Goal: Contribute content: Contribute content

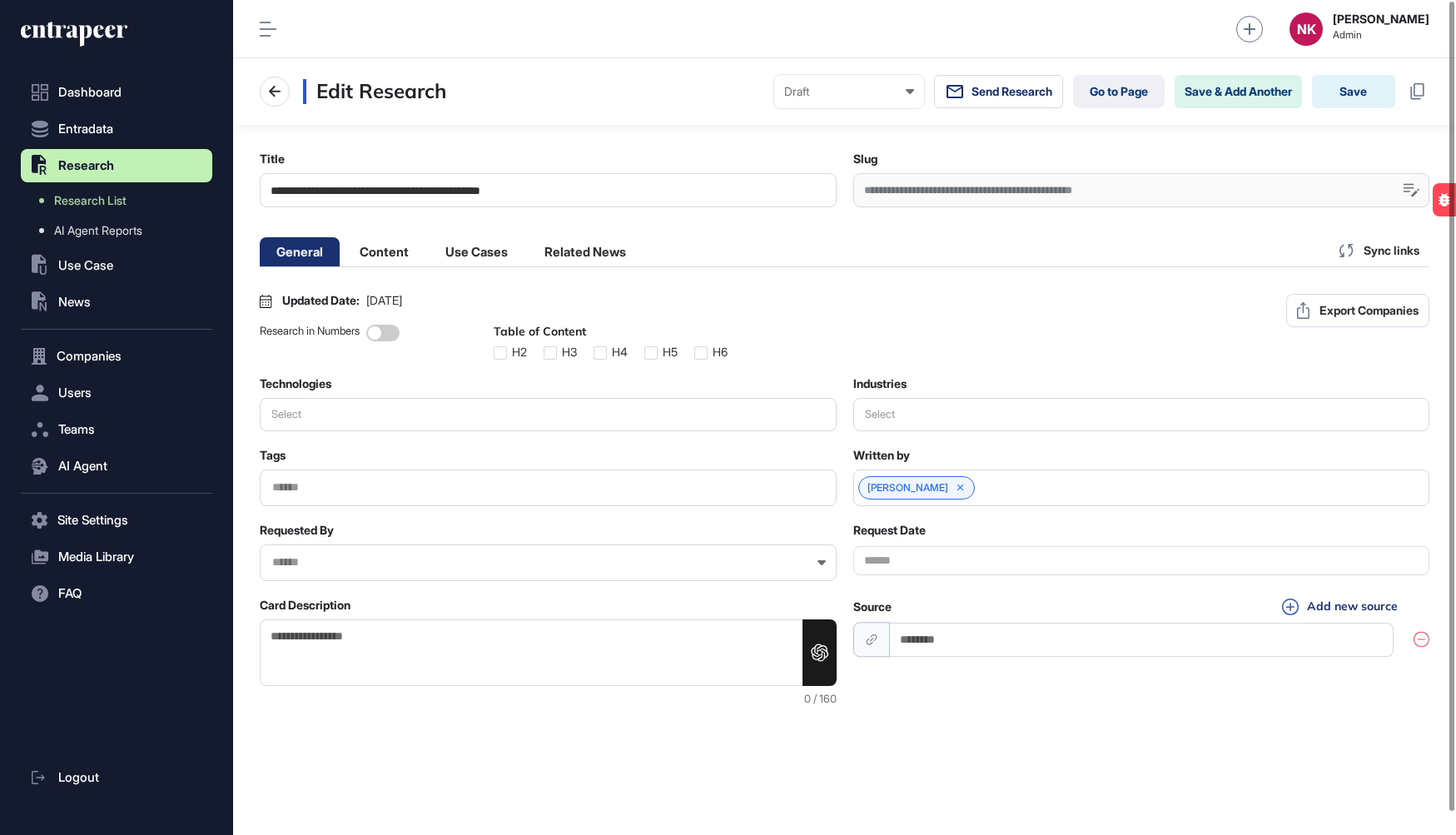
click at [1000, 186] on div "**********" at bounding box center [1141, 190] width 577 height 34
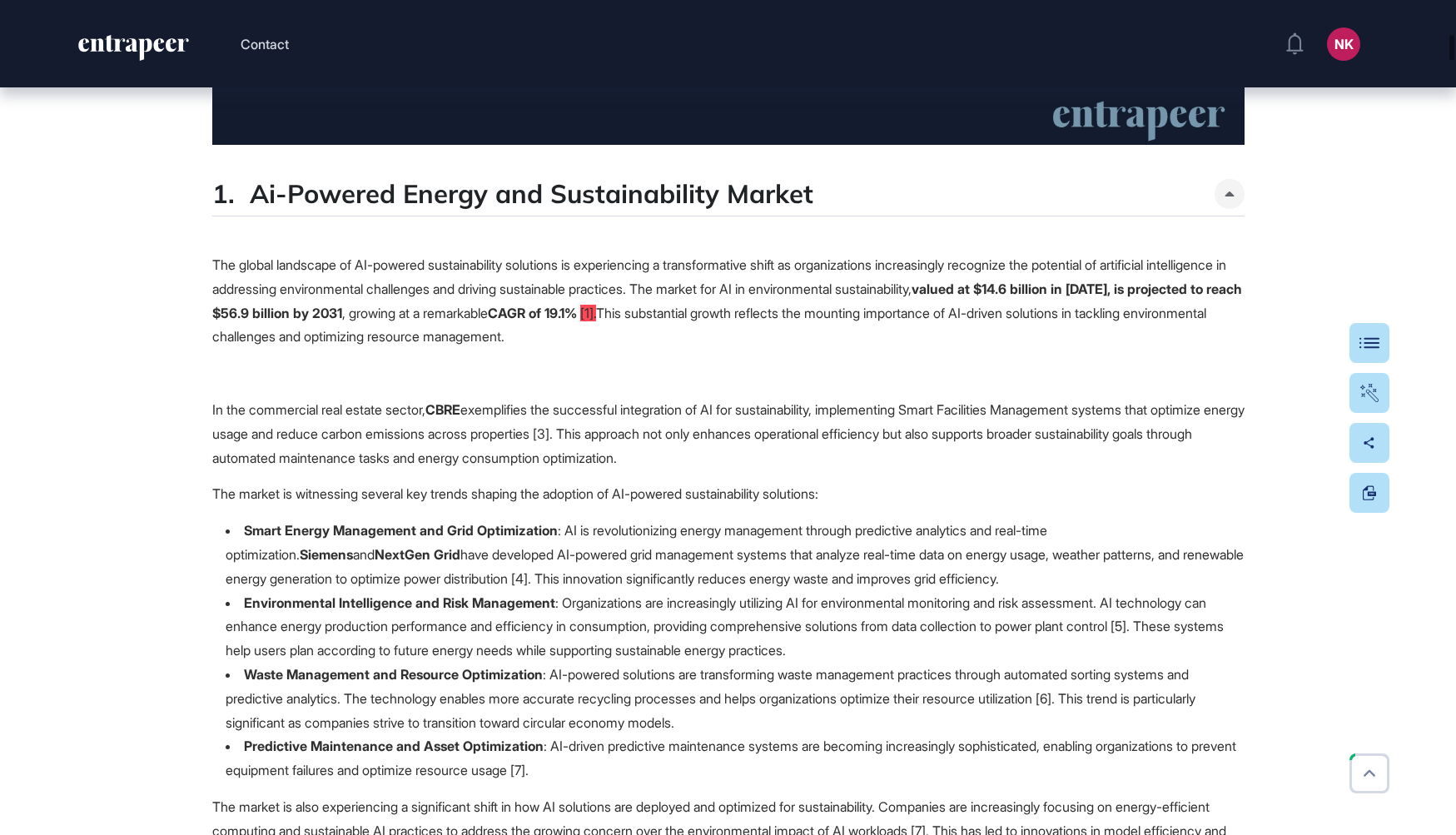
scroll to position [1247, 0]
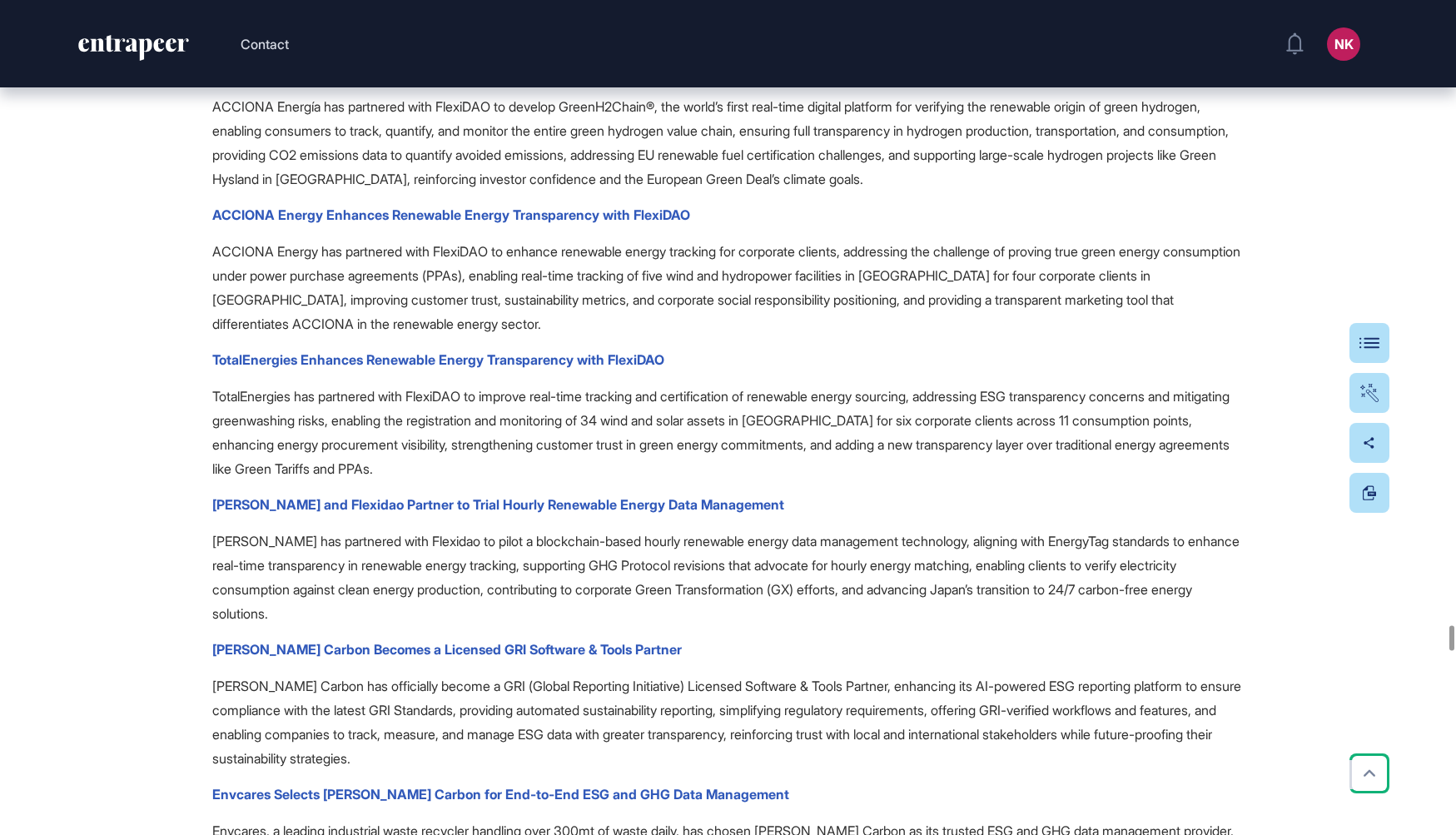
scroll to position [56616, 0]
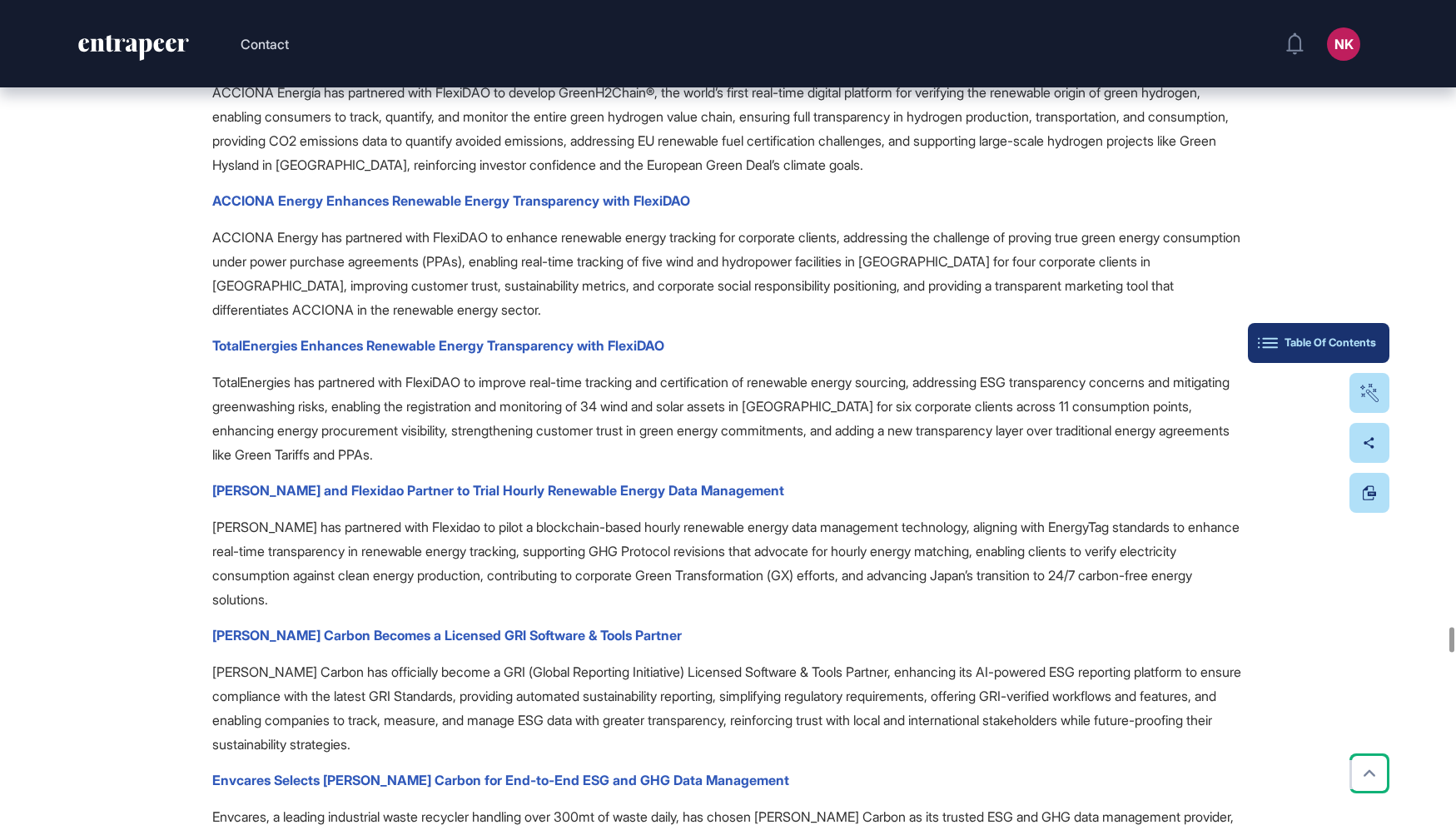
click at [1369, 328] on button "Table Of Contents" at bounding box center [1318, 343] width 142 height 40
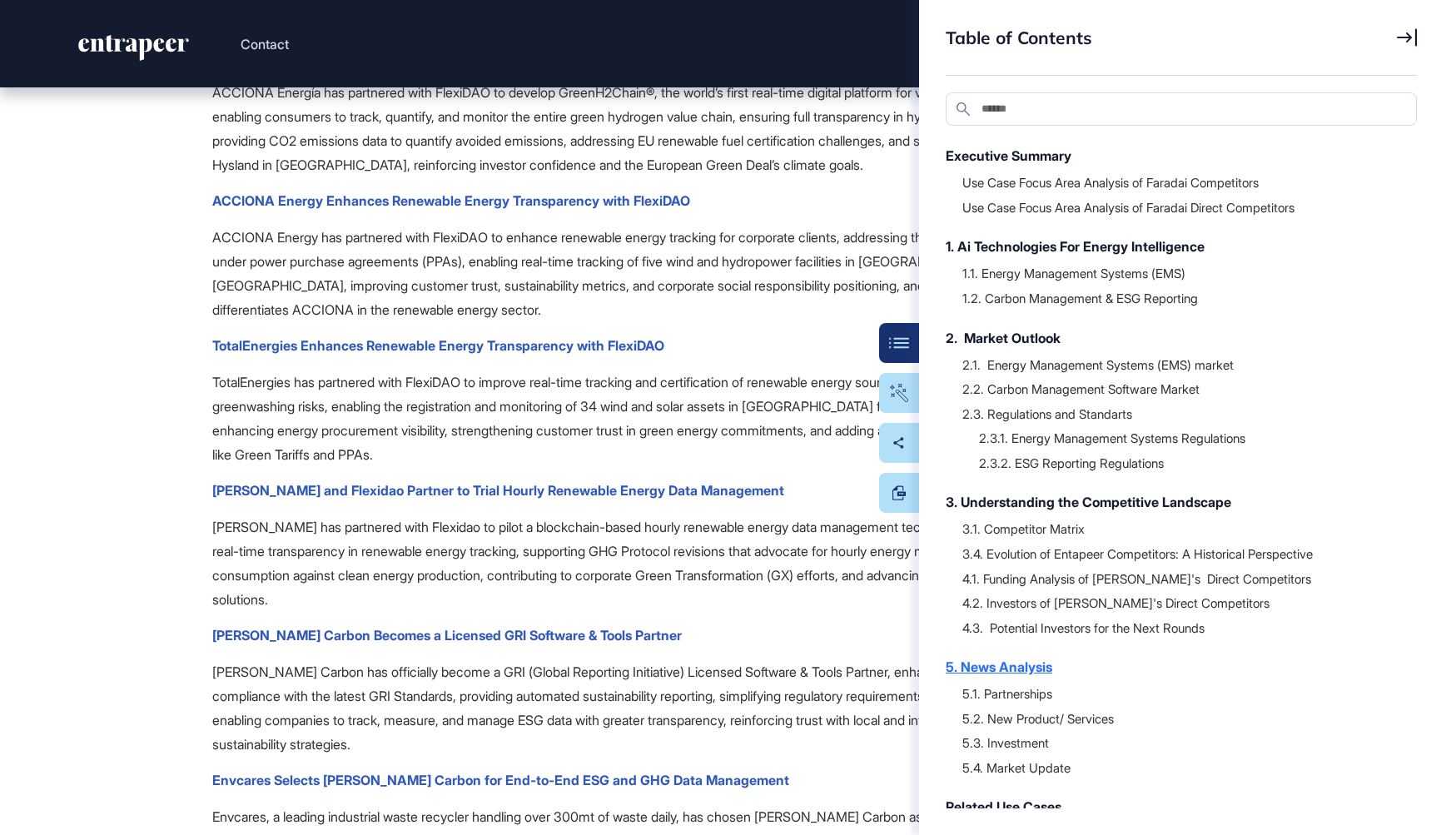
scroll to position [58, 0]
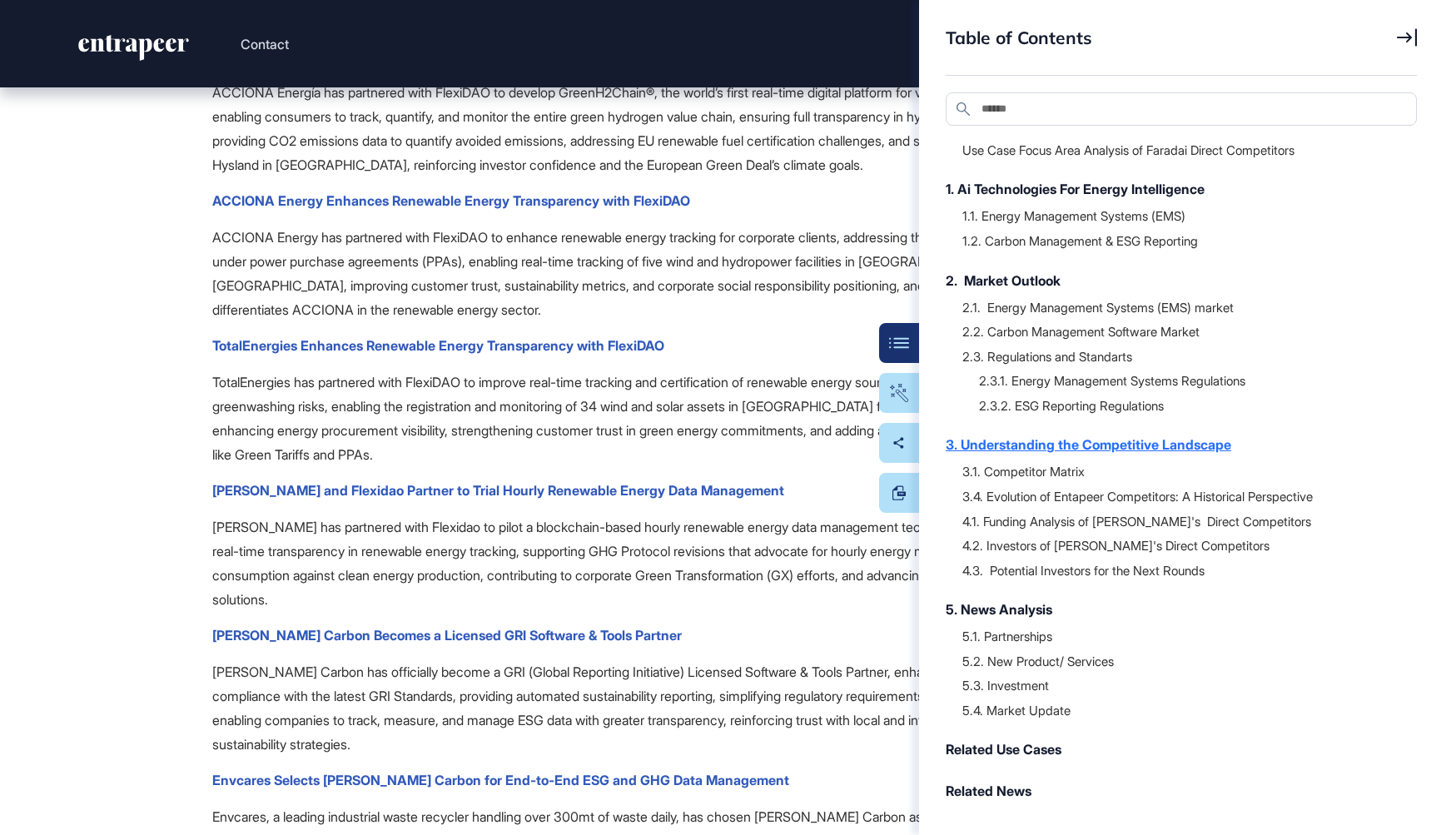
click at [1056, 449] on div "3. Understanding the Competitive Landscape" at bounding box center [1173, 445] width 454 height 20
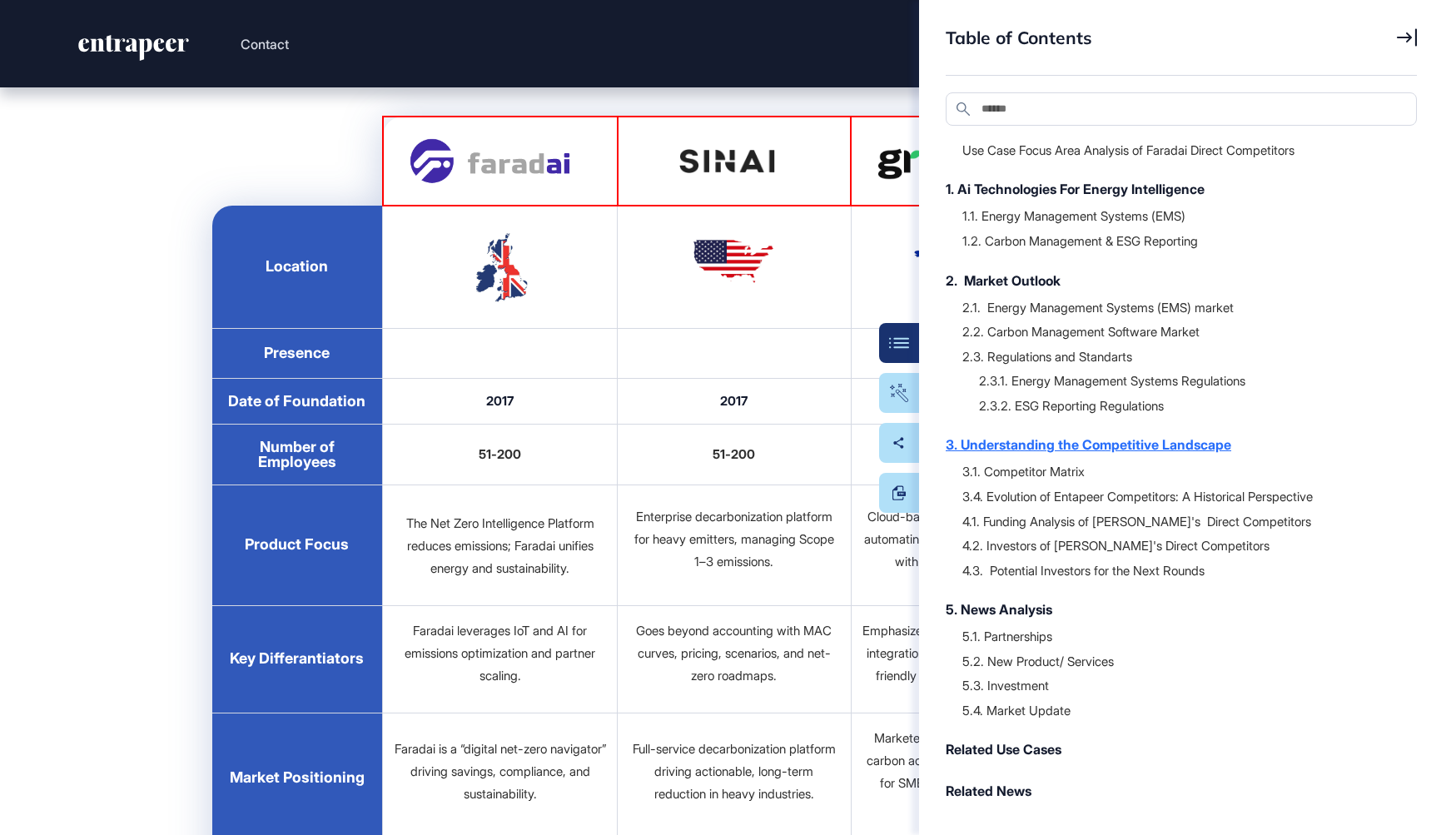
scroll to position [26070, 0]
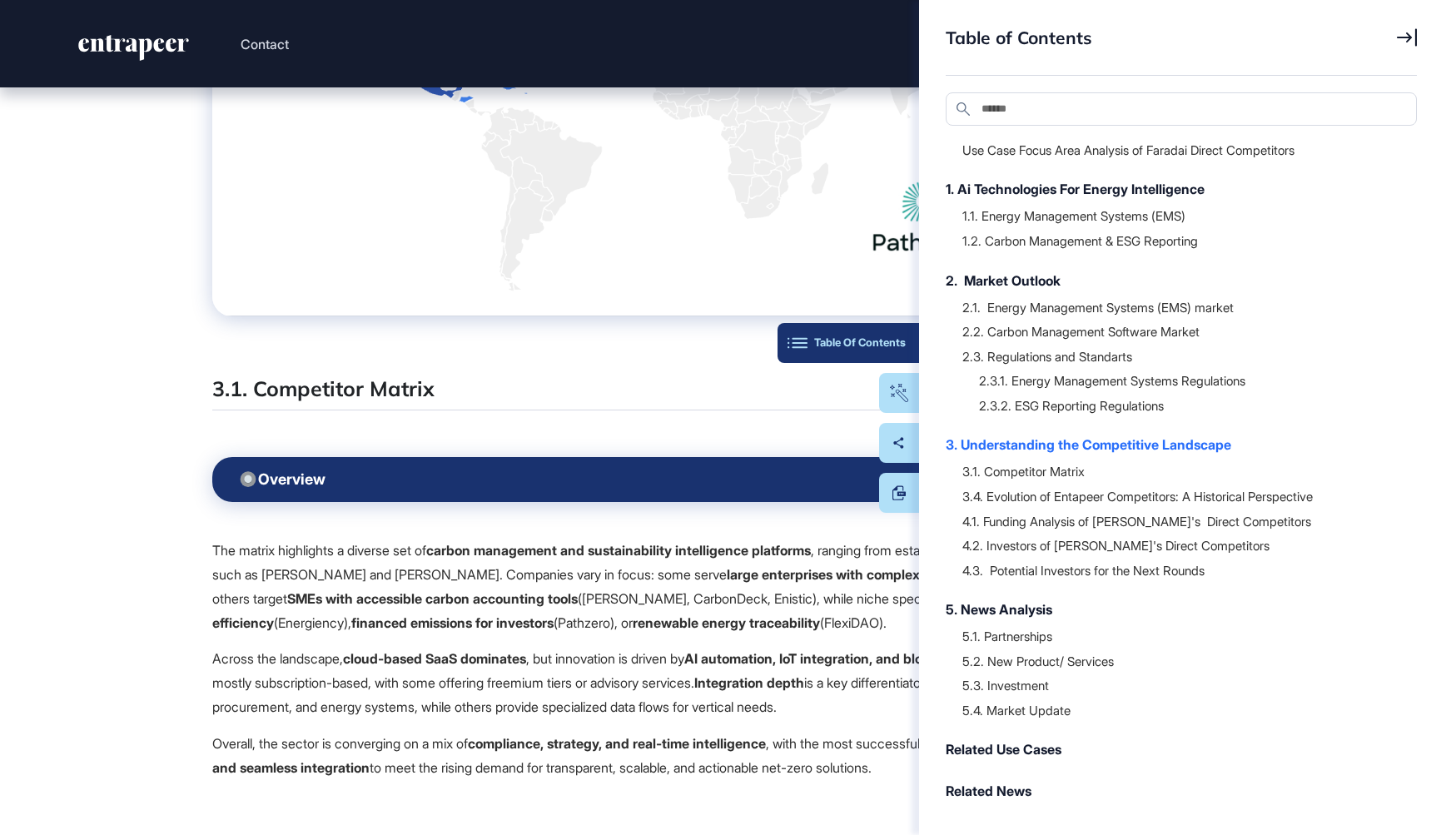
click at [902, 353] on button "Table Of Contents" at bounding box center [847, 343] width 142 height 40
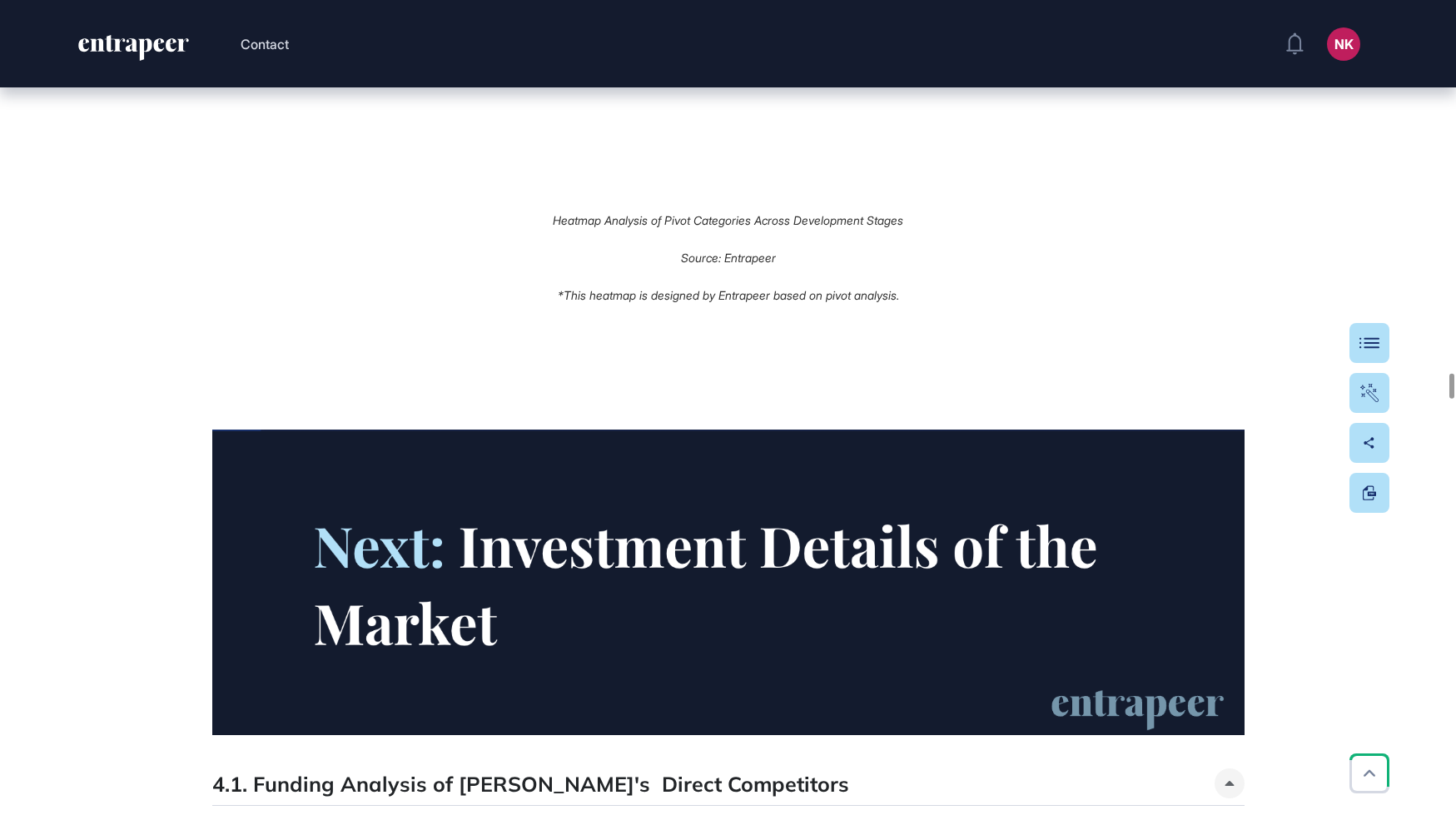
scroll to position [33833, 0]
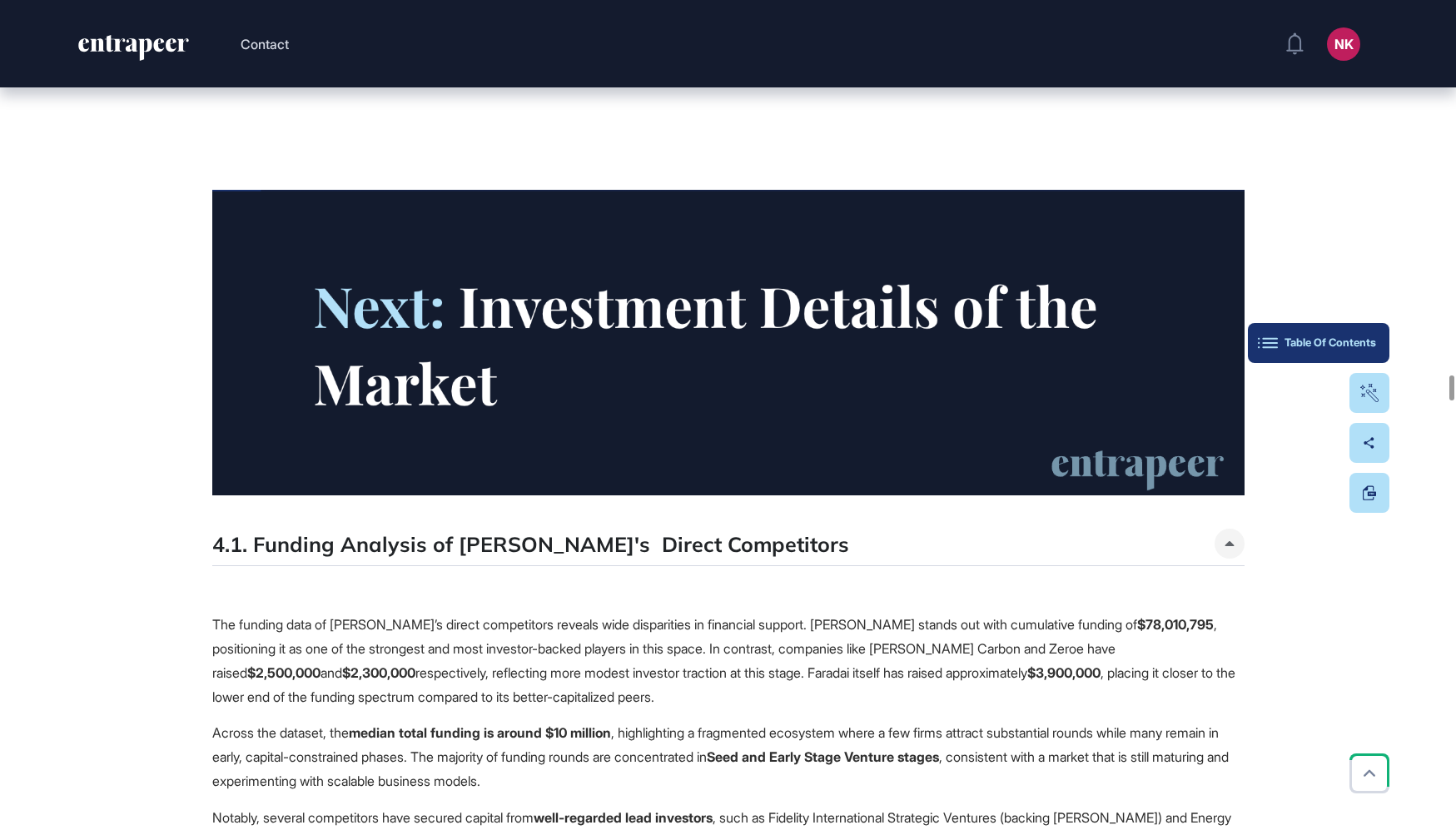
click at [1368, 339] on div "Table Of Contents" at bounding box center [1318, 343] width 114 height 14
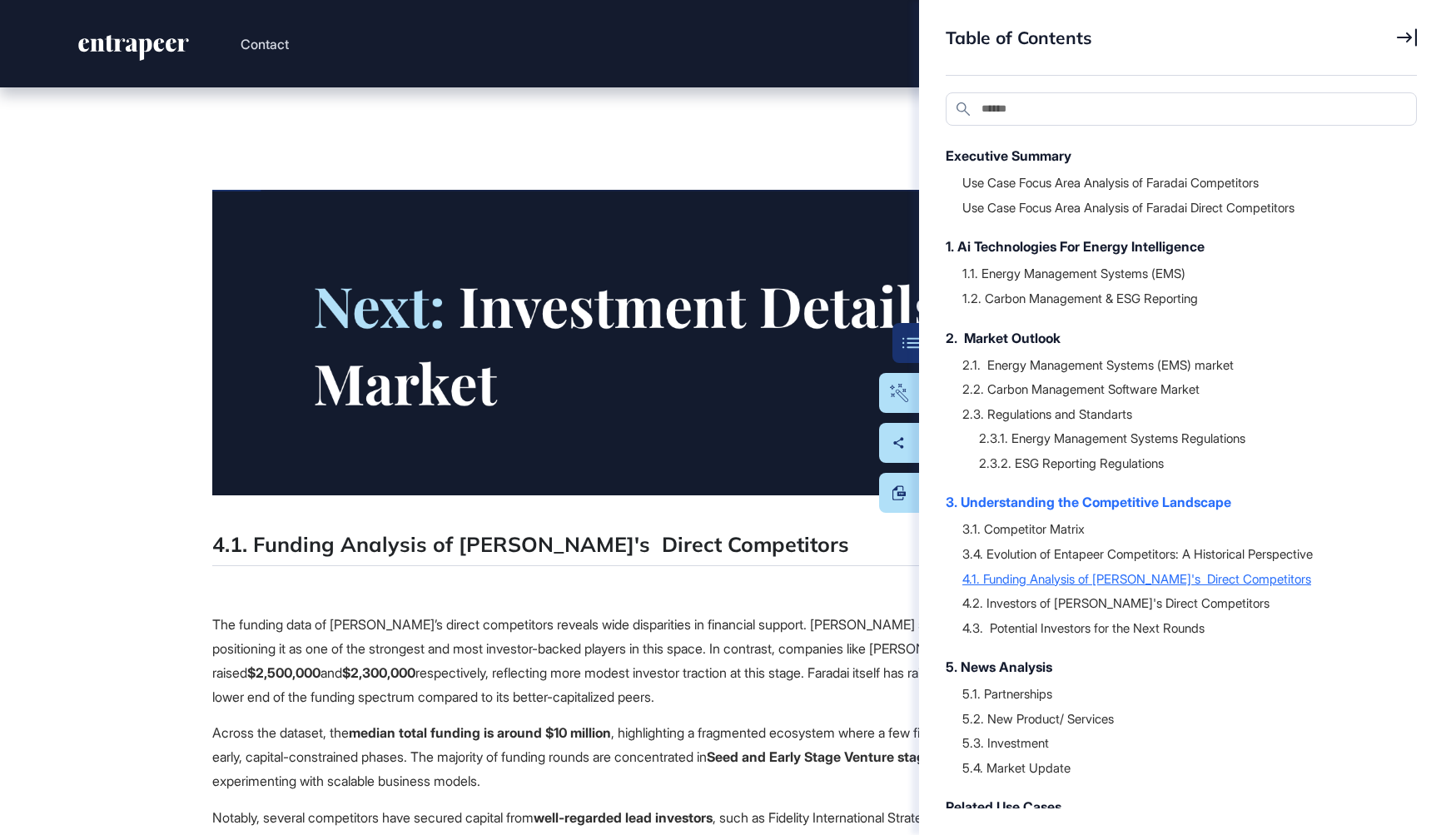
click at [1058, 581] on div "4.1. Funding Analysis of Faradai's Direct Competitors" at bounding box center [1181, 578] width 438 height 16
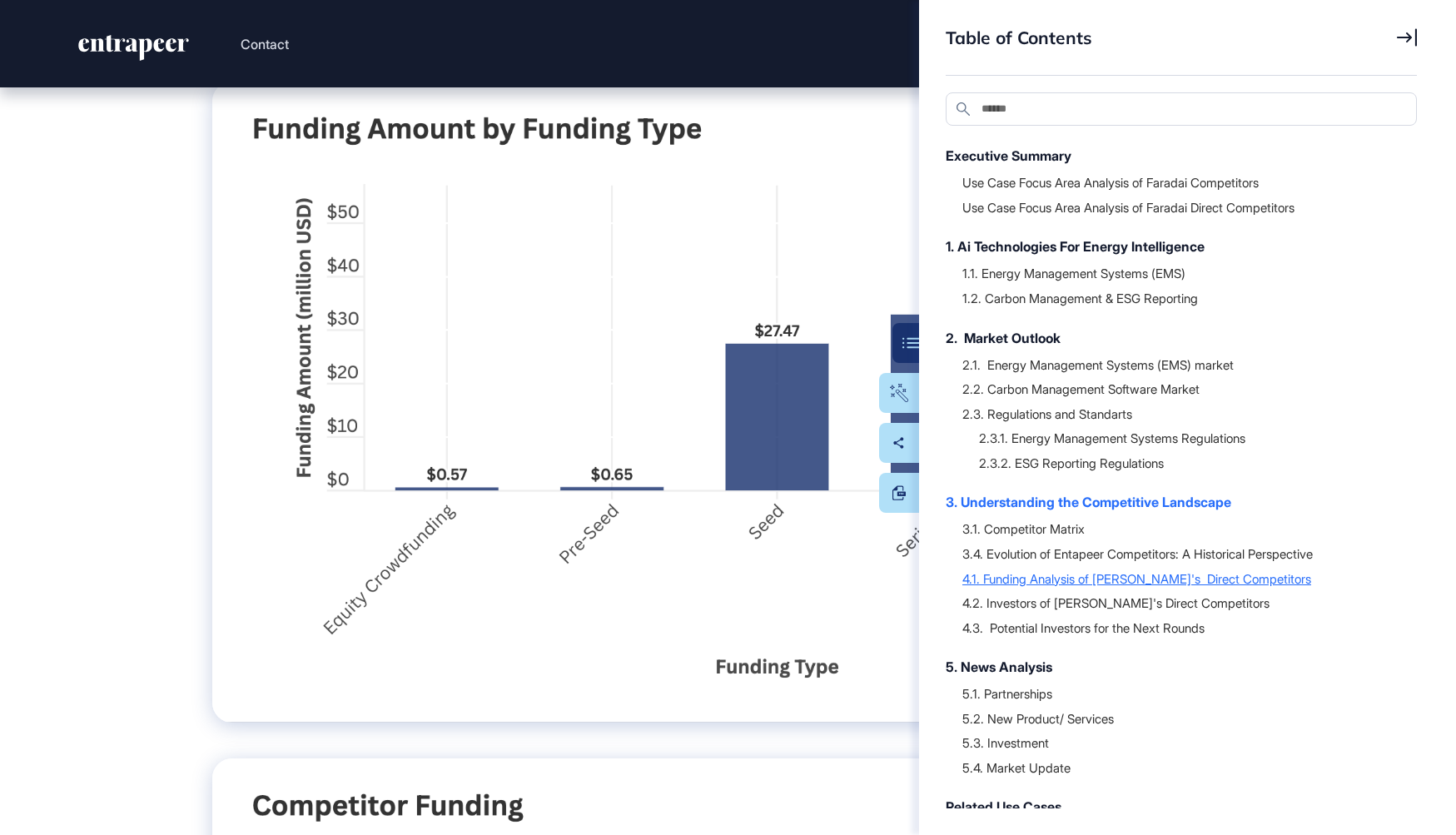
scroll to position [35027, 0]
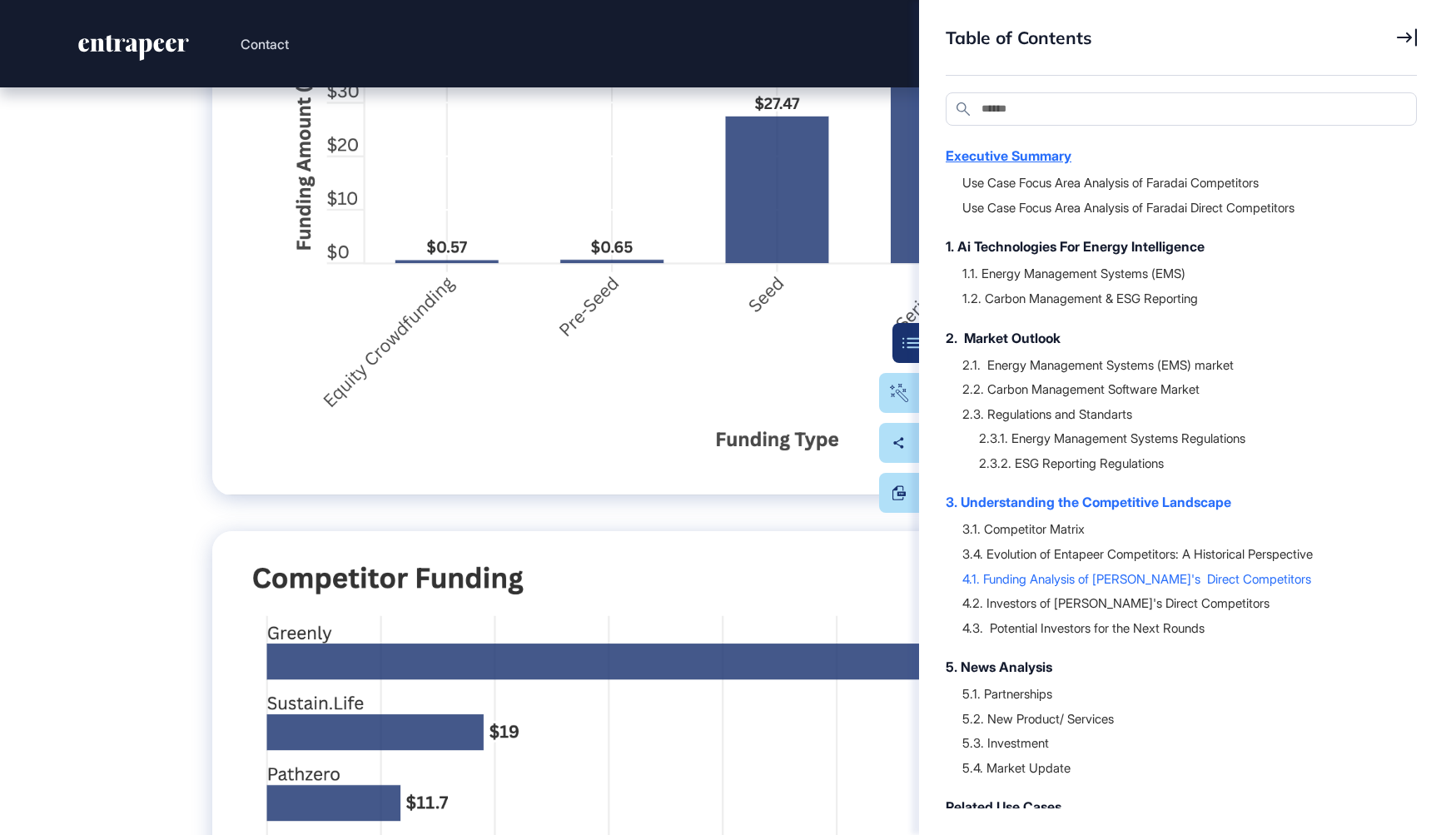
click at [1020, 157] on div "Executive Summary" at bounding box center [1173, 156] width 454 height 20
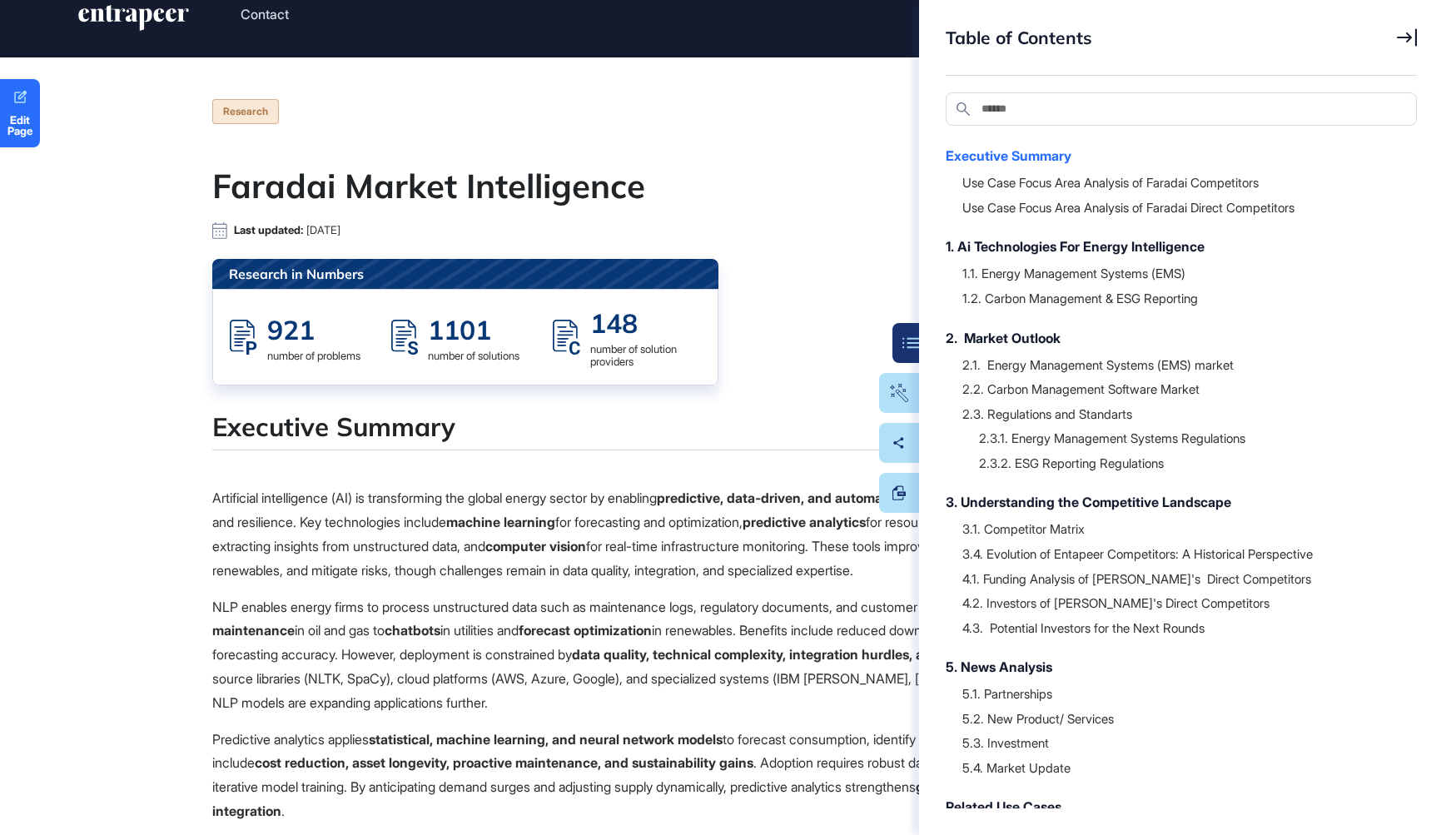
scroll to position [0, 0]
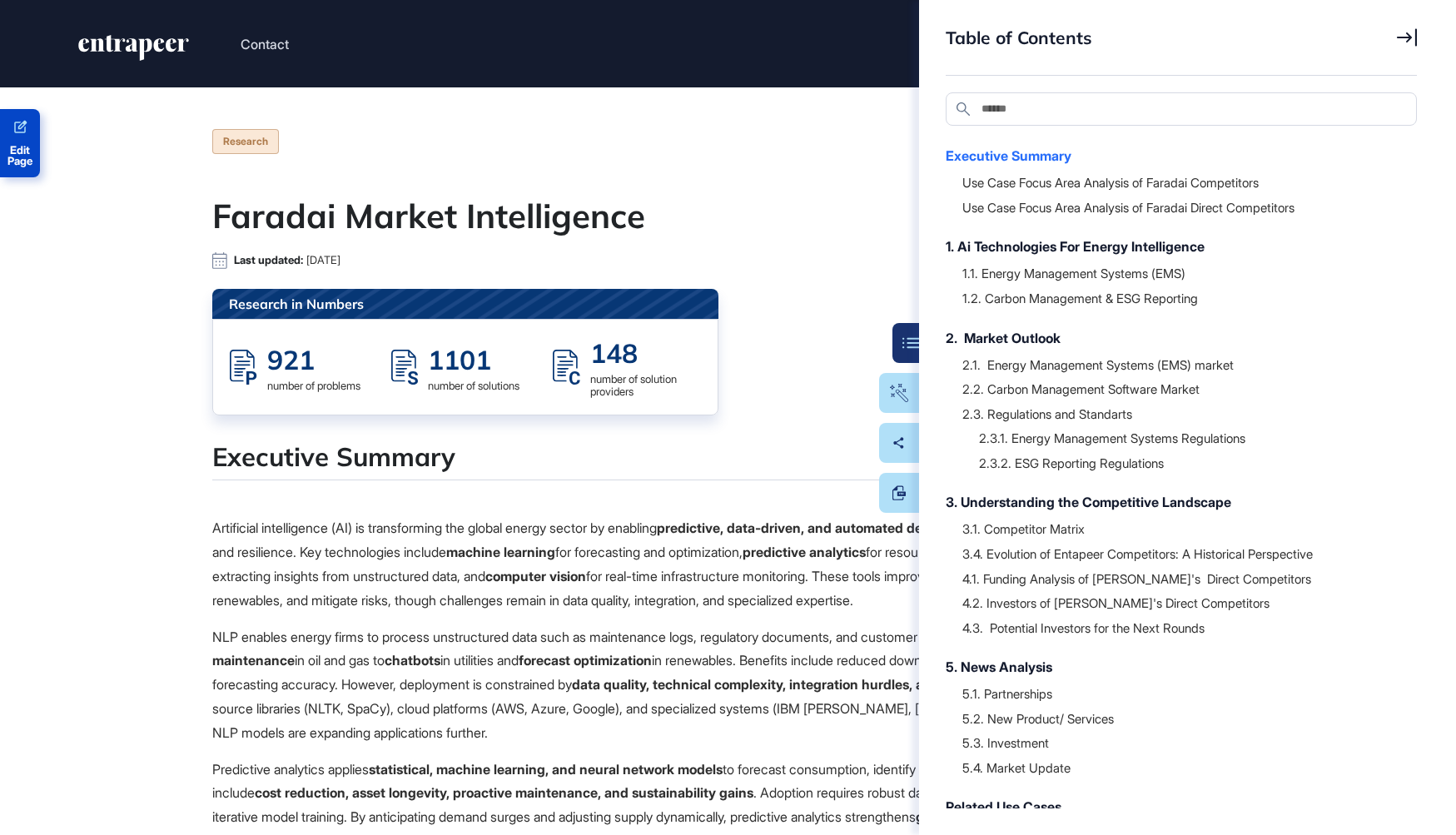
click at [18, 133] on icon at bounding box center [21, 128] width 16 height 16
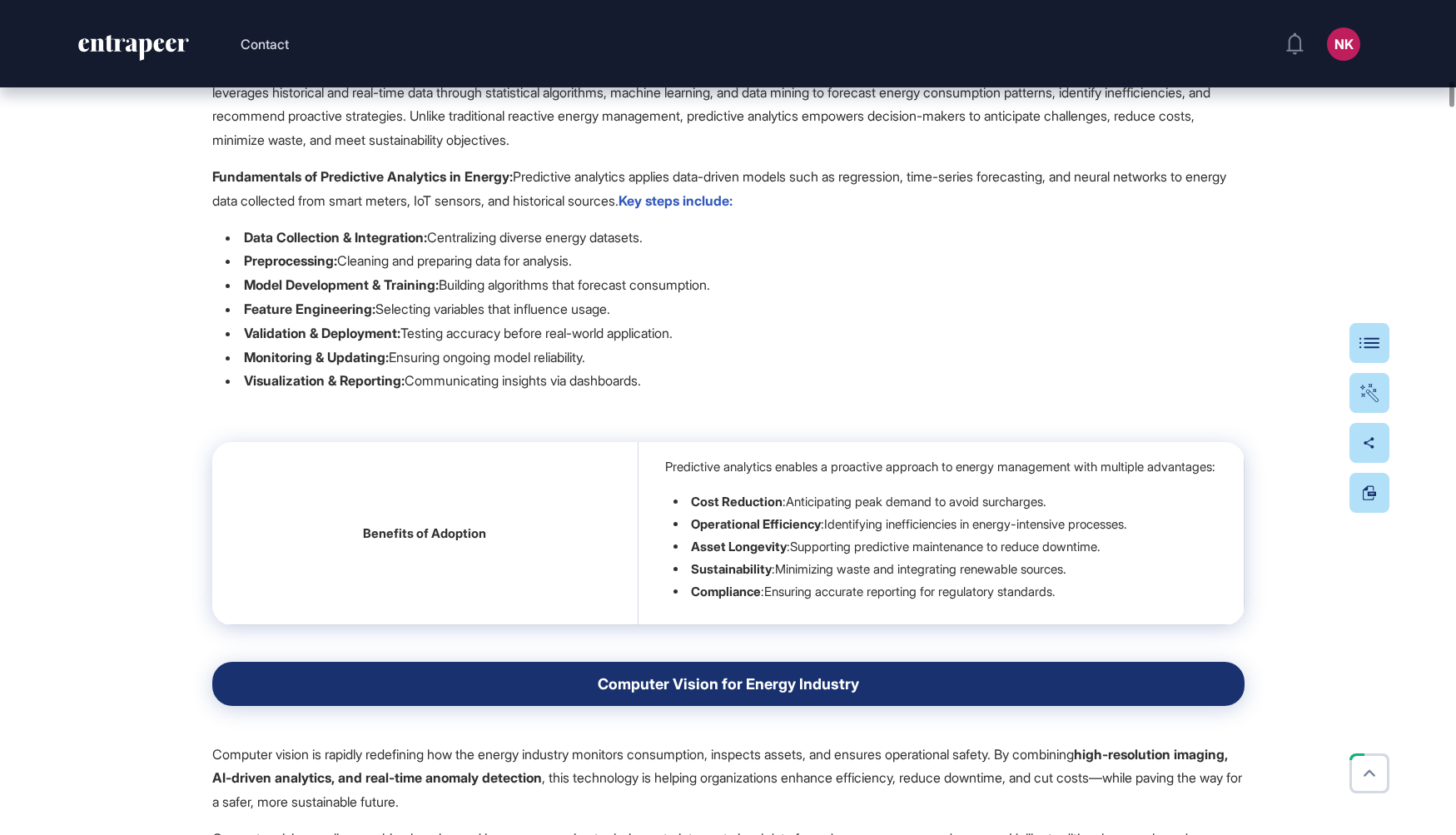
scroll to position [7483, 0]
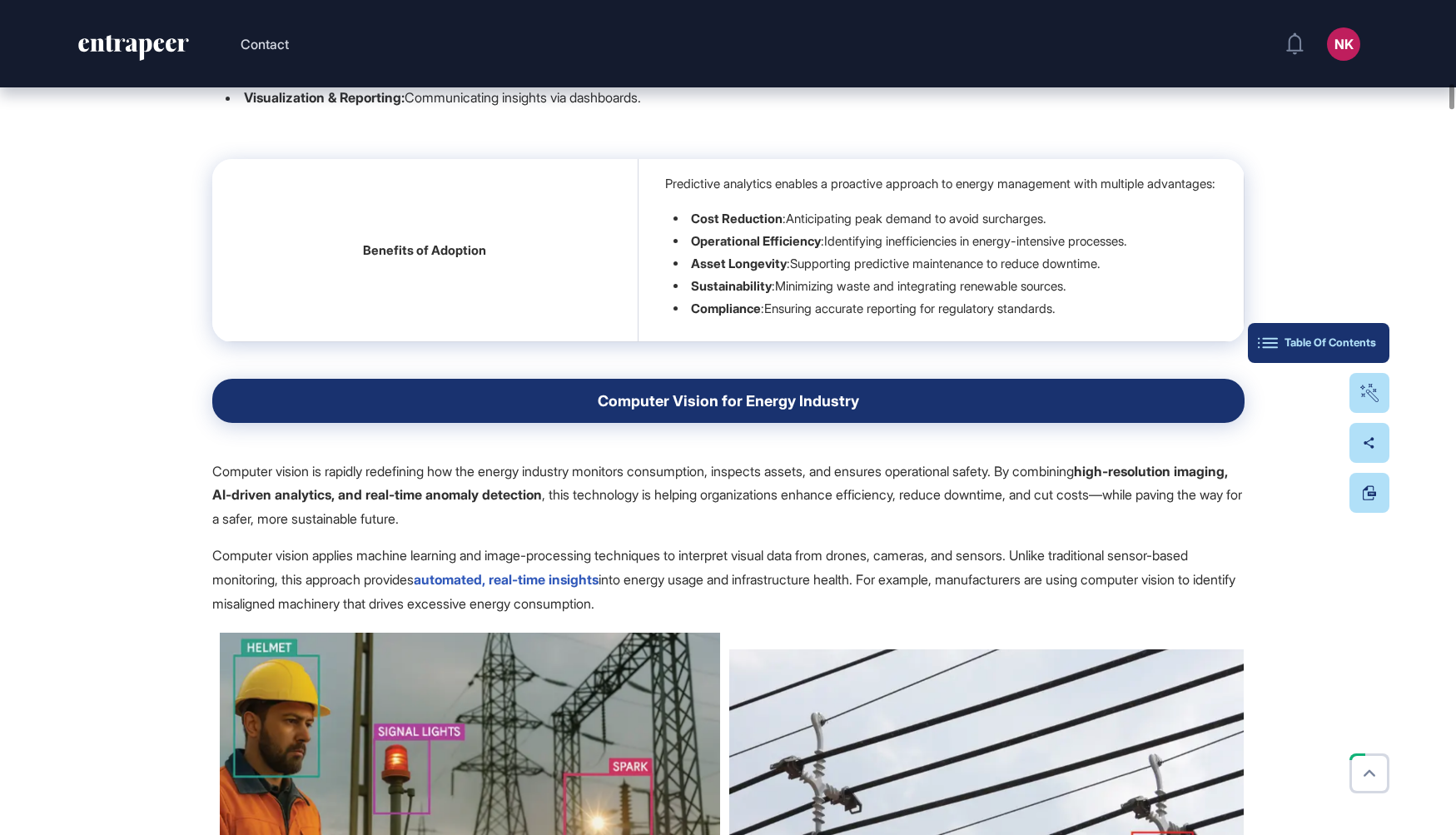
click at [1369, 340] on div "Table Of Contents" at bounding box center [1318, 343] width 114 height 14
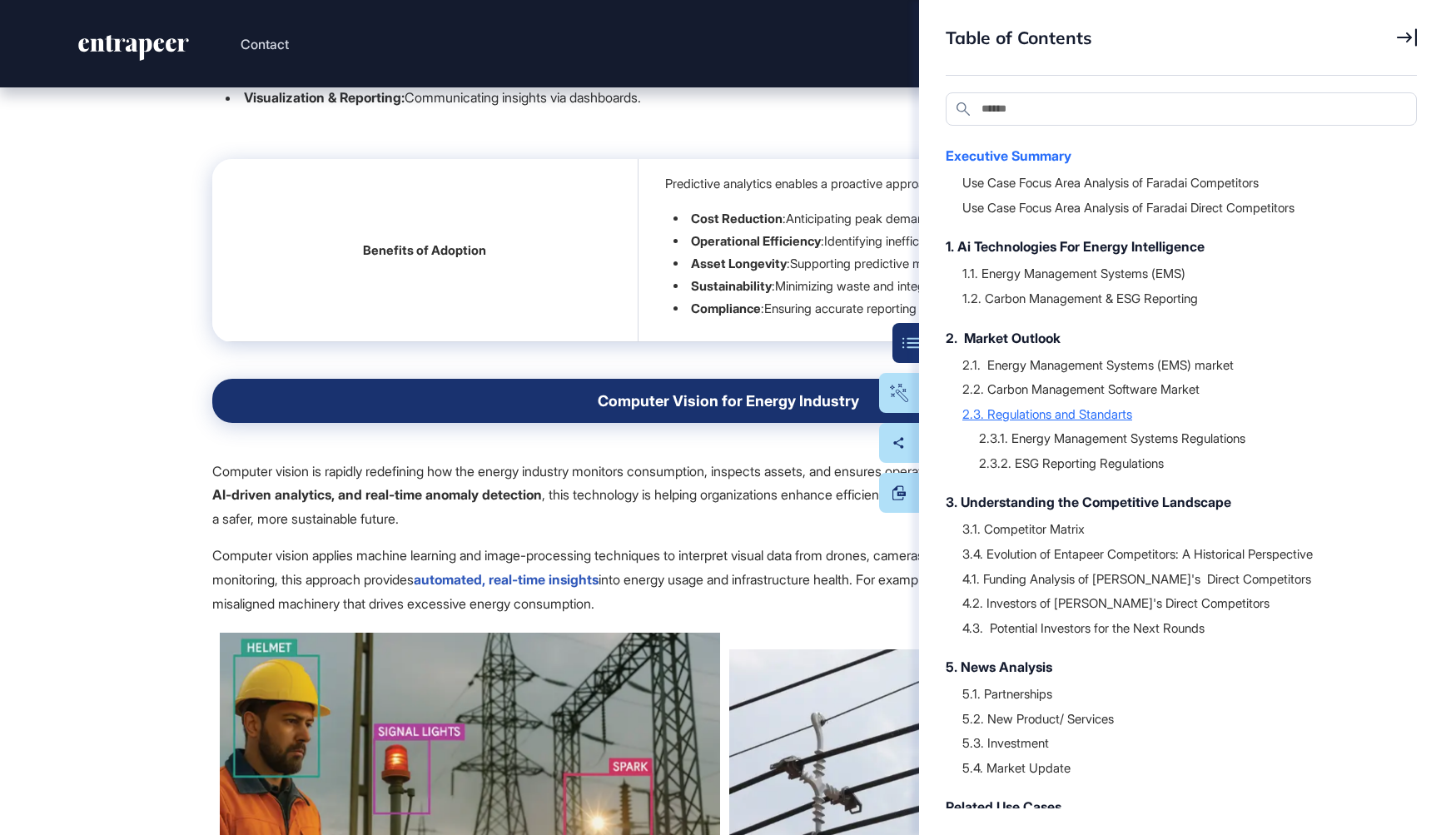
click at [1067, 411] on div "2.3. Regulations and Standarts" at bounding box center [1181, 414] width 438 height 16
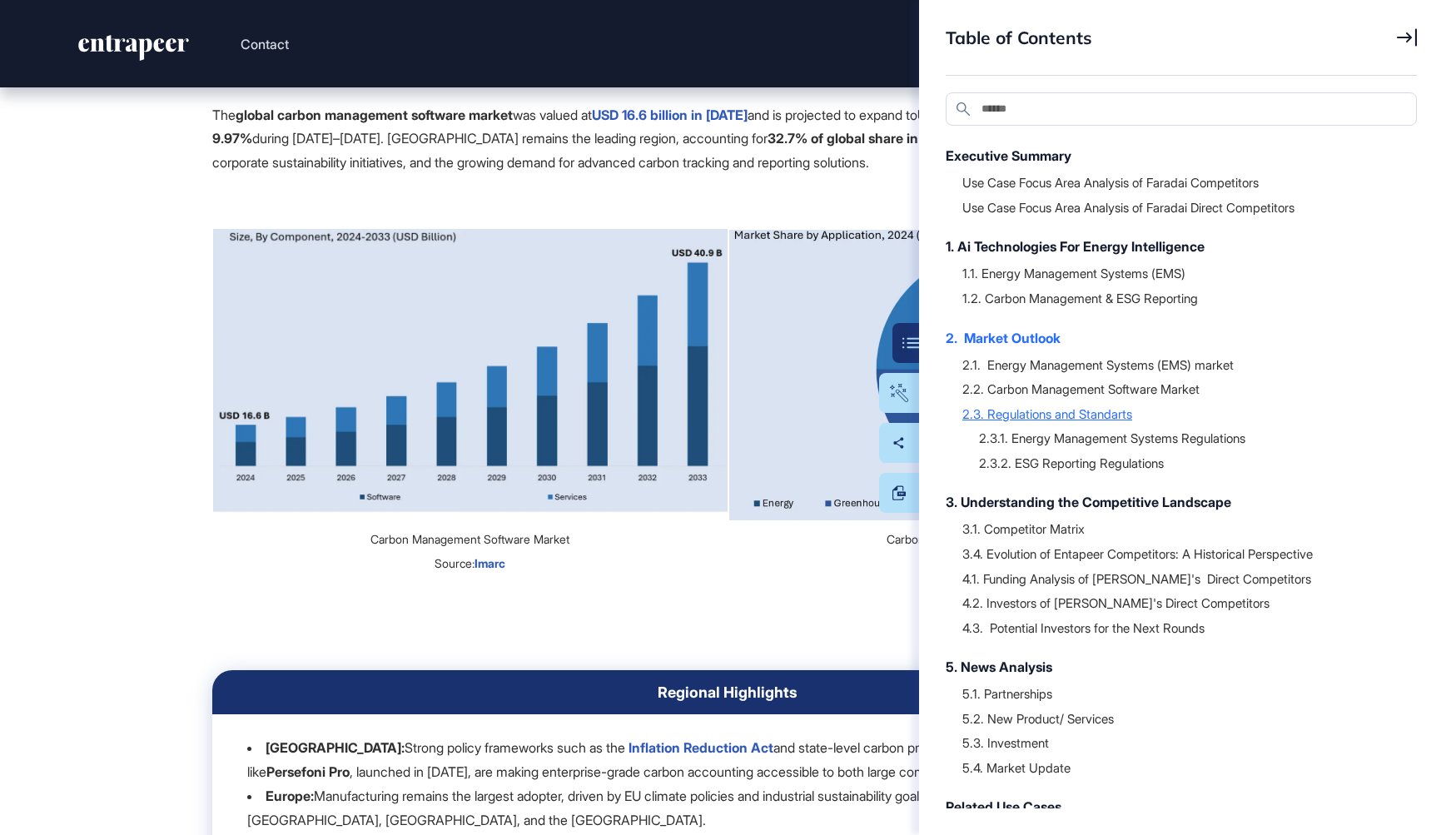
scroll to position [22251, 0]
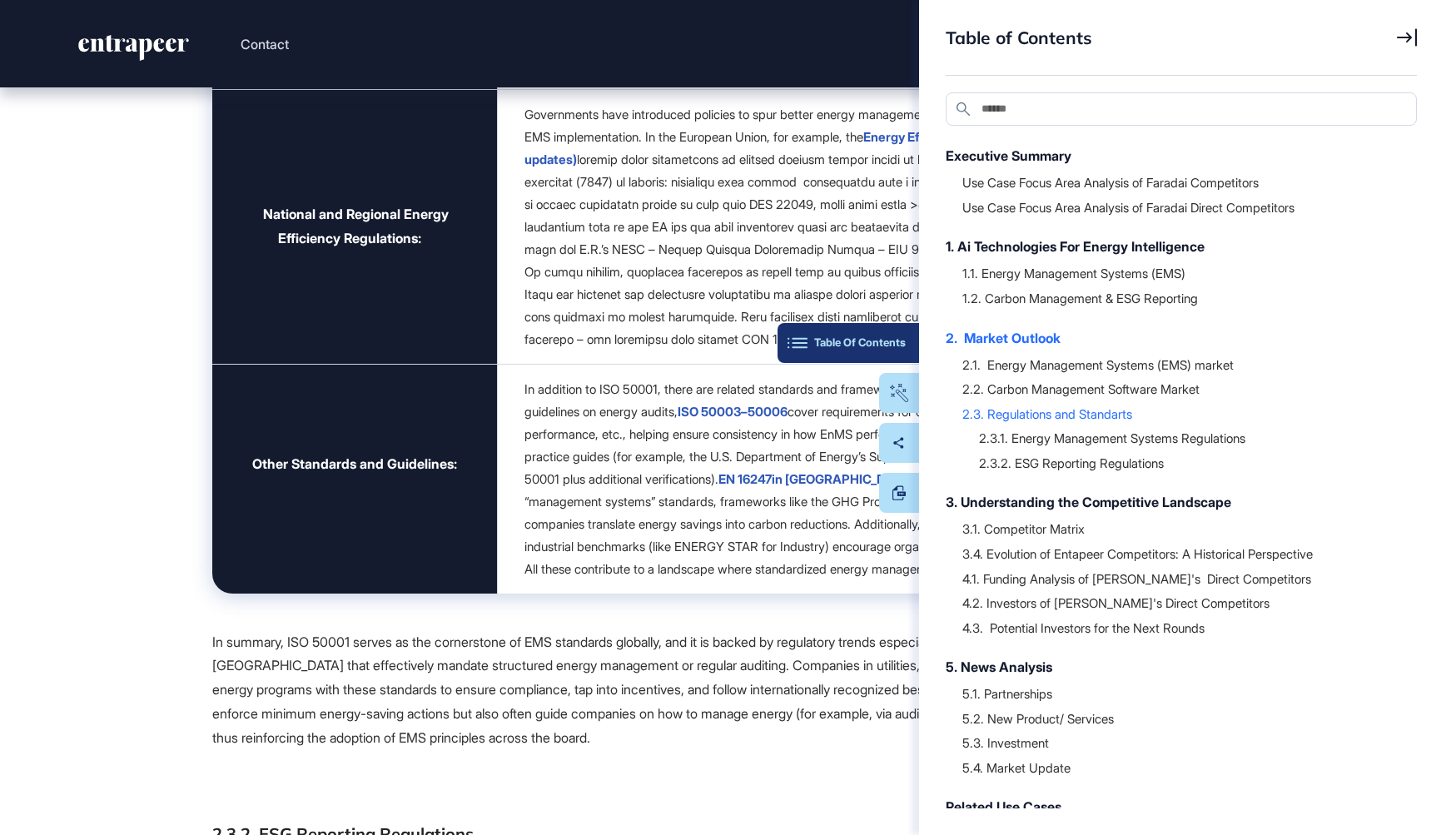
click at [882, 337] on div "Table Of Contents" at bounding box center [847, 343] width 114 height 14
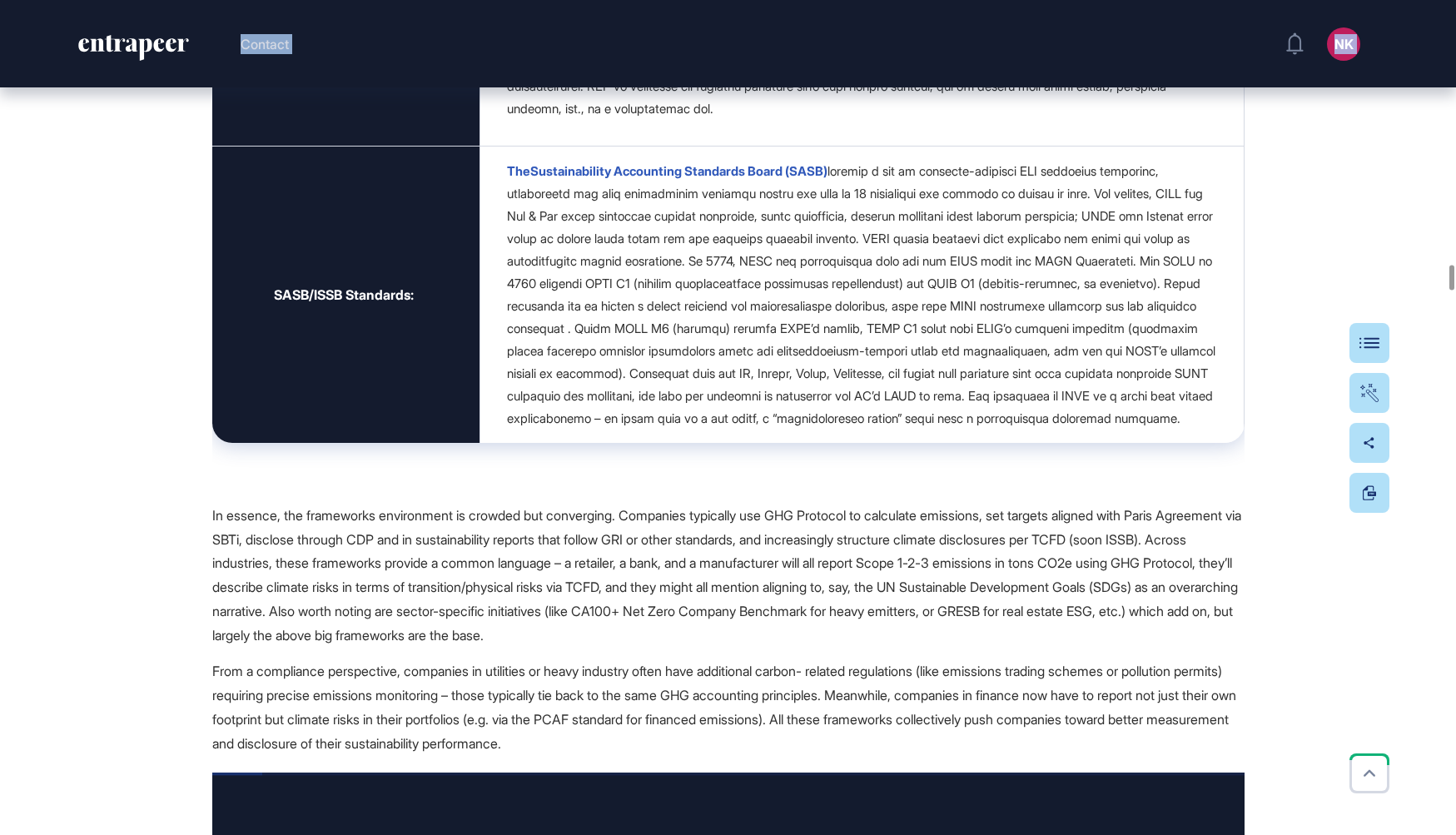
scroll to position [25076, 0]
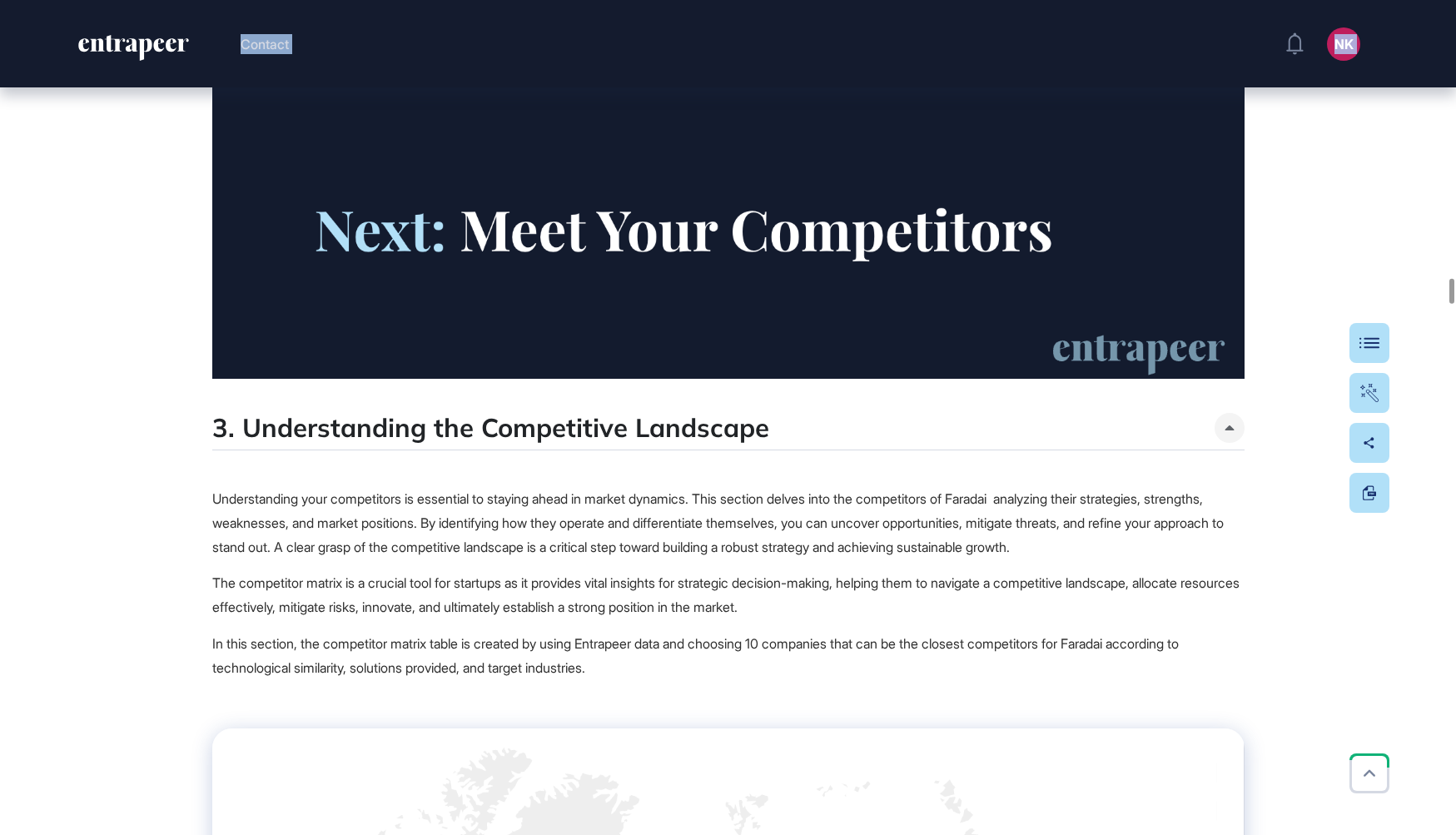
drag, startPoint x: 179, startPoint y: 197, endPoint x: 820, endPoint y: 734, distance: 836.2
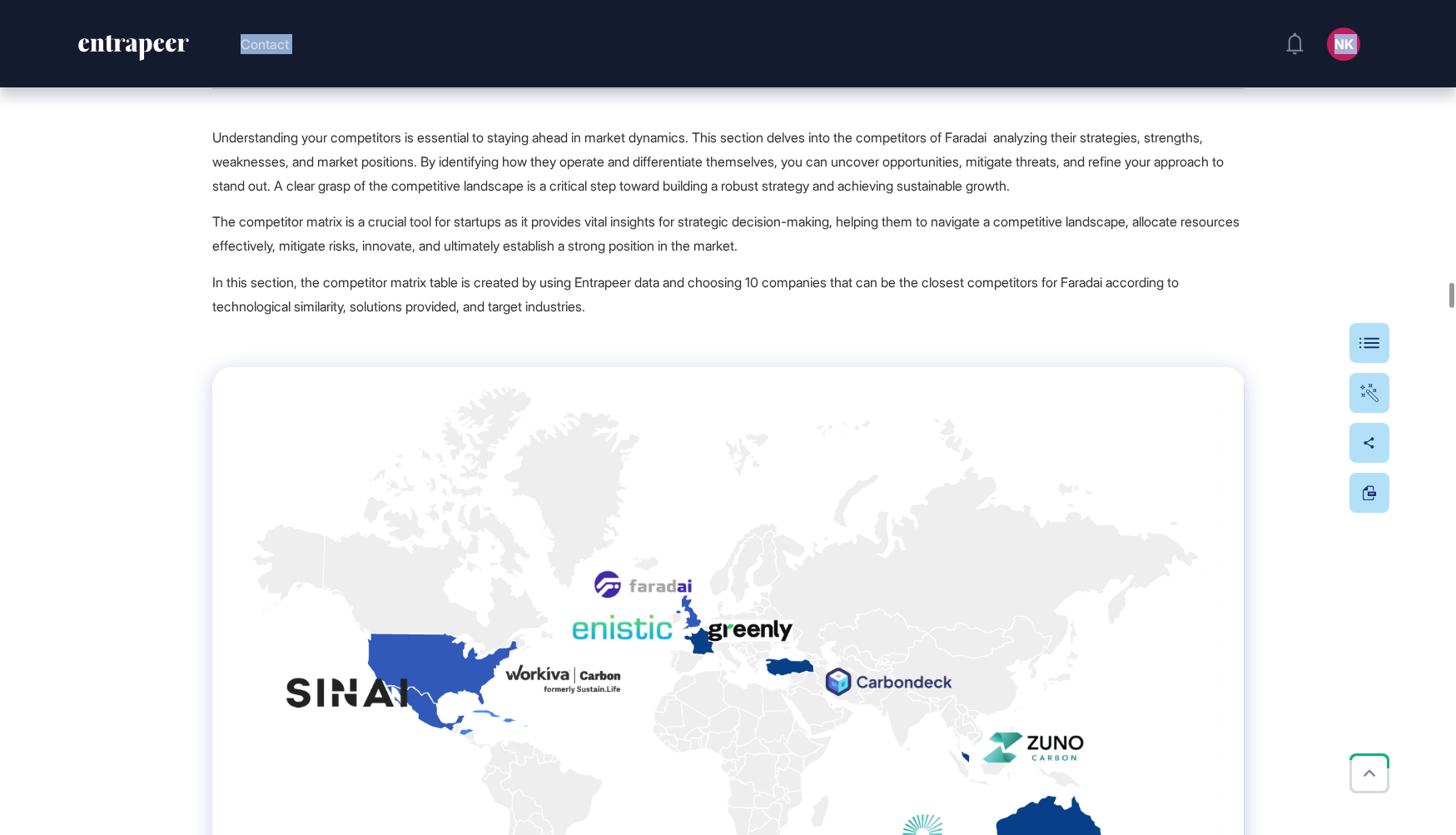
copy div "2.3.1. Energy Management Systems Regulations Energy management systems (EMS) ar…"
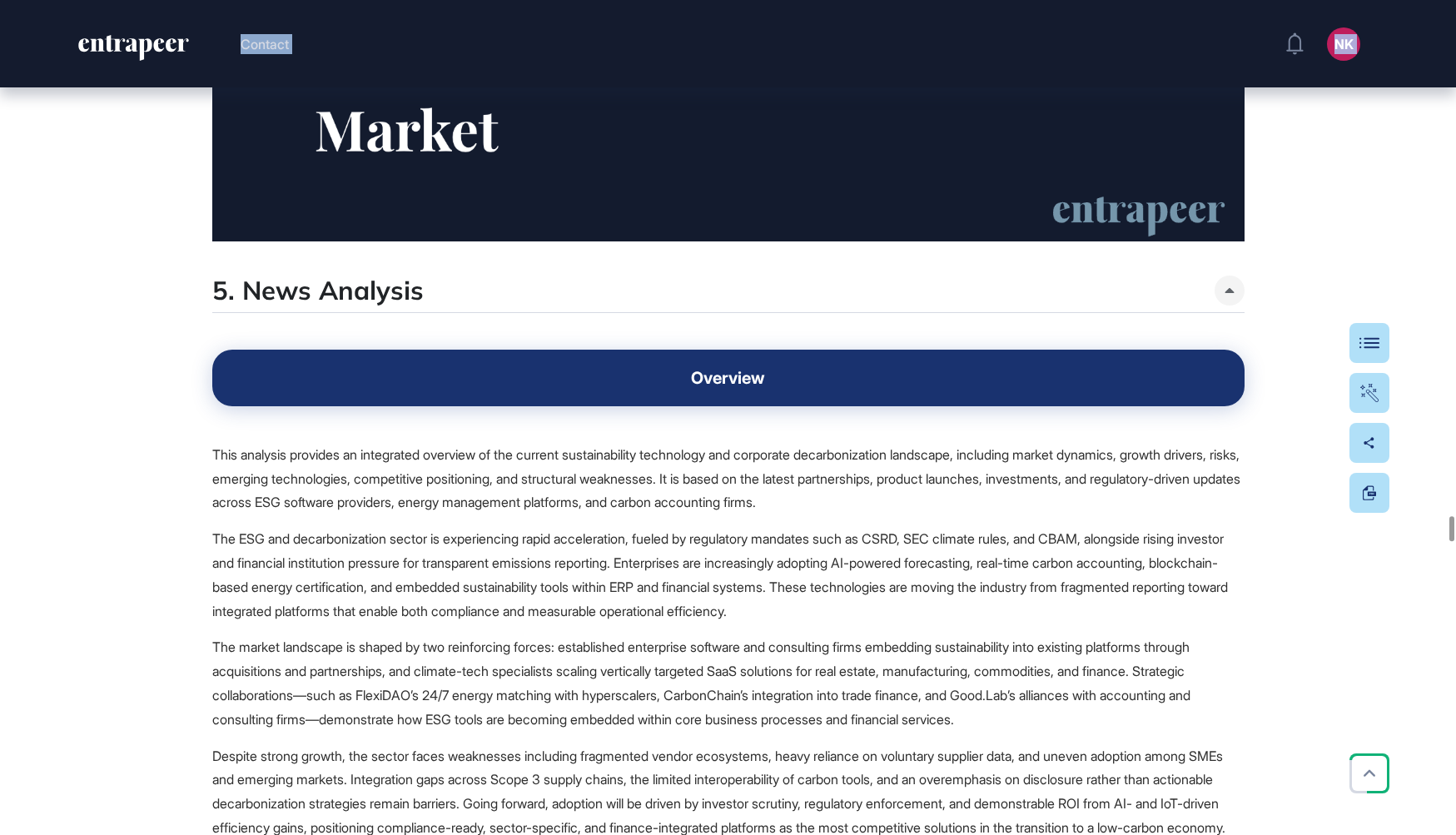
scroll to position [46836, 0]
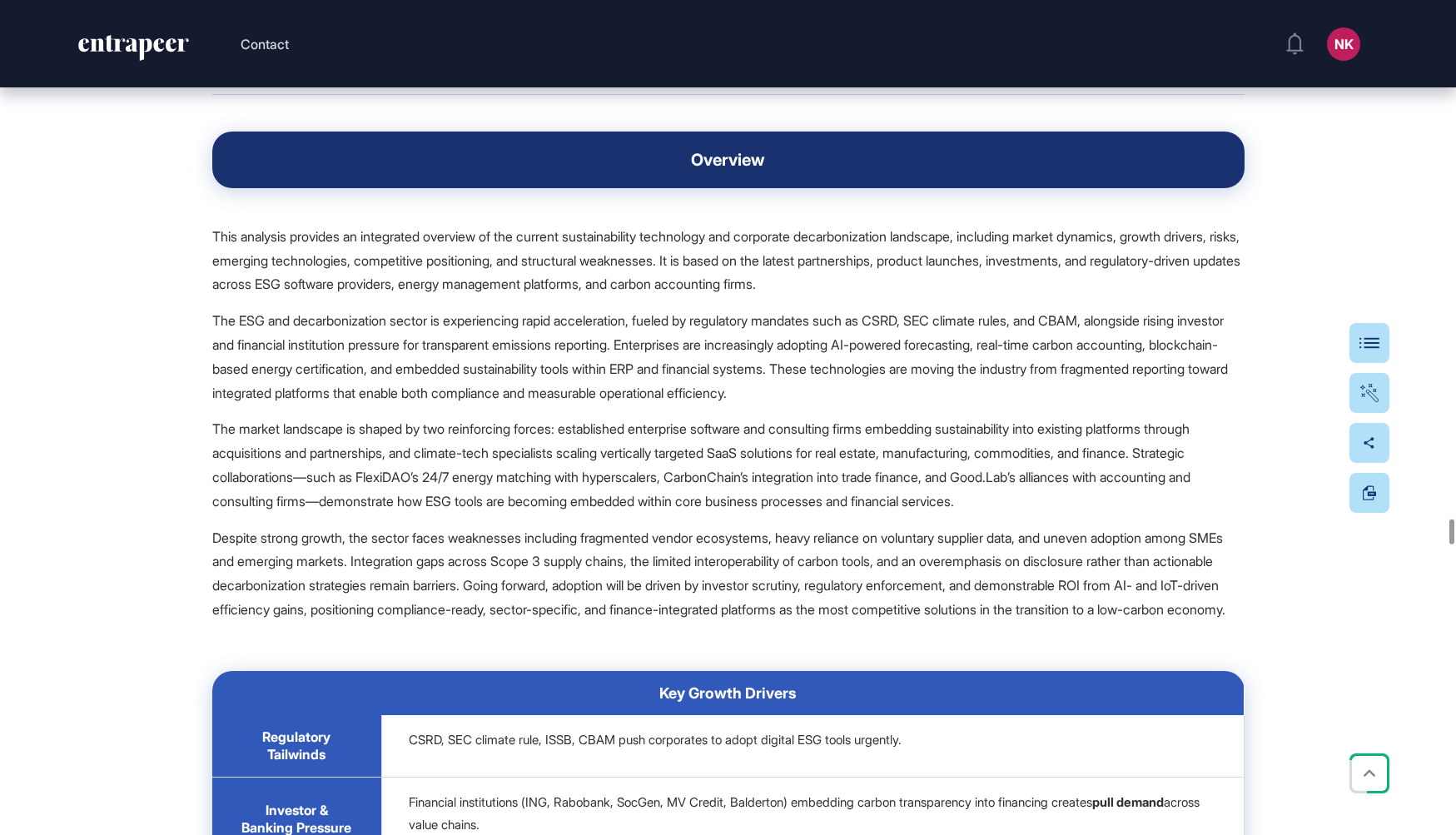
drag, startPoint x: 197, startPoint y: 253, endPoint x: 943, endPoint y: 464, distance: 775.3
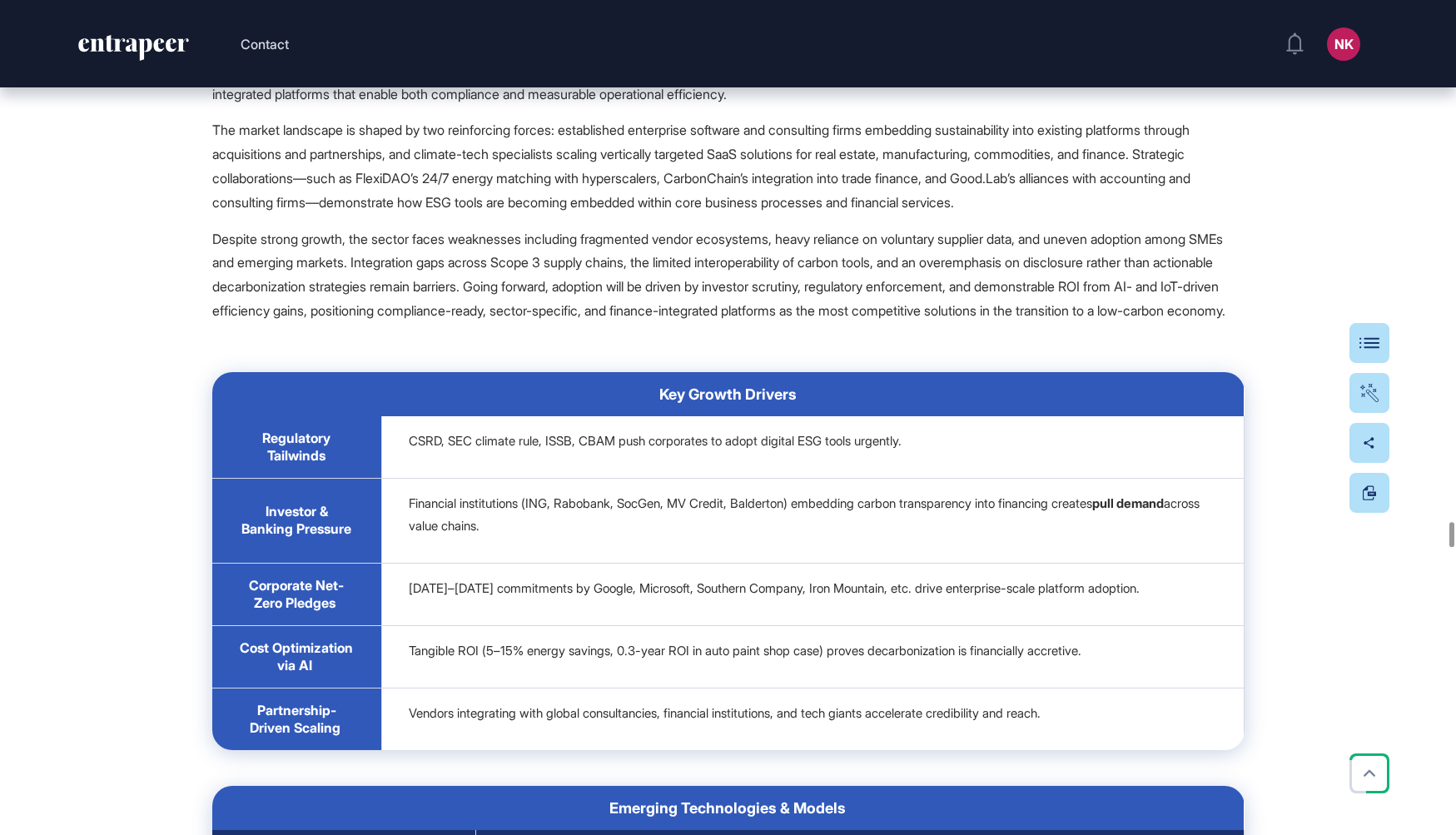
scroll to position [47135, 0]
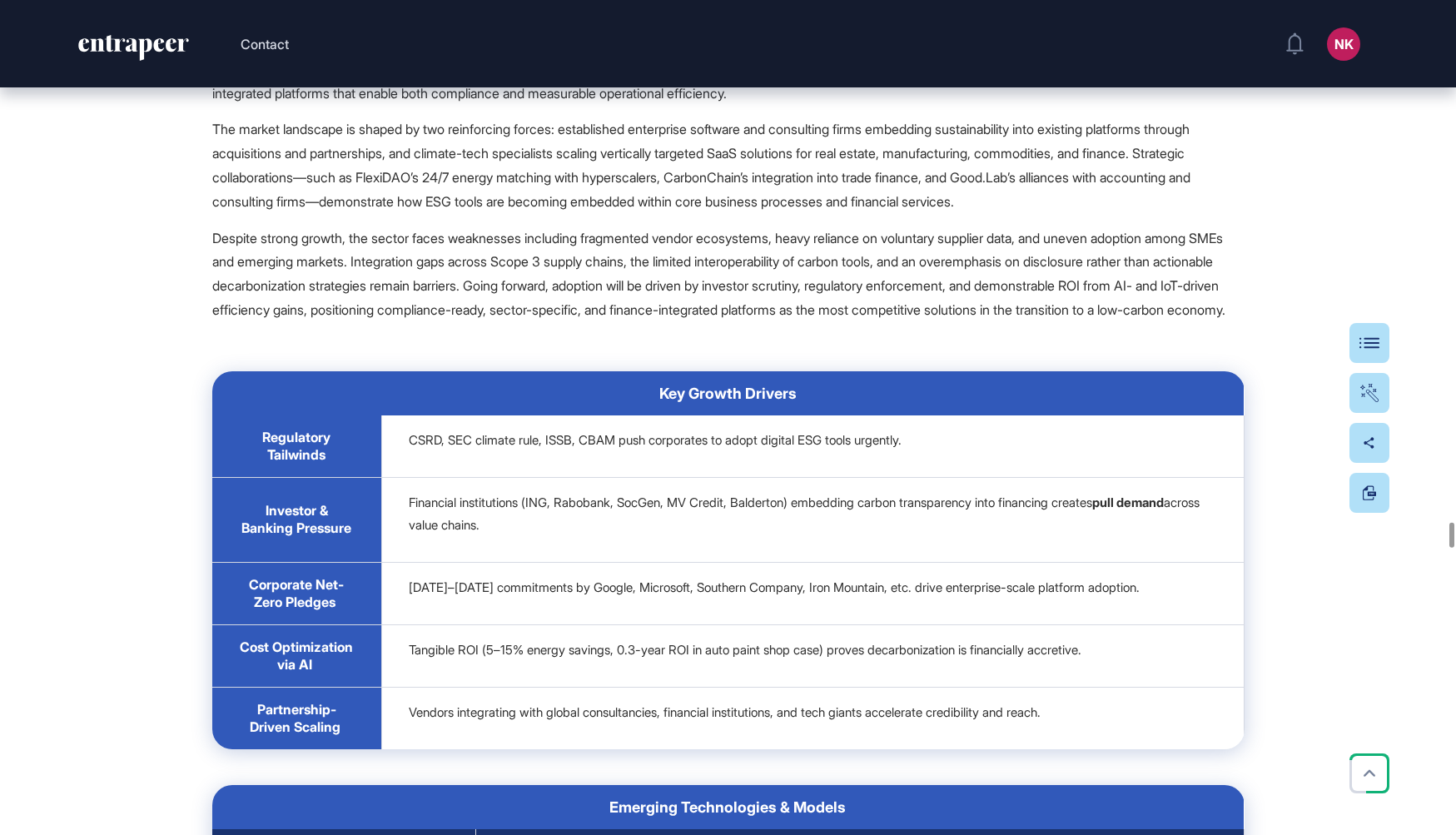
copy div "4.1. Funding Analysis of Faradai's Direct Competitors The funding data of Farad…"
click at [1378, 332] on button "Table Of Contents" at bounding box center [1318, 343] width 142 height 40
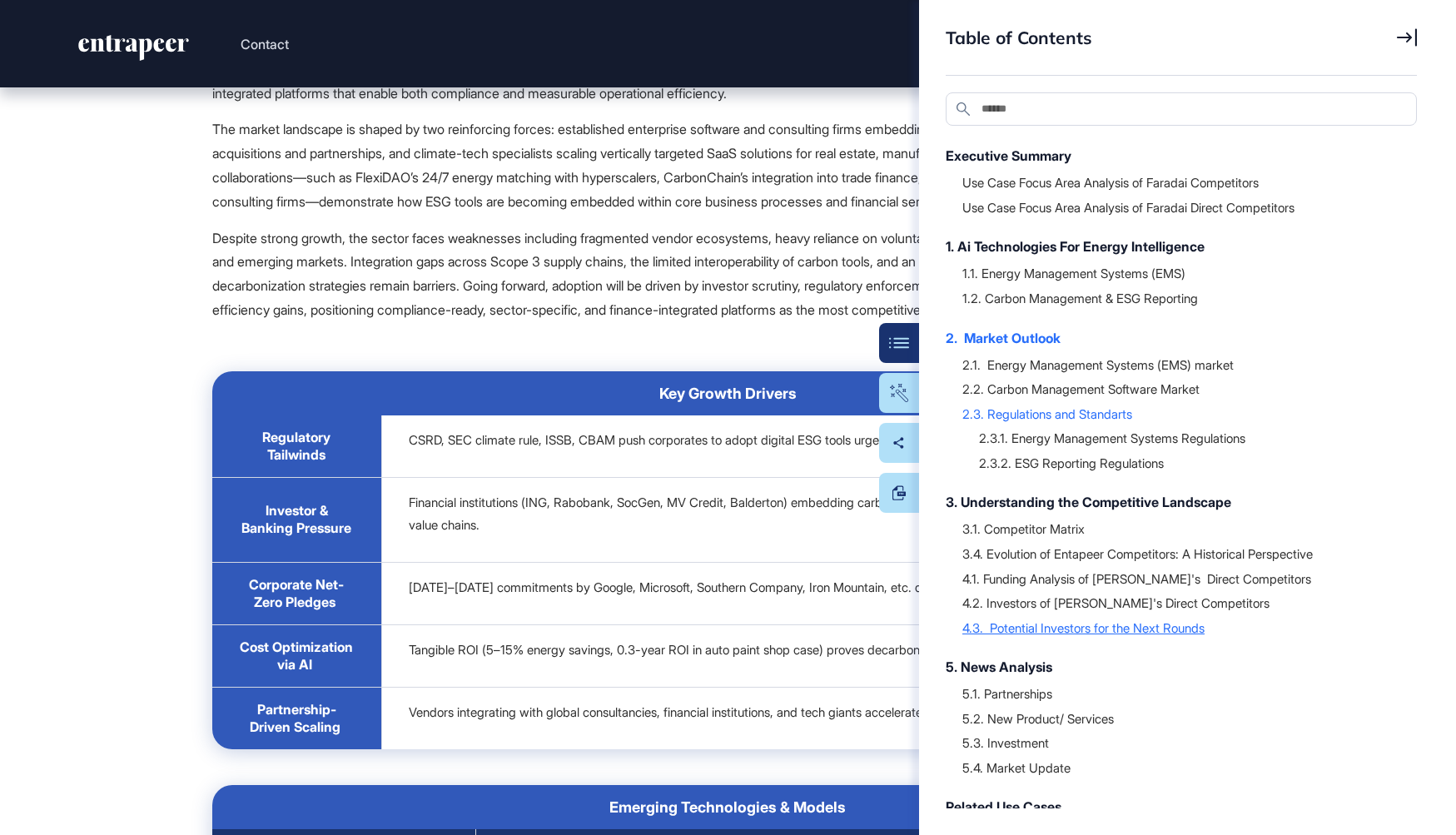
click at [1179, 623] on div "4.3. Potential Investors for the Next Rounds" at bounding box center [1181, 628] width 438 height 16
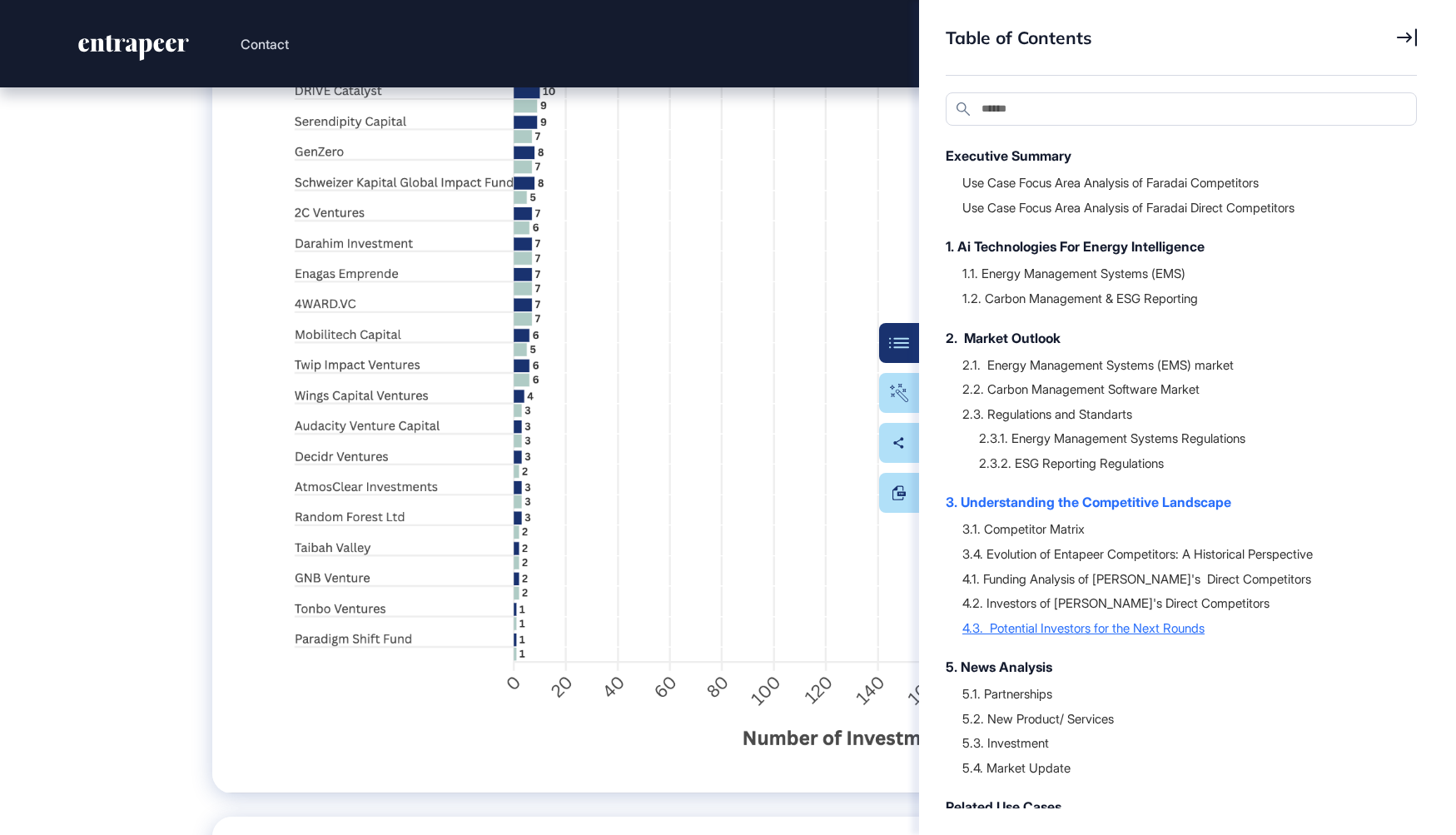
scroll to position [42305, 0]
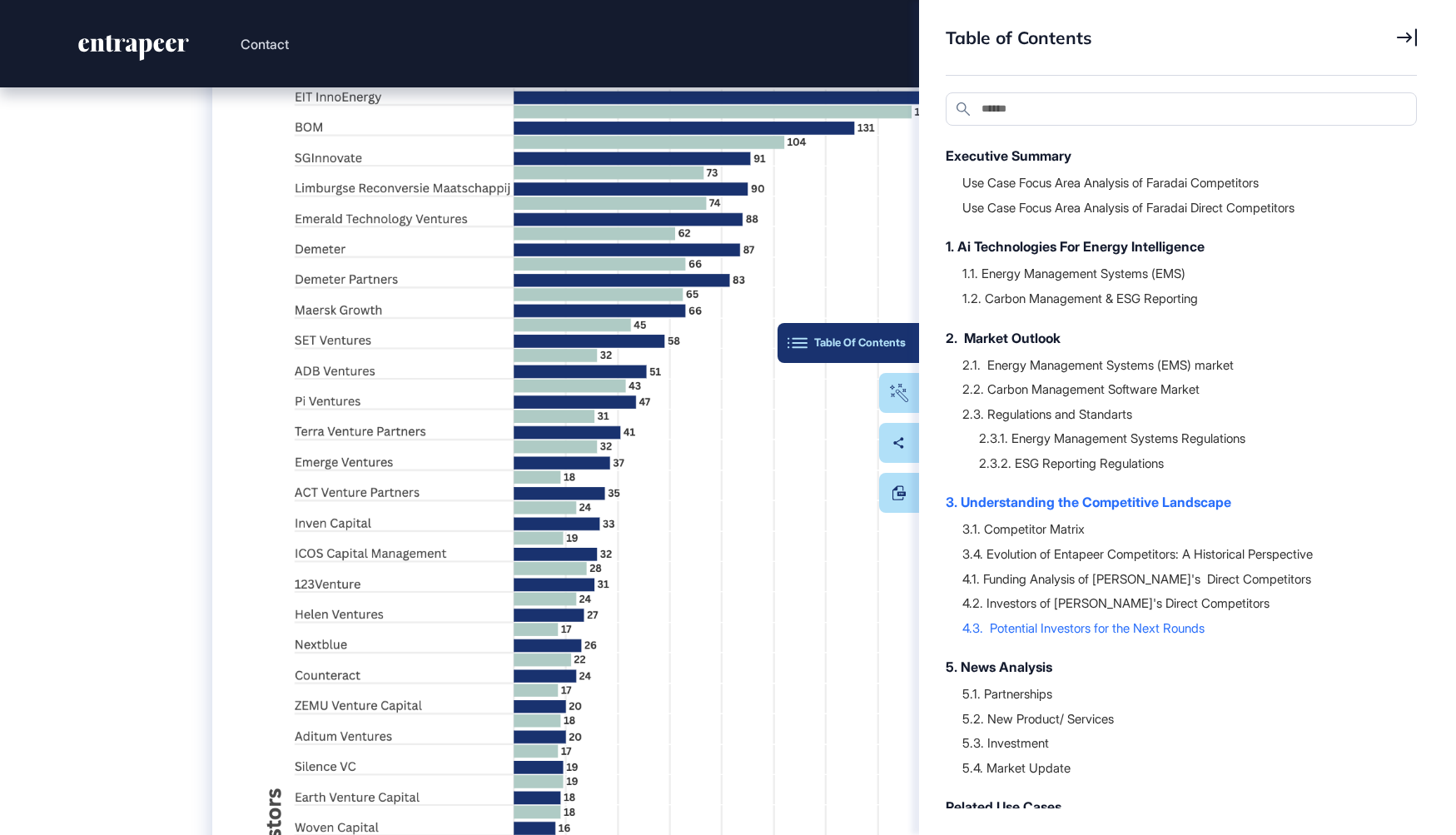
click at [873, 336] on div "Table Of Contents" at bounding box center [847, 343] width 114 height 14
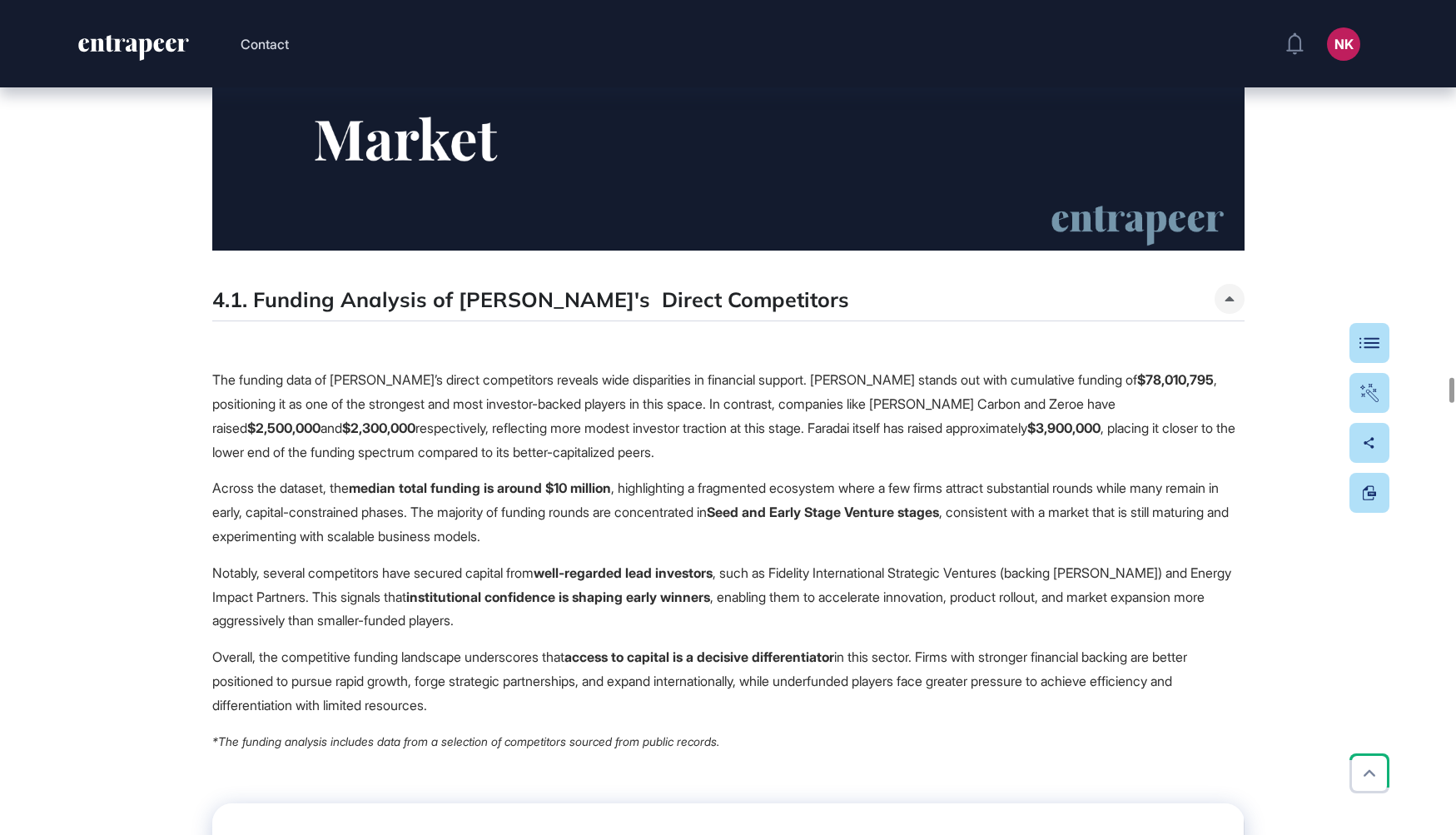
scroll to position [34209, 0]
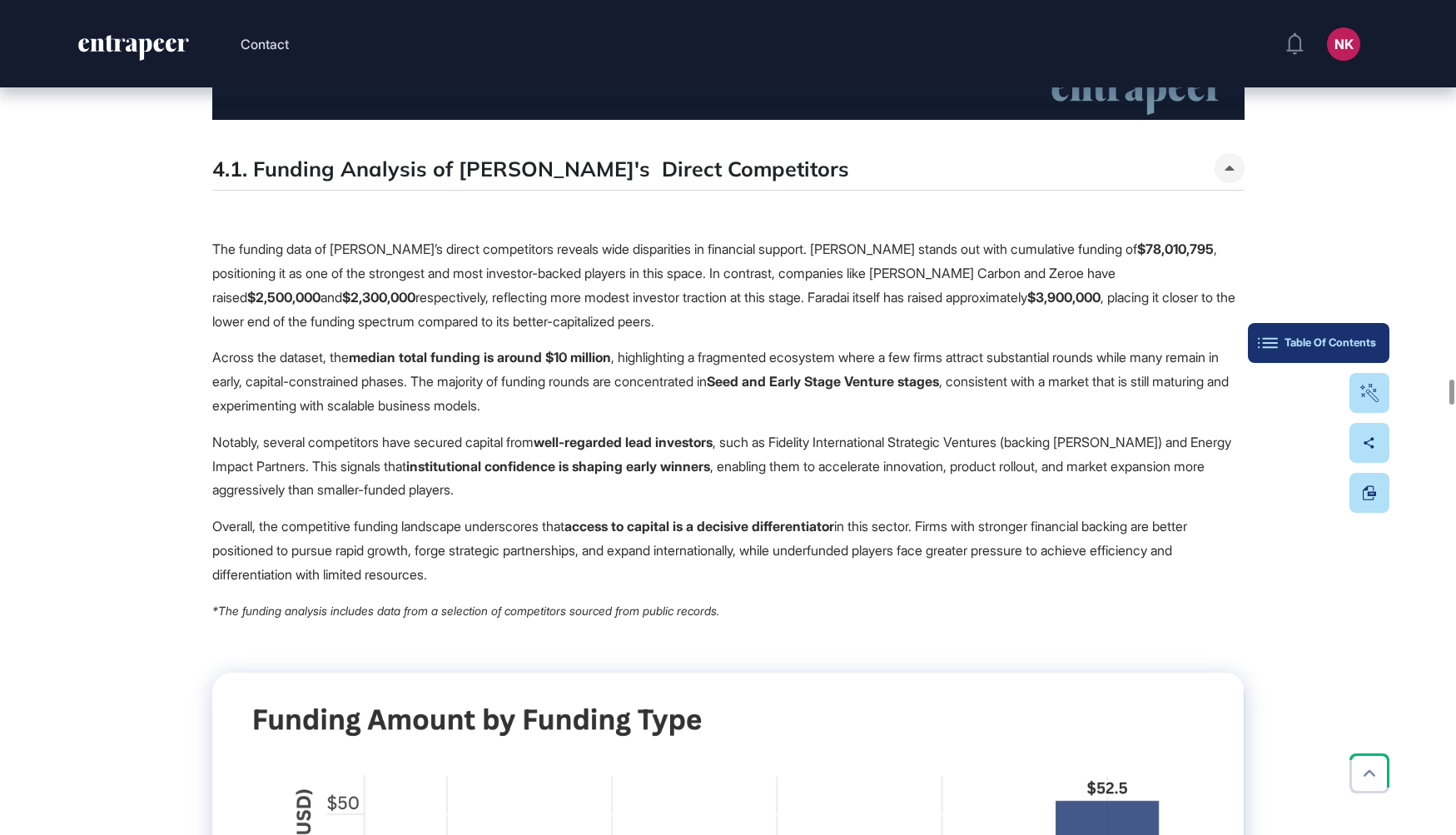
click at [1369, 326] on button "Table Of Contents" at bounding box center [1318, 343] width 142 height 40
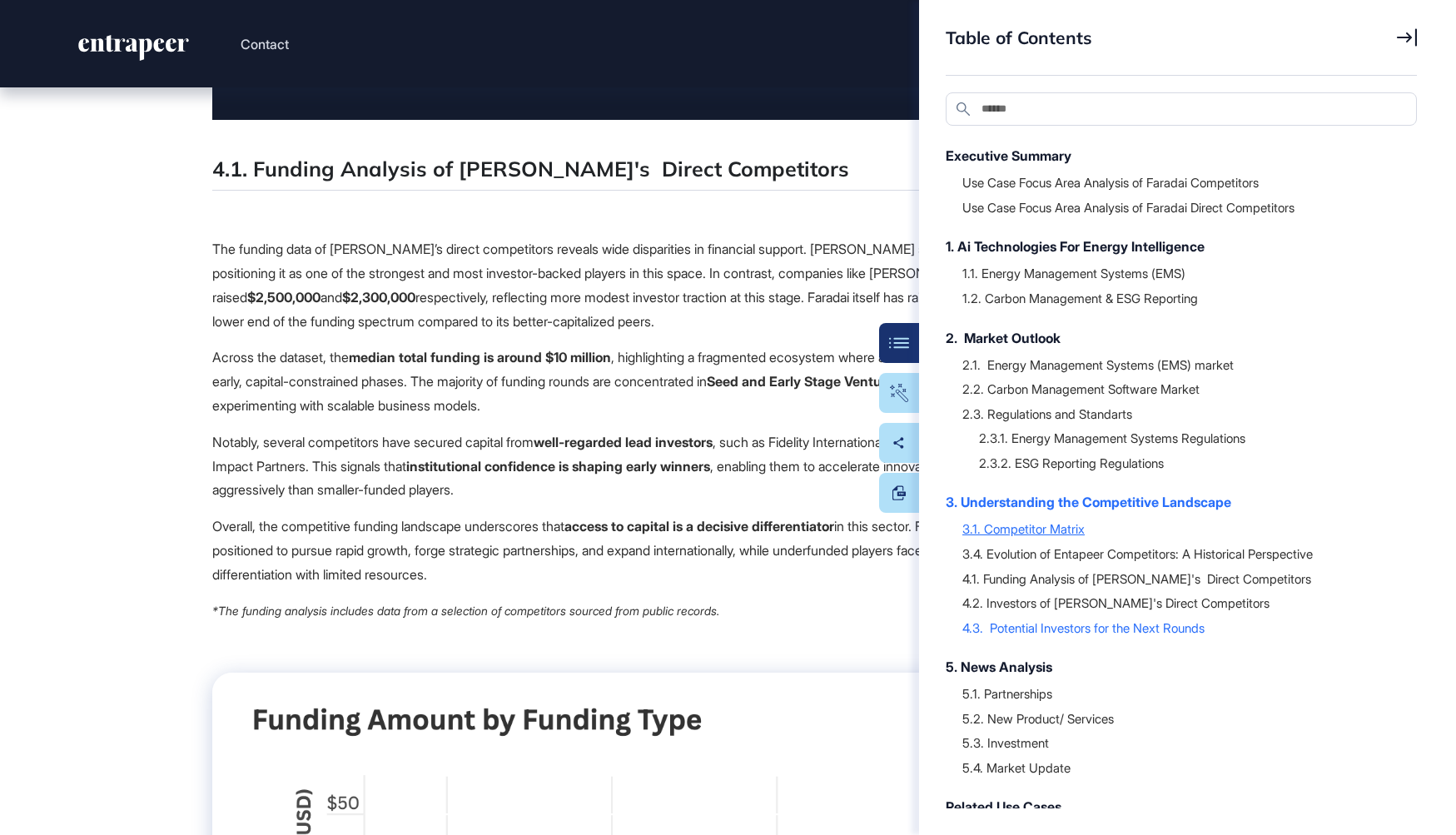
click at [1077, 522] on div "3.1. Competitor Matrix" at bounding box center [1181, 528] width 438 height 16
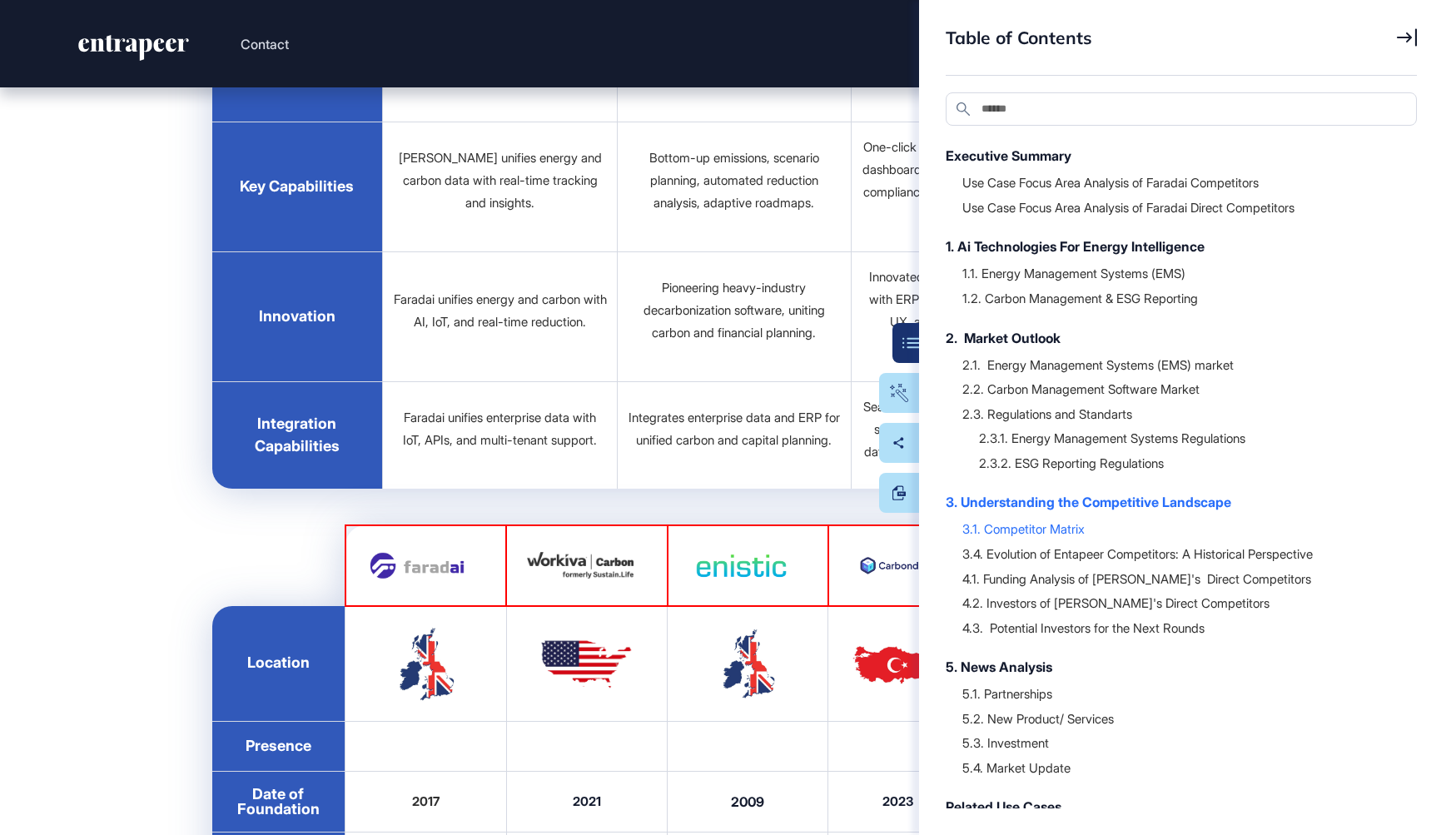
scroll to position [27026, 0]
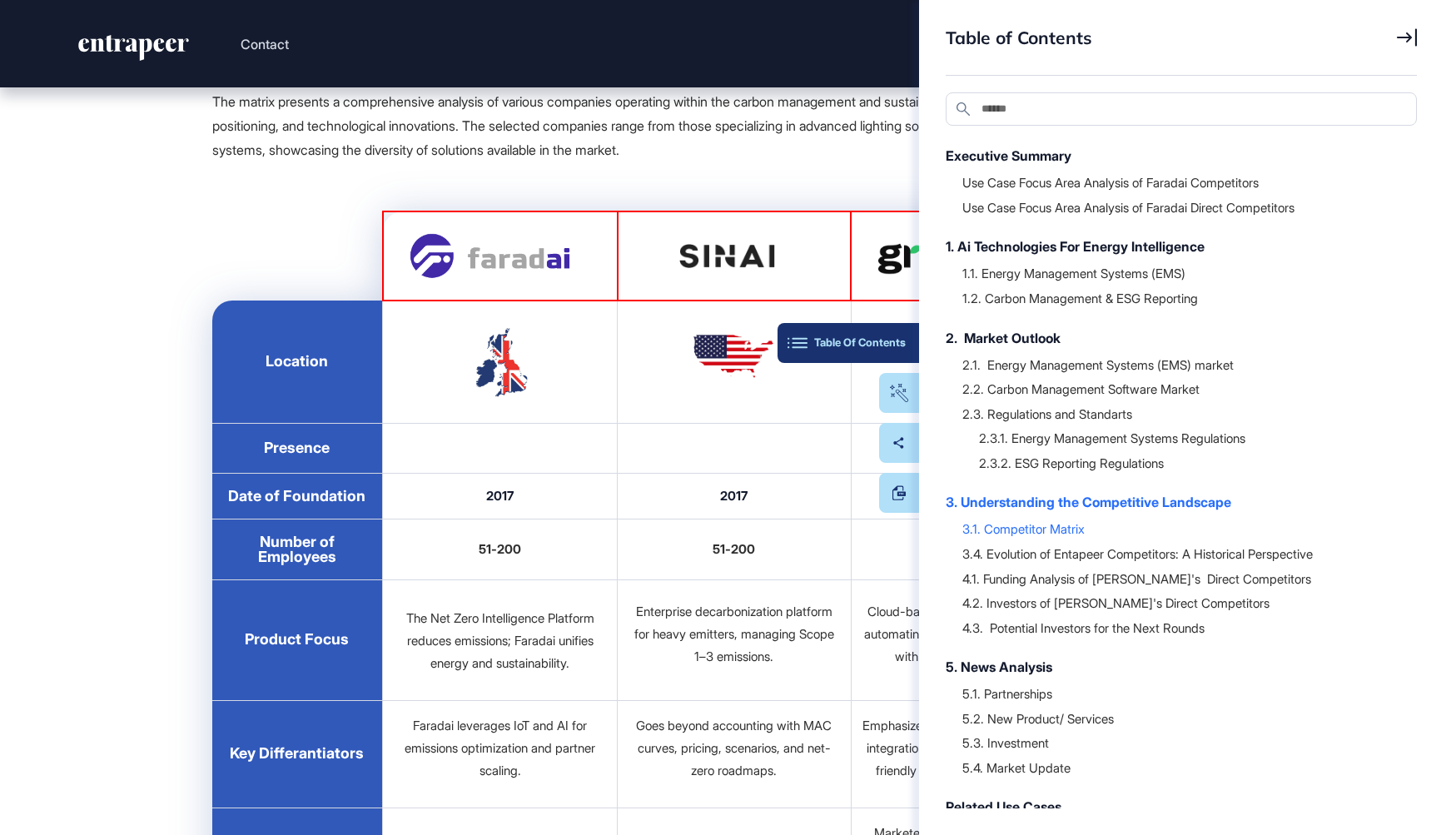
click at [894, 349] on button "Table Of Contents" at bounding box center [847, 343] width 142 height 40
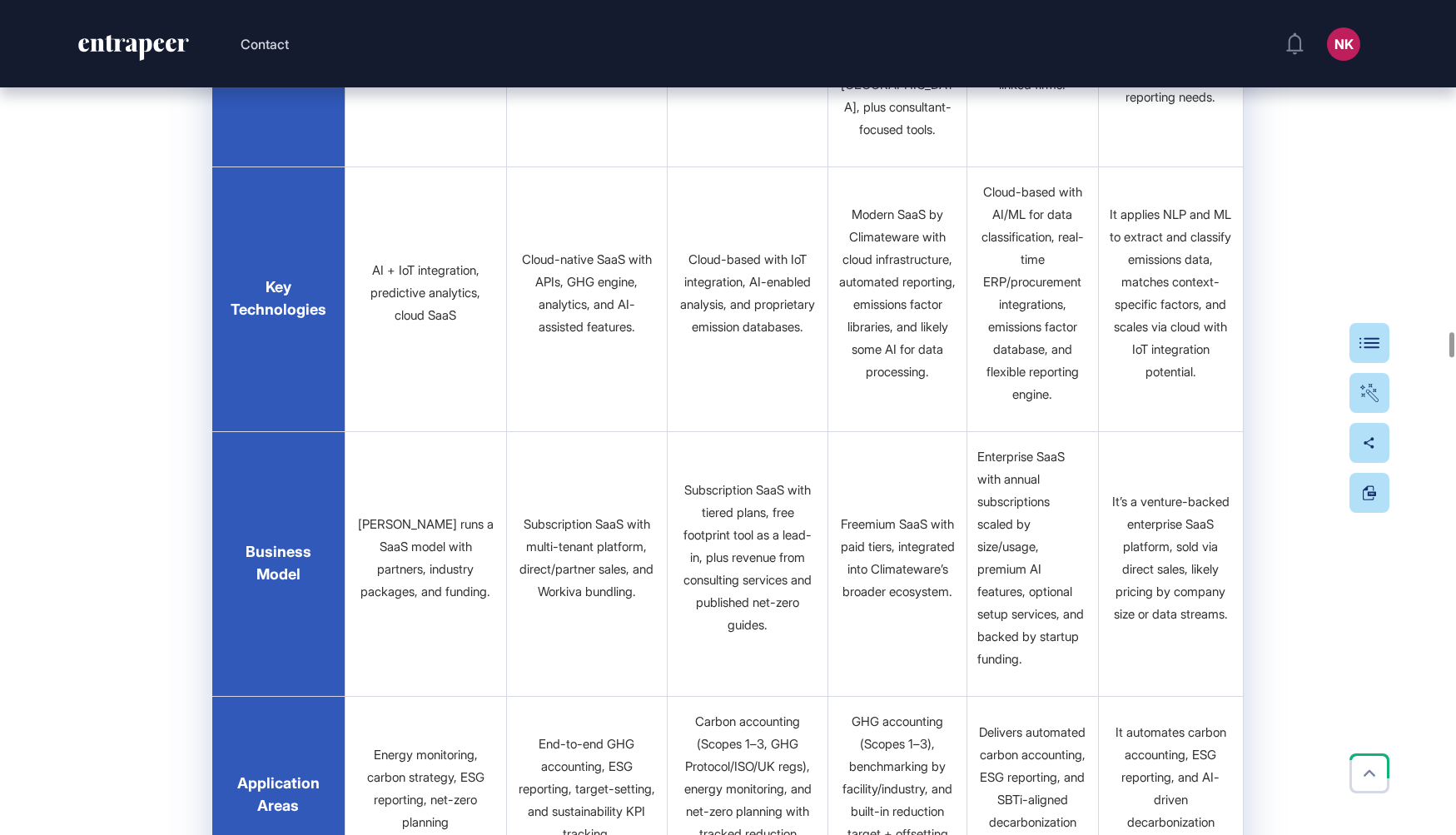
scroll to position [30247, 0]
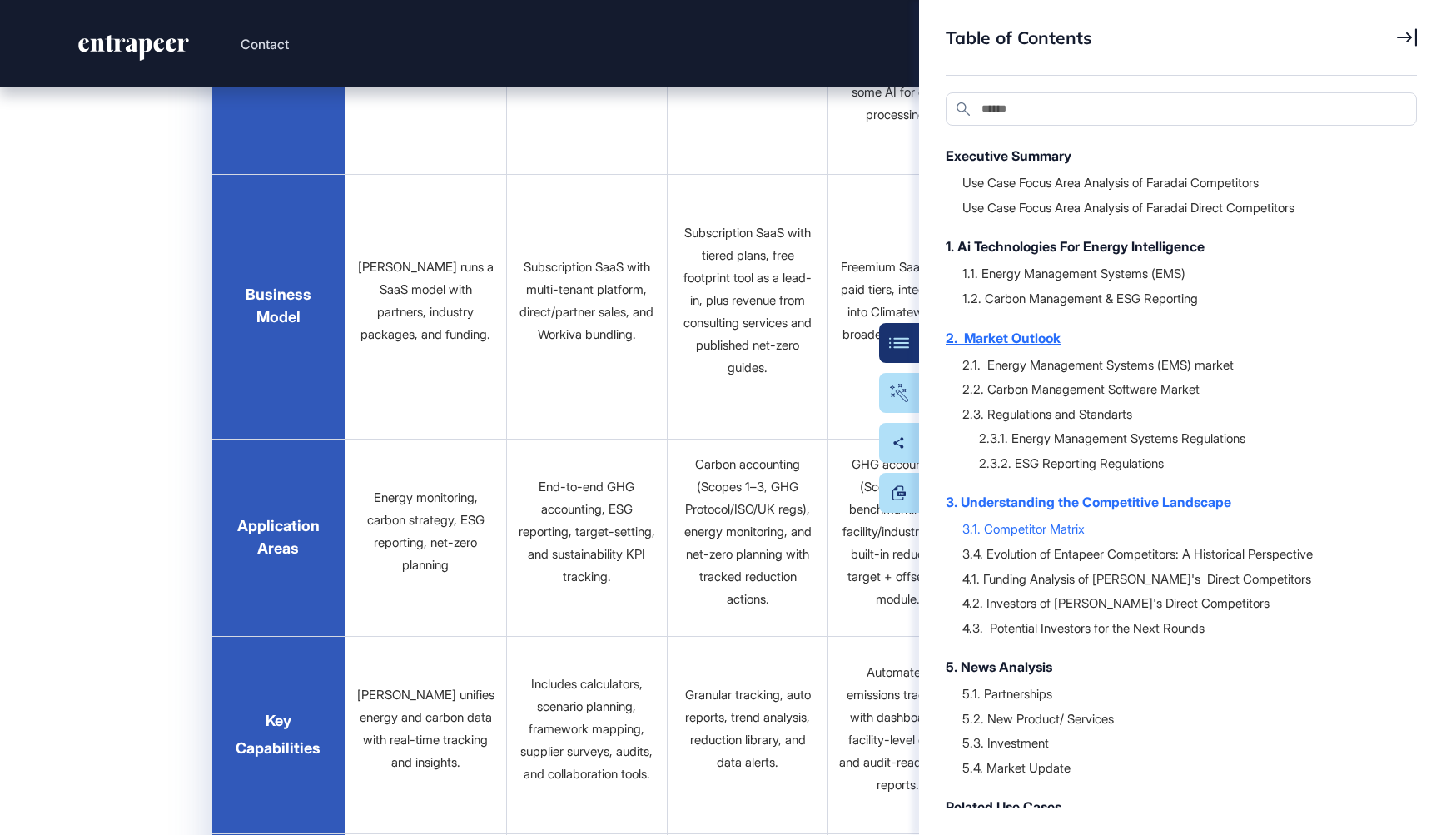
click at [1023, 339] on div "2. Market Outlook" at bounding box center [1173, 338] width 454 height 20
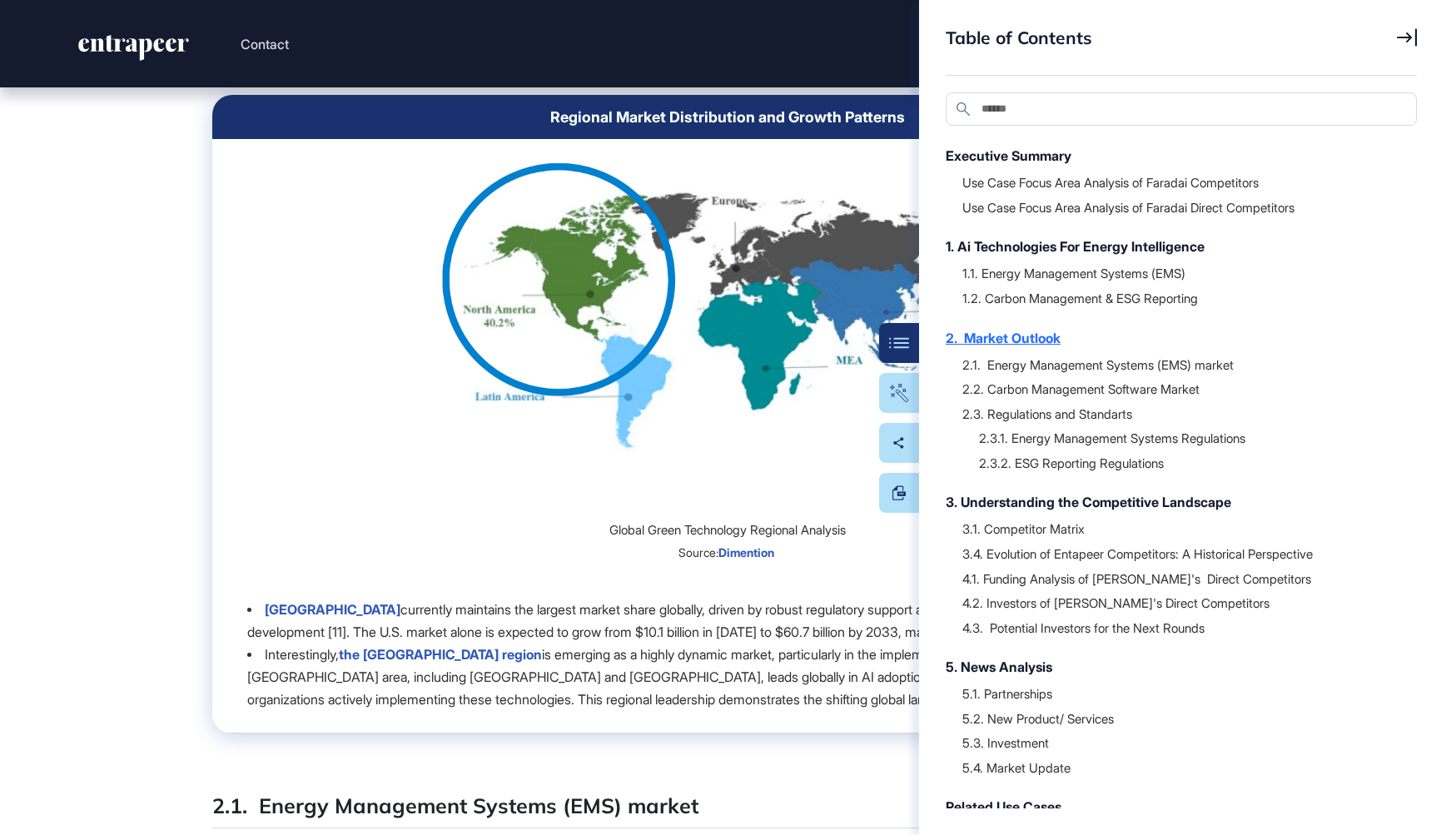
scroll to position [15522, 0]
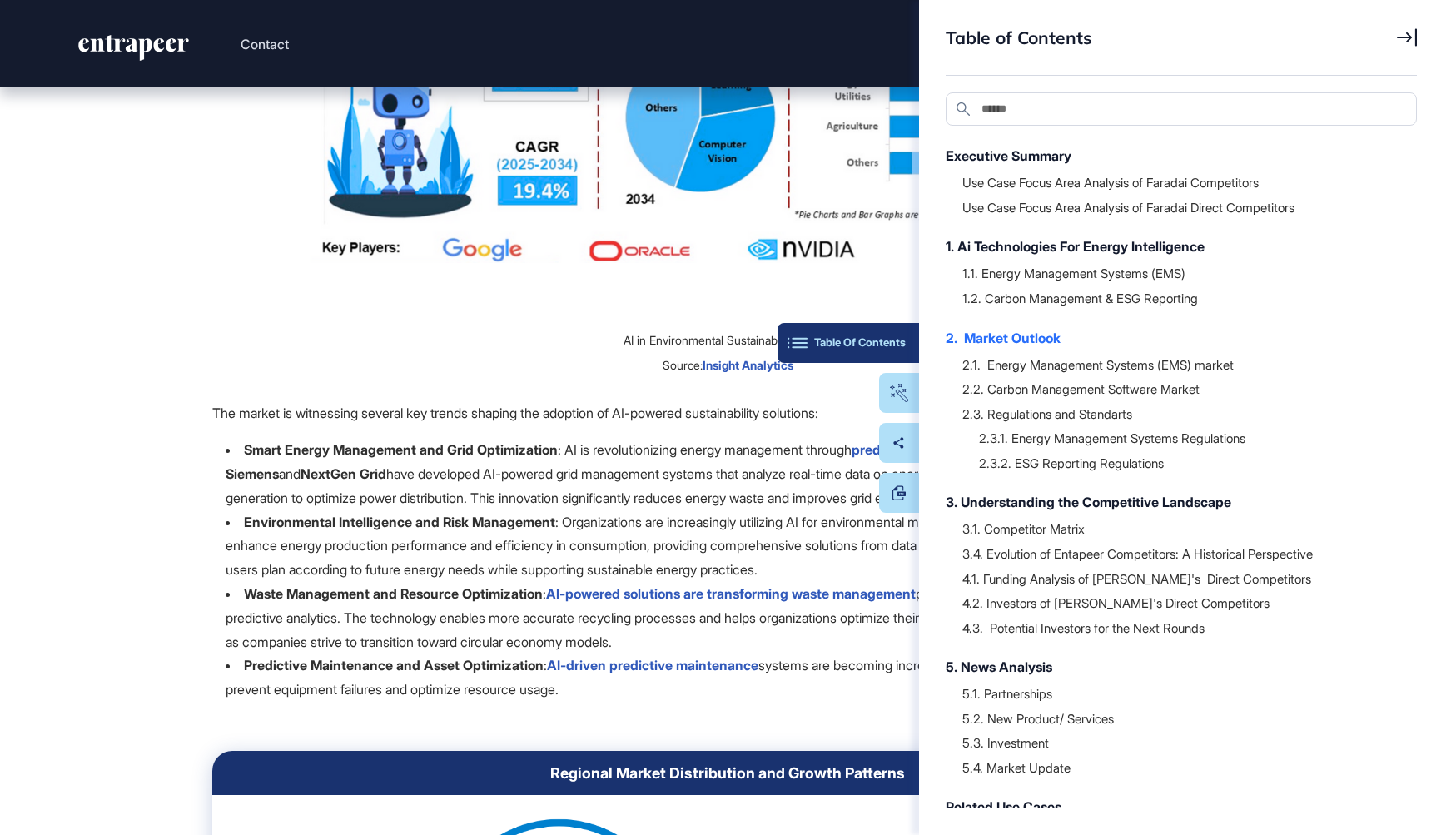
click at [897, 353] on button "Table Of Contents" at bounding box center [847, 343] width 142 height 40
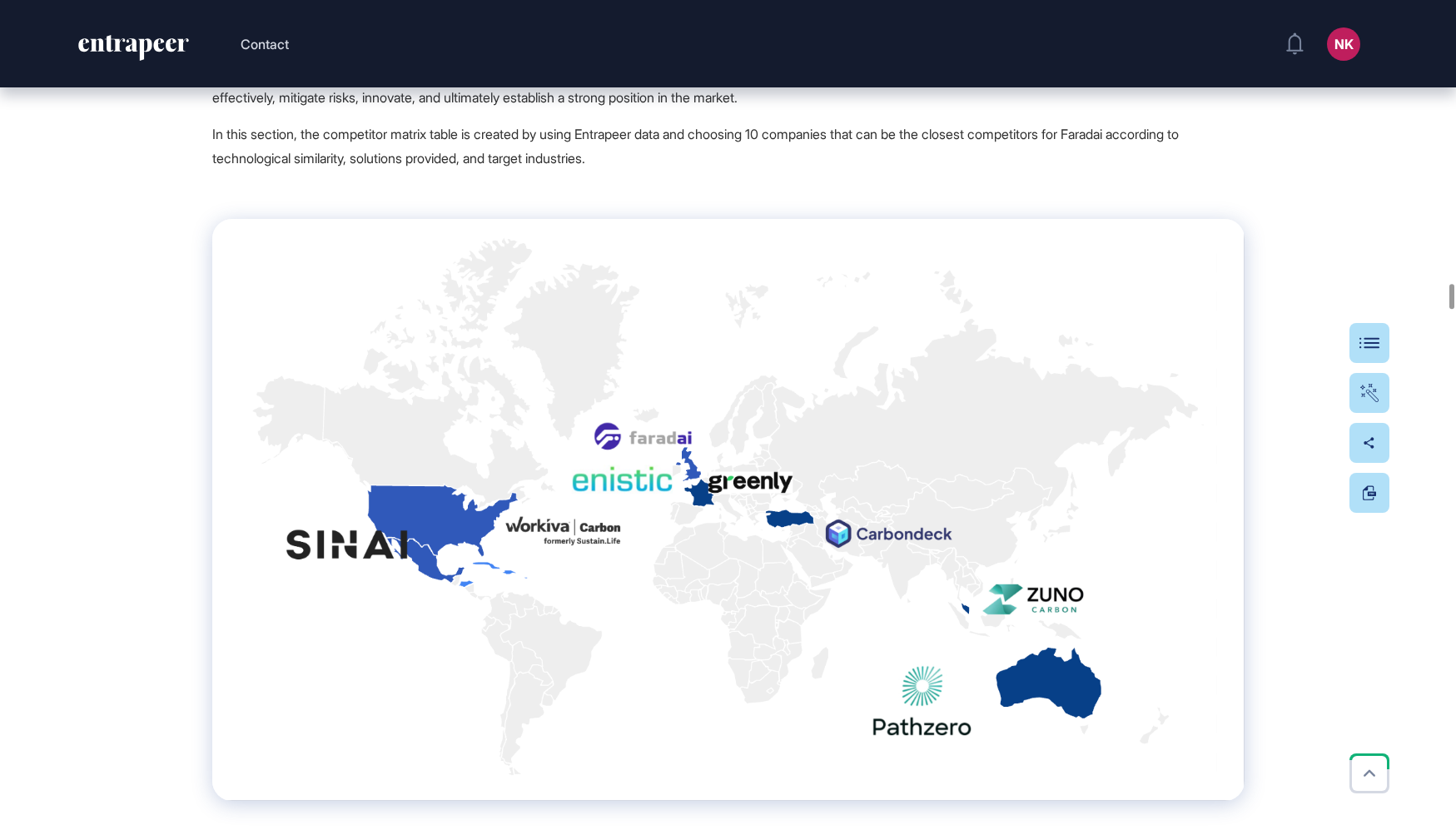
scroll to position [25566, 0]
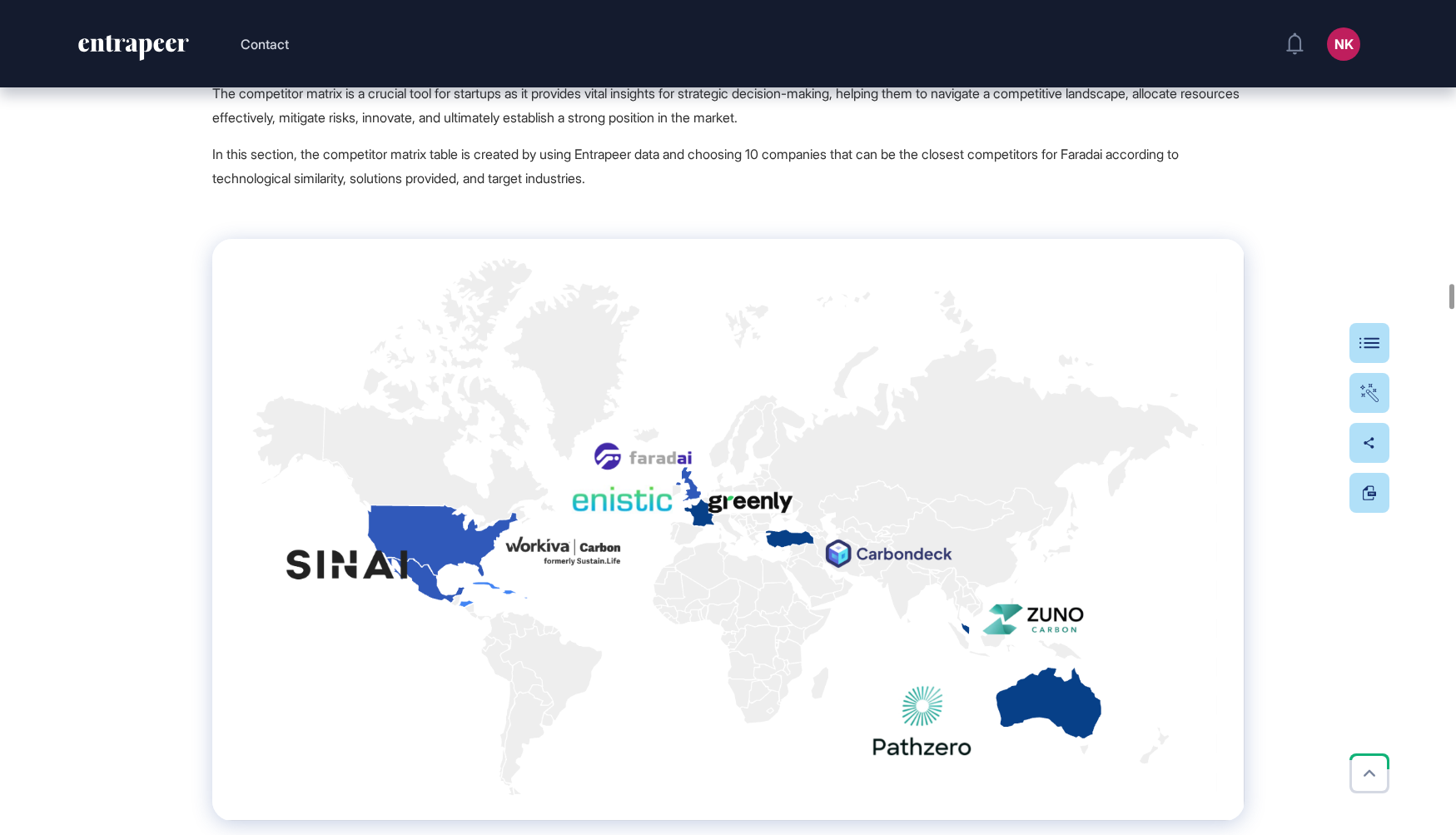
drag, startPoint x: 189, startPoint y: 265, endPoint x: 801, endPoint y: 243, distance: 612.4
copy div "2.3.1. Energy Management Systems Regulations Energy management systems (EMS) ar…"
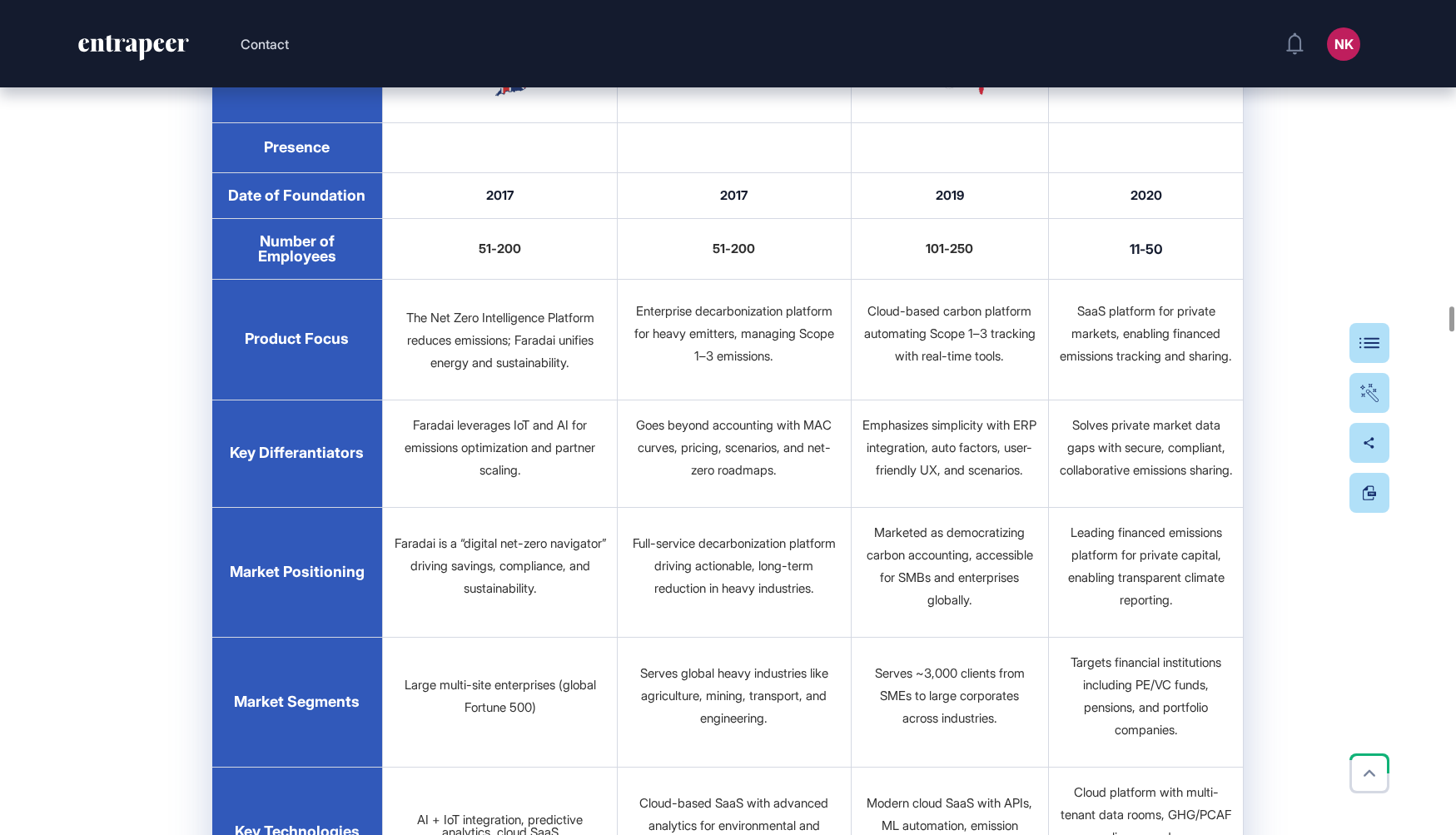
scroll to position [27249, 0]
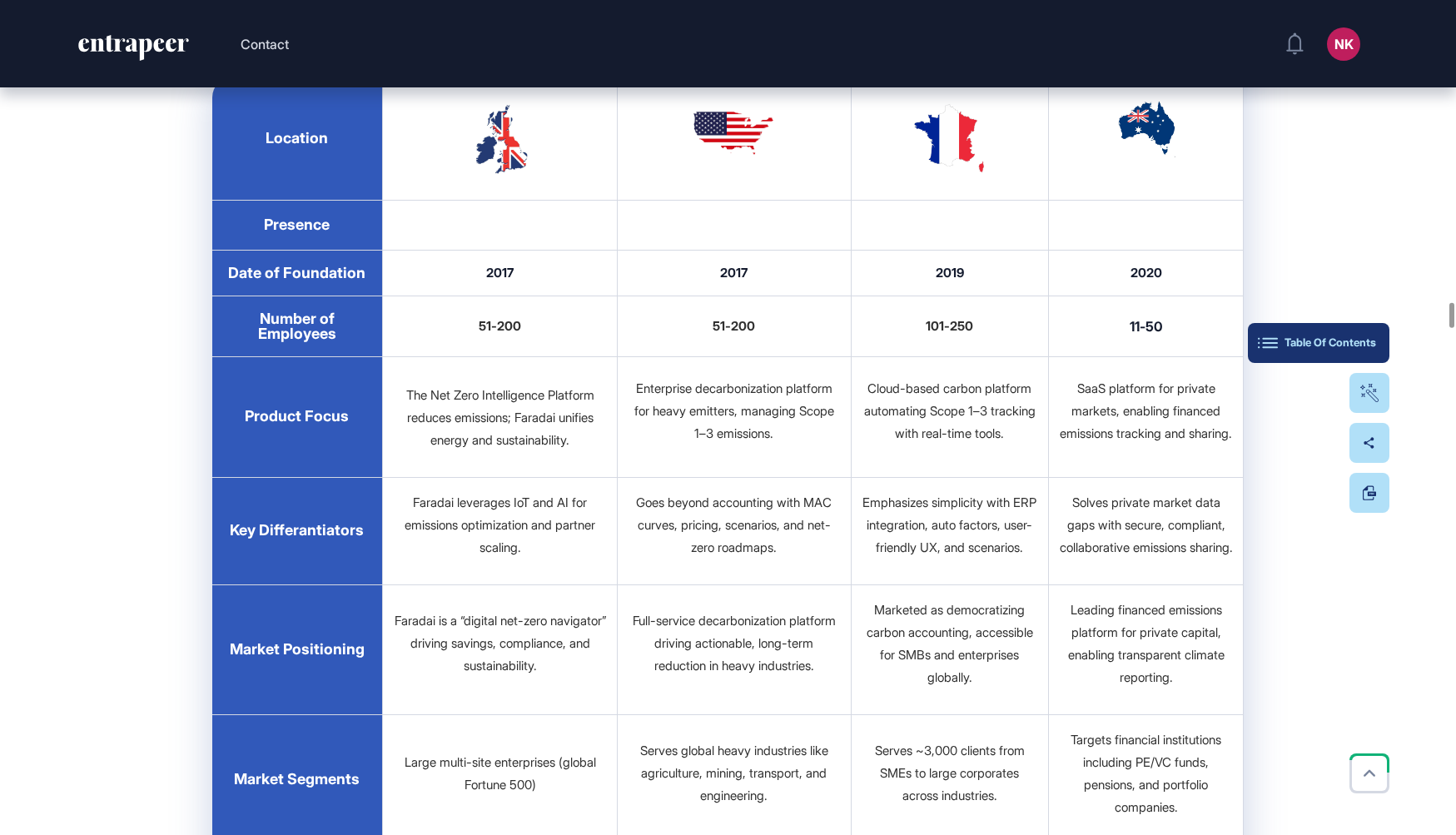
click at [1377, 342] on button "Table Of Contents" at bounding box center [1318, 343] width 142 height 40
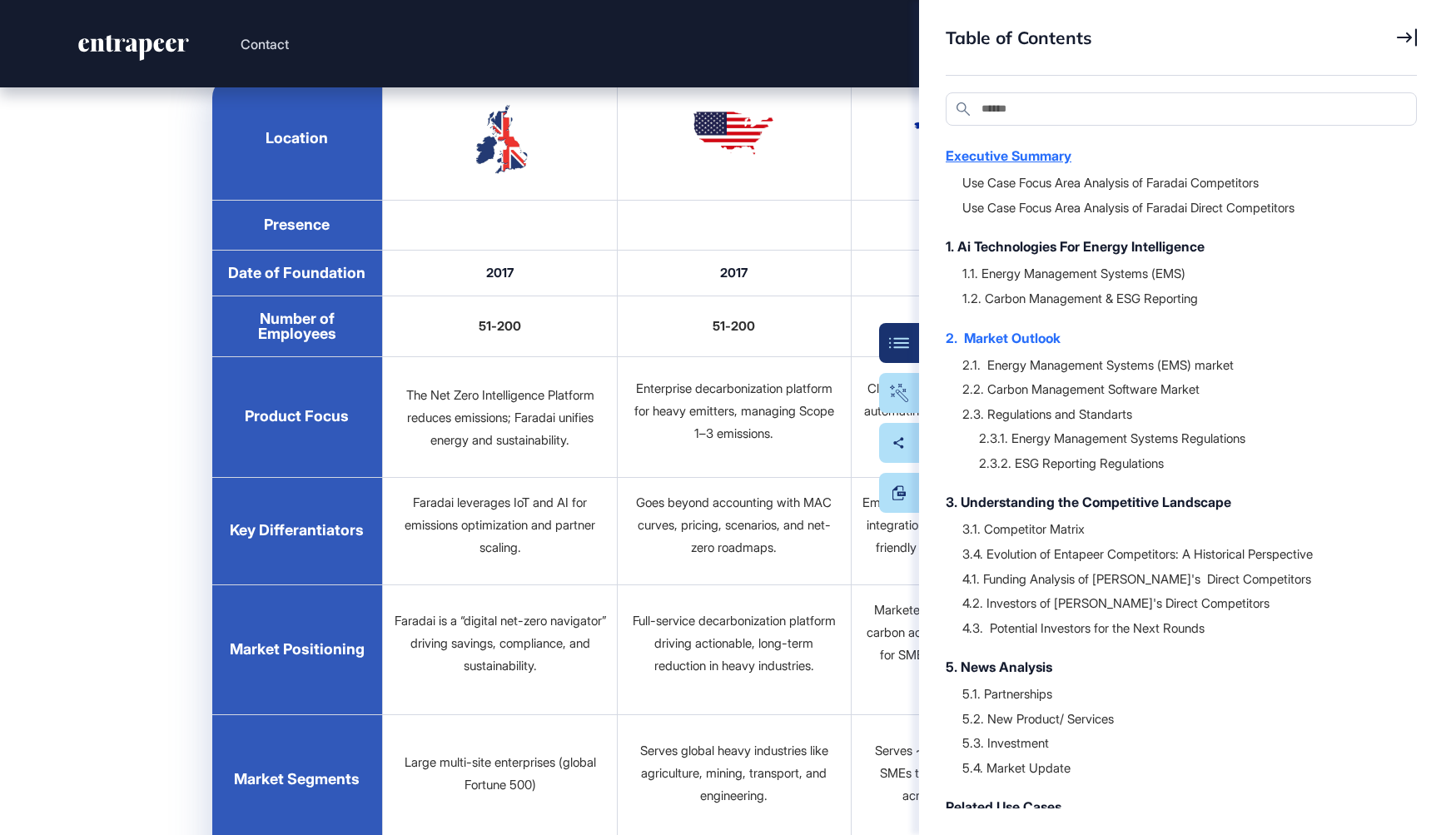
click at [1036, 153] on div "Executive Summary" at bounding box center [1173, 156] width 454 height 20
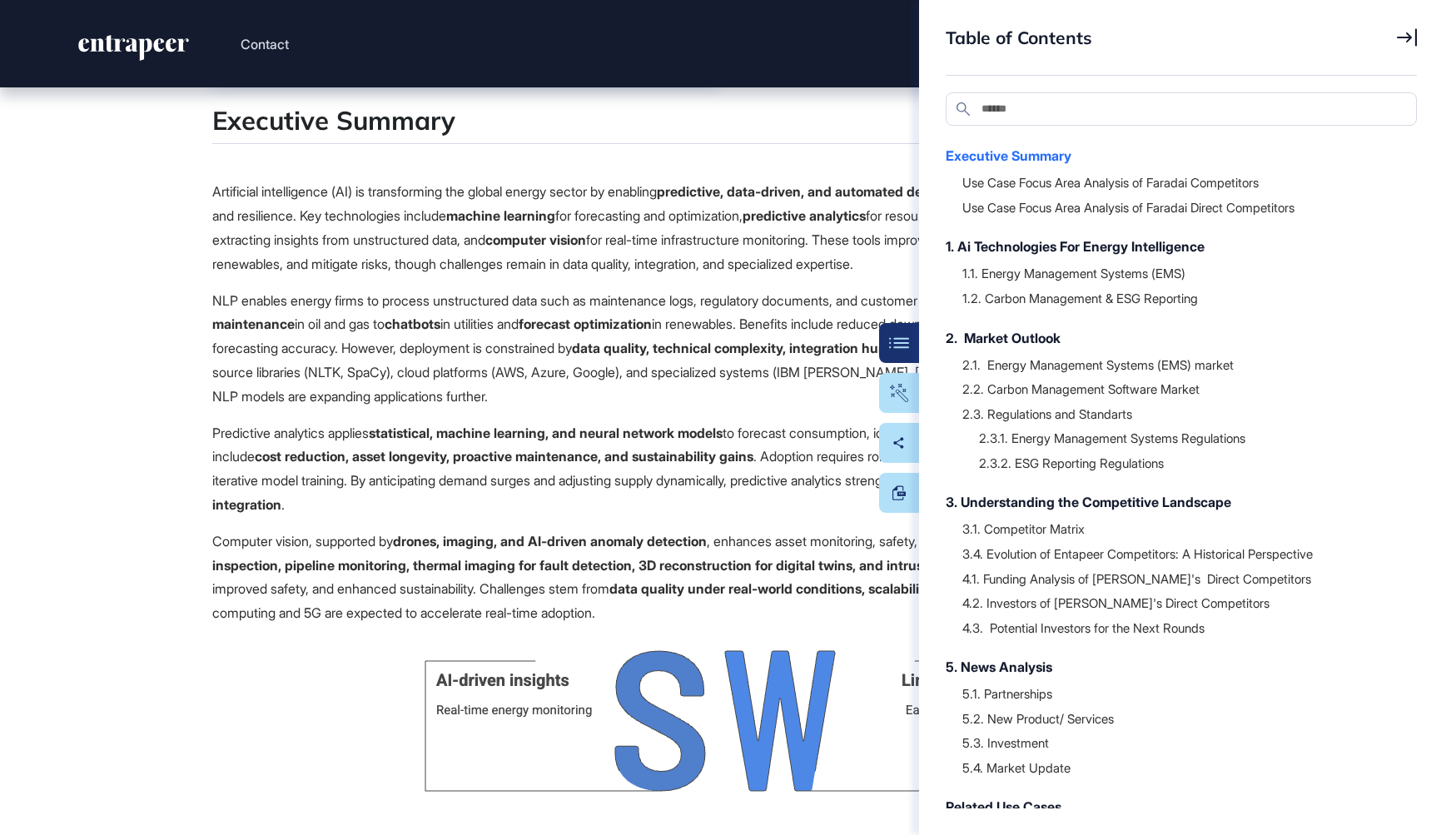
scroll to position [0, 0]
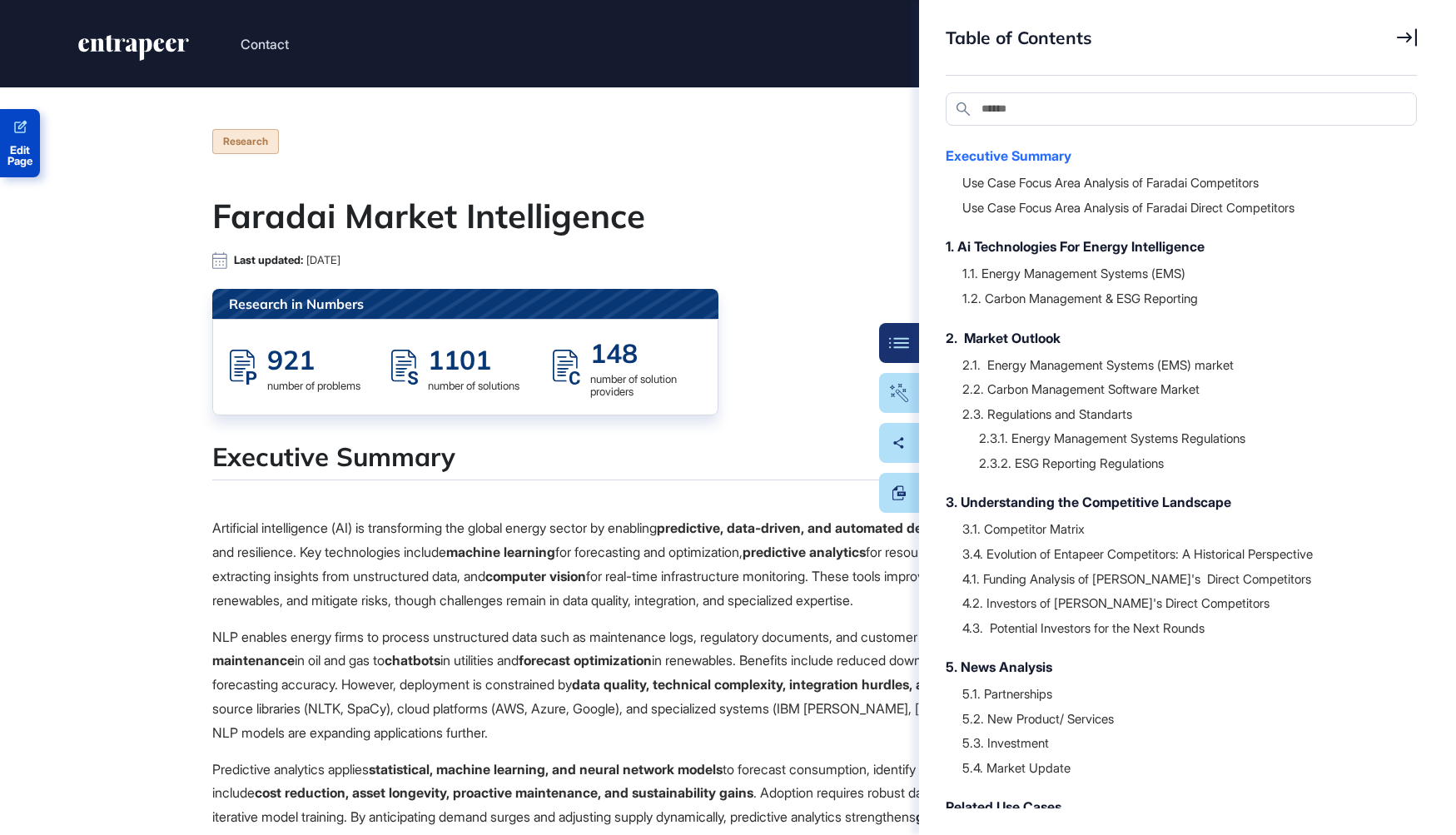
click at [12, 157] on span "Edit Page" at bounding box center [20, 156] width 40 height 22
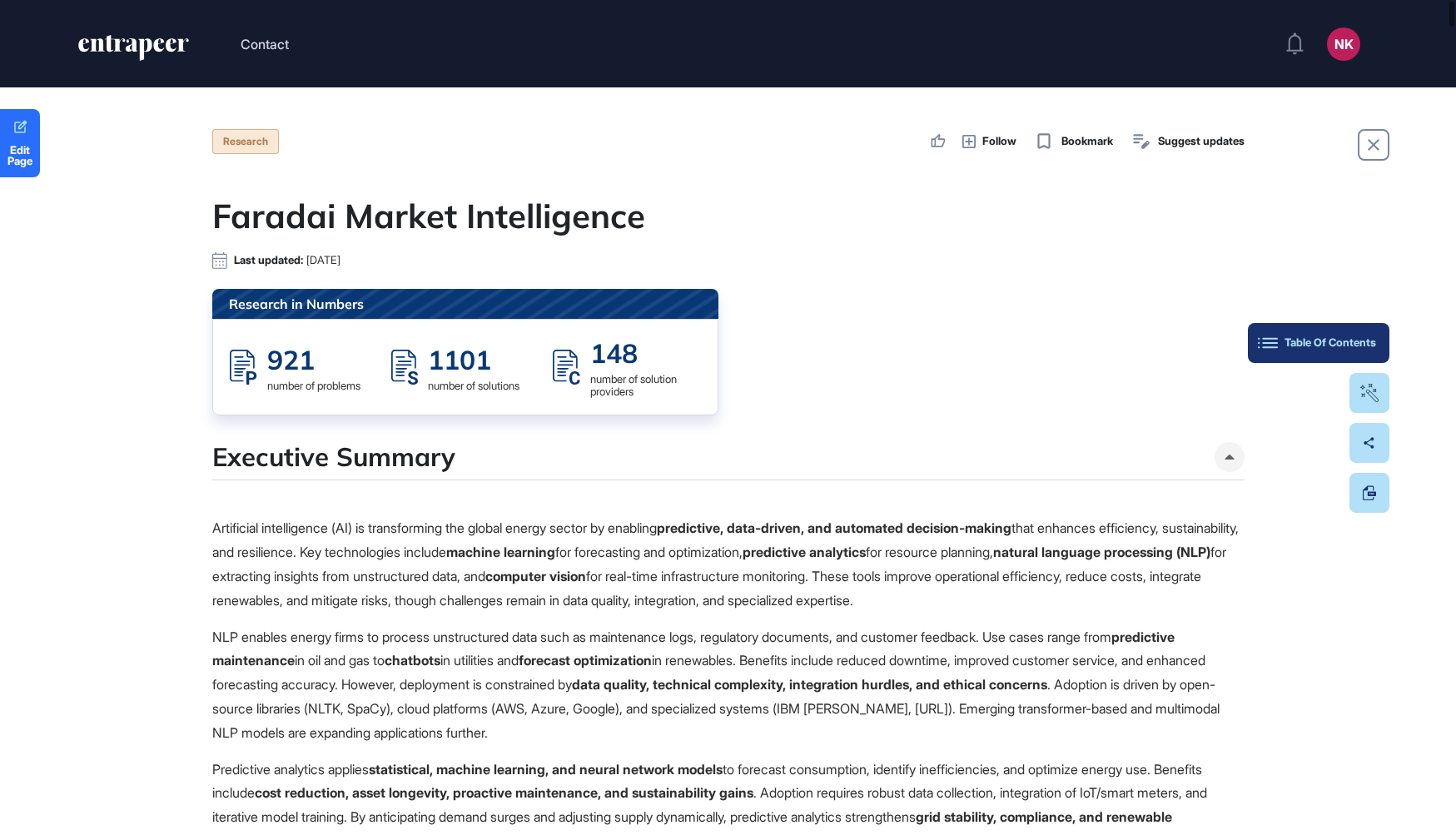
click at [1372, 344] on div "Table Of Contents" at bounding box center [1318, 343] width 114 height 14
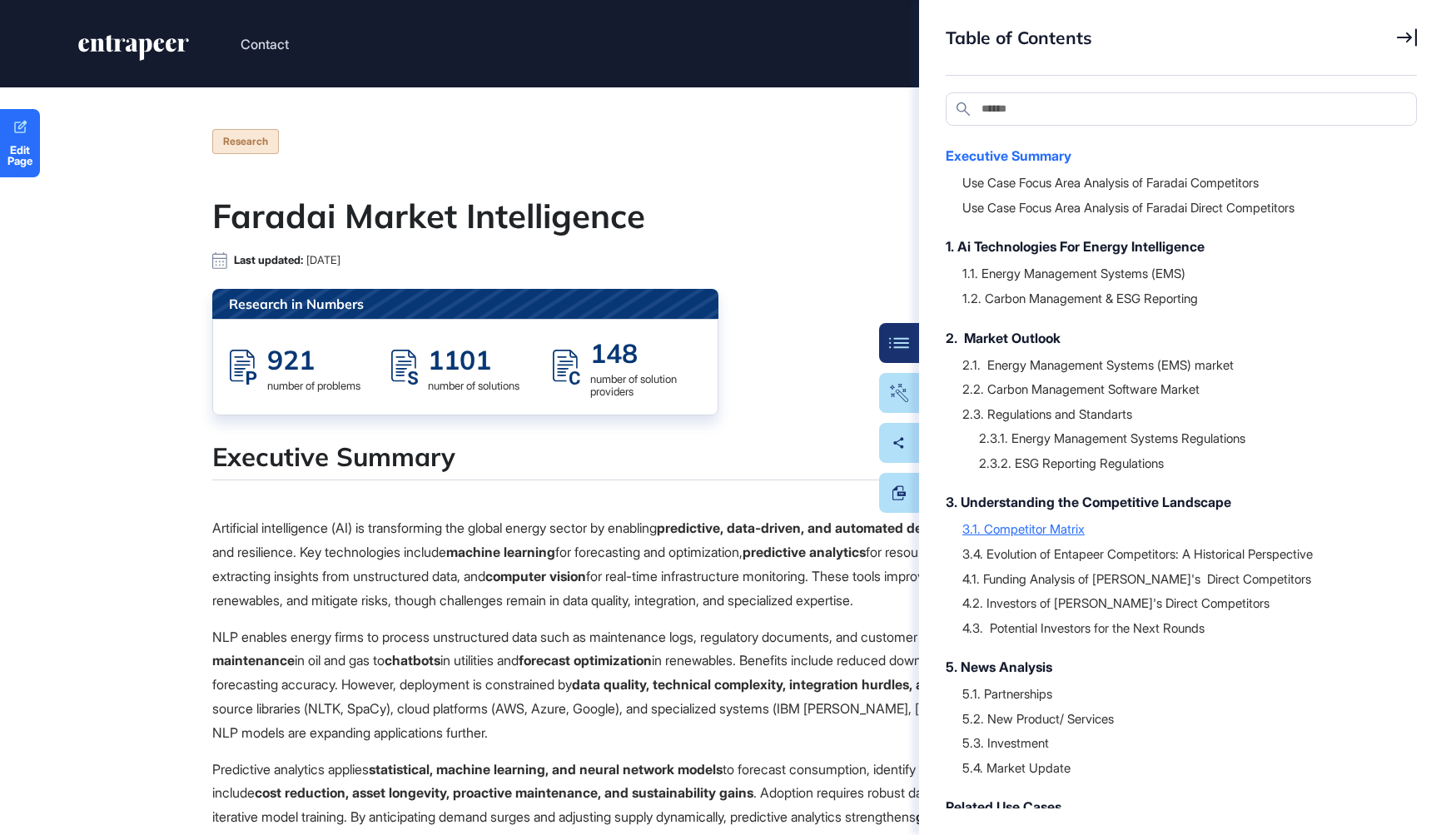
click at [1031, 528] on div "3.1. Competitor Matrix" at bounding box center [1181, 528] width 438 height 16
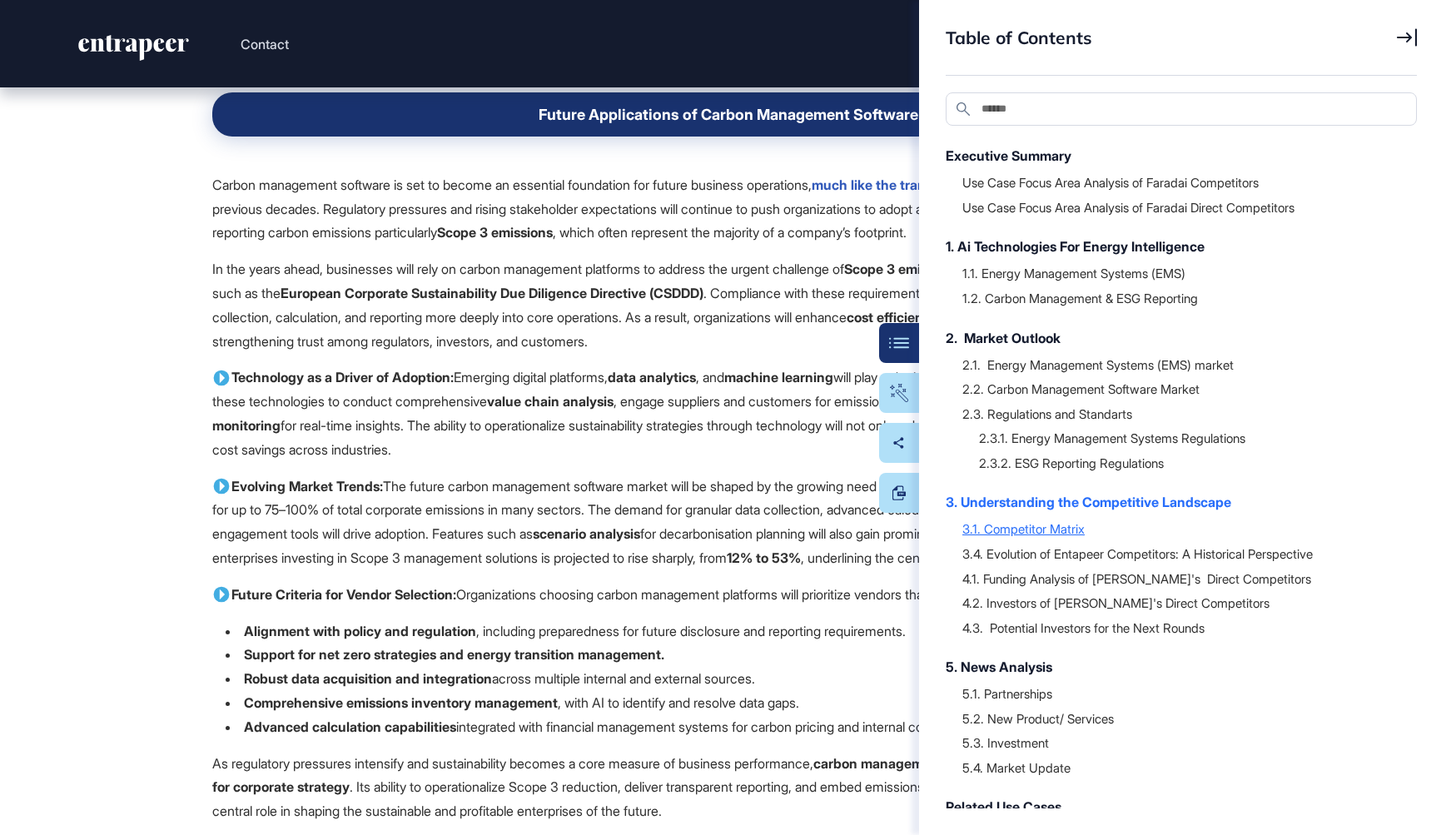
scroll to position [27026, 0]
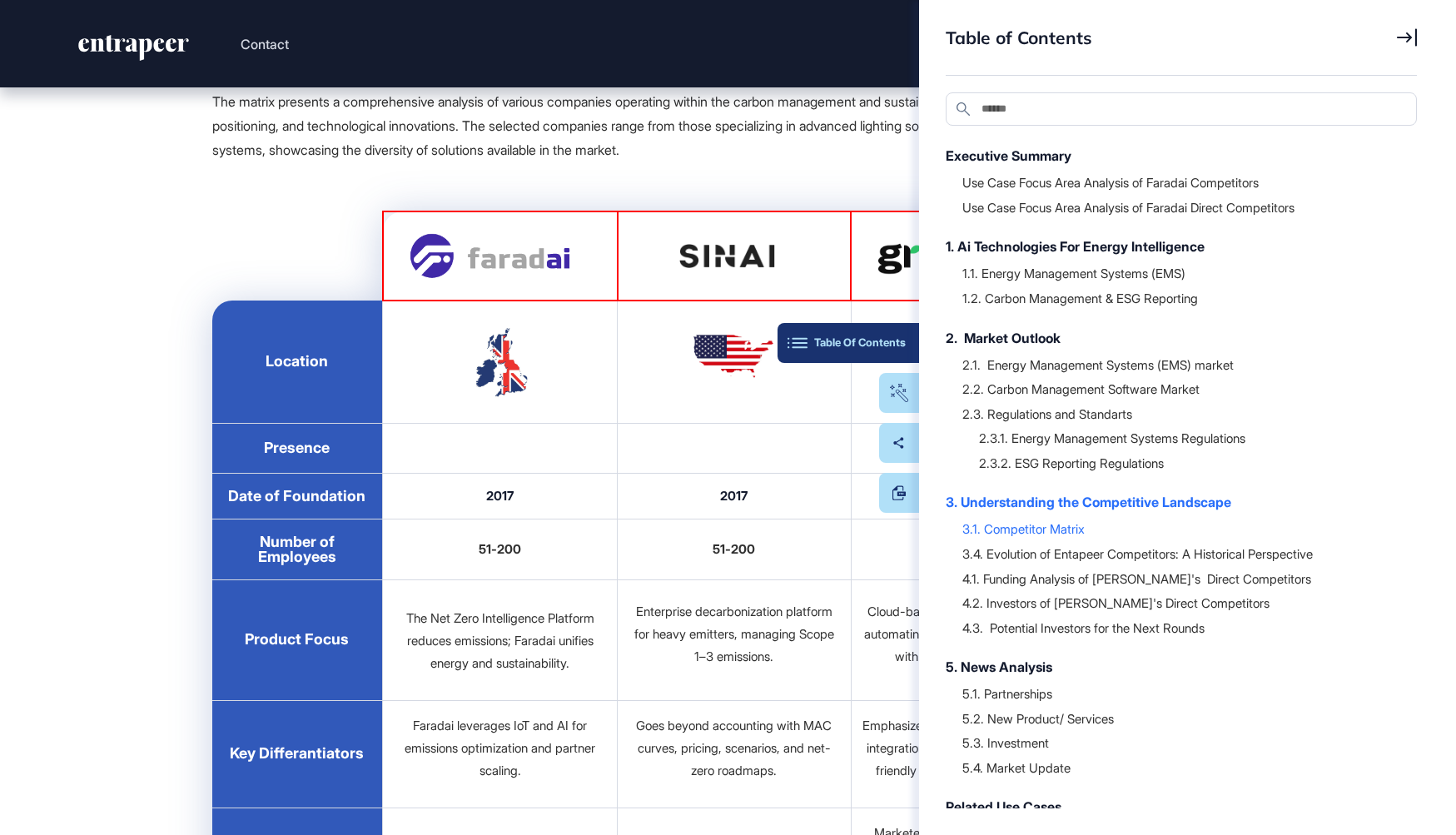
click at [904, 346] on div "Table Of Contents" at bounding box center [847, 343] width 114 height 14
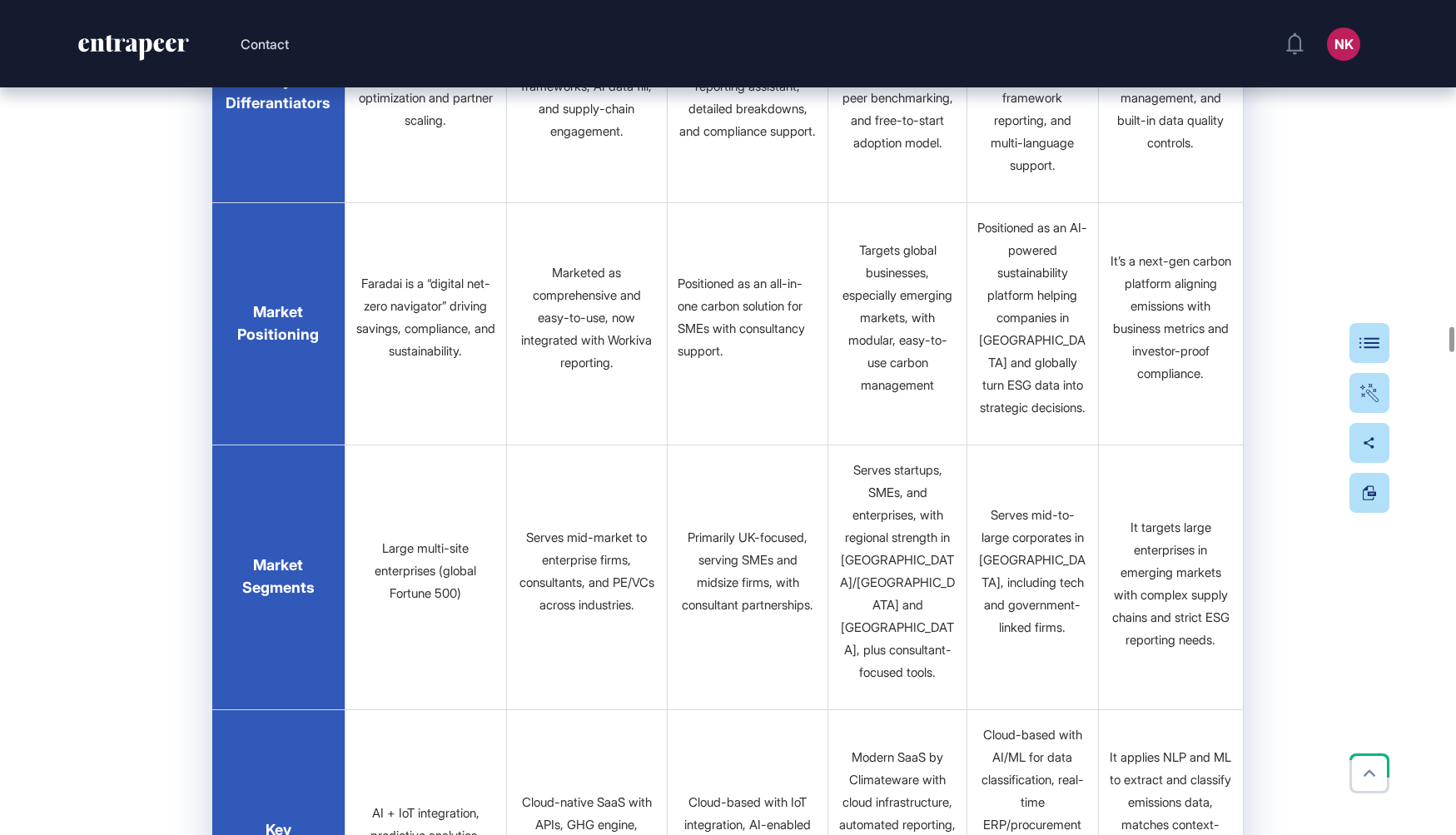
scroll to position [29449, 0]
drag, startPoint x: 1154, startPoint y: 351, endPoint x: 1154, endPoint y: 485, distance: 134.0
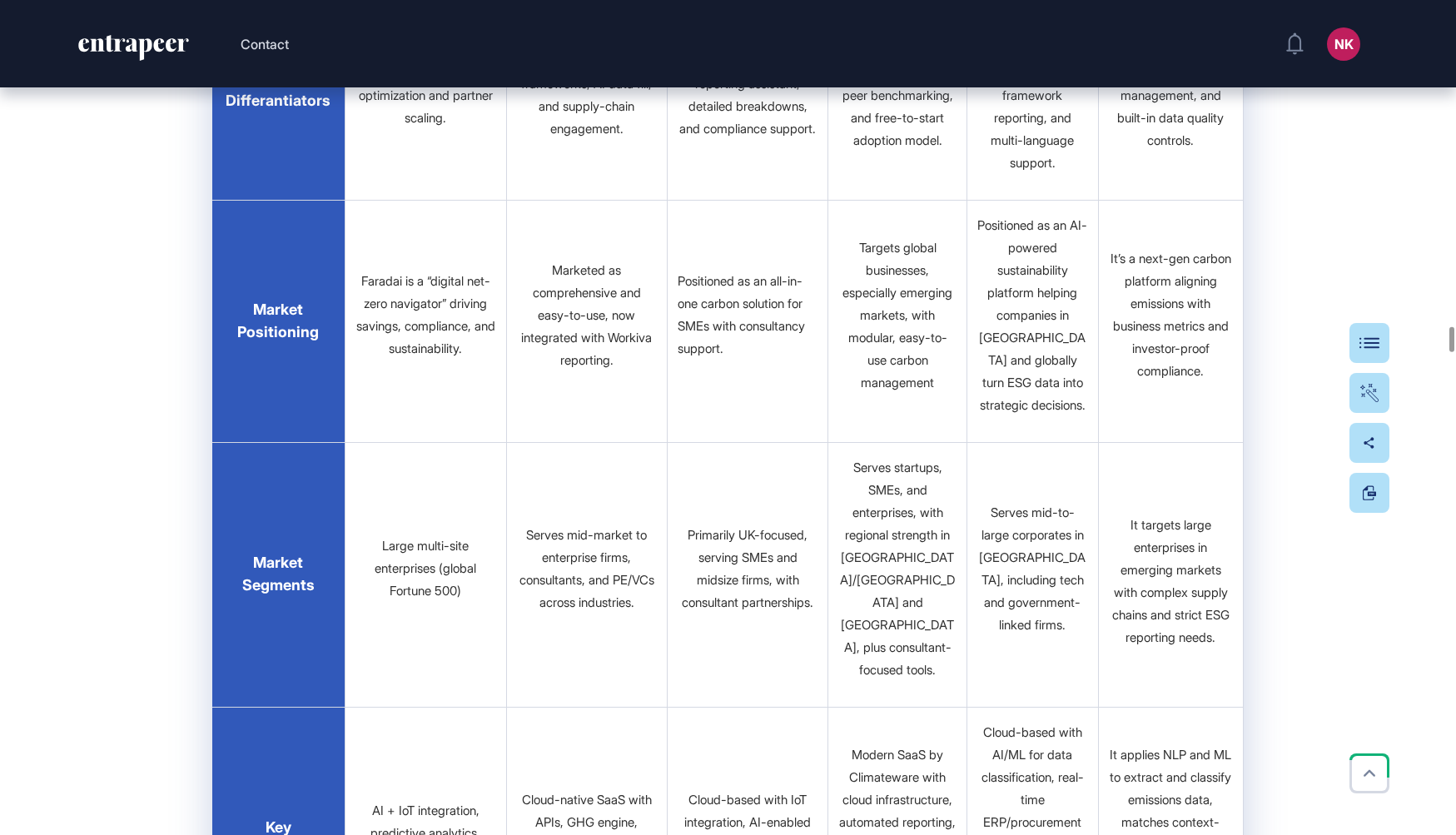
drag, startPoint x: 1149, startPoint y: 401, endPoint x: 1168, endPoint y: 692, distance: 291.6
drag, startPoint x: 1204, startPoint y: 399, endPoint x: 1140, endPoint y: 397, distance: 64.0
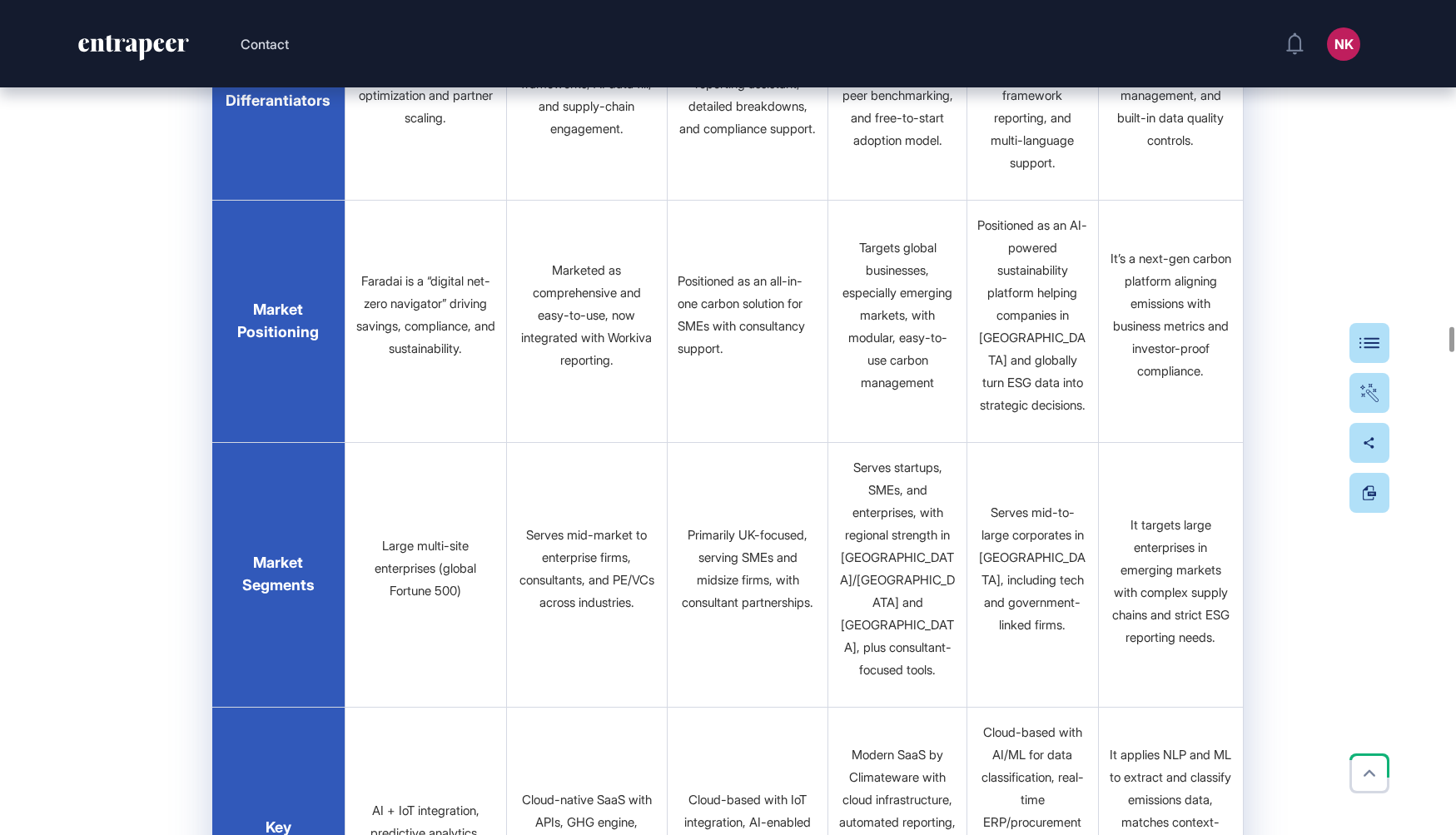
copy strong "Global"
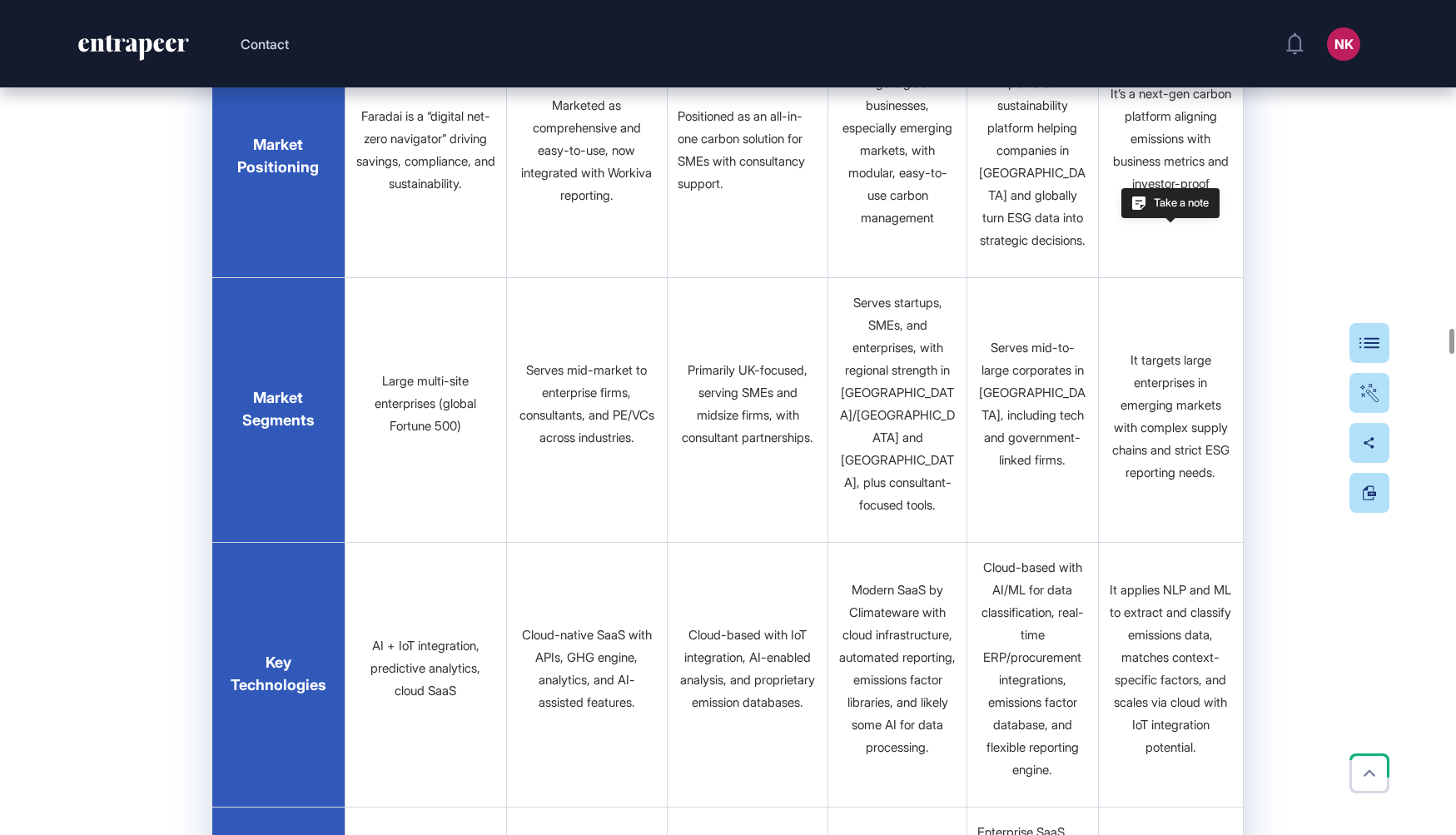
scroll to position [29602, 0]
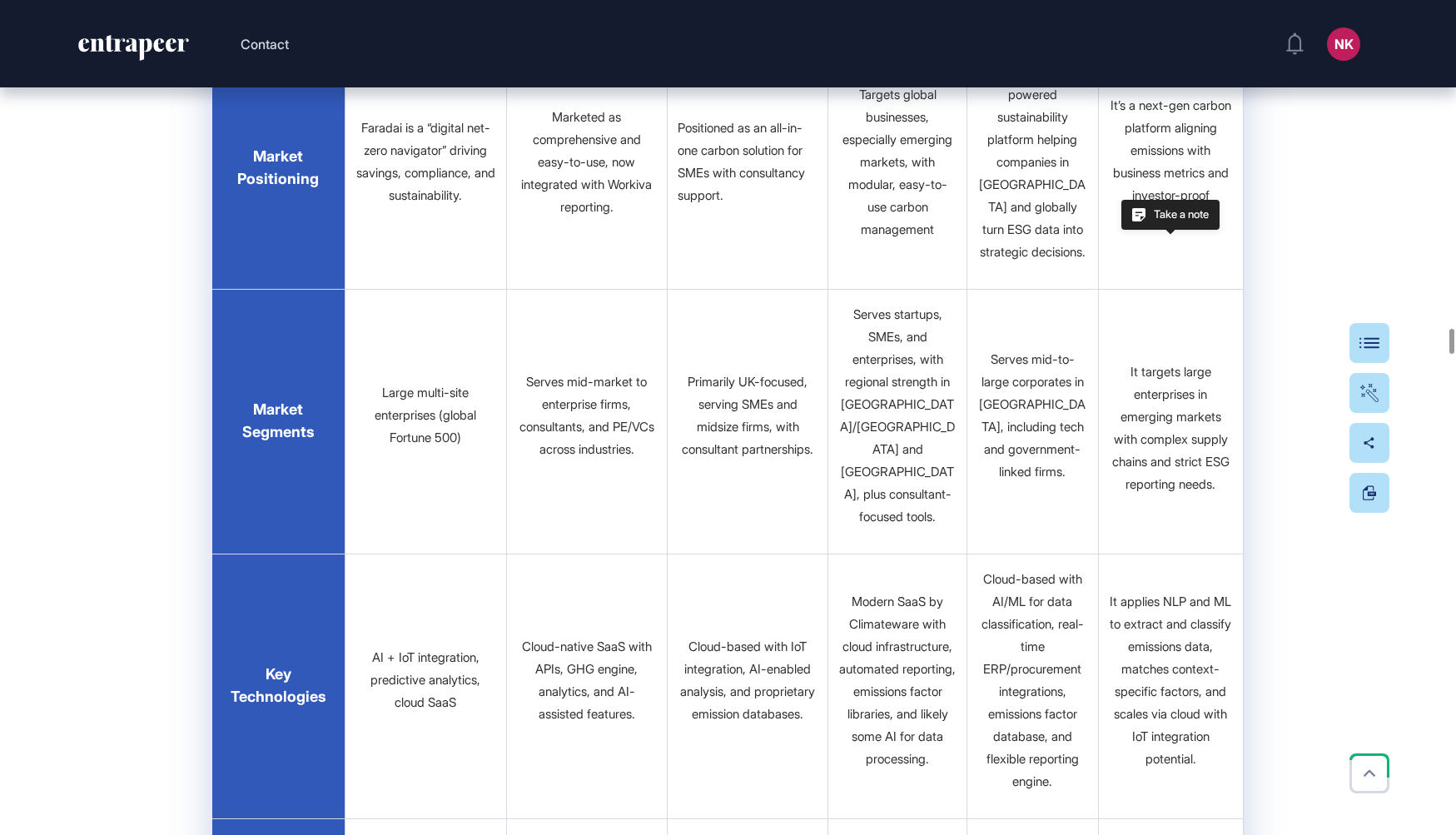
drag, startPoint x: 1149, startPoint y: 296, endPoint x: 1191, endPoint y: 310, distance: 44.3
copy strong "2022"
drag, startPoint x: 1186, startPoint y: 363, endPoint x: 1145, endPoint y: 363, distance: 41.0
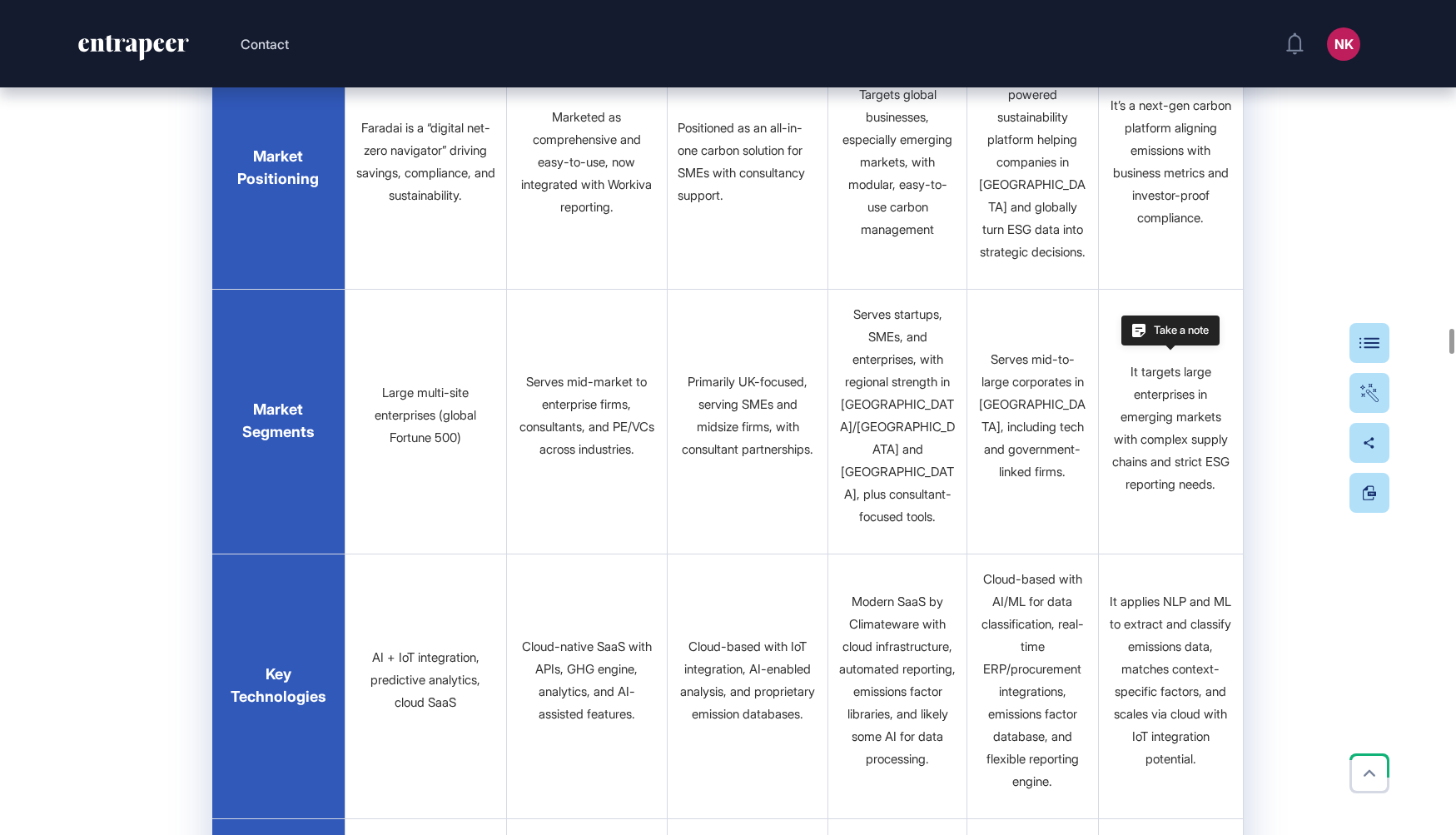
copy span "11-50"
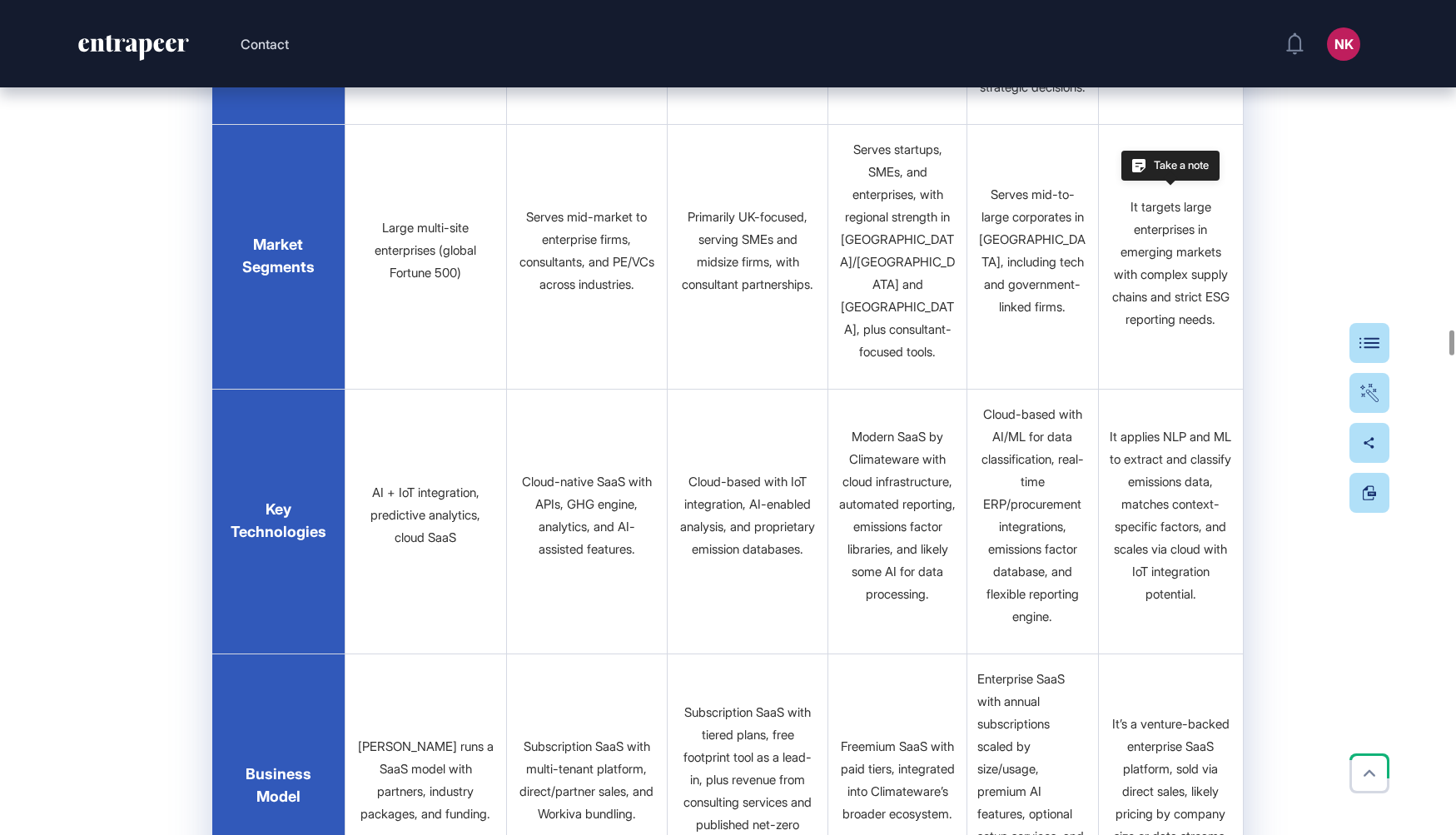
scroll to position [29789, 0]
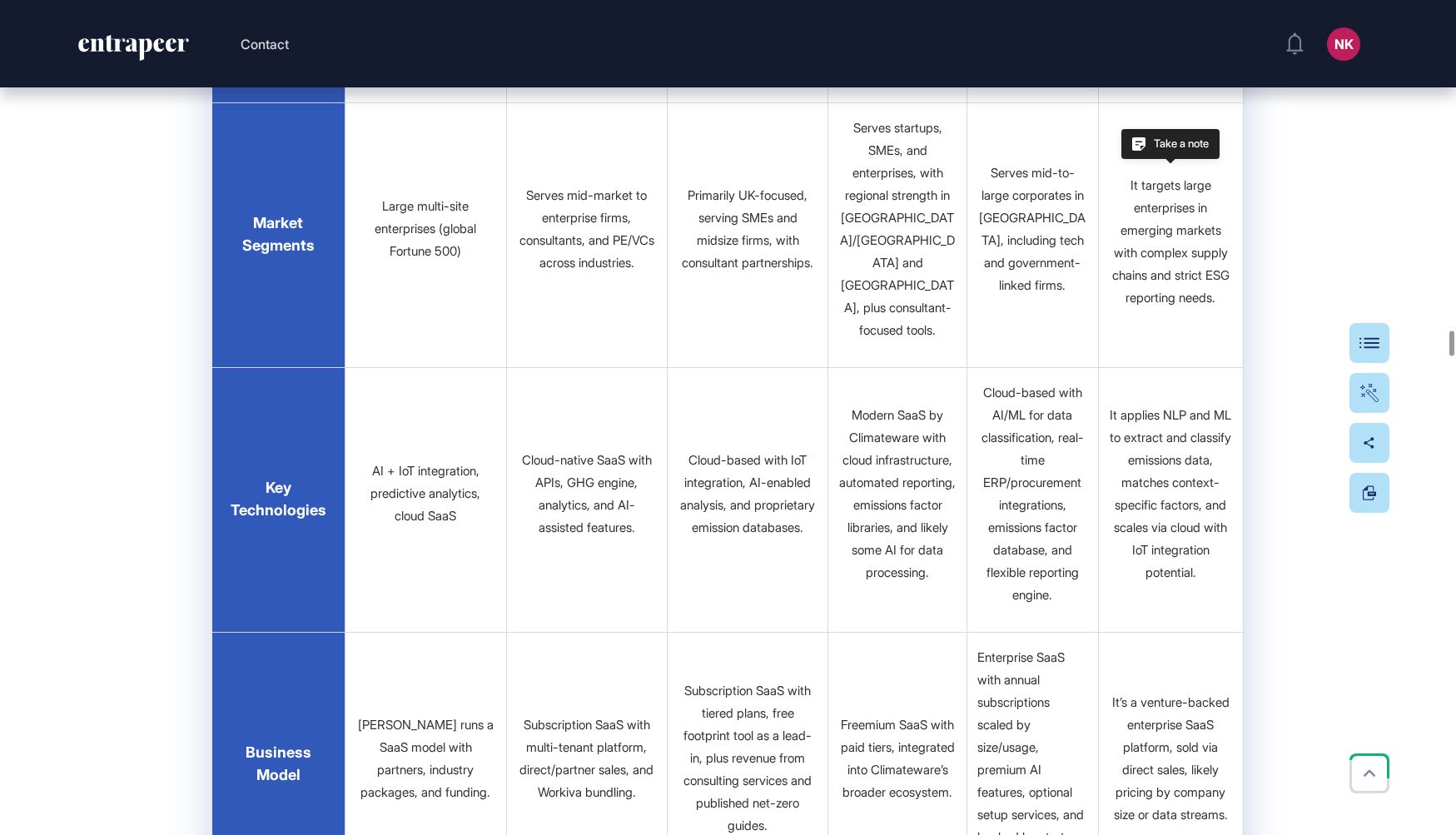
drag, startPoint x: 1199, startPoint y: 359, endPoint x: 1113, endPoint y: 245, distance: 142.8
copy p "An AI platform for automated carbon accounting, real-time insights, and decarbo…"
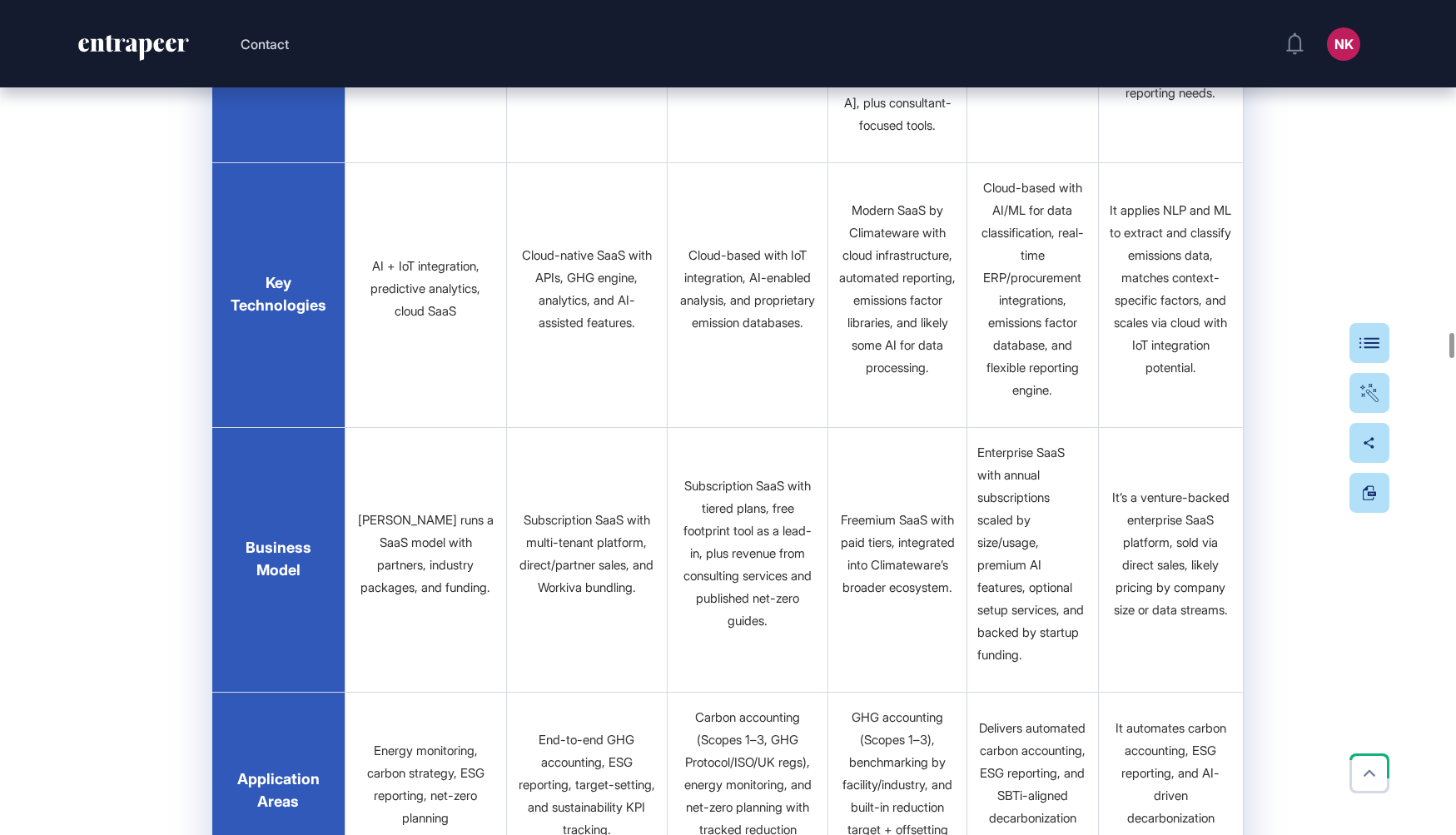
drag, startPoint x: 1202, startPoint y: 353, endPoint x: 1112, endPoint y: 250, distance: 136.8
copy p "Its key edge is AI-driven automation, strong Scope 3 management, and built-in d…"
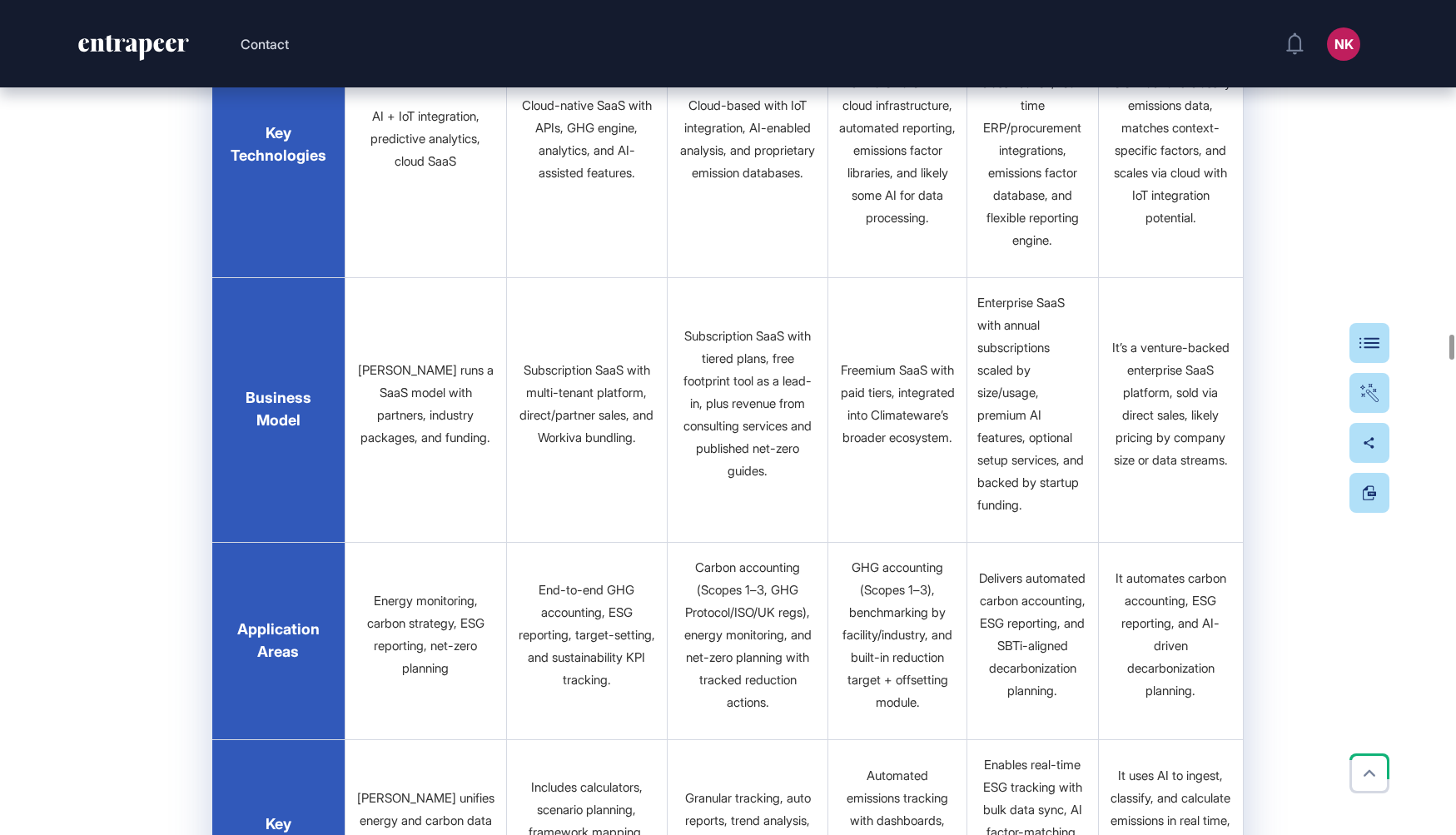
scroll to position [30211, 0]
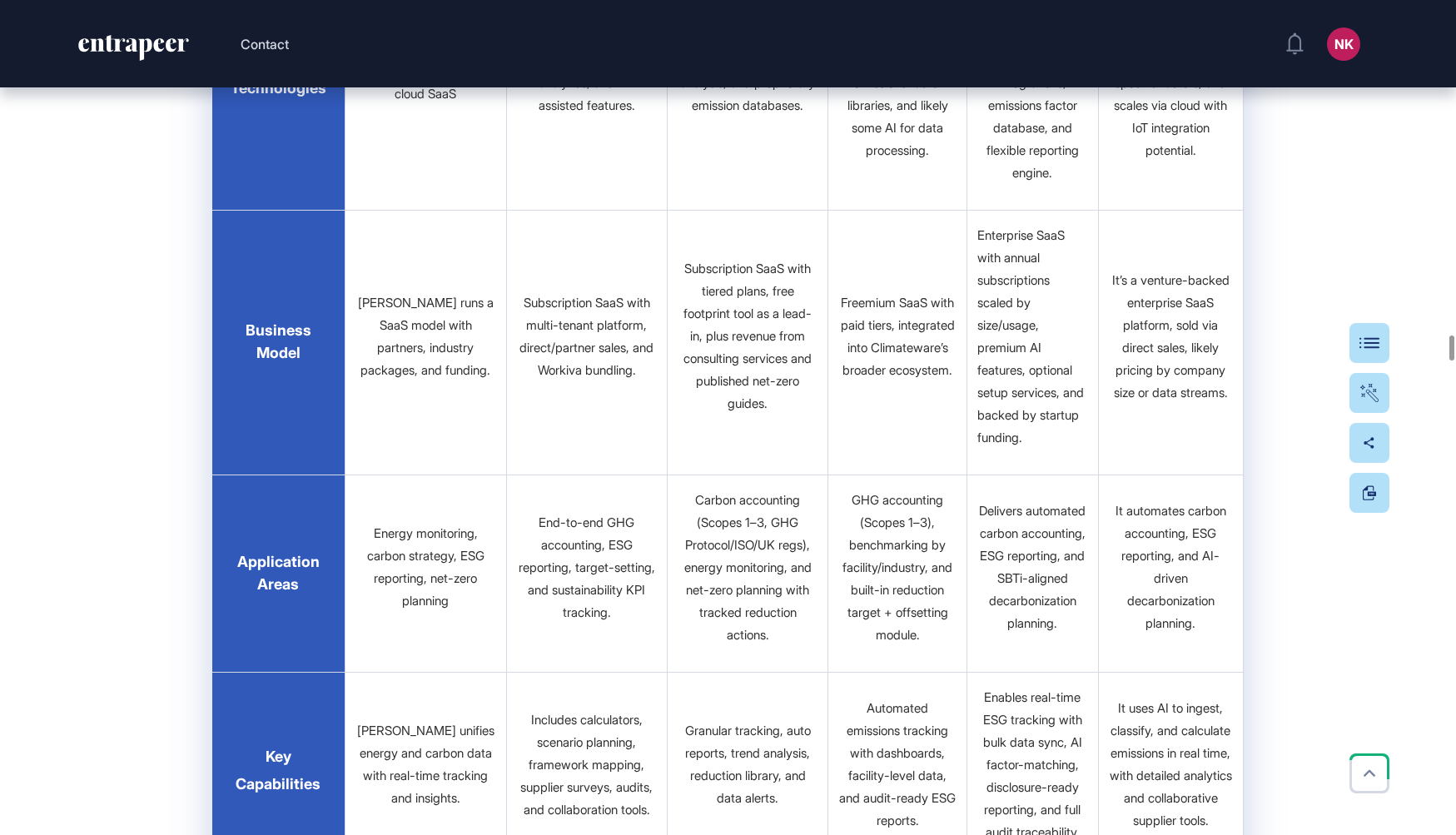
drag, startPoint x: 1226, startPoint y: 370, endPoint x: 1118, endPoint y: 257, distance: 156.3
copy p "It’s a next-gen carbon platform aligning emissions with business metrics and in…"
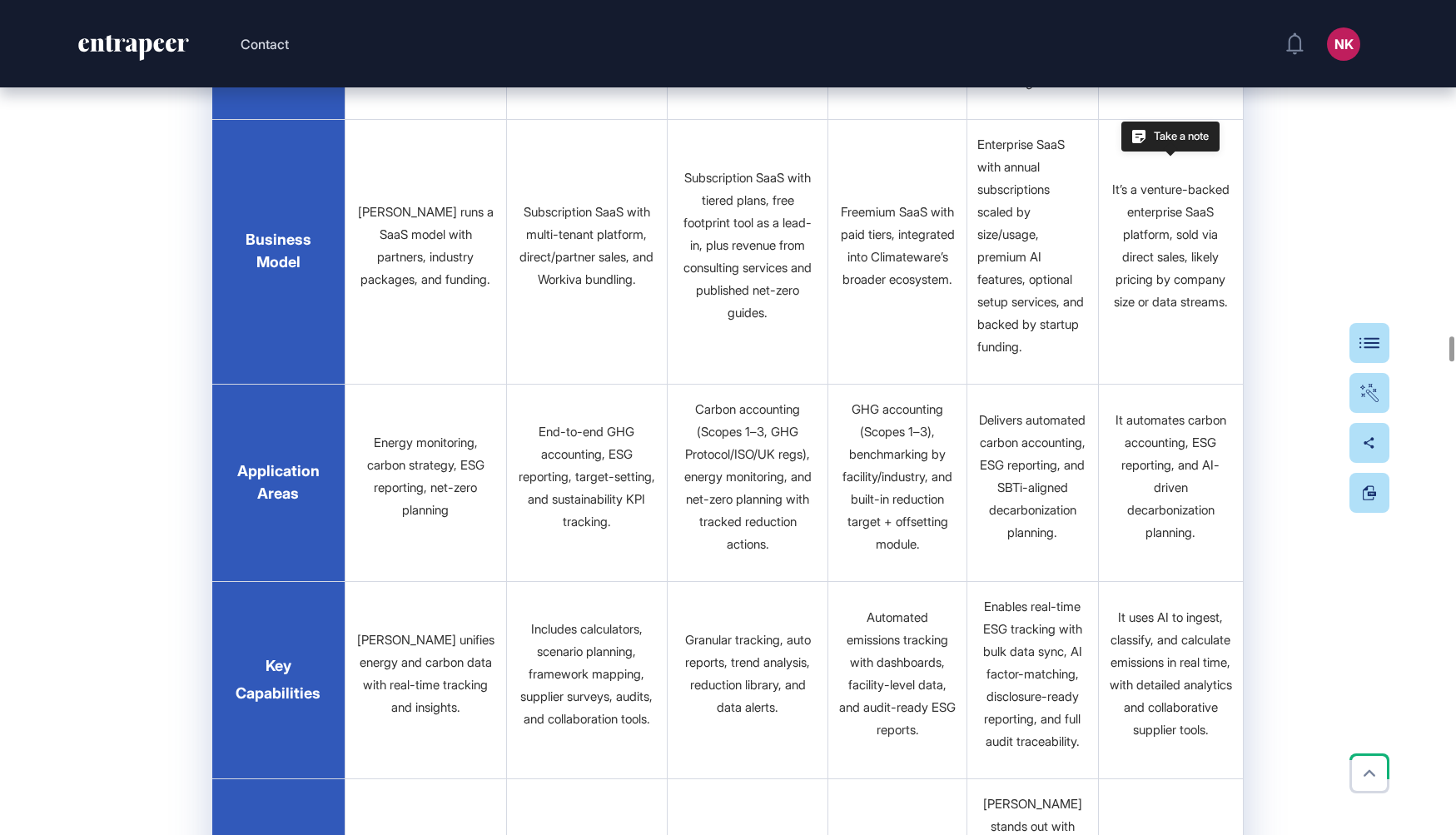
drag, startPoint x: 1195, startPoint y: 535, endPoint x: 1123, endPoint y: 405, distance: 148.6
copy p "It targets large enterprises in emerging markets with complex supply chains and…"
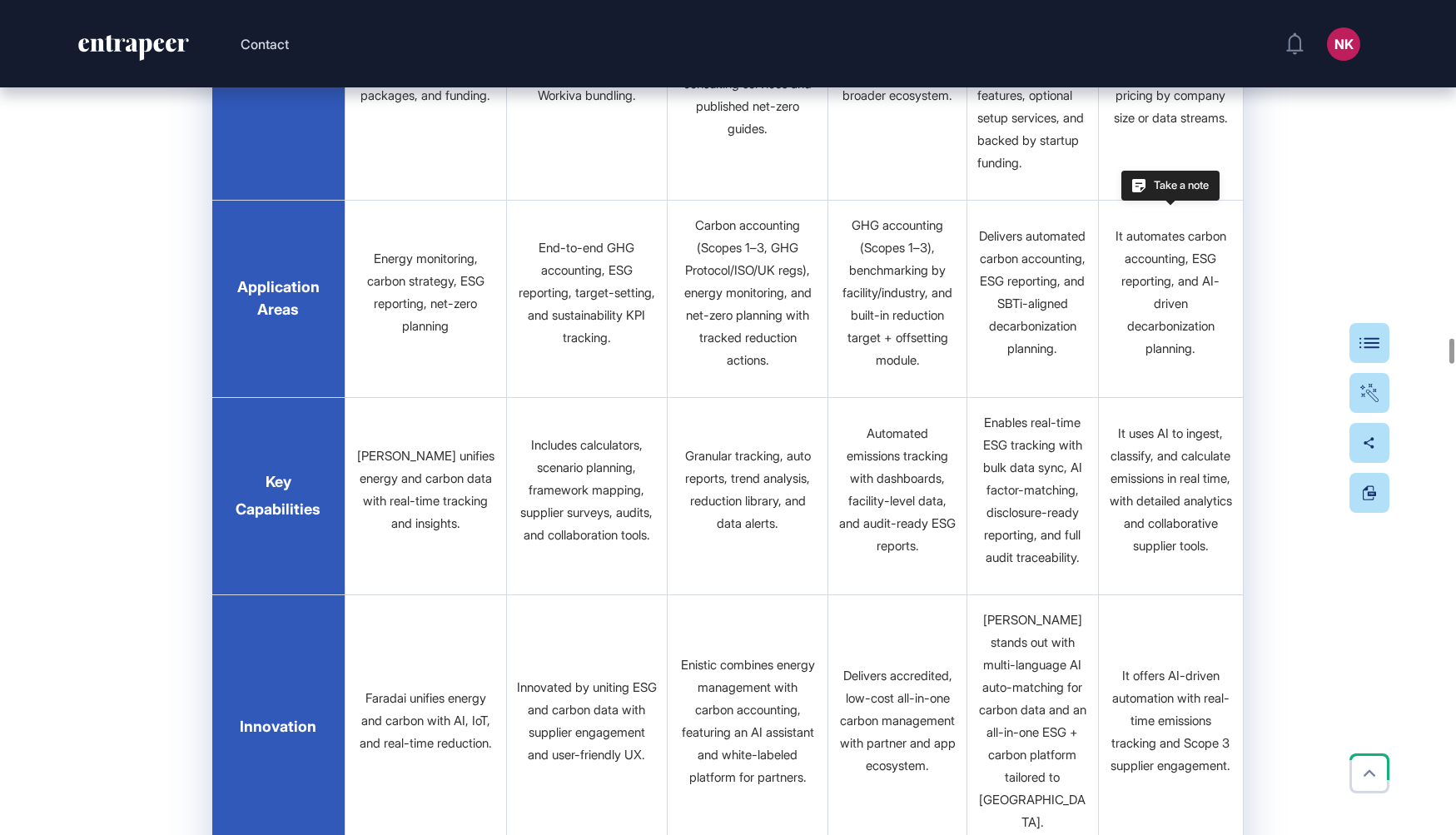
scroll to position [30504, 0]
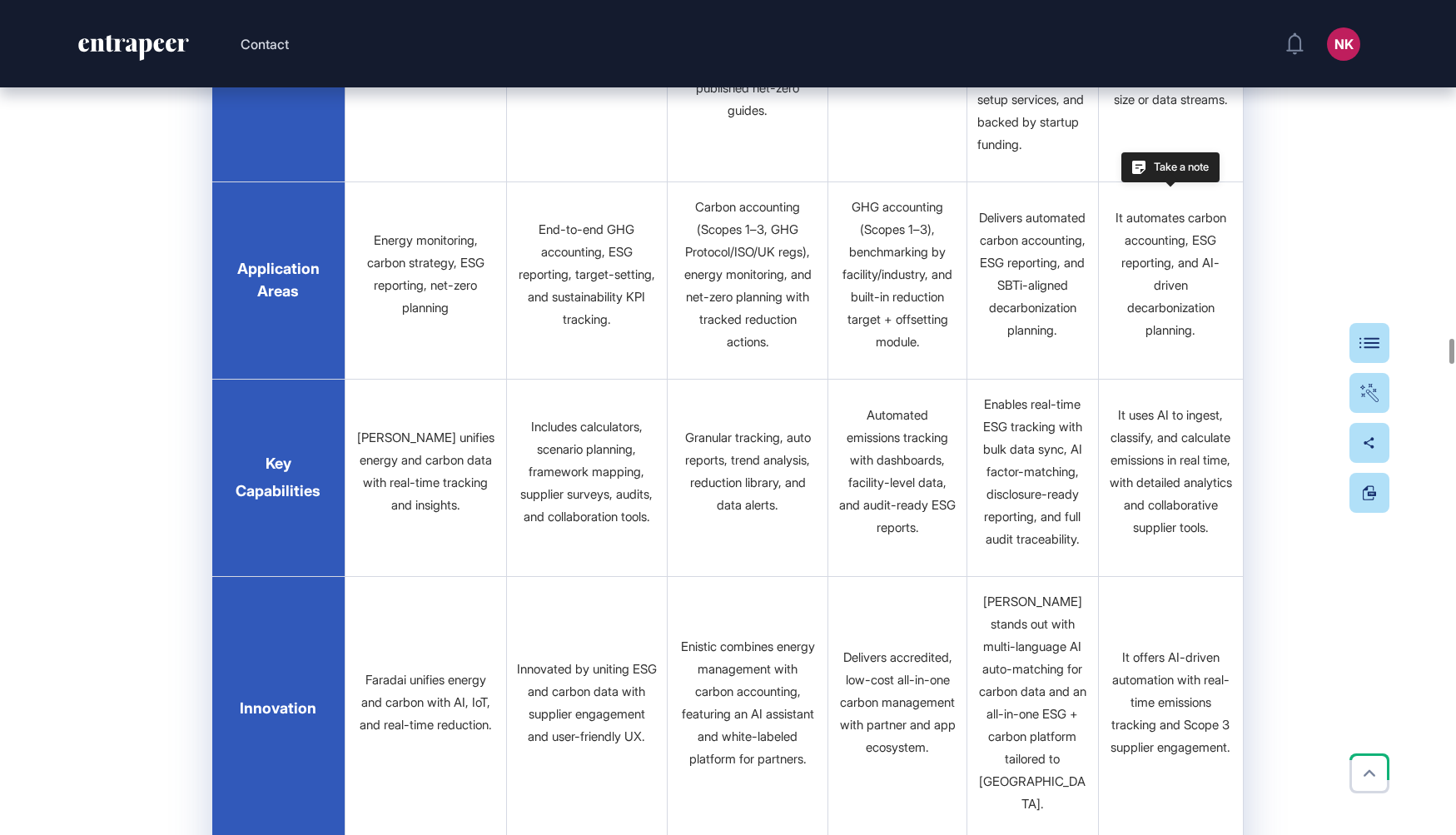
drag, startPoint x: 1232, startPoint y: 583, endPoint x: 1112, endPoint y: 419, distance: 203.2
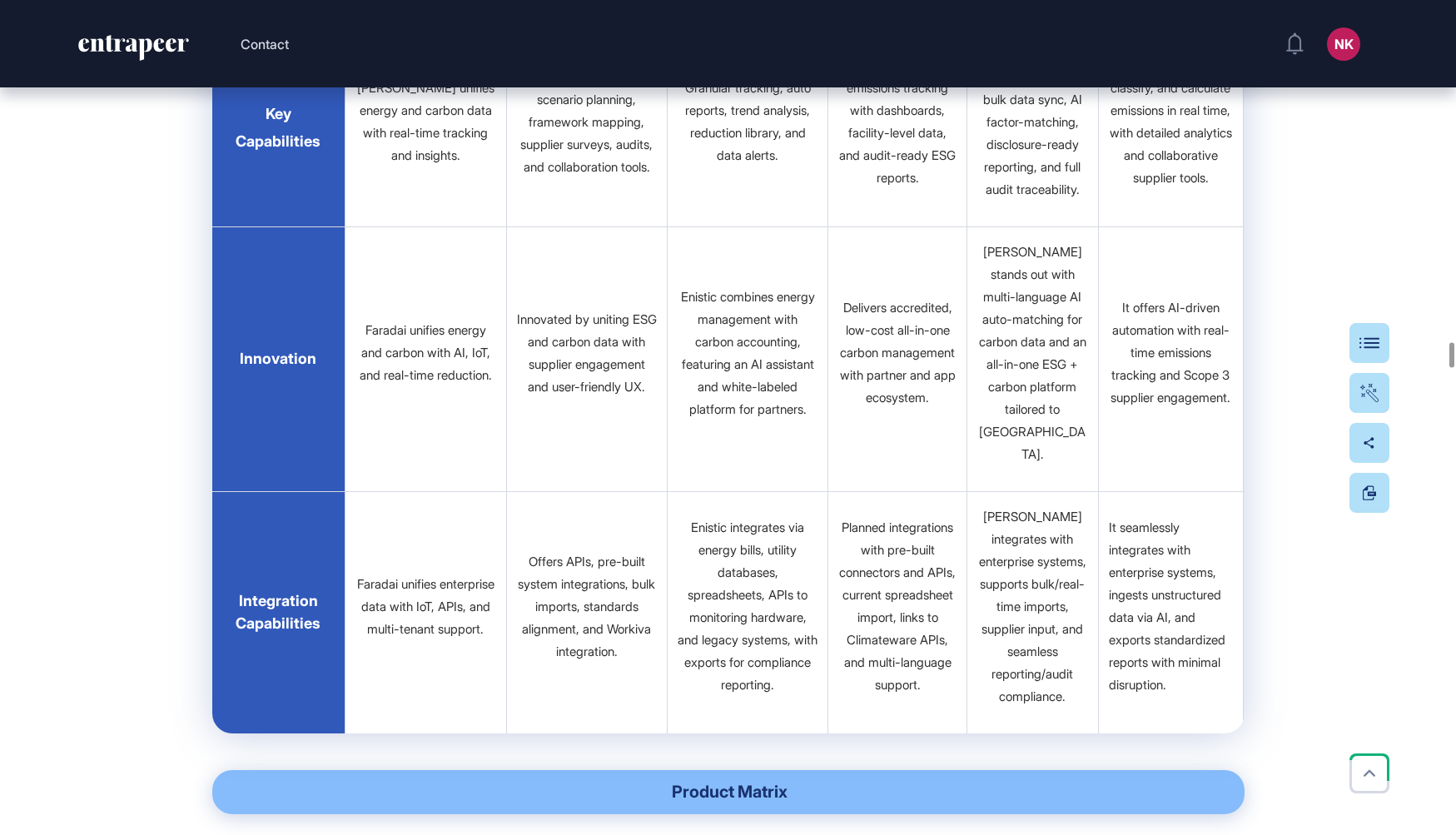
scroll to position [30865, 0]
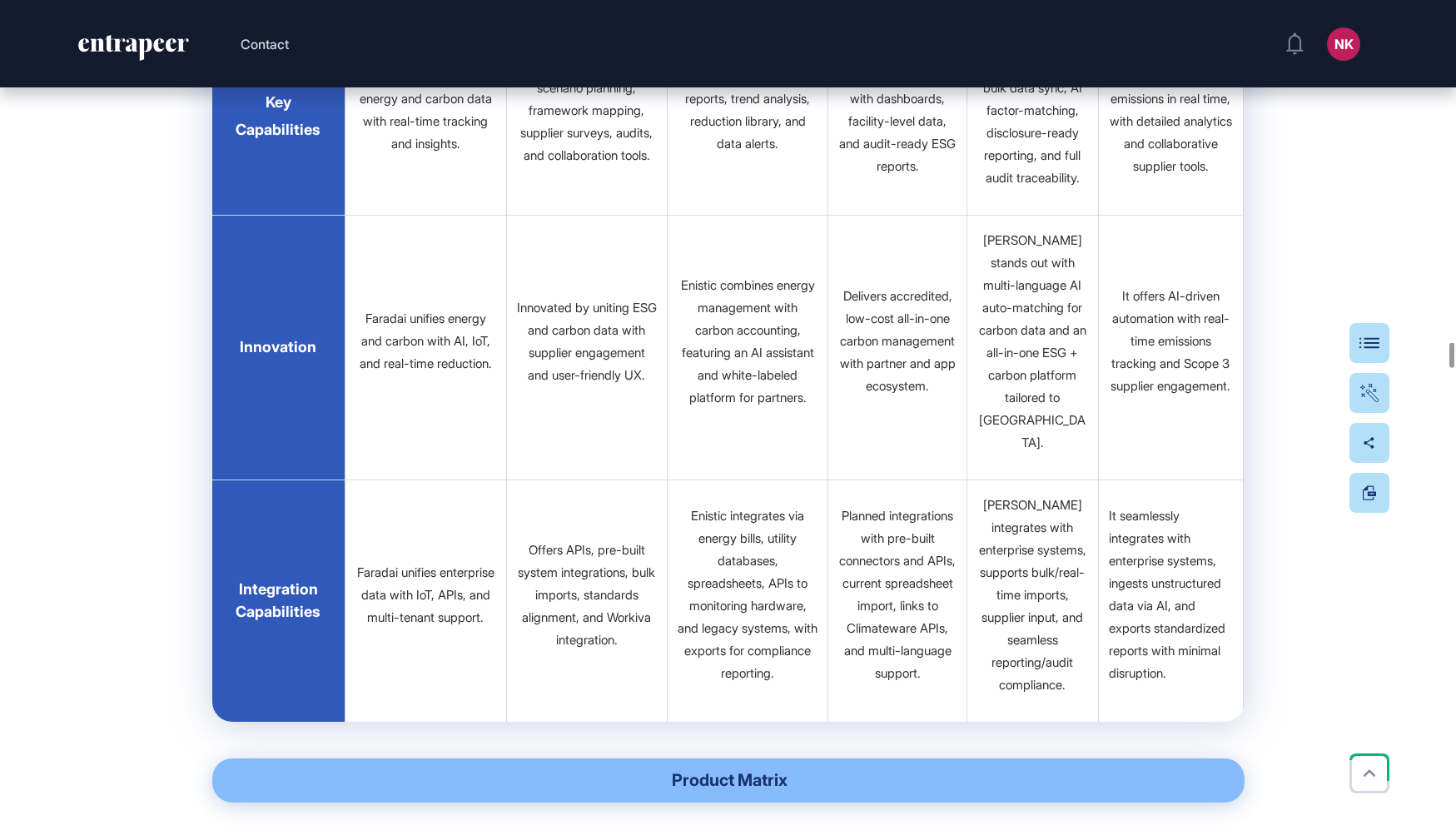
drag, startPoint x: 1232, startPoint y: 460, endPoint x: 1105, endPoint y: 351, distance: 167.4
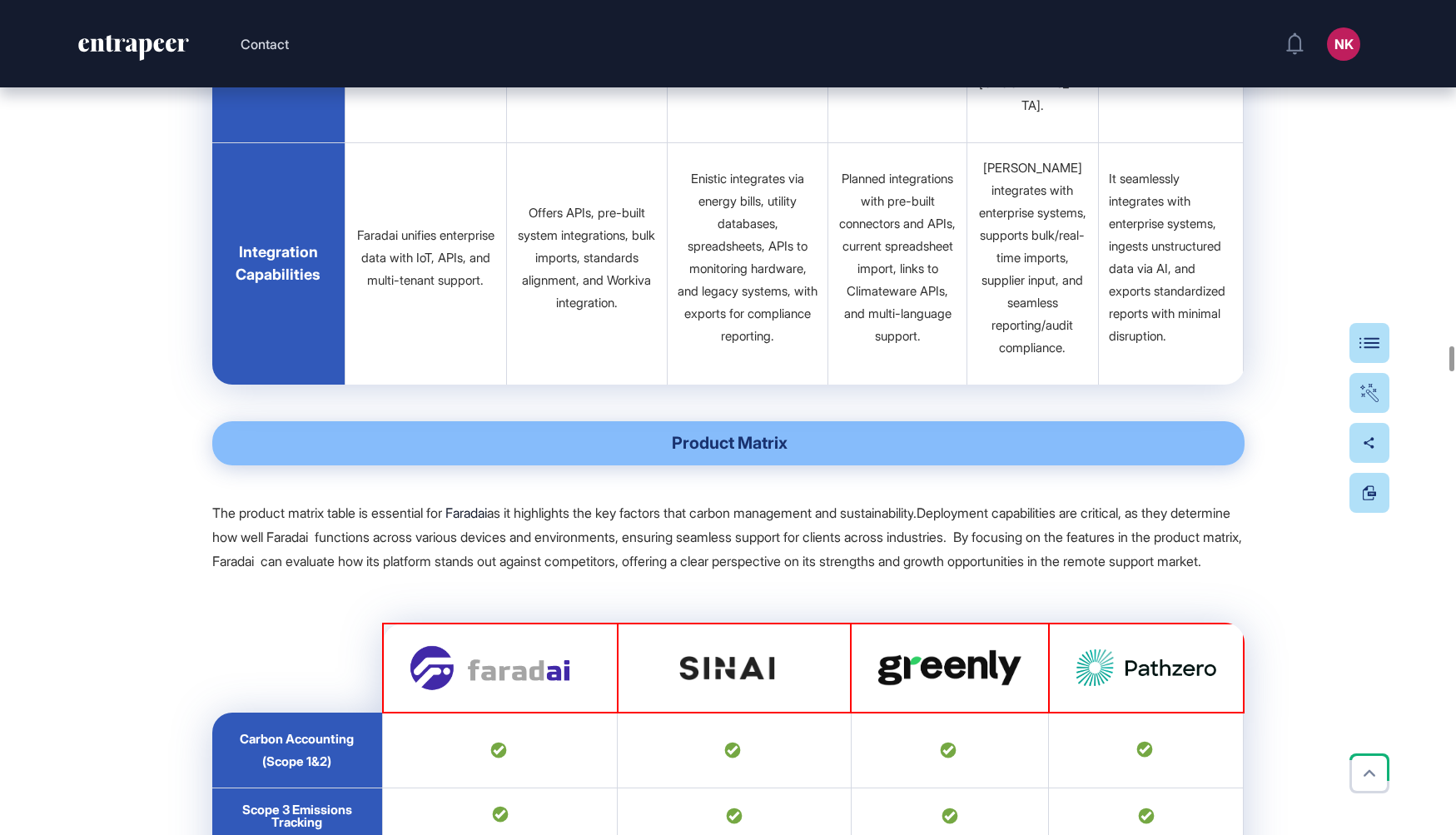
scroll to position [31204, 0]
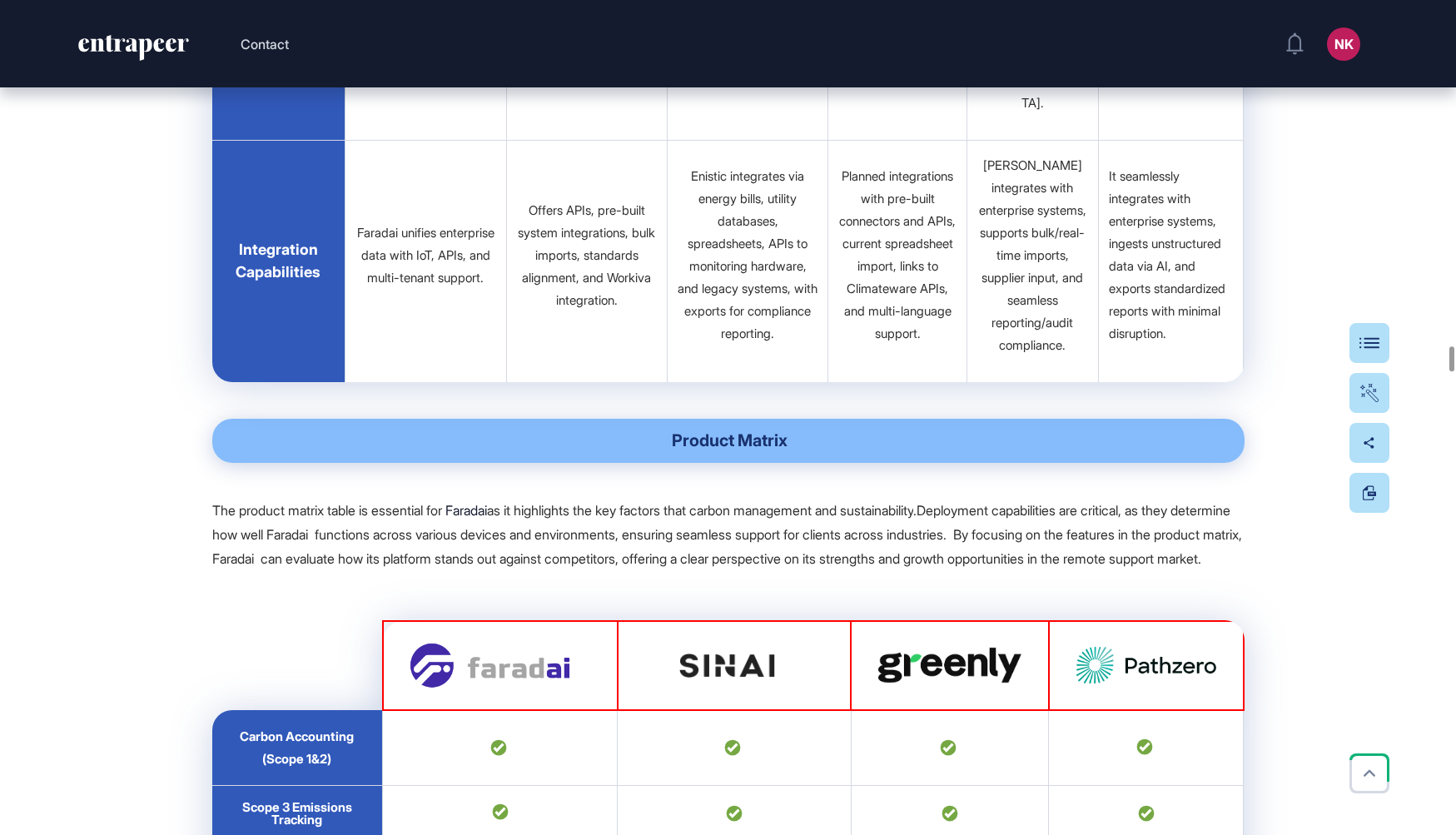
drag, startPoint x: 1200, startPoint y: 348, endPoint x: 1103, endPoint y: 238, distance: 146.7
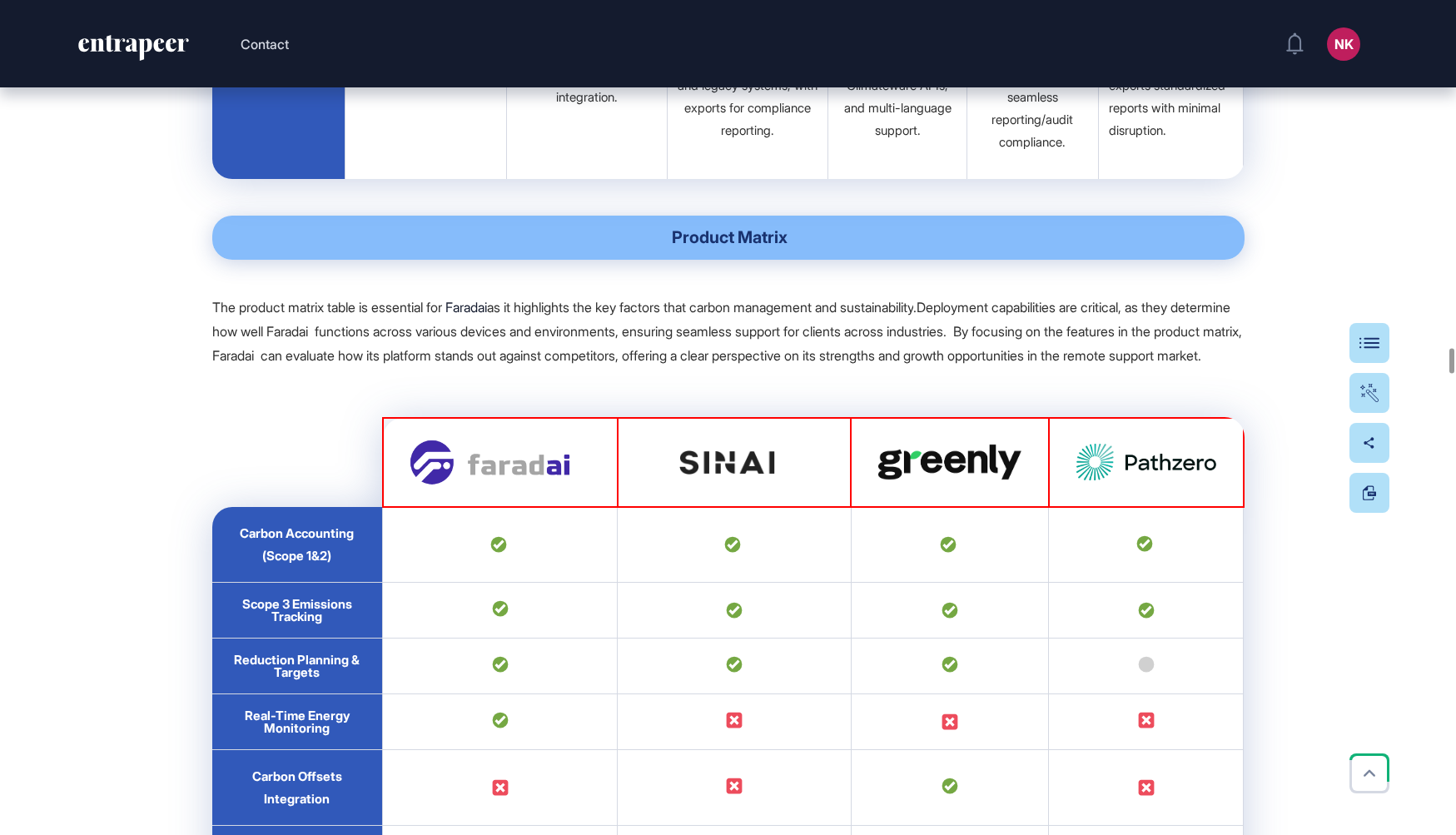
scroll to position [31412, 0]
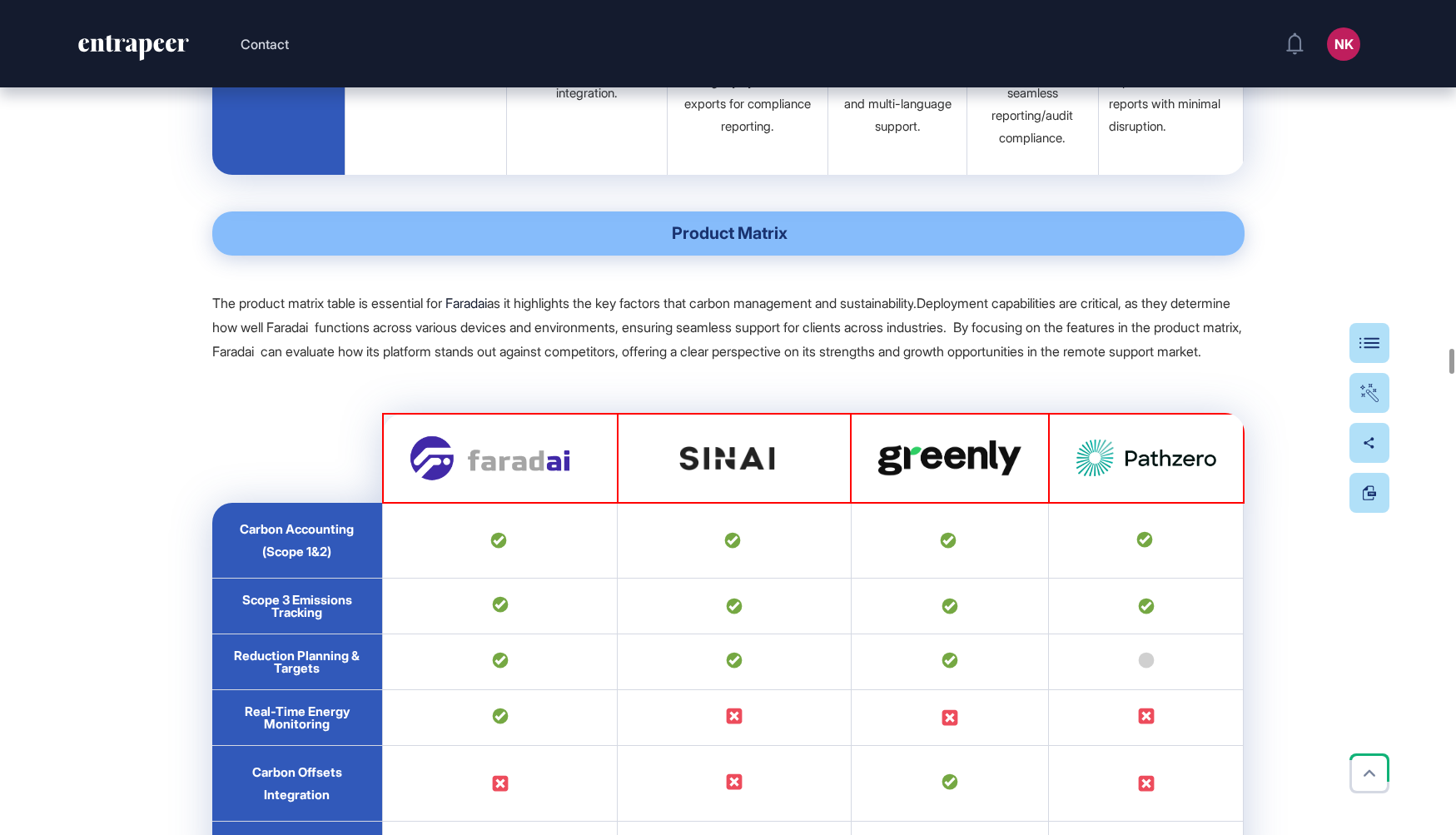
drag, startPoint x: 1215, startPoint y: 344, endPoint x: 1101, endPoint y: 212, distance: 174.4
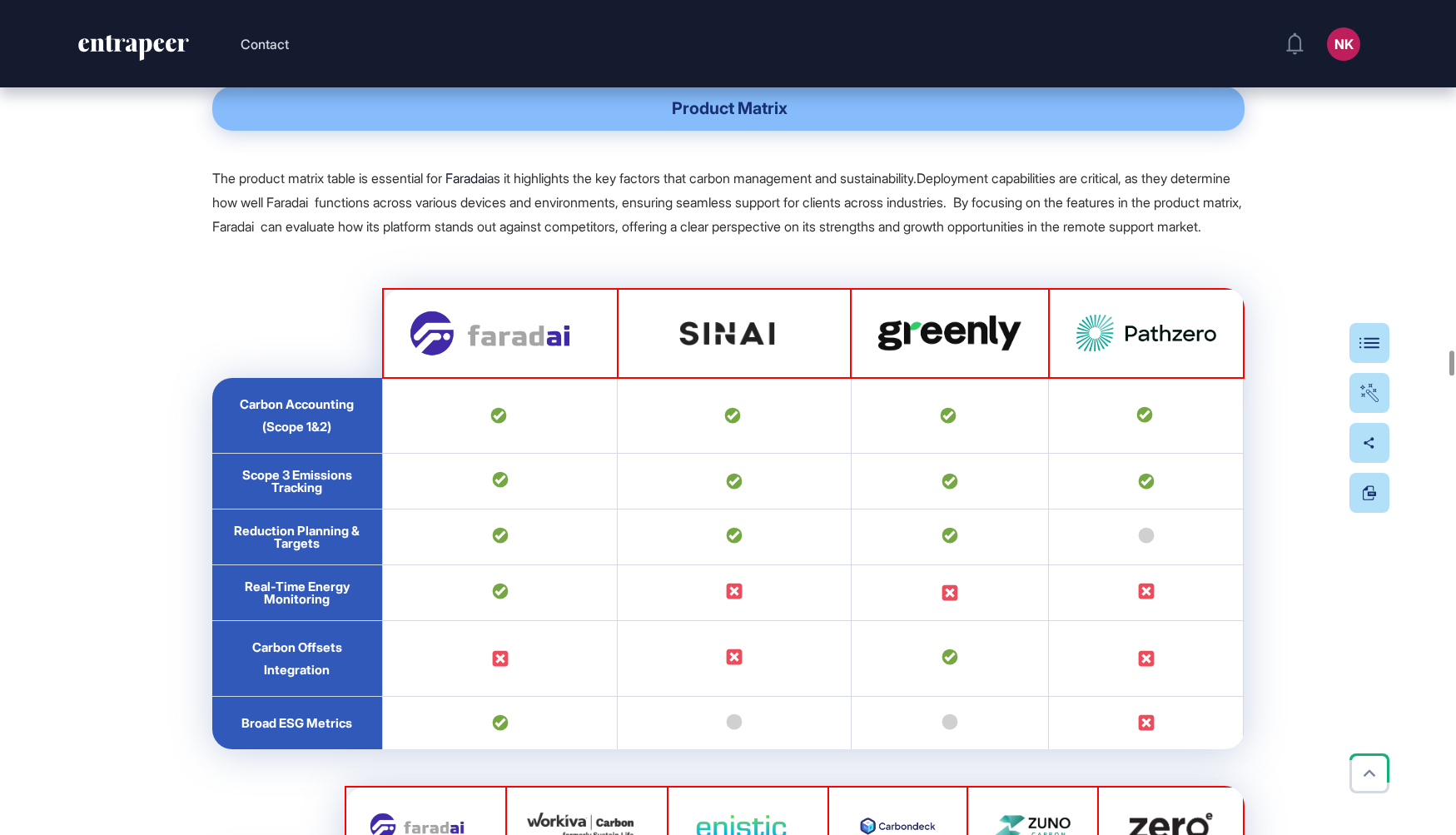
scroll to position [31612, 0]
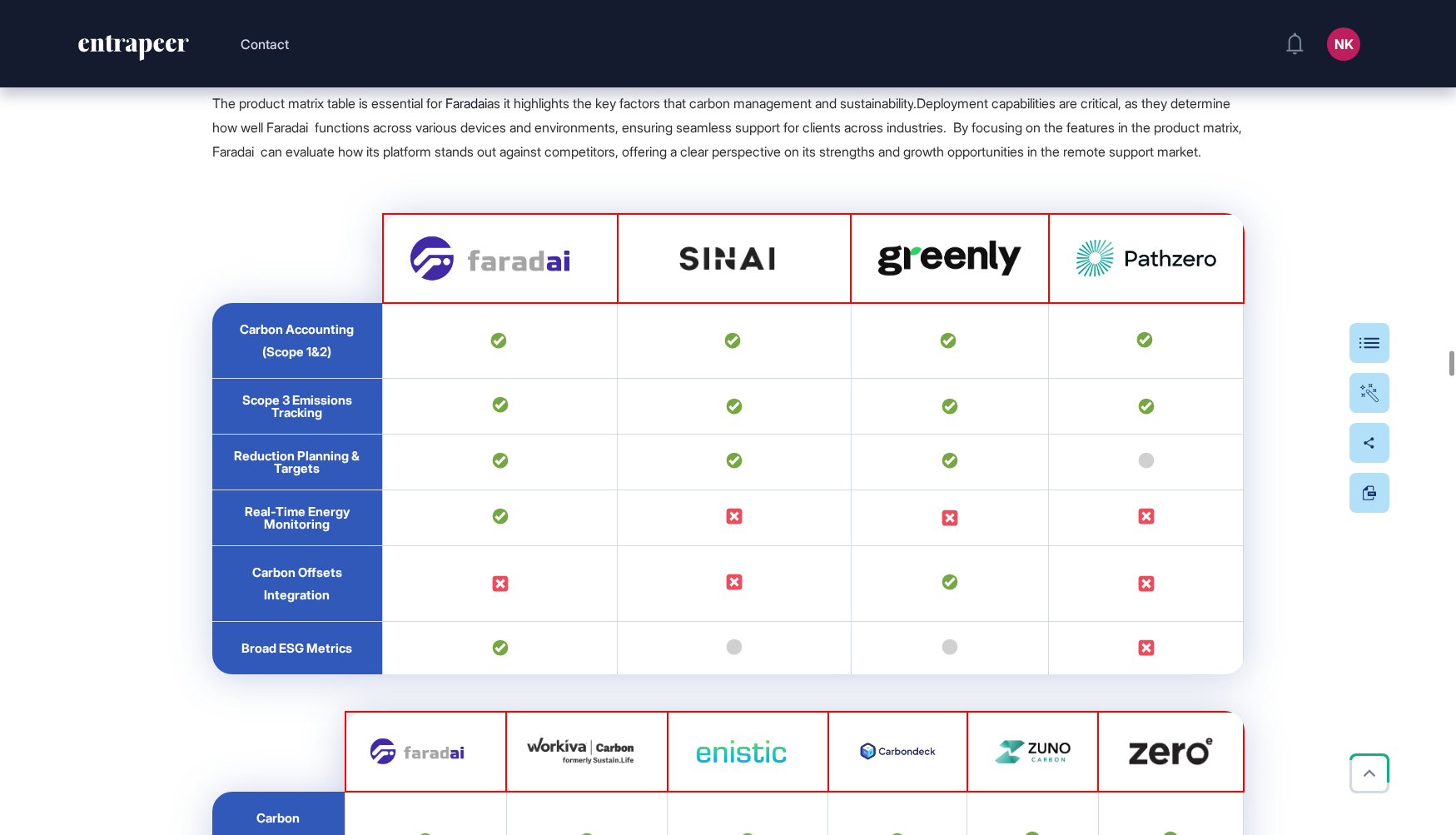
drag, startPoint x: 1213, startPoint y: 355, endPoint x: 1106, endPoint y: 245, distance: 153.5
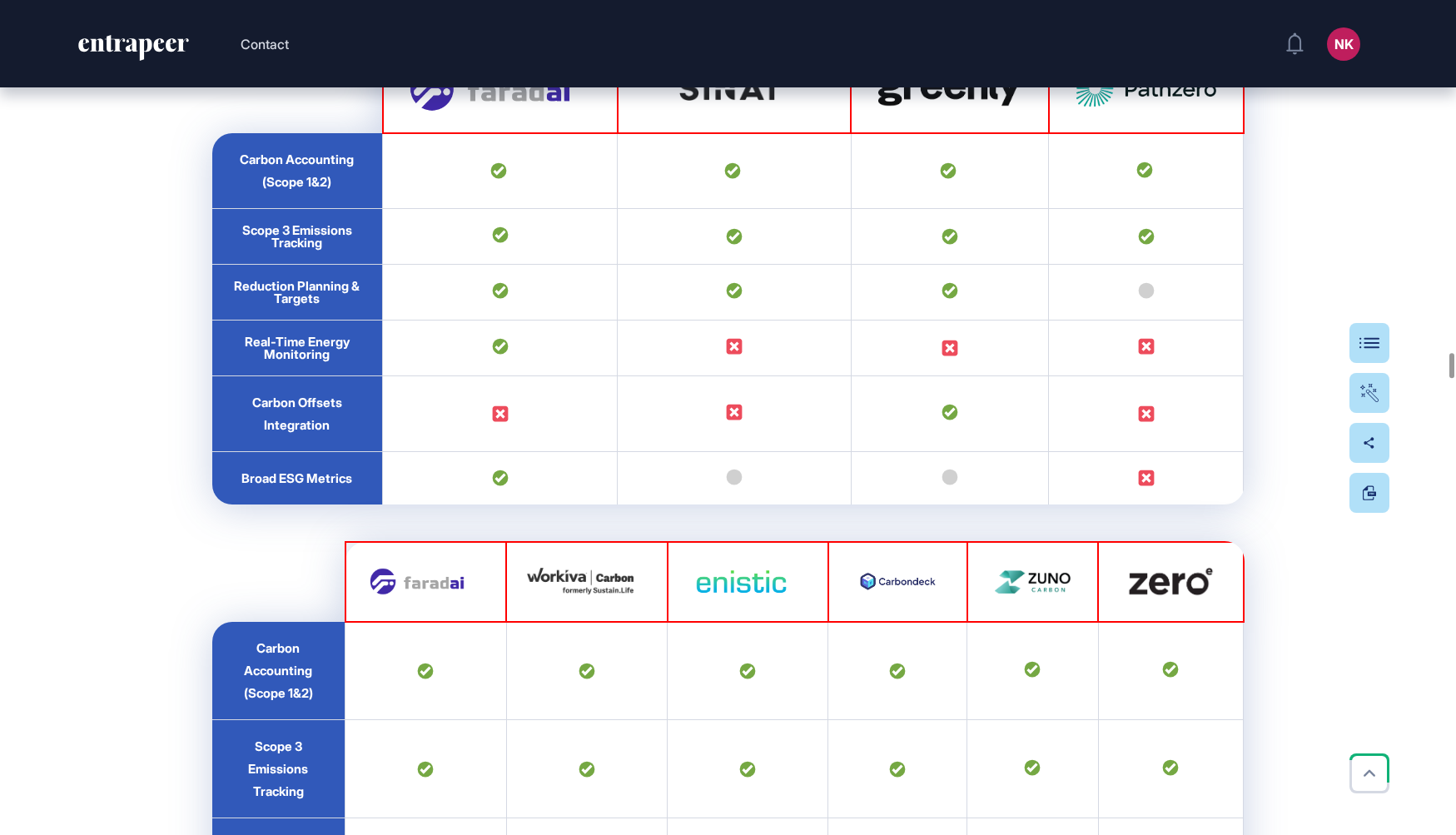
scroll to position [31846, 0]
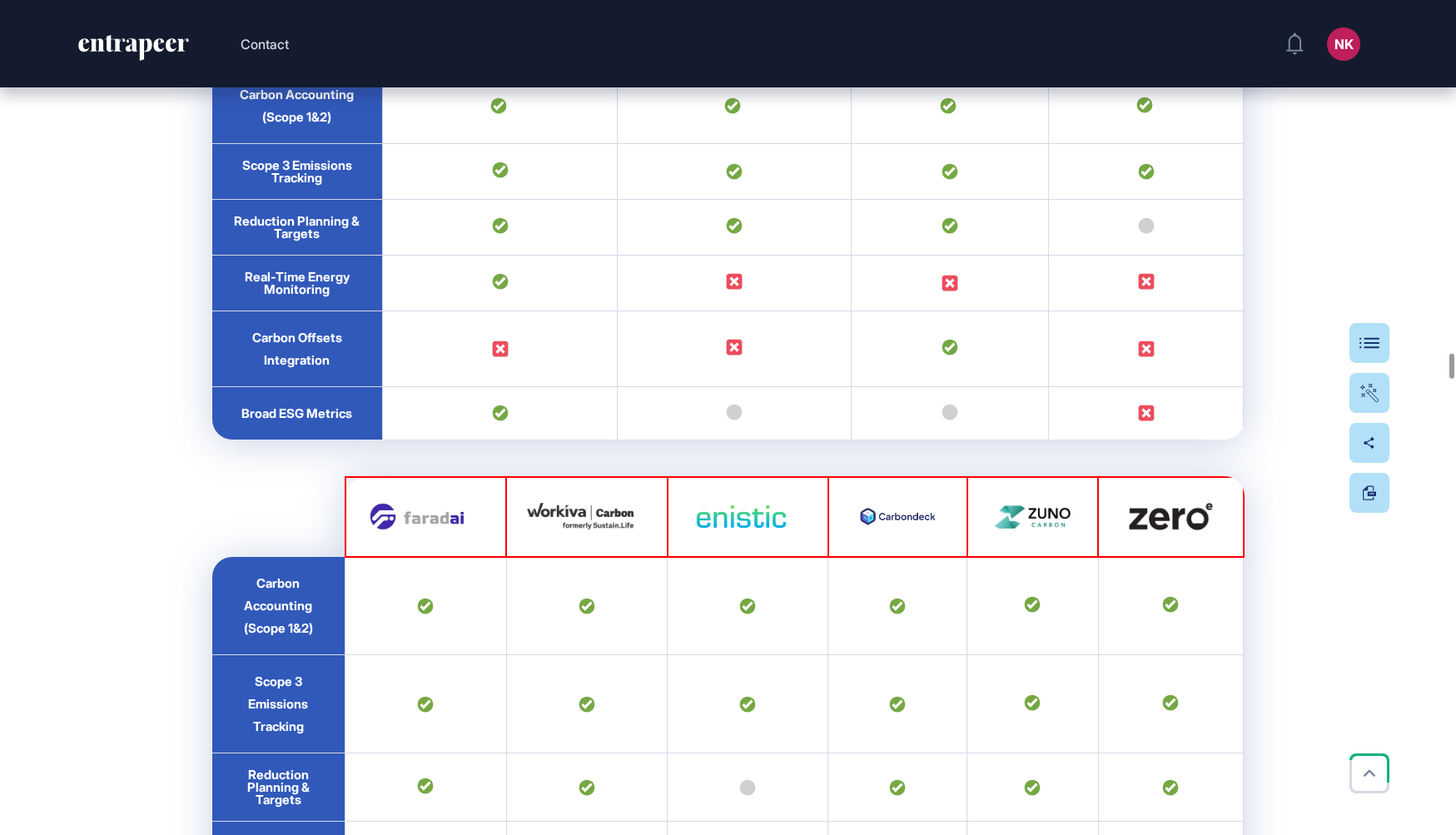
drag, startPoint x: 1177, startPoint y: 393, endPoint x: 1101, endPoint y: 229, distance: 180.8
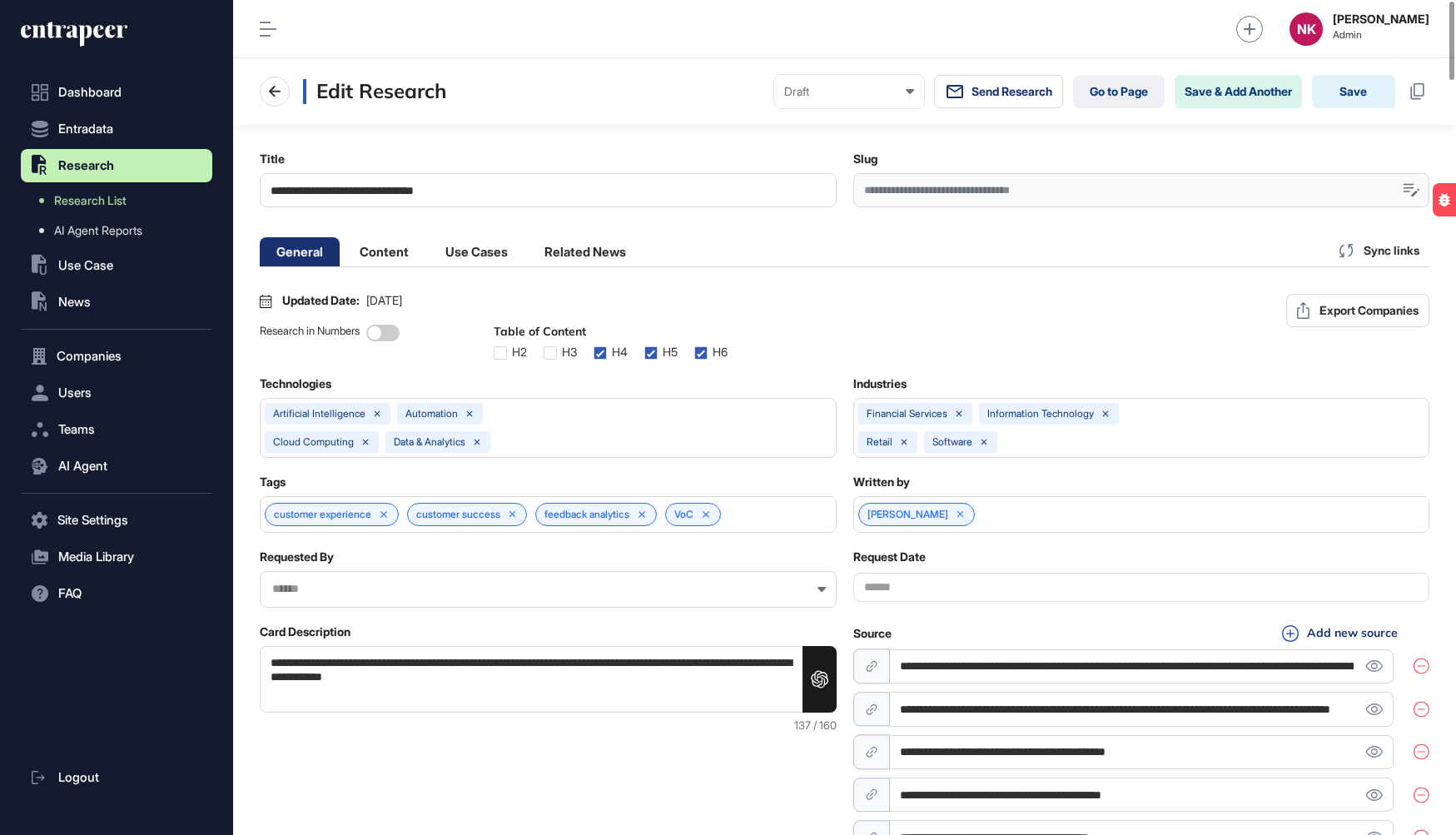
scroll to position [0, 7]
click at [1095, 97] on link "Go to Page" at bounding box center [1119, 91] width 92 height 33
click at [428, 249] on li "Content" at bounding box center [476, 252] width 96 height 29
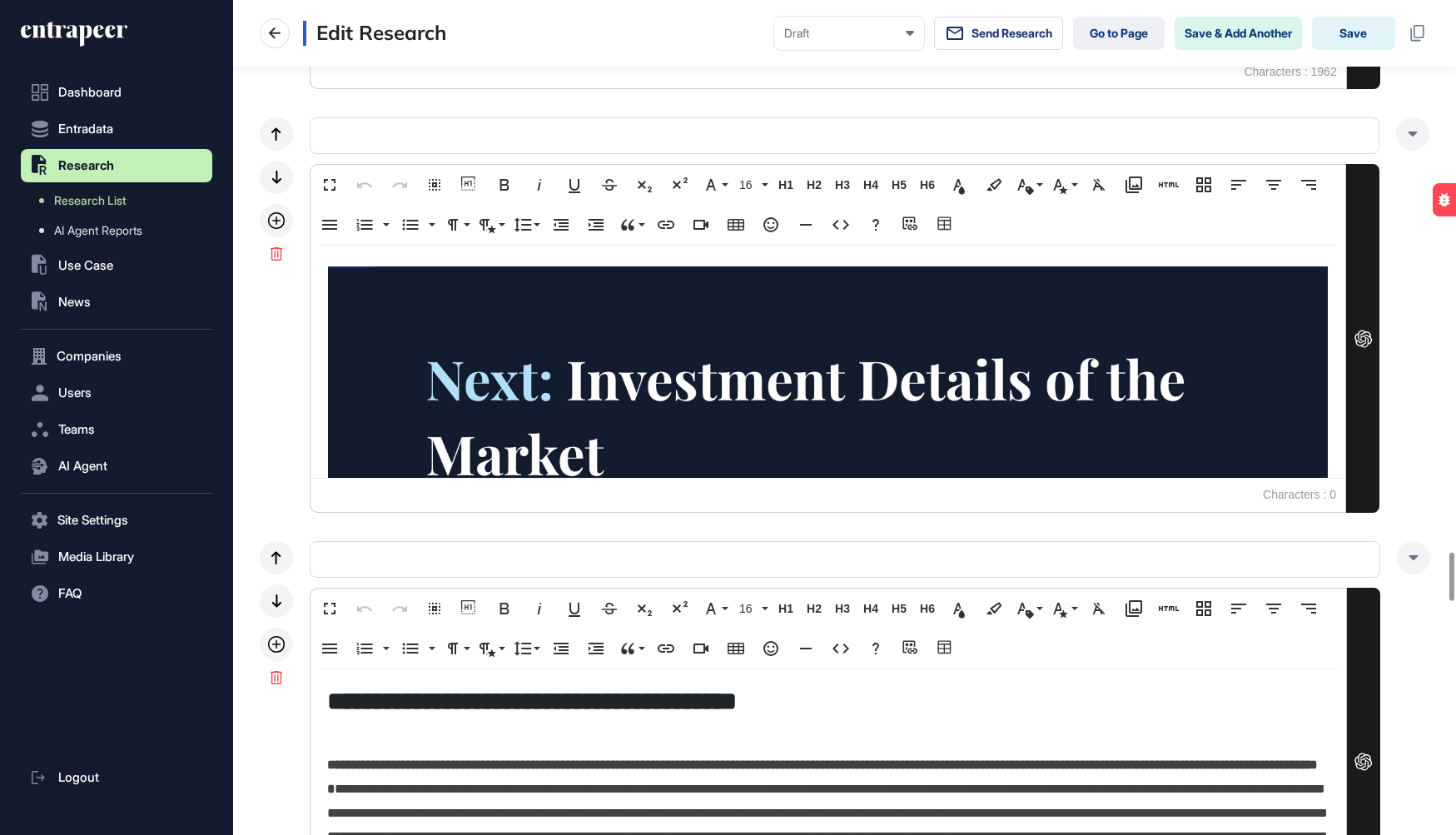
scroll to position [85, 0]
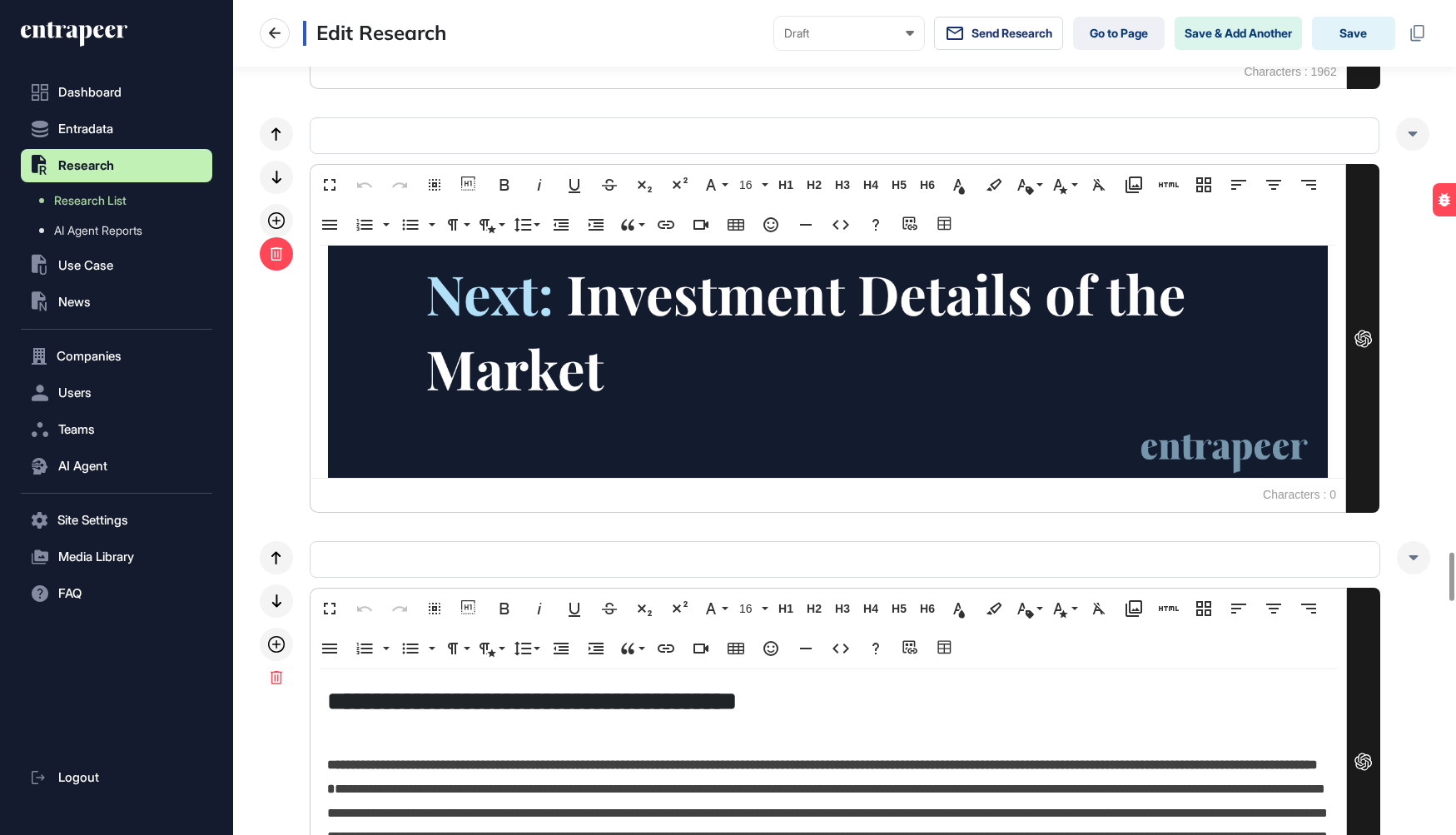
click at [275, 250] on div at bounding box center [276, 253] width 33 height 33
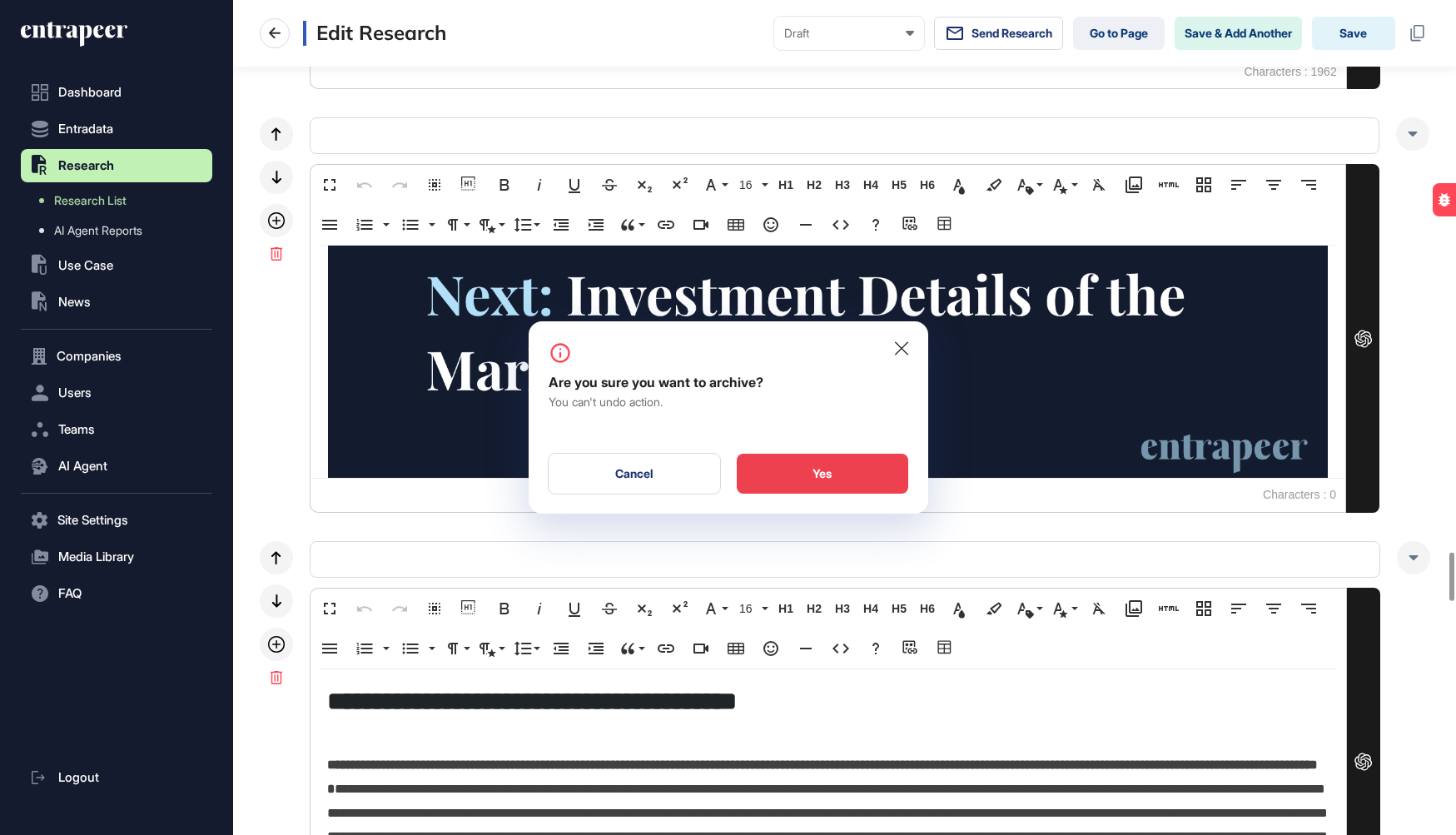
click at [782, 473] on div "Yes" at bounding box center [822, 473] width 171 height 40
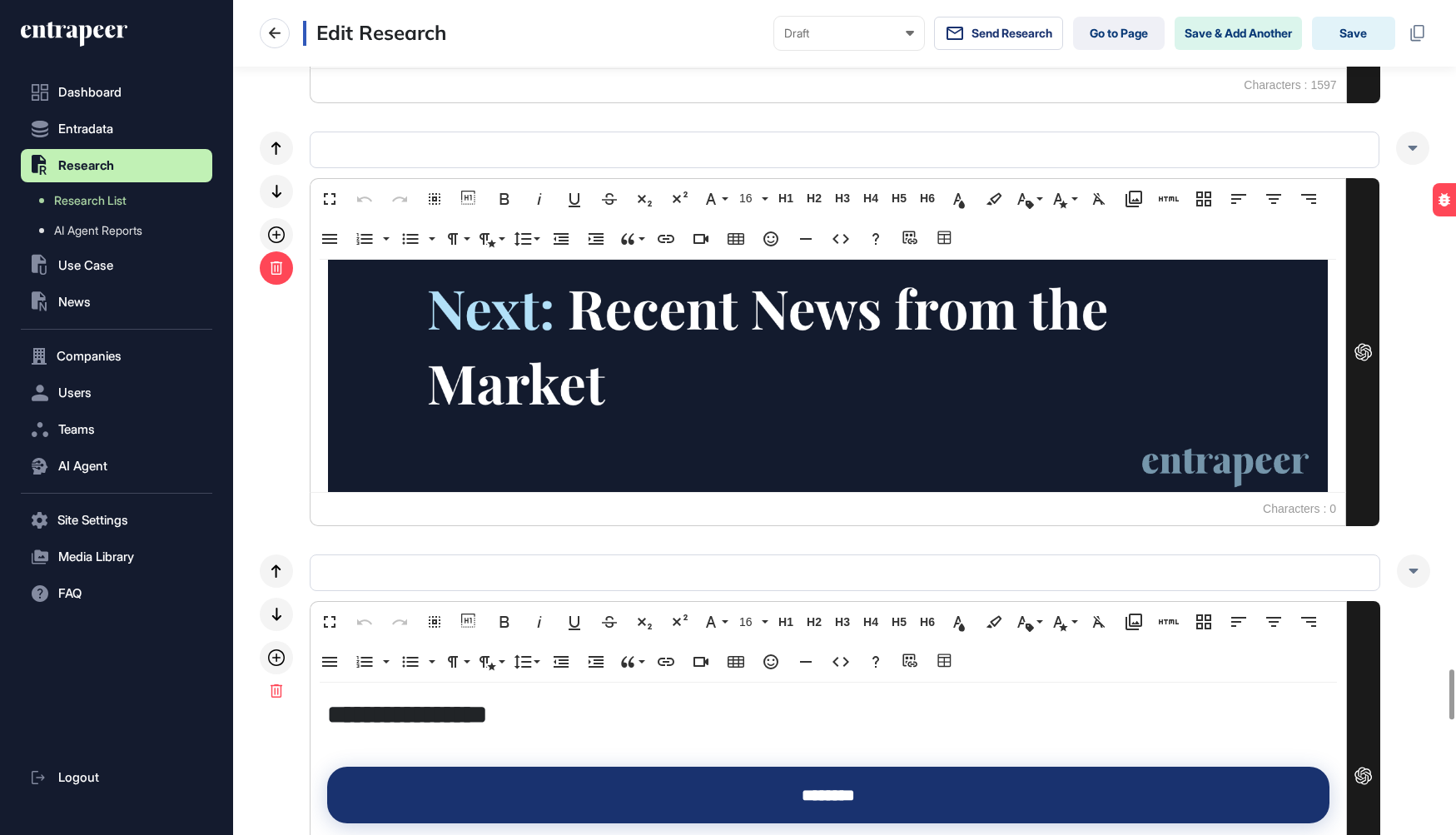
click at [275, 262] on icon at bounding box center [276, 268] width 12 height 14
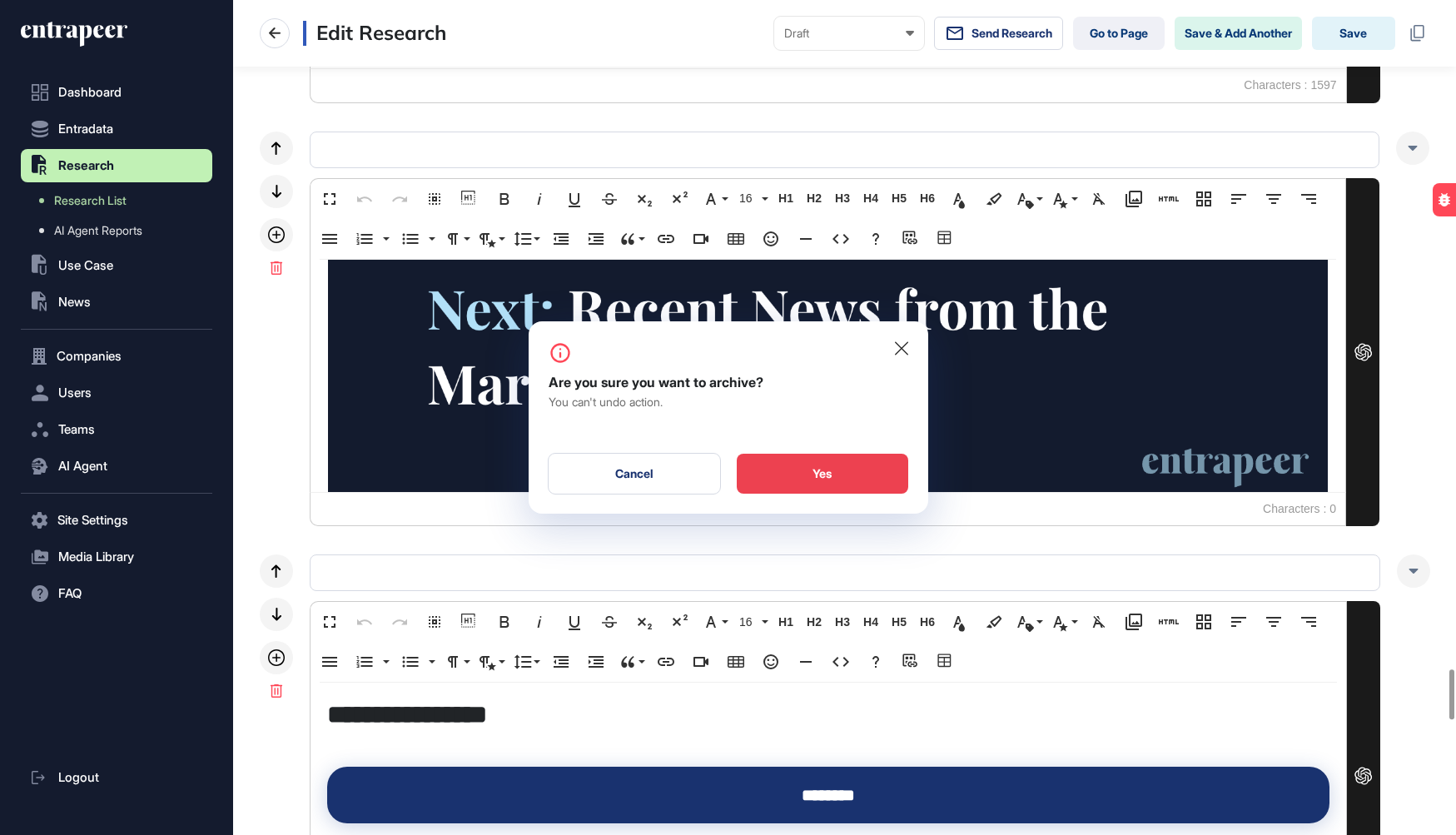
click at [775, 476] on div "Yes" at bounding box center [822, 473] width 171 height 40
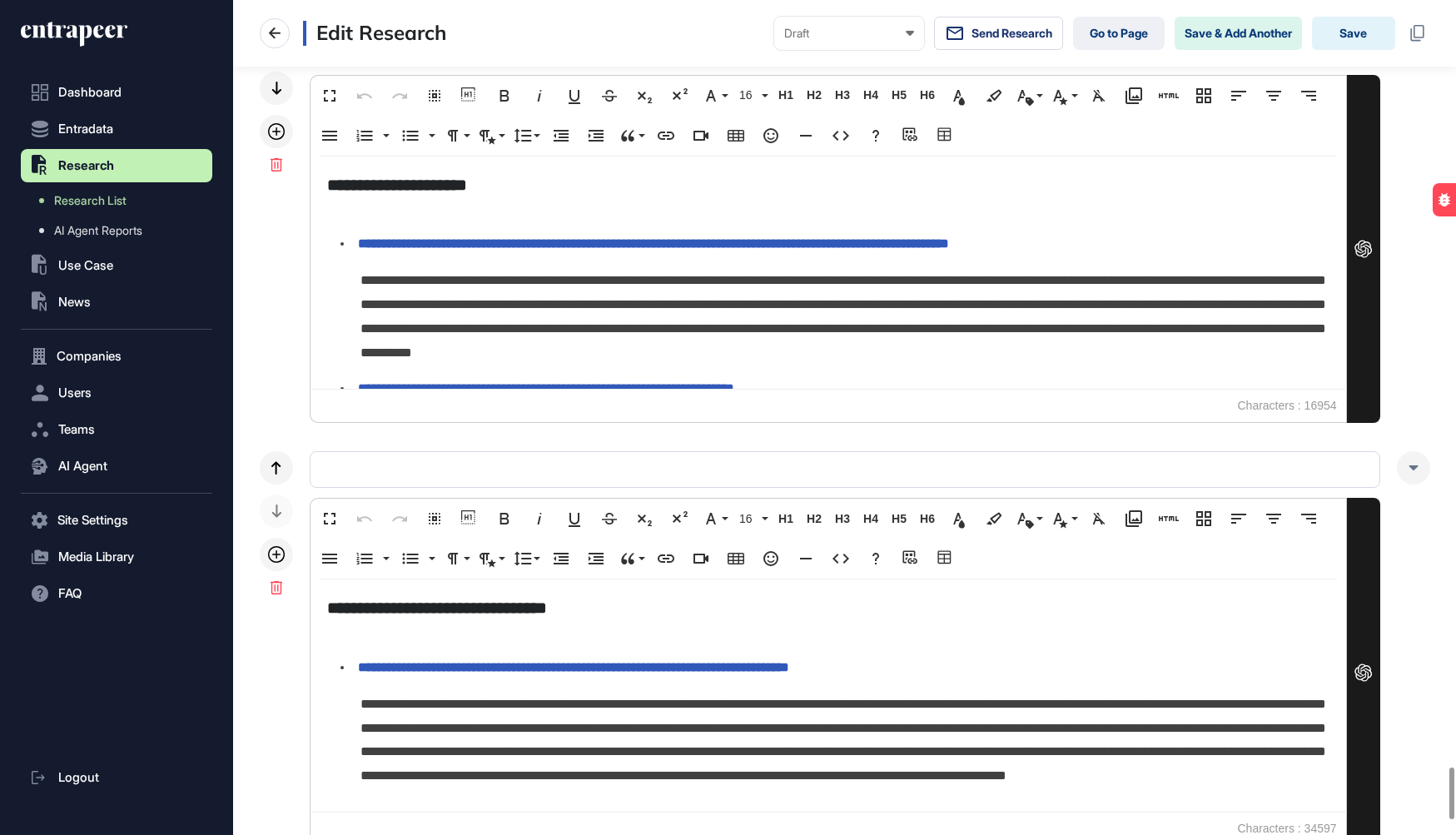
scroll to position [12667, 0]
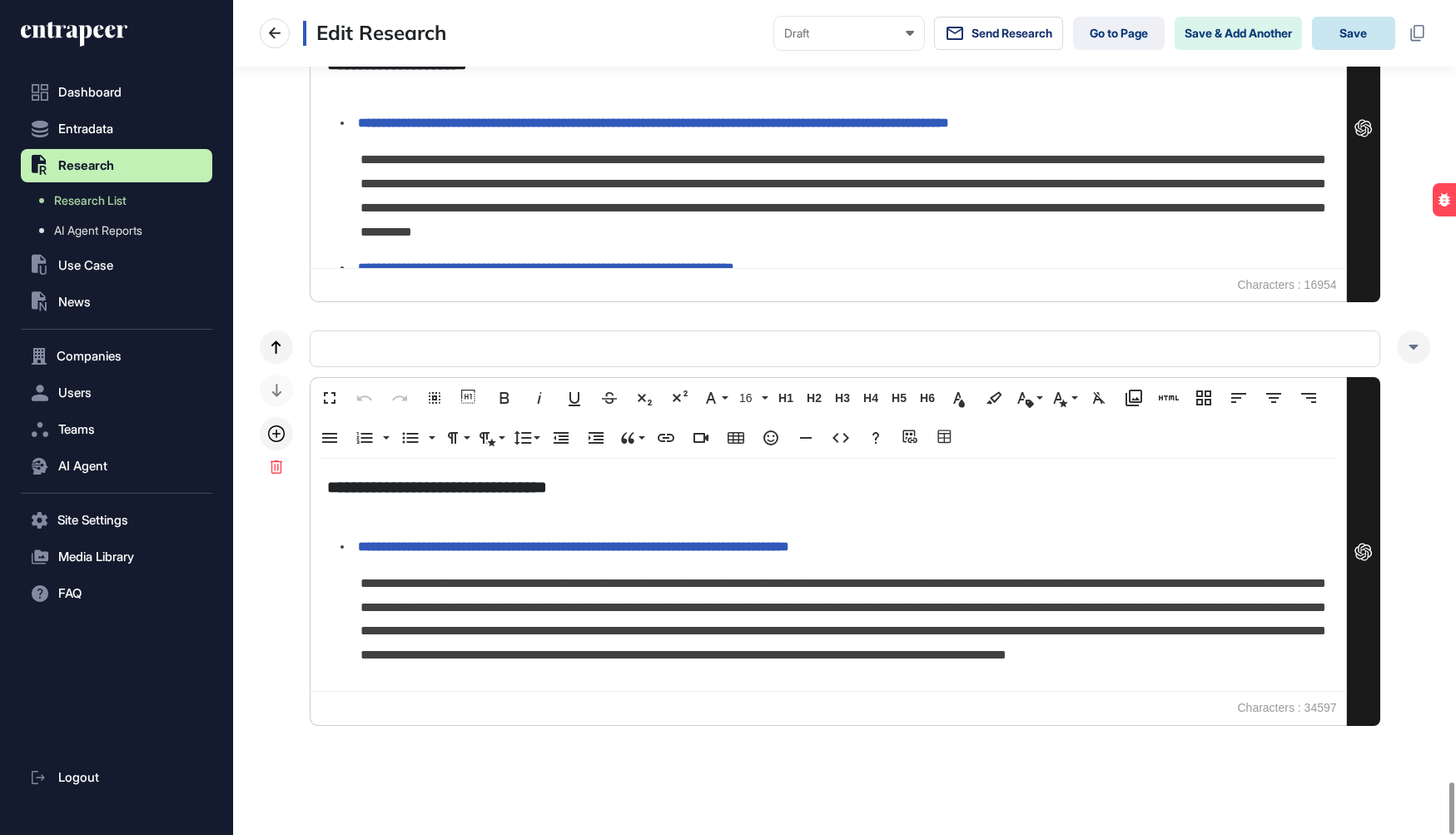
click at [1372, 21] on button "Save" at bounding box center [1353, 32] width 83 height 33
click at [1348, 27] on button "Save" at bounding box center [1353, 32] width 83 height 33
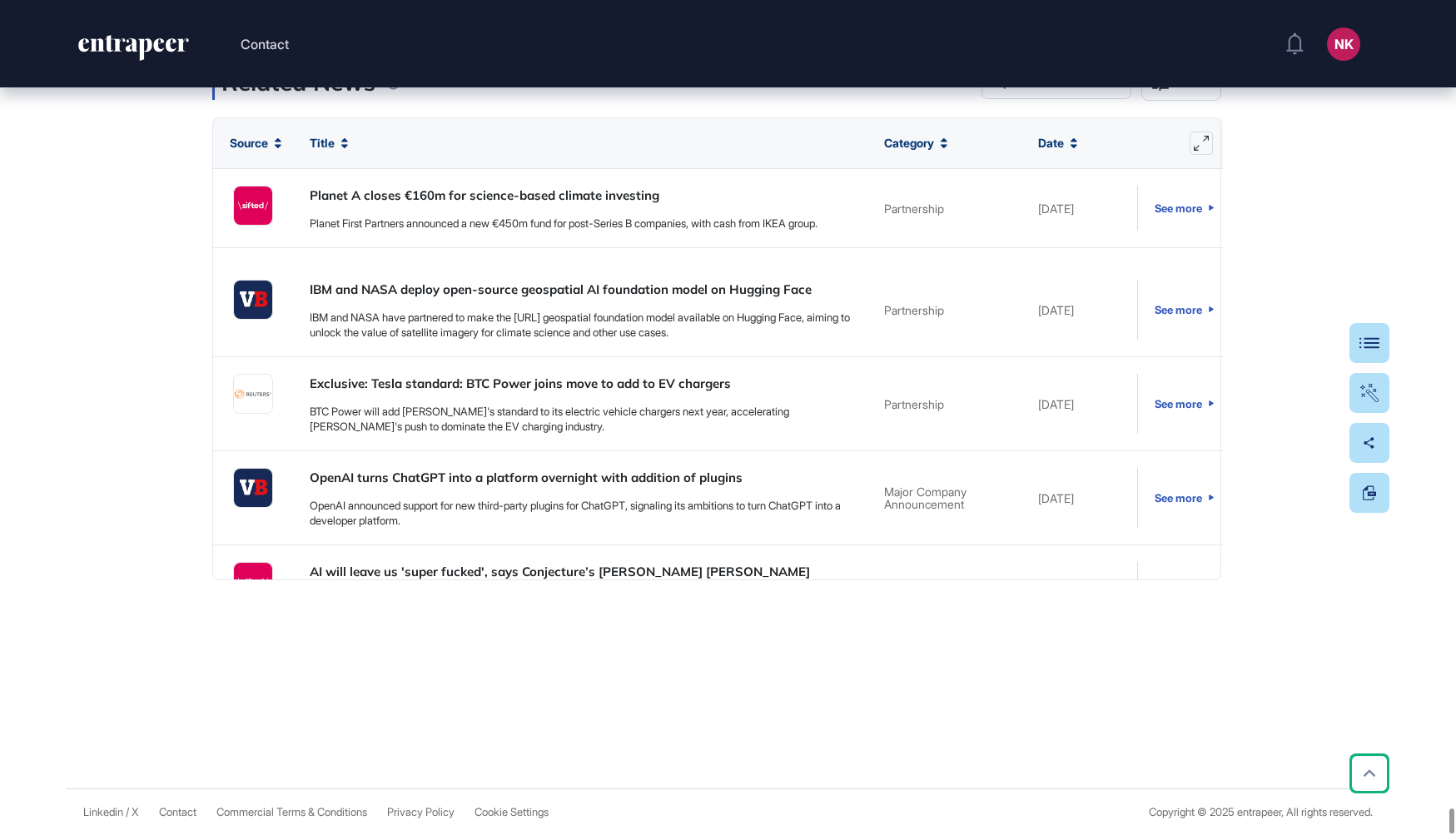
scroll to position [83500, 0]
click at [1374, 345] on div "Table Of Contents" at bounding box center [1318, 343] width 114 height 14
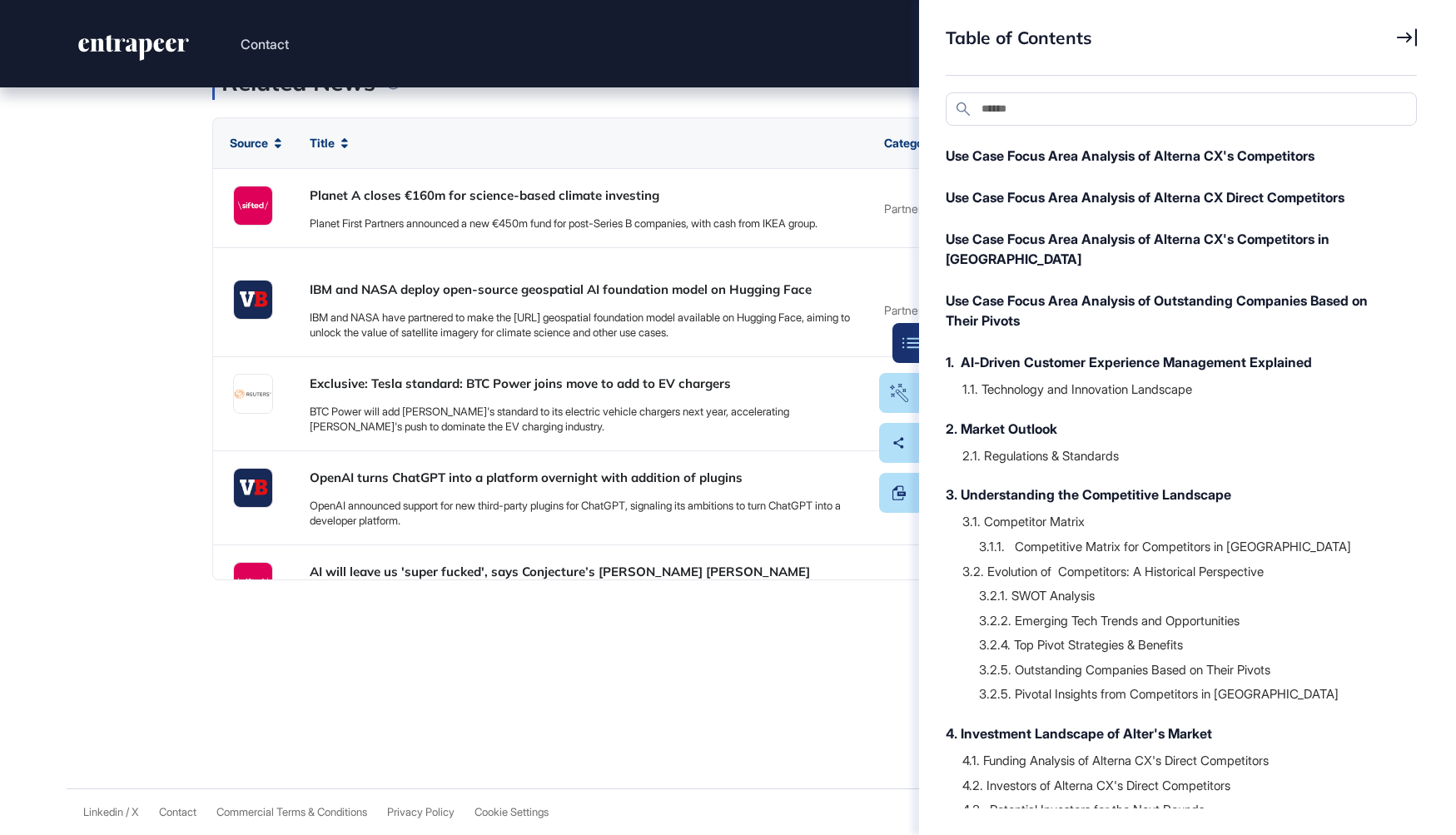
scroll to position [244, 0]
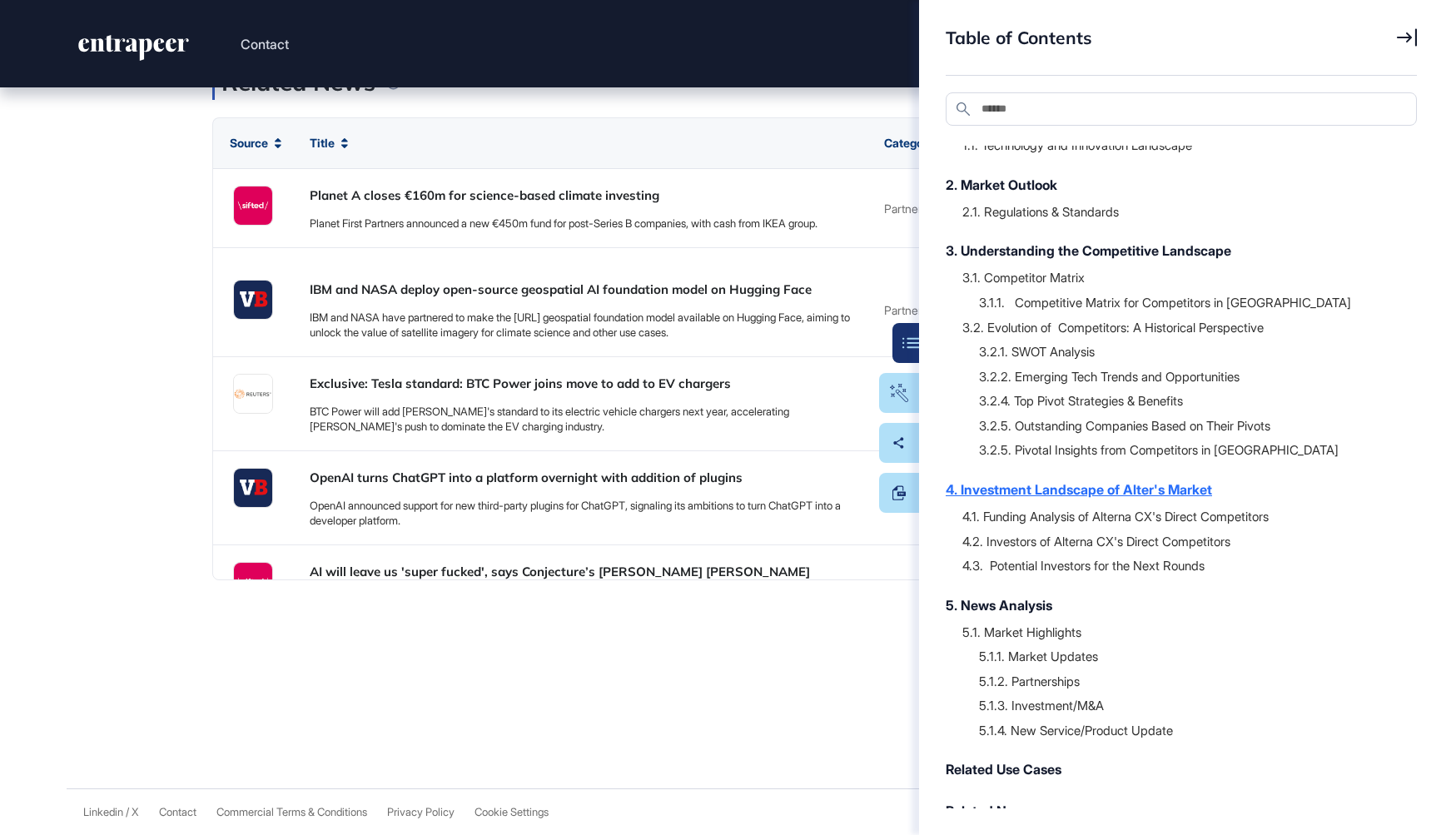
click at [1050, 480] on div "4. Investment Landscape of Alter's Market" at bounding box center [1173, 490] width 454 height 20
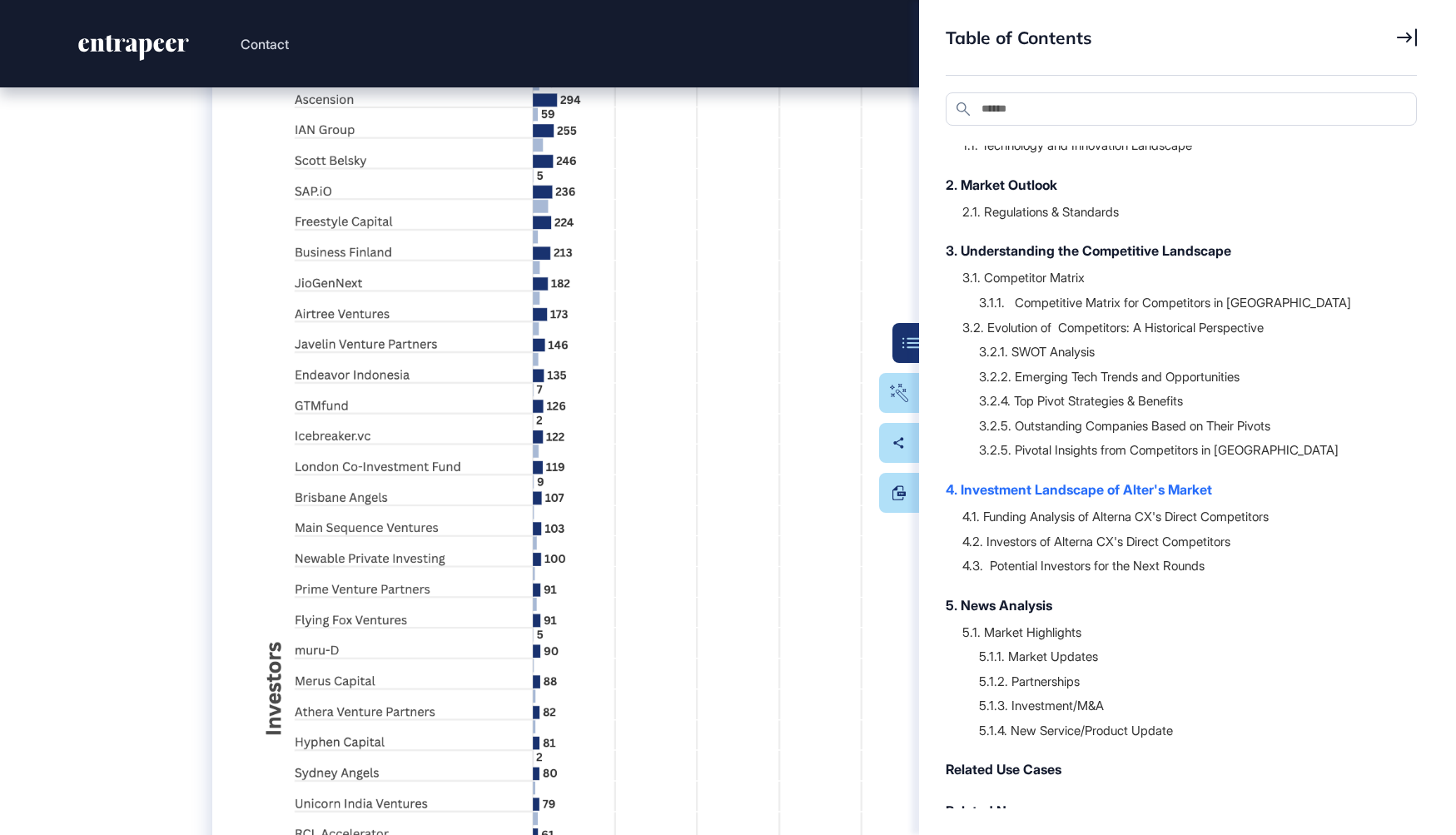
scroll to position [45267, 0]
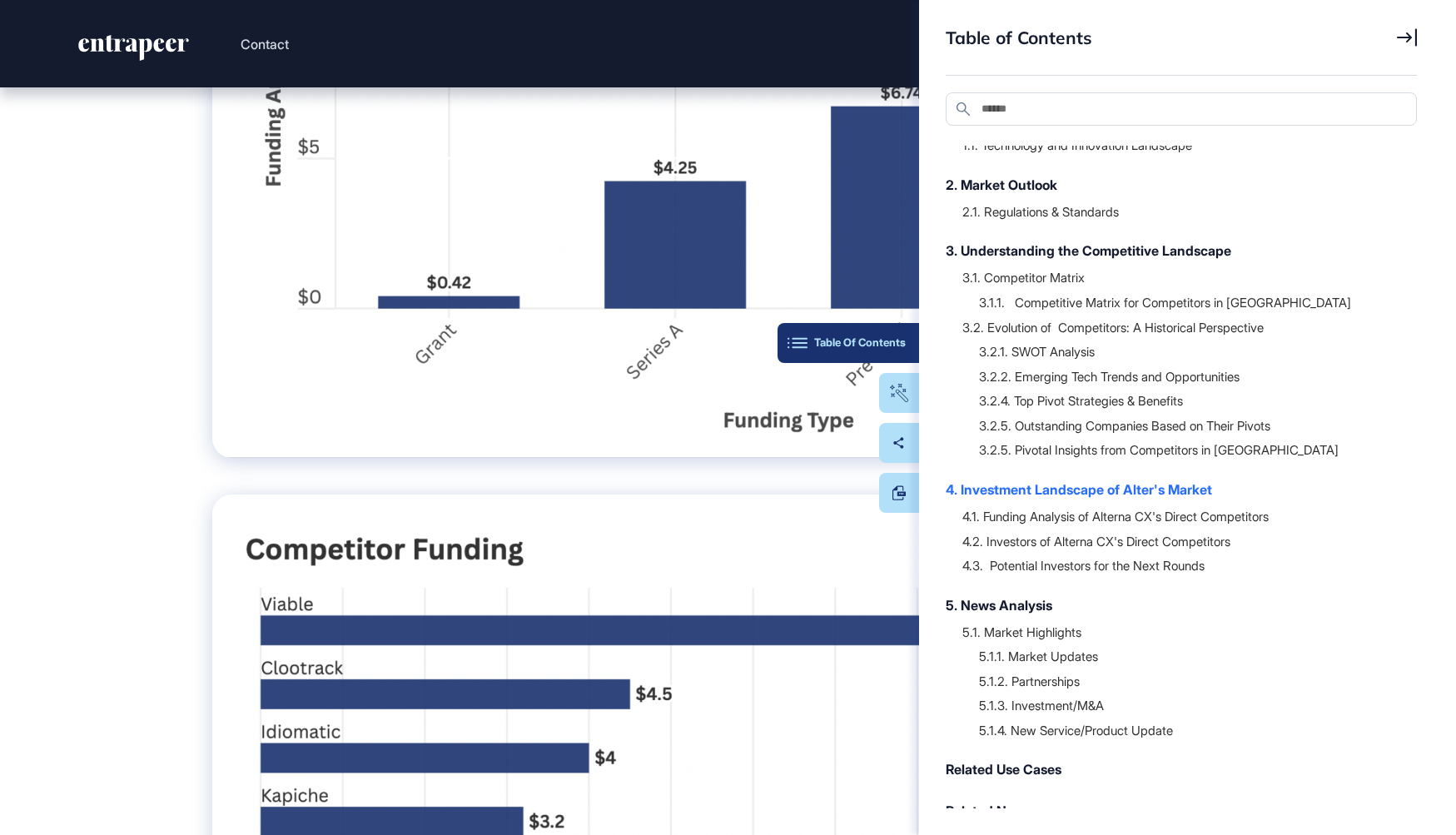
click at [904, 336] on div "Table Of Contents" at bounding box center [847, 343] width 114 height 14
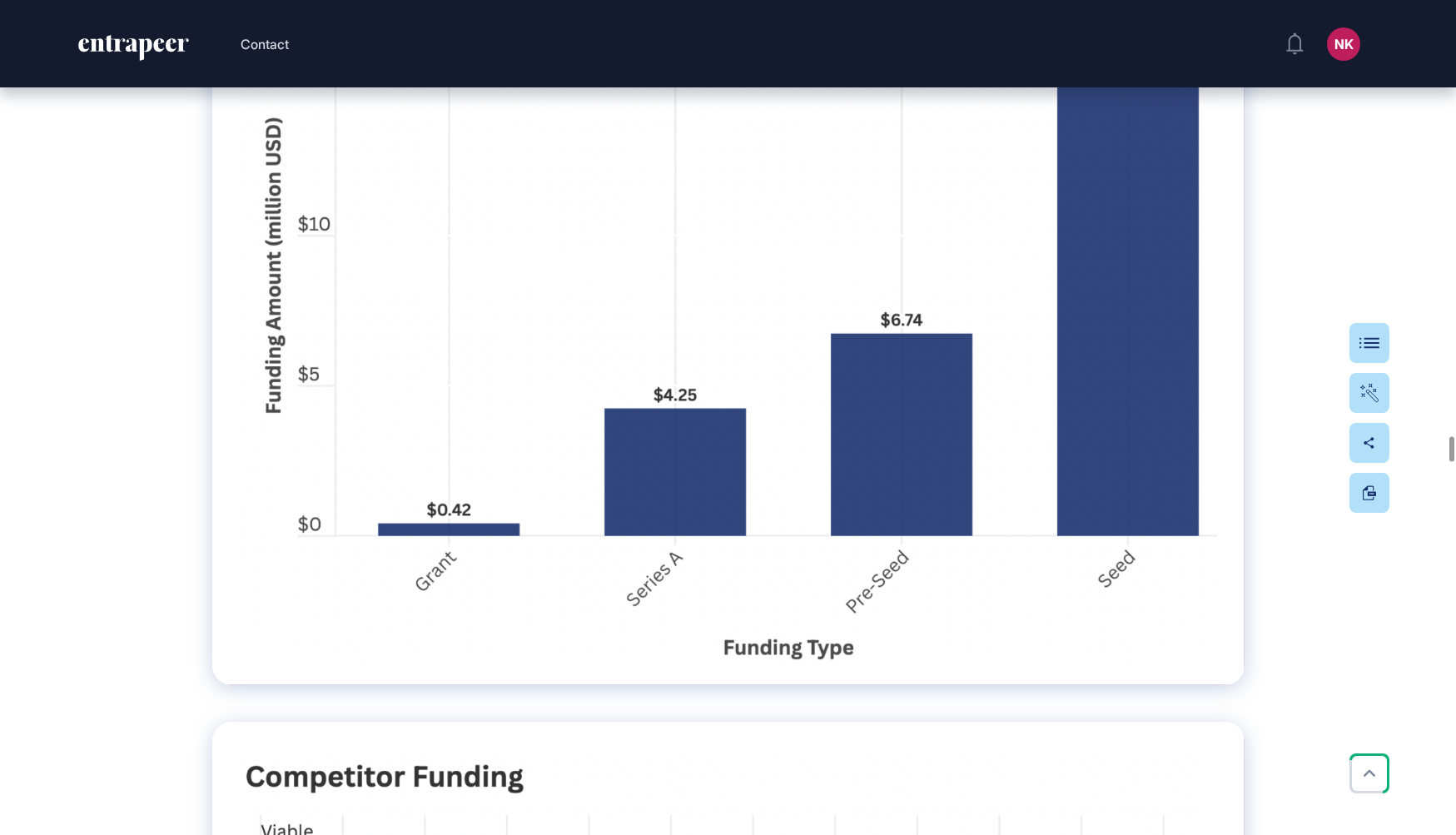
scroll to position [45044, 0]
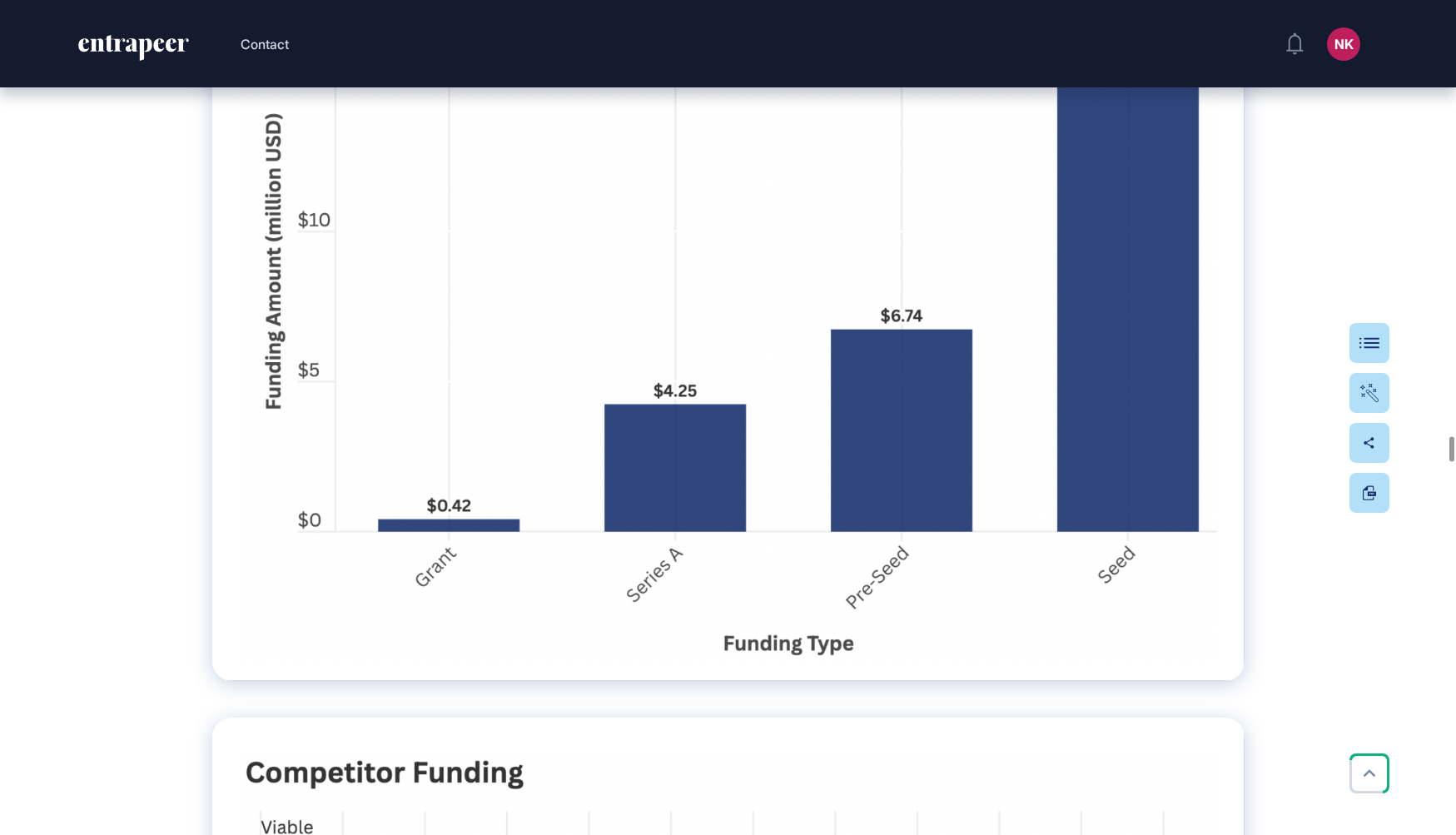
drag, startPoint x: 778, startPoint y: 342, endPoint x: 201, endPoint y: 333, distance: 577.1
copy h4 "4. Investment Landscape of Alter's Market"
click at [1359, 348] on div "Table Of Contents" at bounding box center [1318, 343] width 114 height 14
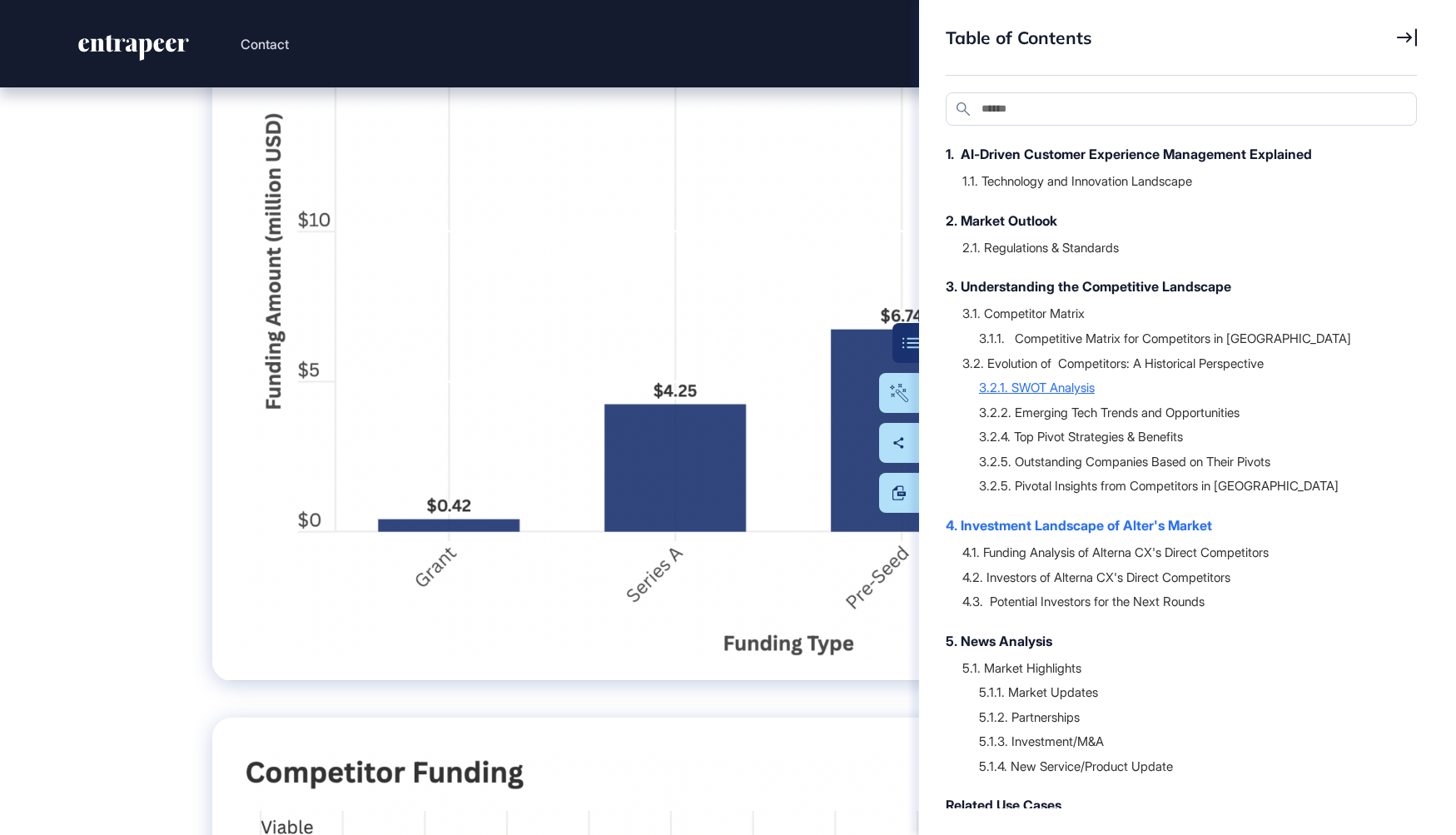
scroll to position [213, 0]
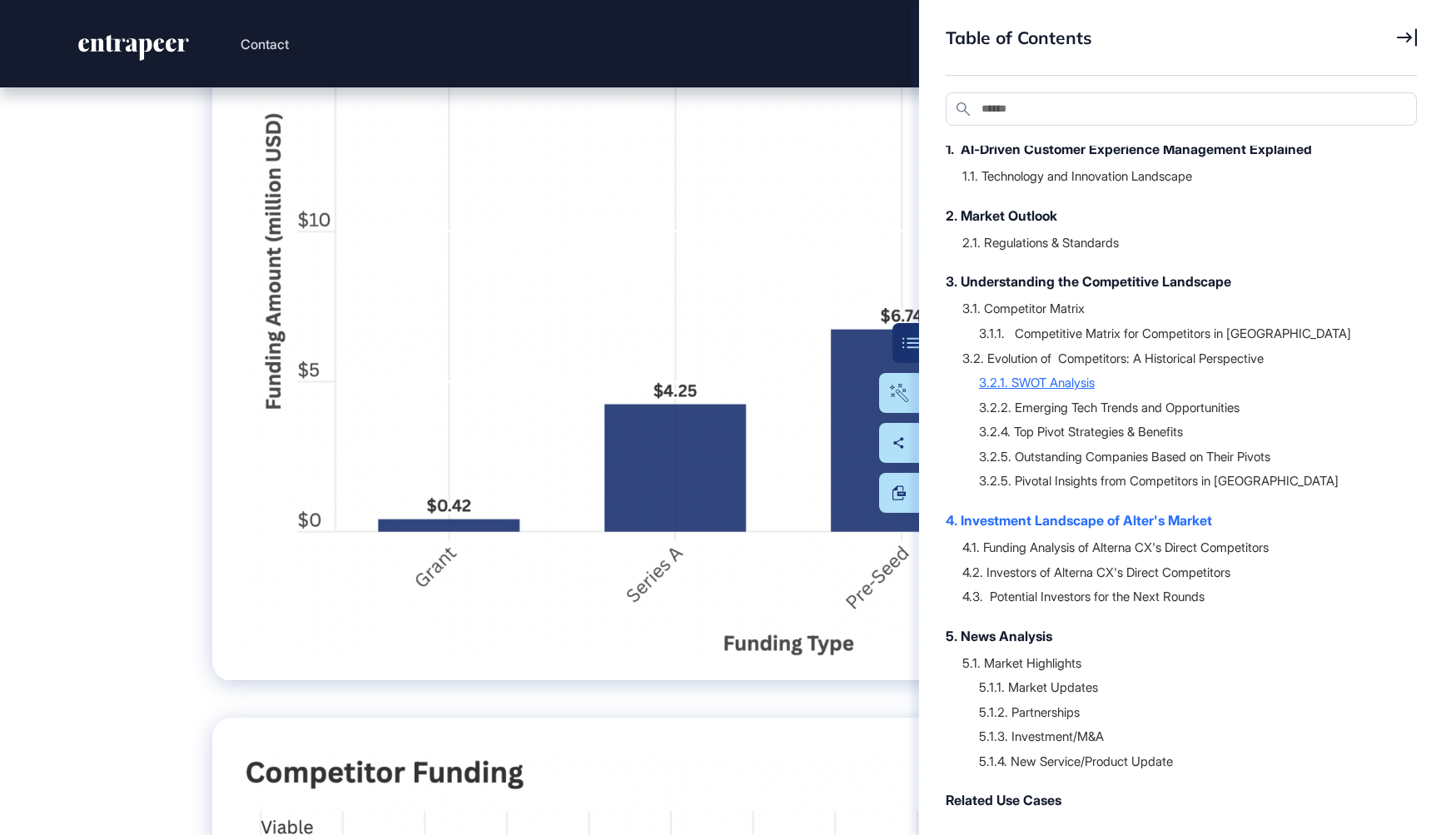
click at [1204, 588] on div "4.3. Potential Investors for the Next Rounds" at bounding box center [1181, 596] width 438 height 16
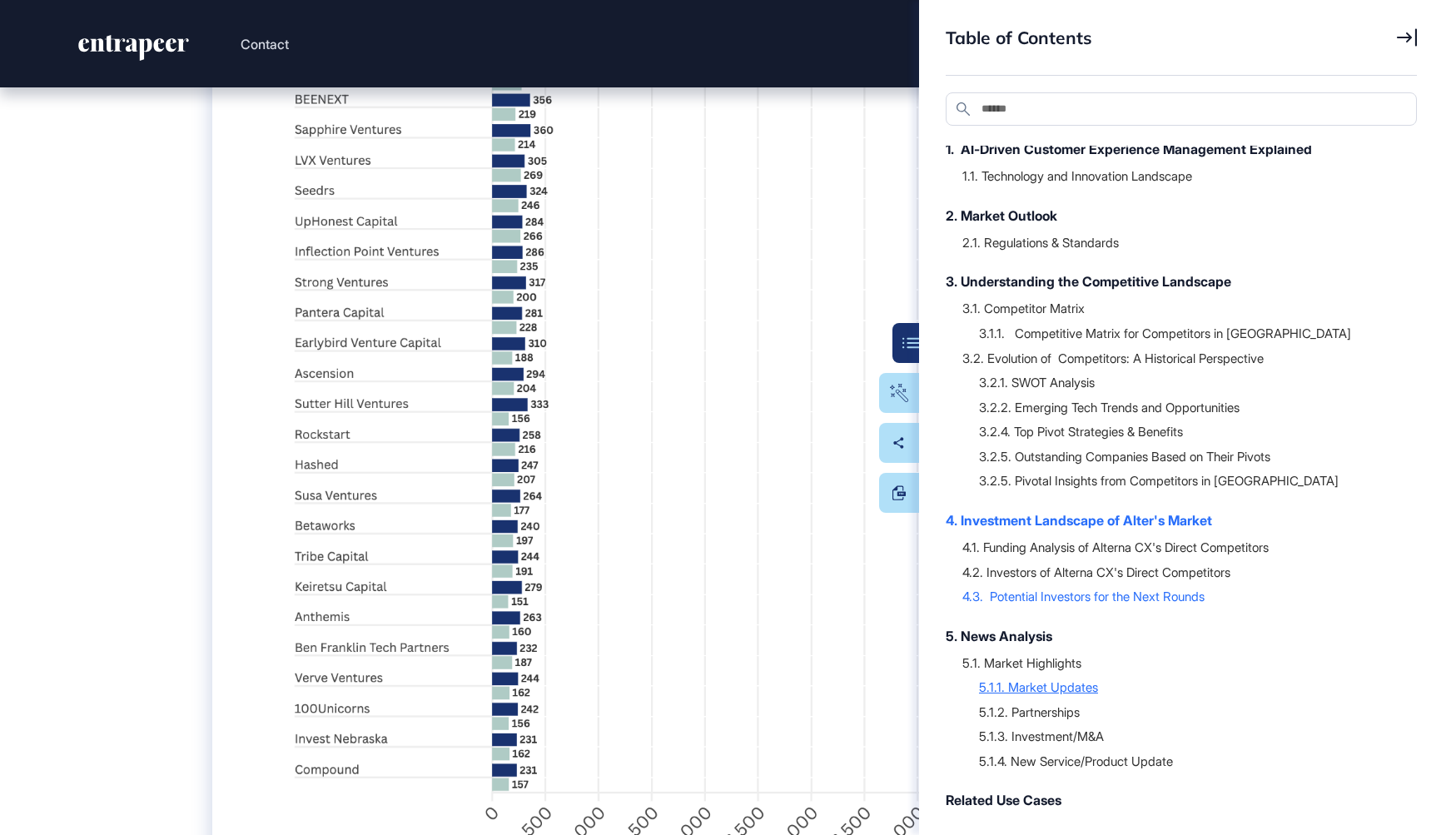
scroll to position [244, 0]
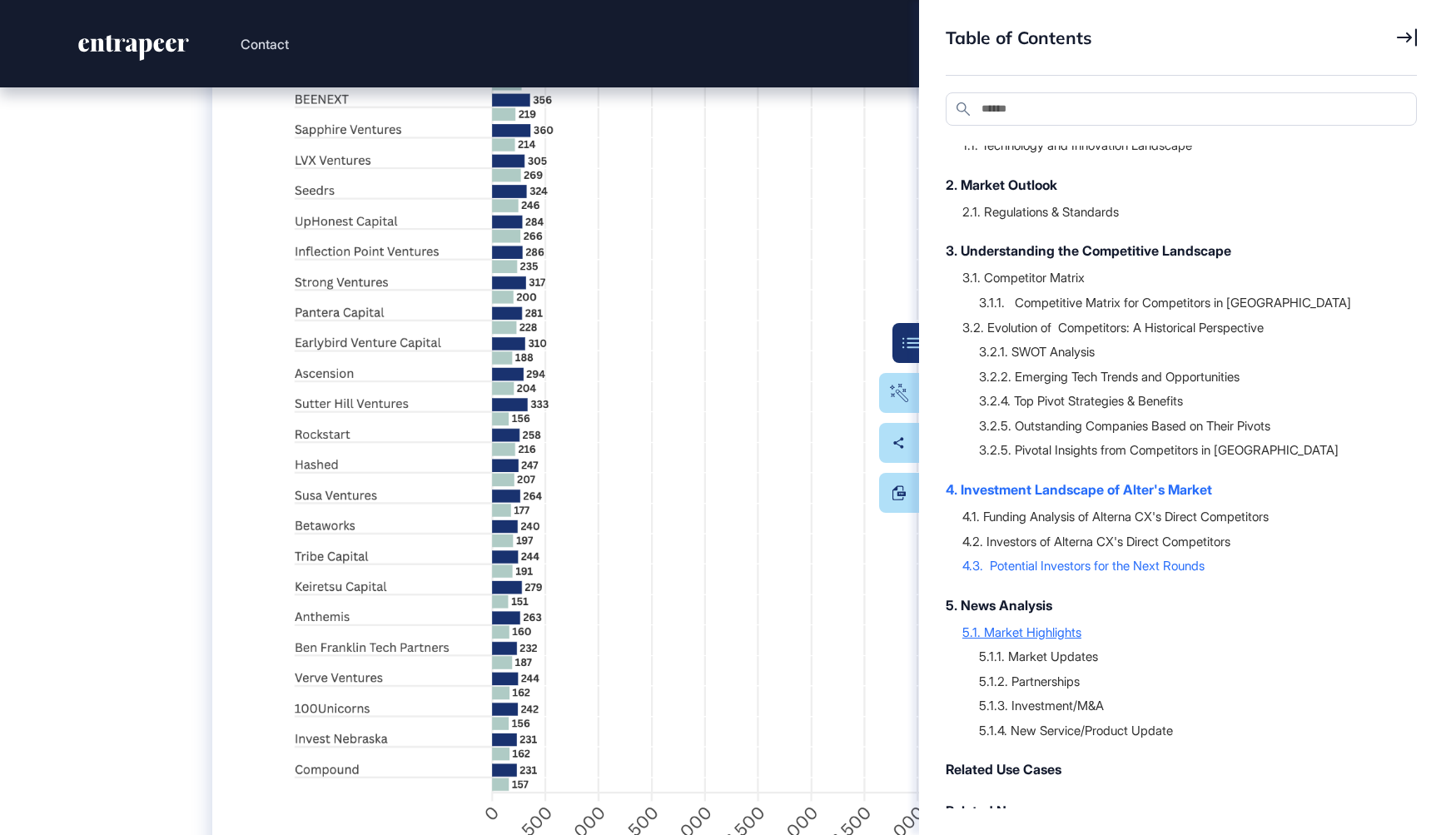
click at [1021, 624] on div "5.1. Market Highlights" at bounding box center [1181, 632] width 438 height 16
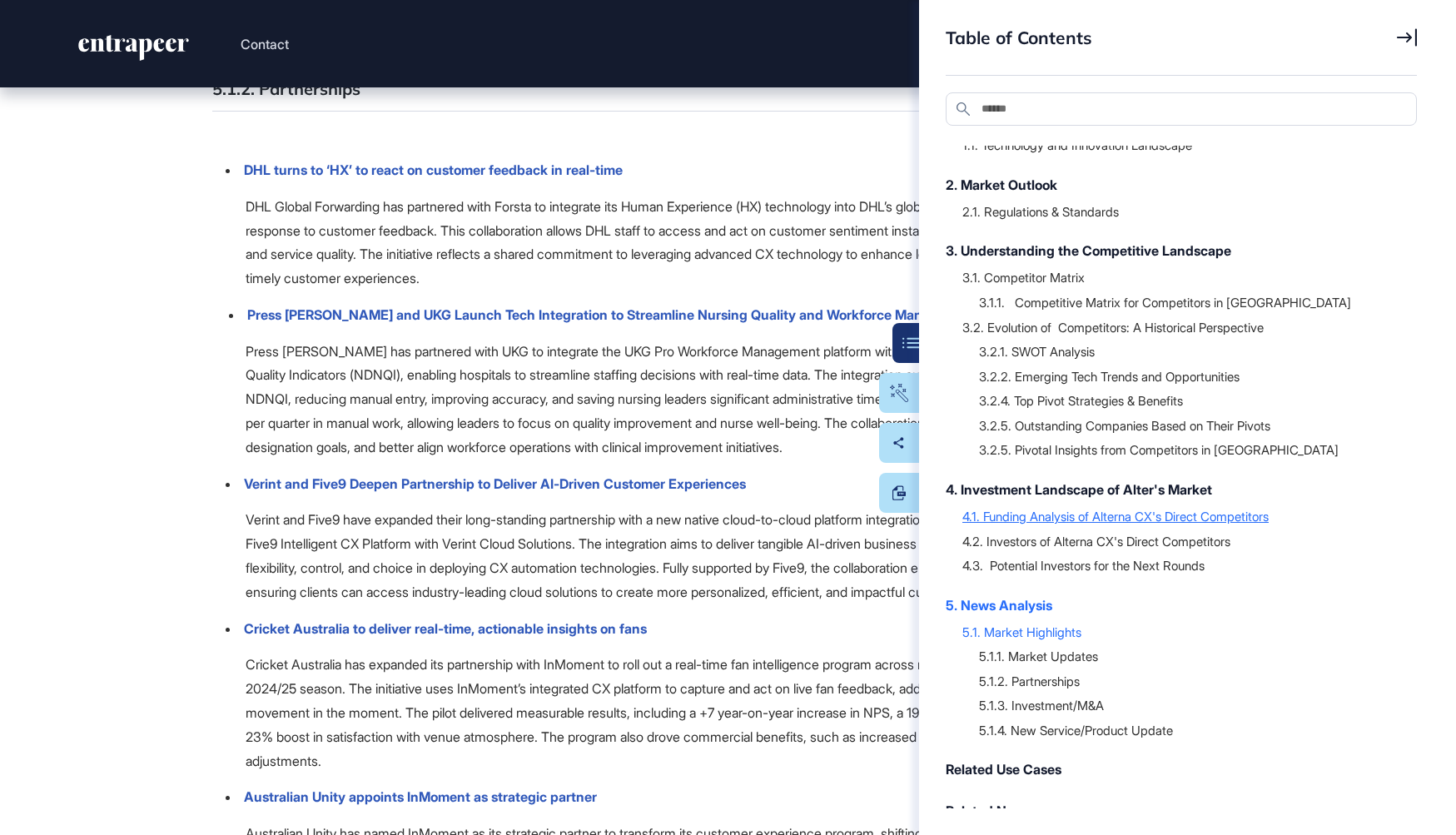
scroll to position [223, 0]
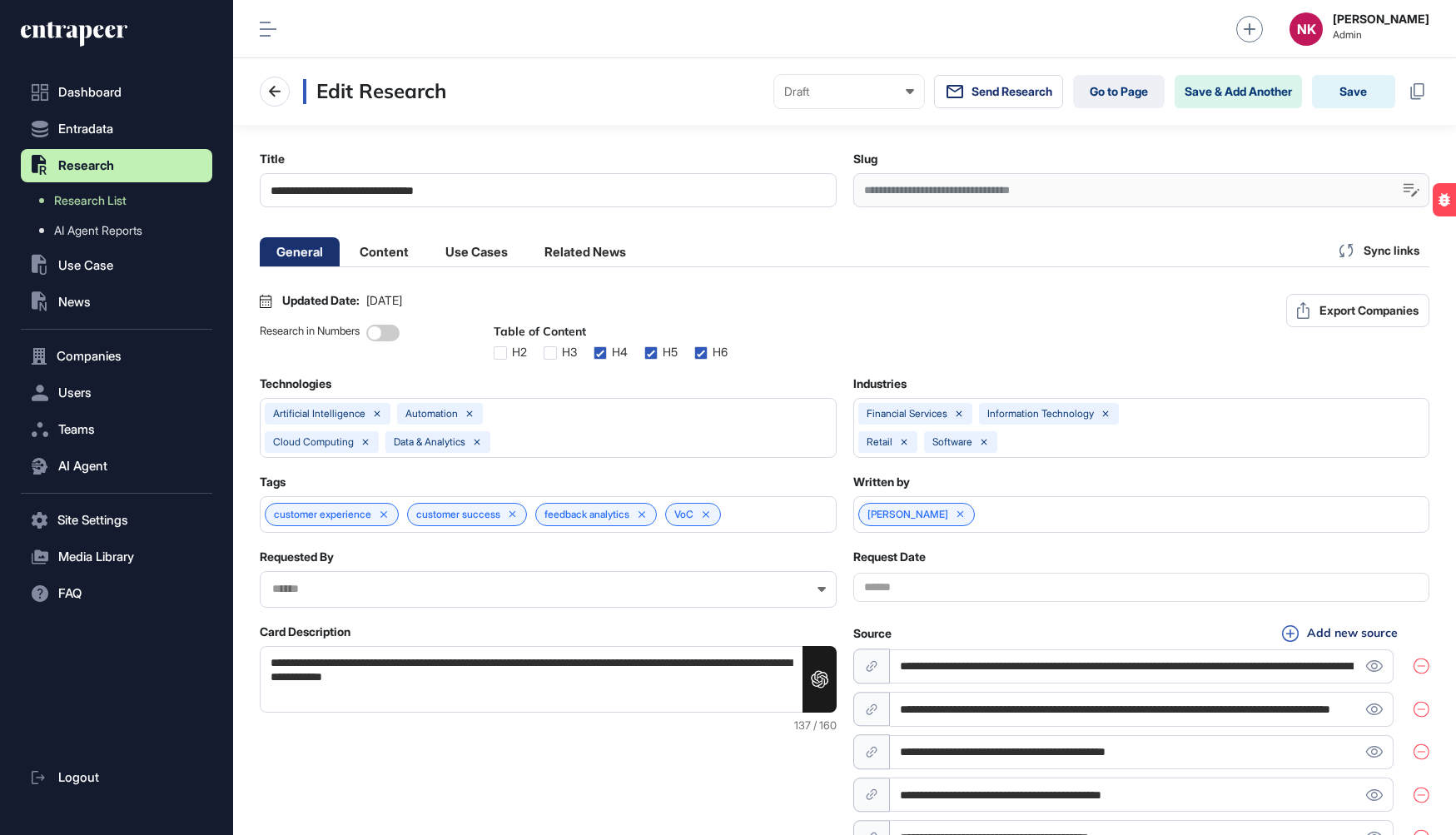
scroll to position [0, 7]
click at [527, 261] on li "Use Cases" at bounding box center [584, 252] width 114 height 29
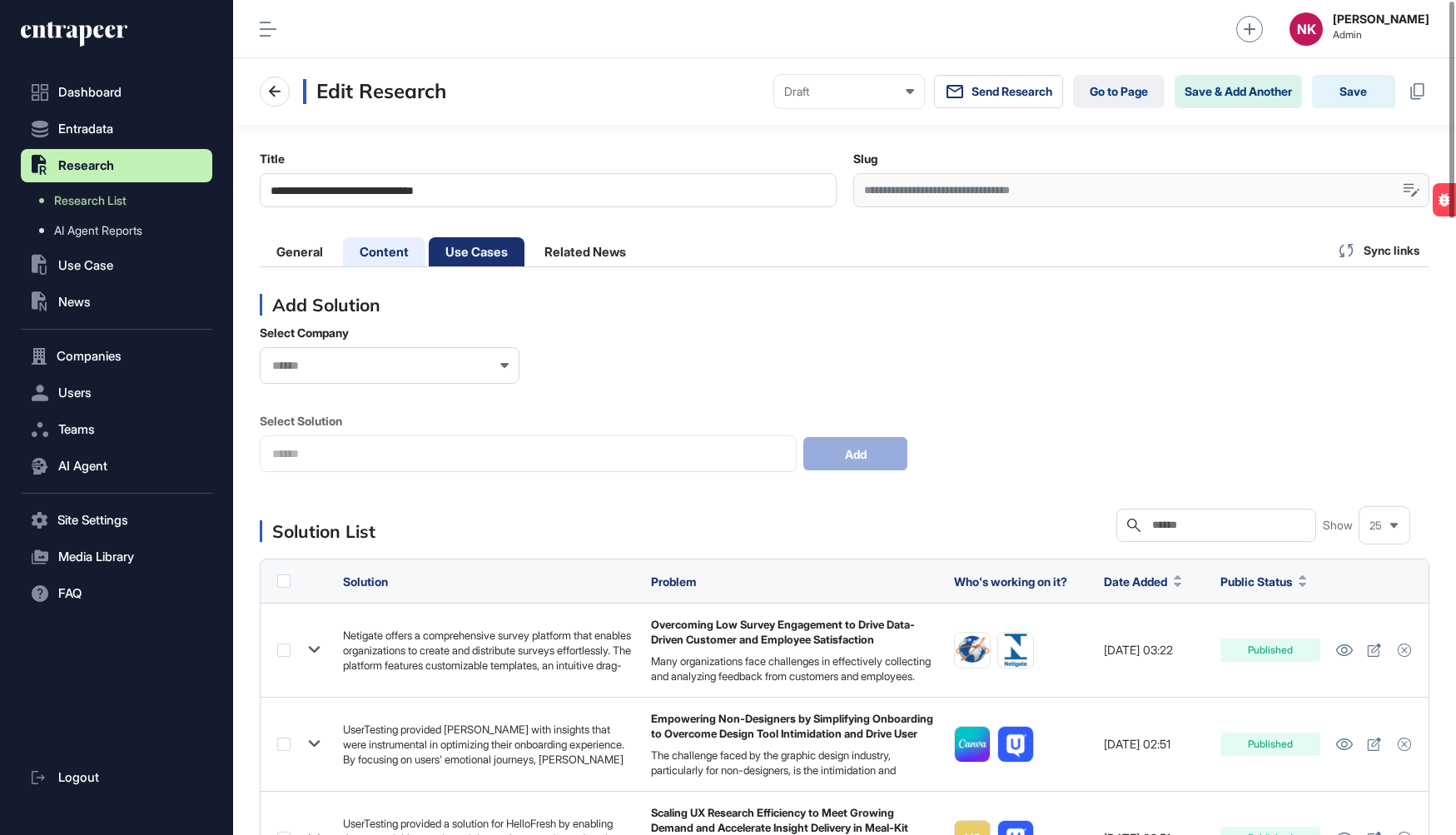
click at [428, 243] on li "Content" at bounding box center [476, 252] width 96 height 29
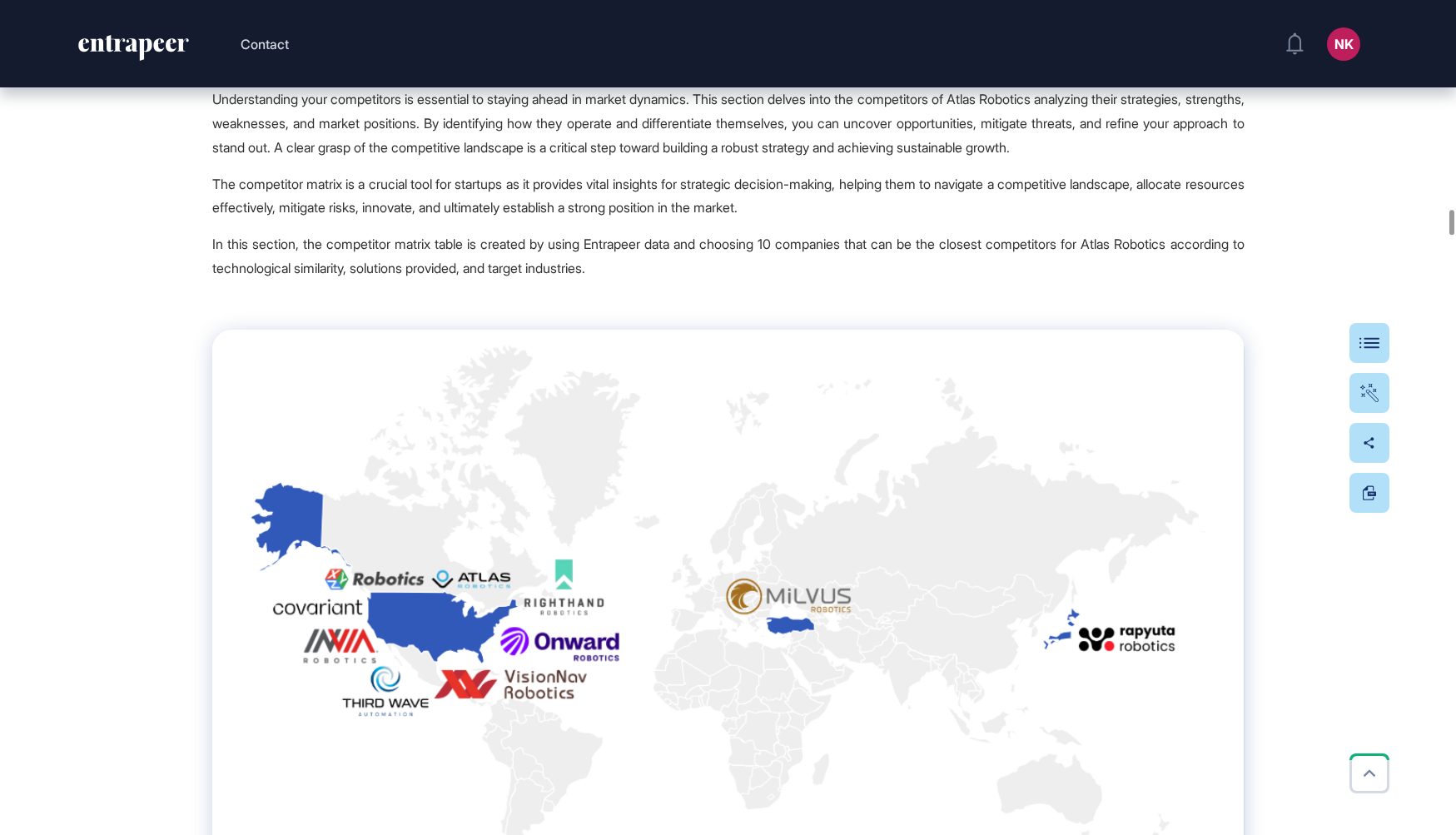
scroll to position [16732, 0]
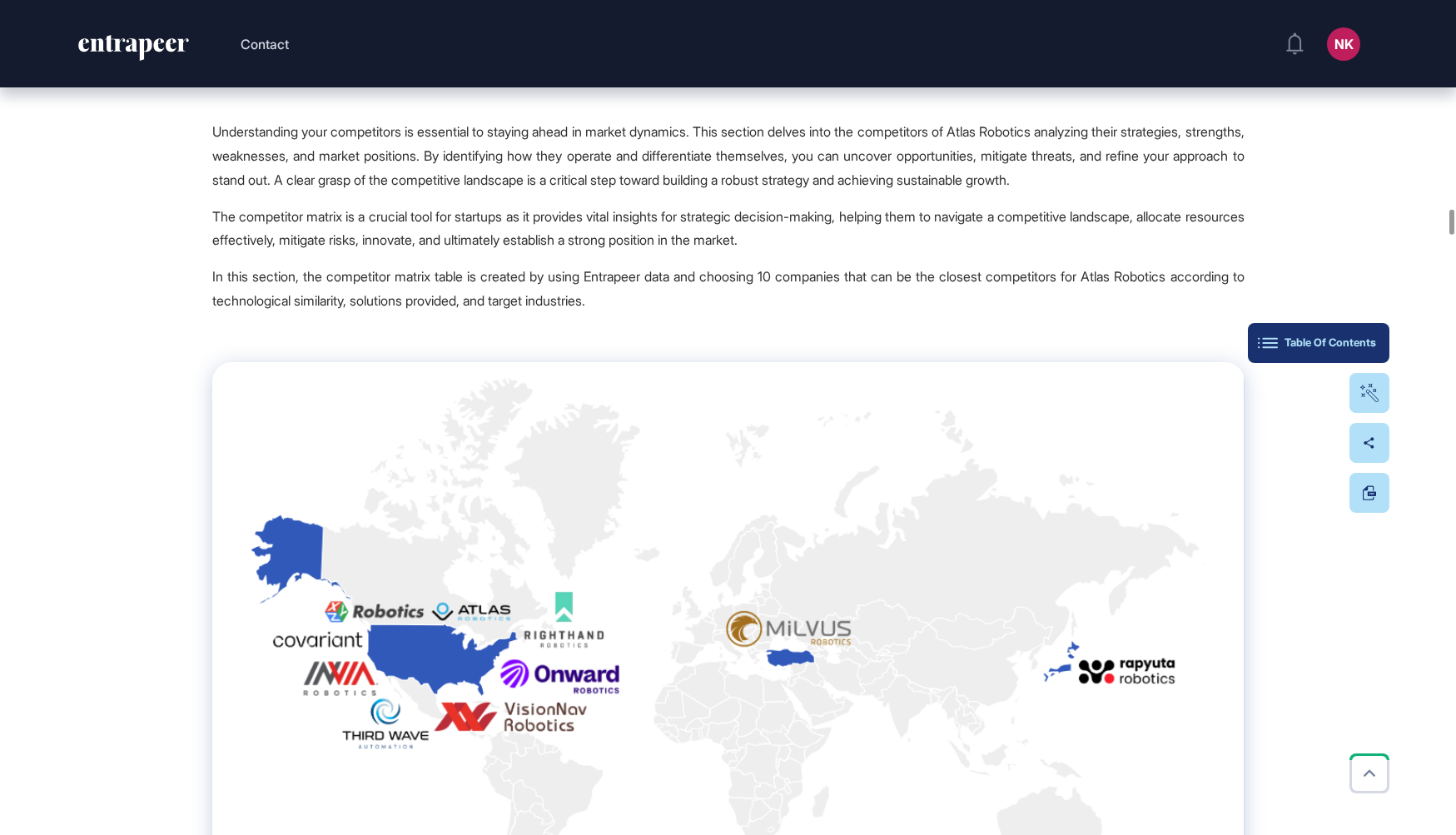
click at [1368, 351] on button "Table Of Contents" at bounding box center [1318, 343] width 142 height 40
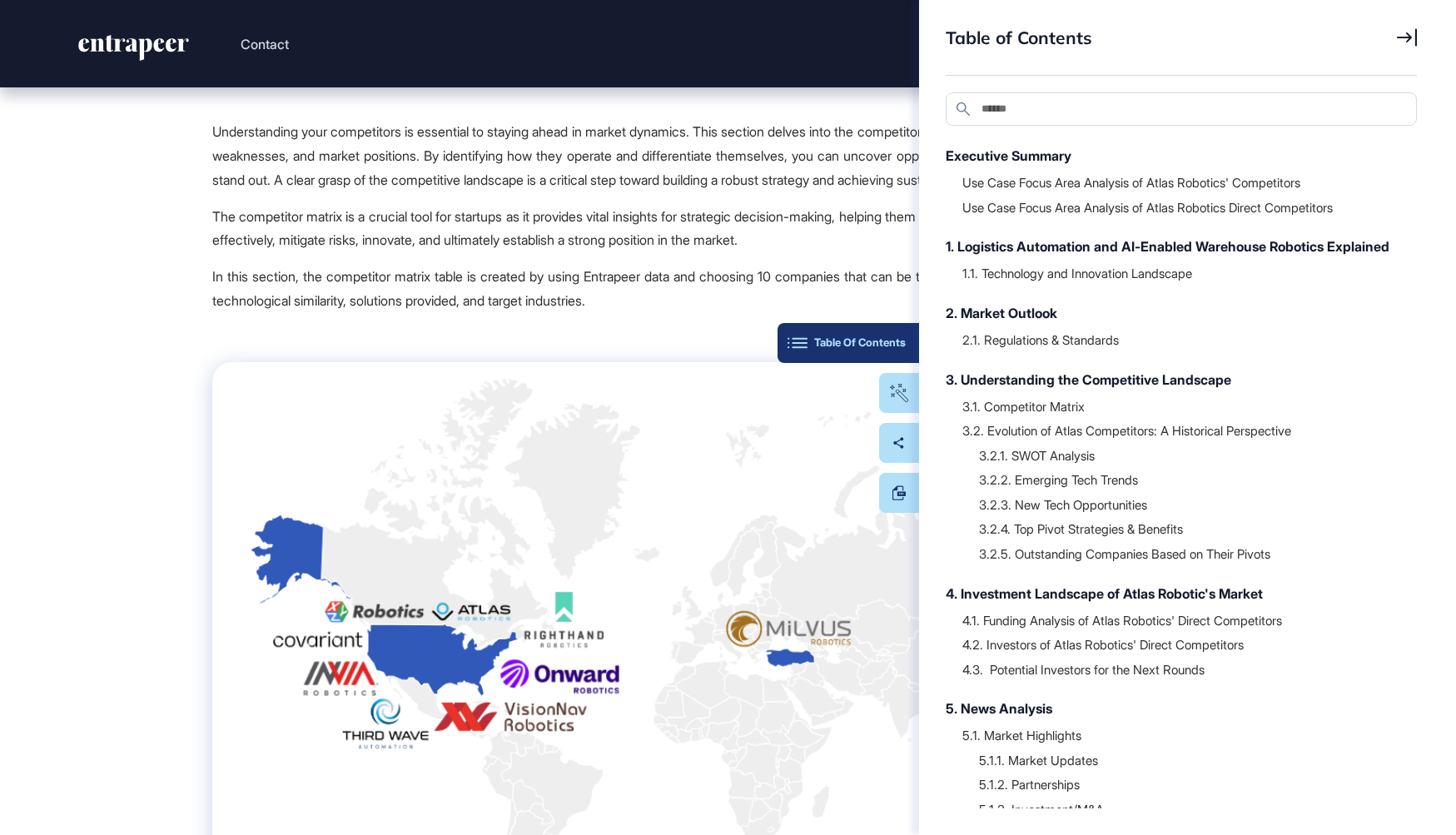
click at [901, 338] on div "Table Of Contents" at bounding box center [847, 343] width 114 height 14
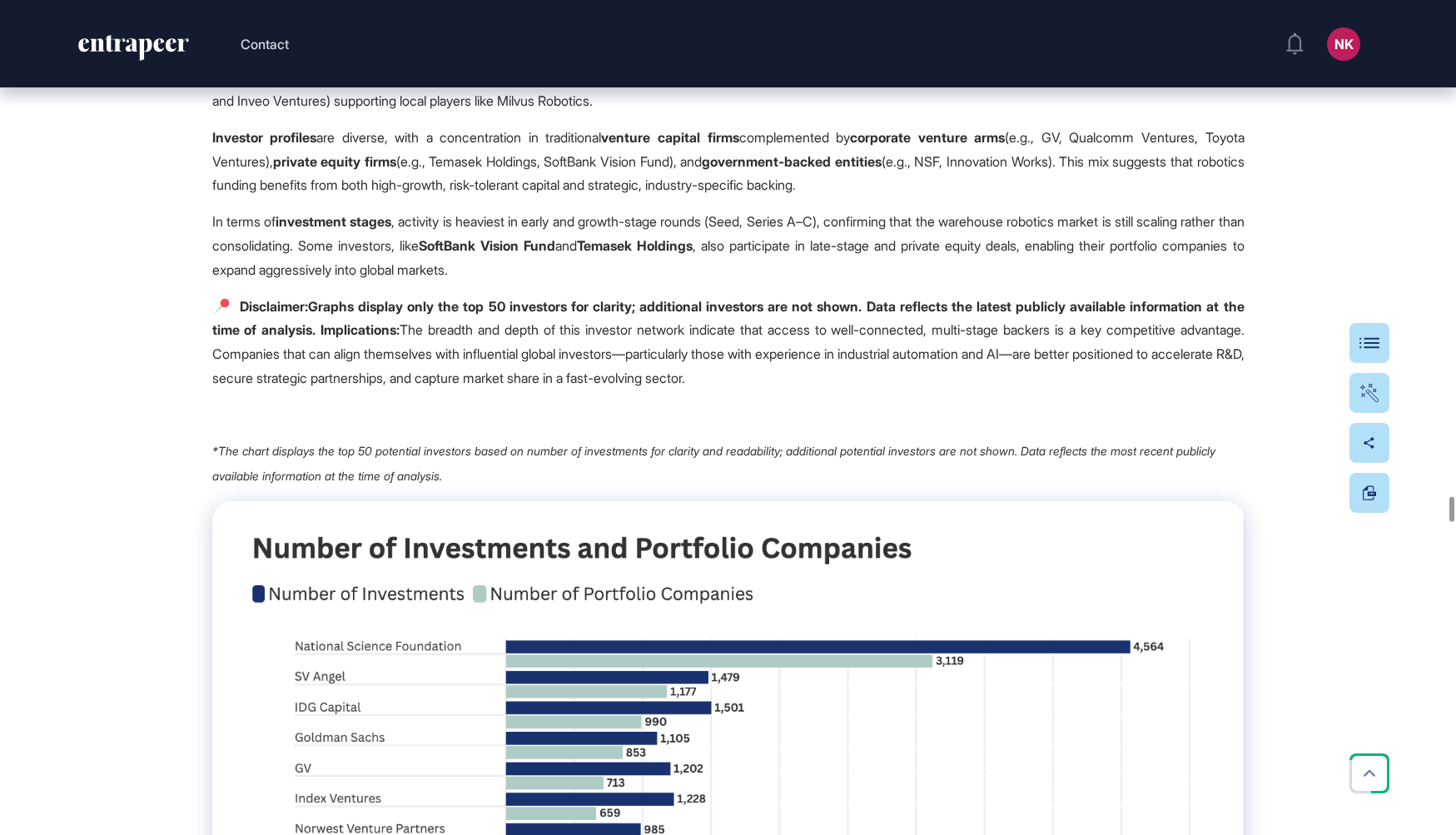
scroll to position [39938, 0]
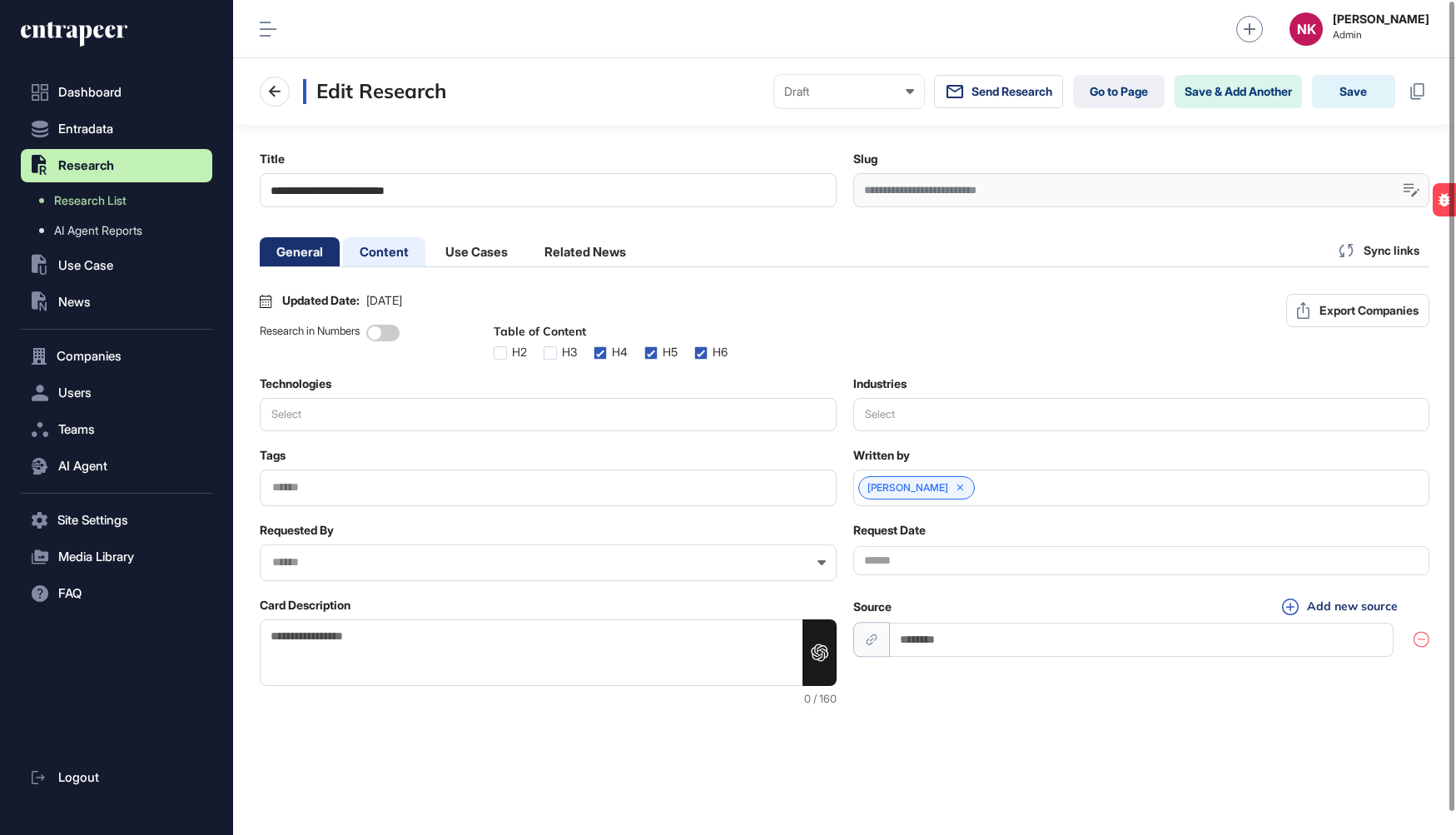
click at [428, 246] on li "Content" at bounding box center [476, 252] width 96 height 29
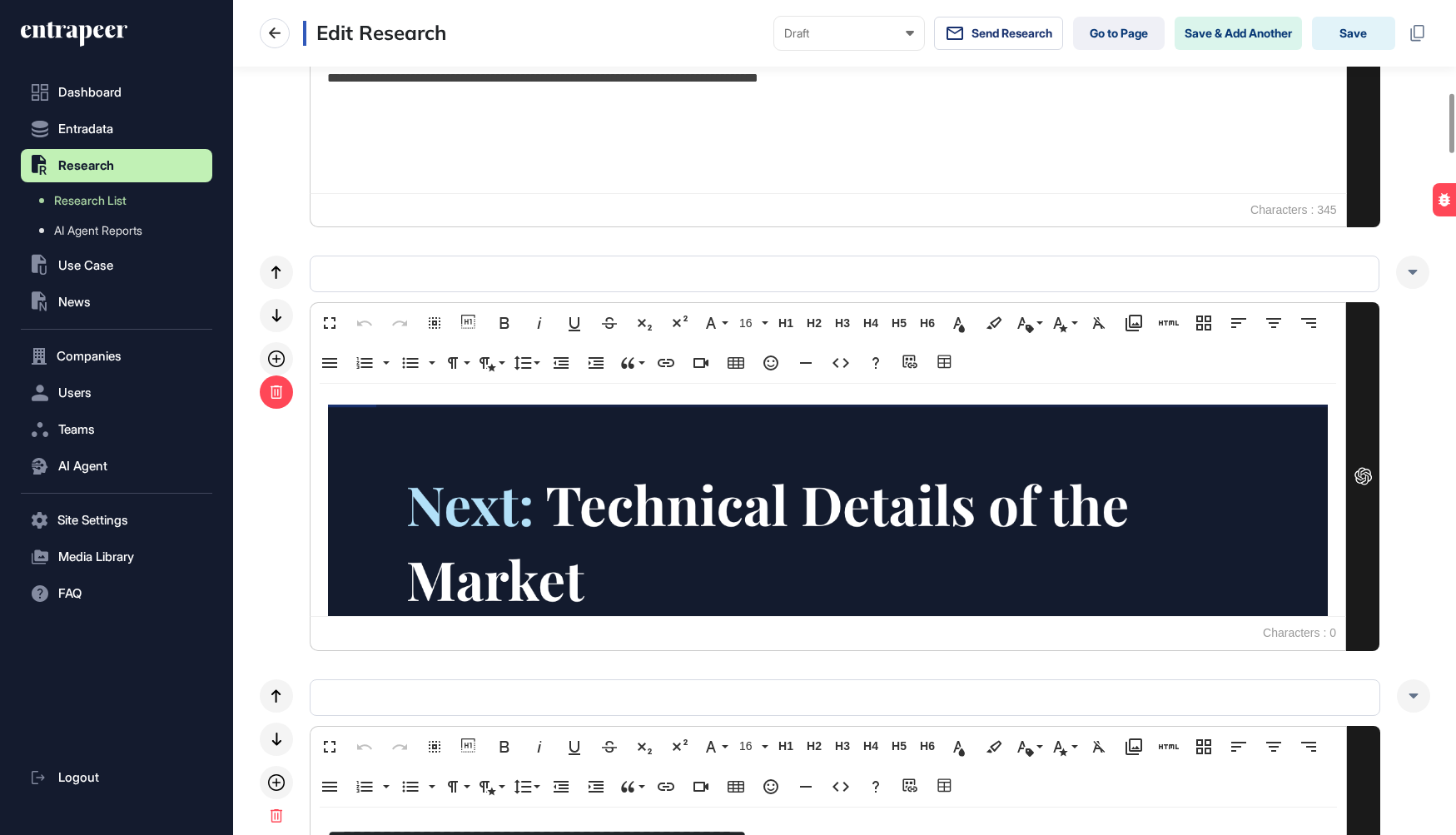
scroll to position [84, 0]
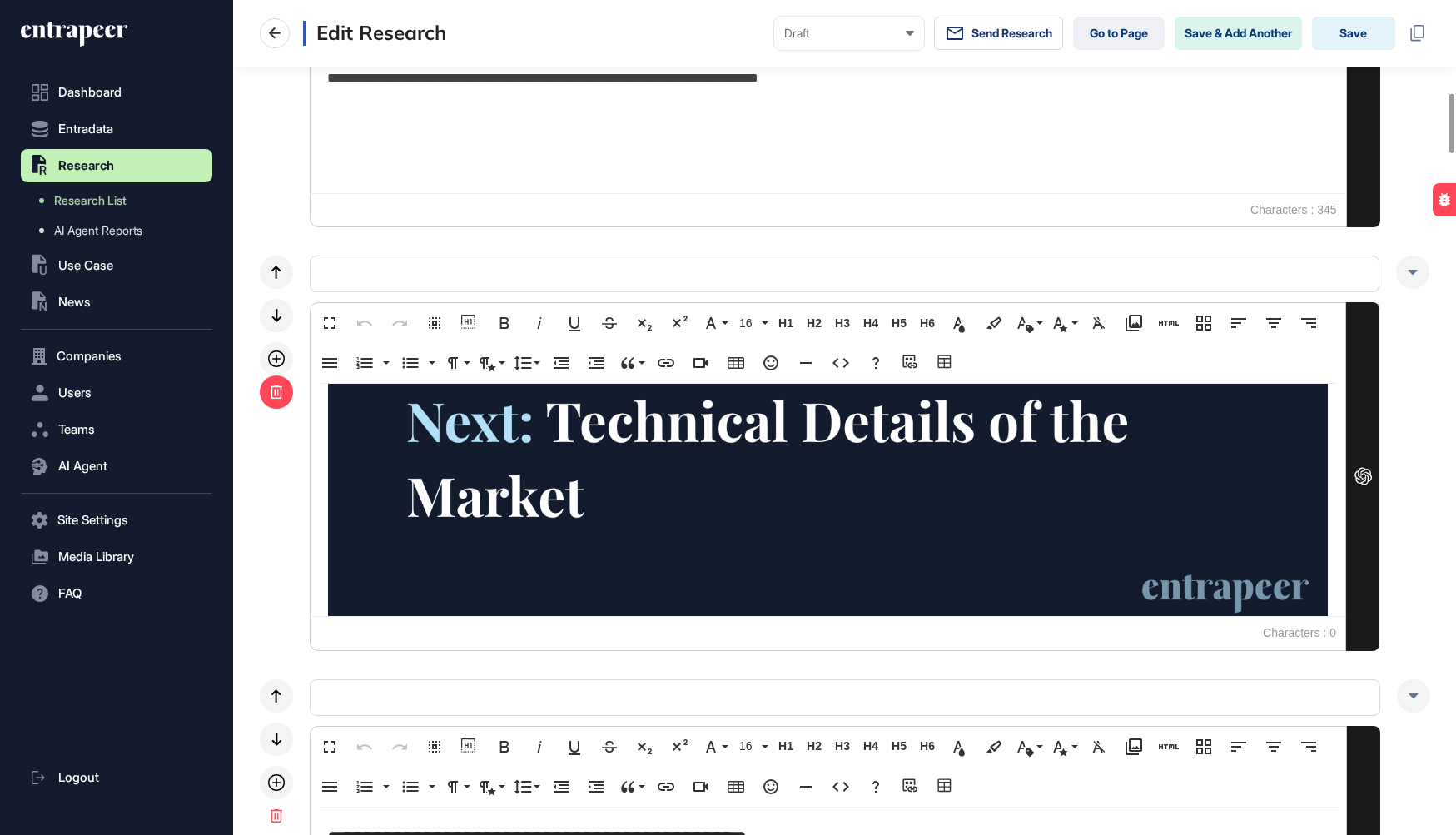
click at [277, 394] on icon at bounding box center [276, 391] width 14 height 14
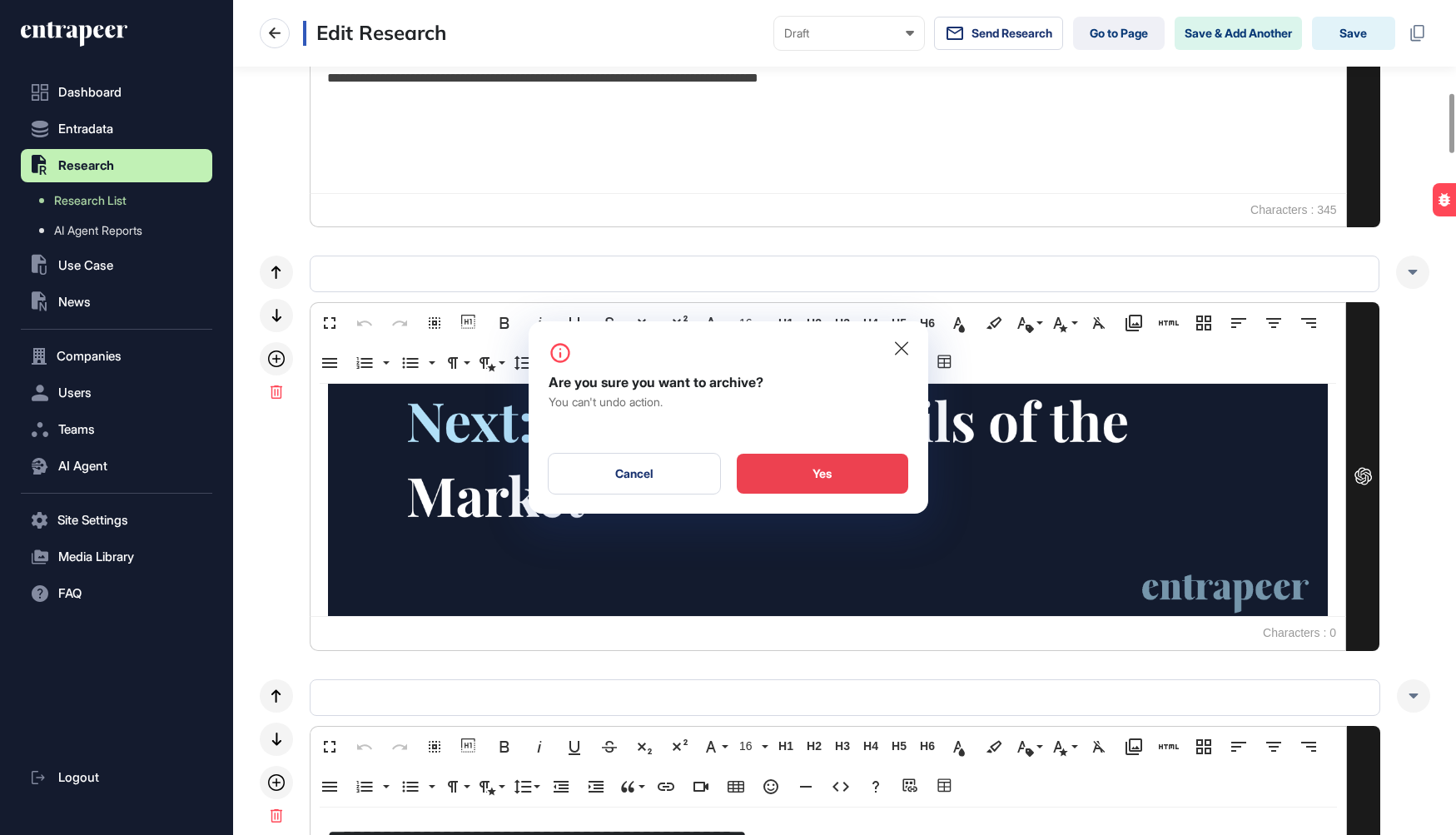
click at [754, 470] on div "Yes" at bounding box center [822, 473] width 171 height 40
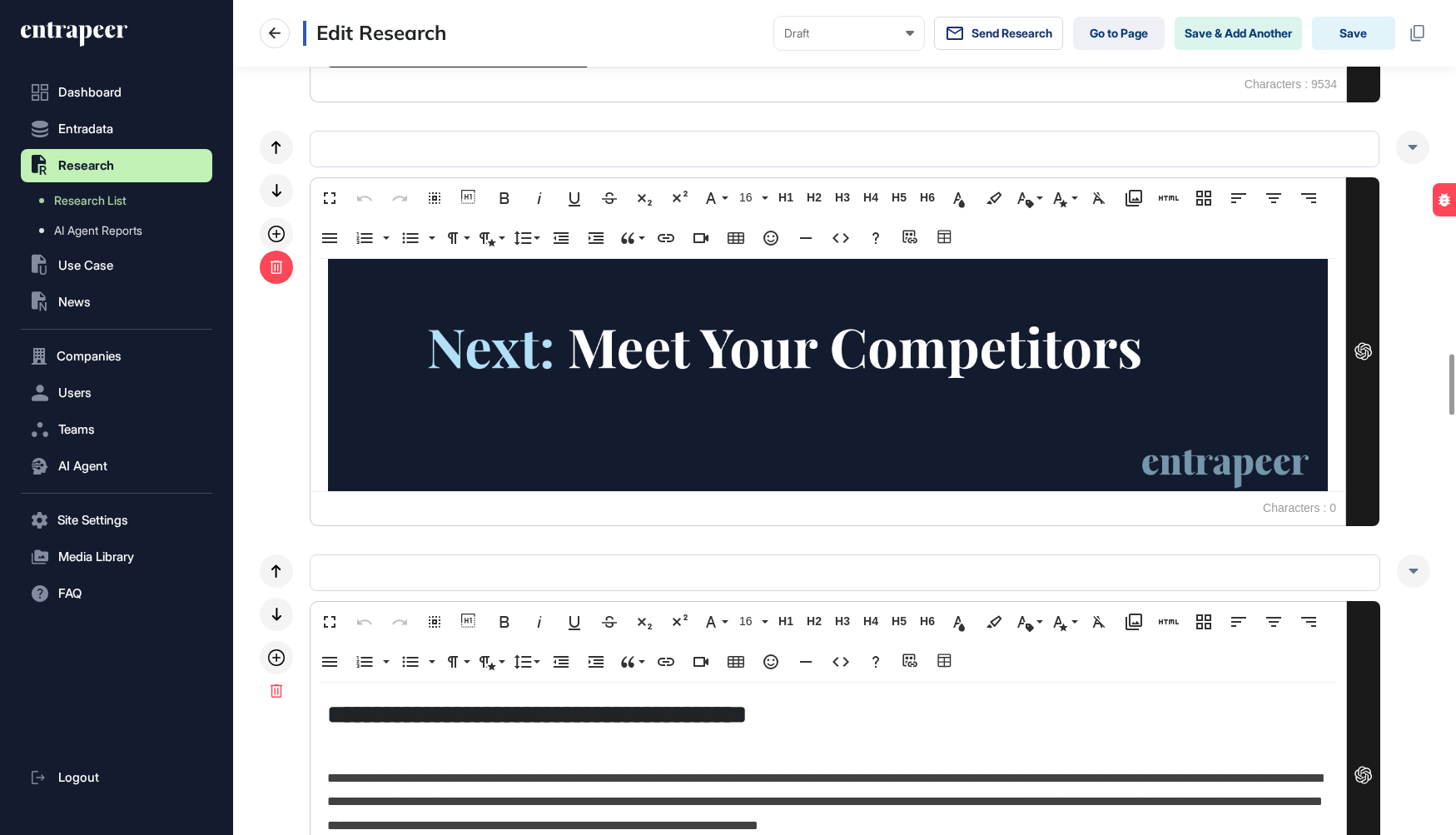
click at [279, 264] on icon at bounding box center [276, 267] width 14 height 14
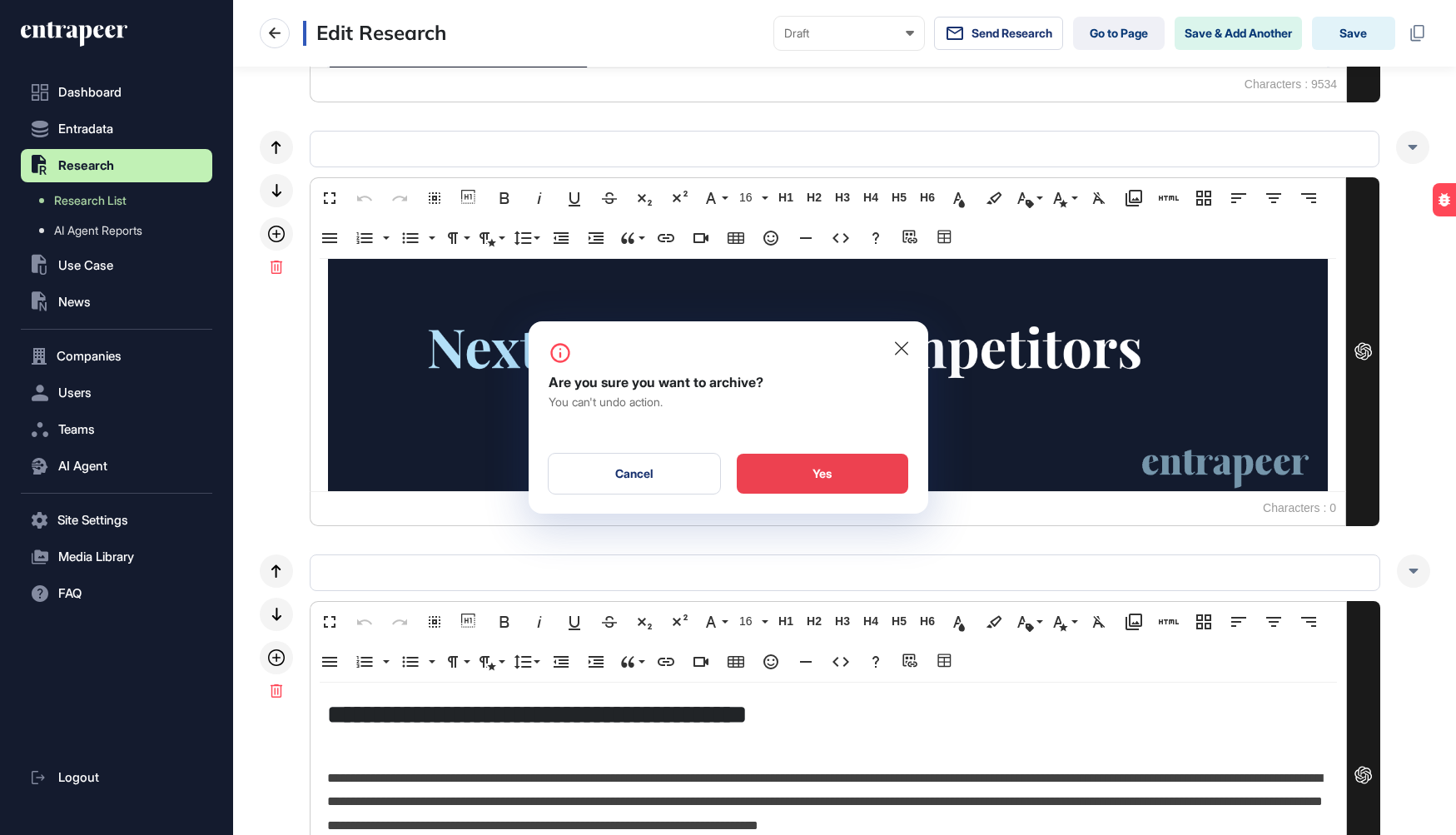
click at [803, 481] on div "Yes" at bounding box center [822, 473] width 171 height 40
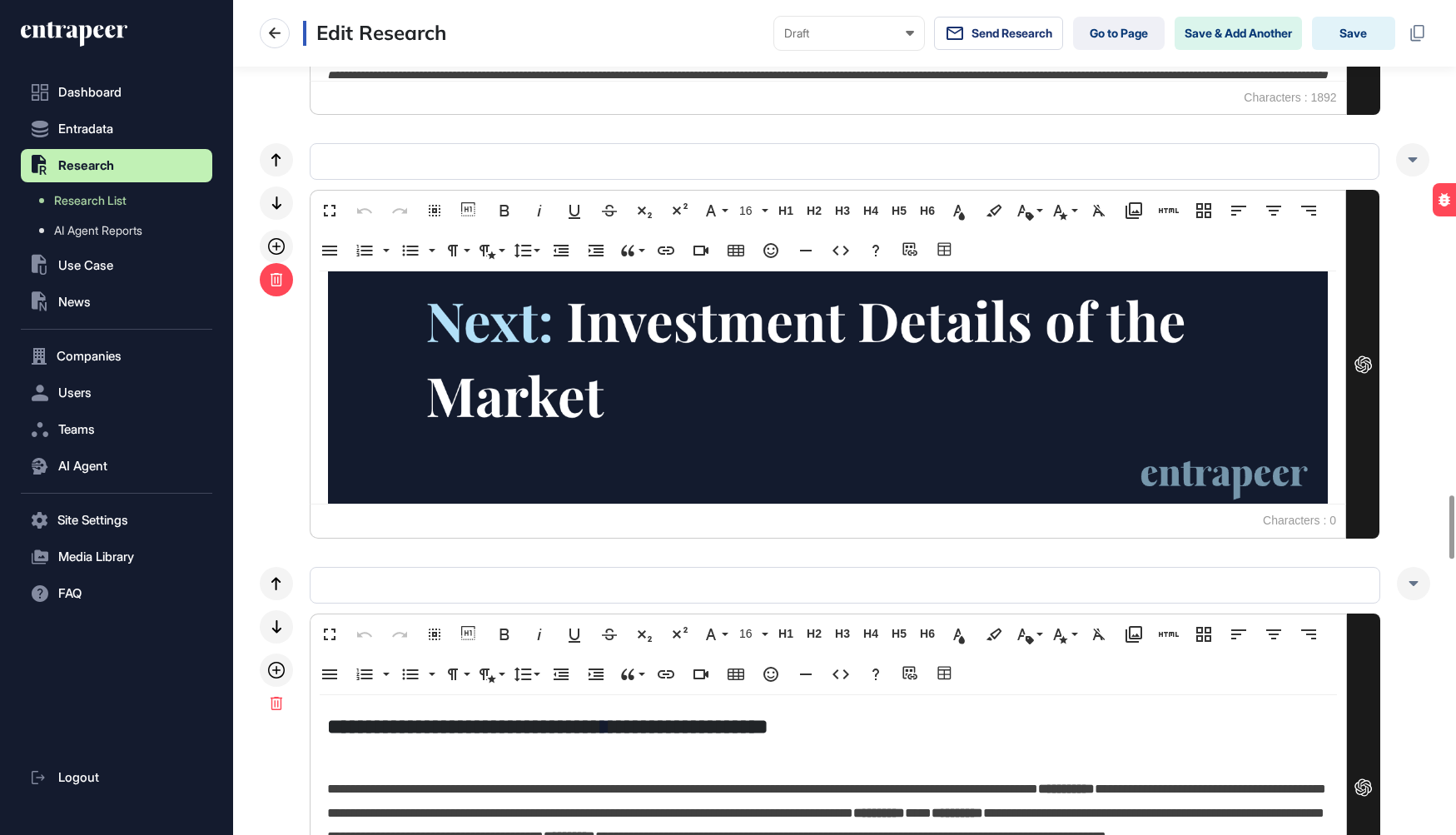
click at [277, 275] on icon at bounding box center [276, 280] width 12 height 14
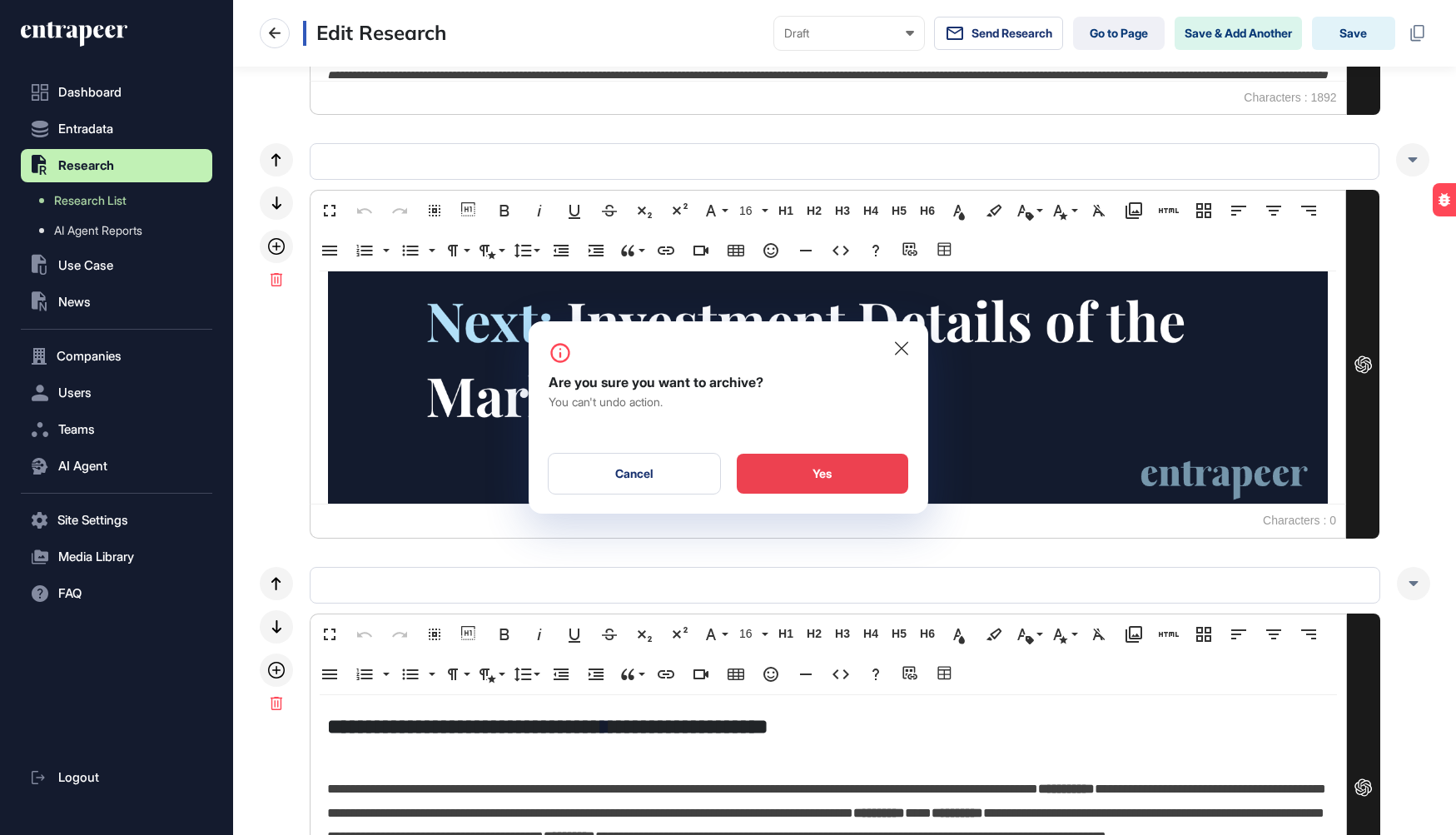
click at [767, 467] on div "Yes" at bounding box center [822, 473] width 171 height 40
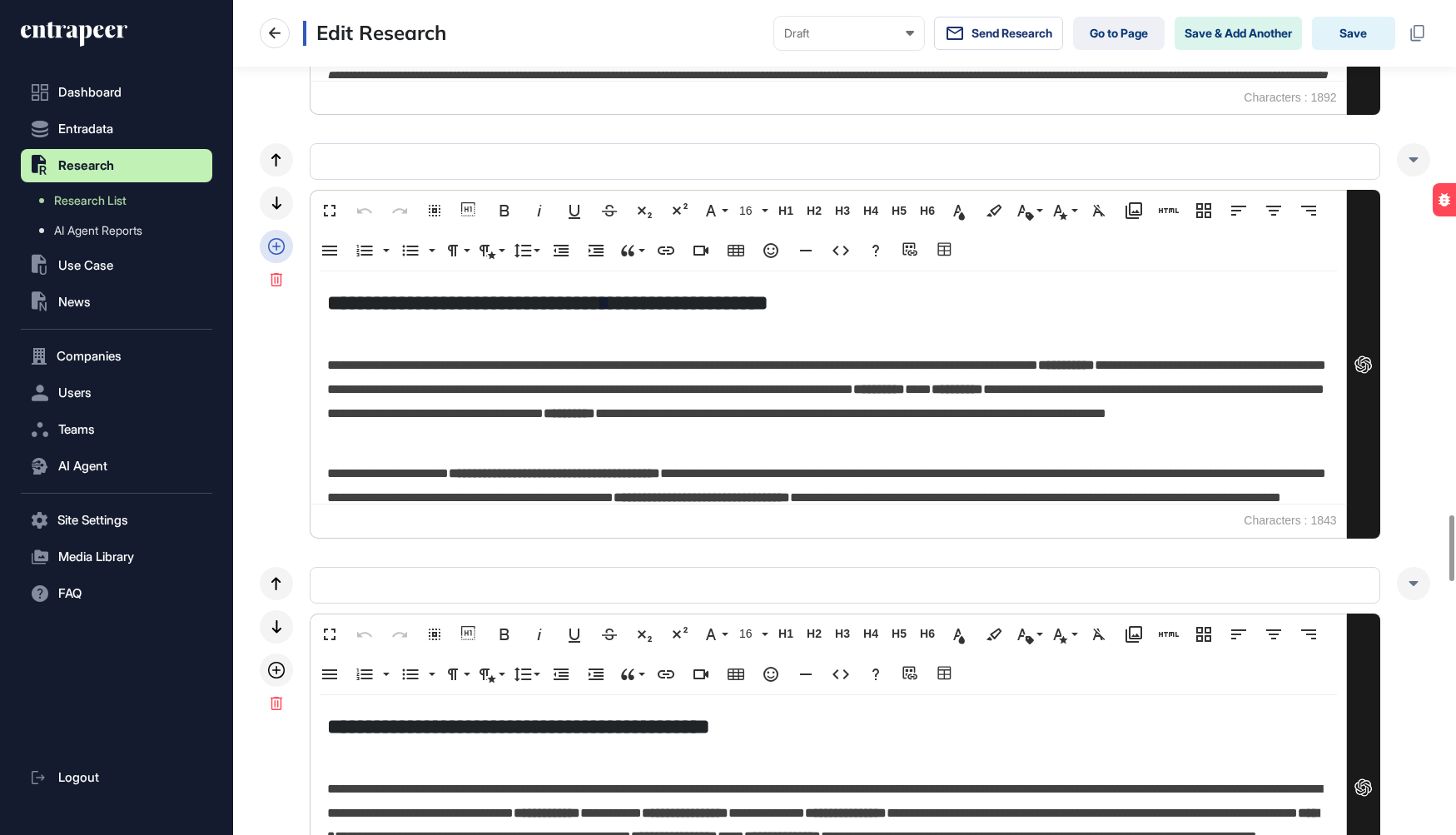
click at [279, 238] on icon at bounding box center [276, 246] width 16 height 16
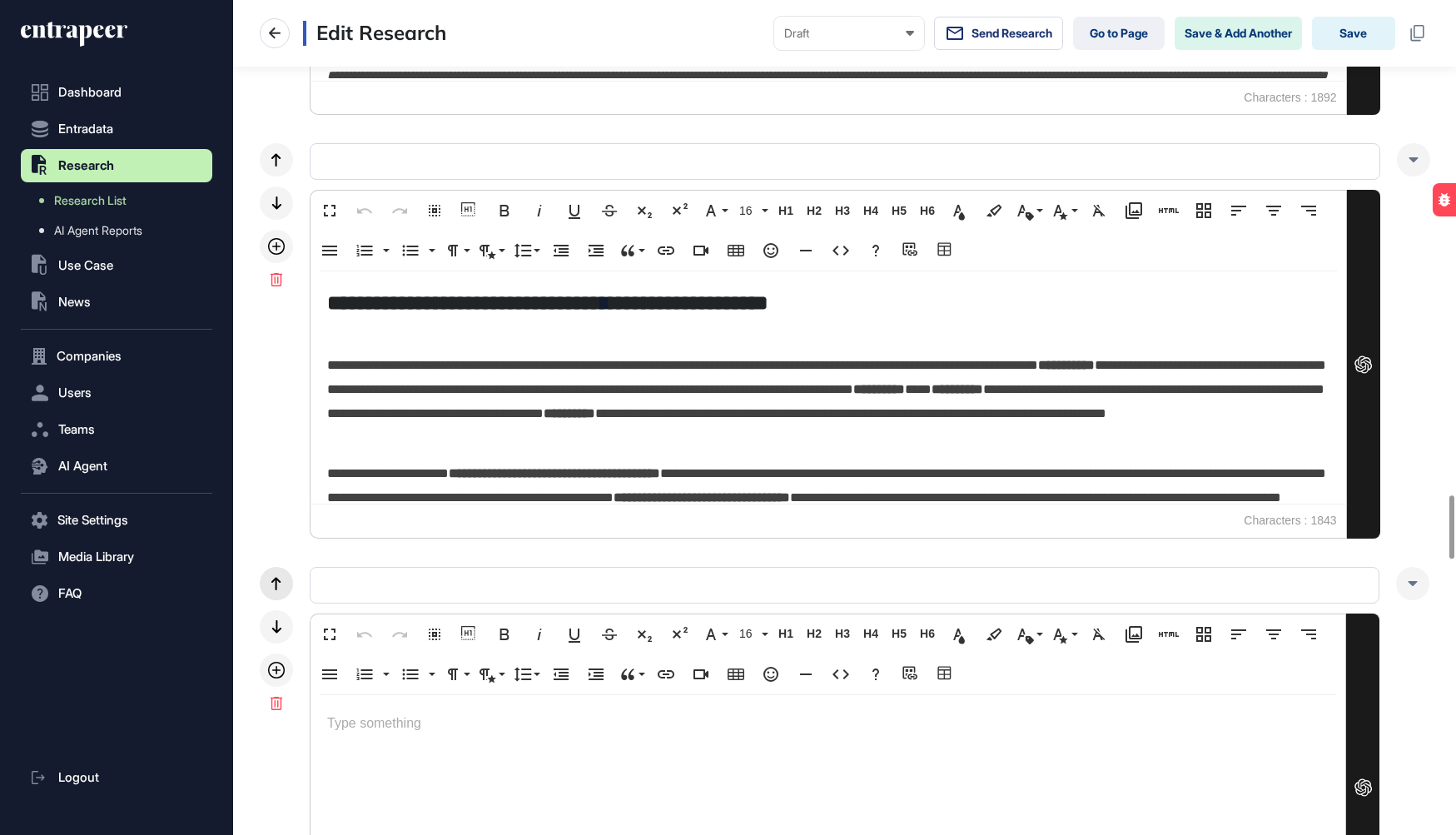
click at [279, 581] on icon at bounding box center [276, 583] width 9 height 14
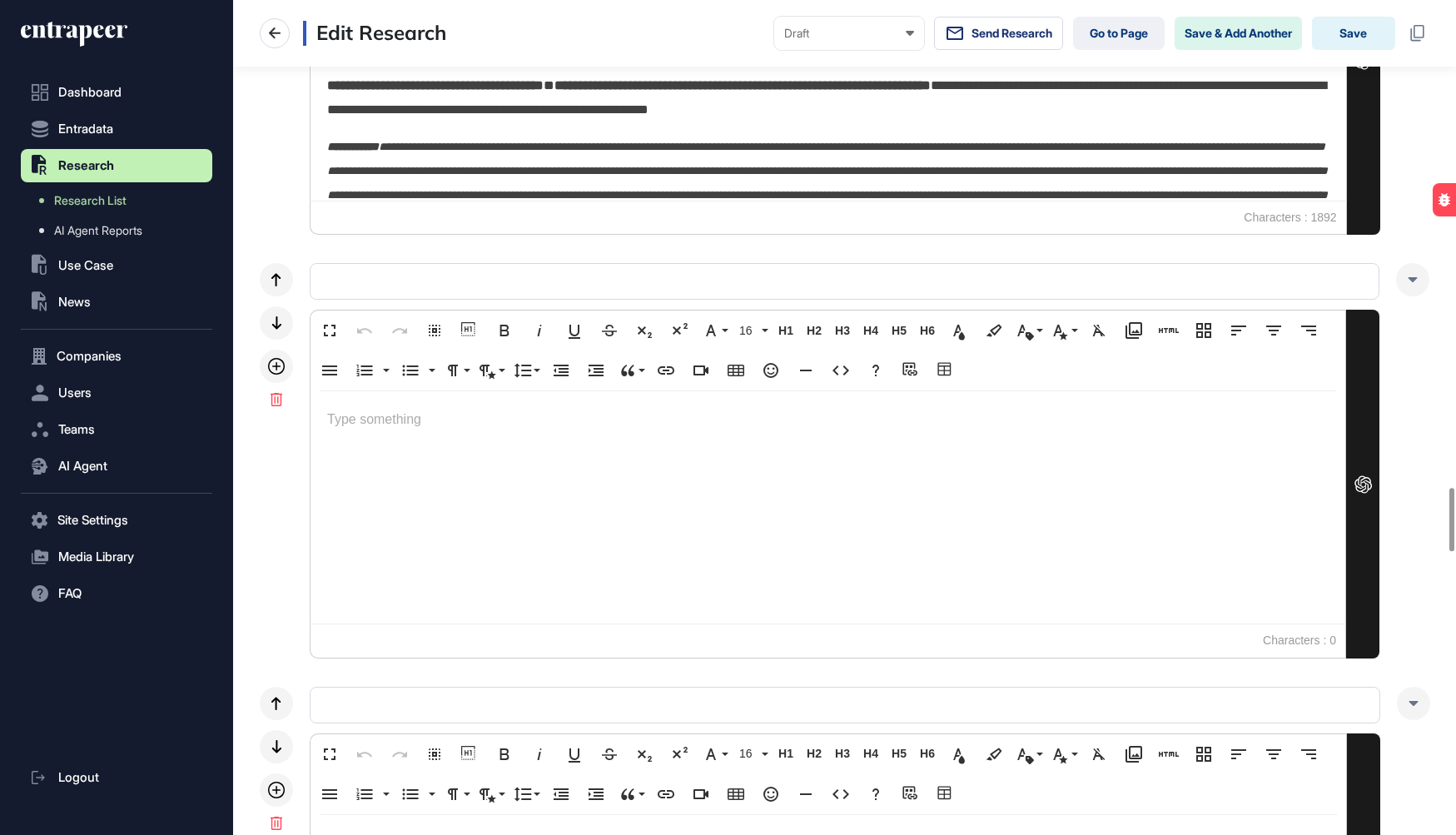
scroll to position [6356, 0]
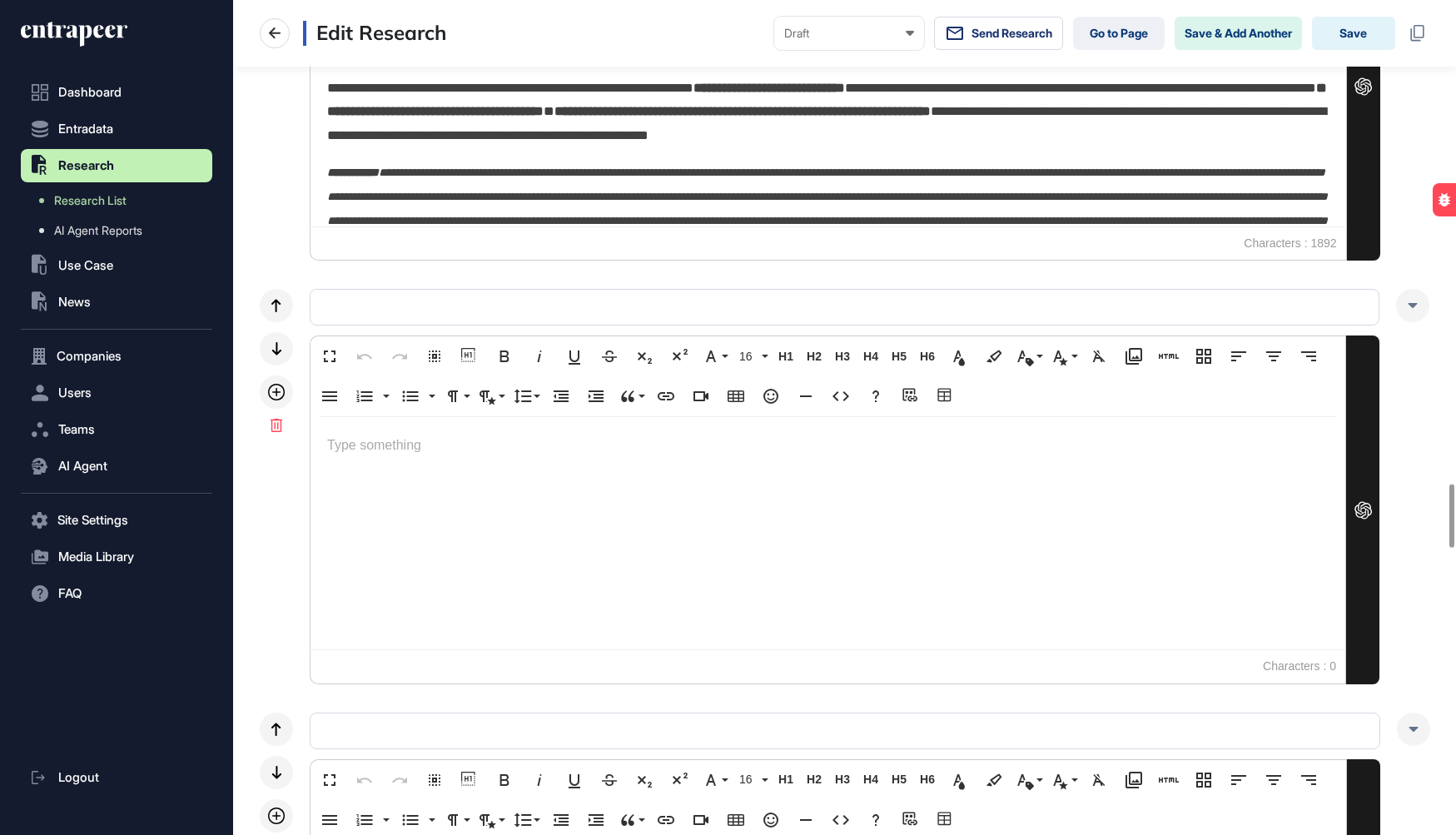
click at [367, 442] on p at bounding box center [828, 445] width 1002 height 24
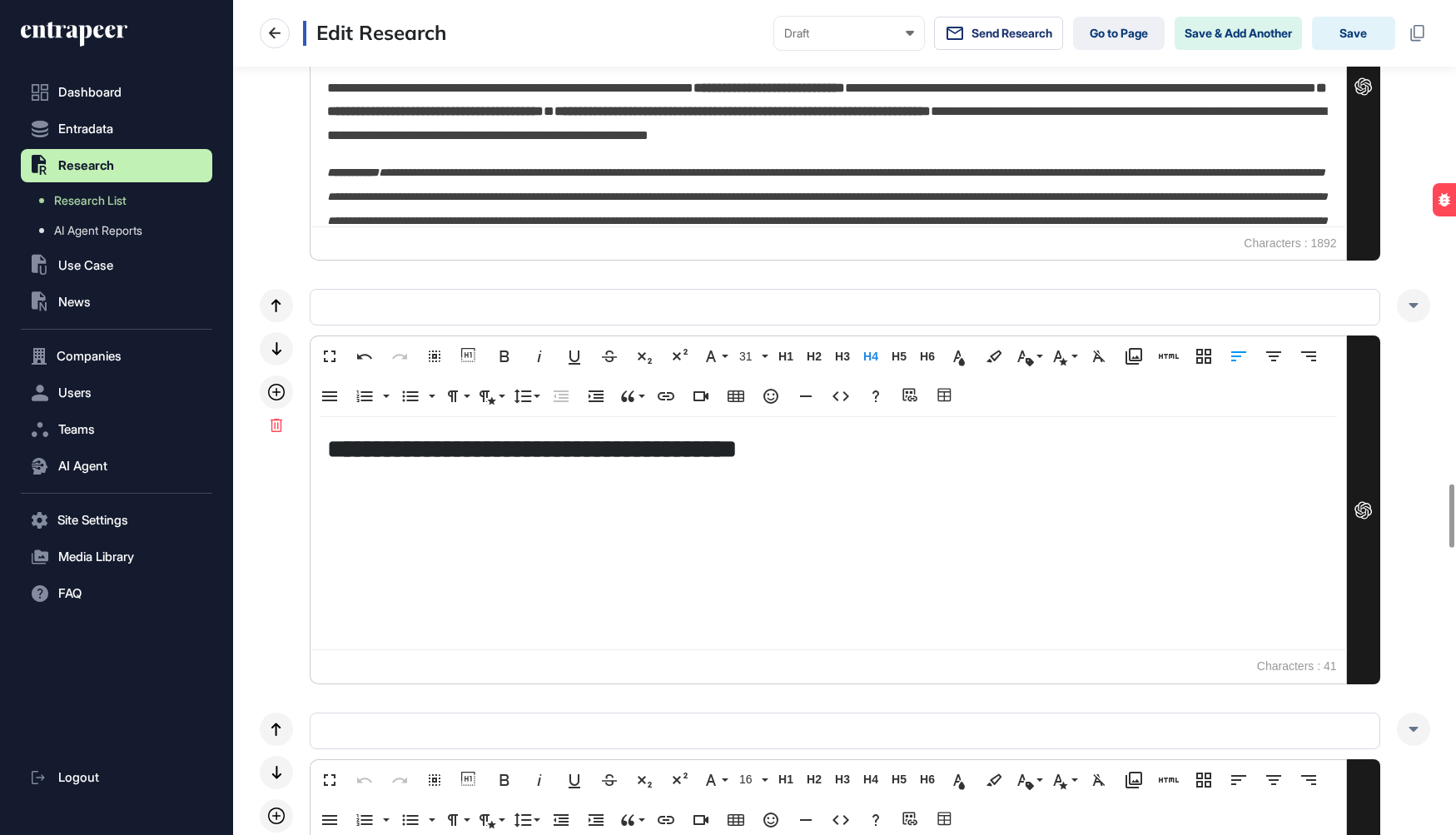
click at [724, 453] on h4 "**********" at bounding box center [829, 449] width 1003 height 31
drag, startPoint x: 728, startPoint y: 452, endPoint x: 678, endPoint y: 448, distance: 50.2
click at [678, 448] on h4 "**********" at bounding box center [829, 449] width 1003 height 31
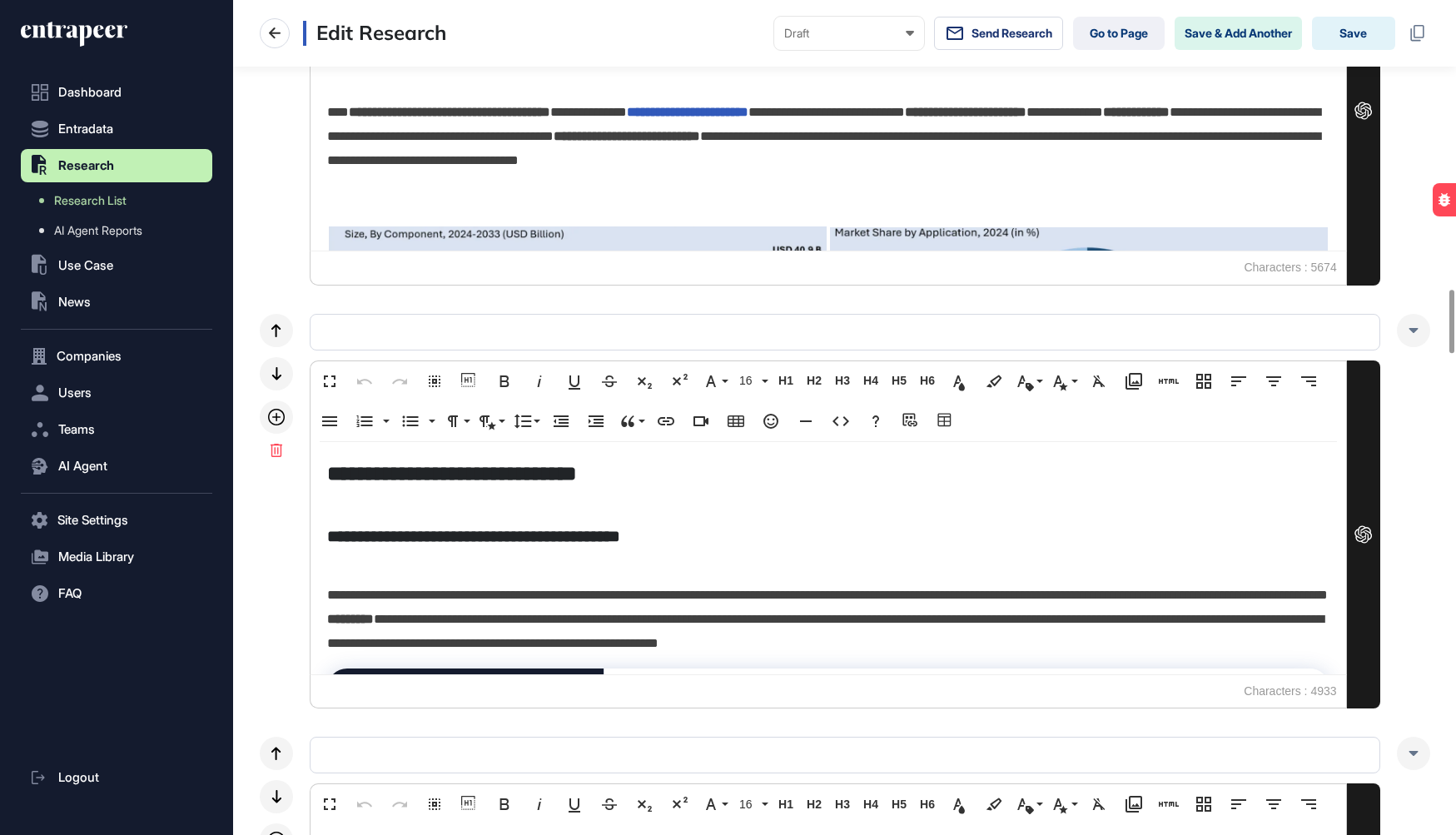
scroll to position [3794, 0]
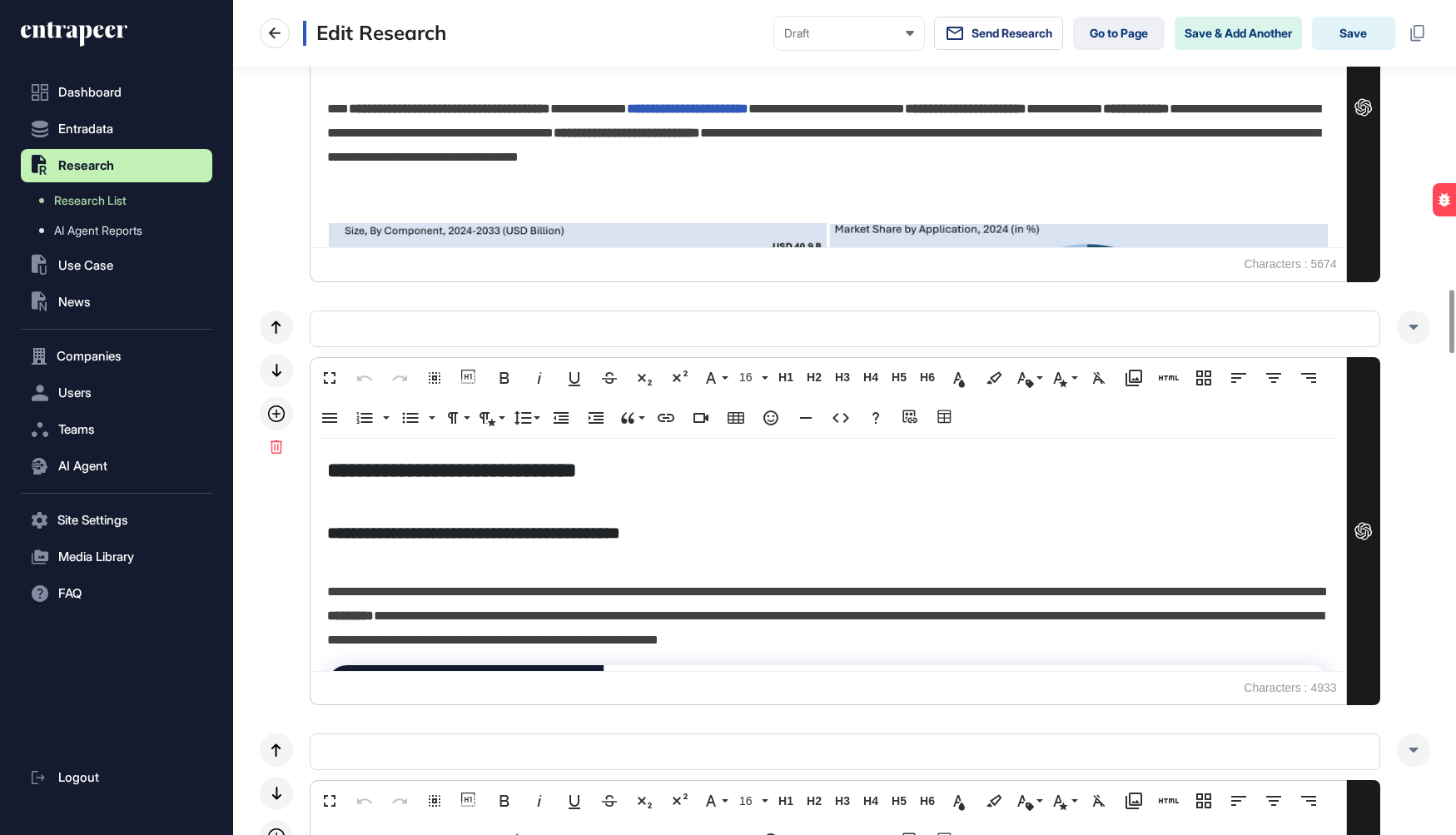
click at [640, 468] on h5 "**********" at bounding box center [829, 470] width 1003 height 29
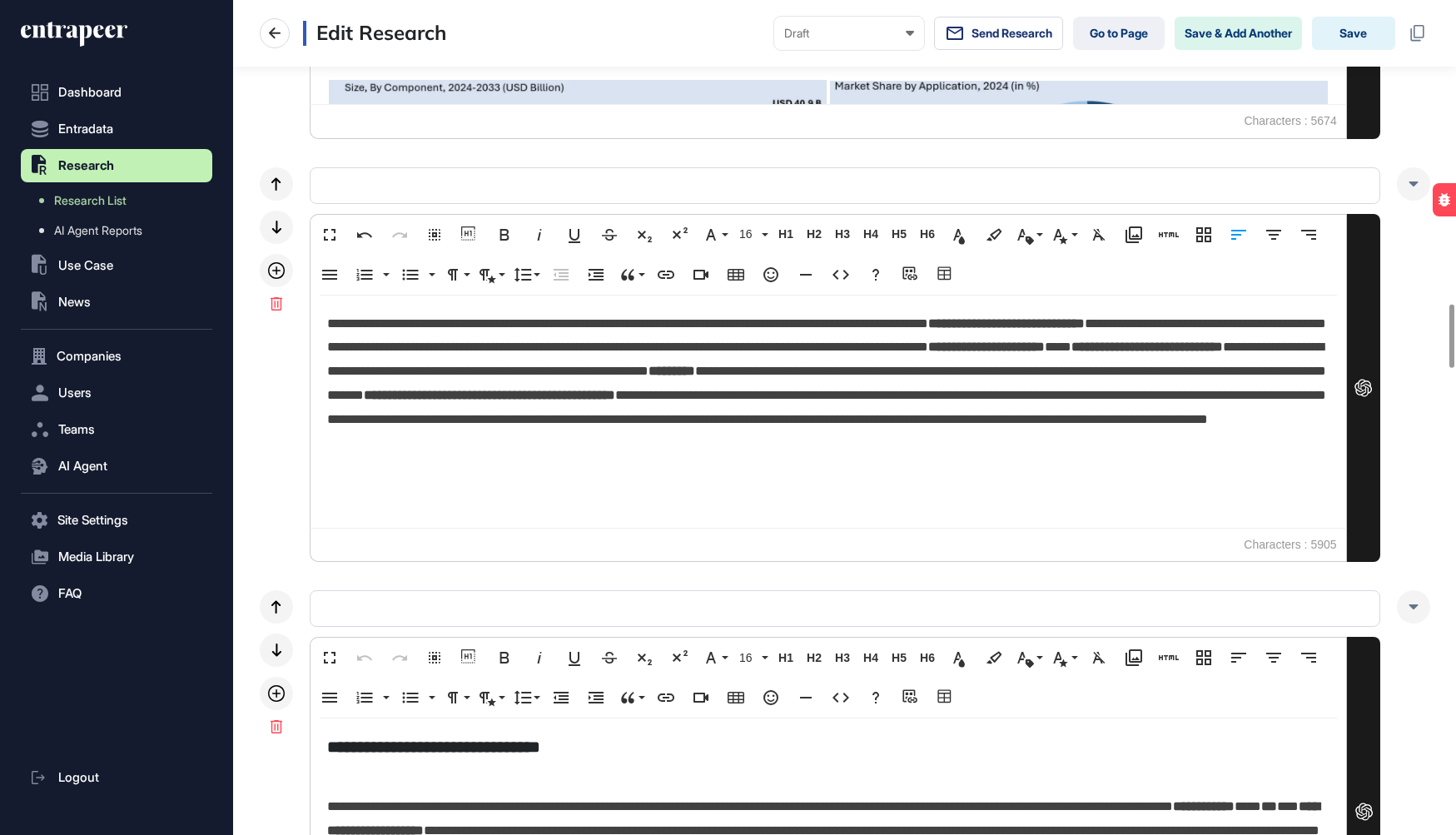
scroll to position [3929, 0]
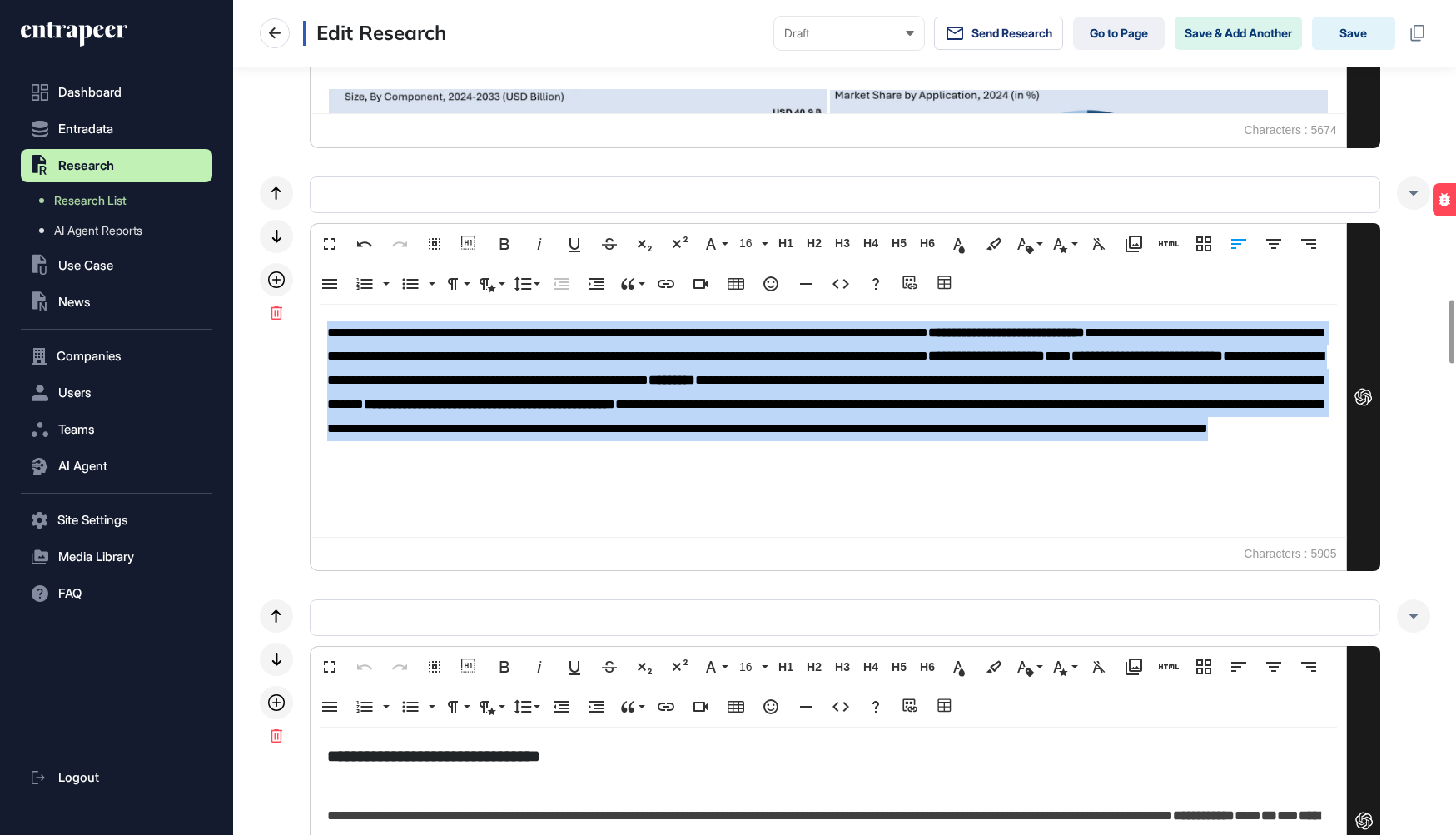
drag, startPoint x: 642, startPoint y: 471, endPoint x: 319, endPoint y: 332, distance: 351.6
click at [319, 332] on div "**********" at bounding box center [828, 355] width 1036 height 233
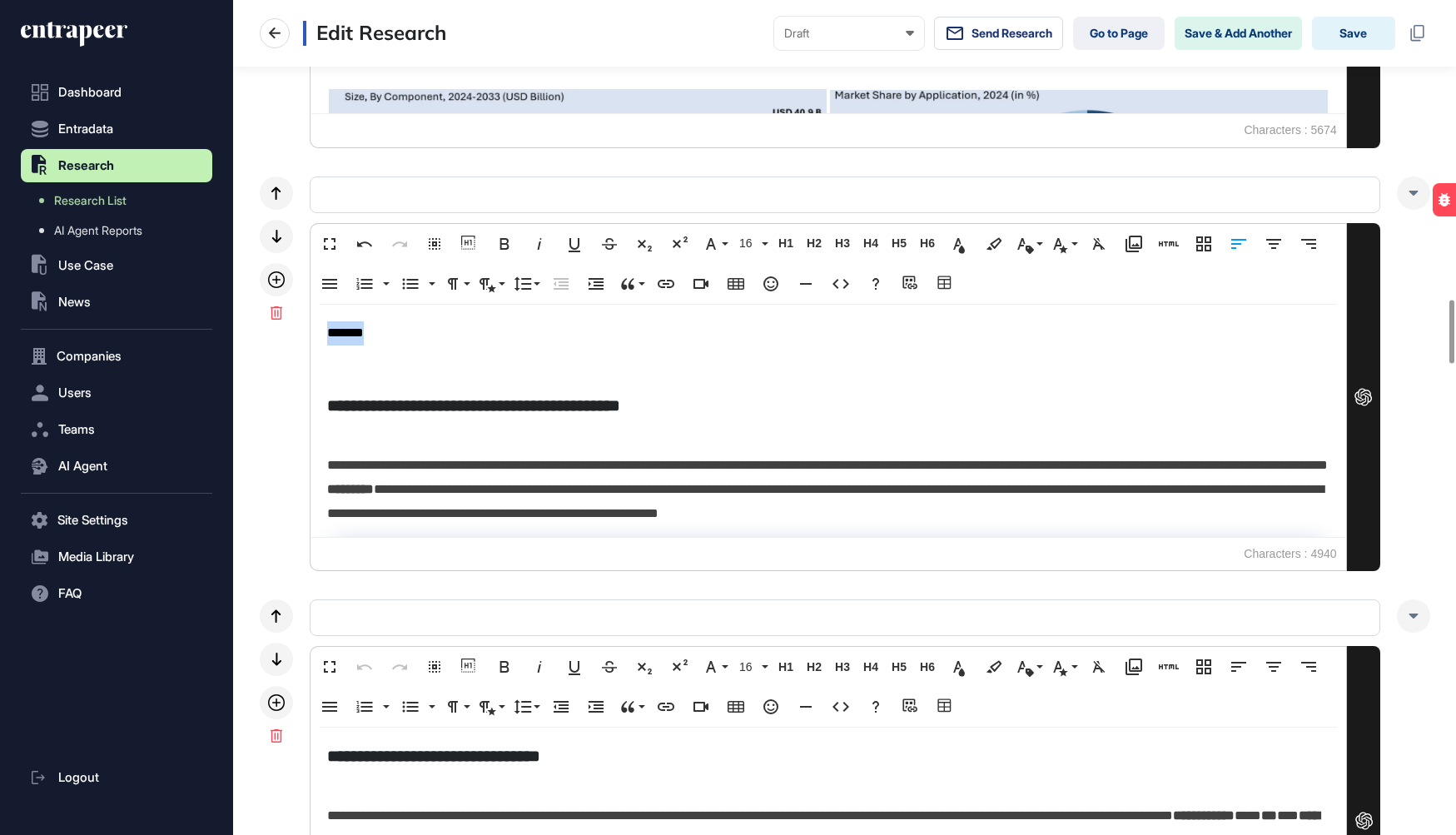
drag, startPoint x: 385, startPoint y: 324, endPoint x: 315, endPoint y: 324, distance: 70.0
click at [315, 324] on div "**********" at bounding box center [828, 355] width 1036 height 233
click at [989, 238] on icon "button" at bounding box center [994, 243] width 20 height 20
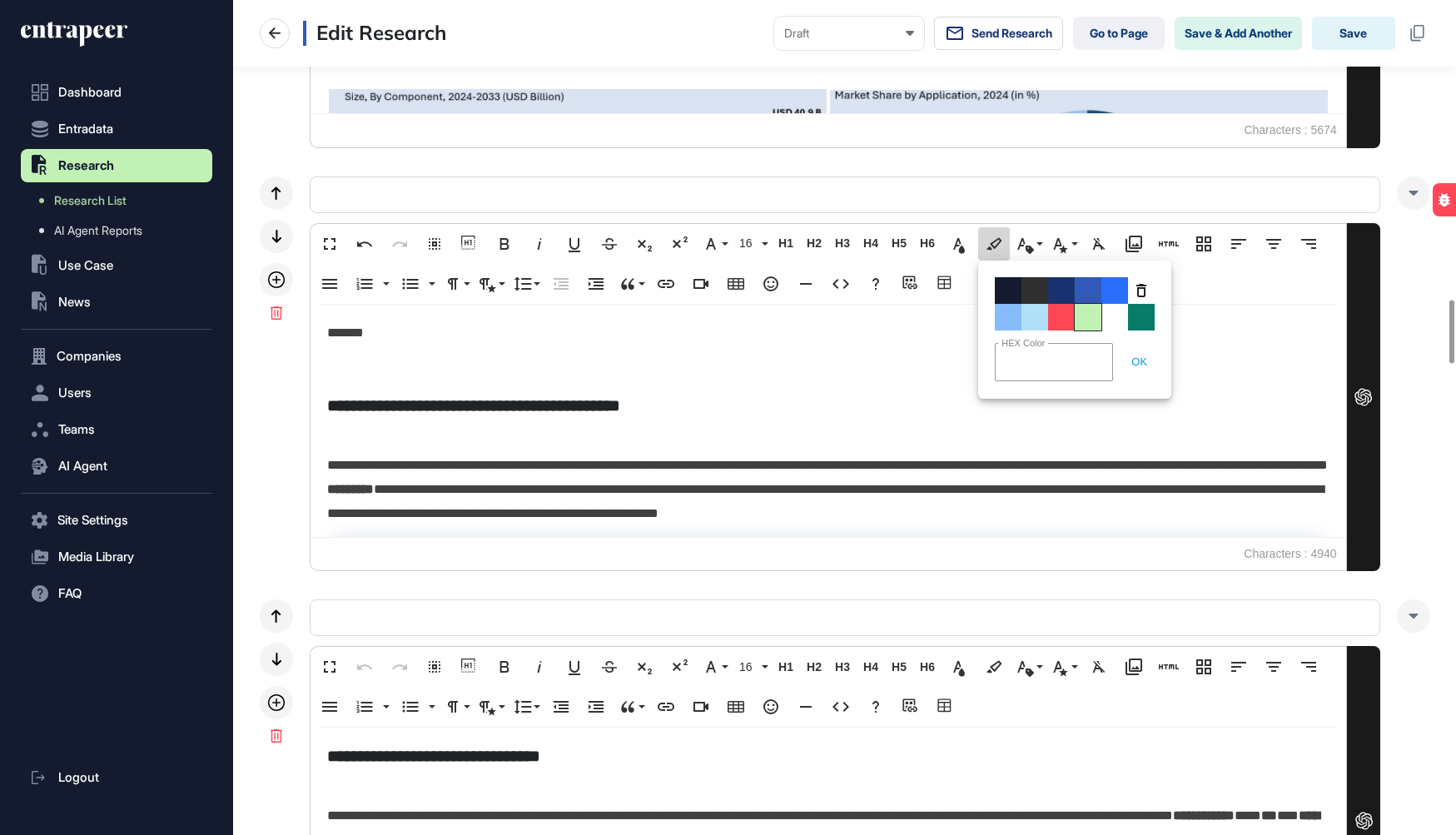
click at [1092, 319] on span "Color#C1F1B5" at bounding box center [1088, 317] width 27 height 27
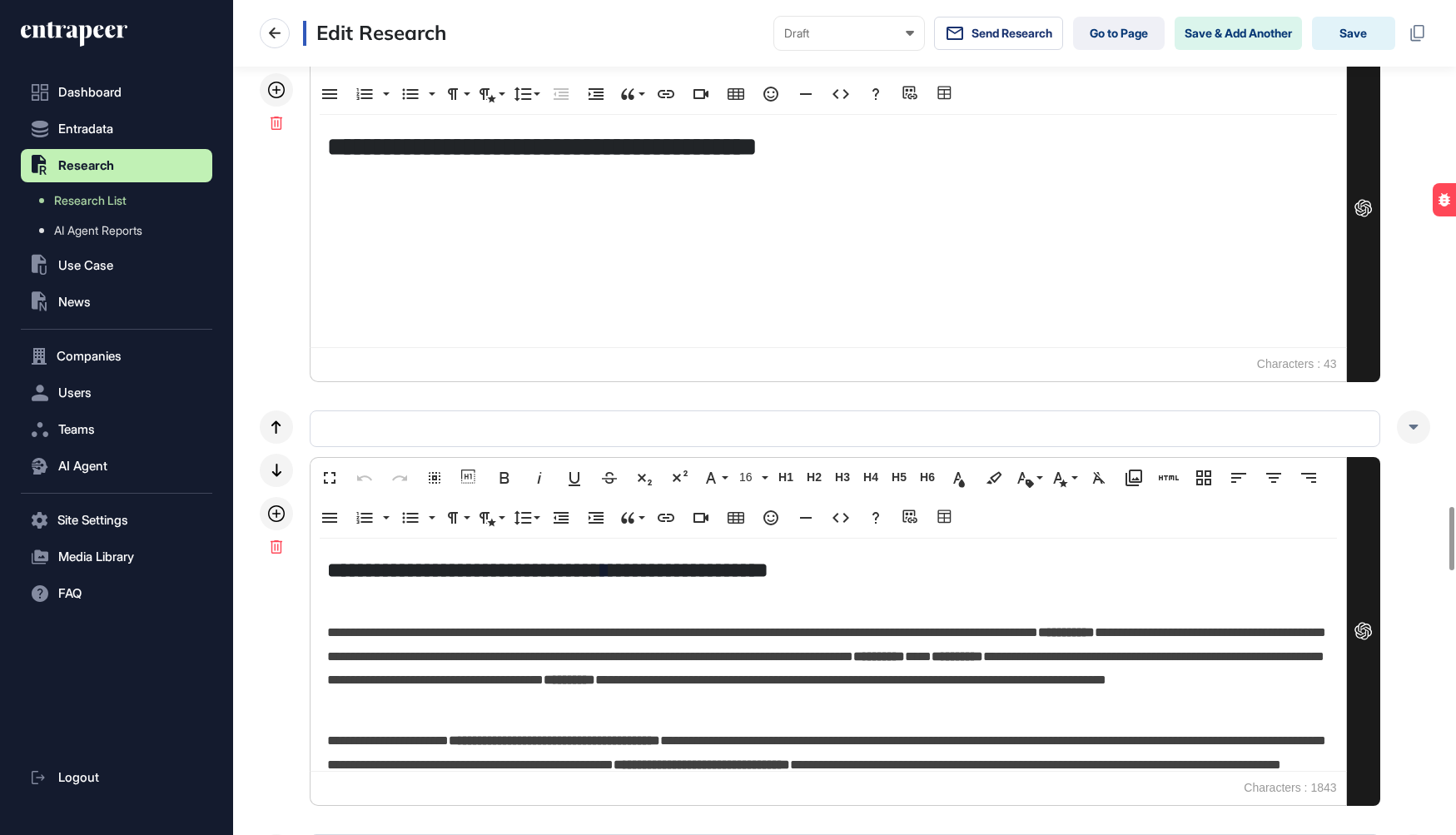
scroll to position [6644, 0]
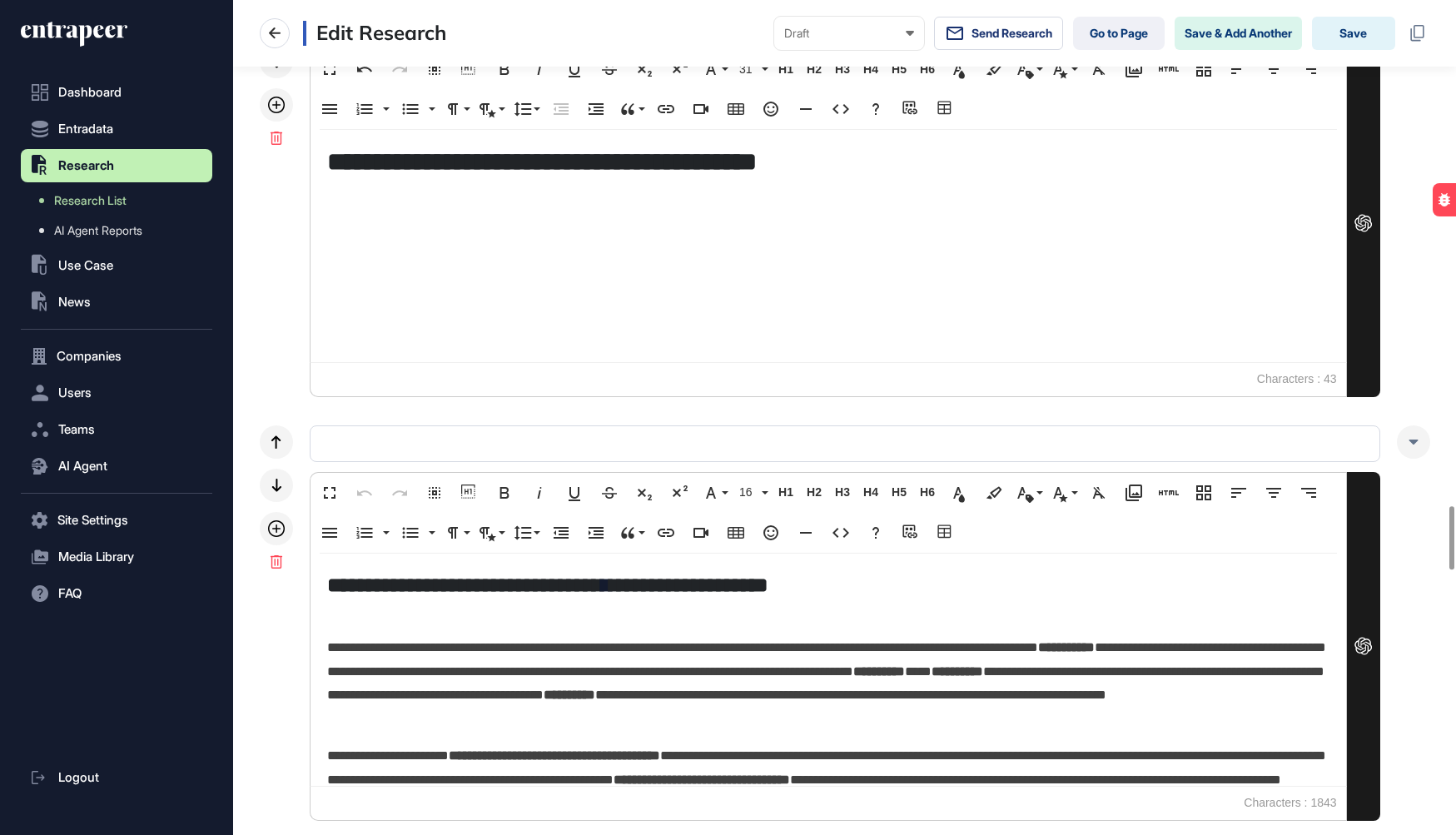
click at [371, 252] on div "**********" at bounding box center [828, 246] width 1036 height 233
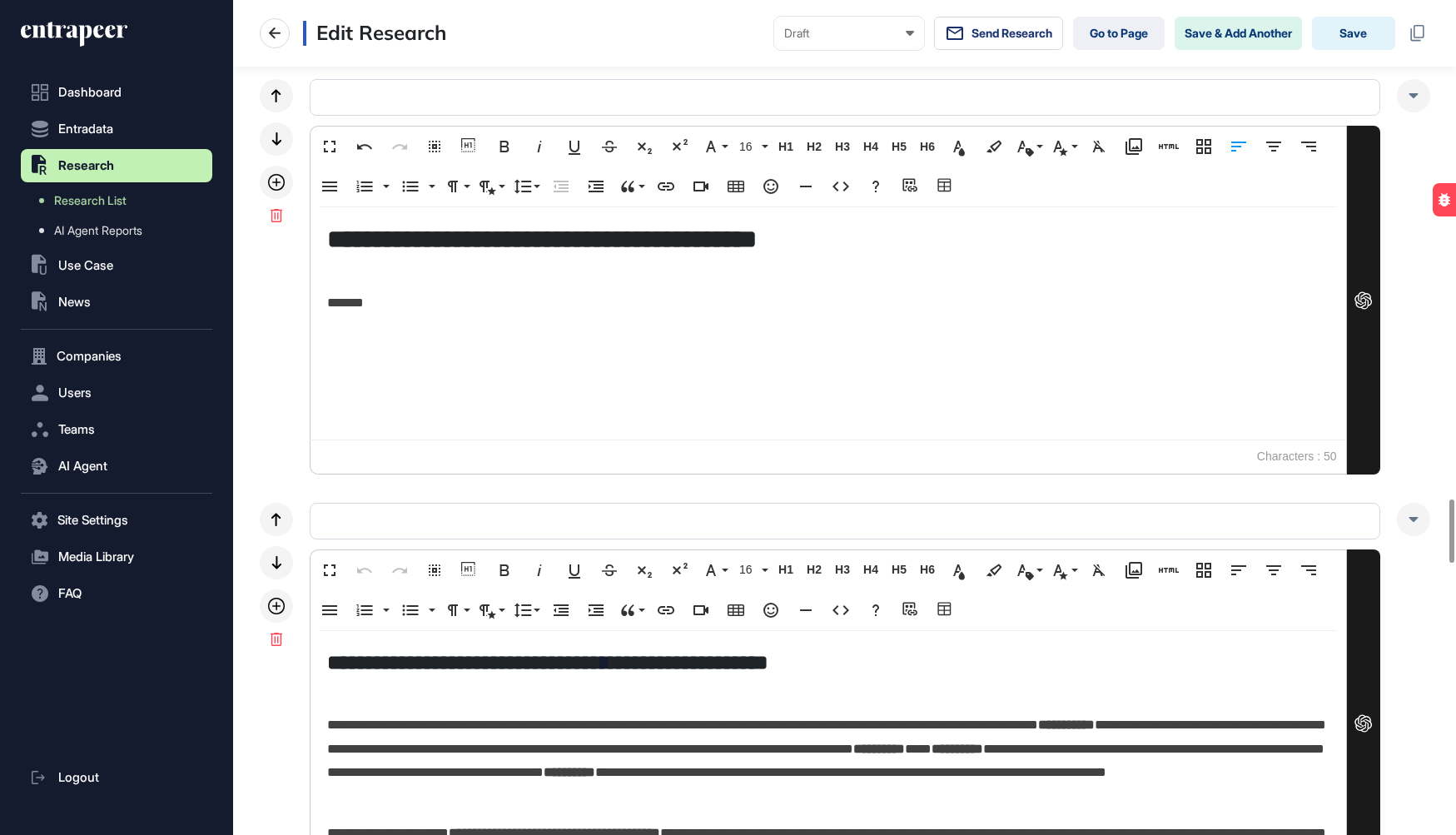
scroll to position [6553, 0]
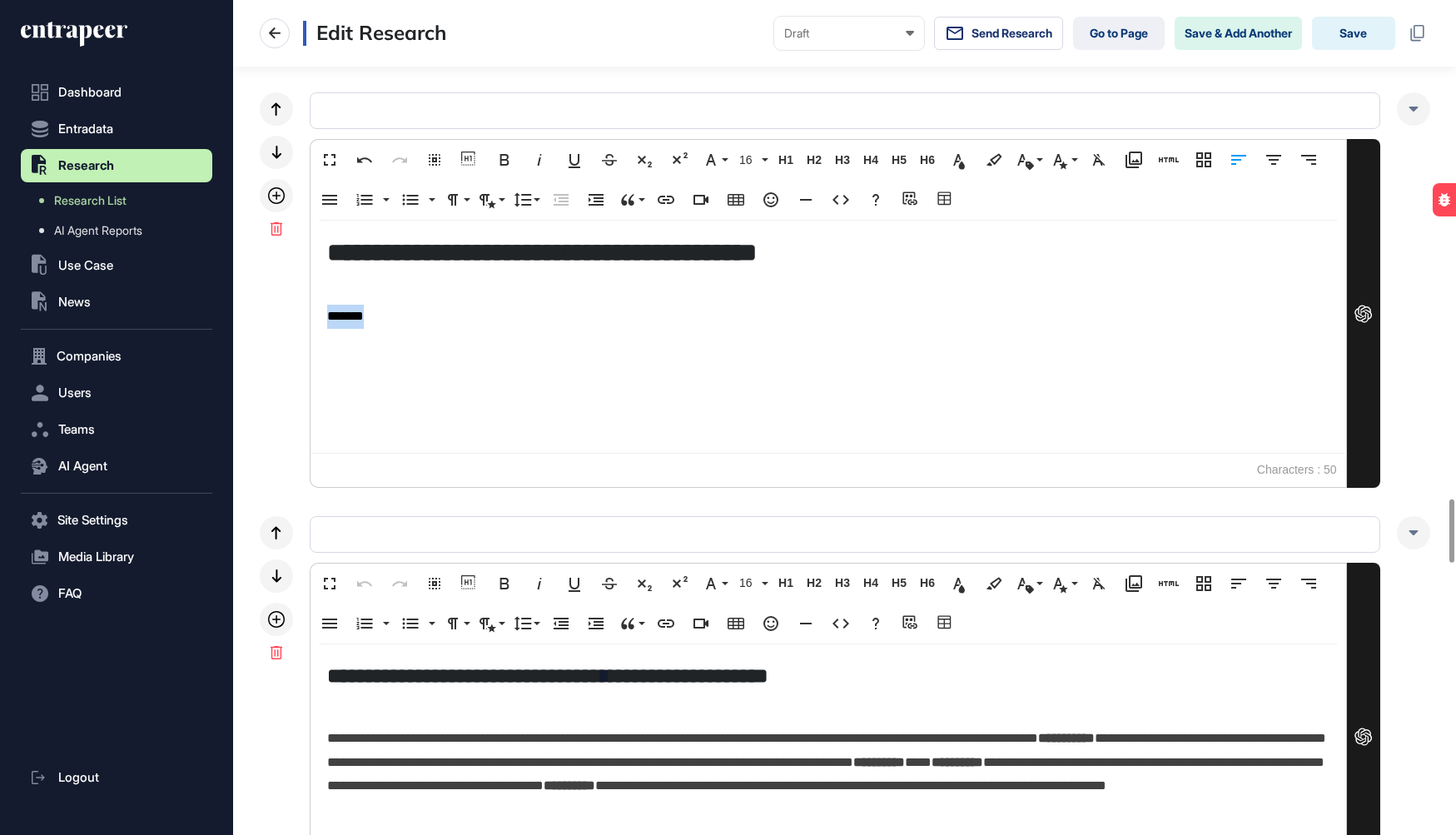
drag, startPoint x: 385, startPoint y: 313, endPoint x: 320, endPoint y: 313, distance: 65.0
click at [320, 313] on div "**********" at bounding box center [828, 337] width 1036 height 233
click at [988, 155] on icon "button" at bounding box center [994, 161] width 15 height 13
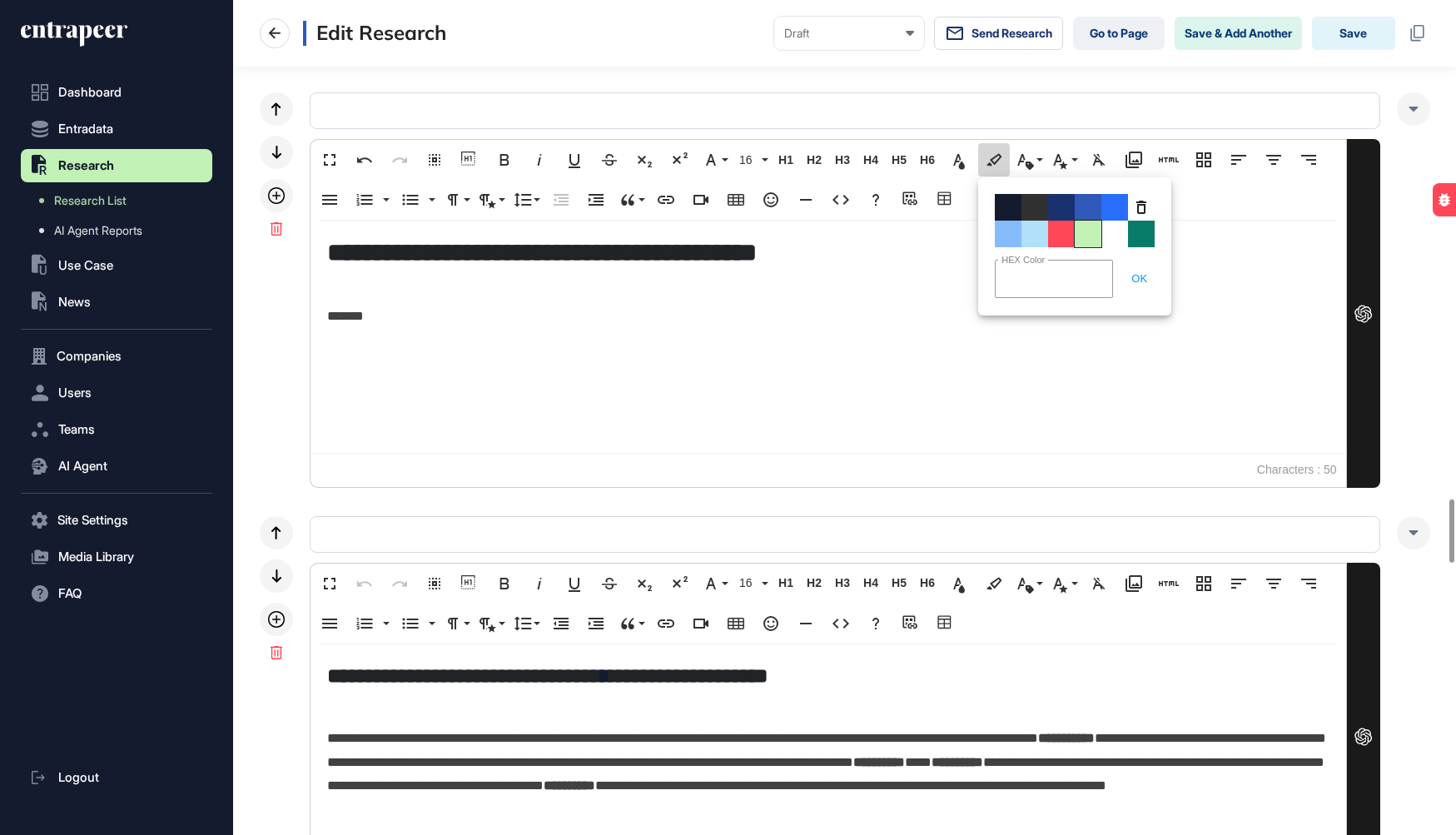
click at [1087, 227] on span "Color#C1F1B5" at bounding box center [1088, 234] width 27 height 27
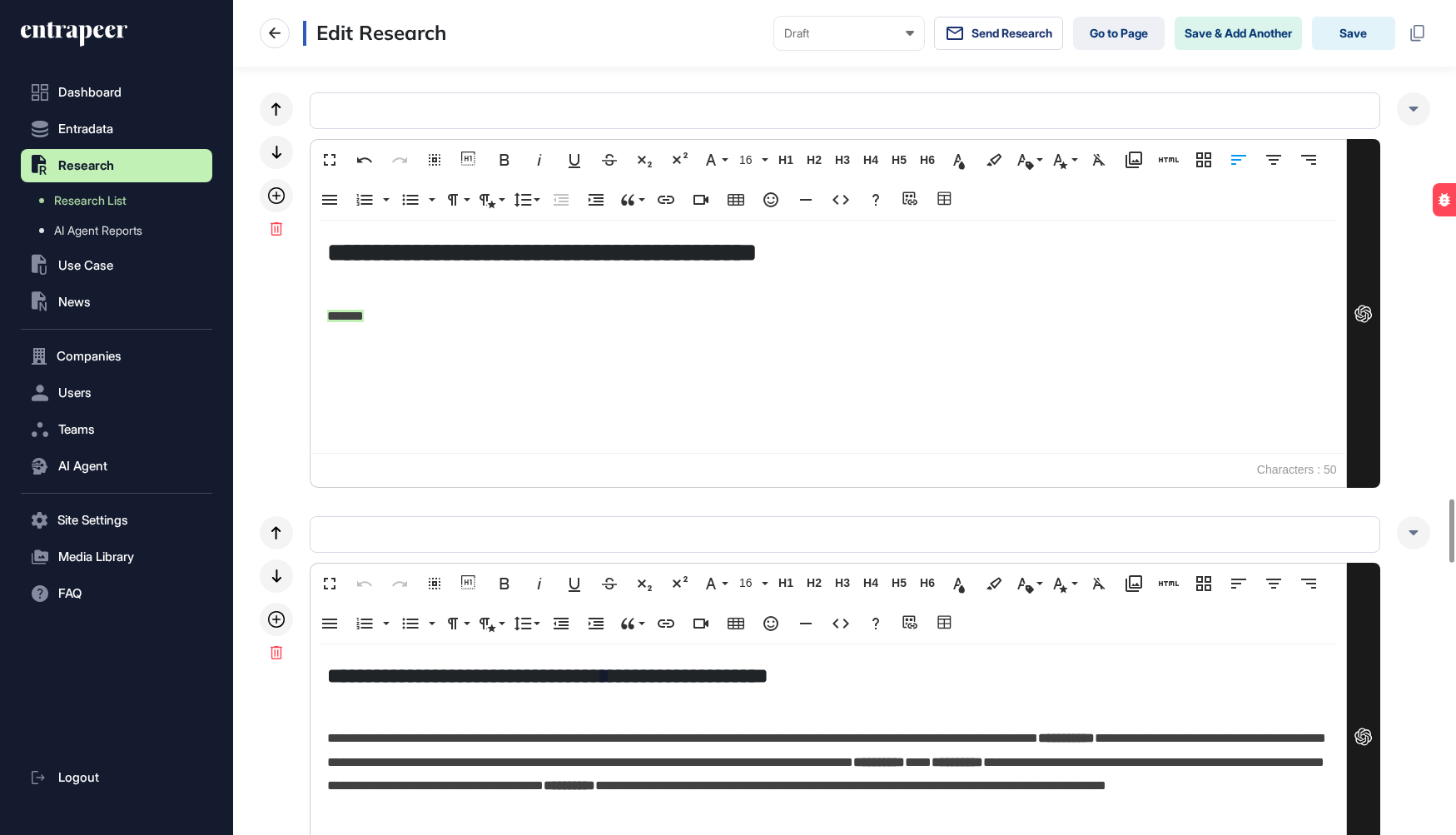
click at [763, 351] on div "**********" at bounding box center [828, 337] width 1036 height 233
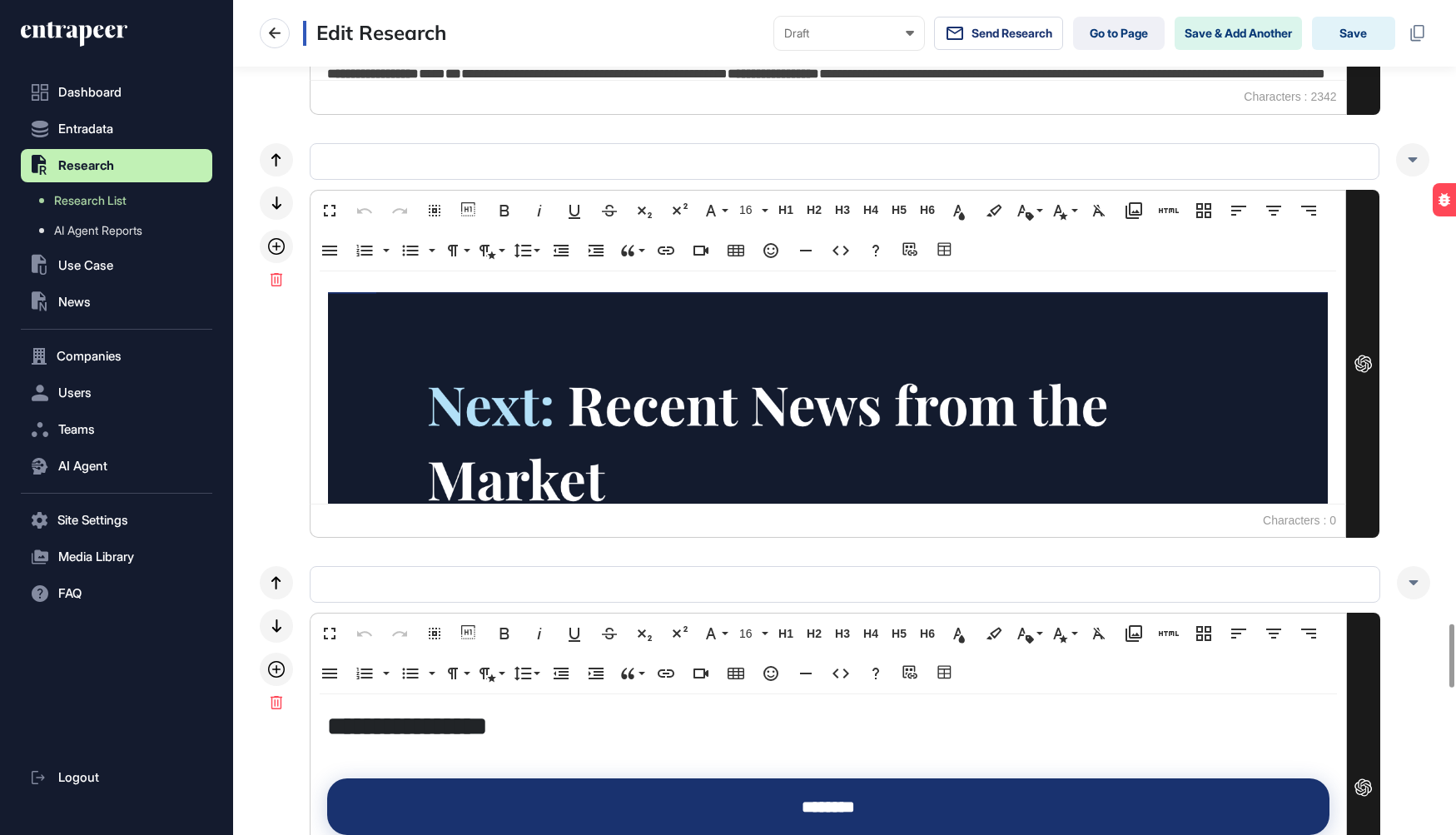
scroll to position [85, 0]
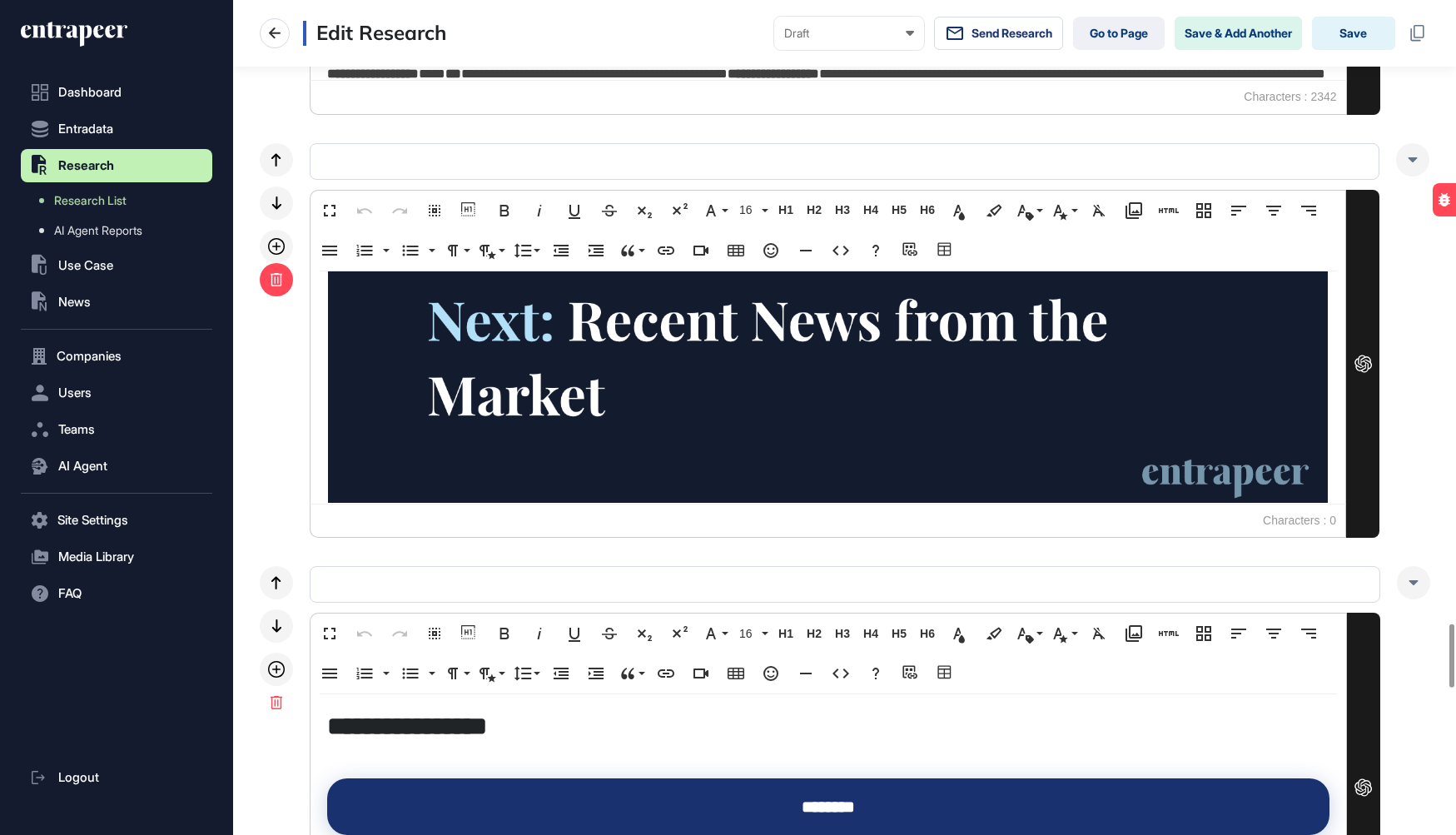
click at [277, 277] on div at bounding box center [276, 280] width 33 height 33
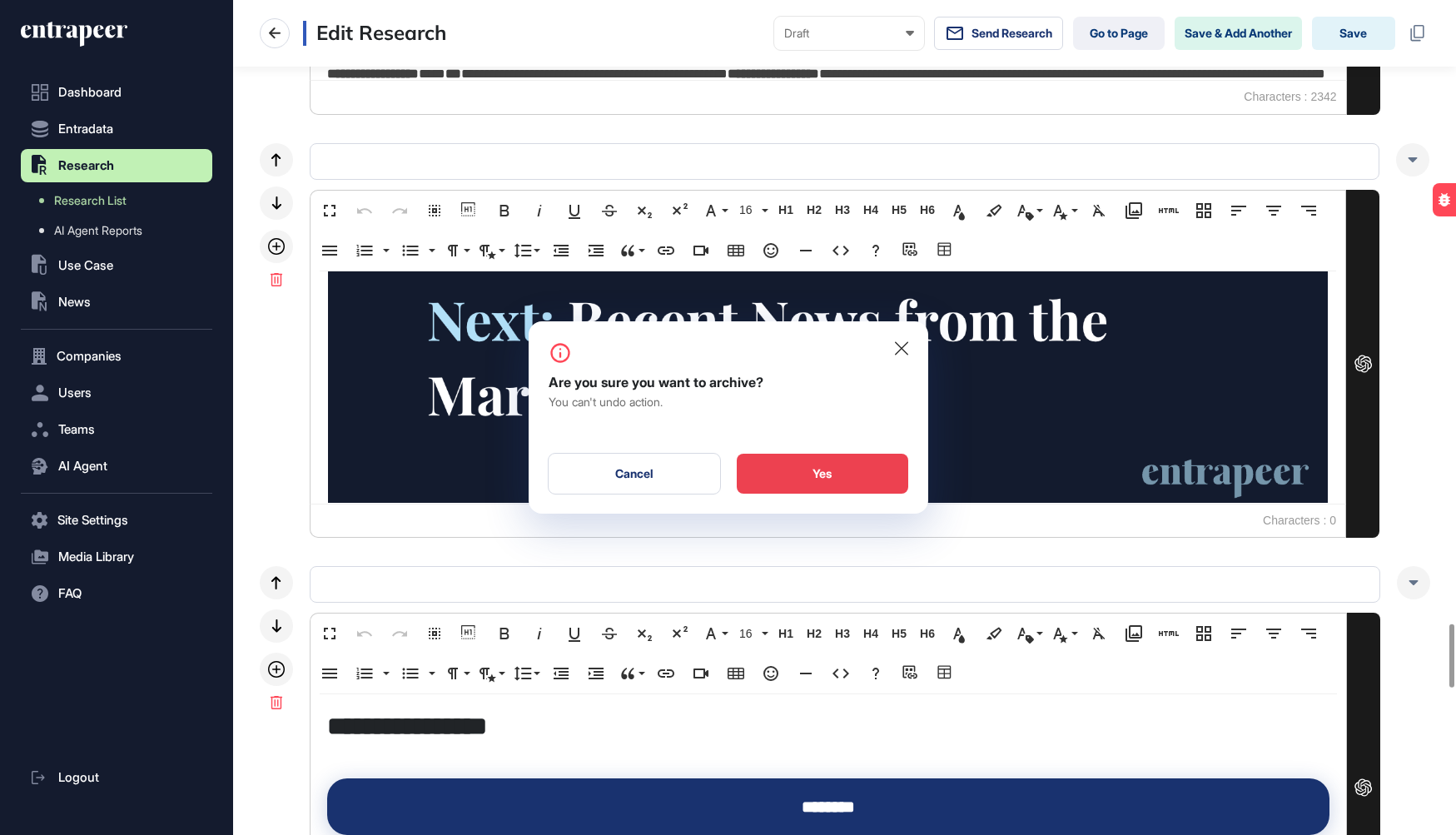
click at [821, 476] on div "Yes" at bounding box center [822, 473] width 171 height 40
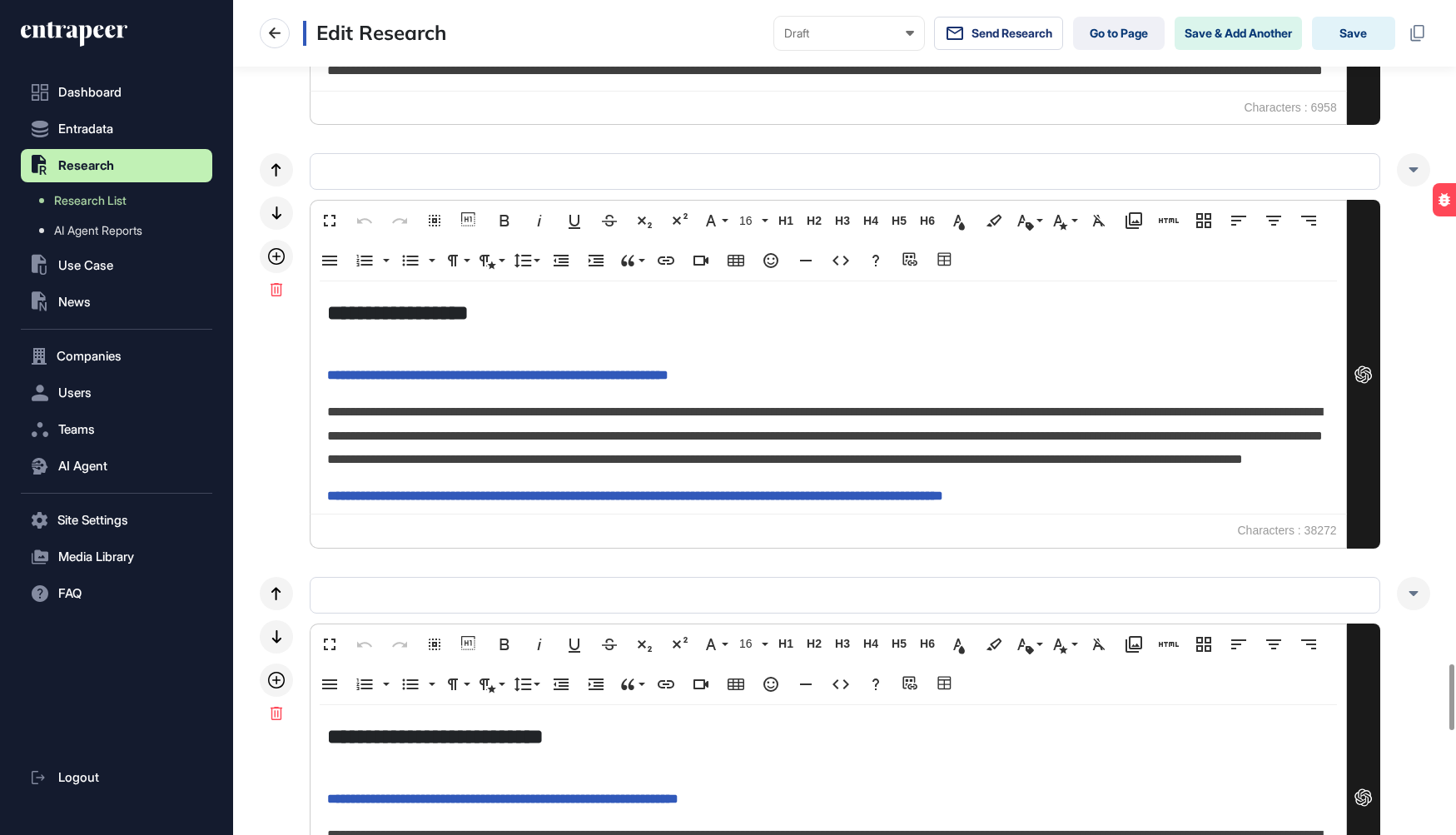
scroll to position [8682, 0]
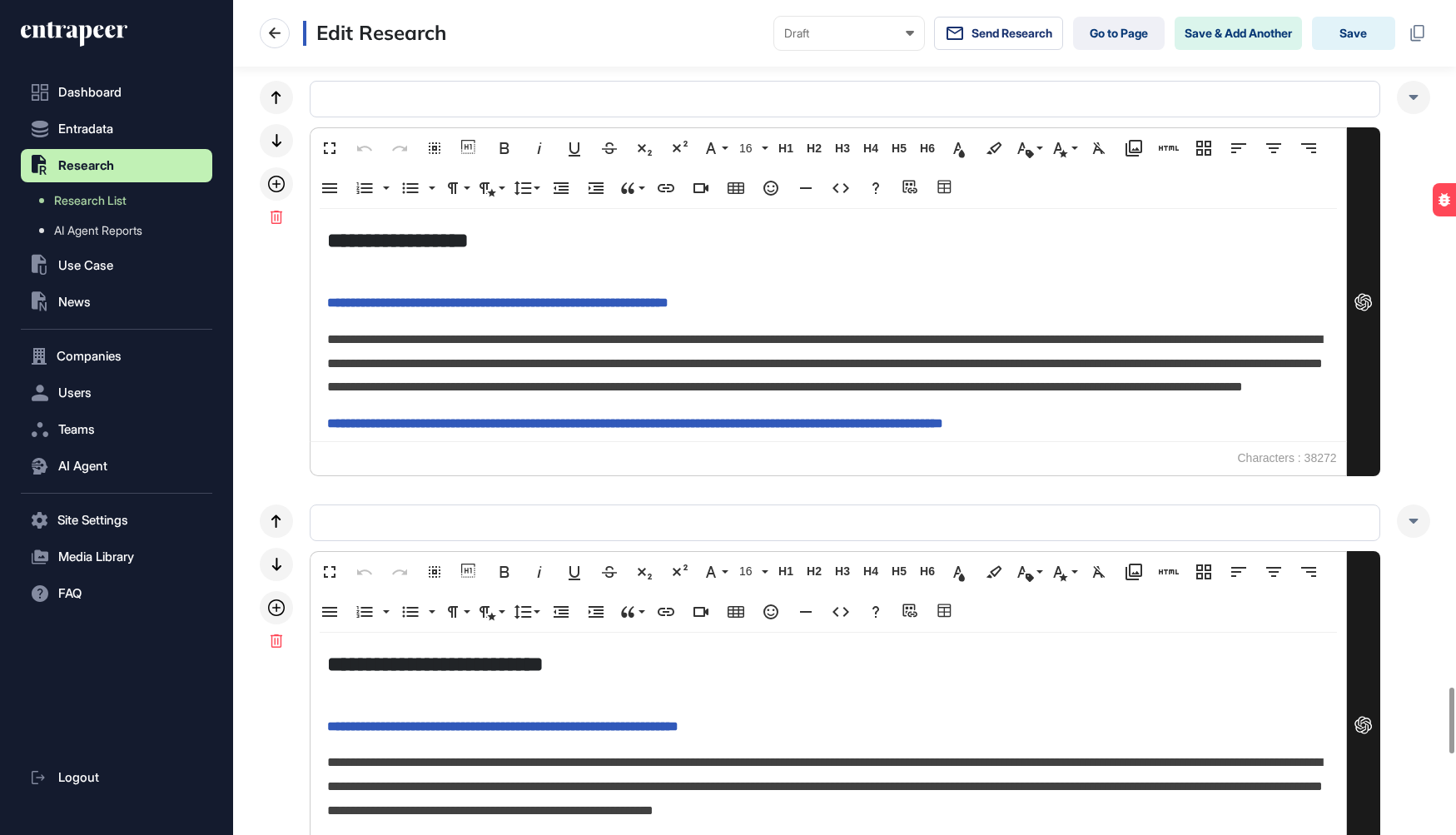
click at [327, 298] on span "**********" at bounding box center [498, 303] width 342 height 13
click at [407, 185] on icon "button" at bounding box center [410, 188] width 20 height 20
click at [330, 338] on p "**********" at bounding box center [829, 363] width 1003 height 71
click at [593, 182] on icon "button" at bounding box center [596, 188] width 15 height 12
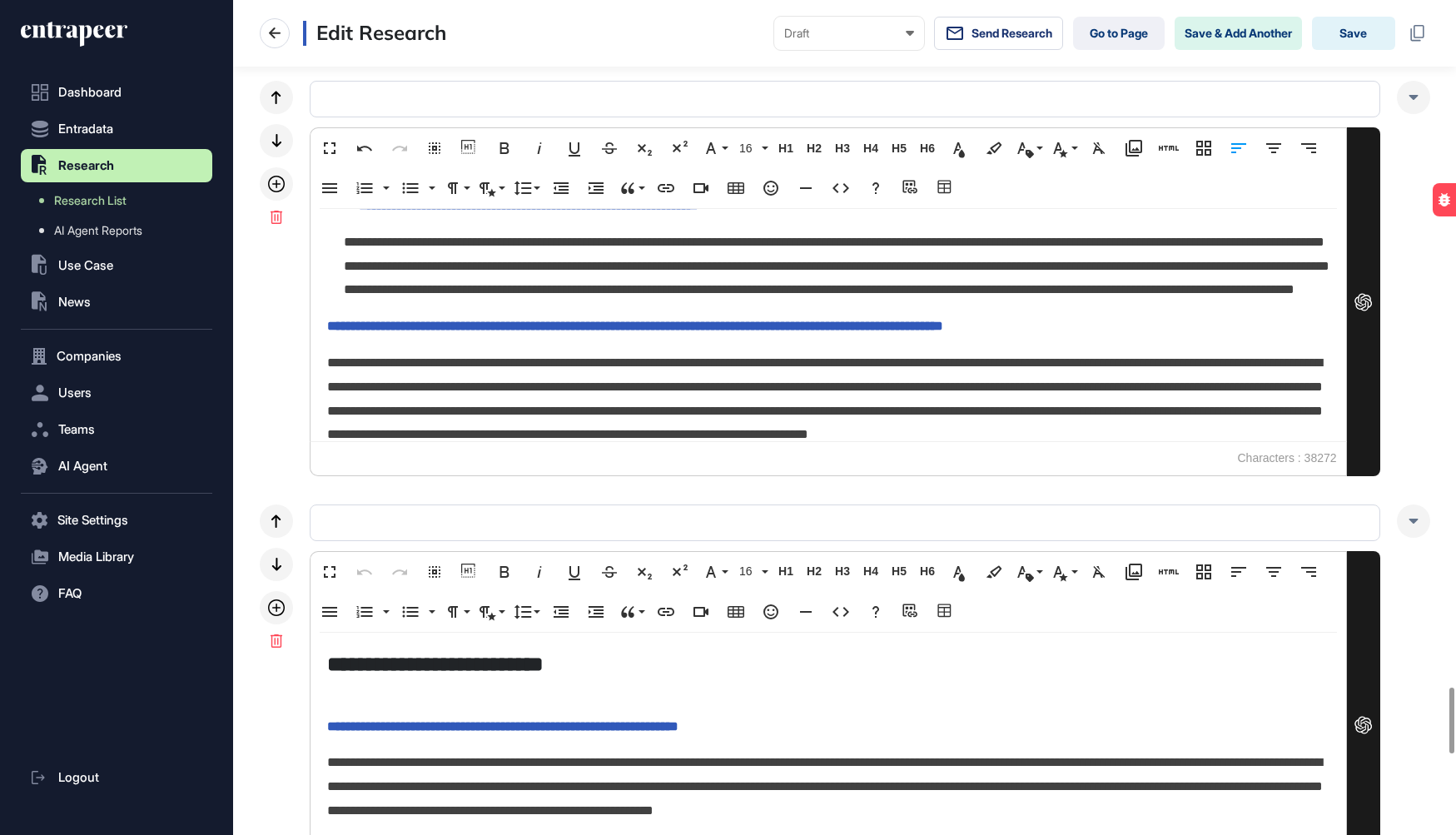
scroll to position [120, 0]
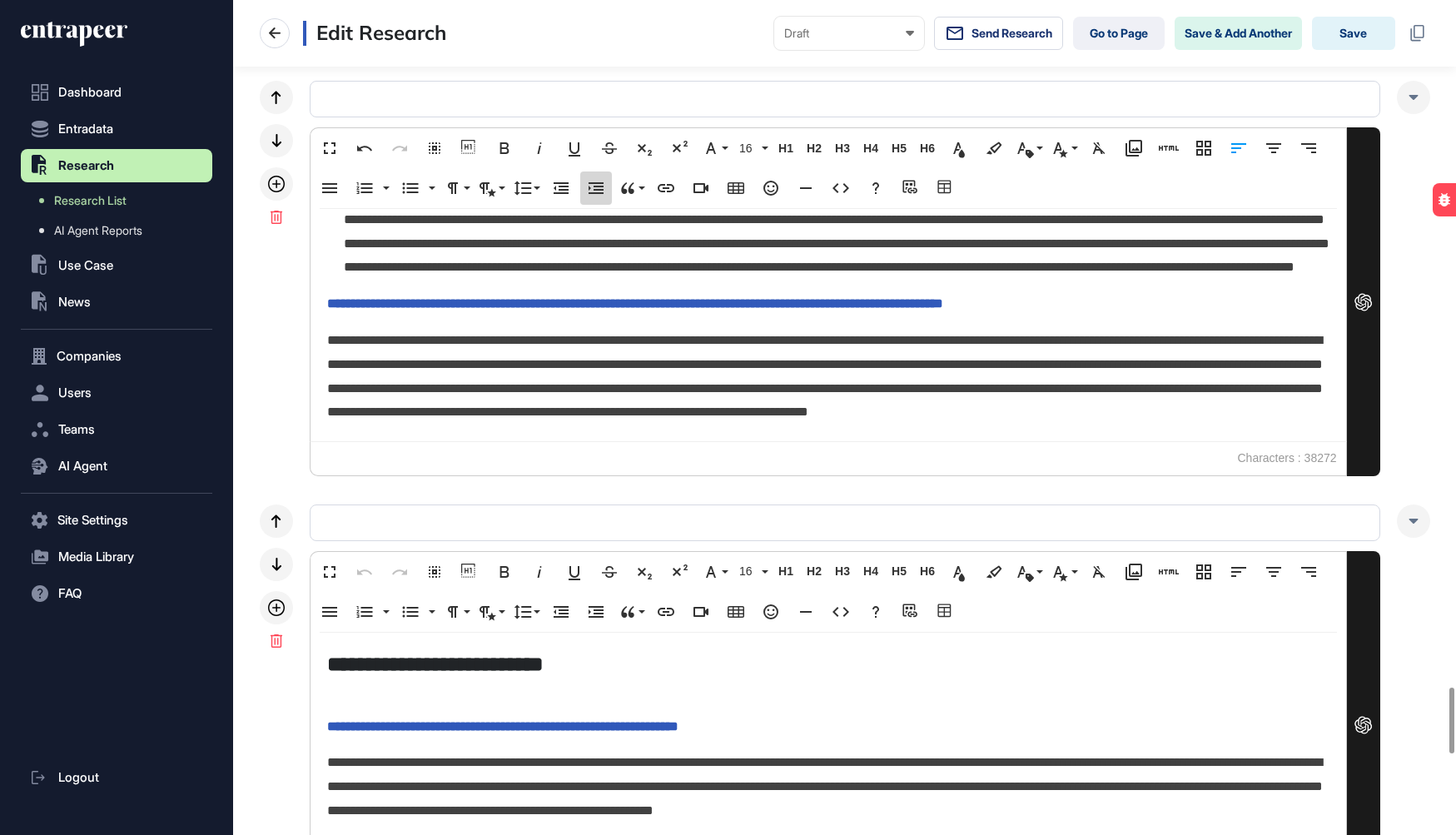
click at [591, 179] on icon "button" at bounding box center [596, 188] width 20 height 20
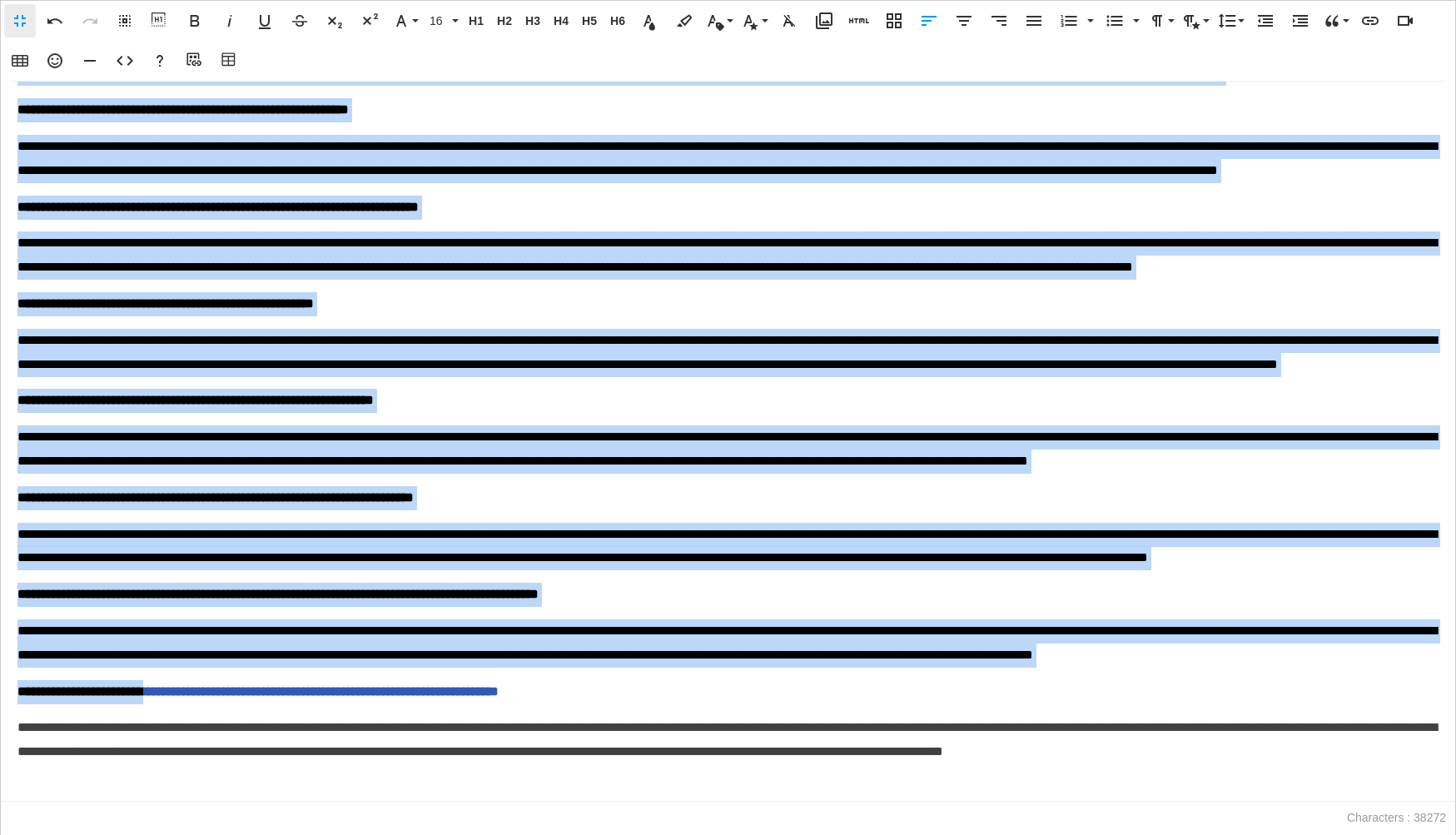
scroll to position [6274, 0]
drag, startPoint x: 20, startPoint y: 293, endPoint x: 179, endPoint y: 857, distance: 586.0
click at [179, 0] on html "**********" at bounding box center [728, 0] width 1456 height 0
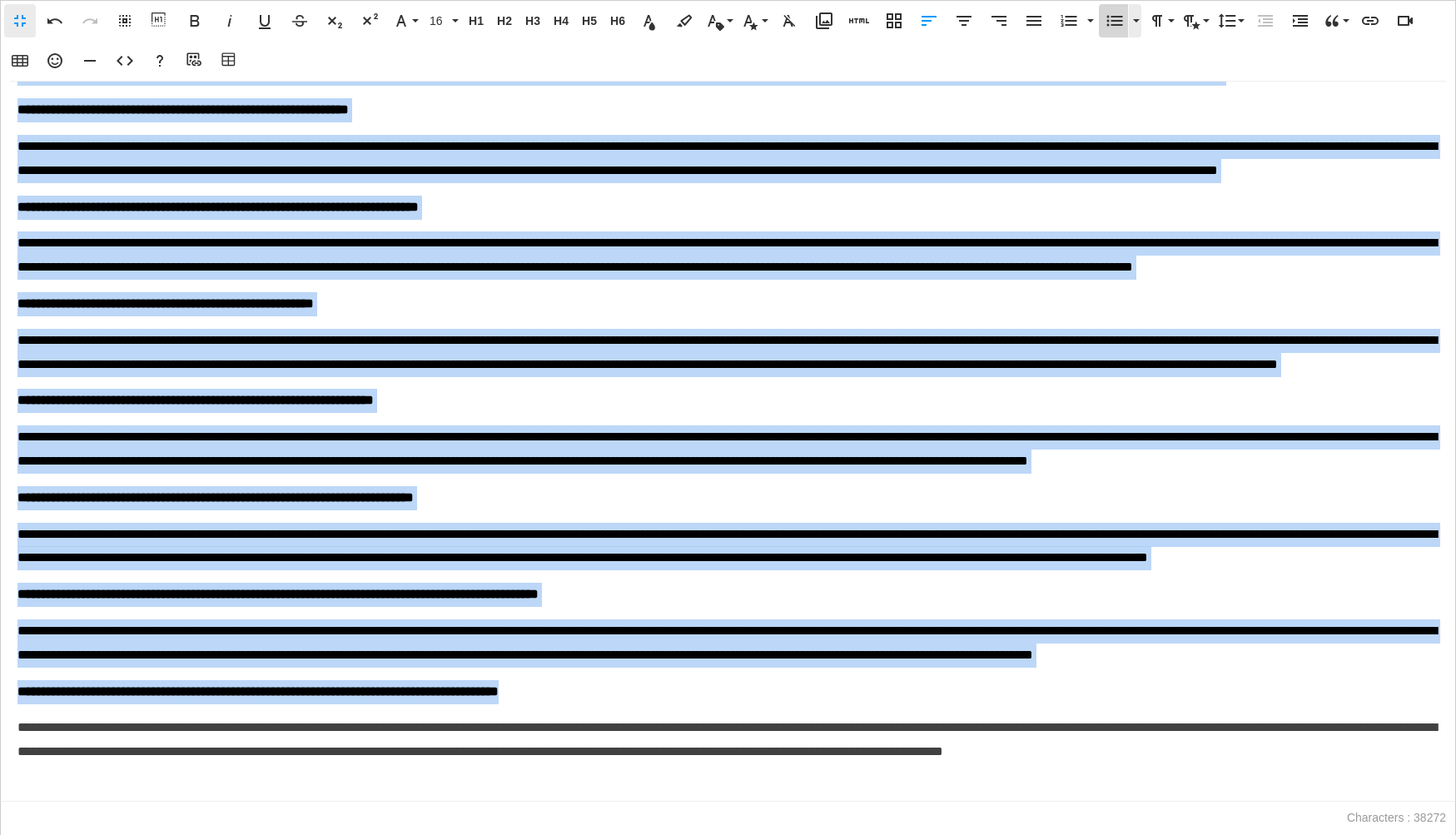
click at [1117, 26] on icon "button" at bounding box center [1114, 21] width 20 height 20
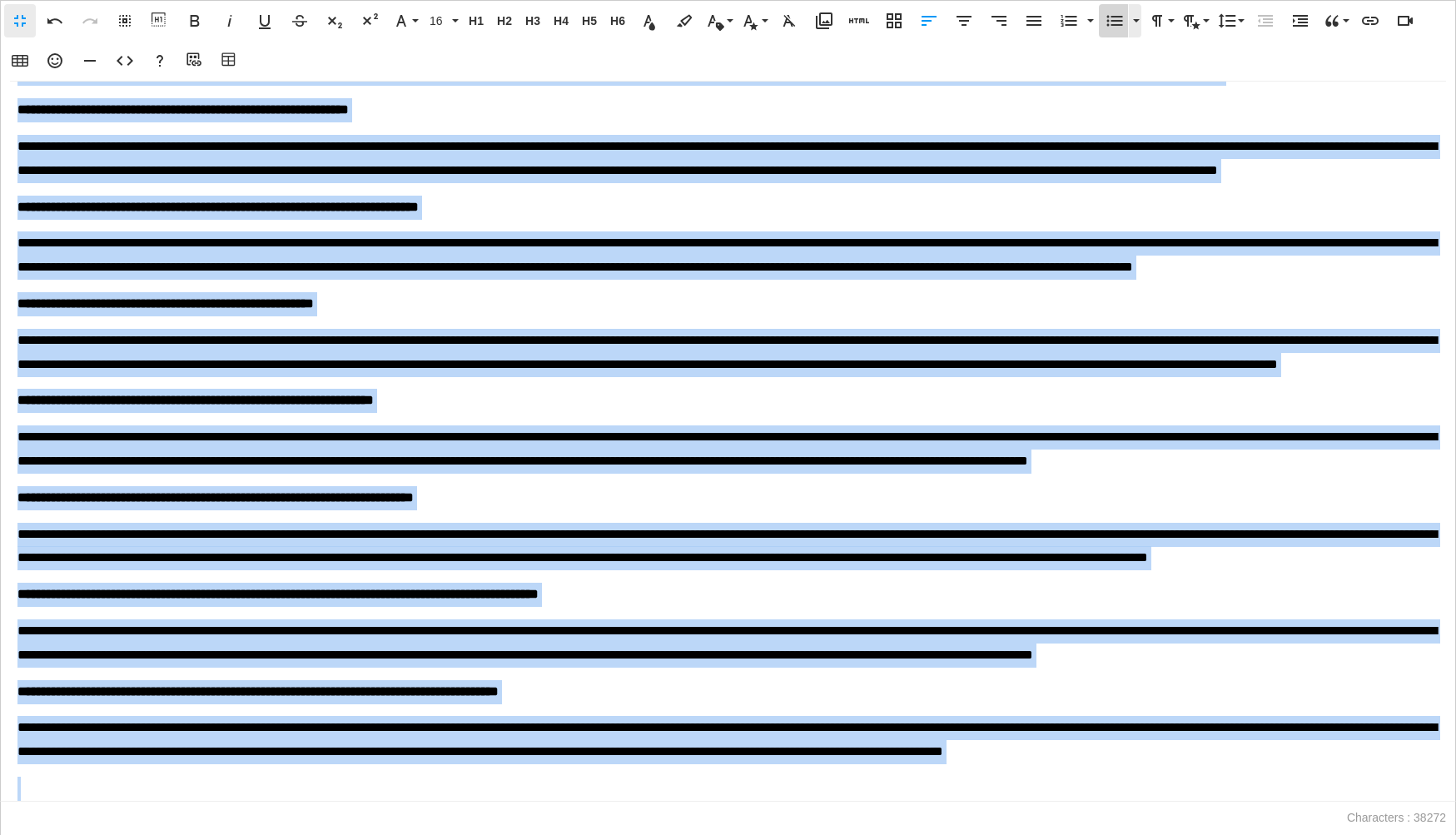
scroll to position [5083, 0]
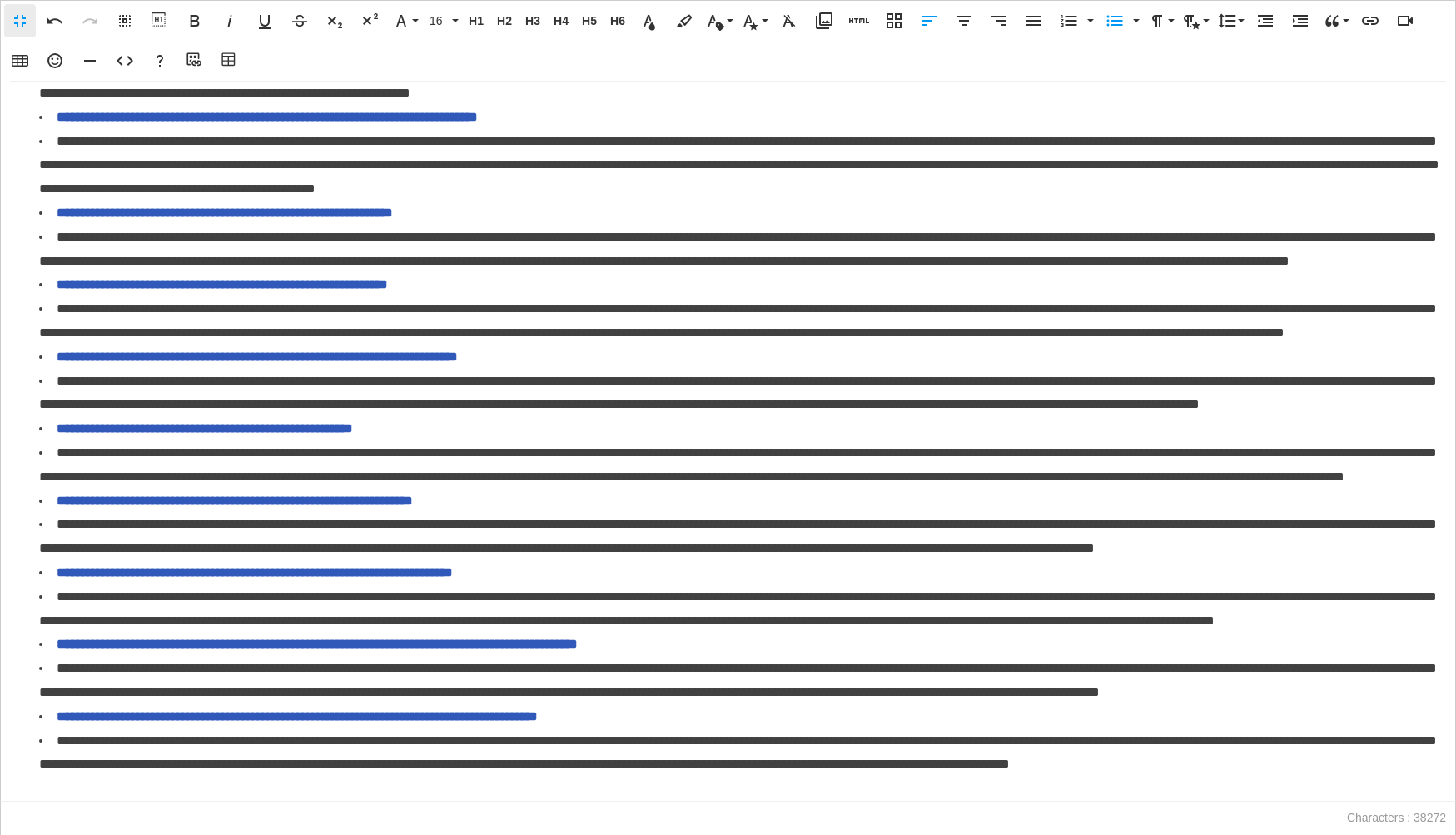
click at [392, 585] on li "**********" at bounding box center [738, 610] width 1399 height 49
click at [57, 585] on li "**********" at bounding box center [738, 610] width 1399 height 49
click at [56, 729] on li "**********" at bounding box center [738, 754] width 1399 height 49
click at [1109, 26] on icon "button" at bounding box center [1114, 21] width 20 height 20
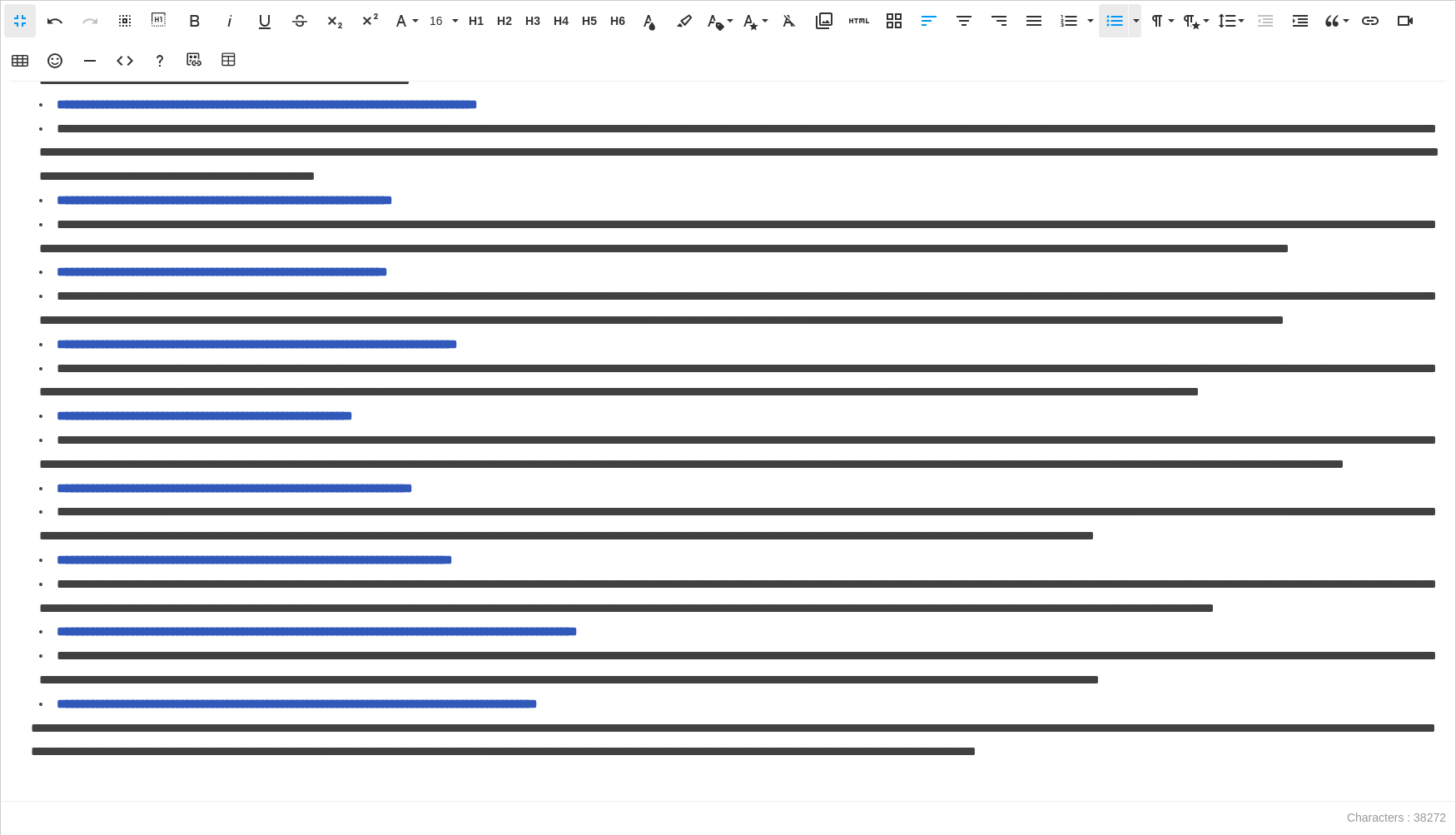
scroll to position [5095, 0]
click at [1297, 22] on icon "button" at bounding box center [1300, 21] width 15 height 12
click at [1290, 24] on icon "button" at bounding box center [1300, 21] width 20 height 20
click at [1261, 28] on icon "button" at bounding box center [1265, 21] width 20 height 20
click at [60, 25] on icon "button" at bounding box center [55, 21] width 20 height 20
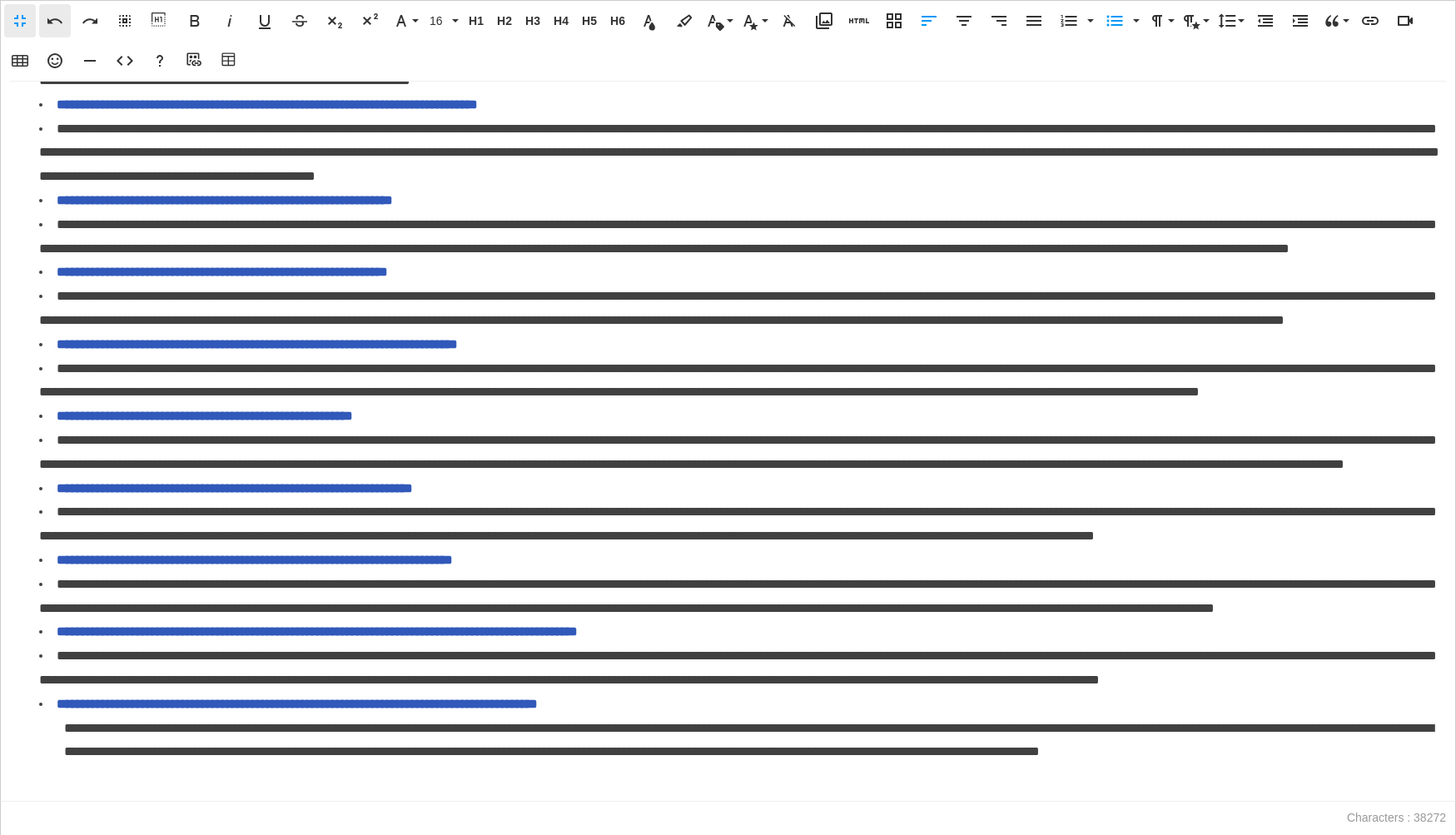
click at [60, 25] on icon "button" at bounding box center [55, 21] width 20 height 20
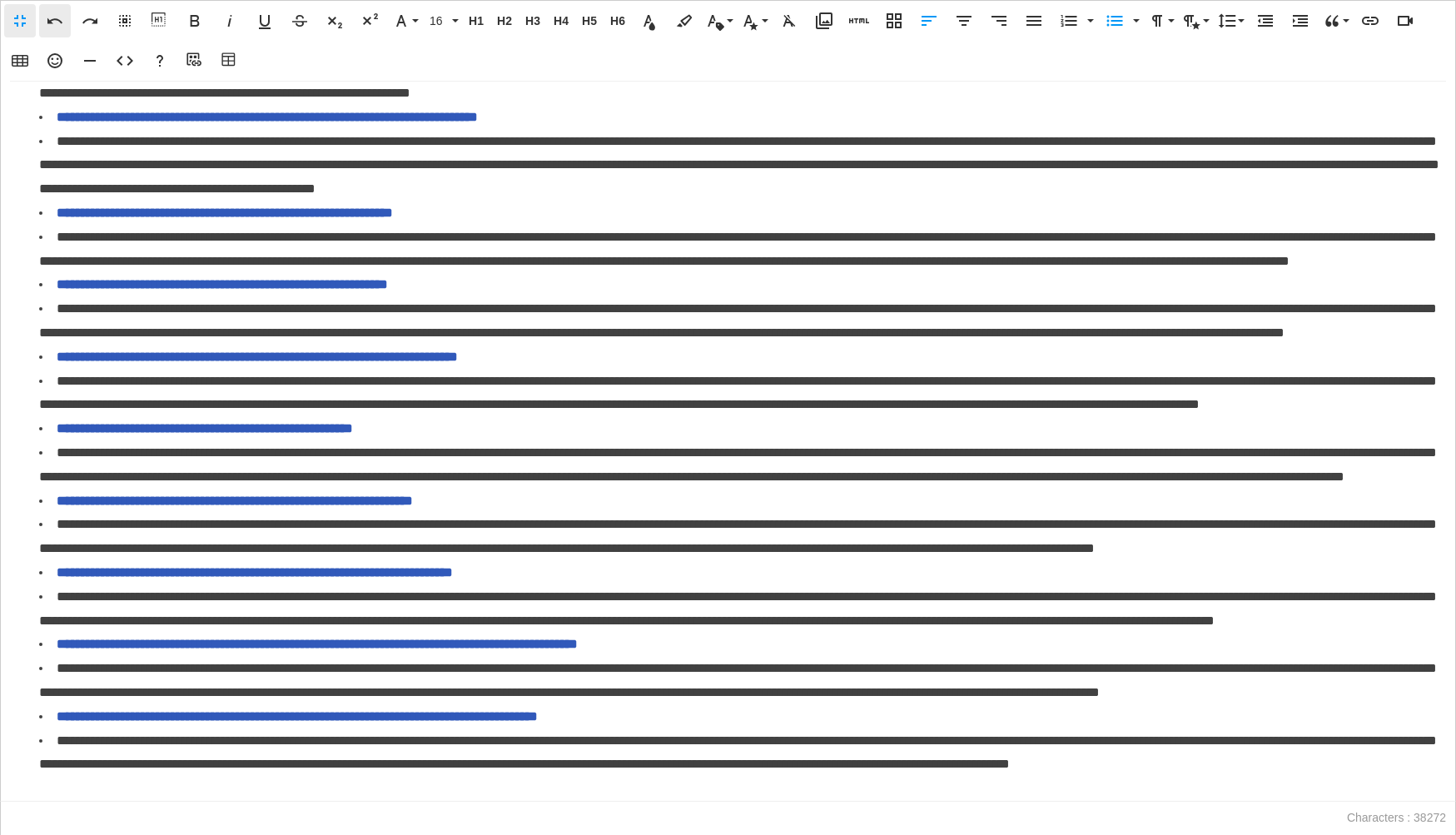
scroll to position [5083, 0]
click at [60, 25] on icon "button" at bounding box center [55, 21] width 20 height 20
click at [60, 26] on icon "button" at bounding box center [55, 21] width 20 height 20
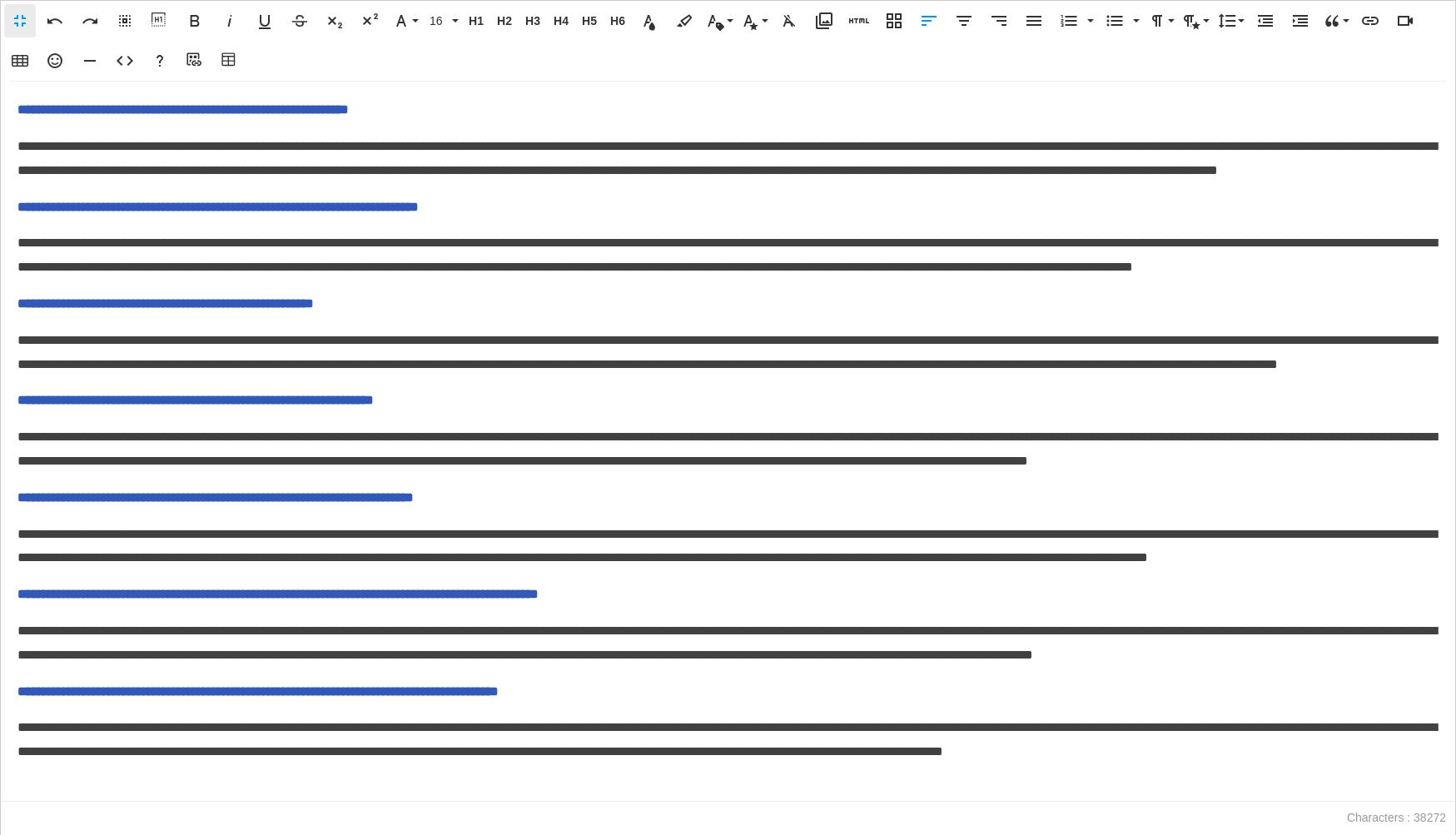
click at [17, 685] on span "**********" at bounding box center [258, 692] width 481 height 13
click at [1115, 26] on icon "button" at bounding box center [1114, 21] width 20 height 20
click at [15, 711] on div "**********" at bounding box center [728, 441] width 1456 height 720
click at [23, 721] on span "**********" at bounding box center [727, 739] width 1419 height 37
click at [1305, 27] on icon "button" at bounding box center [1300, 21] width 20 height 20
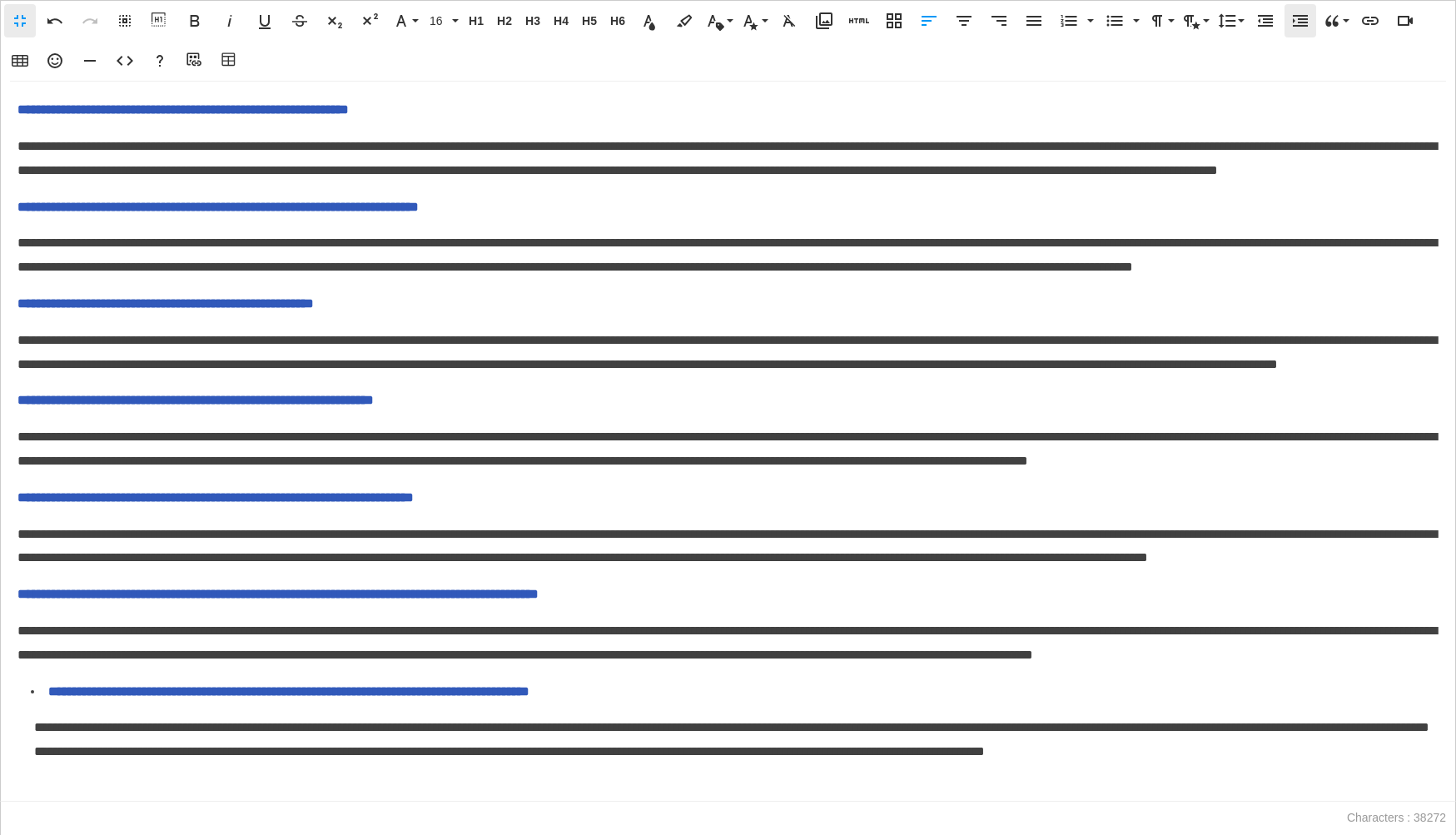
click at [1305, 27] on icon "button" at bounding box center [1300, 21] width 20 height 20
click at [16, 547] on div "**********" at bounding box center [728, 441] width 1456 height 720
click at [19, 588] on span "**********" at bounding box center [278, 594] width 521 height 13
click at [1112, 29] on icon "button" at bounding box center [1114, 21] width 20 height 20
click at [20, 624] on span "**********" at bounding box center [727, 642] width 1419 height 37
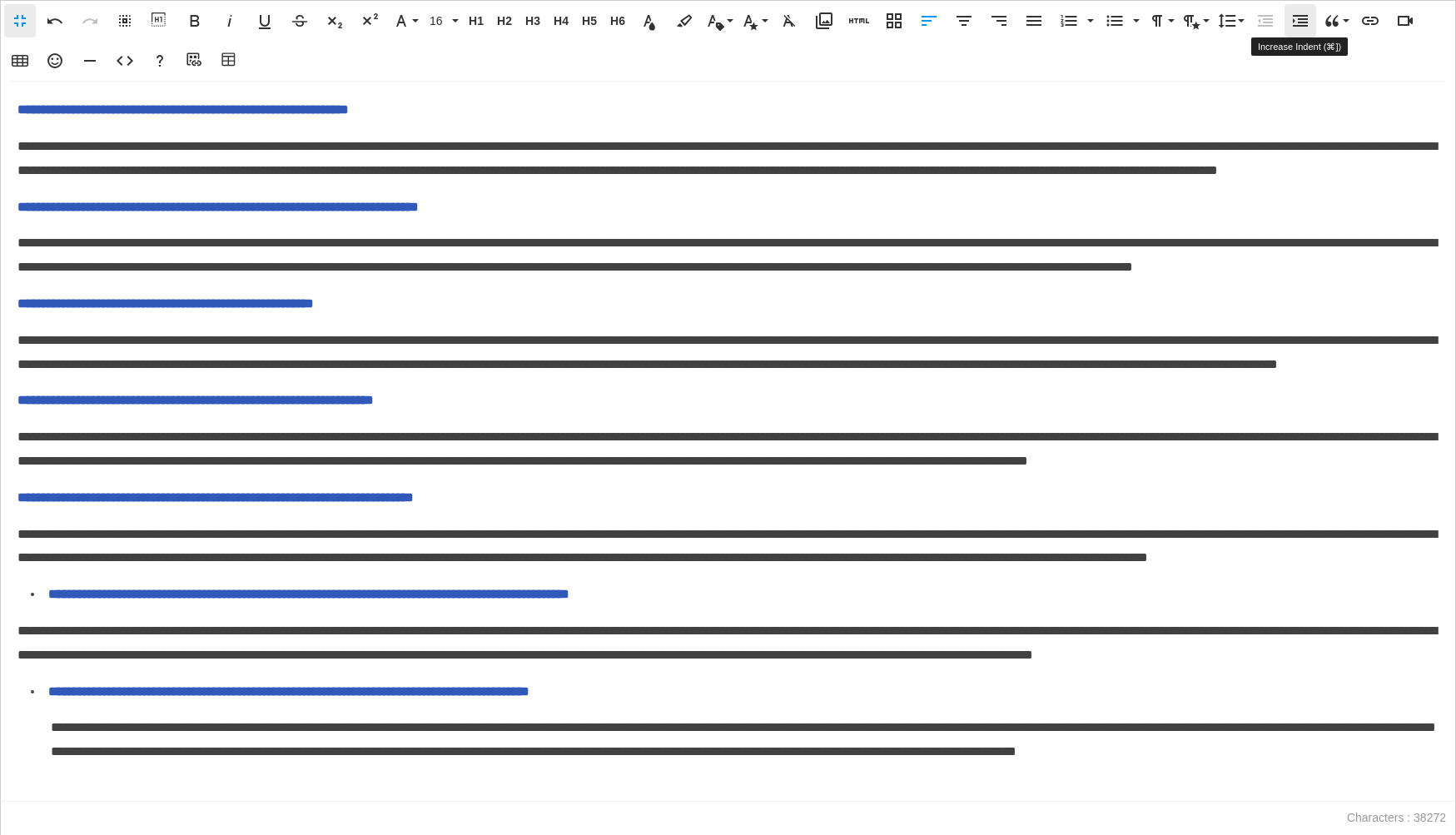
click at [1294, 30] on icon "button" at bounding box center [1300, 21] width 20 height 20
click at [21, 491] on span "**********" at bounding box center [215, 498] width 396 height 13
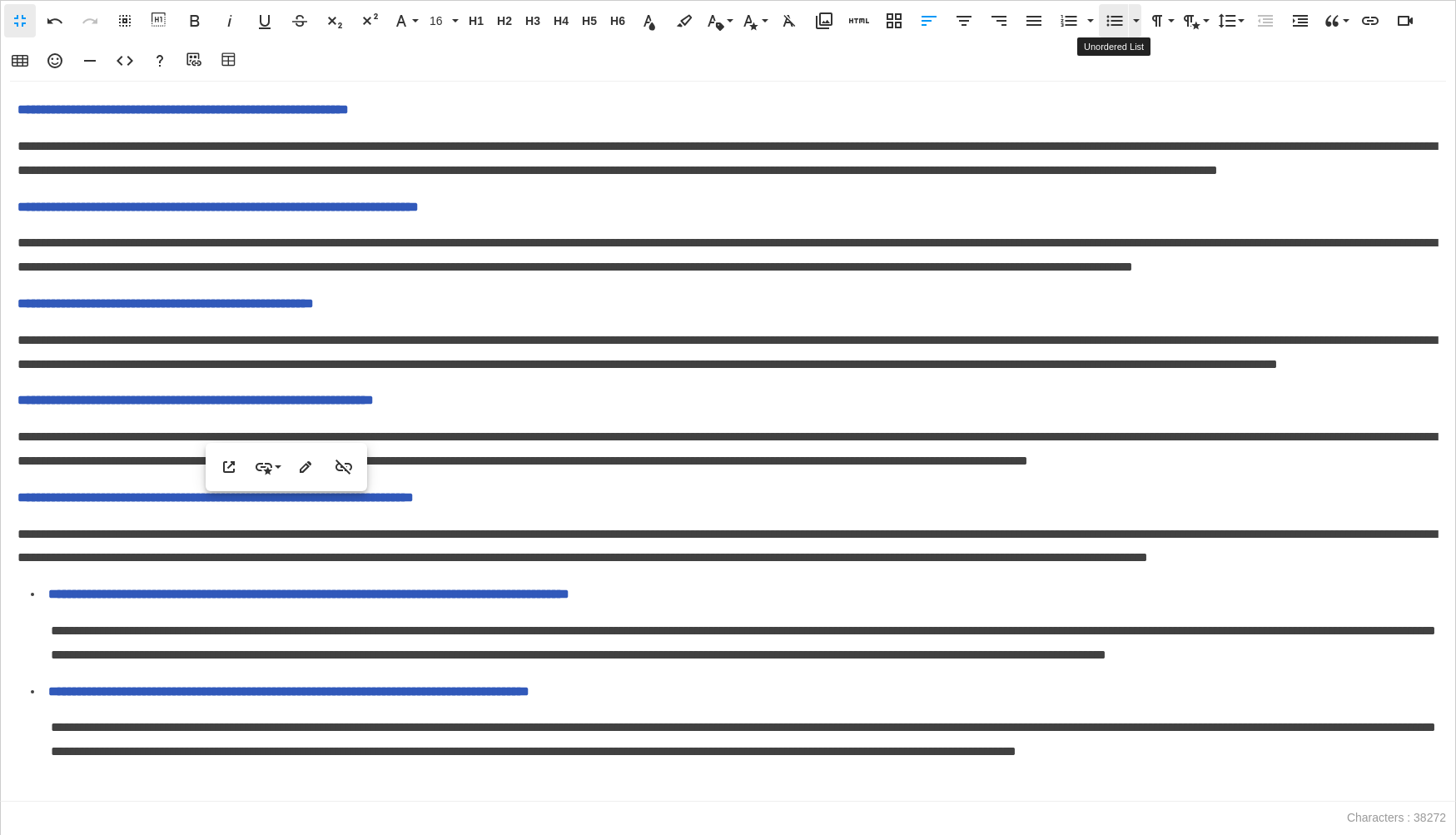
click at [1110, 23] on icon "button" at bounding box center [1114, 21] width 20 height 20
click at [21, 528] on span "**********" at bounding box center [727, 546] width 1419 height 37
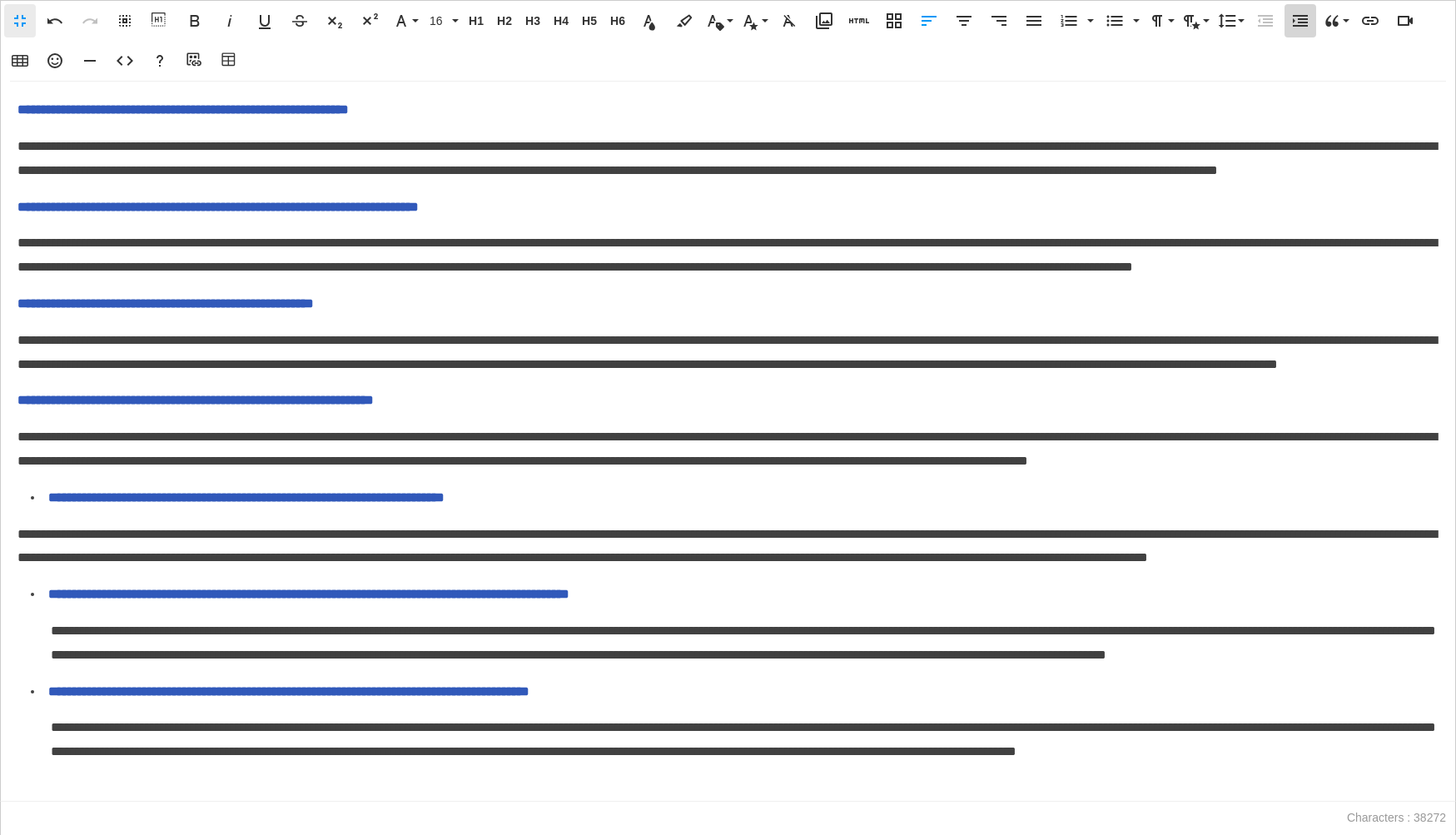
click at [1304, 17] on icon "button" at bounding box center [1300, 21] width 20 height 20
click at [18, 394] on span "**********" at bounding box center [195, 400] width 356 height 13
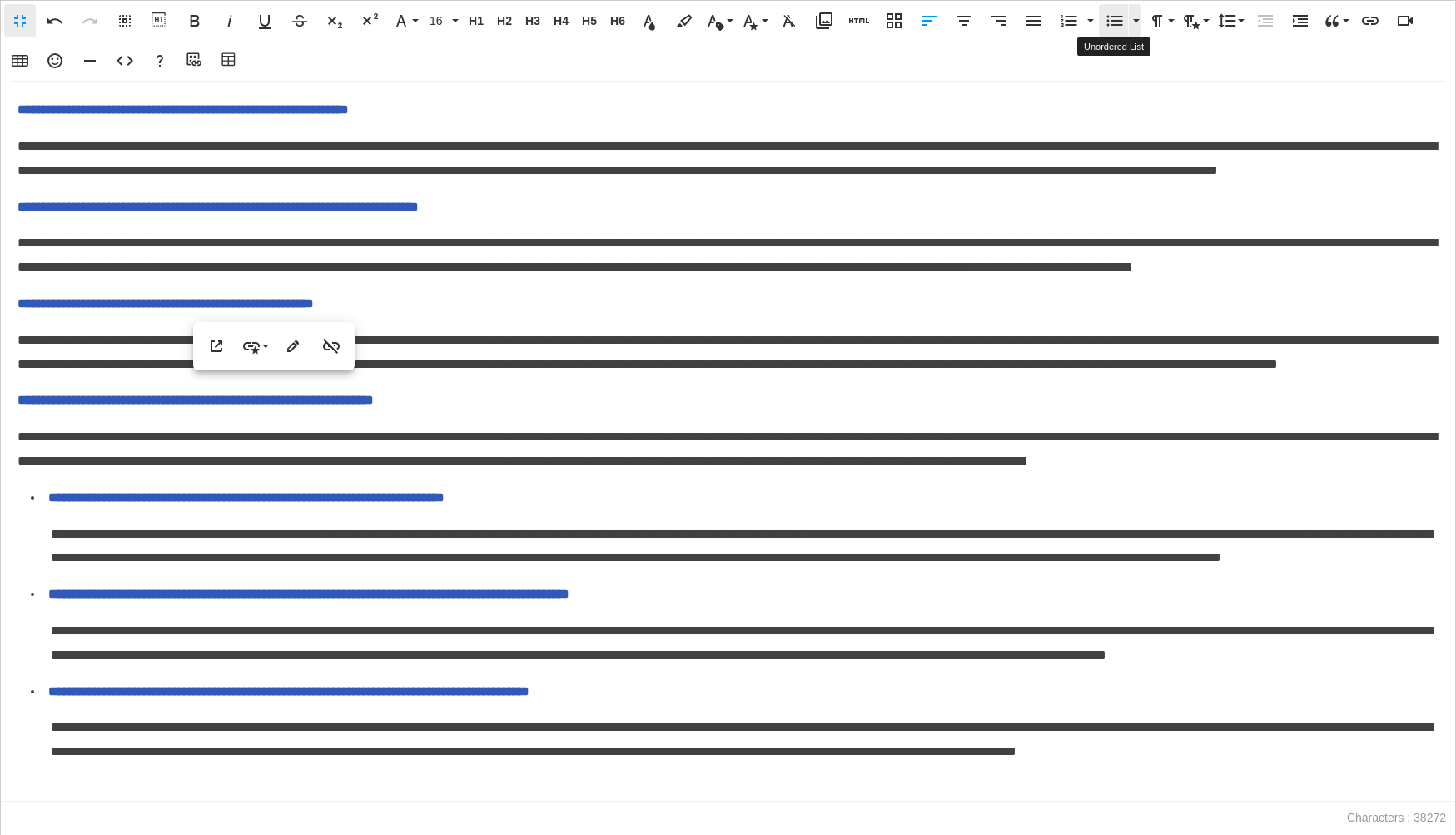
click at [1112, 29] on icon "button" at bounding box center [1114, 21] width 20 height 20
click at [20, 430] on span "**********" at bounding box center [727, 448] width 1419 height 37
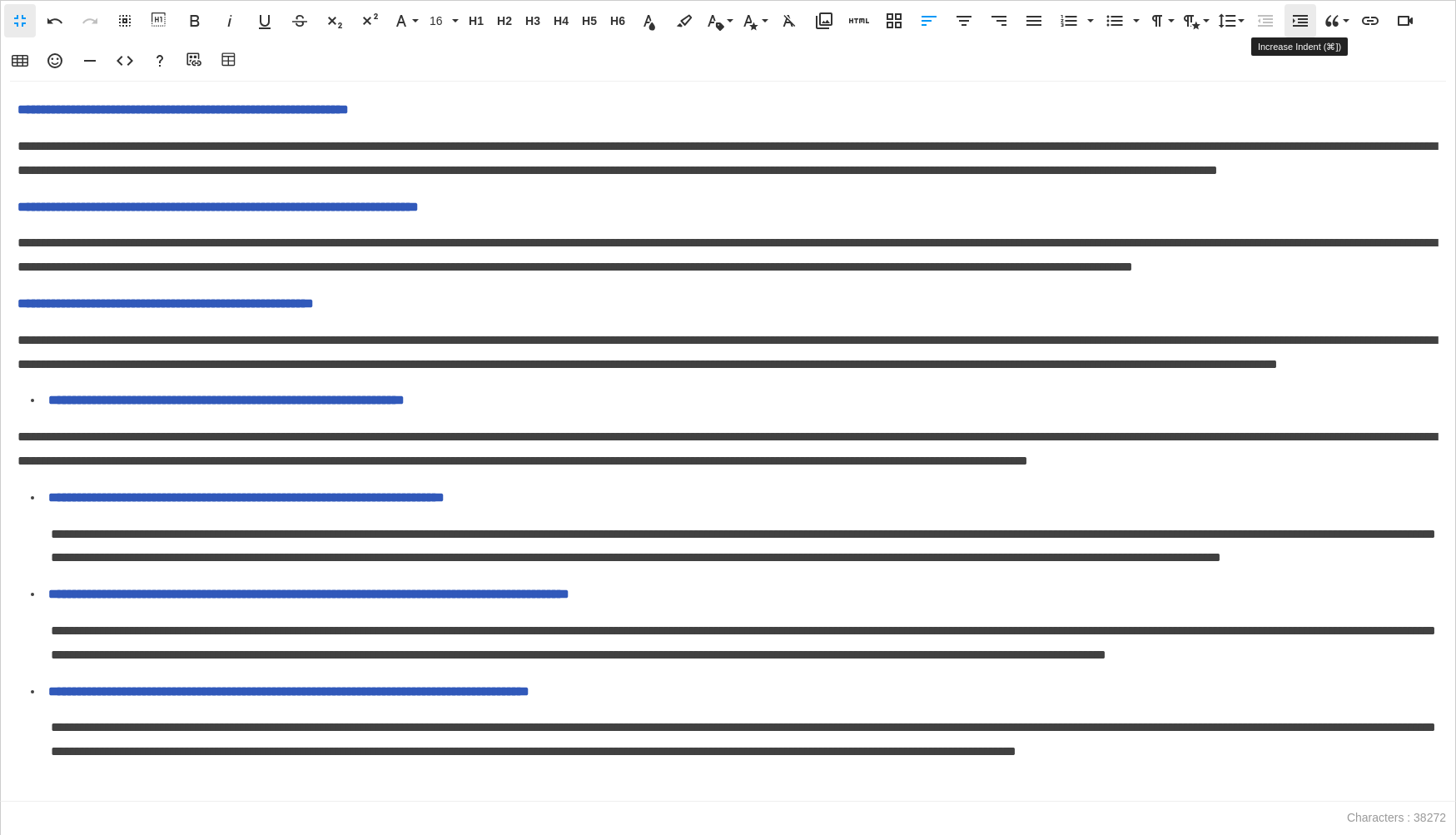
click at [1298, 24] on icon "button" at bounding box center [1300, 21] width 20 height 20
click at [21, 298] on span "**********" at bounding box center [165, 304] width 297 height 13
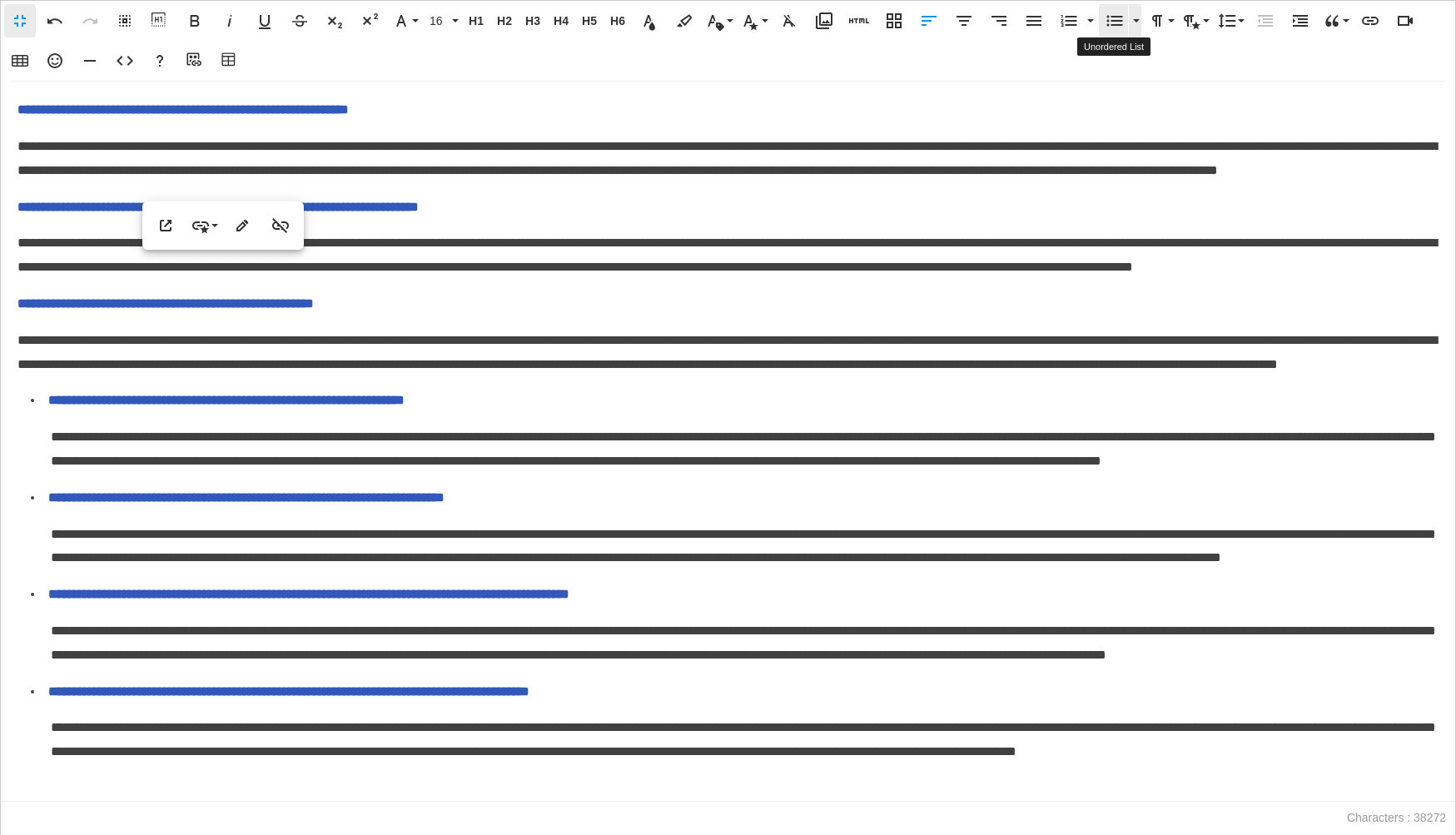
click at [1117, 21] on icon "button" at bounding box center [1114, 21] width 20 height 20
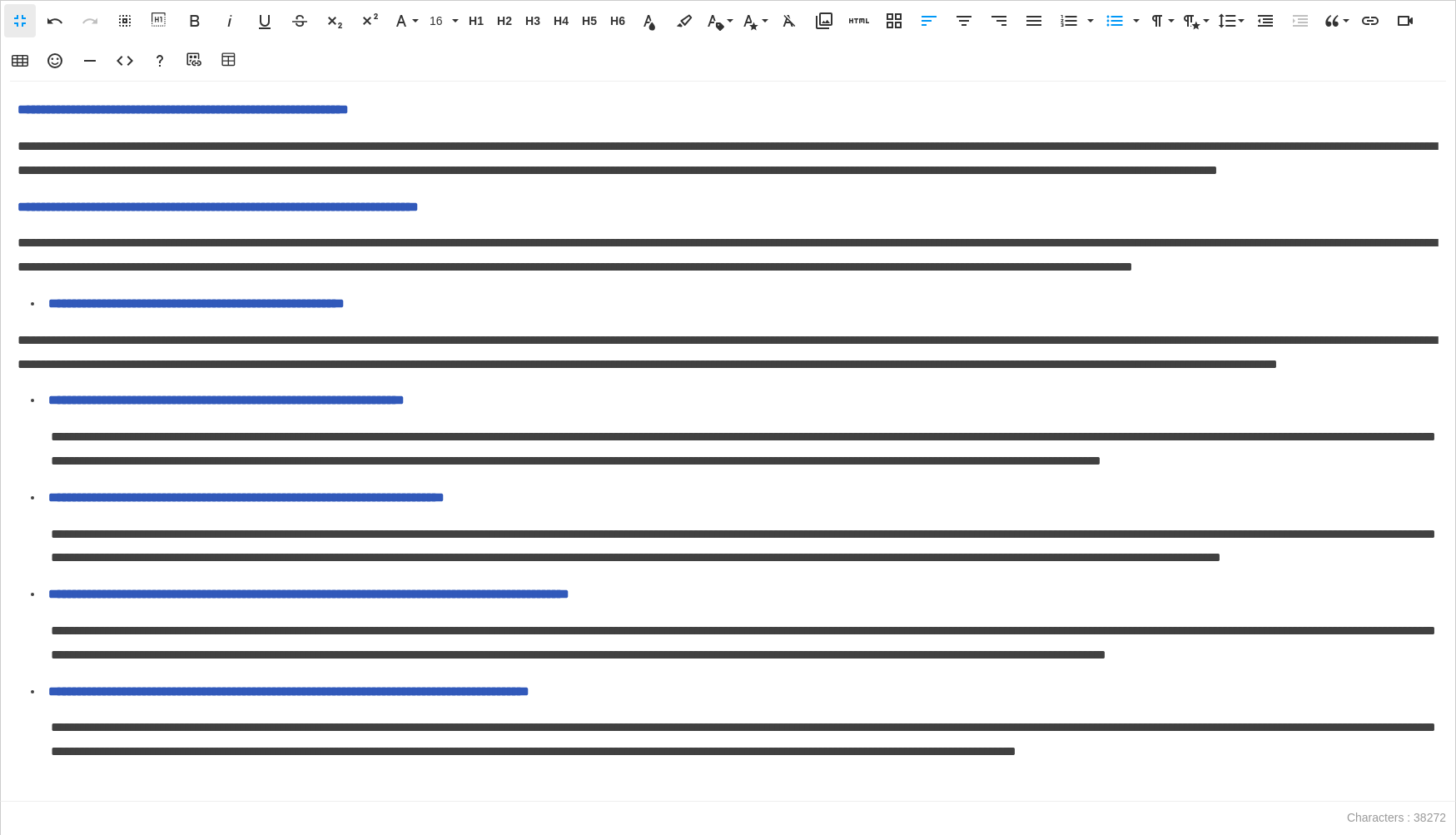
click at [17, 329] on p "**********" at bounding box center [728, 353] width 1421 height 49
click at [1304, 18] on icon "button" at bounding box center [1300, 21] width 15 height 12
click at [1304, 19] on icon "button" at bounding box center [1300, 21] width 15 height 12
click at [19, 213] on span "**********" at bounding box center [217, 207] width 401 height 13
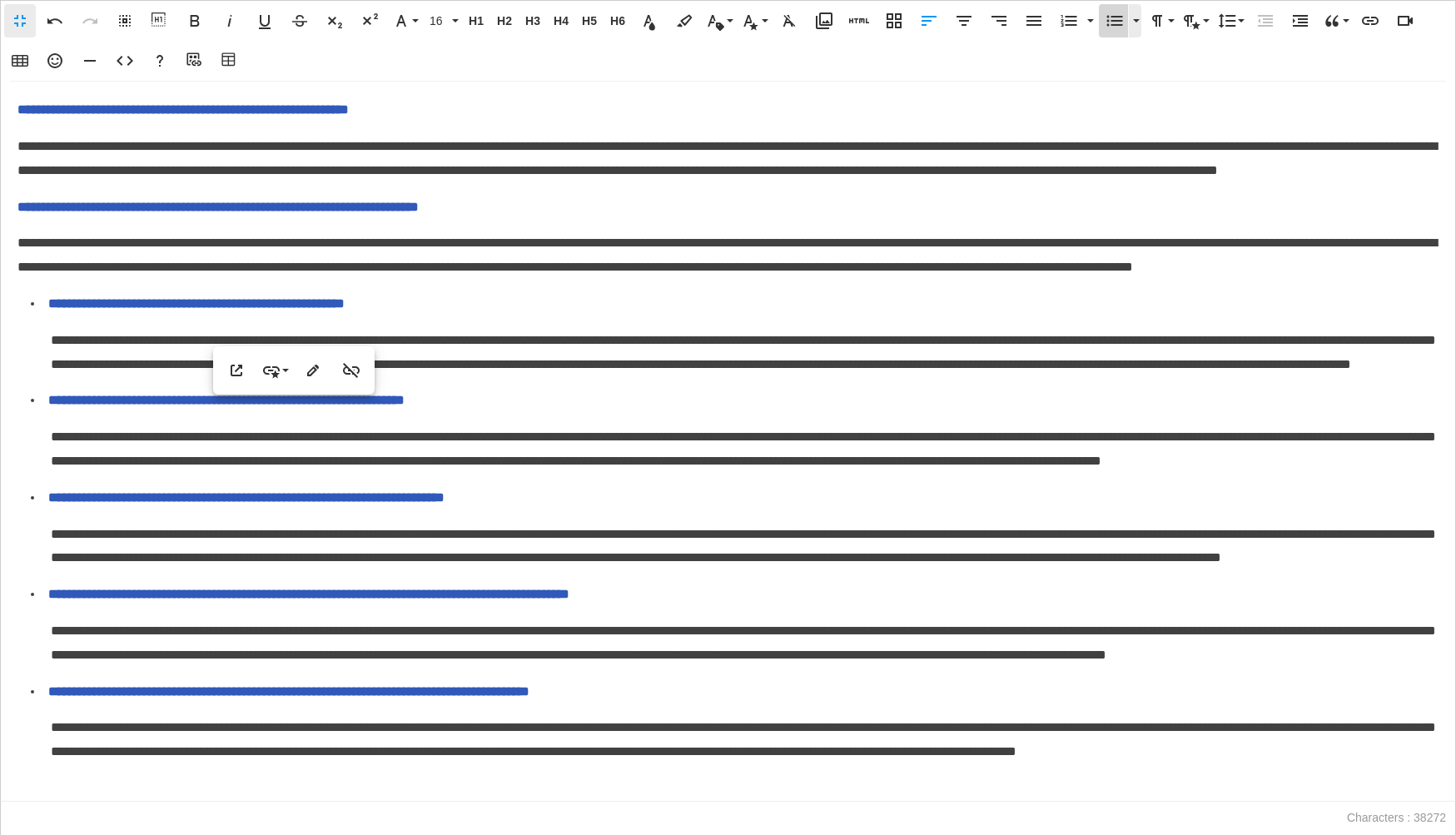
click at [1113, 23] on icon "button" at bounding box center [1114, 21] width 20 height 20
click at [21, 273] on span "**********" at bounding box center [727, 254] width 1419 height 37
click at [1299, 20] on icon "button" at bounding box center [1300, 21] width 20 height 20
click at [1296, 21] on icon "button" at bounding box center [1300, 21] width 20 height 20
click at [20, 115] on span "**********" at bounding box center [182, 109] width 331 height 13
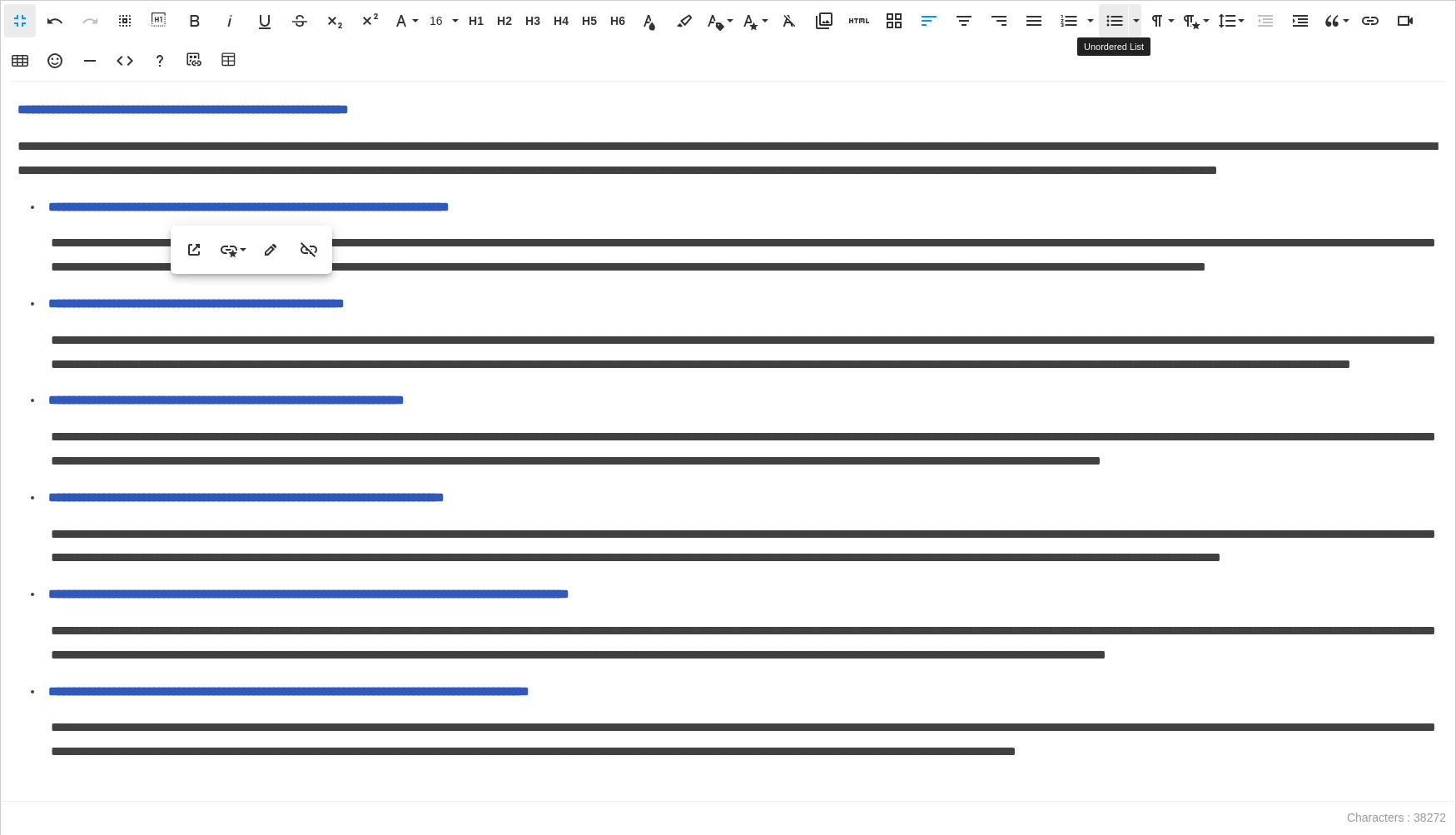
click at [1113, 24] on icon "button" at bounding box center [1115, 22] width 16 height 11
click at [21, 177] on span "**********" at bounding box center [727, 158] width 1419 height 37
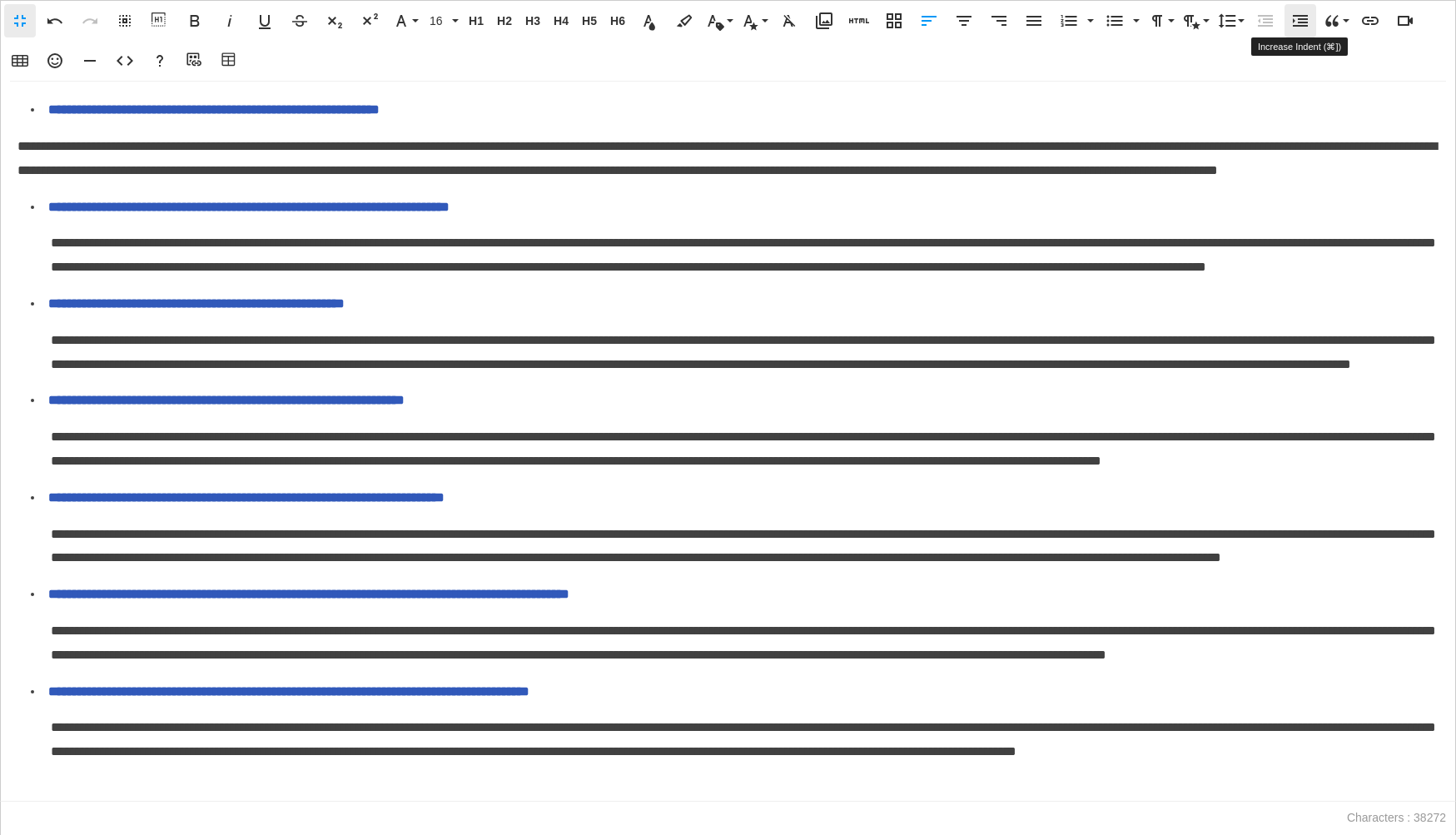
click at [1298, 23] on icon "button" at bounding box center [1300, 21] width 20 height 20
click at [17, 19] on span "**********" at bounding box center [185, 13] width 336 height 13
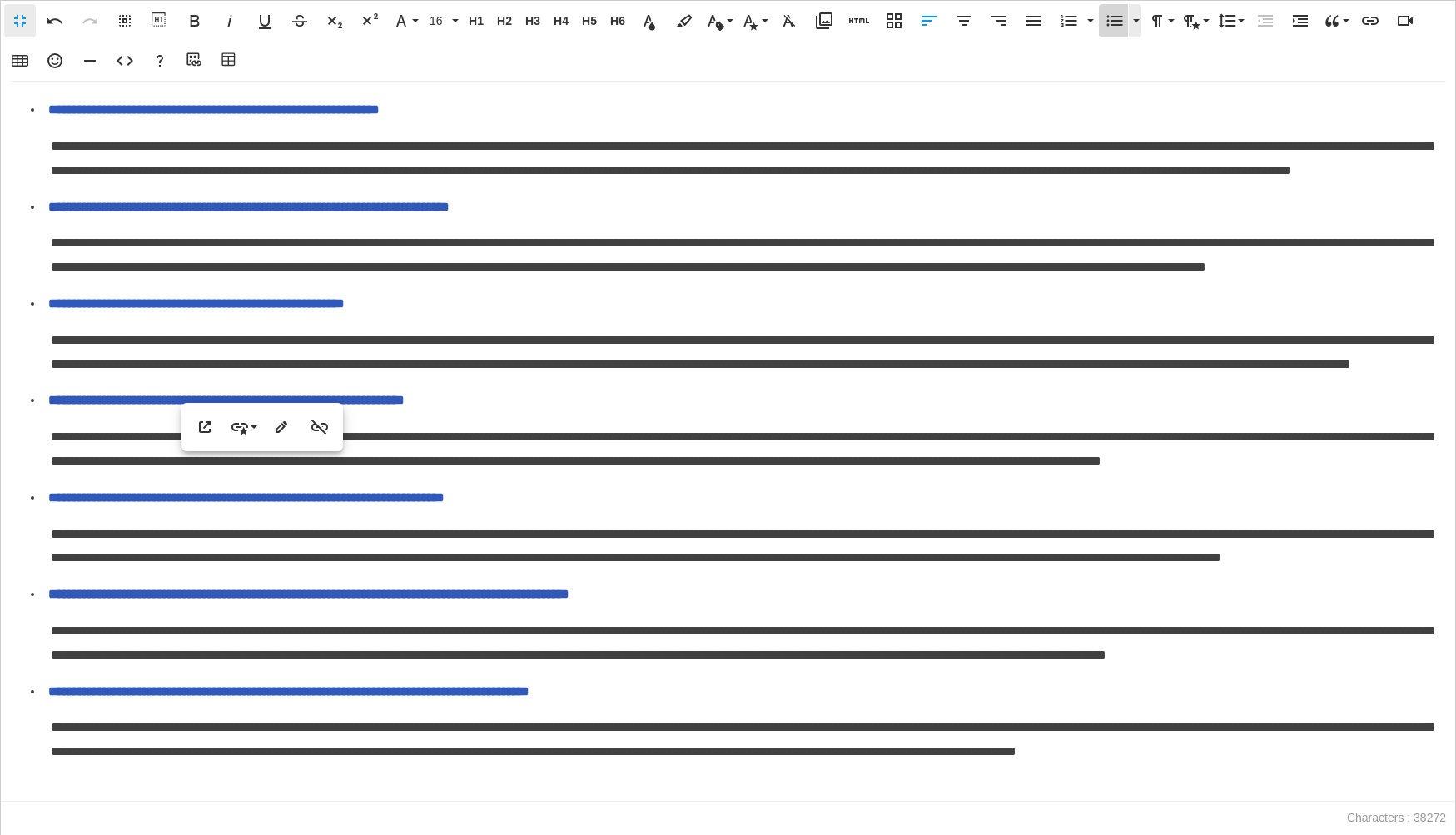
click at [1106, 28] on icon "button" at bounding box center [1114, 21] width 20 height 20
click at [20, 80] on span "**********" at bounding box center [727, 61] width 1419 height 37
click at [1295, 29] on icon "button" at bounding box center [1300, 21] width 20 height 20
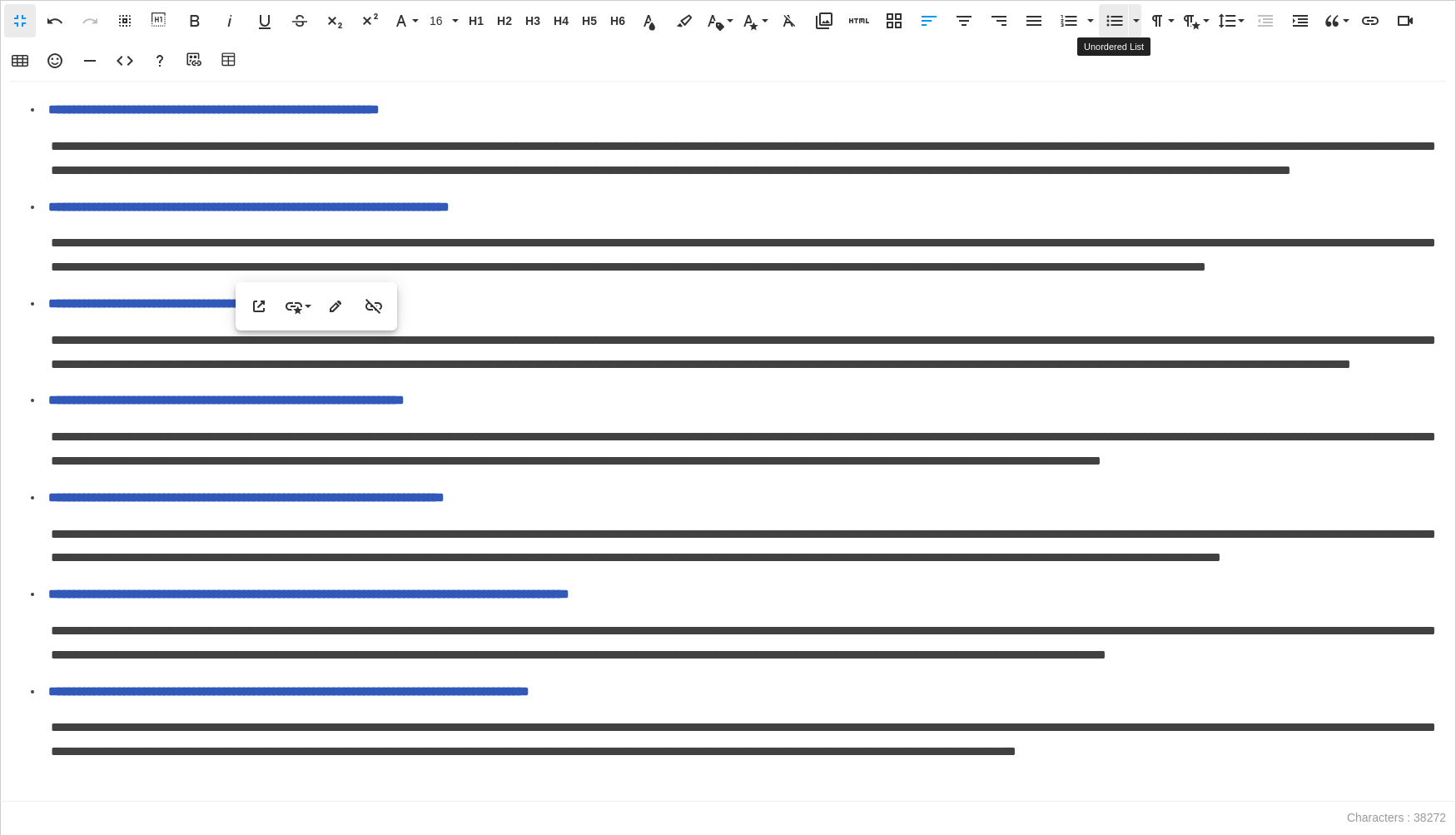
click at [1120, 17] on icon "button" at bounding box center [1114, 21] width 20 height 20
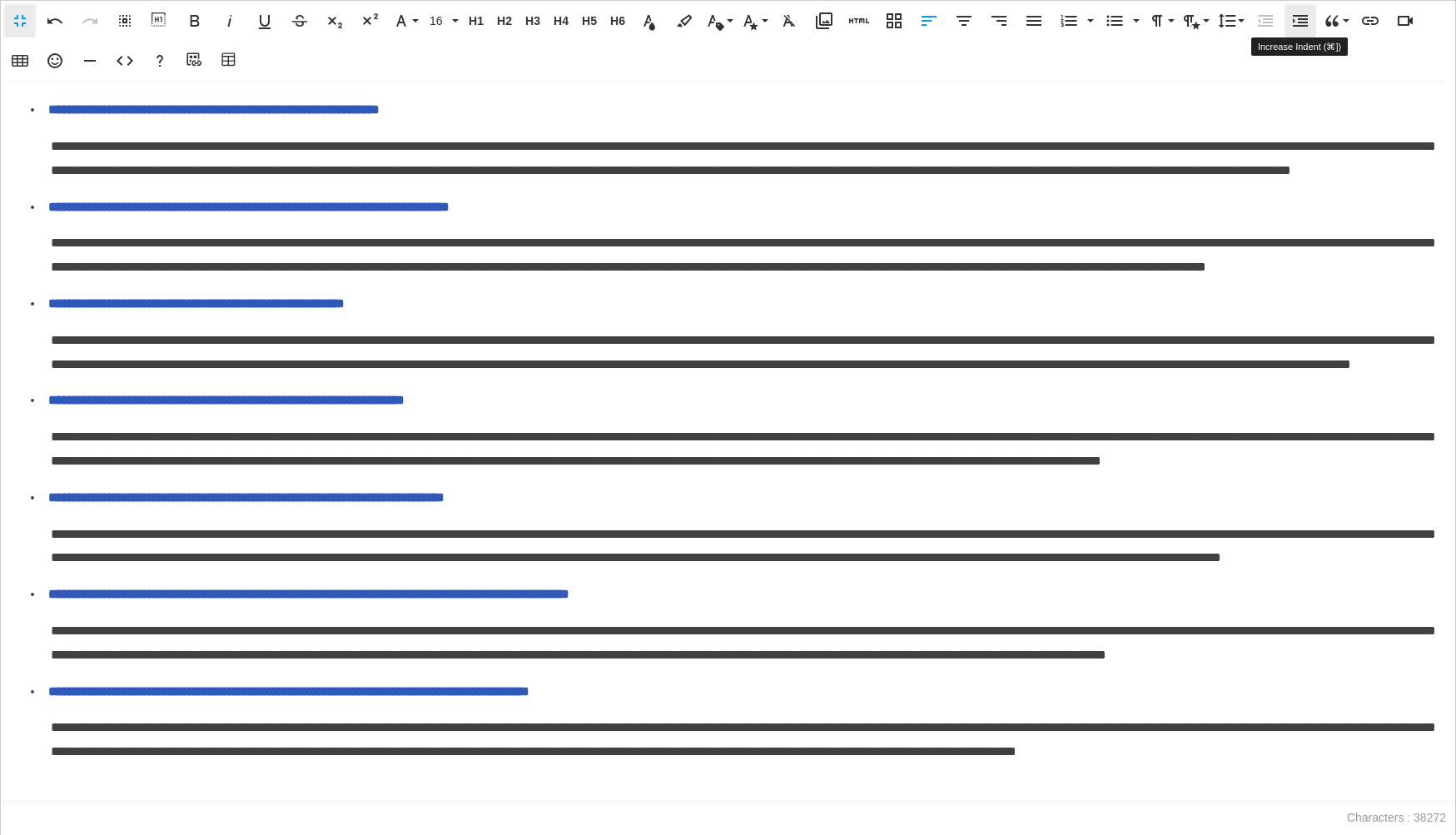
click at [1297, 23] on icon "button" at bounding box center [1300, 21] width 20 height 20
click at [16, 152] on div "**********" at bounding box center [728, 441] width 1456 height 720
click at [16, 147] on div "**********" at bounding box center [728, 441] width 1456 height 720
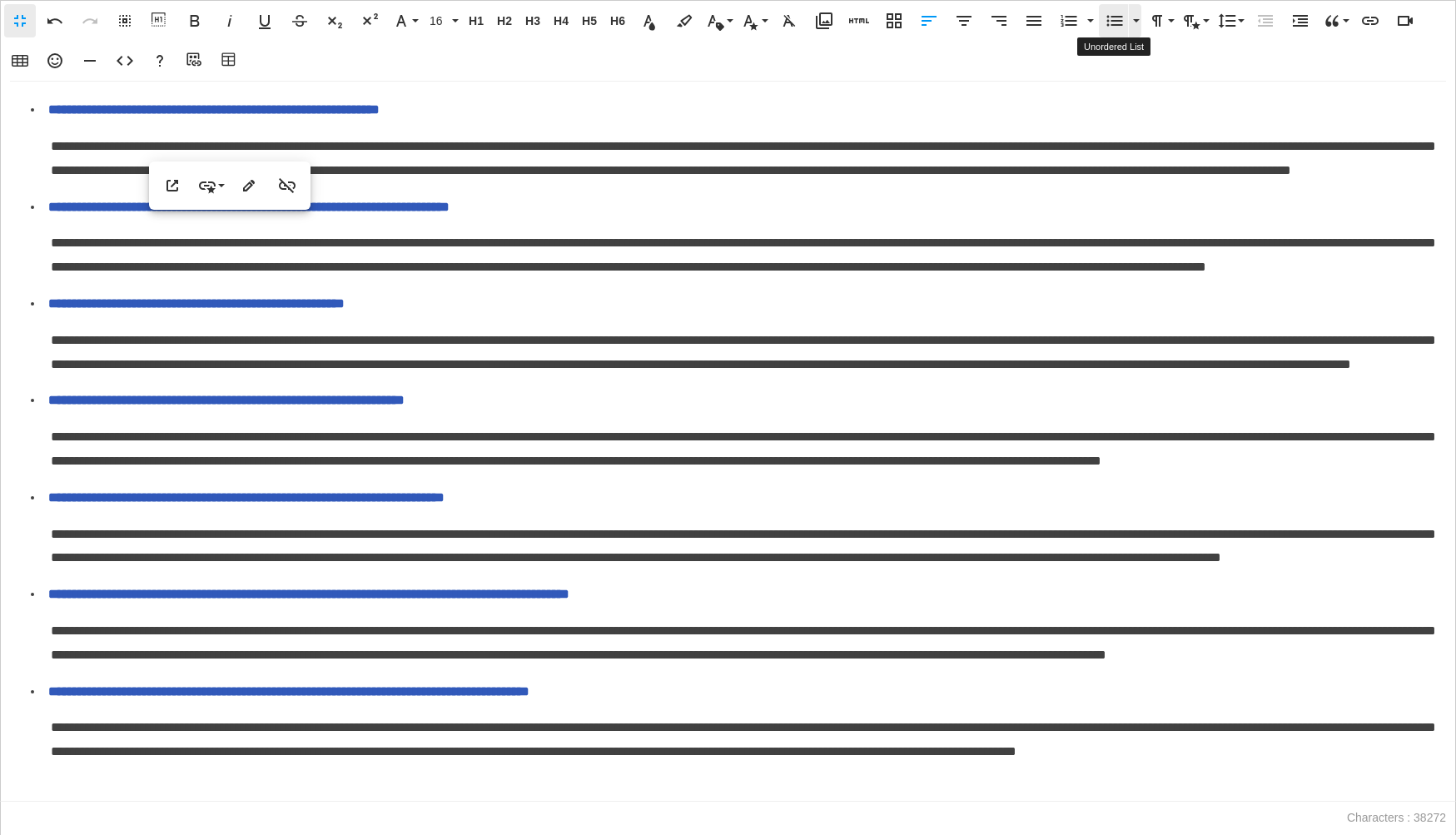
click at [1113, 23] on icon "button" at bounding box center [1114, 21] width 20 height 20
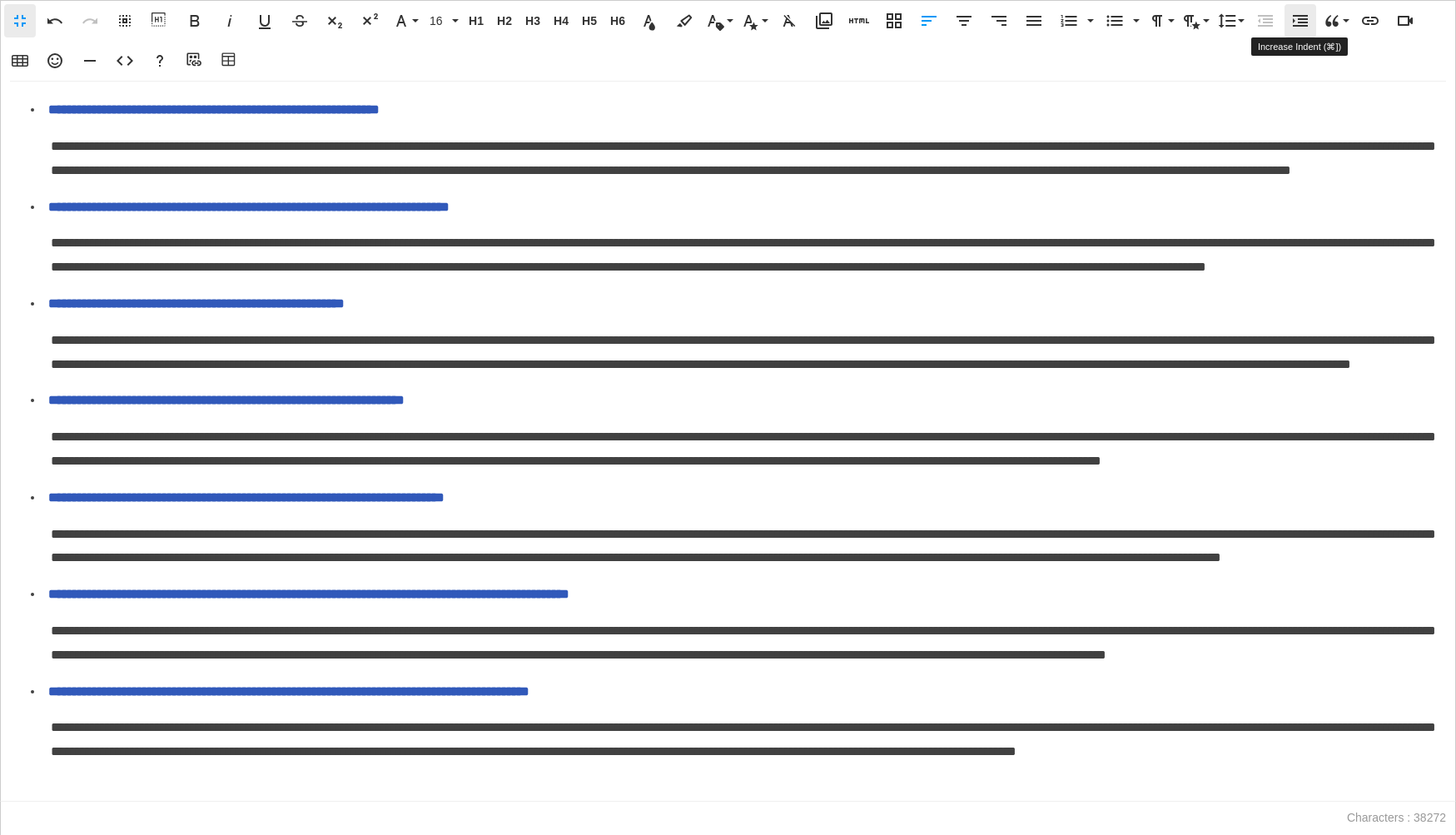
click at [1293, 21] on icon "button" at bounding box center [1300, 21] width 15 height 12
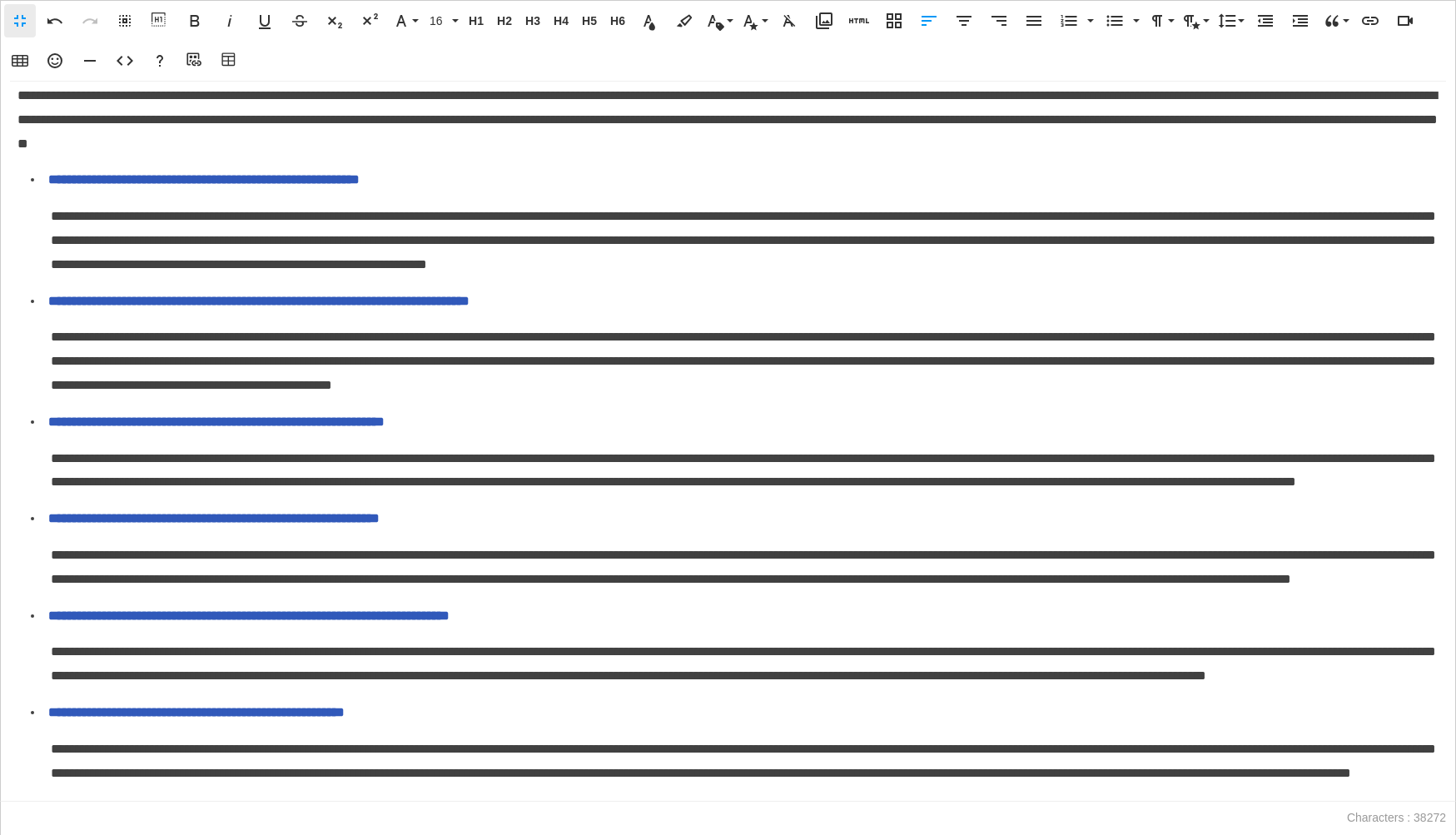
scroll to position [5162, 0]
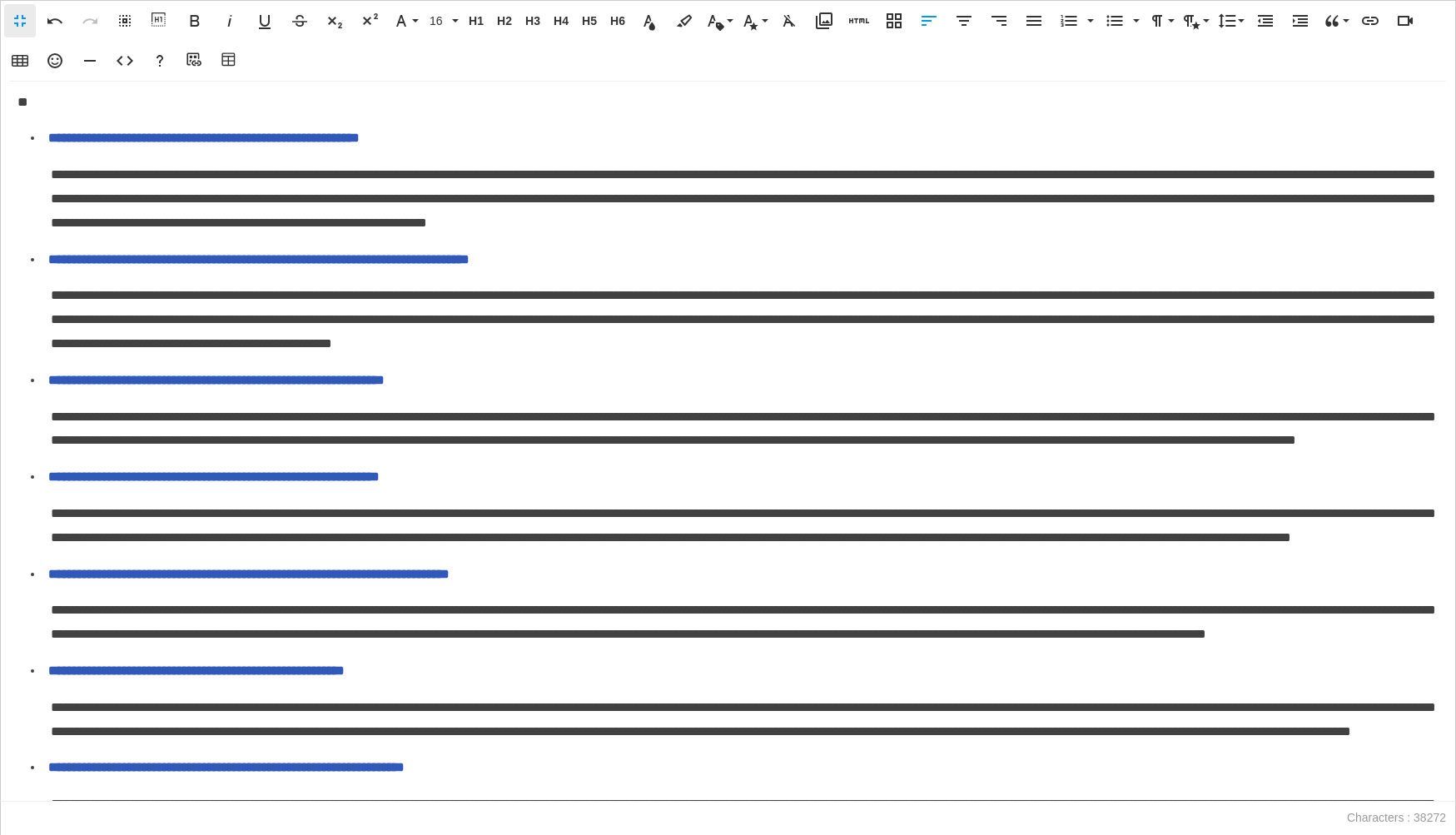
click at [18, 23] on span "**********" at bounding box center [175, 17] width 316 height 13
click at [1122, 3] on div "Unordered List Default Circle Disc Square" at bounding box center [1120, 21] width 46 height 40
click at [1117, 22] on icon "button" at bounding box center [1114, 21] width 20 height 20
click at [23, 108] on span "**********" at bounding box center [727, 78] width 1420 height 60
click at [1295, 27] on icon "button" at bounding box center [1300, 21] width 20 height 20
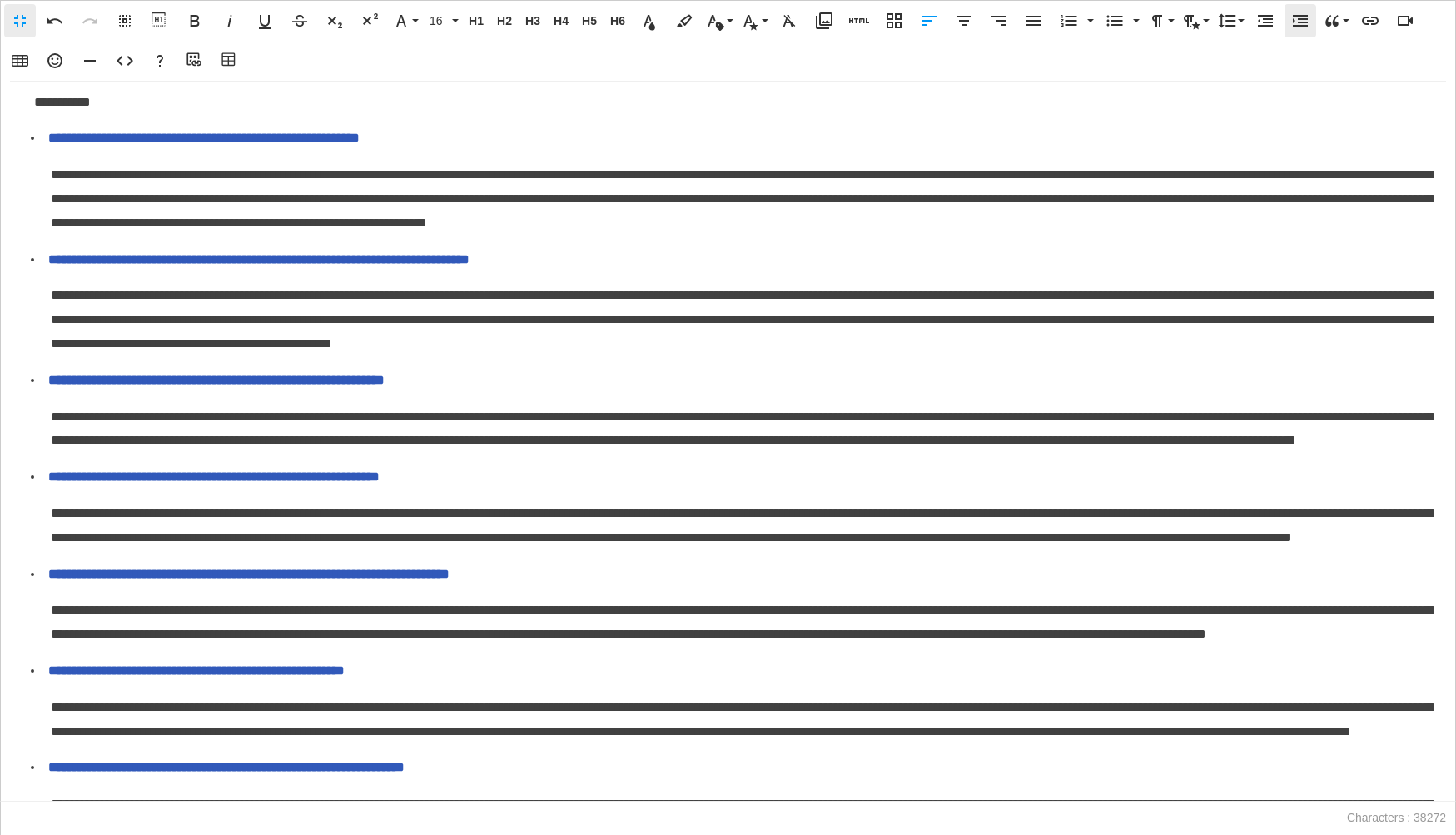
click at [1295, 27] on icon "button" at bounding box center [1300, 21] width 20 height 20
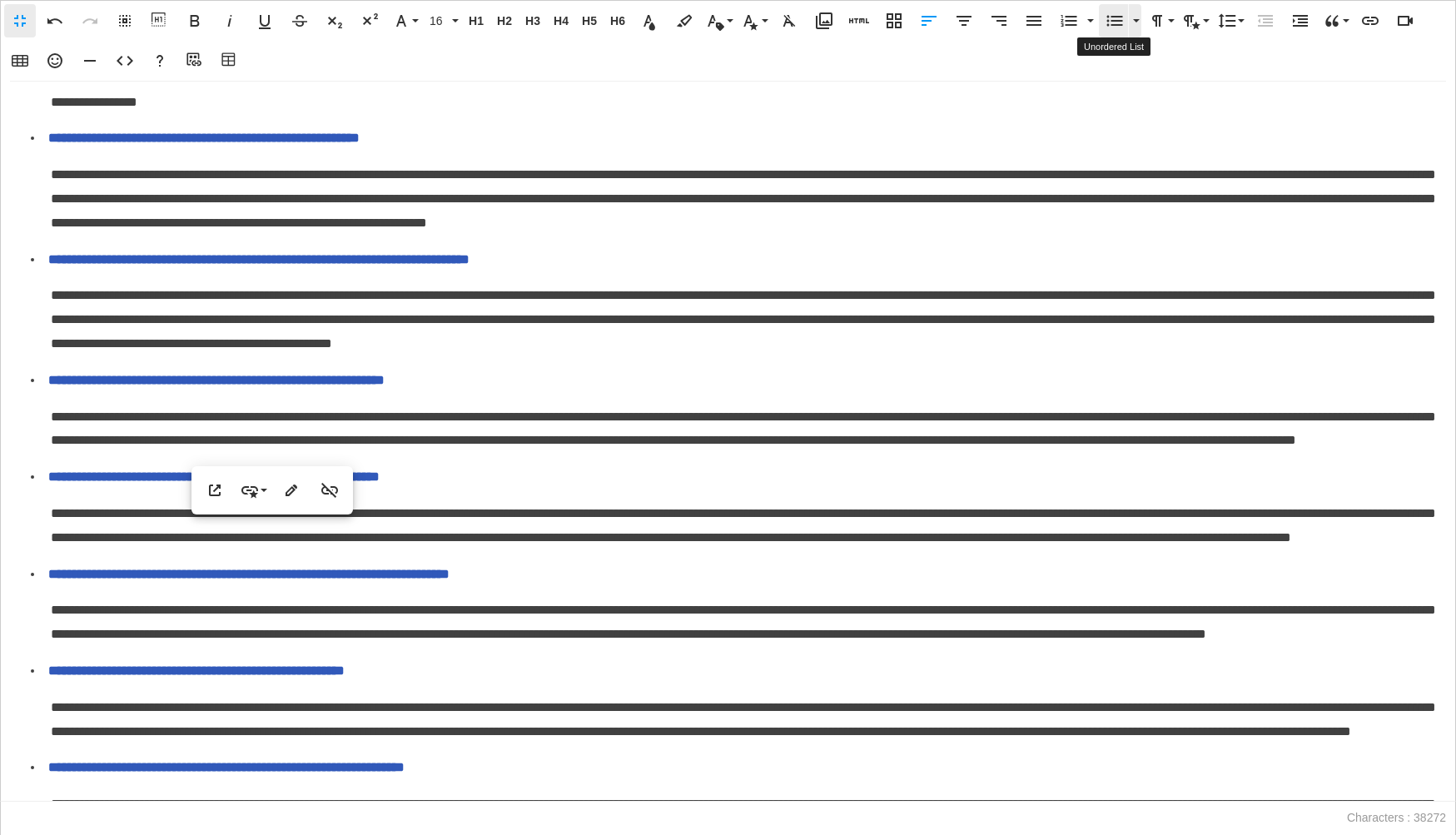
click at [1116, 23] on icon "button" at bounding box center [1114, 21] width 20 height 20
click at [16, 491] on div "**********" at bounding box center [728, 441] width 1456 height 720
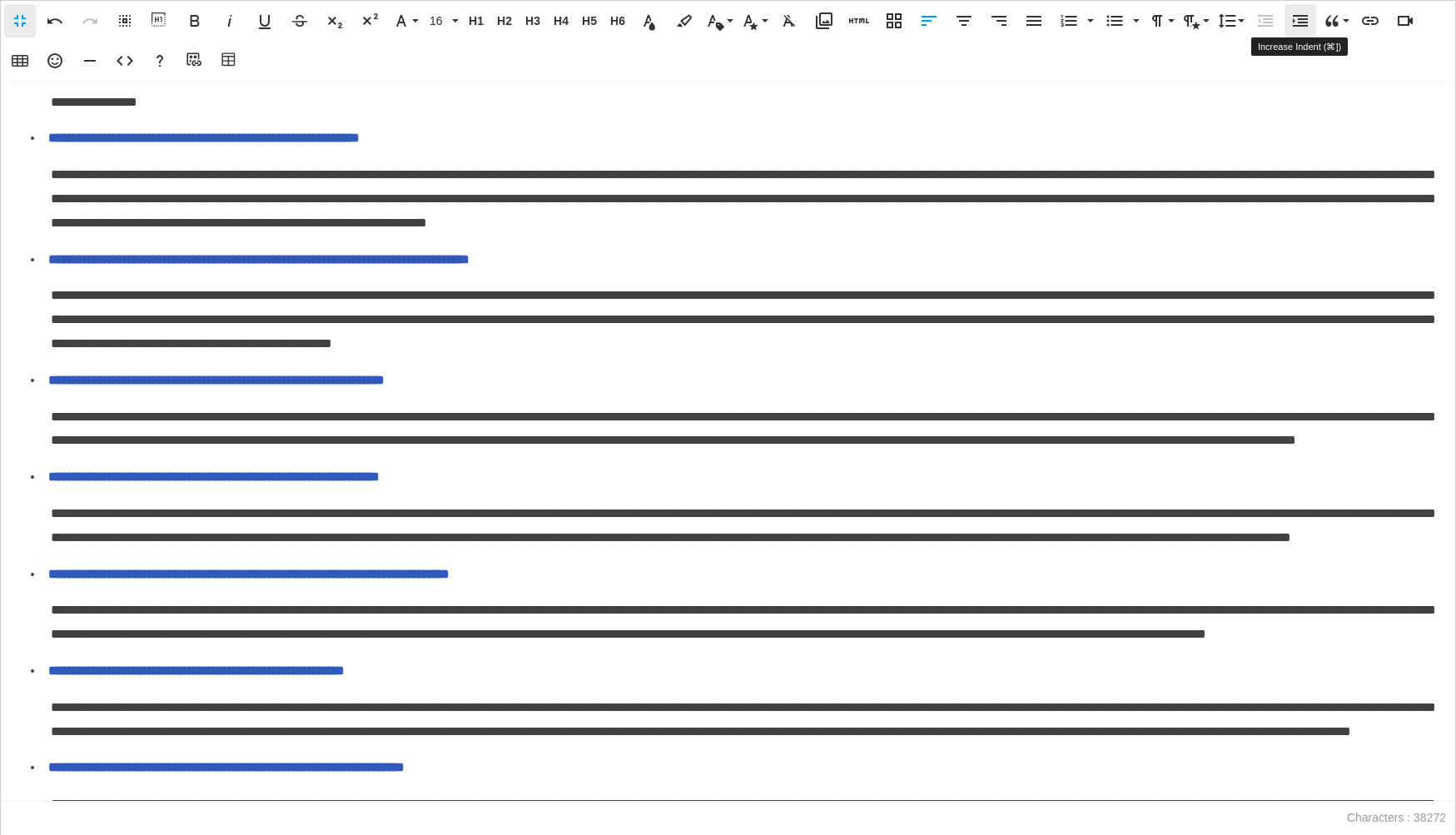
click at [1286, 18] on button "Increase Indent" at bounding box center [1300, 21] width 32 height 33
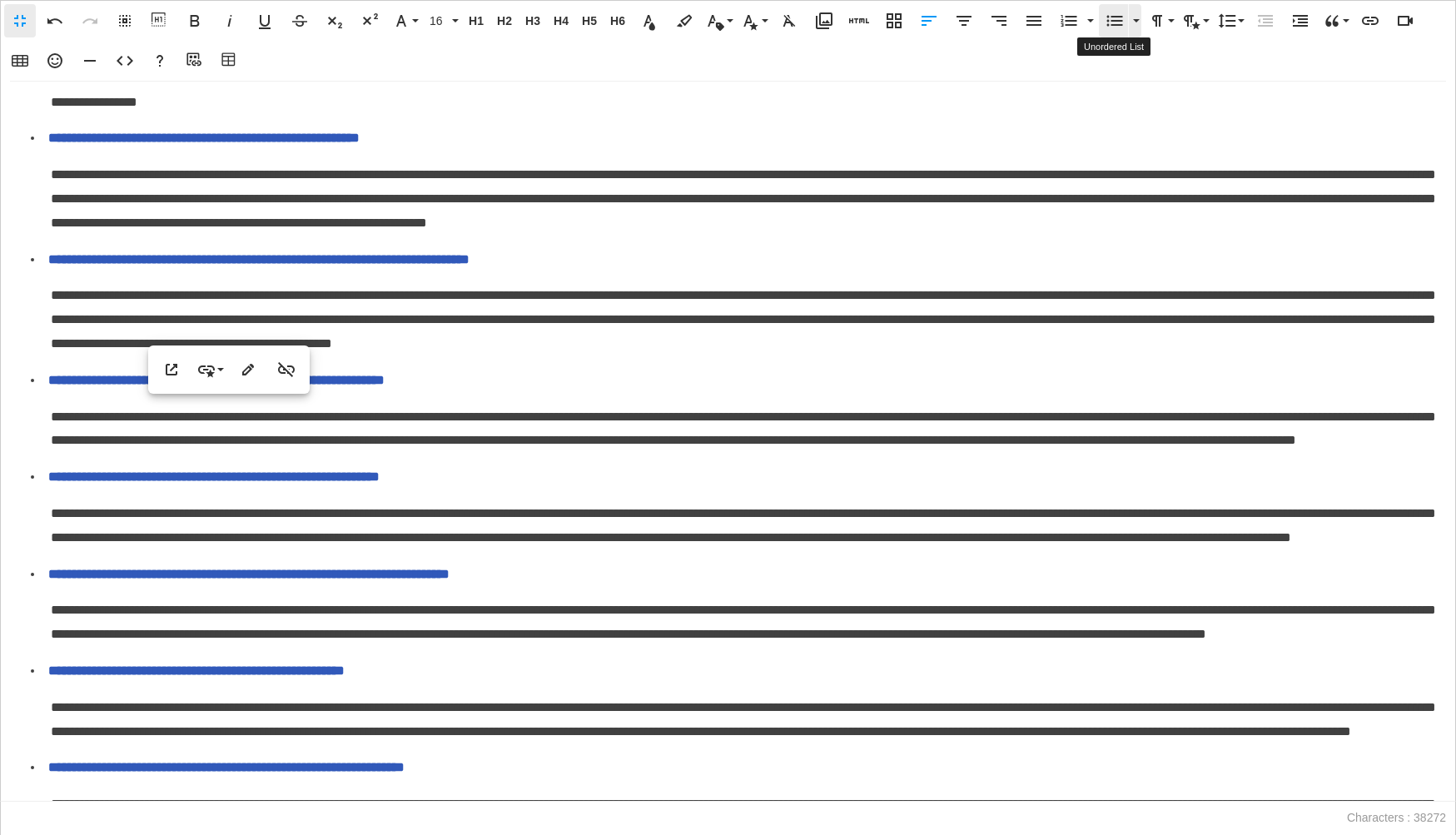
click at [1108, 30] on icon "button" at bounding box center [1114, 21] width 20 height 20
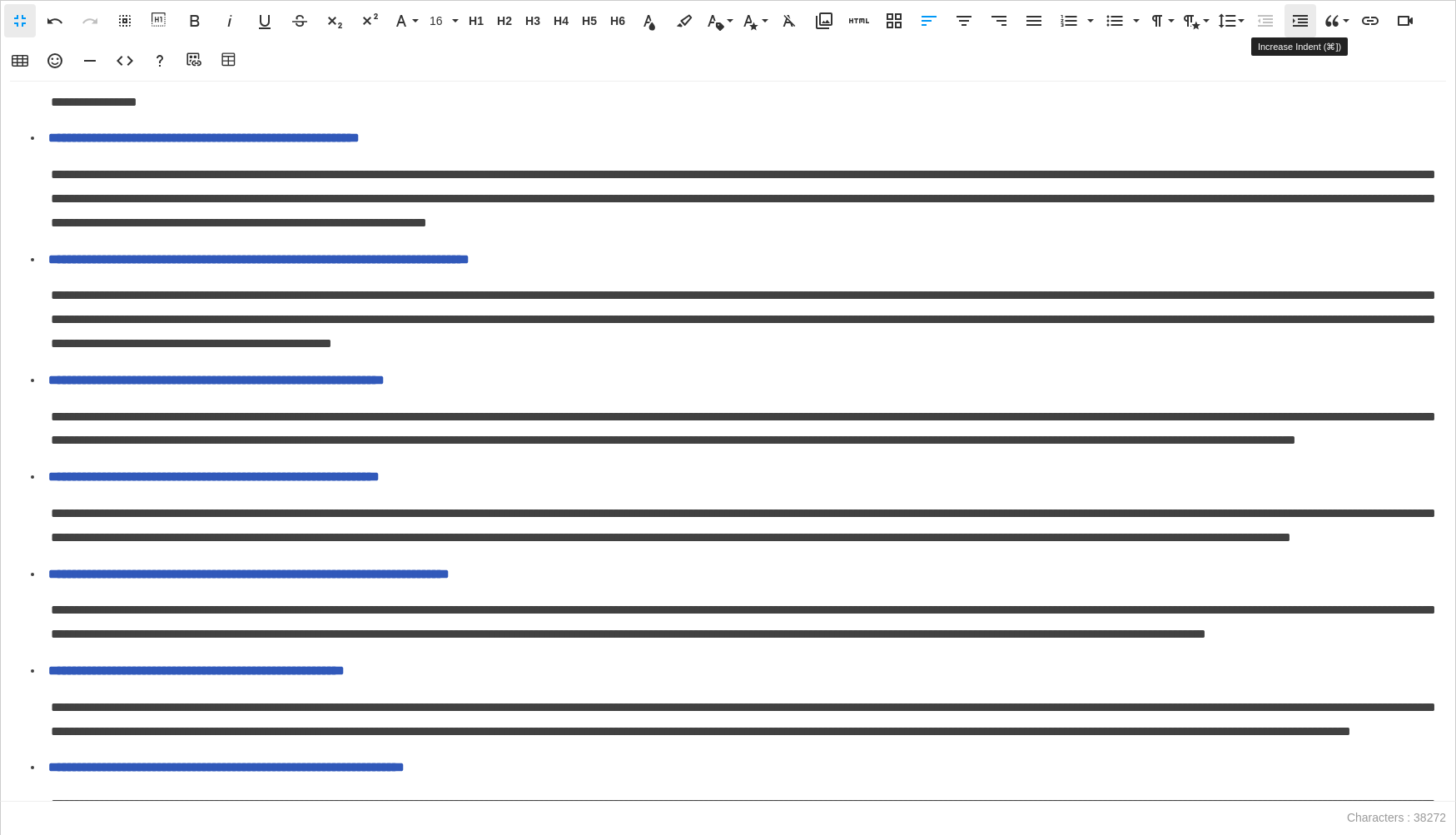
click at [1298, 25] on icon "button" at bounding box center [1300, 21] width 15 height 12
click at [1296, 28] on icon "button" at bounding box center [1300, 21] width 20 height 20
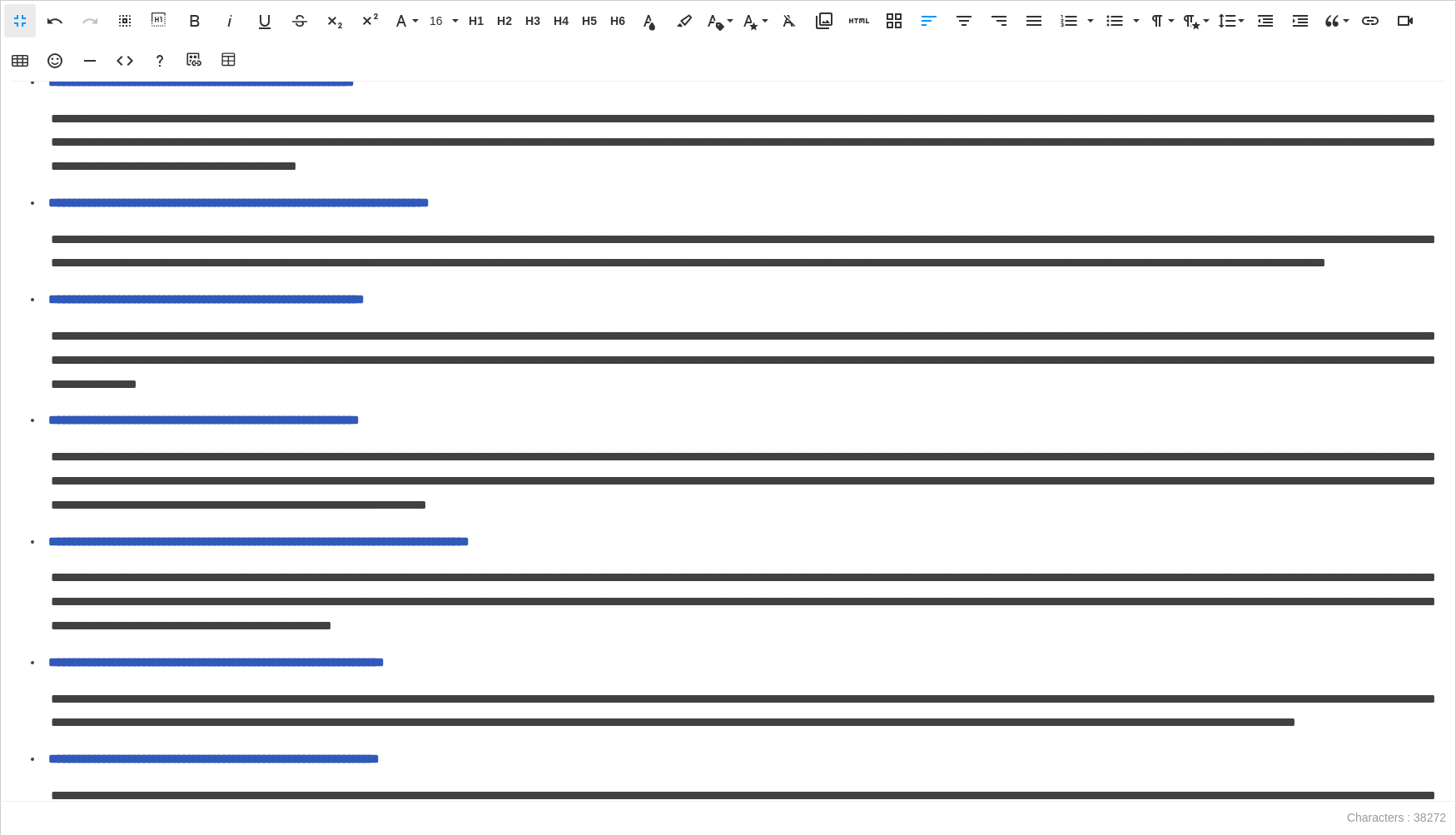
scroll to position [4764, 0]
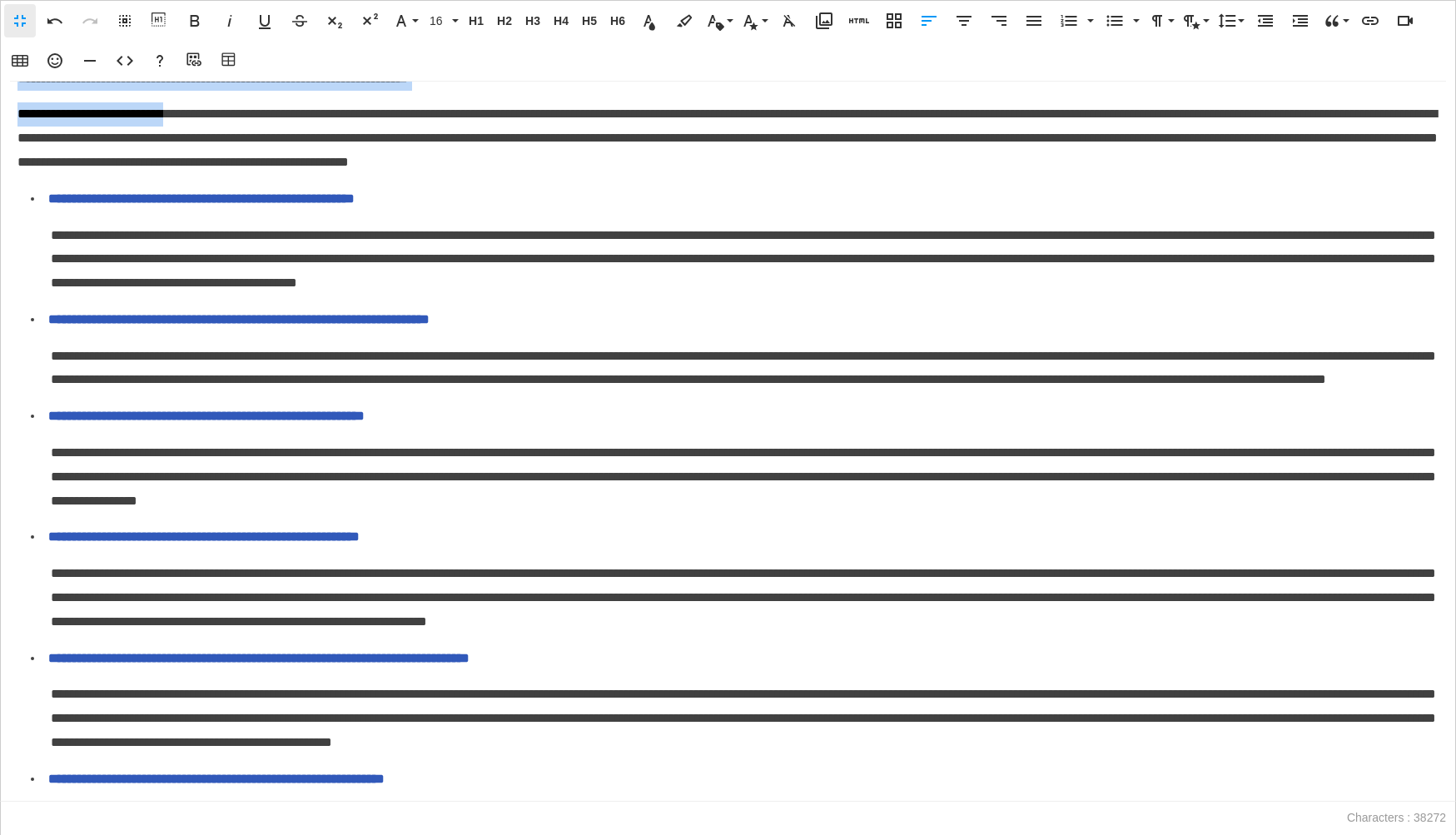
drag, startPoint x: 21, startPoint y: 222, endPoint x: 194, endPoint y: 652, distance: 463.5
click at [1299, 21] on icon "button" at bounding box center [1300, 21] width 20 height 20
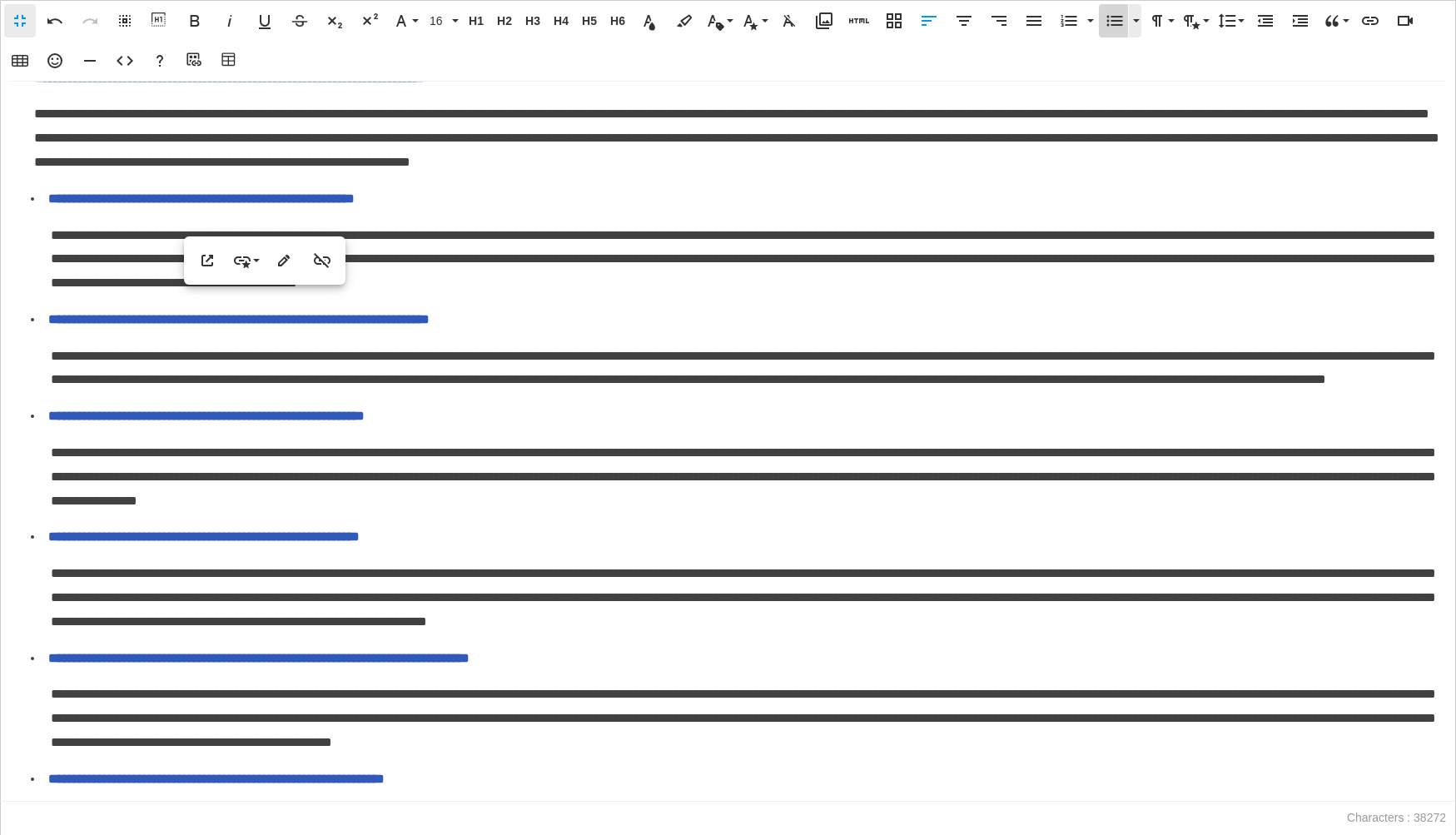
click at [1112, 24] on icon "button" at bounding box center [1115, 22] width 16 height 11
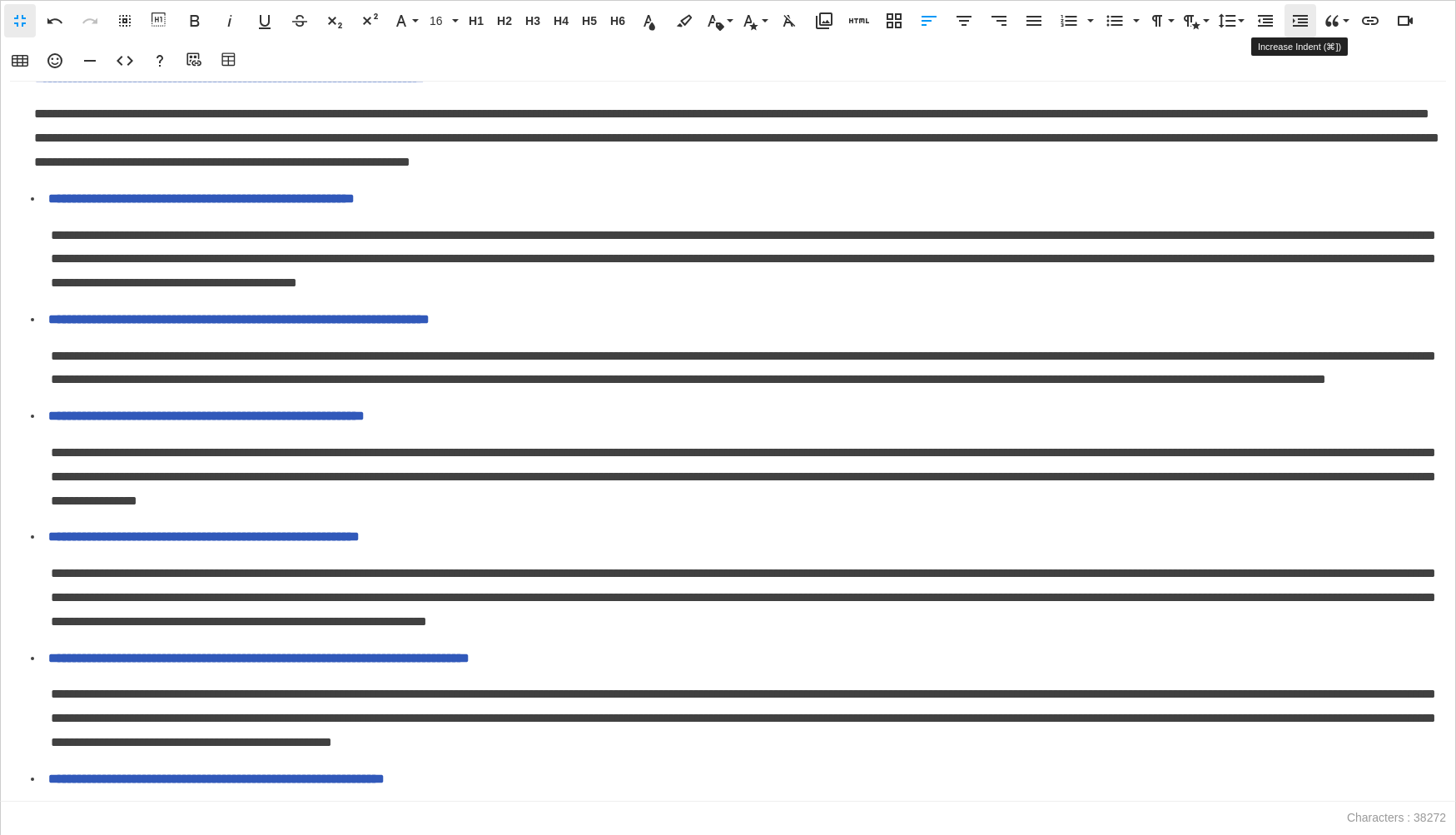
click at [1303, 23] on icon "button" at bounding box center [1300, 21] width 20 height 20
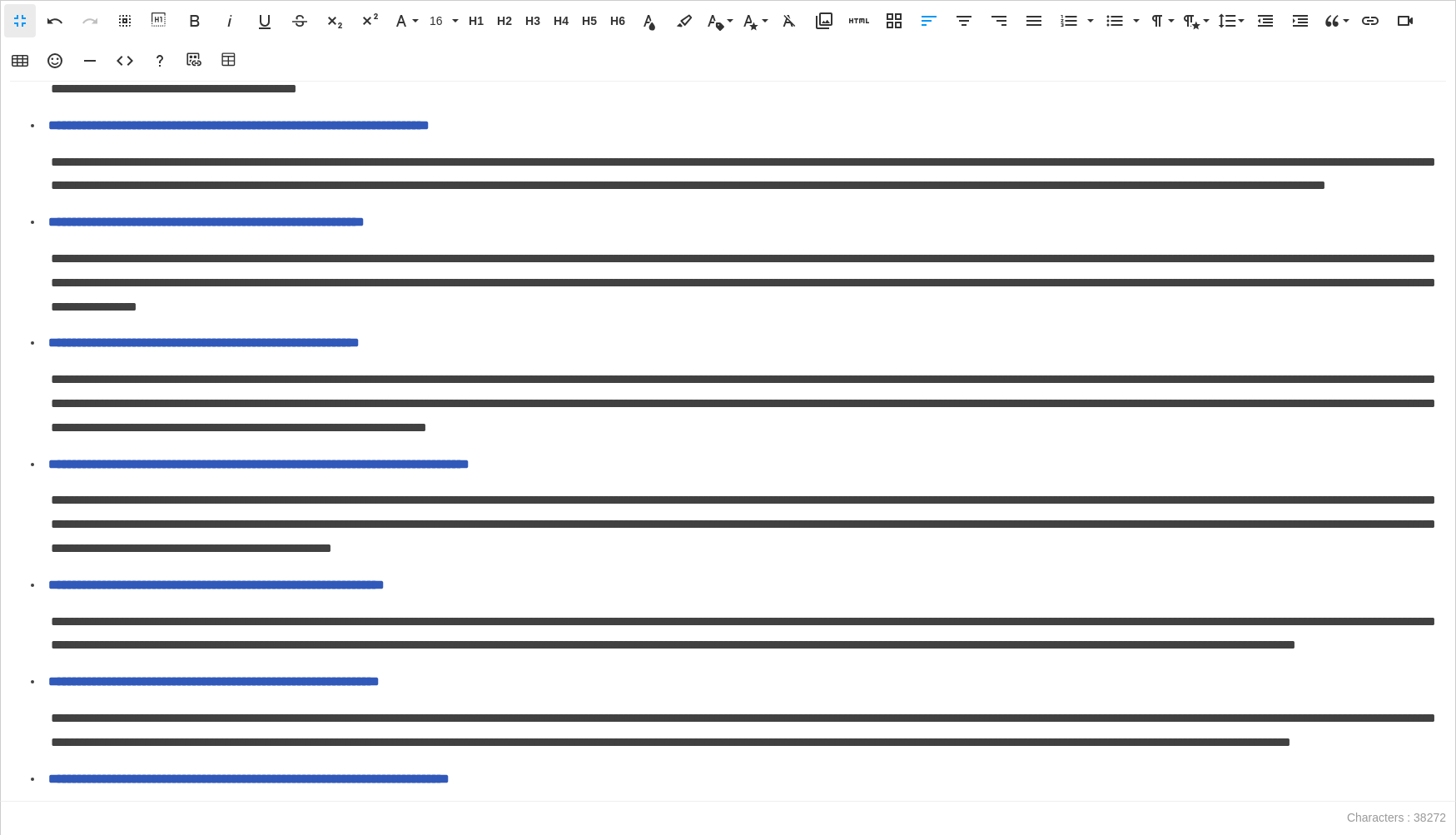
scroll to position [4970, 0]
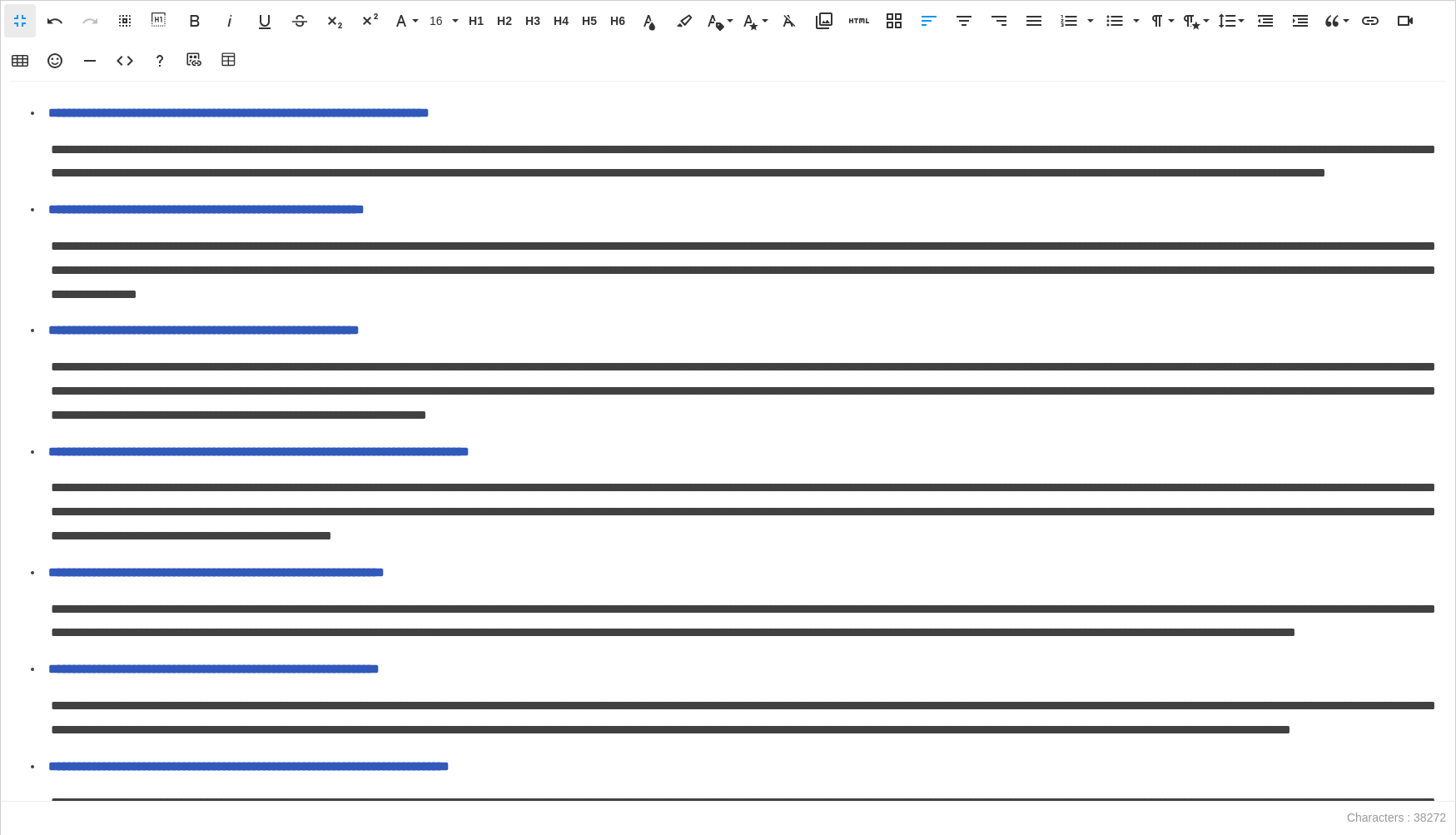
click at [1117, 24] on icon "button" at bounding box center [1115, 22] width 16 height 11
click at [1290, 11] on icon "button" at bounding box center [1300, 21] width 20 height 20
drag, startPoint x: 32, startPoint y: 281, endPoint x: 85, endPoint y: 336, distance: 76.4
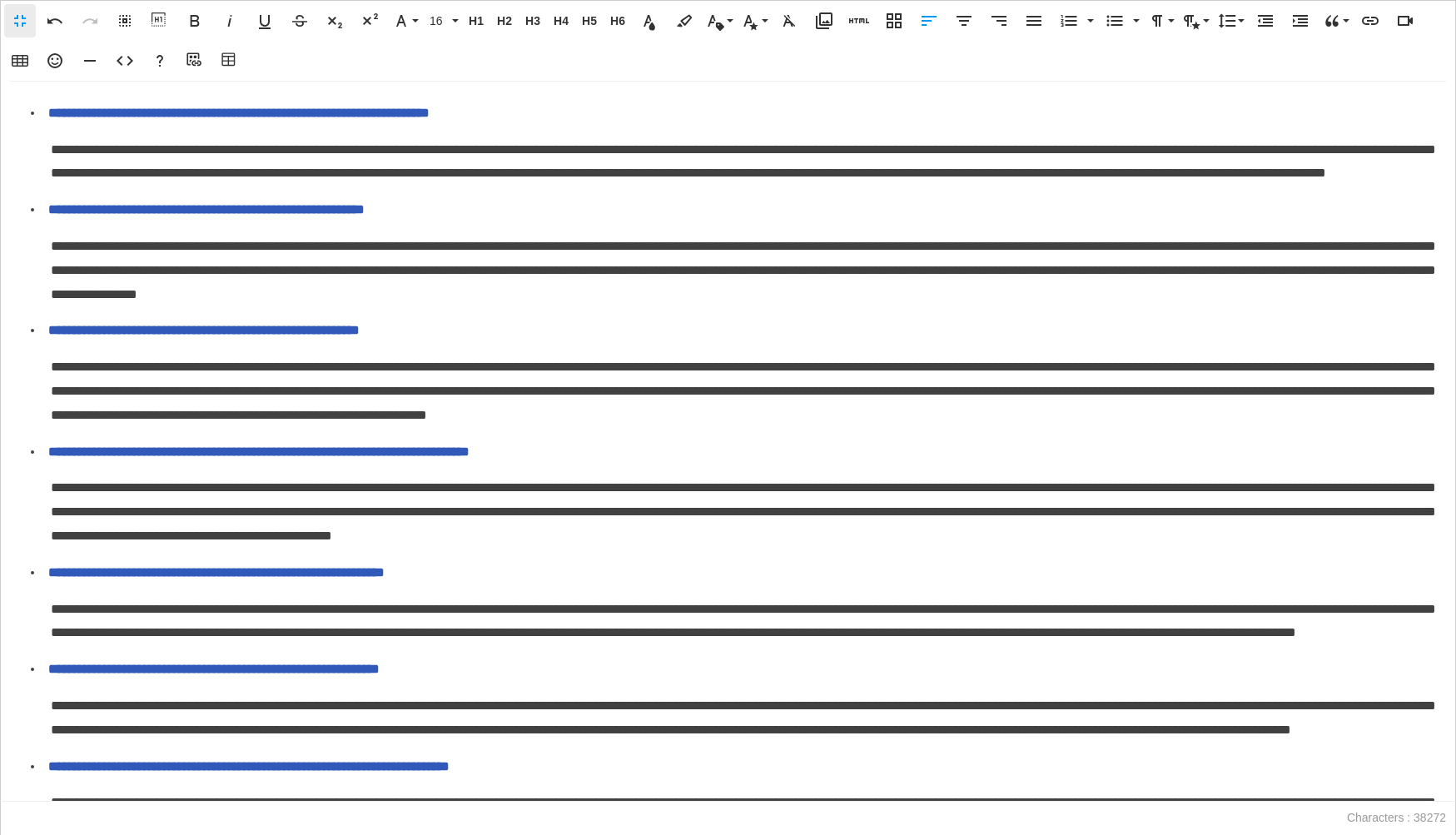
click at [1296, 18] on icon "button" at bounding box center [1300, 21] width 20 height 20
click at [1110, 18] on icon "button" at bounding box center [1114, 21] width 20 height 20
click at [1260, 18] on icon "button" at bounding box center [1265, 21] width 20 height 20
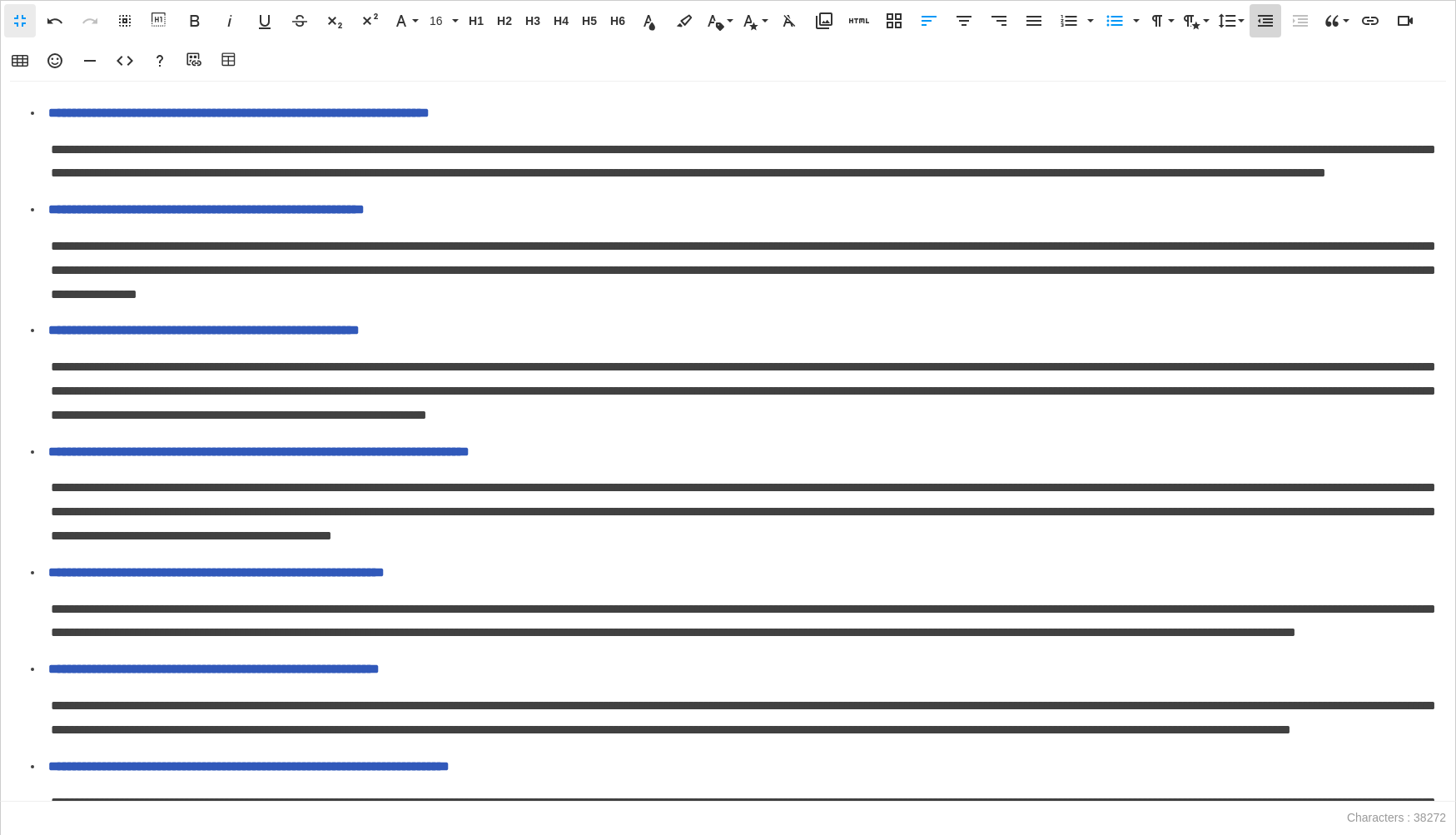
click at [1260, 18] on icon "button" at bounding box center [1265, 21] width 20 height 20
click at [1111, 29] on icon "button" at bounding box center [1114, 21] width 20 height 20
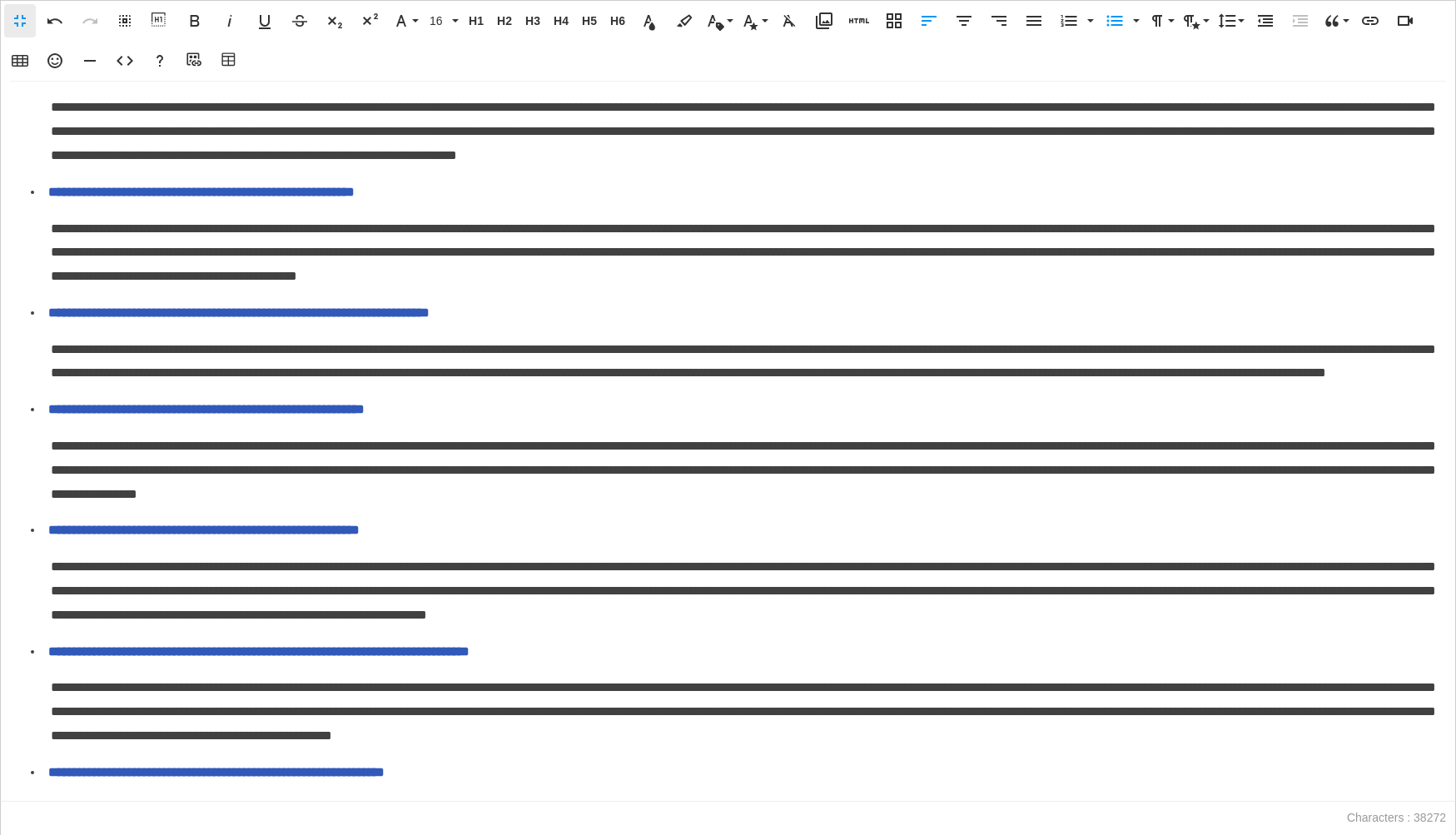
scroll to position [4537, 0]
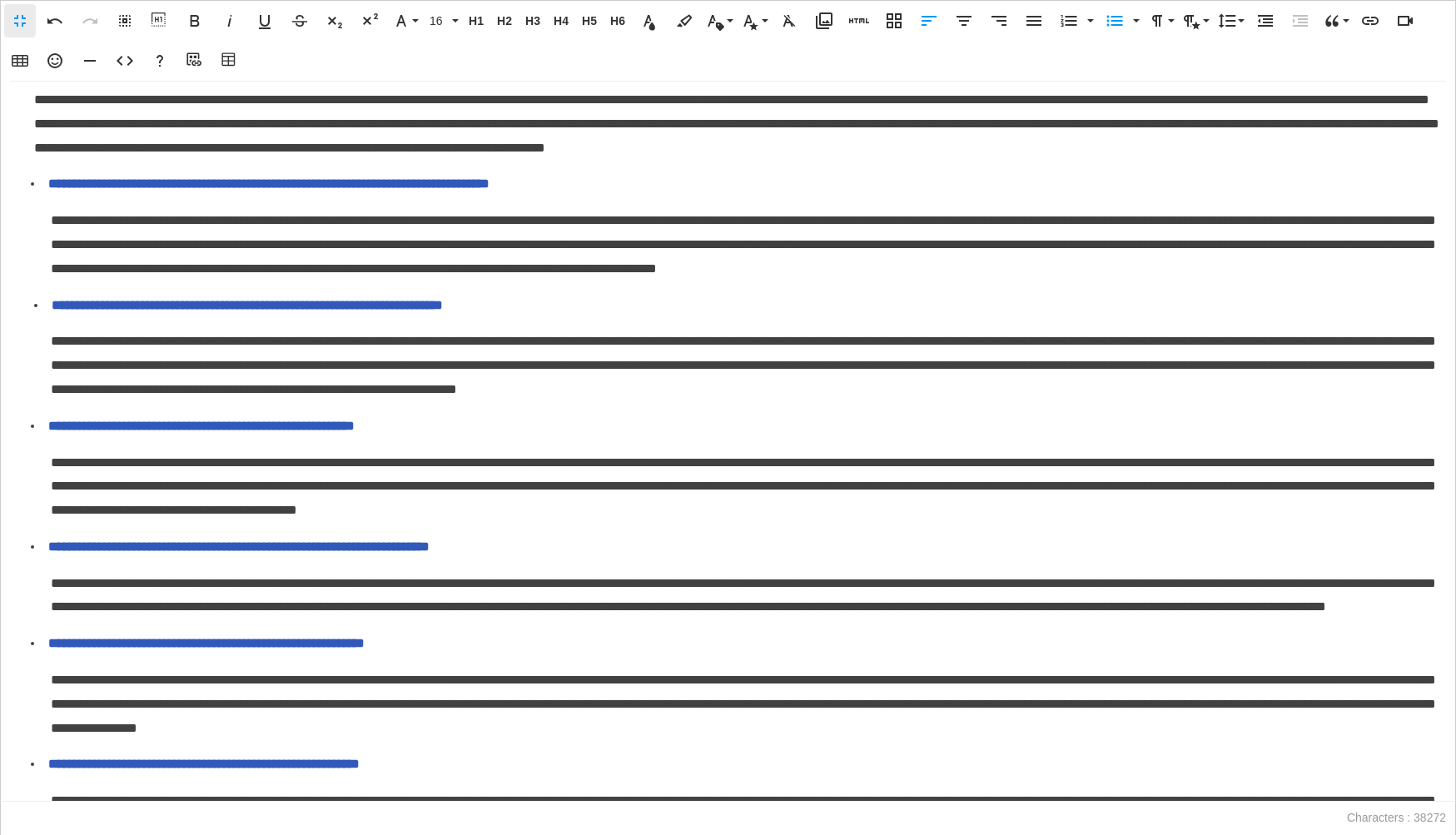
click at [38, 69] on span "**********" at bounding box center [220, 63] width 371 height 13
click at [1109, 22] on icon "button" at bounding box center [1114, 21] width 20 height 20
click at [36, 160] on p "**********" at bounding box center [737, 124] width 1405 height 71
click at [1296, 25] on icon "button" at bounding box center [1300, 21] width 15 height 12
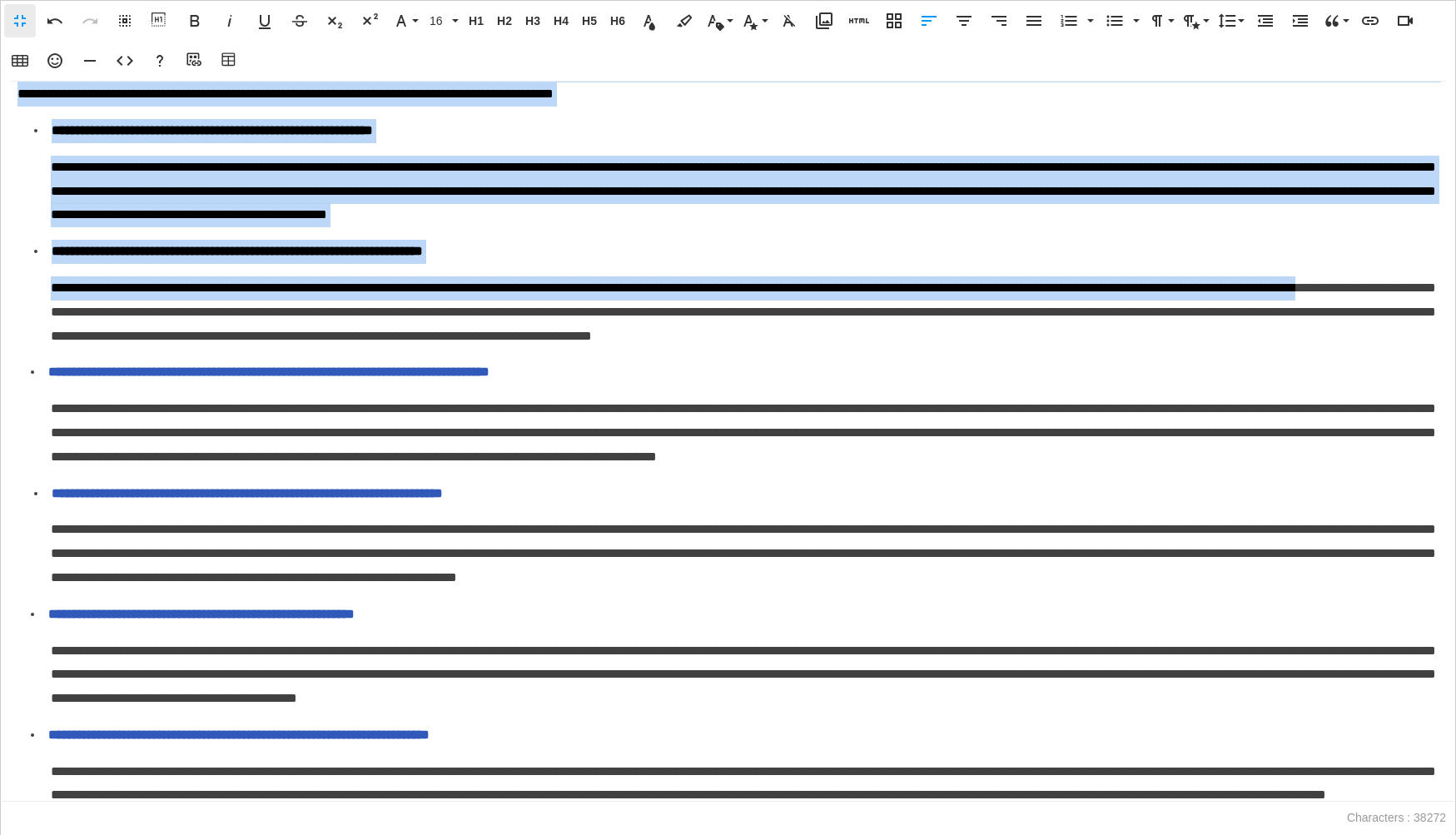
scroll to position [4383, 0]
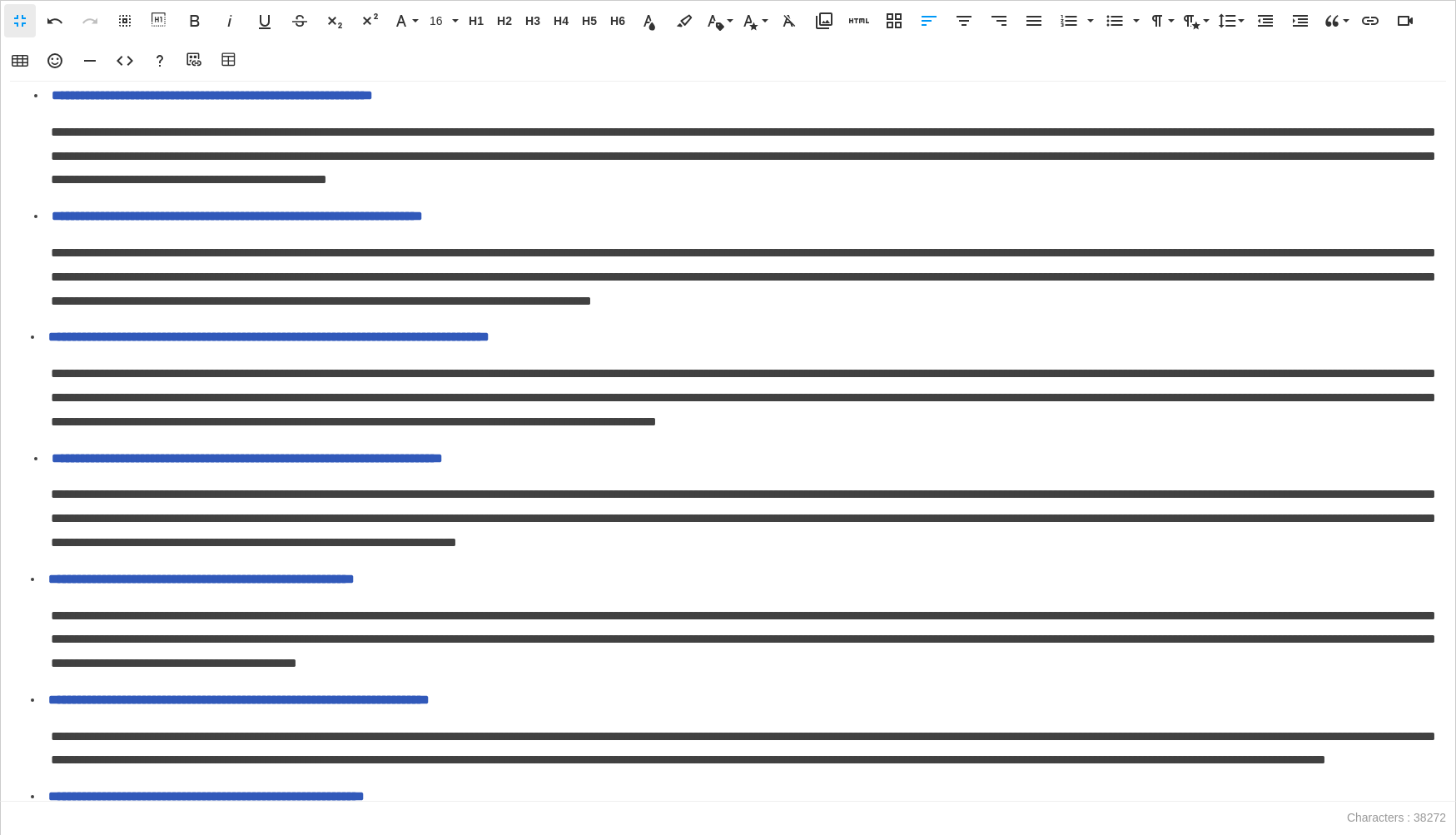
drag, startPoint x: 17, startPoint y: 285, endPoint x: 288, endPoint y: 581, distance: 401.3
click at [1300, 26] on icon "button" at bounding box center [1300, 21] width 20 height 20
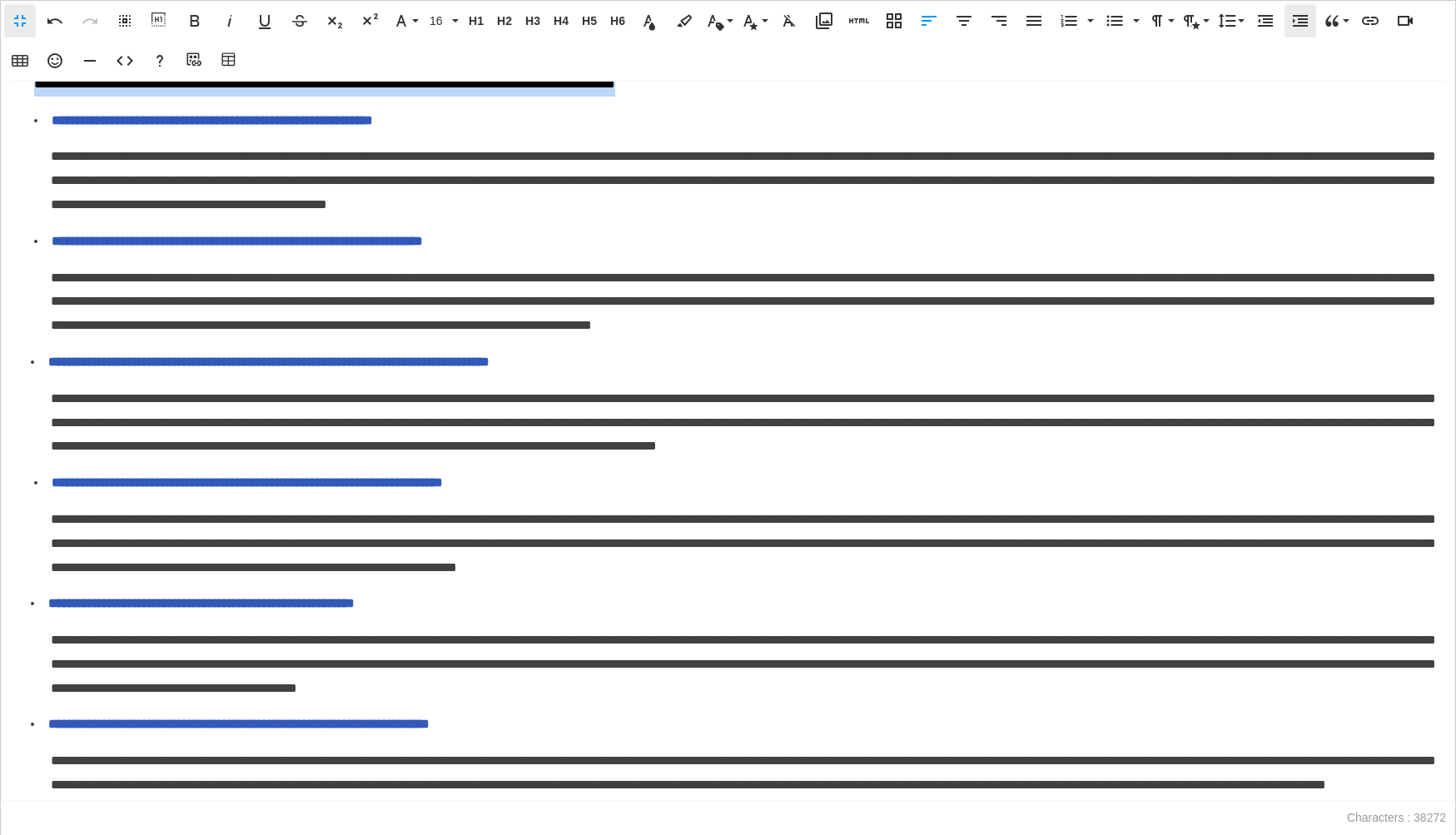
click at [1300, 26] on icon "button" at bounding box center [1300, 21] width 20 height 20
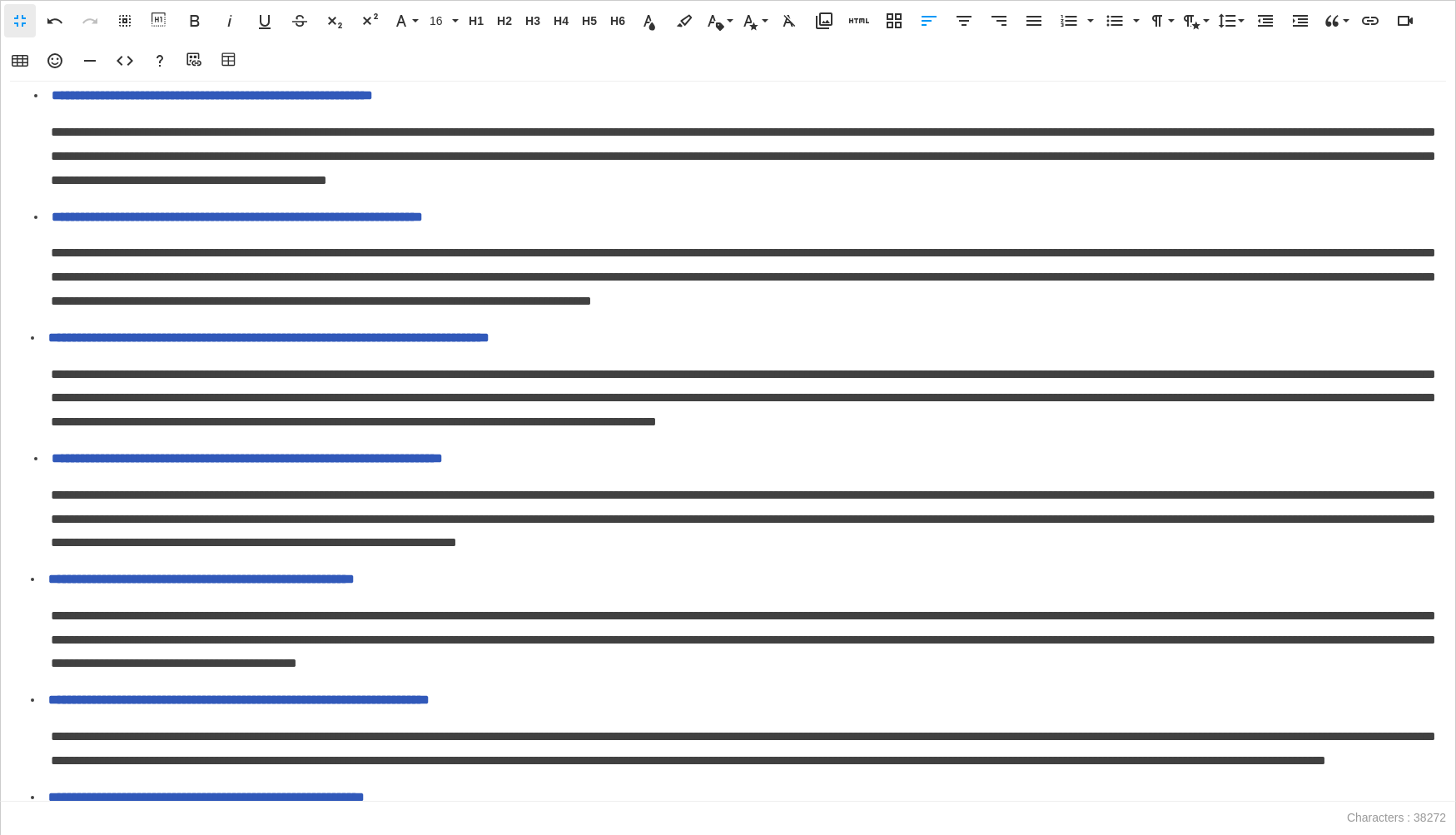
click at [1268, 12] on icon "button" at bounding box center [1265, 21] width 20 height 20
click at [1268, 12] on icon "button" at bounding box center [1265, 21] width 20 height 20
click at [1119, 14] on icon "button" at bounding box center [1114, 21] width 20 height 20
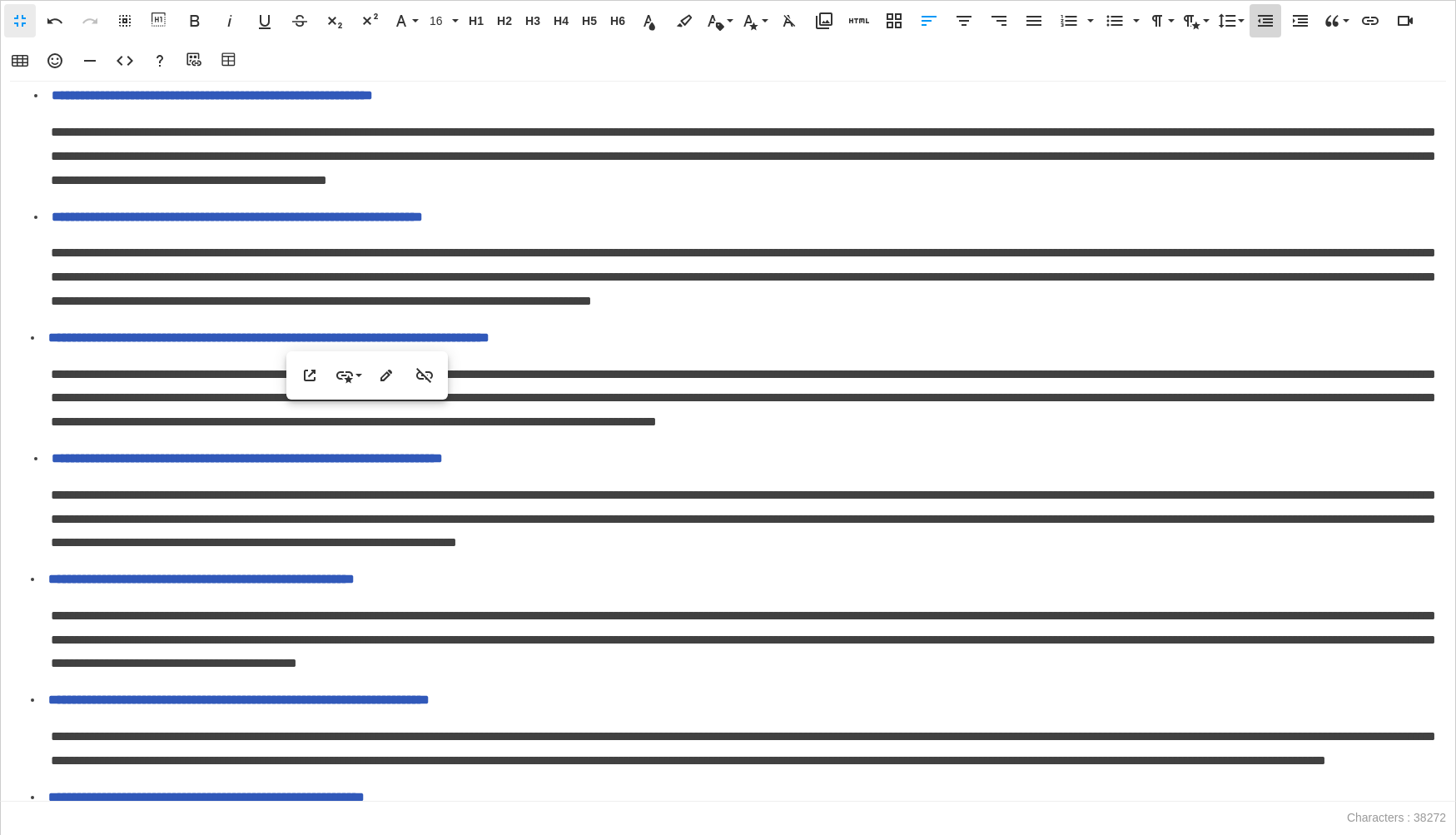
click at [1258, 21] on icon "button" at bounding box center [1265, 21] width 15 height 12
click at [1116, 13] on icon "button" at bounding box center [1114, 21] width 20 height 20
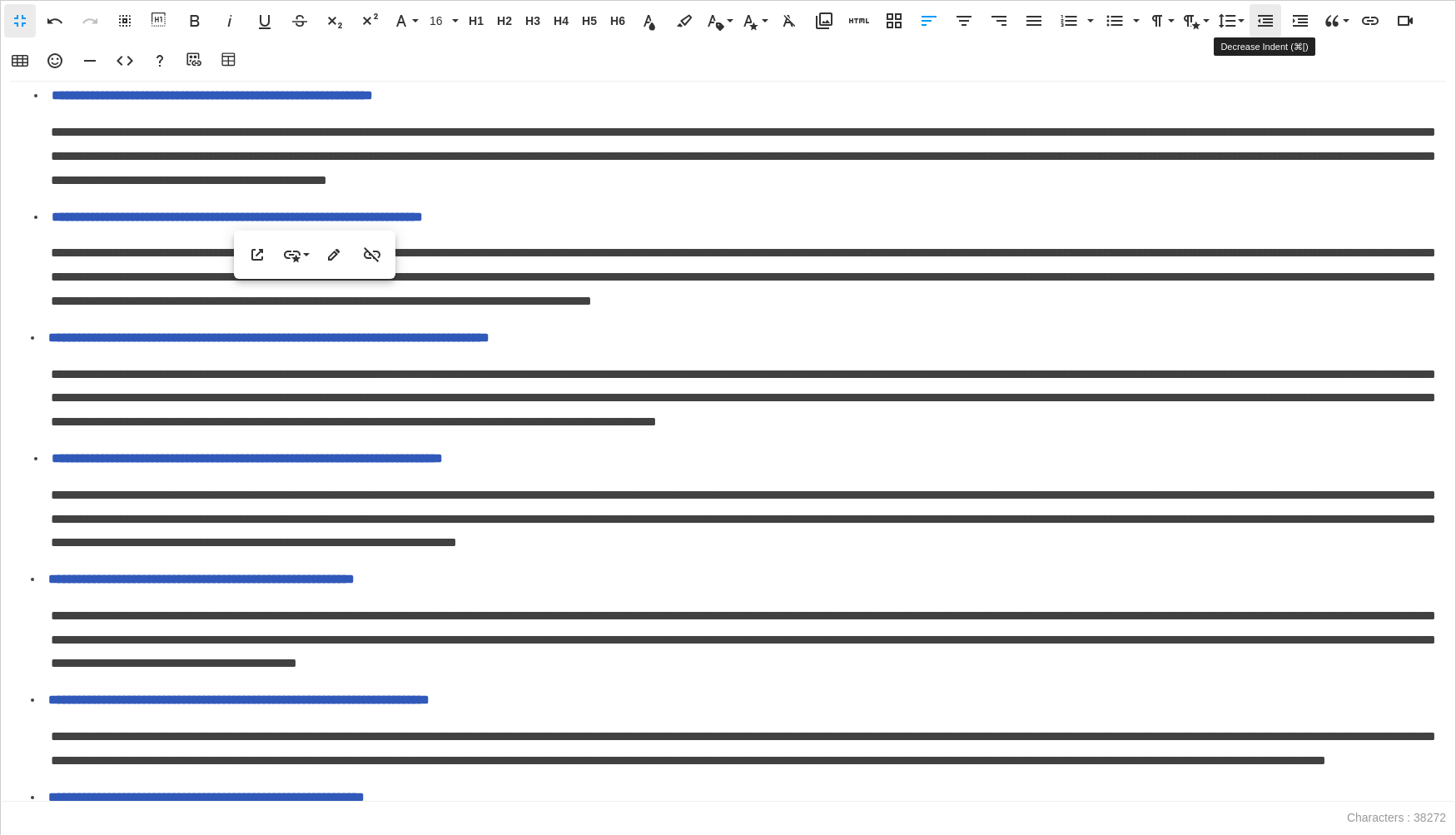
click at [1266, 25] on icon "button" at bounding box center [1265, 21] width 15 height 12
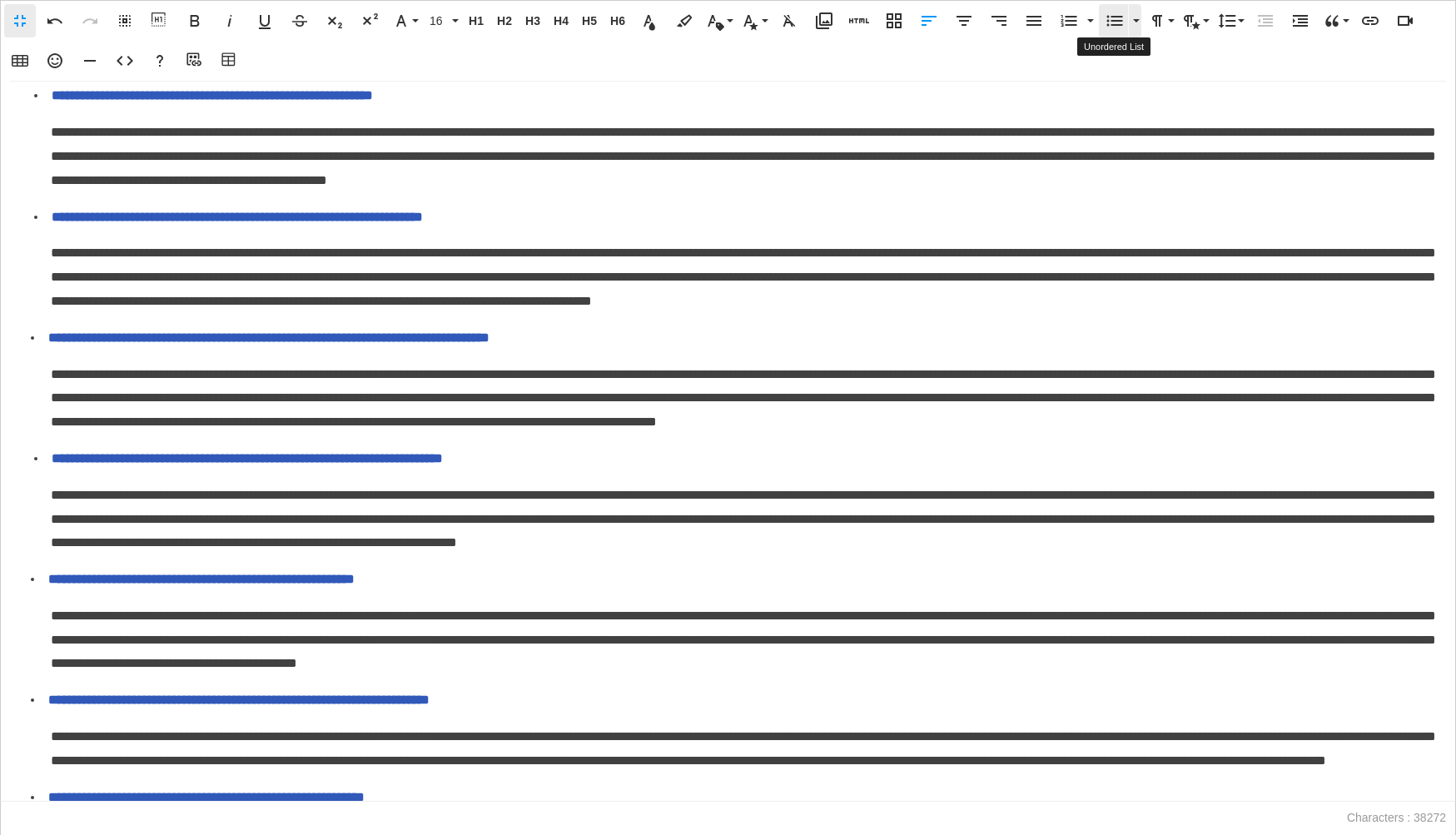
click at [1114, 24] on icon "button" at bounding box center [1115, 22] width 16 height 11
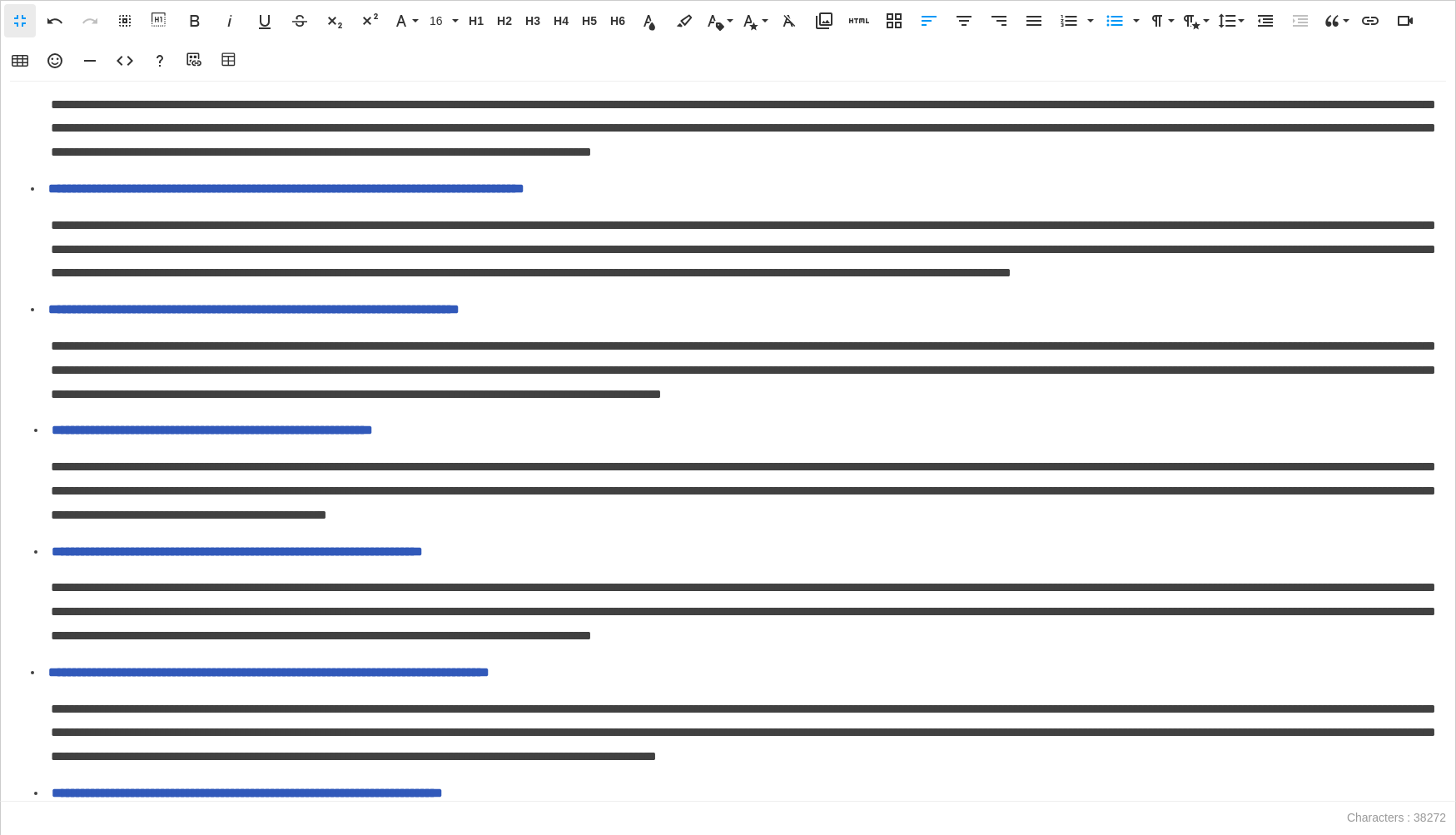
scroll to position [4080, 0]
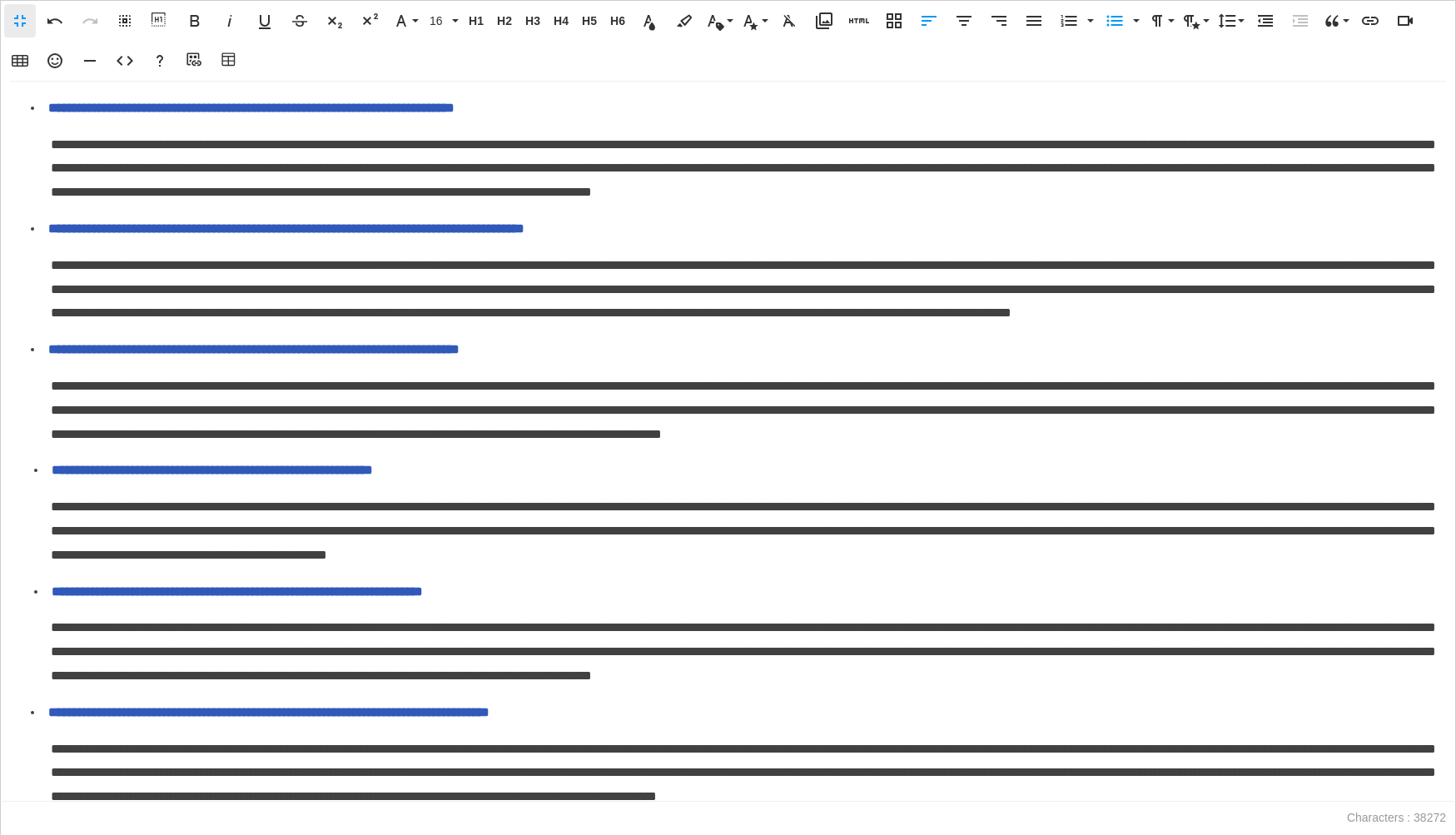
click at [1264, 23] on icon "button" at bounding box center [1265, 21] width 15 height 12
click at [1118, 16] on icon "button" at bounding box center [1115, 22] width 16 height 11
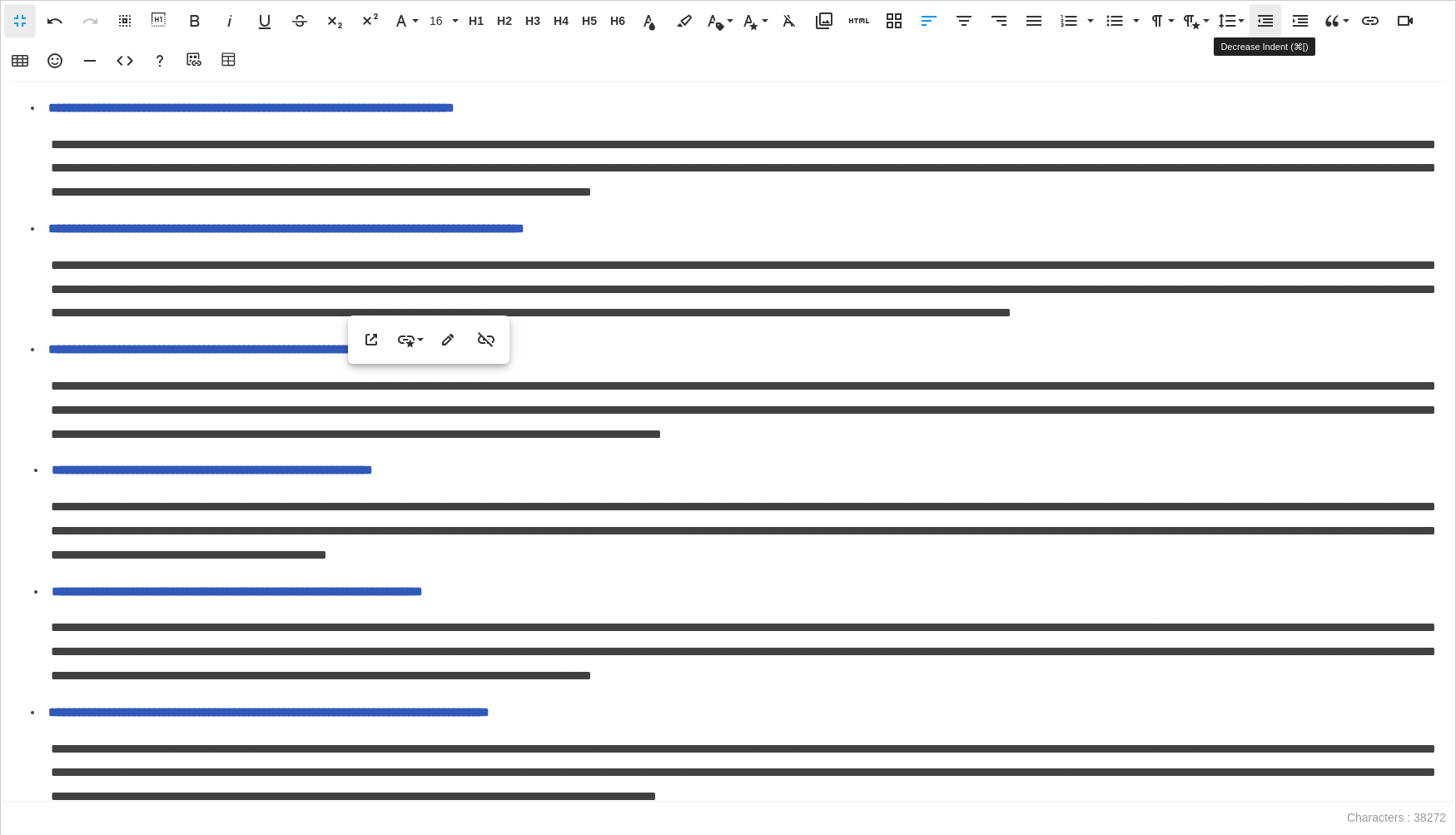
click at [1265, 20] on icon "button" at bounding box center [1265, 21] width 20 height 20
click at [1109, 27] on icon "button" at bounding box center [1114, 21] width 20 height 20
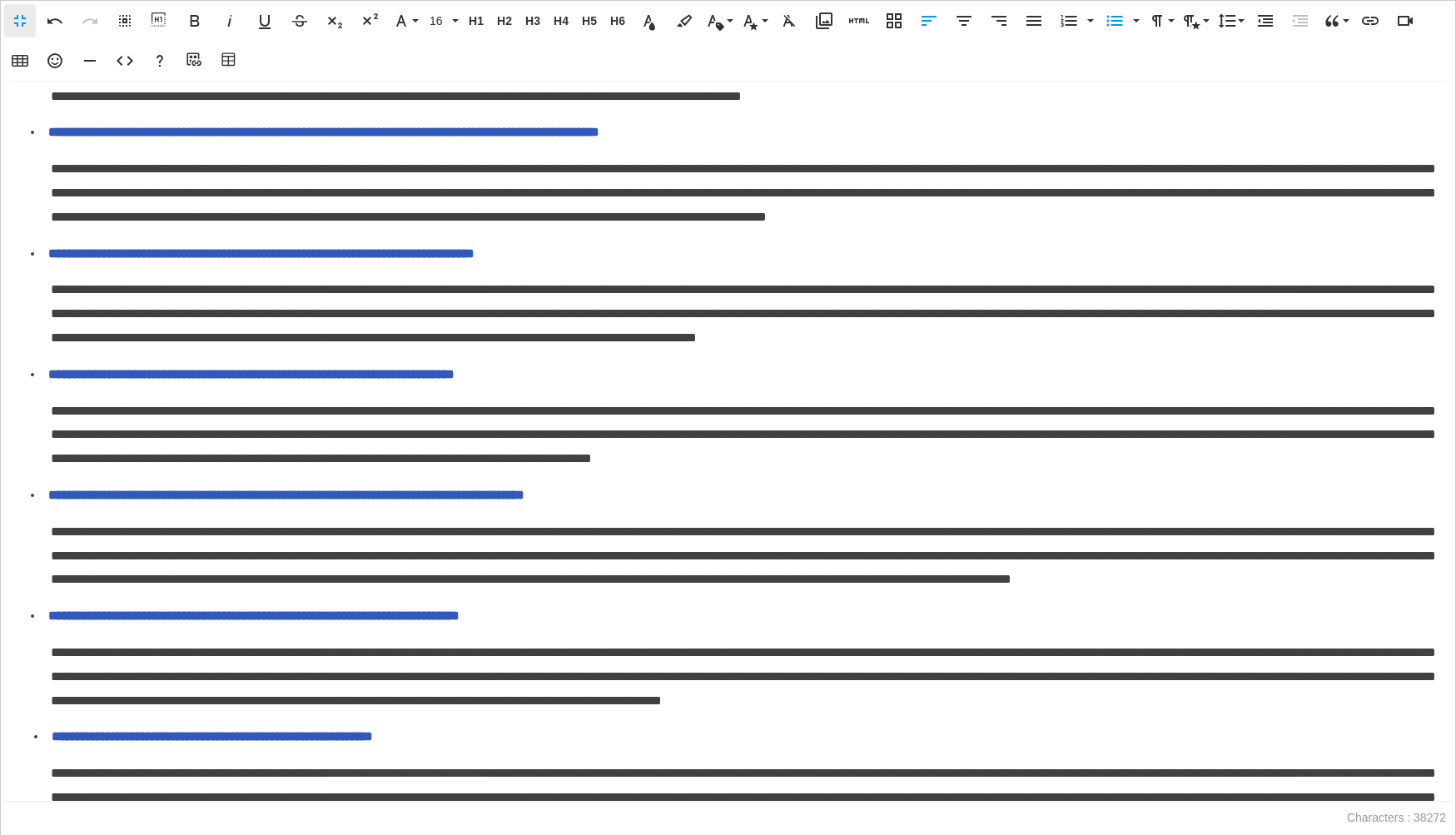
scroll to position [3799, 0]
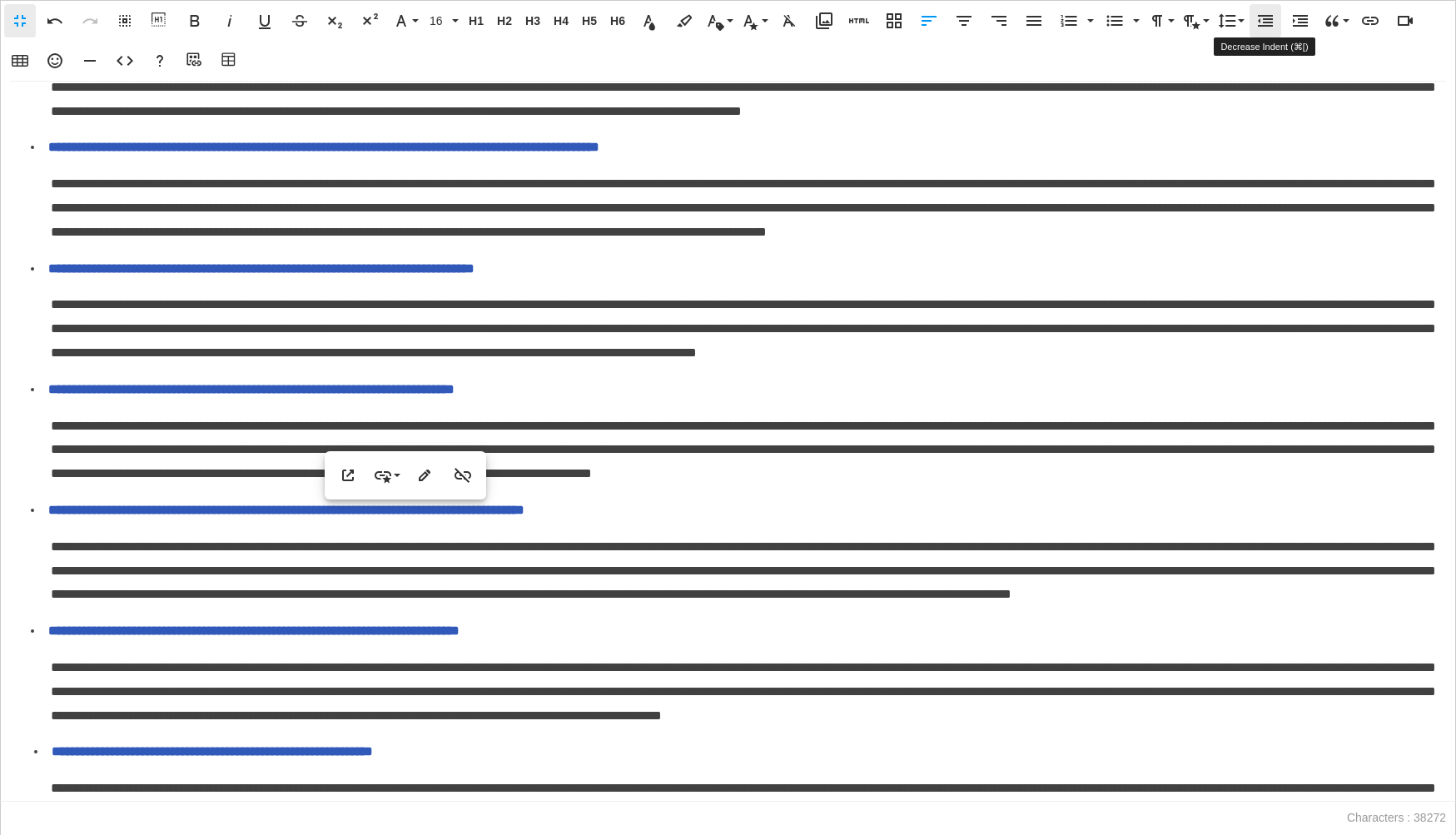
click at [1256, 22] on icon "button" at bounding box center [1265, 21] width 20 height 20
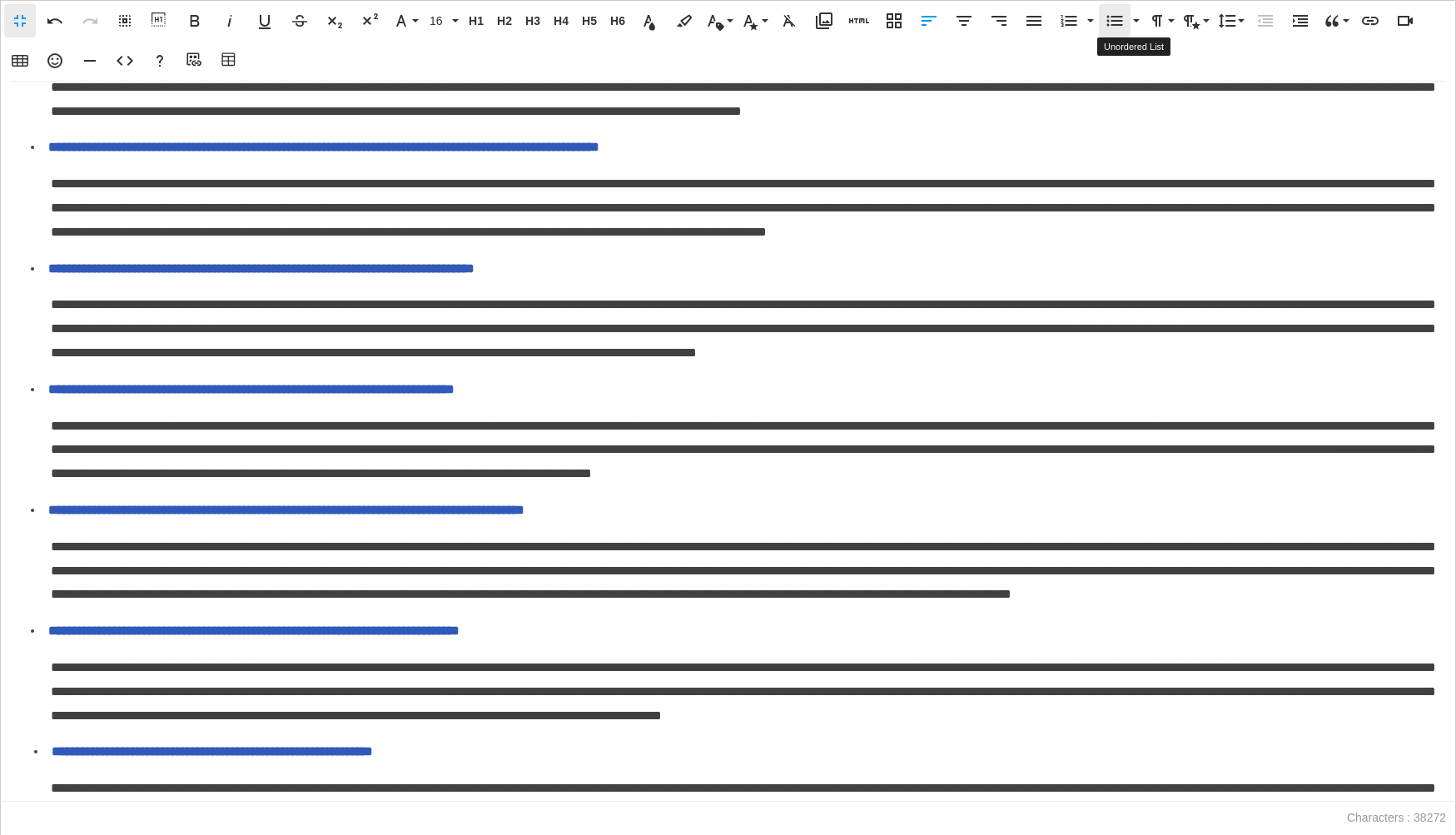
click at [1121, 22] on icon "button" at bounding box center [1114, 21] width 20 height 20
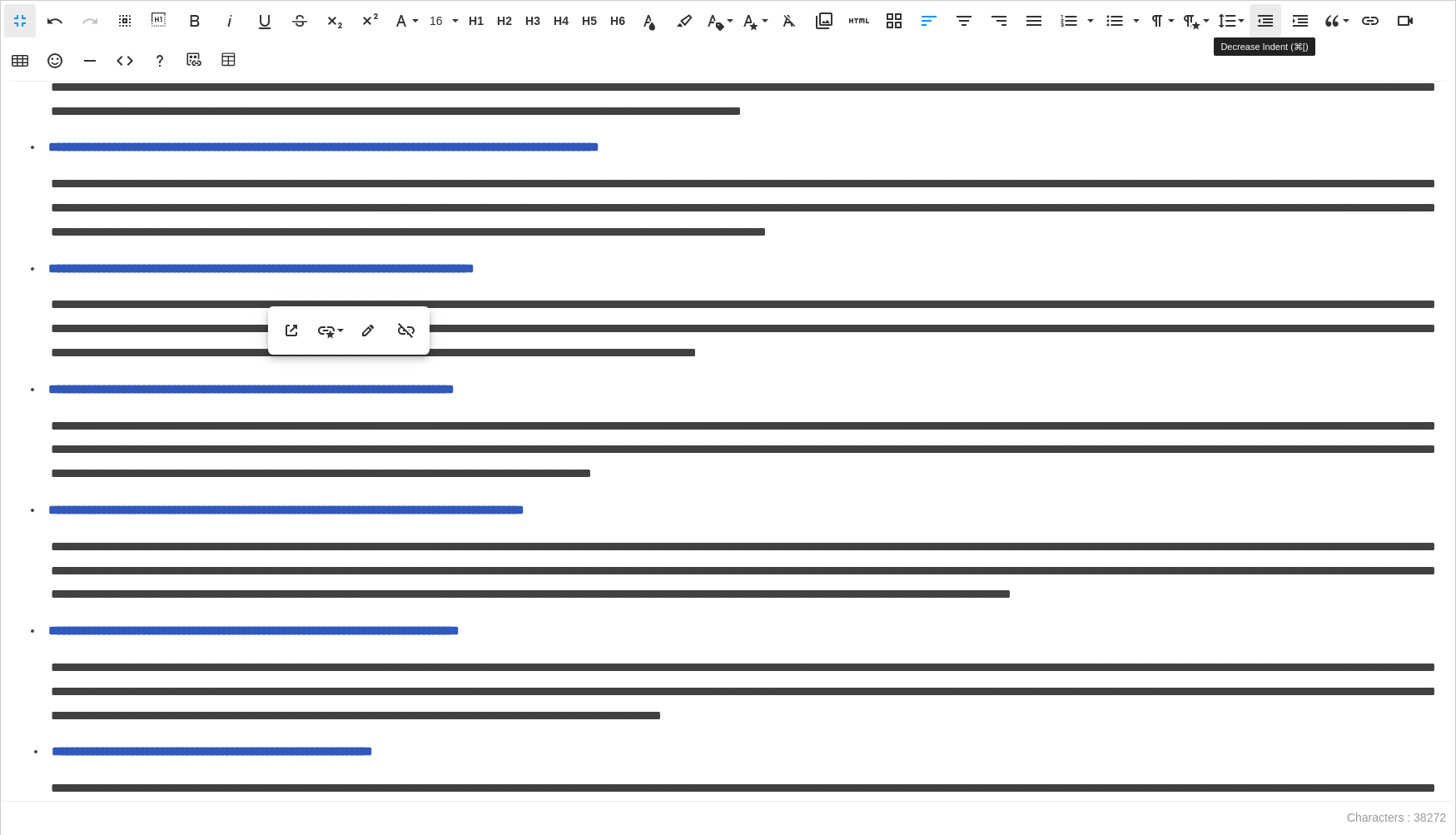
click at [1264, 23] on icon "button" at bounding box center [1265, 21] width 15 height 12
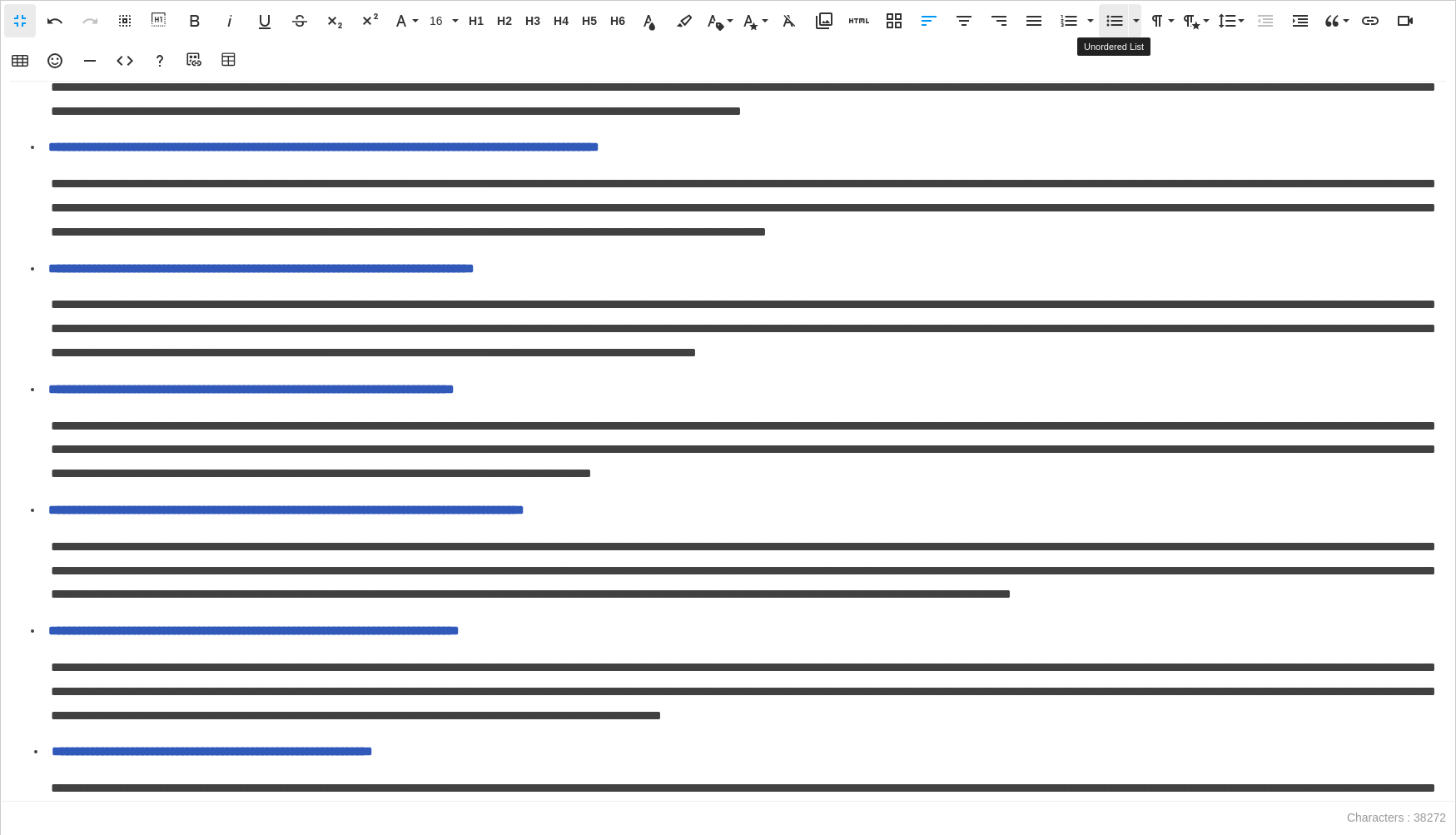
click at [1116, 31] on button "Unordered List" at bounding box center [1114, 21] width 32 height 33
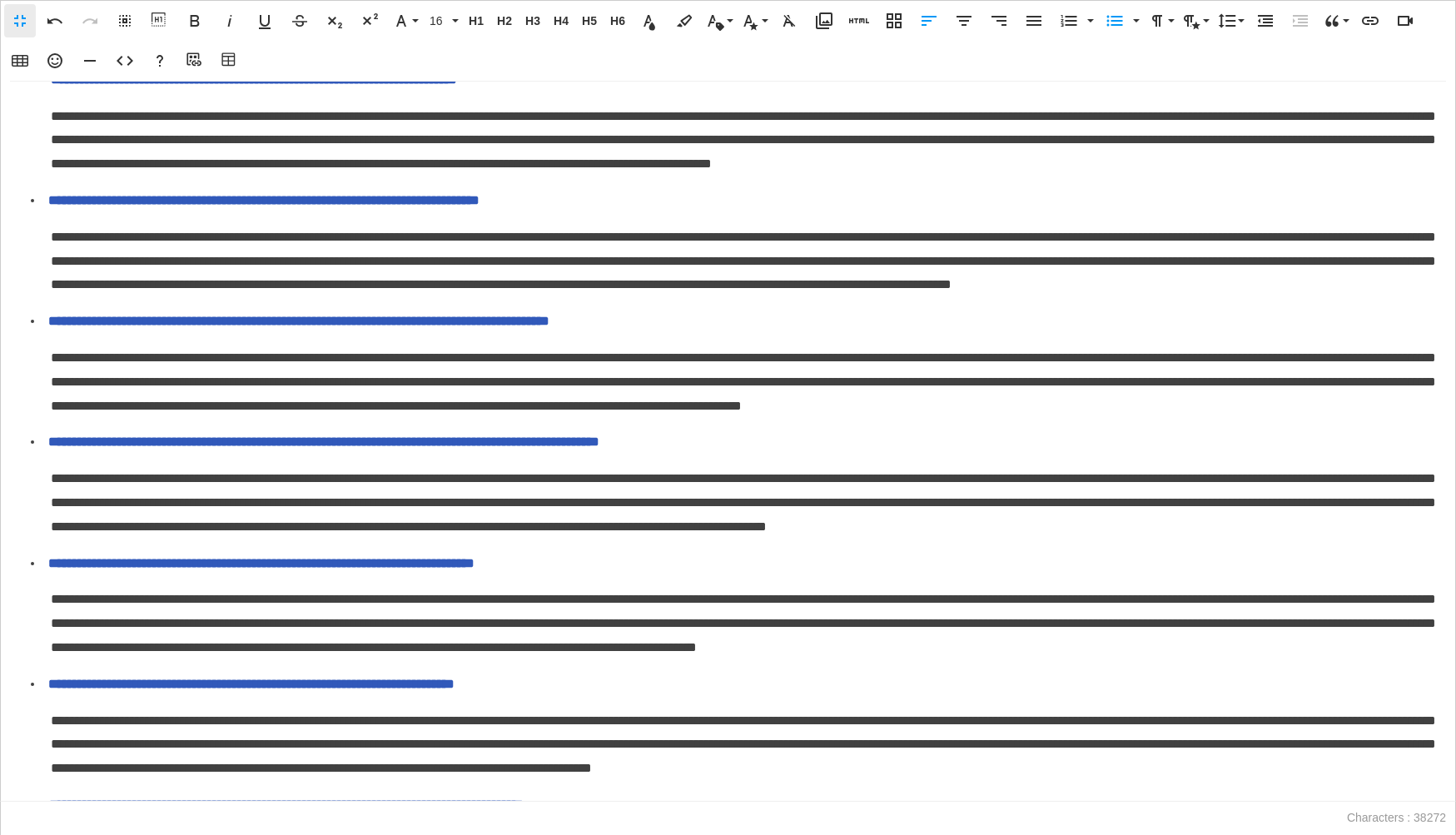
scroll to position [3455, 0]
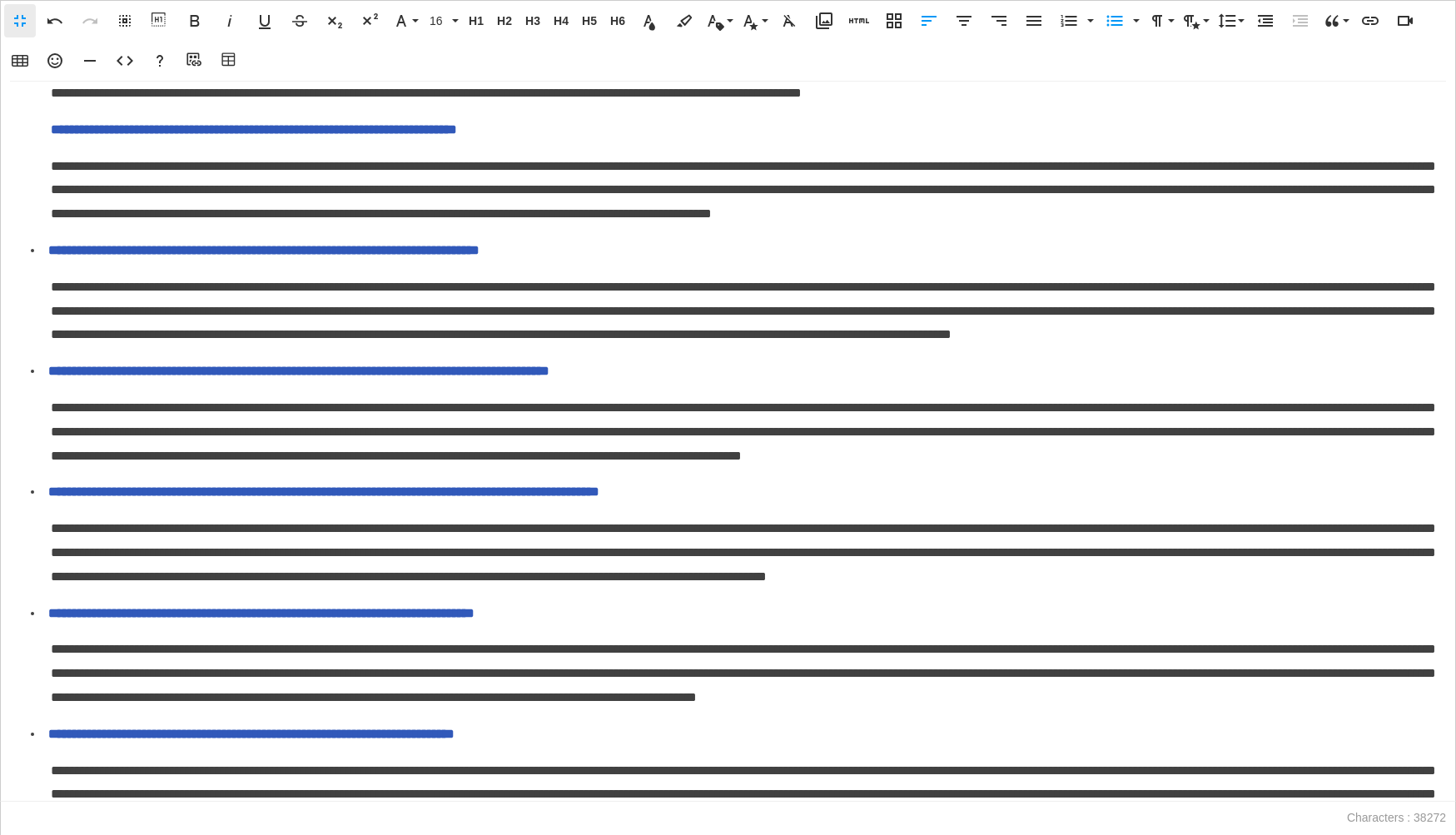
click at [51, 135] on span "**********" at bounding box center [253, 130] width 407 height 13
click at [1264, 26] on icon "button" at bounding box center [1265, 21] width 15 height 12
click at [1119, 22] on icon "button" at bounding box center [1114, 21] width 20 height 20
click at [1109, 15] on icon "button" at bounding box center [1114, 21] width 20 height 20
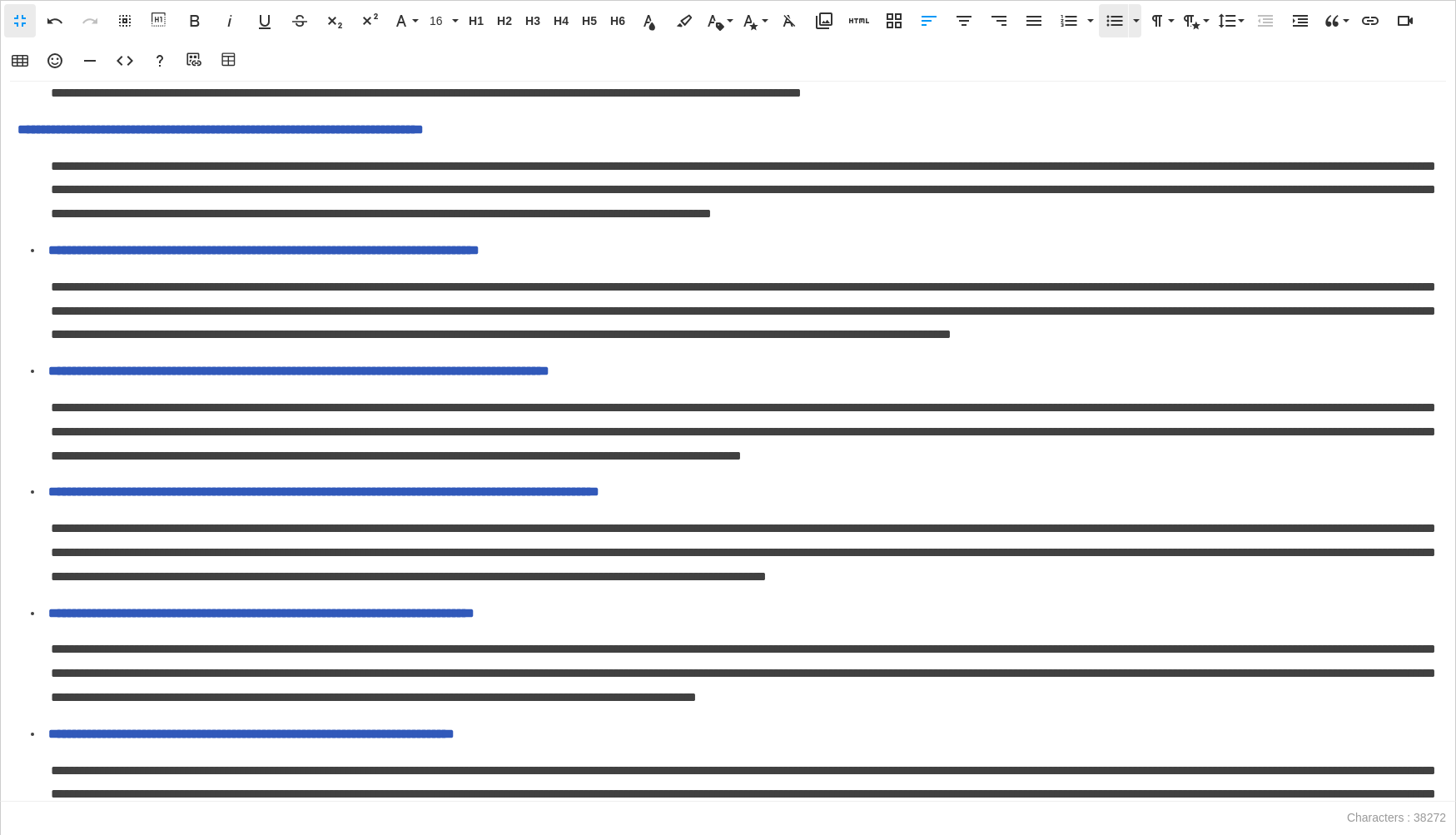
click at [1109, 15] on icon "button" at bounding box center [1114, 21] width 20 height 20
click at [52, 15] on span "**********" at bounding box center [324, 9] width 546 height 13
click at [1260, 22] on icon "button" at bounding box center [1265, 21] width 20 height 20
click at [1122, 16] on icon "button" at bounding box center [1114, 21] width 20 height 20
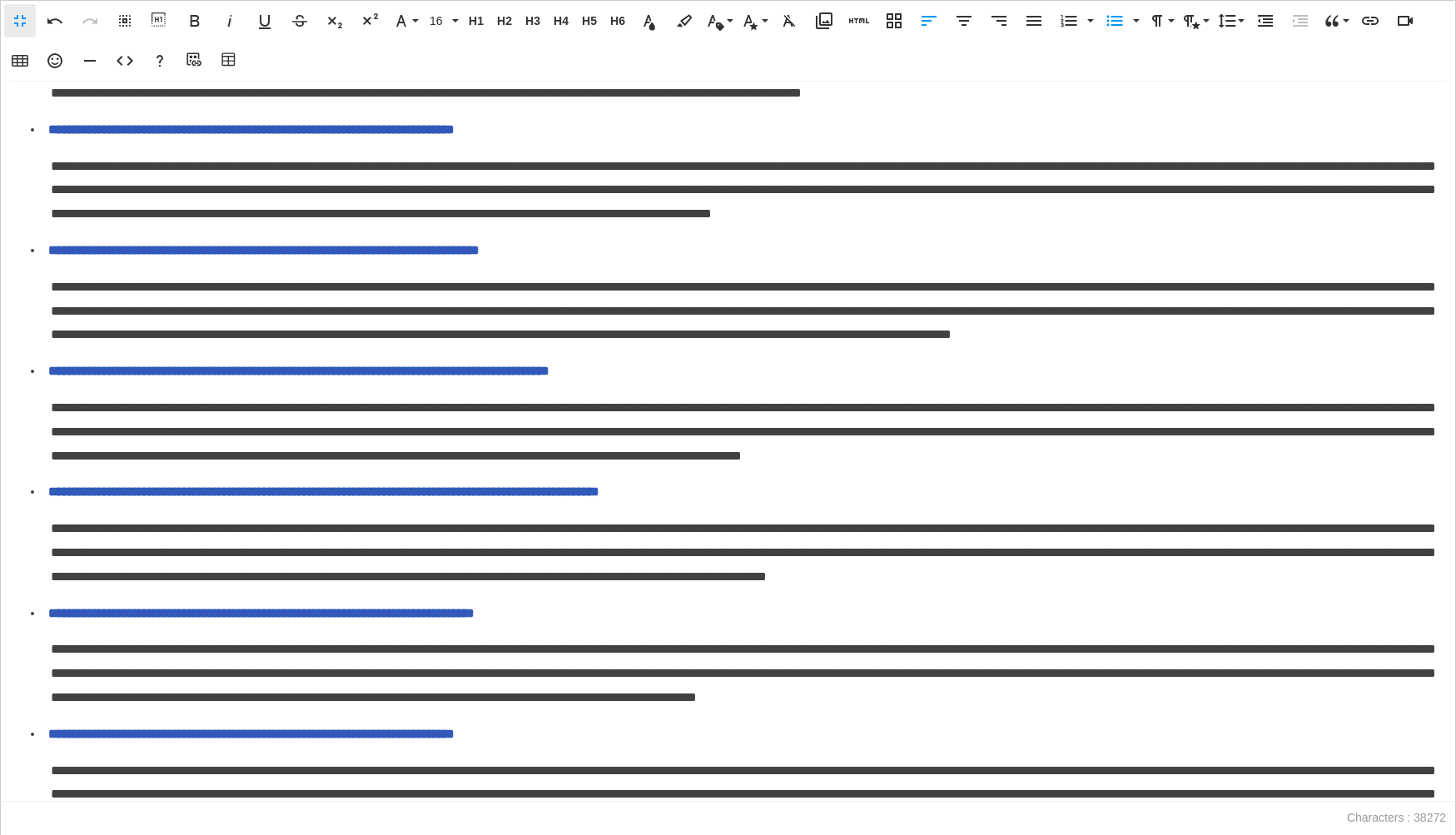
click at [1260, 20] on icon "button" at bounding box center [1265, 21] width 20 height 20
click at [1111, 14] on icon "button" at bounding box center [1114, 21] width 20 height 20
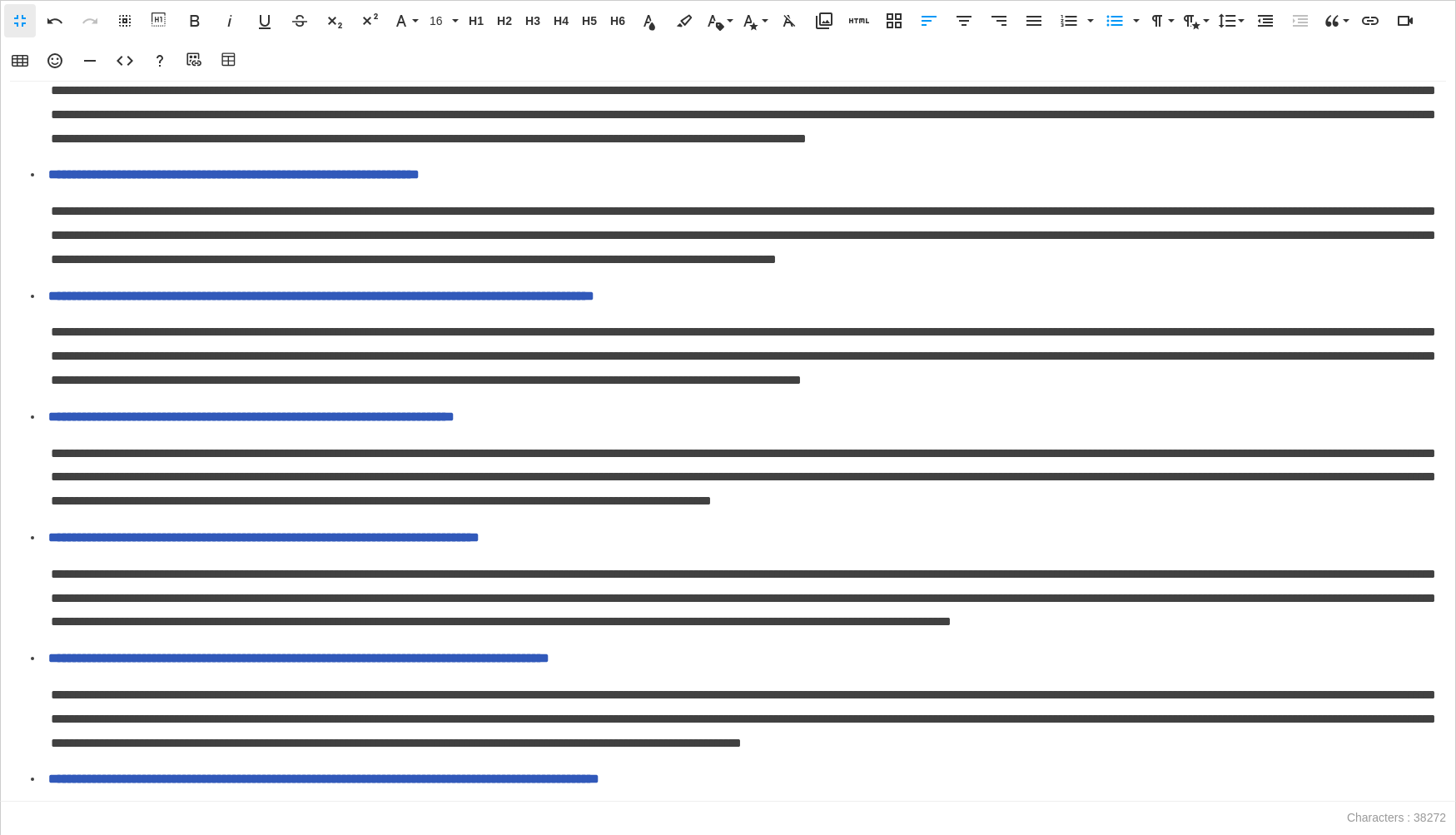
scroll to position [3134, 0]
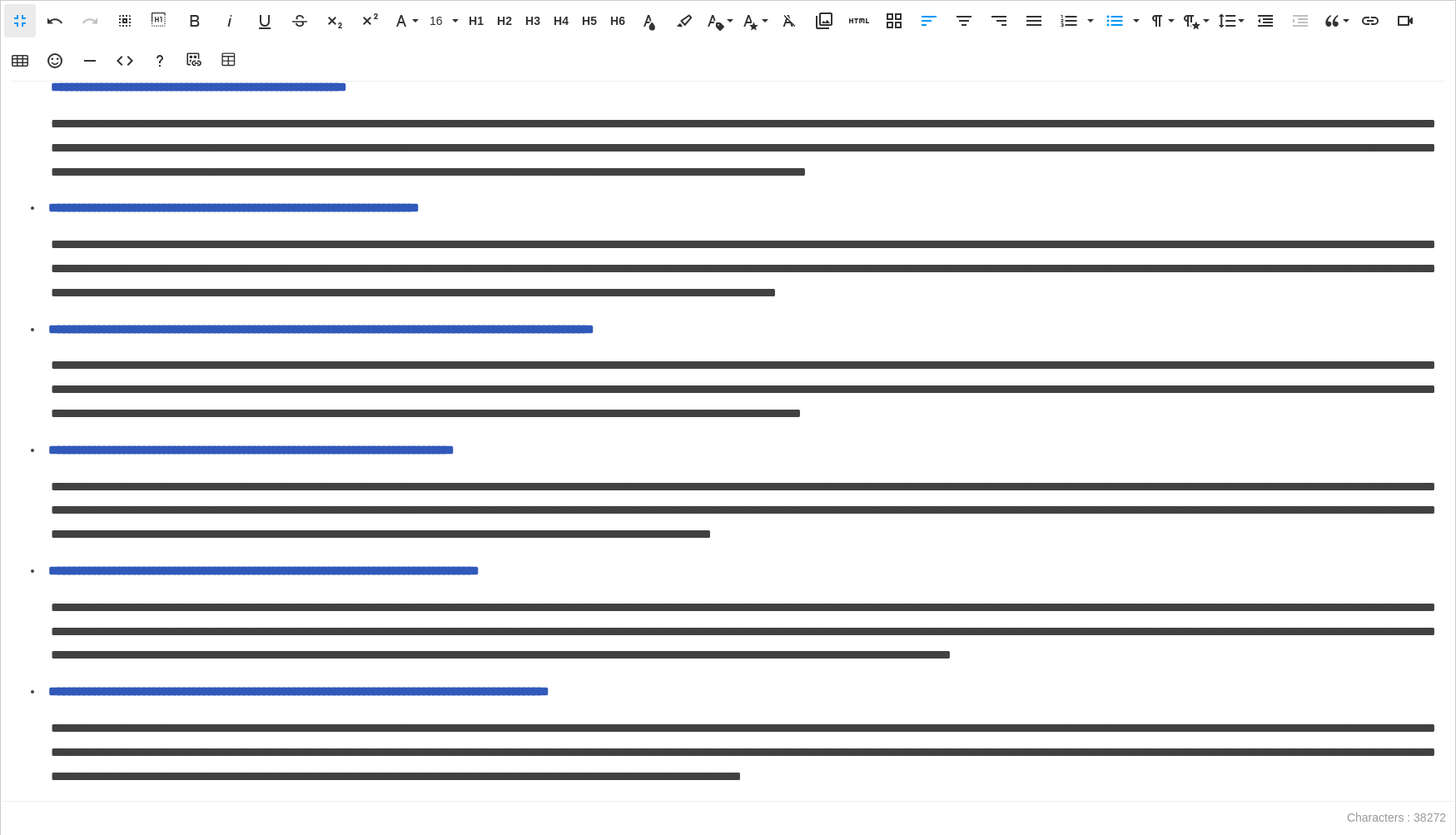
click at [50, 93] on span "**********" at bounding box center [198, 87] width 297 height 13
click at [1264, 14] on icon "button" at bounding box center [1265, 21] width 20 height 20
click at [1109, 19] on icon "button" at bounding box center [1114, 21] width 20 height 20
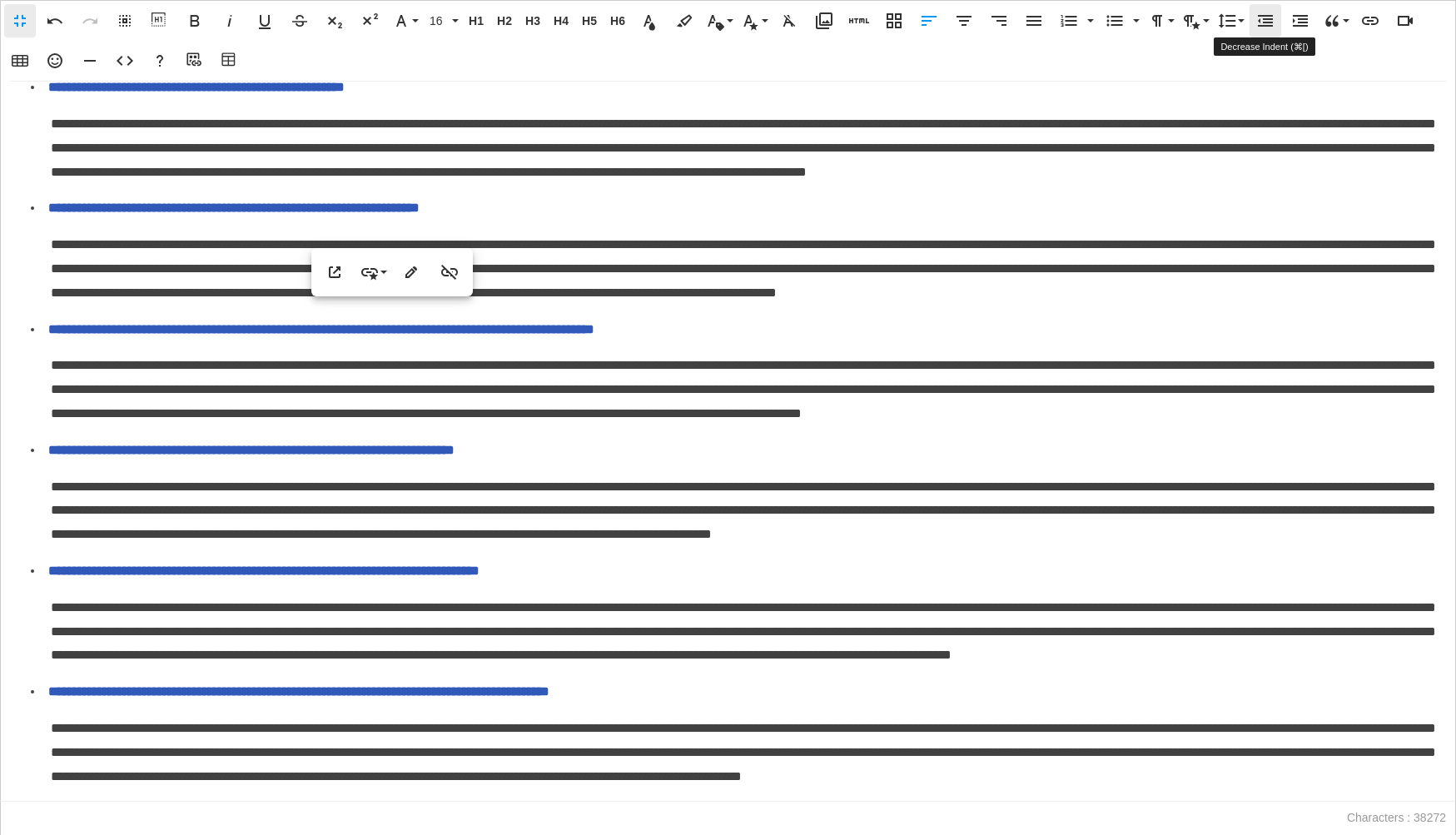
click at [1259, 15] on icon "button" at bounding box center [1265, 21] width 15 height 12
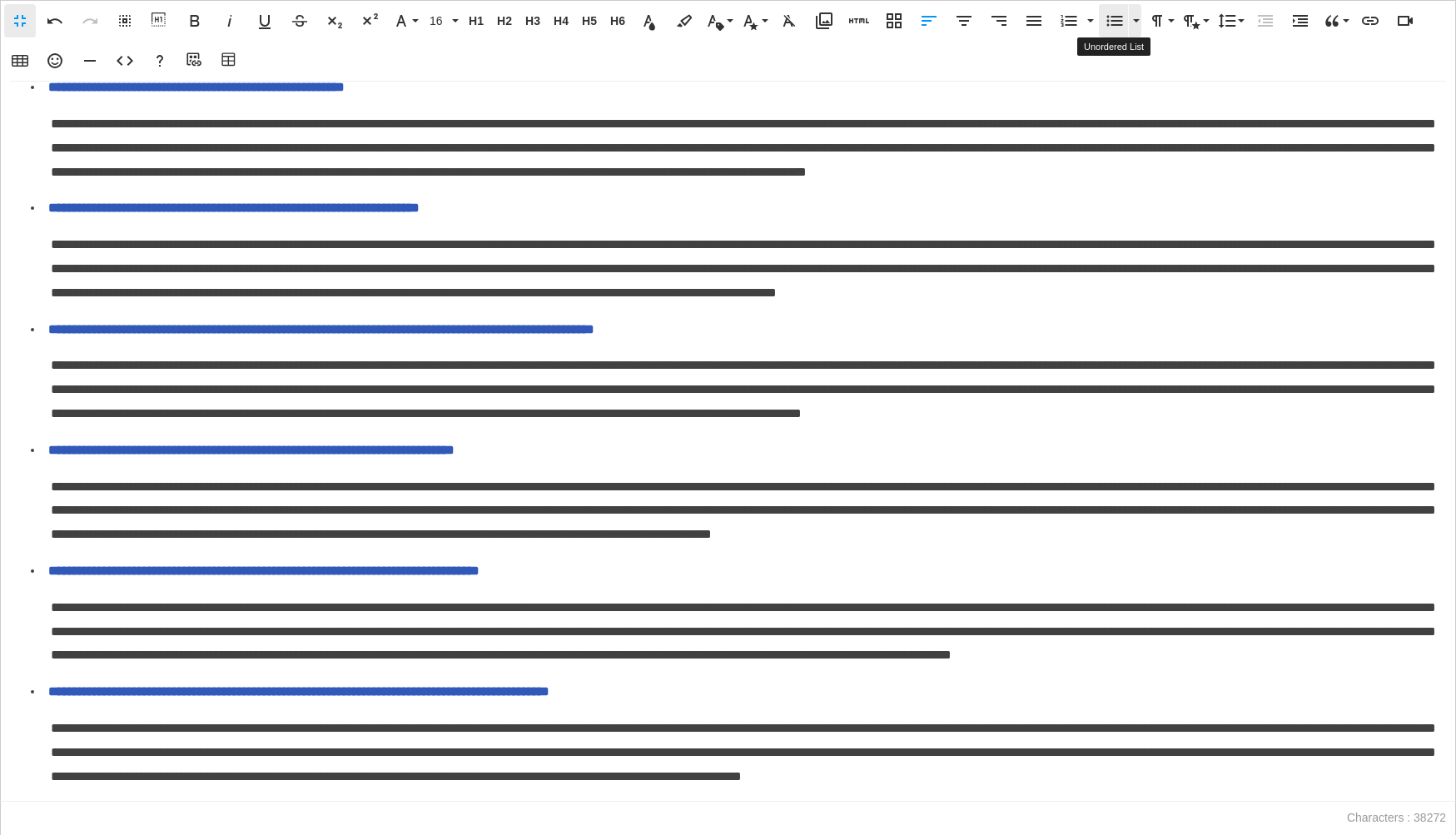
click at [1110, 12] on icon "button" at bounding box center [1114, 21] width 20 height 20
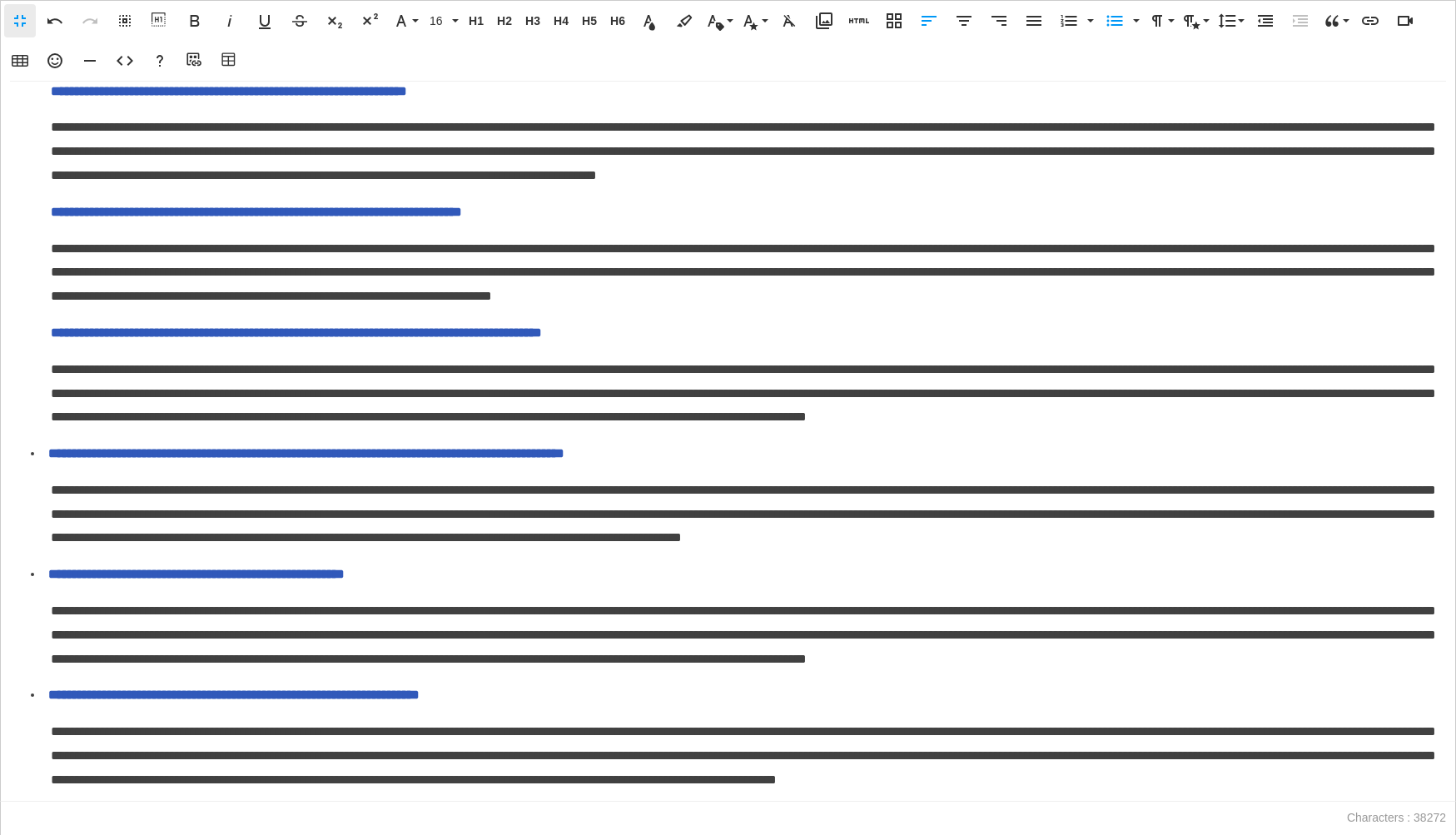
scroll to position [2569, 0]
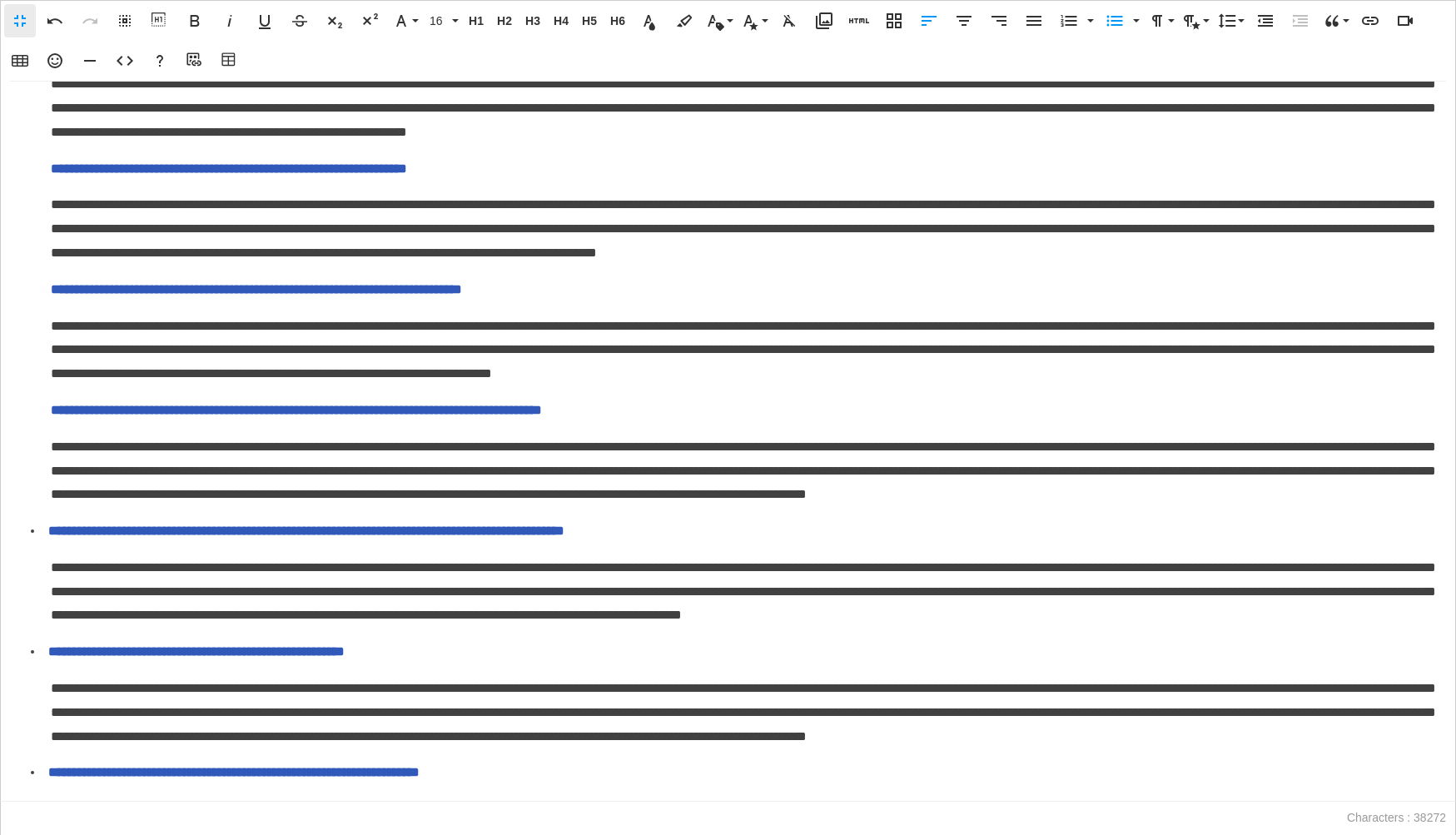
click at [50, 417] on span "**********" at bounding box center [296, 410] width 491 height 13
click at [1273, 22] on icon "button" at bounding box center [1265, 21] width 20 height 20
click at [1113, 21] on icon "button" at bounding box center [1115, 22] width 16 height 11
click at [53, 296] on span "**********" at bounding box center [256, 289] width 411 height 13
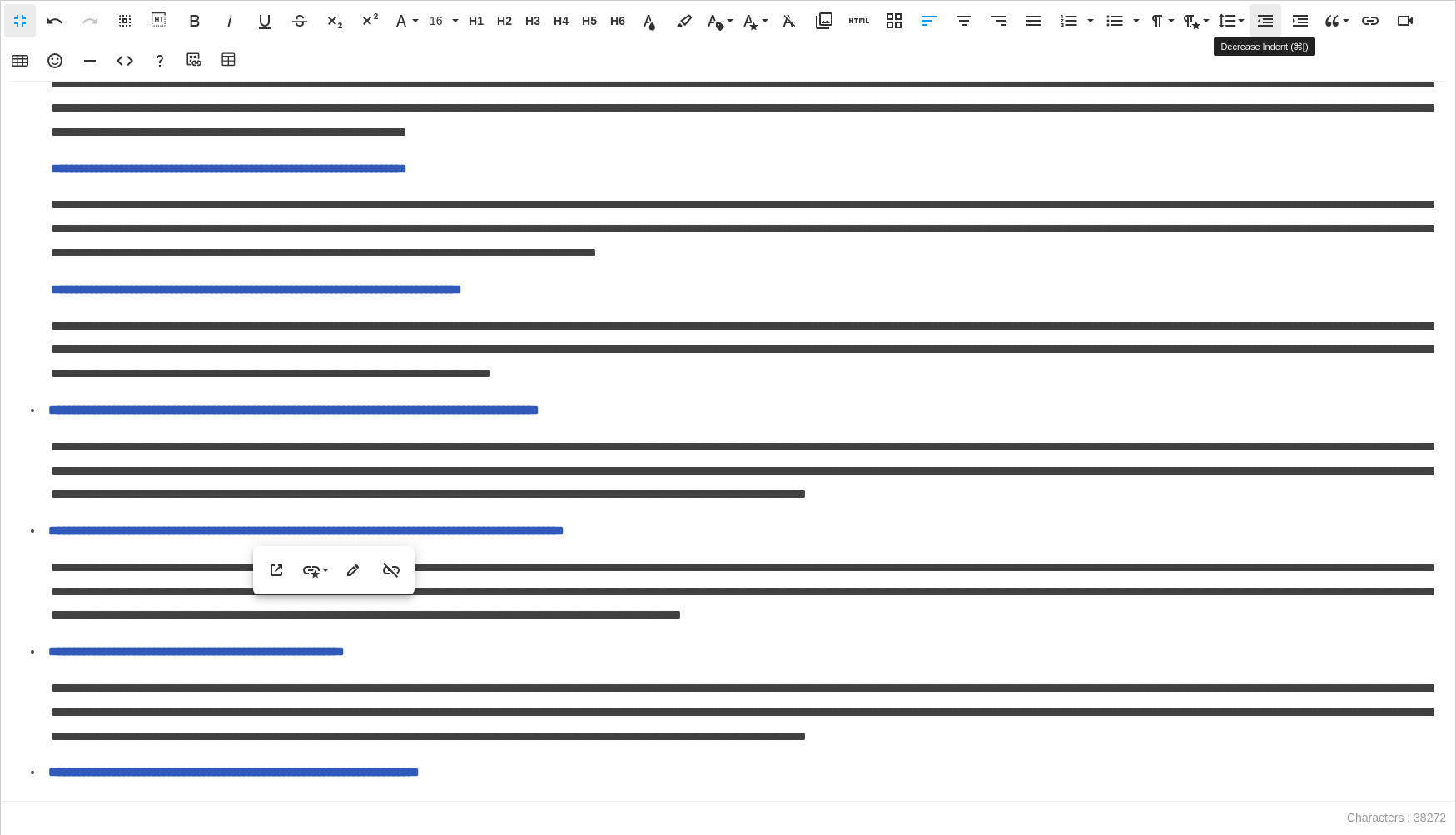
click at [1261, 25] on icon "button" at bounding box center [1265, 21] width 15 height 12
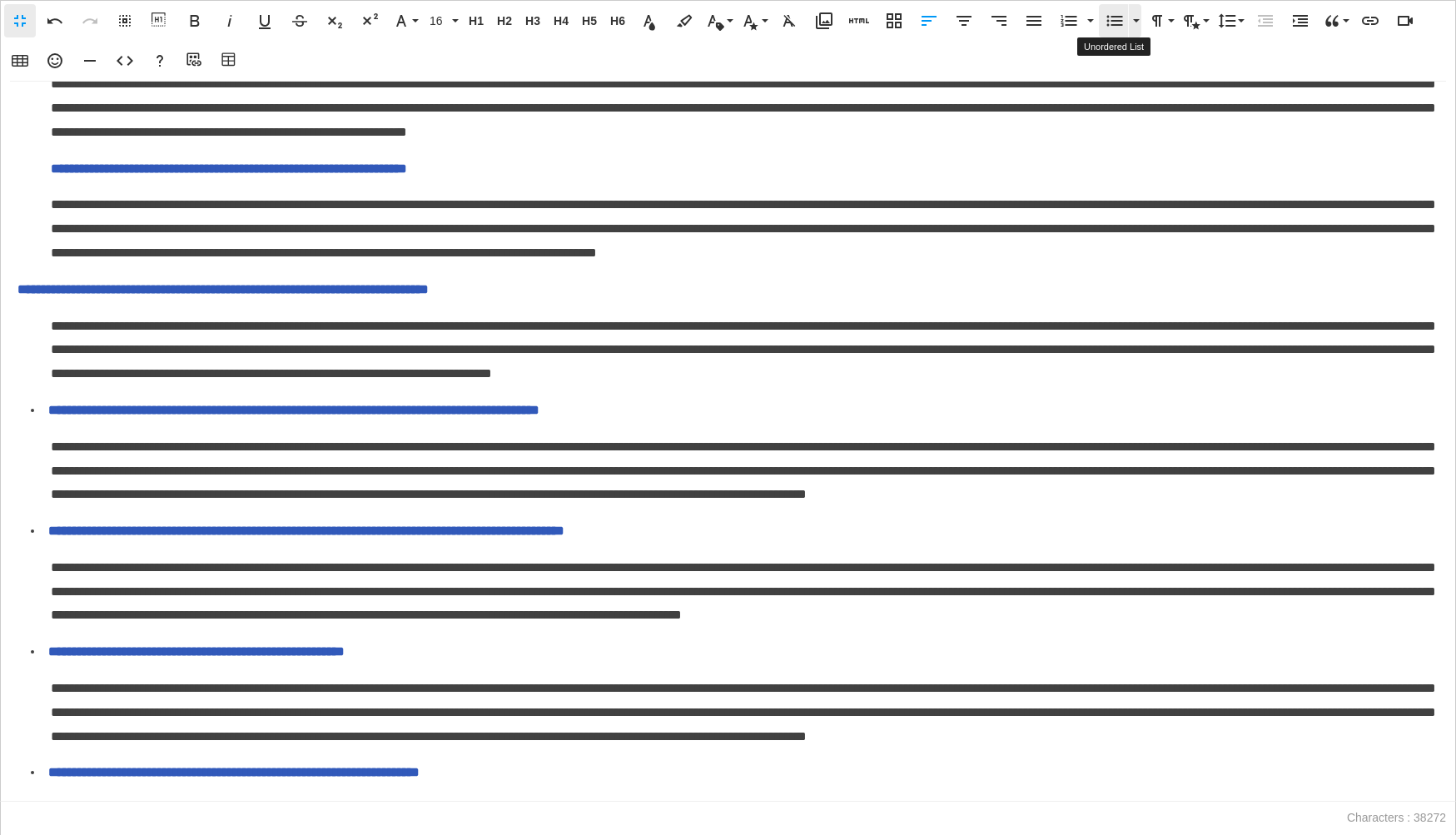
click at [1116, 20] on icon "button" at bounding box center [1115, 22] width 16 height 11
click at [53, 175] on span "**********" at bounding box center [228, 169] width 356 height 13
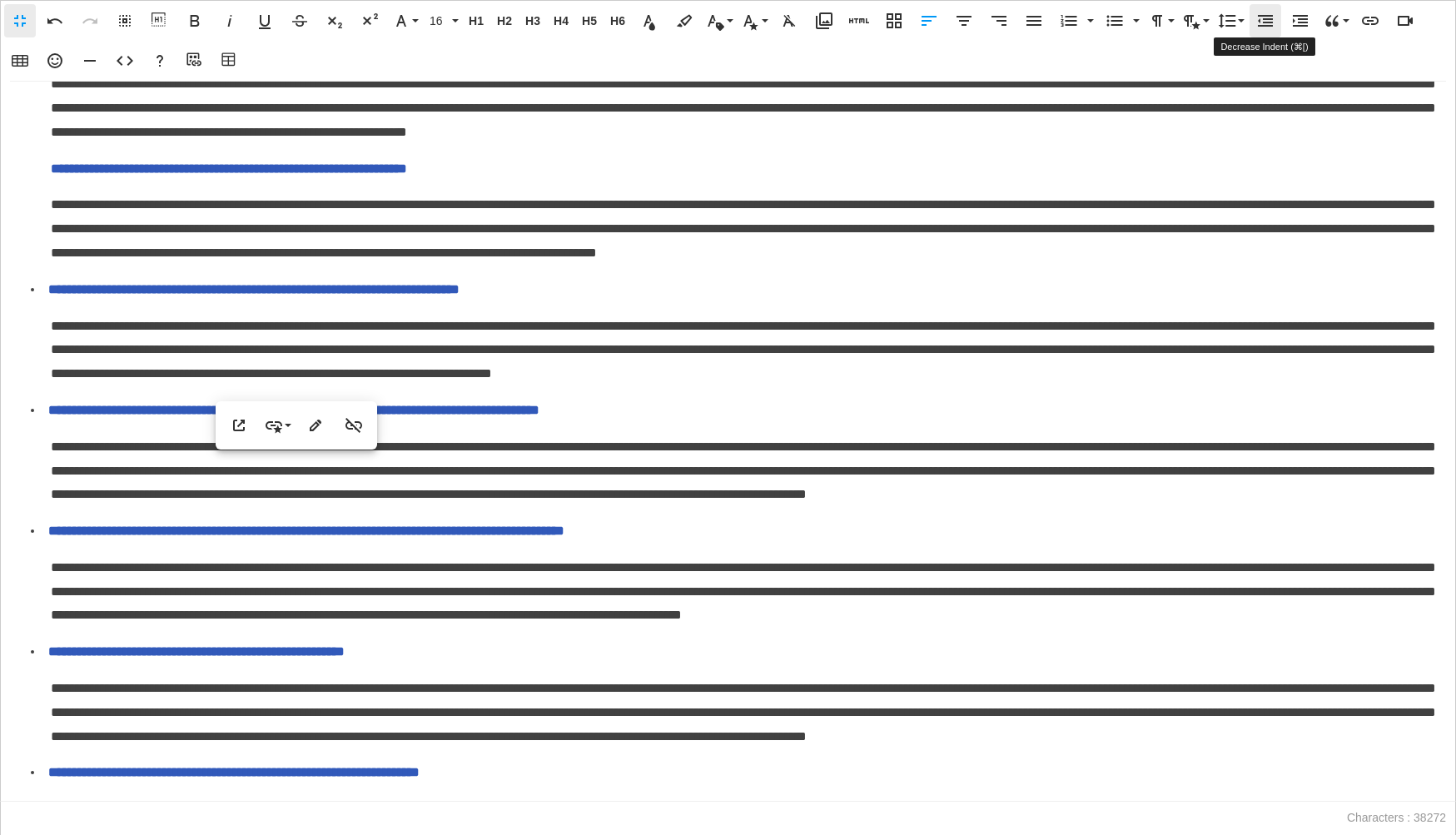
click at [1259, 20] on icon "button" at bounding box center [1265, 21] width 15 height 12
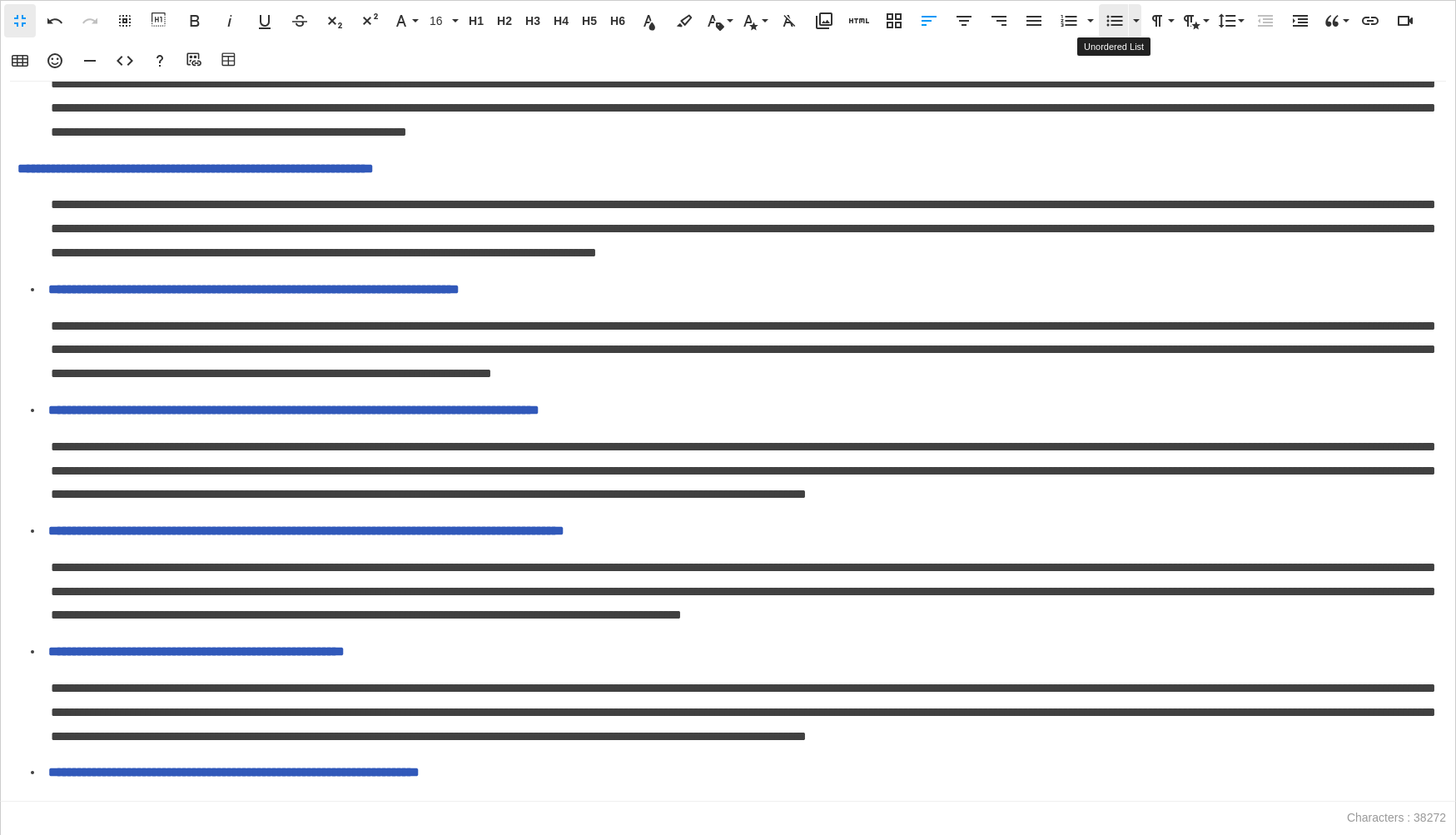
click at [1113, 25] on icon "button" at bounding box center [1114, 21] width 20 height 20
click at [58, 53] on span "**********" at bounding box center [246, 47] width 391 height 13
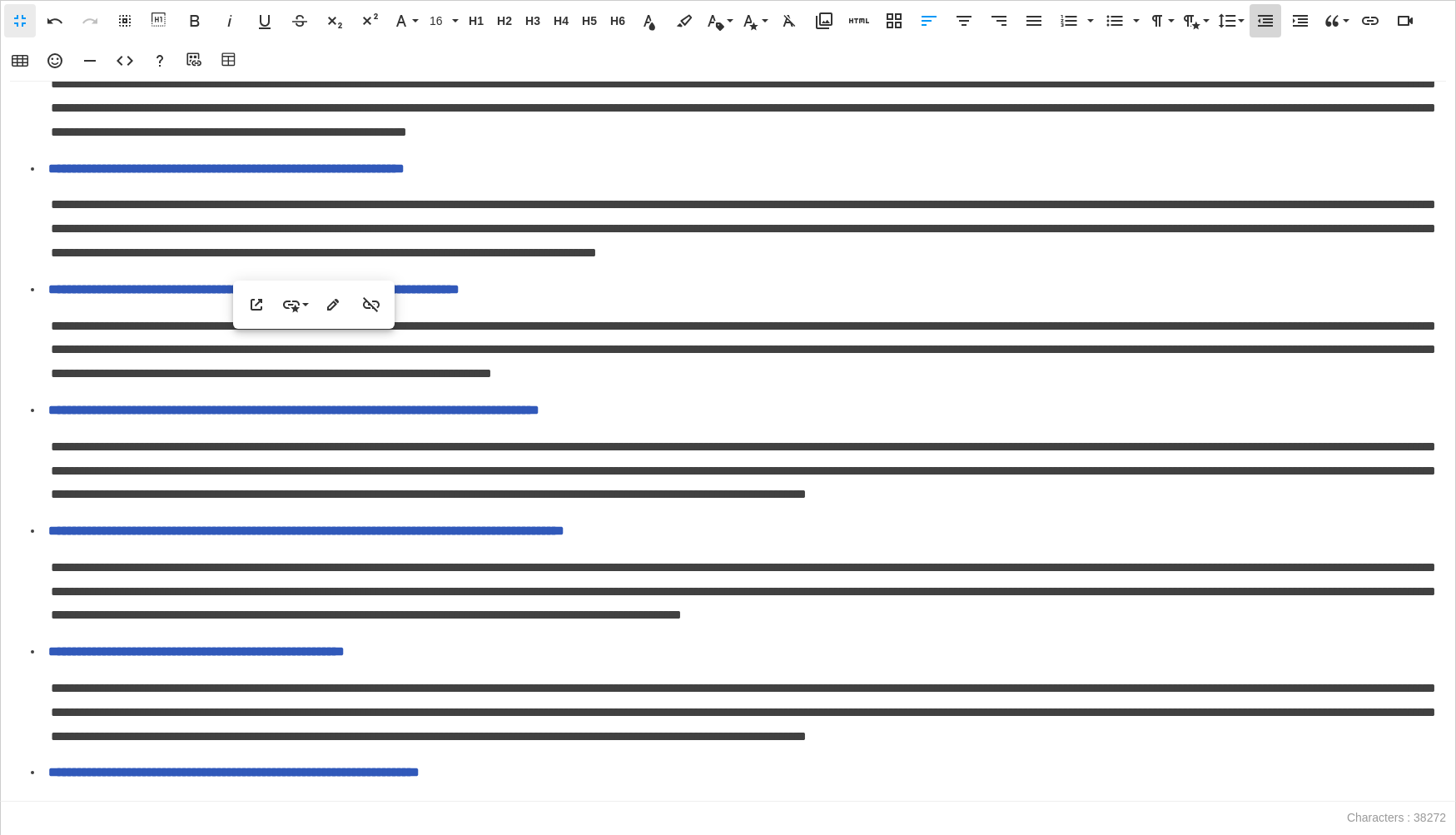
click at [1257, 13] on icon "button" at bounding box center [1265, 21] width 20 height 20
click at [1117, 23] on icon "button" at bounding box center [1115, 22] width 16 height 11
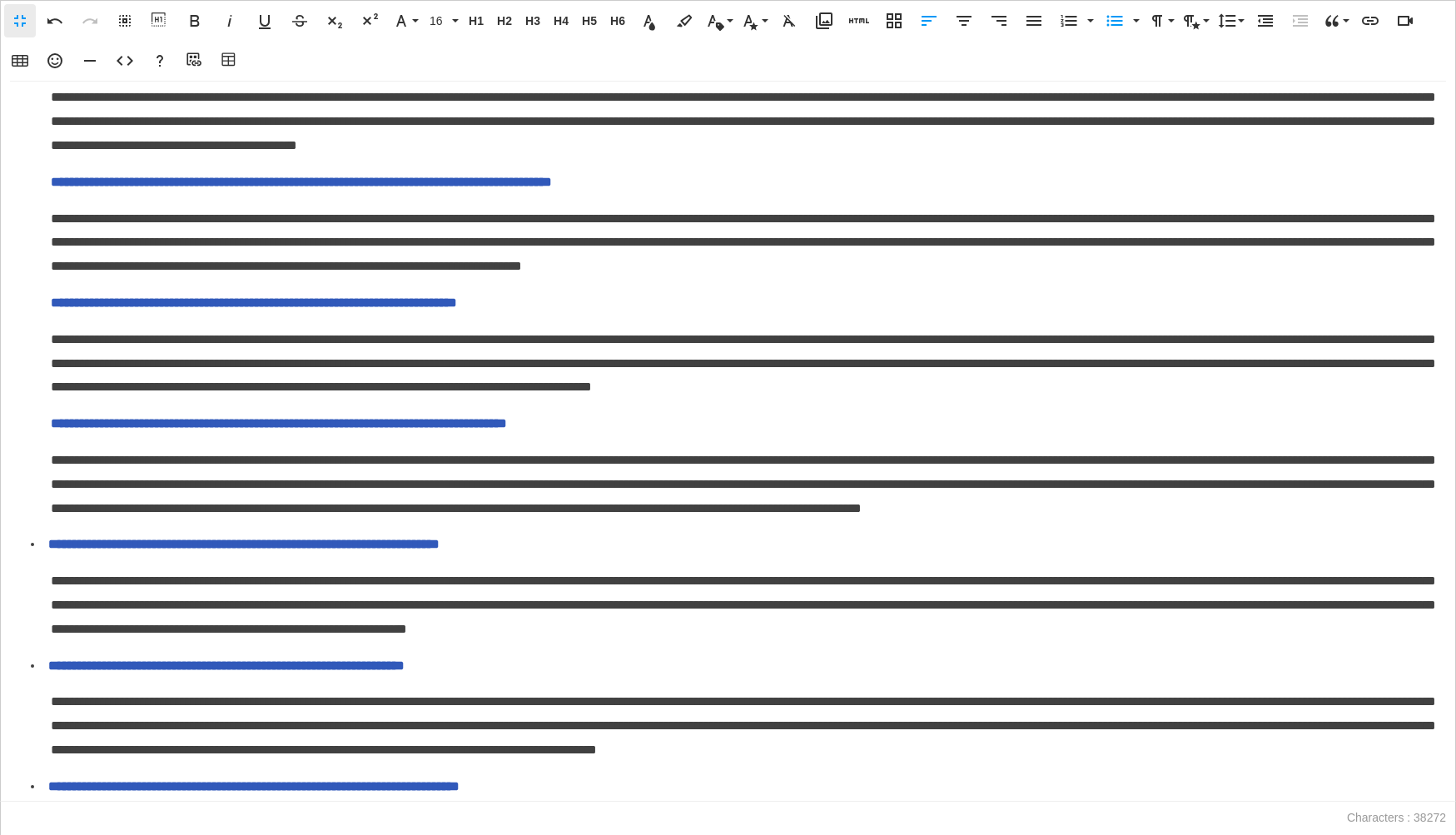
scroll to position [2125, 0]
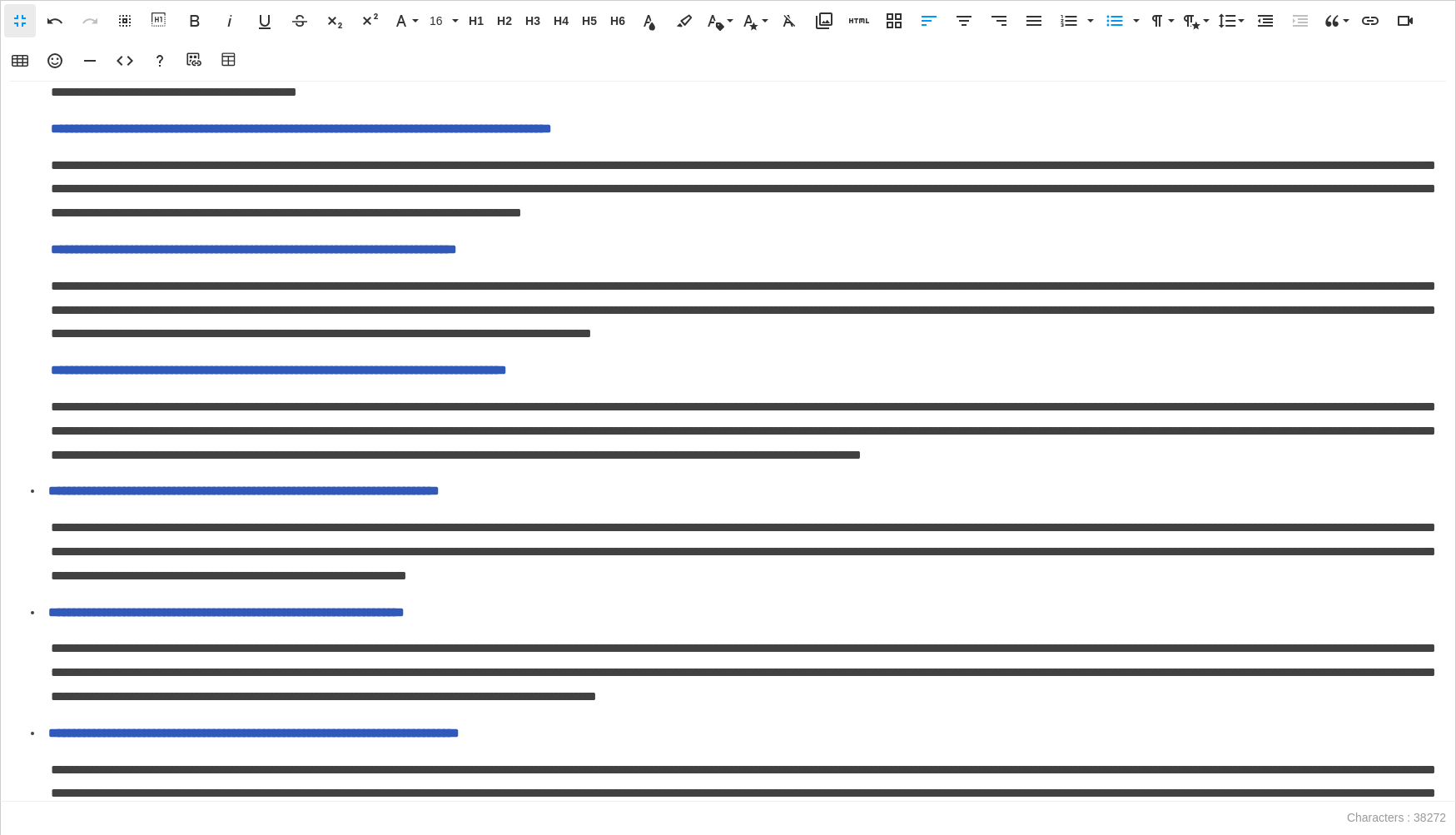
click at [1271, 21] on icon "button" at bounding box center [1265, 21] width 20 height 20
click at [1123, 24] on button "Unordered List" at bounding box center [1114, 21] width 32 height 33
click at [50, 262] on p "**********" at bounding box center [744, 250] width 1387 height 24
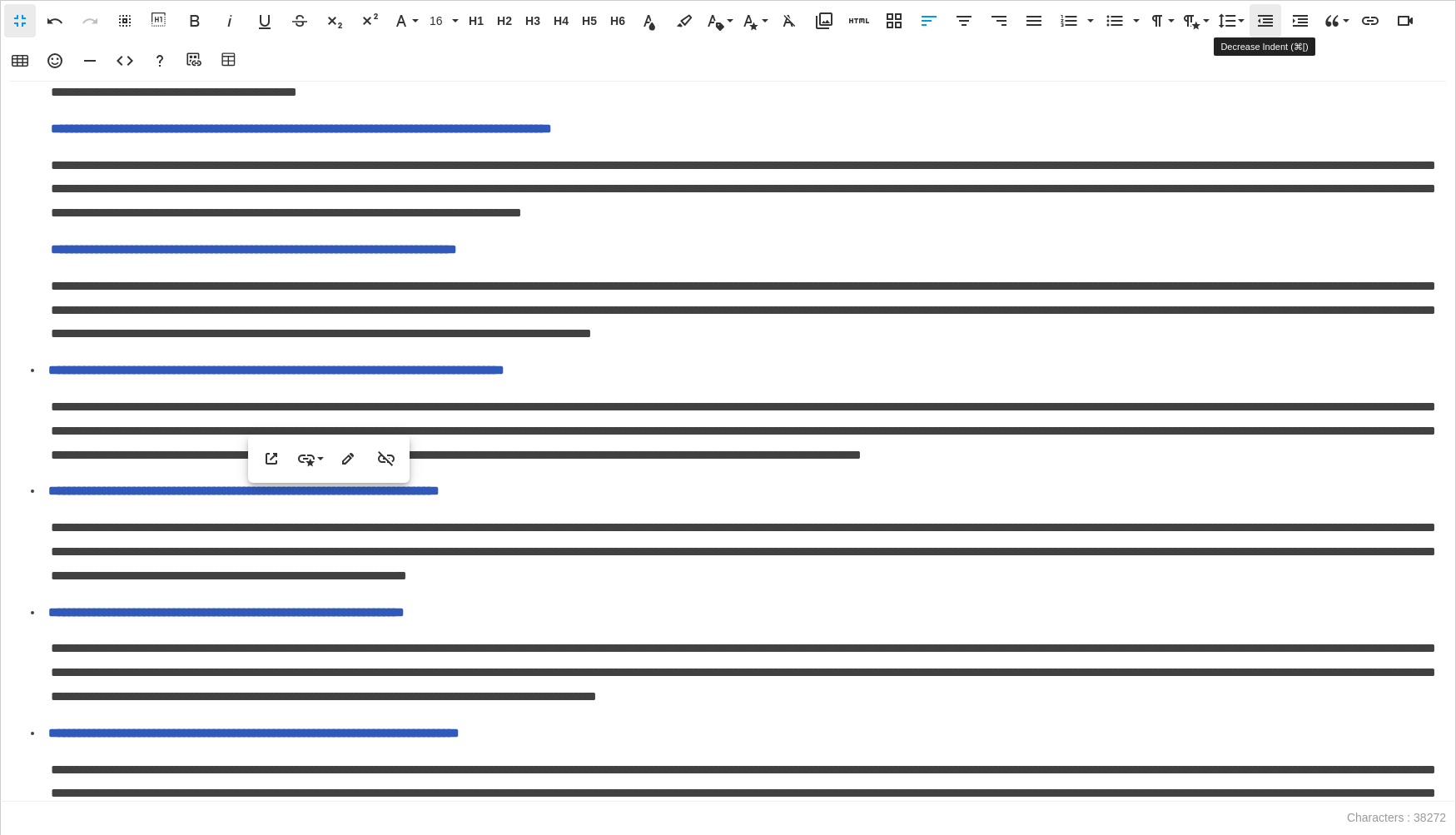
click at [1267, 27] on icon "button" at bounding box center [1265, 21] width 20 height 20
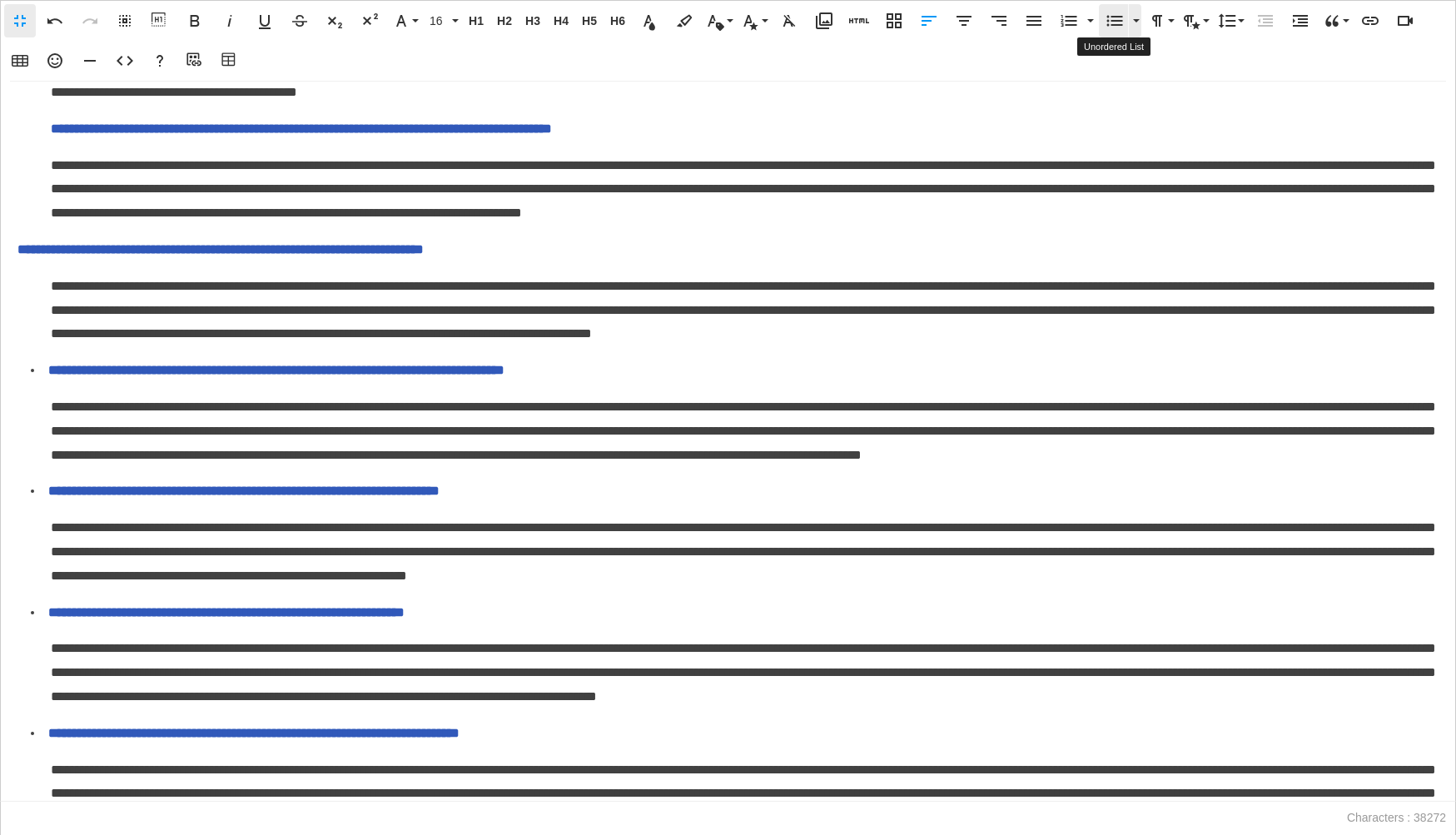
click at [1111, 24] on icon "button" at bounding box center [1115, 22] width 16 height 11
click at [53, 142] on p "**********" at bounding box center [744, 129] width 1387 height 24
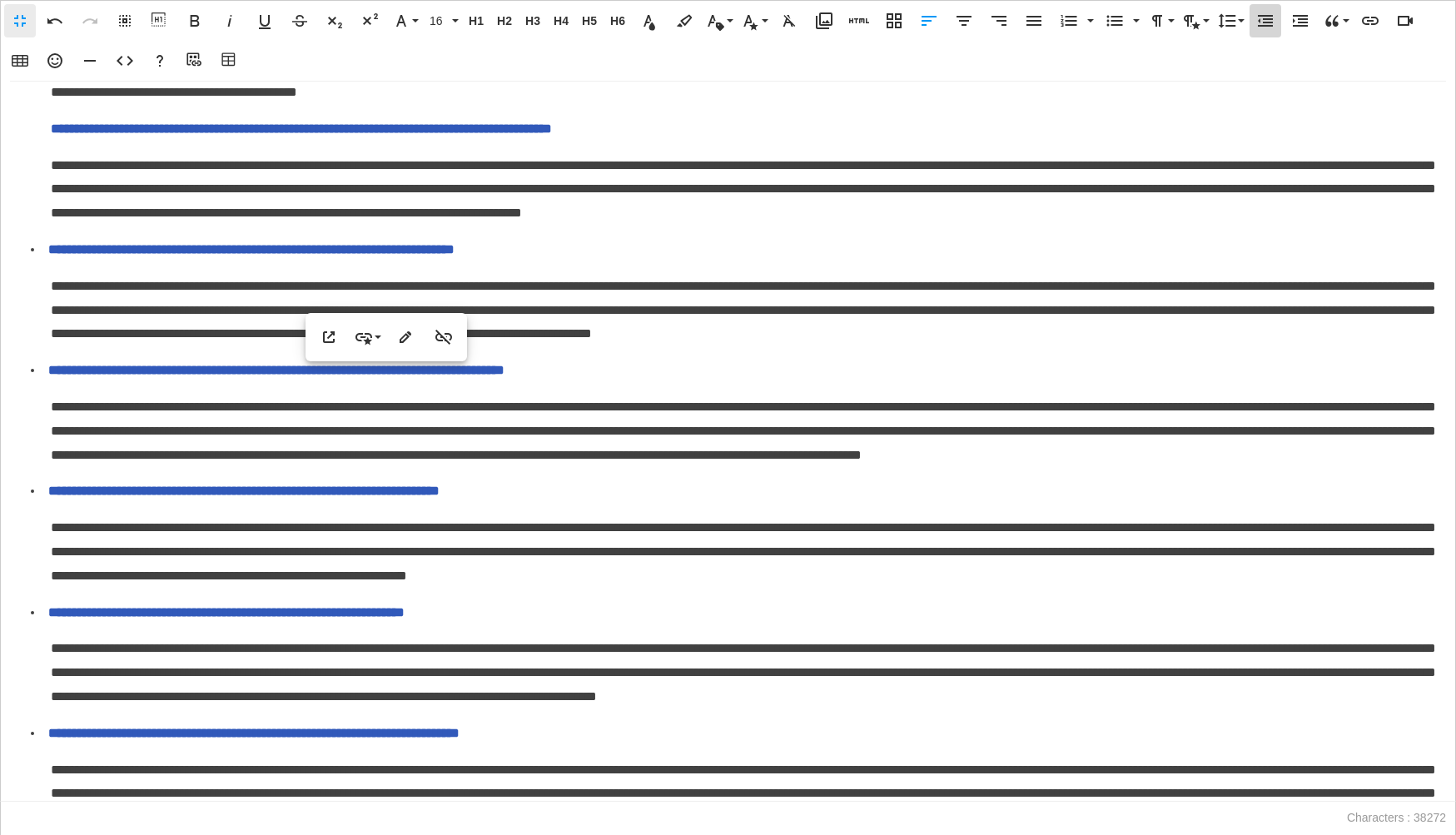
click at [1264, 30] on button "Decrease Indent" at bounding box center [1265, 21] width 32 height 33
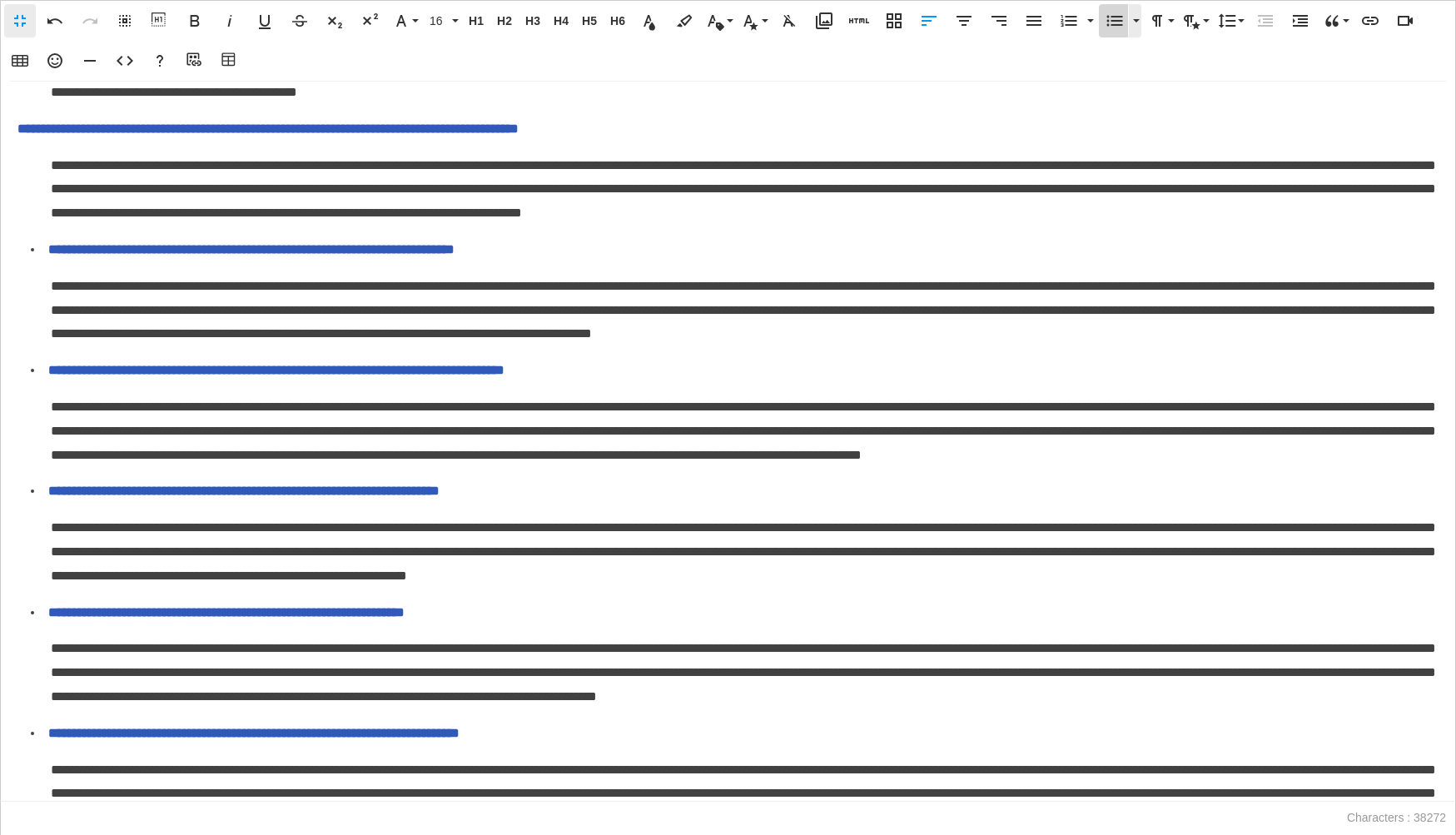
click at [1119, 17] on icon "button" at bounding box center [1114, 21] width 20 height 20
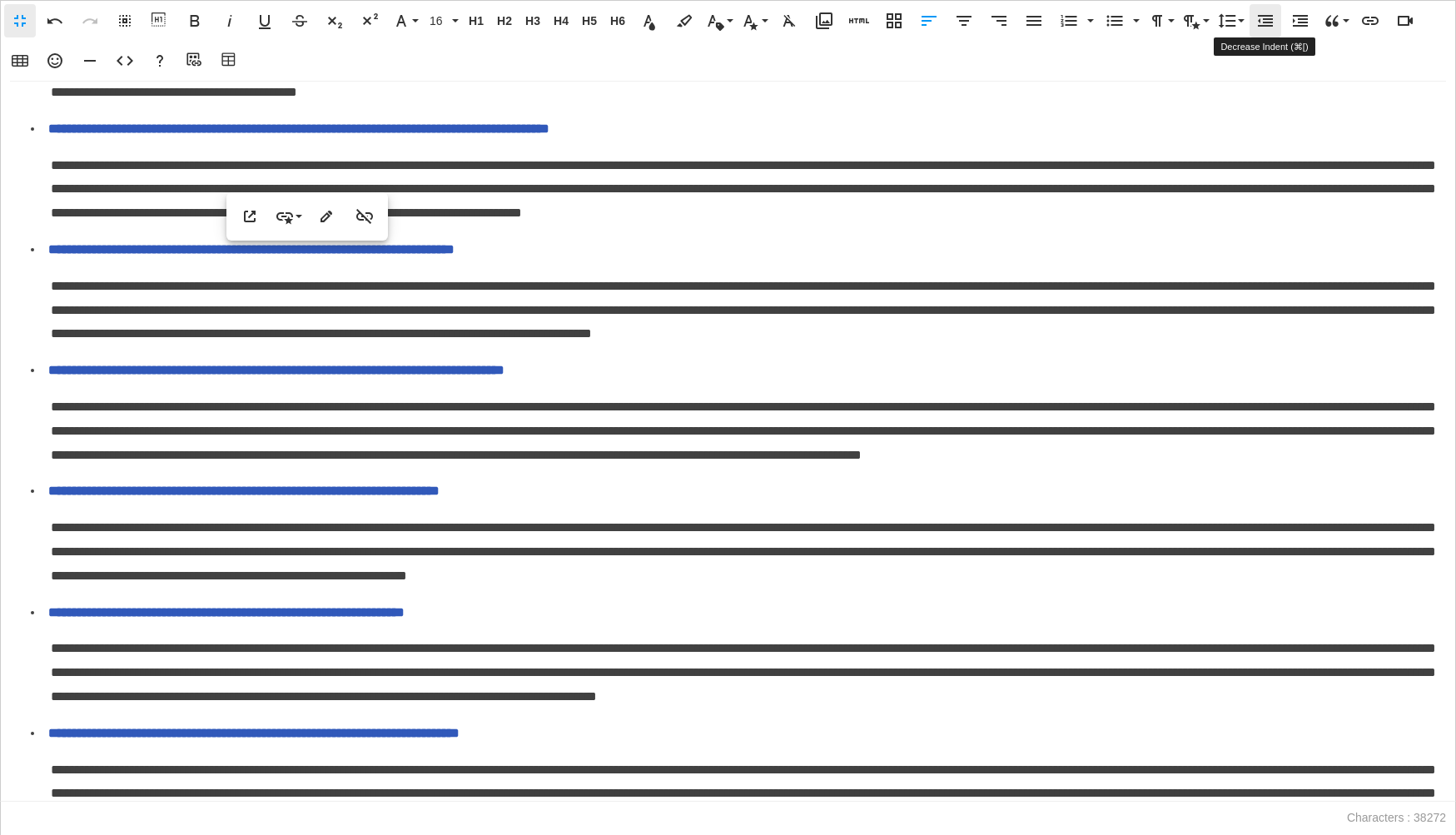
click at [1257, 21] on icon "button" at bounding box center [1265, 21] width 20 height 20
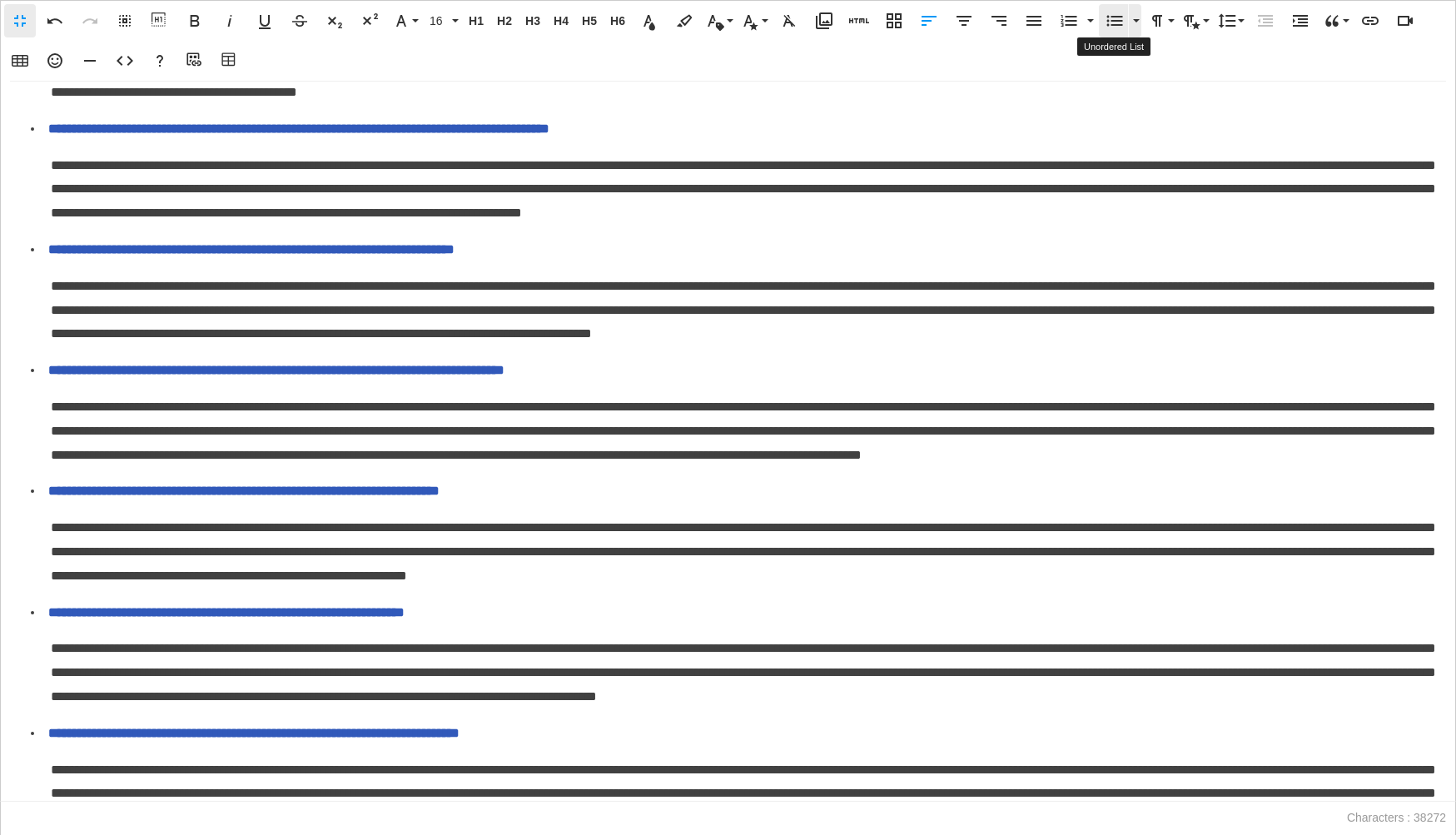
click at [1112, 22] on icon "button" at bounding box center [1114, 21] width 20 height 20
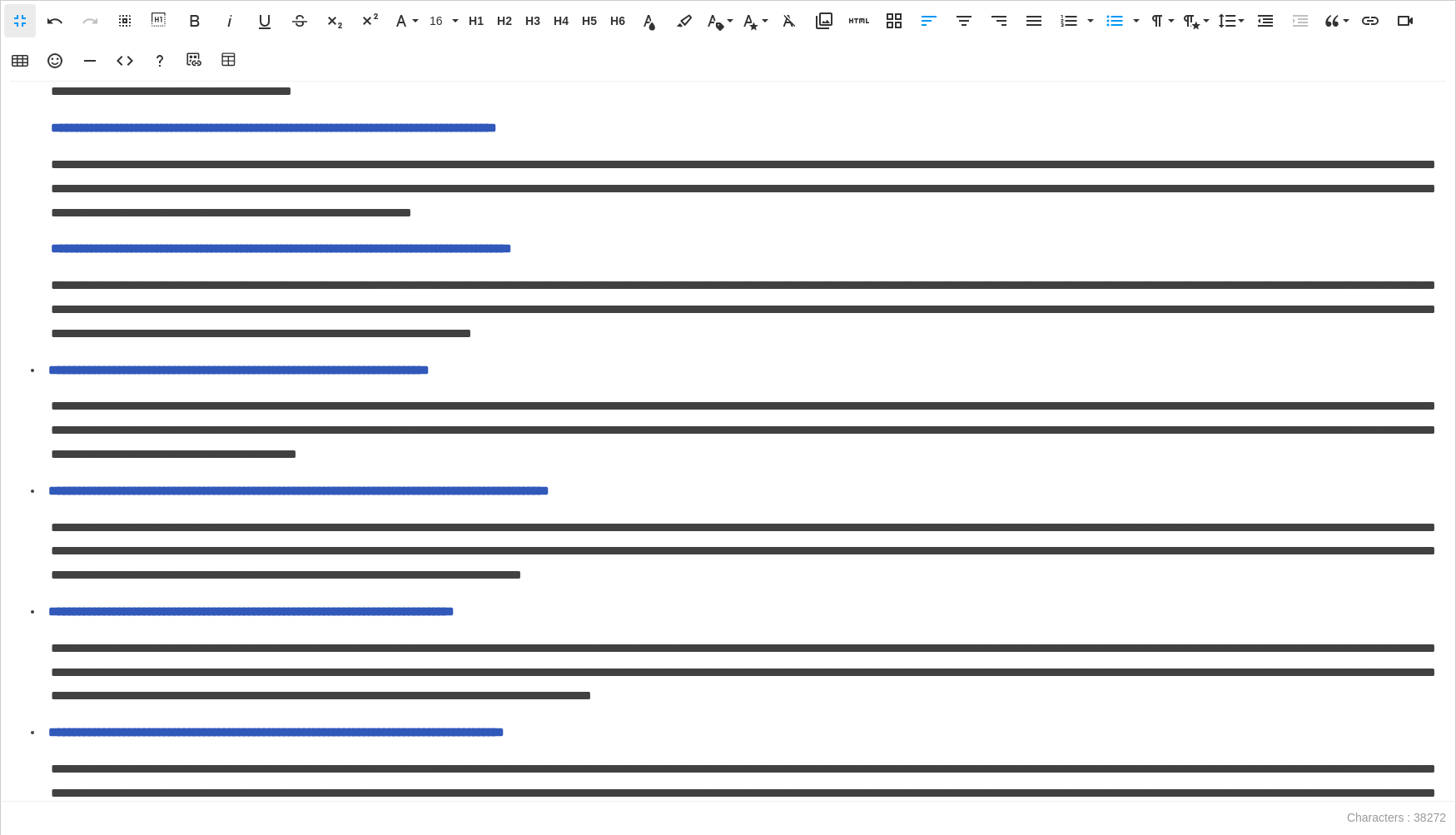
scroll to position [1723, 0]
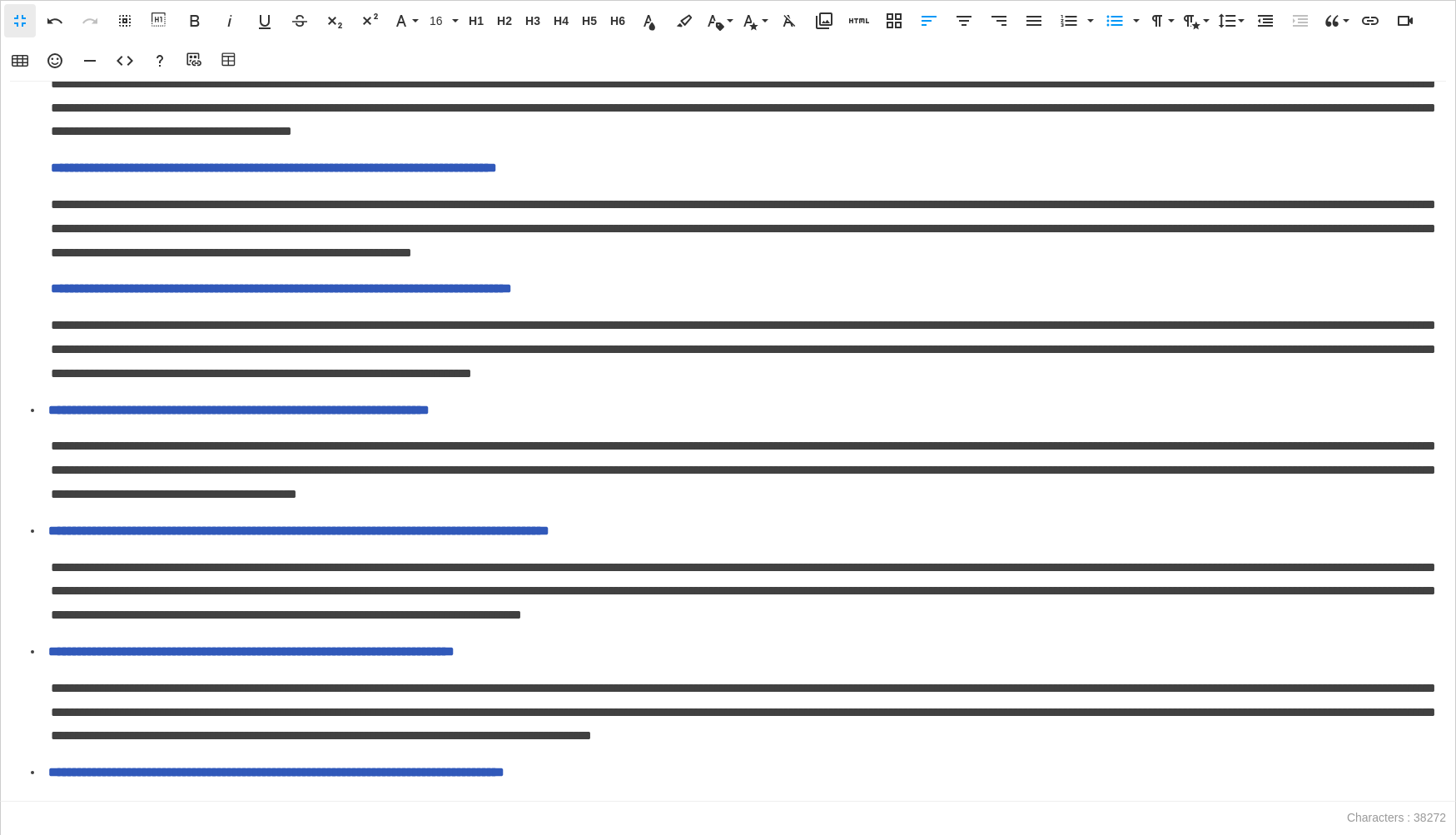
click at [1257, 22] on icon "button" at bounding box center [1265, 21] width 20 height 20
click at [1104, 22] on icon "button" at bounding box center [1114, 21] width 20 height 20
click at [54, 180] on p "**********" at bounding box center [744, 169] width 1387 height 24
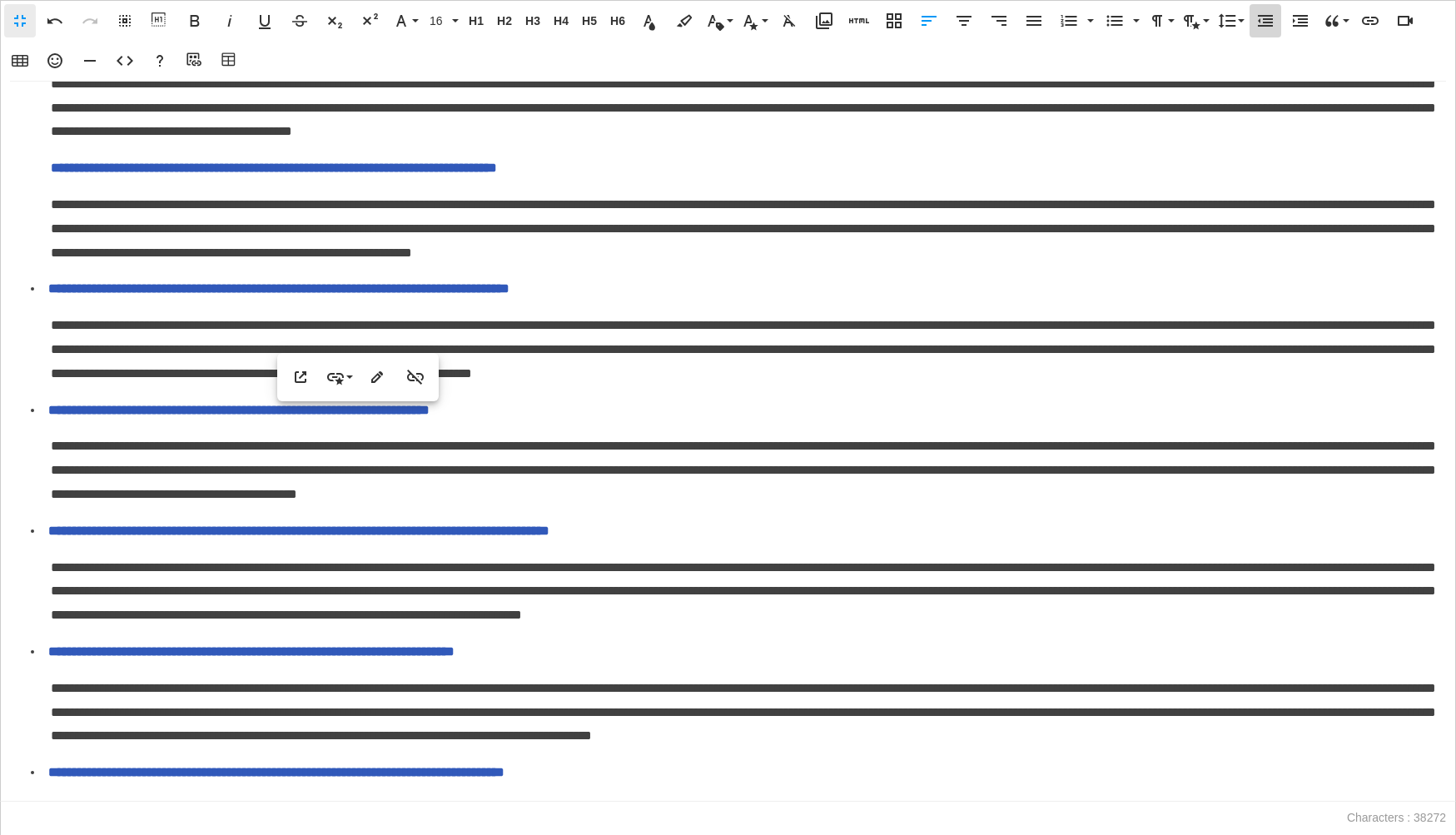
click at [1262, 27] on icon "button" at bounding box center [1265, 21] width 20 height 20
click at [1109, 18] on icon "button" at bounding box center [1114, 21] width 20 height 20
click at [53, 53] on span "**********" at bounding box center [253, 47] width 407 height 13
click at [1261, 27] on icon "button" at bounding box center [1265, 21] width 20 height 20
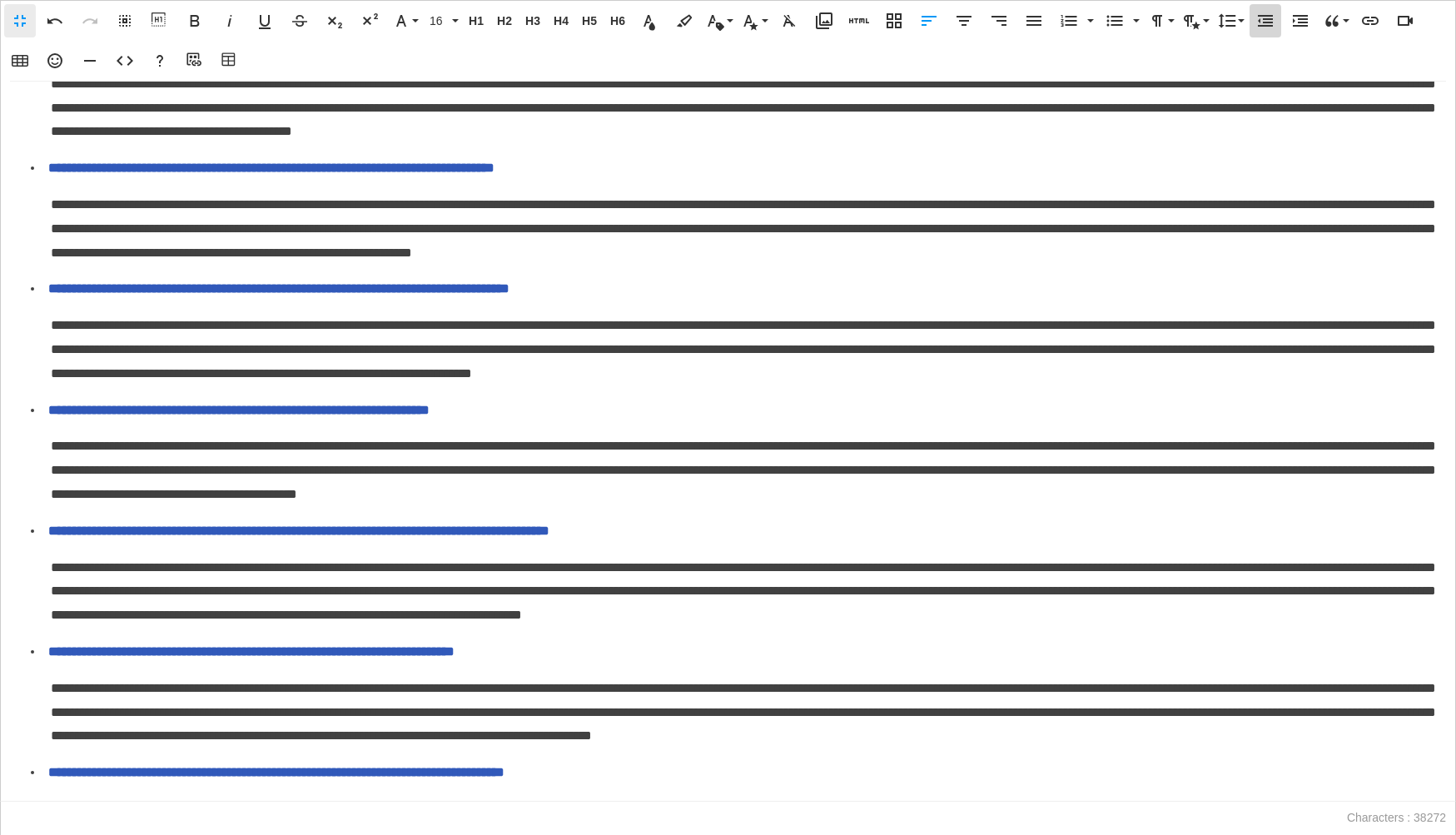
click at [1261, 27] on icon "button" at bounding box center [1265, 21] width 20 height 20
click at [1112, 19] on icon "button" at bounding box center [1115, 22] width 16 height 11
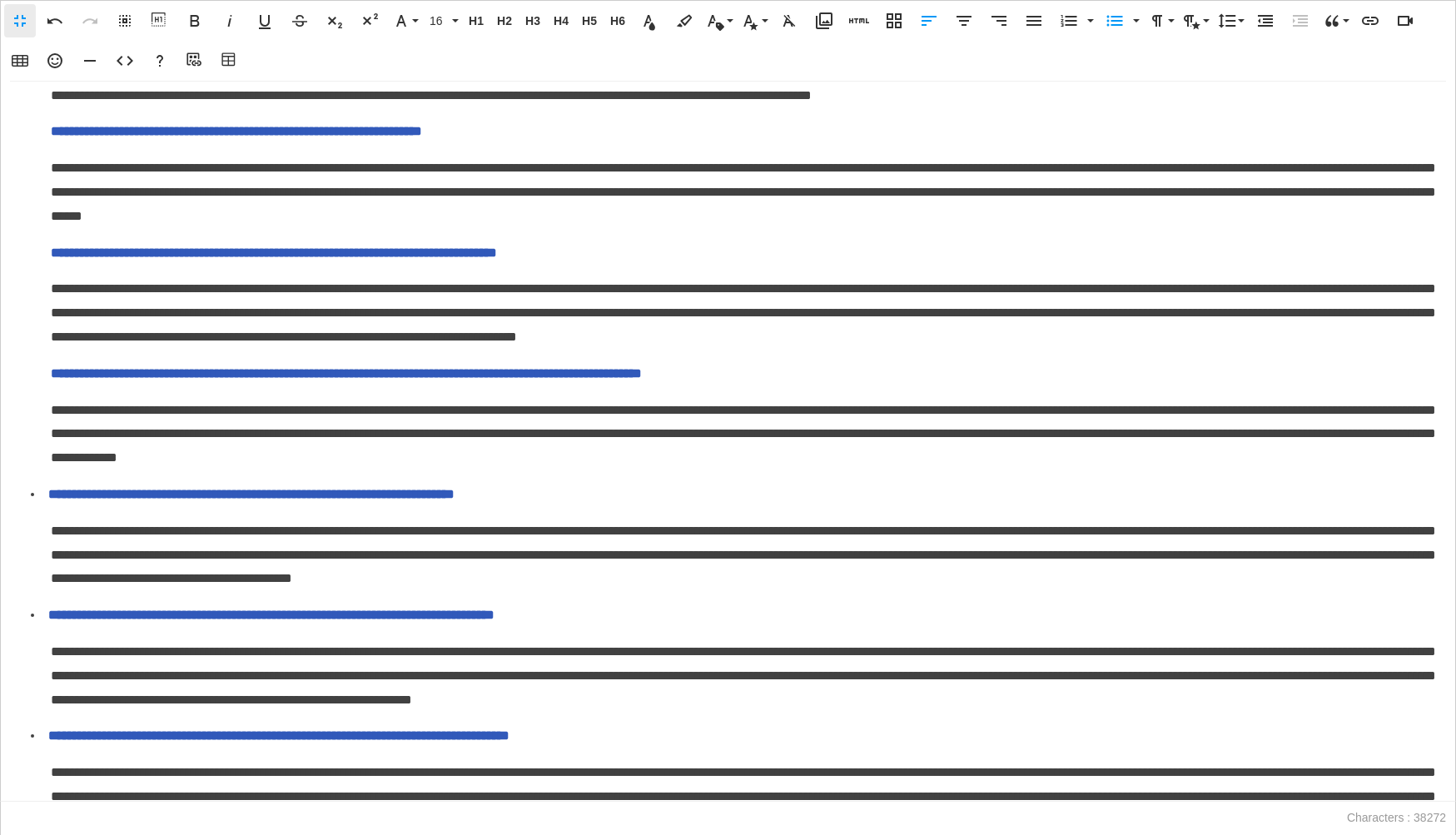
scroll to position [1279, 0]
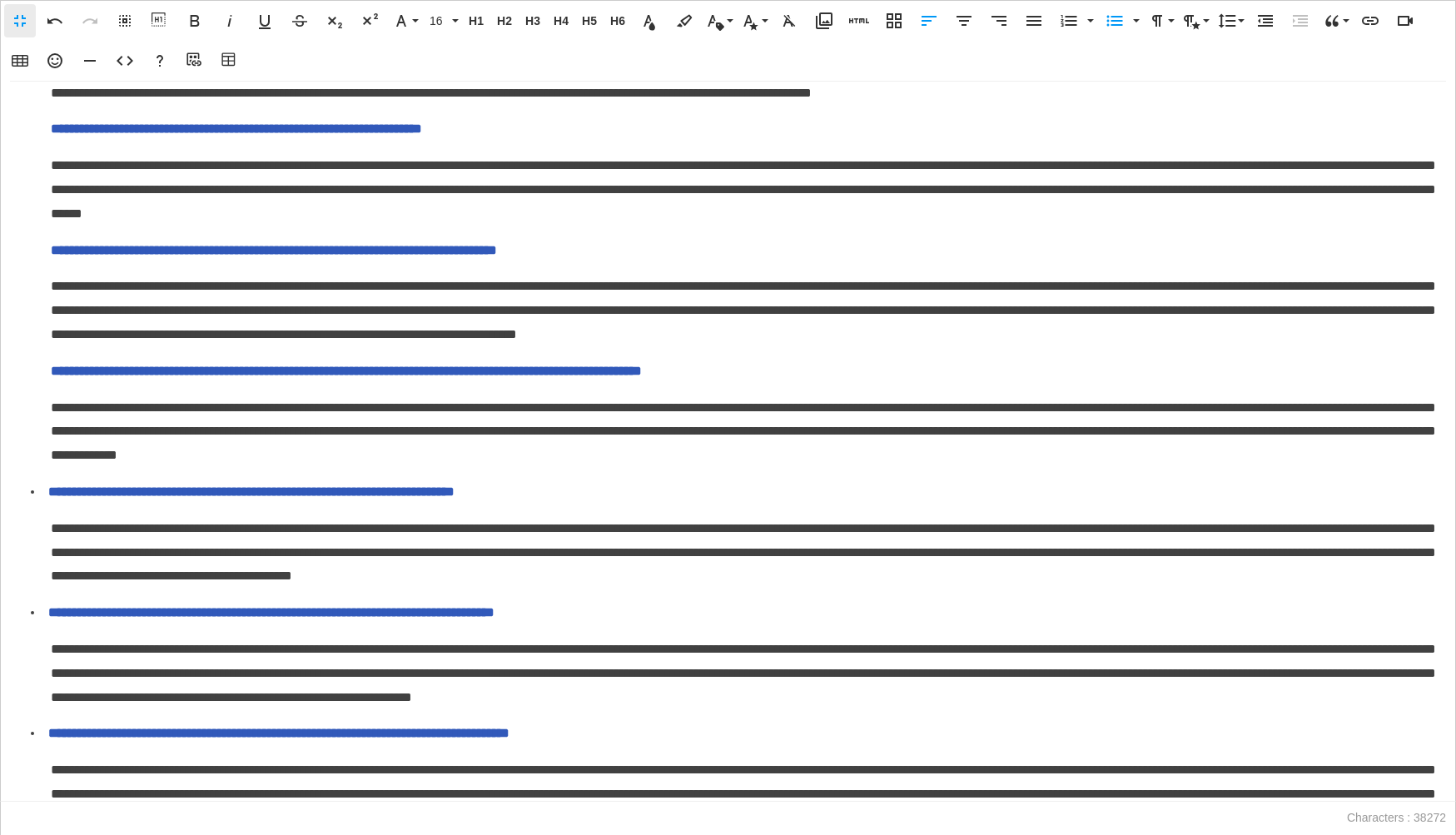
click at [54, 377] on span "**********" at bounding box center [346, 371] width 591 height 13
click at [1261, 19] on icon "button" at bounding box center [1265, 21] width 20 height 20
click at [1104, 18] on icon "button" at bounding box center [1114, 21] width 20 height 20
click at [50, 256] on span "**********" at bounding box center [273, 251] width 446 height 13
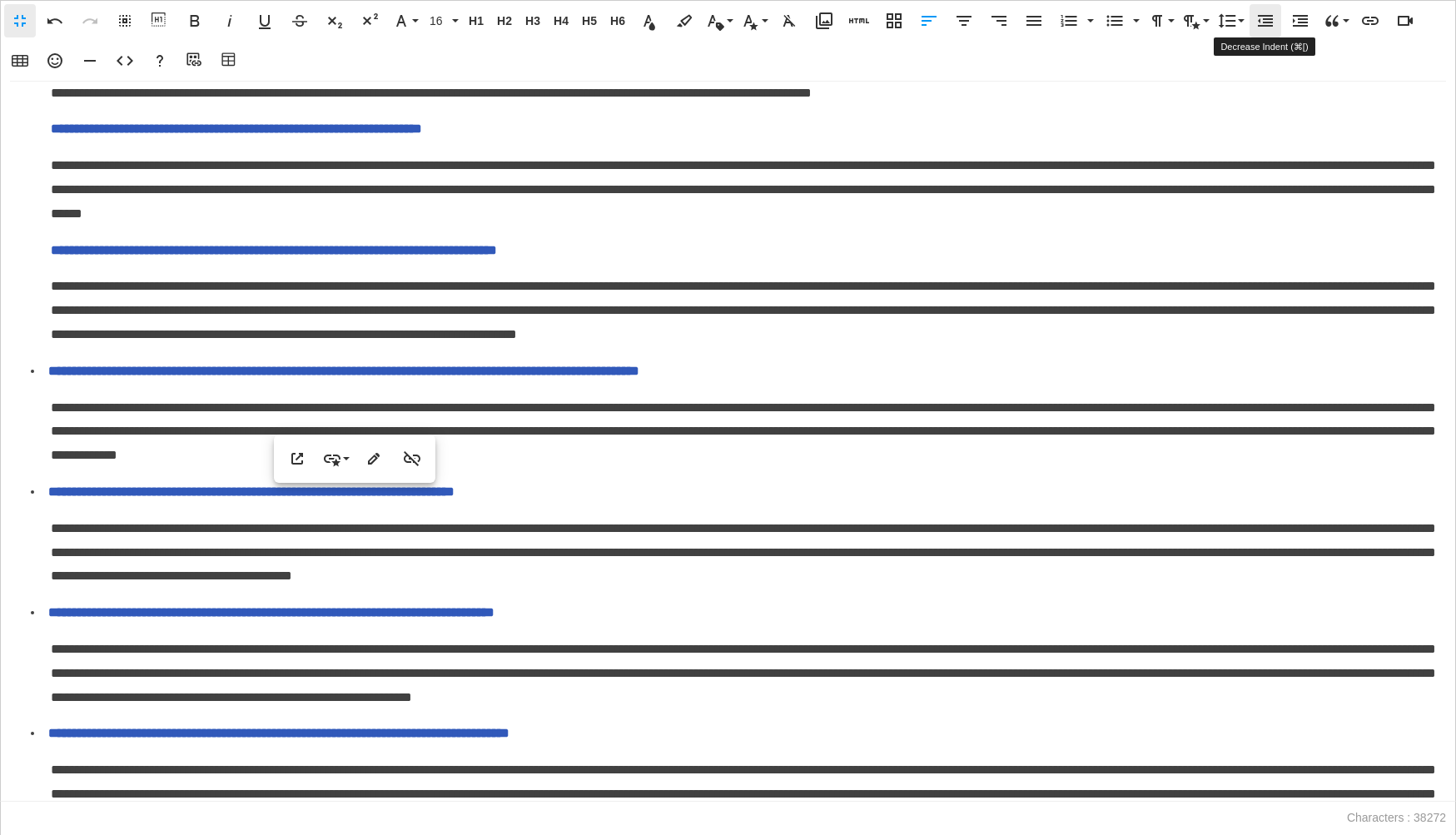
click at [1271, 24] on icon "button" at bounding box center [1265, 21] width 20 height 20
click at [1112, 16] on icon "button" at bounding box center [1115, 22] width 16 height 11
click at [53, 135] on span "**********" at bounding box center [236, 129] width 371 height 13
click at [1259, 18] on icon "button" at bounding box center [1265, 21] width 20 height 20
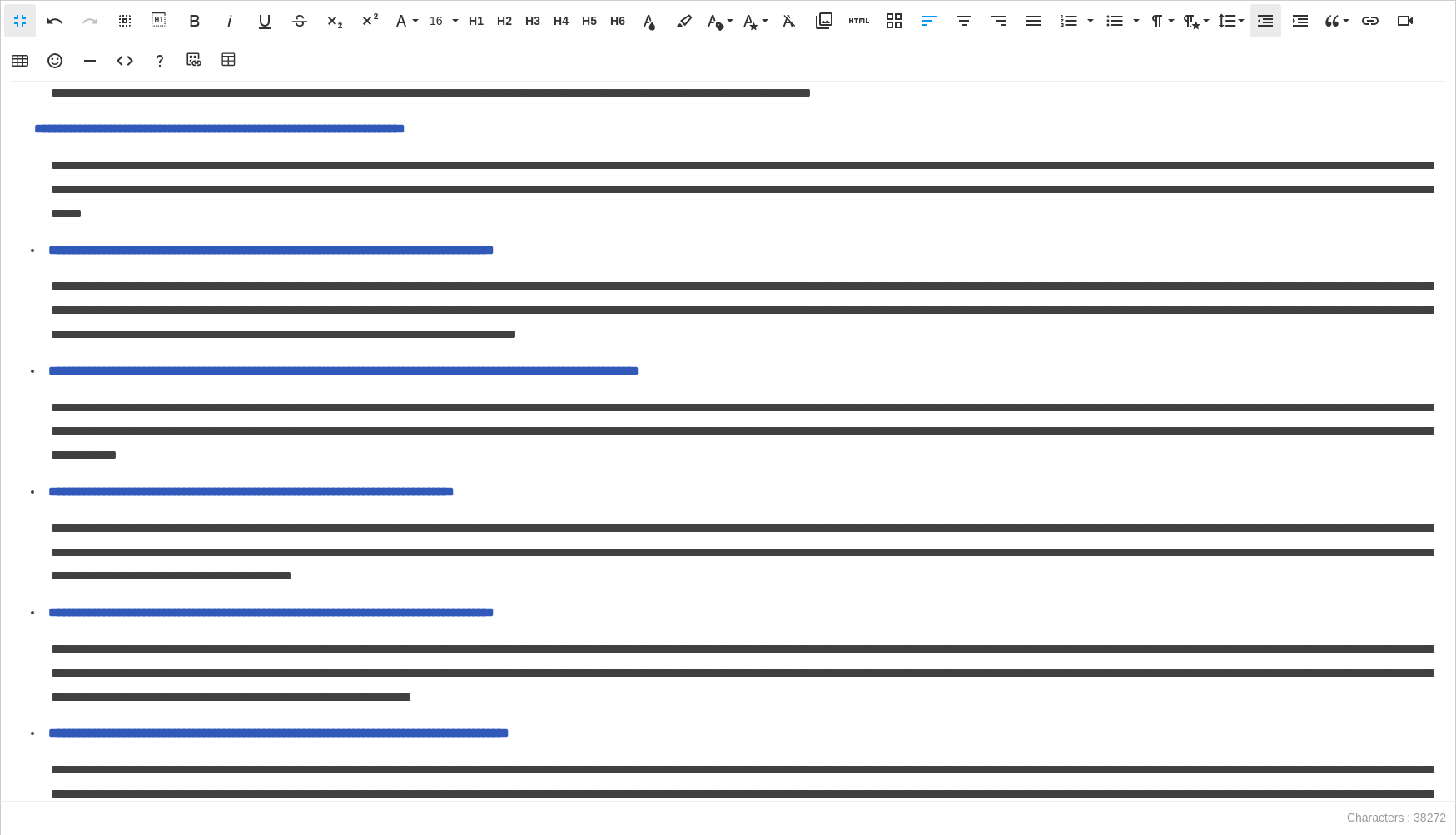
click at [1259, 18] on icon "button" at bounding box center [1265, 21] width 20 height 20
click at [1113, 22] on icon "button" at bounding box center [1114, 21] width 20 height 20
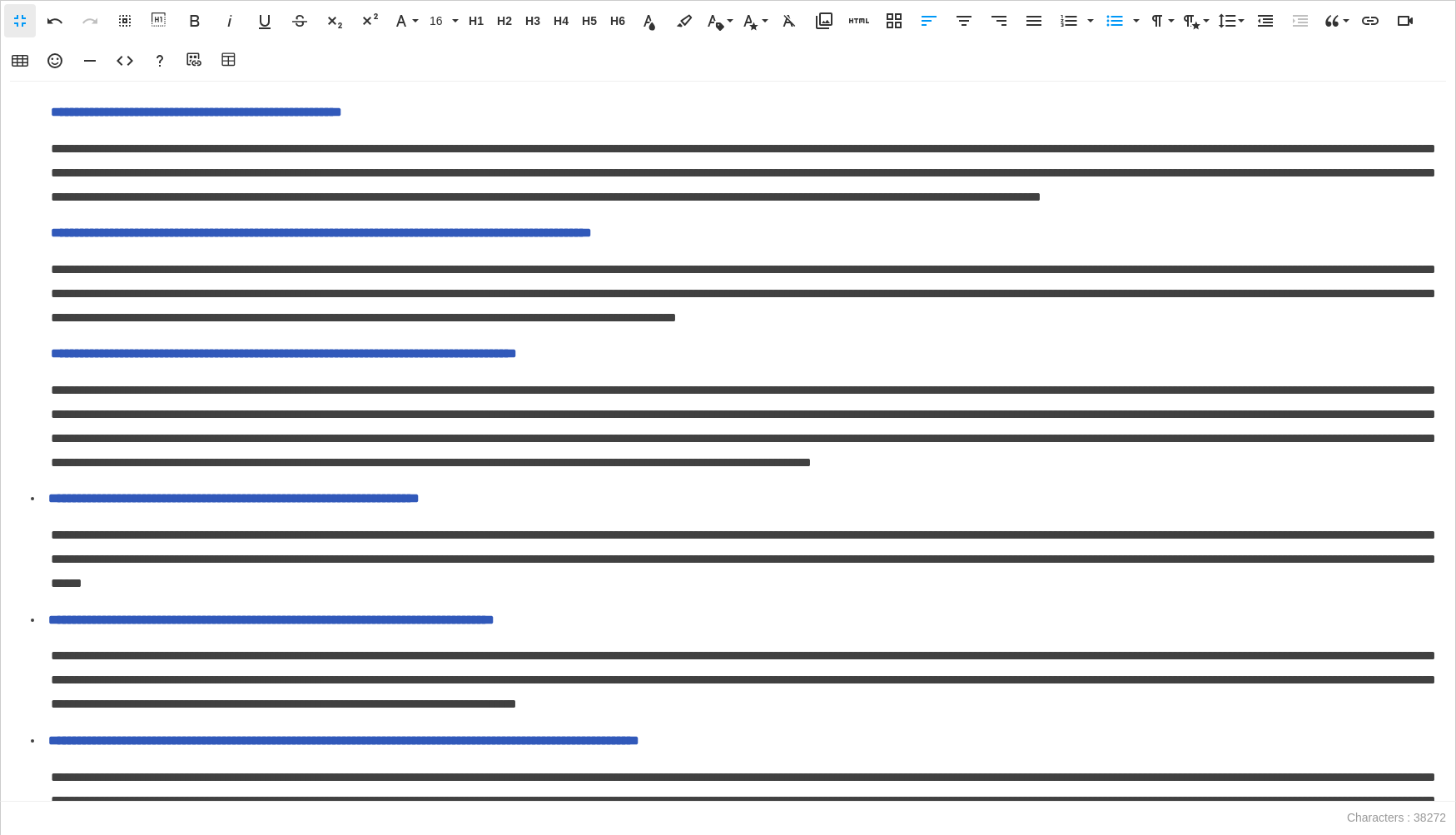
scroll to position [901, 0]
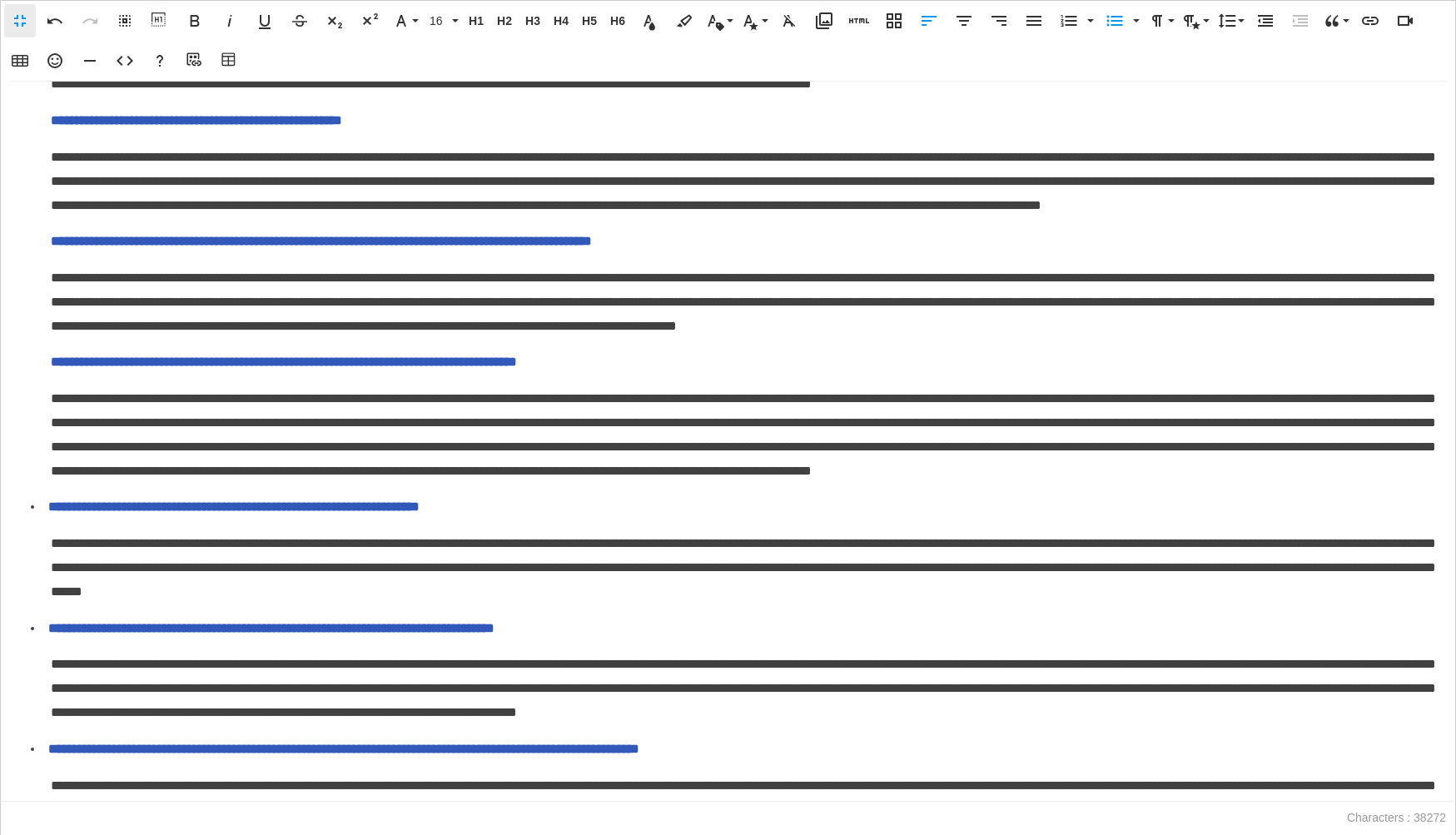
click at [51, 368] on span "**********" at bounding box center [283, 362] width 466 height 13
click at [1269, 13] on icon "button" at bounding box center [1265, 21] width 20 height 20
click at [1124, 22] on button "Unordered List" at bounding box center [1114, 21] width 32 height 33
click at [52, 247] on span "**********" at bounding box center [321, 241] width 541 height 13
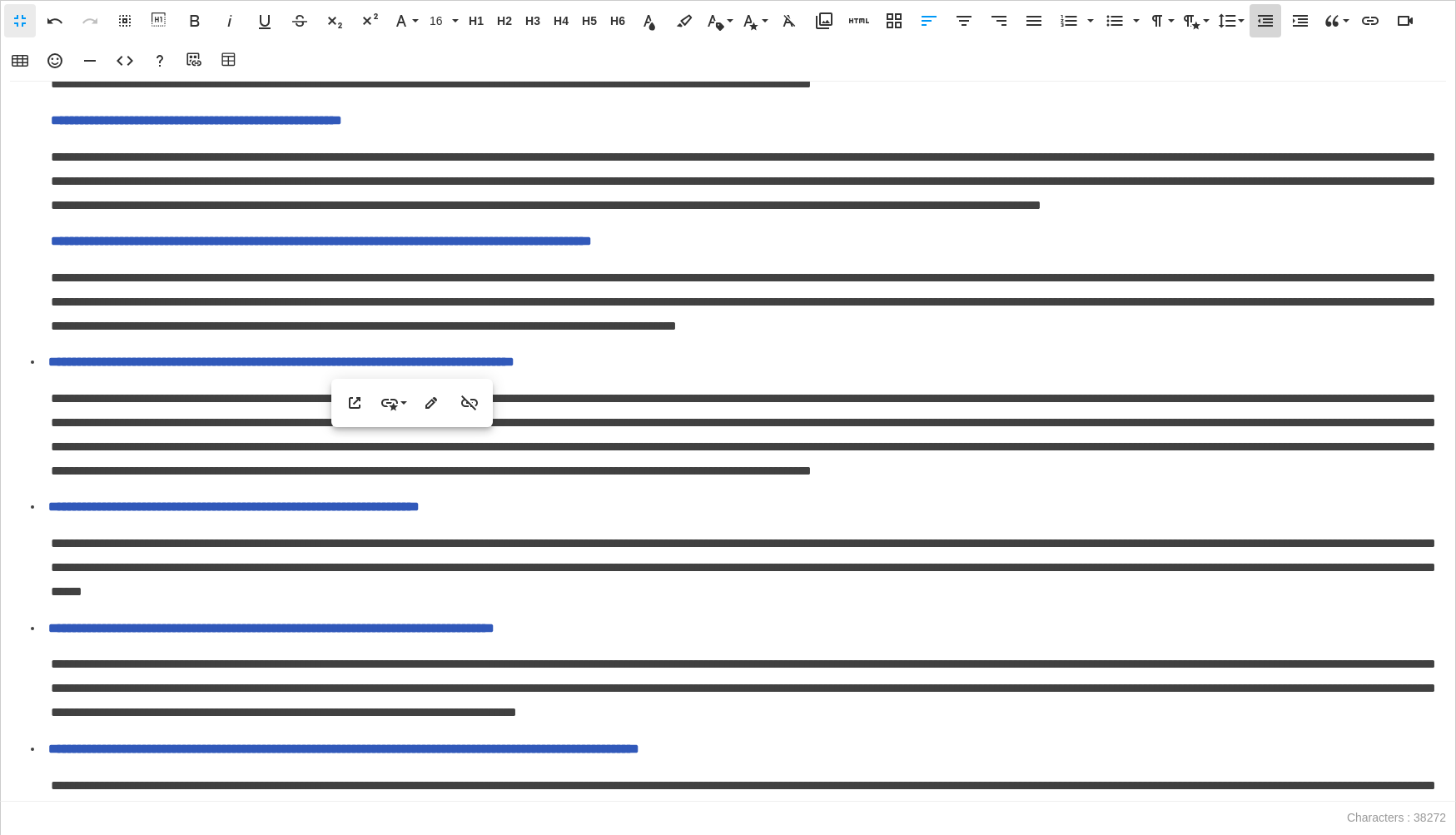
click at [1257, 17] on icon "button" at bounding box center [1265, 21] width 20 height 20
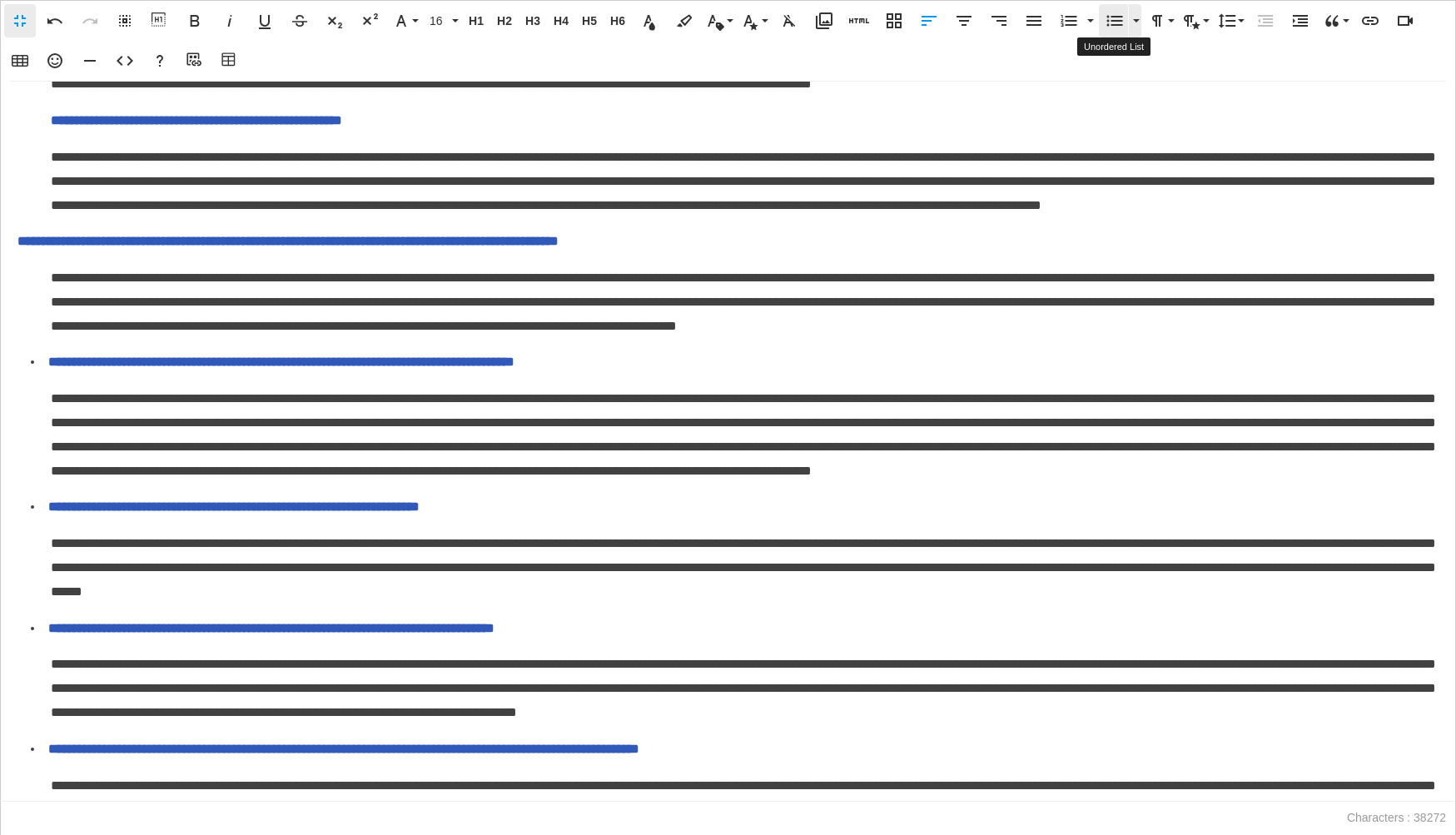
click at [1112, 23] on icon "button" at bounding box center [1114, 21] width 20 height 20
click at [53, 126] on span "**********" at bounding box center [196, 120] width 291 height 13
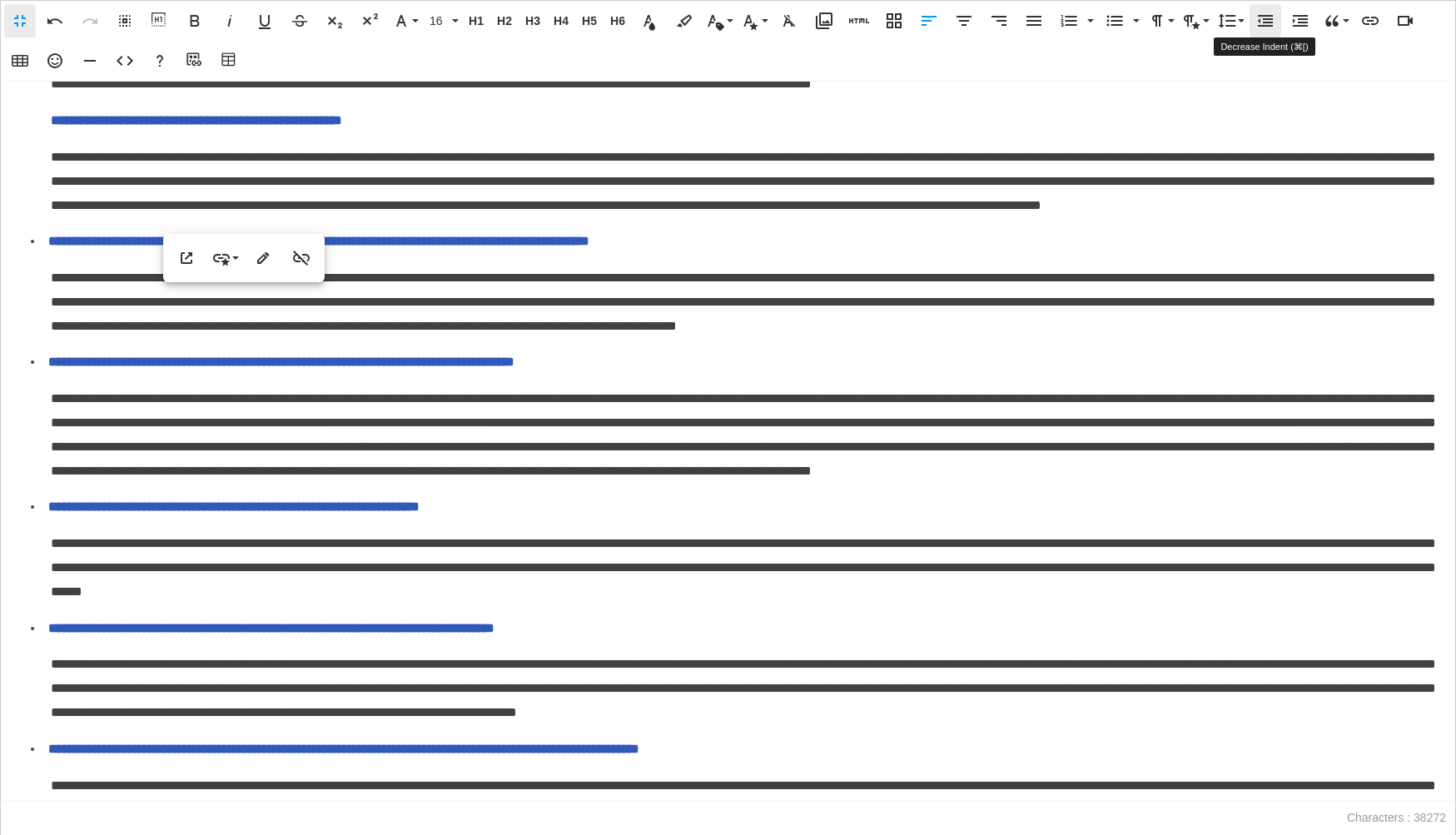
click at [1262, 22] on icon "button" at bounding box center [1265, 21] width 15 height 12
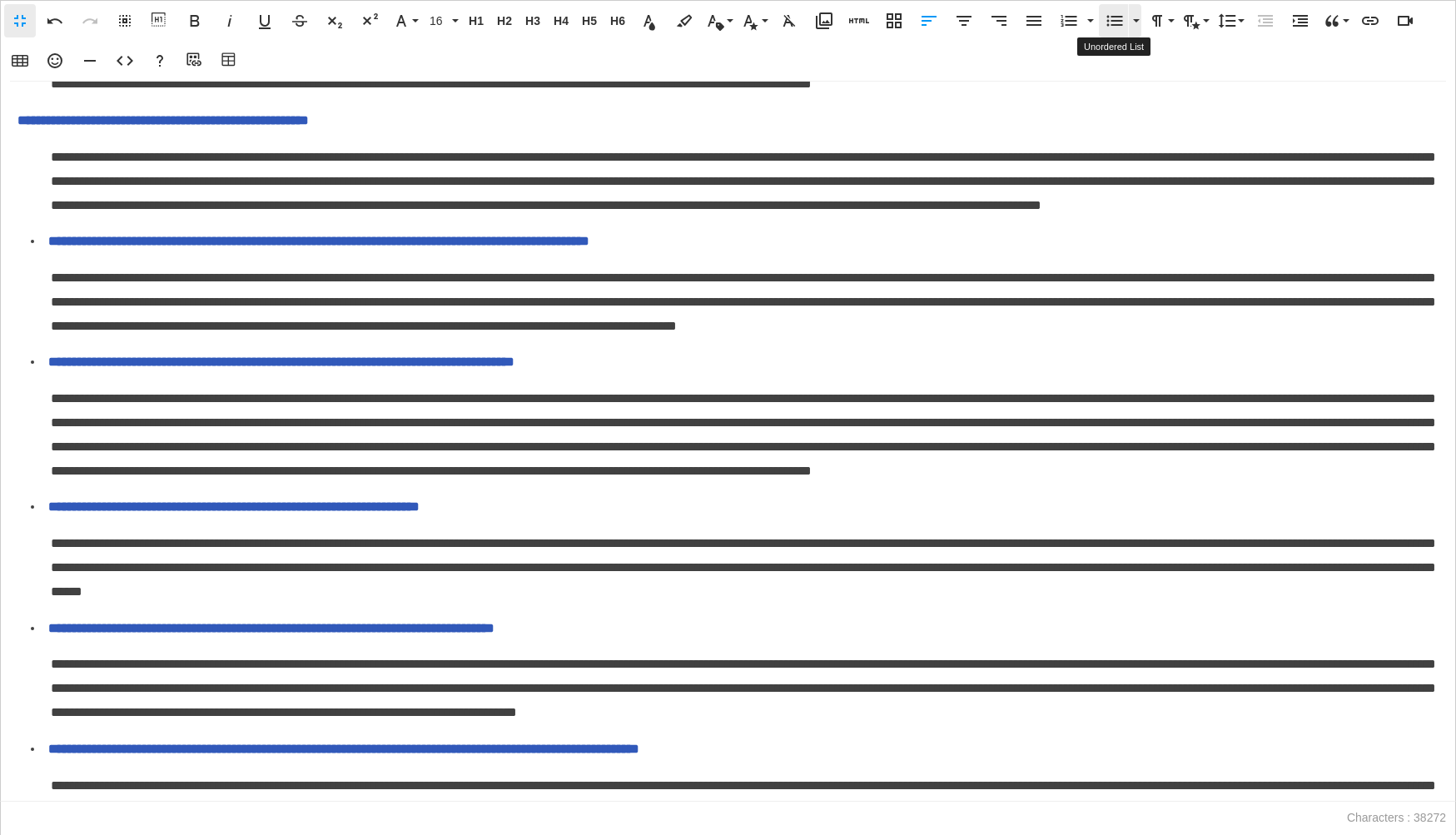
click at [1109, 23] on icon "button" at bounding box center [1114, 21] width 20 height 20
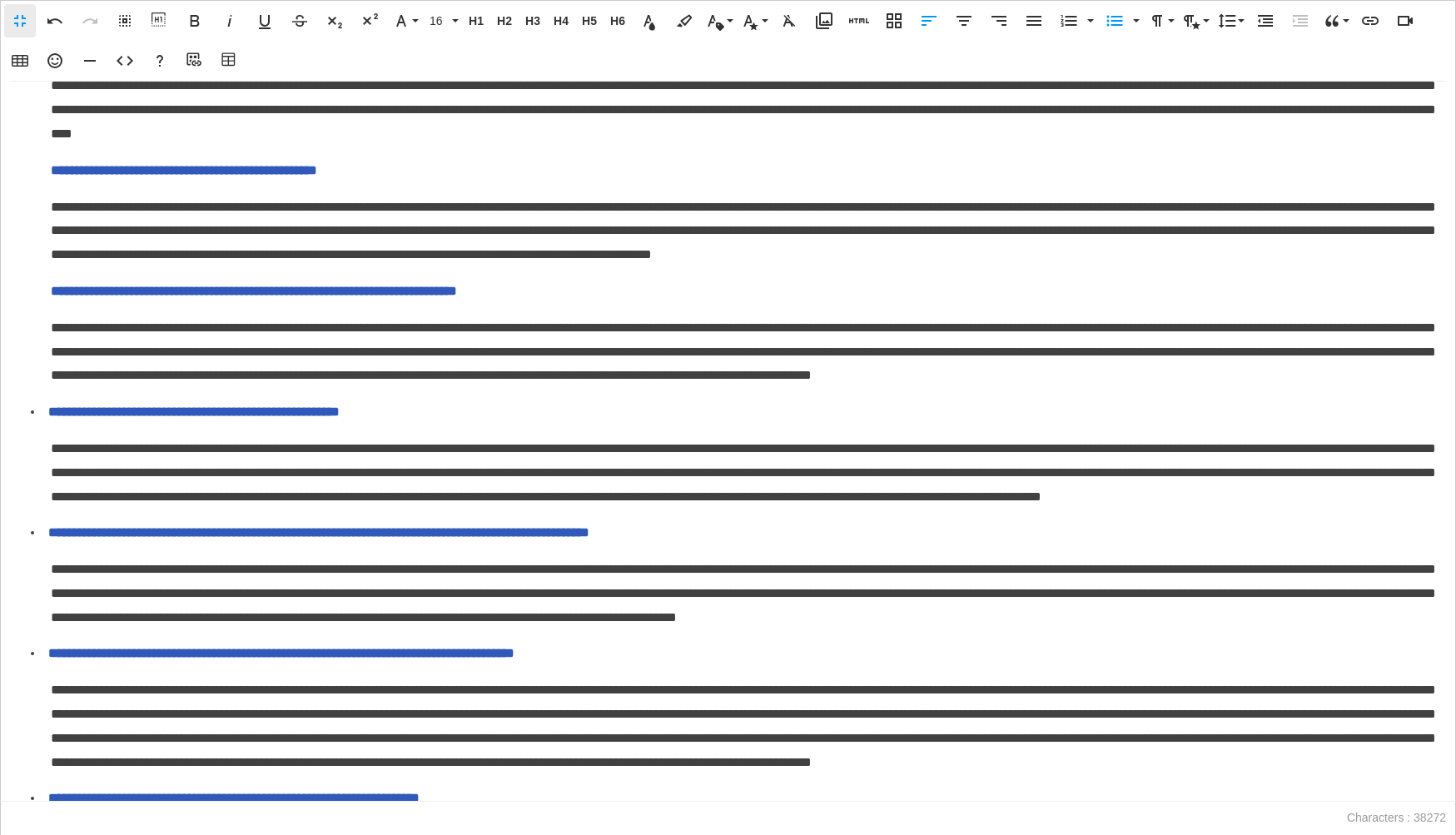
scroll to position [546, 0]
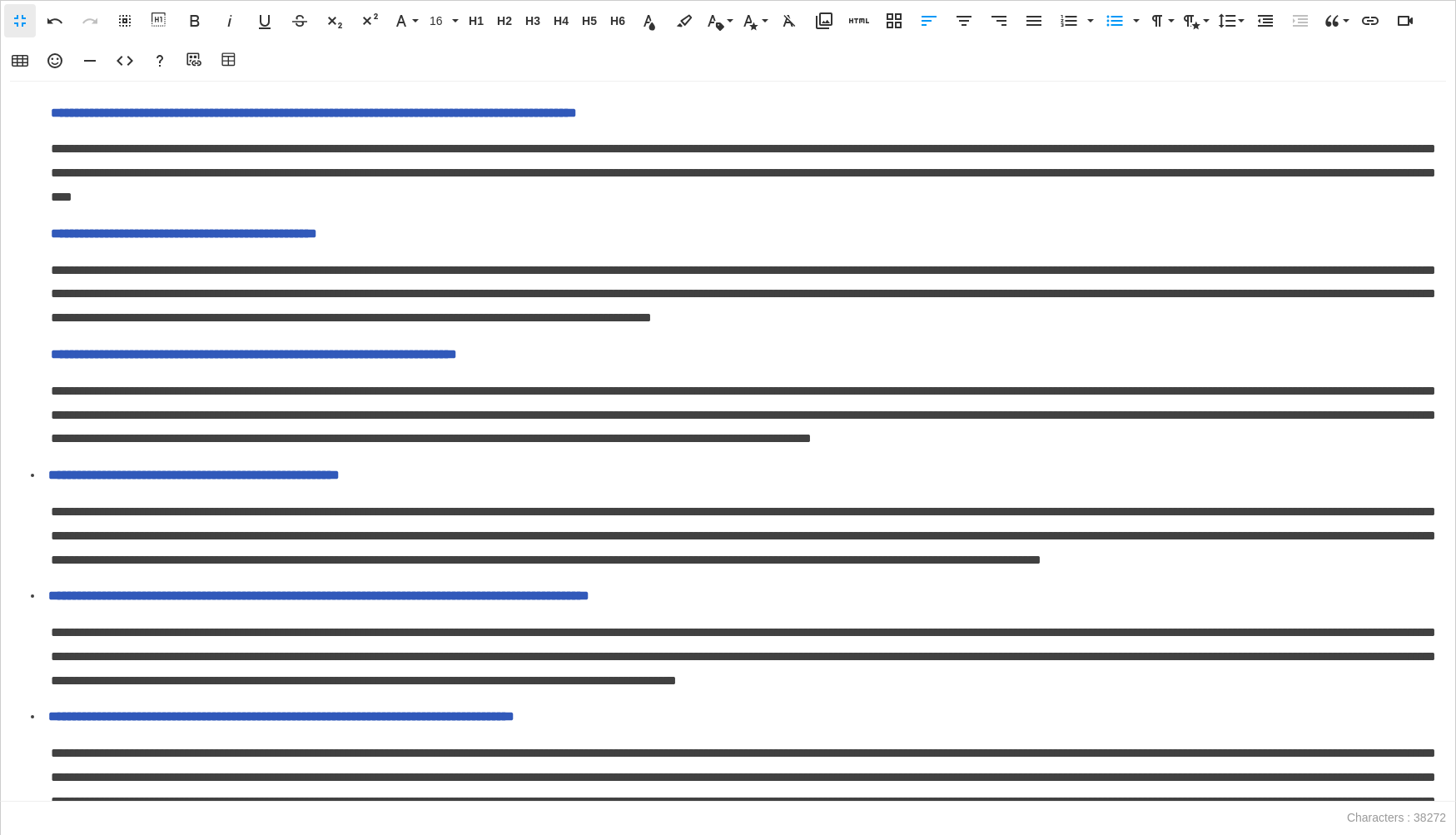
click at [53, 361] on span "**********" at bounding box center [253, 354] width 407 height 13
click at [1267, 16] on icon "button" at bounding box center [1265, 21] width 20 height 20
click at [1108, 22] on icon "button" at bounding box center [1114, 21] width 20 height 20
click at [55, 240] on span "**********" at bounding box center [183, 234] width 266 height 13
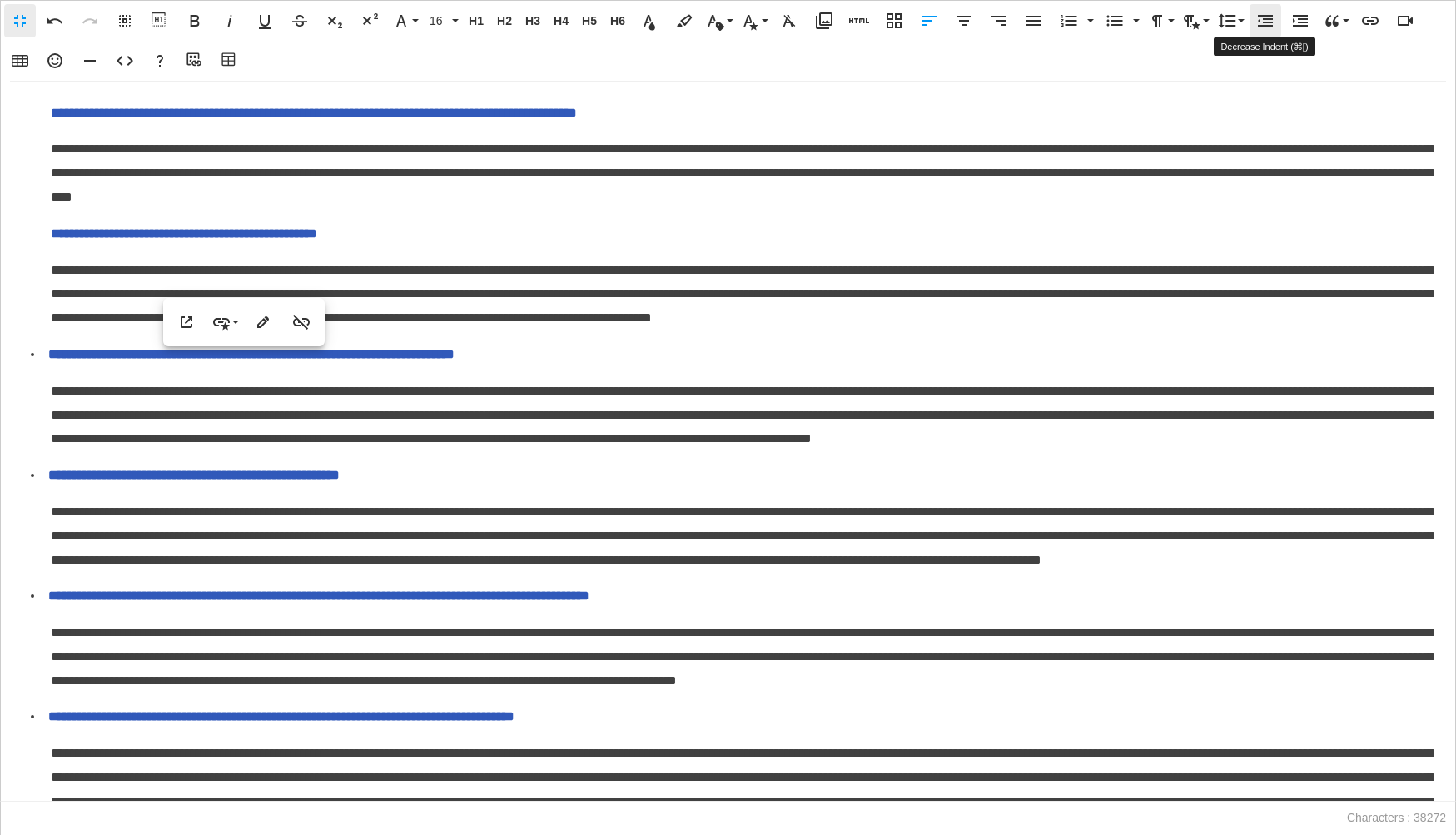
click at [1268, 32] on button "Decrease Indent" at bounding box center [1265, 21] width 32 height 33
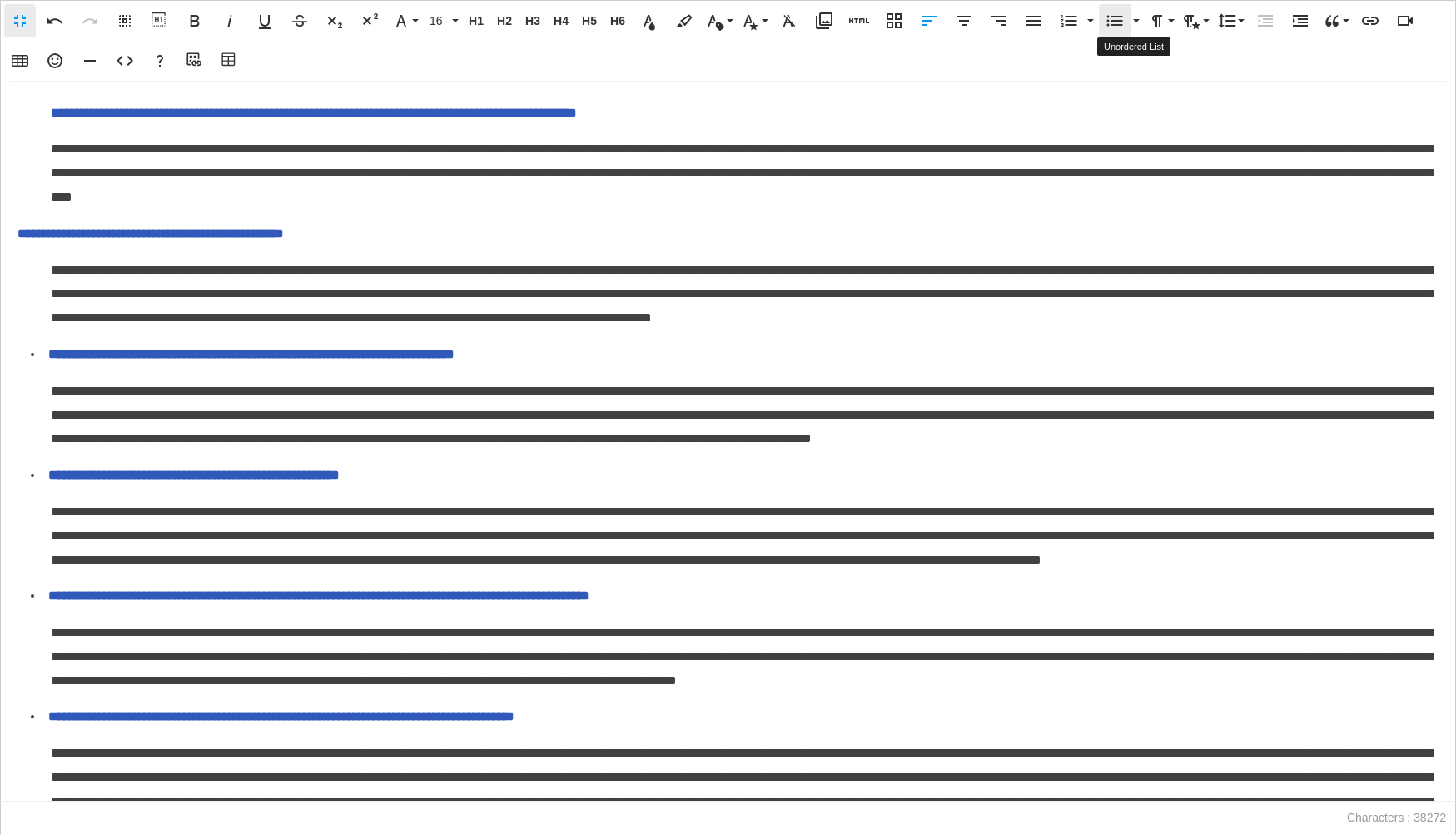
click at [1124, 21] on button "Unordered List" at bounding box center [1114, 21] width 32 height 33
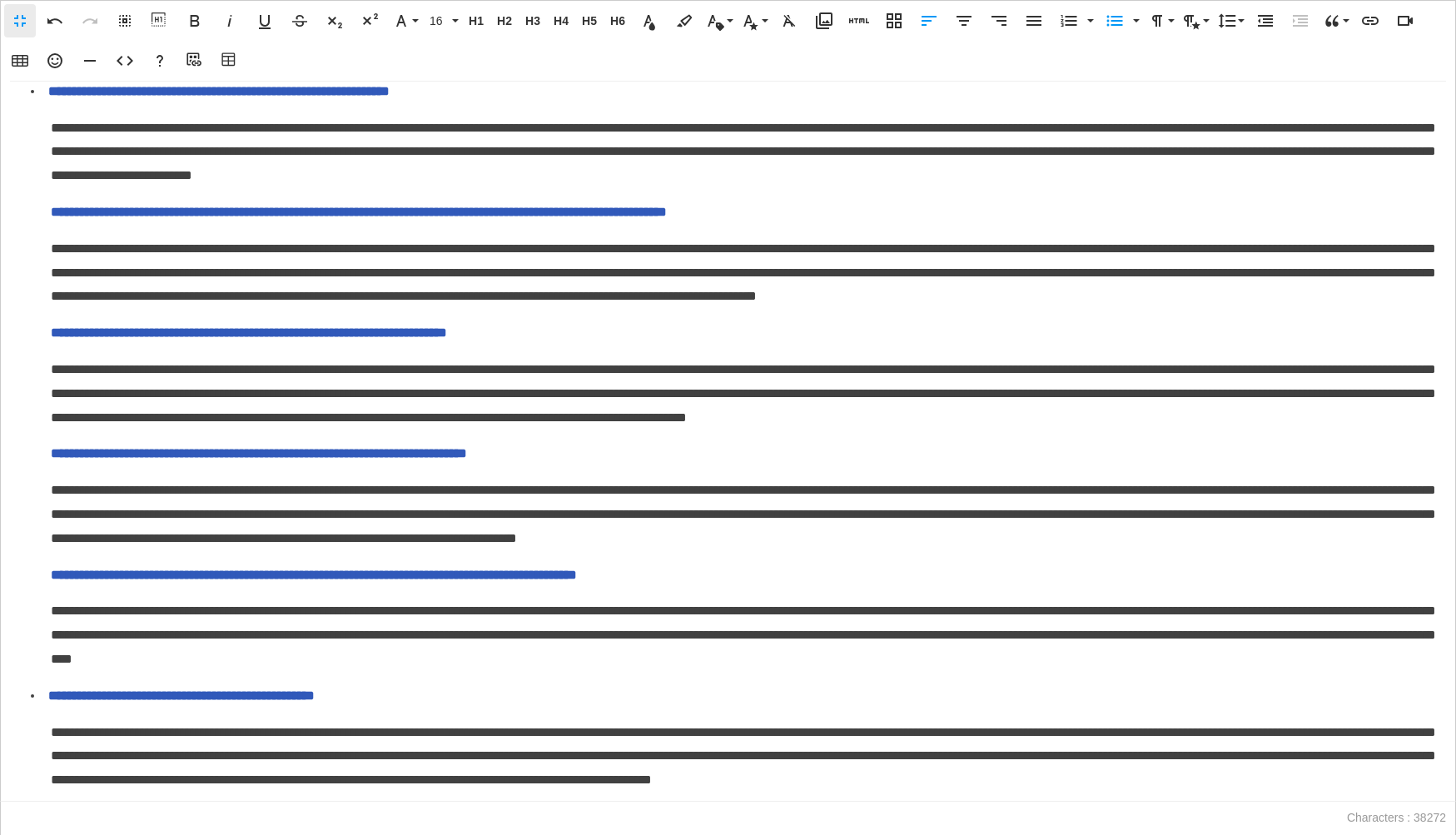
scroll to position [89, 0]
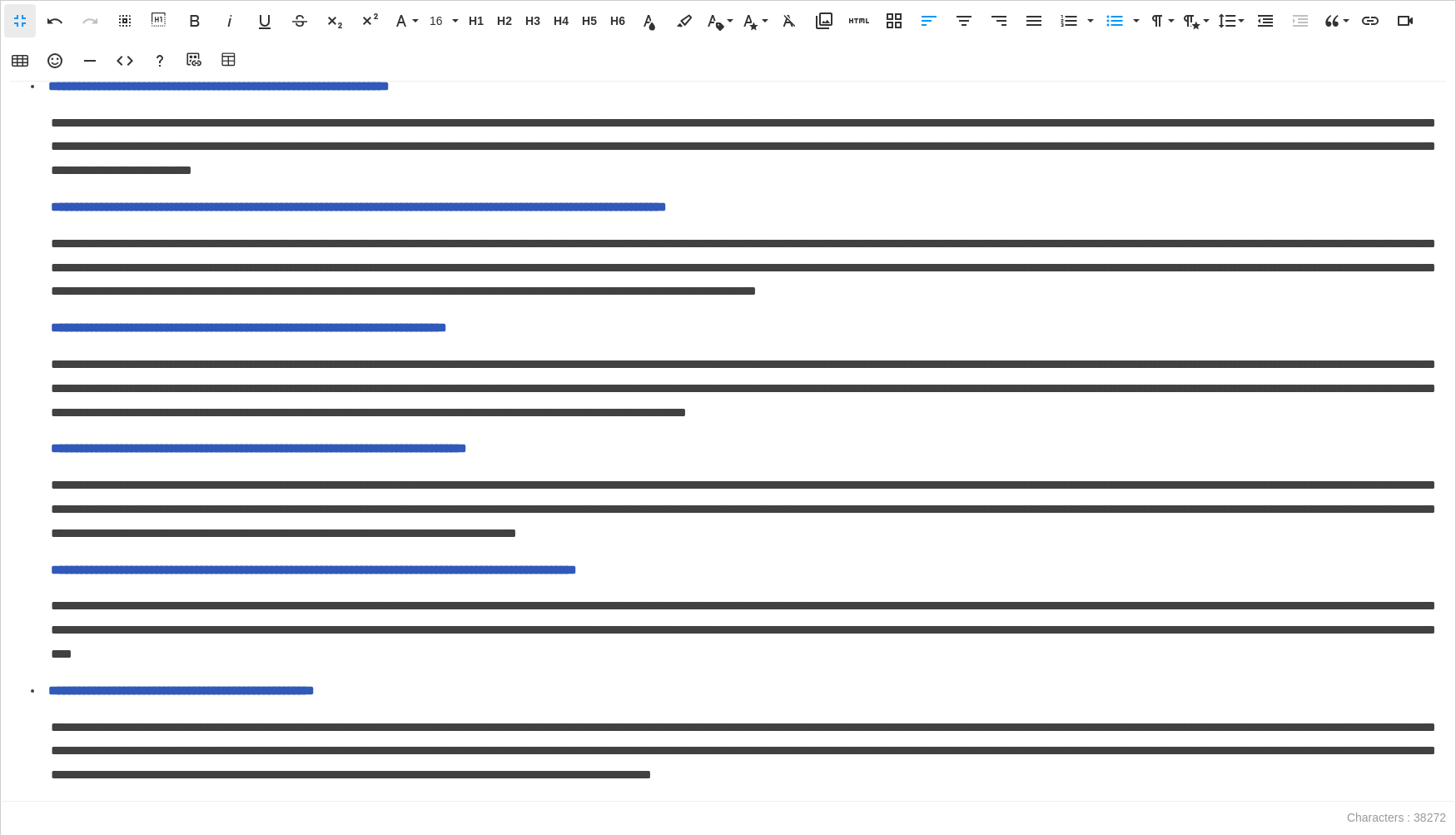
click at [54, 576] on span "**********" at bounding box center [314, 570] width 527 height 13
click at [1267, 15] on icon "button" at bounding box center [1265, 21] width 15 height 12
click at [1122, 18] on icon "button" at bounding box center [1114, 21] width 20 height 20
click at [51, 454] on span "**********" at bounding box center [259, 448] width 417 height 13
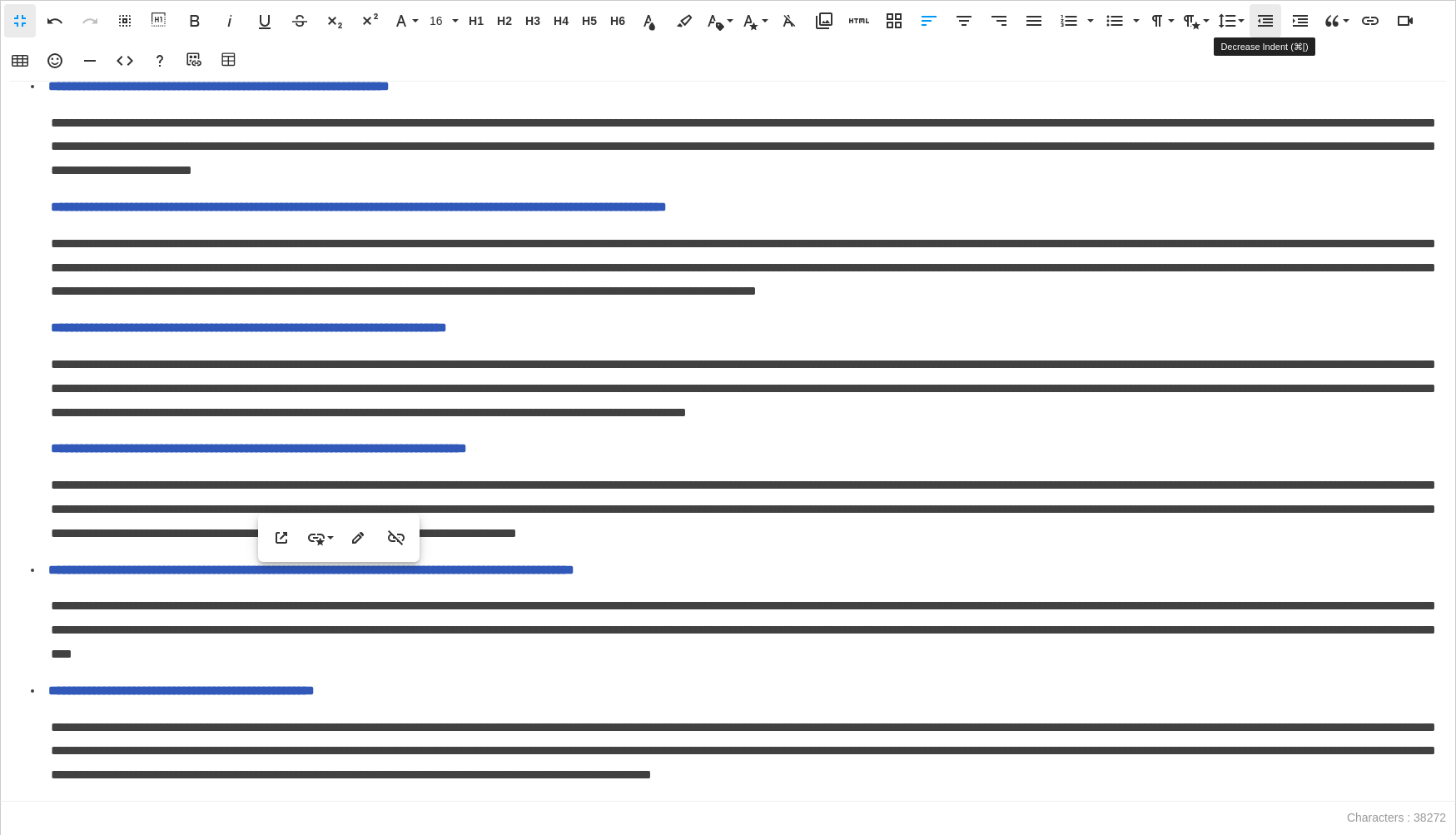
click at [1265, 24] on icon "button" at bounding box center [1265, 21] width 20 height 20
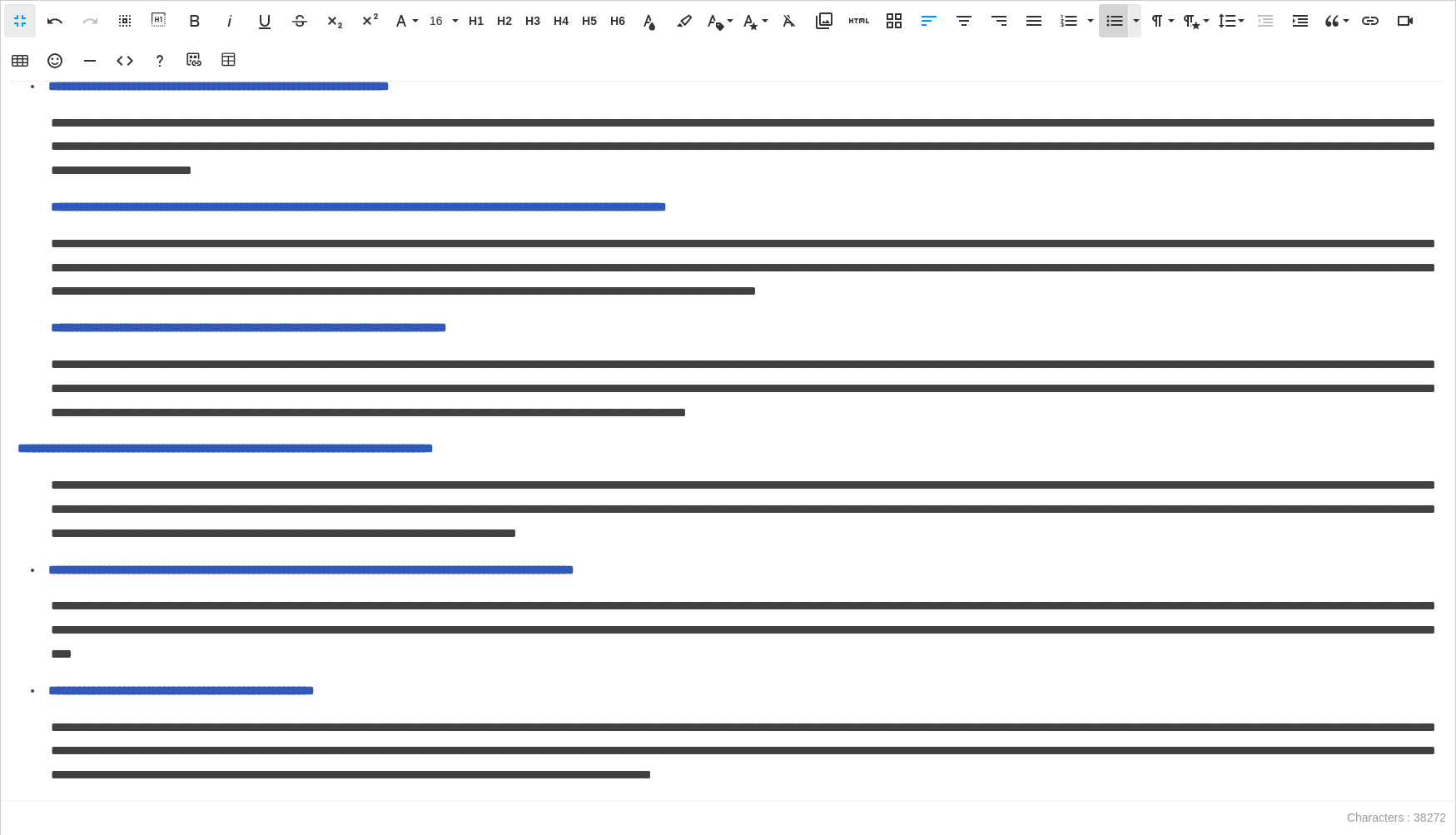
click at [1122, 21] on icon "button" at bounding box center [1114, 21] width 20 height 20
click at [55, 334] on span "**********" at bounding box center [248, 327] width 396 height 13
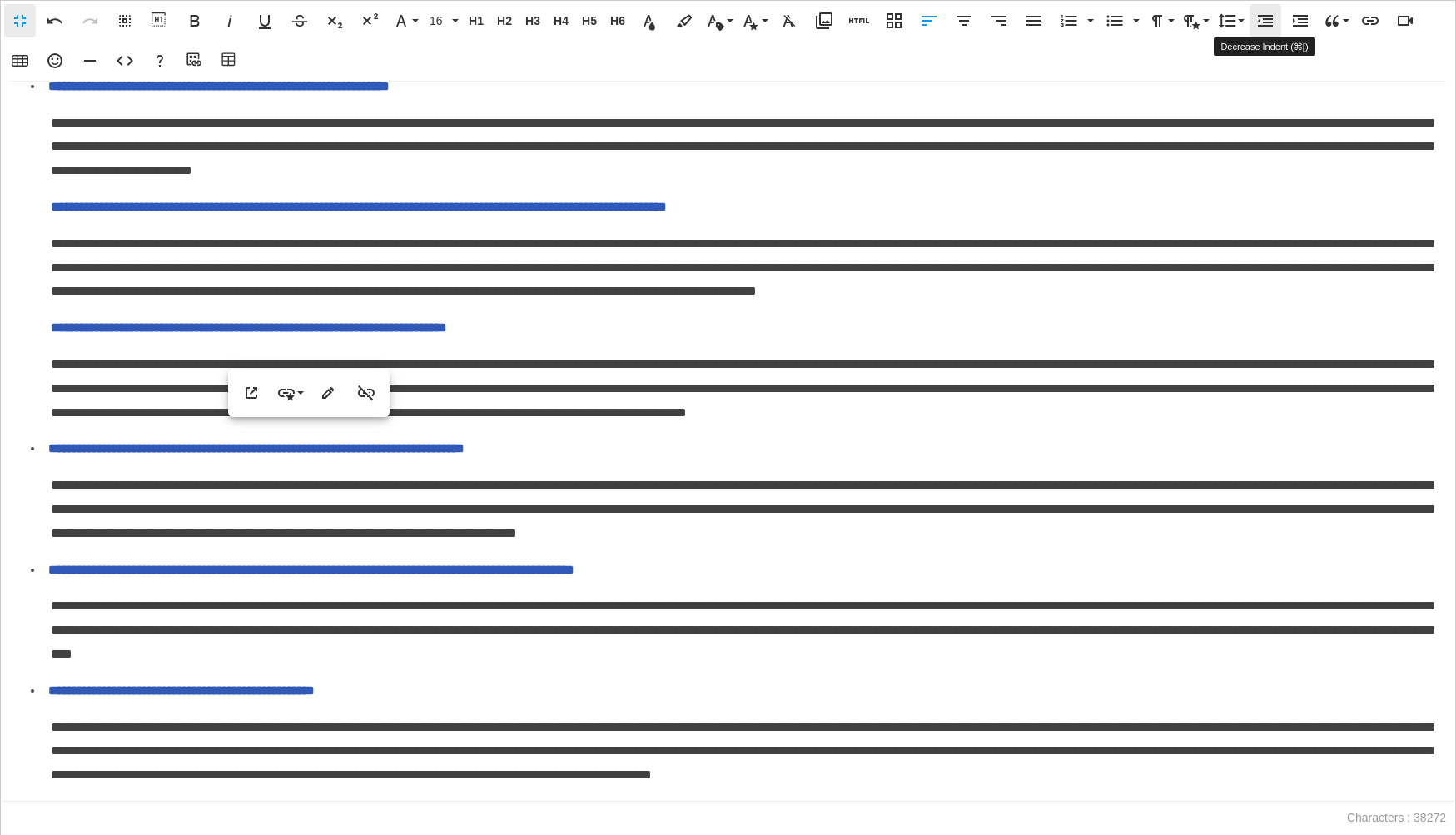
click at [1265, 16] on icon "button" at bounding box center [1265, 21] width 20 height 20
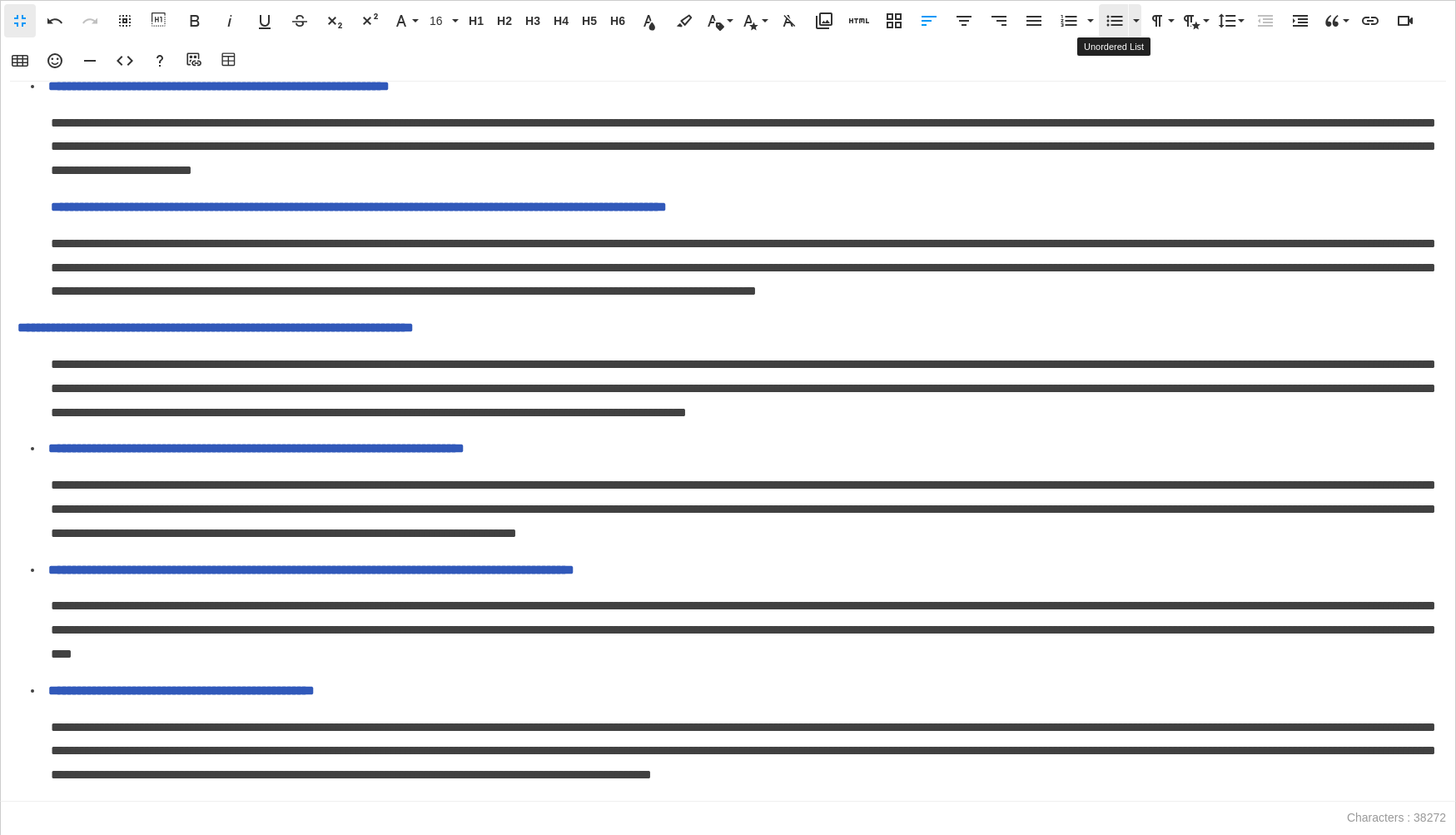
click at [1118, 23] on icon "button" at bounding box center [1114, 21] width 20 height 20
click at [50, 212] on span "**********" at bounding box center [358, 207] width 616 height 13
click at [1269, 19] on icon "button" at bounding box center [1265, 21] width 15 height 12
click at [1113, 19] on icon "button" at bounding box center [1115, 22] width 16 height 11
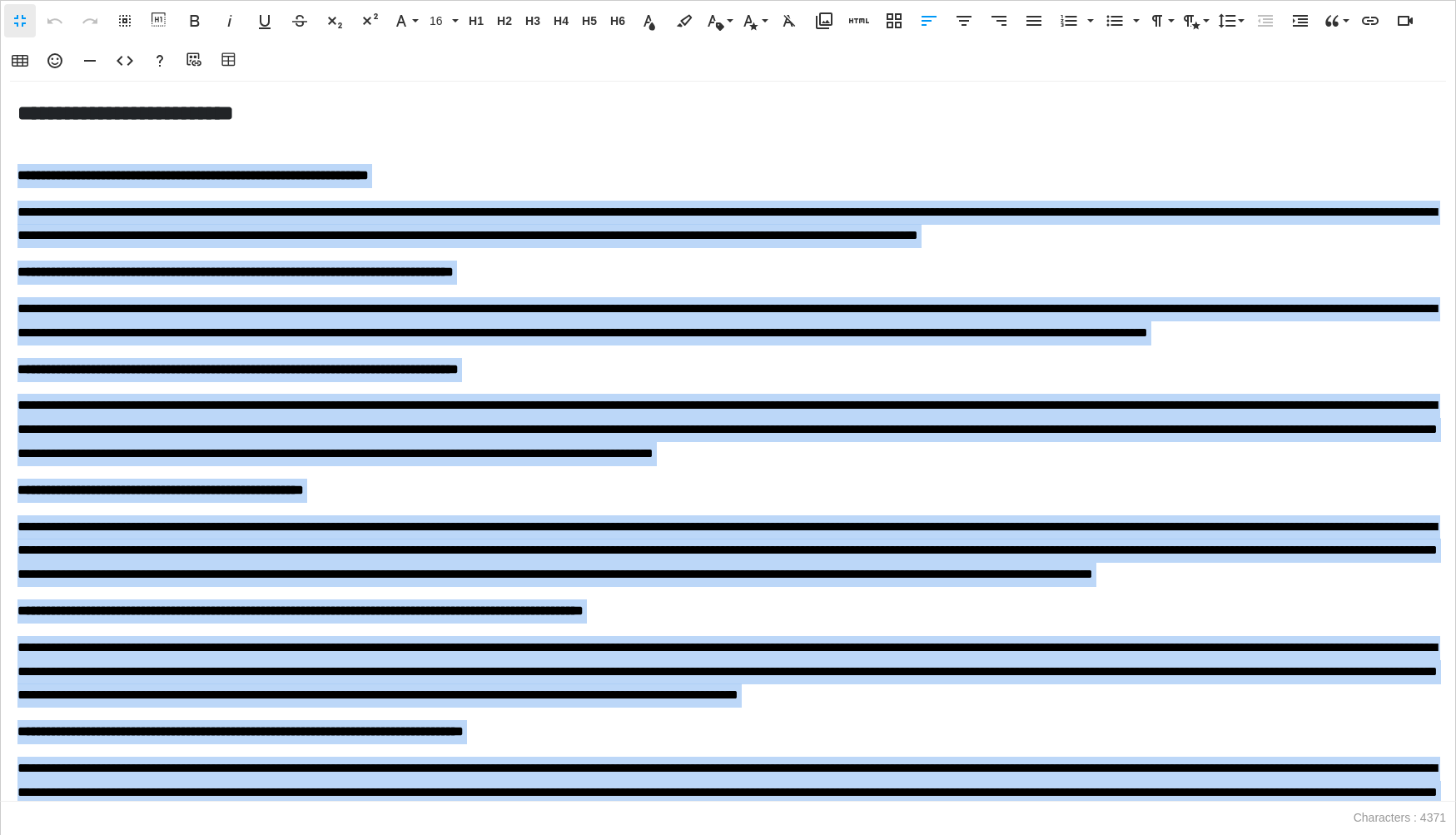
scroll to position [221, 0]
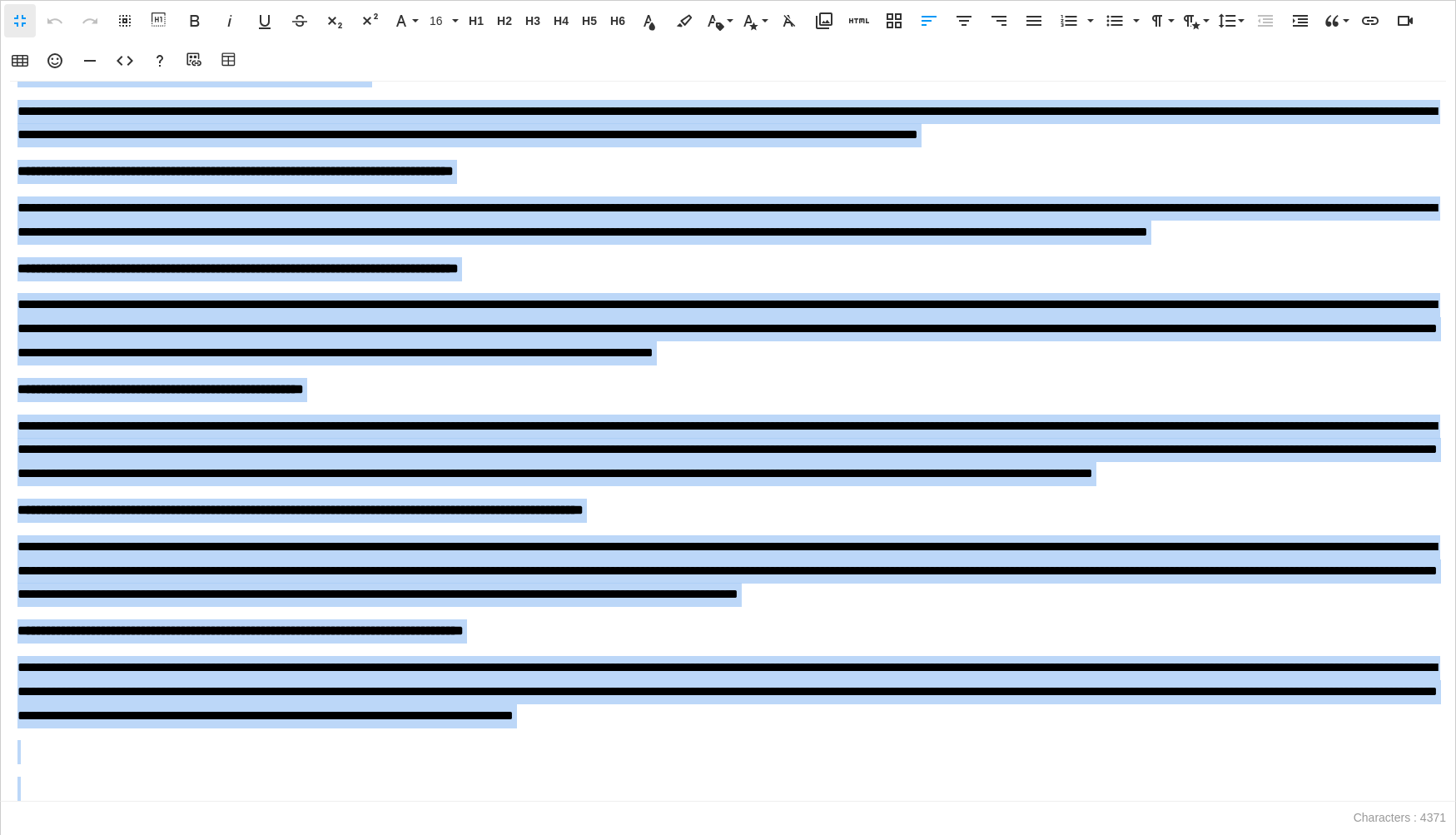
drag, startPoint x: 19, startPoint y: 178, endPoint x: 201, endPoint y: 968, distance: 810.7
click at [201, 0] on html "**********" at bounding box center [728, 0] width 1456 height 0
click at [1298, 26] on icon "button" at bounding box center [1300, 21] width 20 height 20
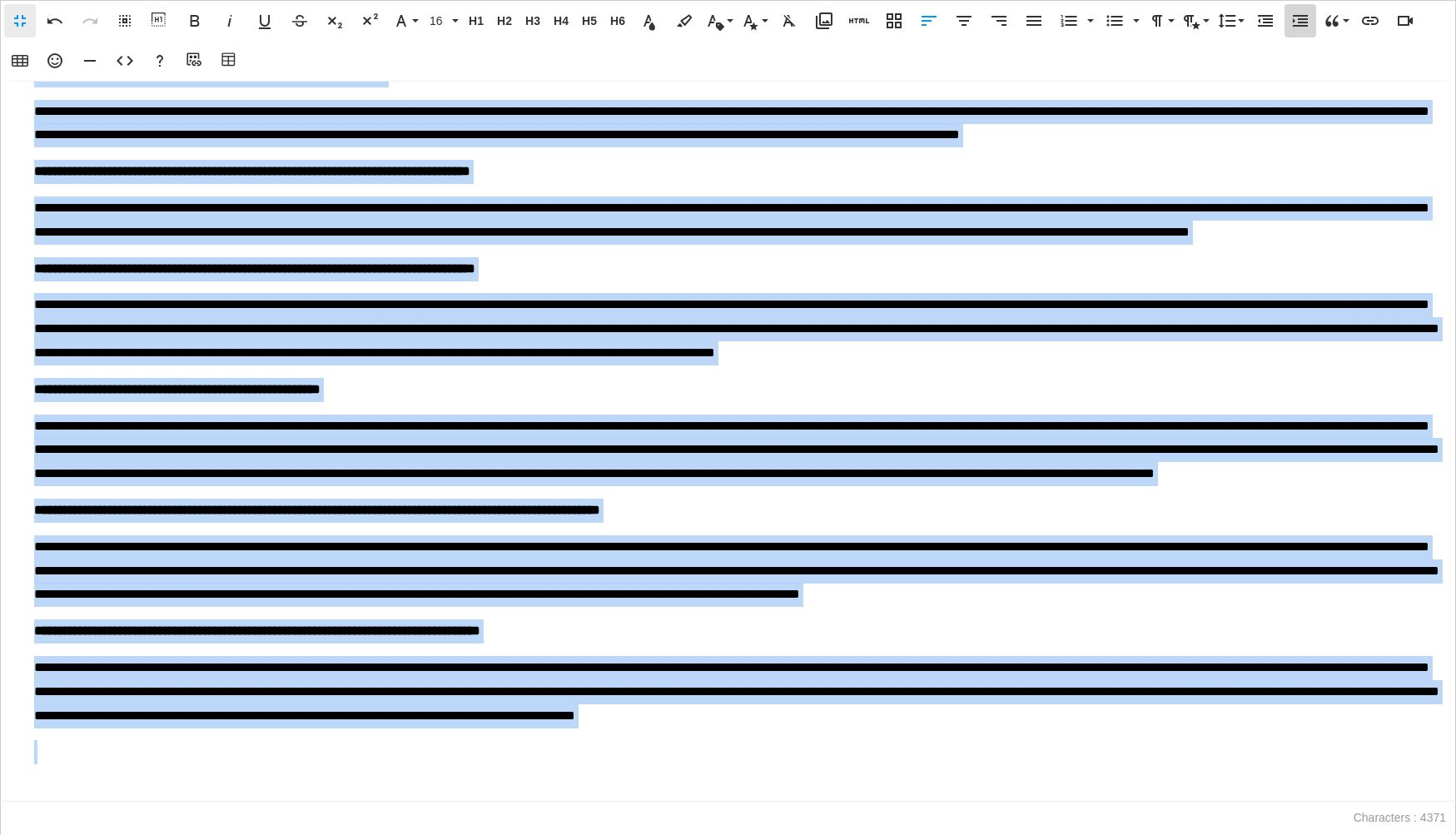
click at [1298, 26] on icon "button" at bounding box center [1300, 21] width 20 height 20
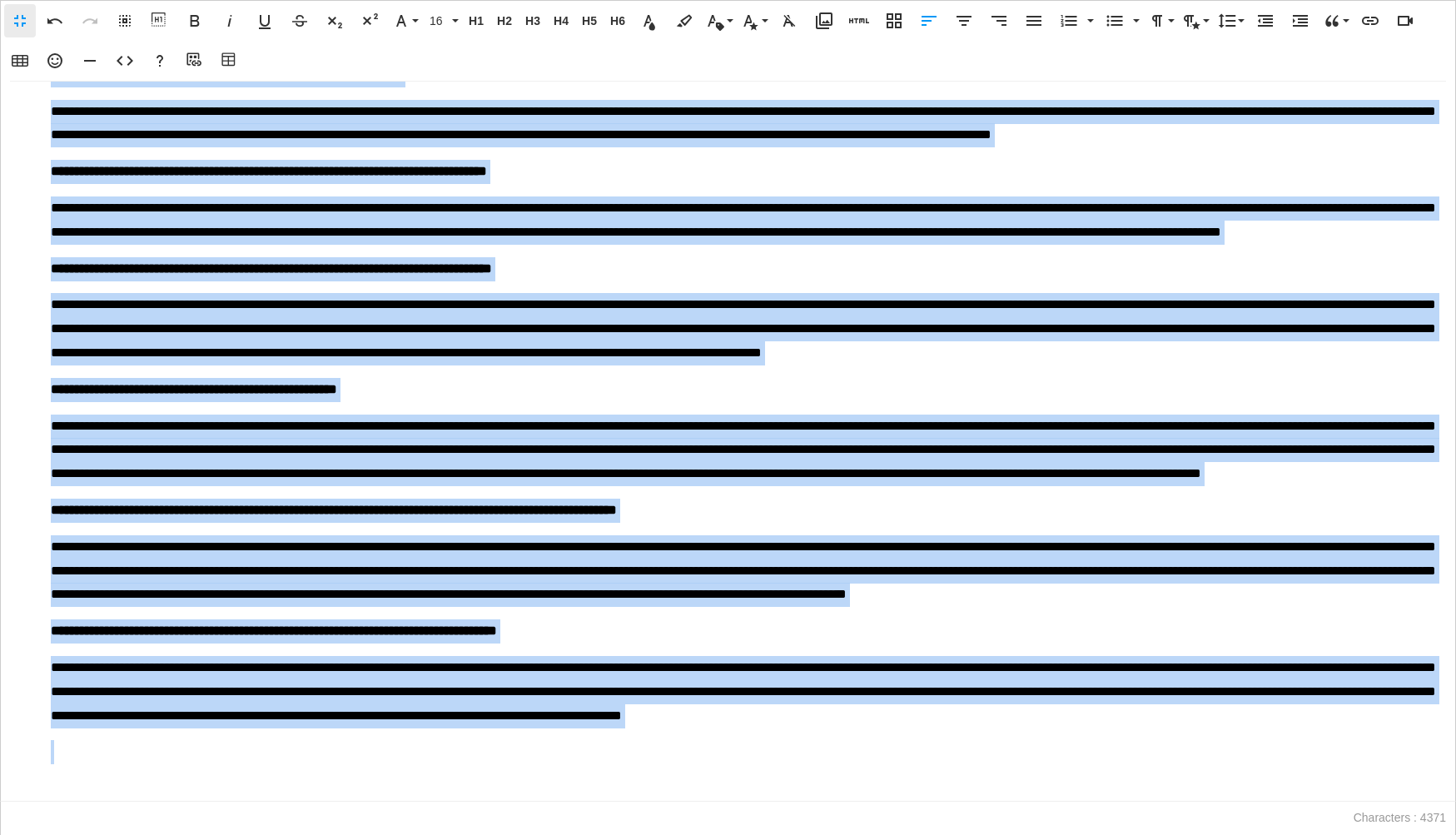
click at [53, 636] on span "**********" at bounding box center [273, 630] width 446 height 13
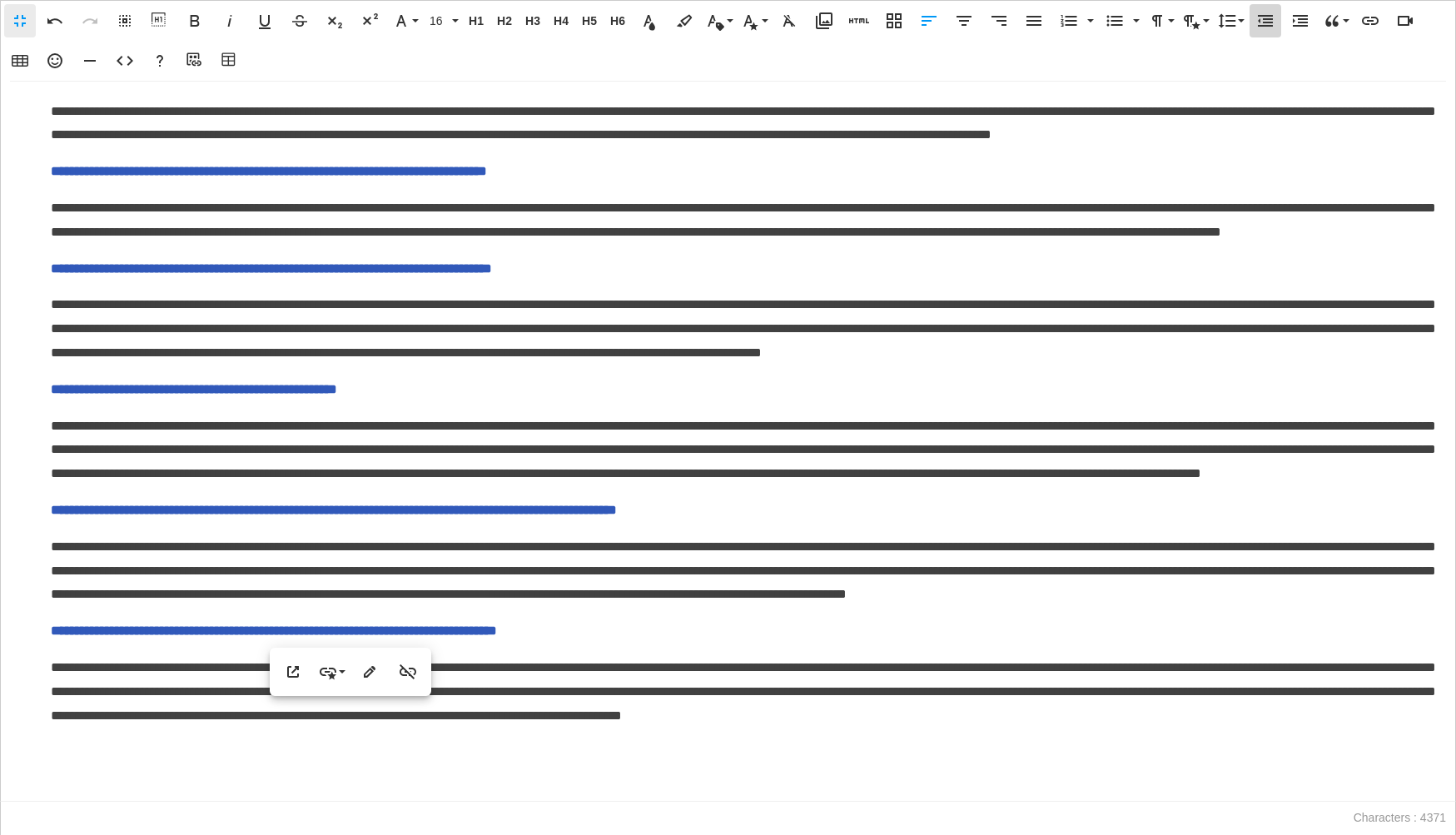
click at [1260, 22] on icon "button" at bounding box center [1265, 21] width 20 height 20
click at [1120, 17] on icon "button" at bounding box center [1114, 21] width 20 height 20
click at [53, 504] on span "**********" at bounding box center [334, 510] width 566 height 13
click at [1255, 23] on icon "button" at bounding box center [1265, 21] width 20 height 20
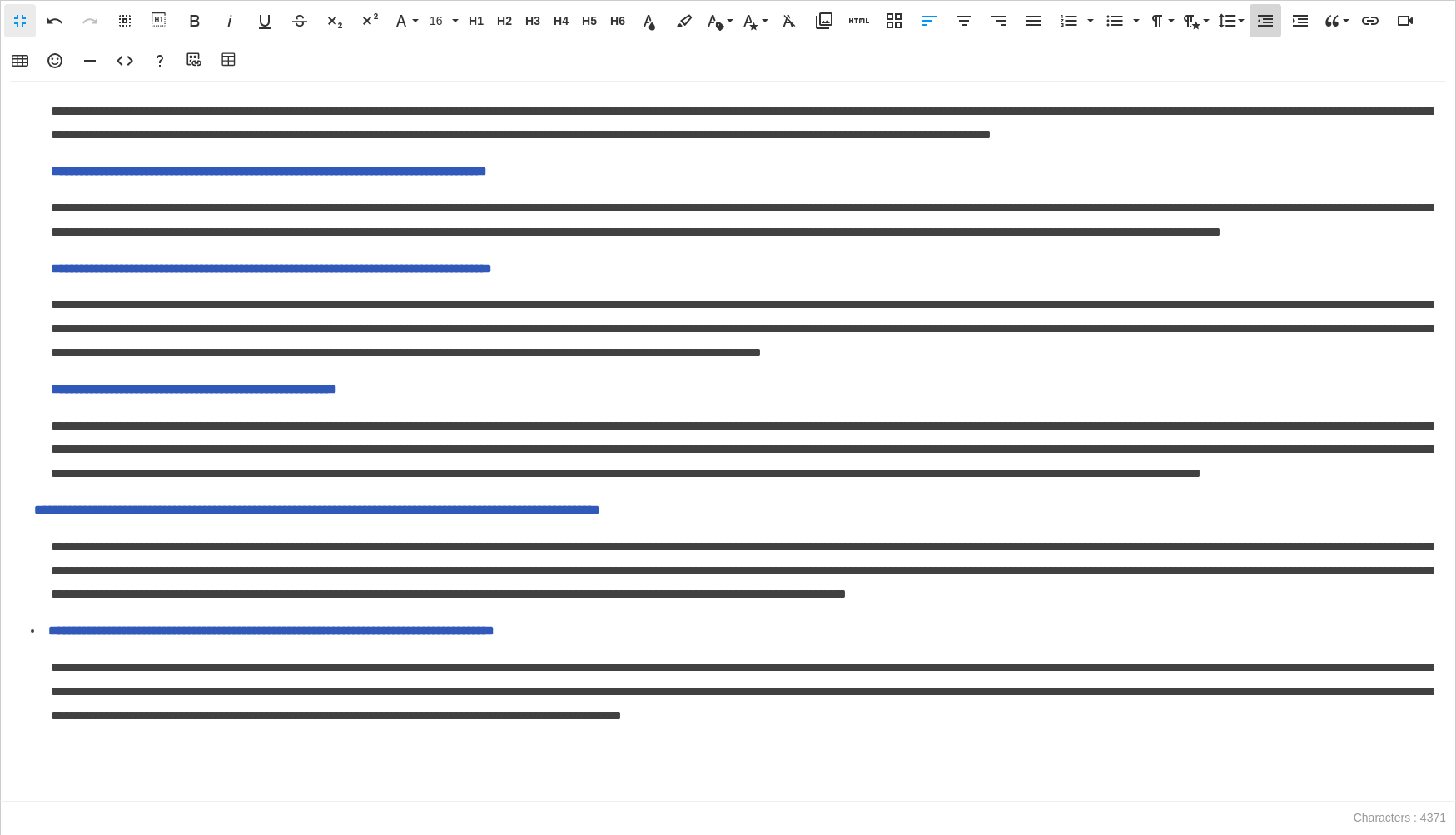
click at [1255, 23] on icon "button" at bounding box center [1265, 21] width 20 height 20
click at [1112, 26] on icon "button" at bounding box center [1114, 21] width 20 height 20
click at [54, 383] on span "**********" at bounding box center [194, 390] width 287 height 13
click at [1264, 27] on icon "button" at bounding box center [1265, 21] width 20 height 20
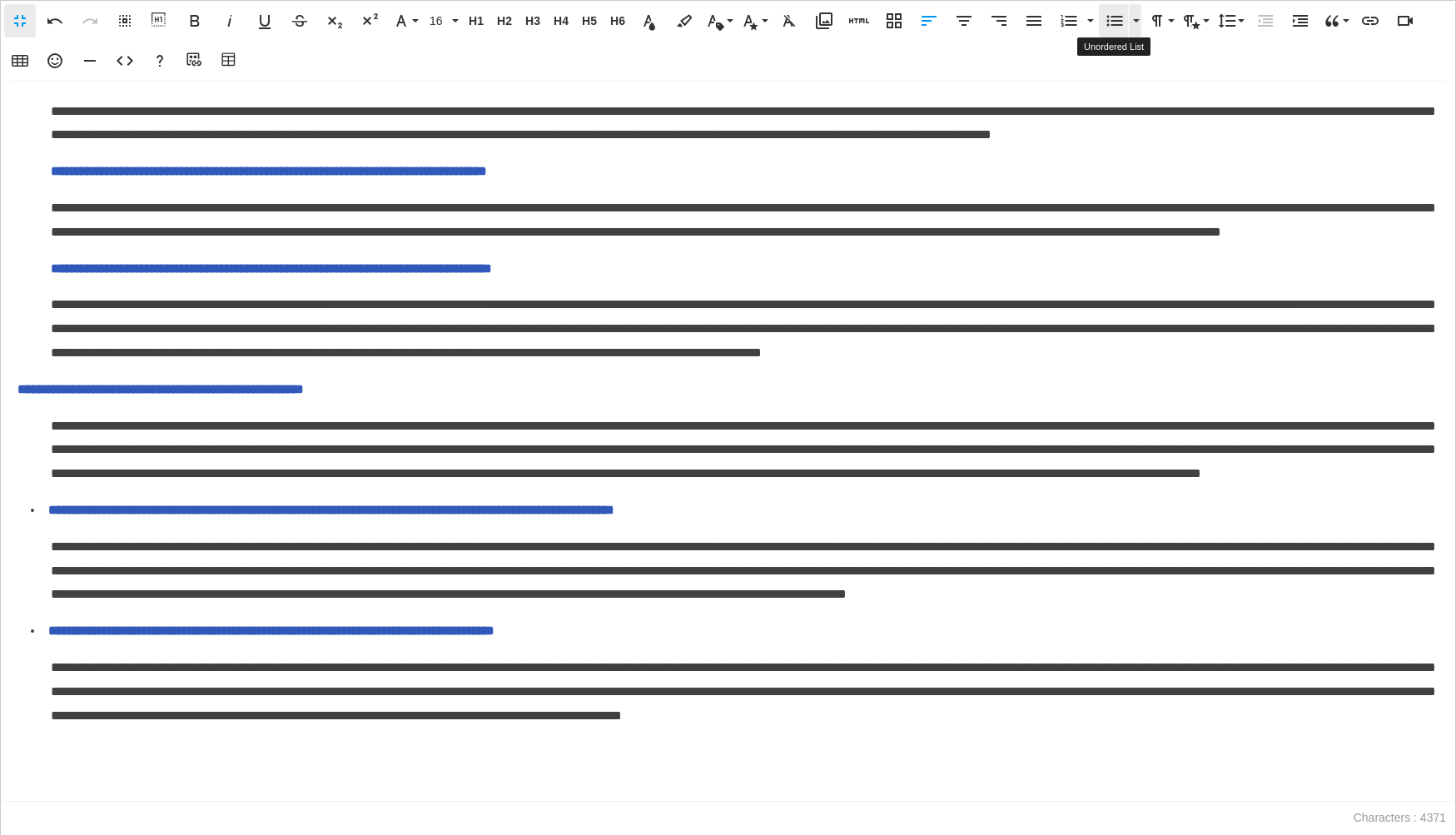
click at [1105, 17] on icon "button" at bounding box center [1114, 21] width 20 height 20
click at [50, 257] on p "**********" at bounding box center [744, 269] width 1387 height 24
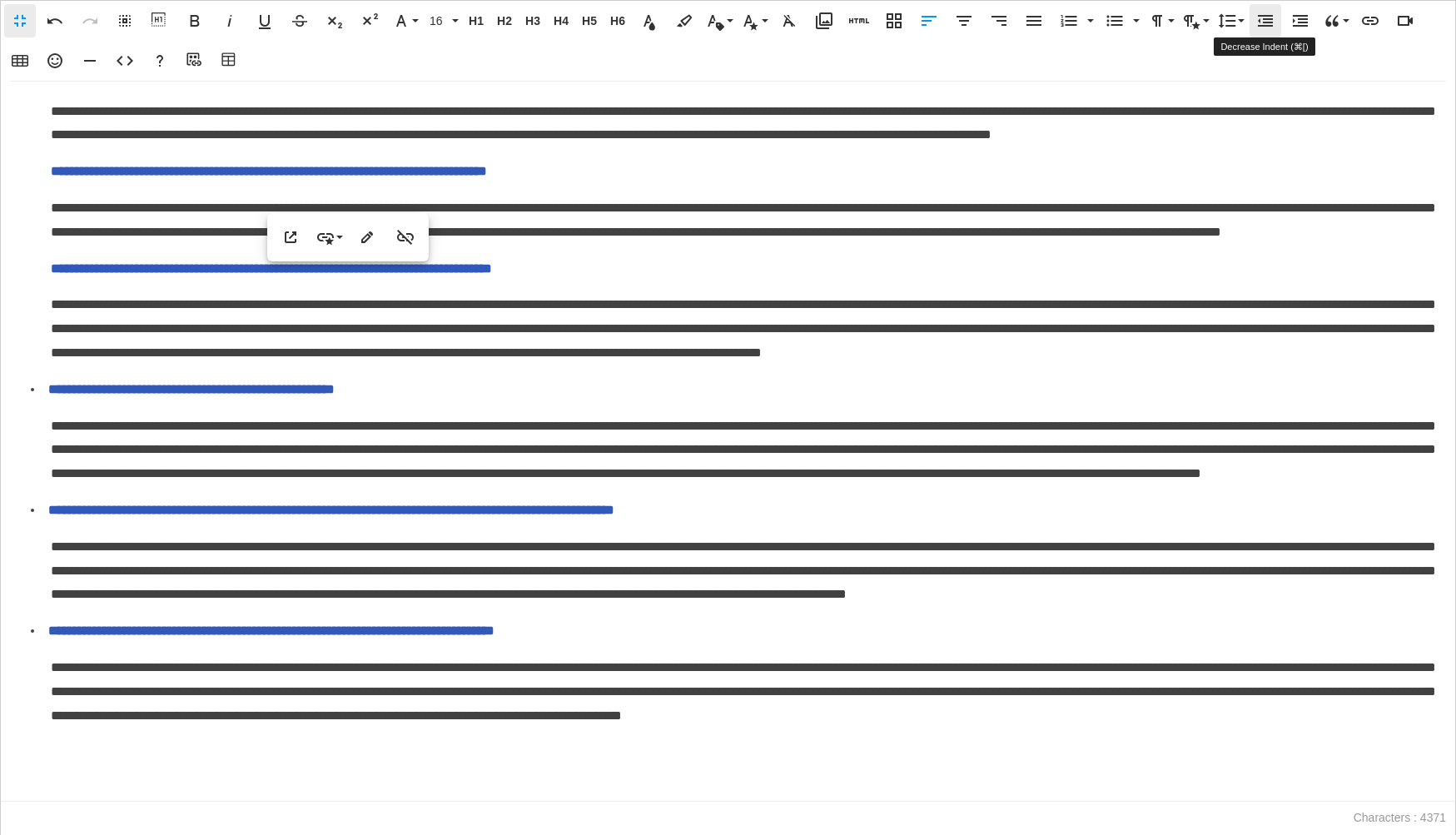
click at [1260, 29] on icon "button" at bounding box center [1265, 21] width 20 height 20
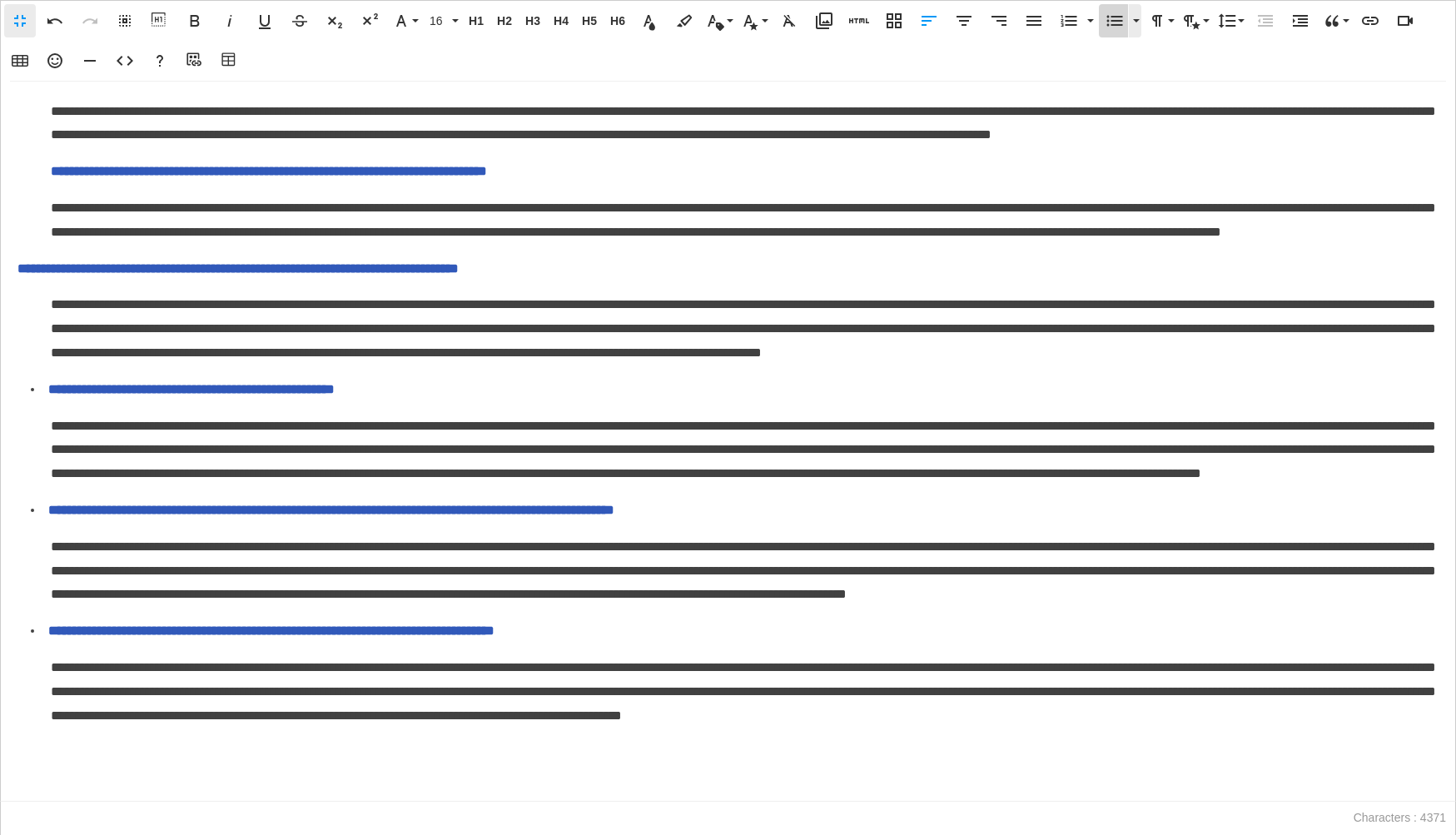
click at [1116, 23] on icon "button" at bounding box center [1115, 22] width 16 height 11
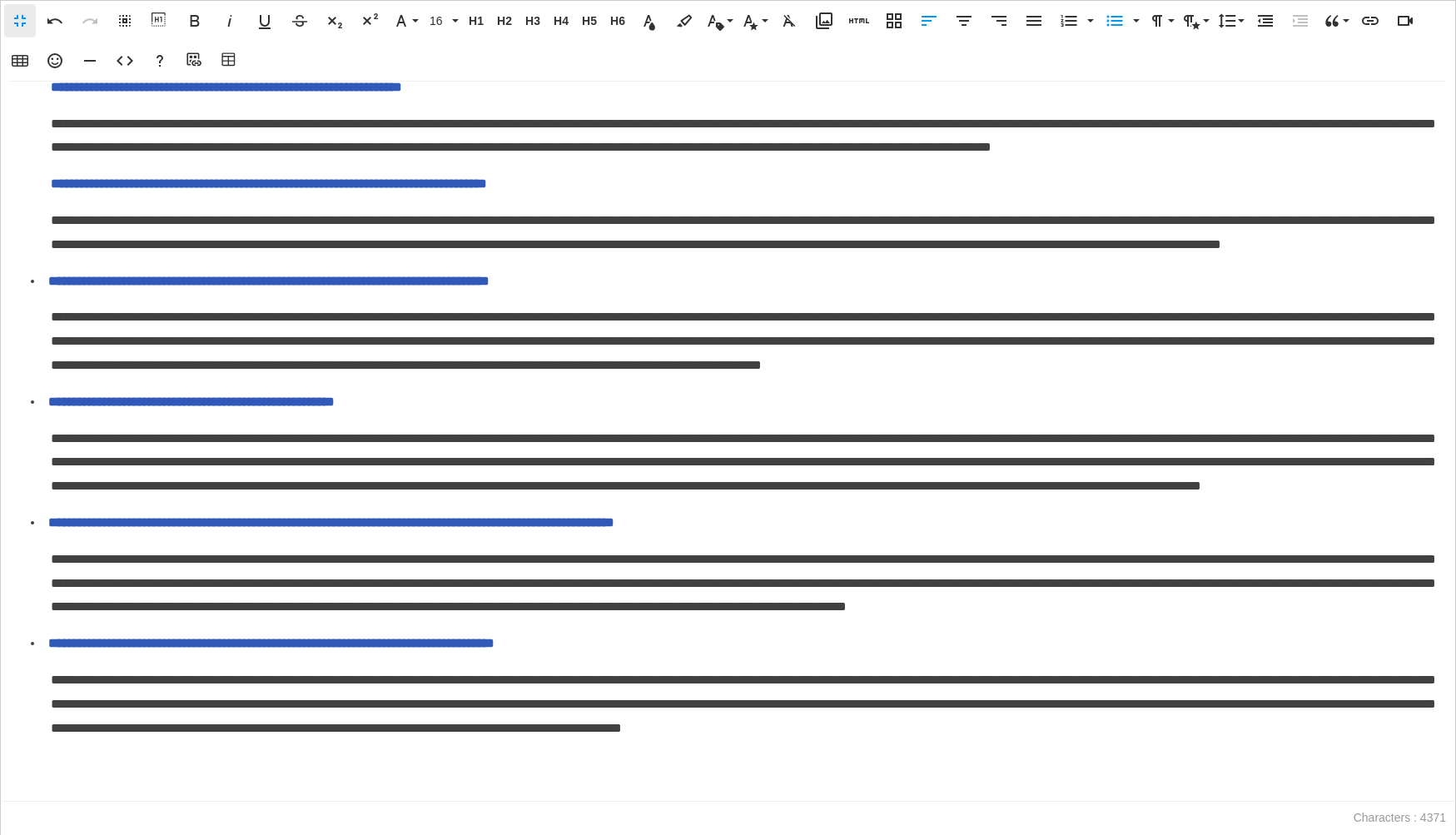
scroll to position [0, 0]
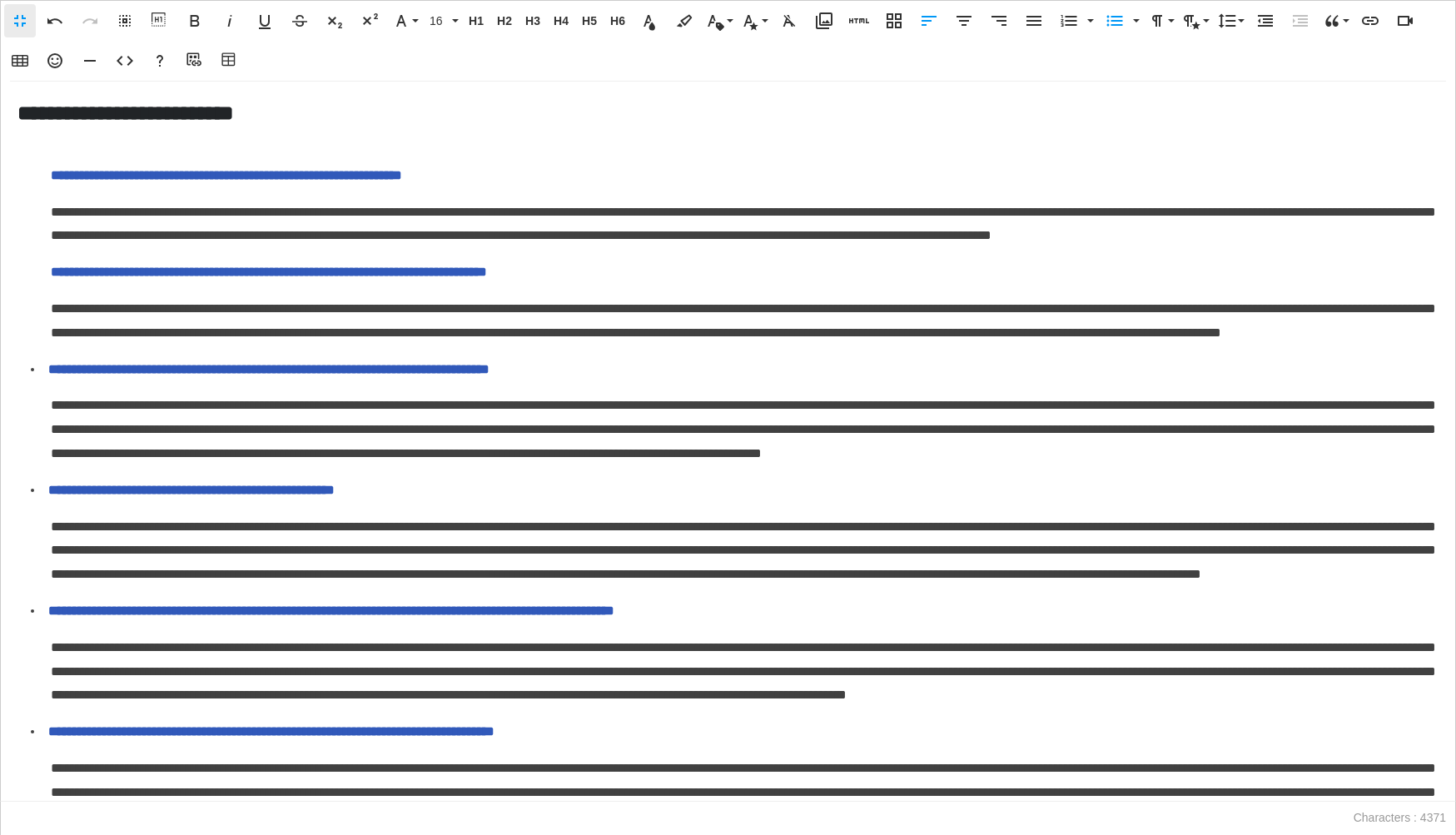
click at [53, 278] on span "**********" at bounding box center [269, 272] width 436 height 13
click at [1264, 16] on icon "button" at bounding box center [1265, 21] width 20 height 20
click at [1109, 11] on icon "button" at bounding box center [1114, 21] width 20 height 20
click at [52, 179] on span "**********" at bounding box center [226, 175] width 352 height 13
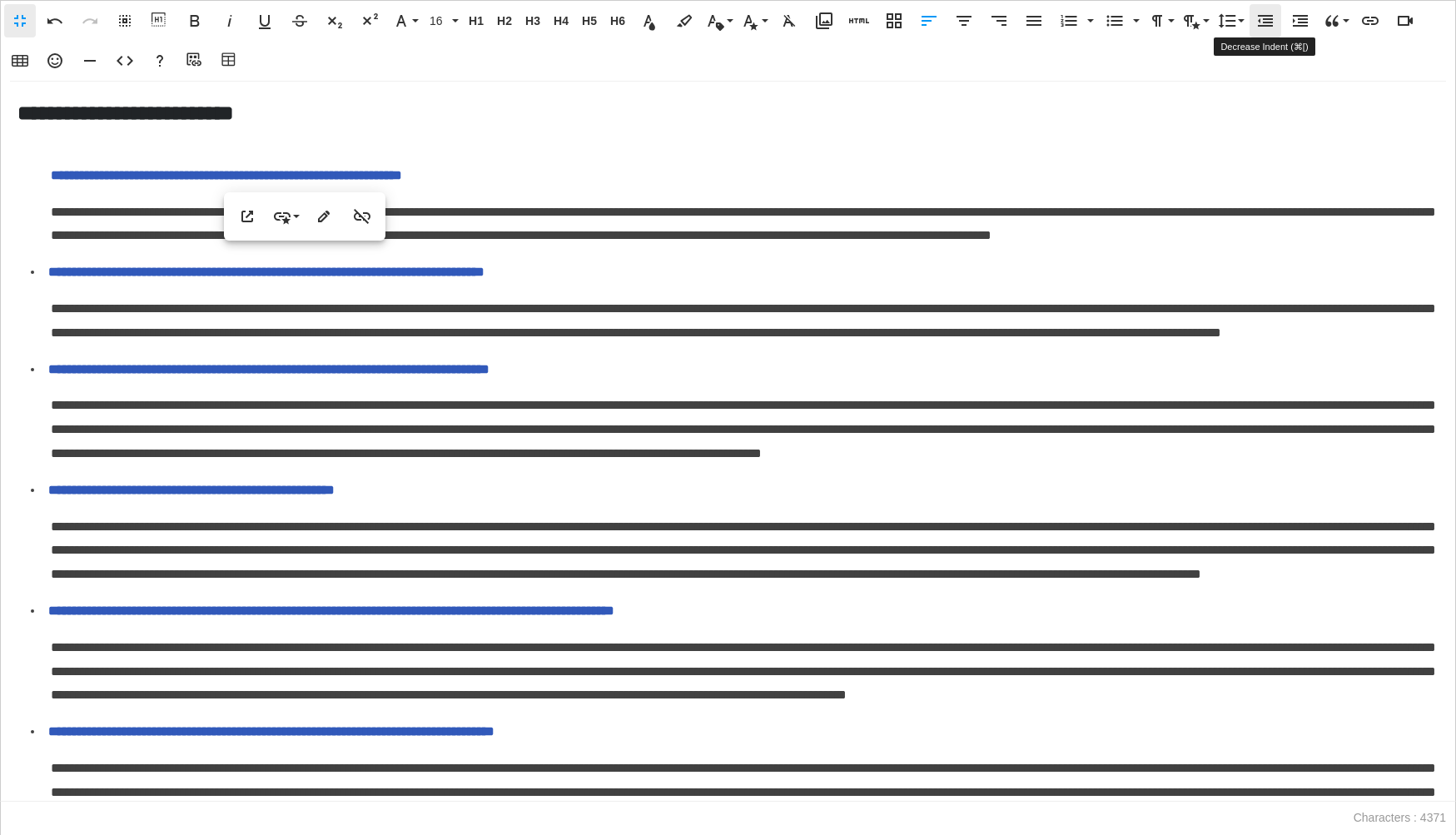
click at [1268, 22] on icon "button" at bounding box center [1265, 21] width 15 height 12
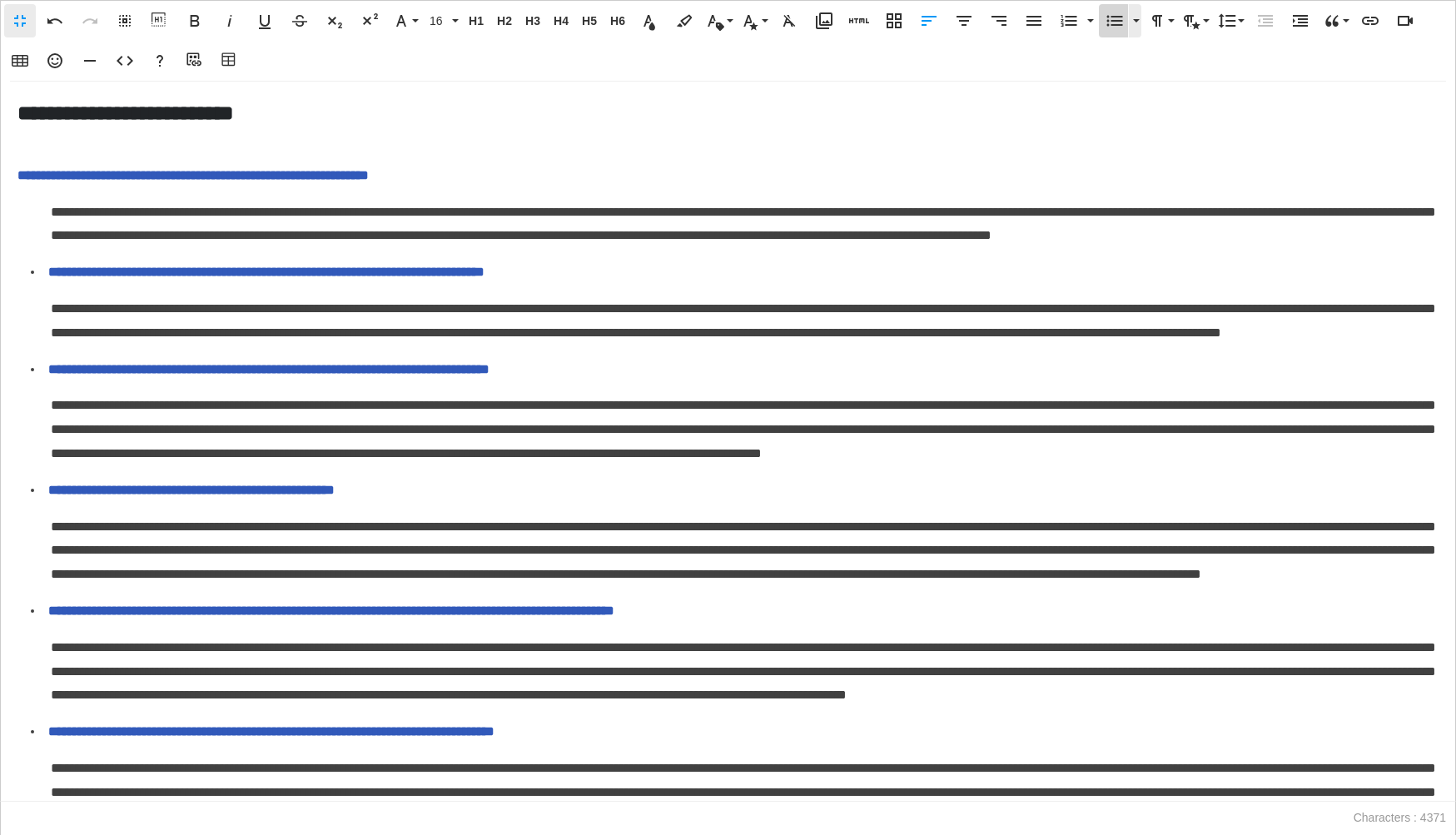
click at [1113, 27] on icon "button" at bounding box center [1114, 21] width 20 height 20
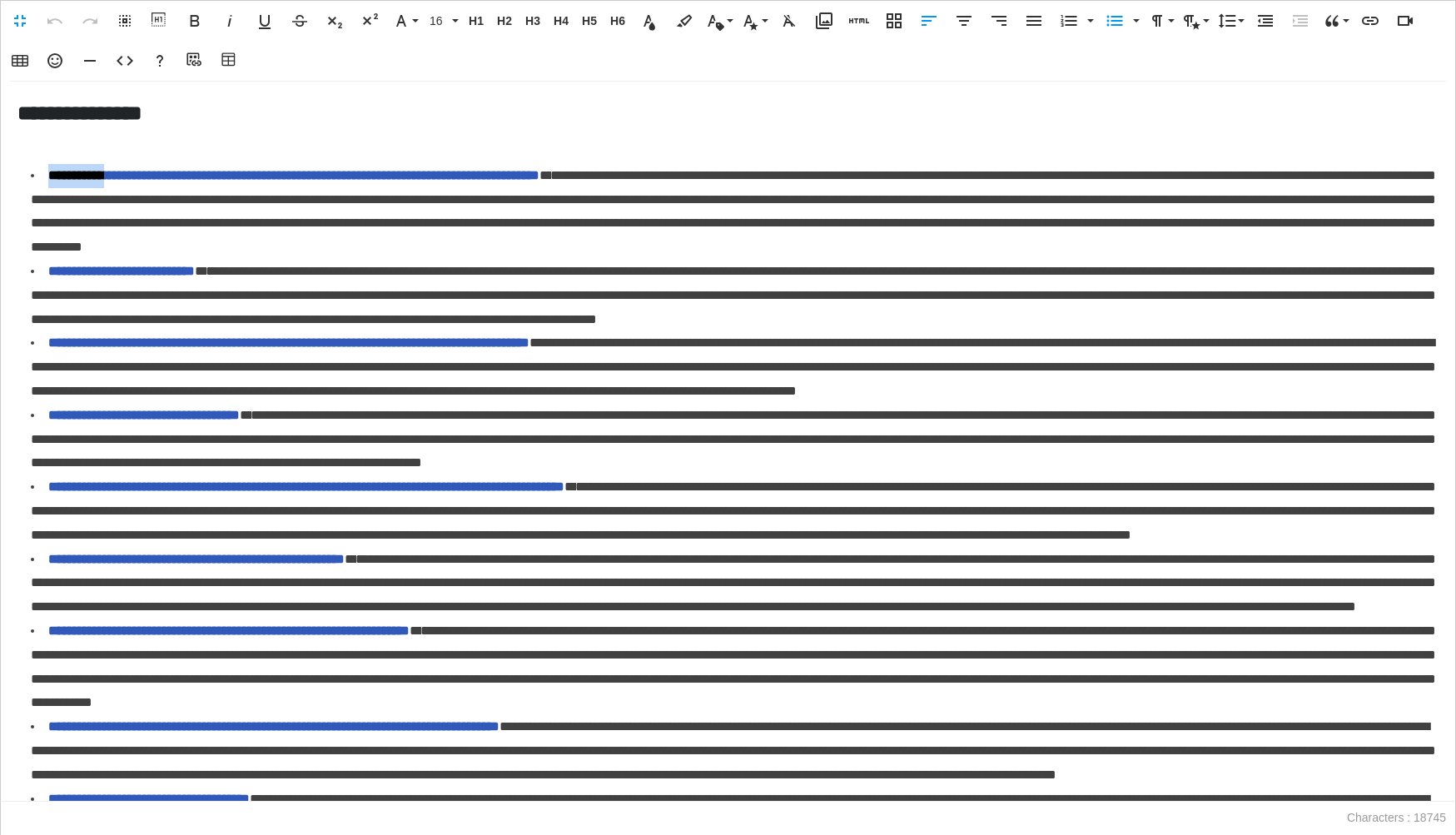
drag, startPoint x: 50, startPoint y: 170, endPoint x: 125, endPoint y: 169, distance: 75.0
click at [125, 169] on span "**********" at bounding box center [294, 175] width 491 height 13
click at [550, 174] on span "**********" at bounding box center [299, 175] width 502 height 13
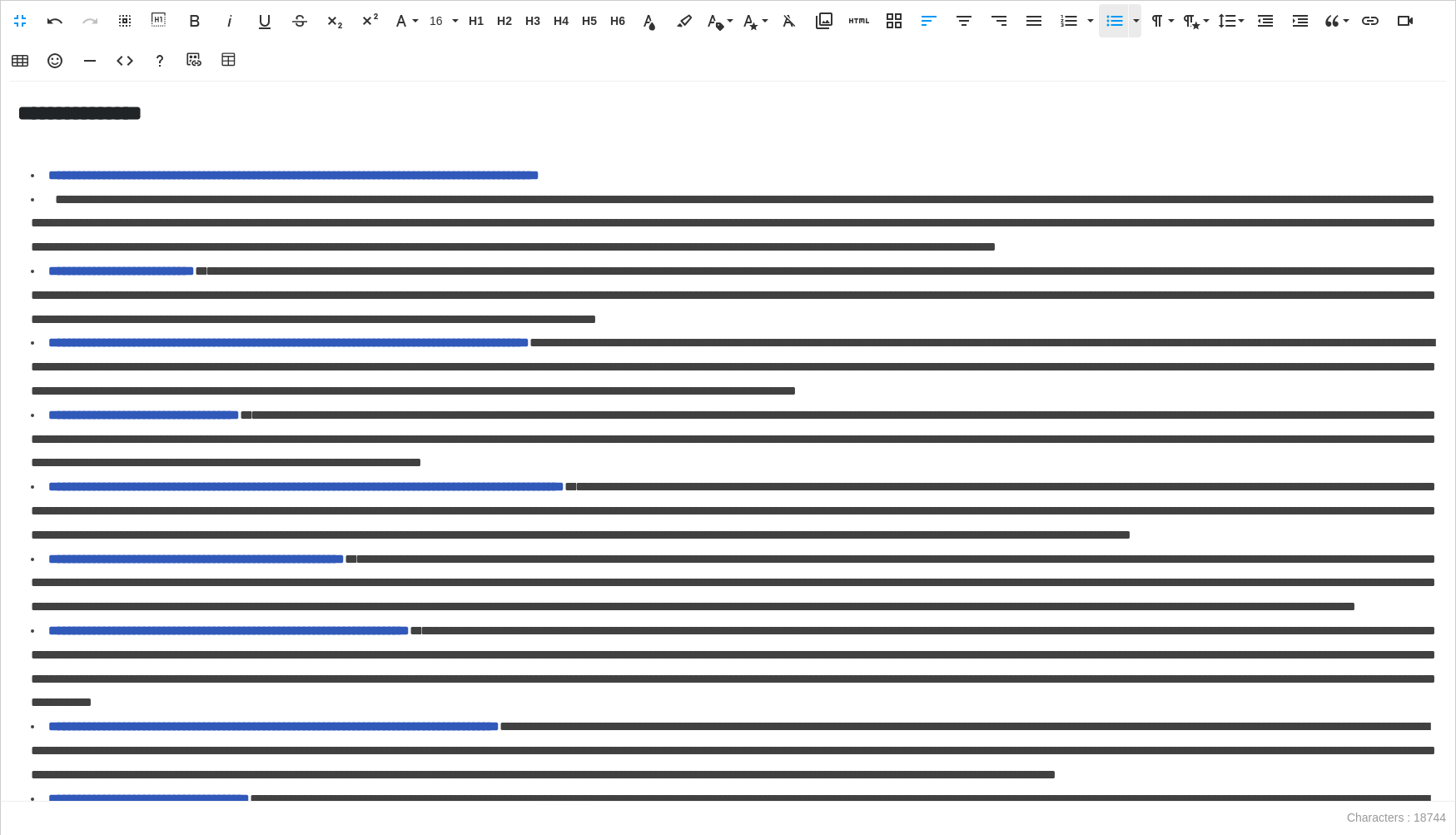
click at [1111, 19] on icon "button" at bounding box center [1115, 22] width 16 height 11
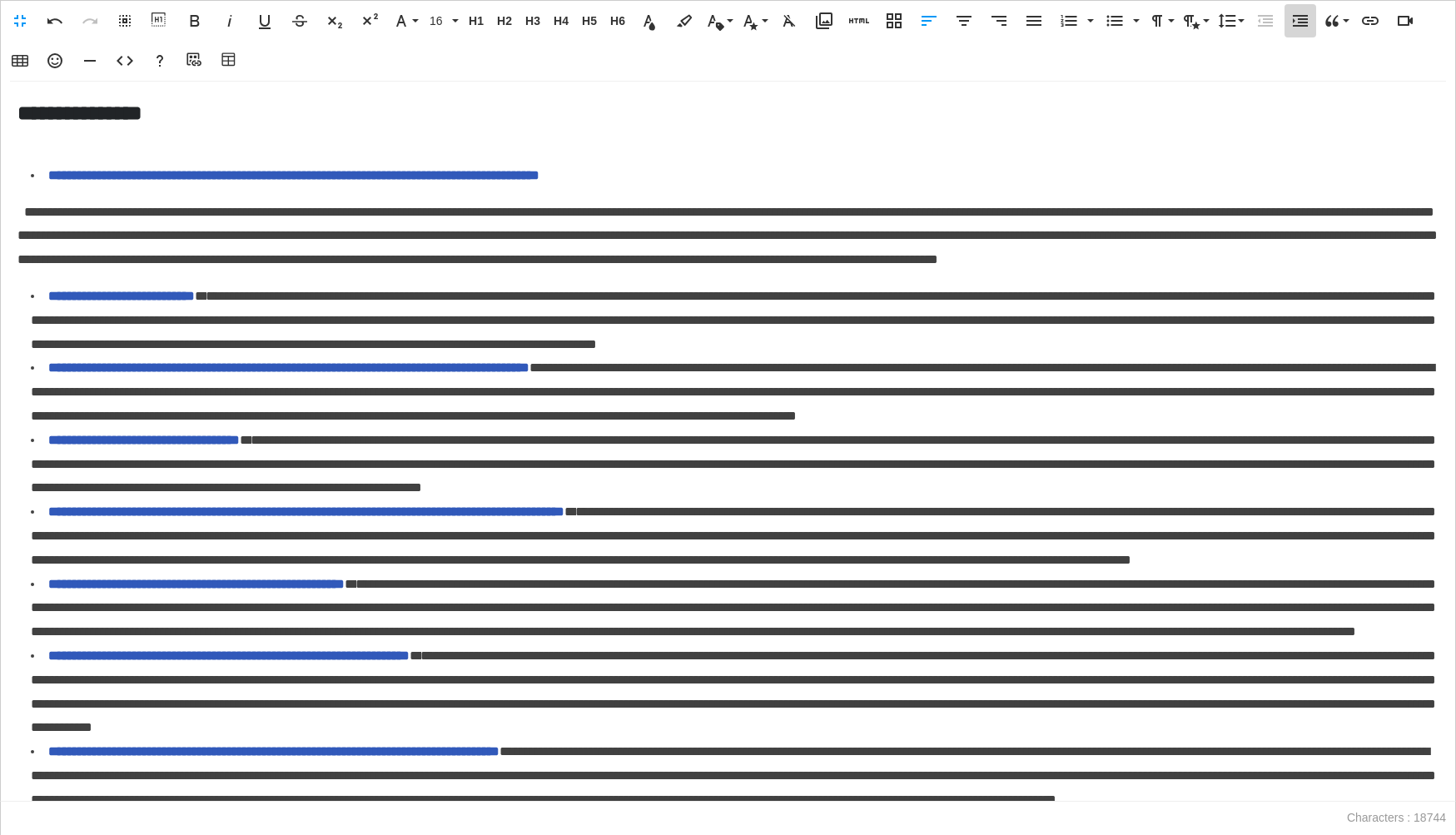
click at [1297, 13] on icon "button" at bounding box center [1300, 21] width 20 height 20
click at [266, 325] on span "**********" at bounding box center [733, 319] width 1405 height 60
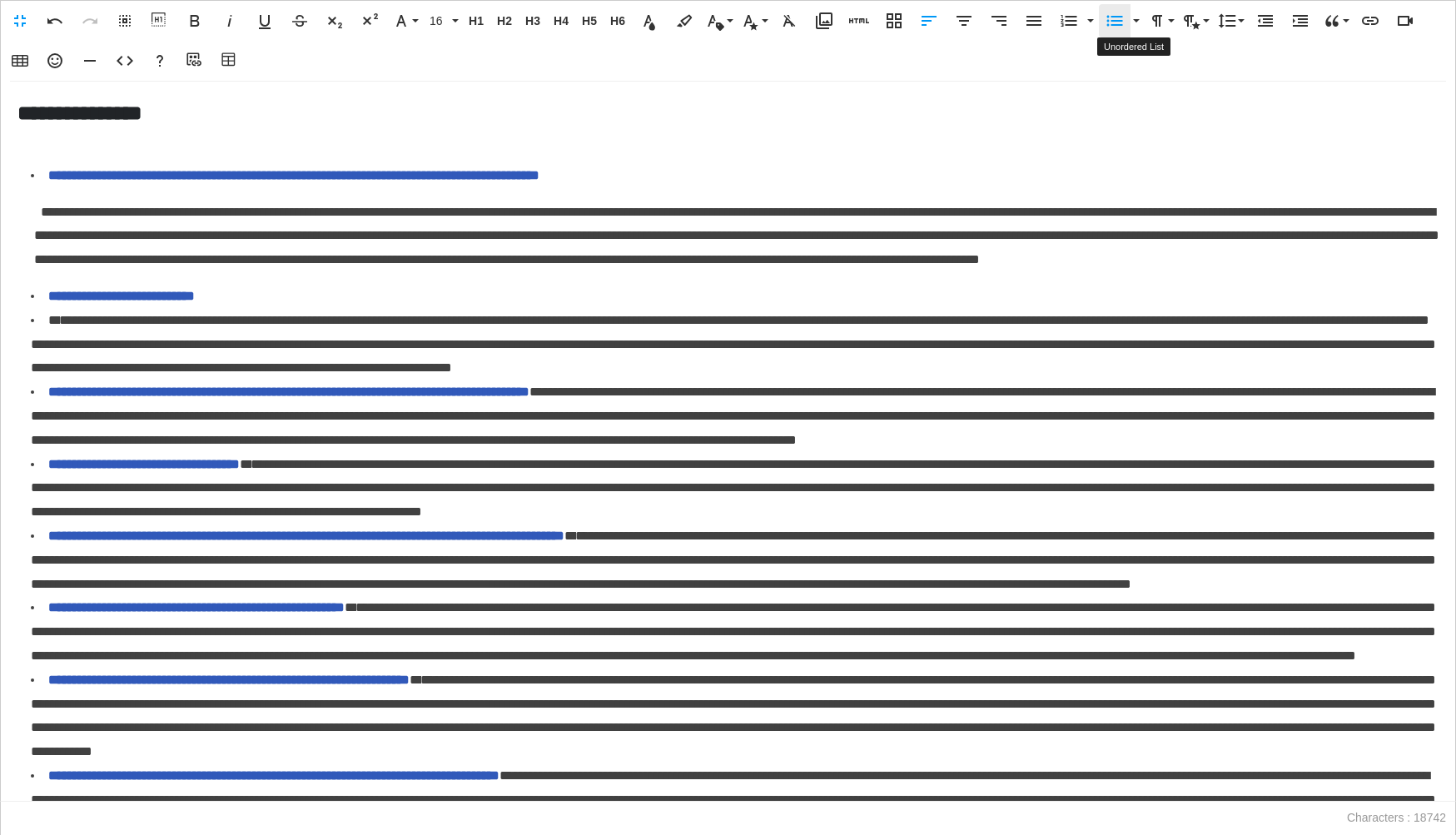
click at [1122, 29] on icon "button" at bounding box center [1114, 21] width 20 height 20
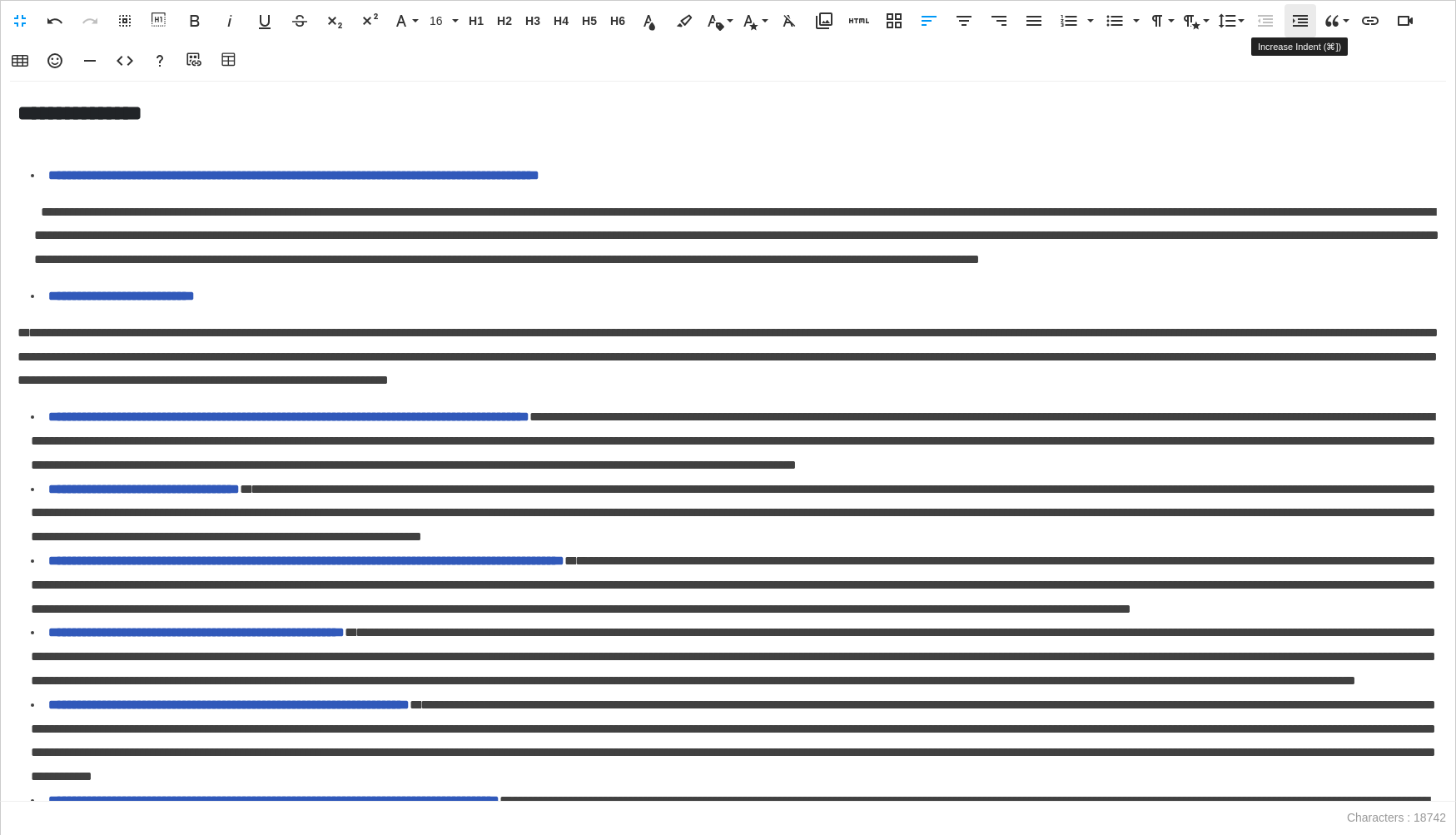
click at [1302, 22] on icon "button" at bounding box center [1300, 21] width 15 height 12
click at [687, 450] on li "**********" at bounding box center [734, 441] width 1407 height 71
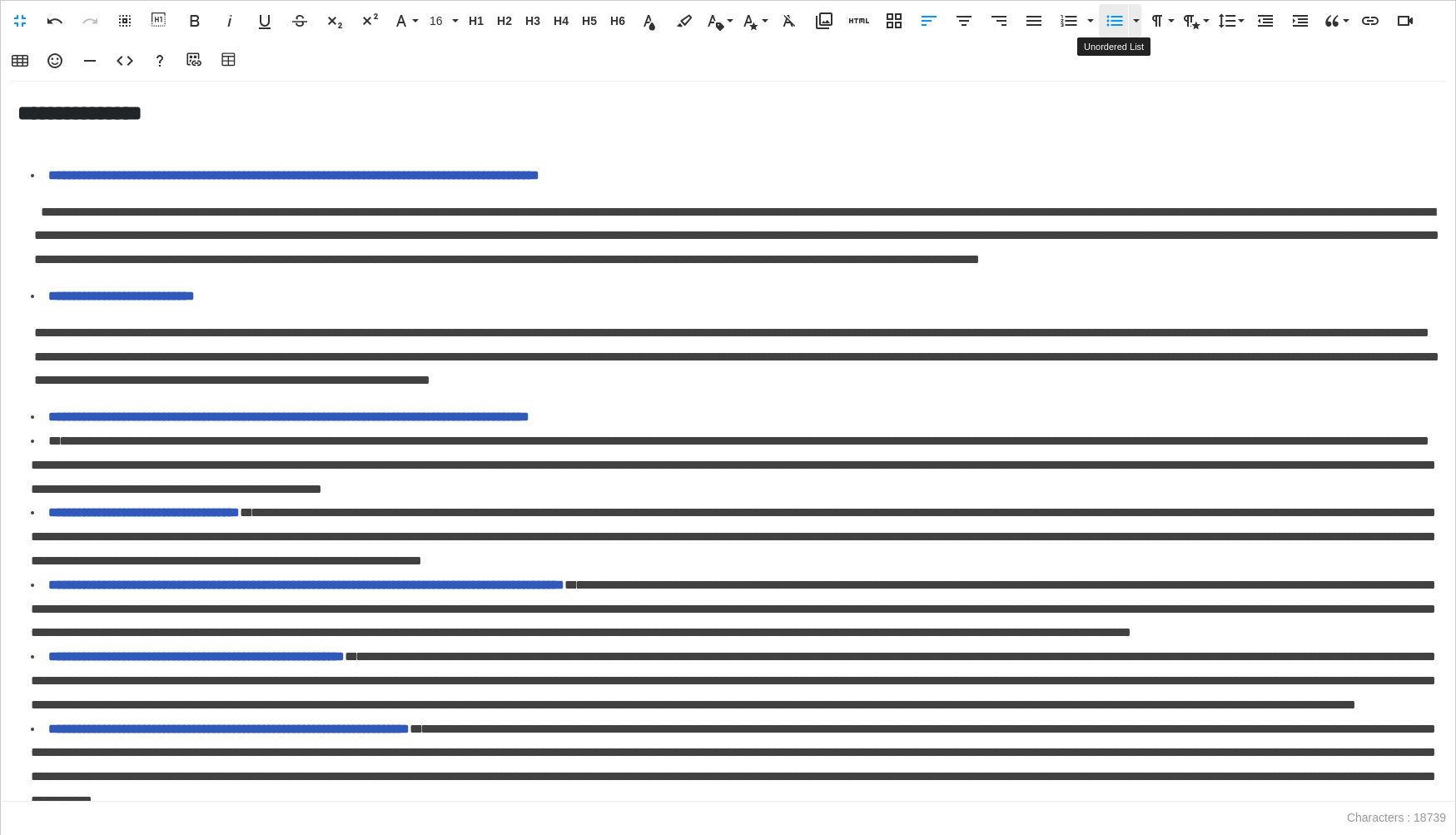
click at [1105, 25] on icon "button" at bounding box center [1114, 21] width 20 height 20
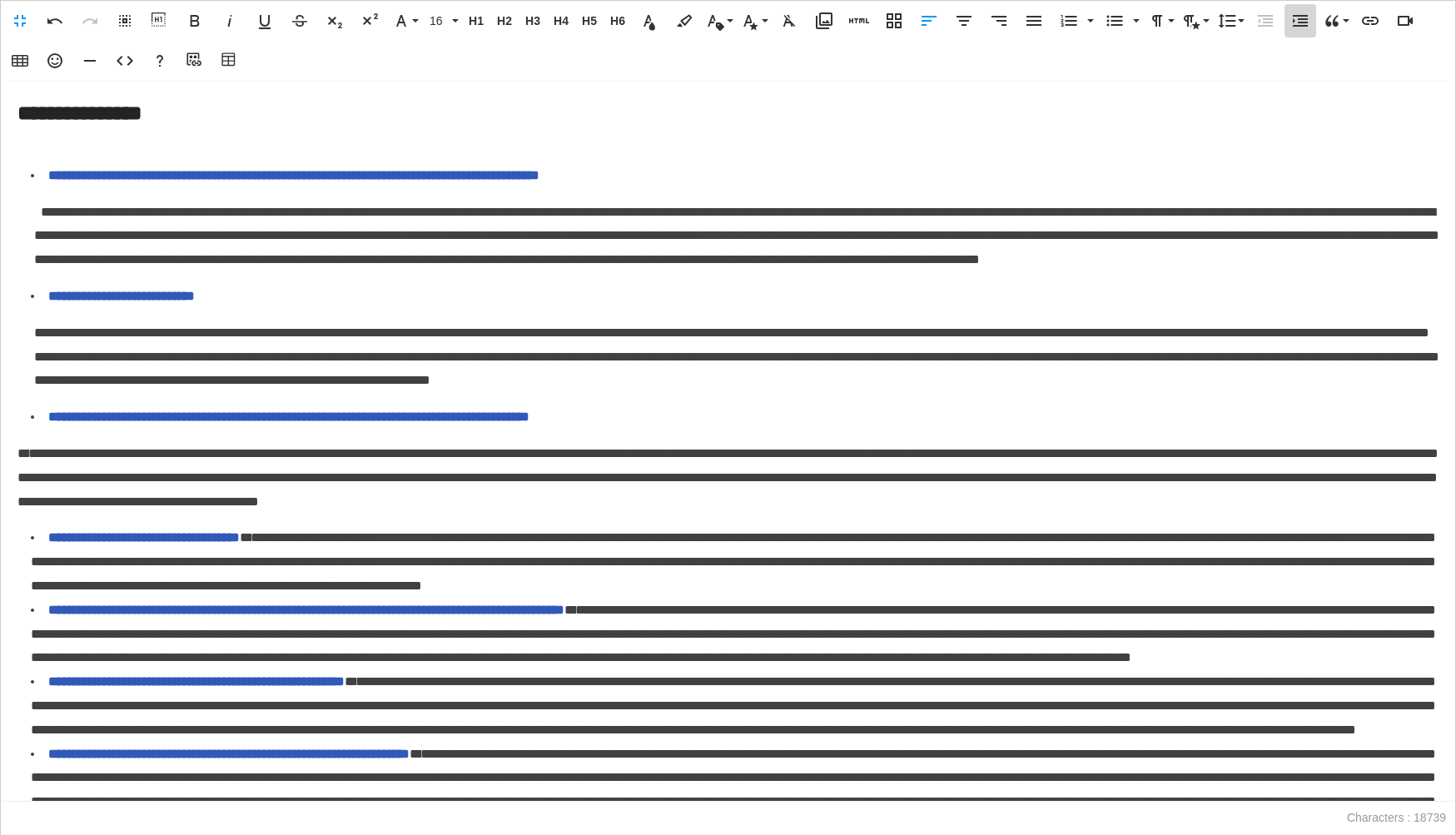
click at [1293, 25] on icon "button" at bounding box center [1300, 21] width 15 height 12
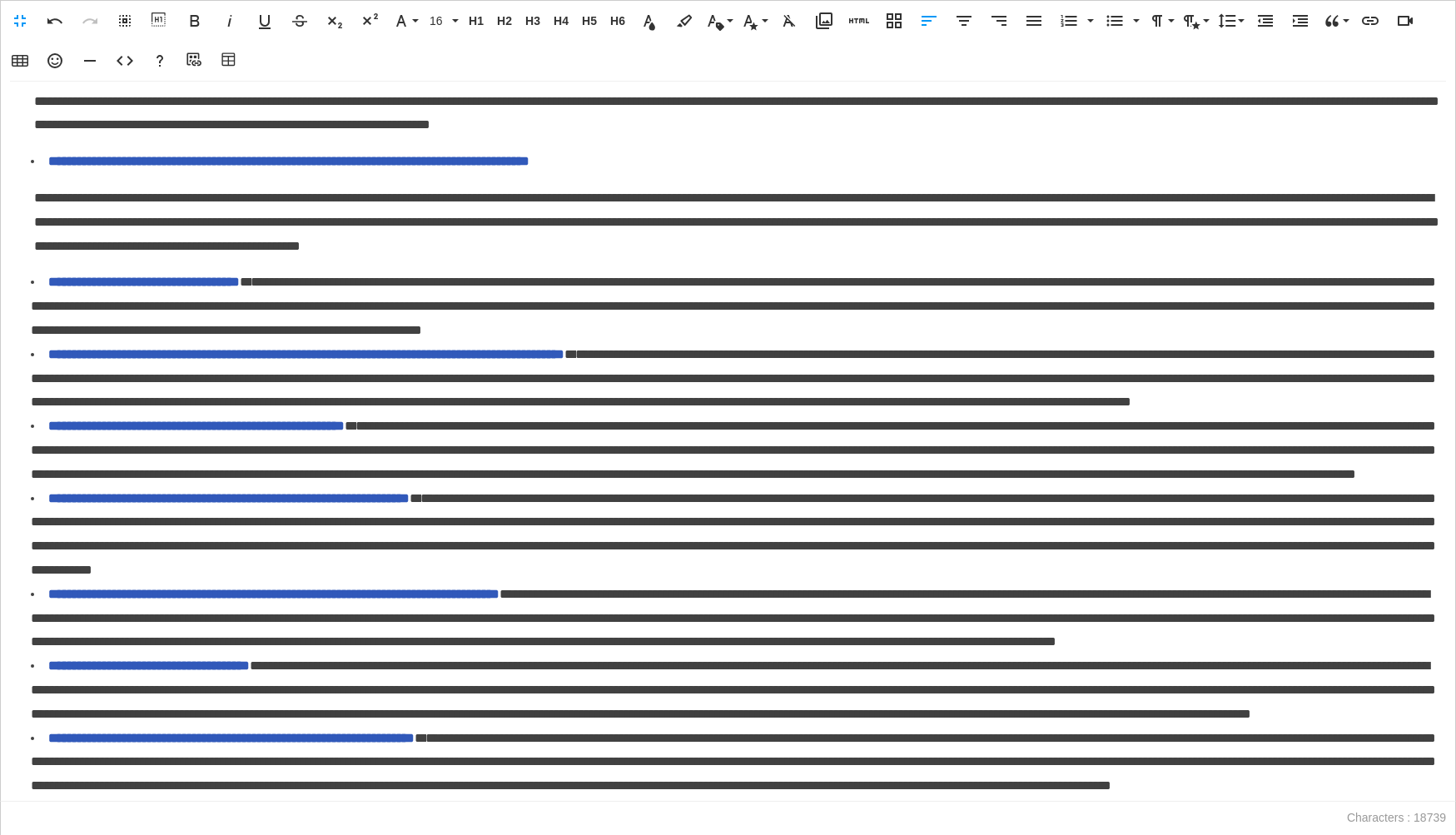
click at [251, 288] on span "**********" at bounding box center [150, 282] width 202 height 13
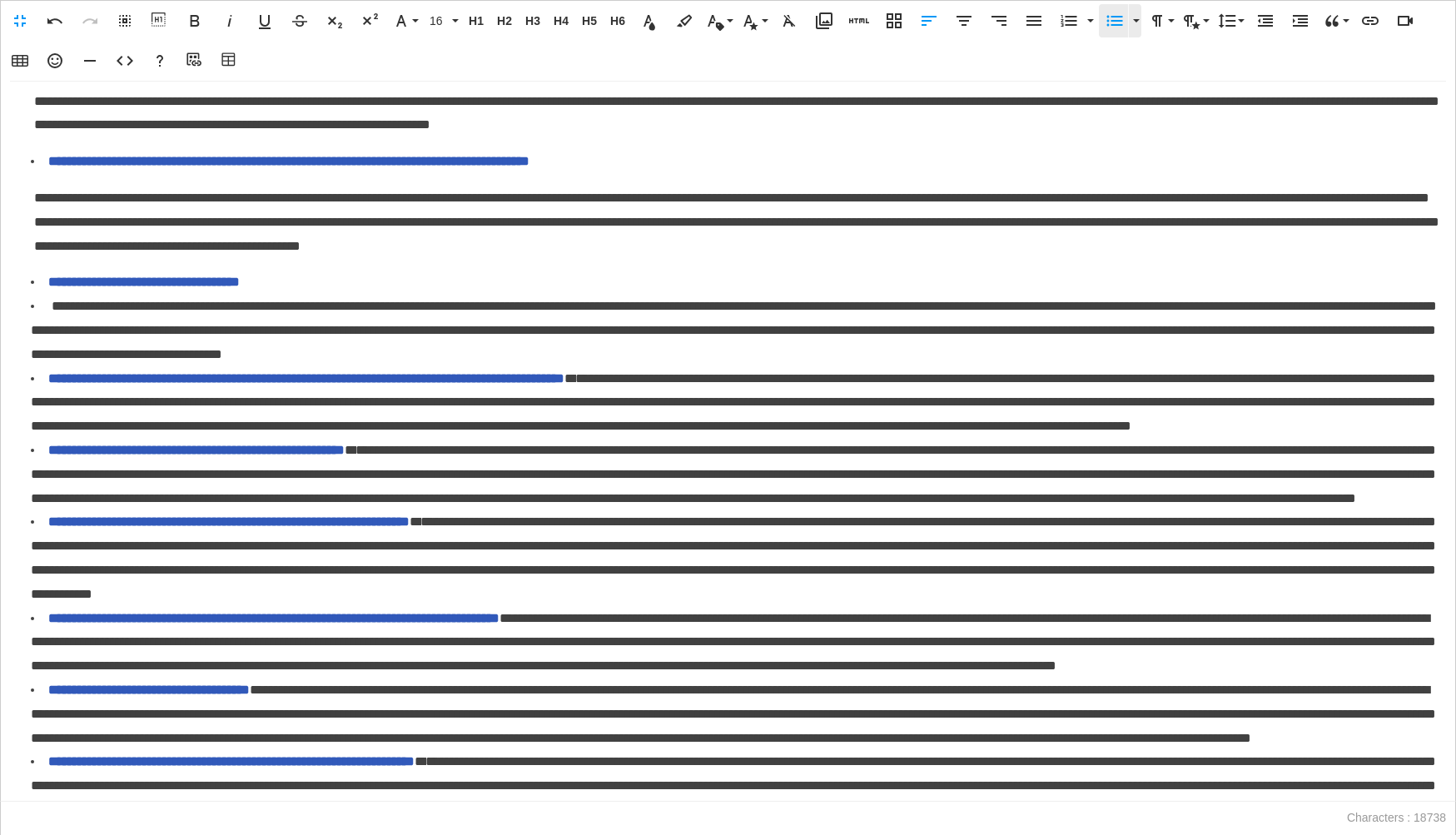
click at [1104, 23] on icon "button" at bounding box center [1114, 21] width 20 height 20
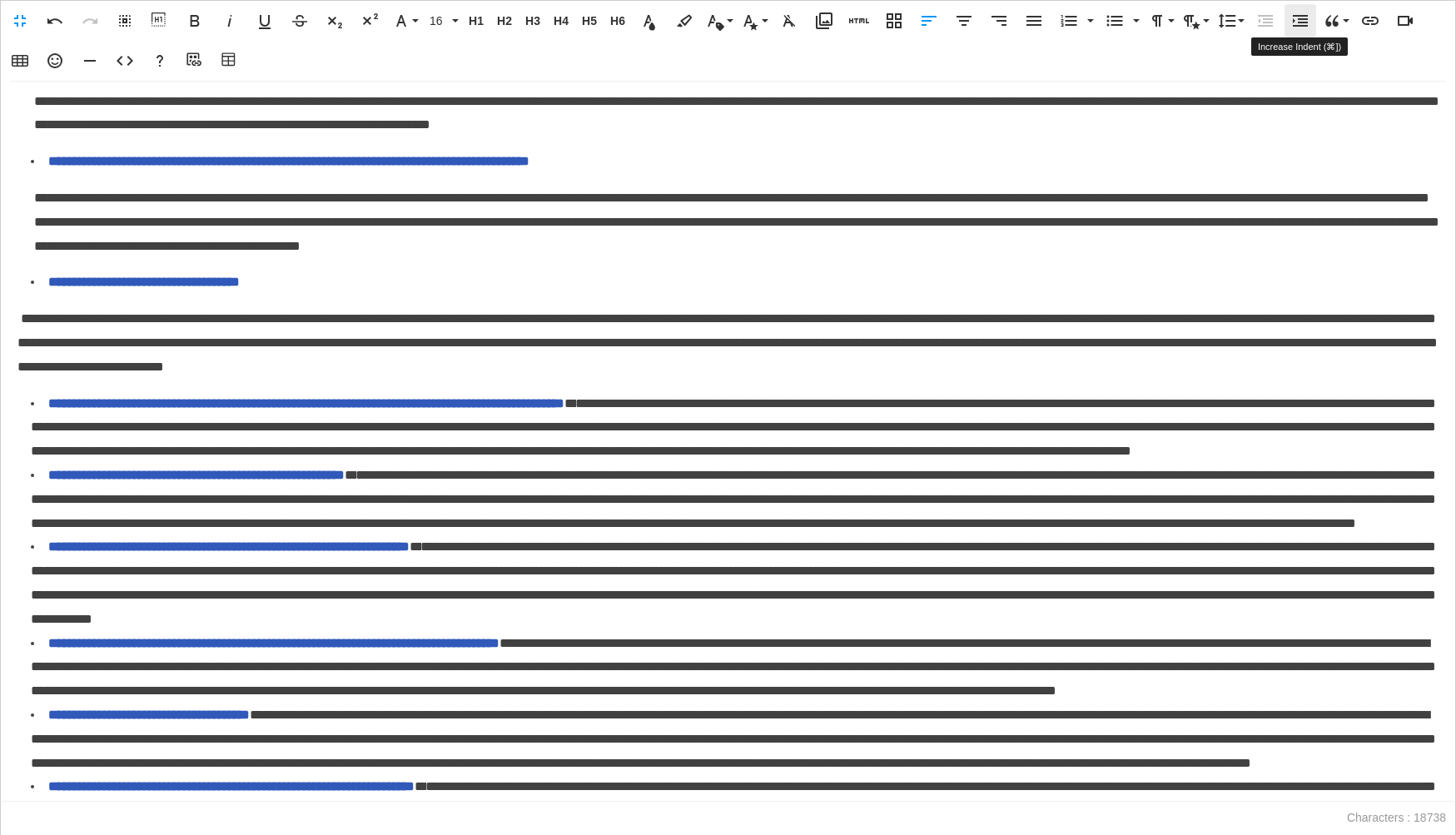
click at [1305, 27] on icon "button" at bounding box center [1300, 21] width 20 height 20
click at [34, 230] on p "**********" at bounding box center [737, 222] width 1405 height 71
click at [1292, 16] on icon "button" at bounding box center [1300, 21] width 20 height 20
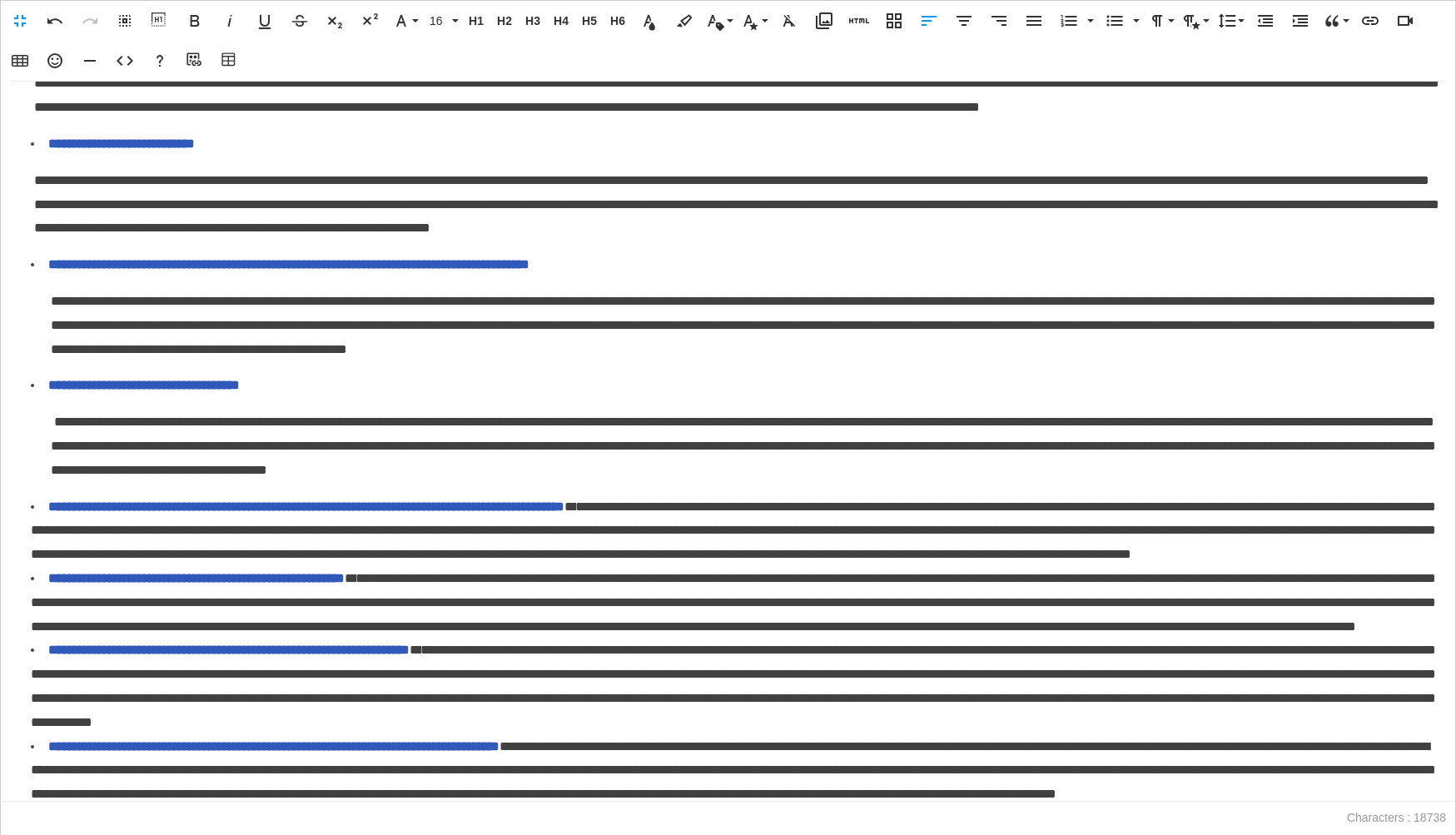
scroll to position [138, 0]
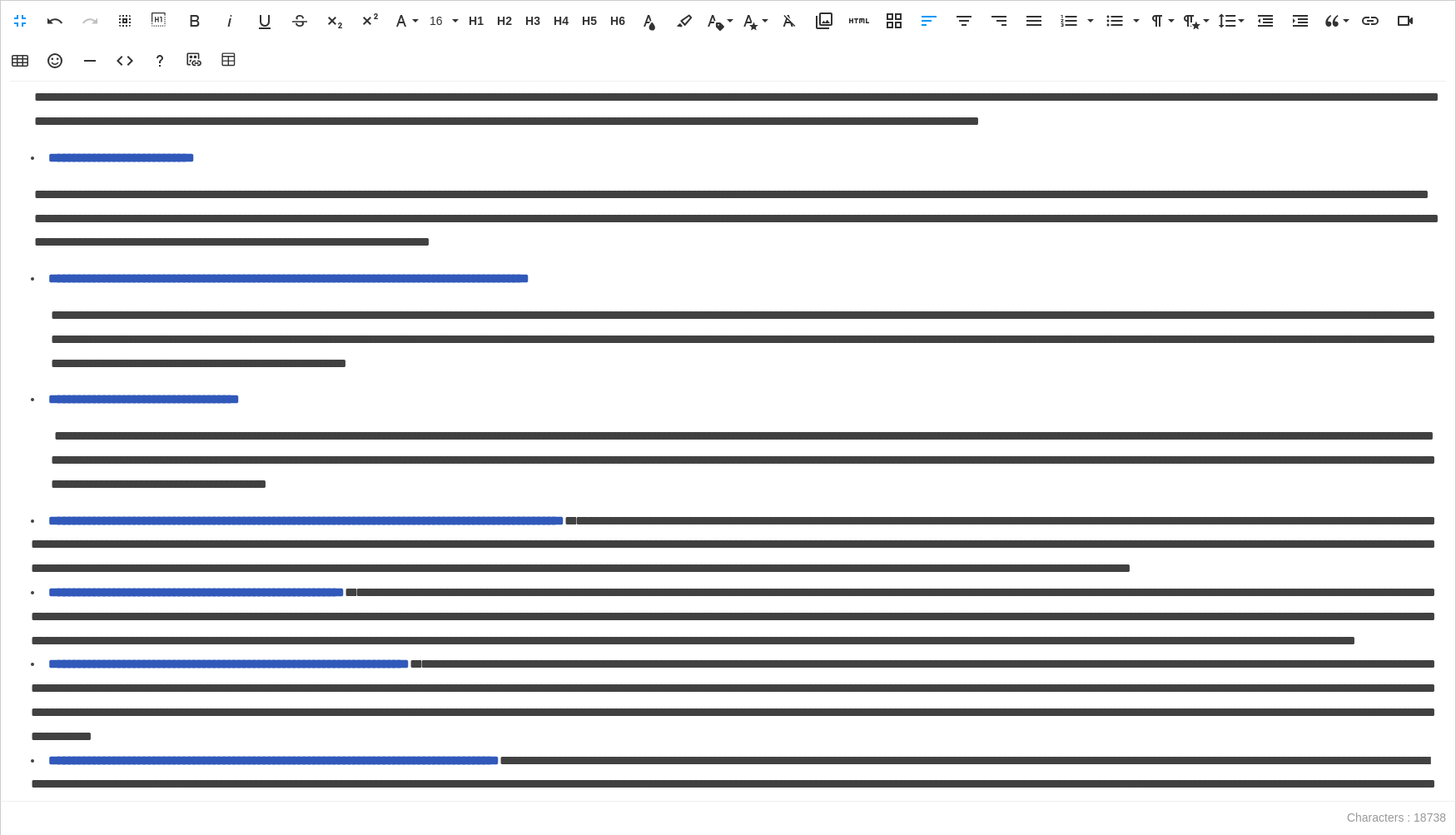
click at [34, 220] on span "**********" at bounding box center [737, 218] width 1405 height 60
click at [1293, 26] on icon "button" at bounding box center [1300, 21] width 15 height 12
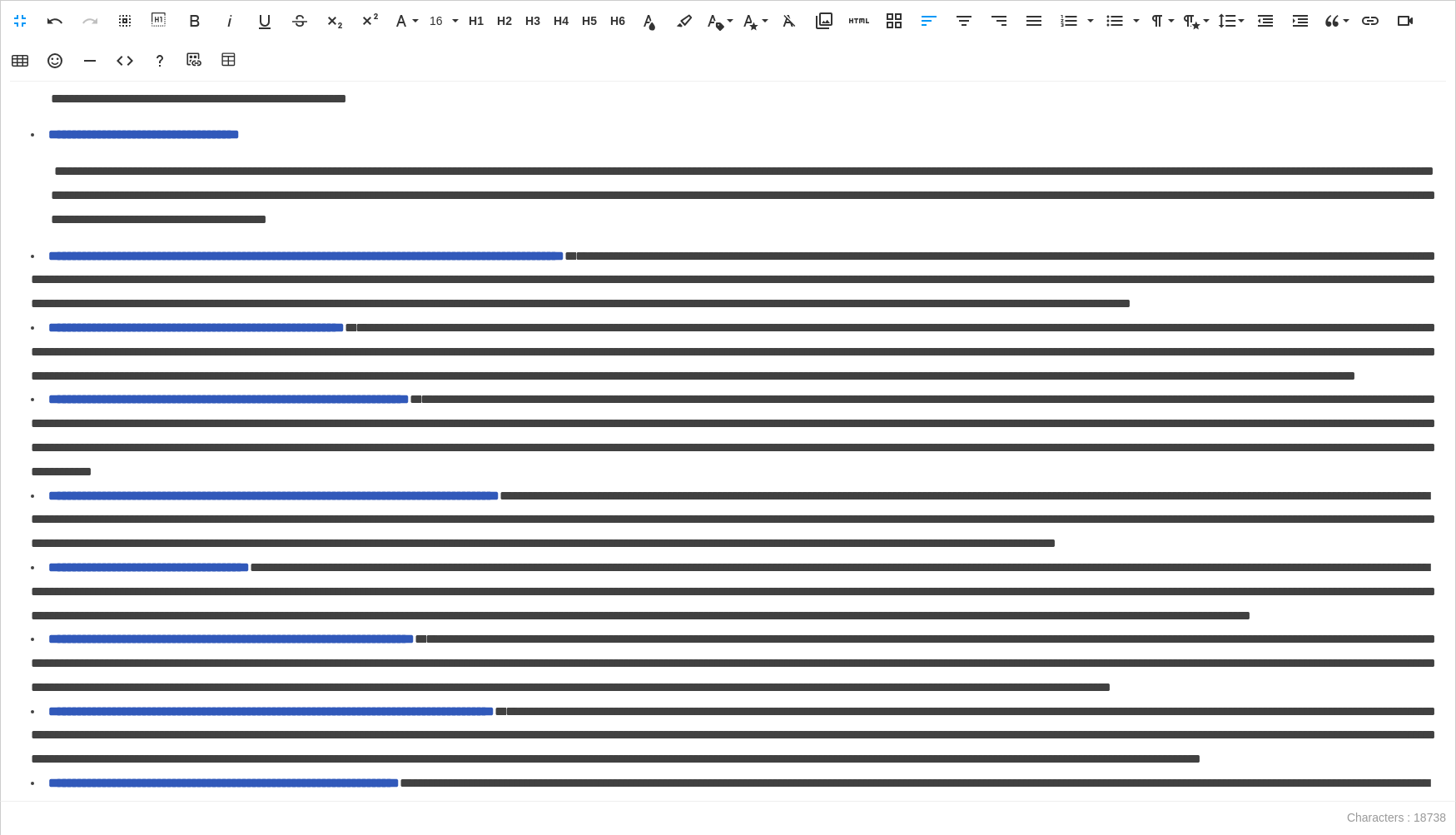
scroll to position [460, 0]
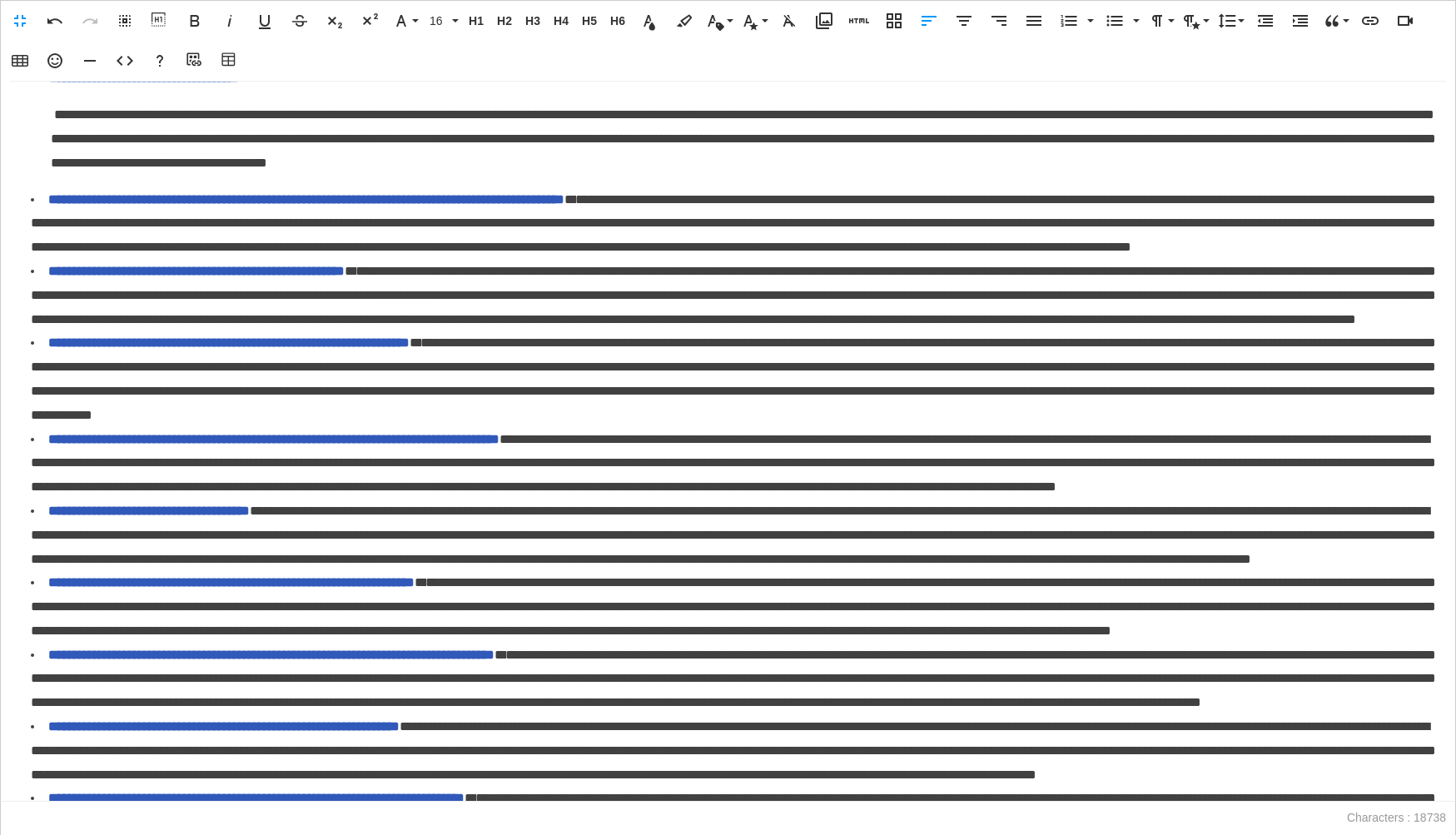
click at [751, 229] on span "**********" at bounding box center [733, 223] width 1405 height 60
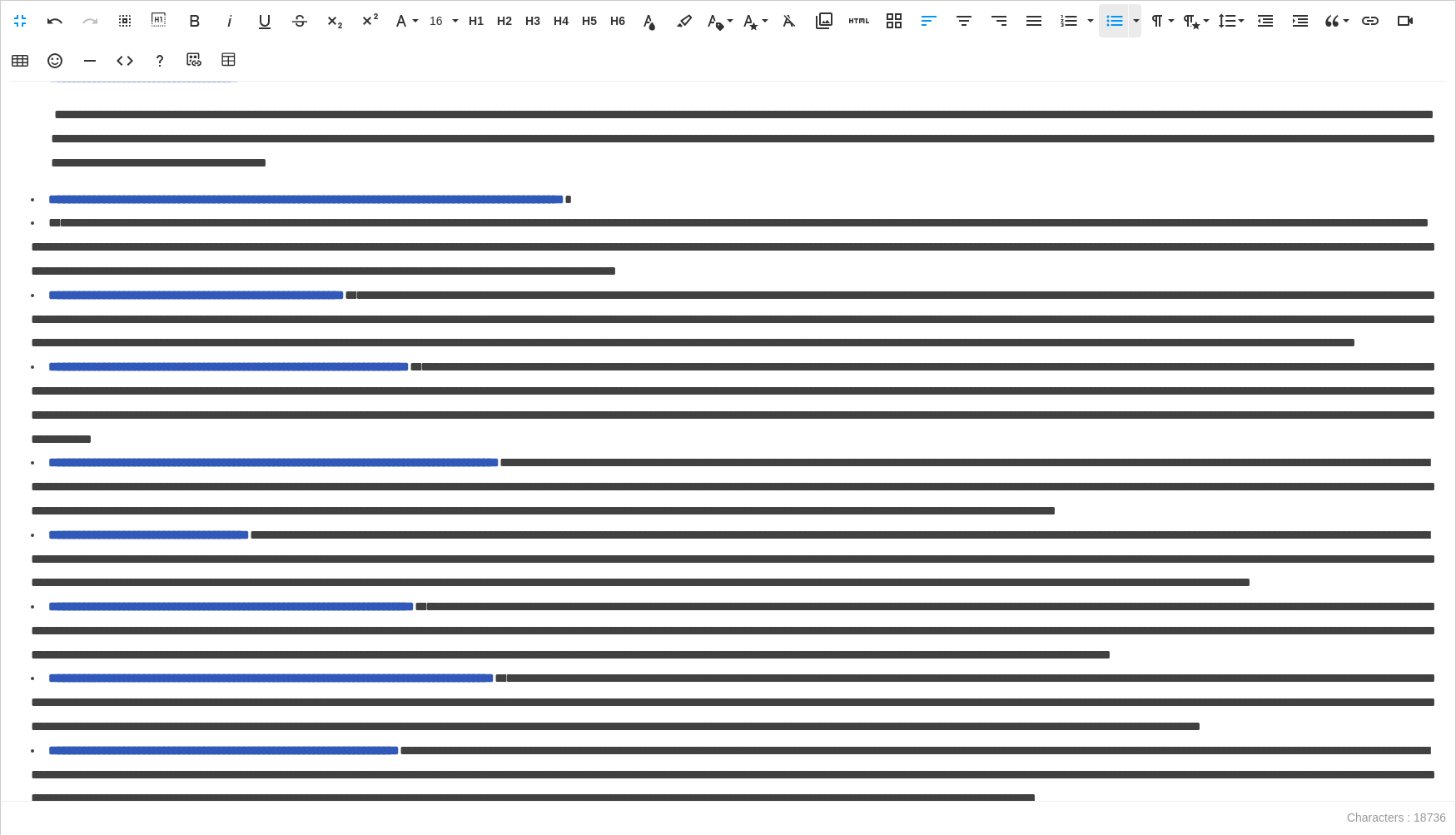
click at [1105, 23] on icon "button" at bounding box center [1114, 21] width 20 height 20
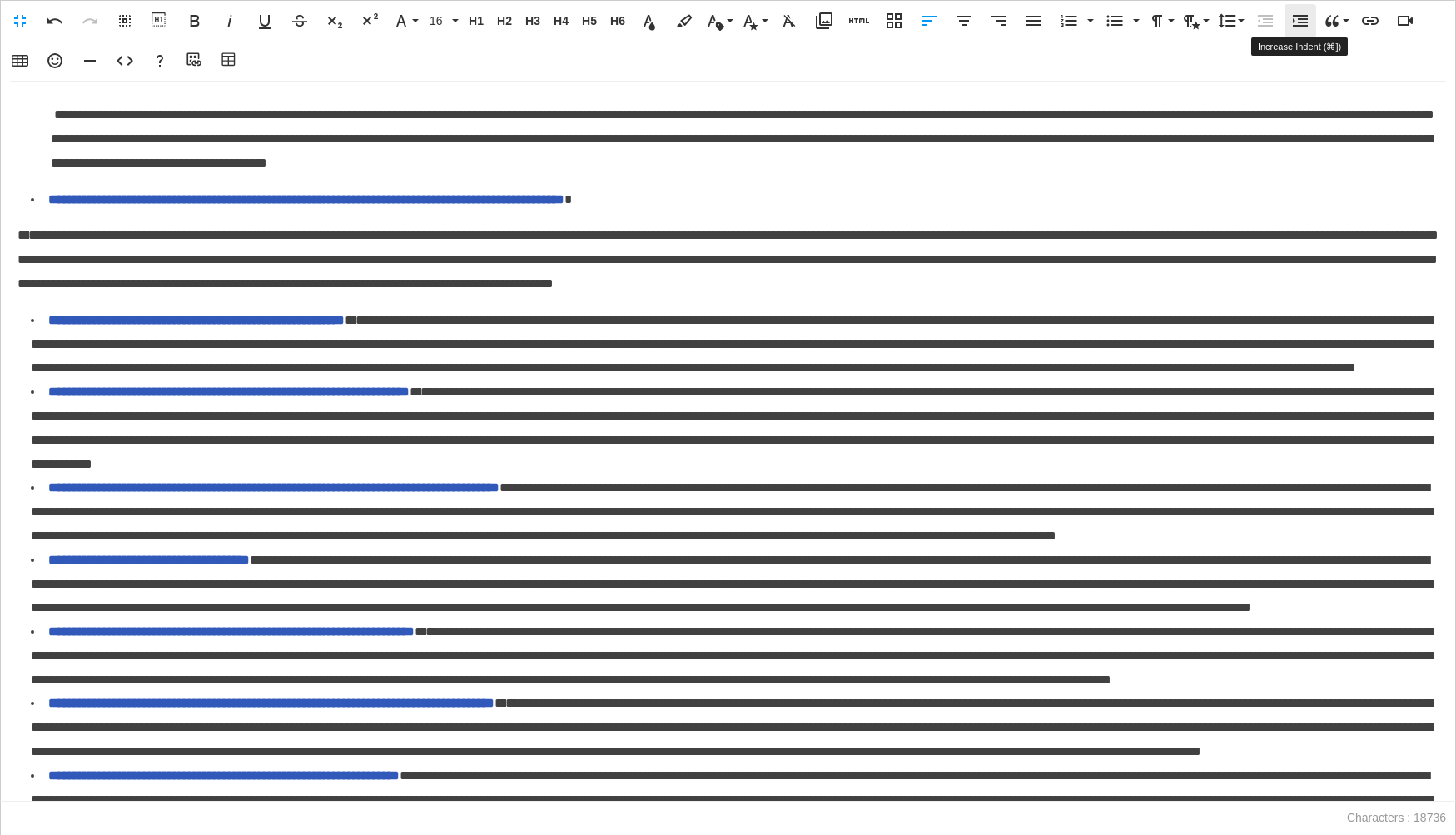
click at [1294, 24] on icon "button" at bounding box center [1300, 21] width 15 height 12
click at [776, 212] on li "**********" at bounding box center [734, 200] width 1407 height 24
click at [457, 377] on li "**********" at bounding box center [734, 344] width 1407 height 71
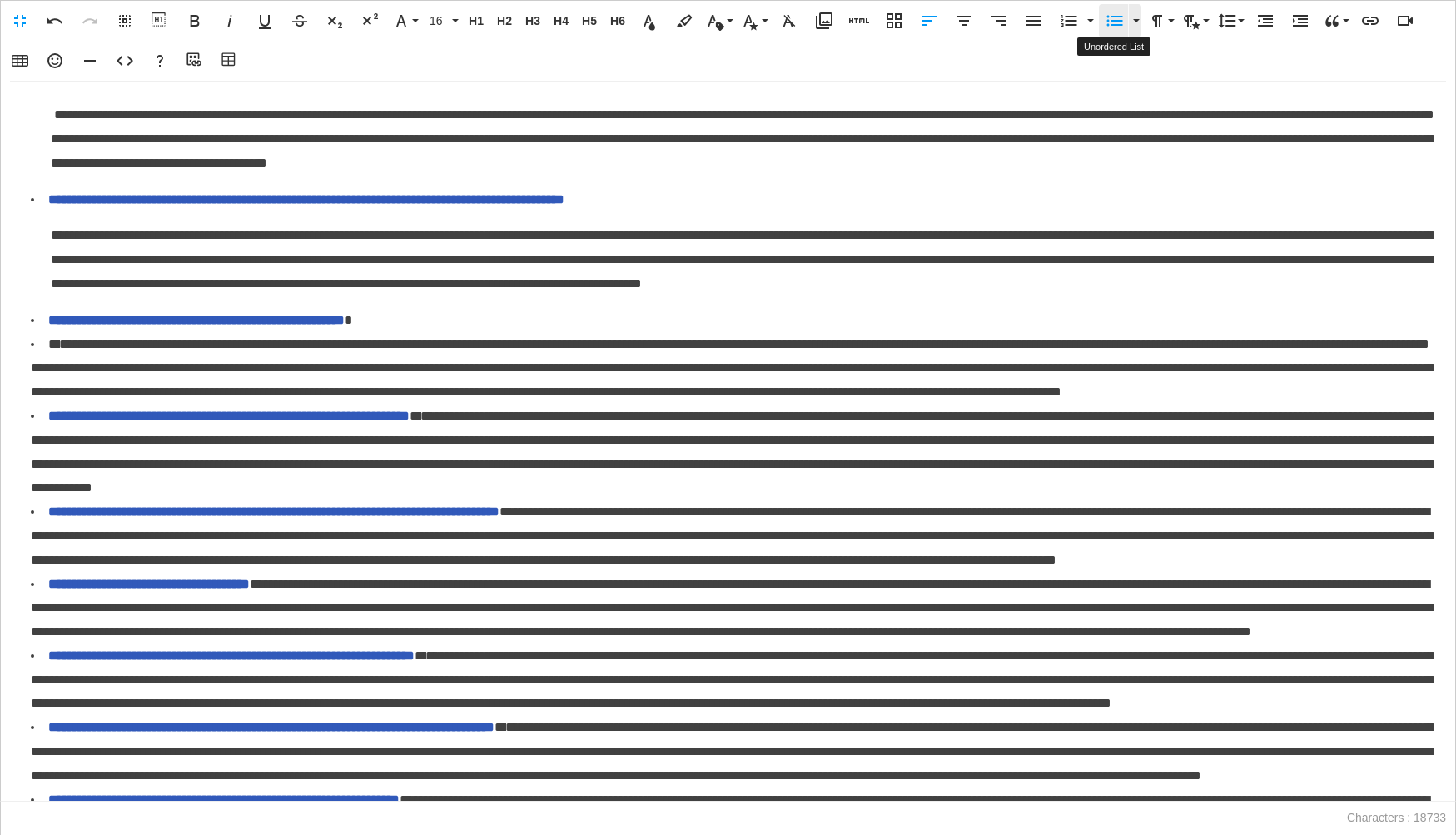
click at [1107, 14] on icon "button" at bounding box center [1114, 21] width 20 height 20
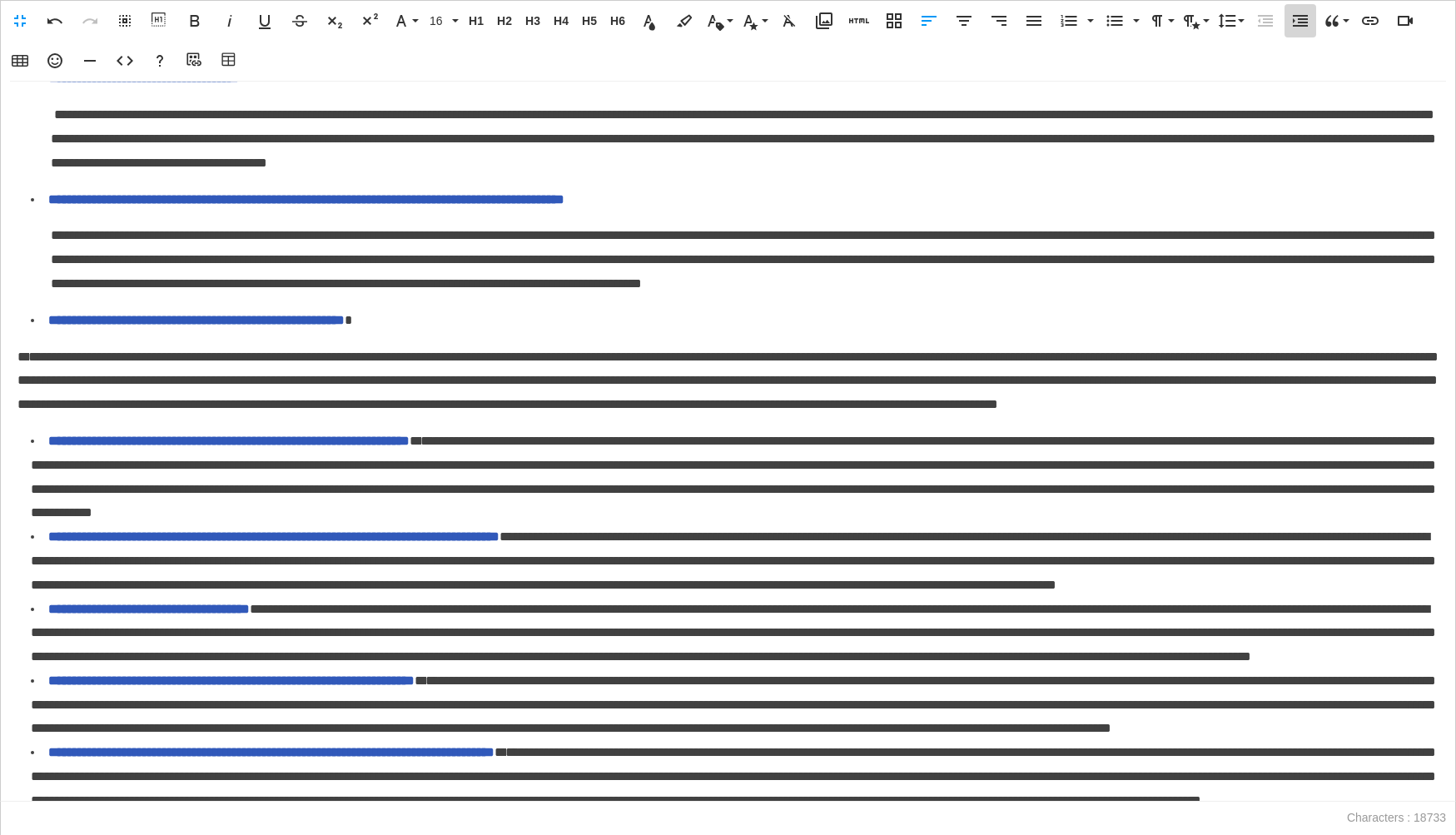
click at [1304, 24] on icon "button" at bounding box center [1300, 21] width 15 height 12
click at [467, 333] on li "**********" at bounding box center [734, 321] width 1407 height 24
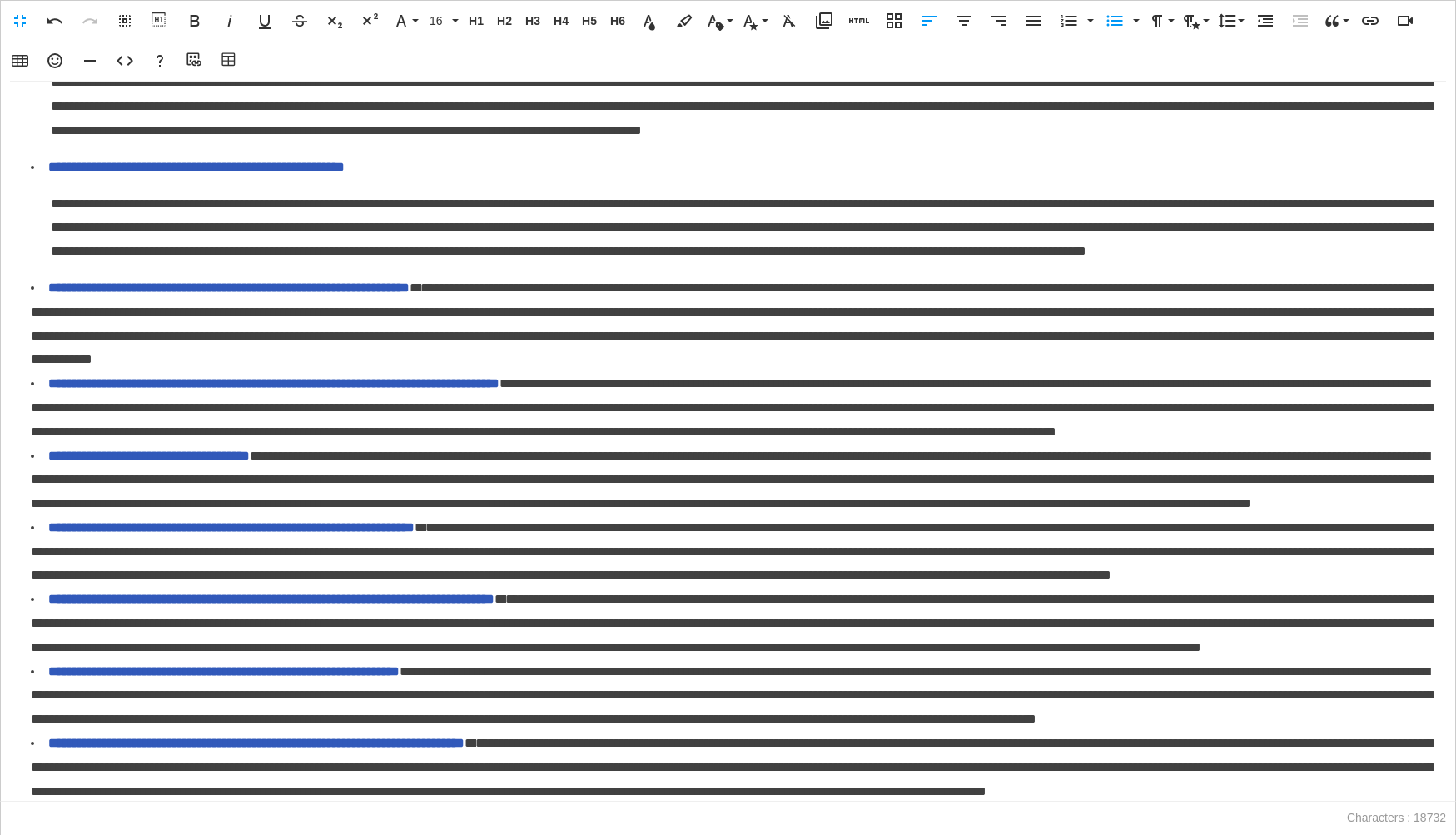
scroll to position [639, 0]
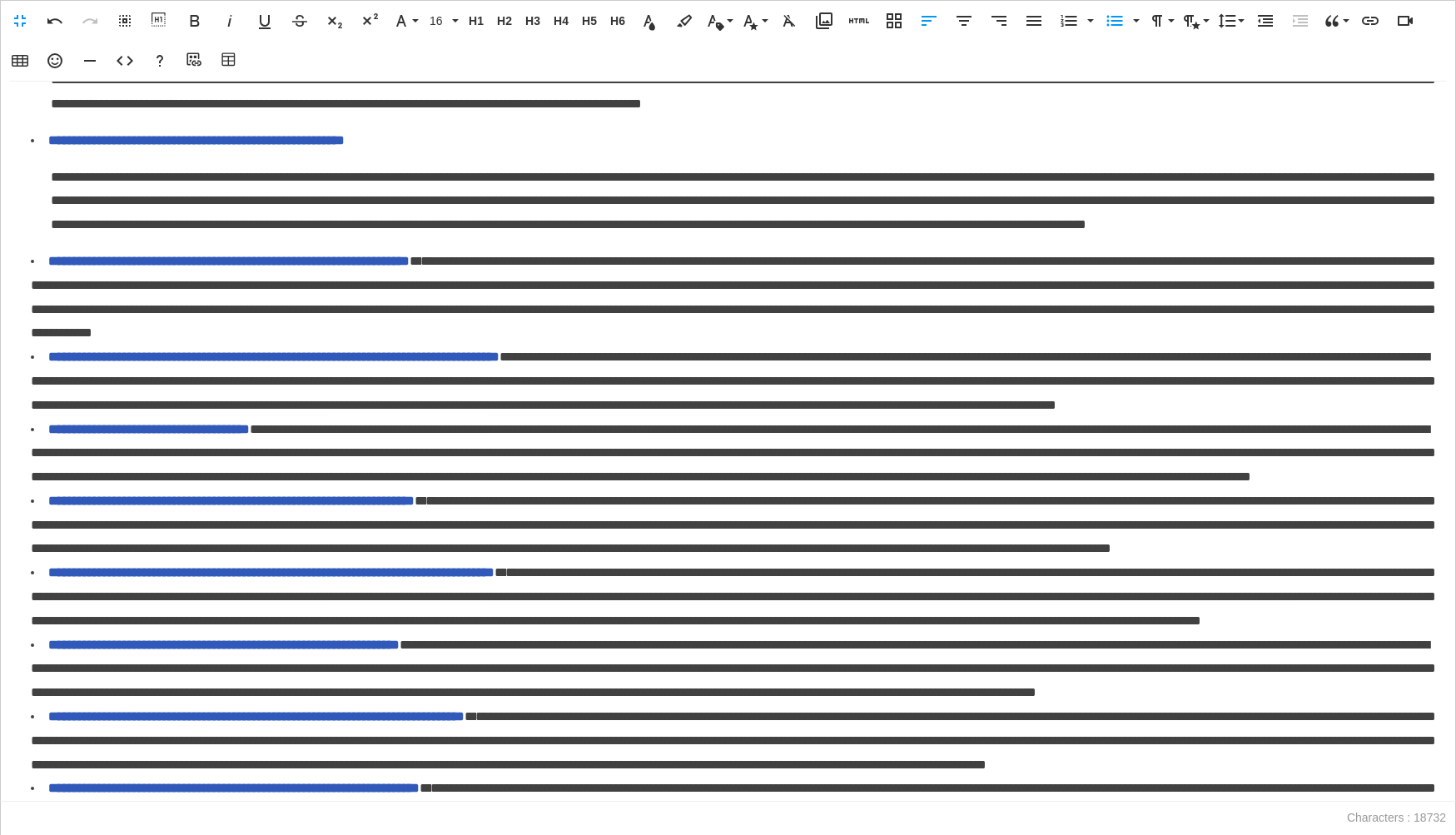
click at [543, 335] on span "**********" at bounding box center [733, 297] width 1405 height 84
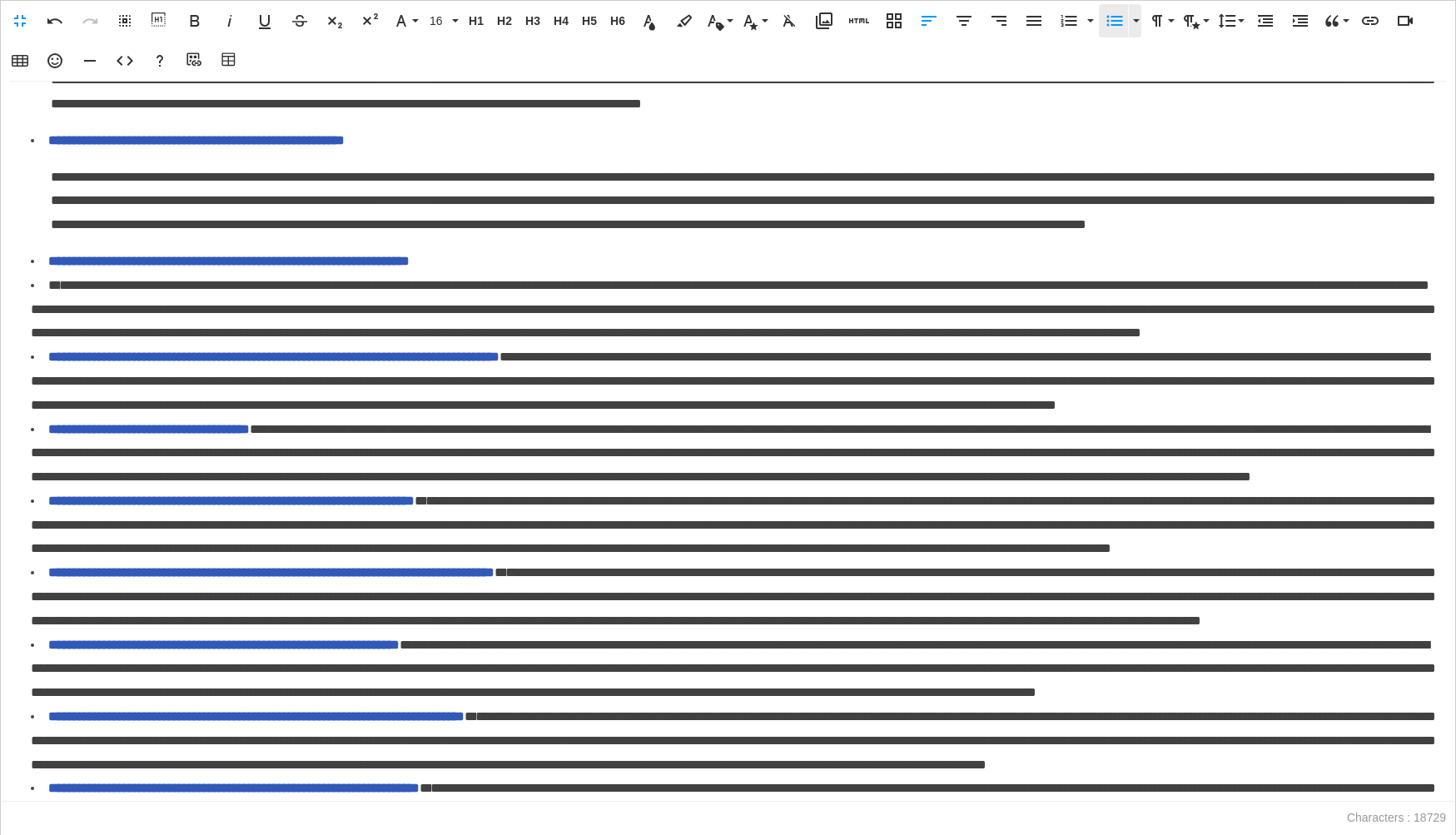
click at [1113, 26] on icon "button" at bounding box center [1114, 21] width 20 height 20
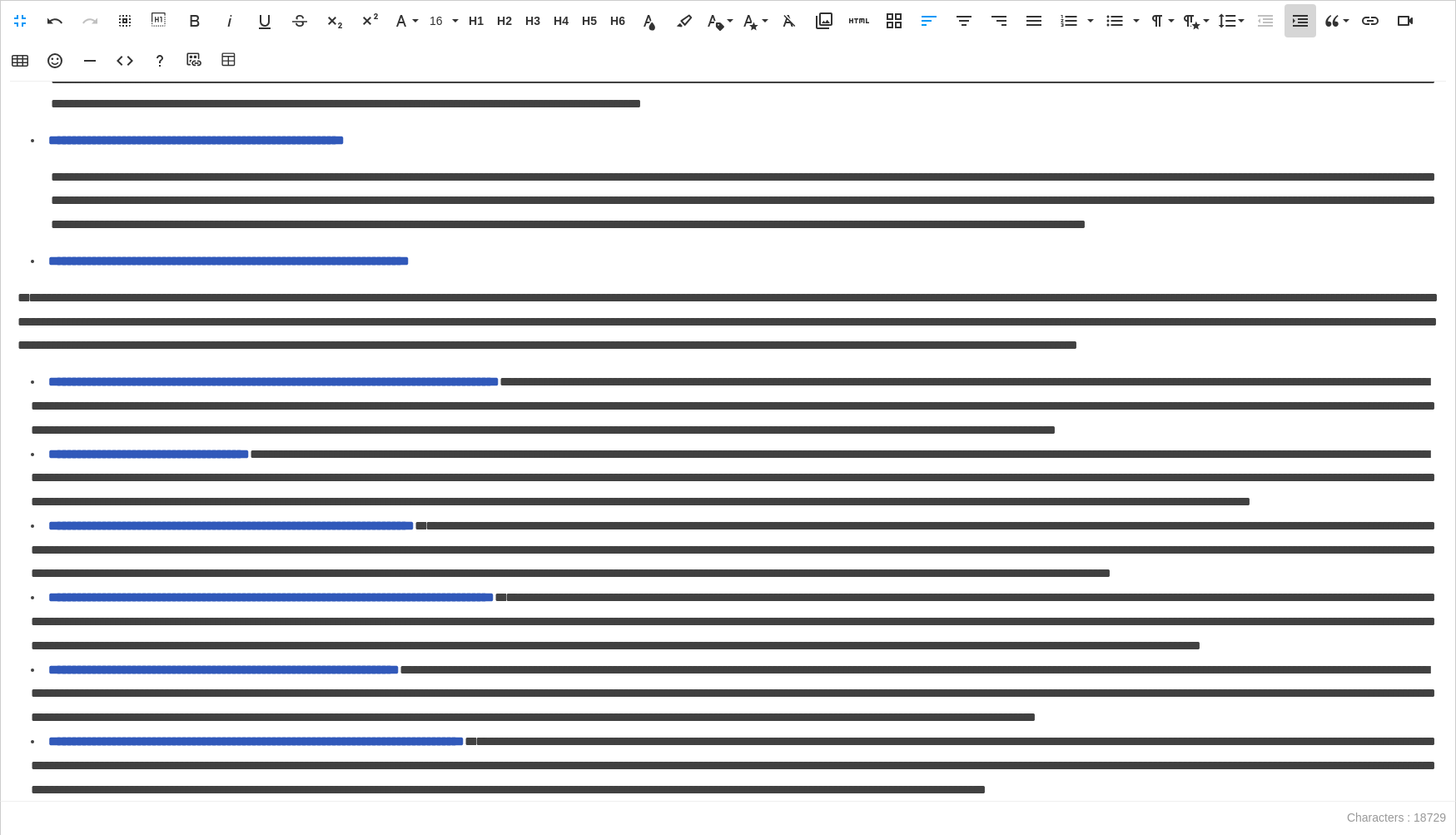
click at [1299, 22] on icon "button" at bounding box center [1300, 21] width 15 height 12
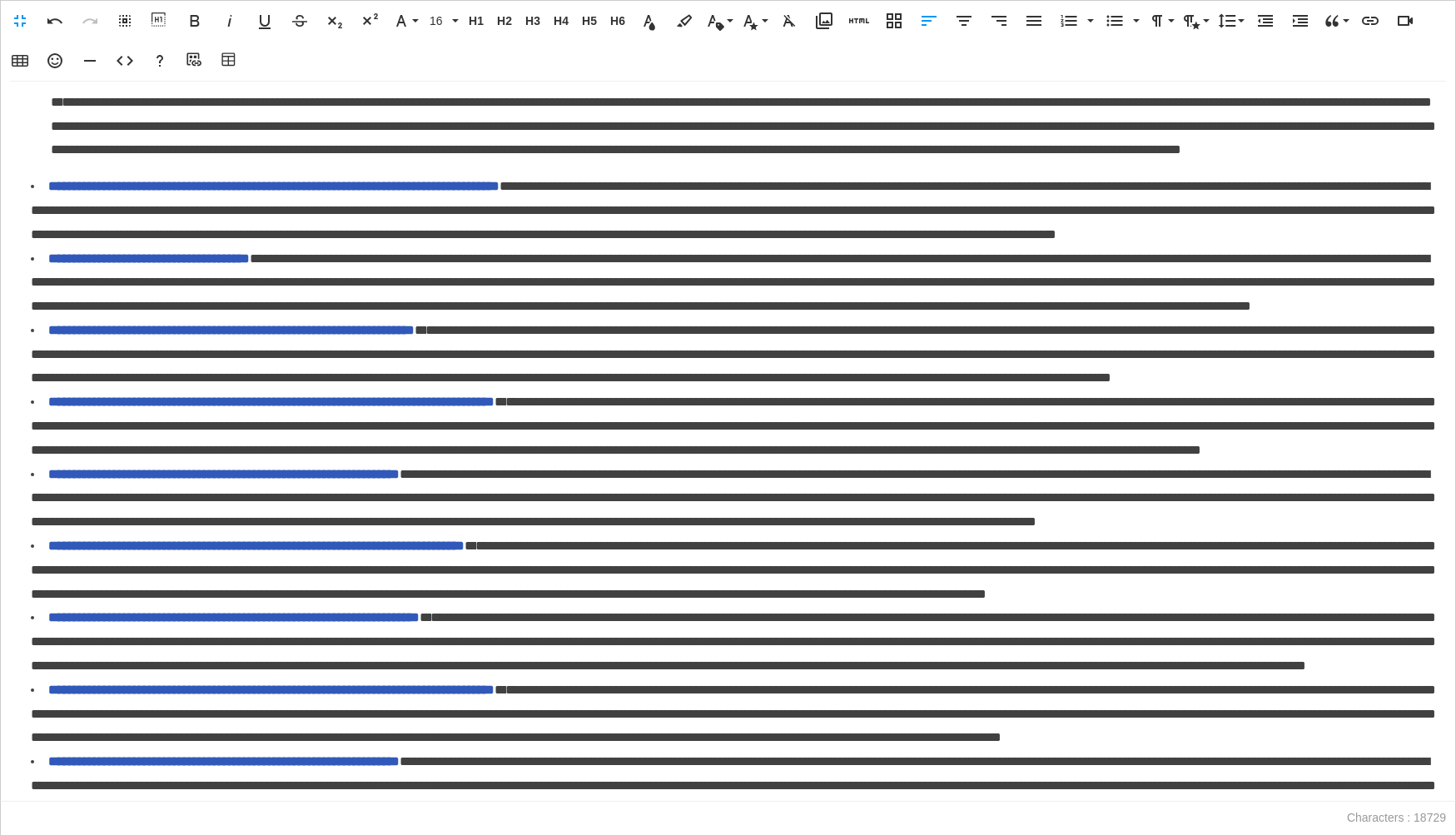
scroll to position [840, 0]
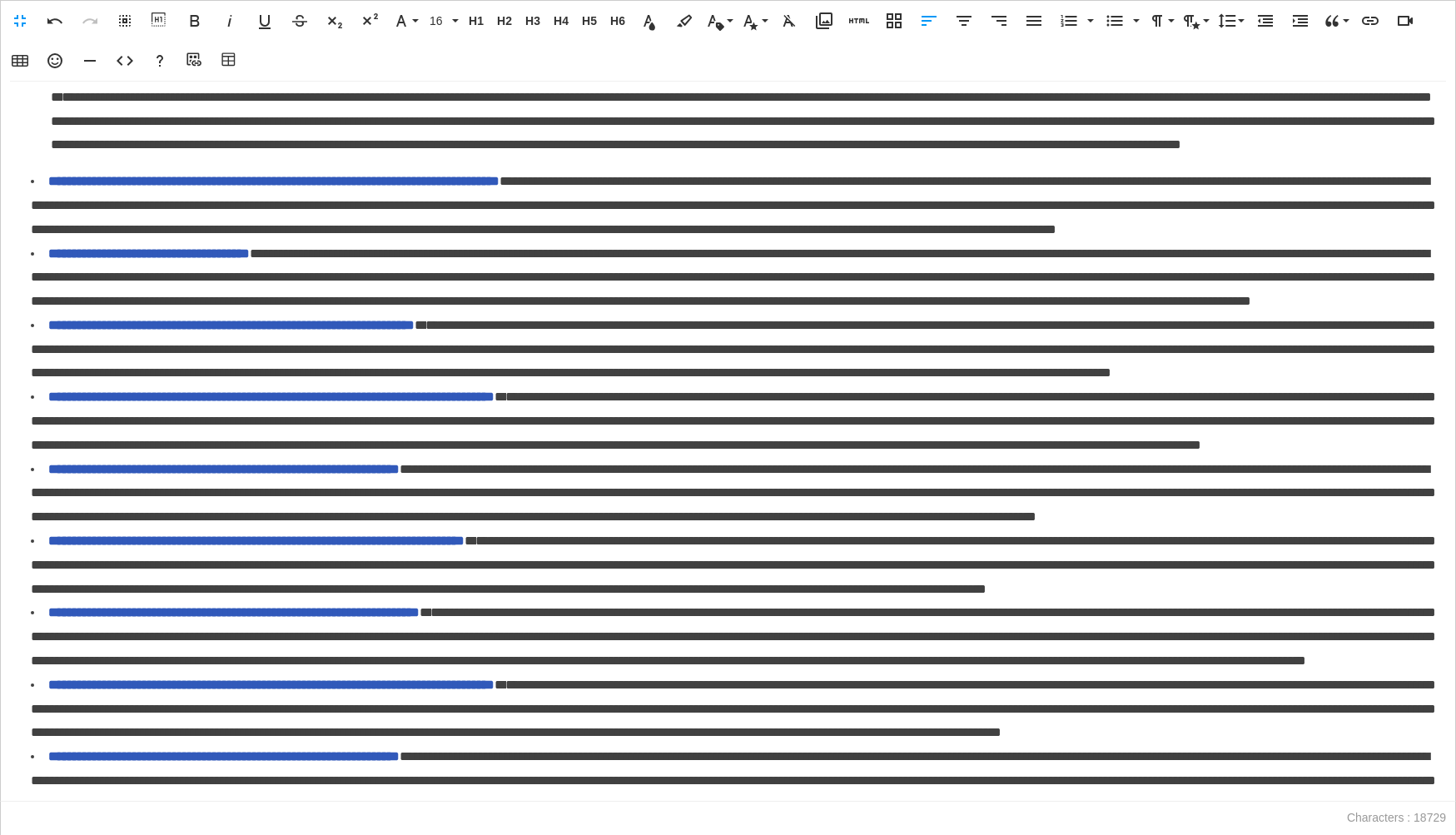
click at [510, 188] on span "**********" at bounding box center [279, 181] width 462 height 13
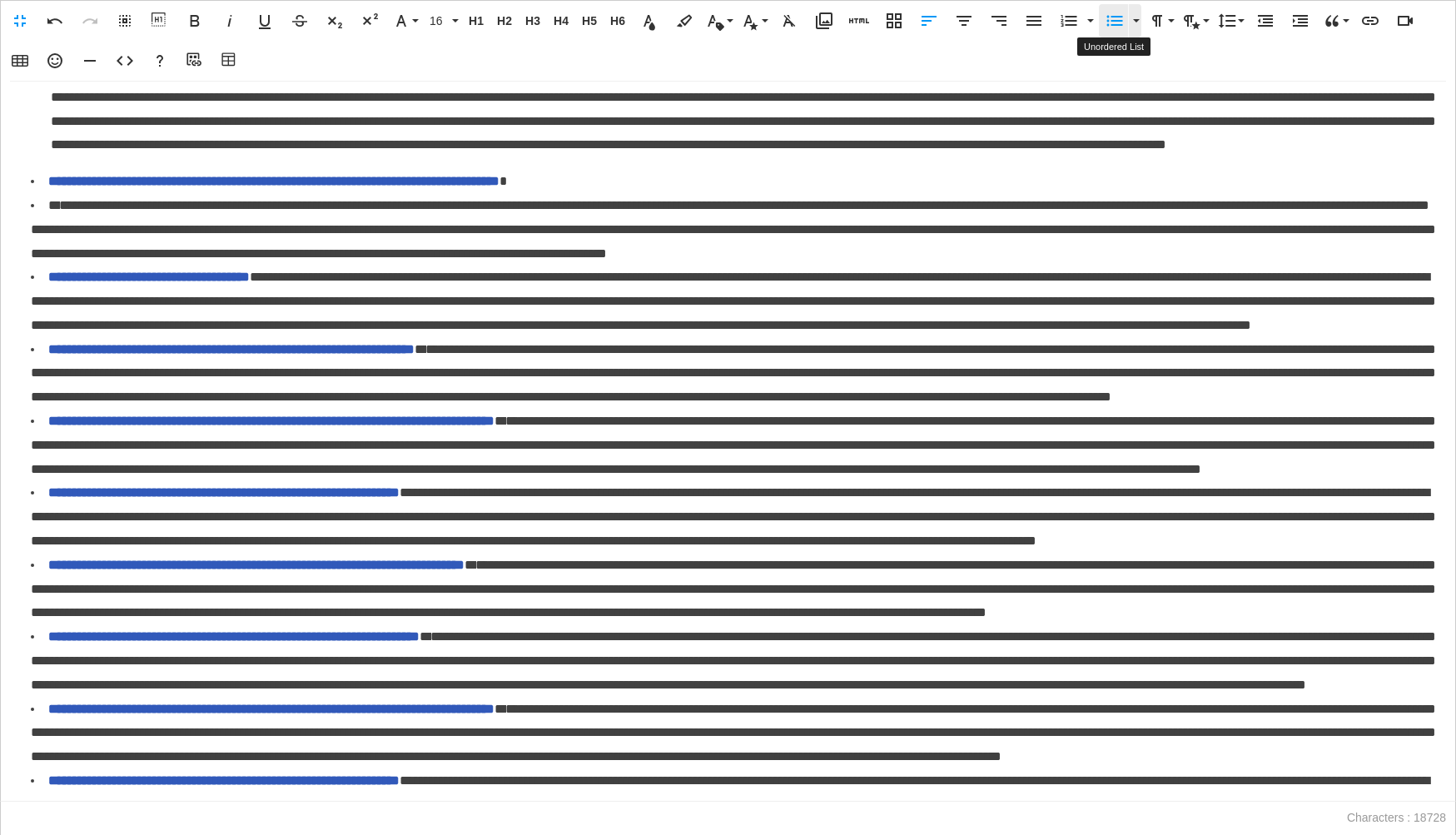
click at [1110, 24] on icon "button" at bounding box center [1115, 22] width 16 height 11
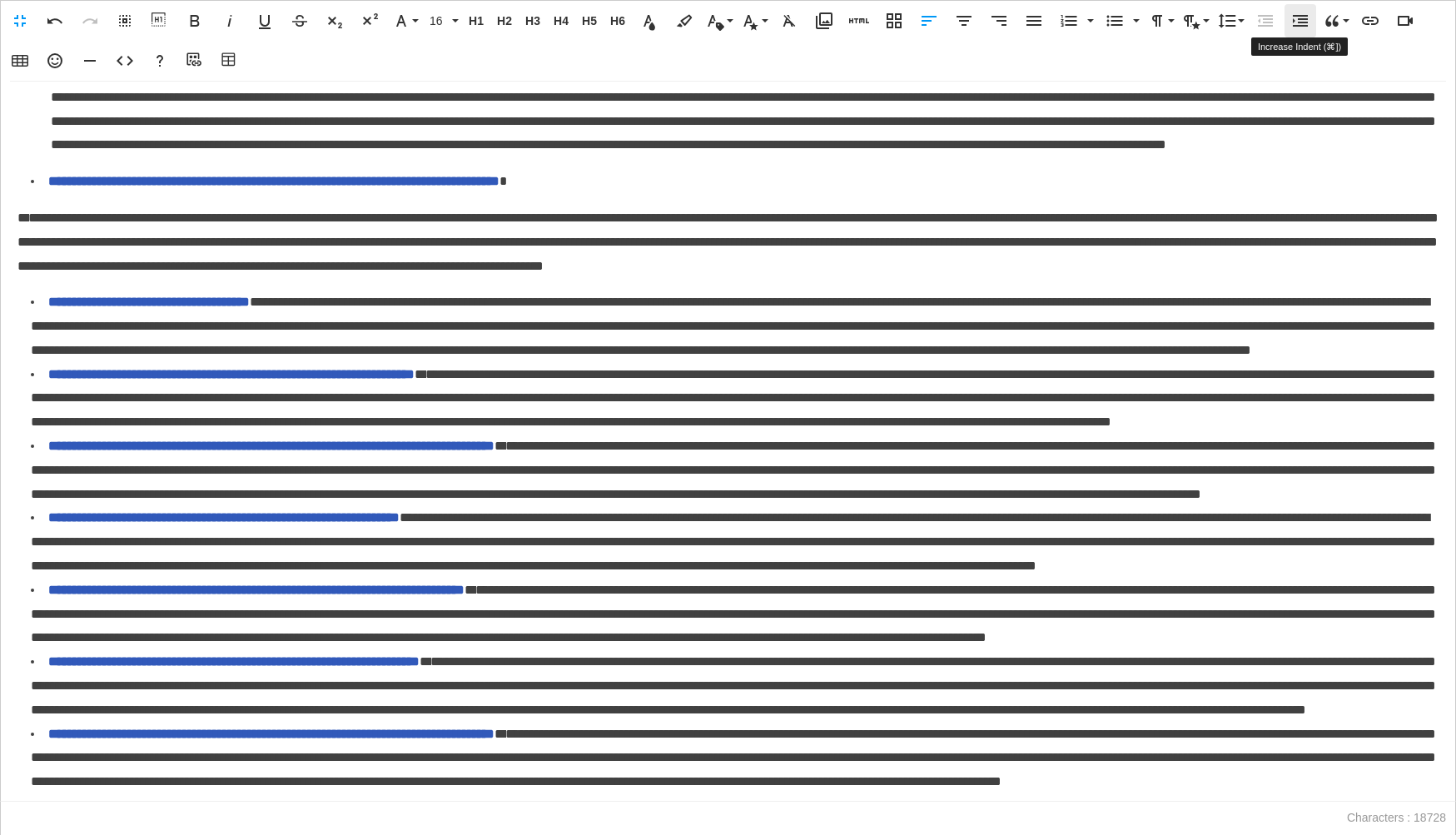
click at [1290, 14] on icon "button" at bounding box center [1300, 21] width 20 height 20
click at [329, 362] on li "**********" at bounding box center [734, 326] width 1407 height 71
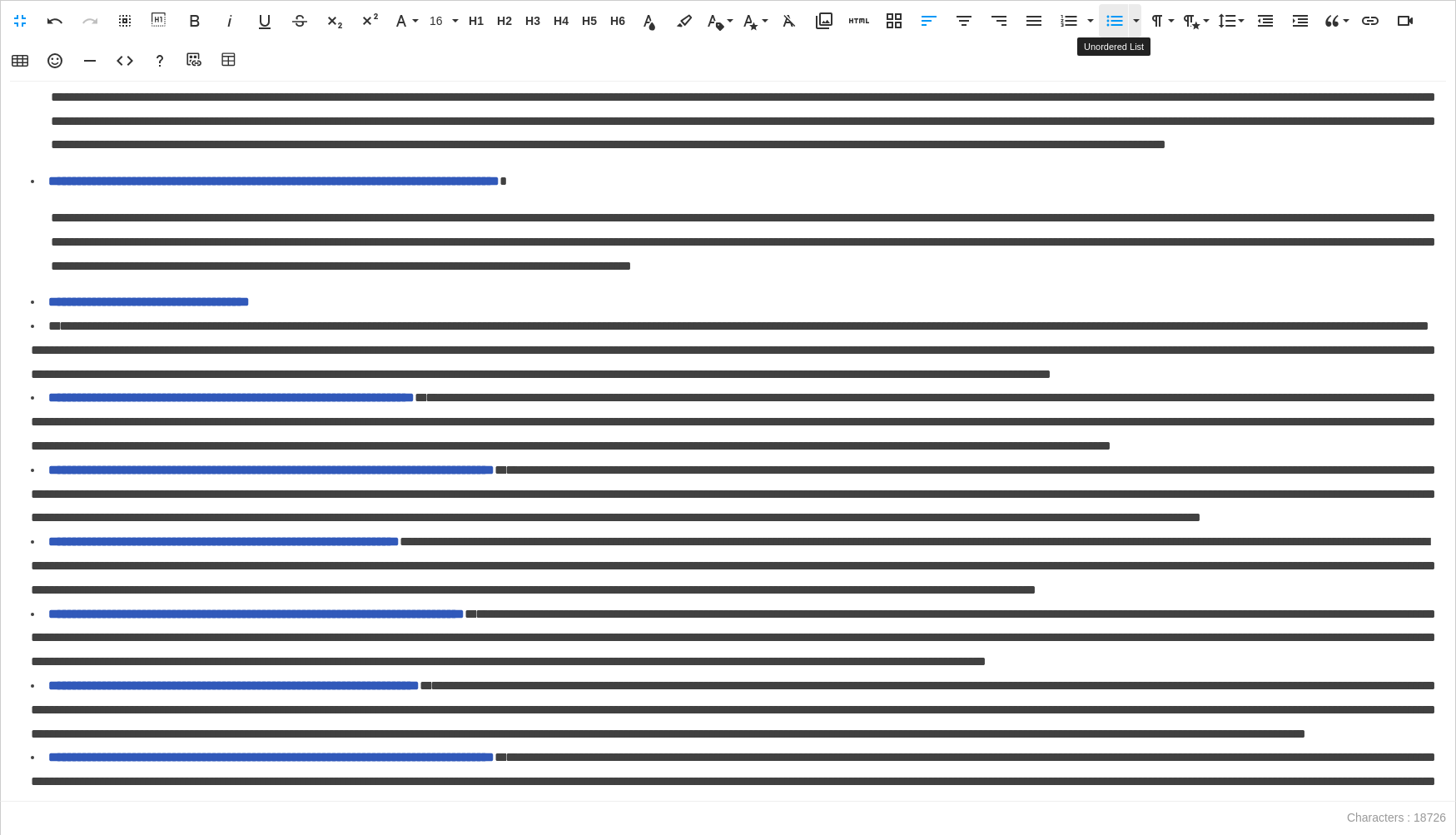
click at [1107, 14] on icon "button" at bounding box center [1114, 21] width 20 height 20
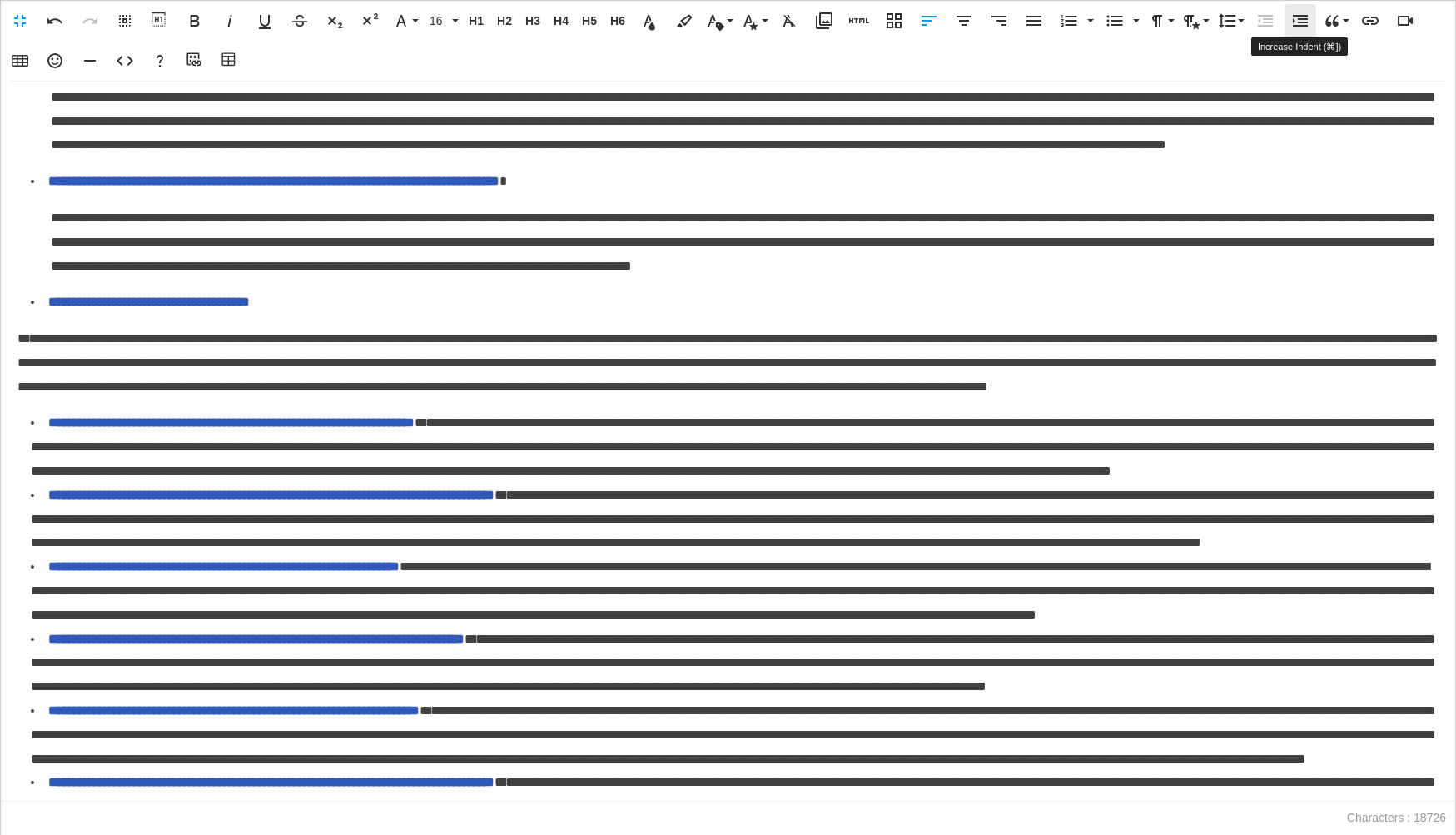
click at [1294, 24] on icon "button" at bounding box center [1300, 21] width 20 height 20
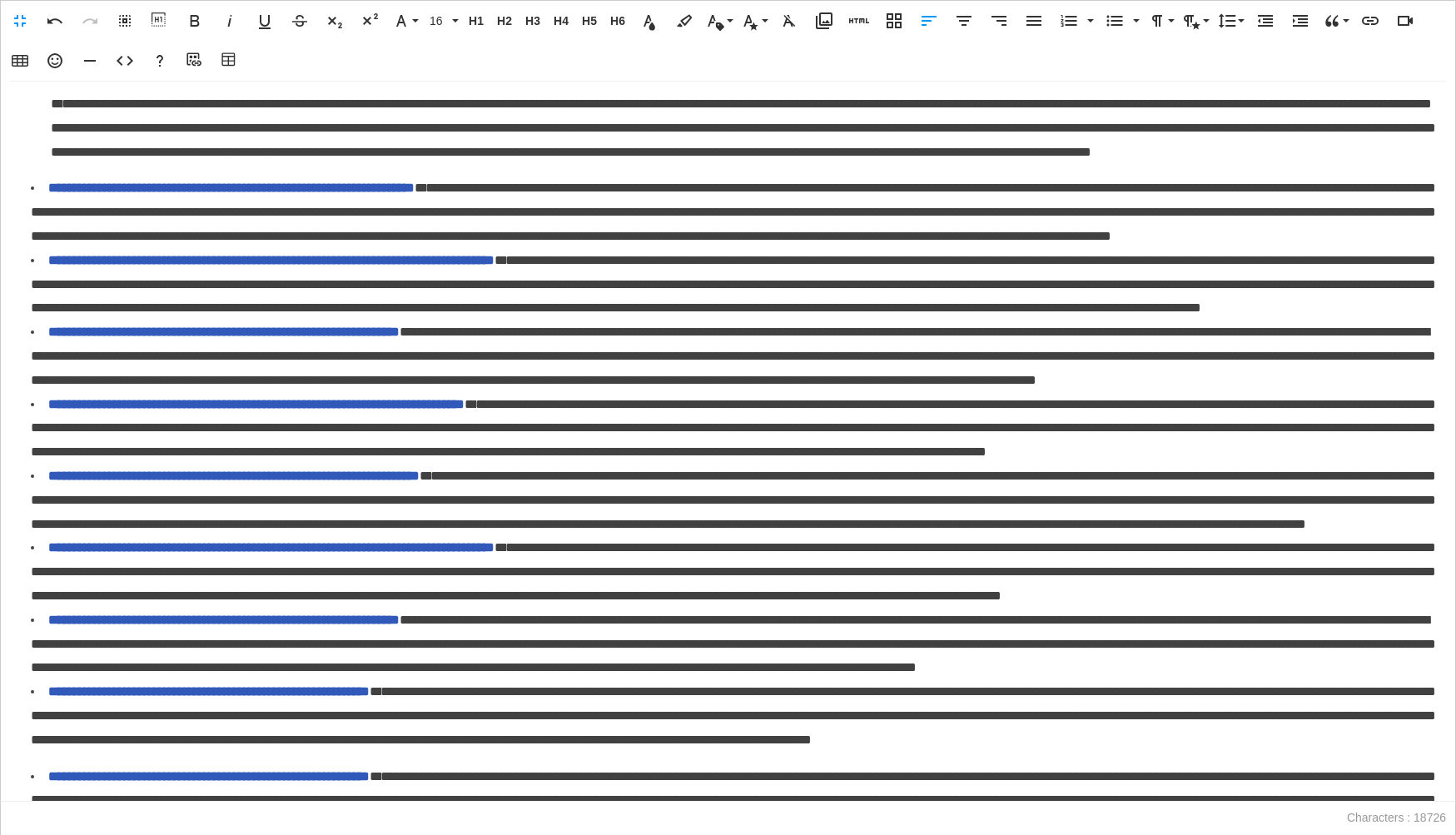
scroll to position [1115, 0]
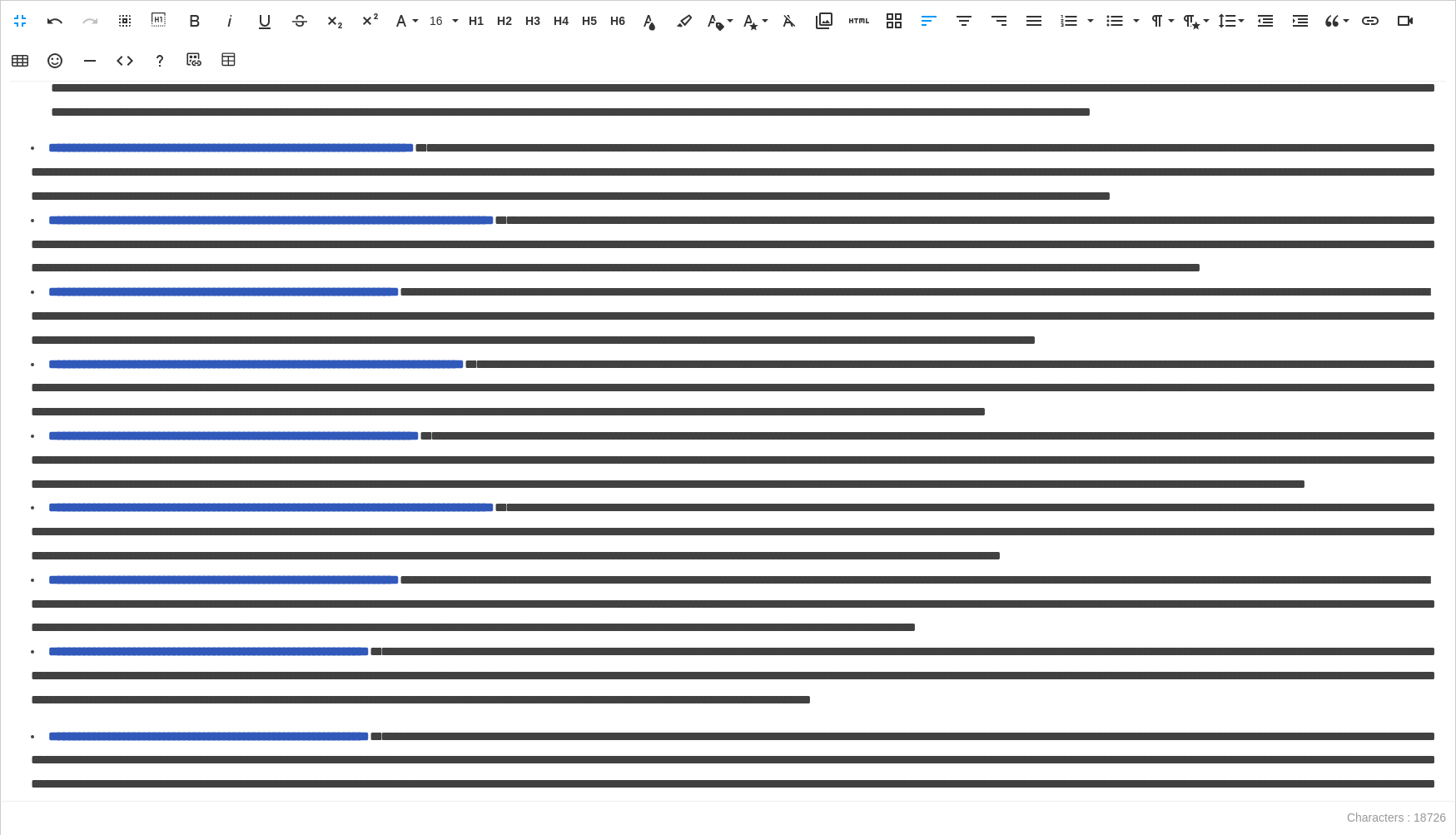
click at [426, 154] on span "**********" at bounding box center [237, 148] width 377 height 13
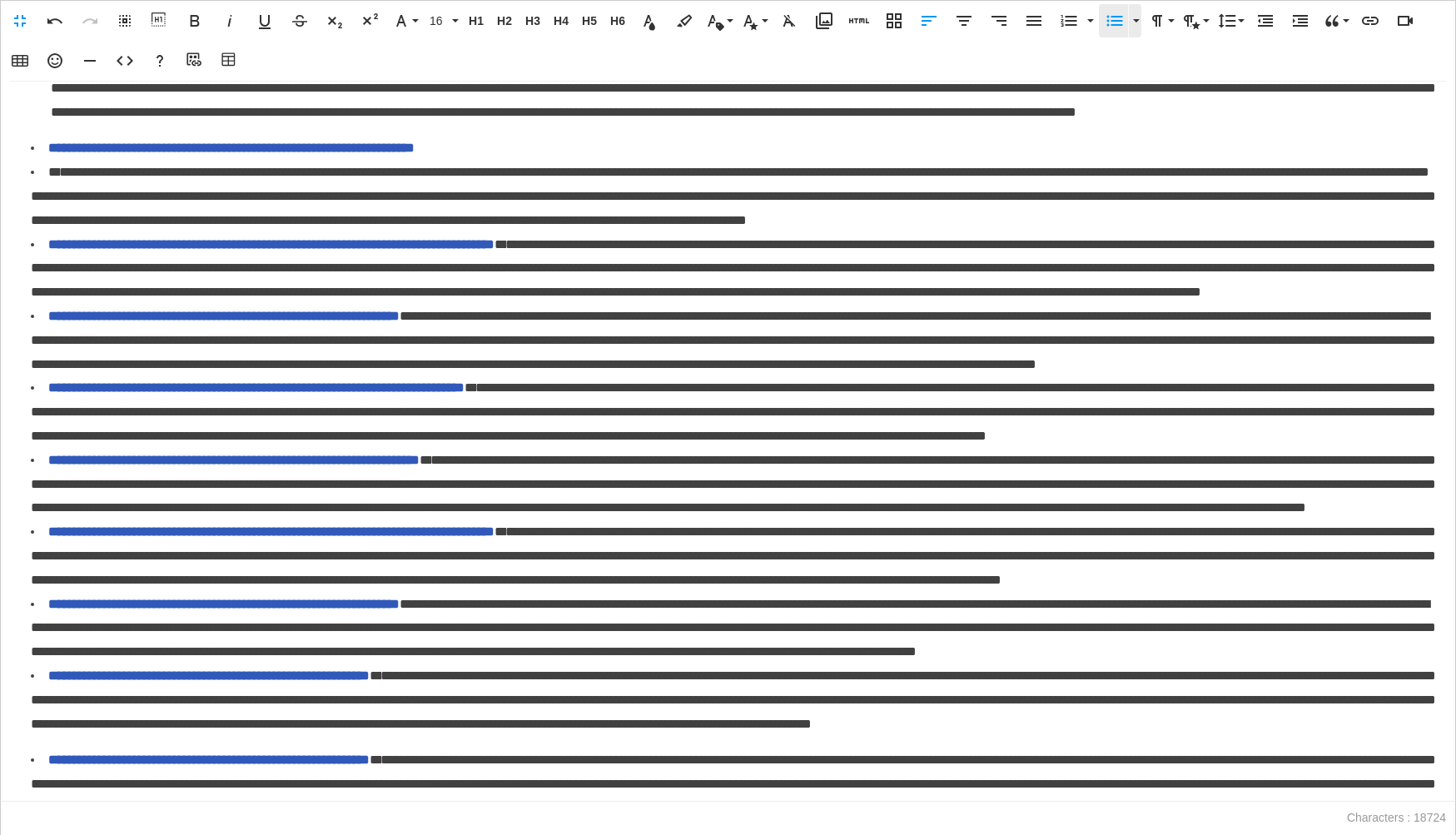
click at [1107, 19] on icon "button" at bounding box center [1115, 22] width 16 height 11
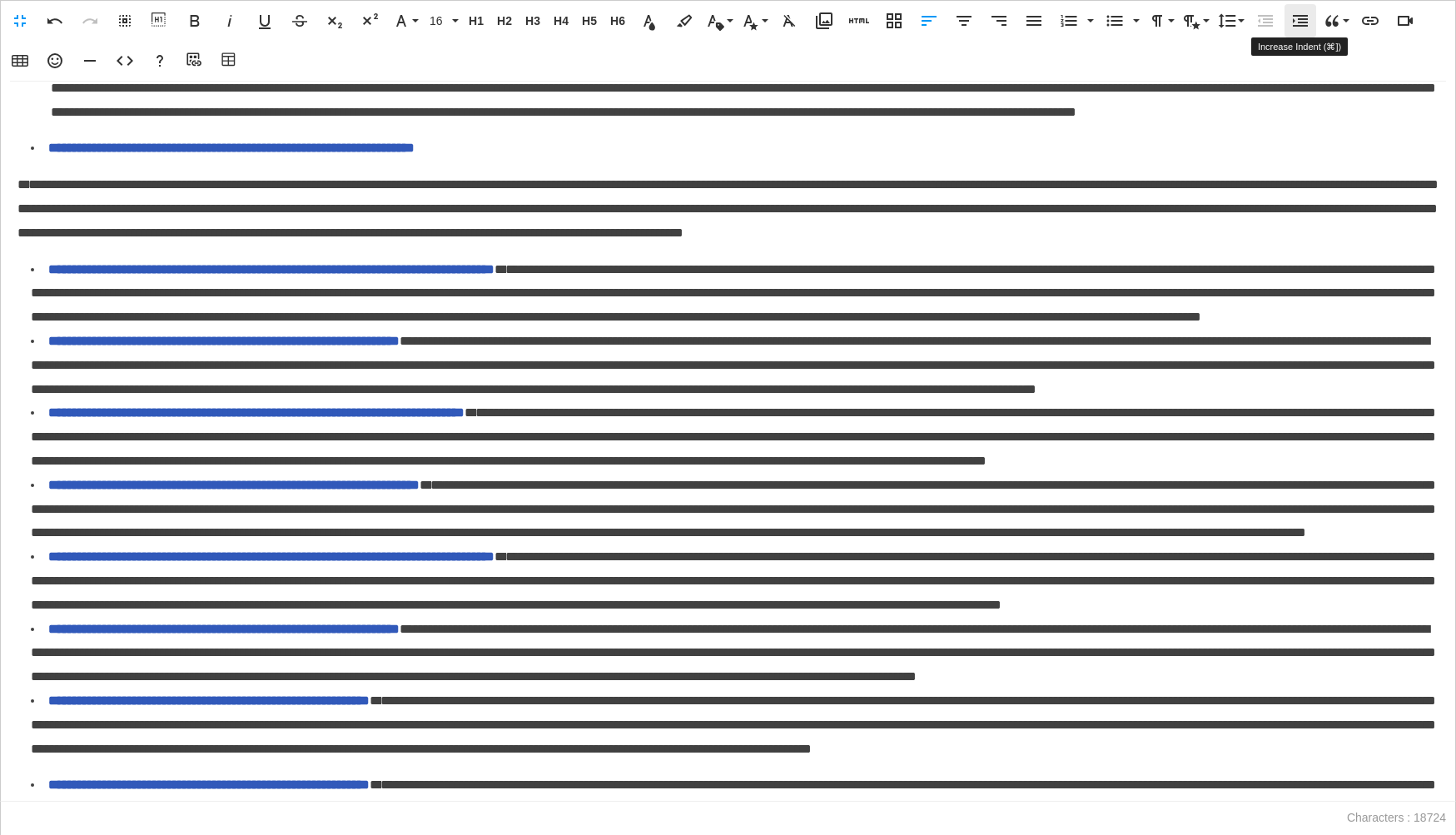
click at [1296, 24] on icon "button" at bounding box center [1300, 21] width 20 height 20
click at [645, 330] on li "**********" at bounding box center [734, 293] width 1407 height 71
click at [644, 330] on li "**********" at bounding box center [734, 293] width 1407 height 71
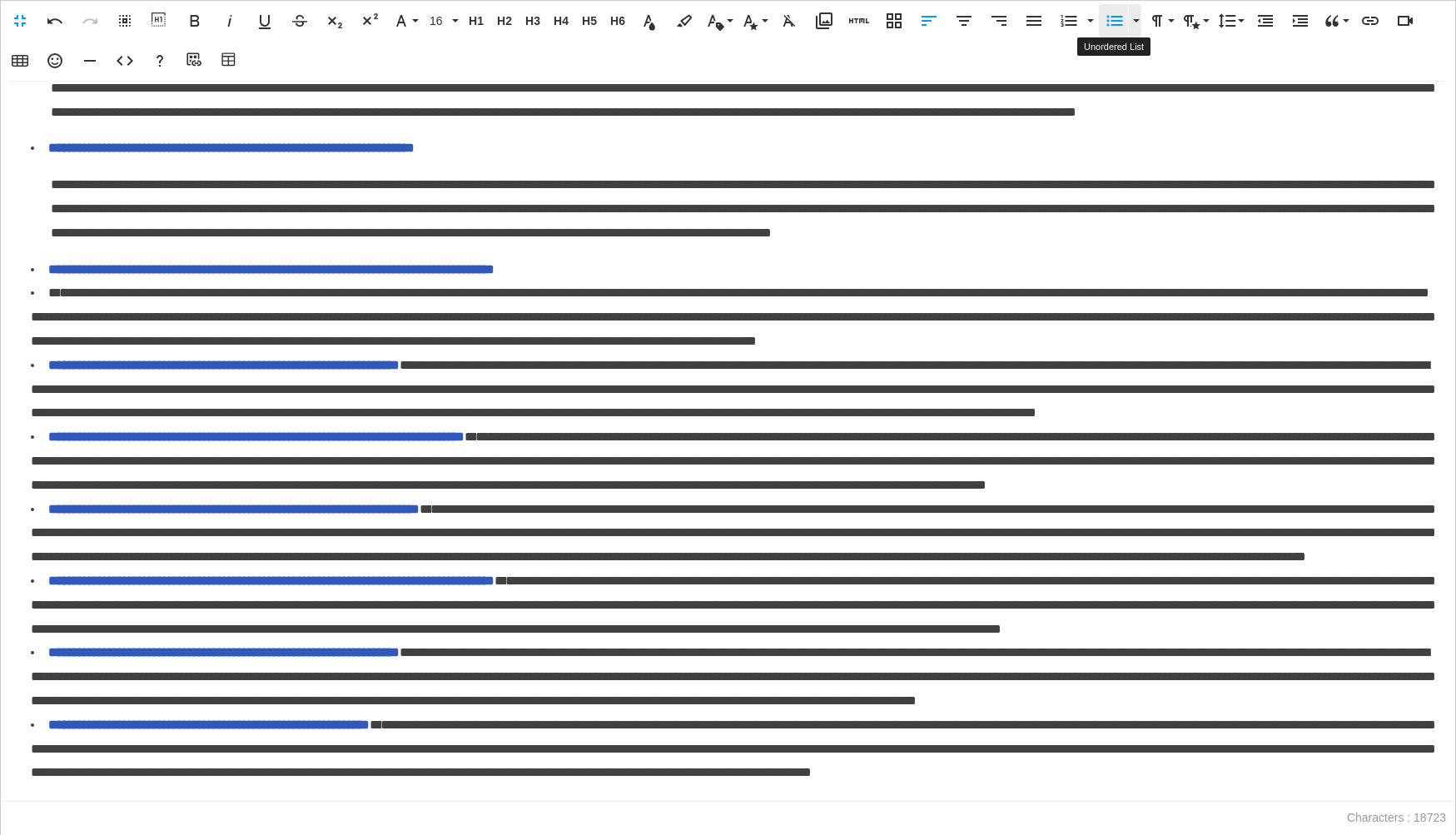
click at [1118, 30] on button "Unordered List" at bounding box center [1114, 21] width 32 height 33
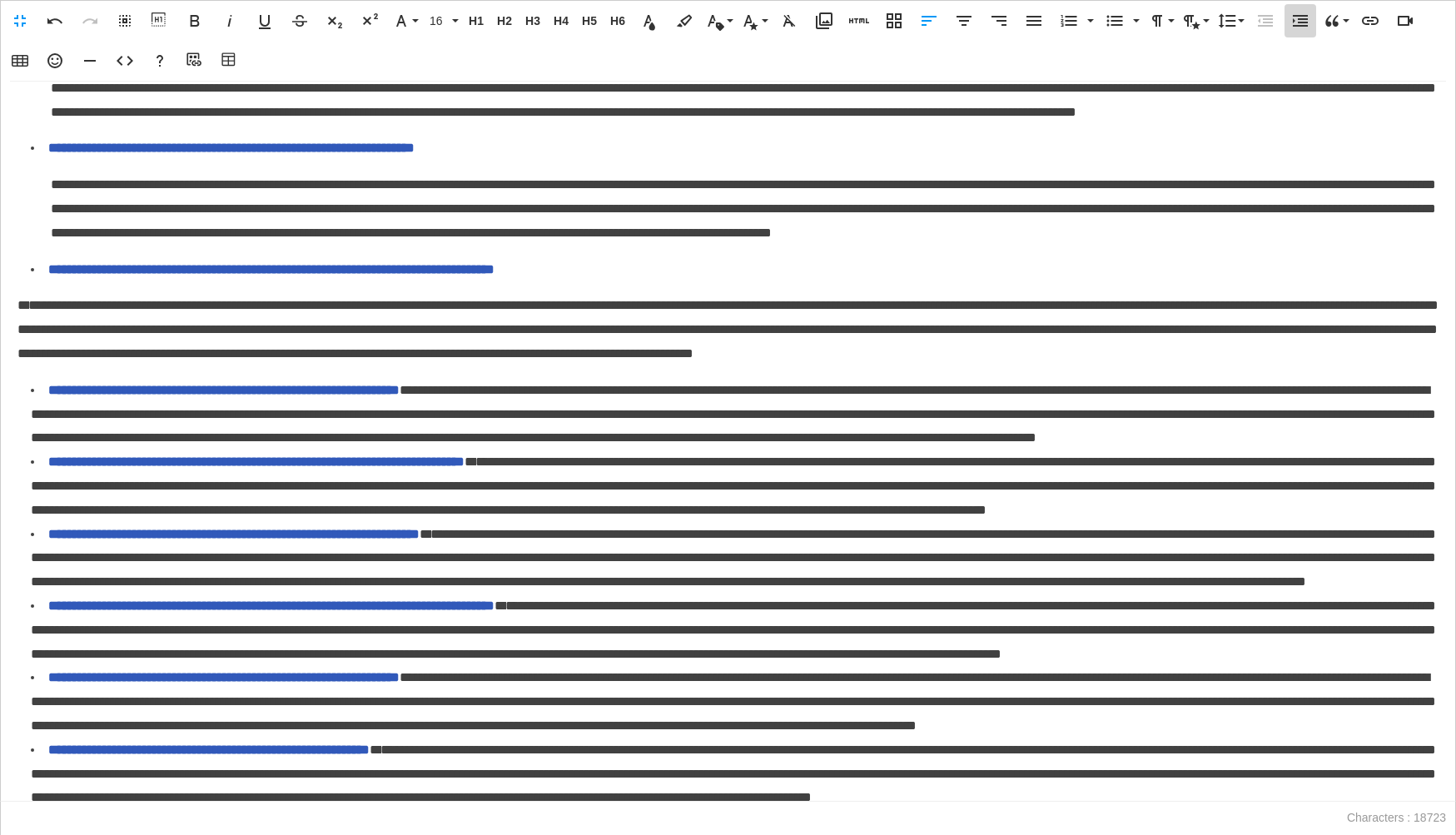
click at [1299, 26] on icon "button" at bounding box center [1300, 21] width 15 height 12
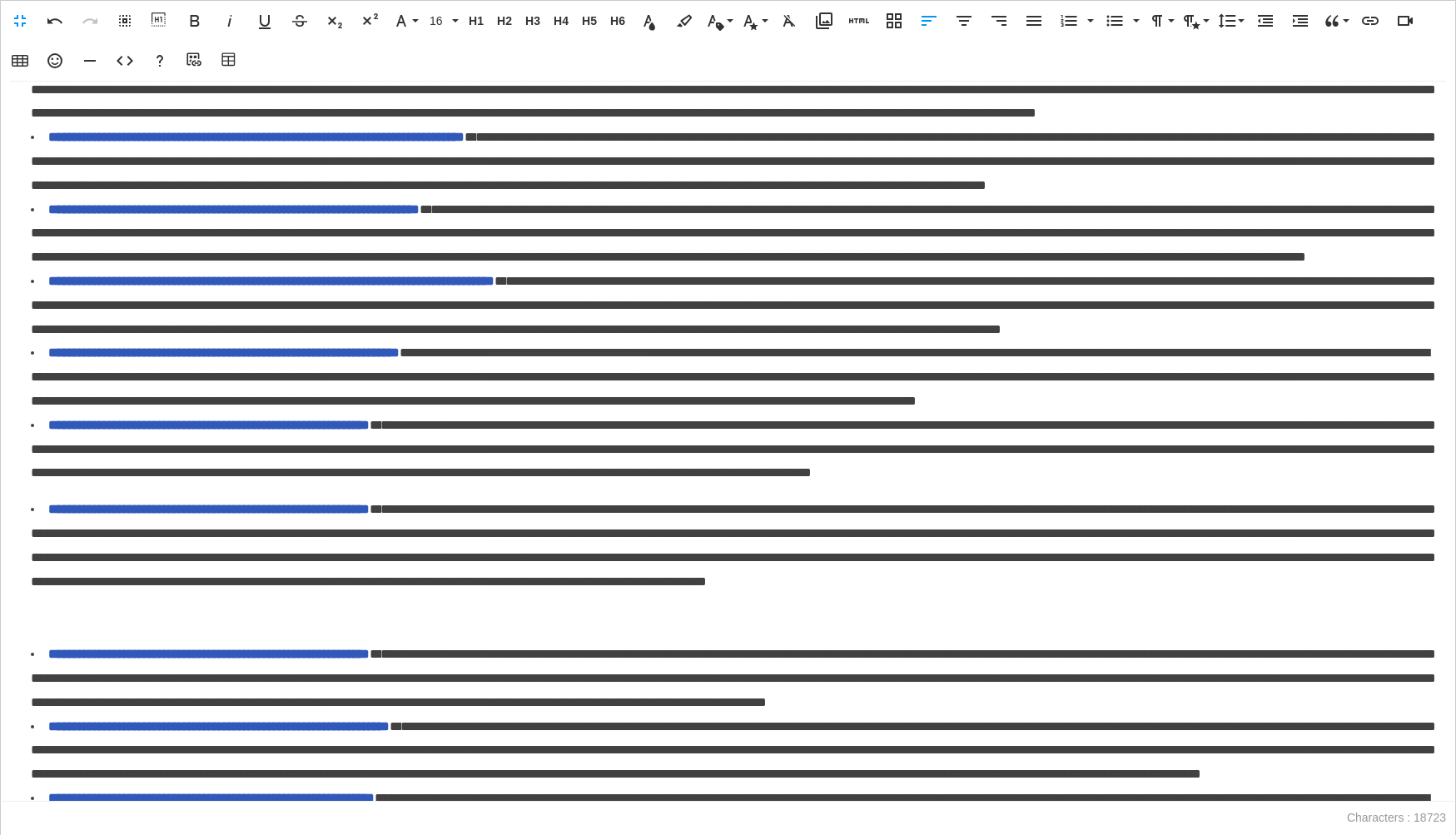
scroll to position [1507, 0]
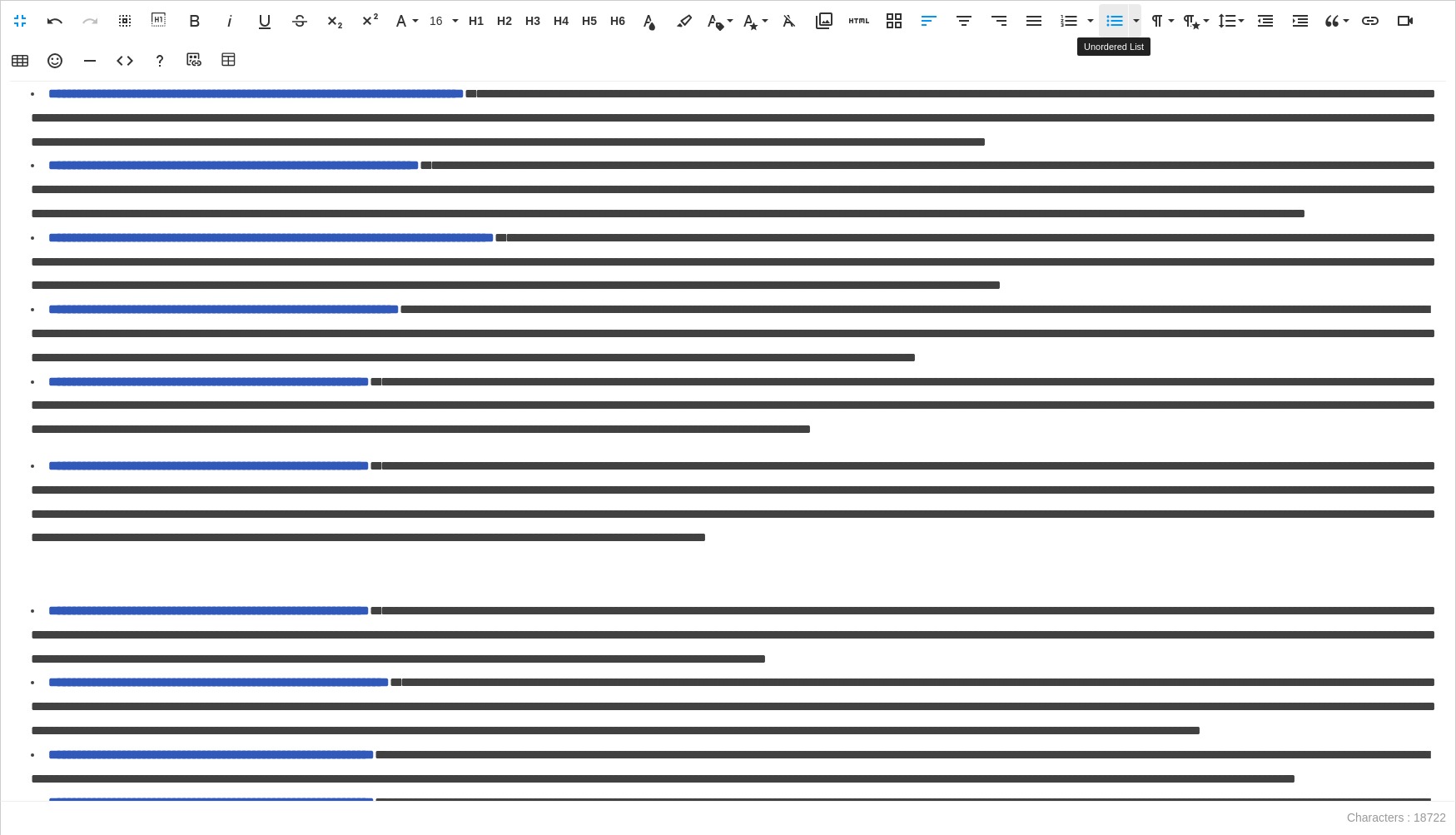
click at [1110, 27] on icon "button" at bounding box center [1114, 21] width 20 height 20
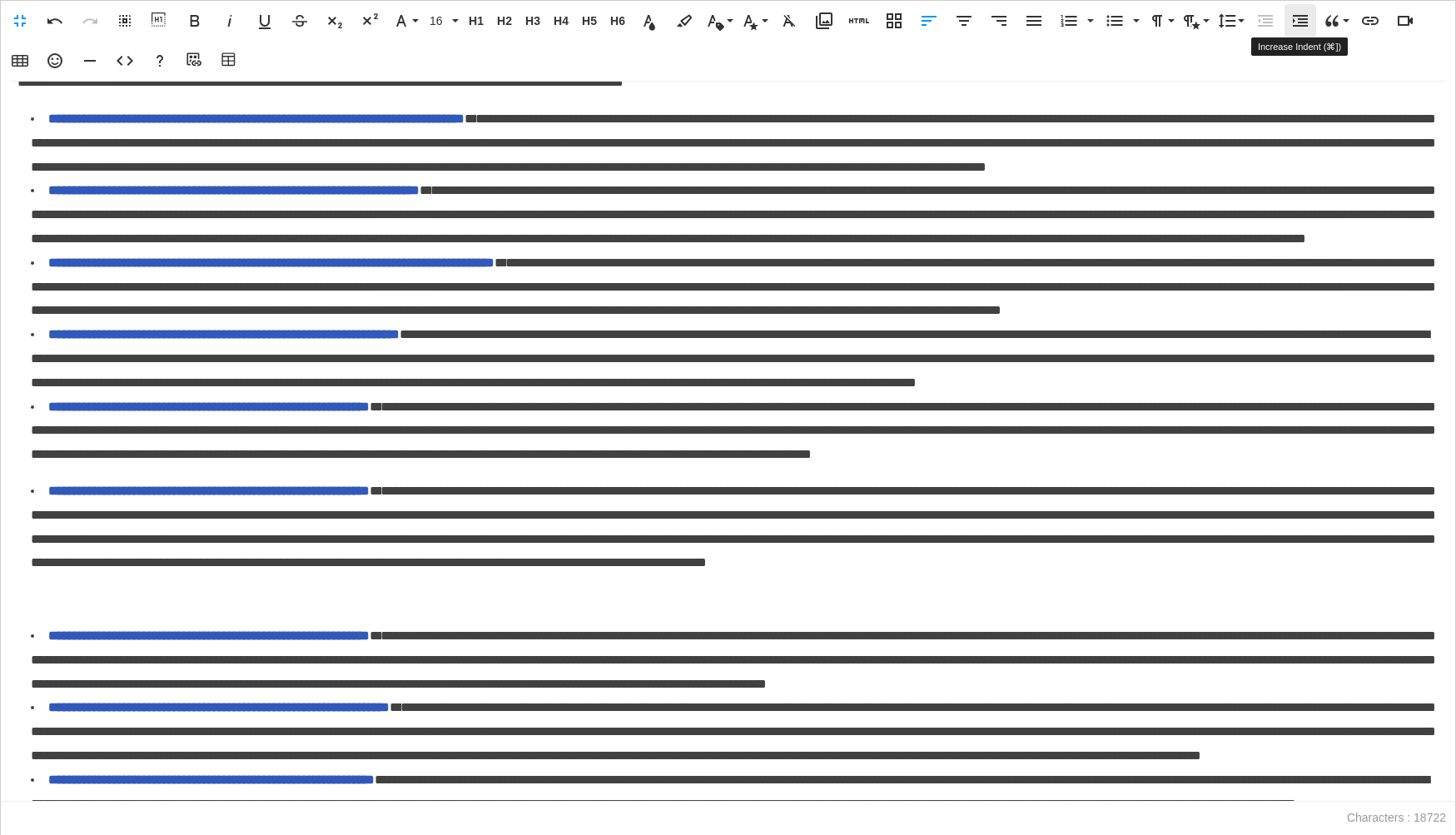
click at [1302, 25] on icon "button" at bounding box center [1300, 21] width 15 height 12
click at [626, 179] on li "**********" at bounding box center [734, 142] width 1407 height 71
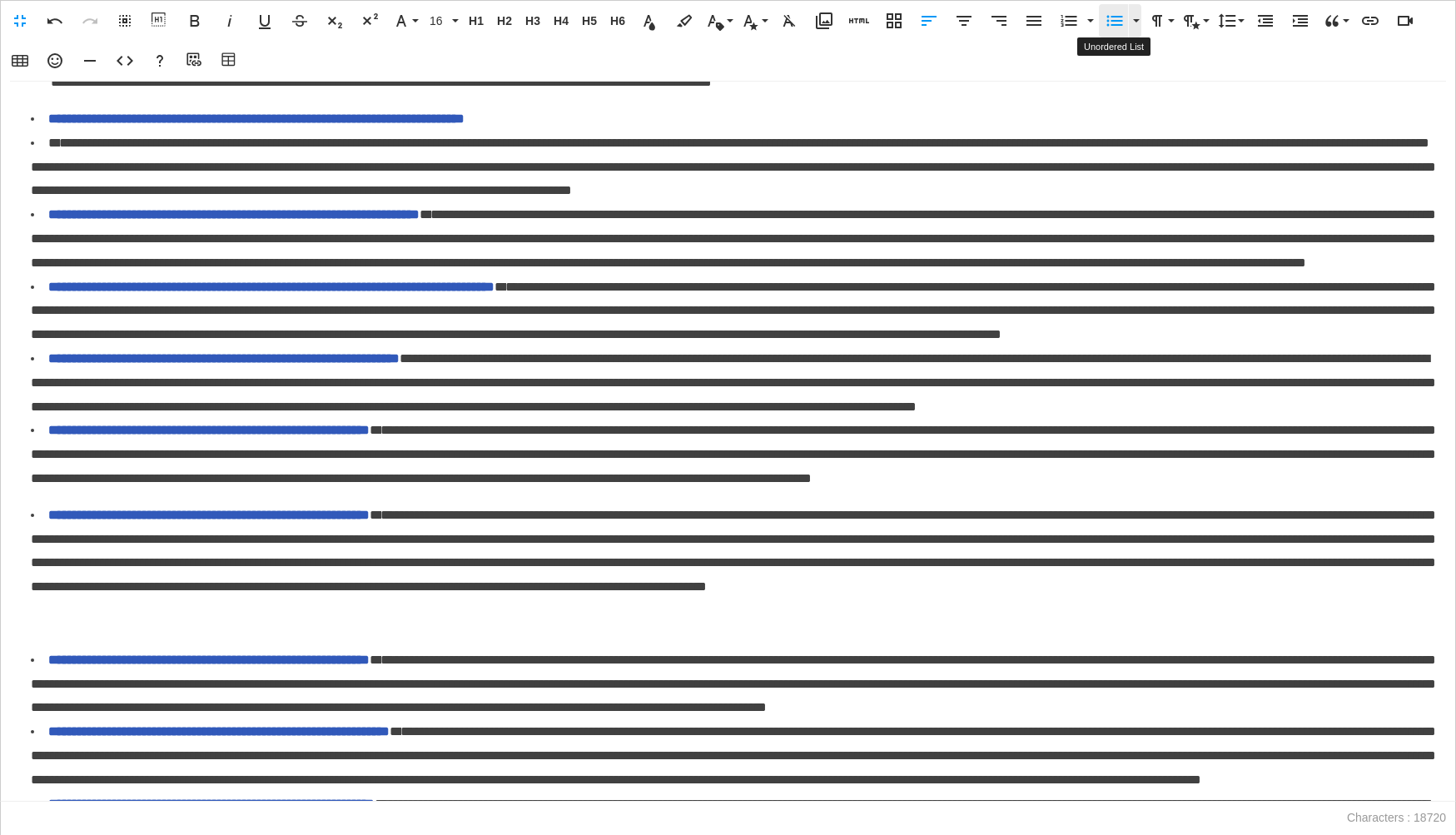
click at [1110, 17] on icon "button" at bounding box center [1114, 21] width 20 height 20
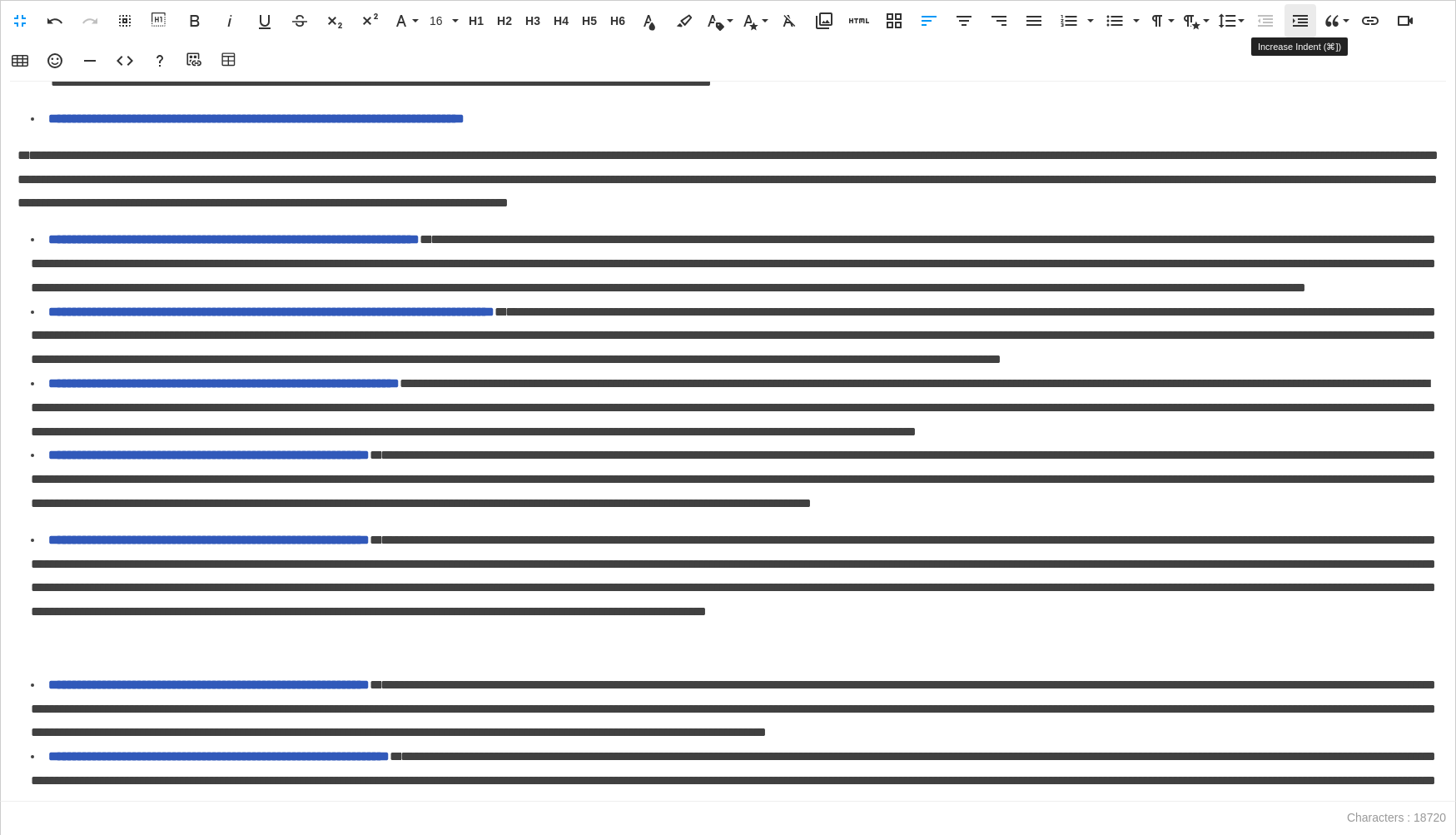
click at [1296, 23] on icon "button" at bounding box center [1300, 21] width 20 height 20
click at [571, 299] on li "**********" at bounding box center [734, 263] width 1407 height 71
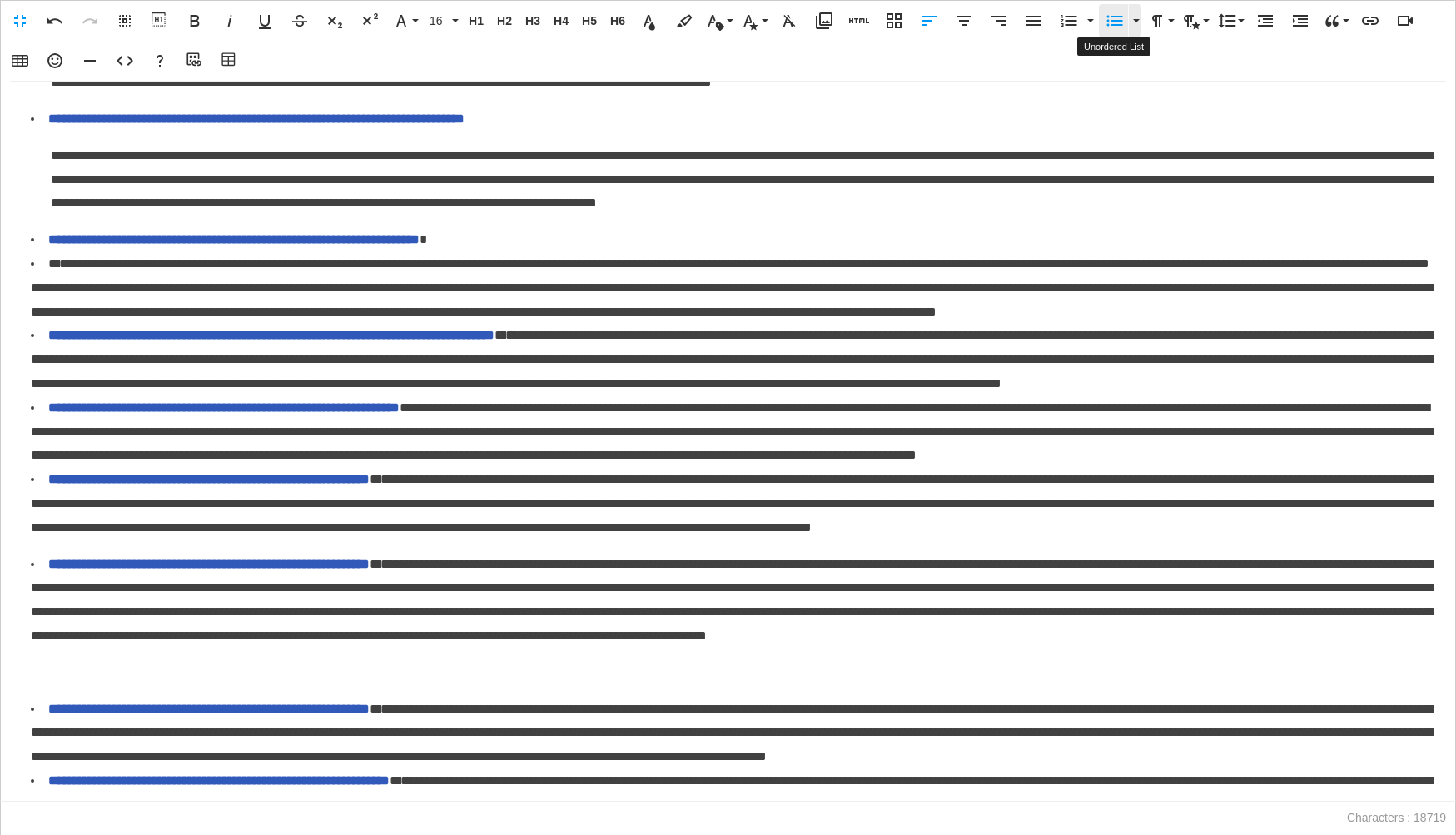
click at [1122, 21] on icon "button" at bounding box center [1114, 21] width 20 height 20
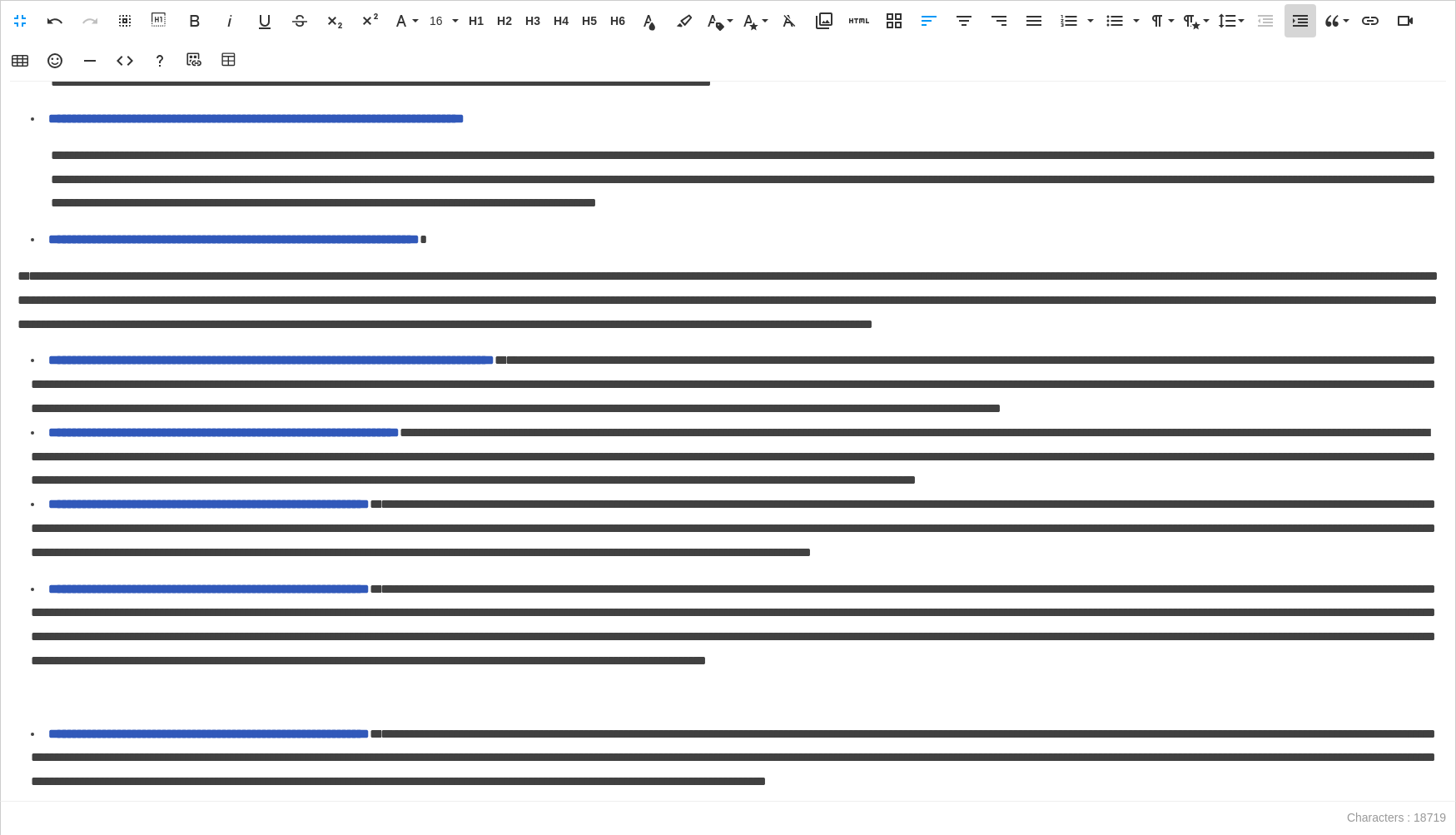
click at [1301, 23] on icon "button" at bounding box center [1300, 21] width 20 height 20
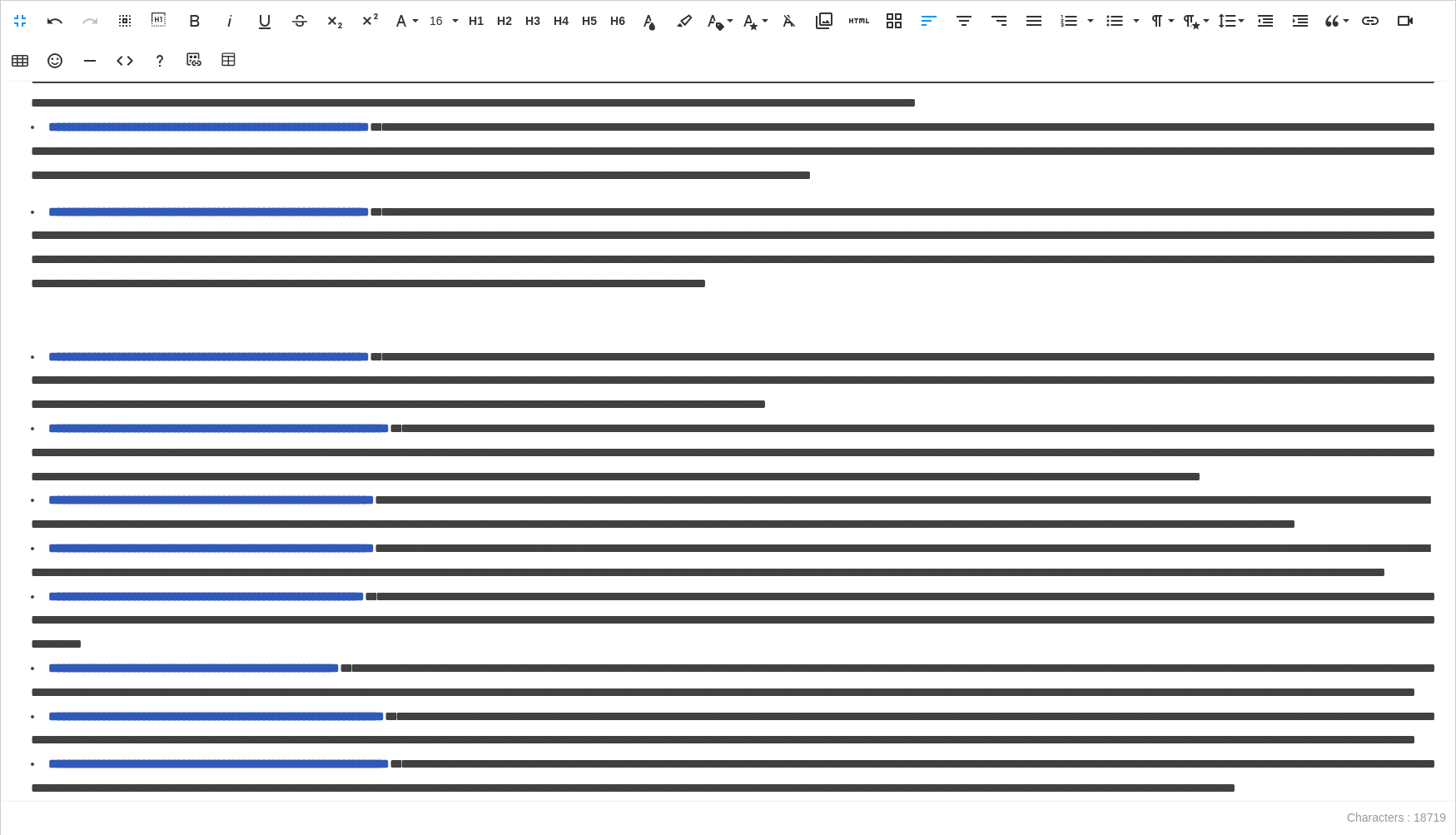
scroll to position [1905, 0]
click at [661, 43] on li "**********" at bounding box center [734, 7] width 1407 height 71
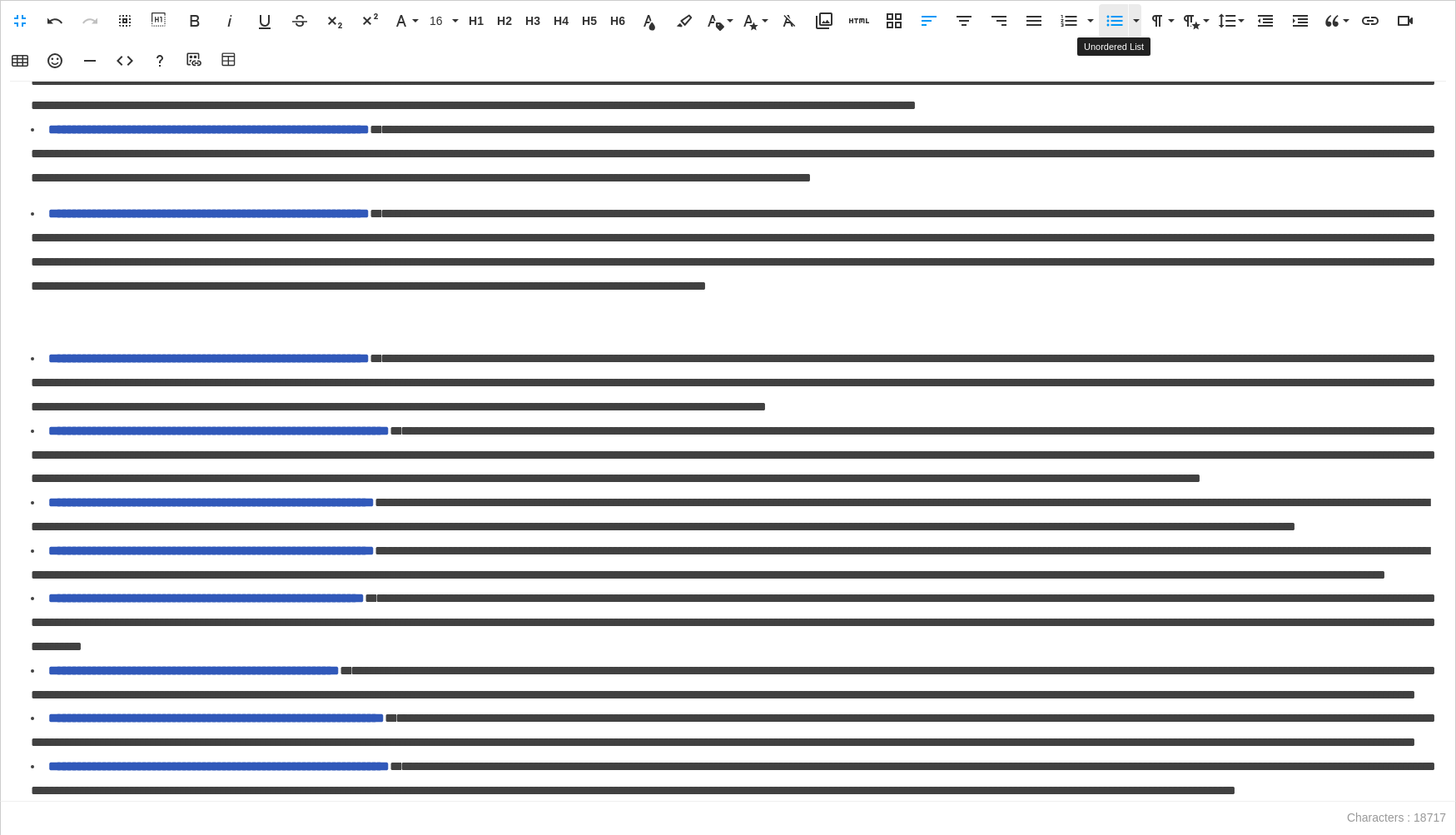
click at [1111, 29] on icon "button" at bounding box center [1114, 21] width 20 height 20
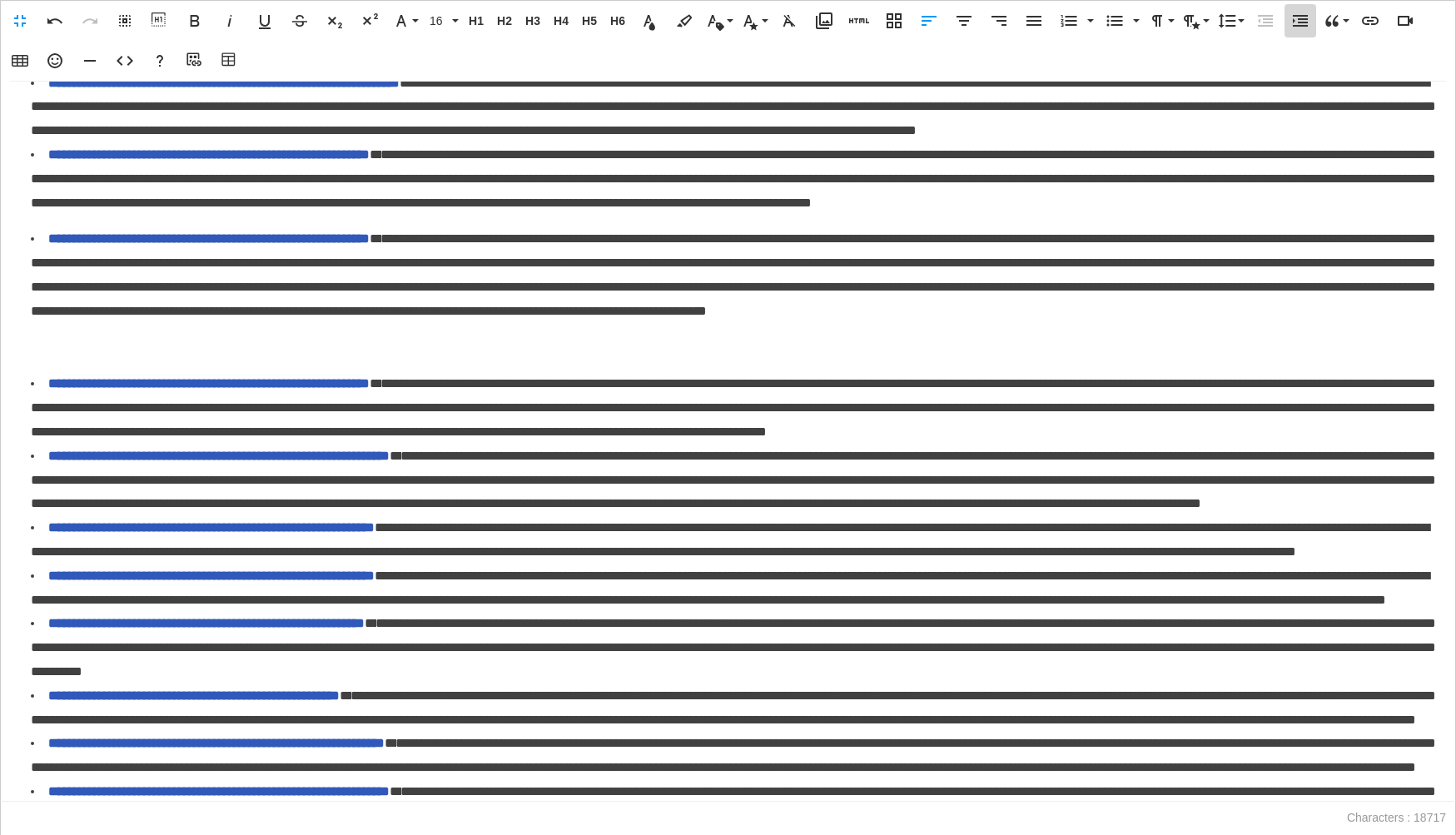
click at [1298, 24] on icon "button" at bounding box center [1300, 21] width 15 height 12
click at [410, 89] on span "**********" at bounding box center [230, 83] width 362 height 13
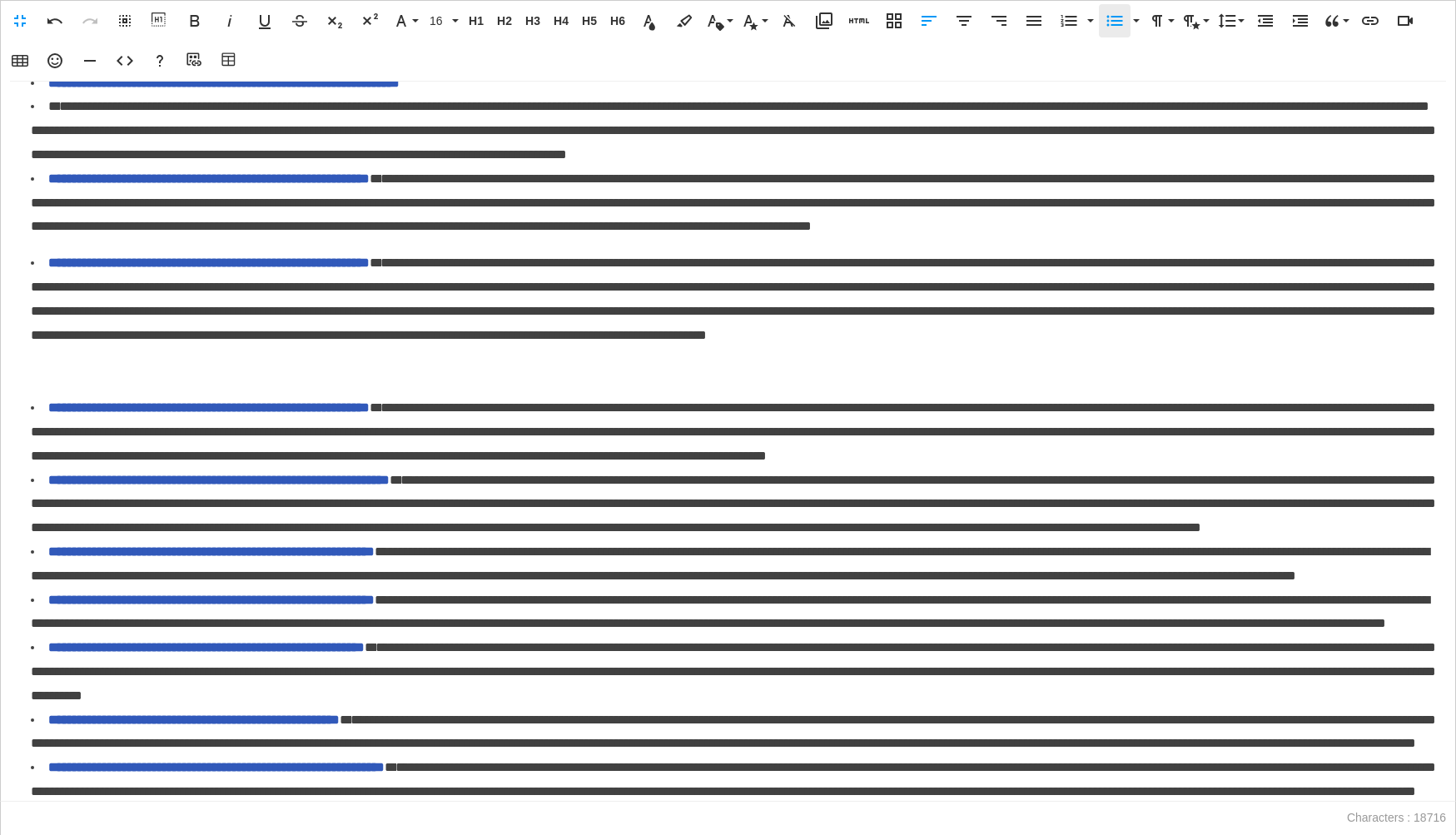
click at [1115, 25] on icon "button" at bounding box center [1115, 22] width 16 height 11
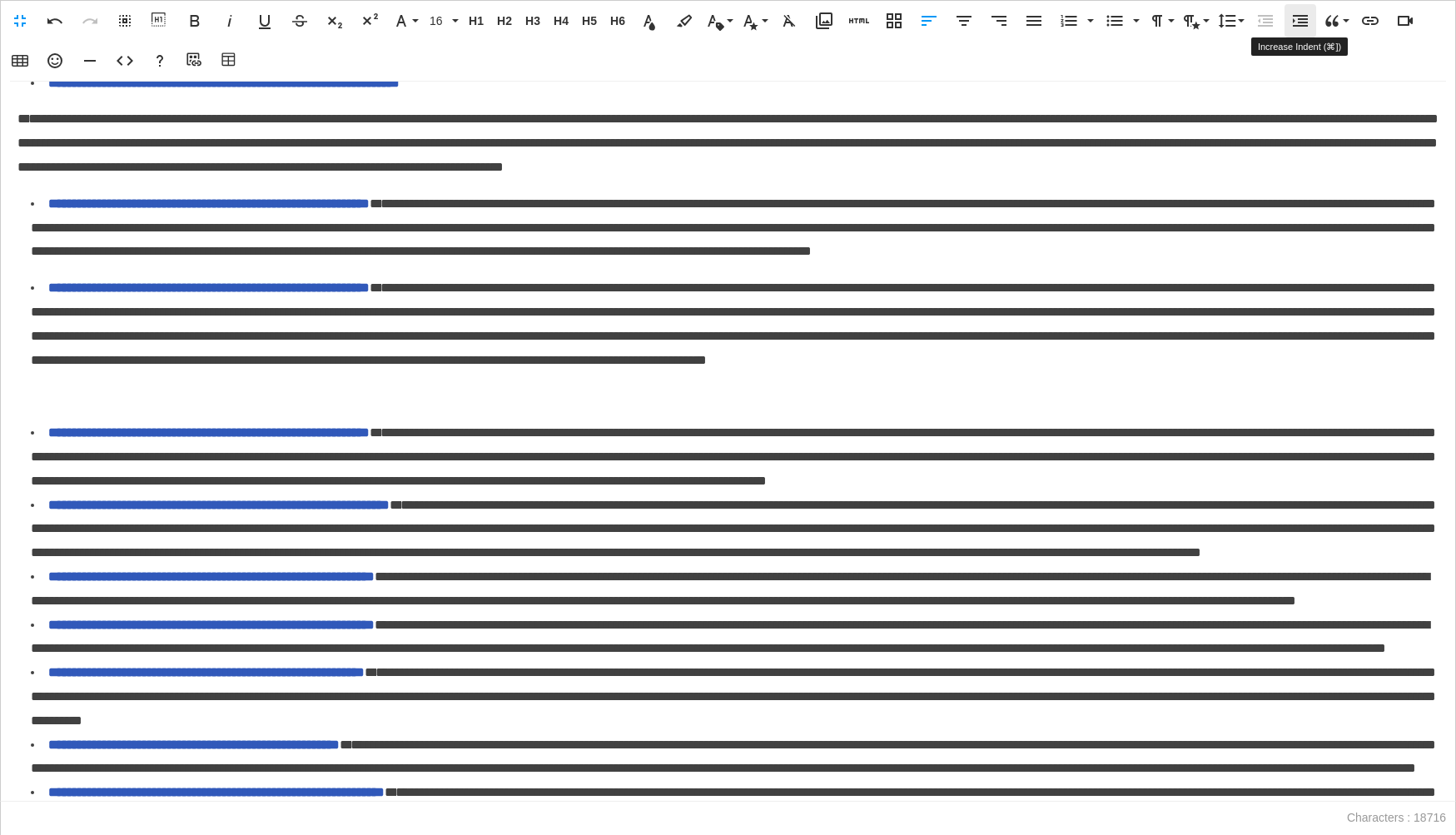
click at [1296, 32] on button "Increase Indent" at bounding box center [1300, 21] width 32 height 33
click at [498, 258] on span "**********" at bounding box center [733, 227] width 1405 height 60
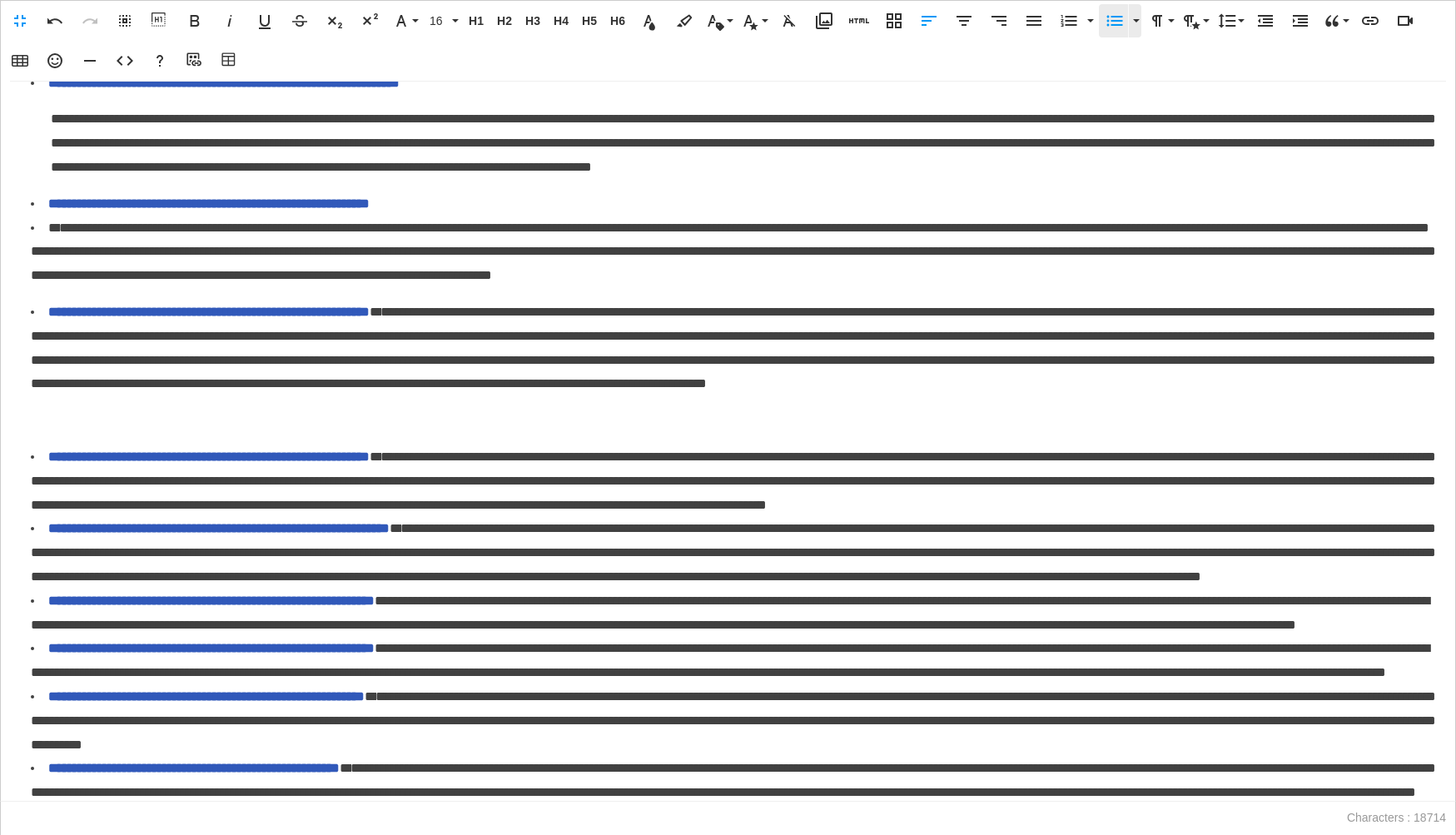
click at [1111, 23] on icon "button" at bounding box center [1114, 21] width 20 height 20
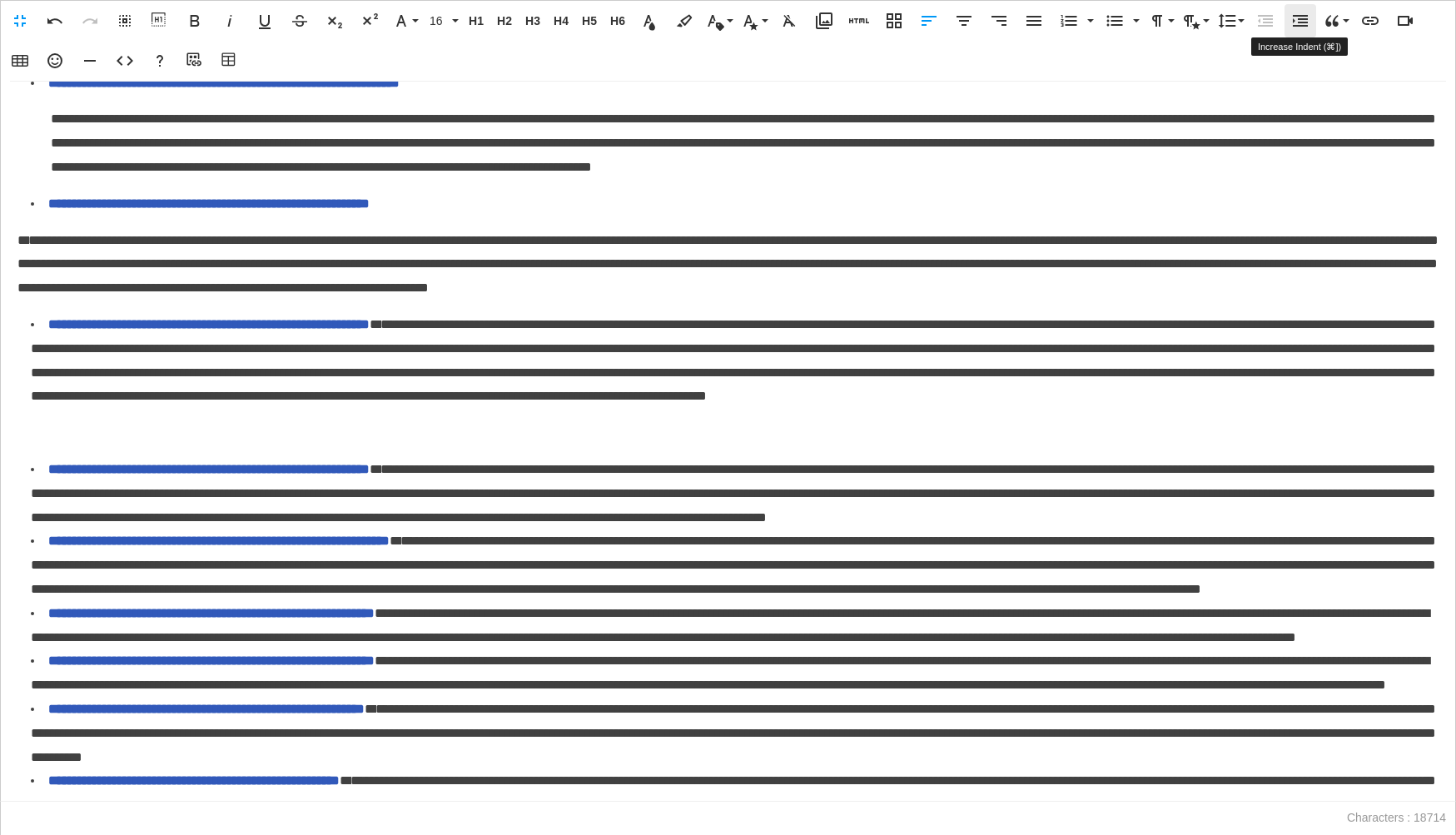
click at [1296, 22] on icon "button" at bounding box center [1300, 21] width 20 height 20
click at [459, 402] on span "**********" at bounding box center [733, 360] width 1405 height 84
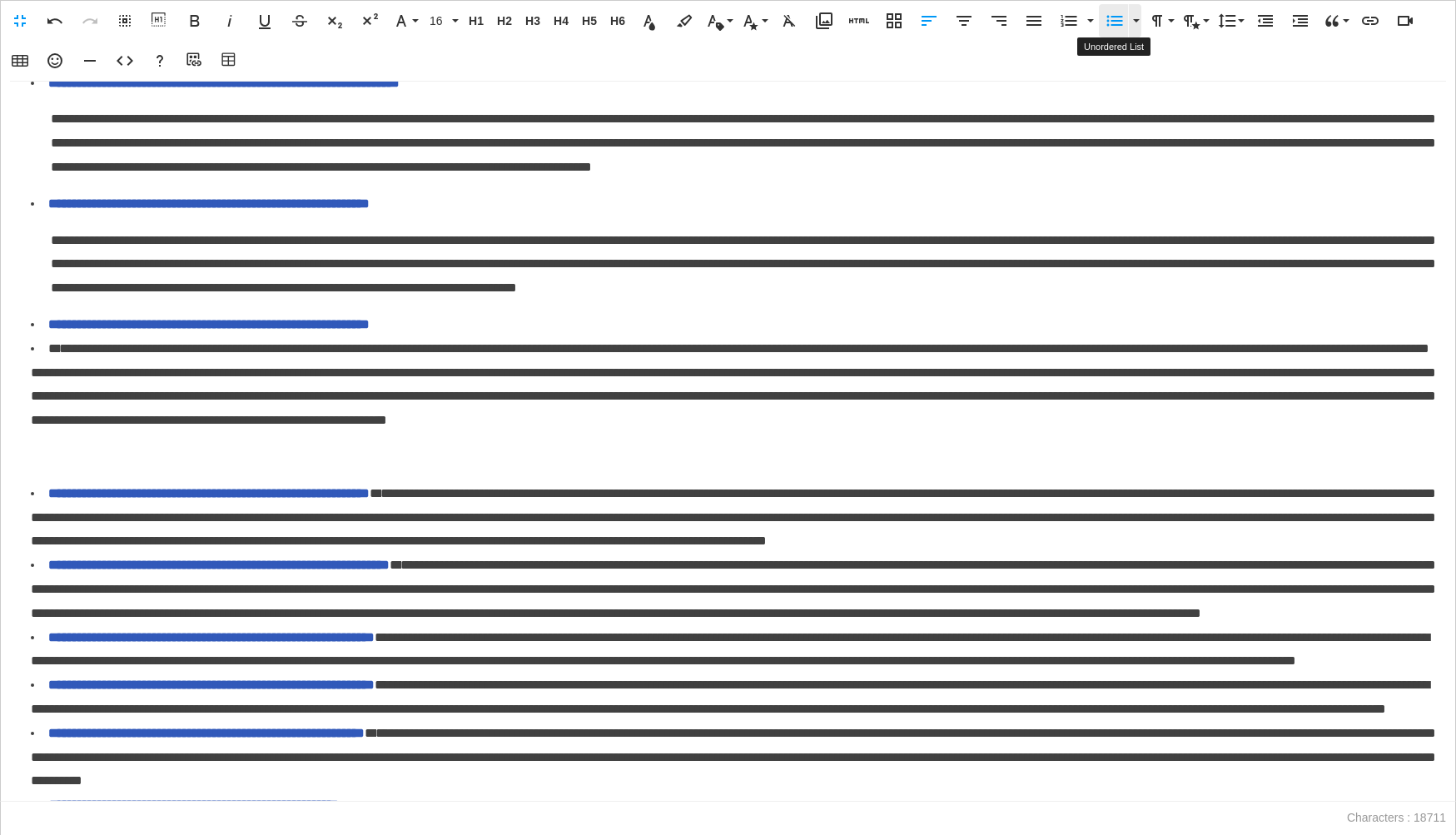
click at [1110, 25] on icon "button" at bounding box center [1115, 22] width 16 height 11
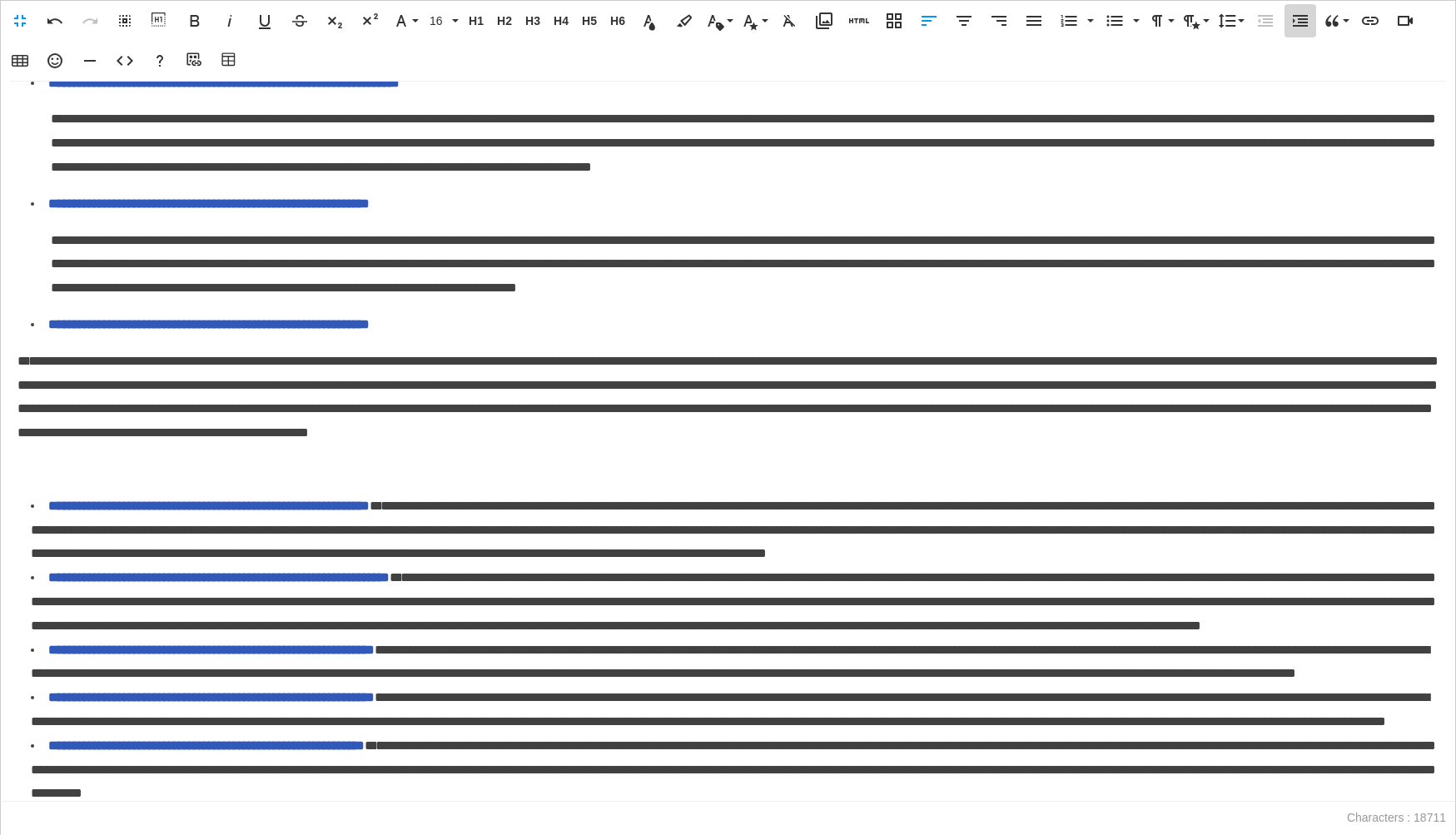
click at [1299, 21] on icon "button" at bounding box center [1300, 21] width 20 height 20
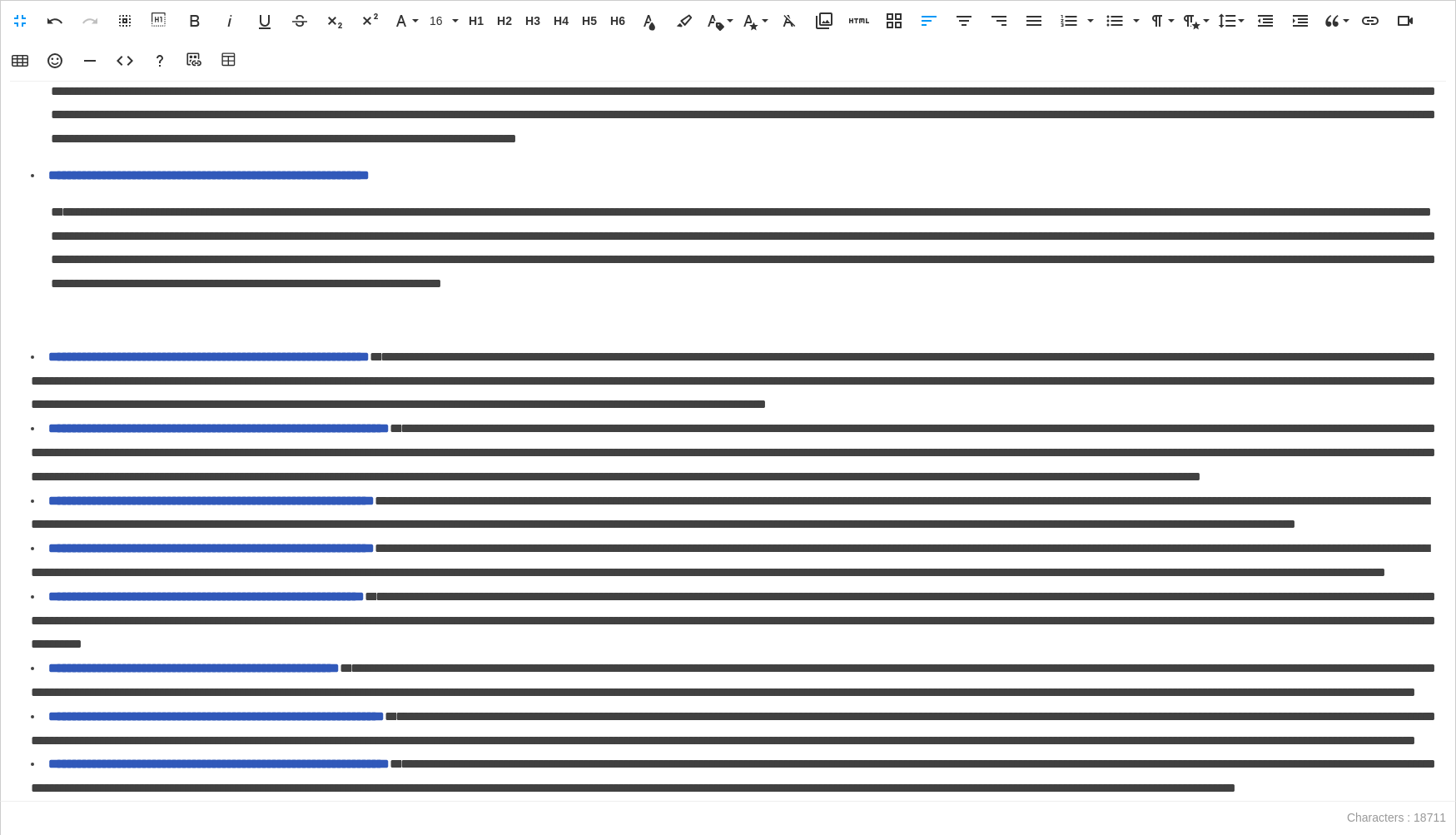
scroll to position [2236, 0]
click at [75, 333] on p at bounding box center [728, 321] width 1421 height 24
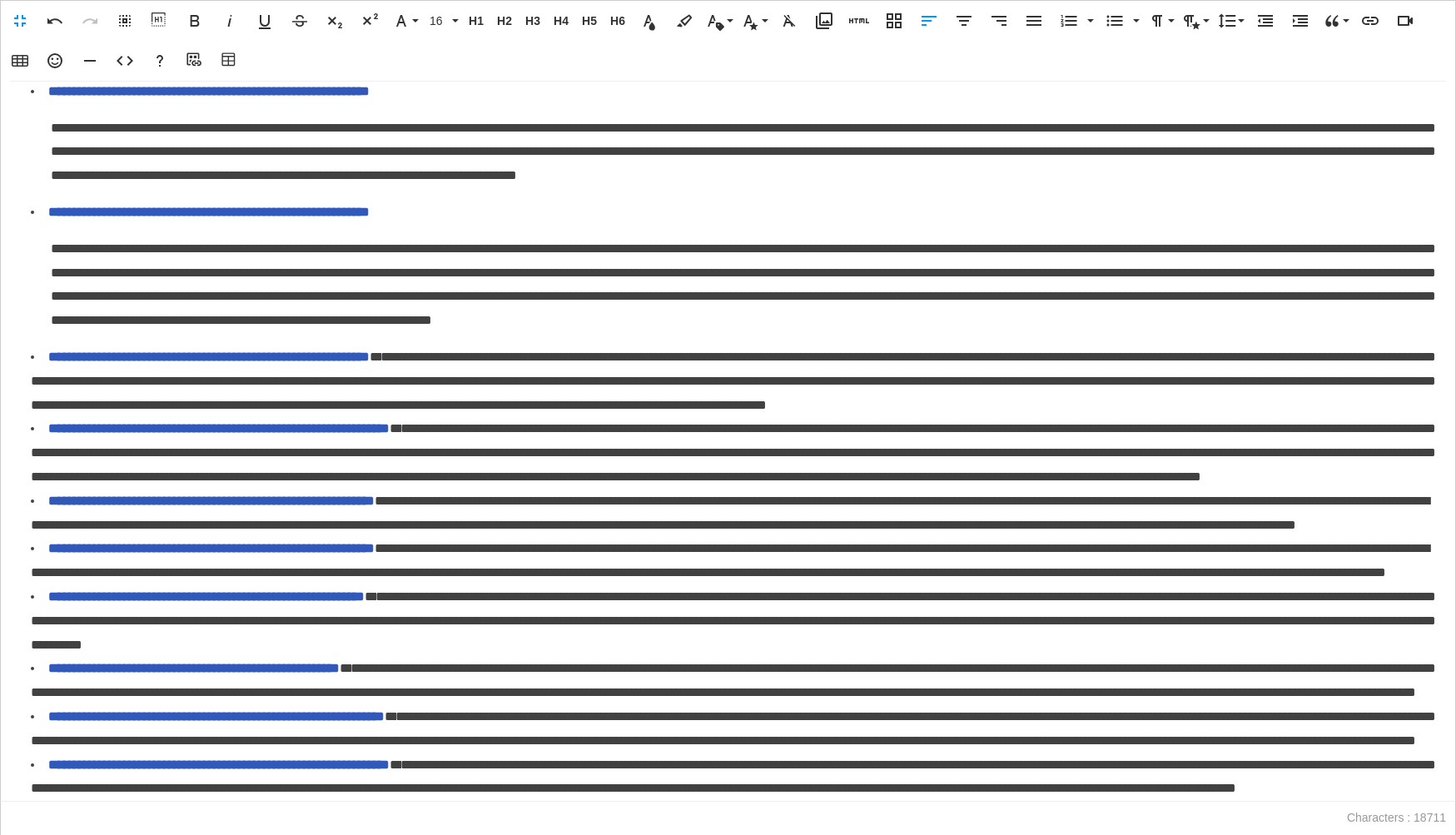
click at [508, 411] on span "**********" at bounding box center [733, 381] width 1405 height 60
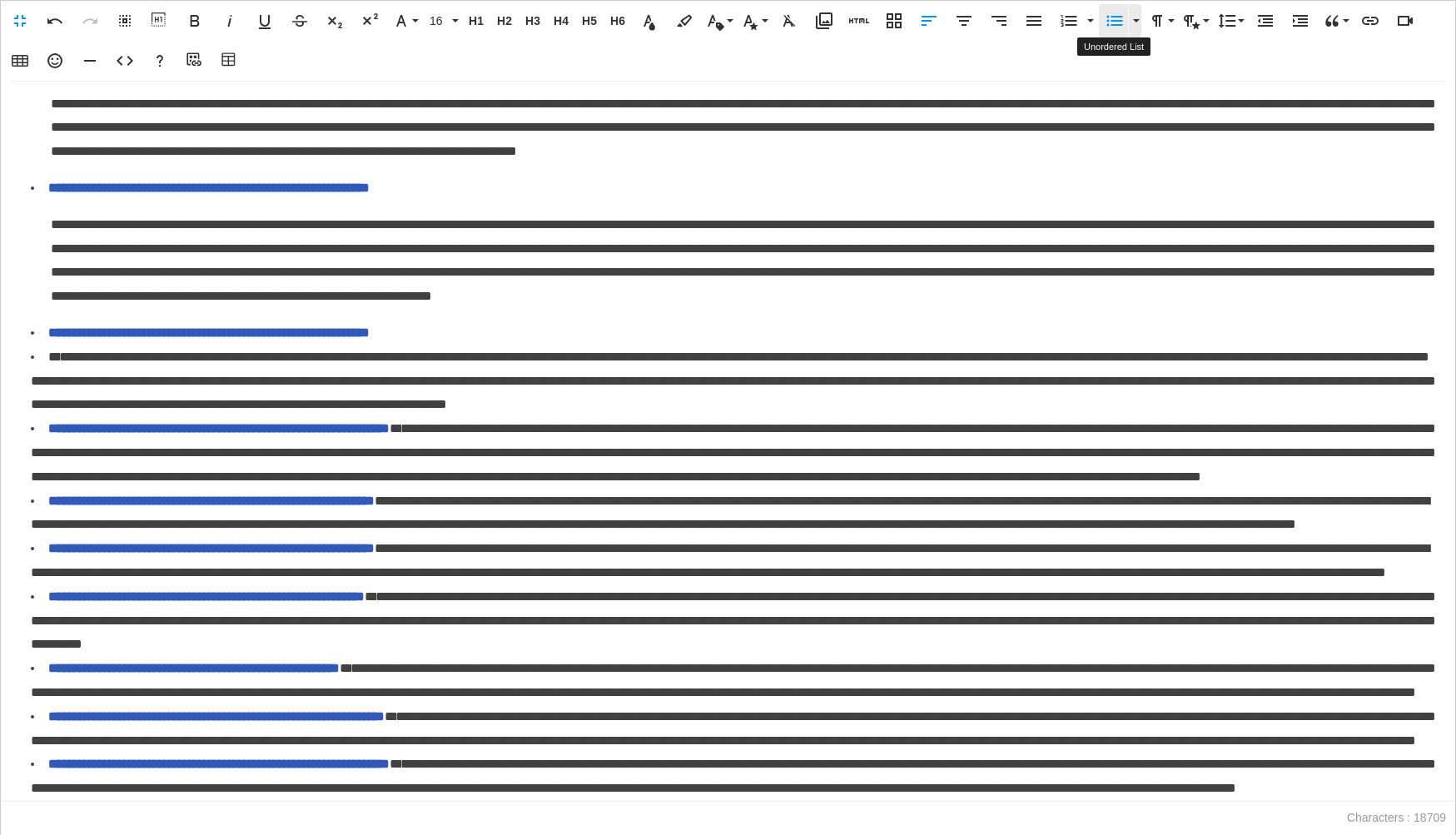
click at [1114, 21] on icon "button" at bounding box center [1115, 22] width 16 height 11
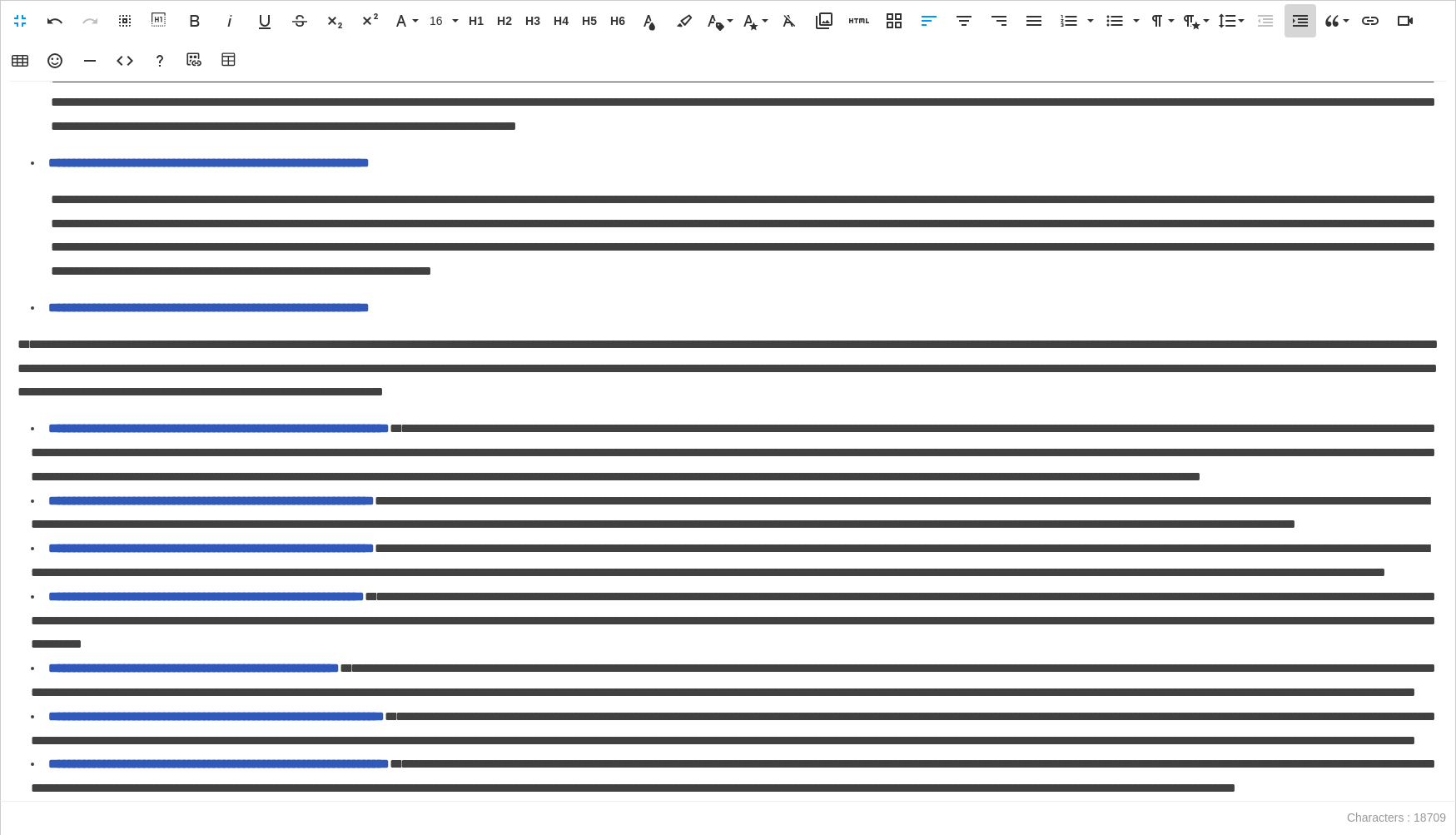
click at [1299, 29] on icon "button" at bounding box center [1300, 21] width 20 height 20
click at [400, 435] on span "**********" at bounding box center [224, 428] width 353 height 13
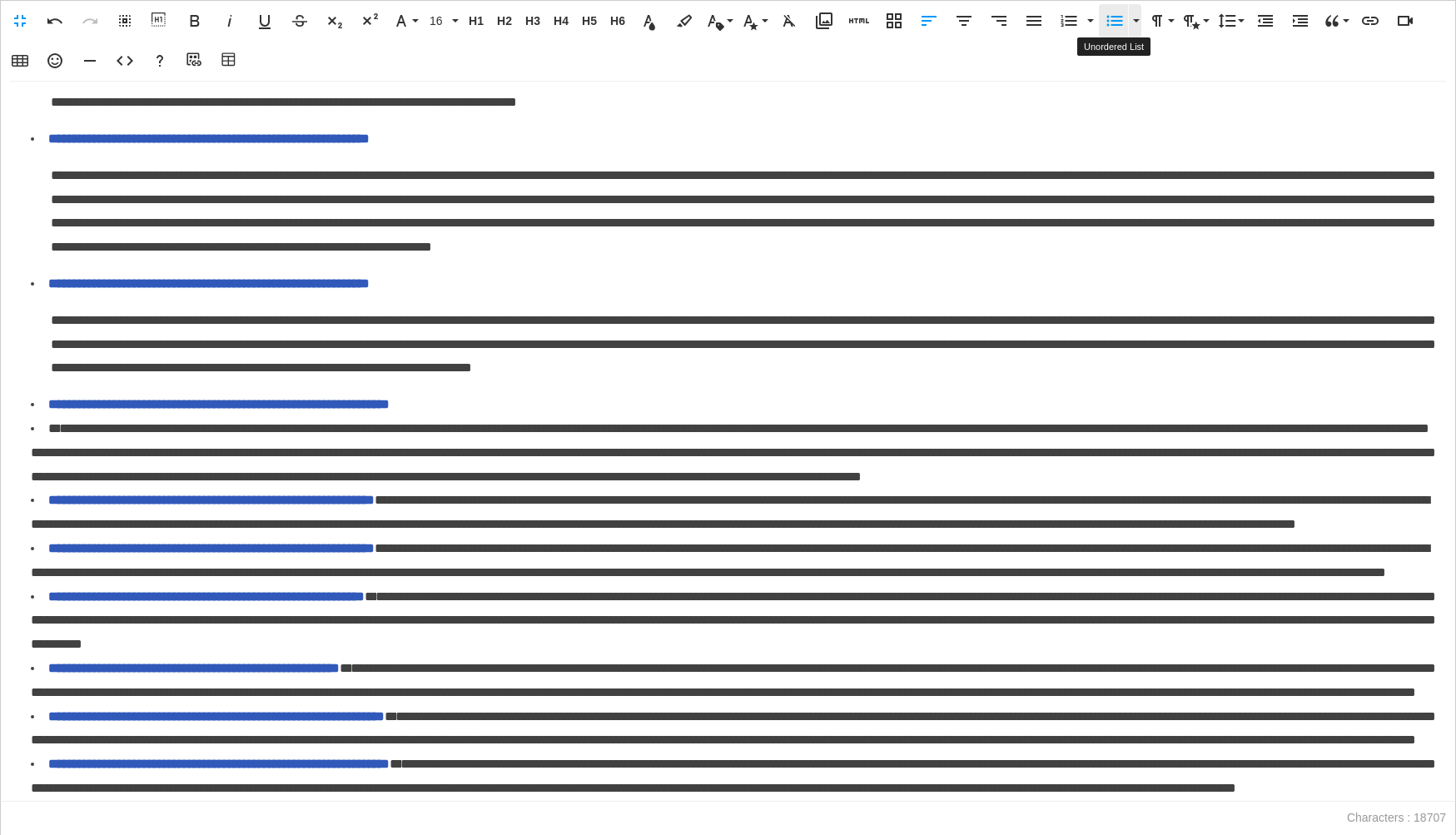
click at [1118, 24] on icon "button" at bounding box center [1115, 22] width 16 height 11
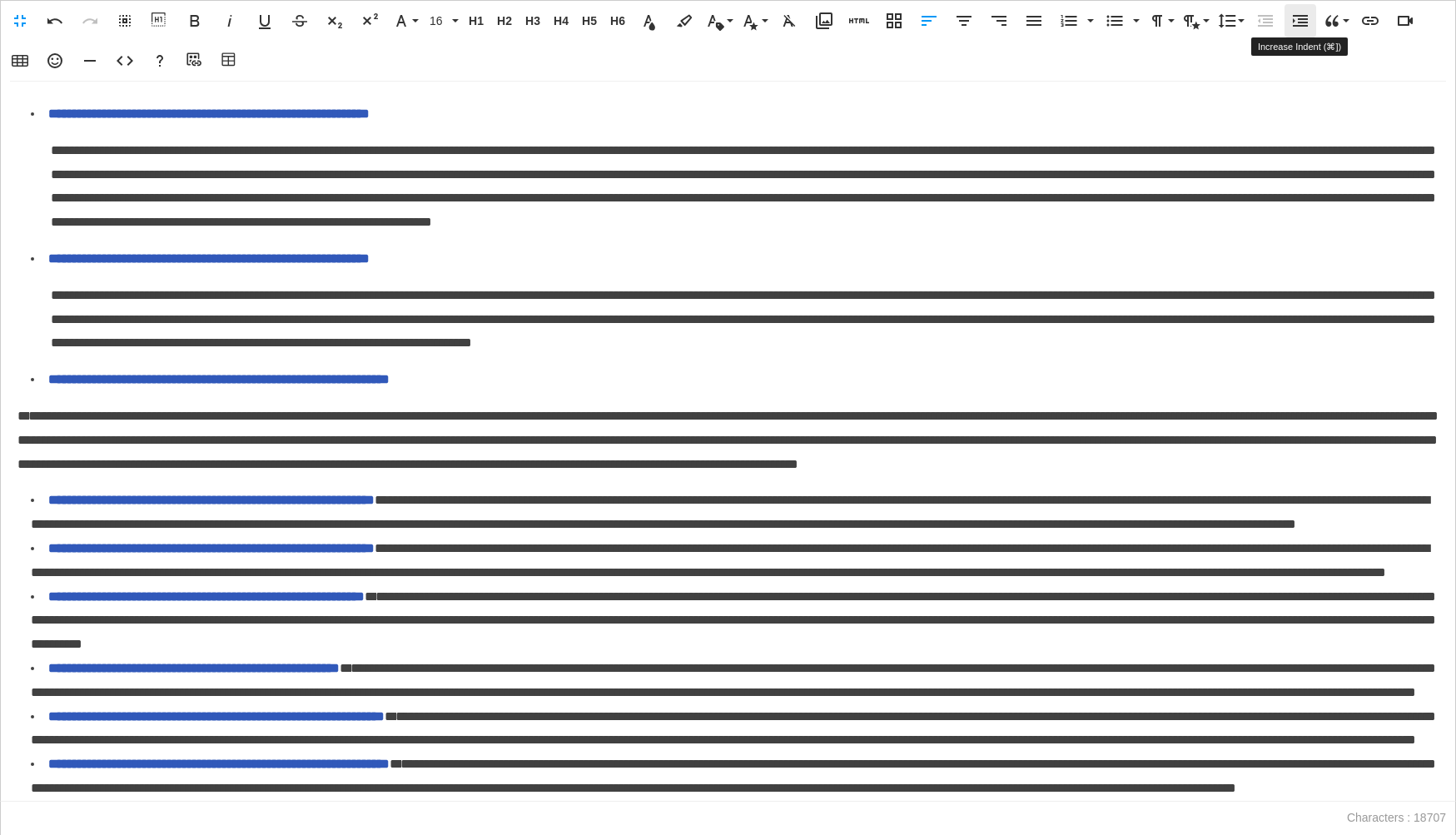
click at [1297, 26] on icon "button" at bounding box center [1300, 21] width 20 height 20
click at [522, 494] on span "**********" at bounding box center [729, 512] width 1398 height 37
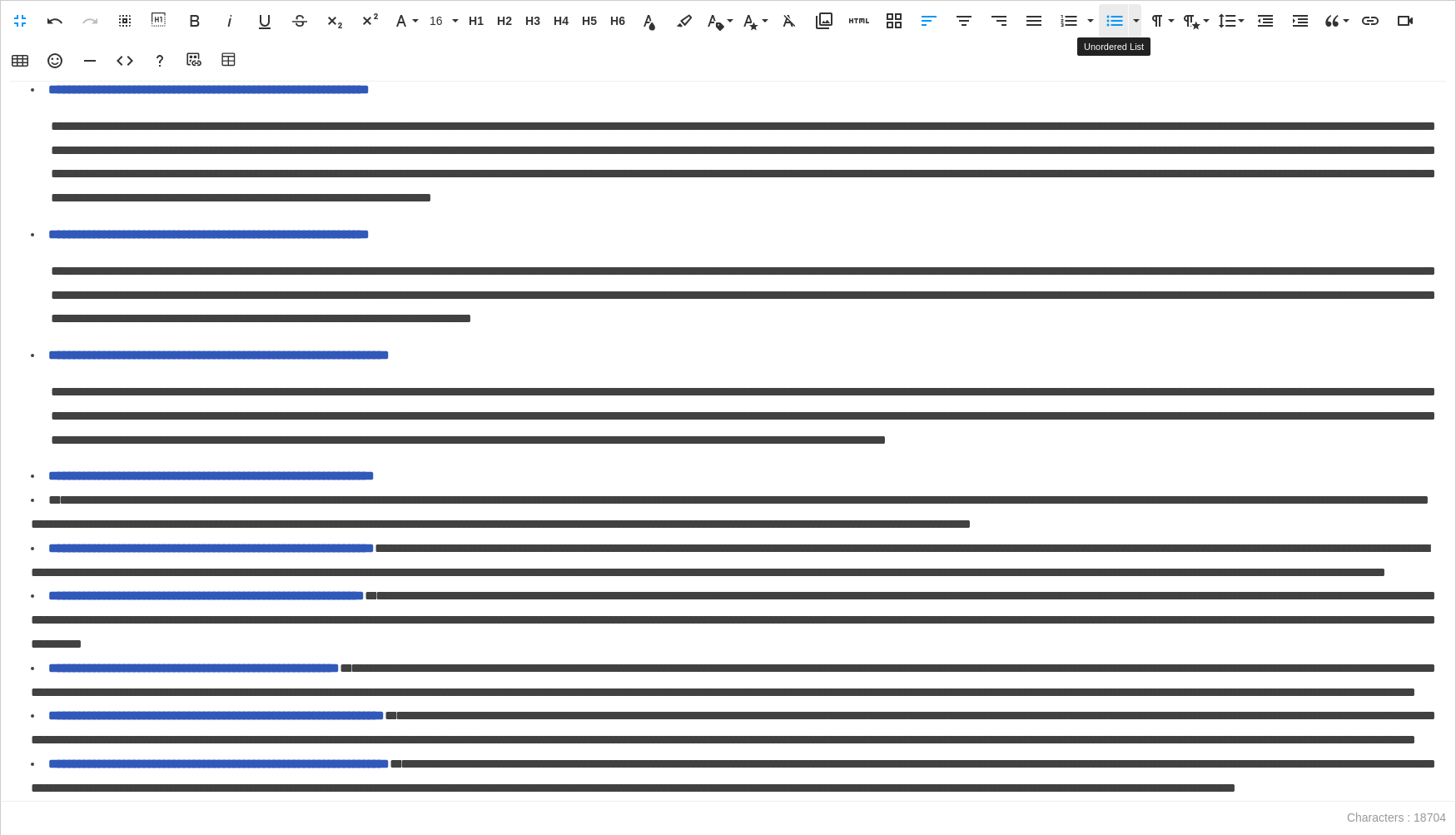
click at [1120, 18] on icon "button" at bounding box center [1114, 21] width 20 height 20
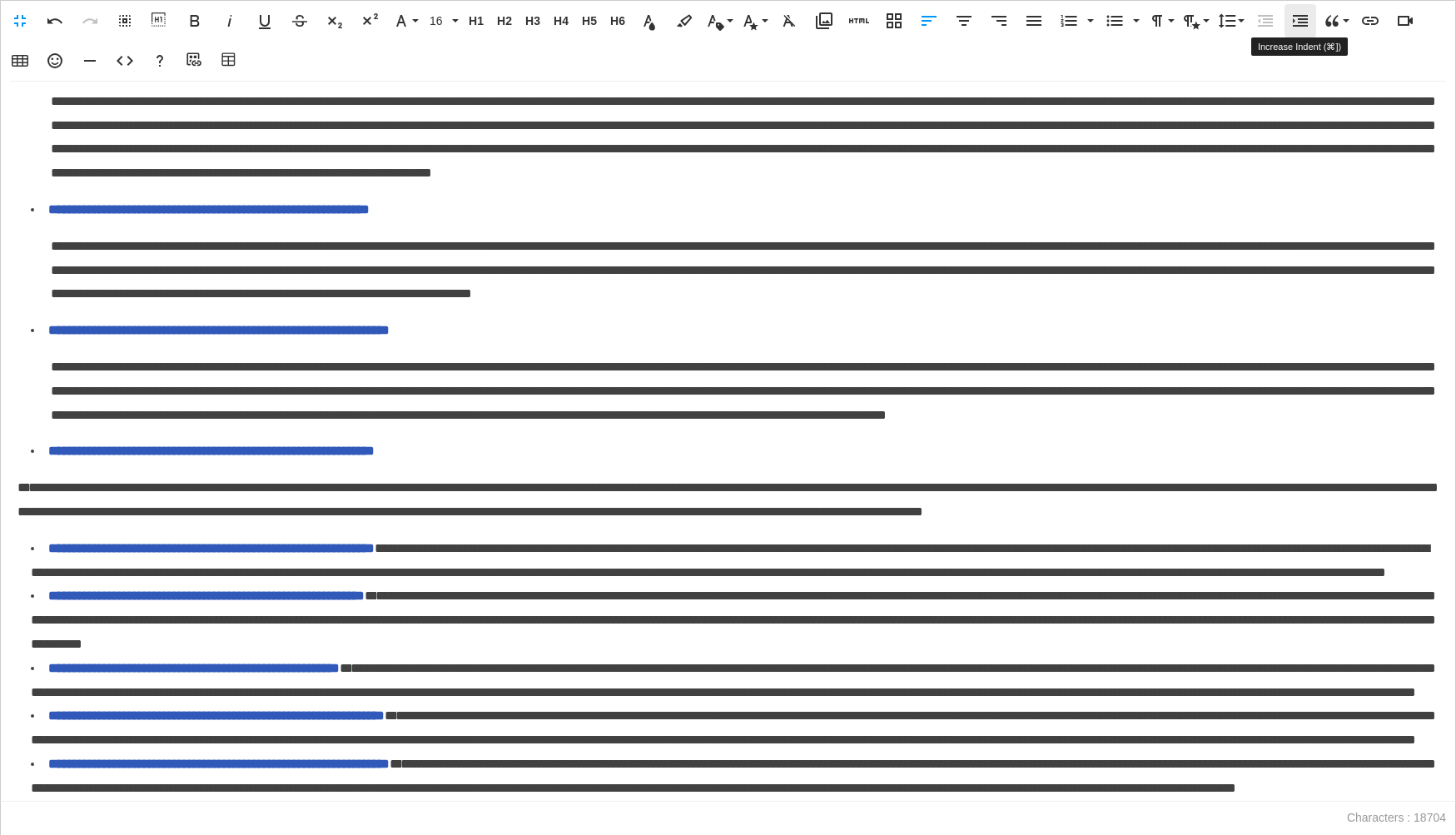
click at [1298, 28] on icon "button" at bounding box center [1300, 21] width 20 height 20
click at [515, 542] on span "**********" at bounding box center [729, 560] width 1398 height 37
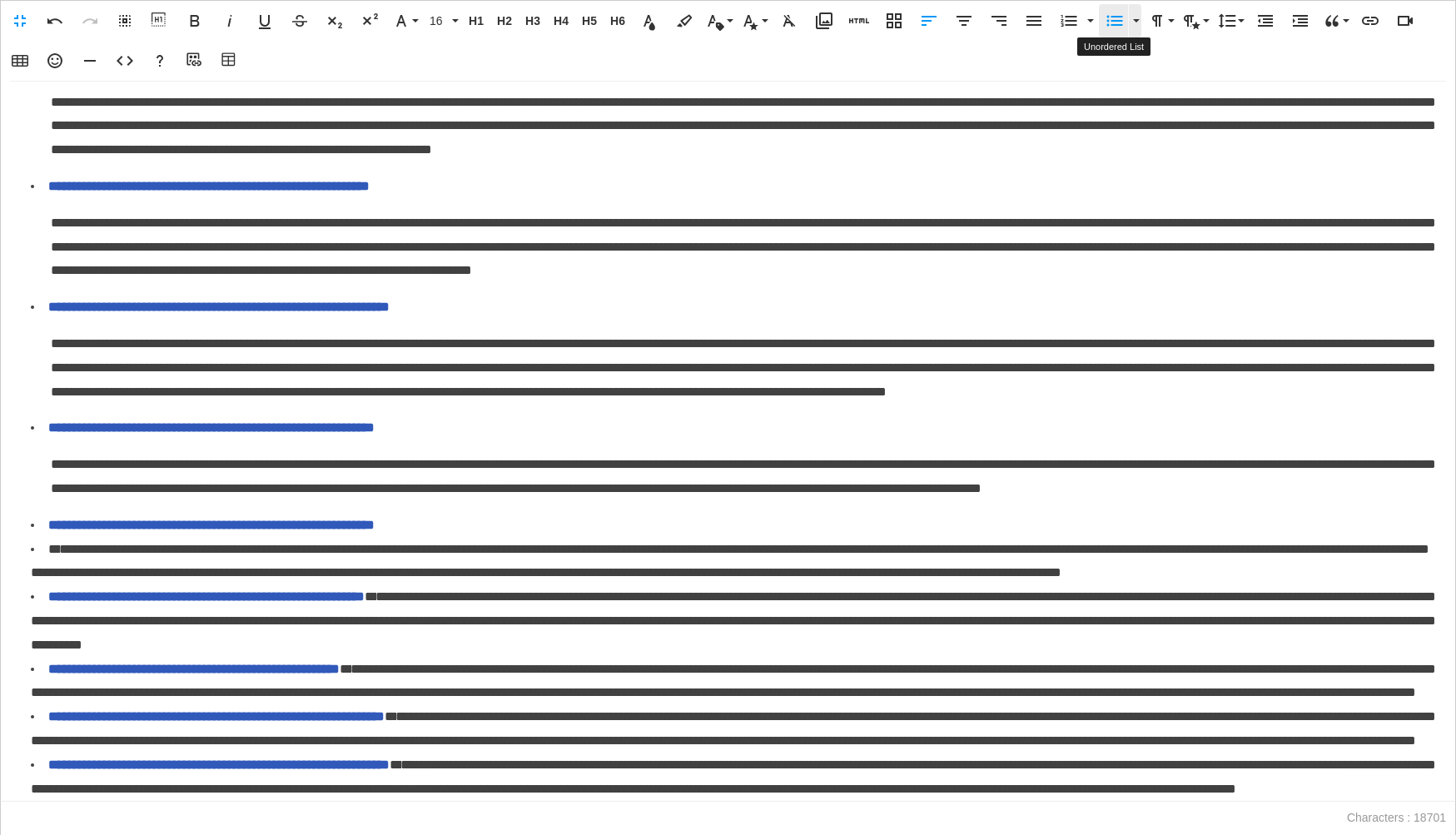
click at [1114, 26] on icon "button" at bounding box center [1114, 21] width 20 height 20
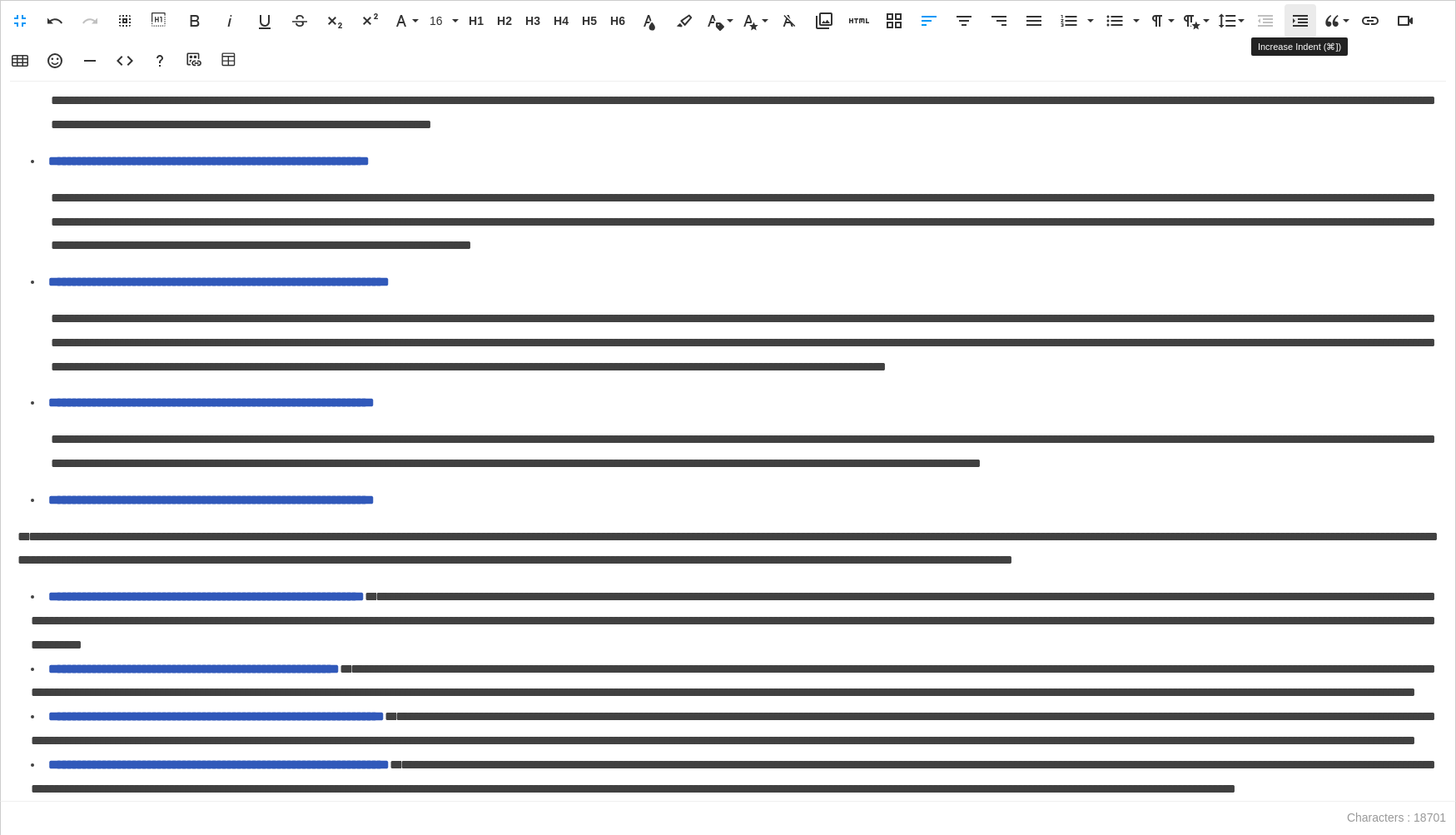
click at [1296, 26] on icon "button" at bounding box center [1300, 21] width 15 height 12
click at [477, 591] on span "**********" at bounding box center [733, 620] width 1405 height 60
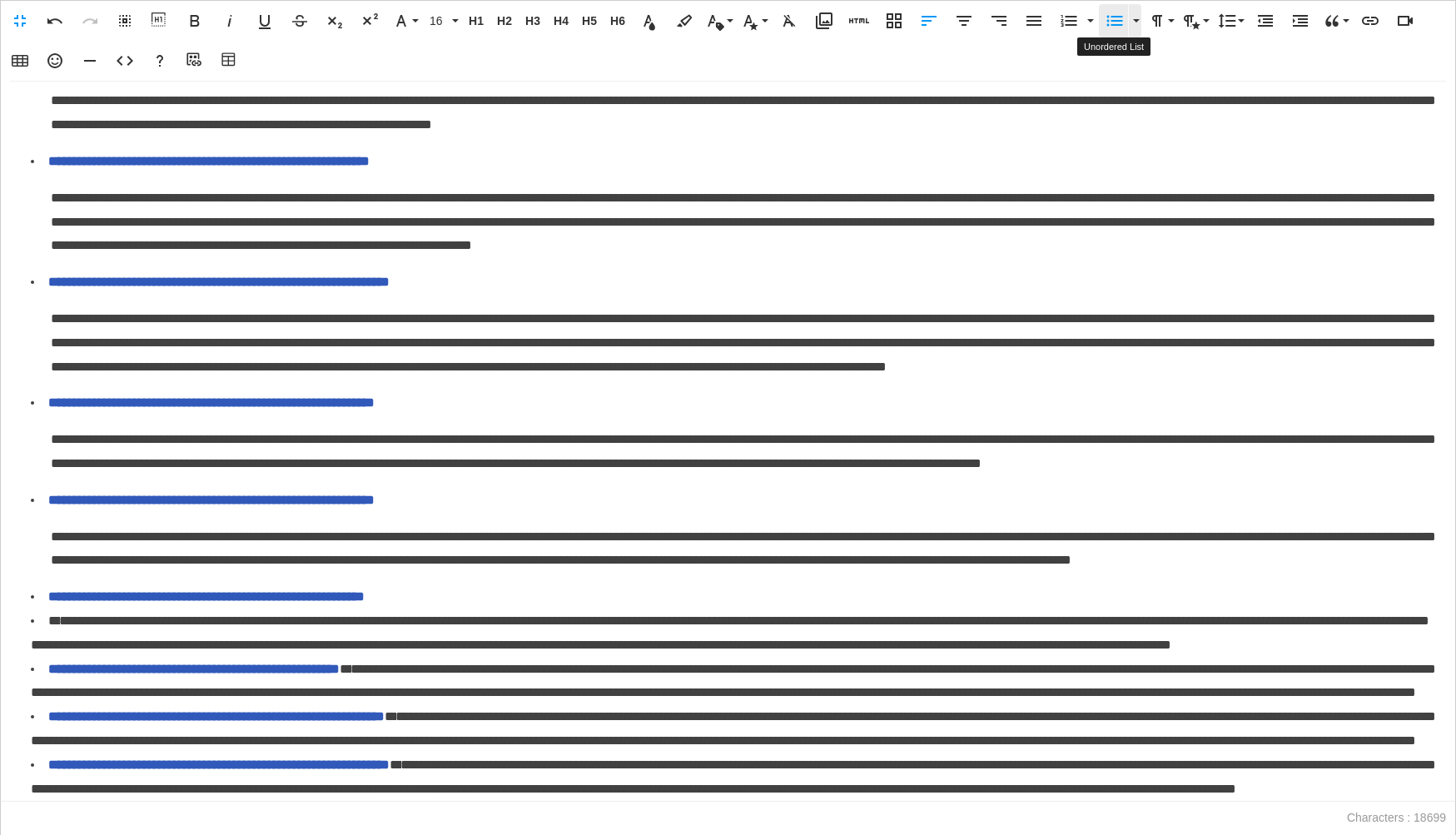
click at [1119, 14] on icon "button" at bounding box center [1114, 21] width 20 height 20
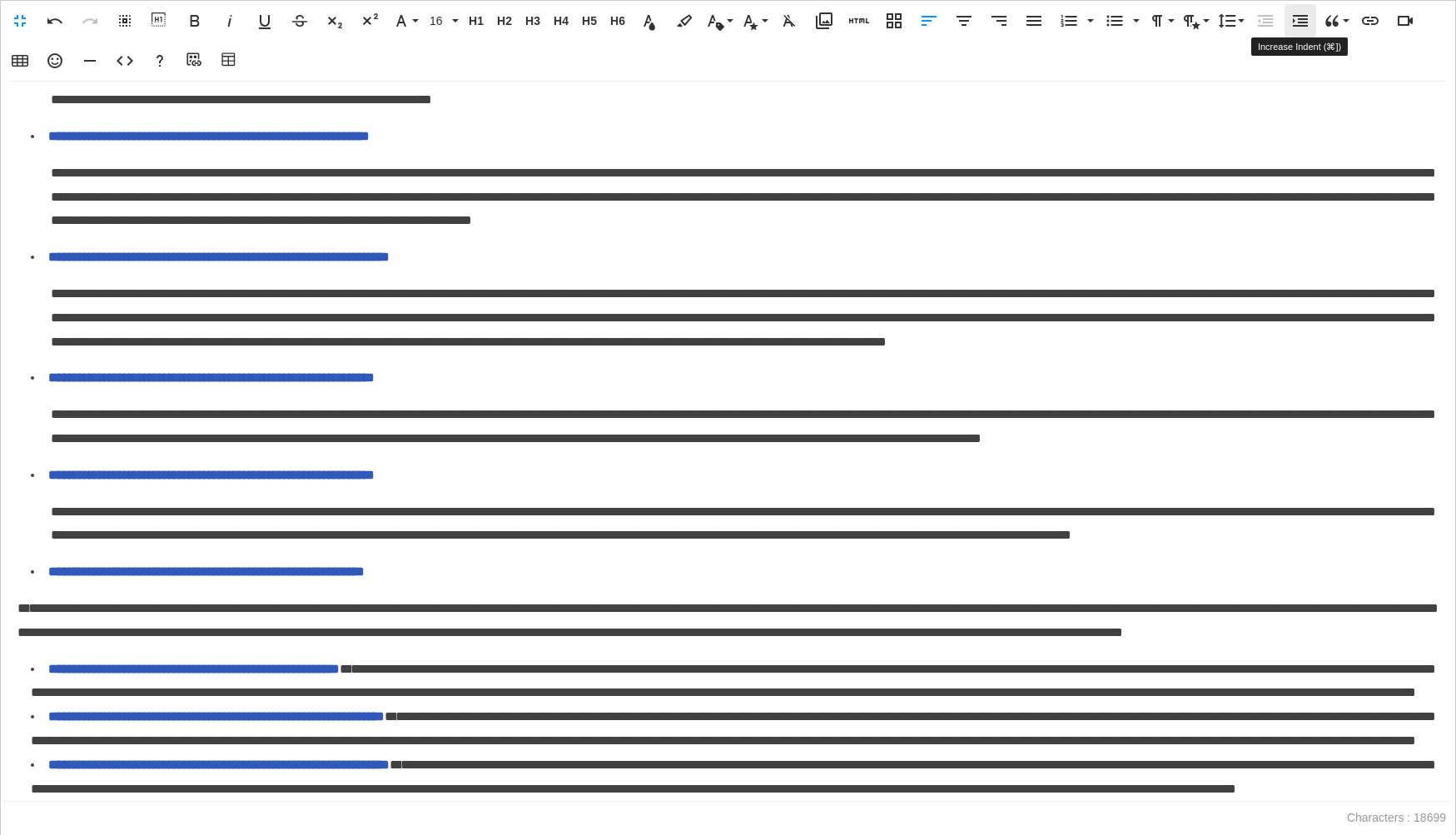
click at [1297, 28] on icon "button" at bounding box center [1300, 21] width 20 height 20
click at [453, 663] on span "**********" at bounding box center [733, 681] width 1405 height 37
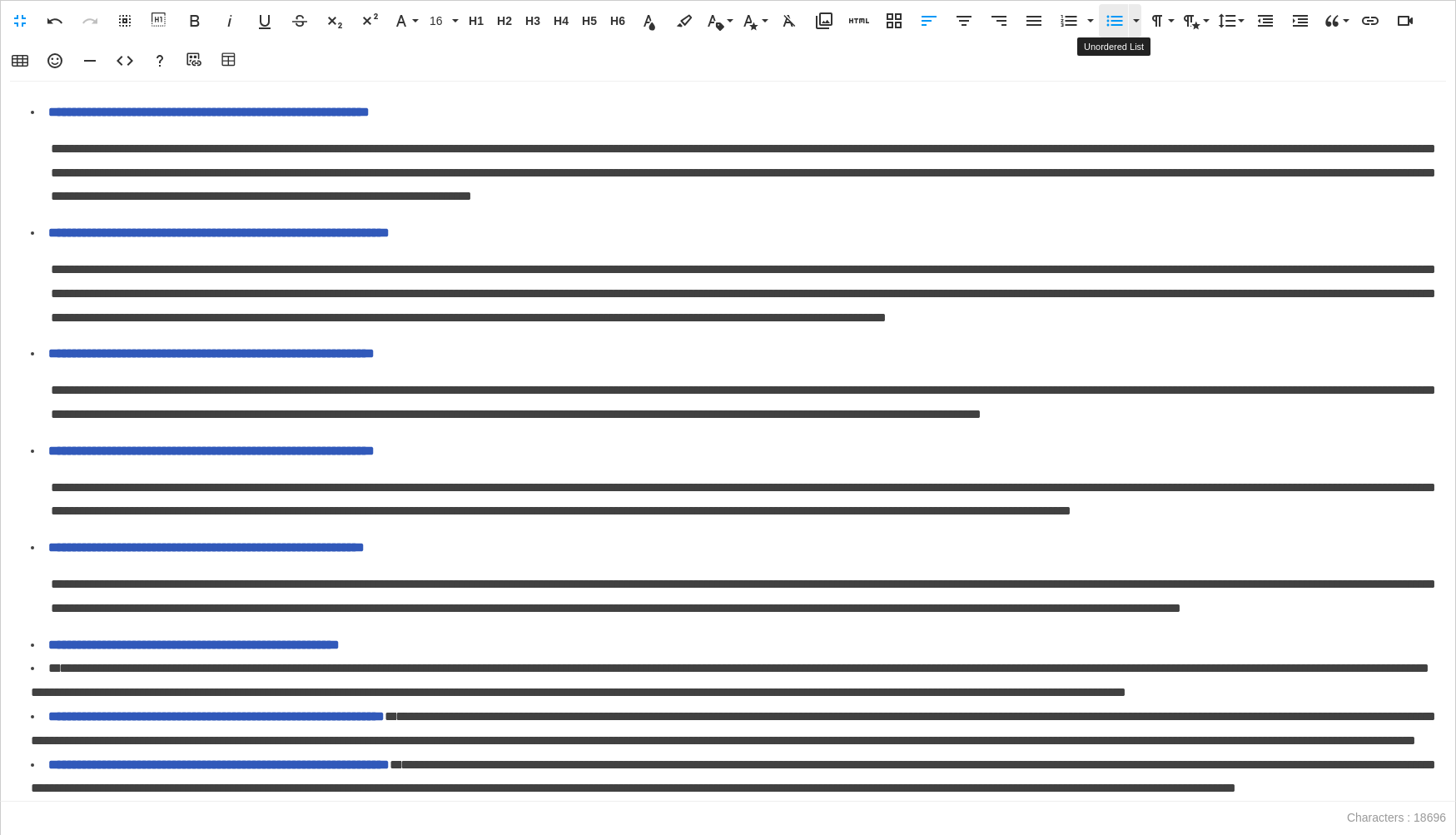
click at [1112, 27] on icon "button" at bounding box center [1114, 21] width 20 height 20
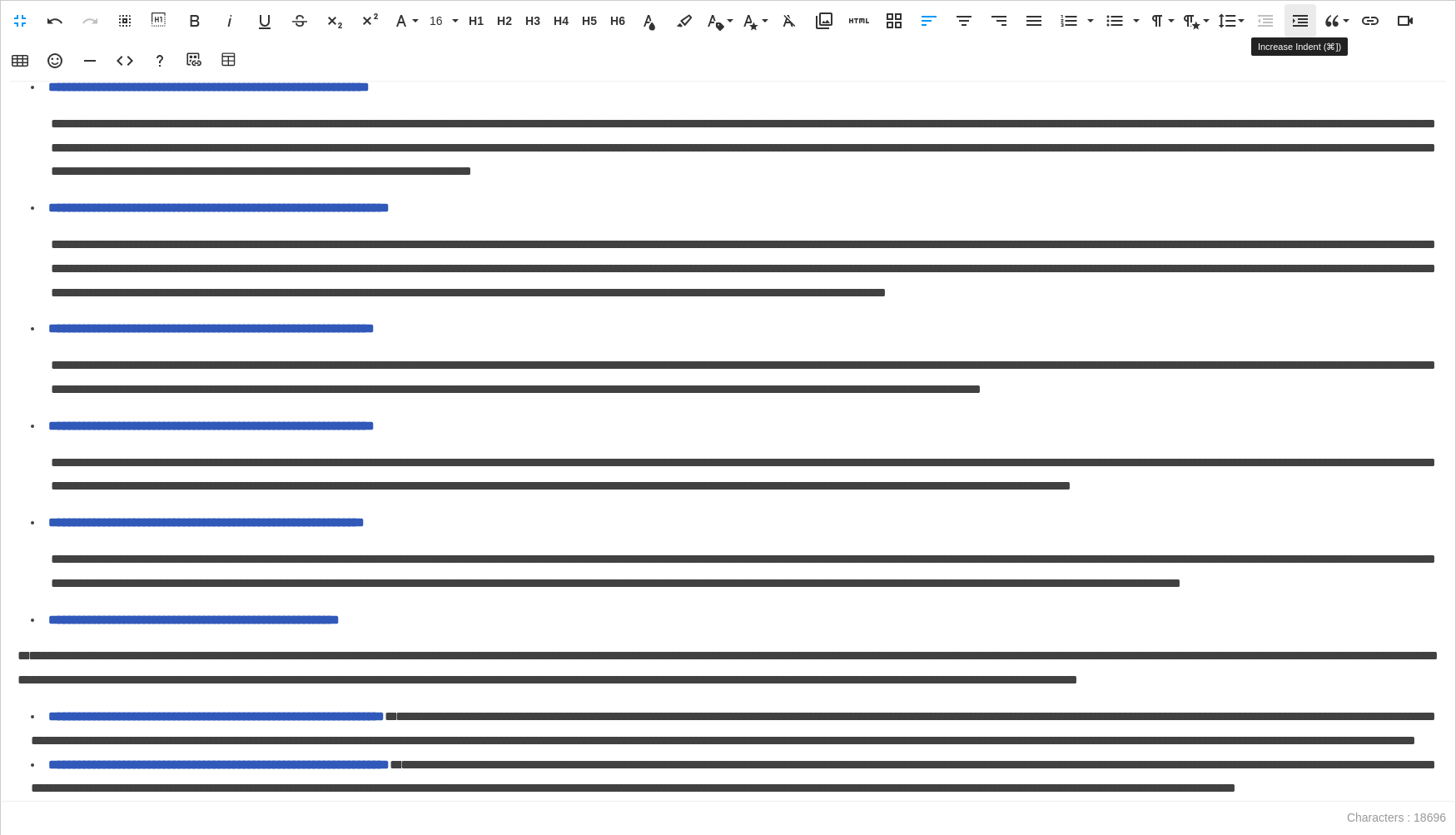
click at [1302, 25] on icon "button" at bounding box center [1300, 21] width 15 height 12
click at [538, 711] on span "**********" at bounding box center [733, 729] width 1405 height 37
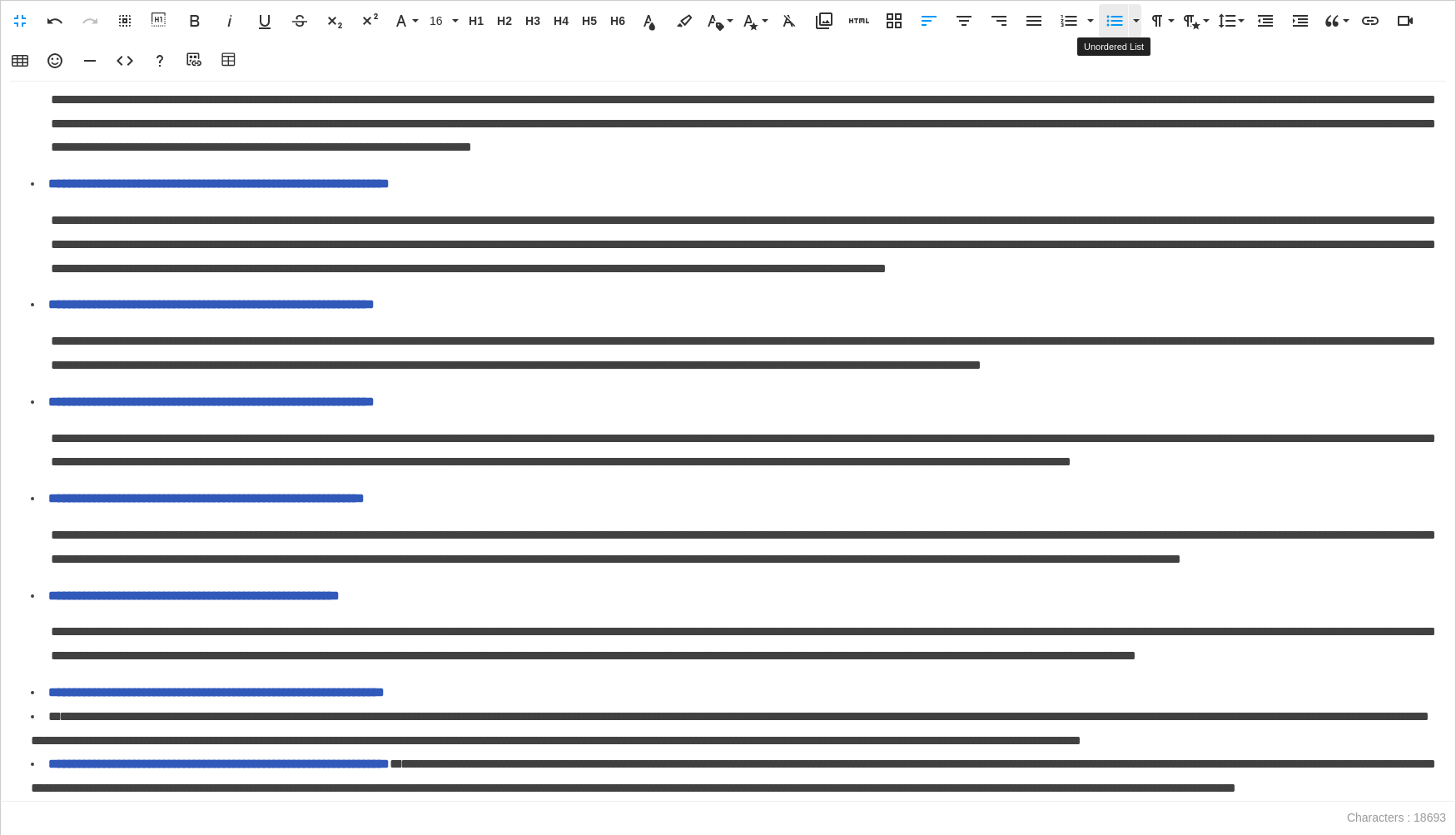
click at [1119, 22] on icon "button" at bounding box center [1114, 21] width 20 height 20
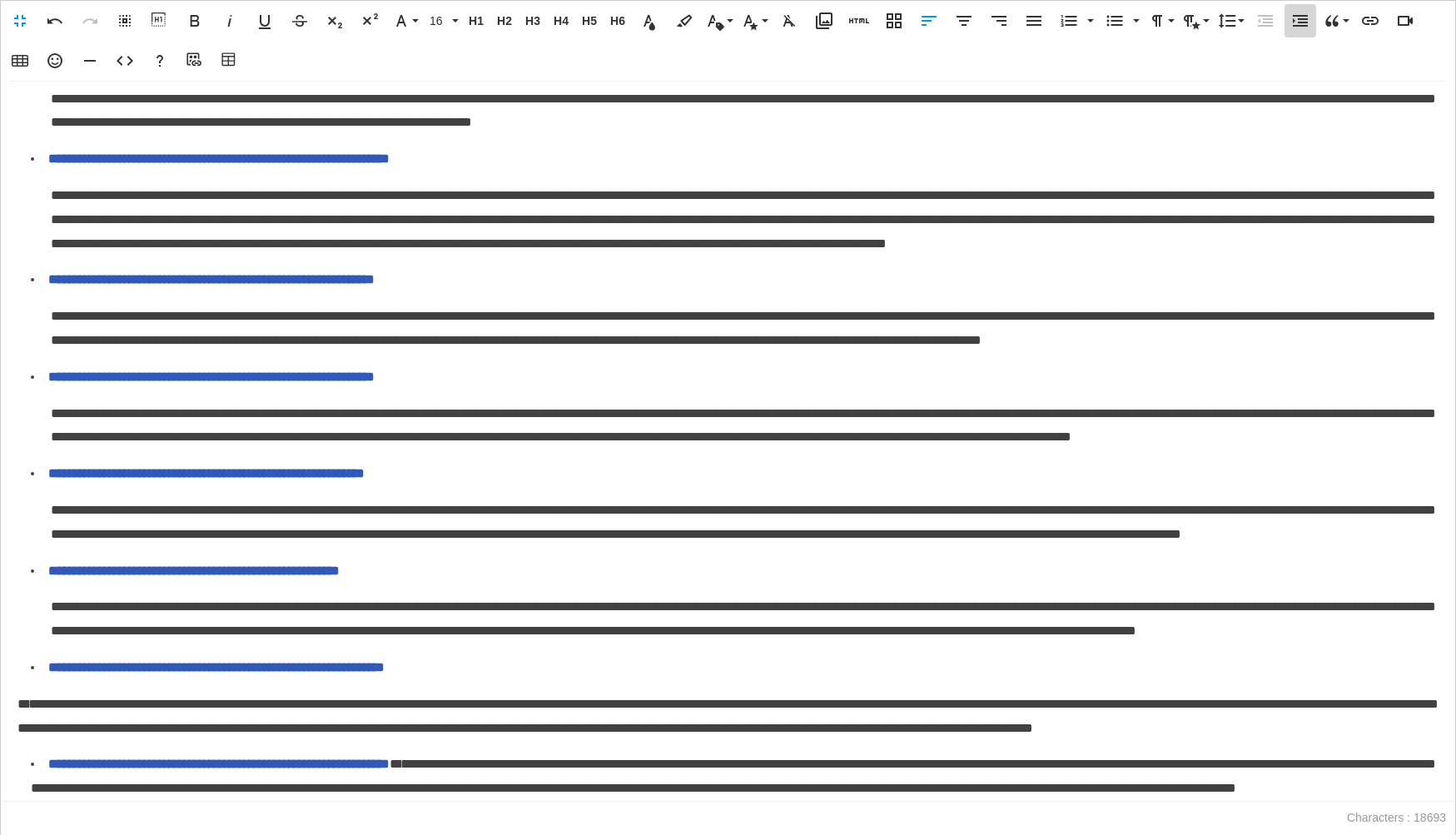
click at [1302, 24] on icon "button" at bounding box center [1300, 21] width 20 height 20
click at [532, 757] on span "**********" at bounding box center [733, 775] width 1405 height 37
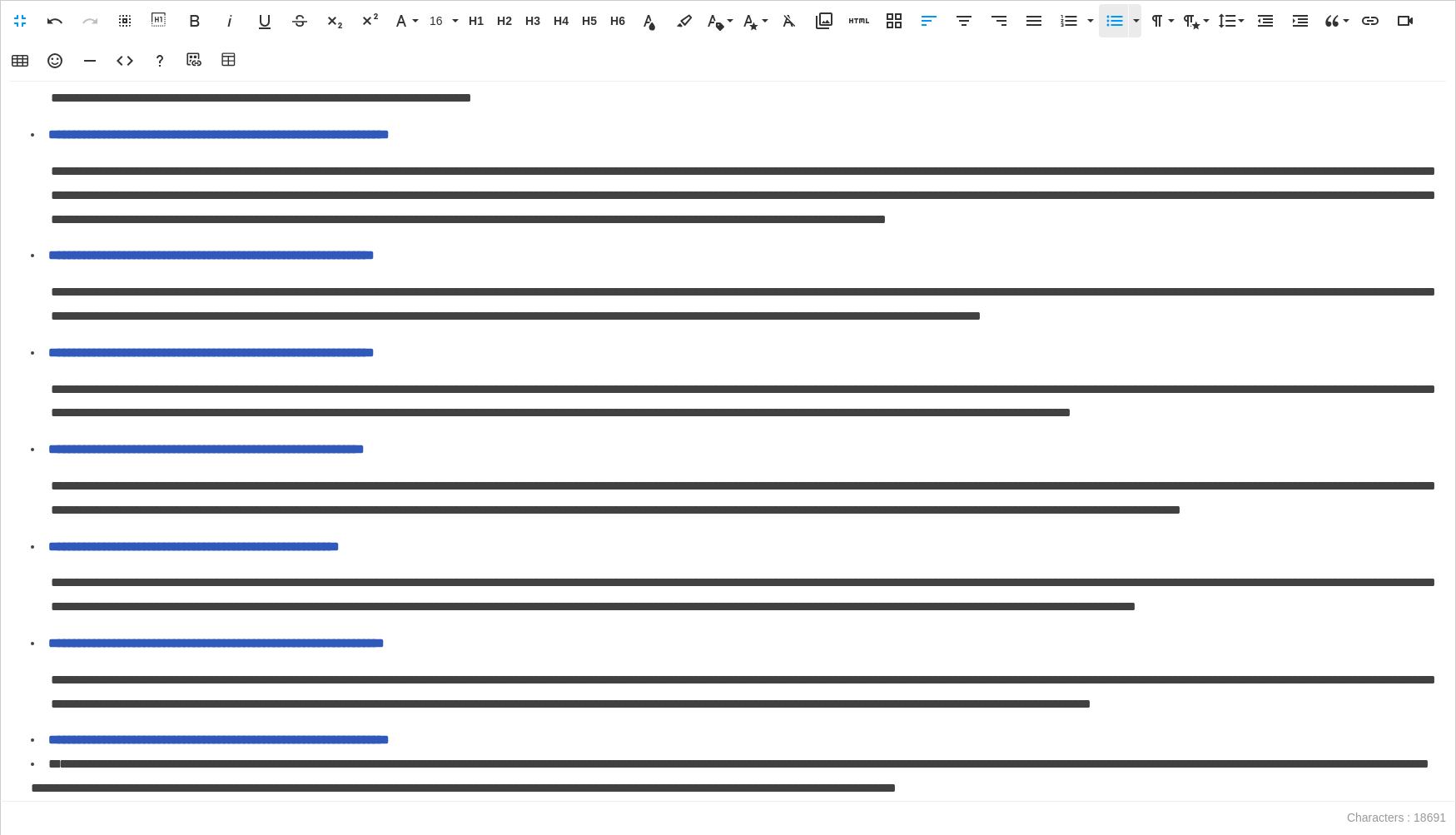
click at [1105, 21] on icon "button" at bounding box center [1114, 21] width 20 height 20
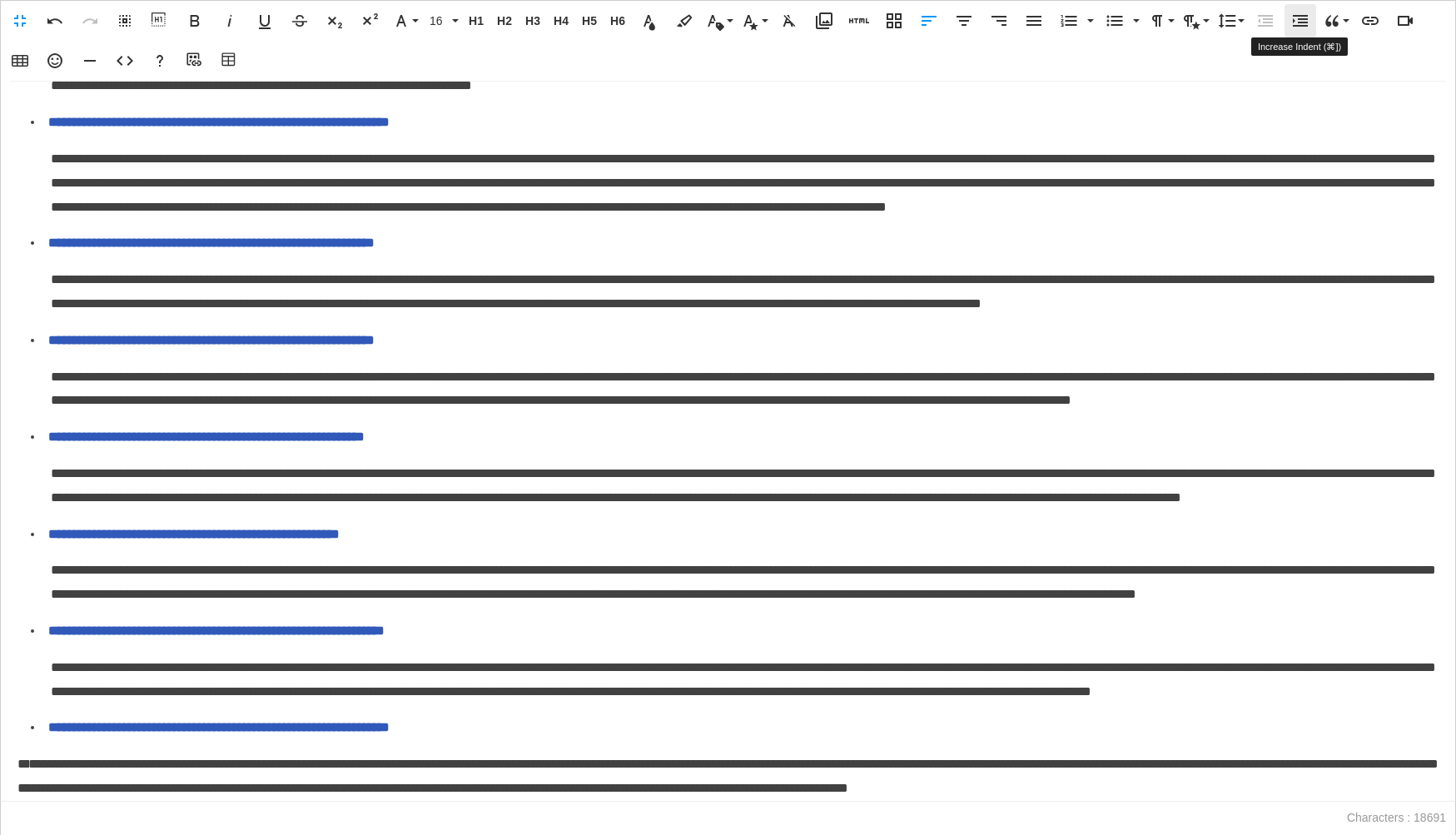
click at [1303, 25] on icon "button" at bounding box center [1300, 21] width 15 height 12
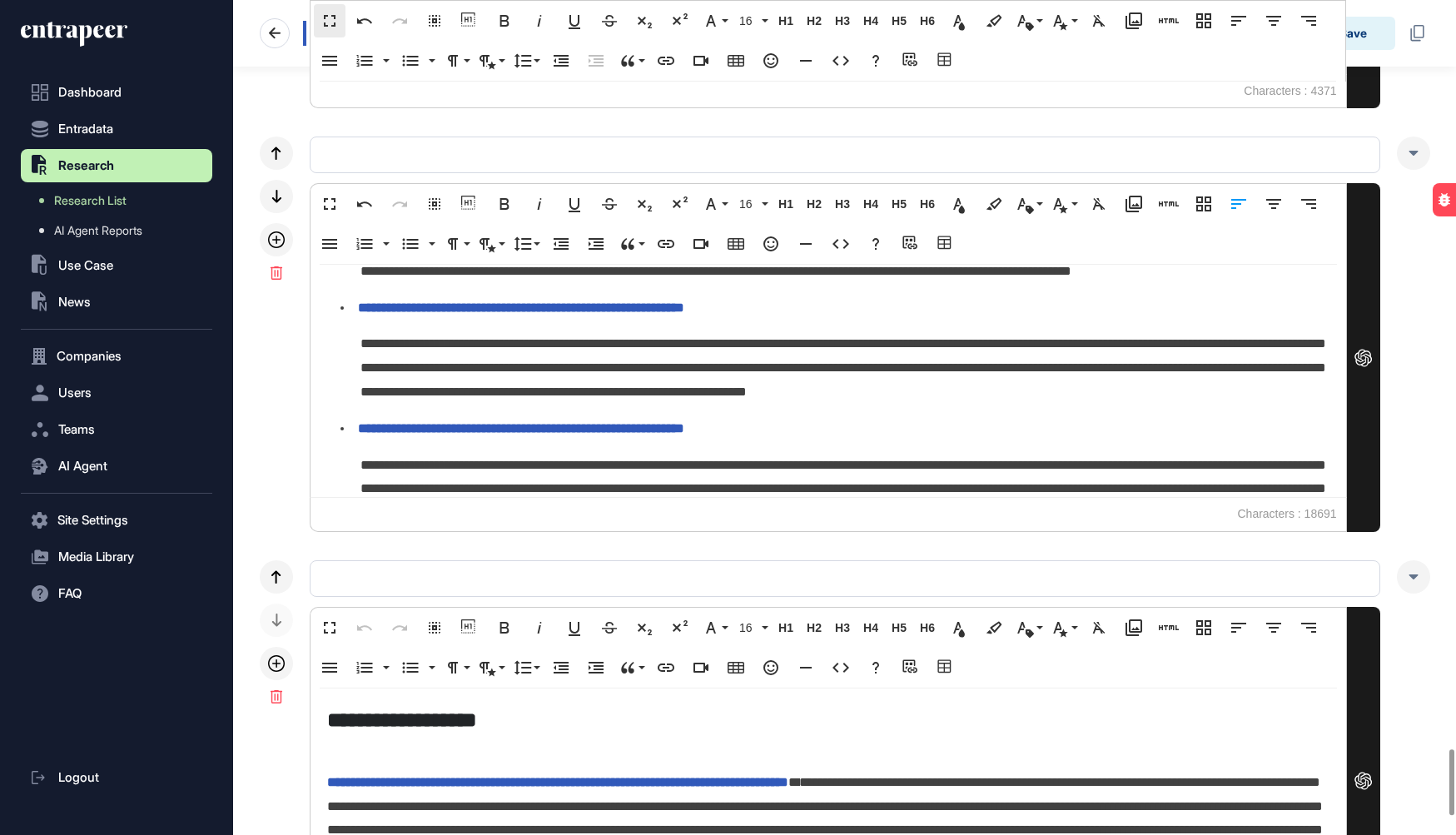
scroll to position [9706, 0]
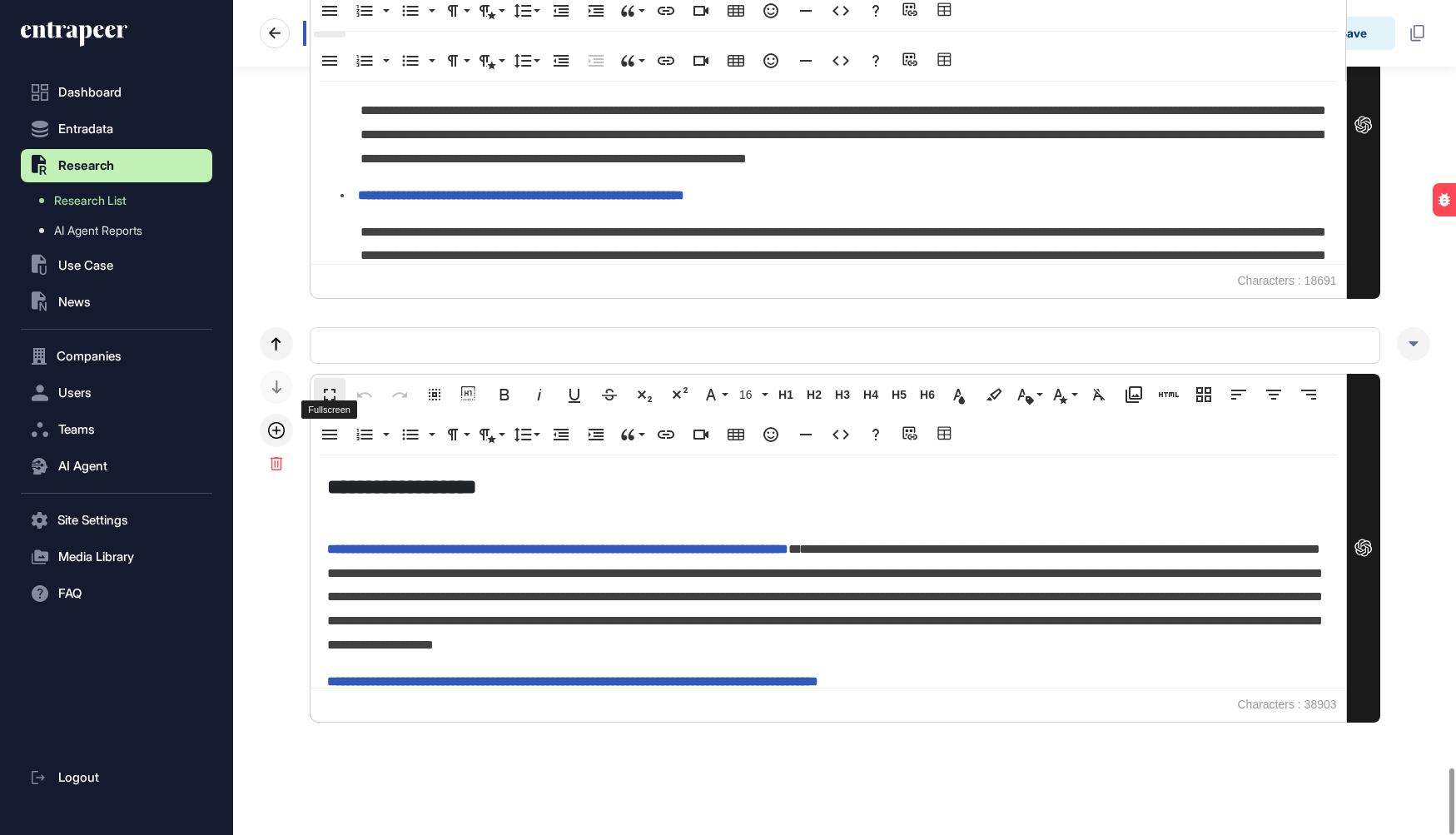
click at [332, 395] on button "Fullscreen" at bounding box center [329, 394] width 32 height 33
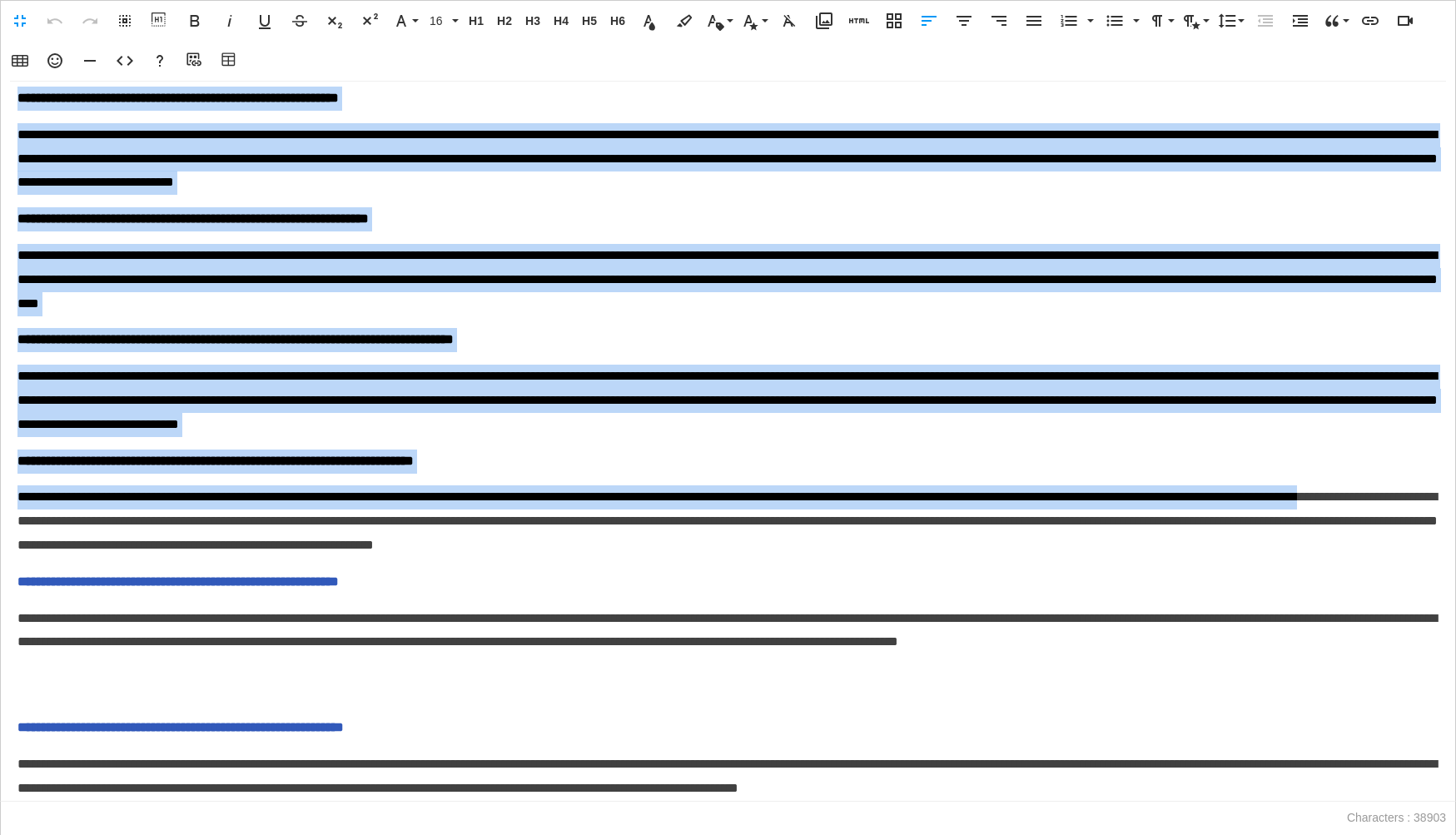
scroll to position [6346, 0]
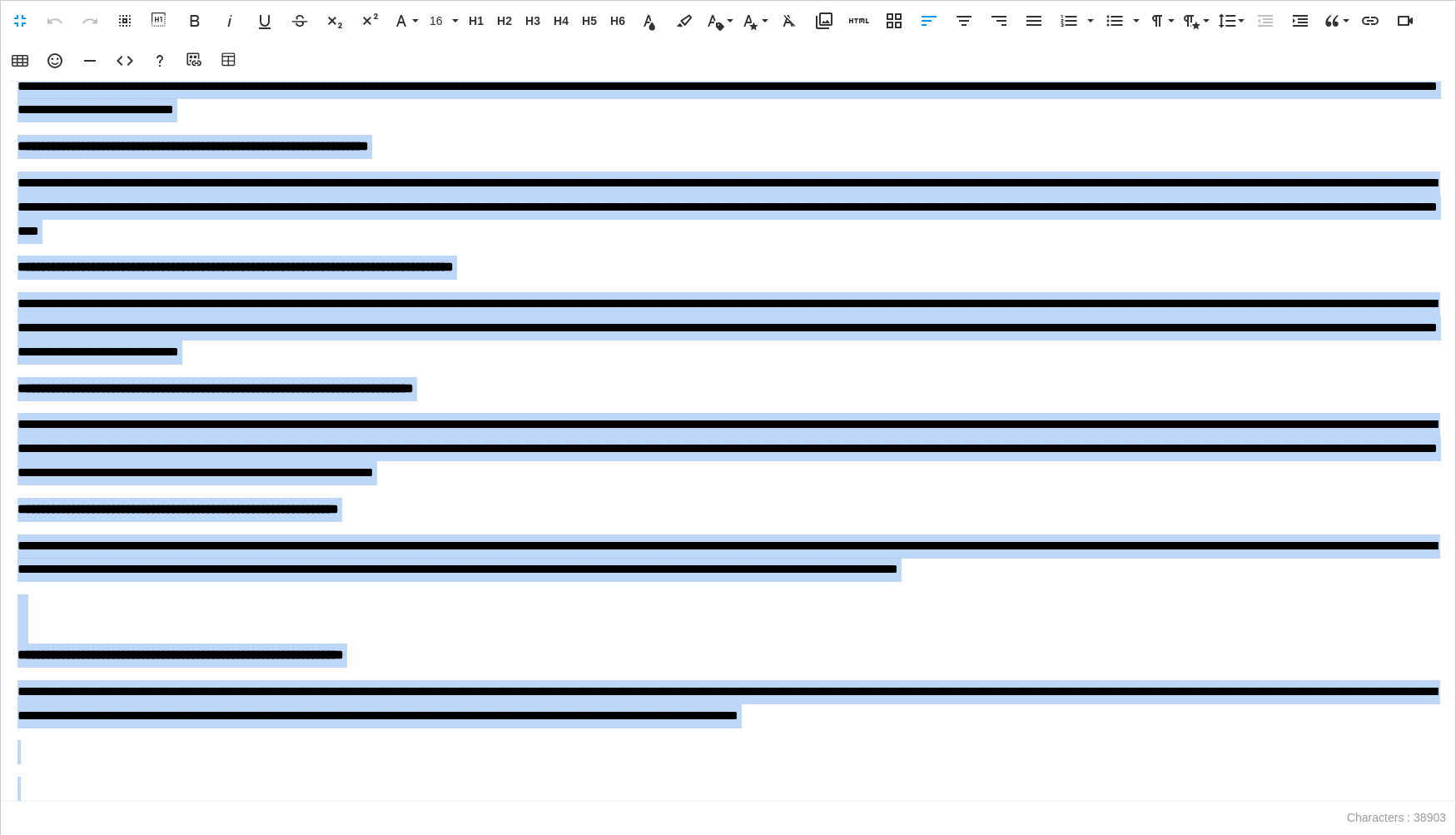
drag, startPoint x: 19, startPoint y: 177, endPoint x: 223, endPoint y: 865, distance: 717.6
click at [223, 0] on html "**********" at bounding box center [728, 0] width 1456 height 0
click at [1302, 27] on icon "button" at bounding box center [1300, 21] width 20 height 20
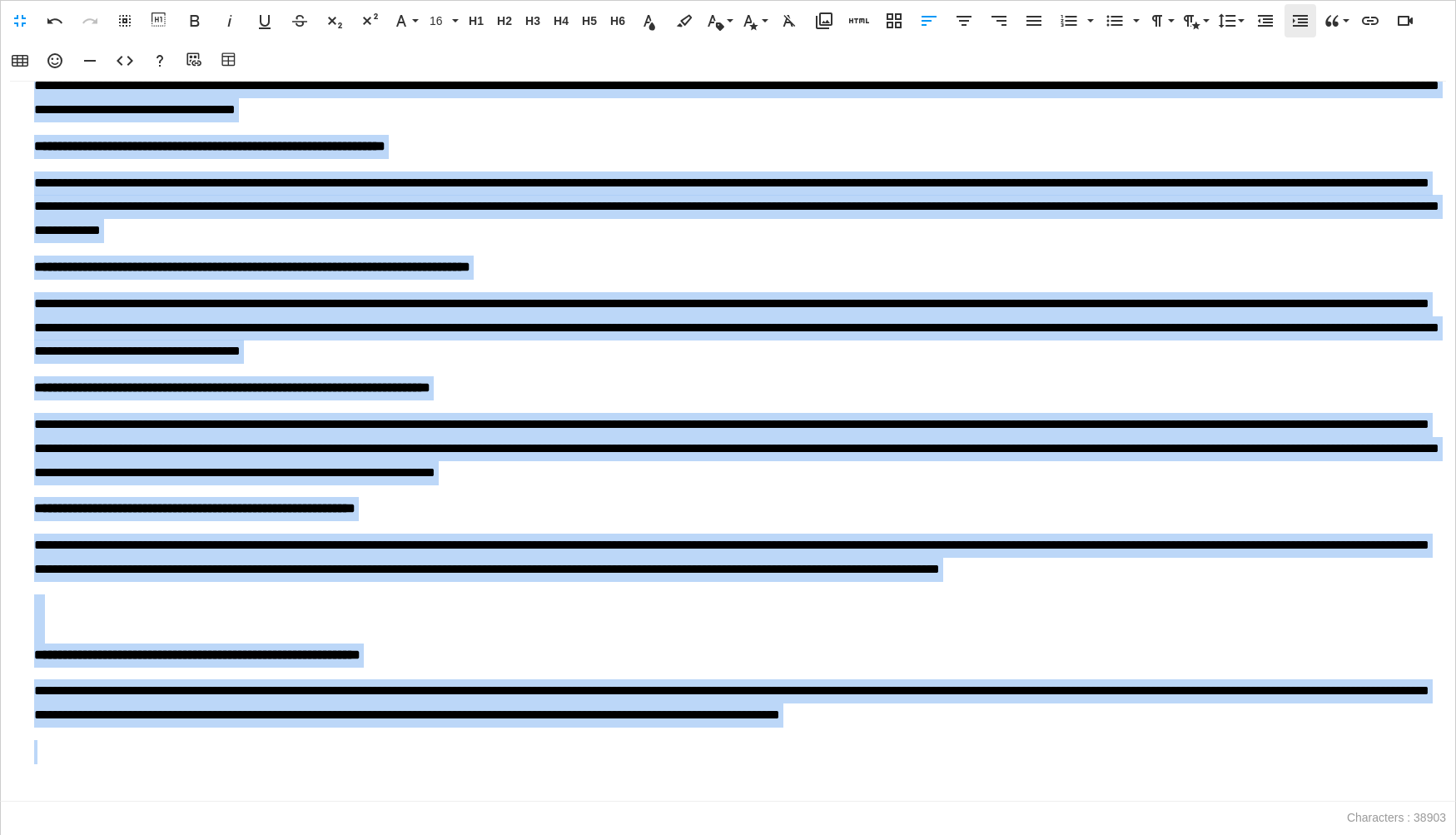
click at [1302, 27] on icon "button" at bounding box center [1300, 21] width 20 height 20
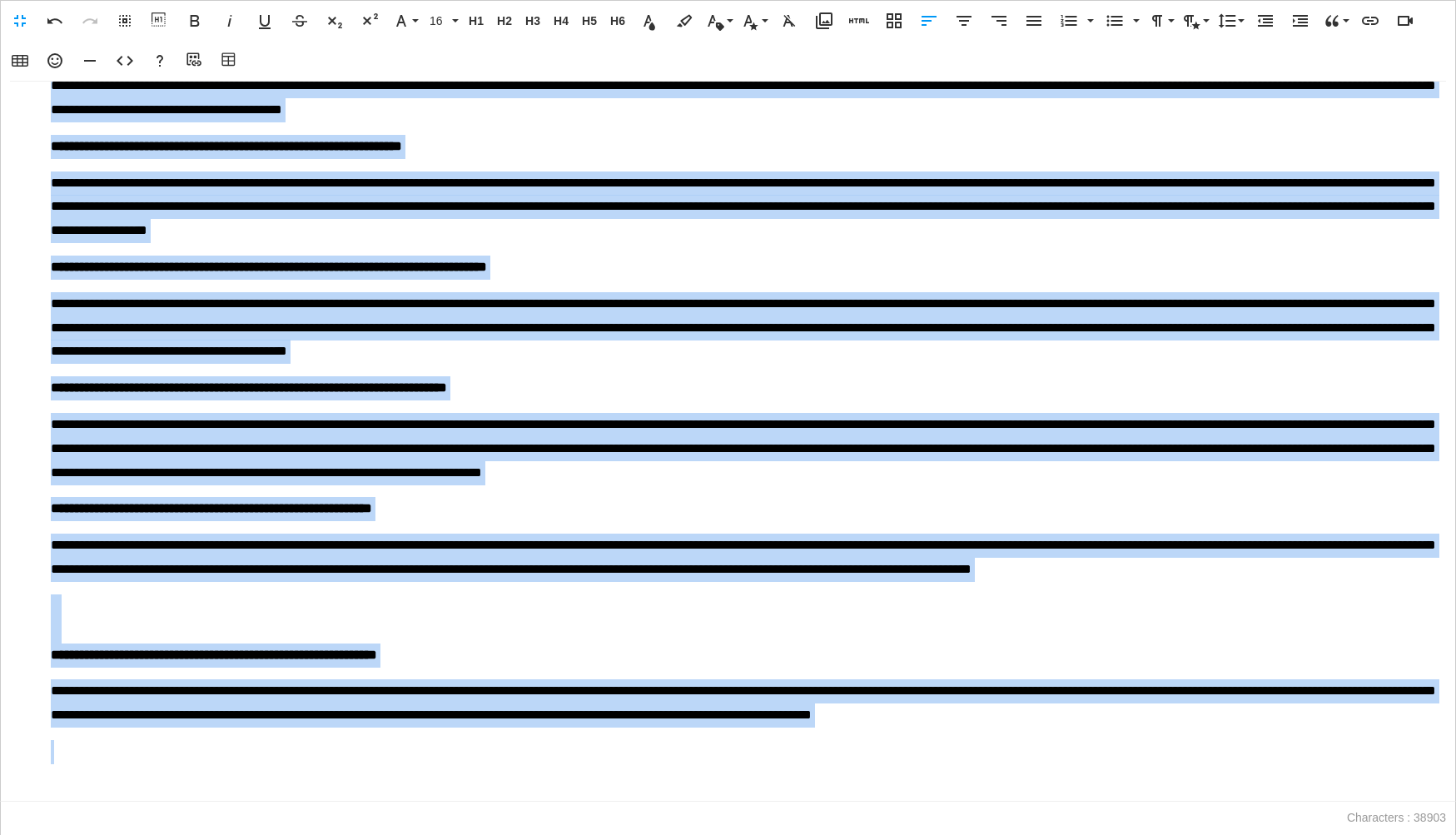
click at [87, 635] on h2 at bounding box center [744, 619] width 1387 height 49
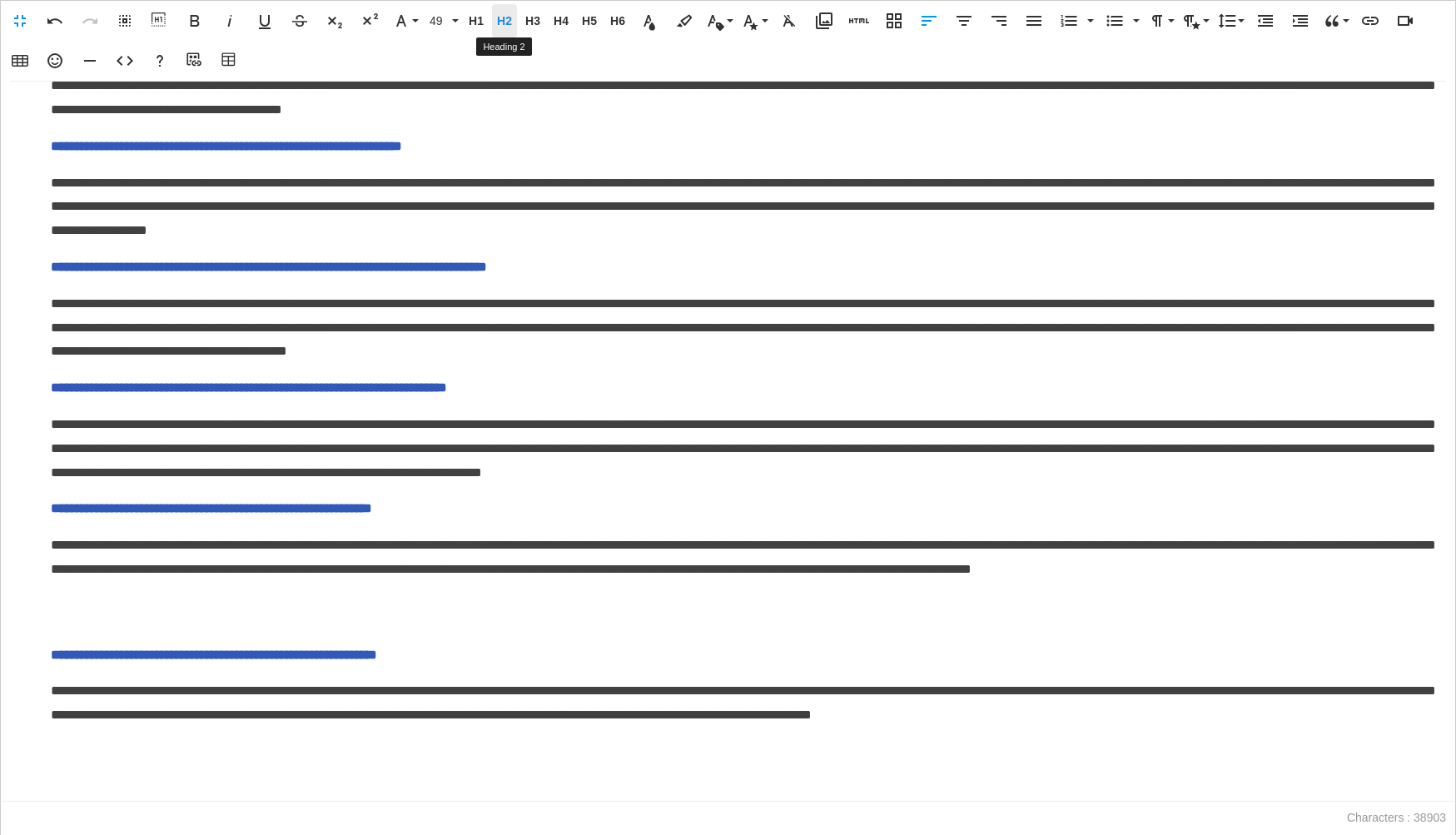
click at [504, 20] on span "H2" at bounding box center [505, 22] width 25 height 14
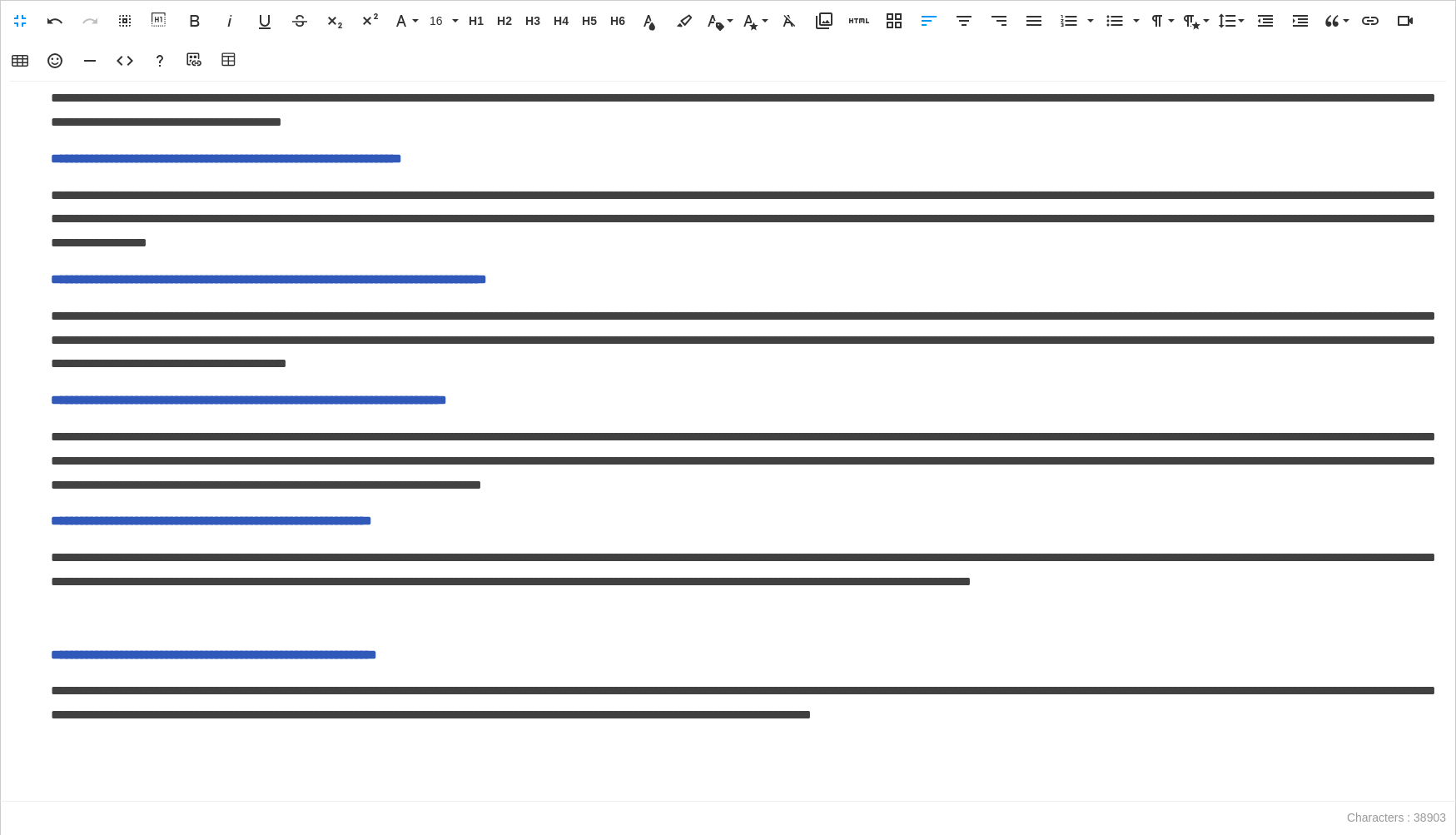
scroll to position [6418, 0]
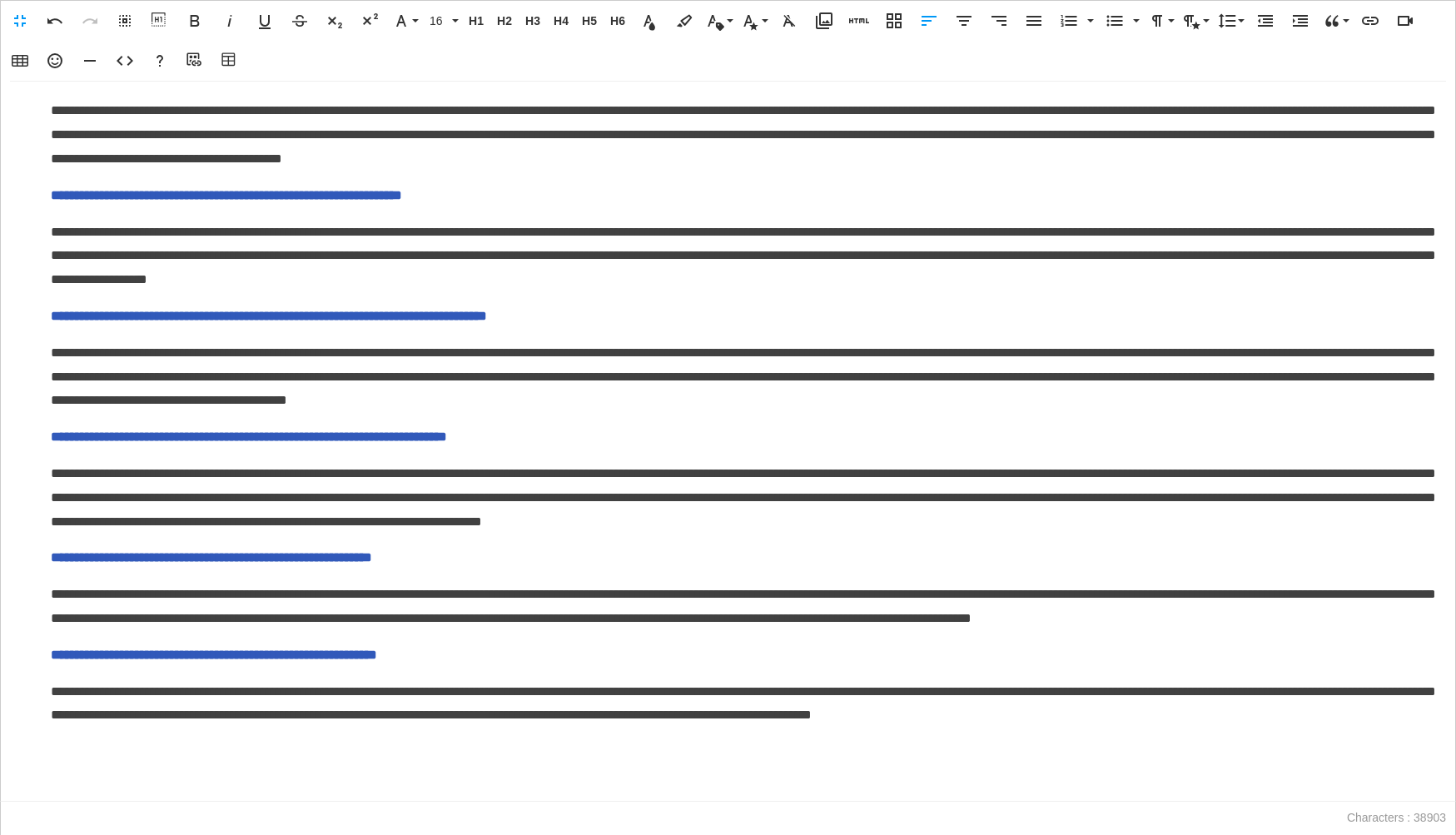
click at [50, 660] on span "**********" at bounding box center [214, 655] width 326 height 13
click at [1258, 24] on icon "button" at bounding box center [1265, 21] width 20 height 20
click at [1121, 26] on icon "button" at bounding box center [1114, 21] width 20 height 20
click at [52, 551] on span "**********" at bounding box center [211, 557] width 321 height 13
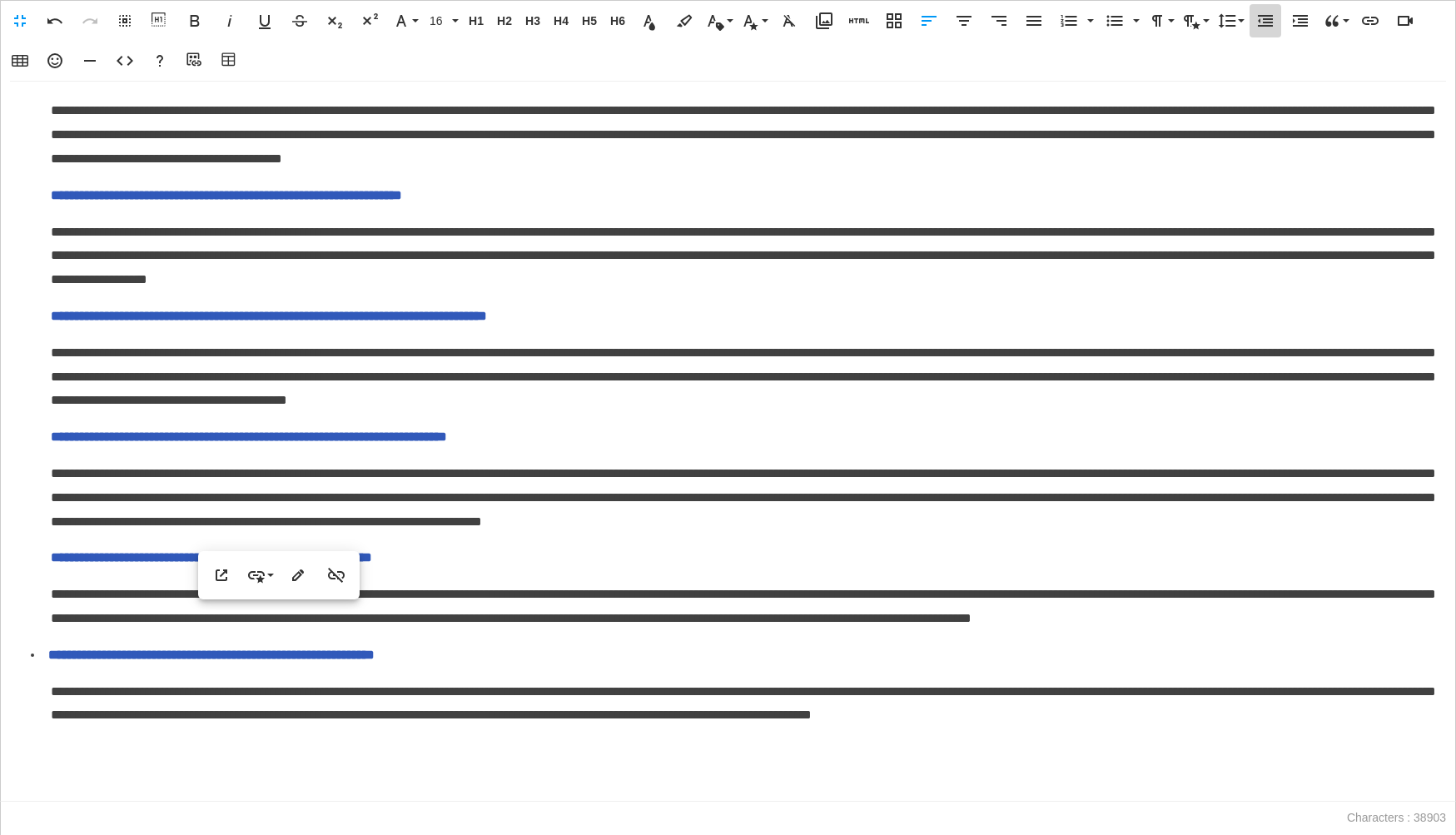
click at [1256, 25] on icon "button" at bounding box center [1265, 21] width 20 height 20
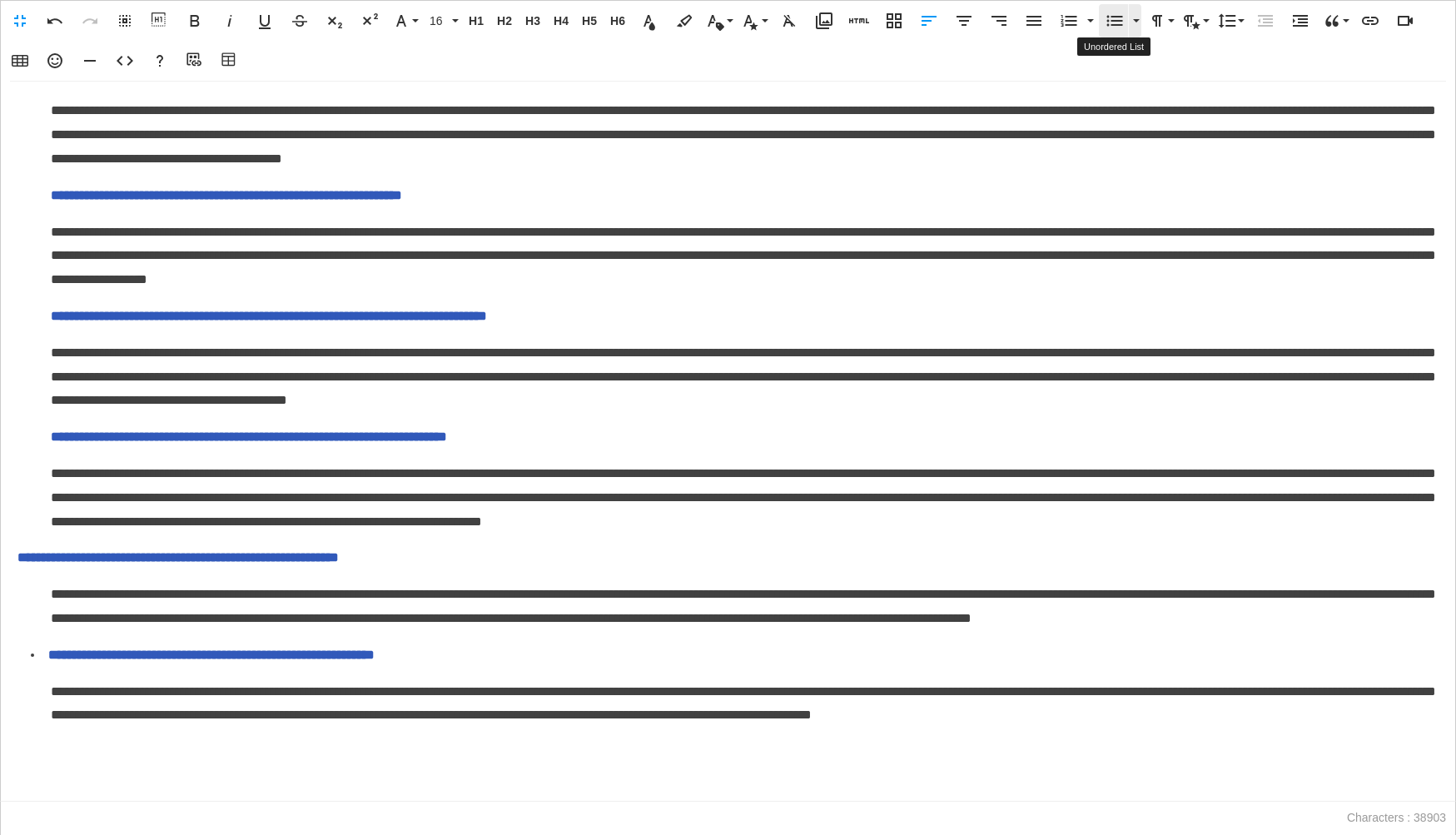
click at [1120, 20] on icon "button" at bounding box center [1115, 22] width 16 height 11
click at [51, 430] on span "**********" at bounding box center [248, 436] width 396 height 13
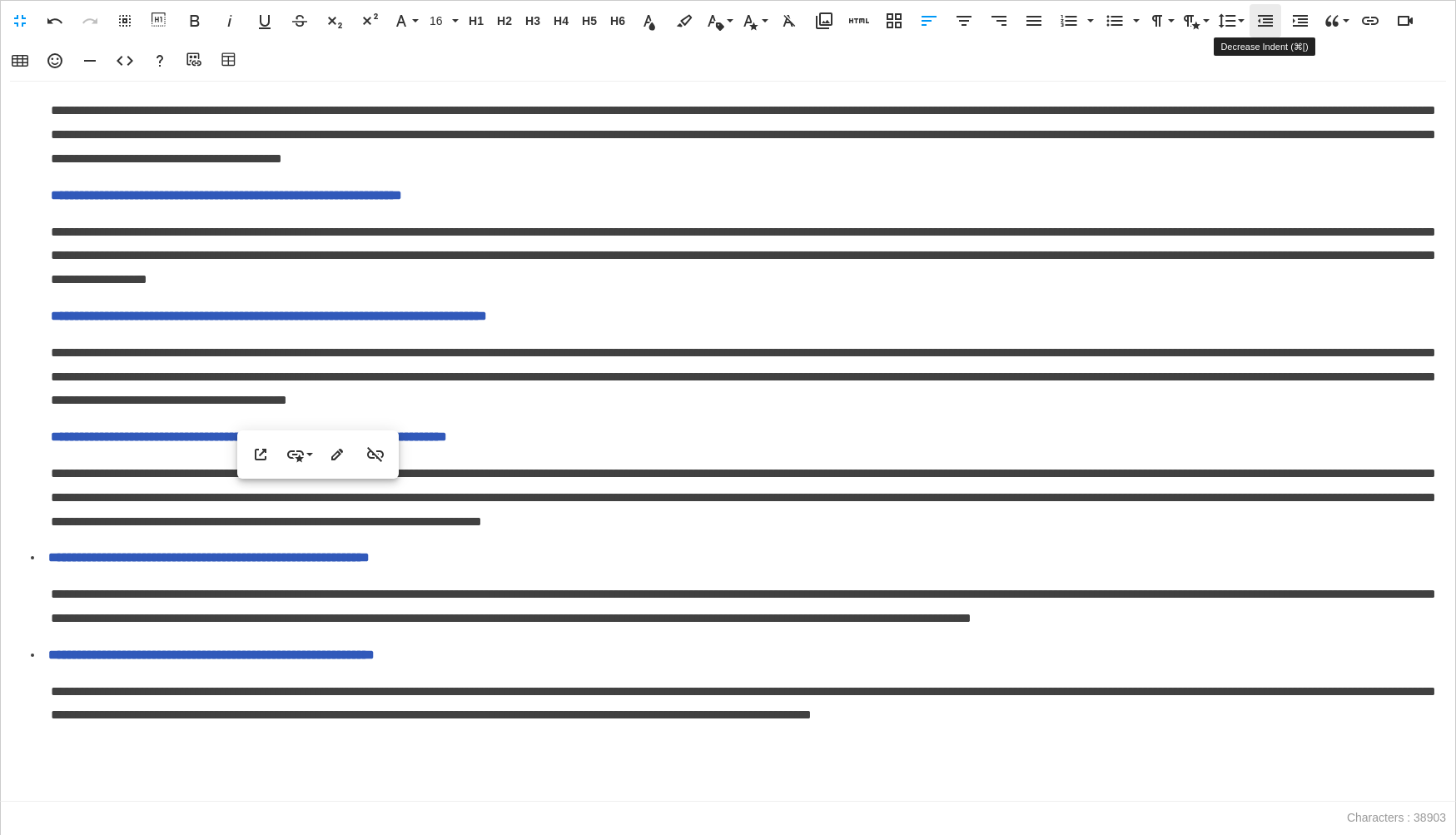
click at [1269, 23] on icon "button" at bounding box center [1265, 21] width 20 height 20
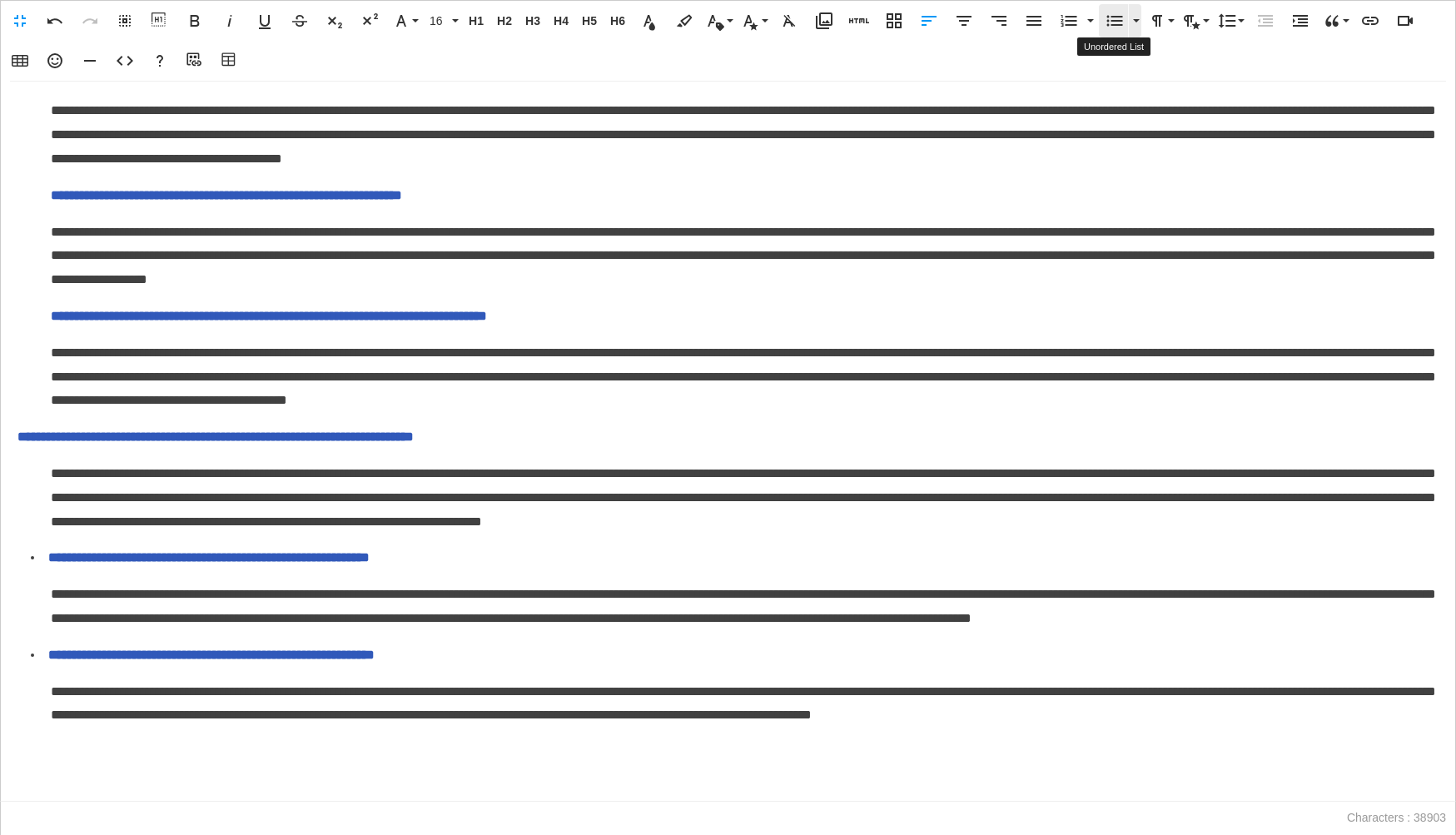
click at [1113, 27] on icon "button" at bounding box center [1114, 21] width 20 height 20
click at [50, 309] on span "**********" at bounding box center [269, 316] width 436 height 13
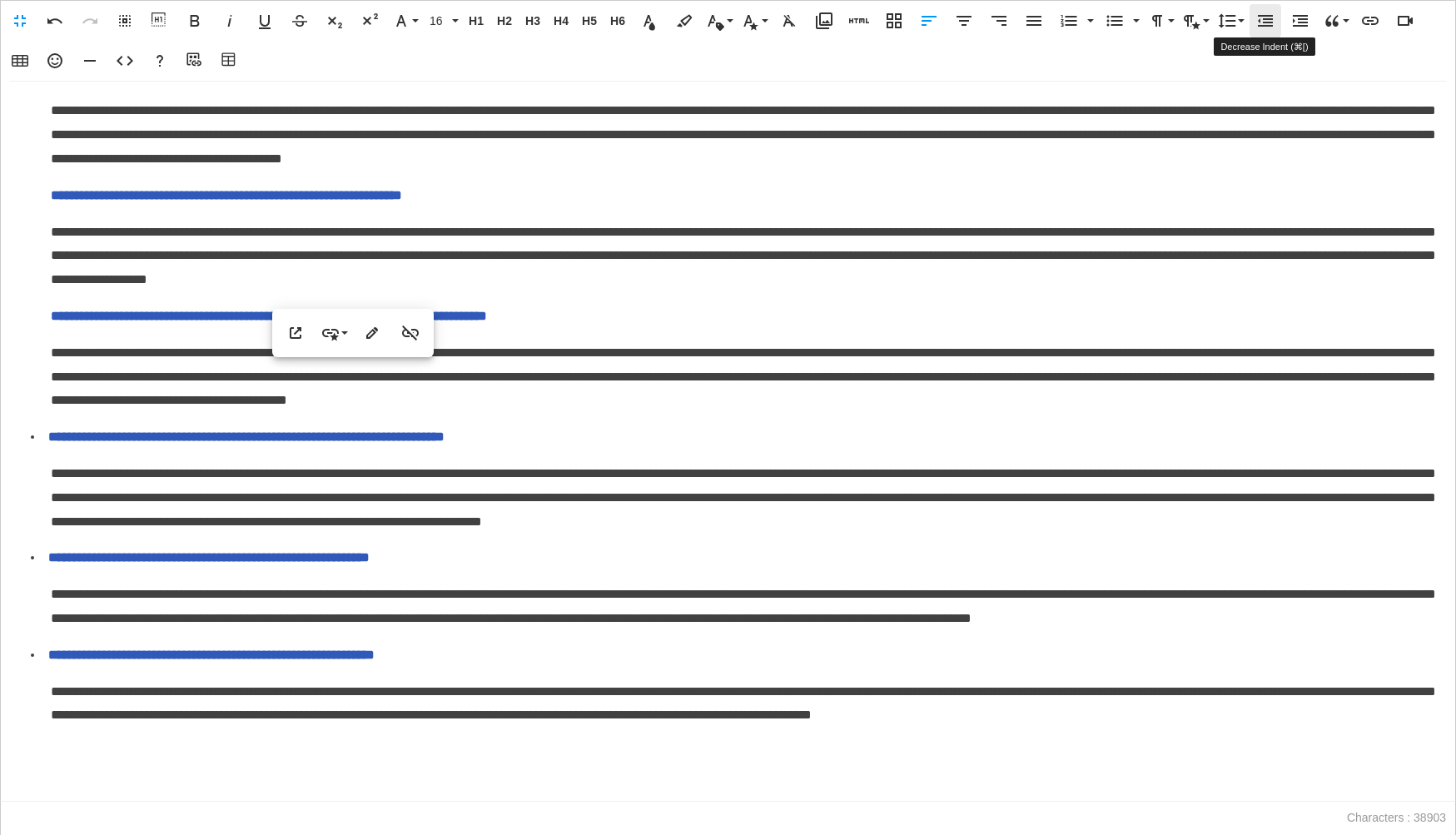
click at [1268, 28] on icon "button" at bounding box center [1265, 21] width 20 height 20
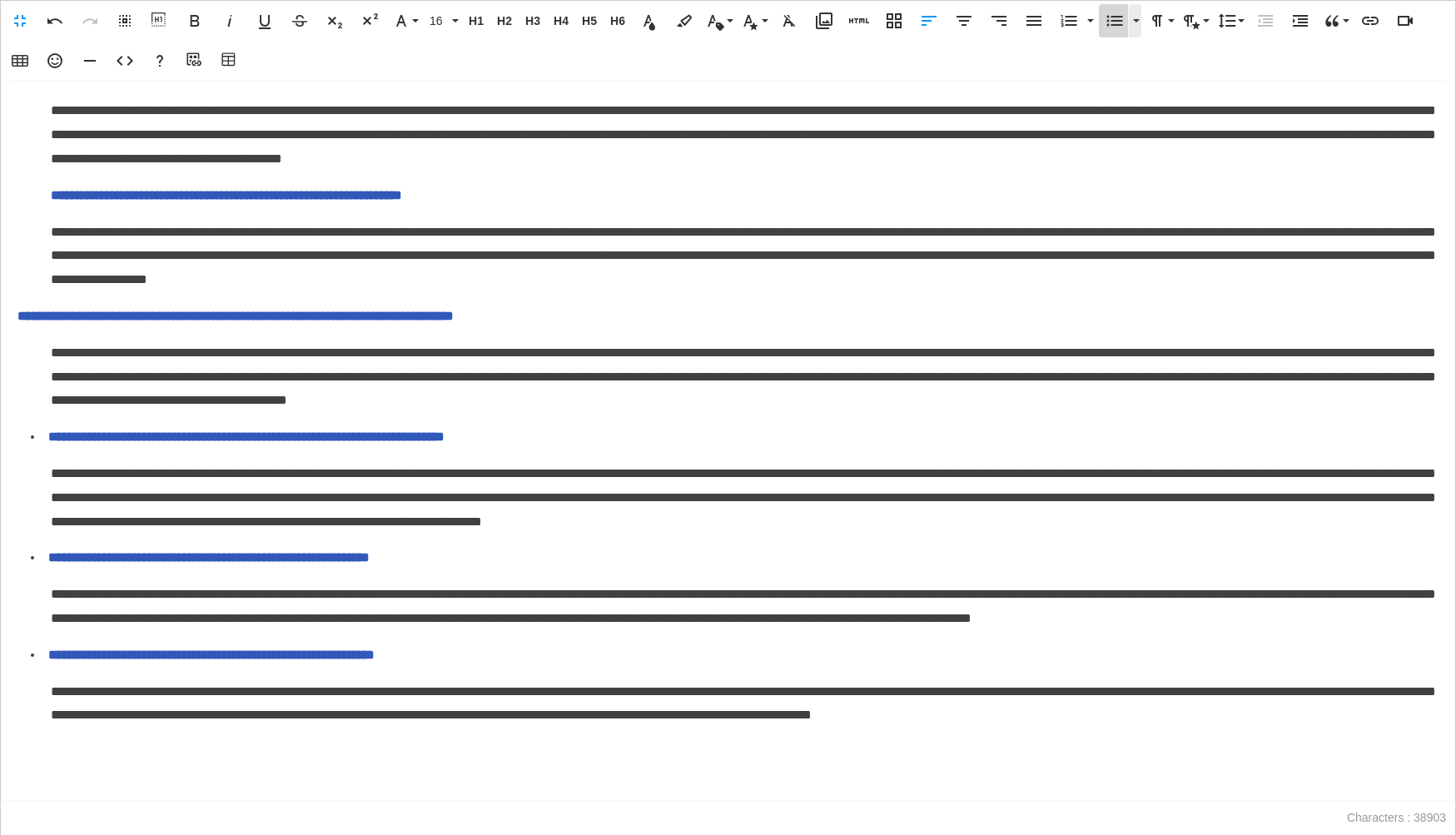
click at [1120, 25] on icon "button" at bounding box center [1115, 22] width 16 height 11
click at [55, 189] on span "**********" at bounding box center [226, 196] width 352 height 13
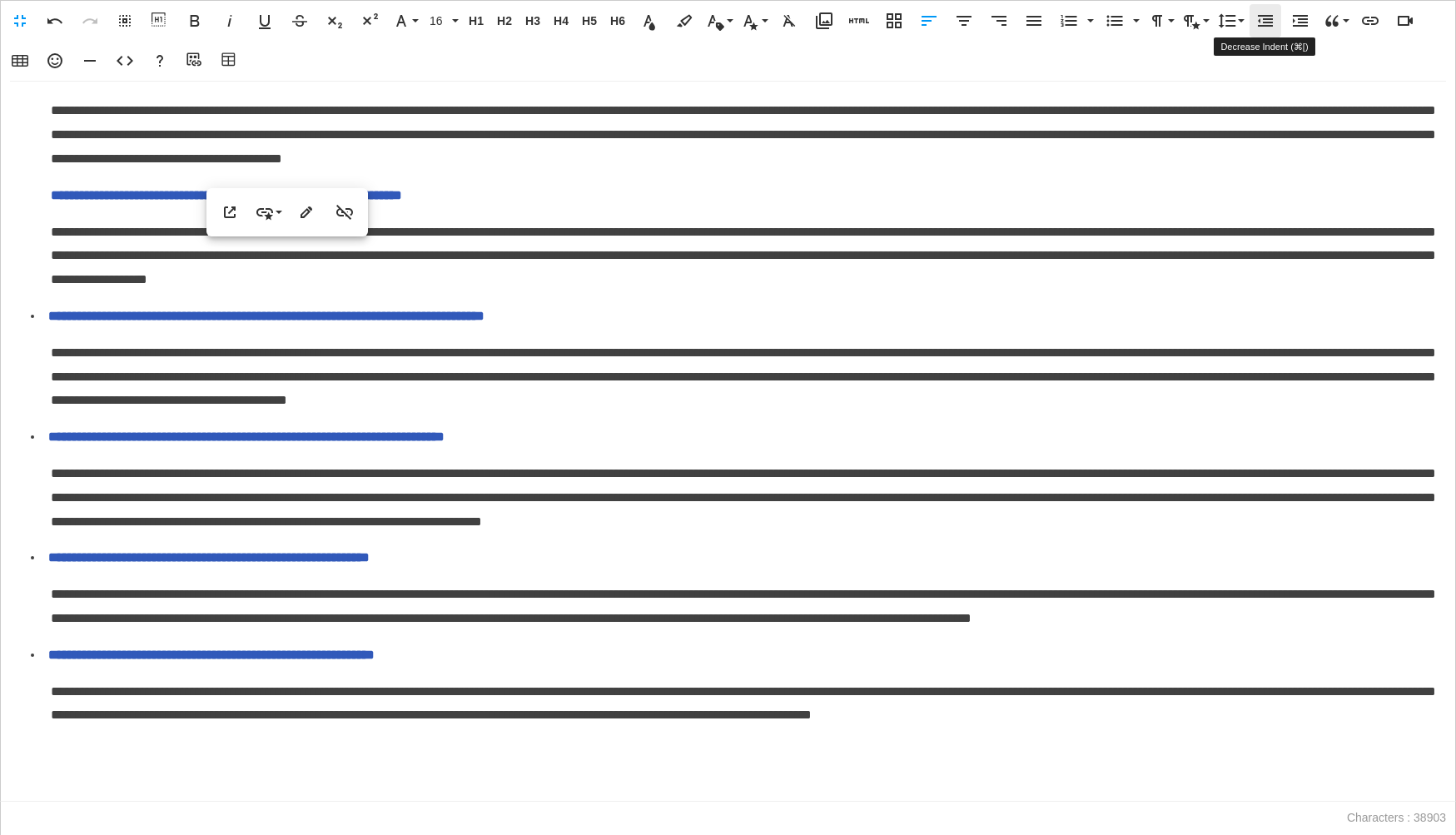
click at [1271, 21] on icon "button" at bounding box center [1265, 21] width 20 height 20
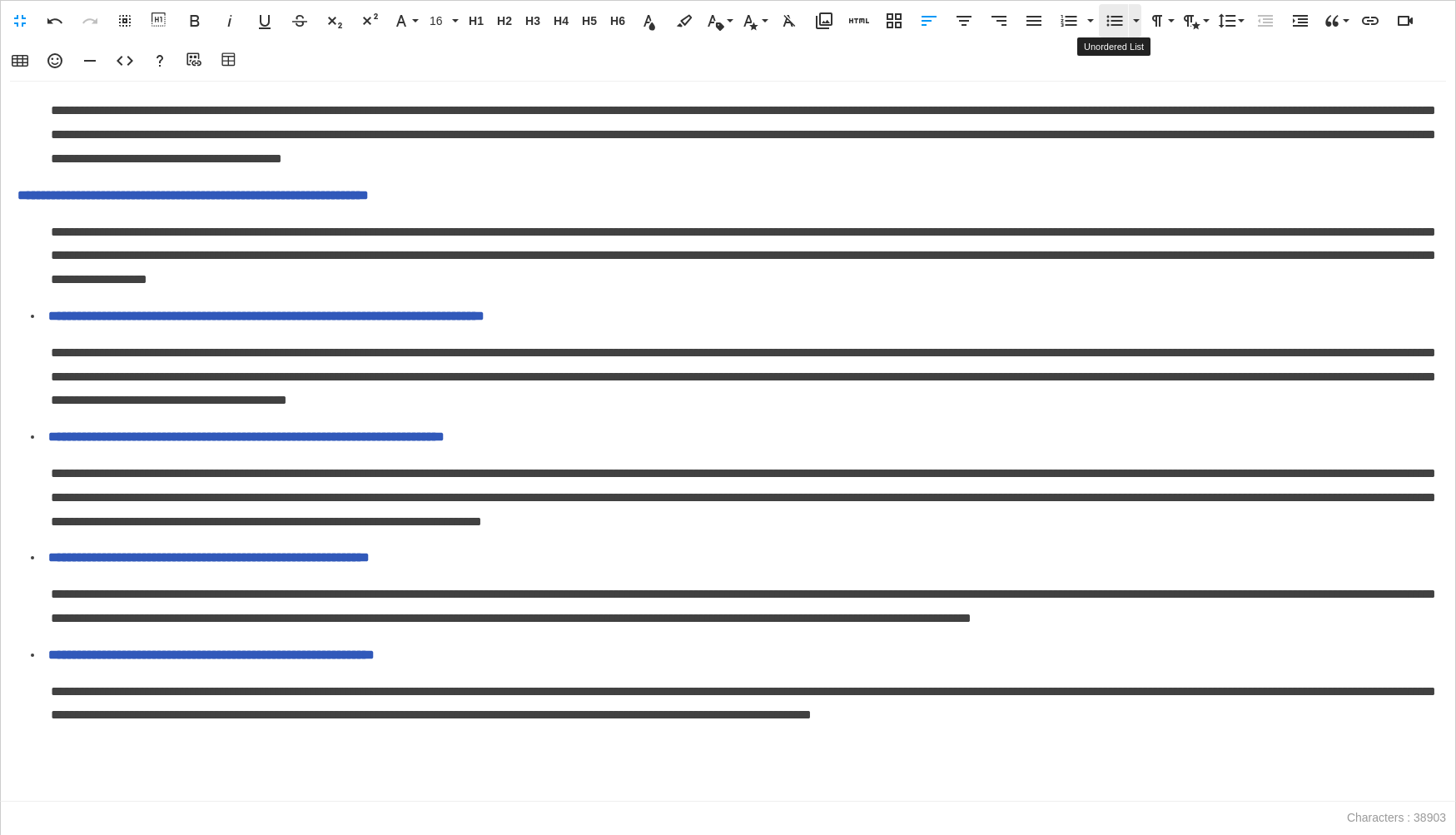
click at [1116, 27] on icon "button" at bounding box center [1114, 21] width 20 height 20
click at [52, 81] on span "**********" at bounding box center [211, 75] width 321 height 13
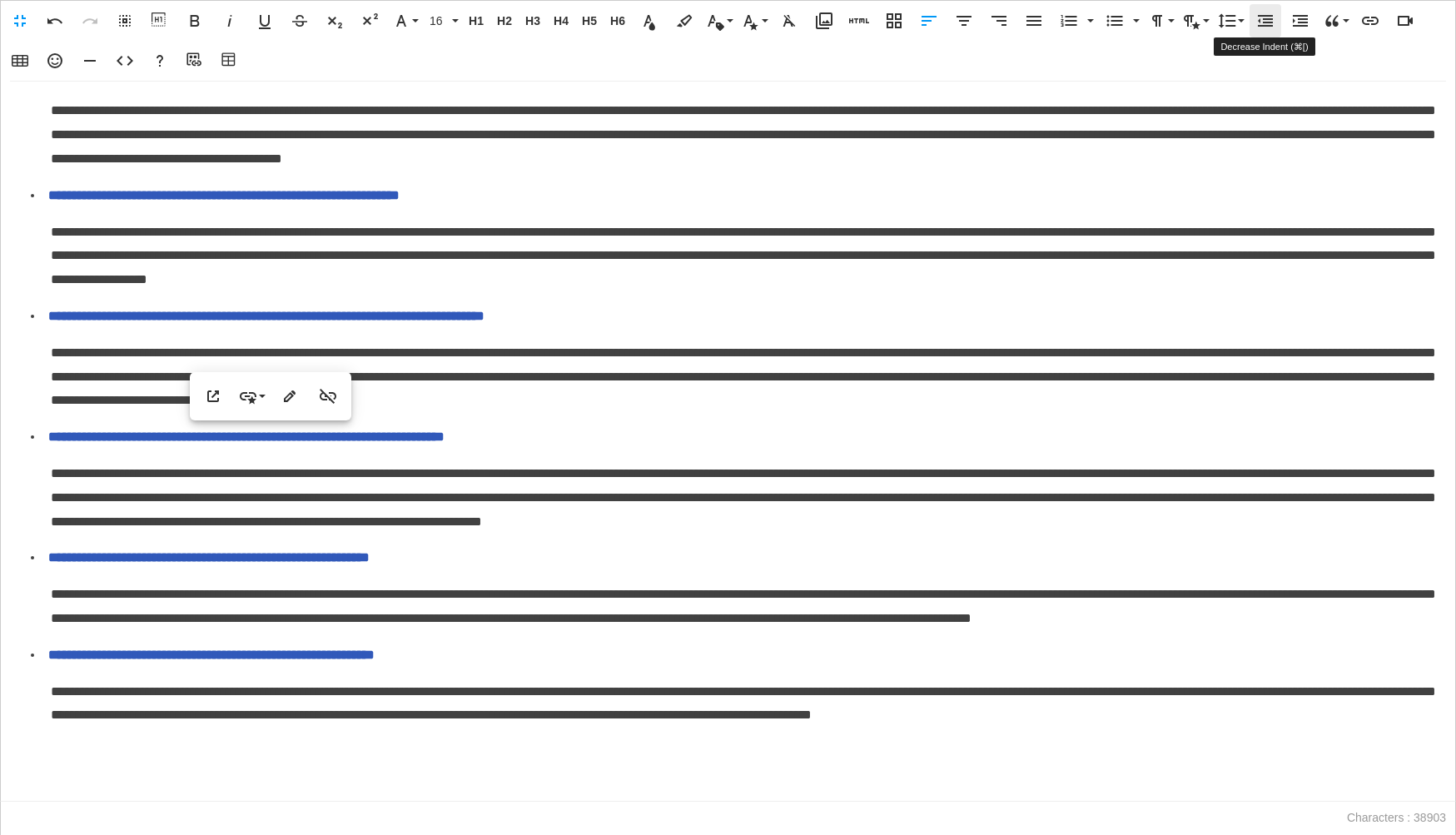
click at [1257, 21] on icon "button" at bounding box center [1265, 21] width 20 height 20
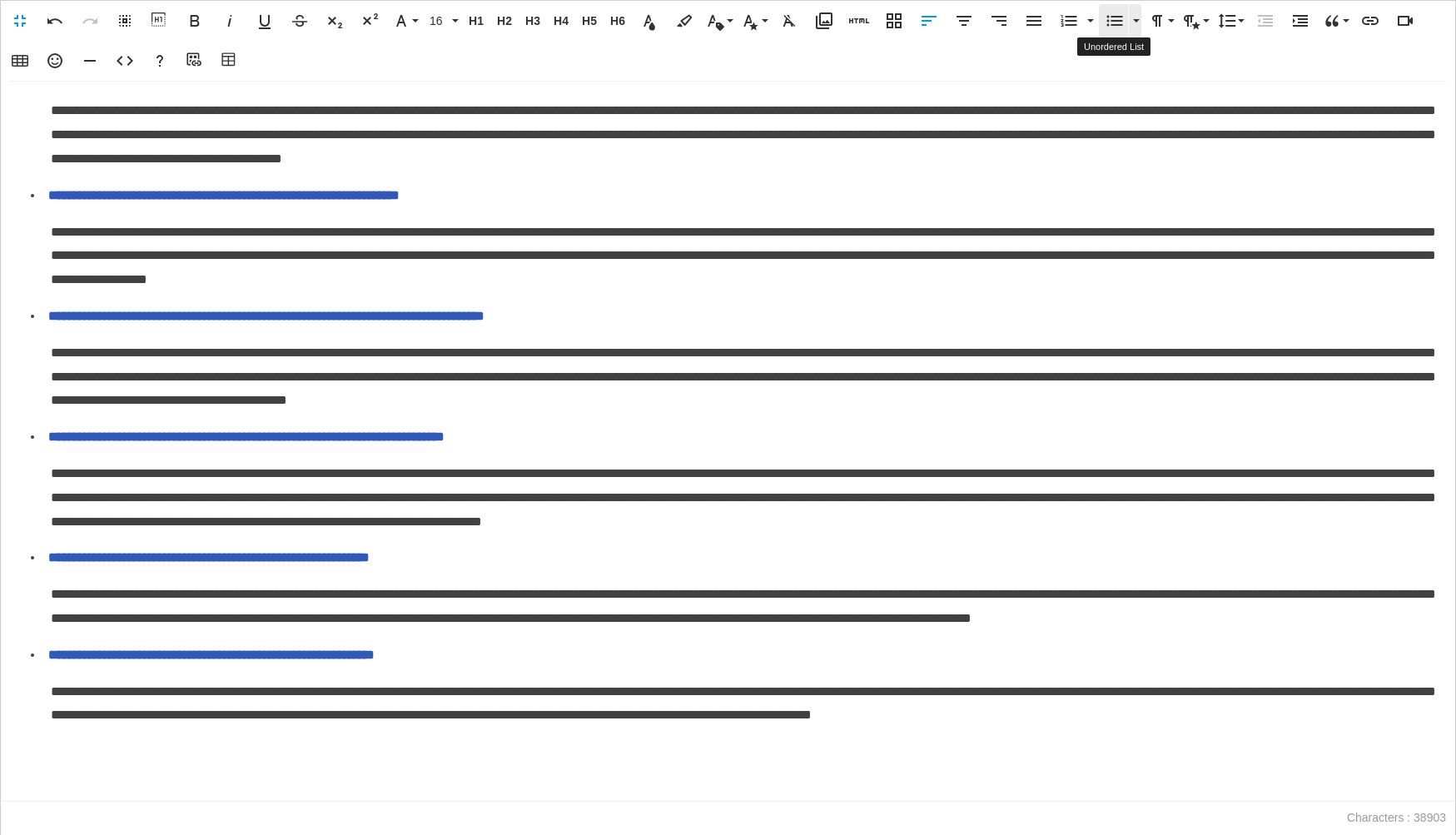
click at [1122, 24] on icon "button" at bounding box center [1114, 21] width 20 height 20
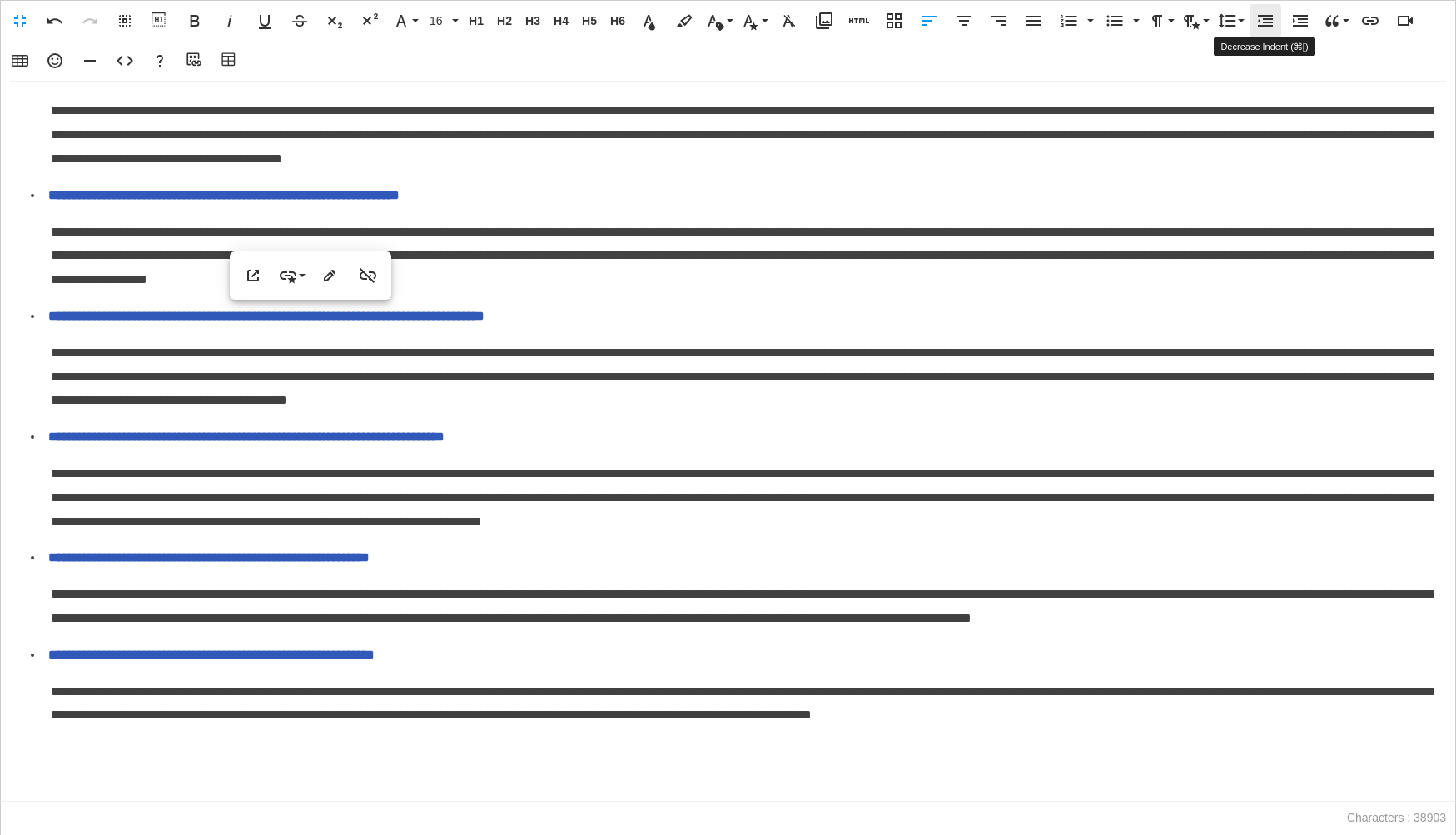
click at [1261, 19] on icon "button" at bounding box center [1265, 21] width 20 height 20
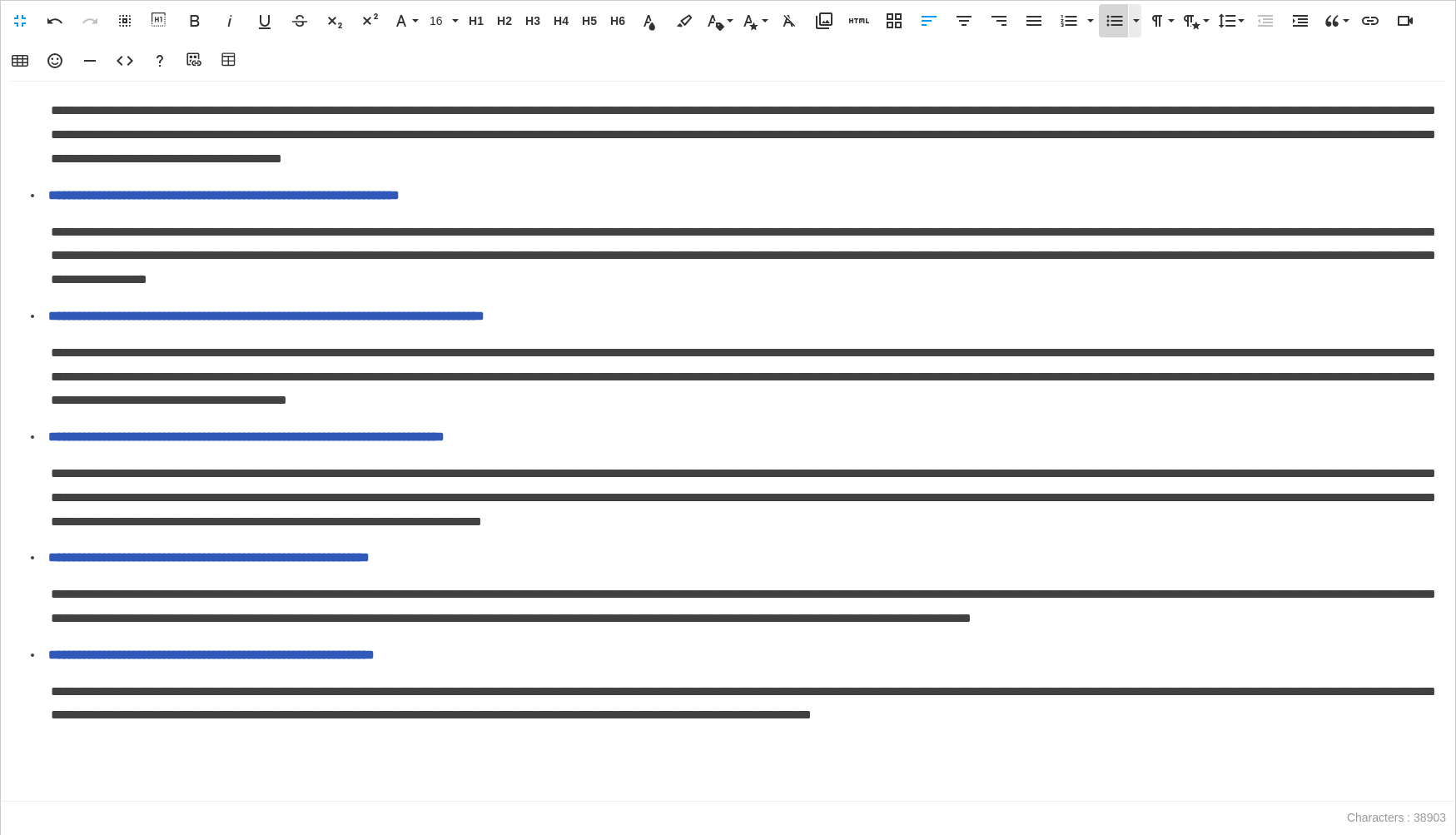
click at [1118, 21] on icon "button" at bounding box center [1115, 22] width 16 height 11
click at [1255, 23] on icon "button" at bounding box center [1265, 21] width 20 height 20
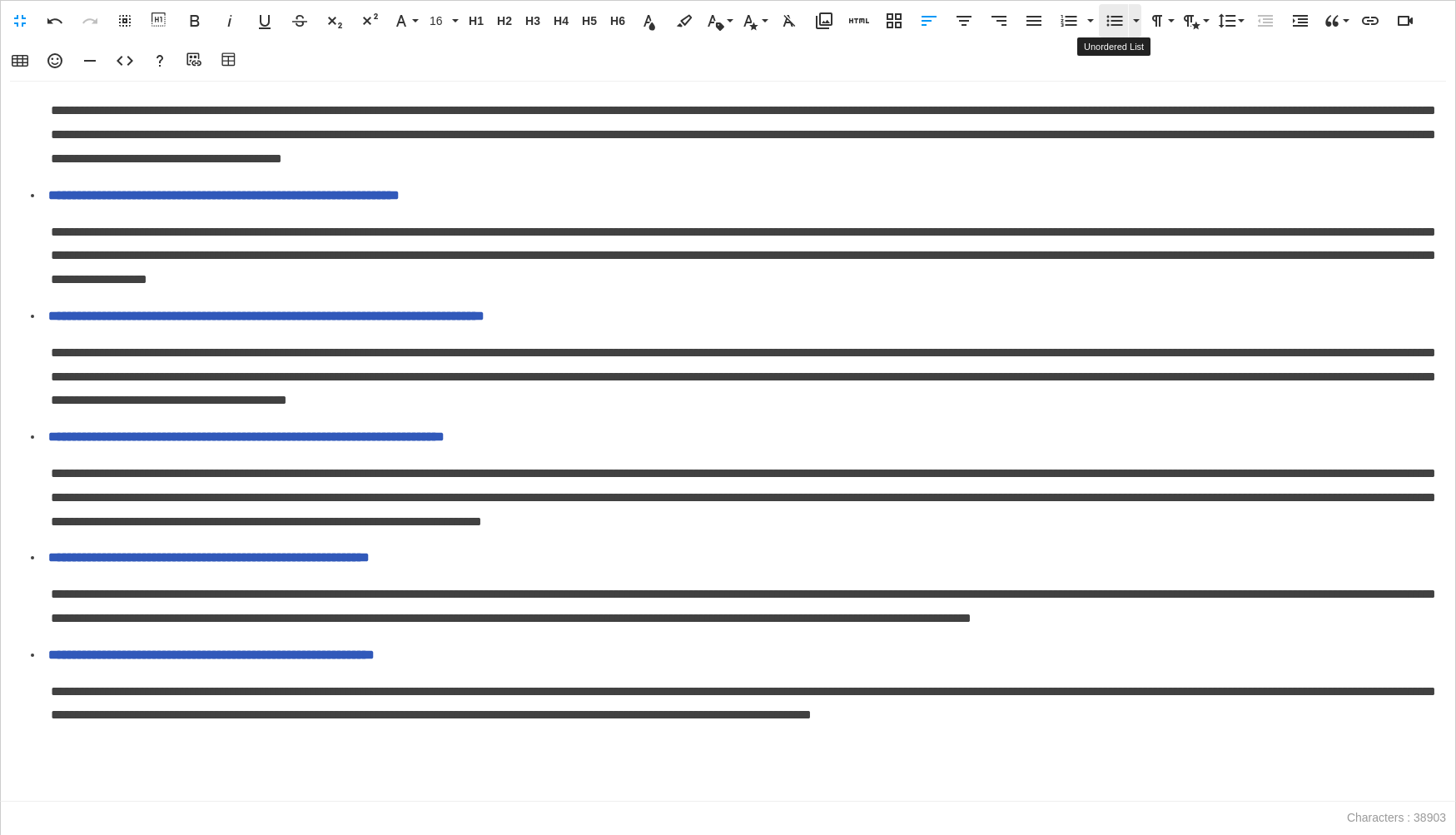
click at [1122, 23] on icon "button" at bounding box center [1114, 21] width 20 height 20
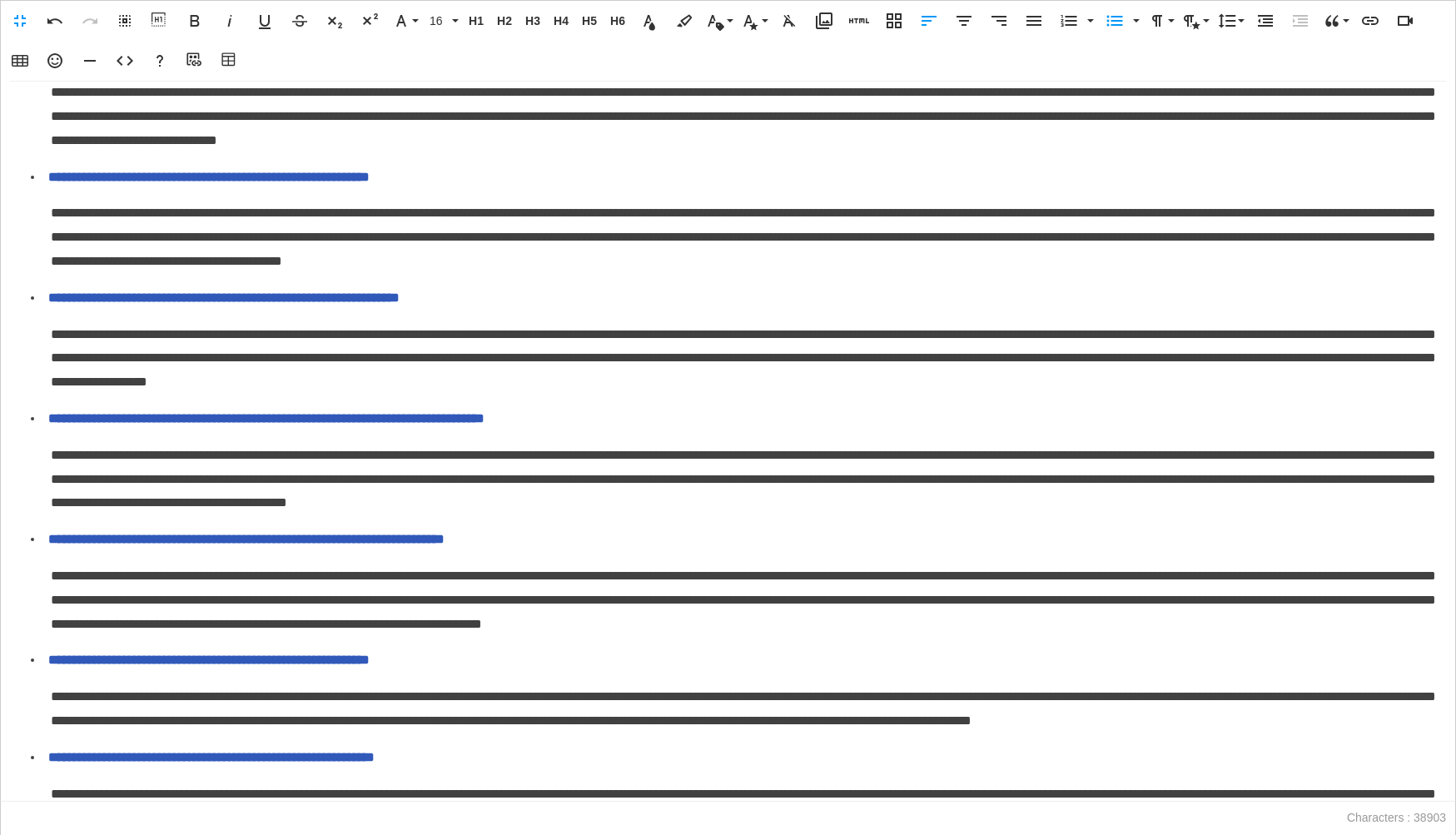
scroll to position [5659, 0]
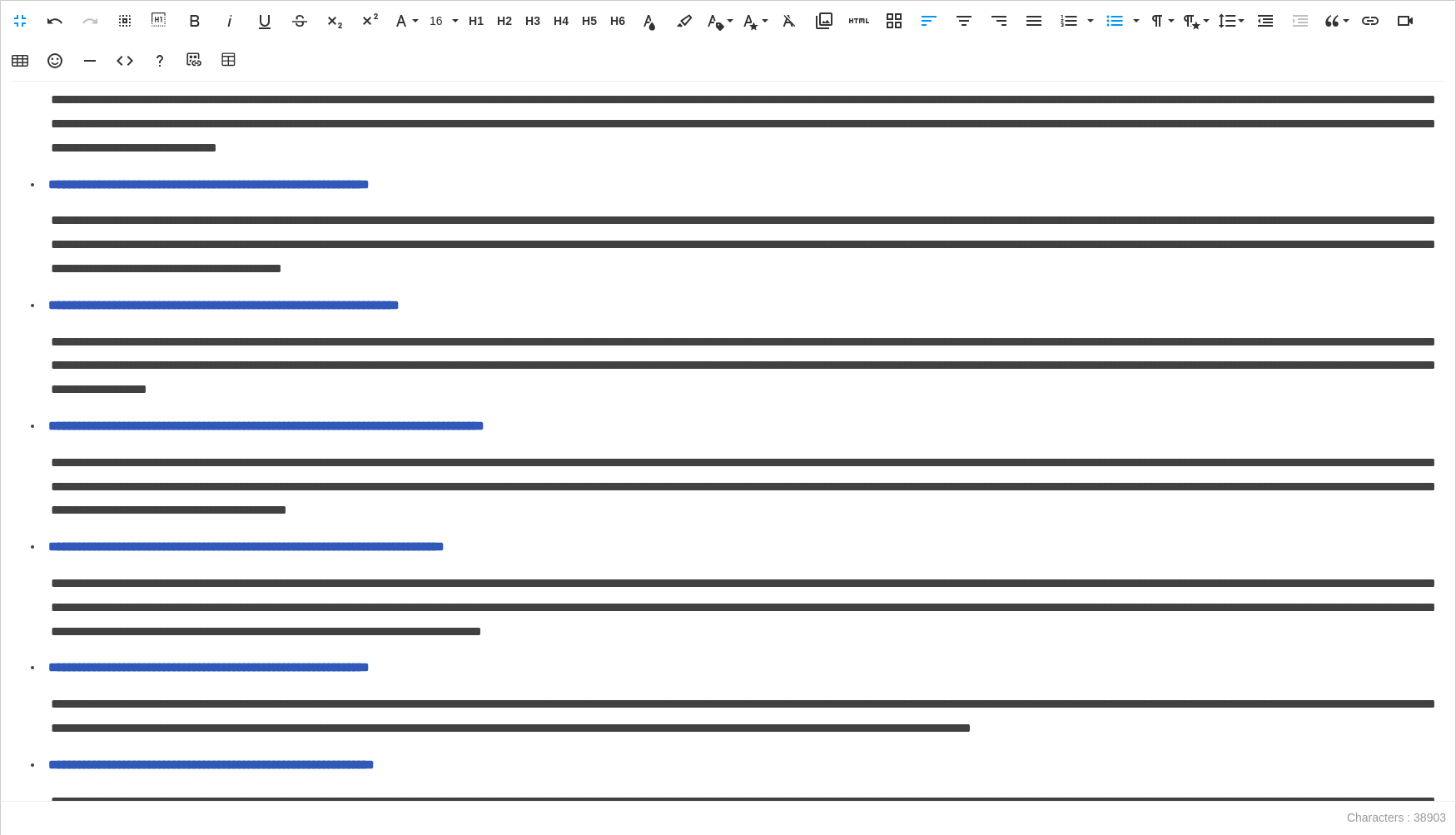
click at [1257, 22] on icon "button" at bounding box center [1265, 21] width 20 height 20
click at [1113, 25] on icon "button" at bounding box center [1115, 22] width 16 height 11
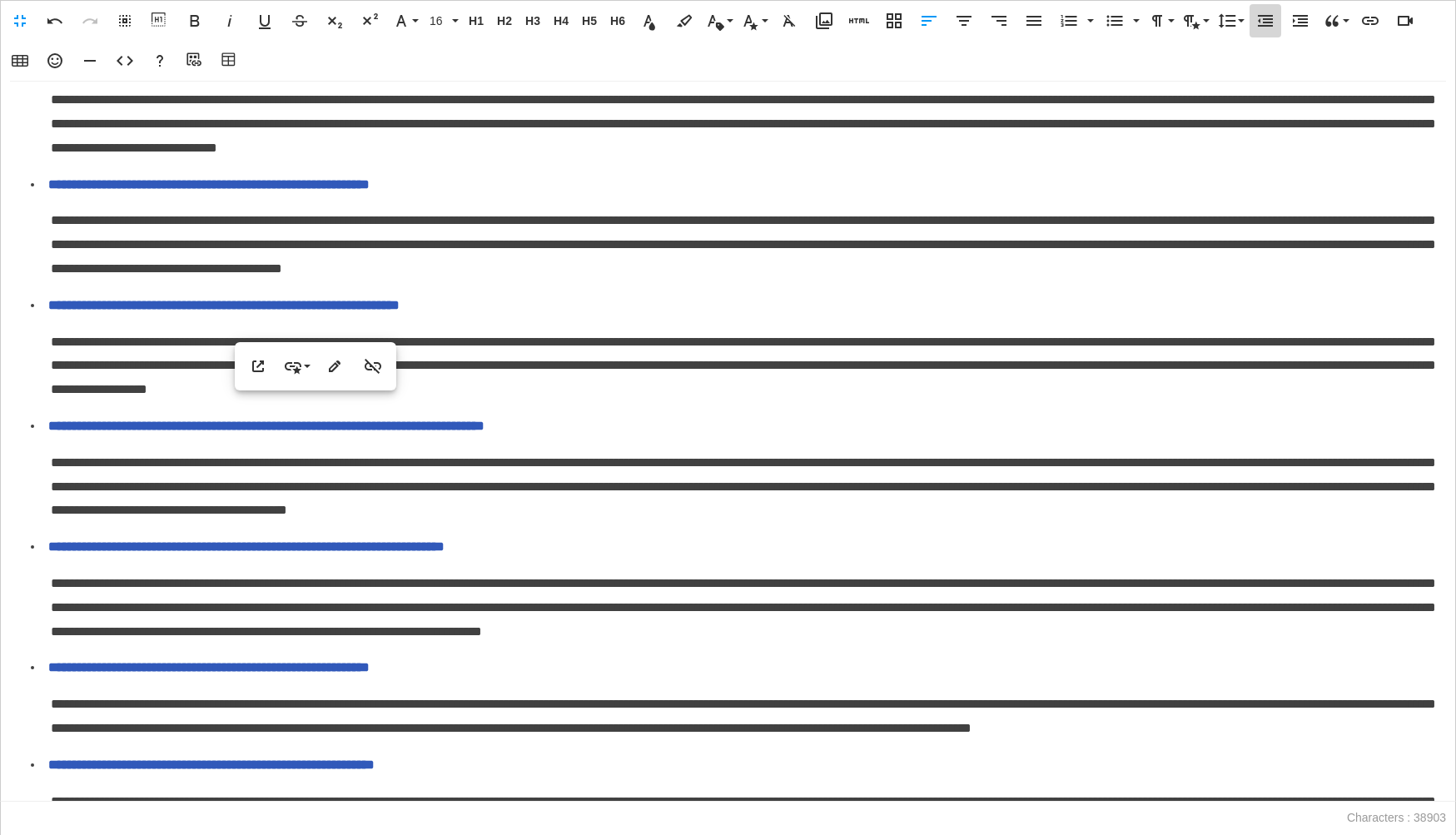
click at [1257, 27] on icon "button" at bounding box center [1265, 21] width 20 height 20
click at [1115, 27] on icon "button" at bounding box center [1114, 21] width 20 height 20
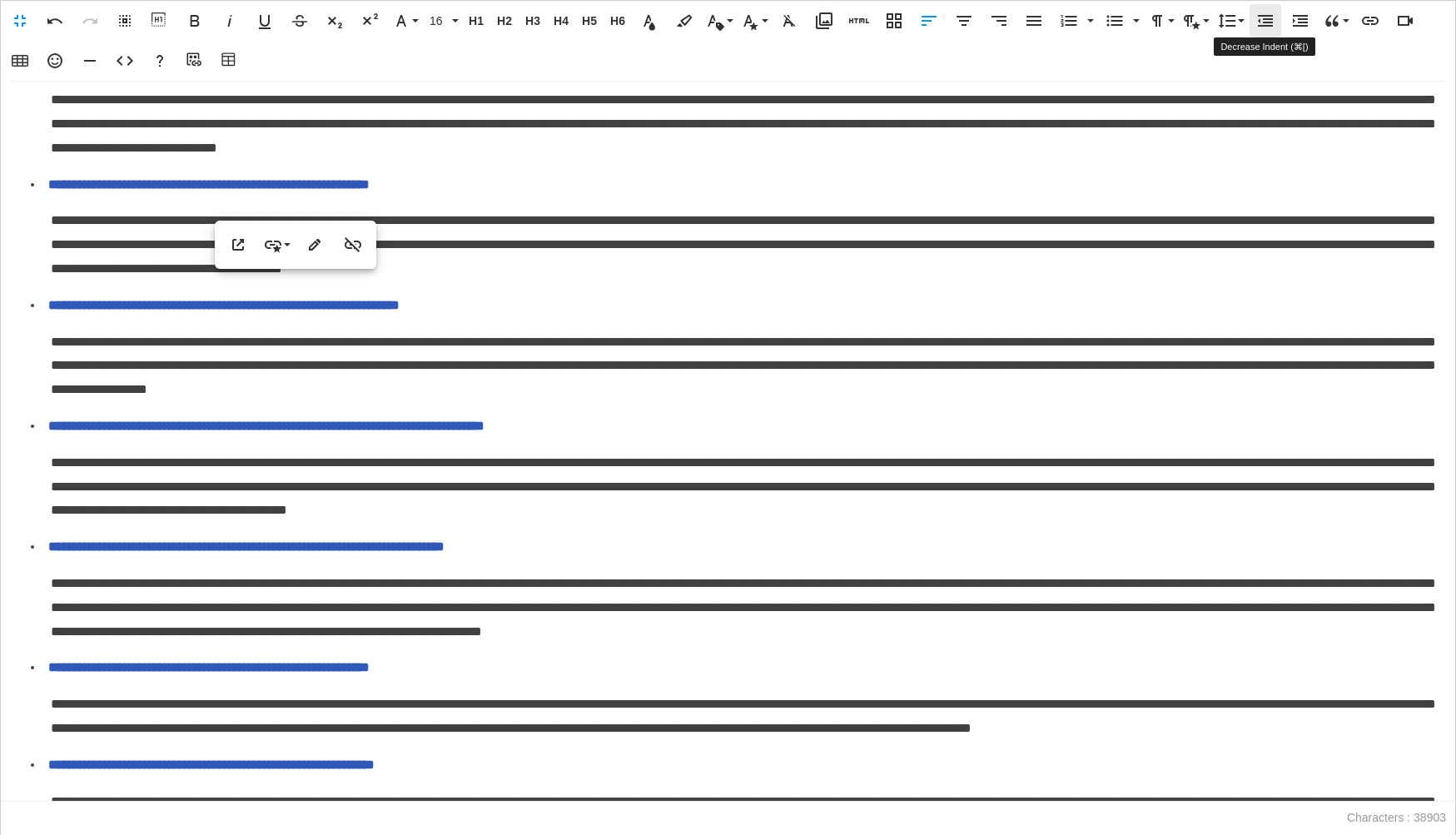
click at [1267, 28] on icon "button" at bounding box center [1265, 21] width 20 height 20
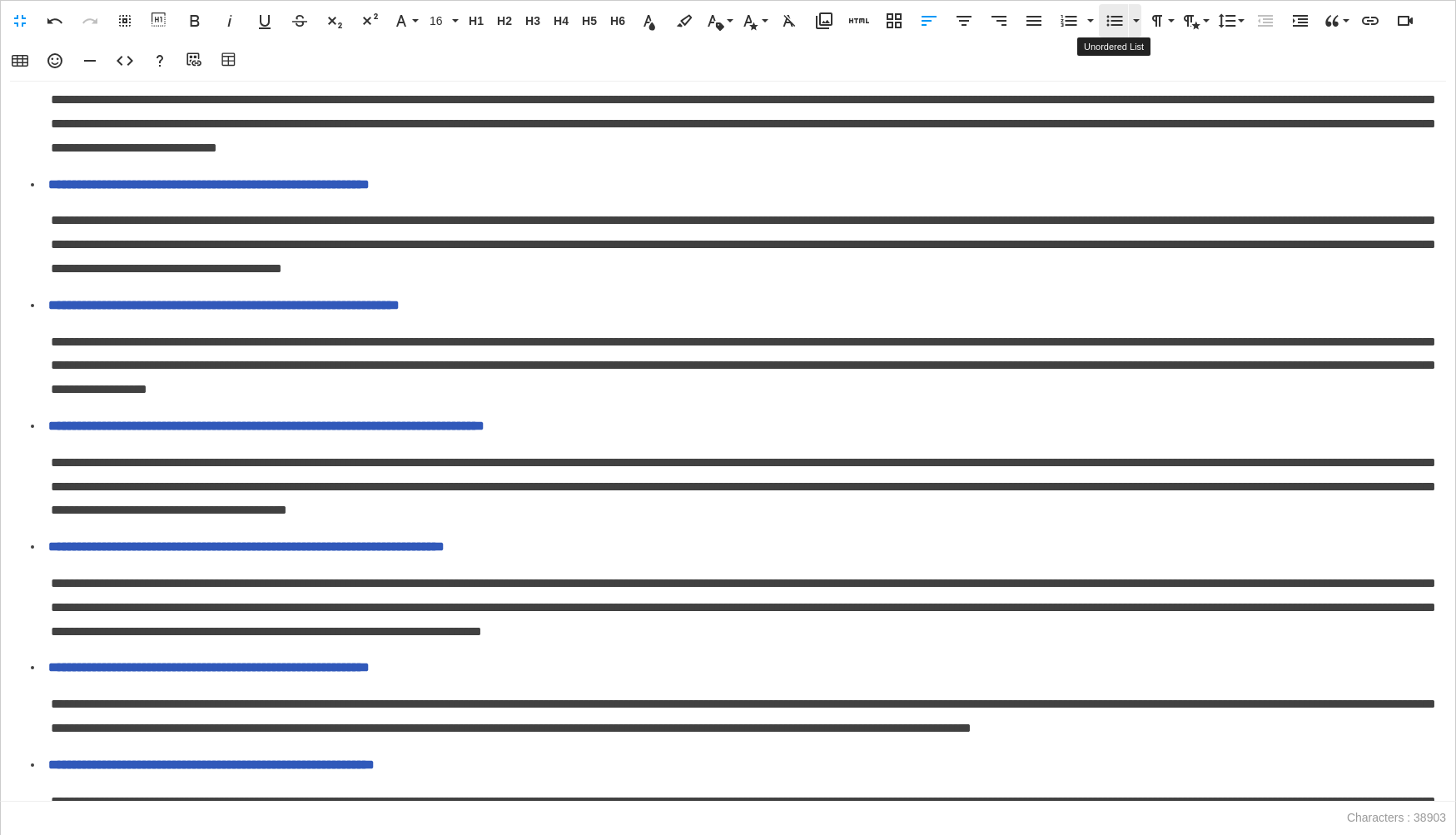
click at [1103, 23] on button "Unordered List" at bounding box center [1114, 21] width 32 height 33
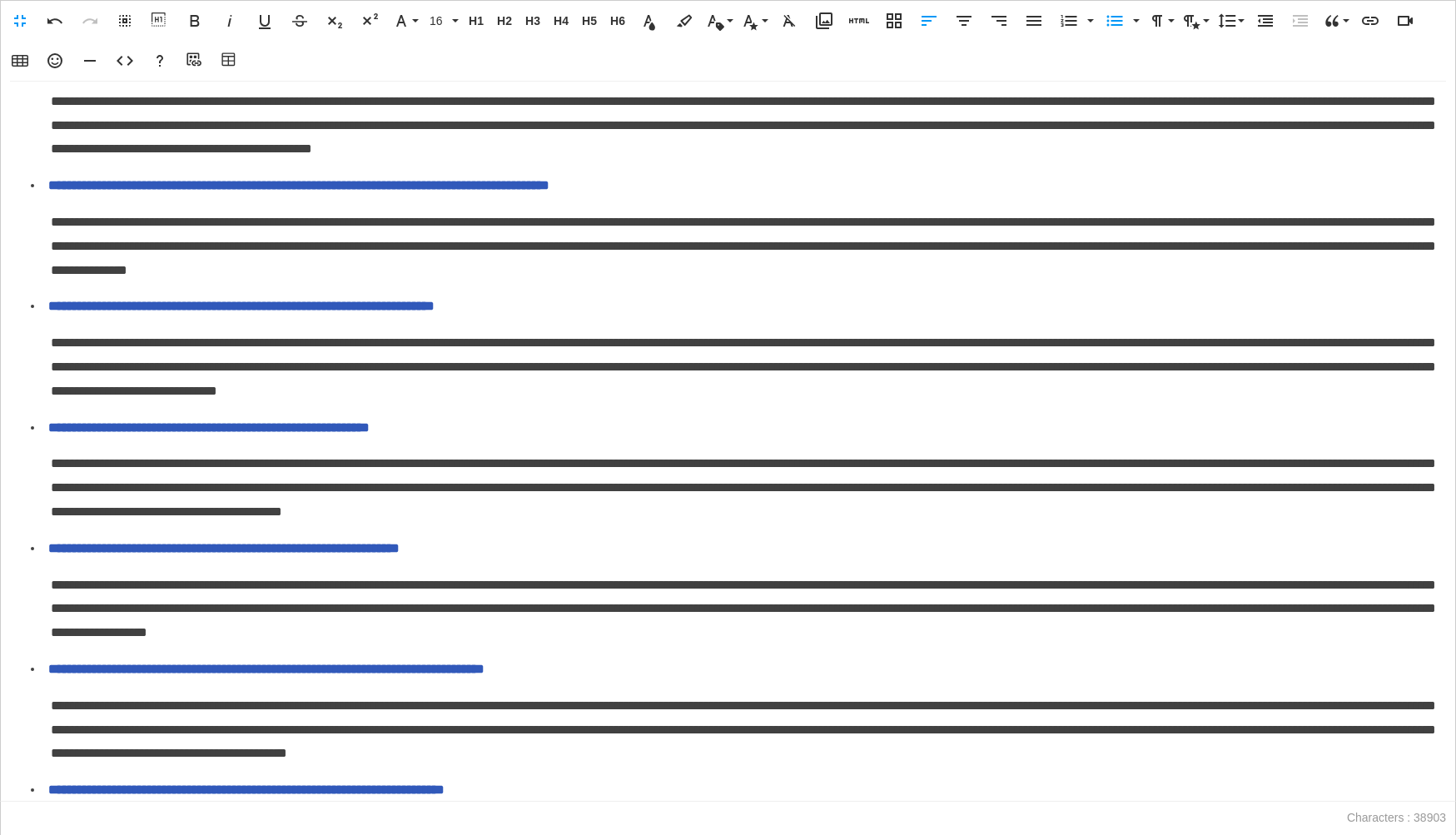
scroll to position [5379, 0]
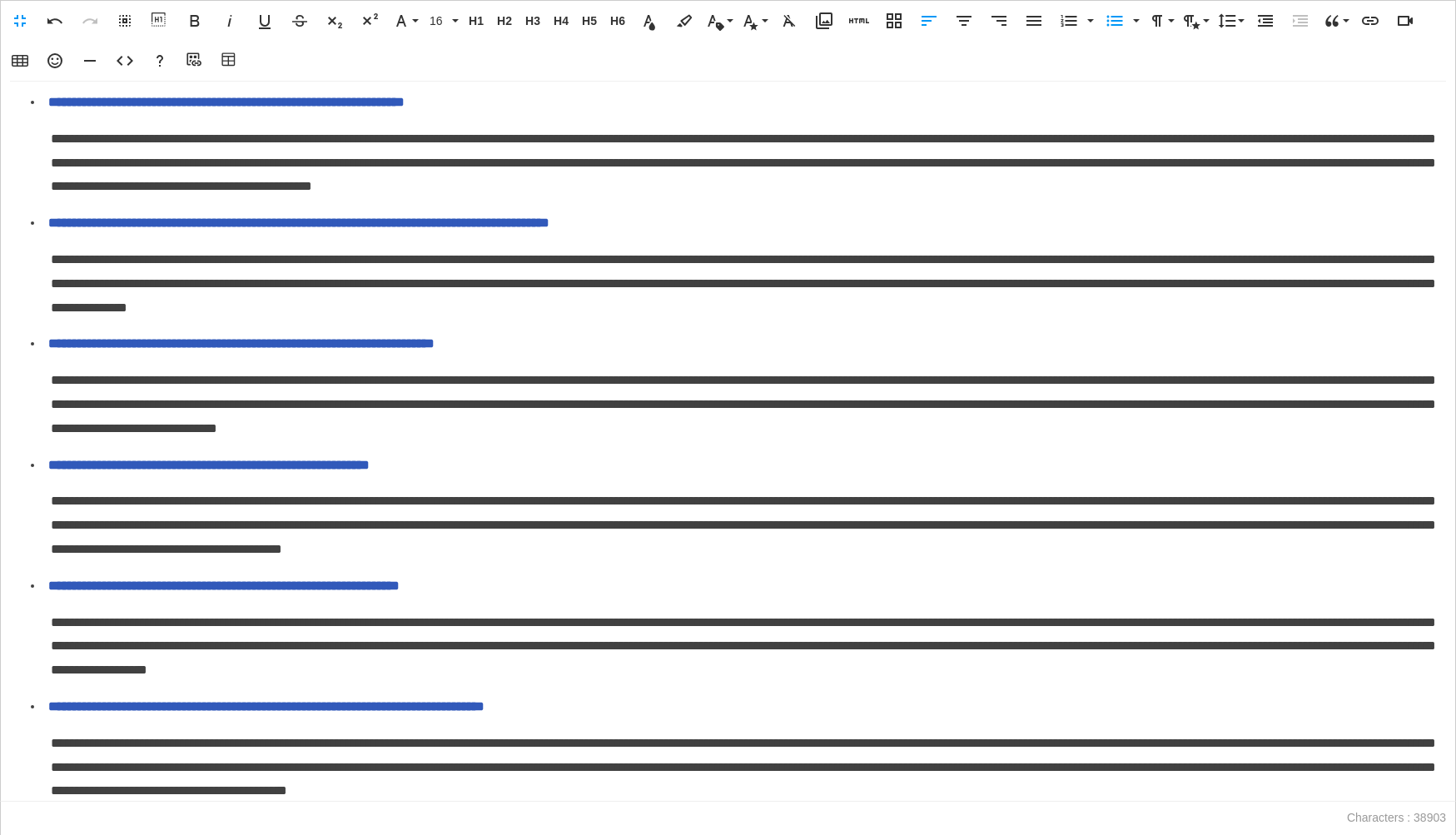
click at [1264, 15] on icon "button" at bounding box center [1265, 21] width 15 height 12
click at [1264, 12] on icon "button" at bounding box center [1265, 21] width 20 height 20
click at [1113, 28] on icon "button" at bounding box center [1114, 21] width 20 height 20
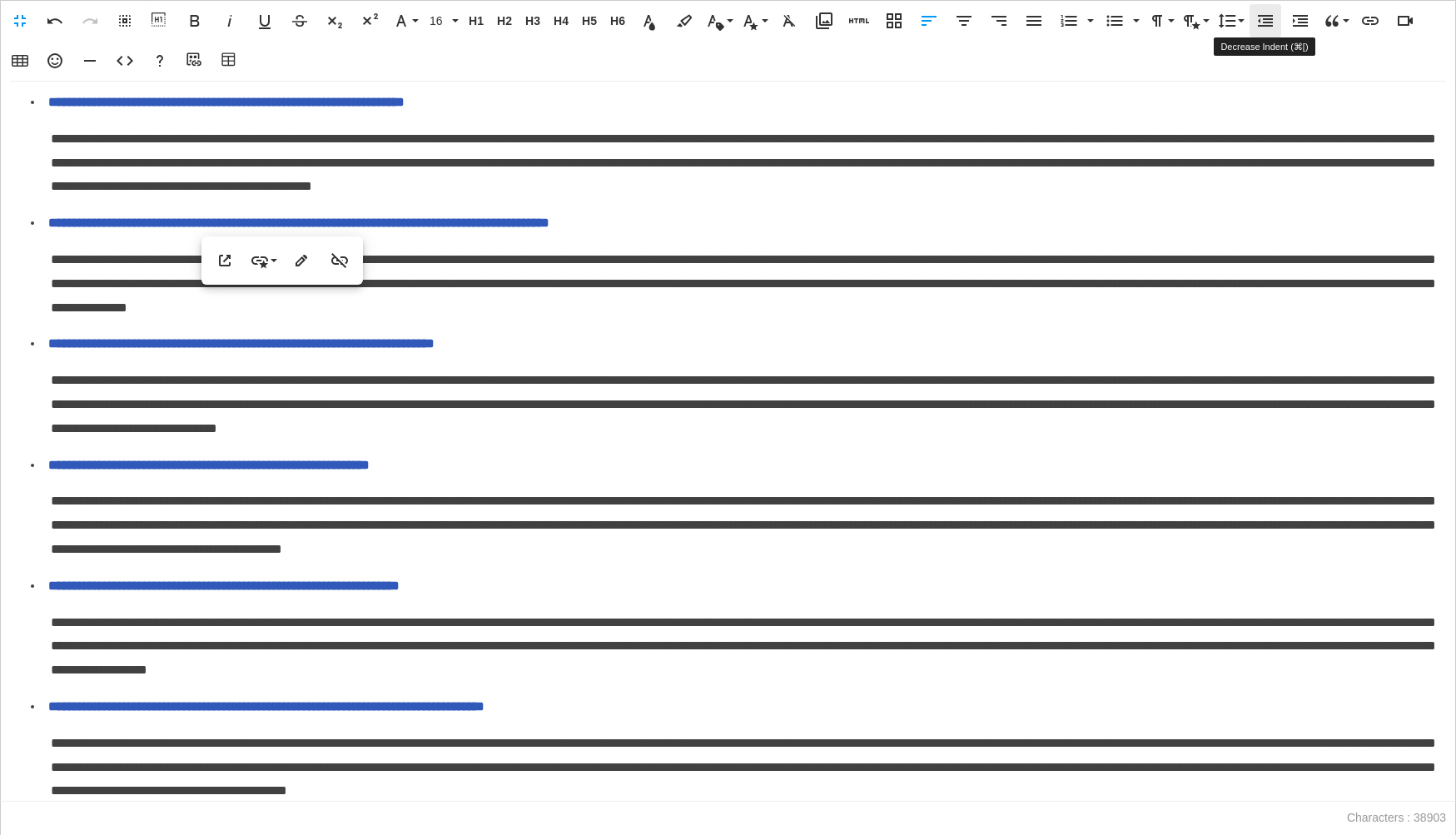
click at [1265, 27] on icon "button" at bounding box center [1265, 21] width 20 height 20
click at [1110, 22] on icon "button" at bounding box center [1114, 21] width 20 height 20
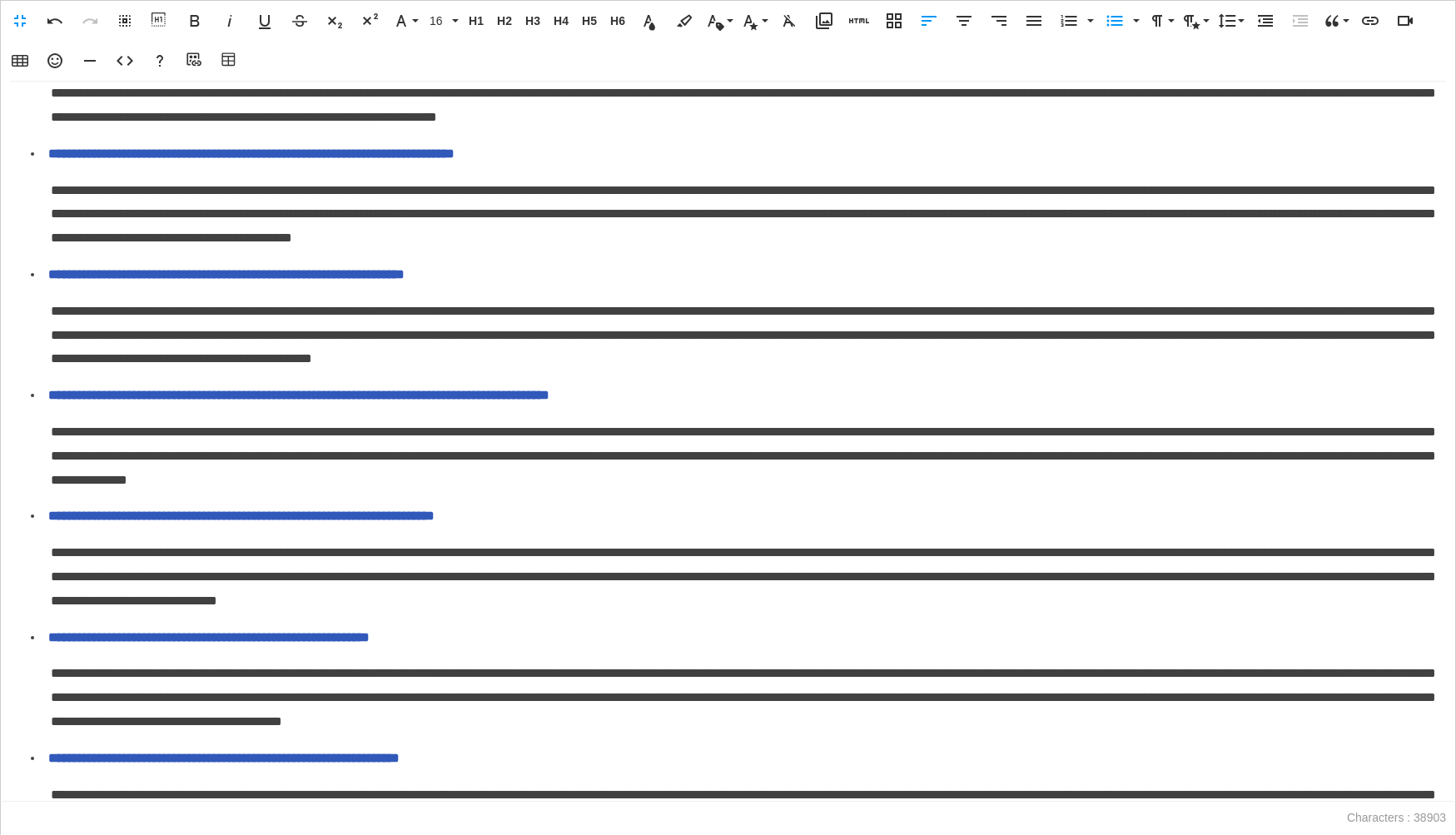
scroll to position [5123, 0]
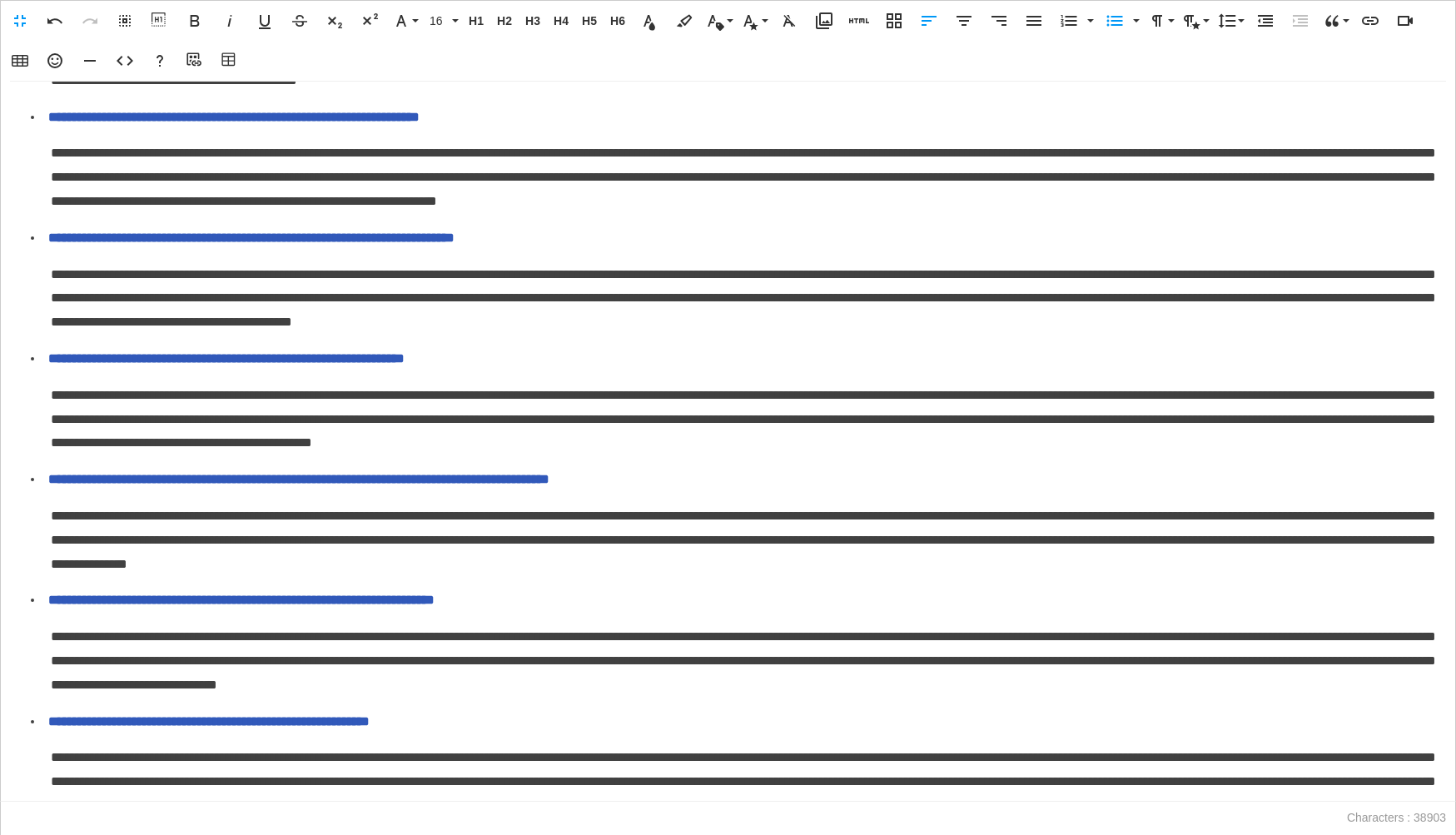
click at [1272, 23] on icon "button" at bounding box center [1265, 21] width 20 height 20
click at [1113, 24] on icon "button" at bounding box center [1115, 22] width 16 height 11
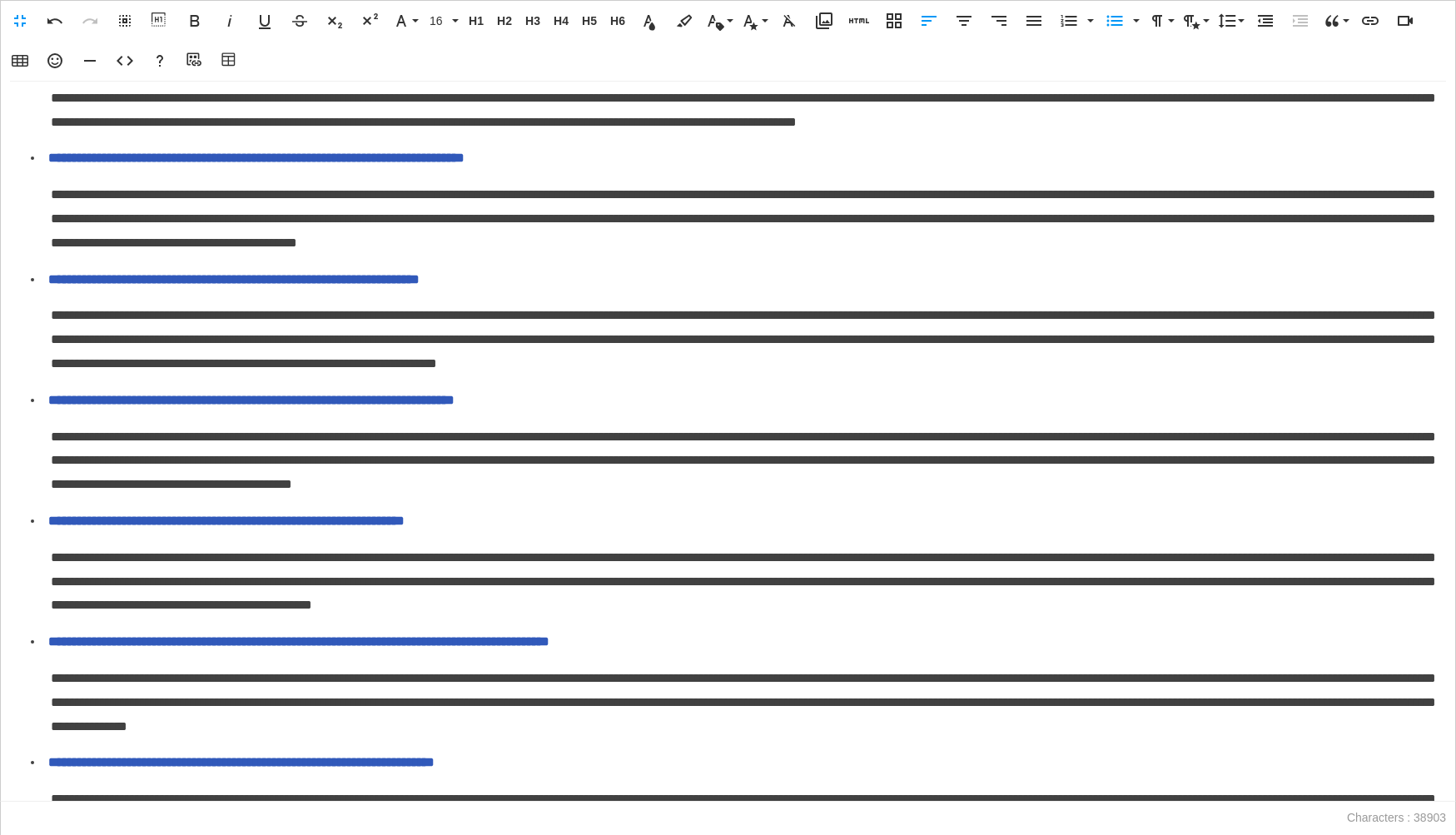
scroll to position [4902, 0]
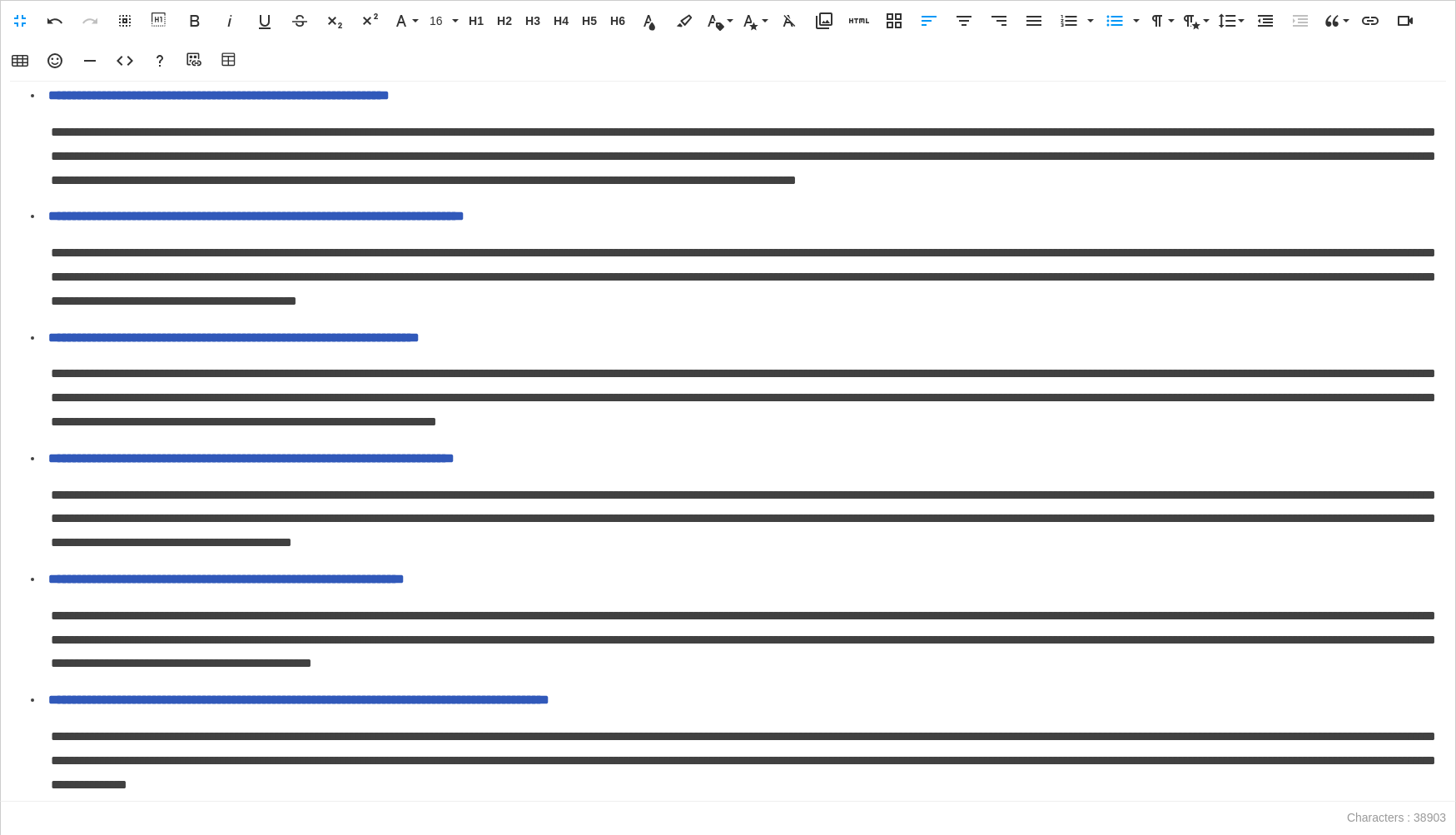
click at [1252, 19] on button "Decrease Indent" at bounding box center [1265, 21] width 32 height 33
click at [1105, 25] on icon "button" at bounding box center [1114, 21] width 20 height 20
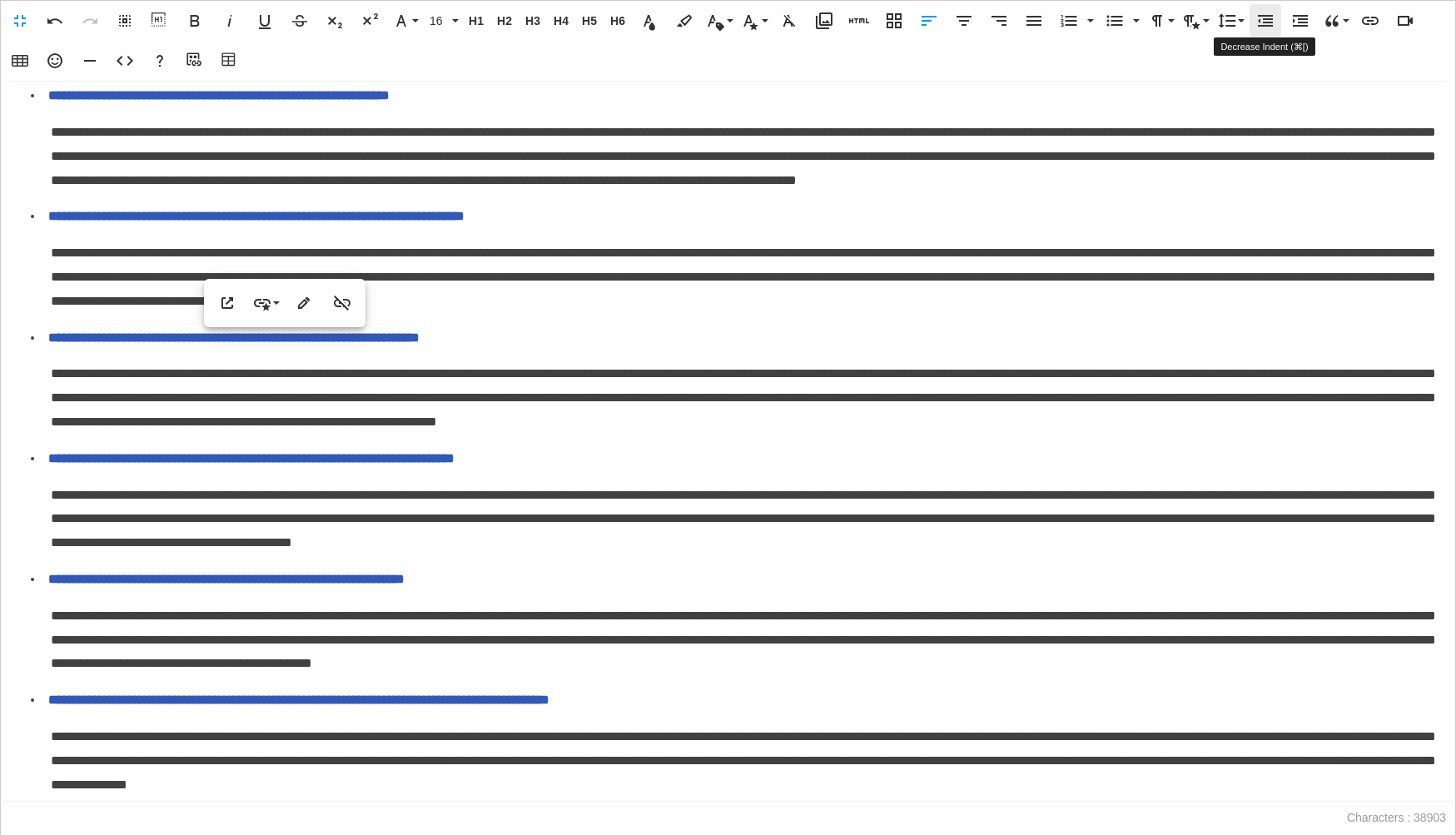
click at [1264, 15] on icon "button" at bounding box center [1265, 21] width 15 height 12
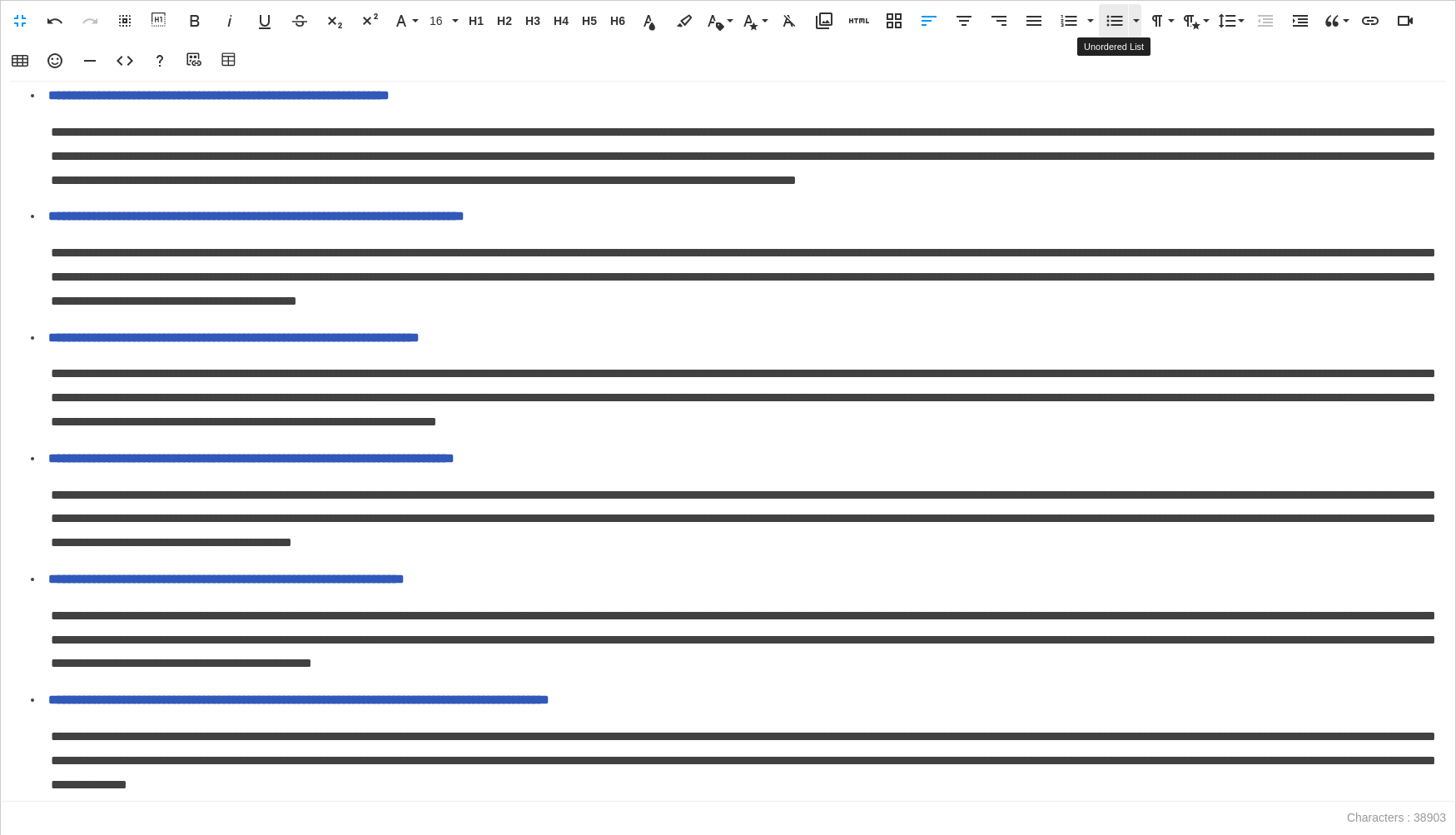
click at [1115, 27] on icon "button" at bounding box center [1114, 21] width 20 height 20
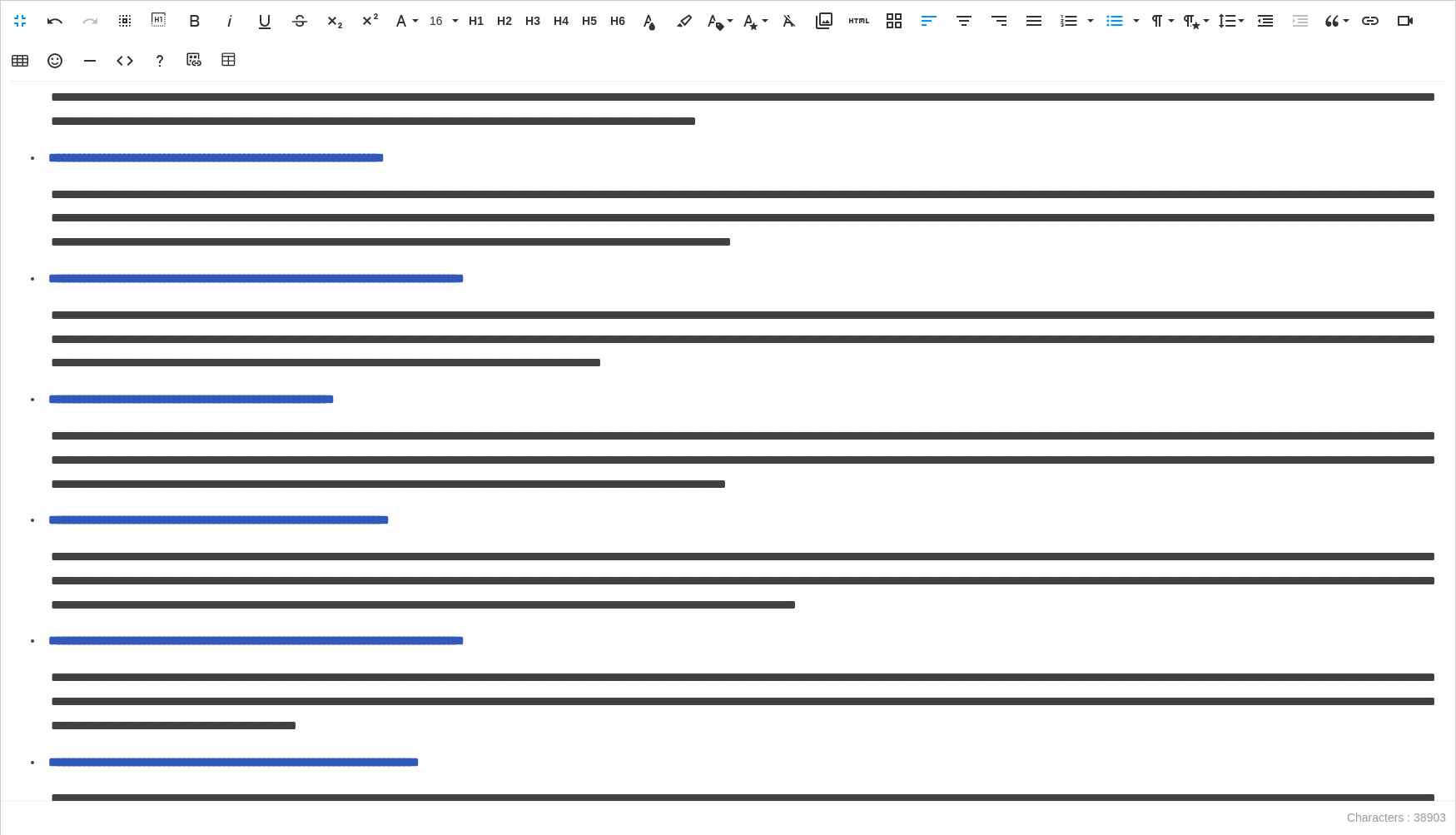
scroll to position [4423, 0]
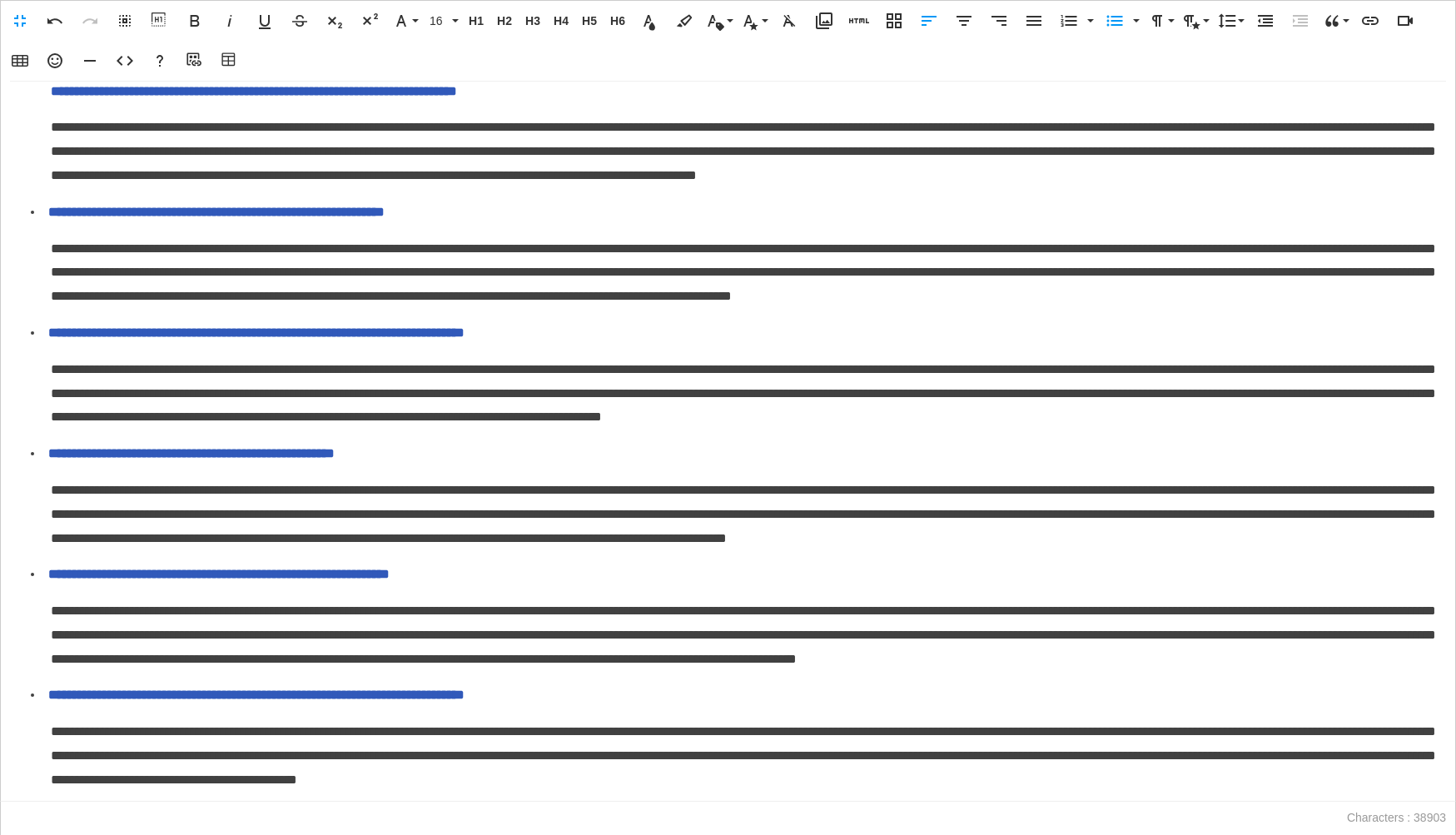
click at [50, 97] on span "**********" at bounding box center [253, 91] width 407 height 13
click at [1264, 23] on icon "button" at bounding box center [1265, 21] width 20 height 20
click at [1119, 25] on icon "button" at bounding box center [1114, 21] width 20 height 20
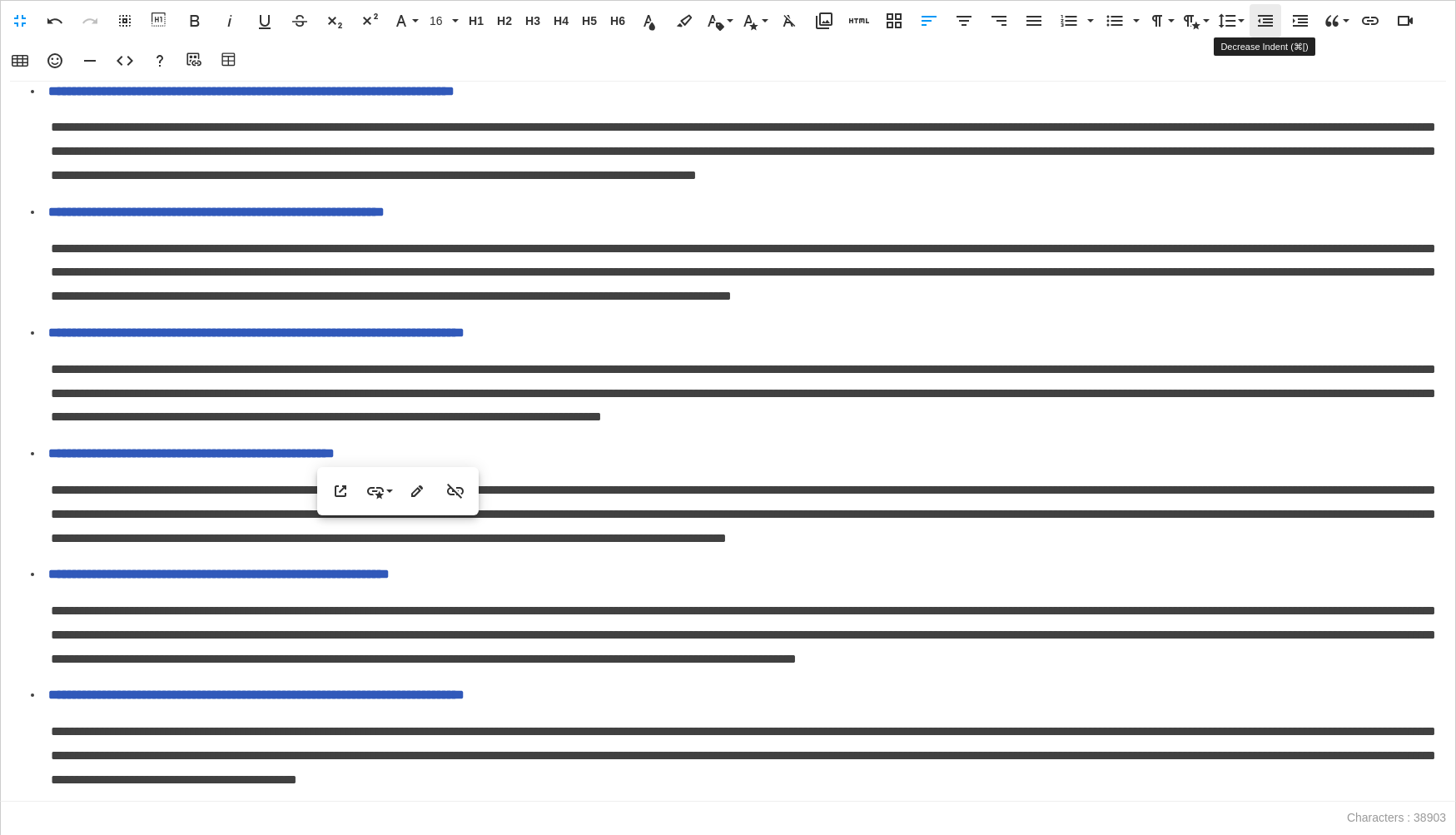
click at [1268, 24] on icon "button" at bounding box center [1265, 21] width 20 height 20
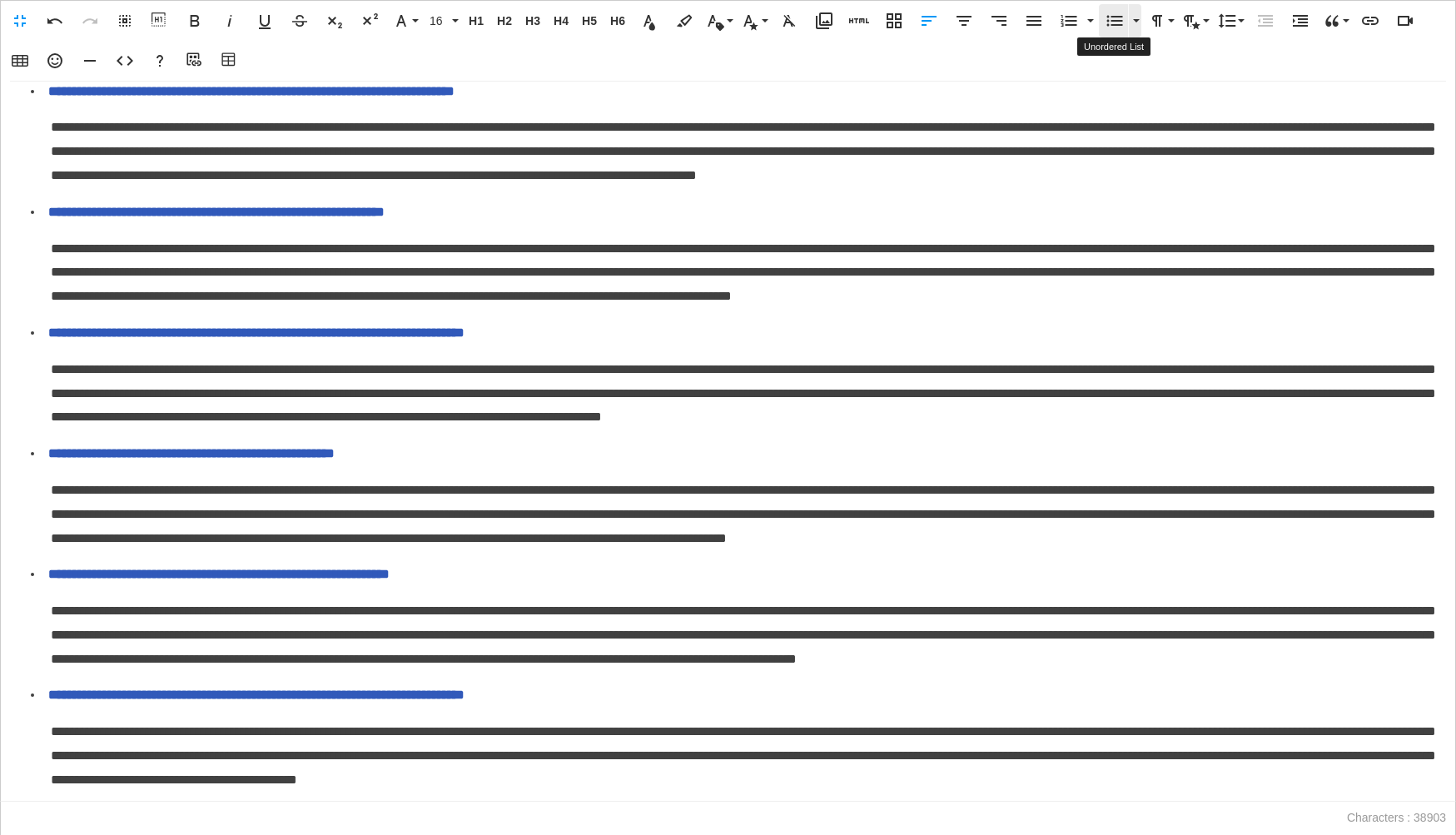
click at [1119, 23] on icon "button" at bounding box center [1114, 21] width 20 height 20
click at [1262, 23] on icon "button" at bounding box center [1265, 21] width 20 height 20
click at [1115, 17] on icon "button" at bounding box center [1114, 21] width 20 height 20
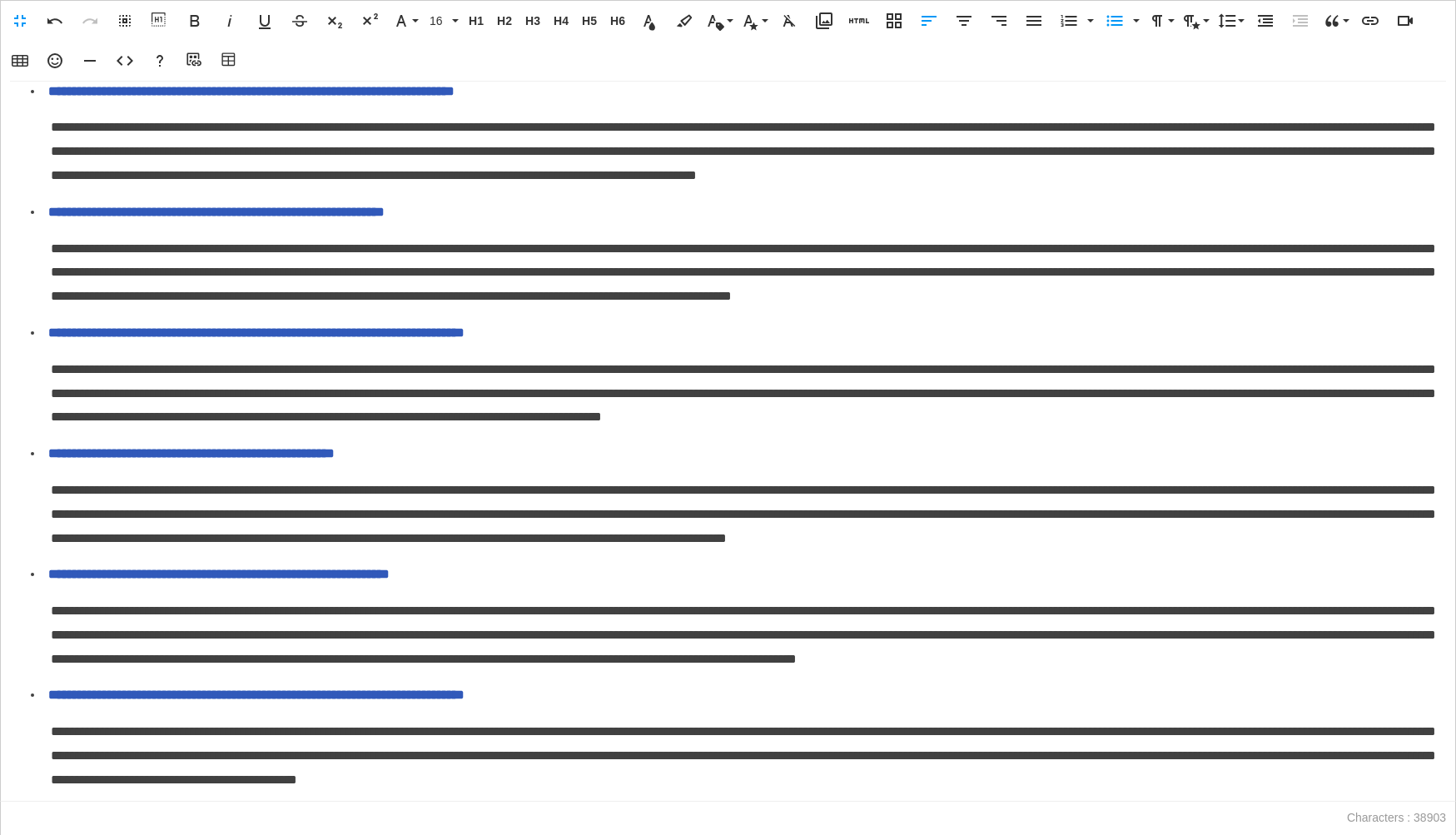
click at [1264, 28] on icon "button" at bounding box center [1265, 21] width 20 height 20
click at [1113, 27] on icon "button" at bounding box center [1114, 21] width 20 height 20
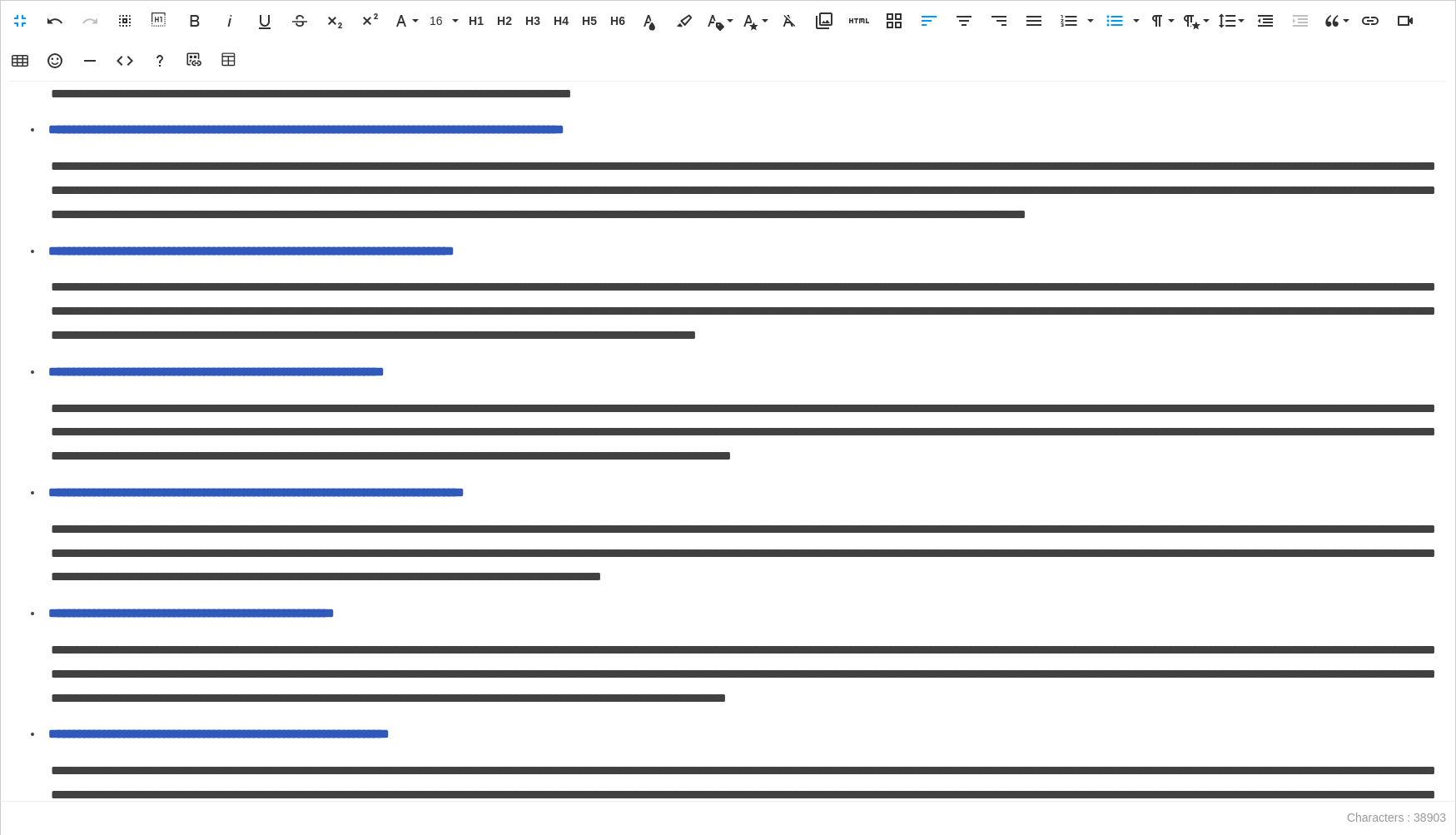
scroll to position [4206, 0]
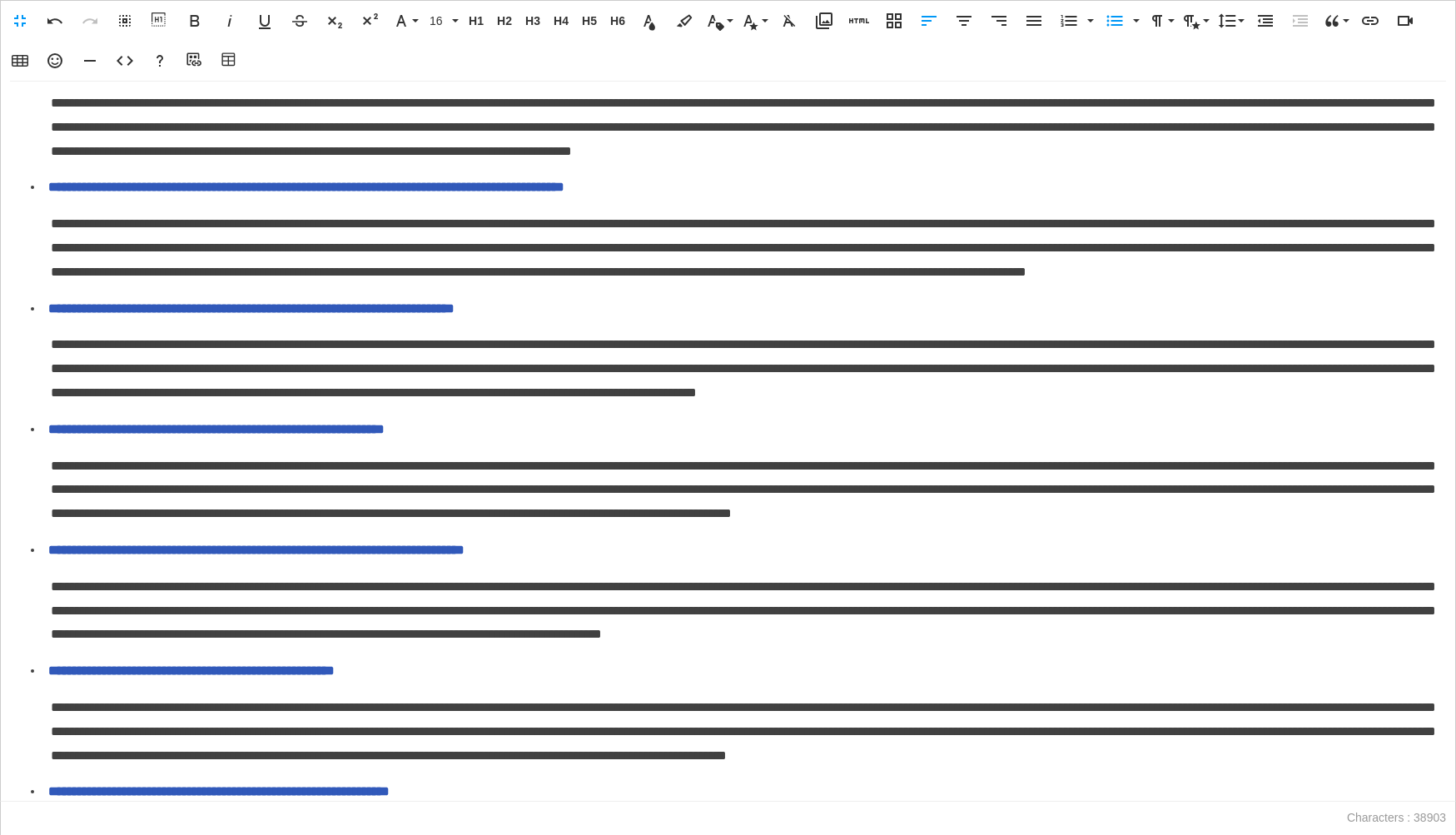
click at [1260, 27] on icon "button" at bounding box center [1265, 21] width 20 height 20
click at [1114, 26] on icon "button" at bounding box center [1114, 21] width 20 height 20
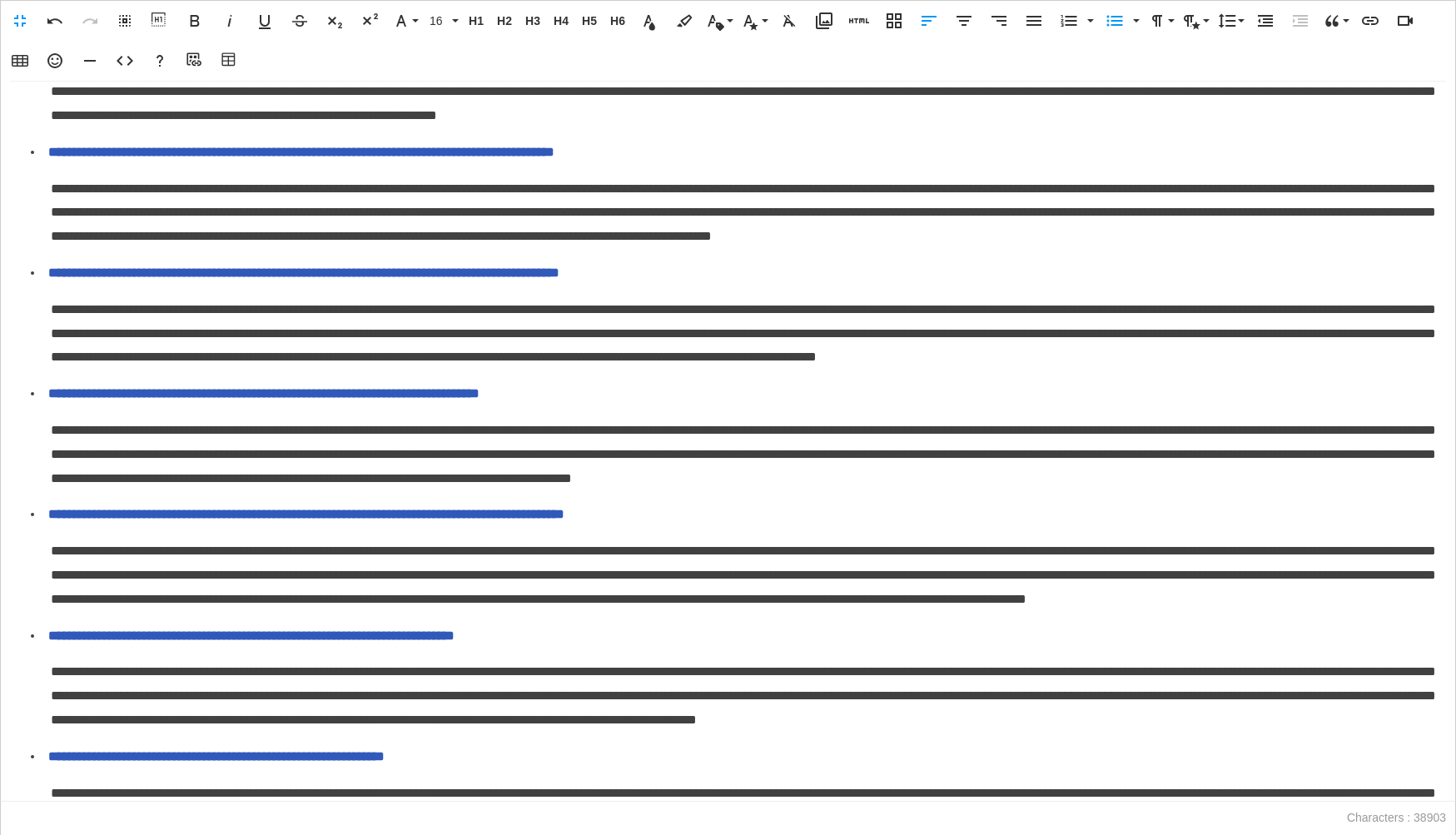
scroll to position [3874, 0]
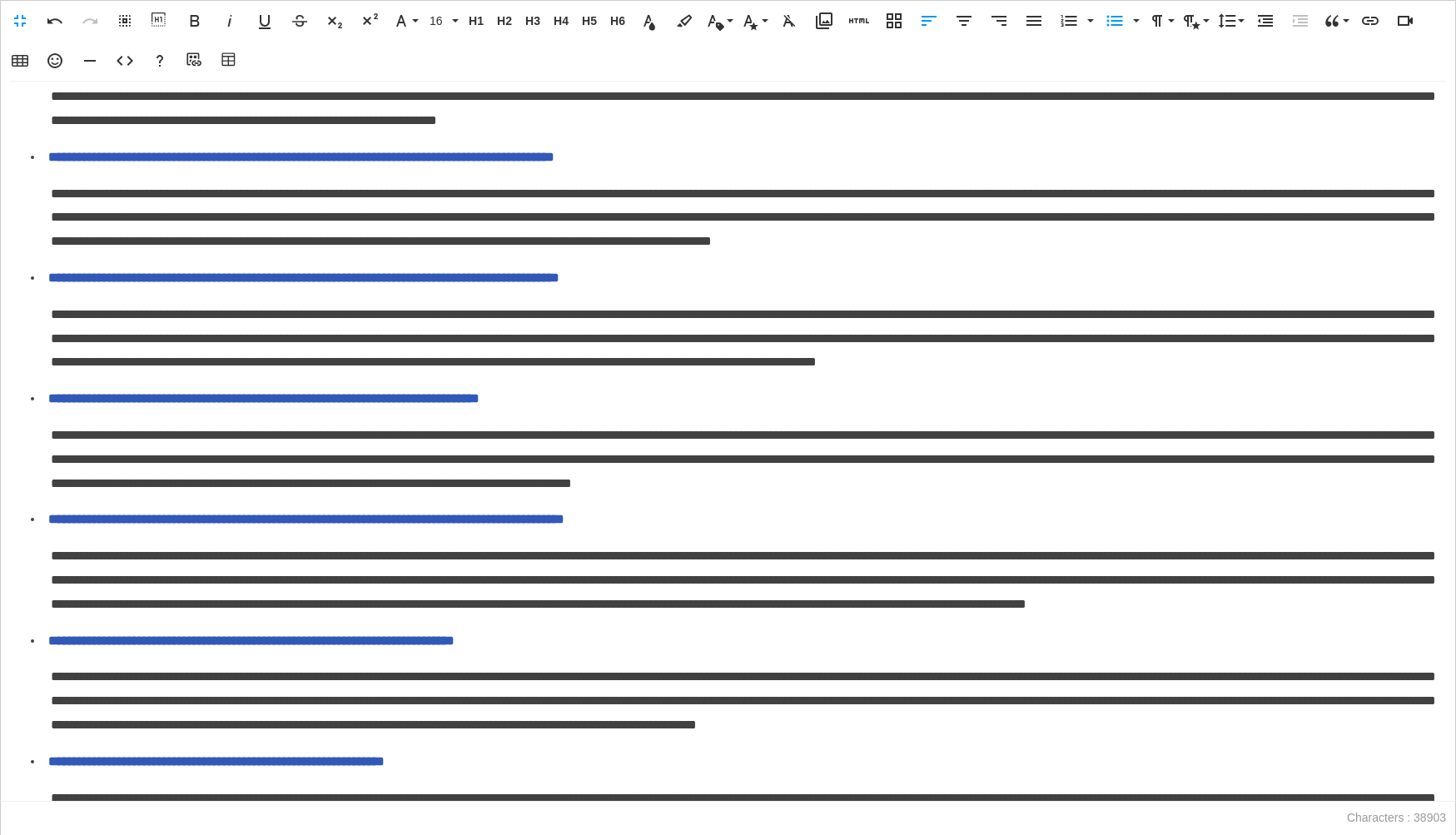
click at [52, 42] on span "**********" at bounding box center [253, 36] width 407 height 13
click at [1267, 26] on icon "button" at bounding box center [1265, 21] width 15 height 12
click at [1123, 27] on button "Unordered List" at bounding box center [1114, 21] width 32 height 33
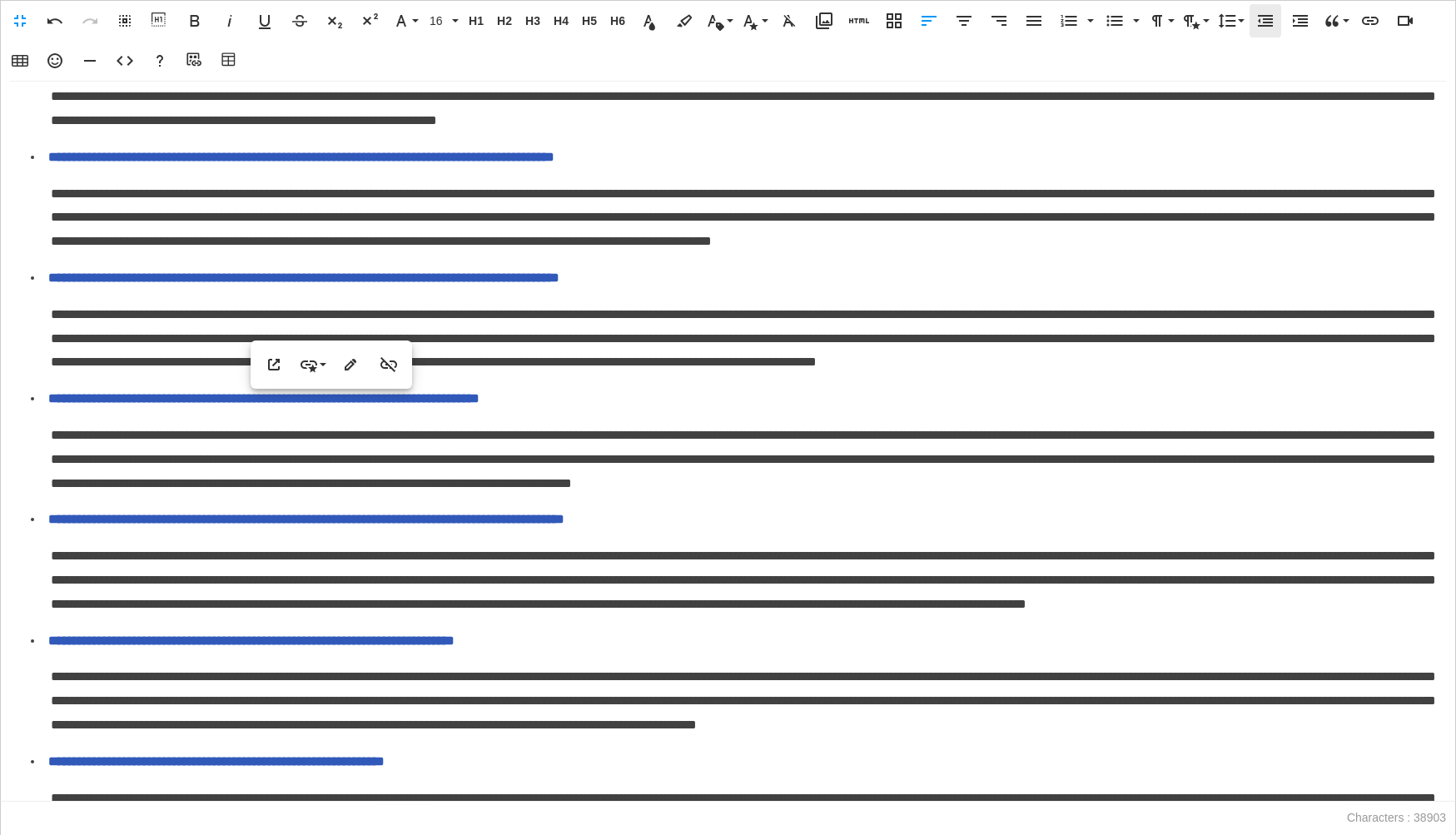
click at [1264, 16] on icon "button" at bounding box center [1265, 21] width 20 height 20
click at [1116, 15] on icon "button" at bounding box center [1114, 21] width 20 height 20
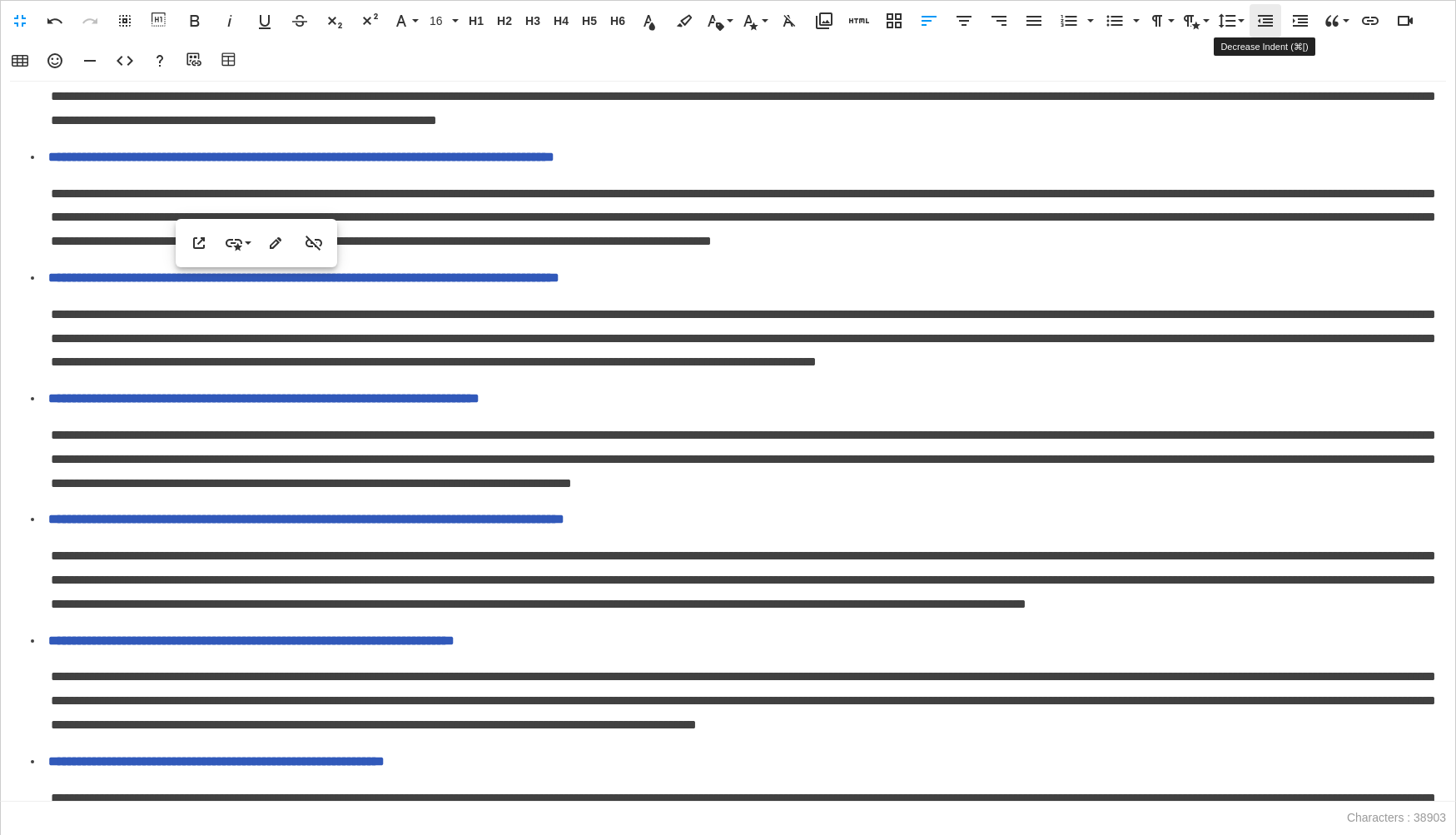
click at [1264, 20] on icon "button" at bounding box center [1265, 21] width 20 height 20
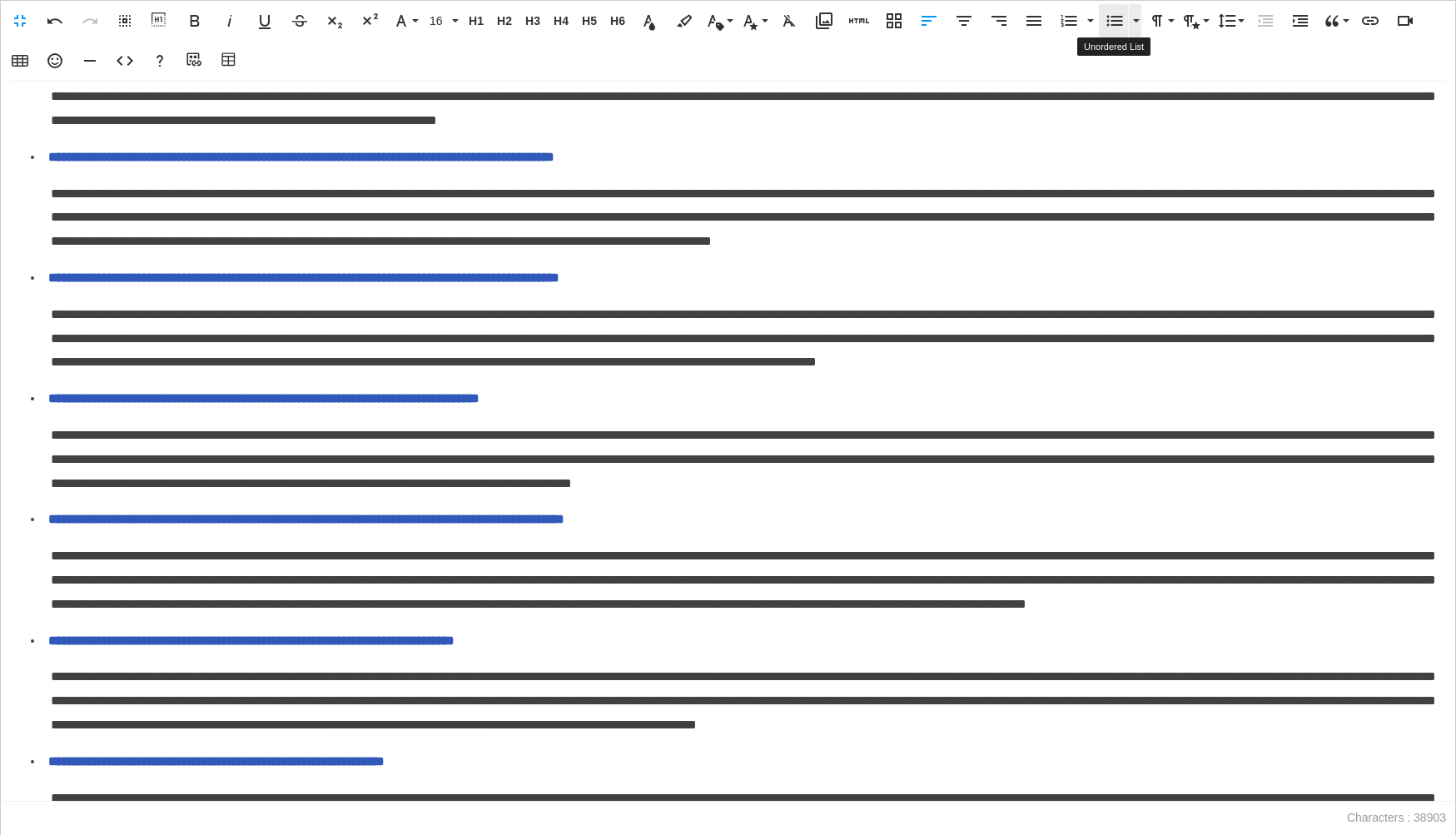
click at [1108, 23] on icon "button" at bounding box center [1114, 21] width 20 height 20
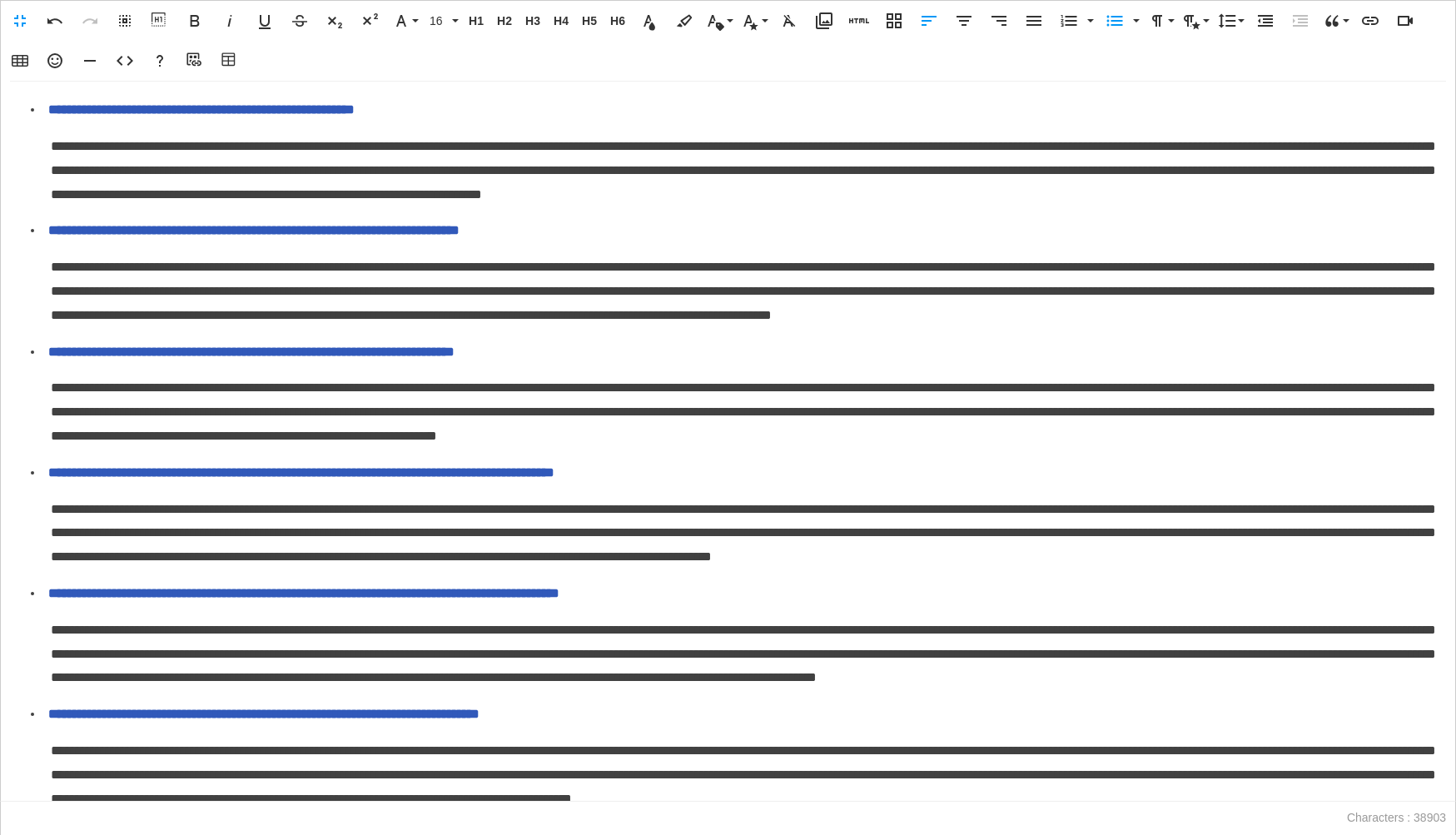
scroll to position [3504, 0]
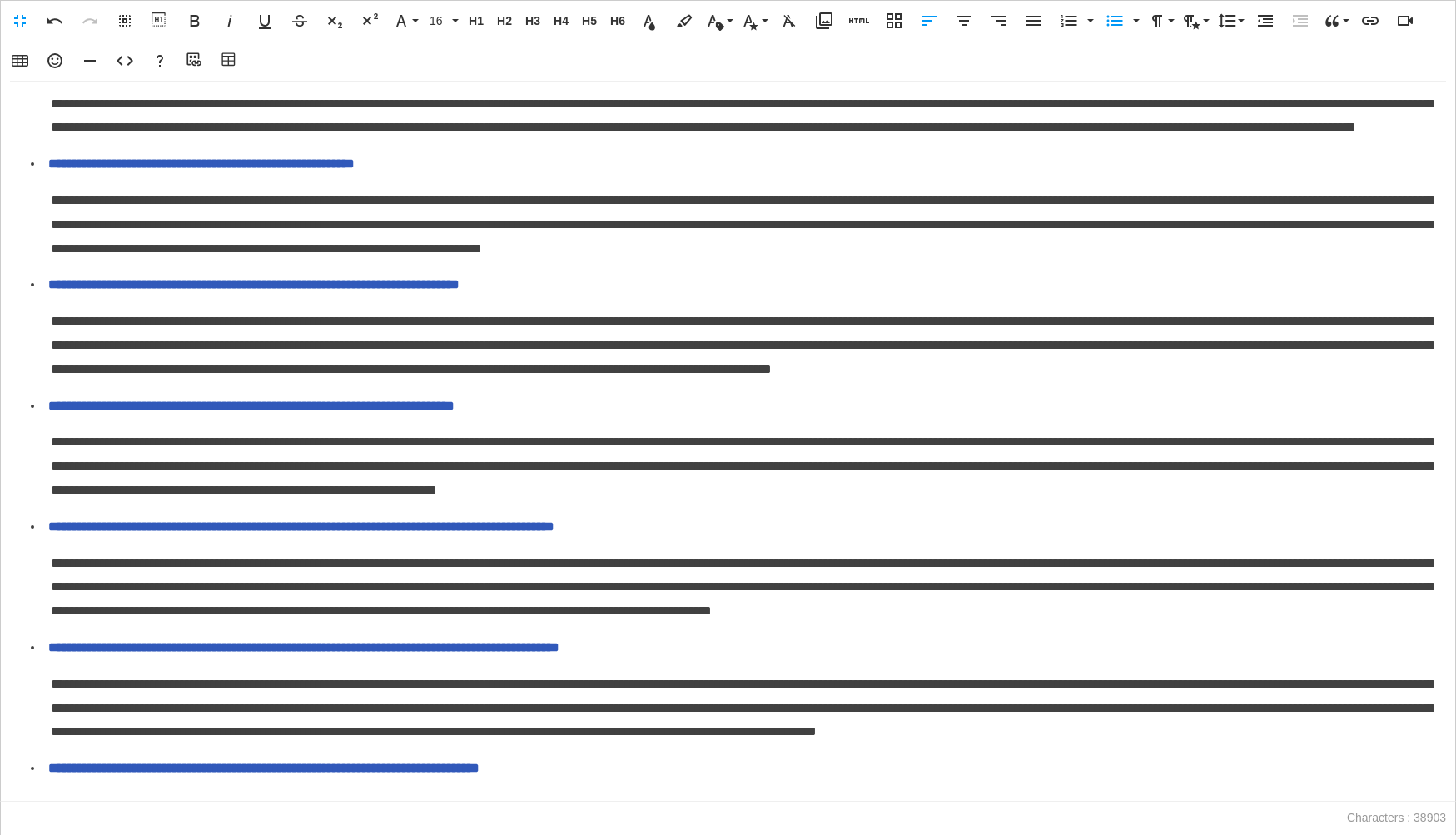
click at [51, 73] on span "**********" at bounding box center [221, 67] width 342 height 13
click at [1259, 20] on icon "button" at bounding box center [1265, 21] width 20 height 20
click at [1118, 27] on icon "button" at bounding box center [1114, 21] width 20 height 20
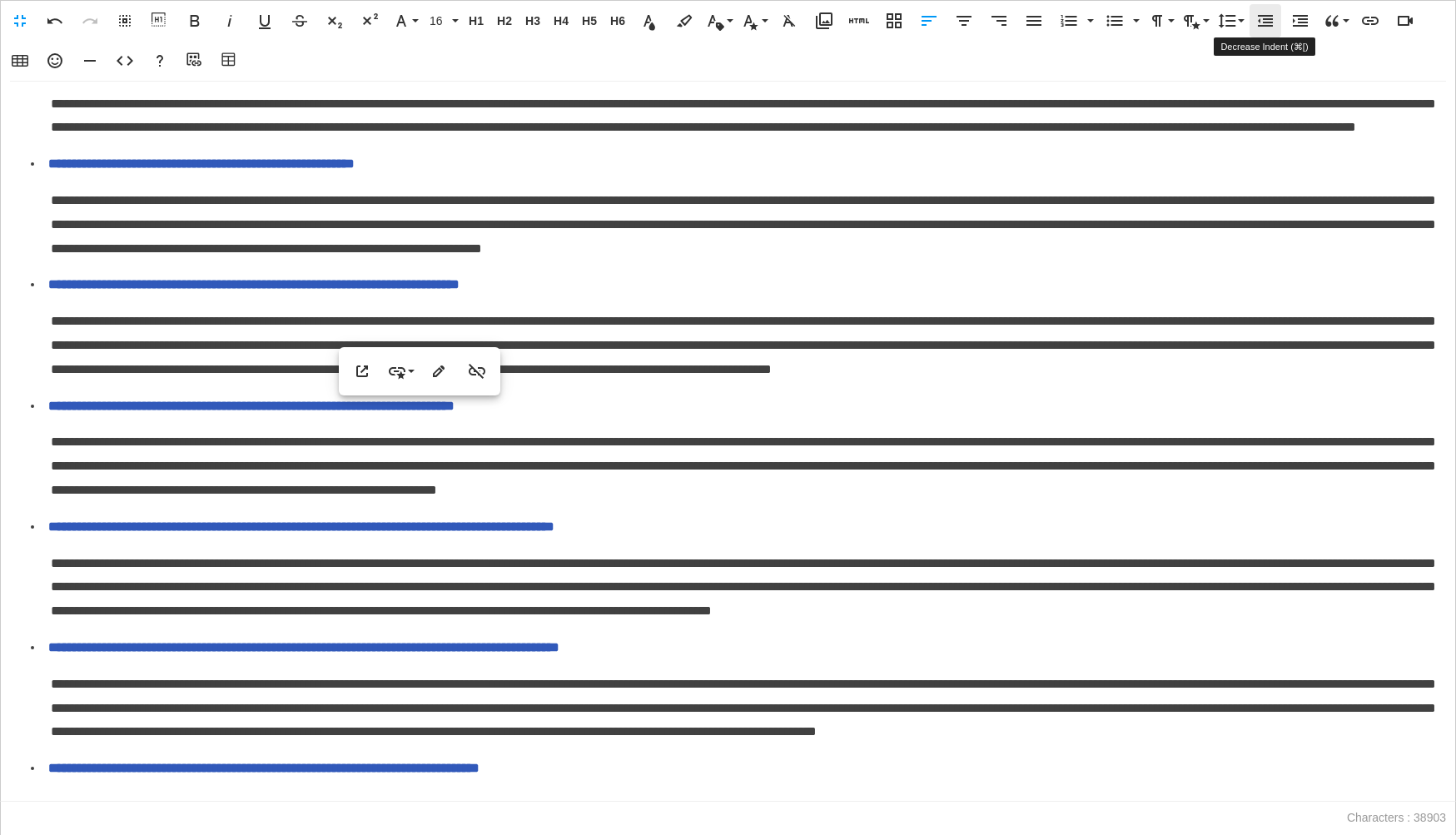
click at [1268, 23] on icon "button" at bounding box center [1265, 21] width 20 height 20
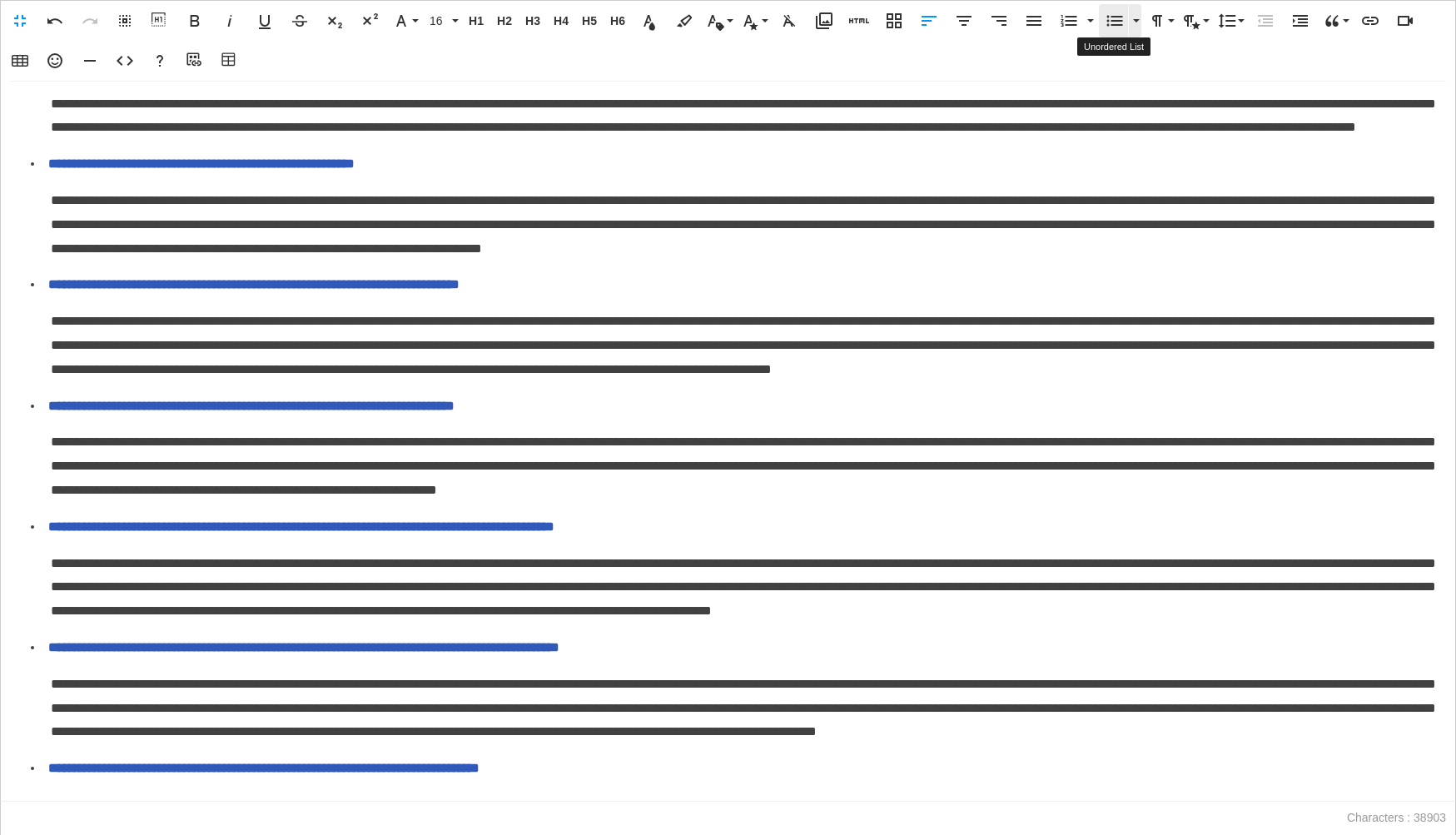
click at [1111, 21] on icon "button" at bounding box center [1115, 22] width 16 height 11
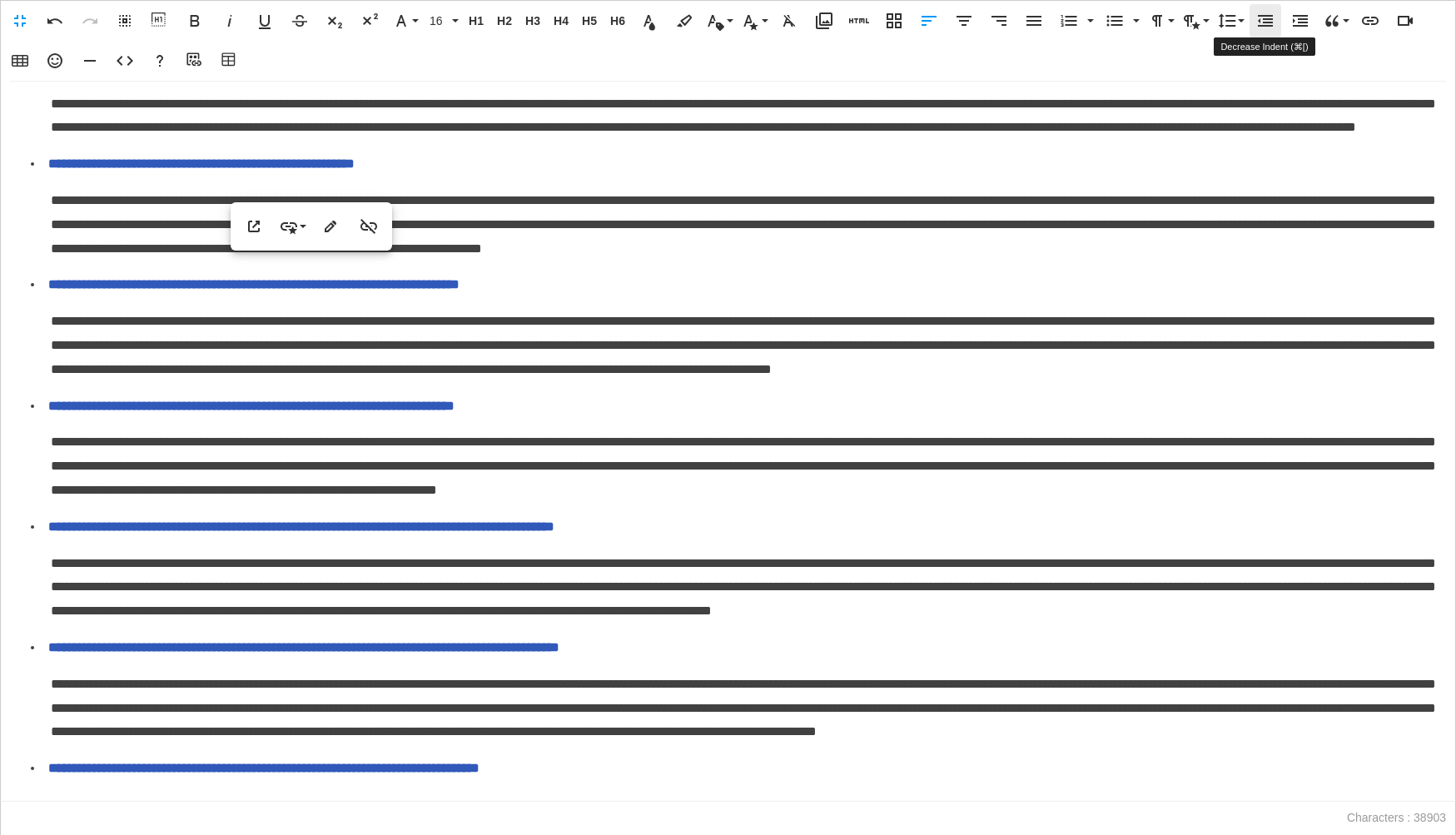
click at [1255, 23] on icon "button" at bounding box center [1265, 21] width 20 height 20
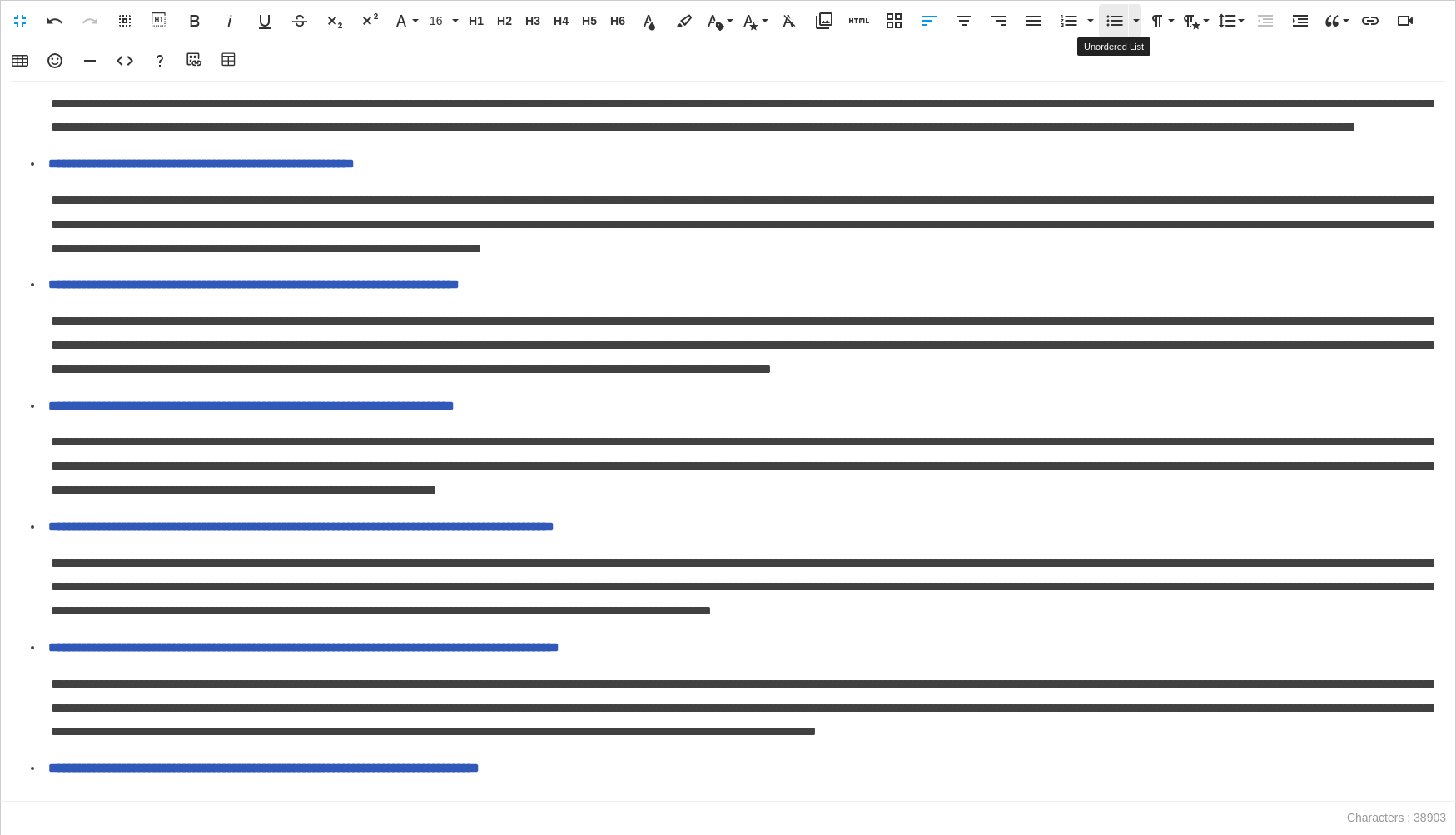
click at [1105, 27] on icon "button" at bounding box center [1114, 21] width 20 height 20
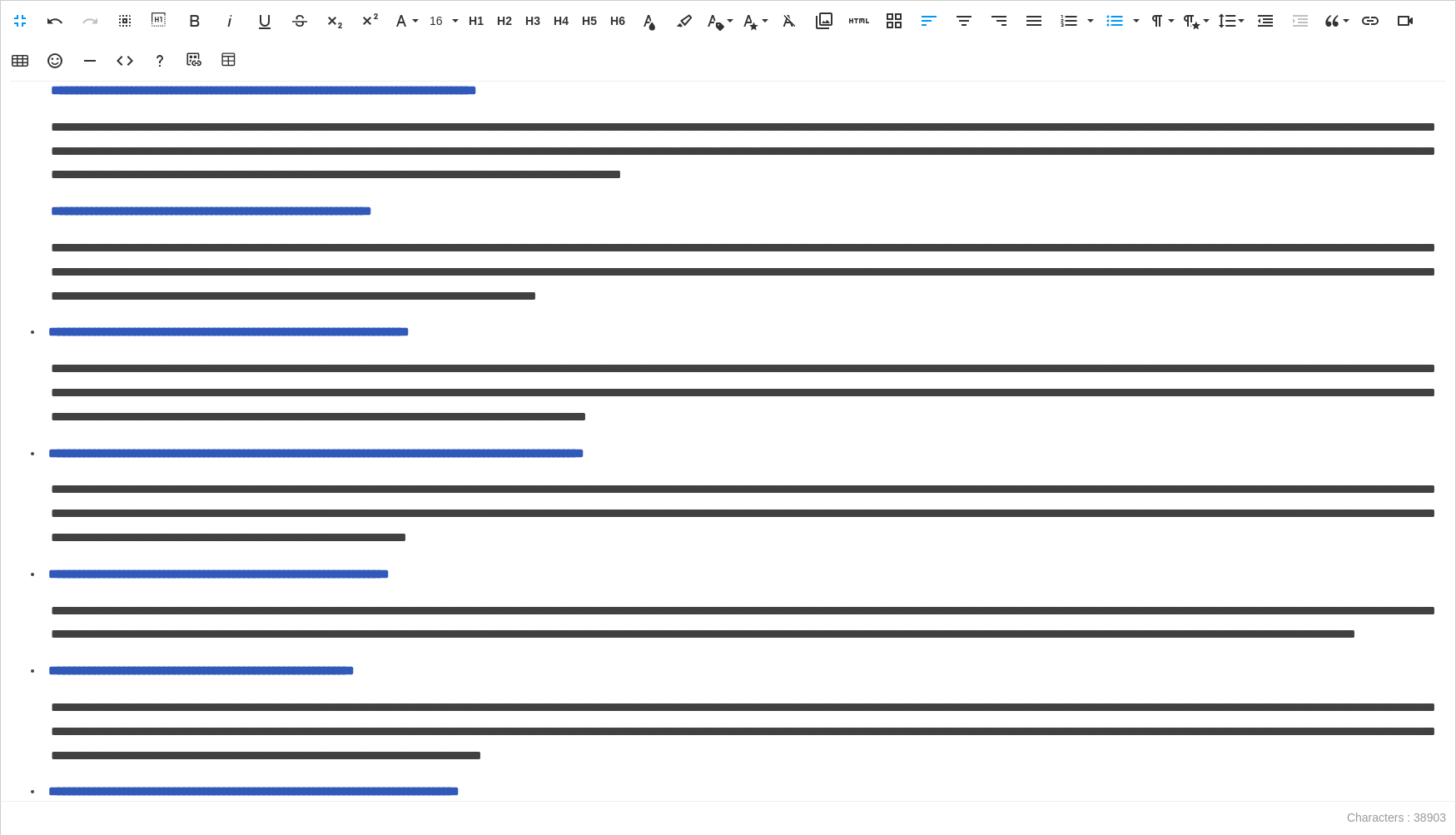
scroll to position [2989, 0]
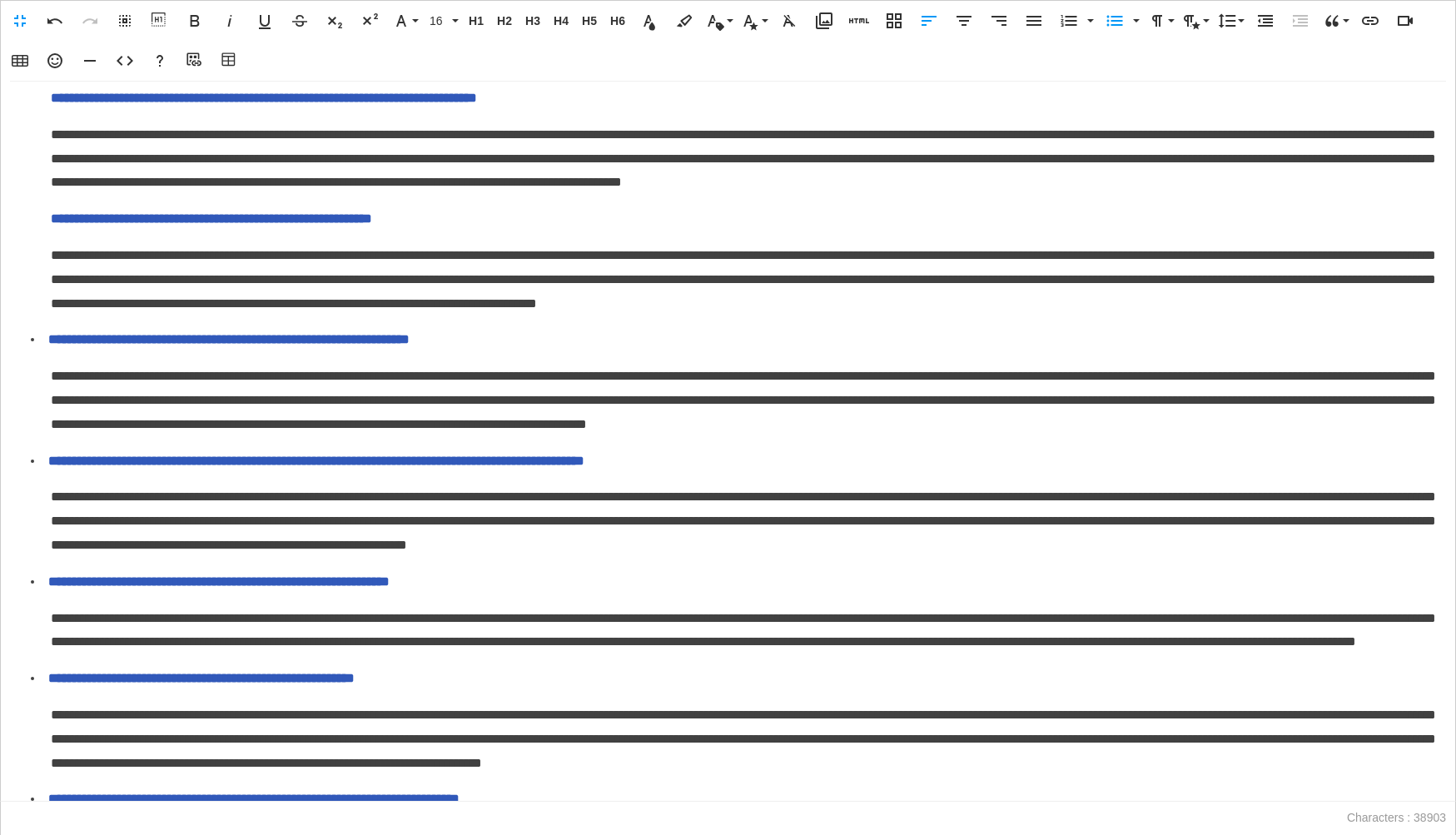
click at [50, 232] on p "**********" at bounding box center [744, 219] width 1387 height 24
click at [1258, 19] on icon "button" at bounding box center [1265, 21] width 20 height 20
click at [1113, 16] on icon "button" at bounding box center [1115, 22] width 16 height 11
click at [52, 104] on span "**********" at bounding box center [263, 98] width 426 height 13
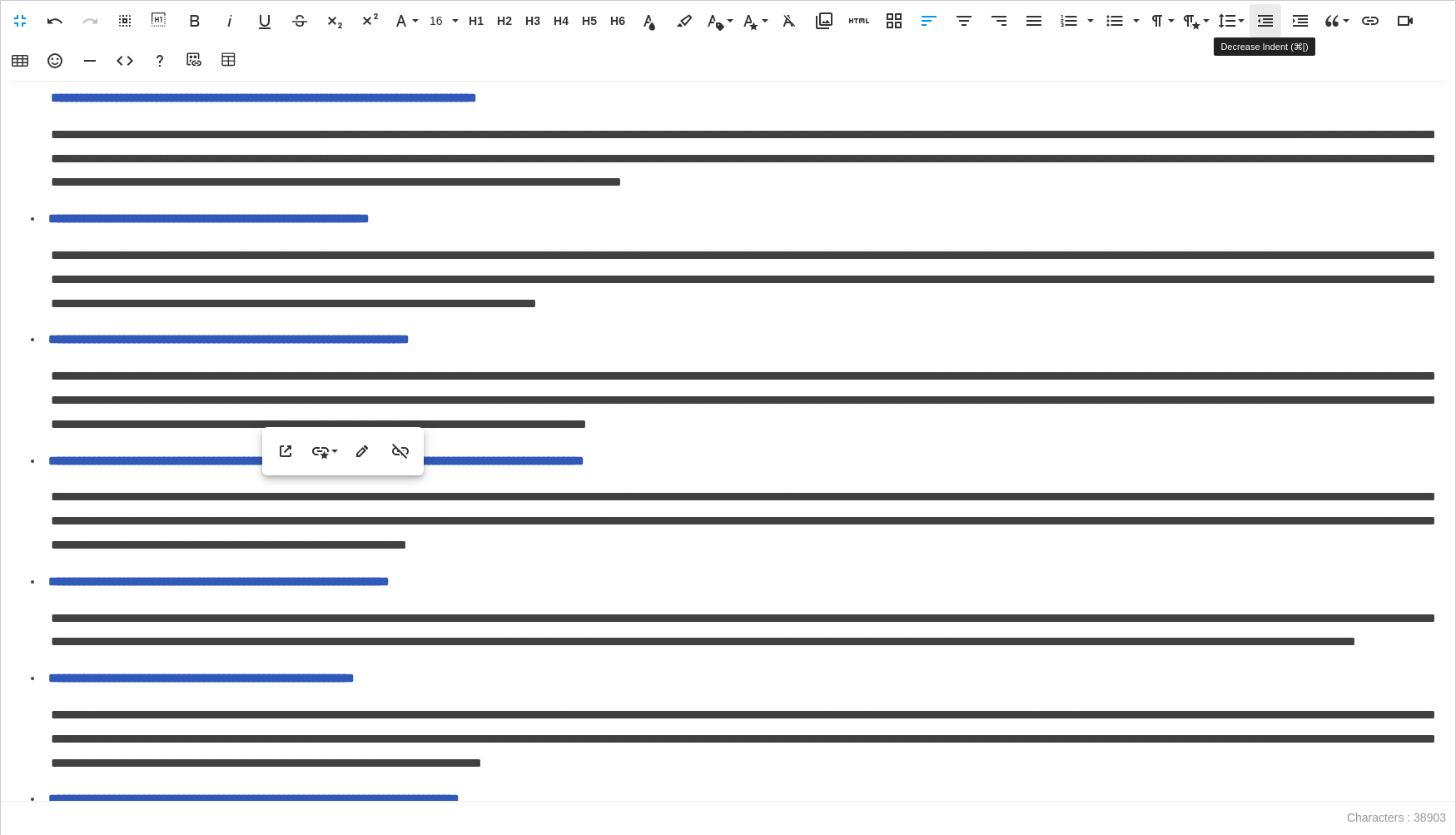
click at [1264, 21] on icon "button" at bounding box center [1265, 21] width 20 height 20
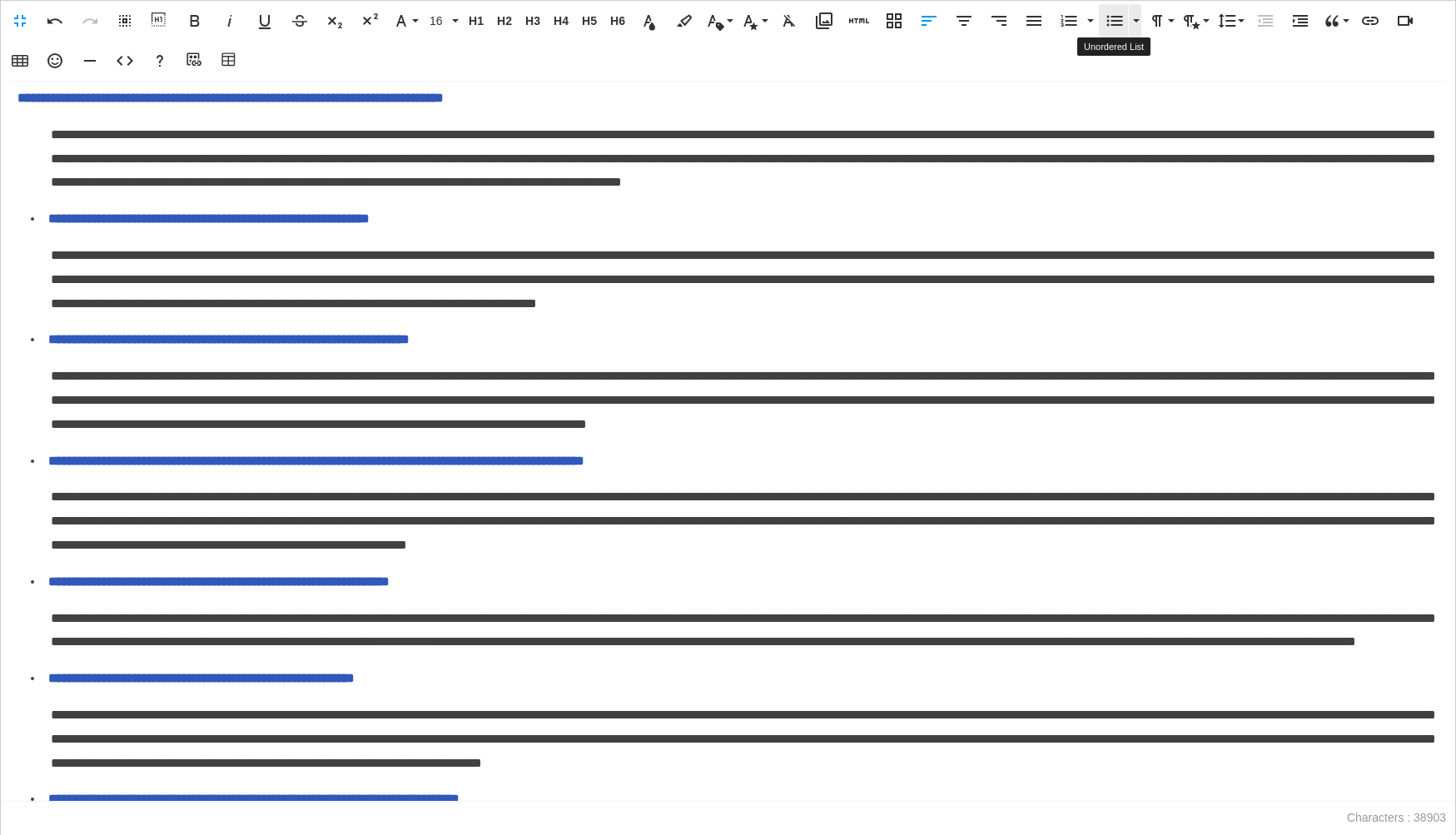
click at [1115, 18] on icon "button" at bounding box center [1114, 21] width 20 height 20
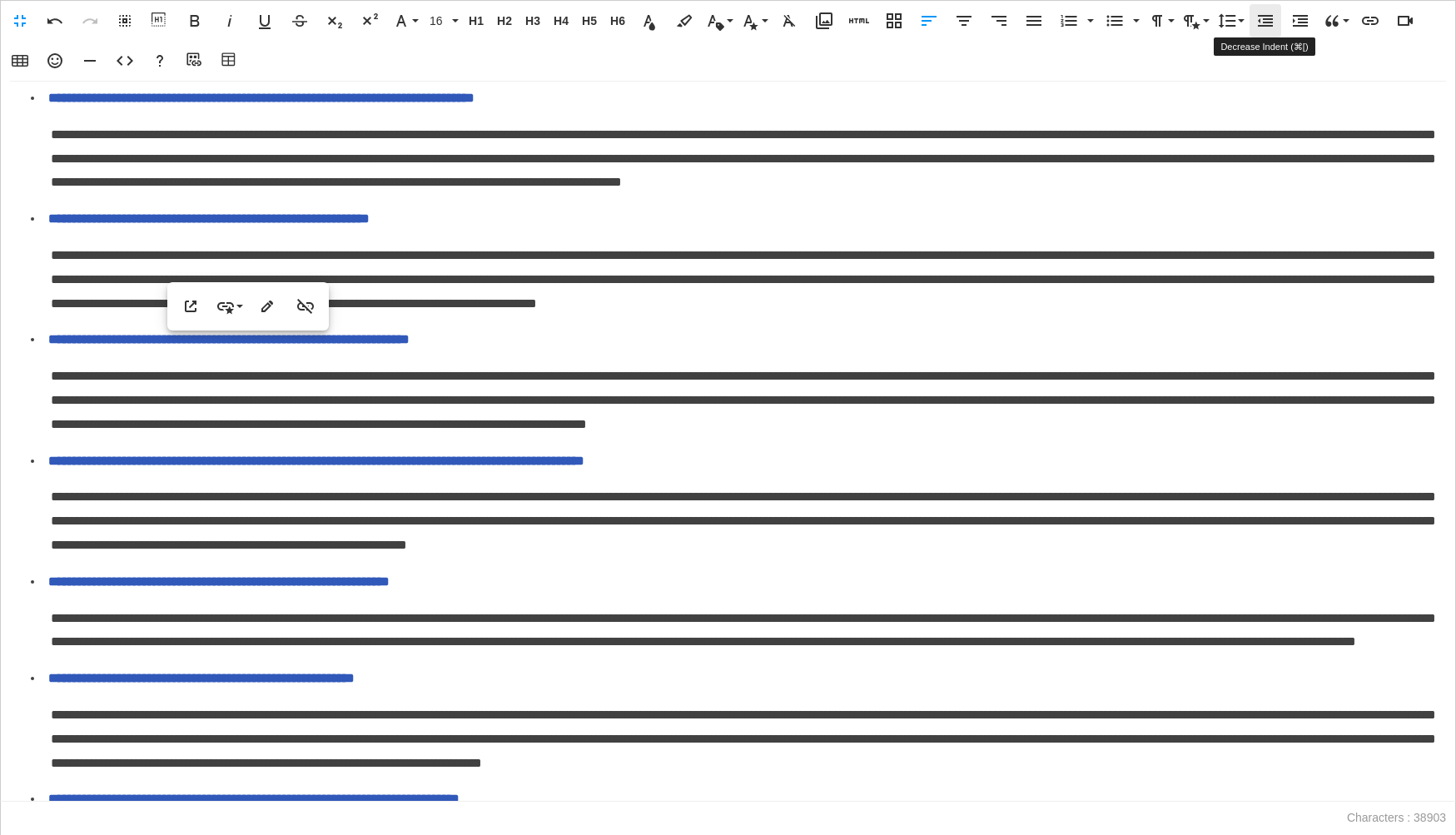
click at [1260, 22] on icon "button" at bounding box center [1265, 21] width 20 height 20
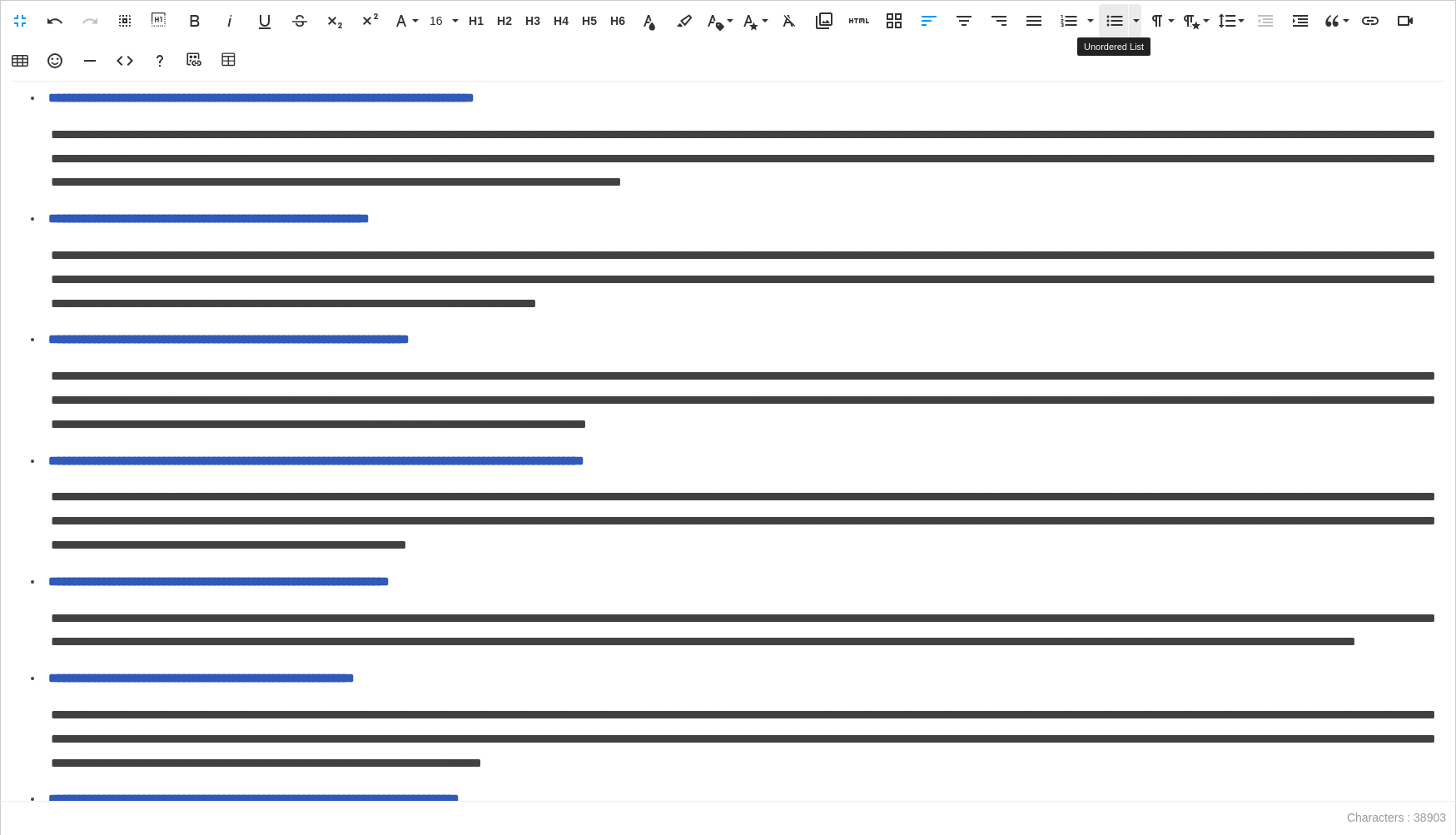
click at [1108, 23] on icon "button" at bounding box center [1114, 21] width 20 height 20
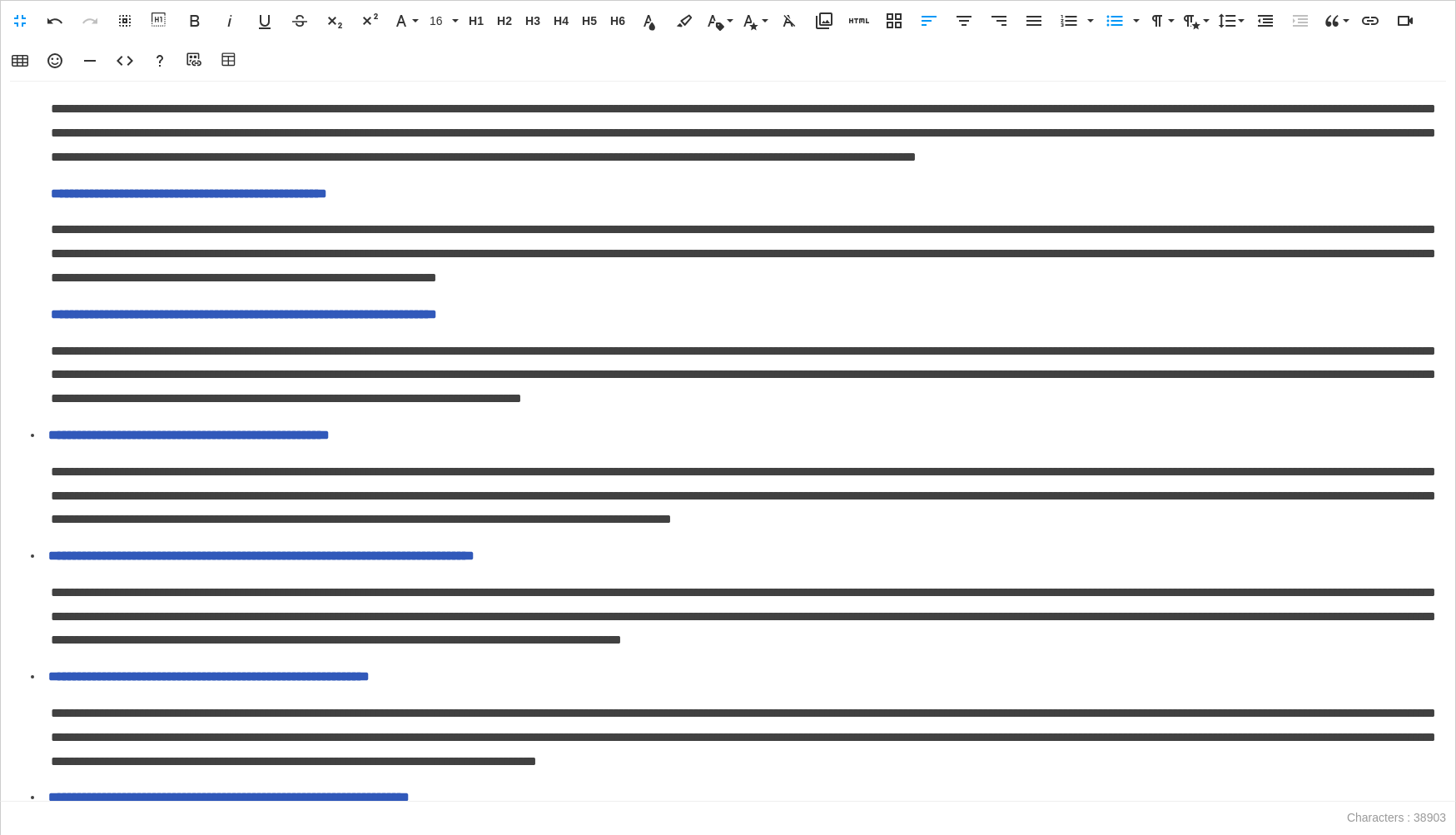
scroll to position [2534, 0]
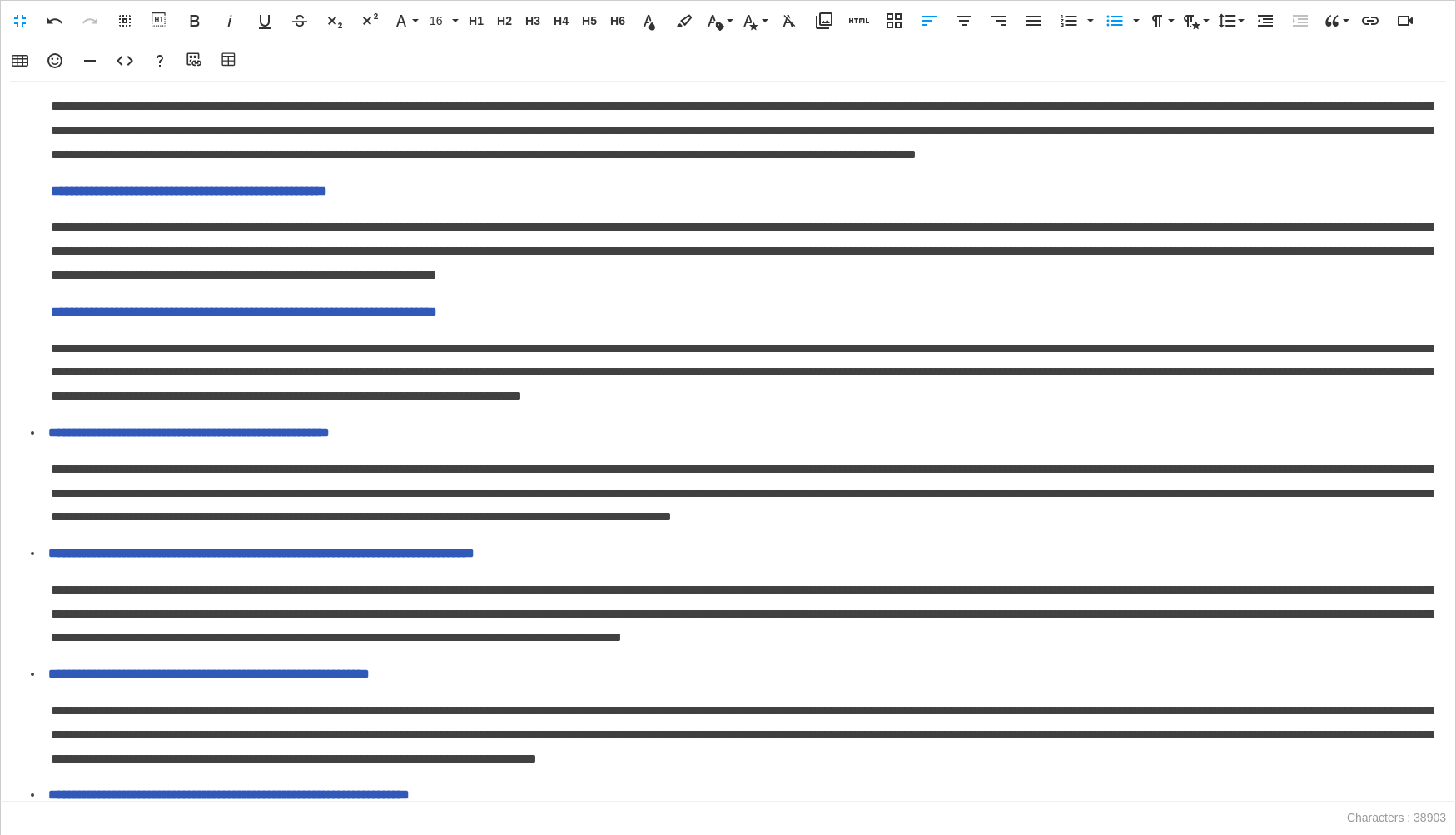
click at [53, 318] on span "**********" at bounding box center [243, 312] width 386 height 13
click at [1272, 14] on icon "button" at bounding box center [1265, 21] width 20 height 20
click at [1113, 23] on icon "button" at bounding box center [1114, 21] width 20 height 20
click at [50, 197] on span "**********" at bounding box center [188, 191] width 277 height 13
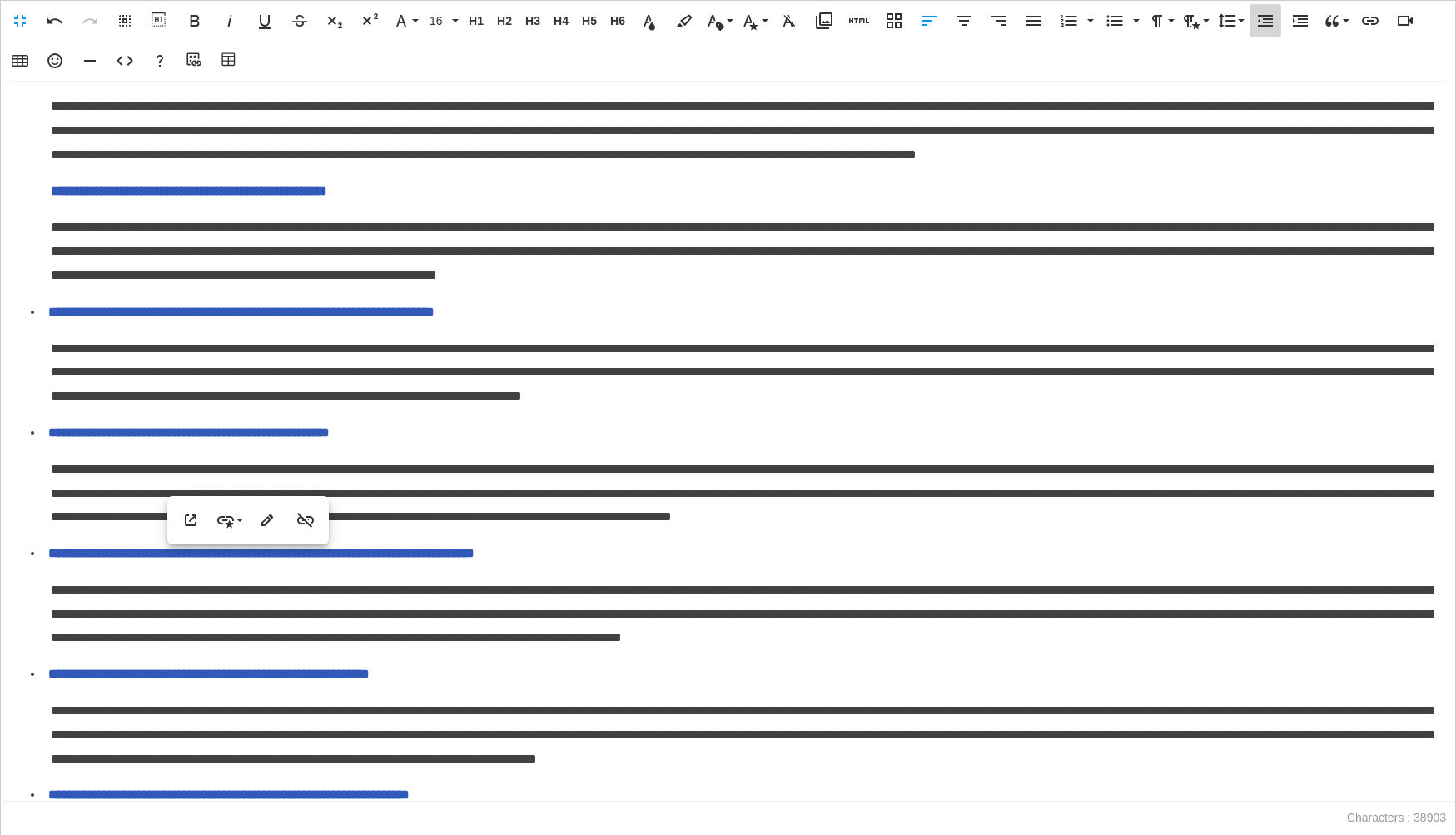
click at [1266, 20] on icon "button" at bounding box center [1265, 21] width 20 height 20
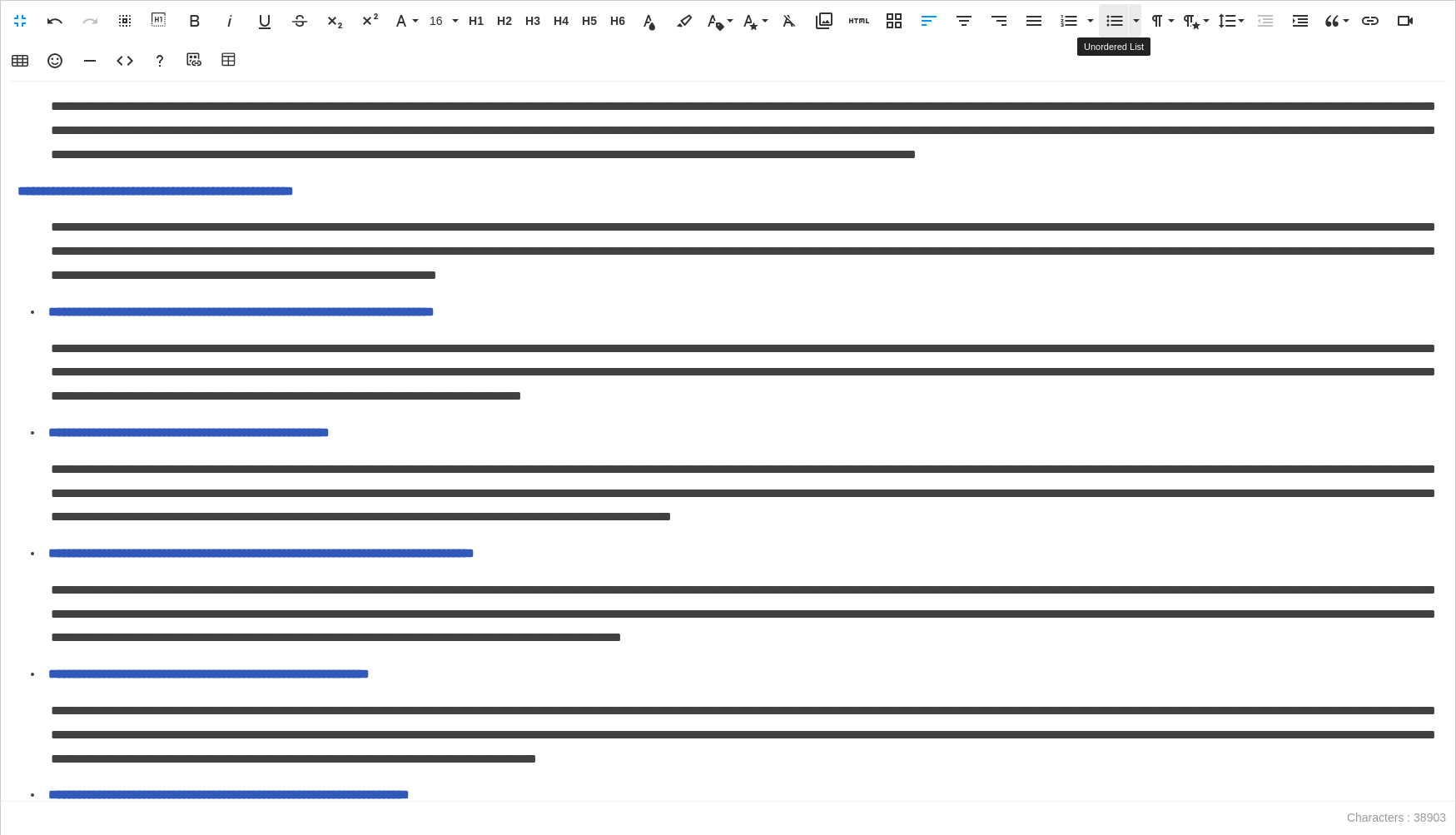
click at [1115, 20] on icon "button" at bounding box center [1115, 22] width 16 height 11
click at [56, 76] on span "**********" at bounding box center [238, 69] width 376 height 13
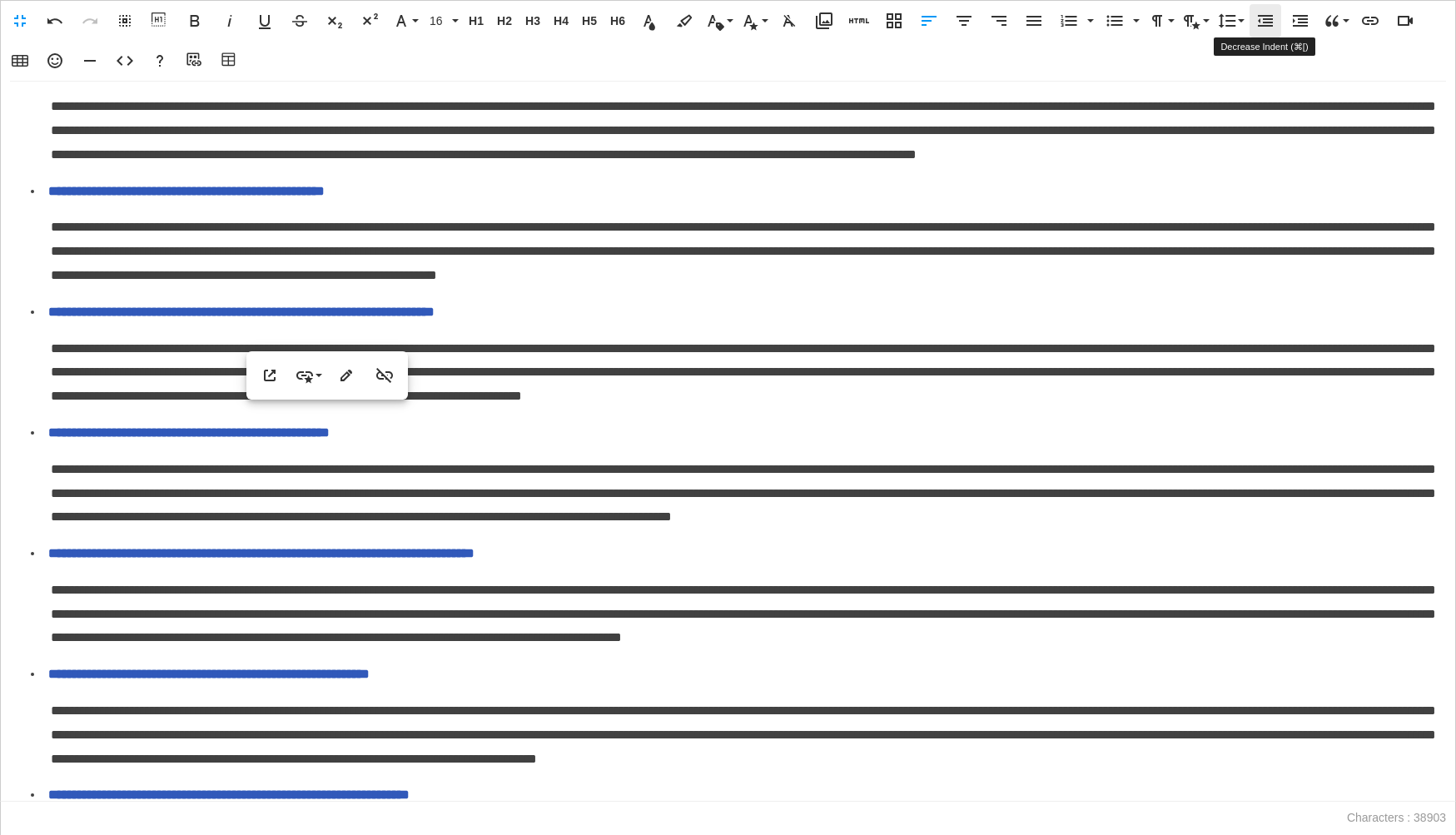
click at [1259, 23] on icon "button" at bounding box center [1265, 21] width 20 height 20
click at [1105, 17] on icon "button" at bounding box center [1114, 21] width 20 height 20
click at [1262, 16] on icon "button" at bounding box center [1265, 21] width 20 height 20
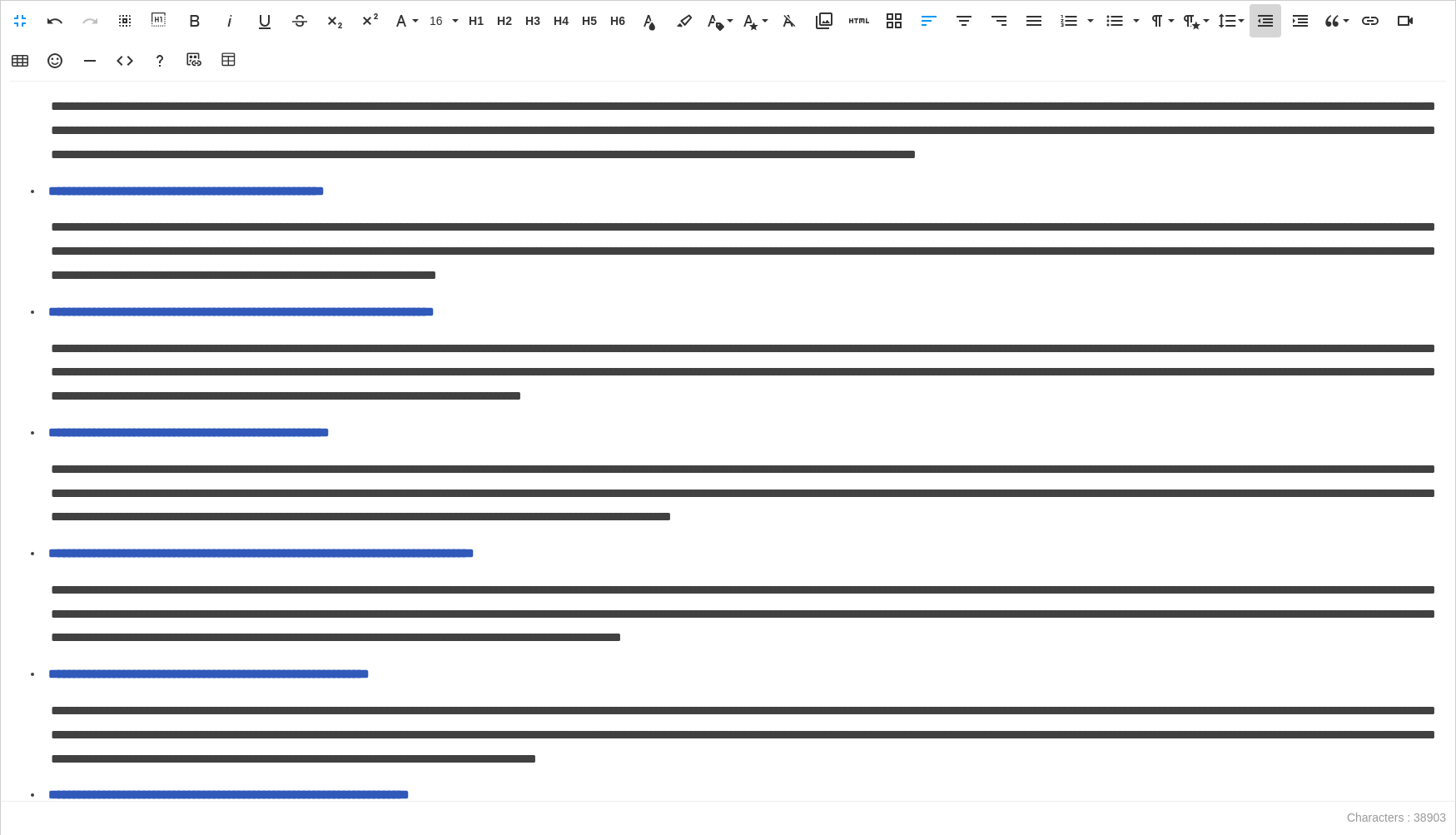
click at [1262, 16] on icon "button" at bounding box center [1265, 21] width 20 height 20
click at [1110, 17] on icon "button" at bounding box center [1114, 21] width 20 height 20
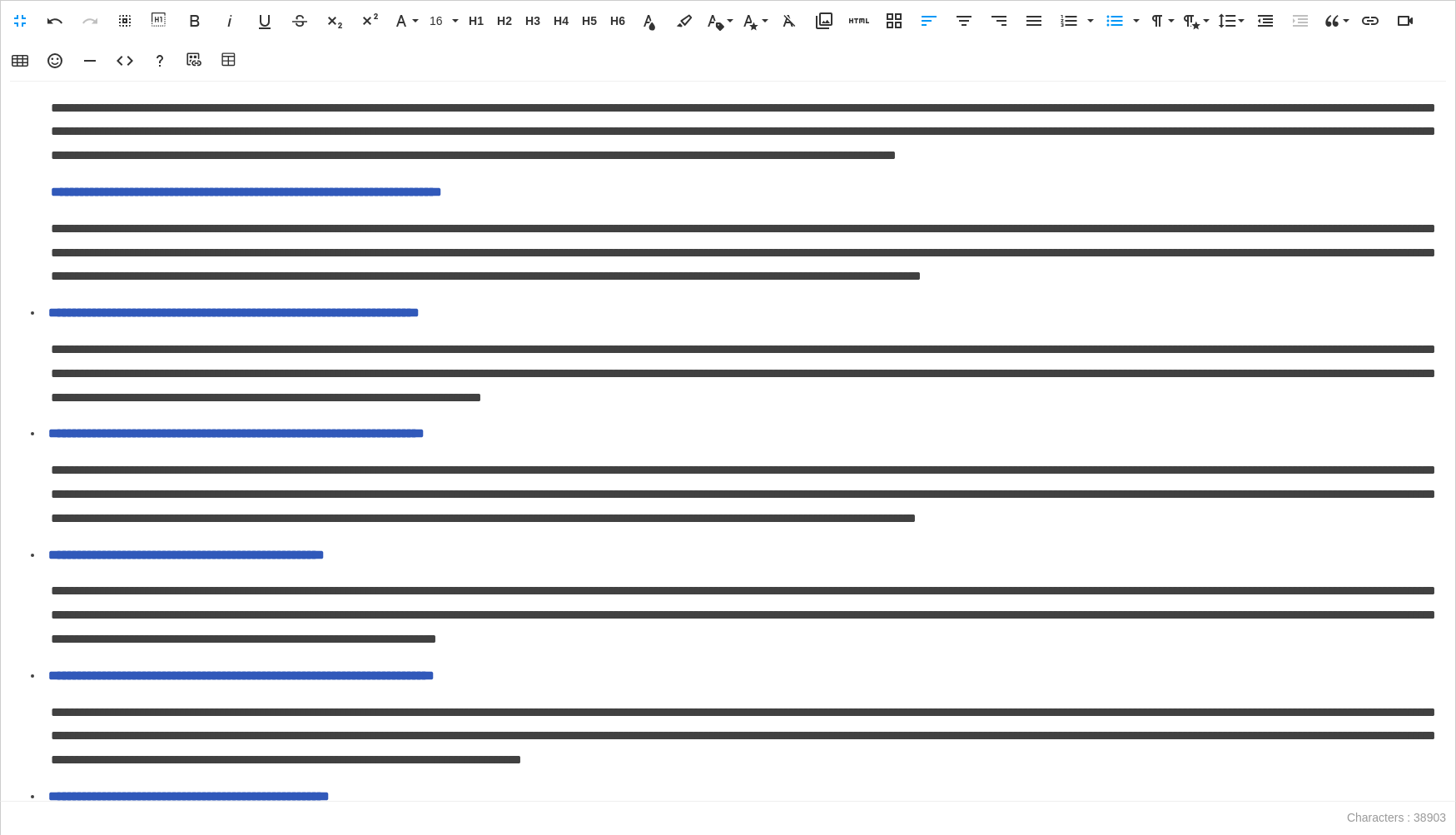
scroll to position [2192, 0]
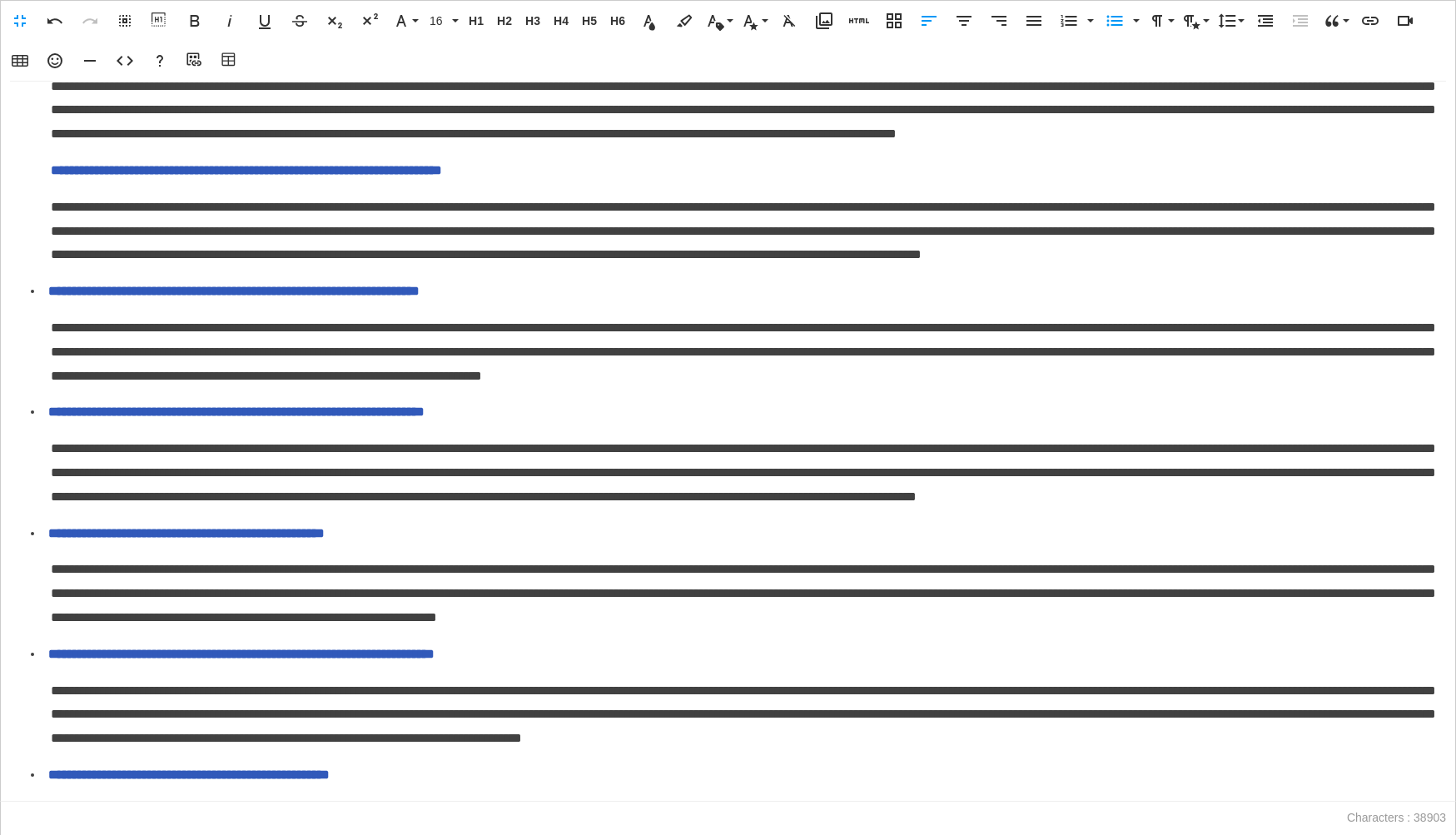
click at [52, 183] on p "**********" at bounding box center [744, 170] width 1387 height 24
click at [1256, 24] on icon "button" at bounding box center [1265, 21] width 20 height 20
click at [1112, 21] on icon "button" at bounding box center [1115, 22] width 16 height 11
click at [53, 56] on span "**********" at bounding box center [206, 50] width 311 height 13
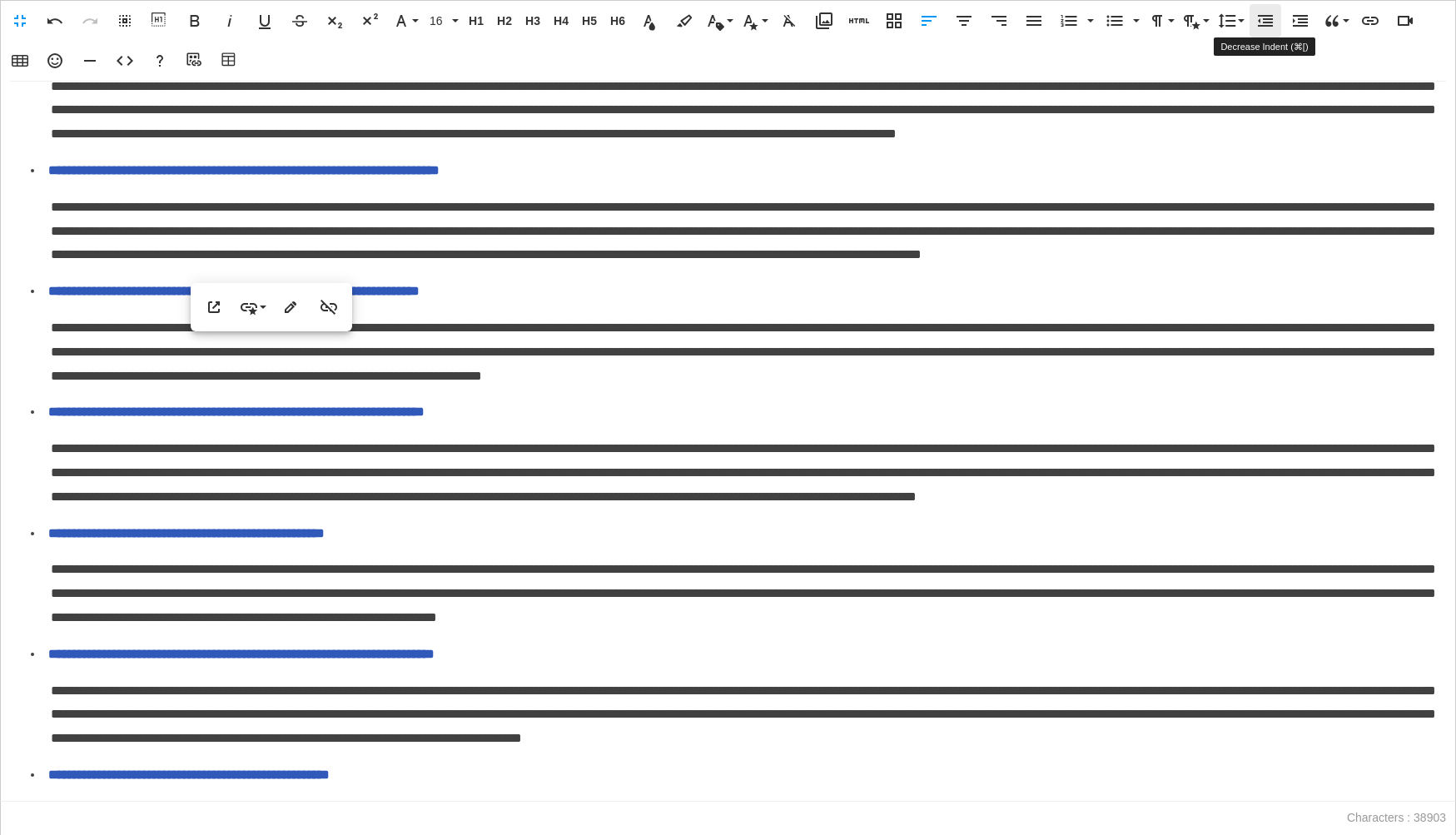
click at [1269, 21] on icon "button" at bounding box center [1265, 21] width 20 height 20
click at [1115, 28] on icon "button" at bounding box center [1114, 21] width 20 height 20
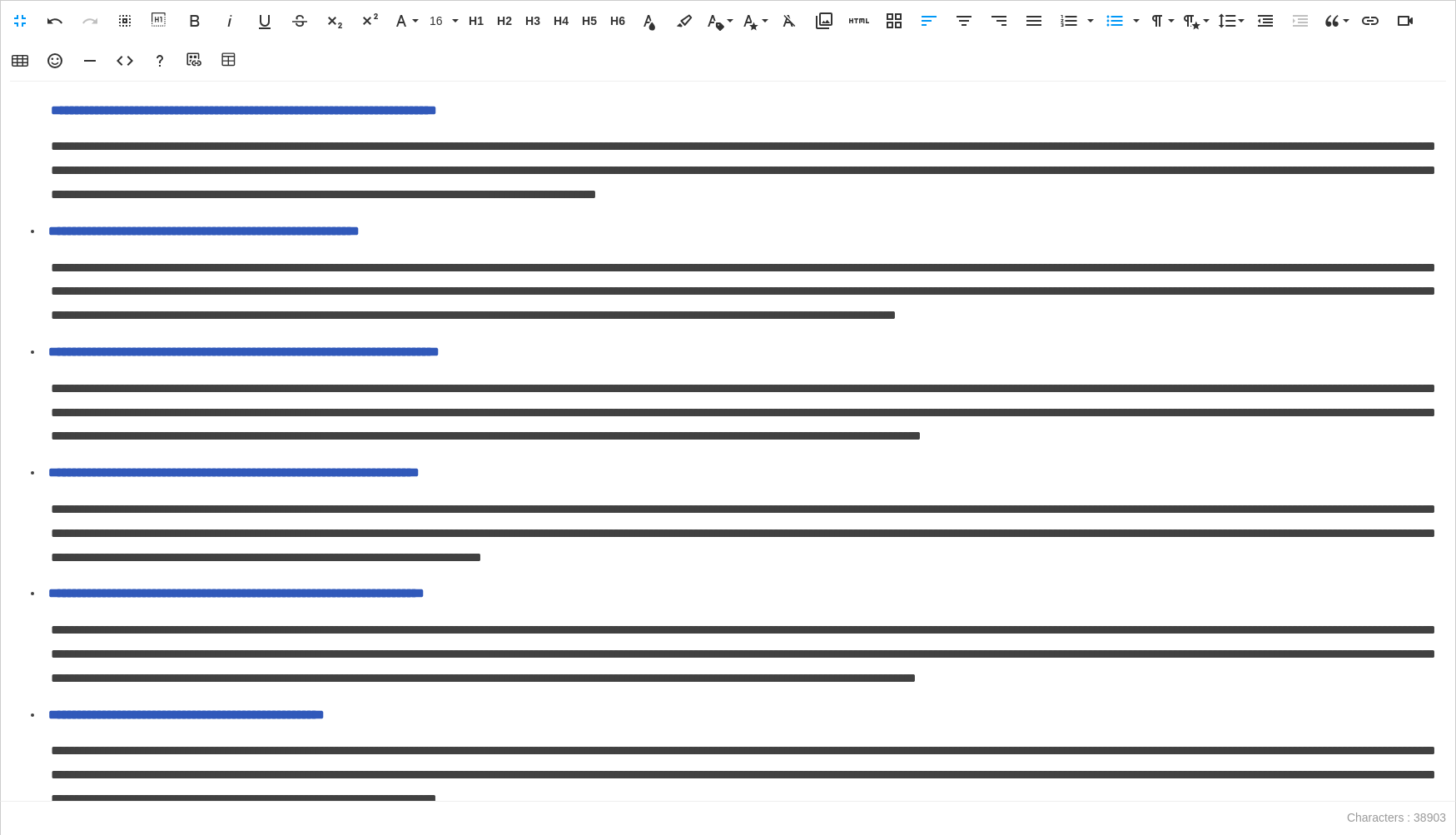
scroll to position [1738, 0]
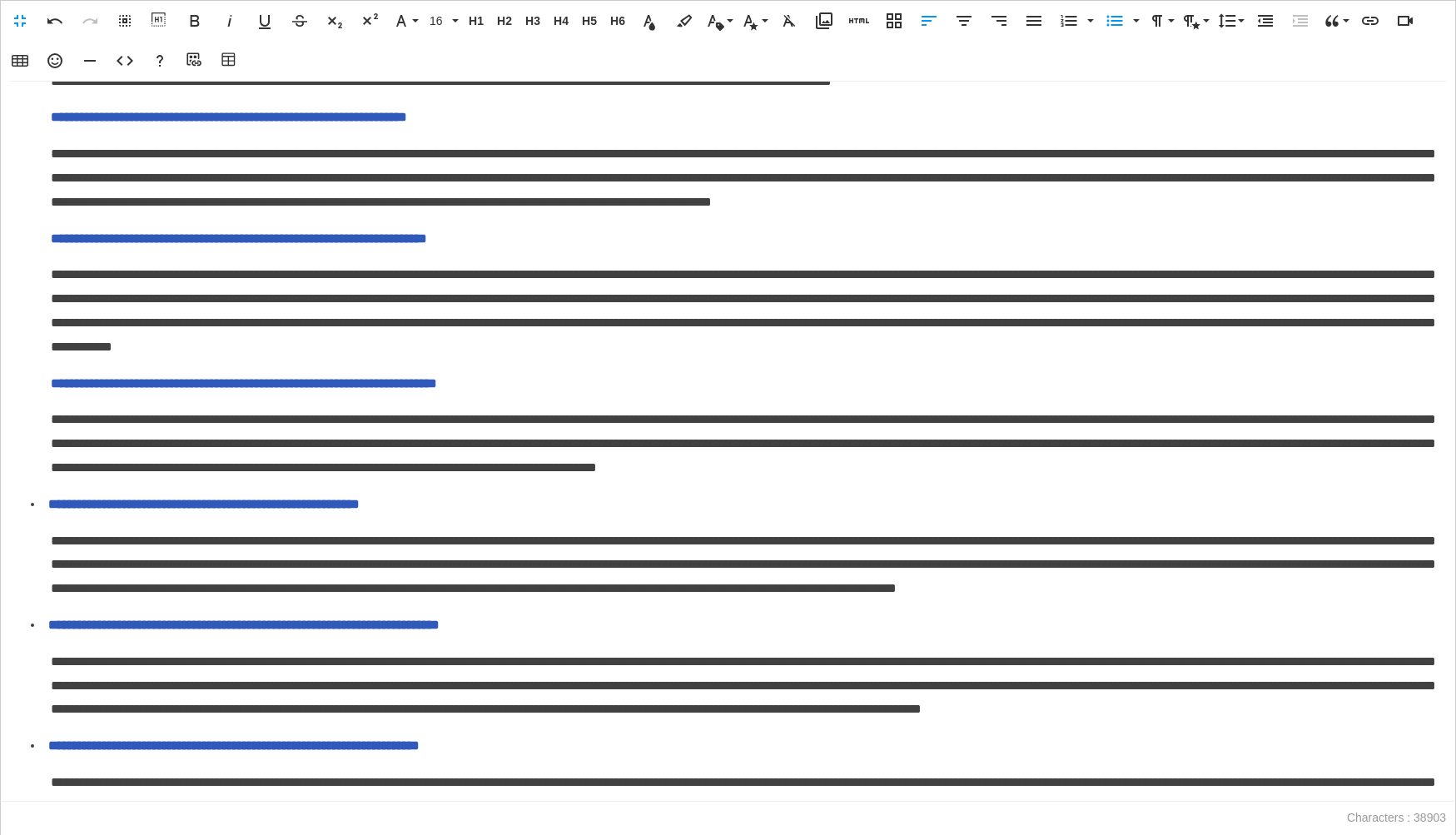
click at [50, 390] on span "**********" at bounding box center [243, 383] width 386 height 13
click at [1262, 22] on icon "button" at bounding box center [1265, 21] width 15 height 12
click at [1110, 27] on icon "button" at bounding box center [1114, 21] width 20 height 20
click at [52, 244] on span "**********" at bounding box center [238, 239] width 376 height 13
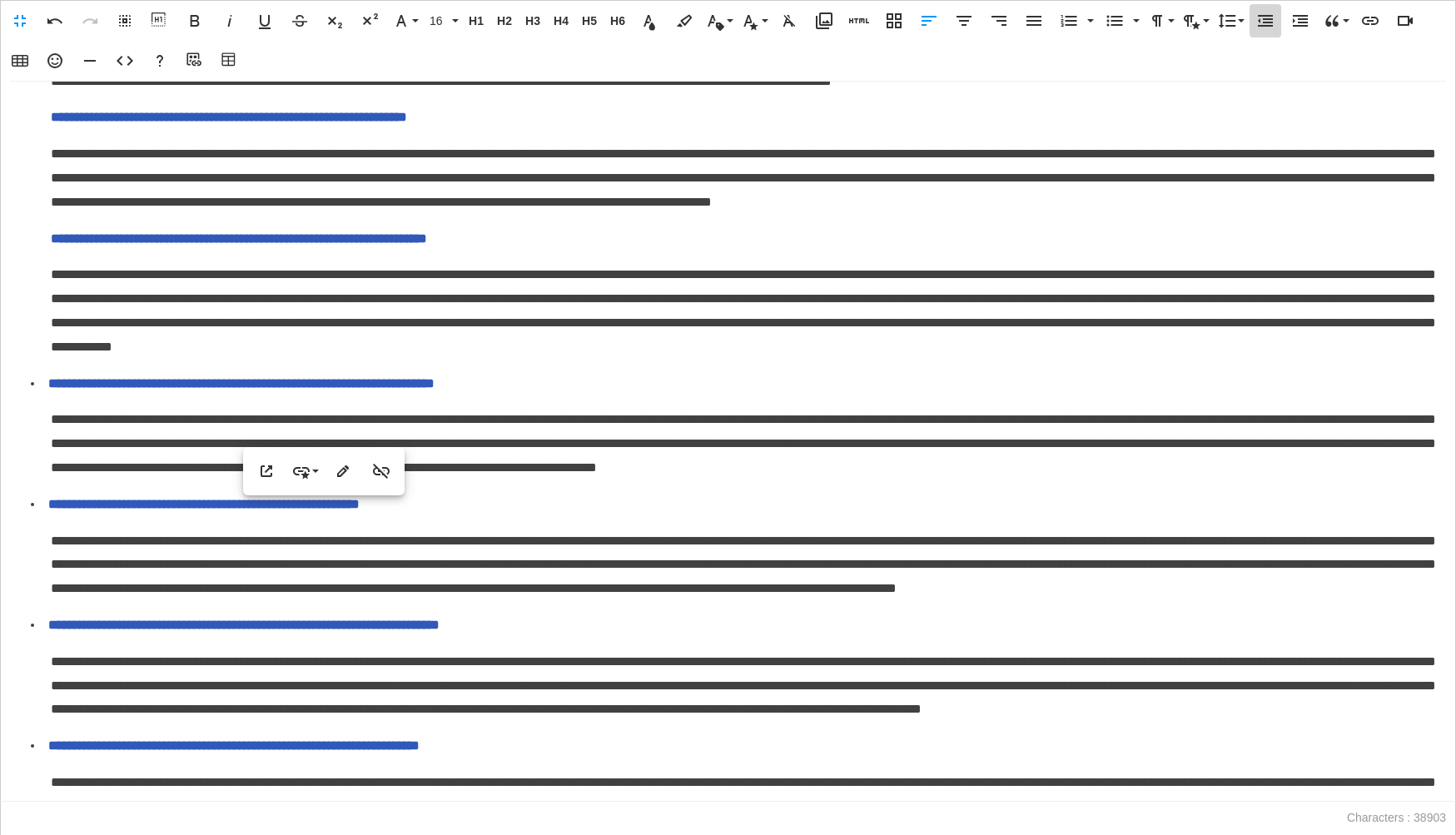
click at [1264, 27] on icon "button" at bounding box center [1265, 21] width 20 height 20
click at [1115, 29] on icon "button" at bounding box center [1114, 21] width 20 height 20
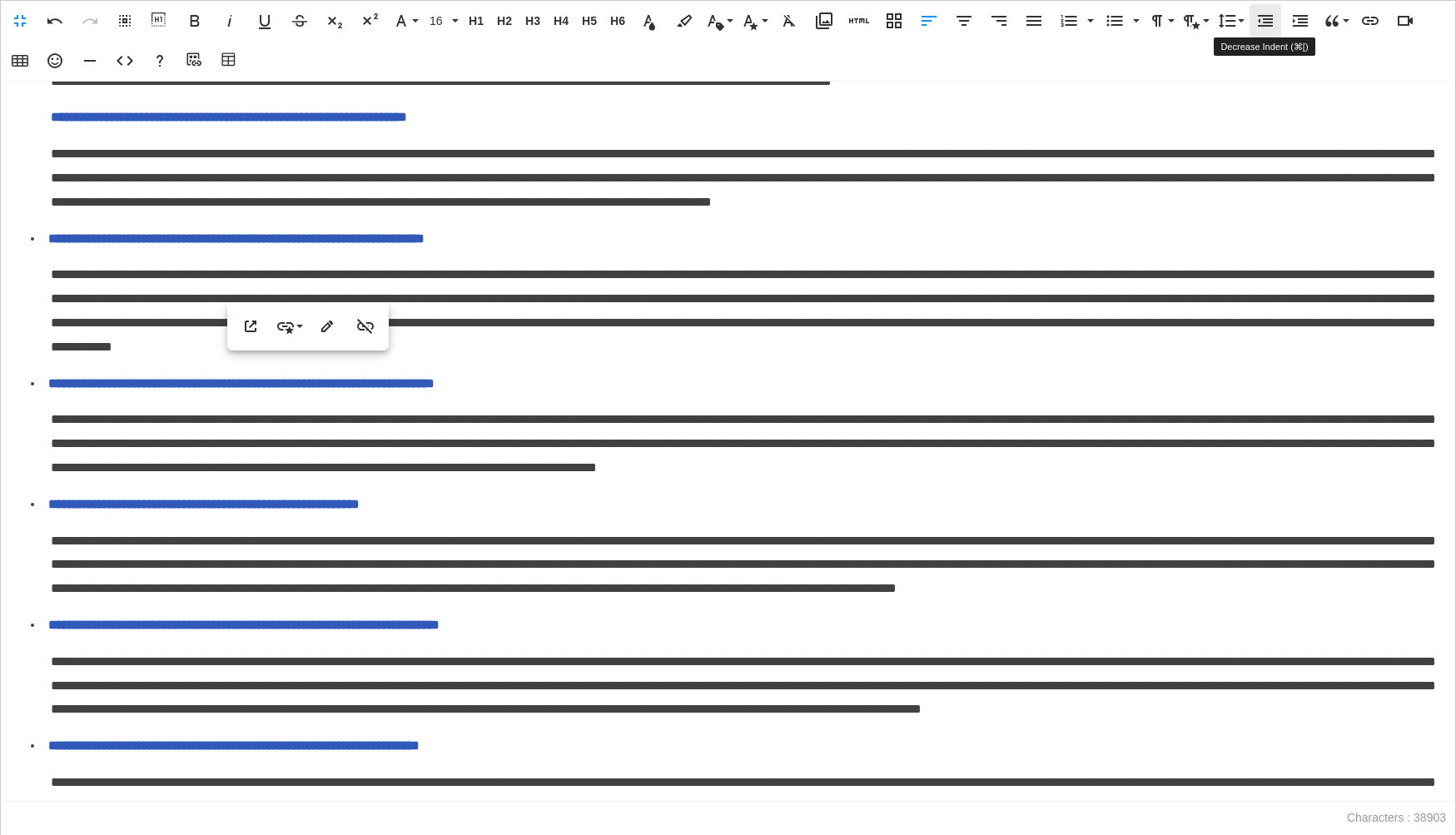
click at [1255, 16] on icon "button" at bounding box center [1265, 21] width 20 height 20
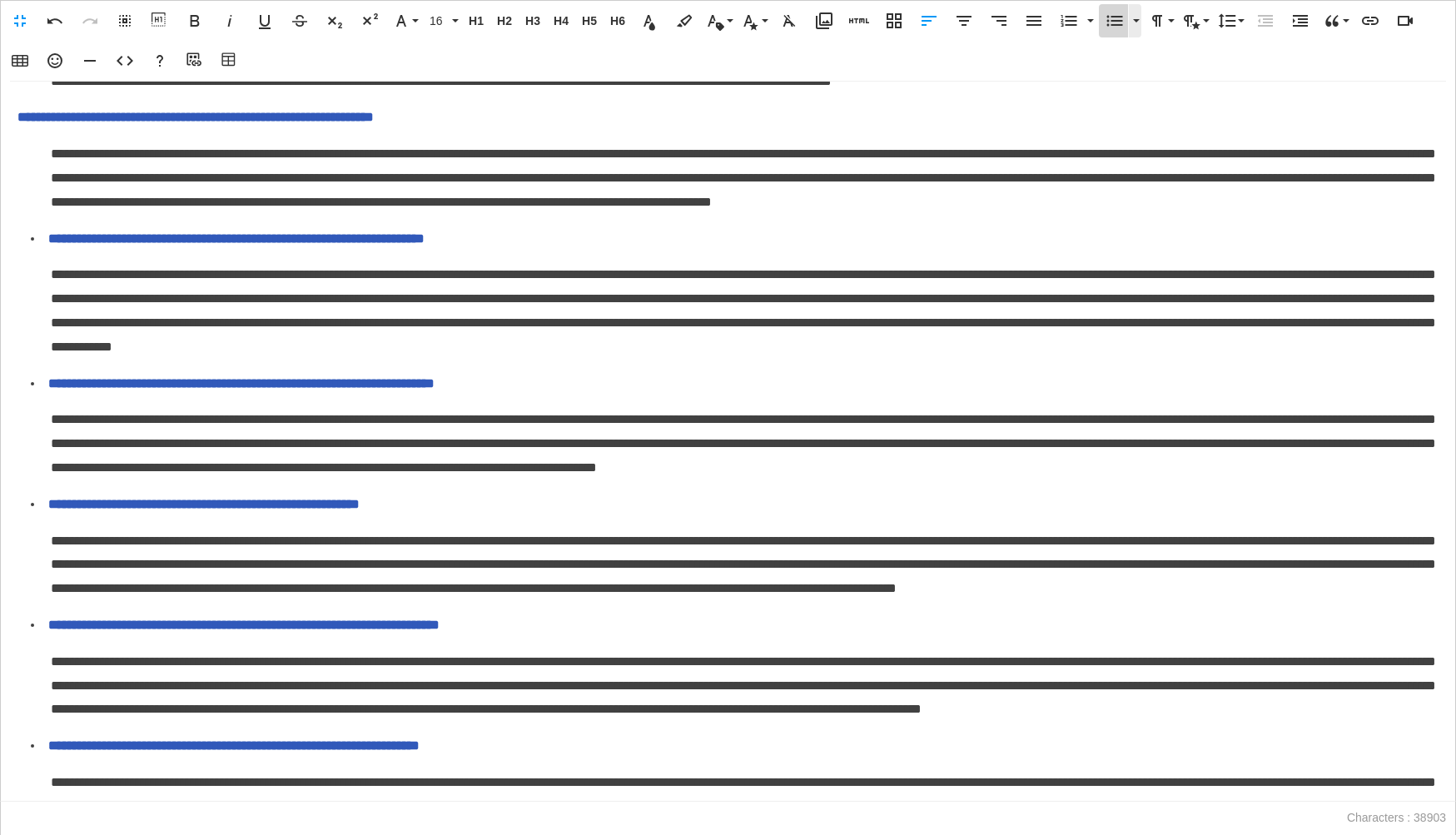
click at [1117, 27] on icon "button" at bounding box center [1114, 21] width 20 height 20
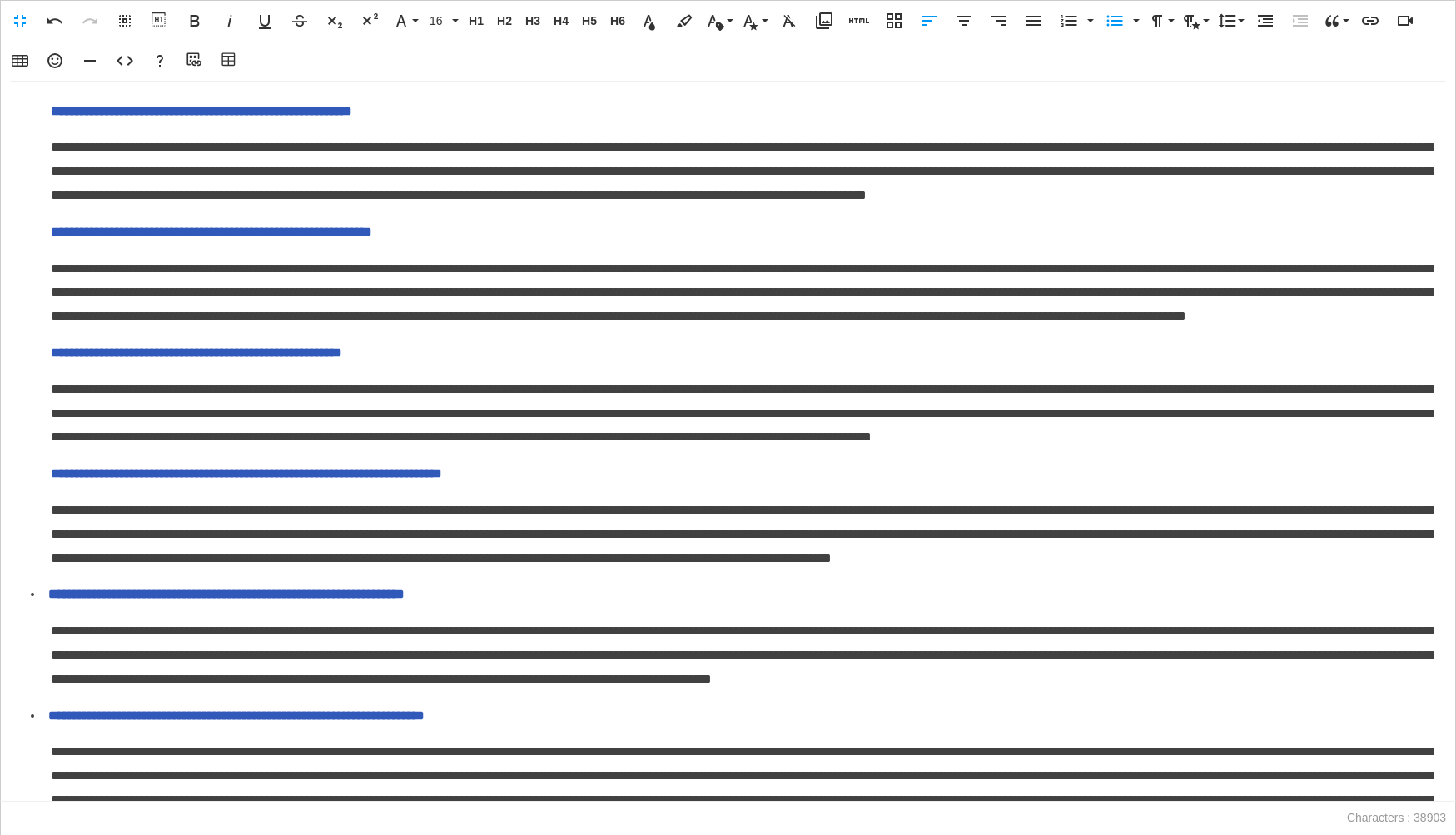
scroll to position [1258, 0]
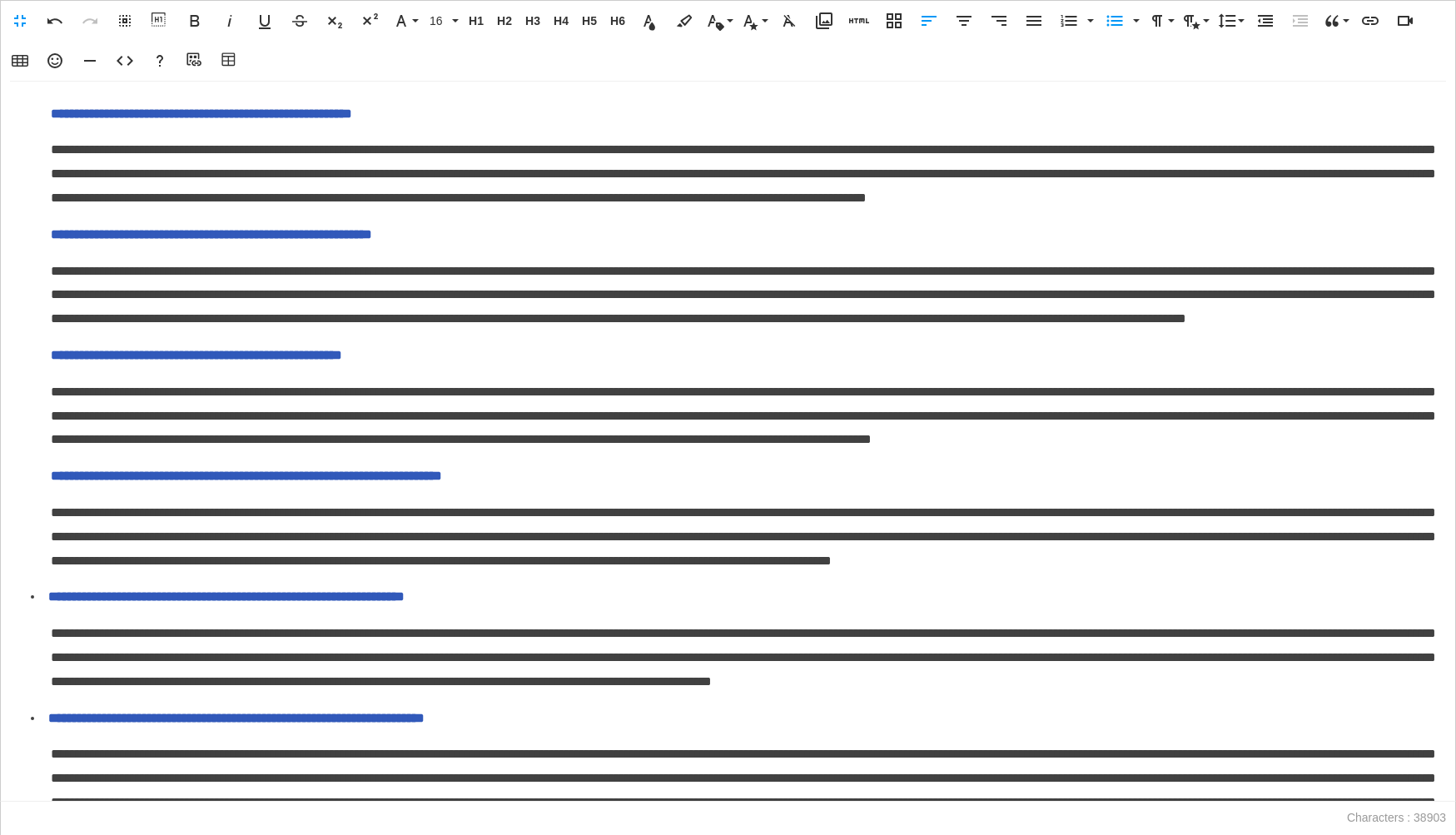
click at [50, 482] on span "**********" at bounding box center [246, 476] width 391 height 13
click at [1270, 23] on icon "button" at bounding box center [1265, 21] width 20 height 20
click at [1116, 23] on icon "button" at bounding box center [1114, 21] width 20 height 20
click at [54, 362] on span "**********" at bounding box center [196, 355] width 291 height 13
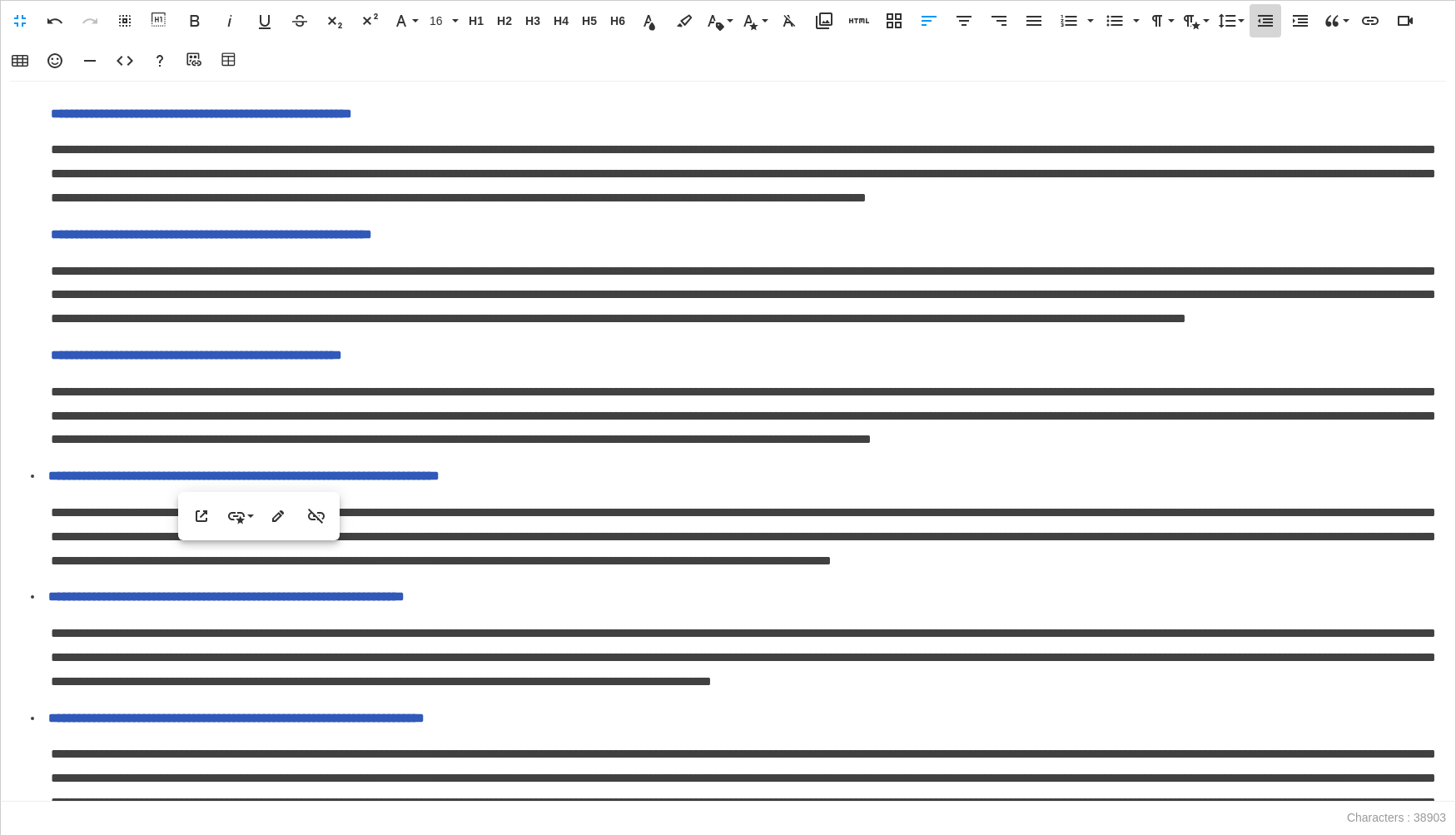
click at [1257, 23] on icon "button" at bounding box center [1265, 21] width 20 height 20
click at [1114, 25] on icon "button" at bounding box center [1115, 22] width 16 height 11
click at [55, 241] on span "**********" at bounding box center [211, 234] width 321 height 13
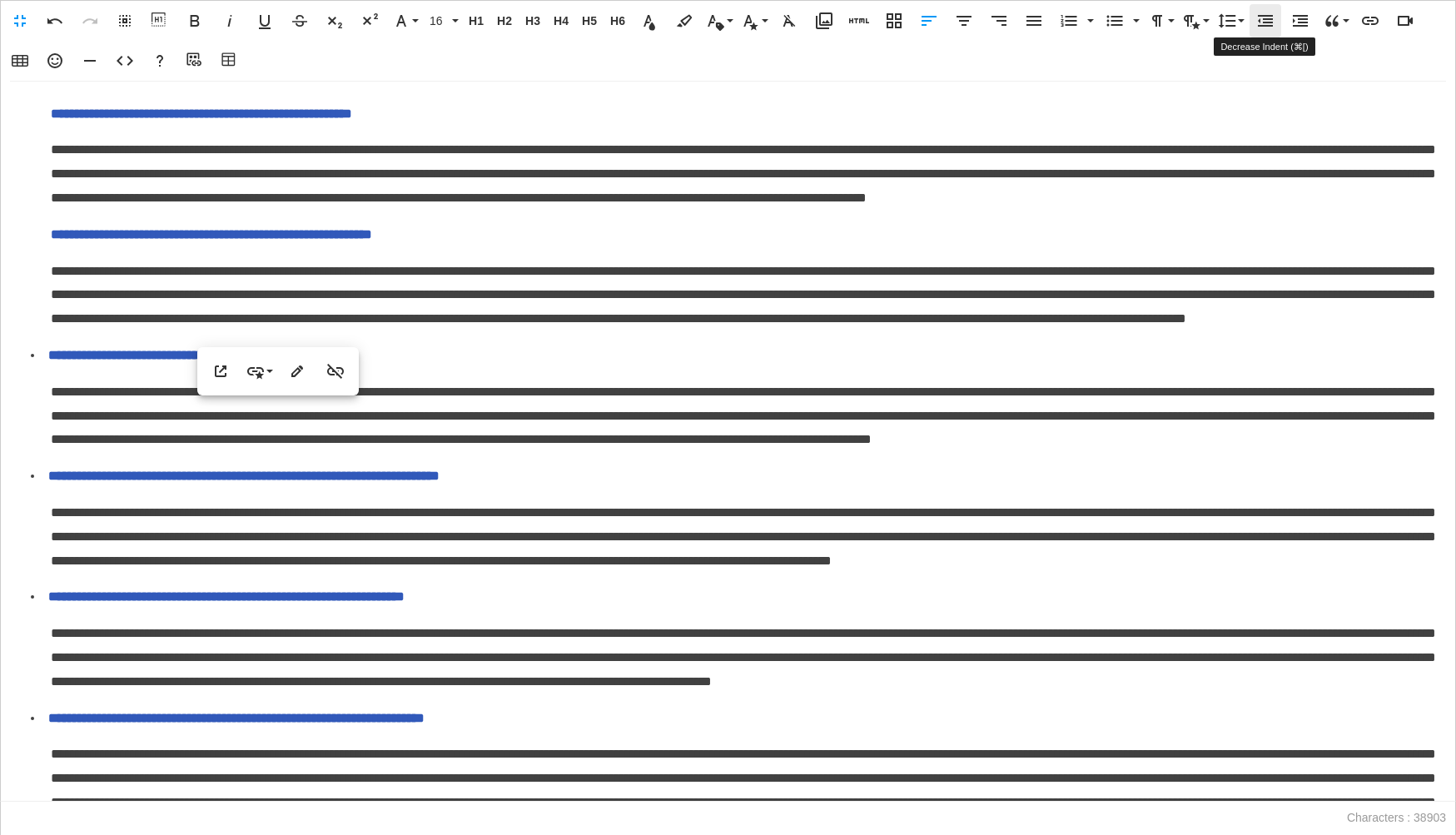
click at [1259, 23] on icon "button" at bounding box center [1265, 21] width 15 height 12
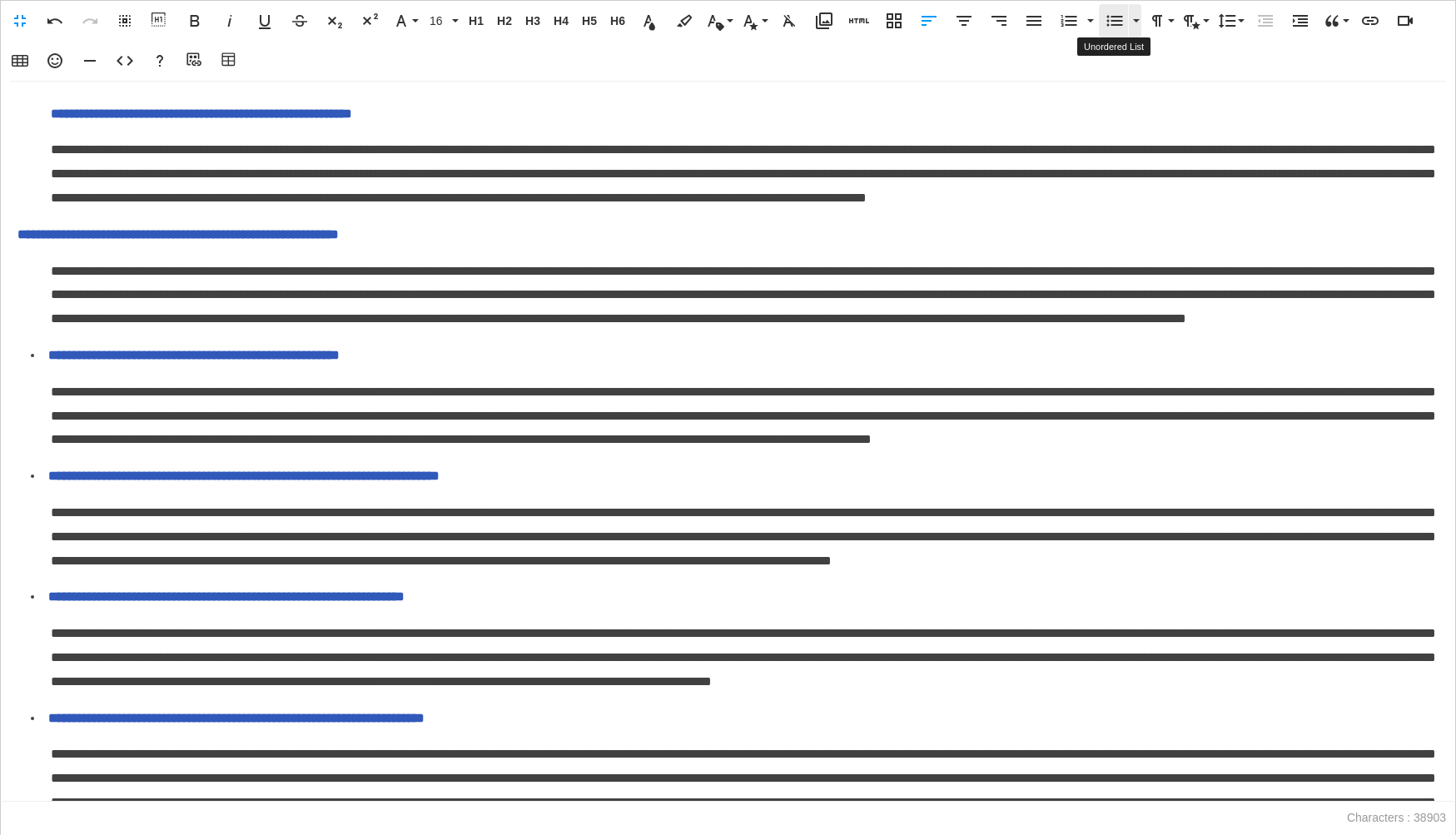
click at [1112, 24] on icon "button" at bounding box center [1115, 22] width 16 height 11
click at [55, 120] on span "**********" at bounding box center [201, 114] width 301 height 13
click at [1267, 24] on icon "button" at bounding box center [1265, 21] width 20 height 20
click at [1107, 22] on icon "button" at bounding box center [1114, 21] width 20 height 20
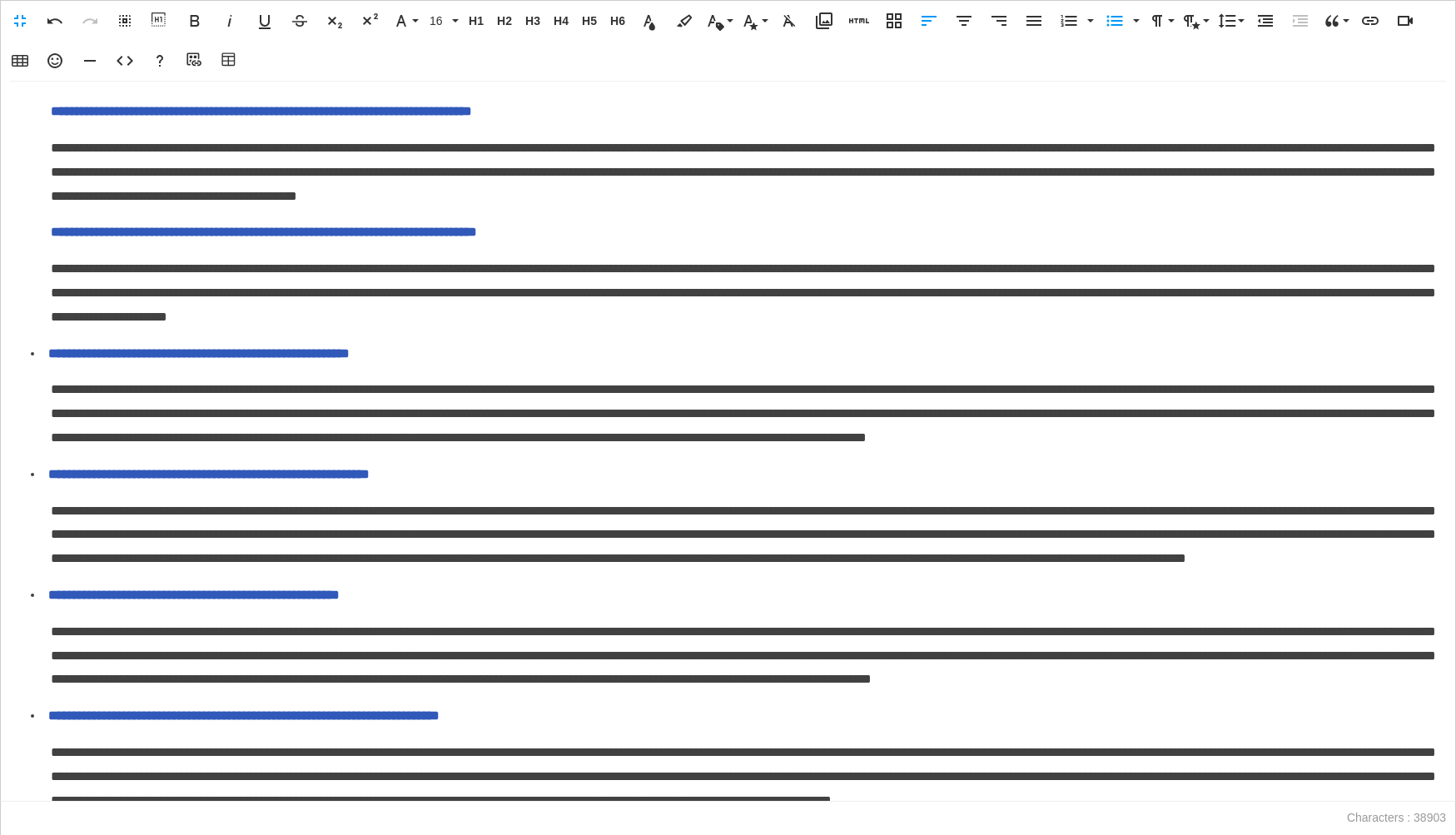
scroll to position [809, 0]
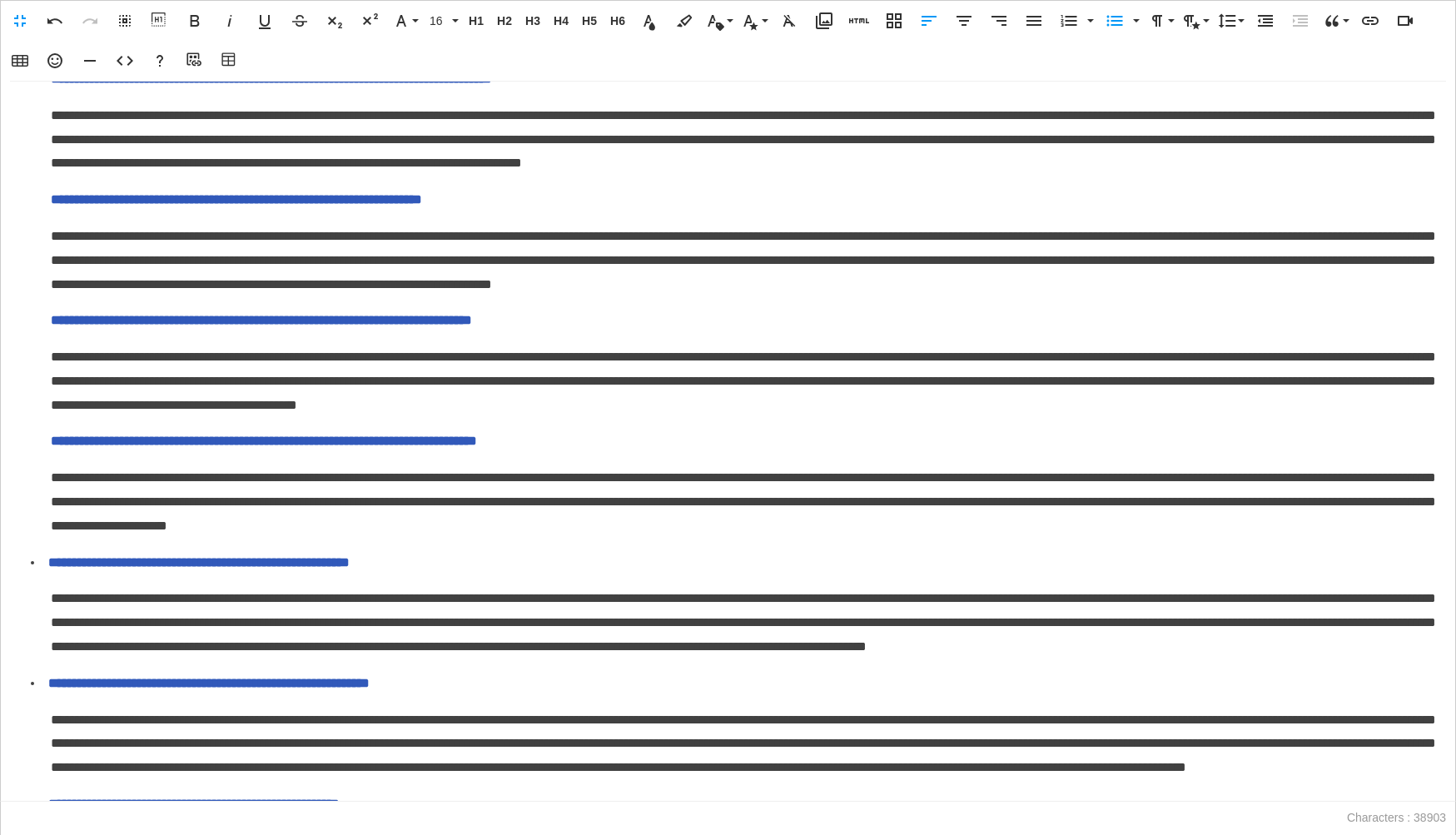
click at [53, 454] on p "**********" at bounding box center [744, 441] width 1387 height 24
click at [1266, 26] on icon "button" at bounding box center [1265, 21] width 15 height 12
click at [1113, 20] on icon "button" at bounding box center [1115, 22] width 16 height 11
click at [54, 326] on span "**********" at bounding box center [261, 320] width 421 height 13
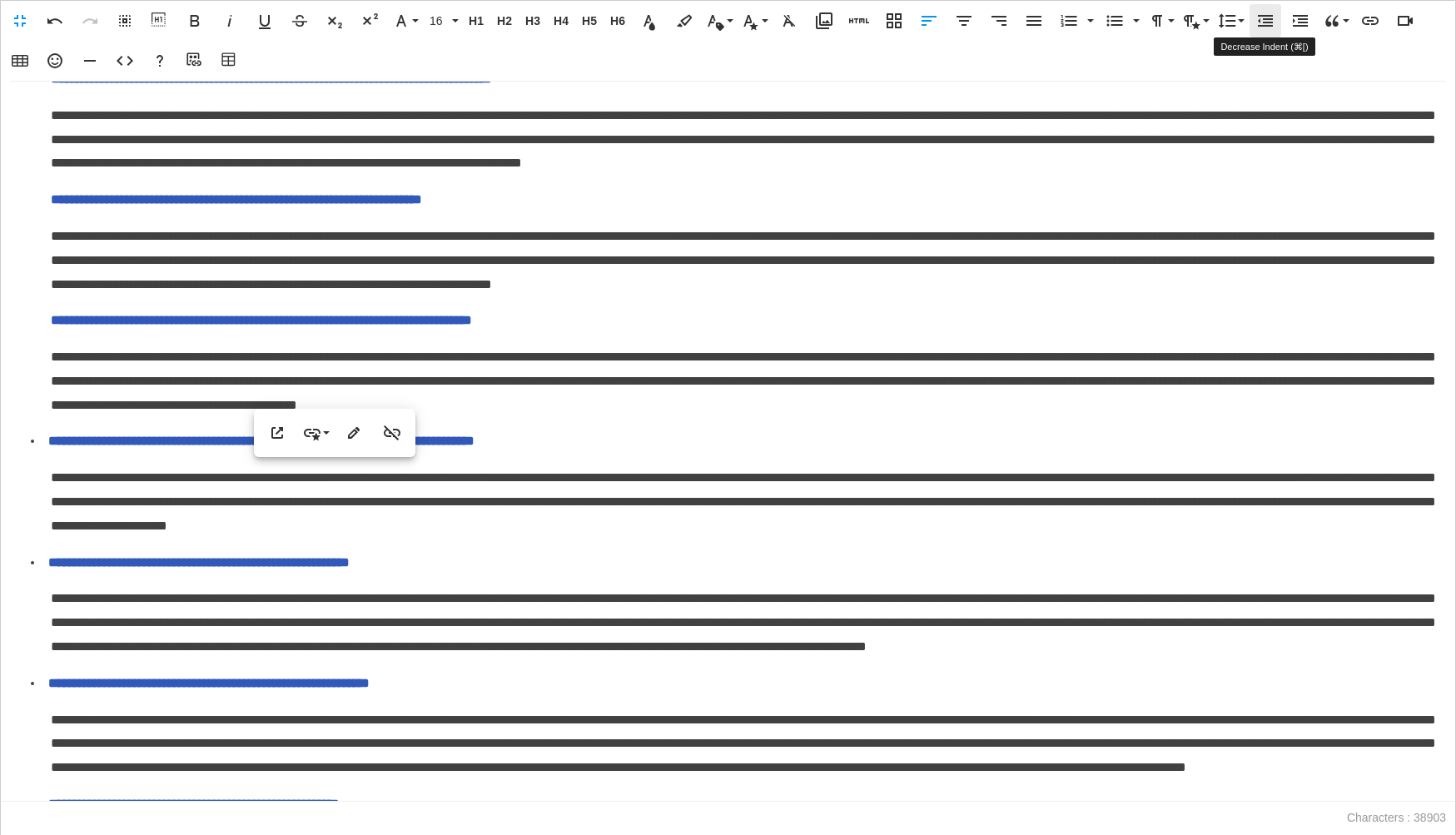
click at [1268, 25] on icon "button" at bounding box center [1265, 21] width 15 height 12
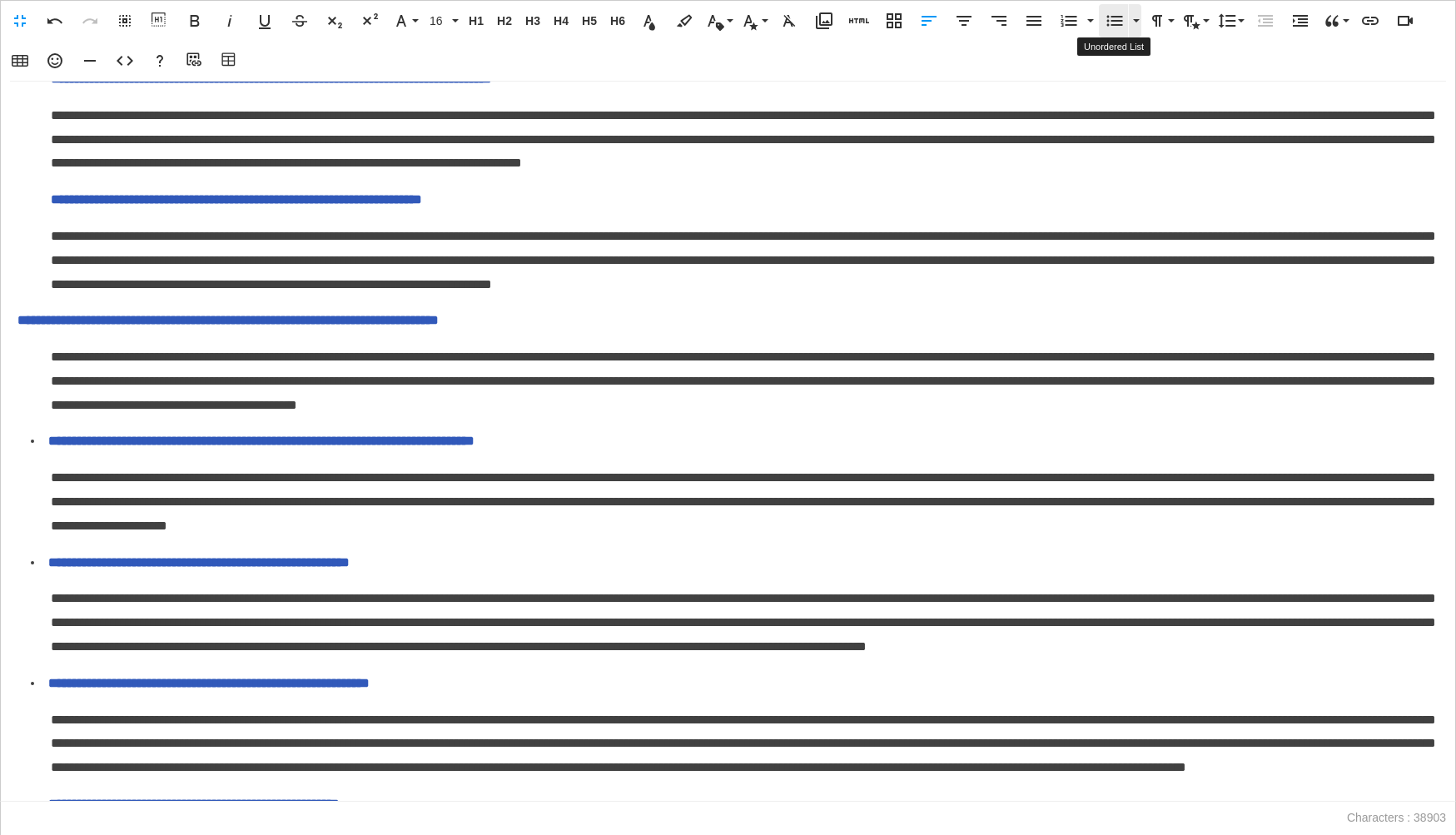
click at [1110, 18] on icon "button" at bounding box center [1114, 21] width 20 height 20
click at [54, 206] on span "**********" at bounding box center [236, 199] width 371 height 13
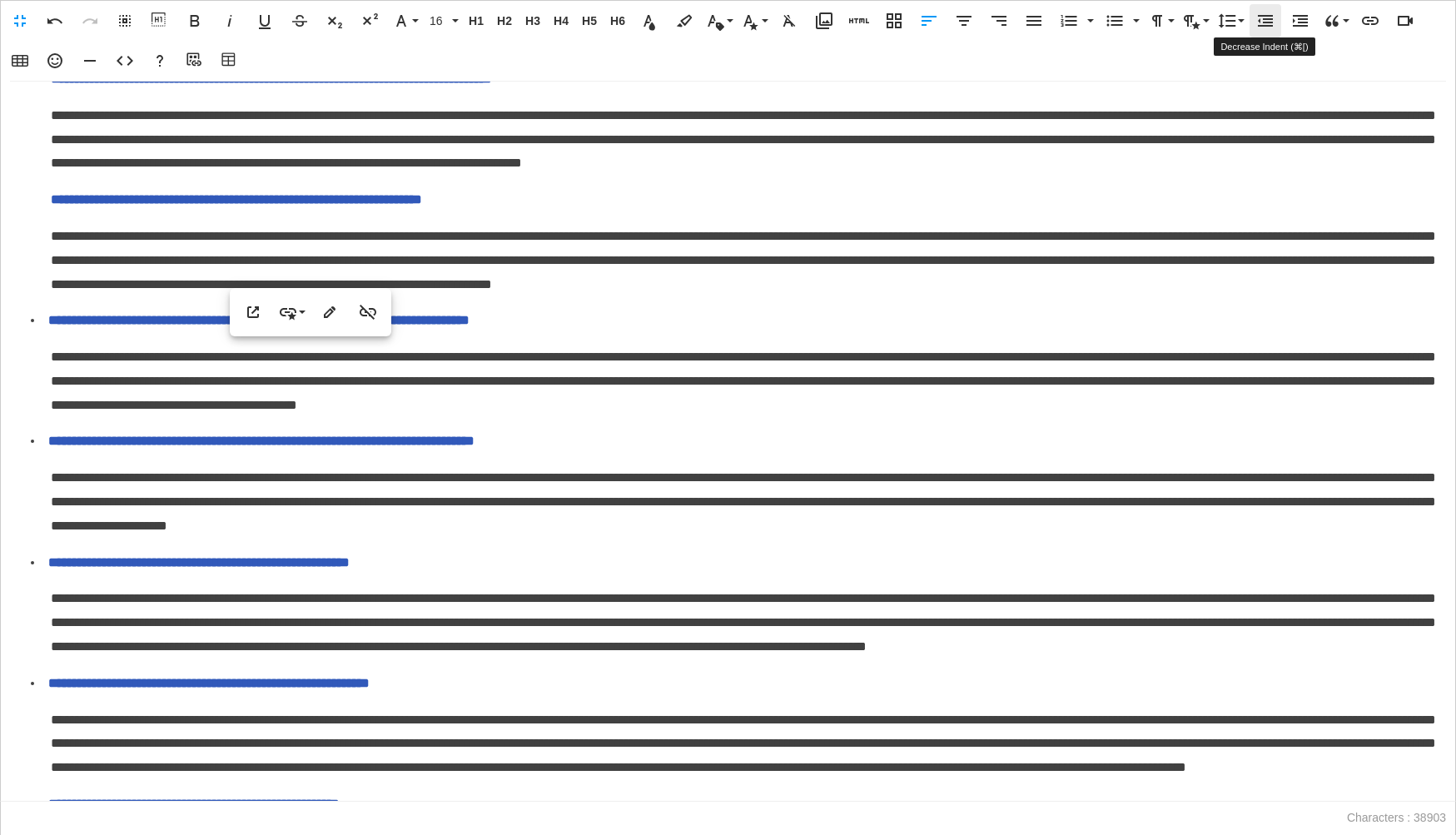
click at [1268, 18] on icon "button" at bounding box center [1265, 21] width 15 height 12
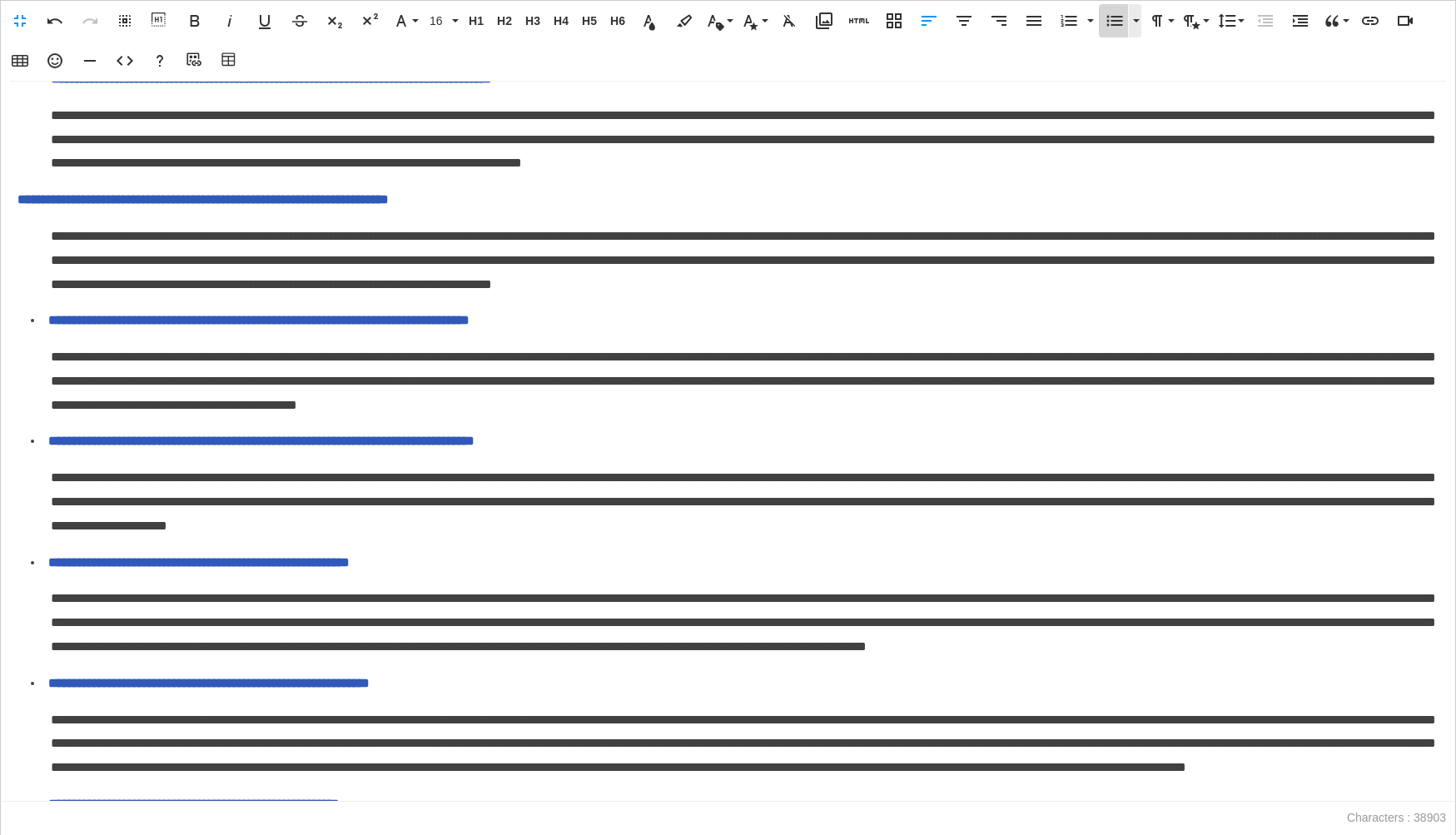
click at [1119, 20] on icon "button" at bounding box center [1115, 22] width 16 height 11
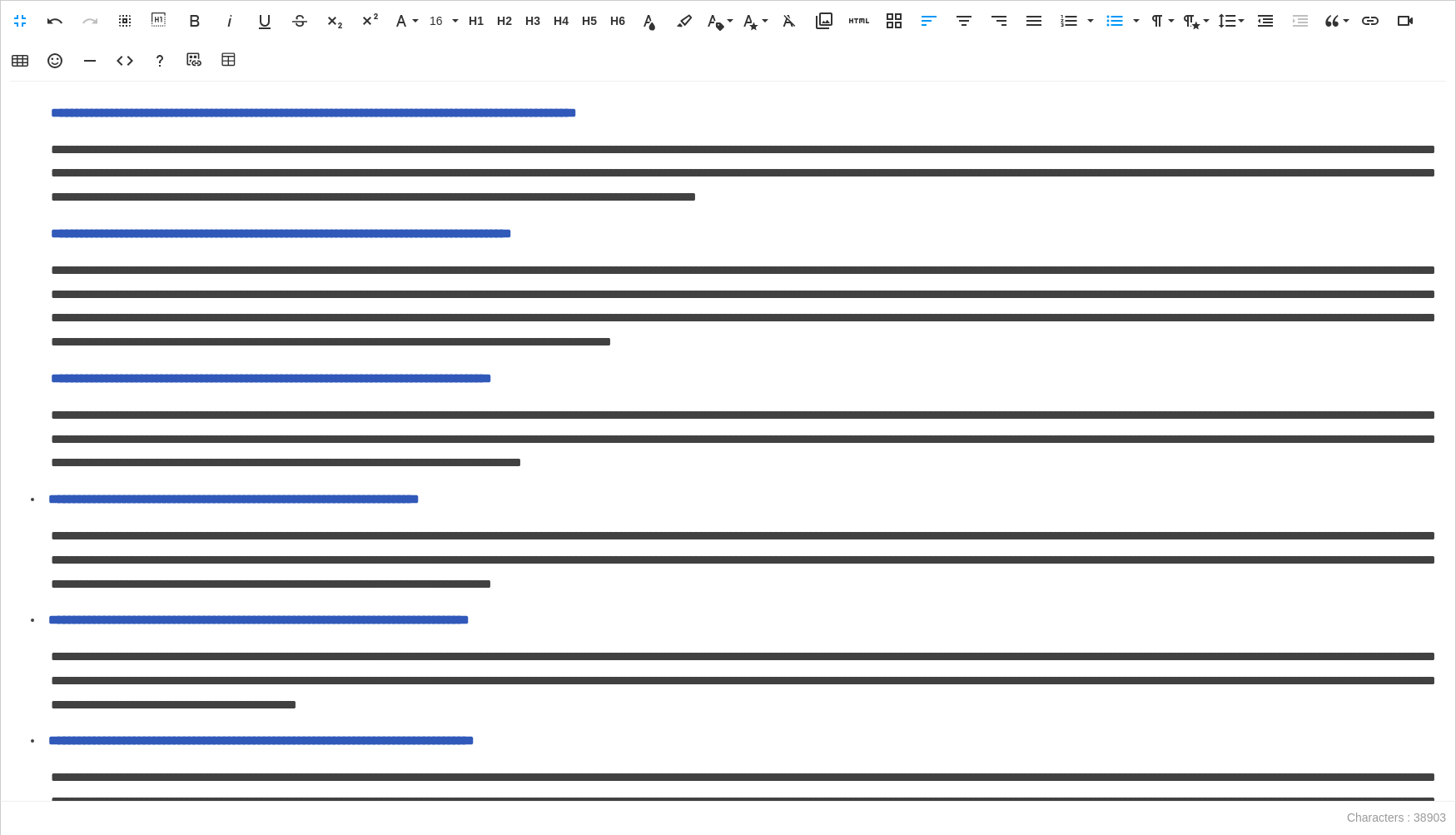
scroll to position [342, 0]
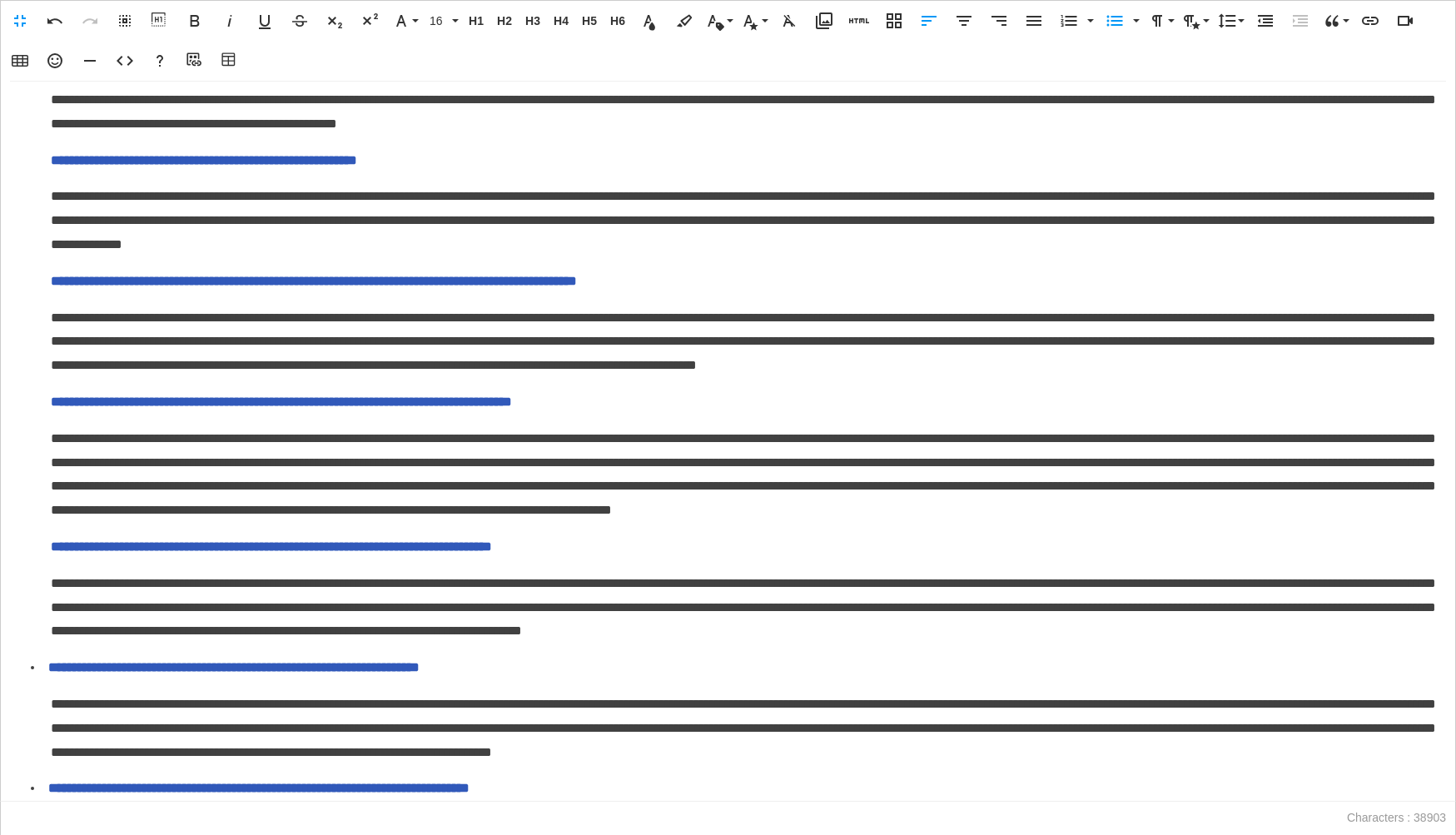
click at [53, 559] on p "**********" at bounding box center [744, 547] width 1387 height 24
click at [1268, 9] on button "Decrease Indent" at bounding box center [1265, 21] width 32 height 33
click at [1112, 27] on icon "button" at bounding box center [1114, 21] width 20 height 20
click at [51, 408] on span "**********" at bounding box center [280, 402] width 461 height 13
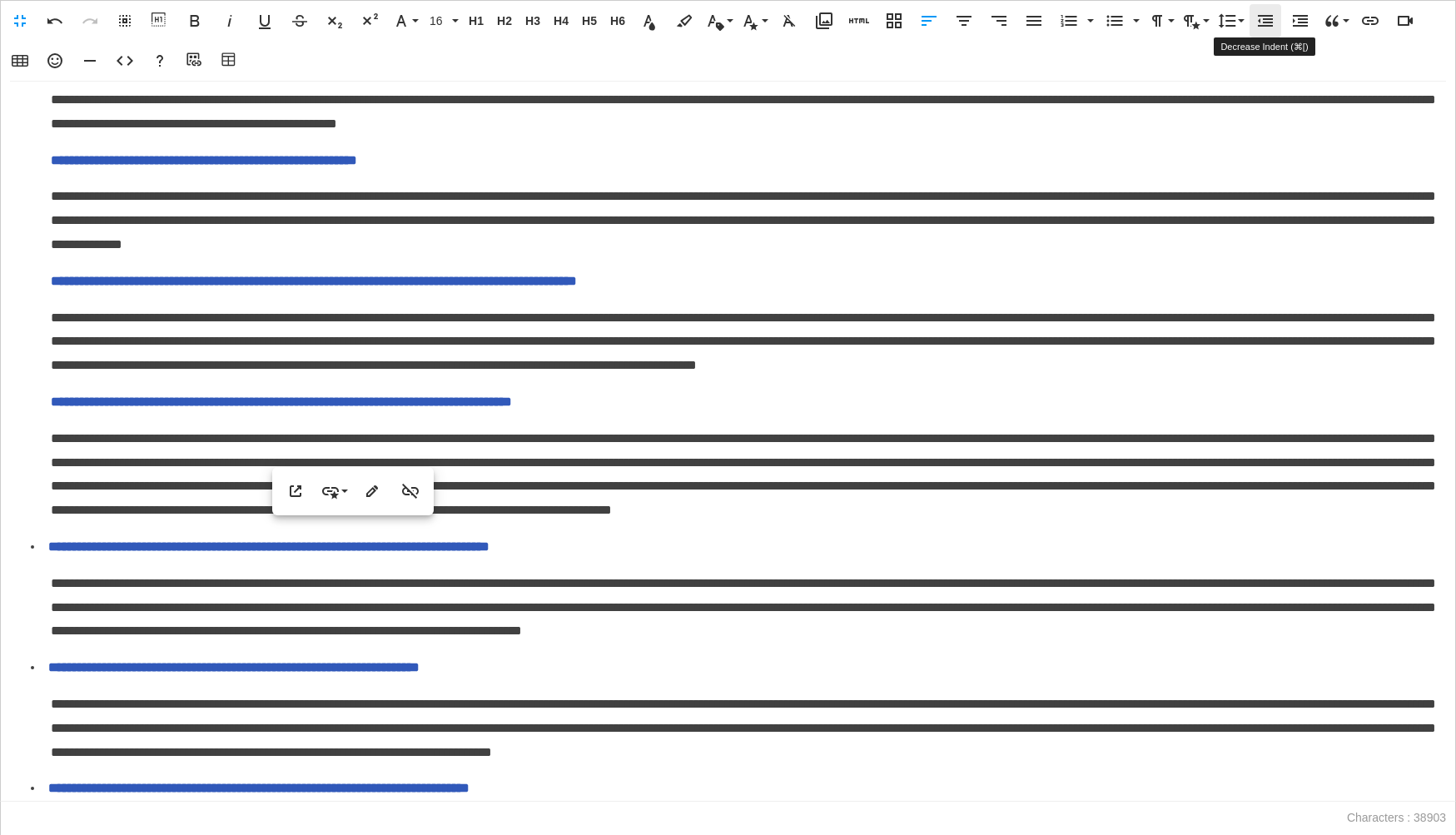
click at [1273, 27] on icon "button" at bounding box center [1265, 21] width 20 height 20
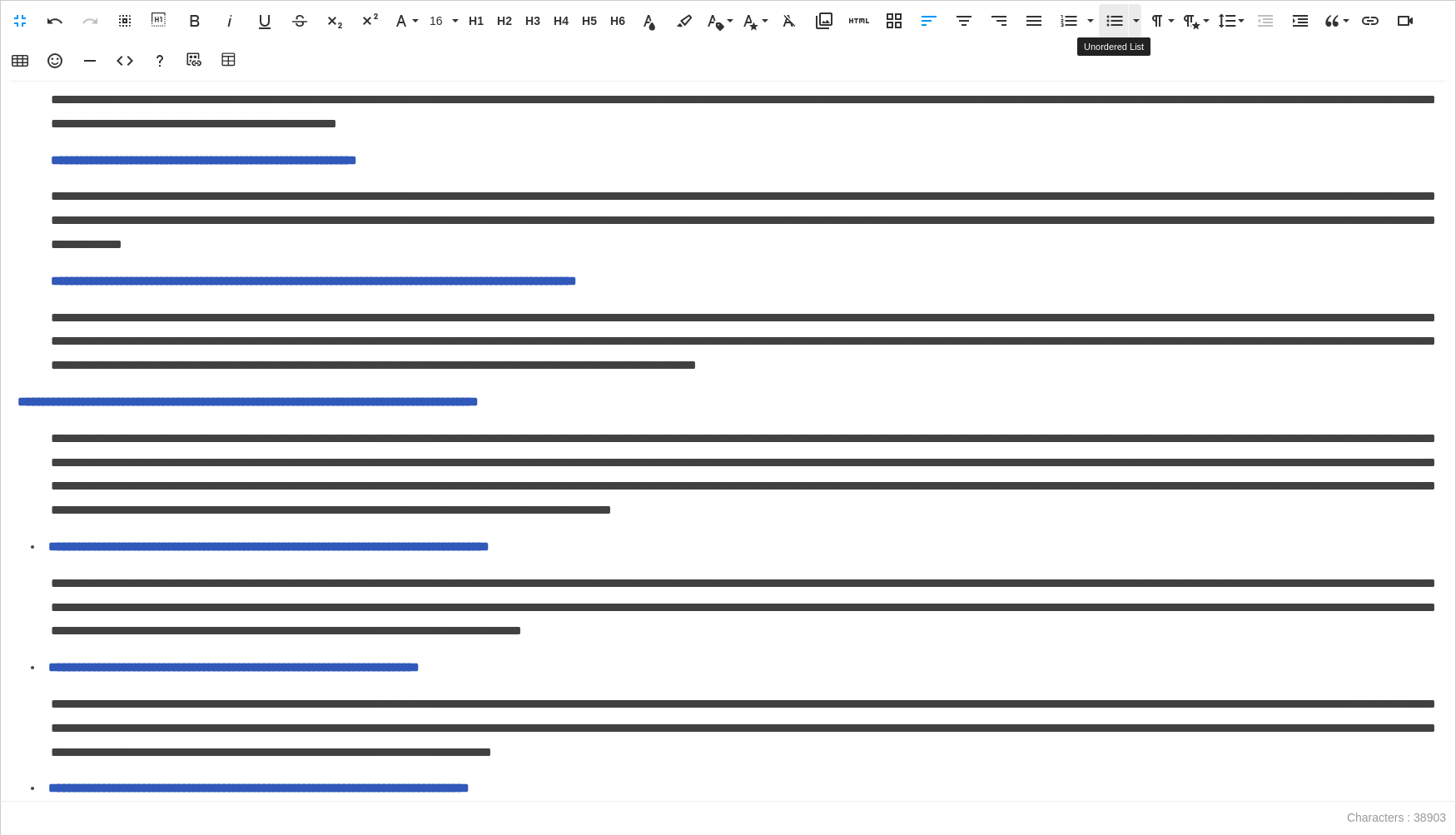
click at [1112, 26] on icon "button" at bounding box center [1114, 21] width 20 height 20
click at [50, 288] on span "**********" at bounding box center [314, 281] width 527 height 13
click at [1260, 26] on icon "button" at bounding box center [1265, 21] width 15 height 12
click at [1117, 16] on icon "button" at bounding box center [1115, 22] width 16 height 11
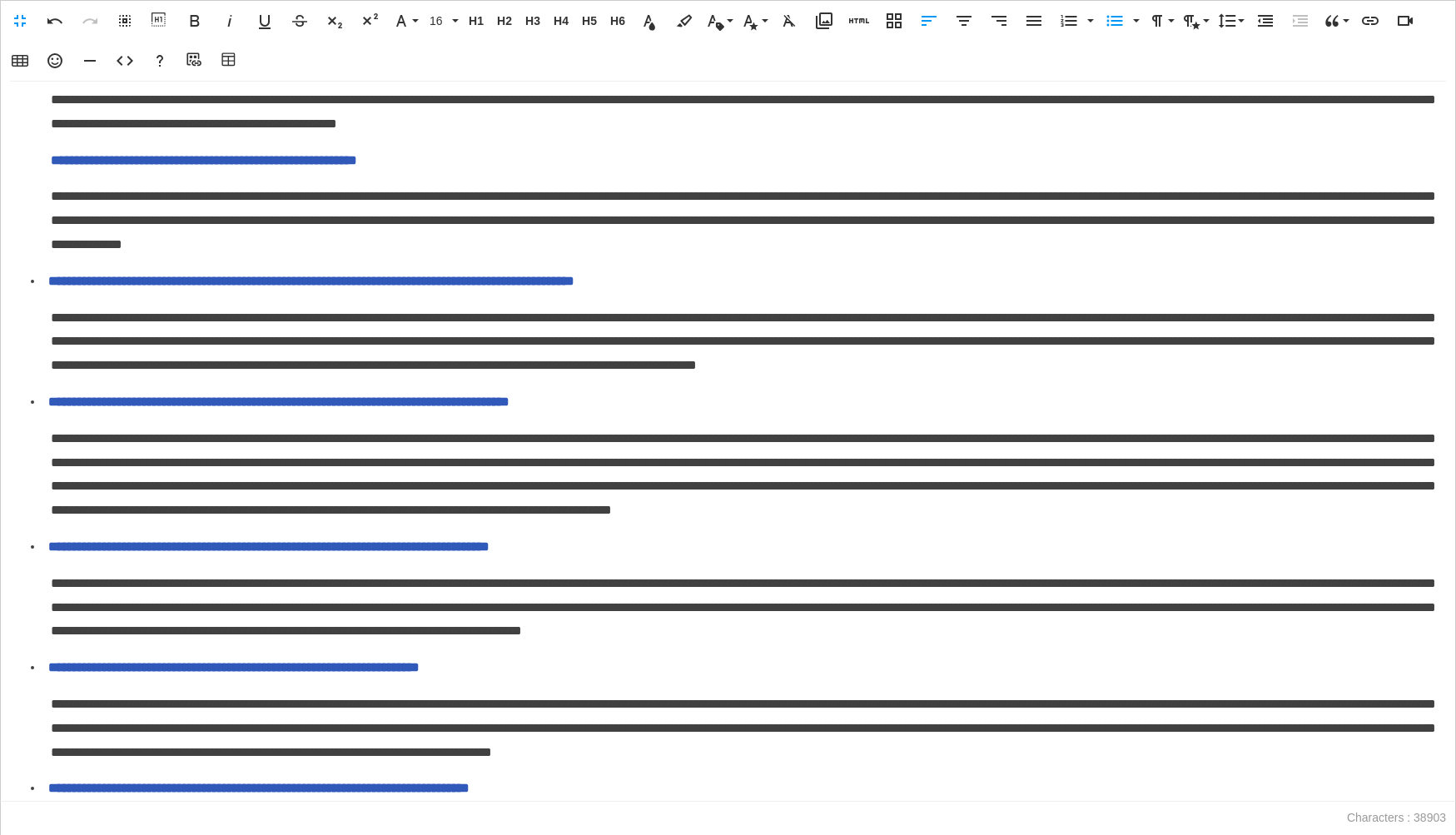
click at [54, 173] on p "**********" at bounding box center [744, 161] width 1387 height 24
click at [1261, 34] on button "Decrease Indent" at bounding box center [1265, 21] width 32 height 33
click at [1107, 16] on icon "button" at bounding box center [1115, 22] width 16 height 11
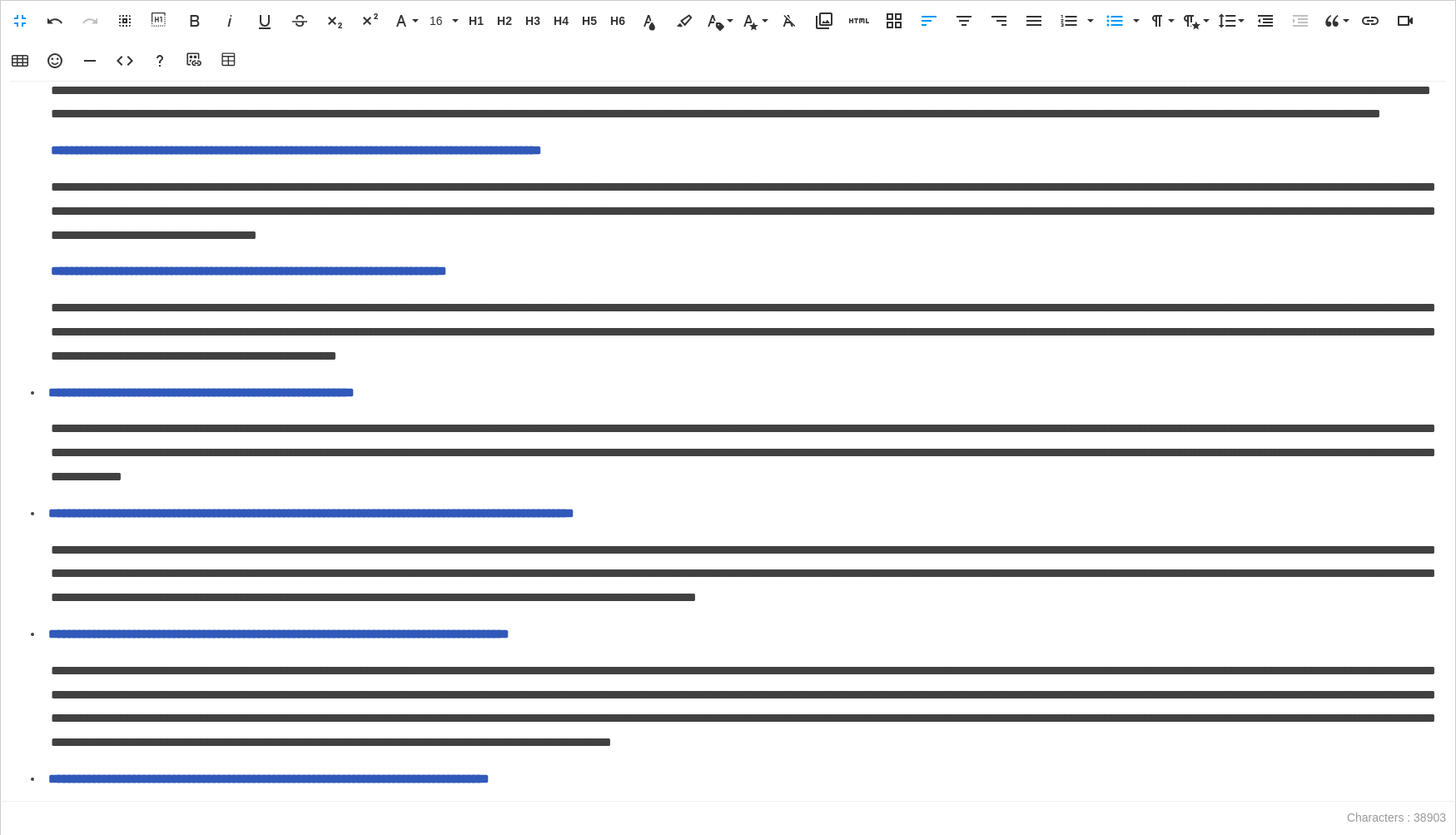
scroll to position [0, 0]
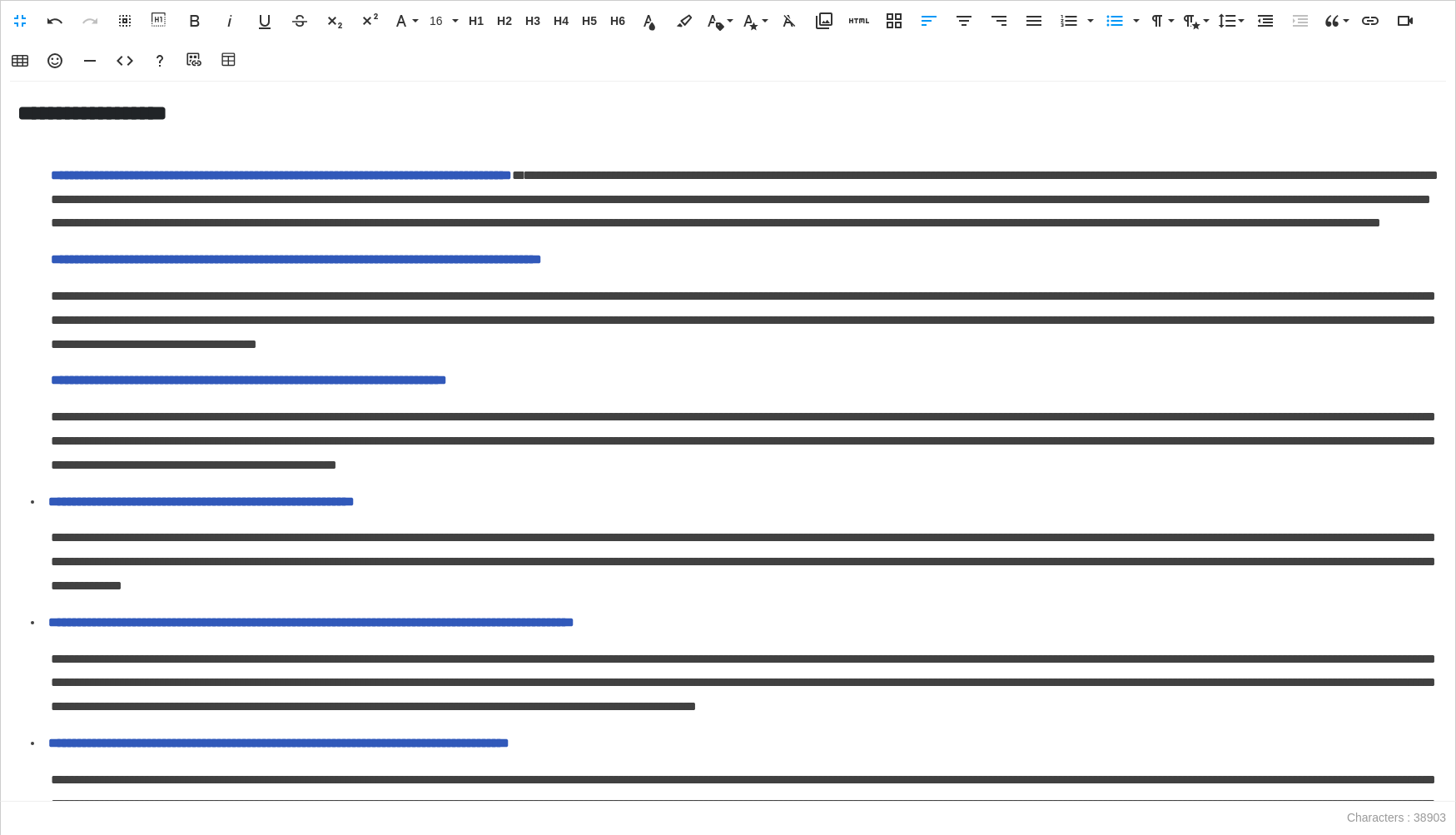
click at [1268, 14] on icon "button" at bounding box center [1265, 21] width 20 height 20
click at [1107, 25] on icon "button" at bounding box center [1115, 22] width 16 height 11
click at [52, 266] on span "**********" at bounding box center [296, 260] width 491 height 13
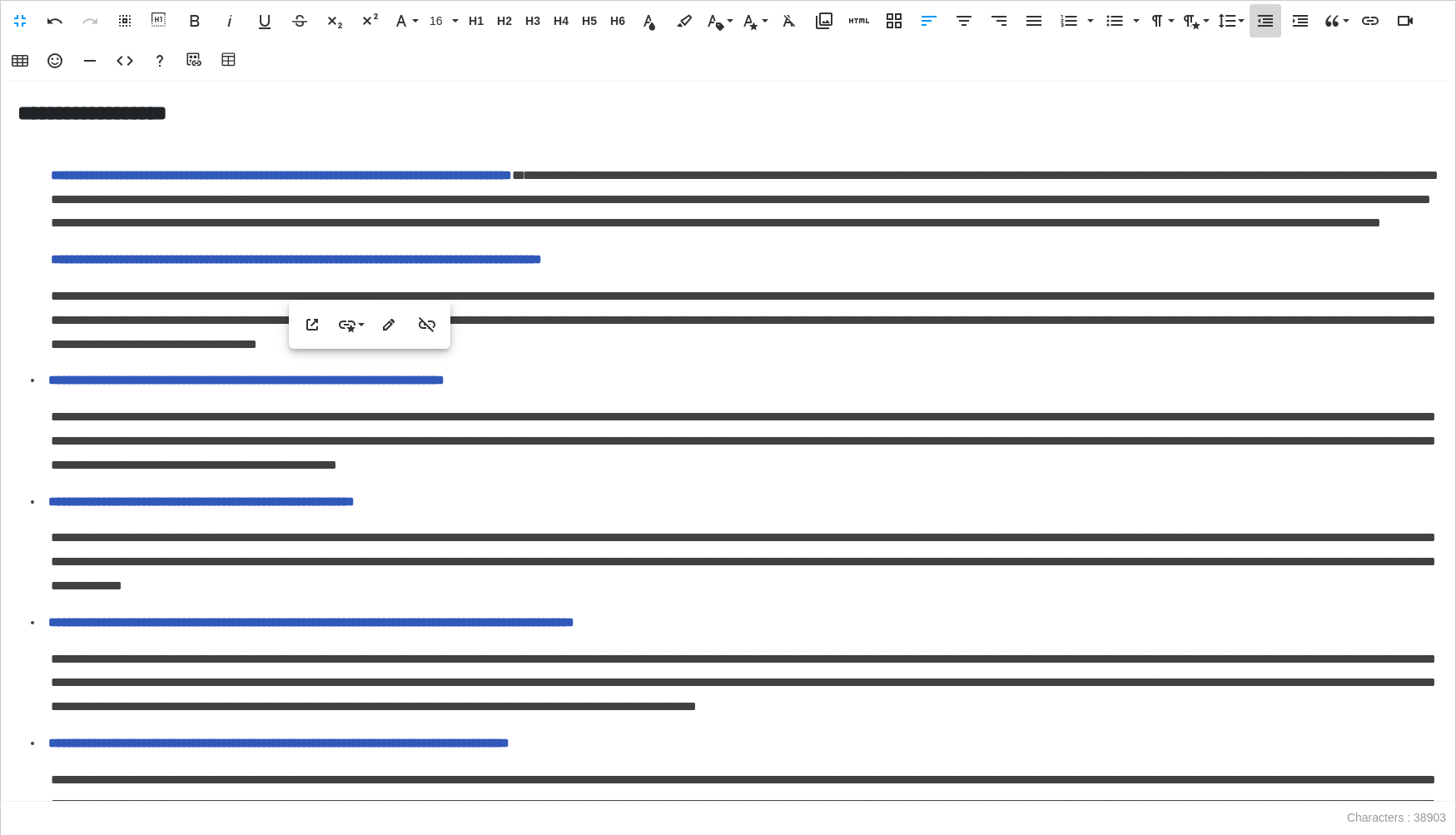
click at [1268, 24] on icon "button" at bounding box center [1265, 21] width 20 height 20
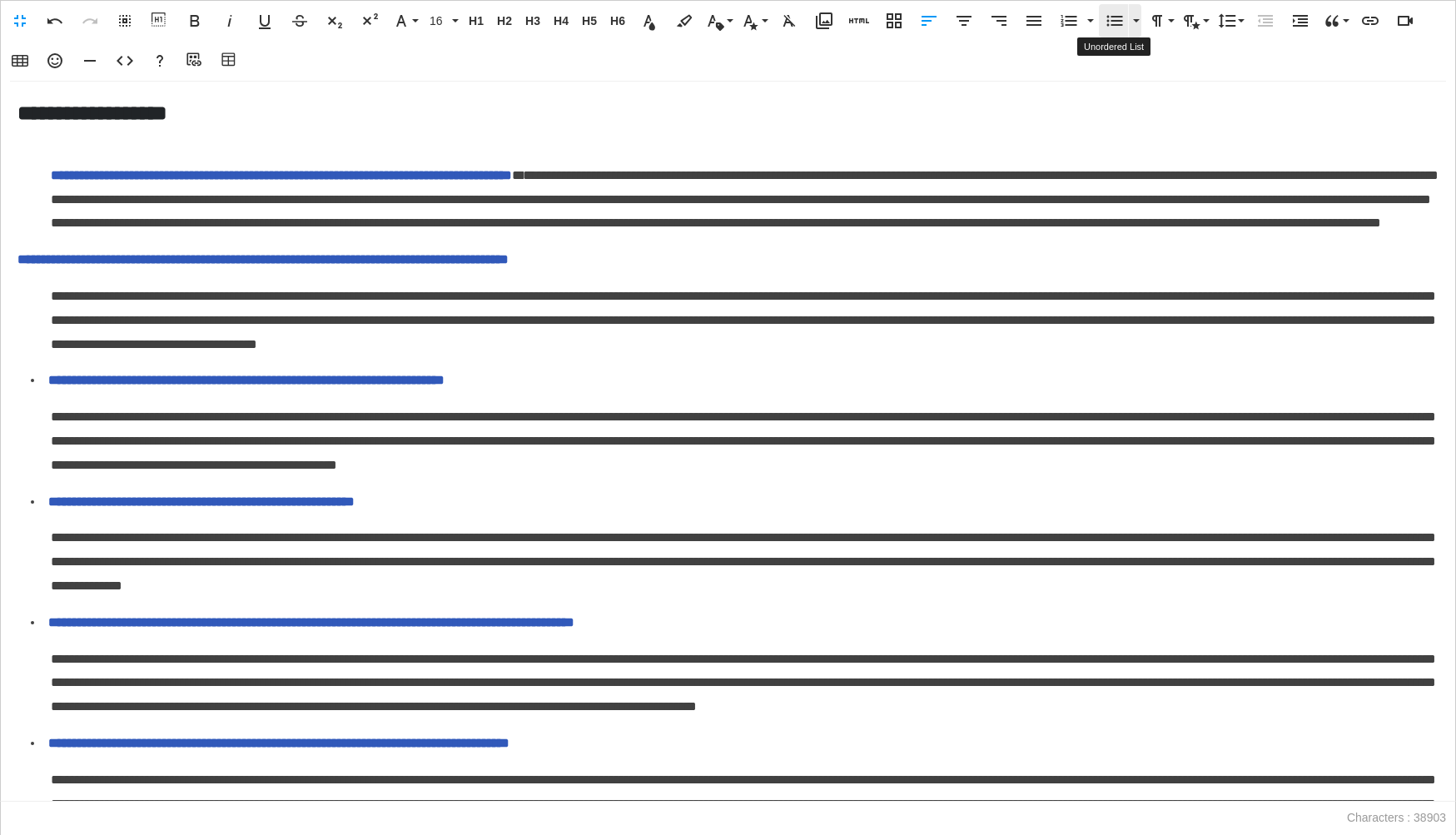
click at [1118, 19] on icon "button" at bounding box center [1114, 21] width 20 height 20
click at [50, 181] on span "**********" at bounding box center [280, 175] width 461 height 13
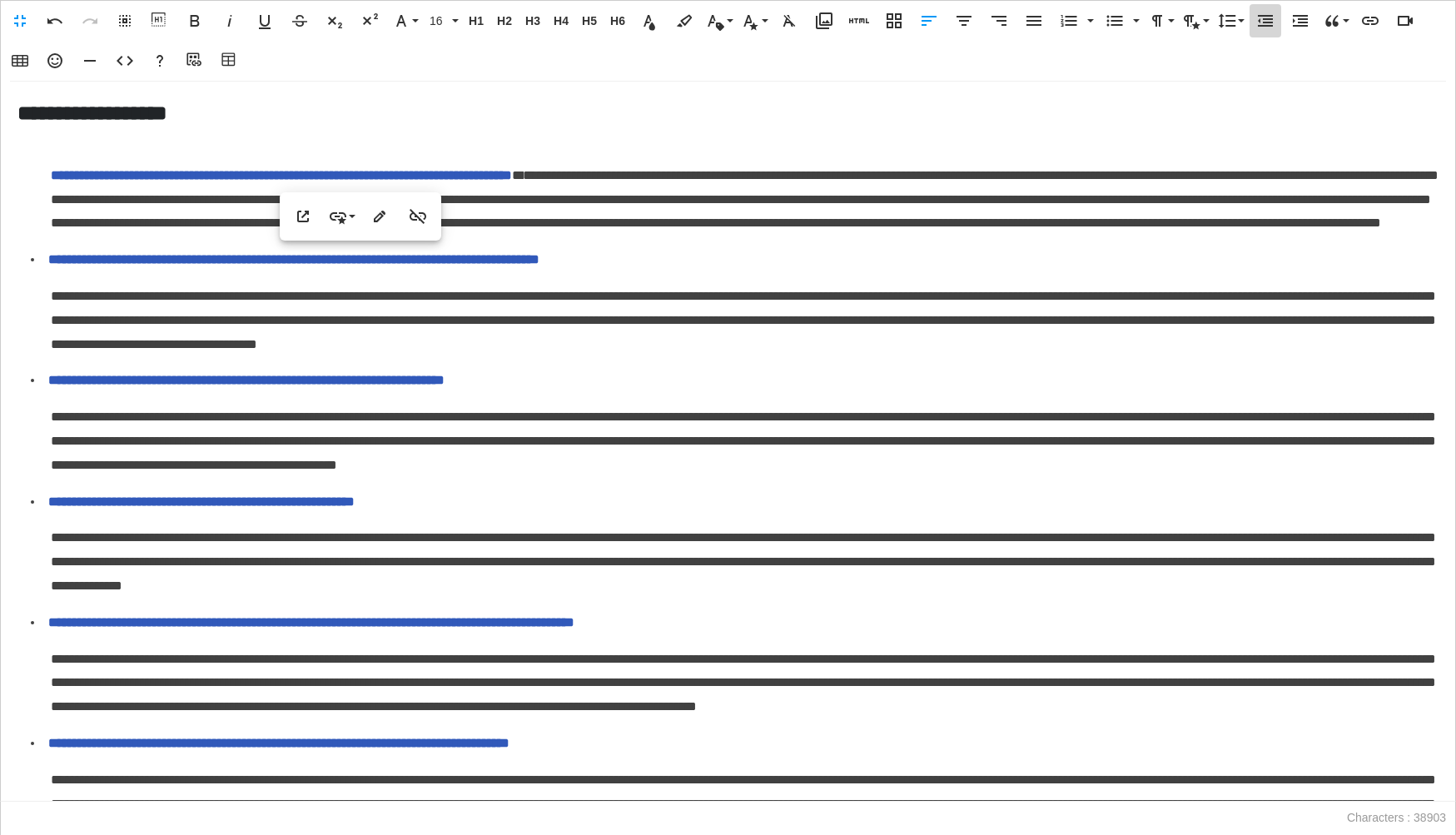
click at [1253, 29] on button "Decrease Indent" at bounding box center [1265, 21] width 32 height 33
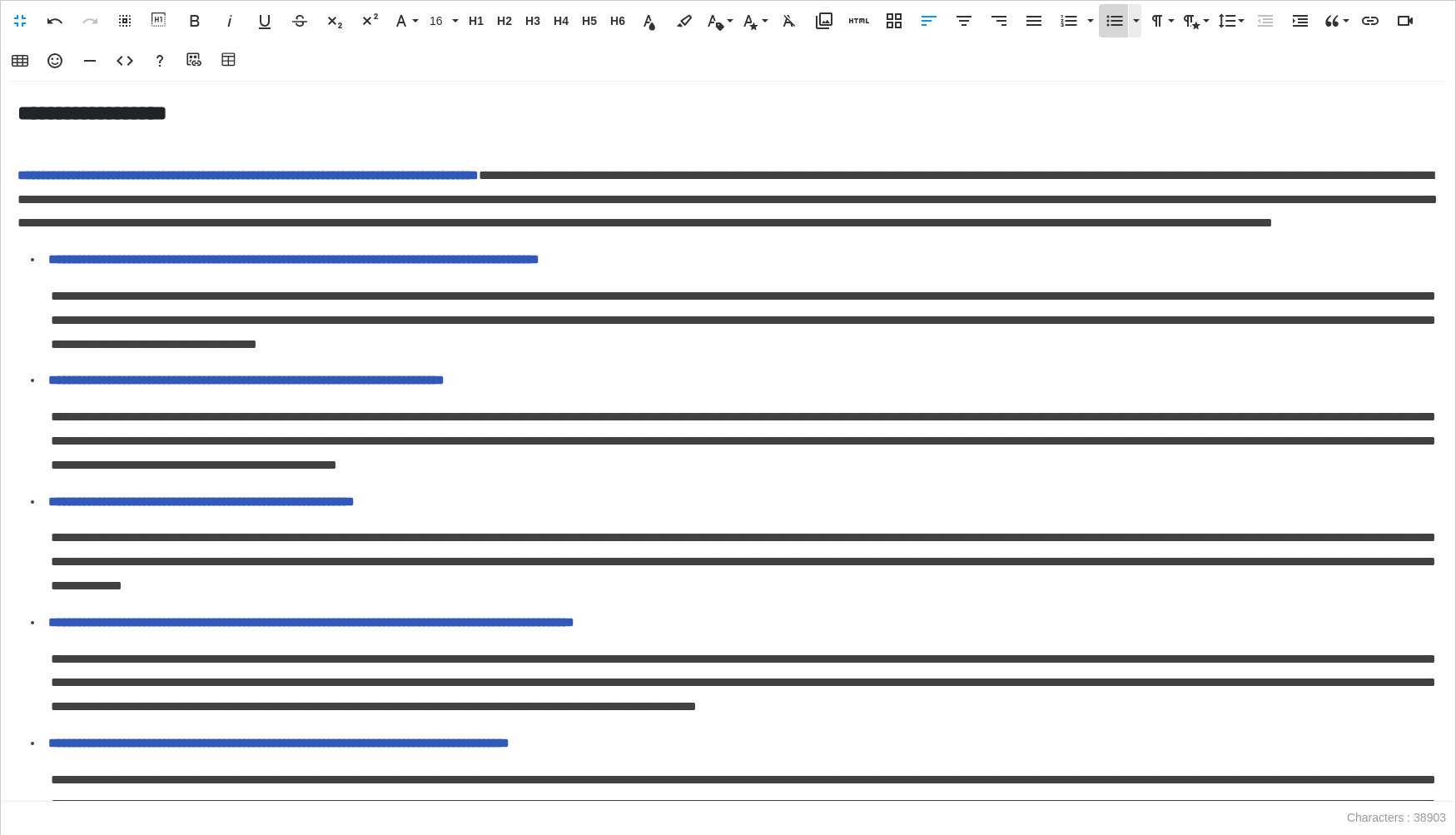
click at [1113, 23] on icon "button" at bounding box center [1114, 21] width 20 height 20
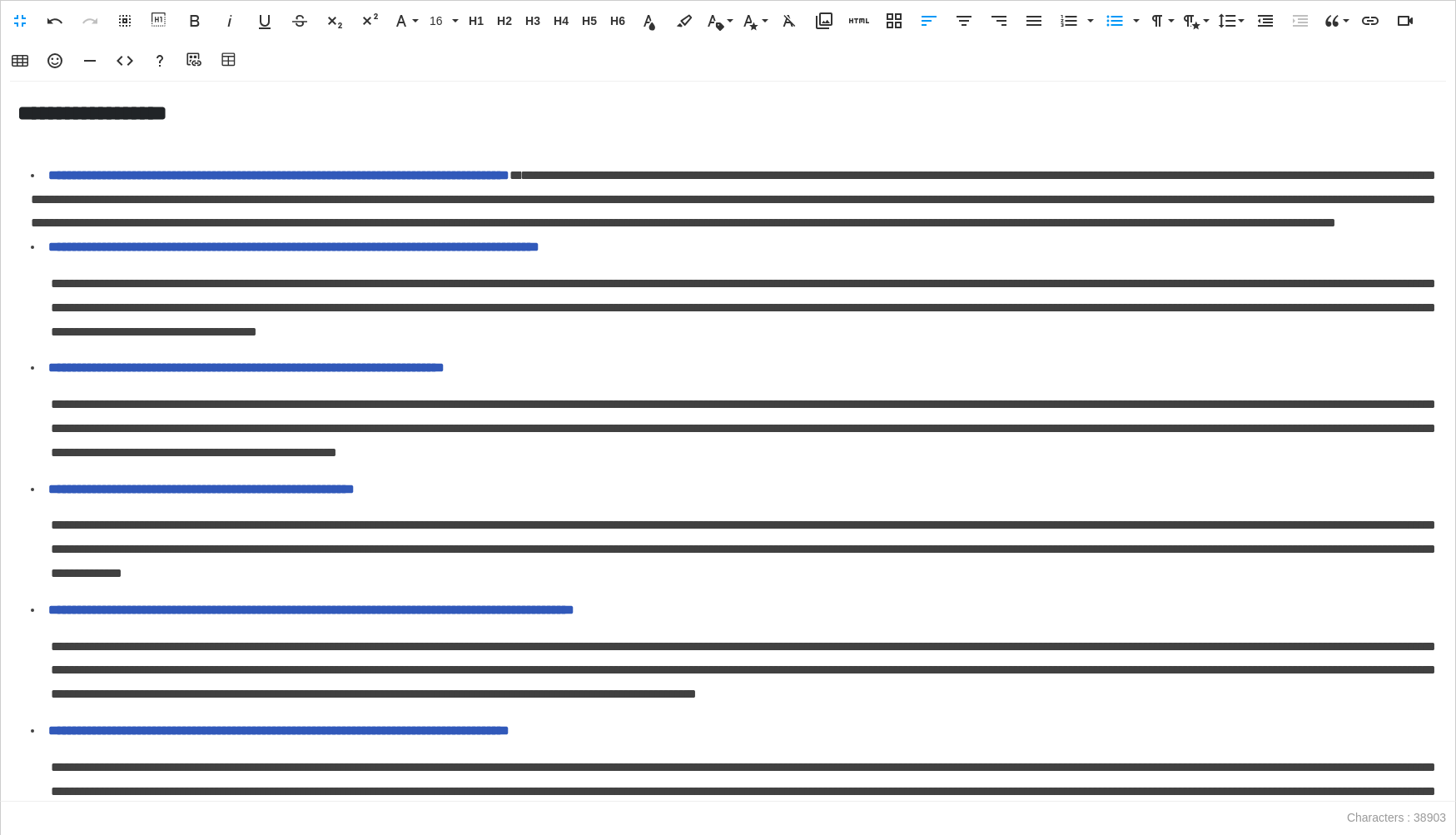
click at [520, 181] on span "**********" at bounding box center [284, 175] width 472 height 13
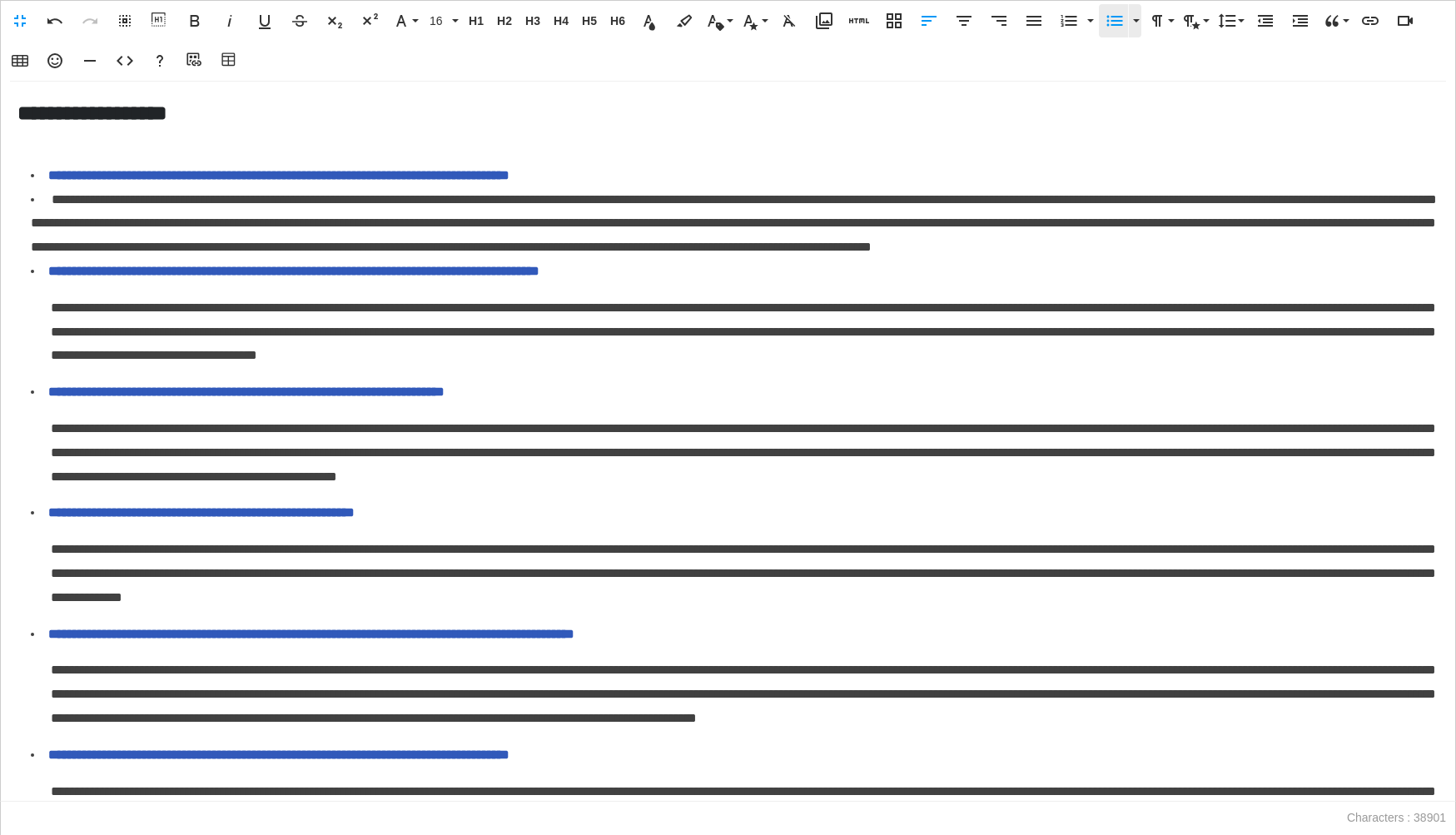
click at [1108, 23] on icon "button" at bounding box center [1114, 21] width 20 height 20
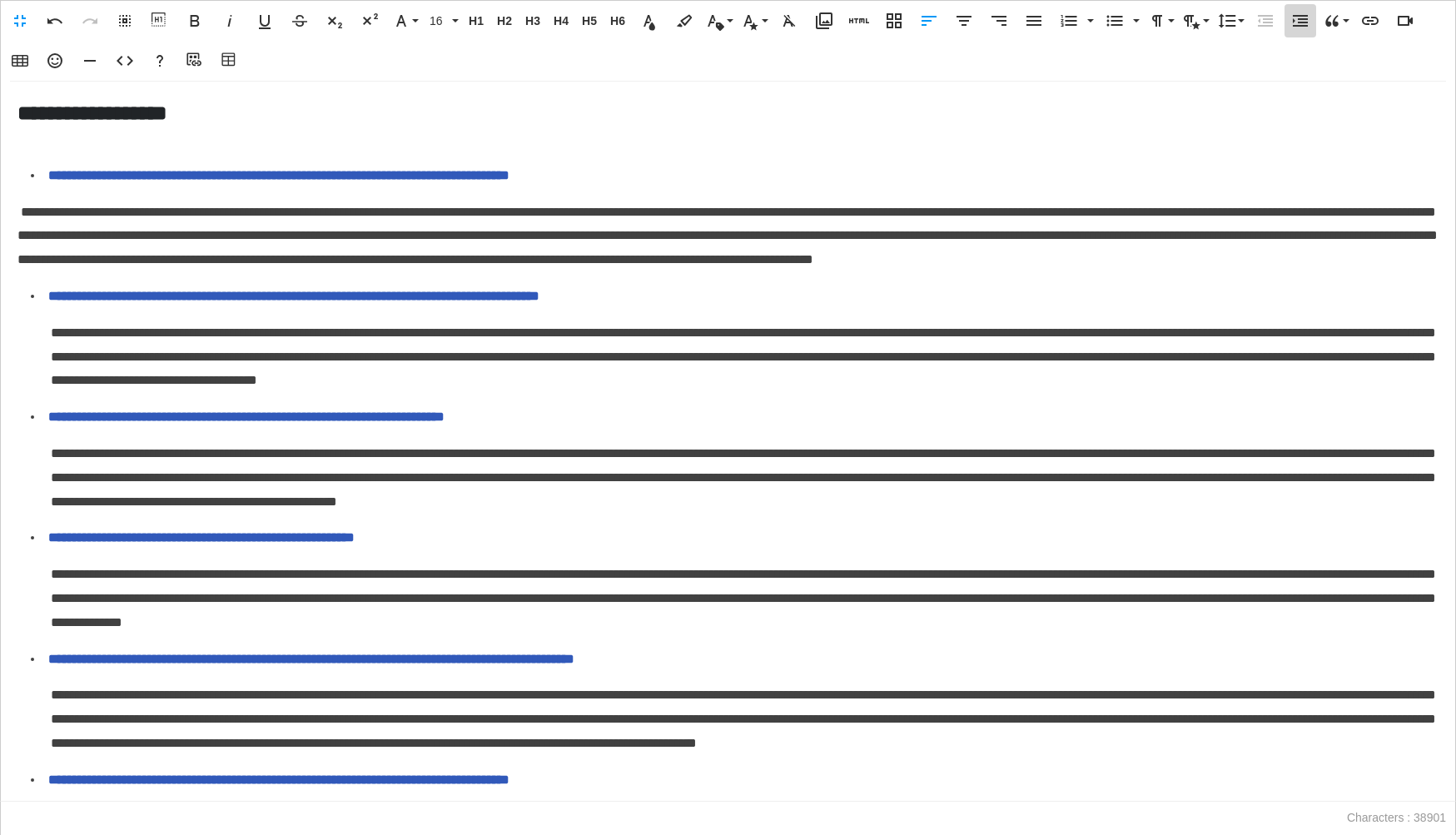
click at [1292, 23] on icon "button" at bounding box center [1300, 21] width 20 height 20
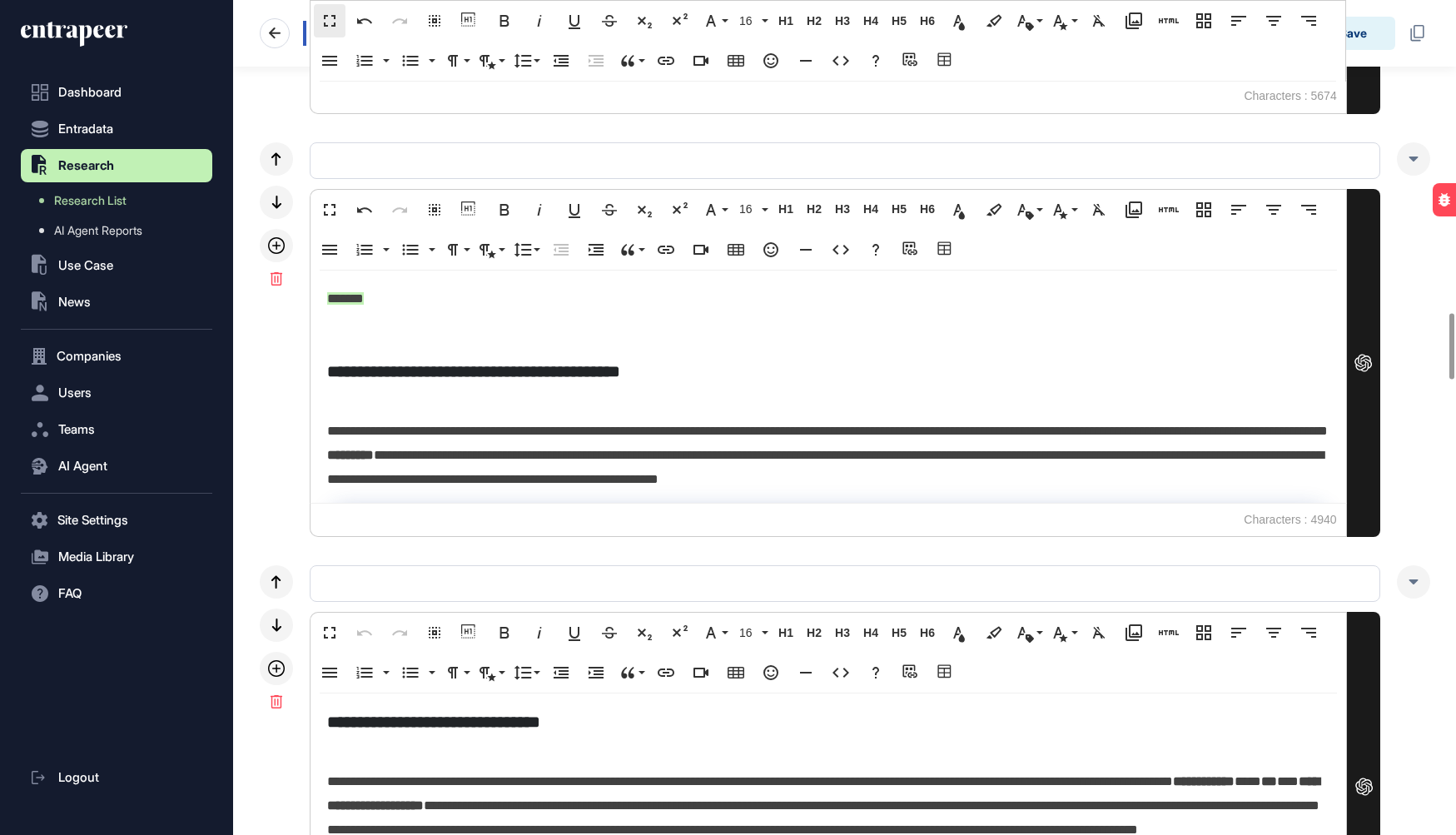
scroll to position [3919, 0]
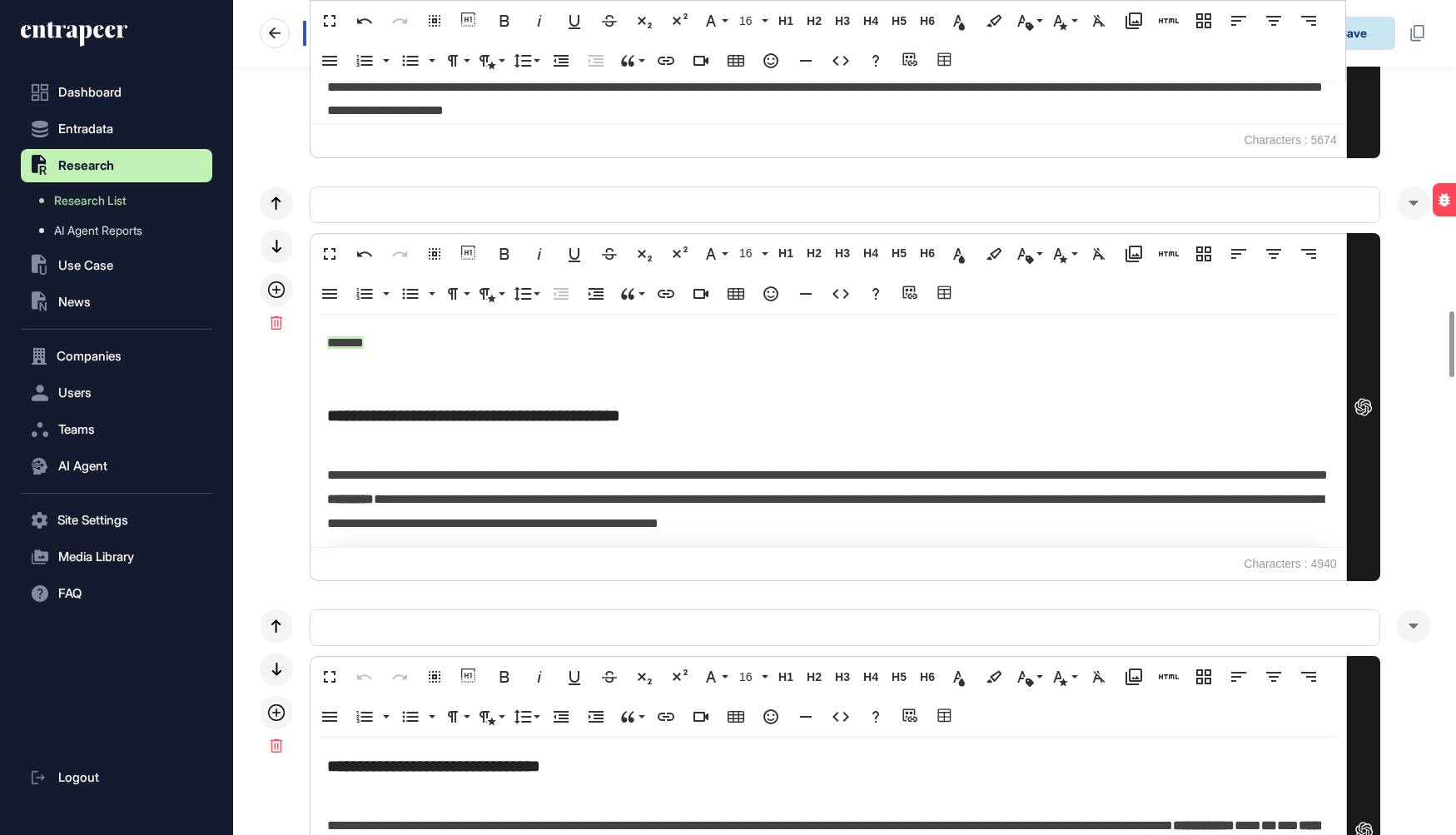
click at [1364, 34] on button "Save" at bounding box center [1353, 32] width 83 height 33
click at [1356, 33] on button "Save" at bounding box center [1353, 32] width 83 height 33
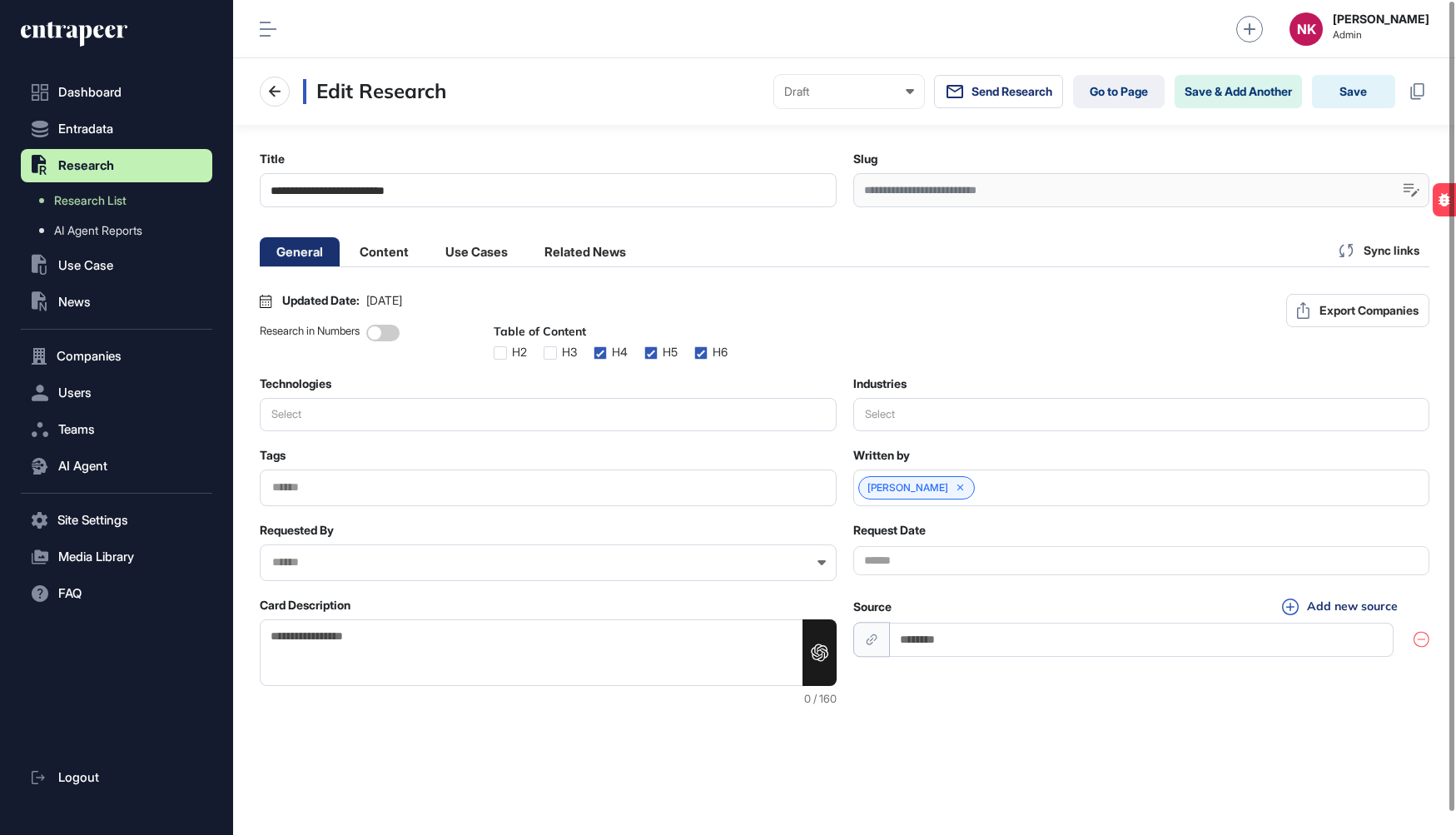
click at [1036, 506] on div "[PERSON_NAME]" at bounding box center [1141, 488] width 577 height 37
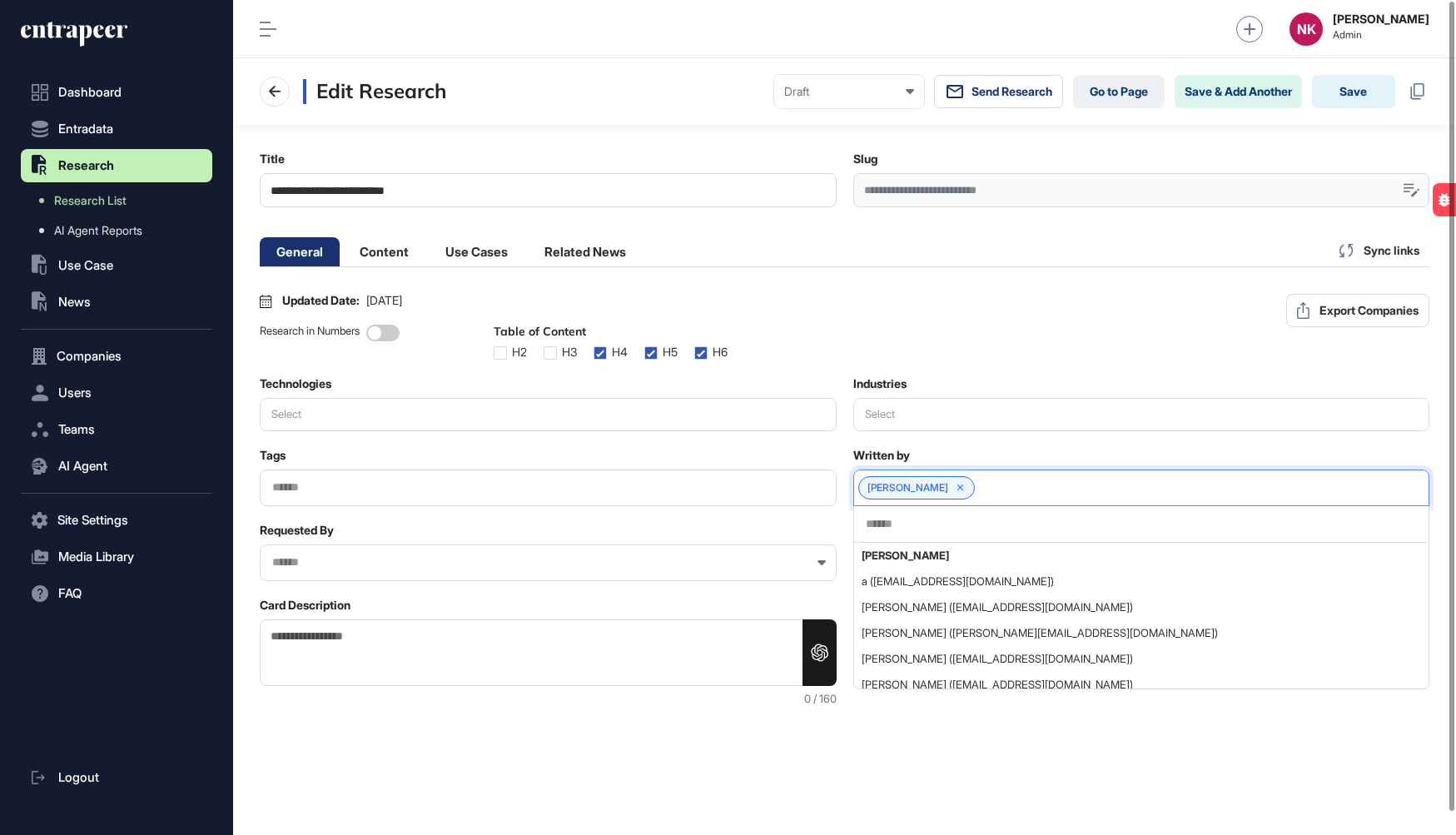
click at [986, 531] on input "text" at bounding box center [1140, 524] width 554 height 14
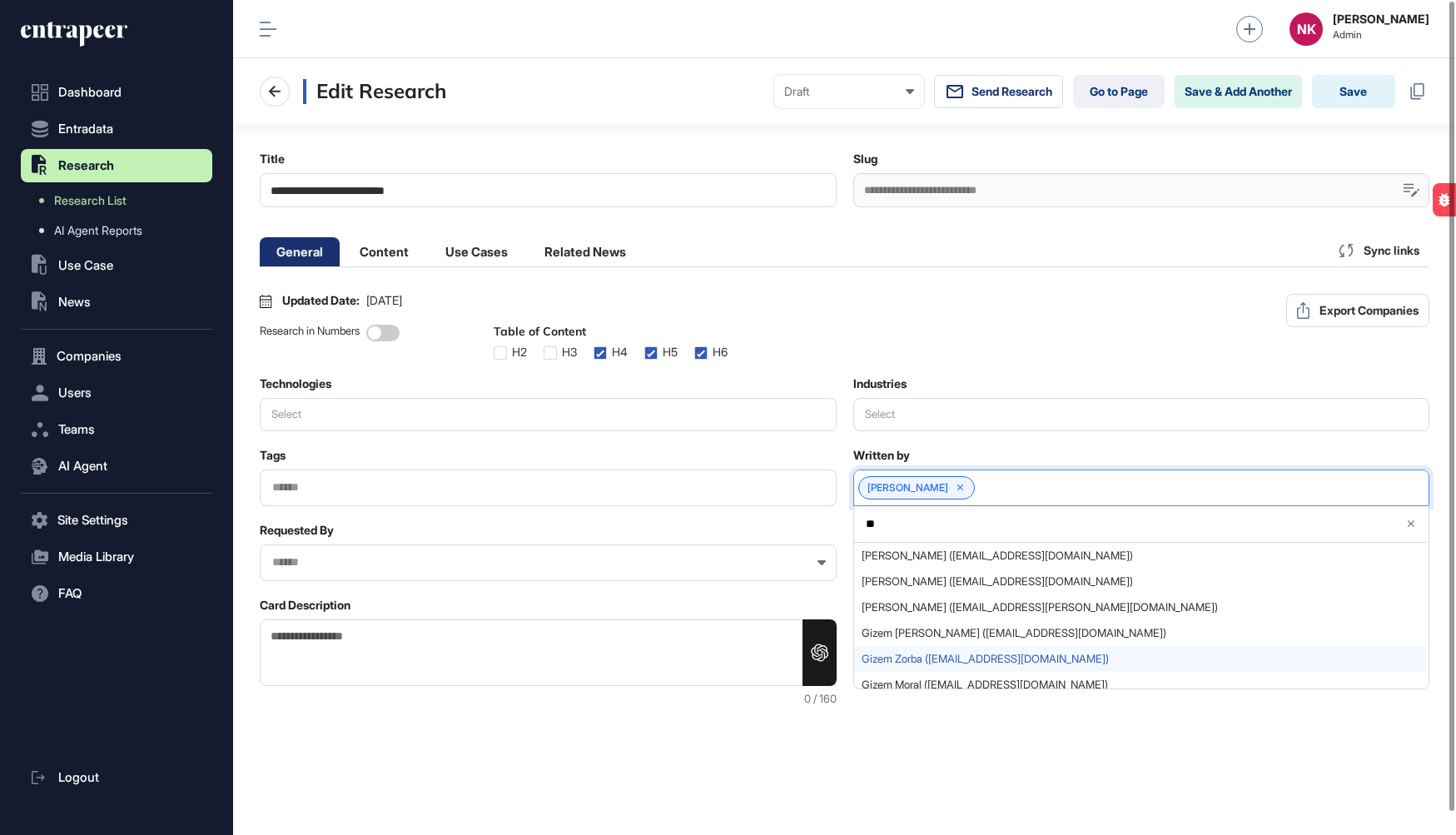
type input "**"
click at [975, 665] on span "Gizem Zorba ([EMAIL_ADDRESS][DOMAIN_NAME])" at bounding box center [1141, 659] width 559 height 13
click at [939, 531] on input "**" at bounding box center [1128, 524] width 528 height 14
click at [1413, 529] on icon at bounding box center [1410, 523] width 12 height 12
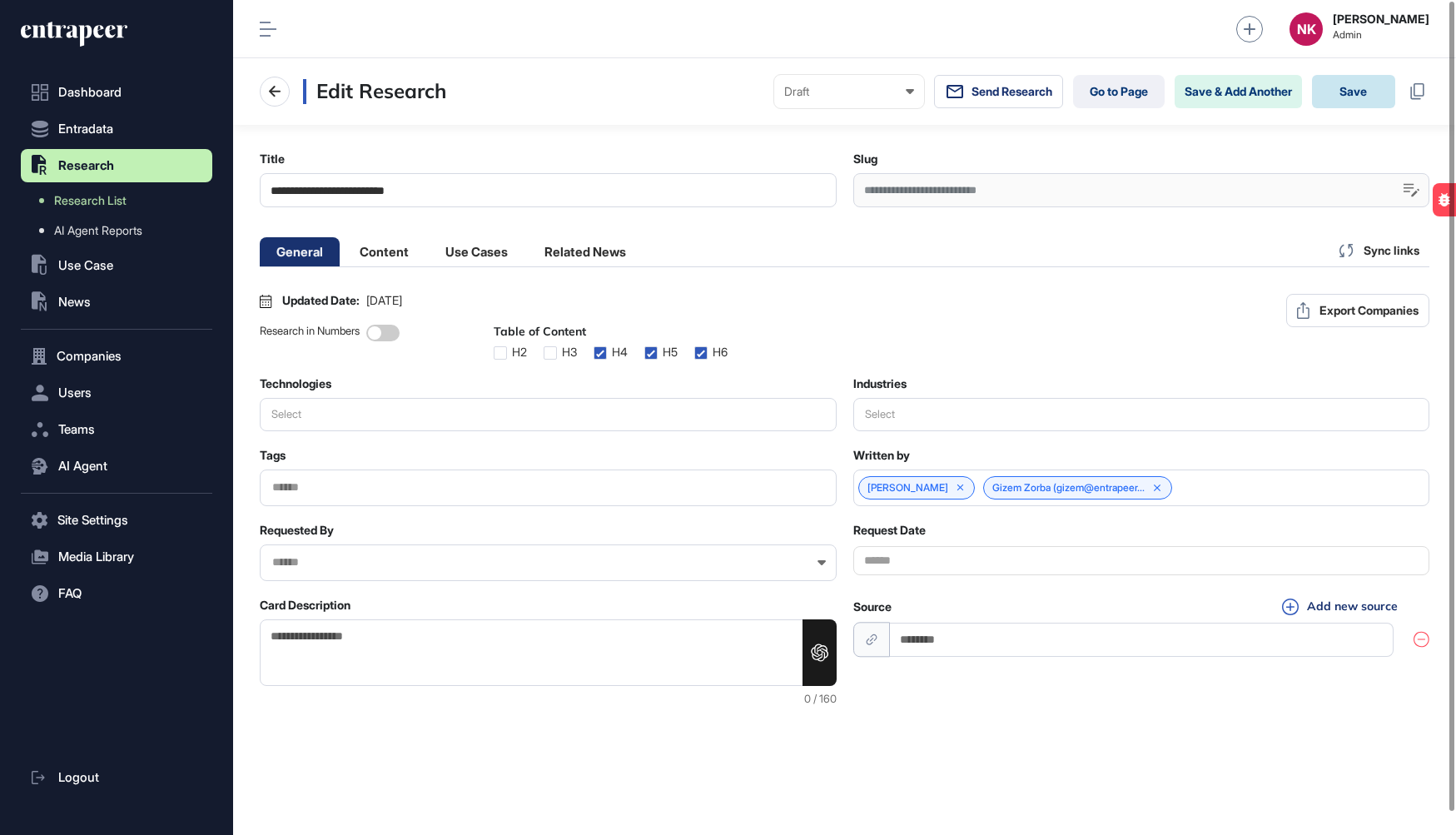
click at [1344, 91] on button "Save" at bounding box center [1353, 91] width 83 height 33
click at [1112, 101] on link "Go to Page" at bounding box center [1119, 91] width 92 height 33
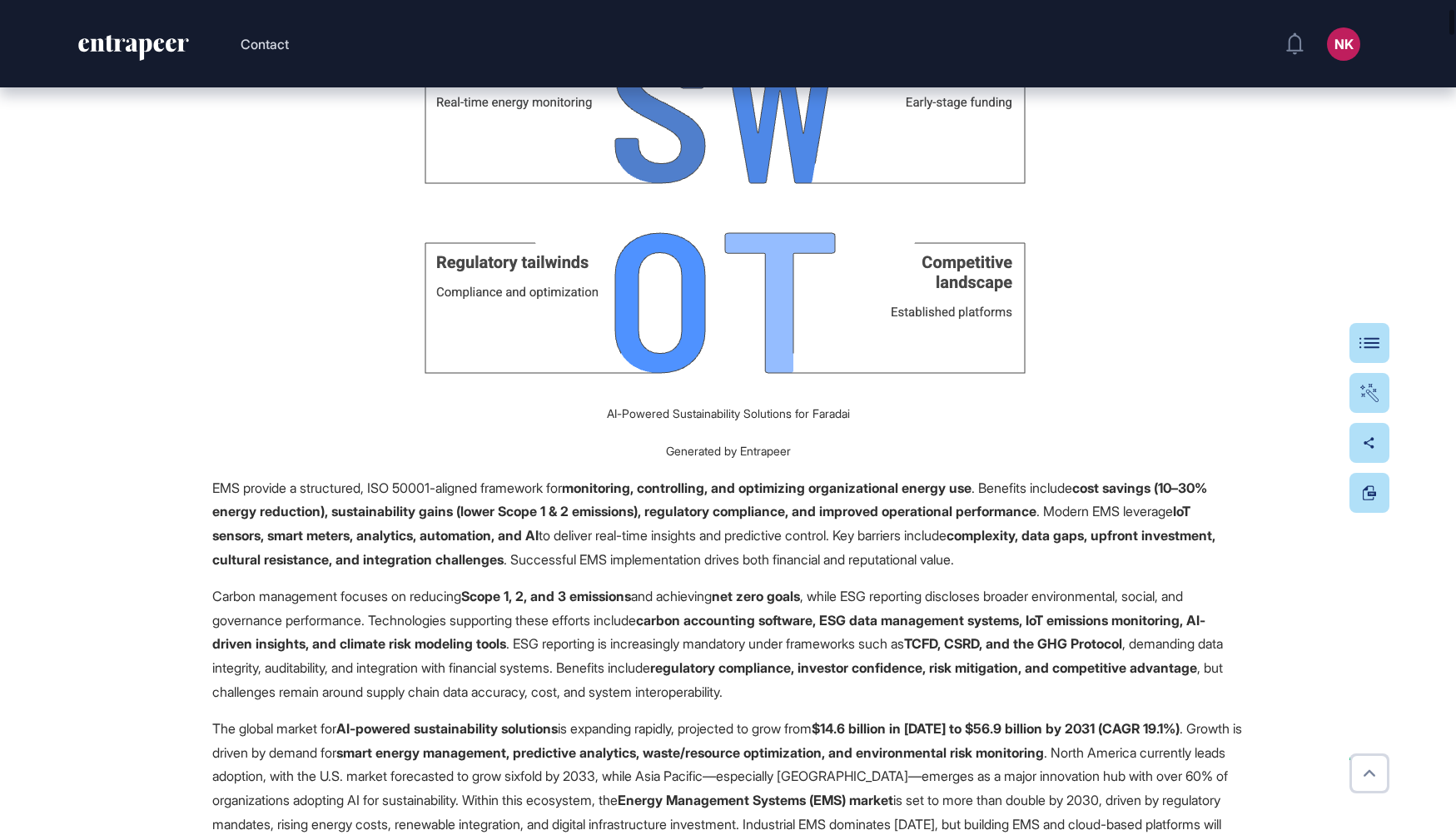
scroll to position [1759, 0]
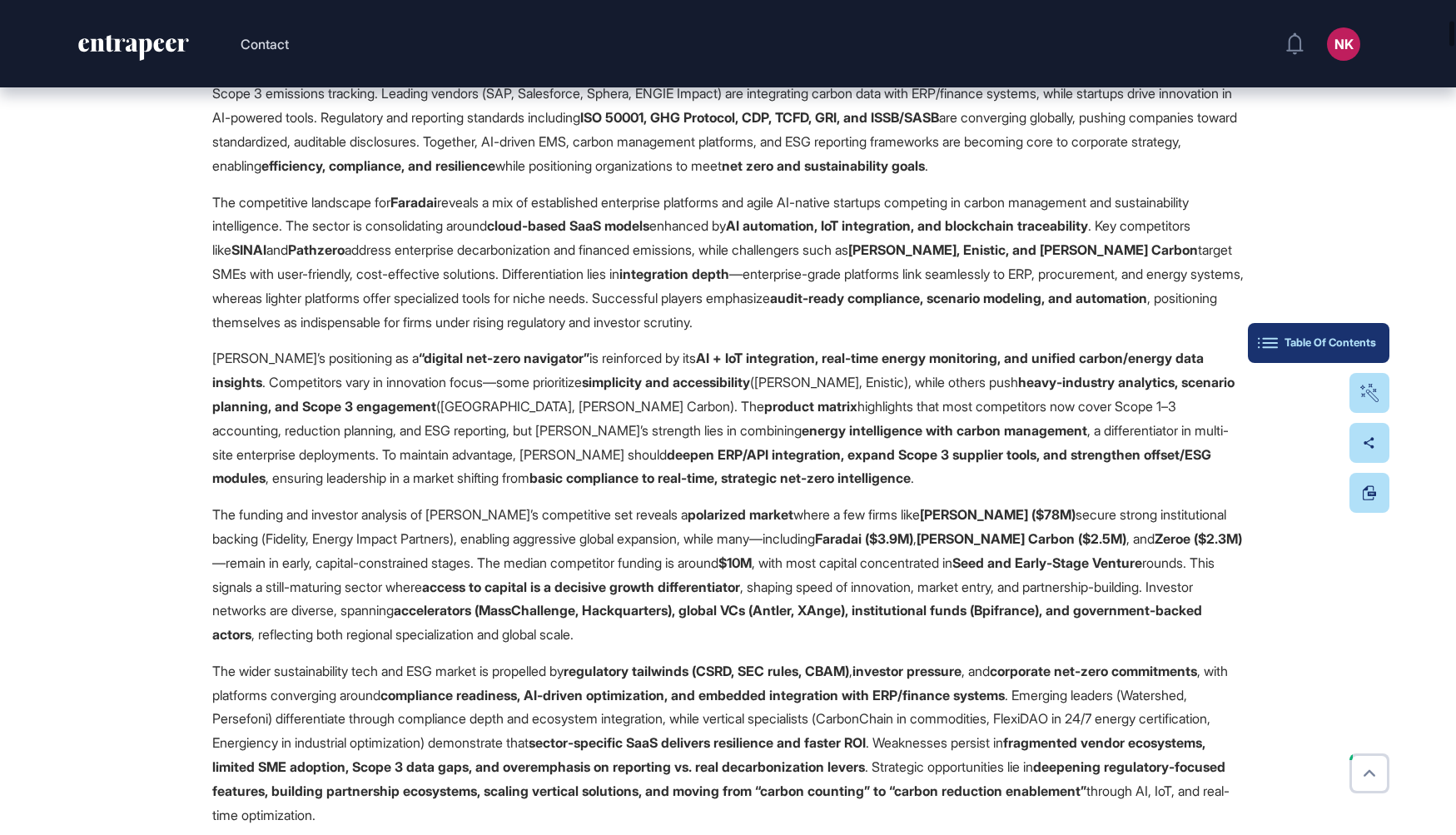
click at [1372, 344] on div "Table Of Contents" at bounding box center [1318, 343] width 114 height 14
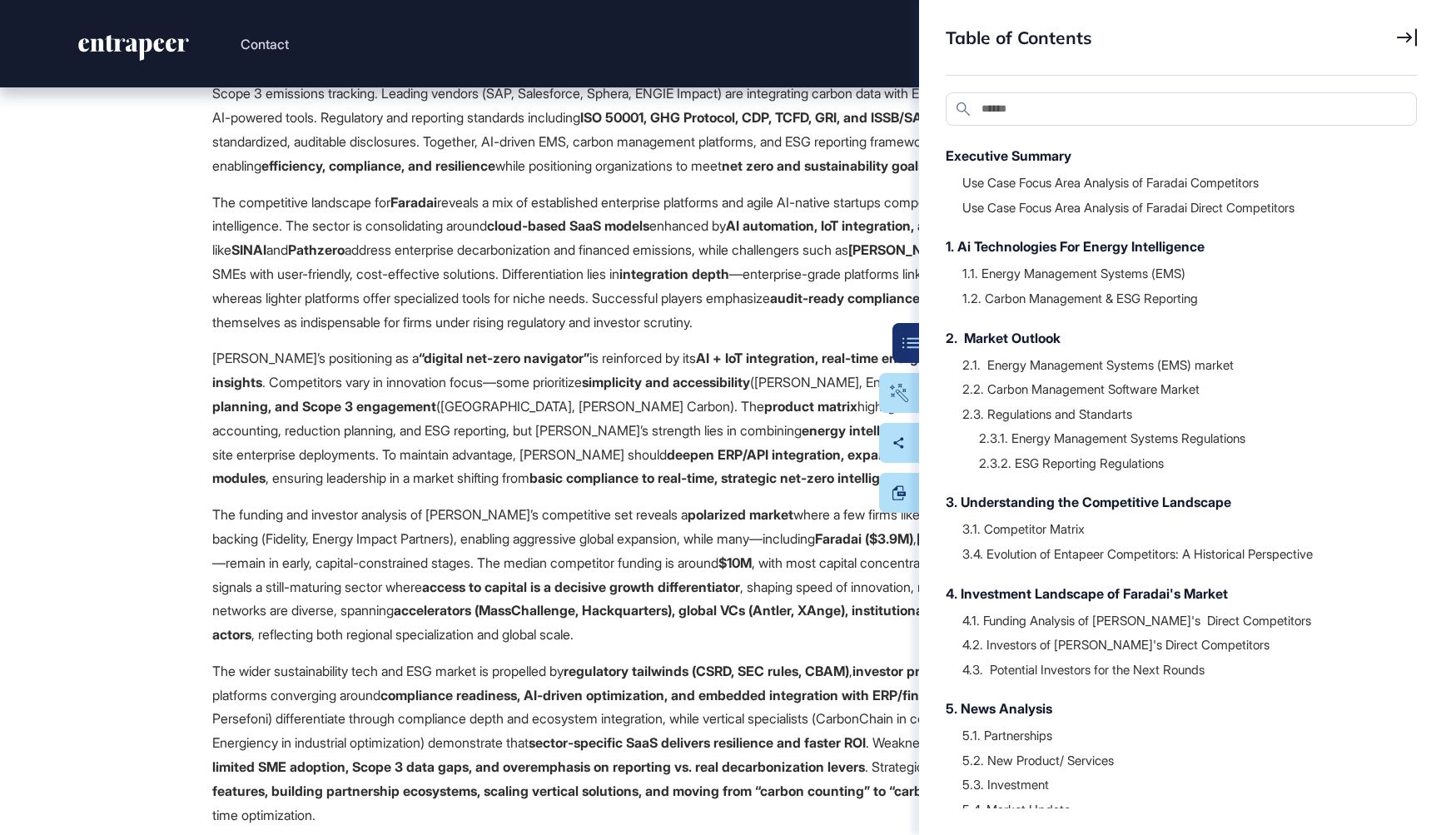
scroll to position [58, 0]
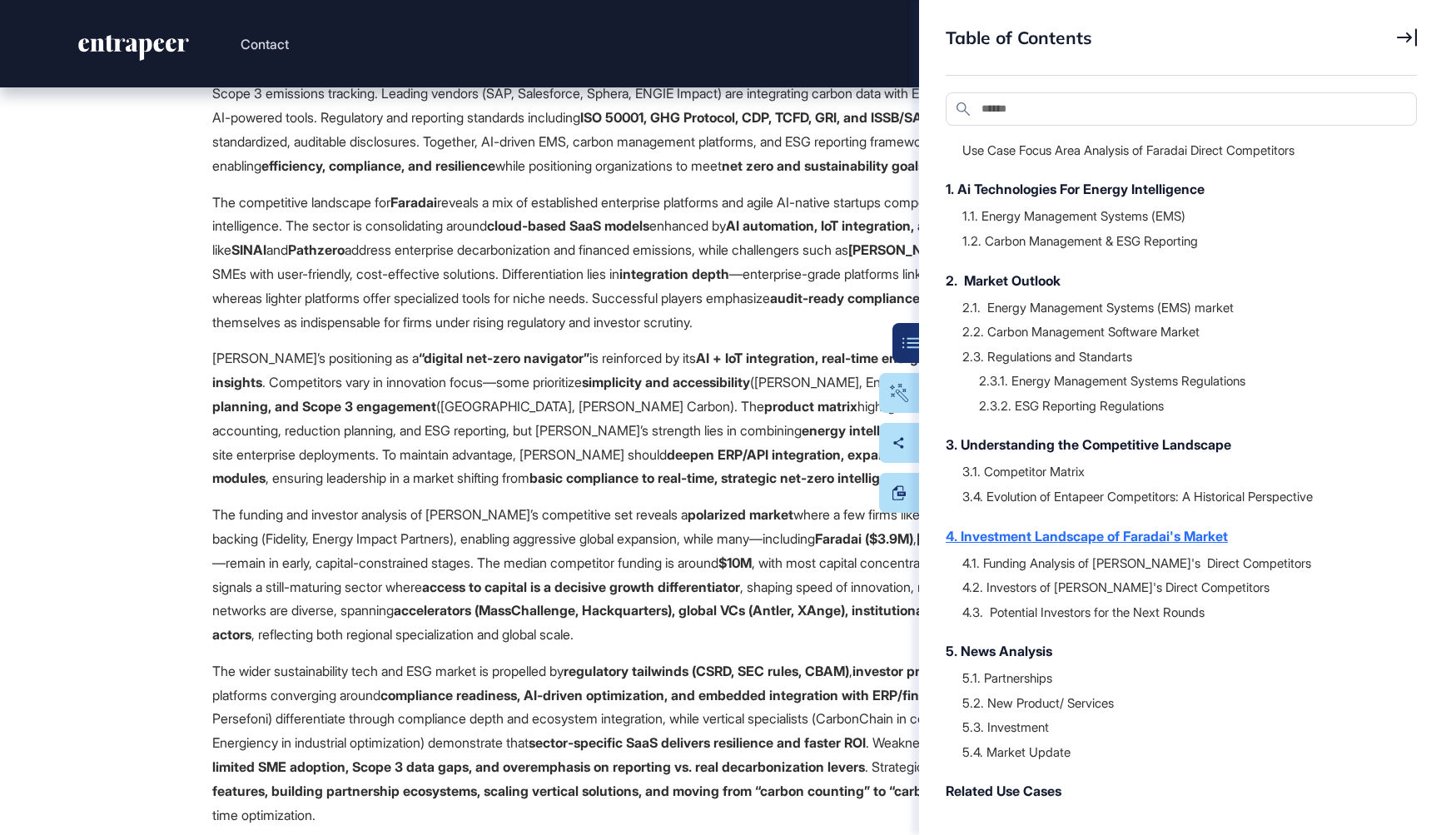
click at [1057, 533] on div "4. Investment Landscape of Faradai's Market" at bounding box center [1173, 537] width 454 height 20
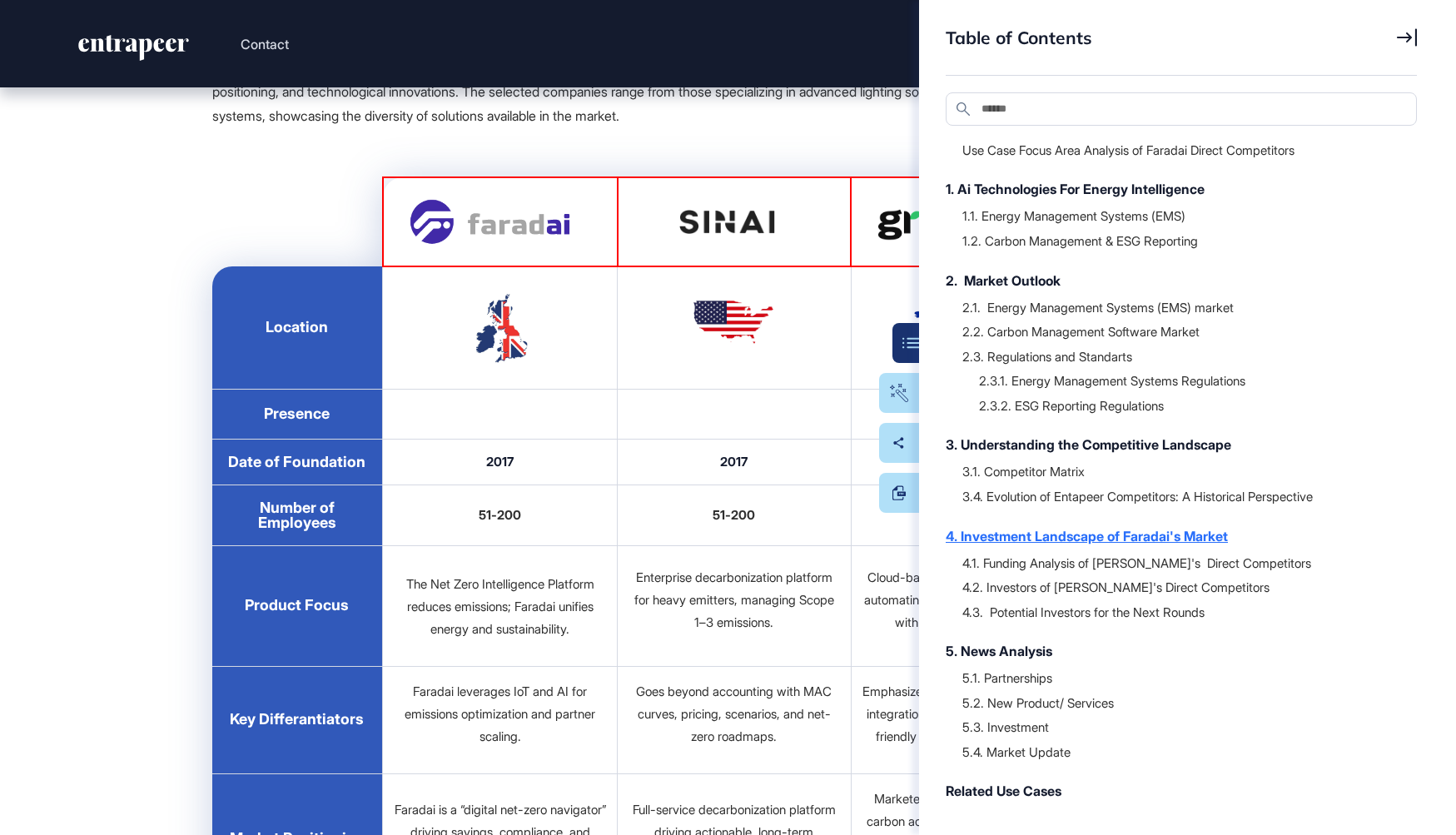
scroll to position [34169, 0]
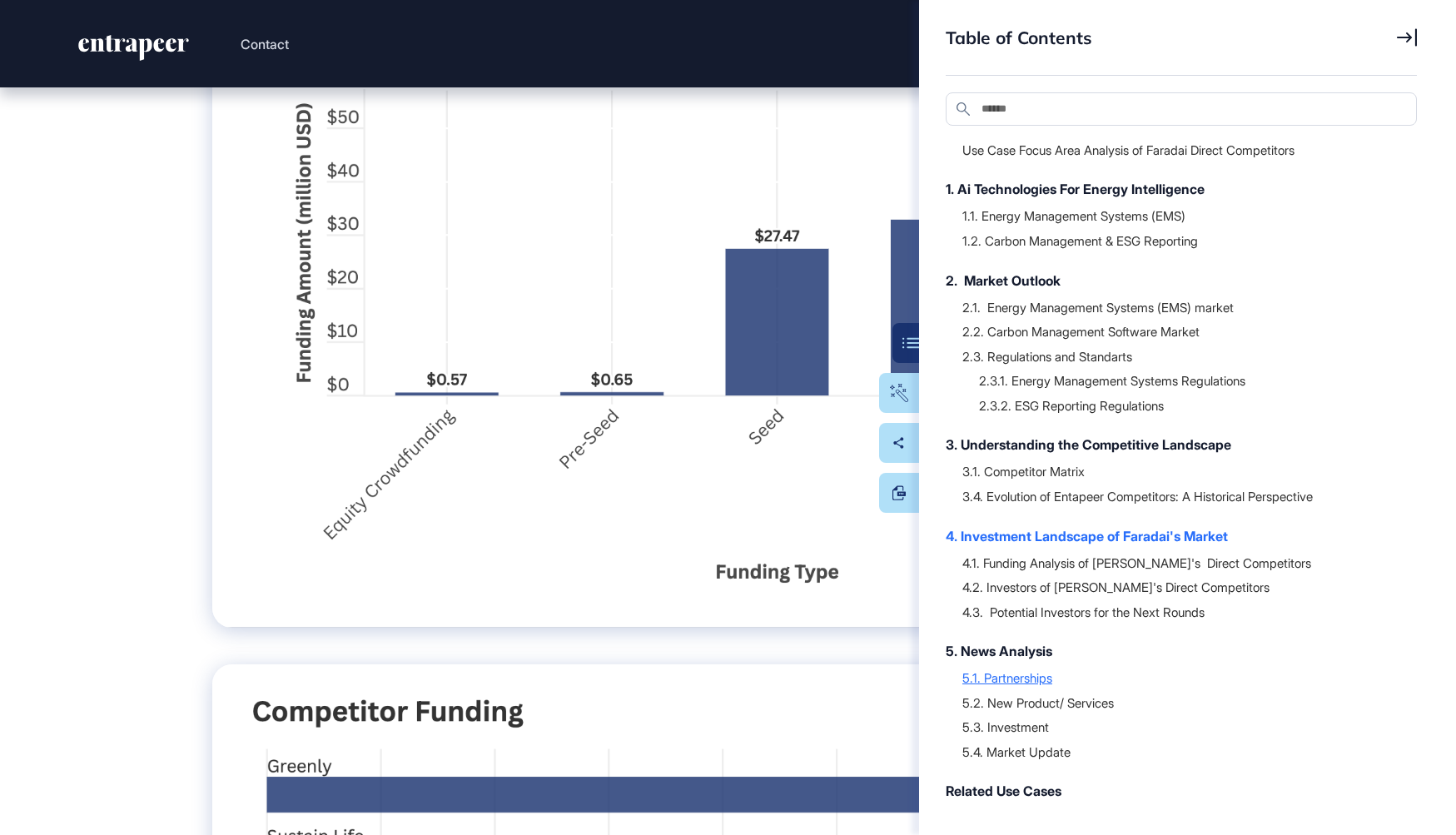
click at [1003, 678] on div "5.1. Partnerships" at bounding box center [1181, 677] width 438 height 16
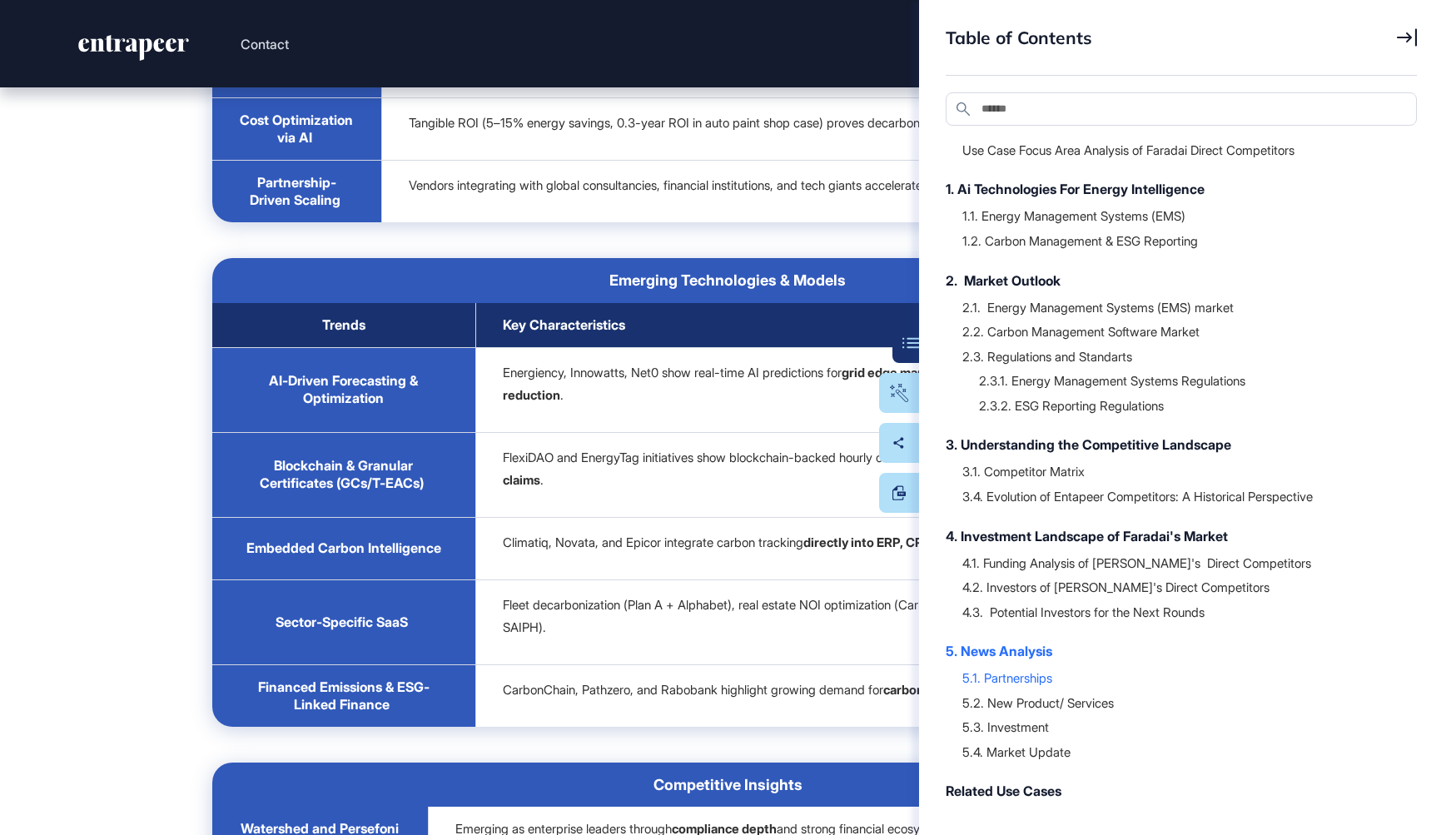
scroll to position [49499, 0]
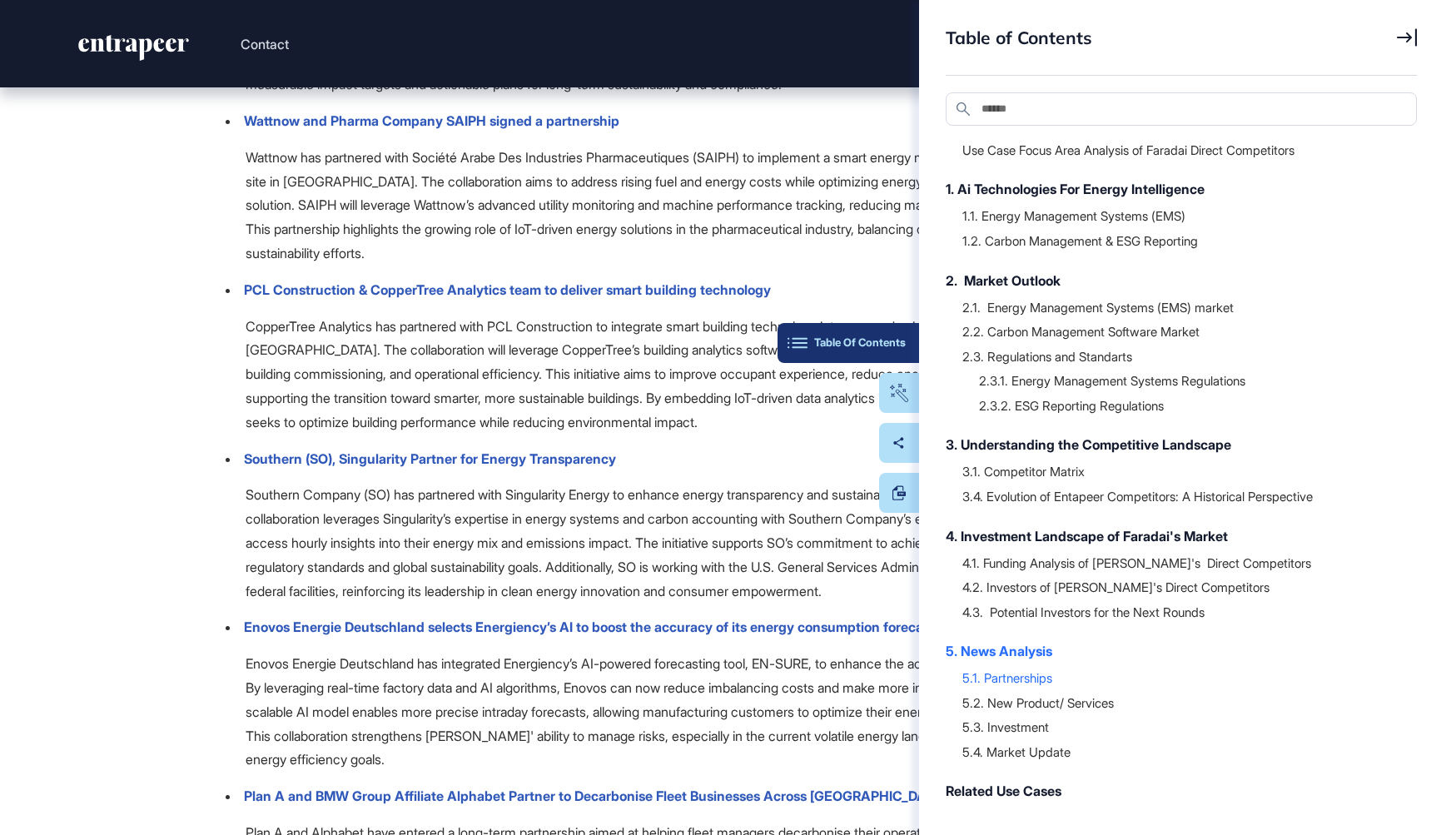
click at [884, 338] on div "Table Of Contents" at bounding box center [847, 343] width 114 height 14
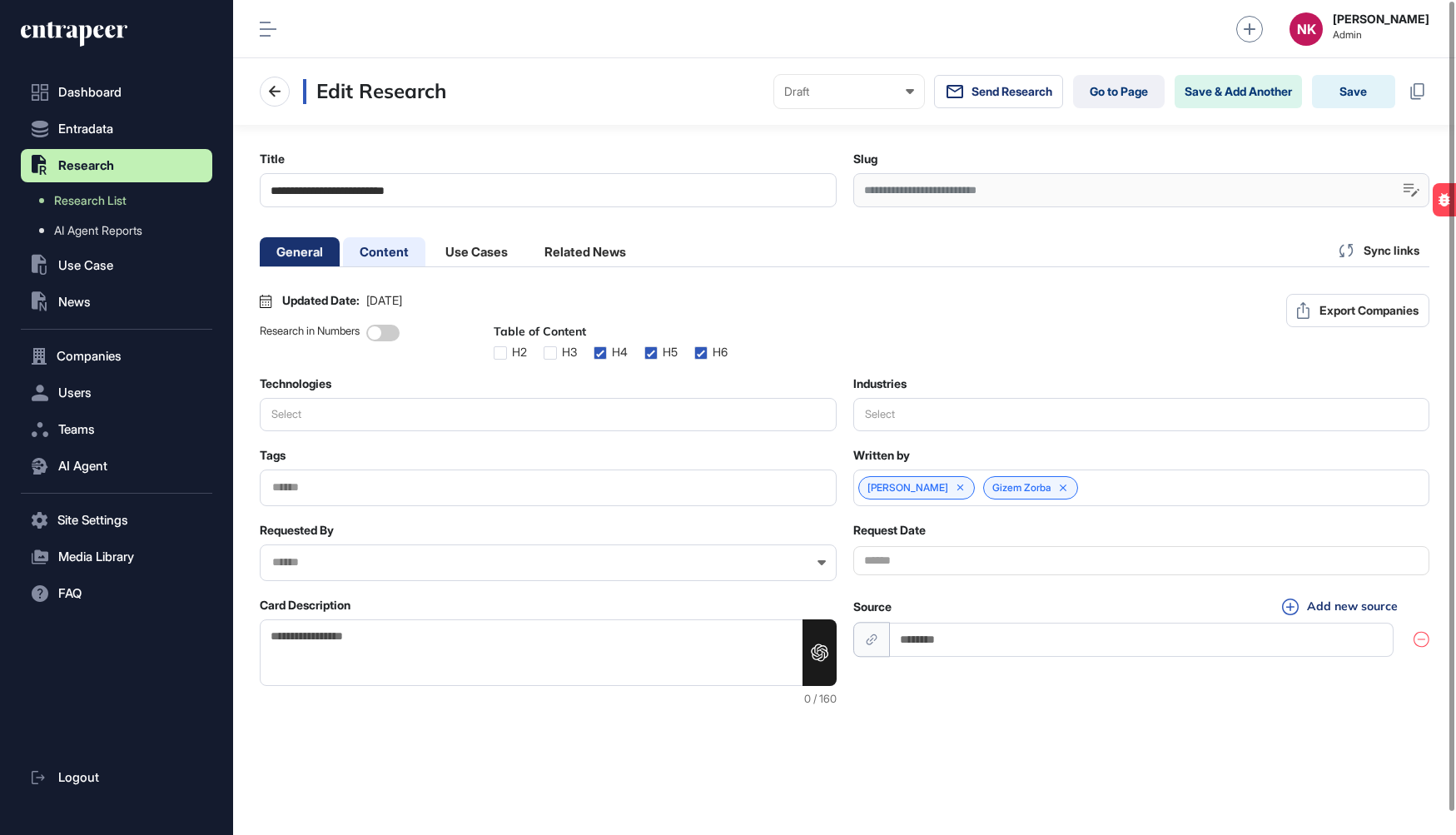
click at [428, 250] on li "Content" at bounding box center [476, 252] width 96 height 29
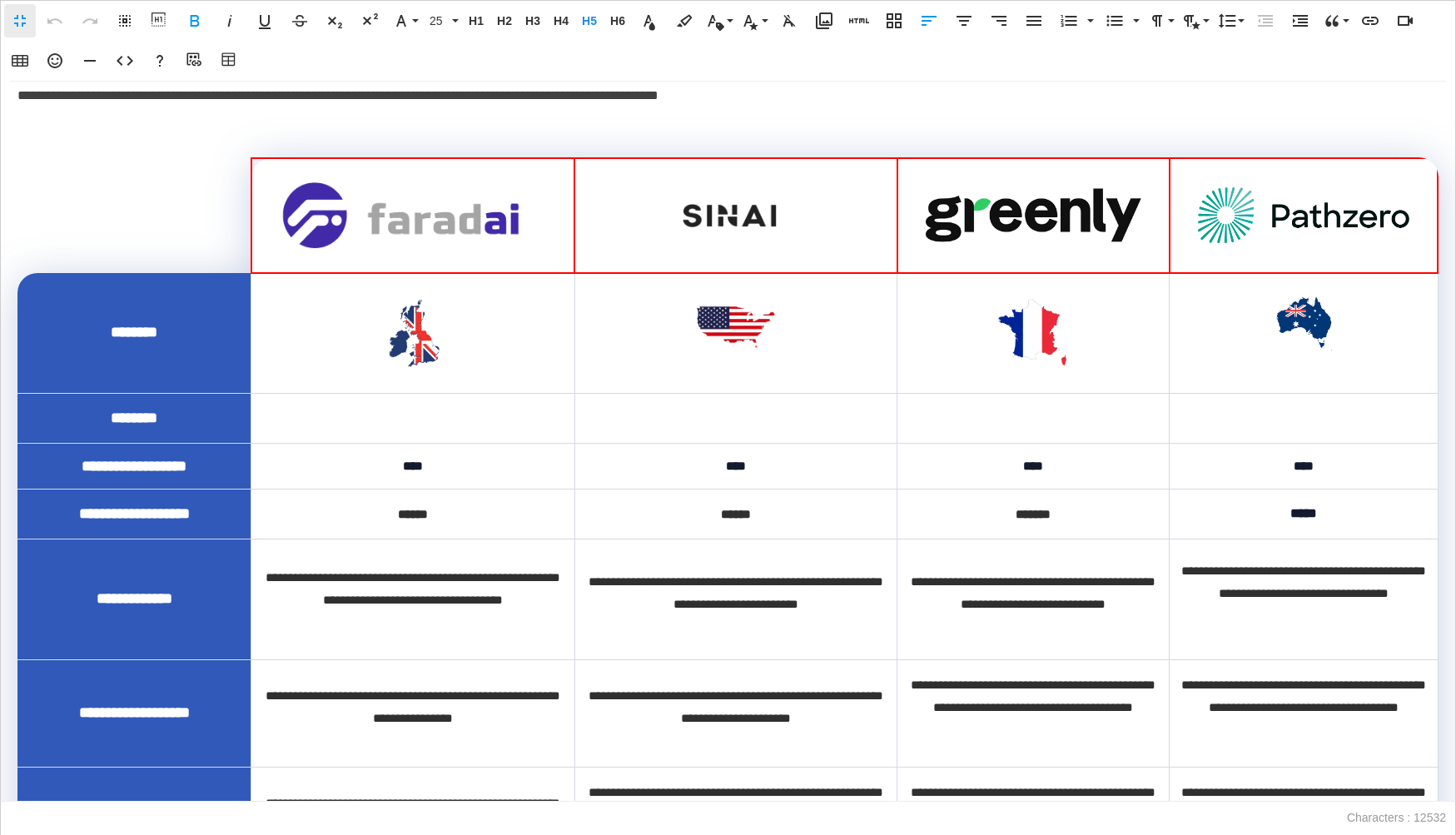
scroll to position [583, 0]
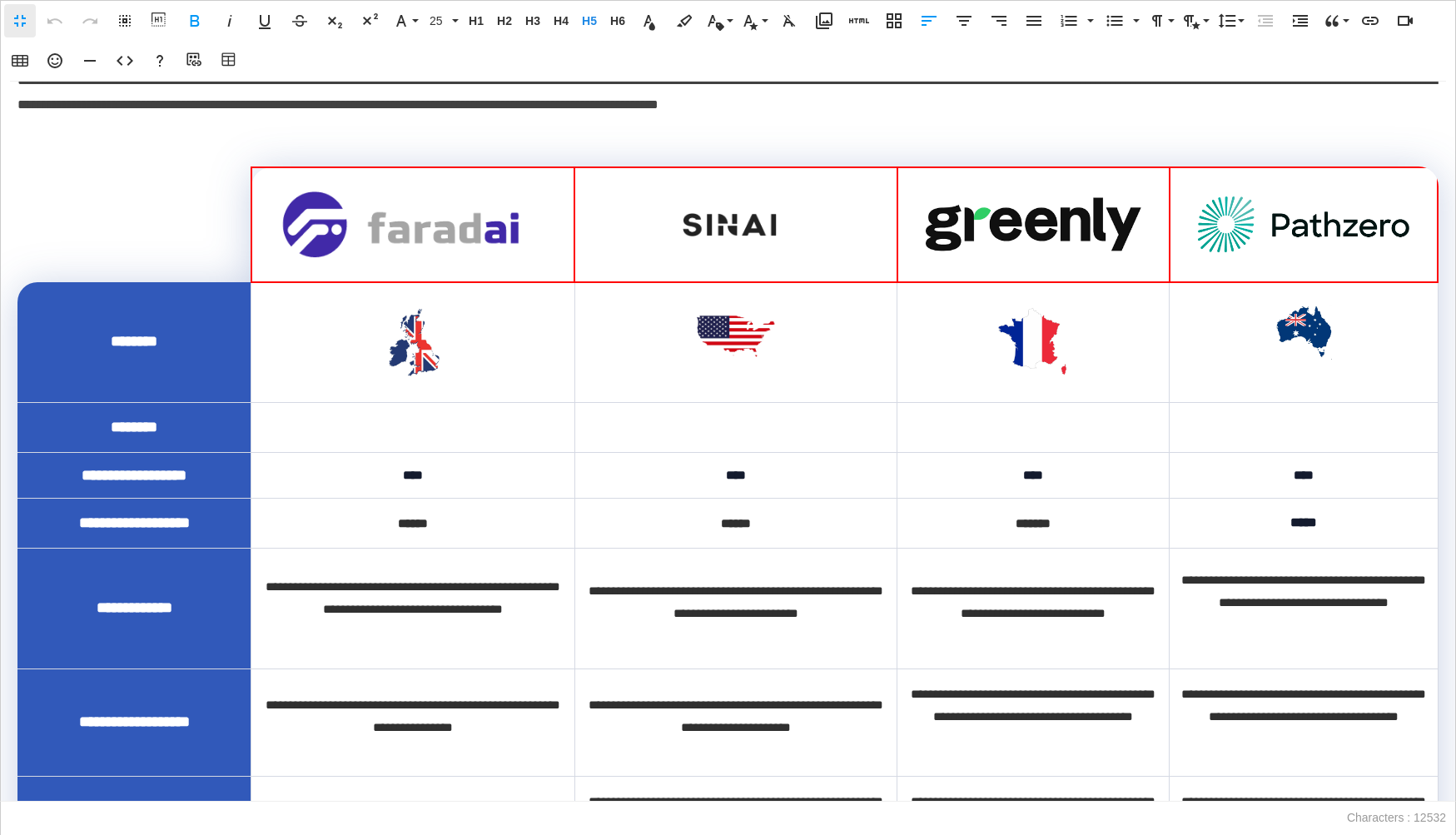
click at [1362, 349] on td at bounding box center [1304, 343] width 269 height 121
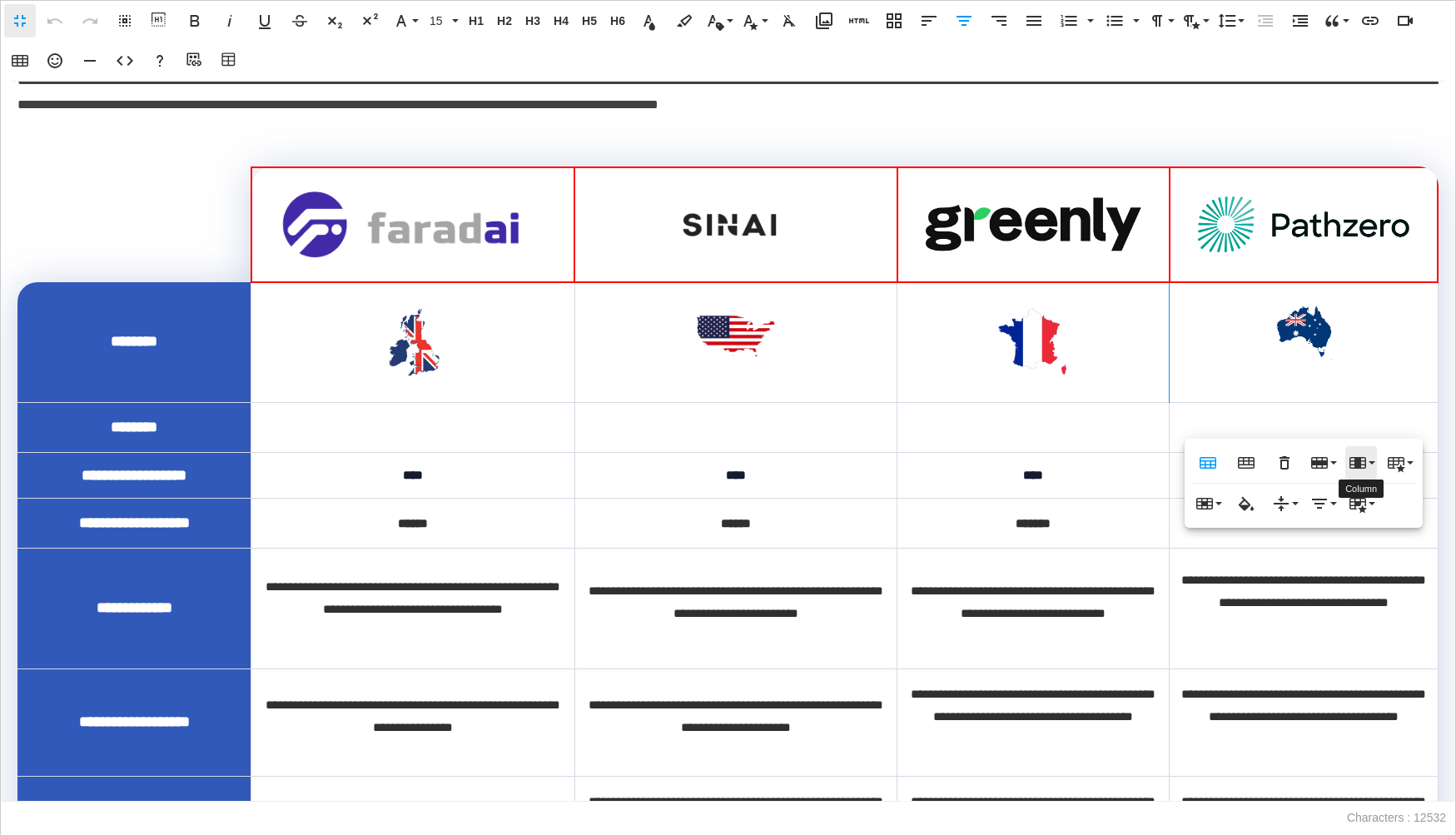
click at [1361, 457] on icon "button" at bounding box center [1358, 463] width 16 height 12
click at [1383, 518] on link "Insert column after" at bounding box center [1381, 520] width 147 height 25
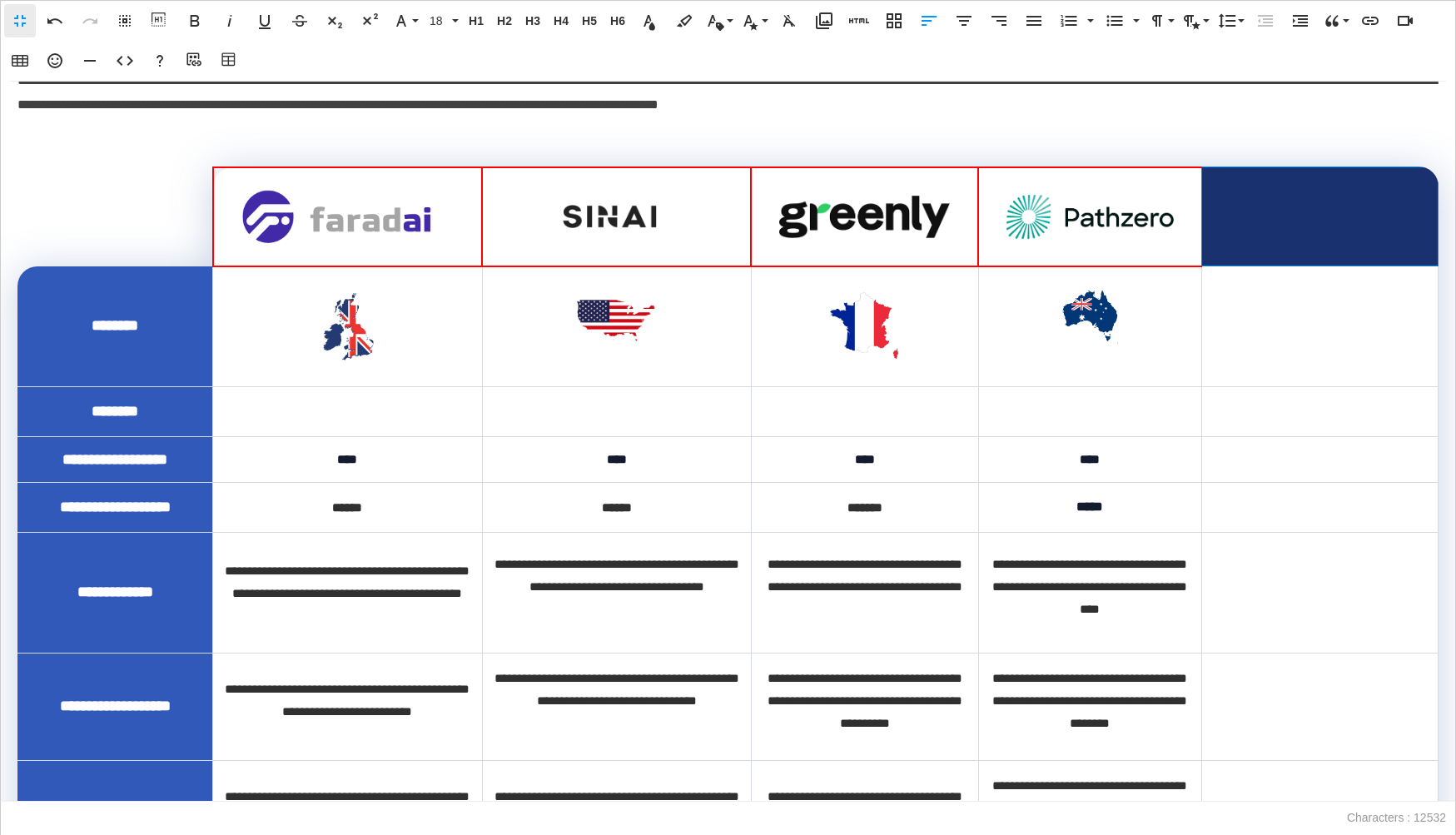
click at [1298, 266] on th at bounding box center [1320, 217] width 236 height 99
click at [1268, 372] on icon "button" at bounding box center [1261, 368] width 15 height 14
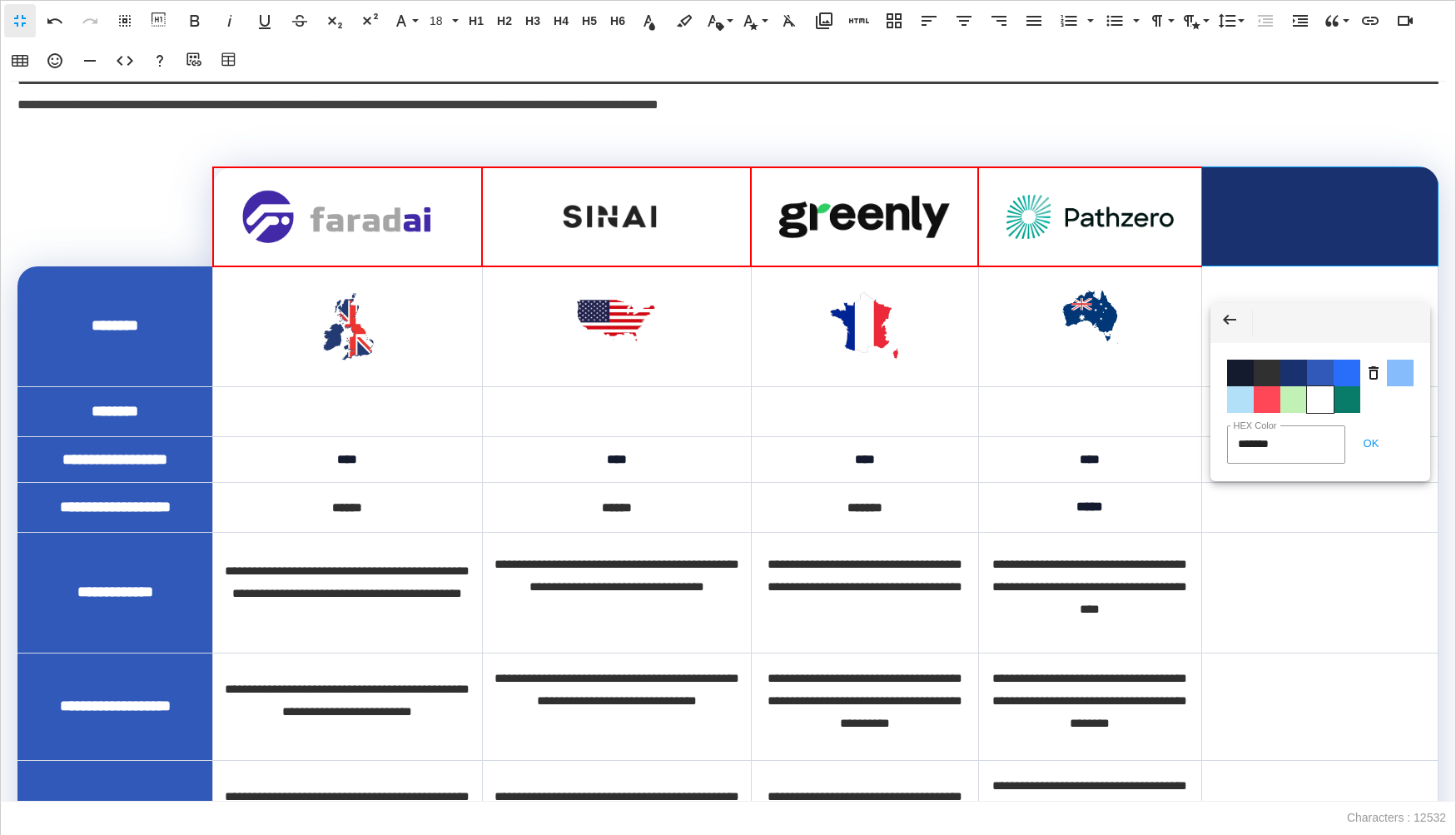
click at [1315, 409] on span "Color #FFFFFF" at bounding box center [1321, 399] width 27 height 27
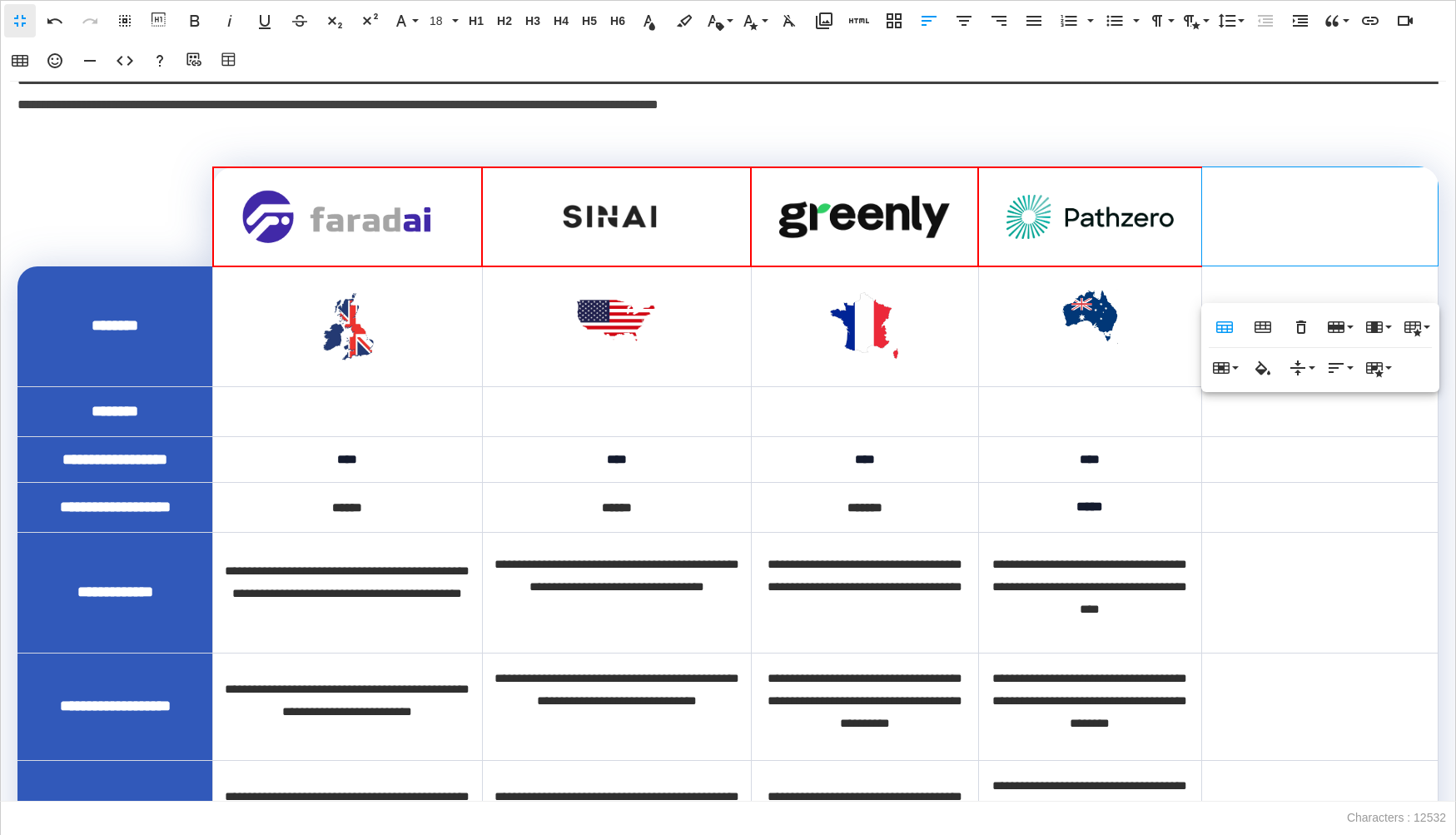
click at [1145, 377] on td at bounding box center [1090, 326] width 224 height 121
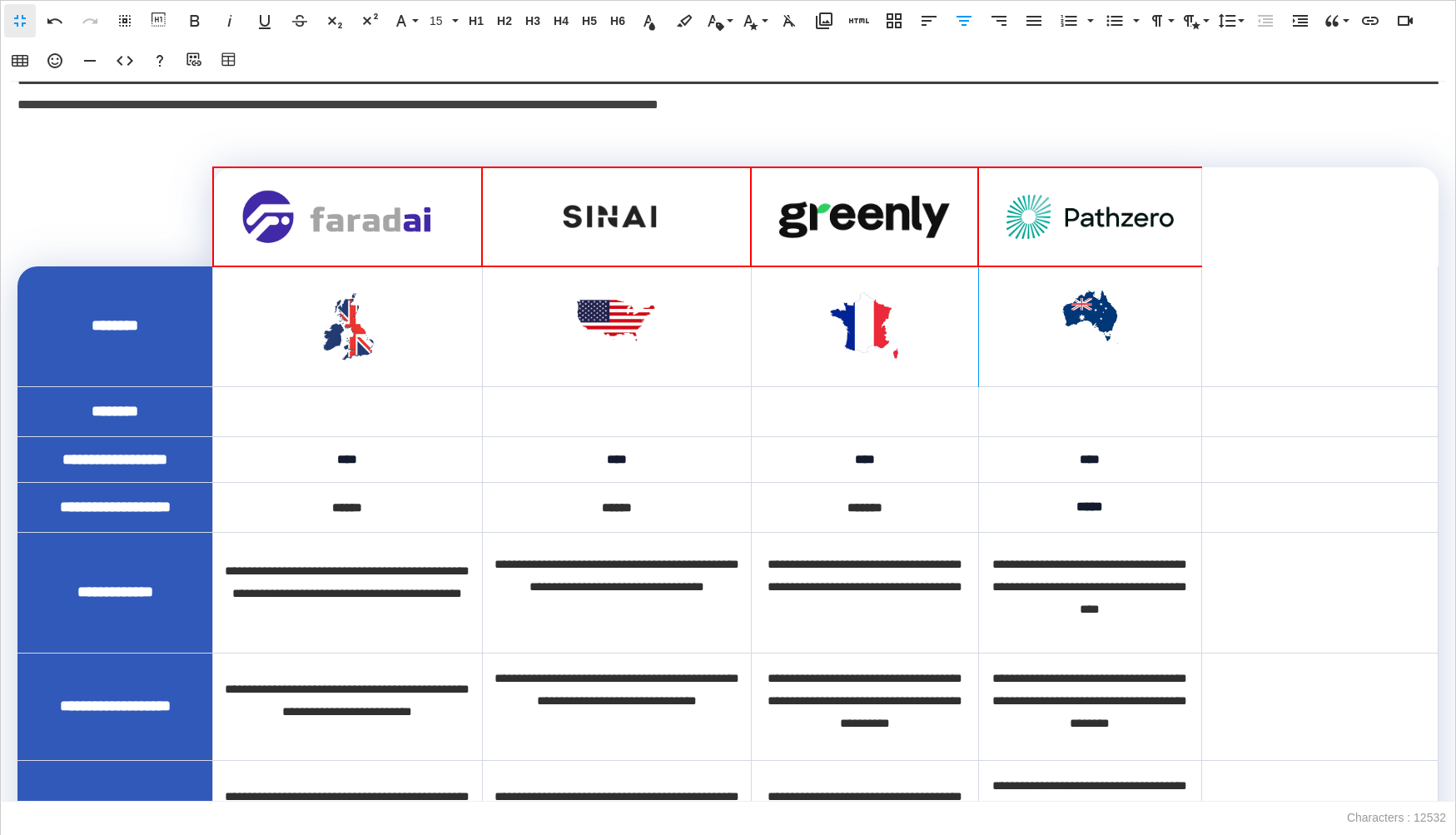
click at [1253, 337] on td at bounding box center [1320, 326] width 236 height 121
click at [1120, 373] on div at bounding box center [1090, 362] width 203 height 23
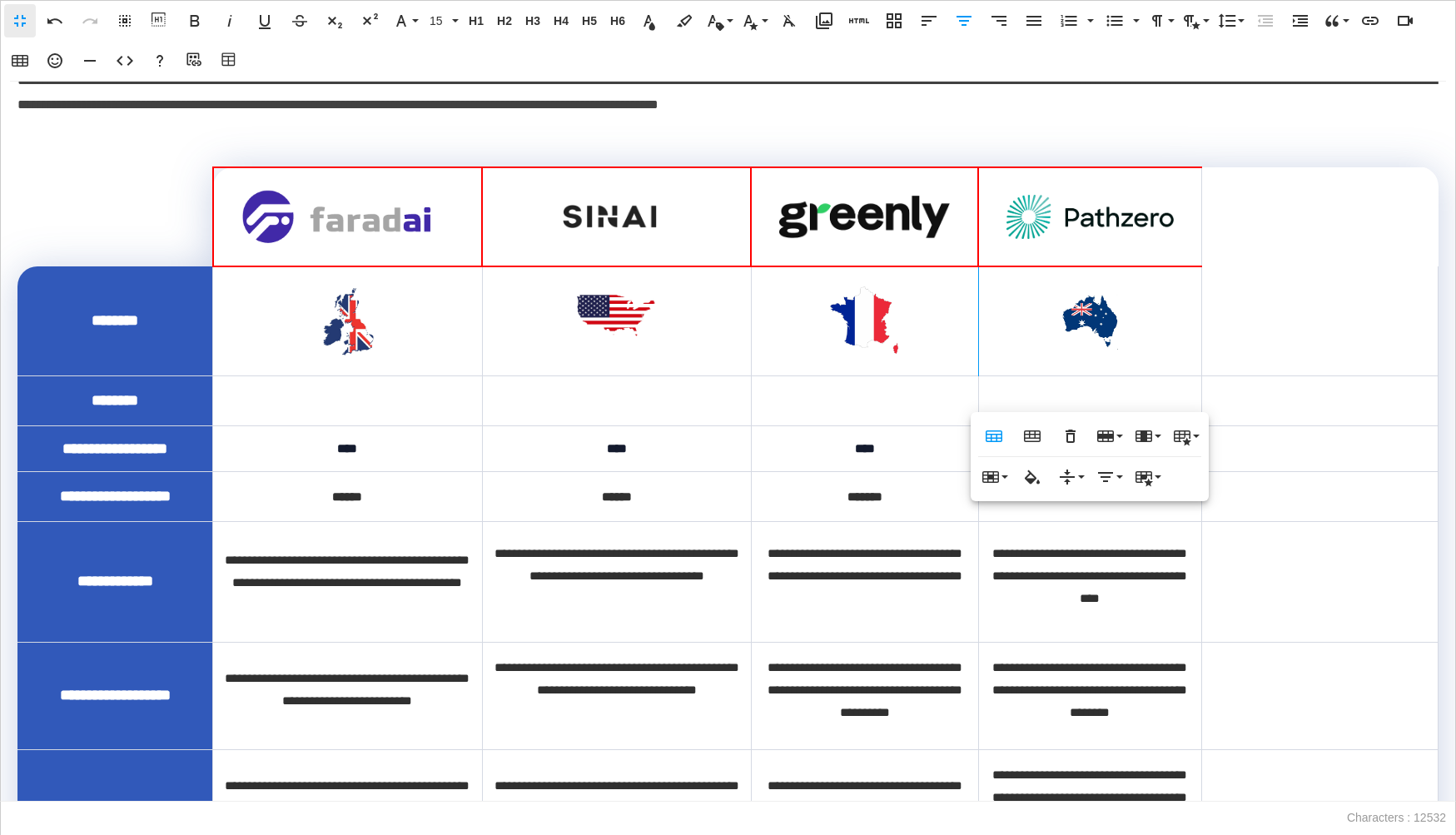
click at [1255, 426] on td at bounding box center [1320, 399] width 236 height 50
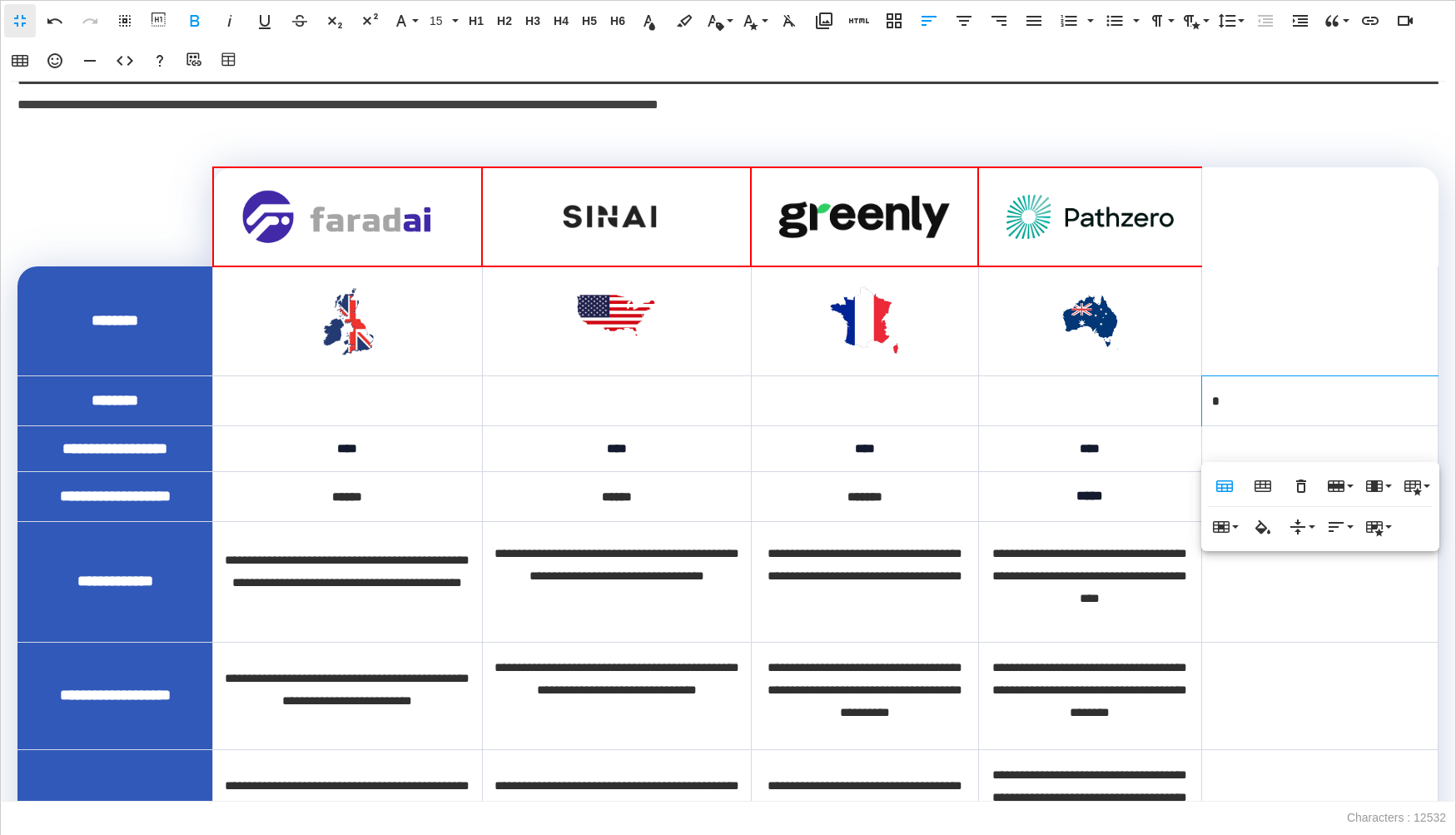
click at [1146, 510] on td "*****" at bounding box center [1090, 496] width 224 height 50
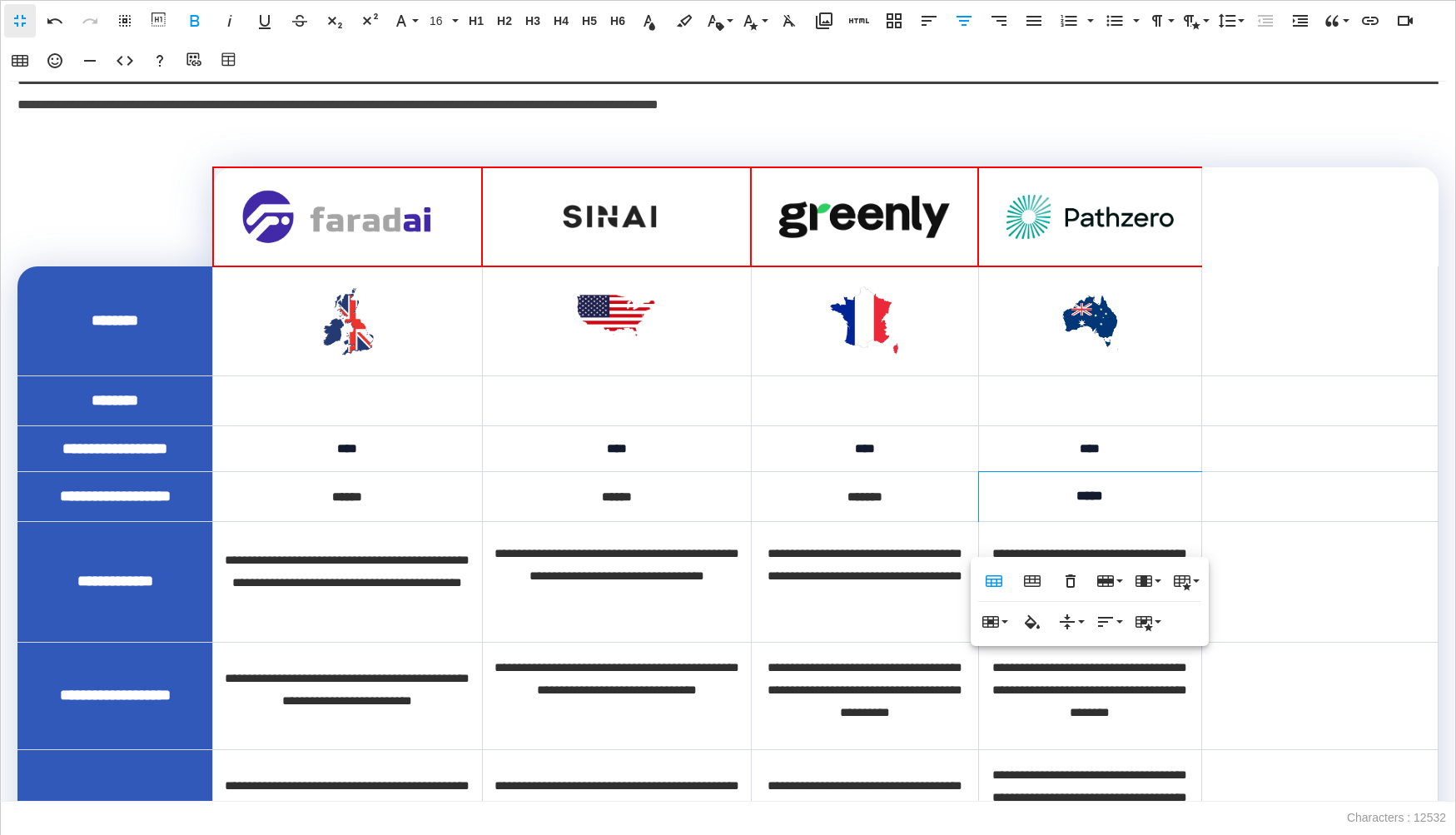
click at [1279, 472] on td at bounding box center [1320, 448] width 236 height 46
drag, startPoint x: 1262, startPoint y: 481, endPoint x: 1205, endPoint y: 482, distance: 57.0
click at [1205, 472] on td "******" at bounding box center [1320, 448] width 236 height 46
click at [1250, 521] on td at bounding box center [1320, 496] width 236 height 50
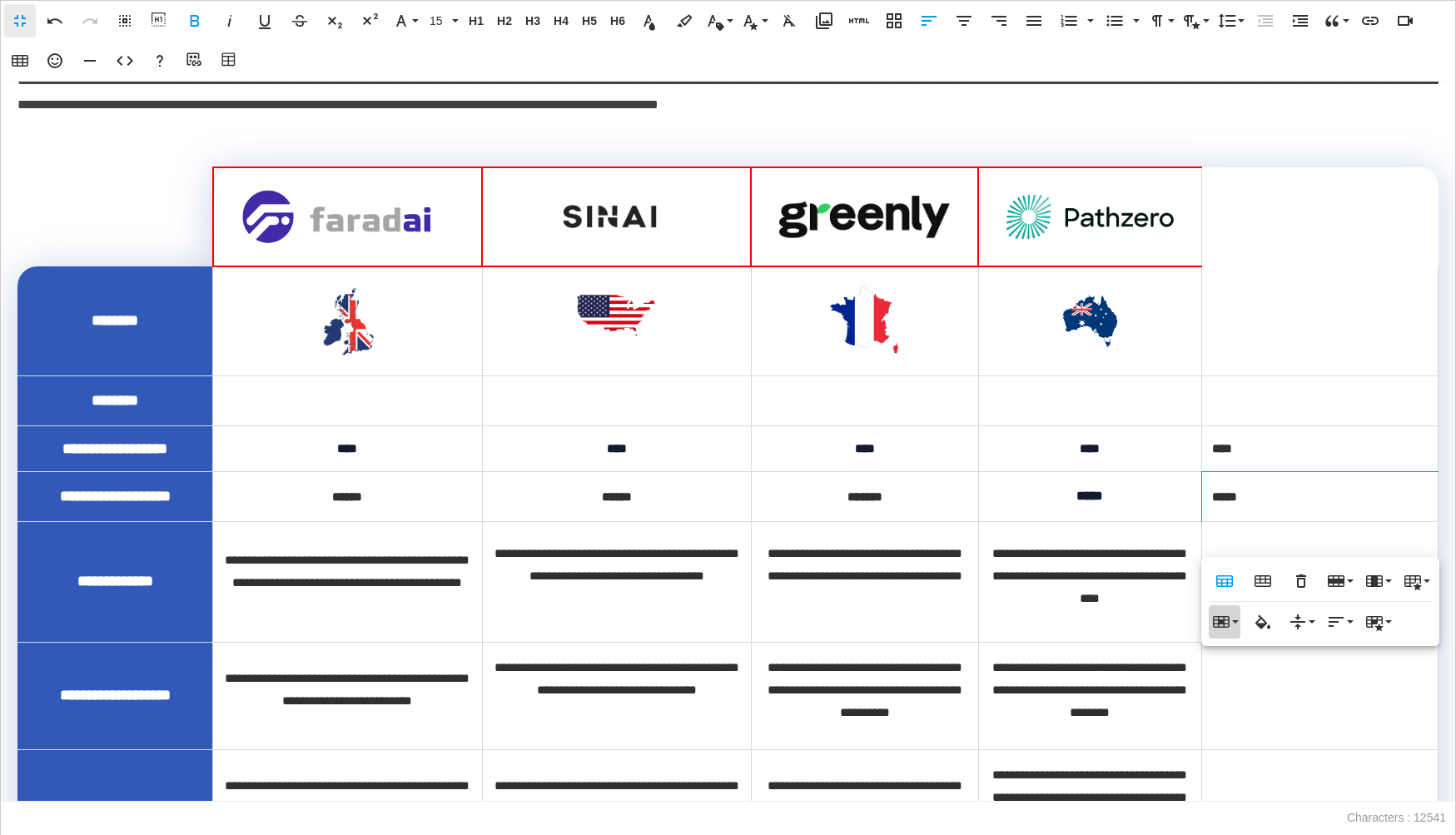
click at [1222, 635] on button "Cell" at bounding box center [1224, 621] width 32 height 33
click at [1162, 641] on td "**********" at bounding box center [1090, 582] width 224 height 121
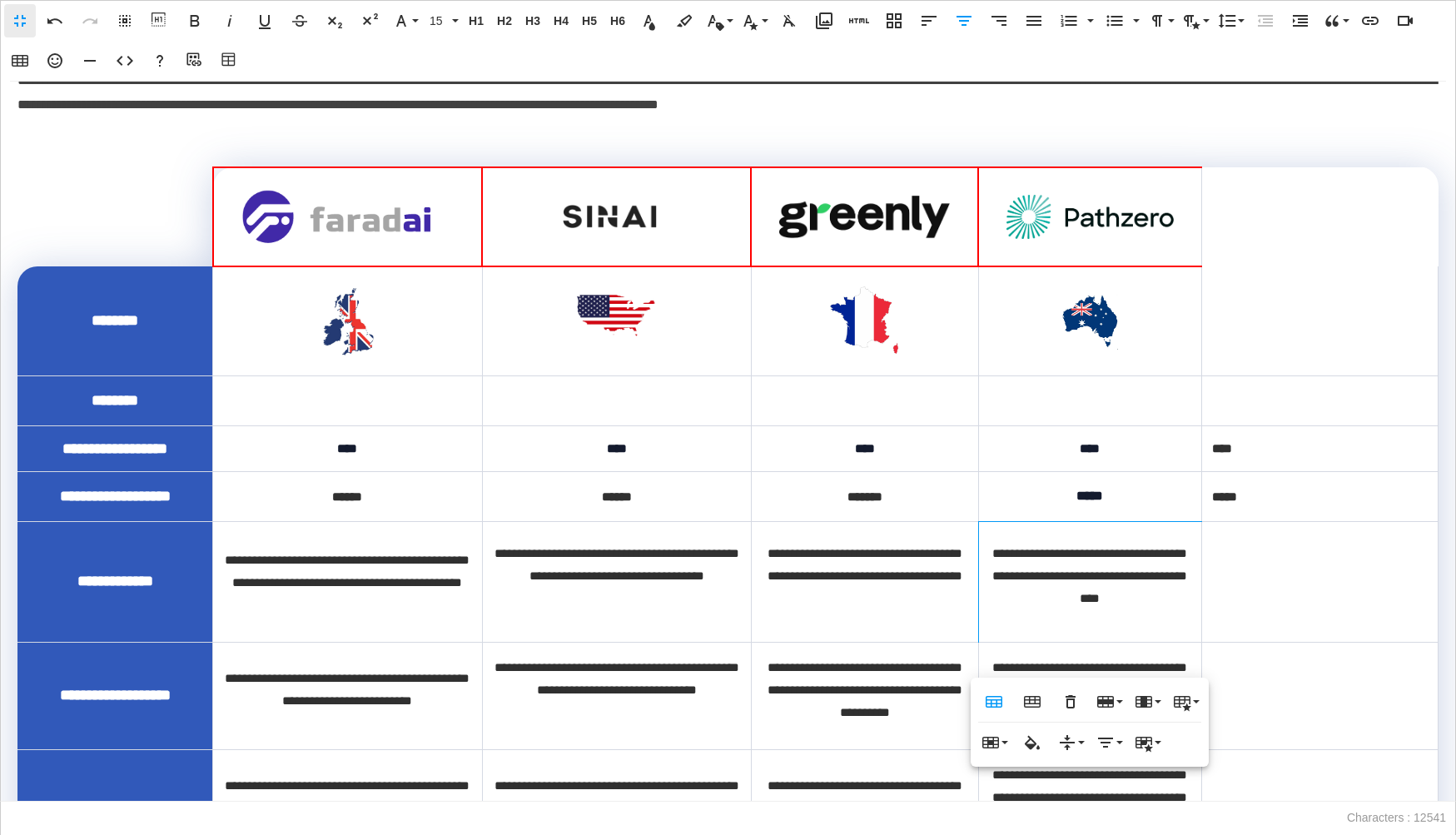
click at [1230, 638] on td at bounding box center [1320, 582] width 236 height 121
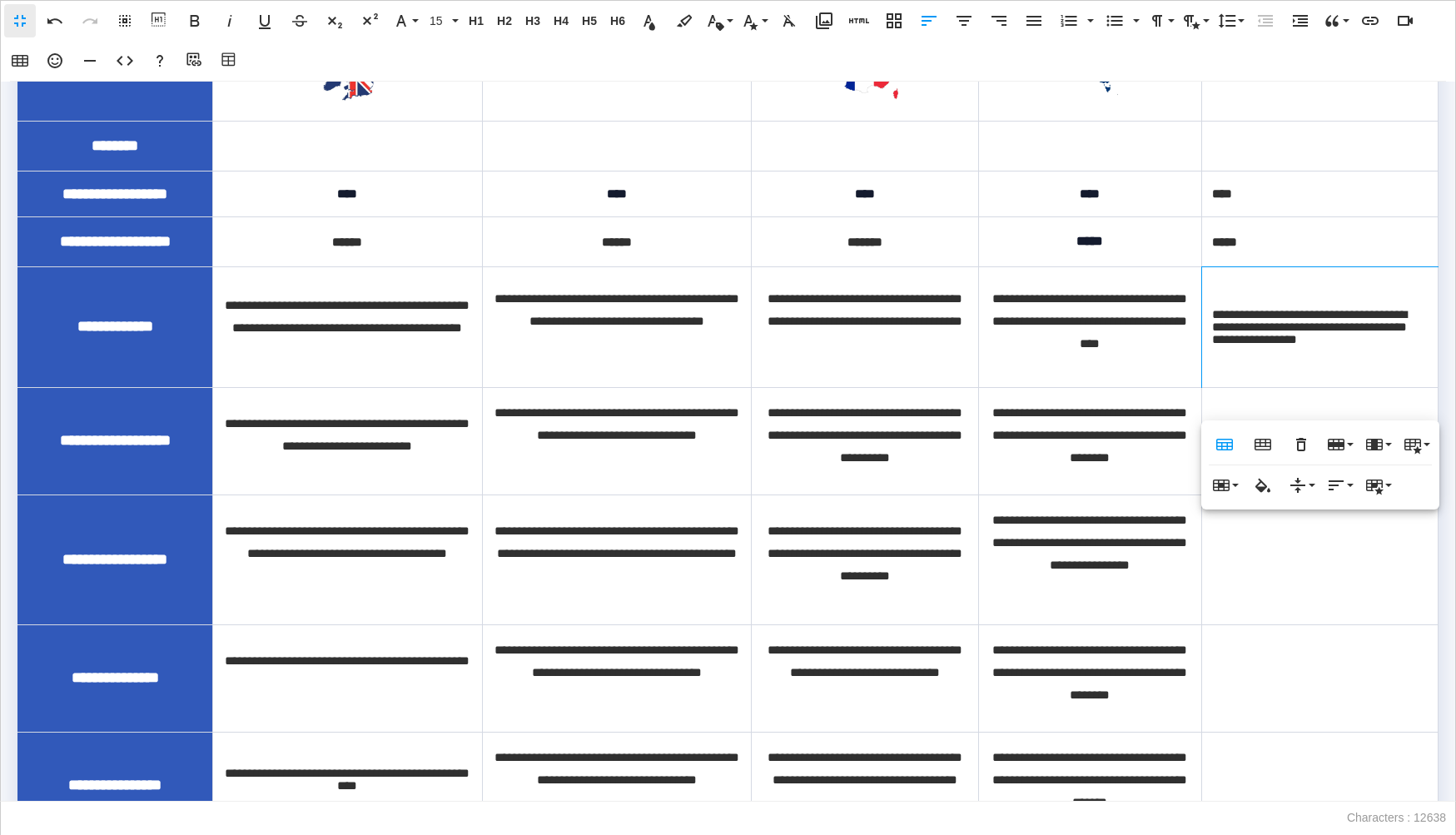
scroll to position [857, 0]
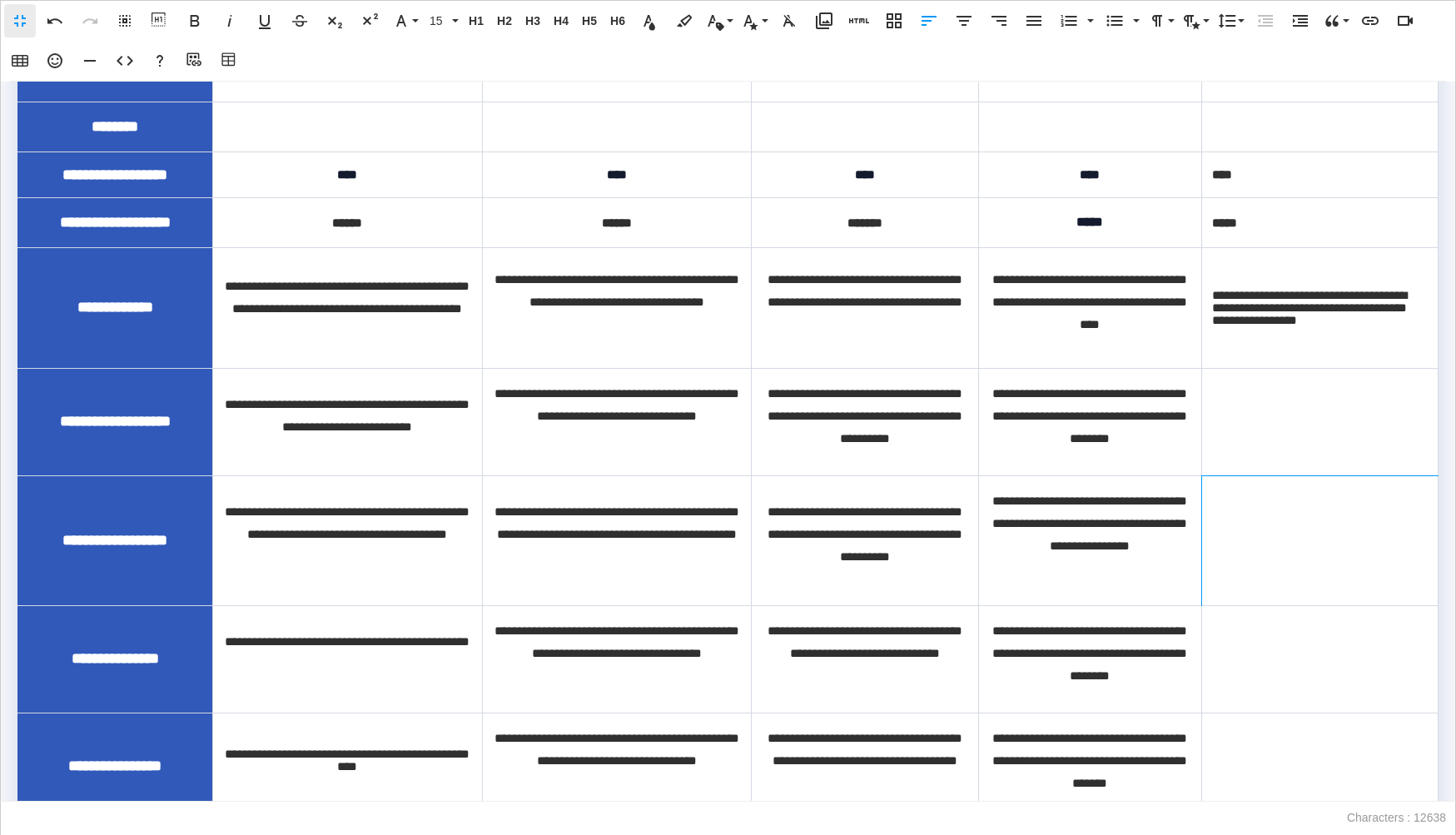
click at [1258, 535] on td at bounding box center [1320, 540] width 236 height 130
click at [1242, 473] on td at bounding box center [1320, 421] width 236 height 107
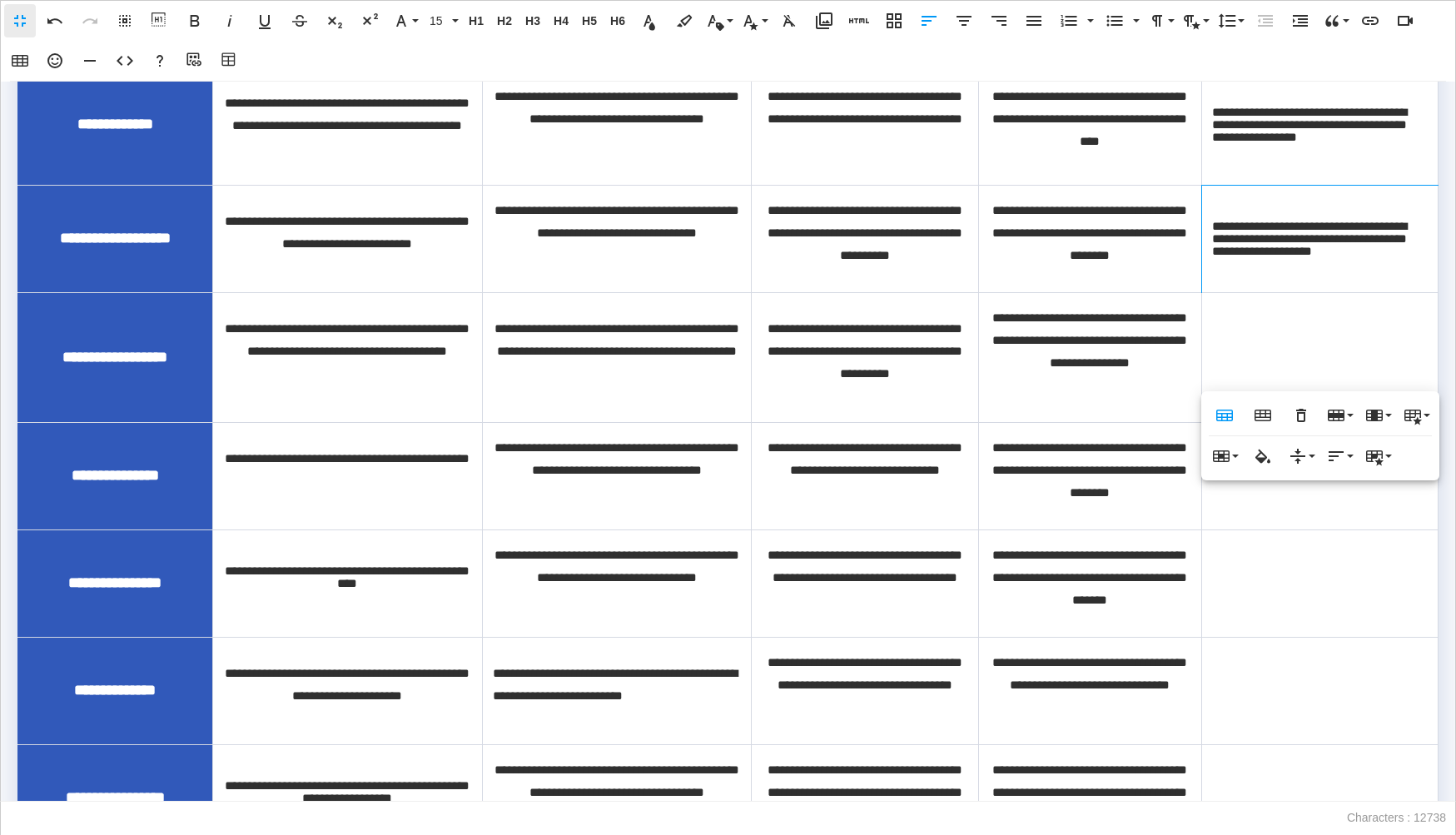
scroll to position [1091, 0]
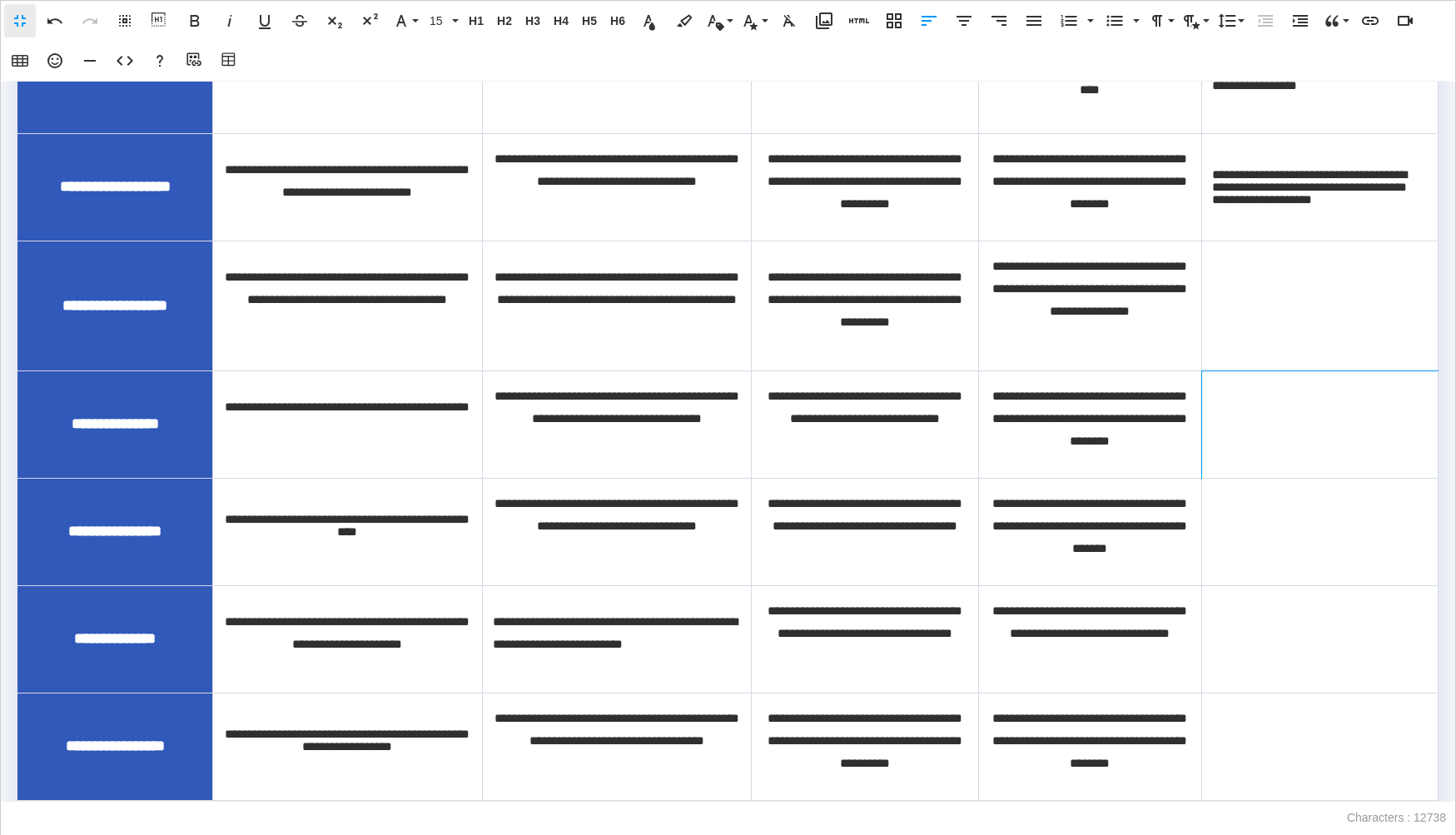
click at [1217, 428] on td at bounding box center [1320, 424] width 236 height 107
click at [1217, 371] on td at bounding box center [1320, 306] width 236 height 130
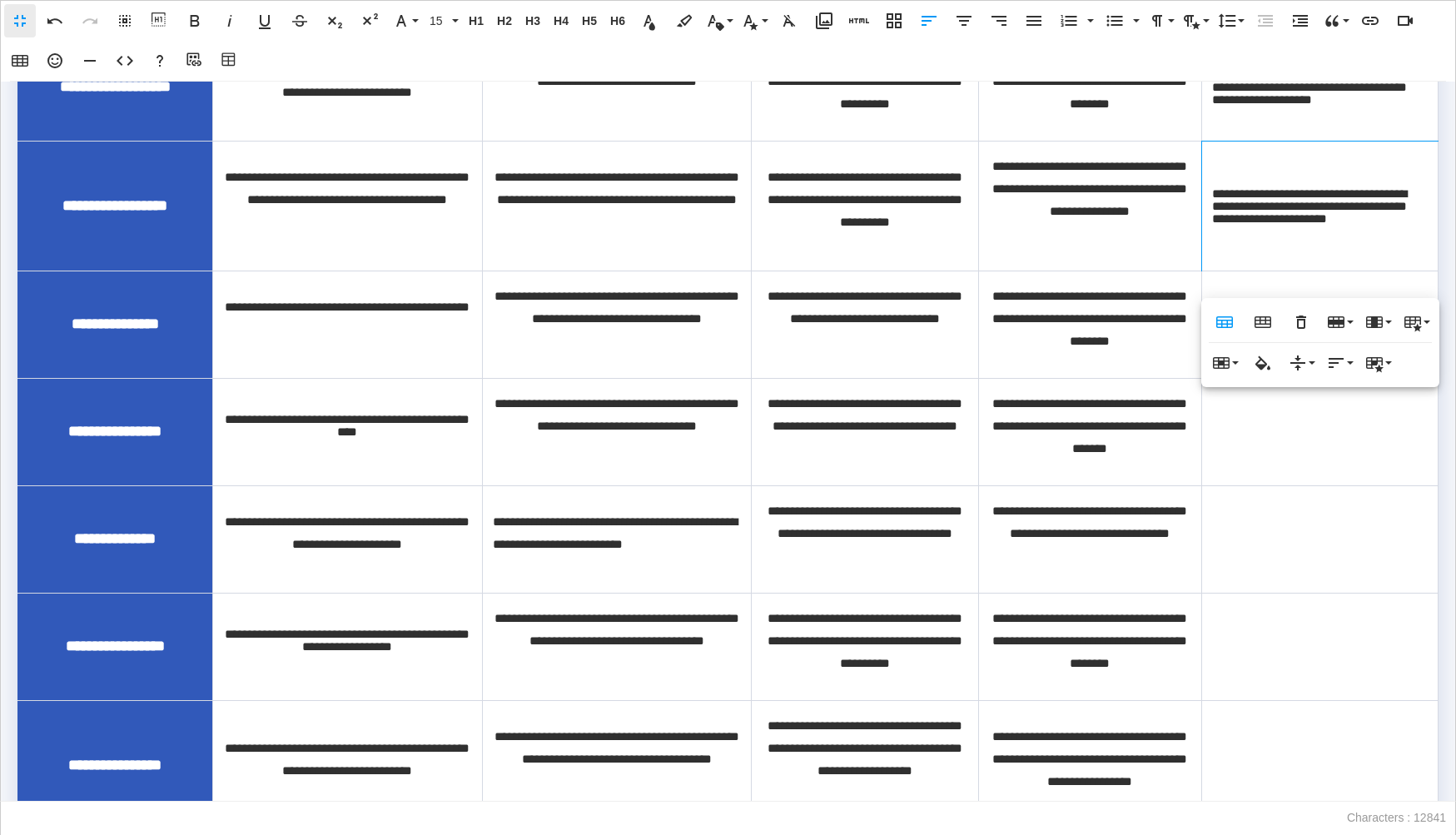
scroll to position [1199, 0]
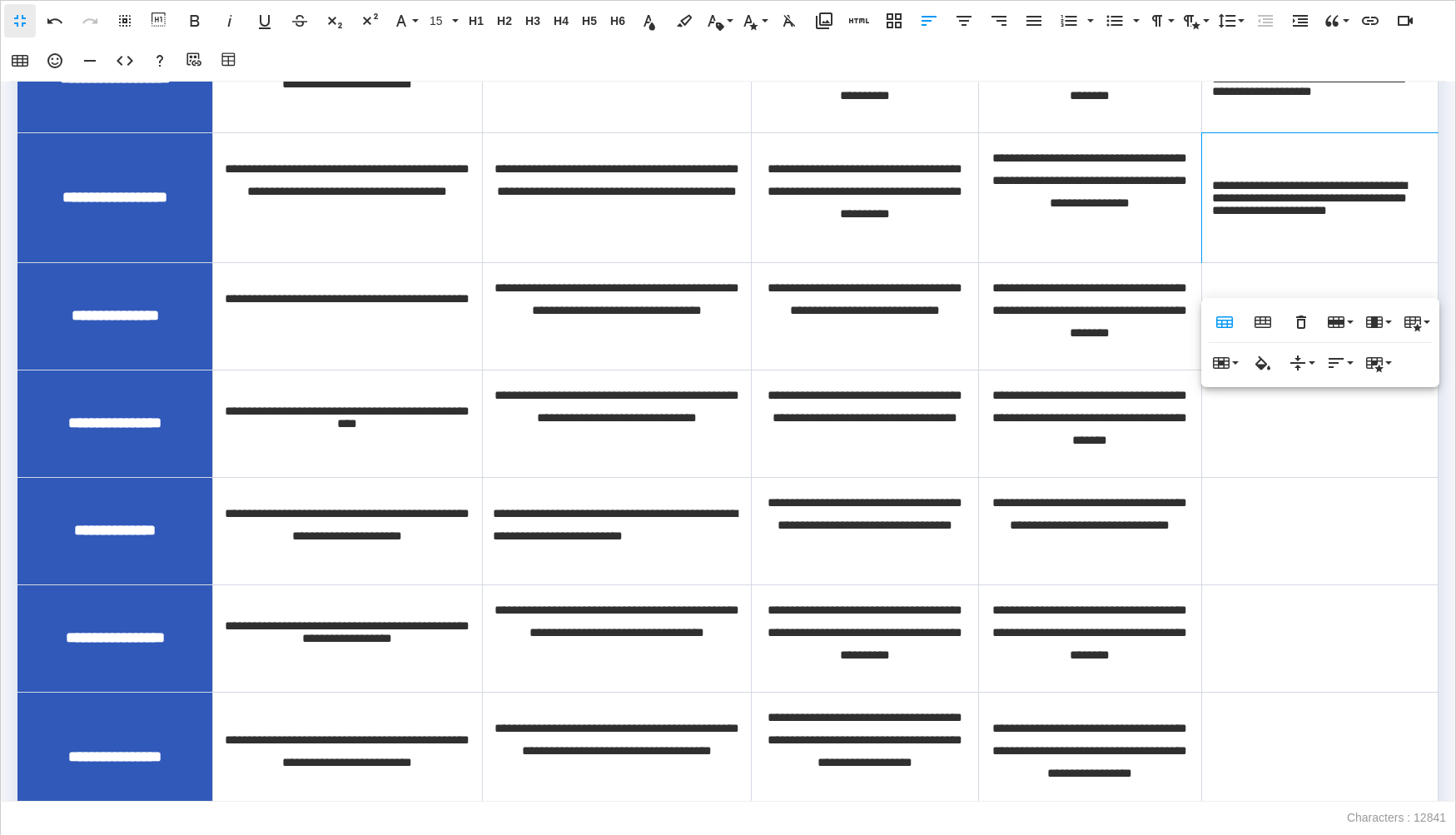
click at [1205, 454] on td at bounding box center [1320, 423] width 236 height 107
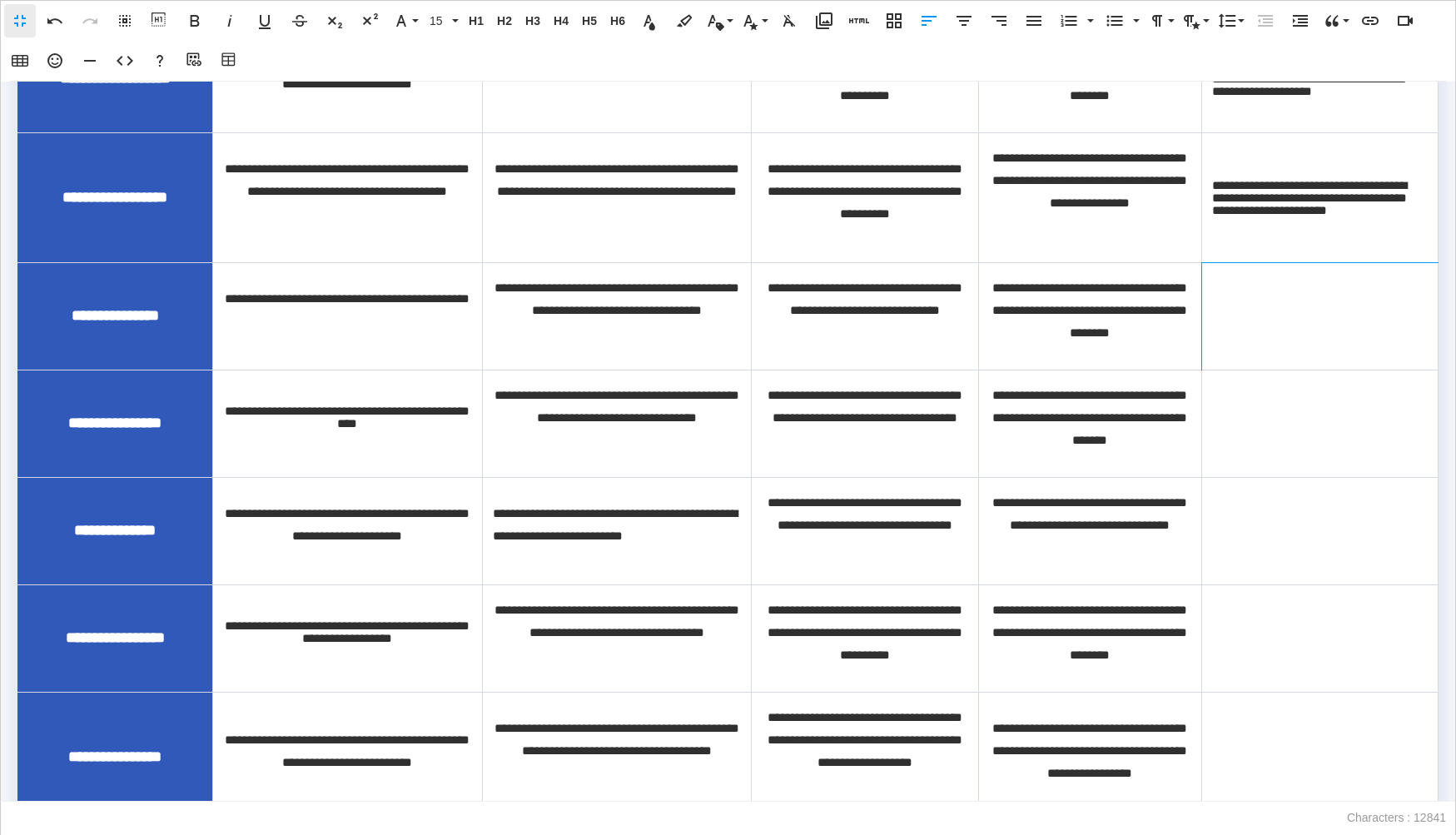
click at [1220, 353] on td at bounding box center [1320, 316] width 236 height 107
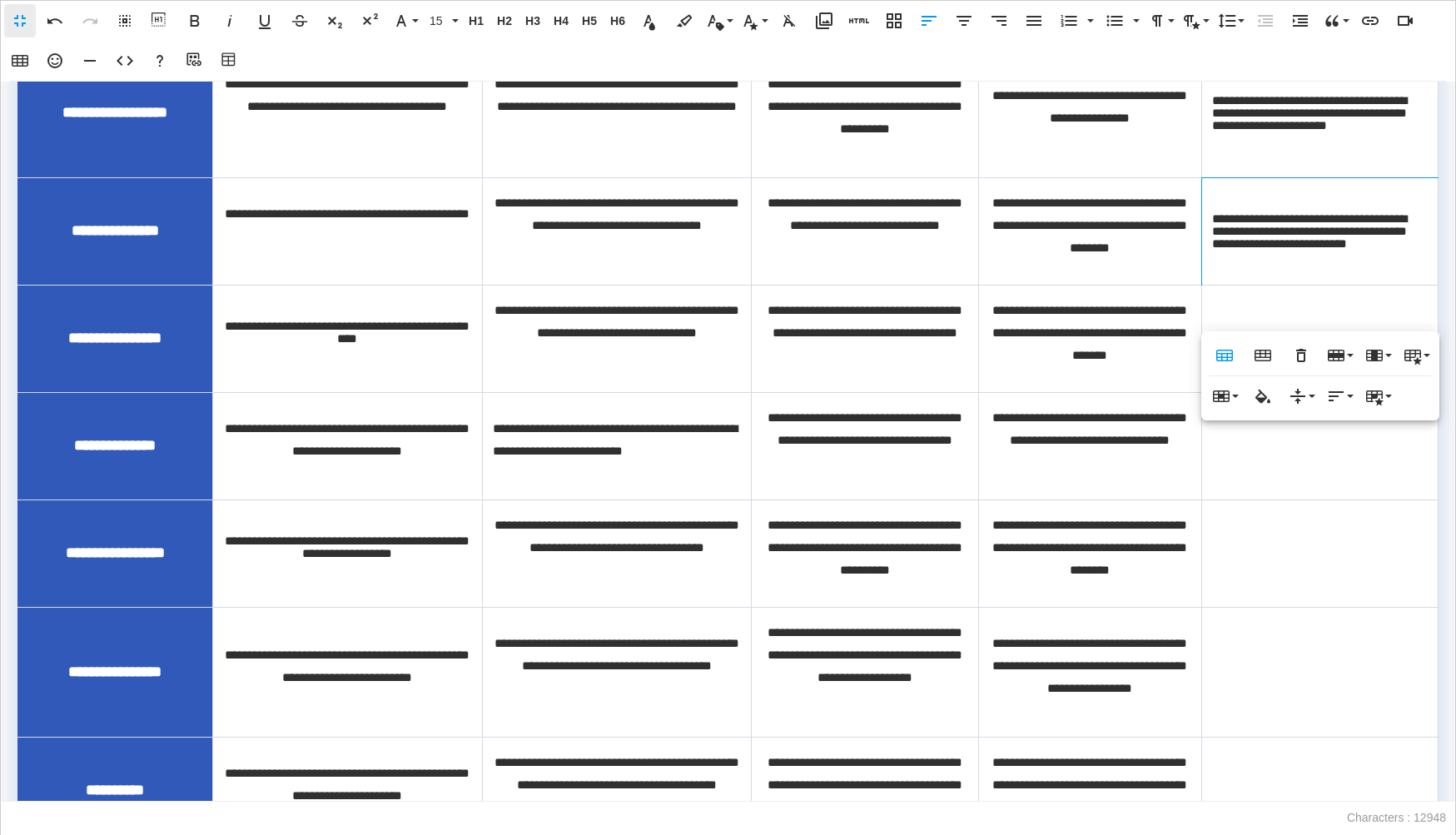
scroll to position [1311, 0]
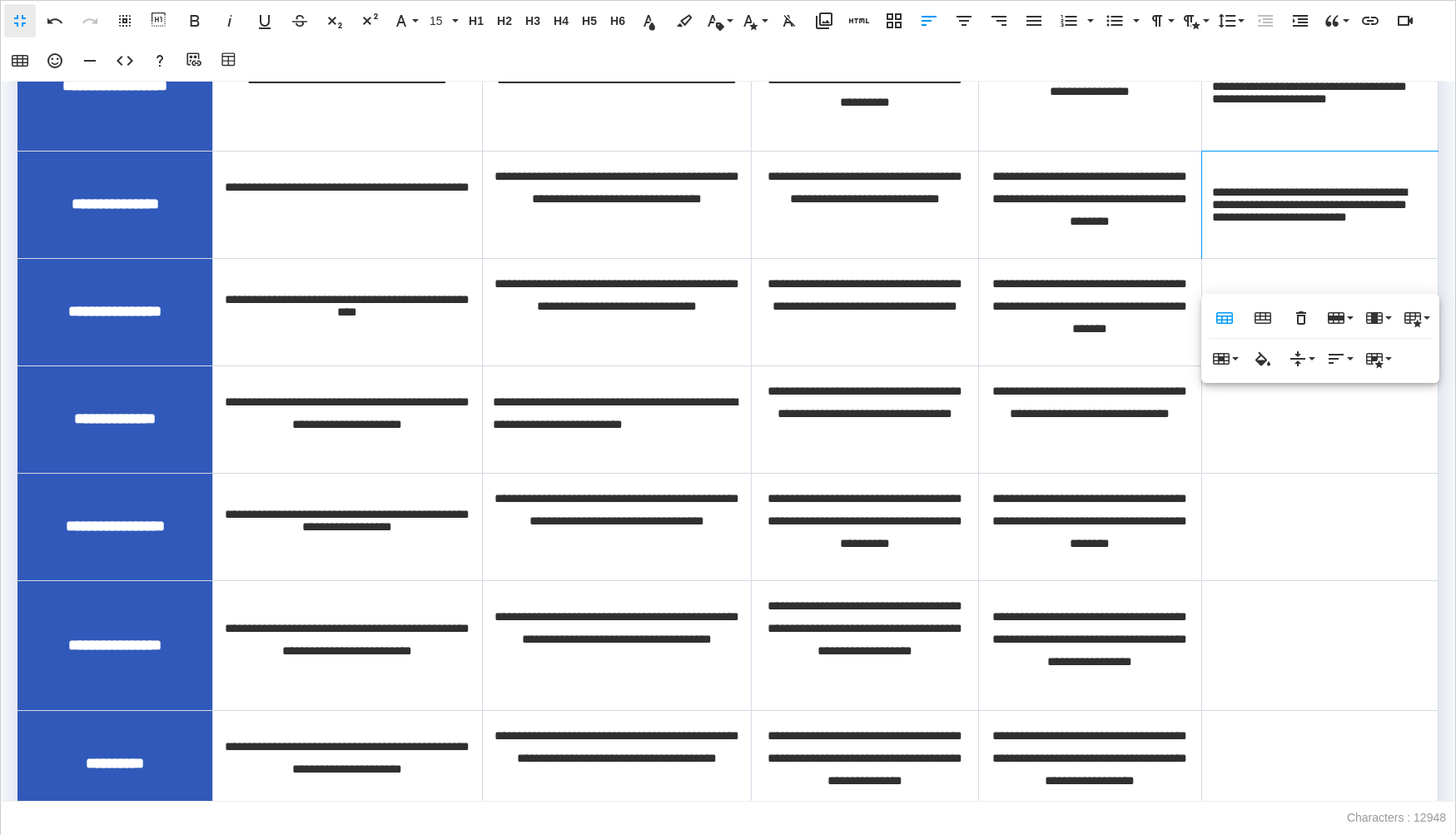
click at [1234, 462] on td at bounding box center [1320, 418] width 236 height 107
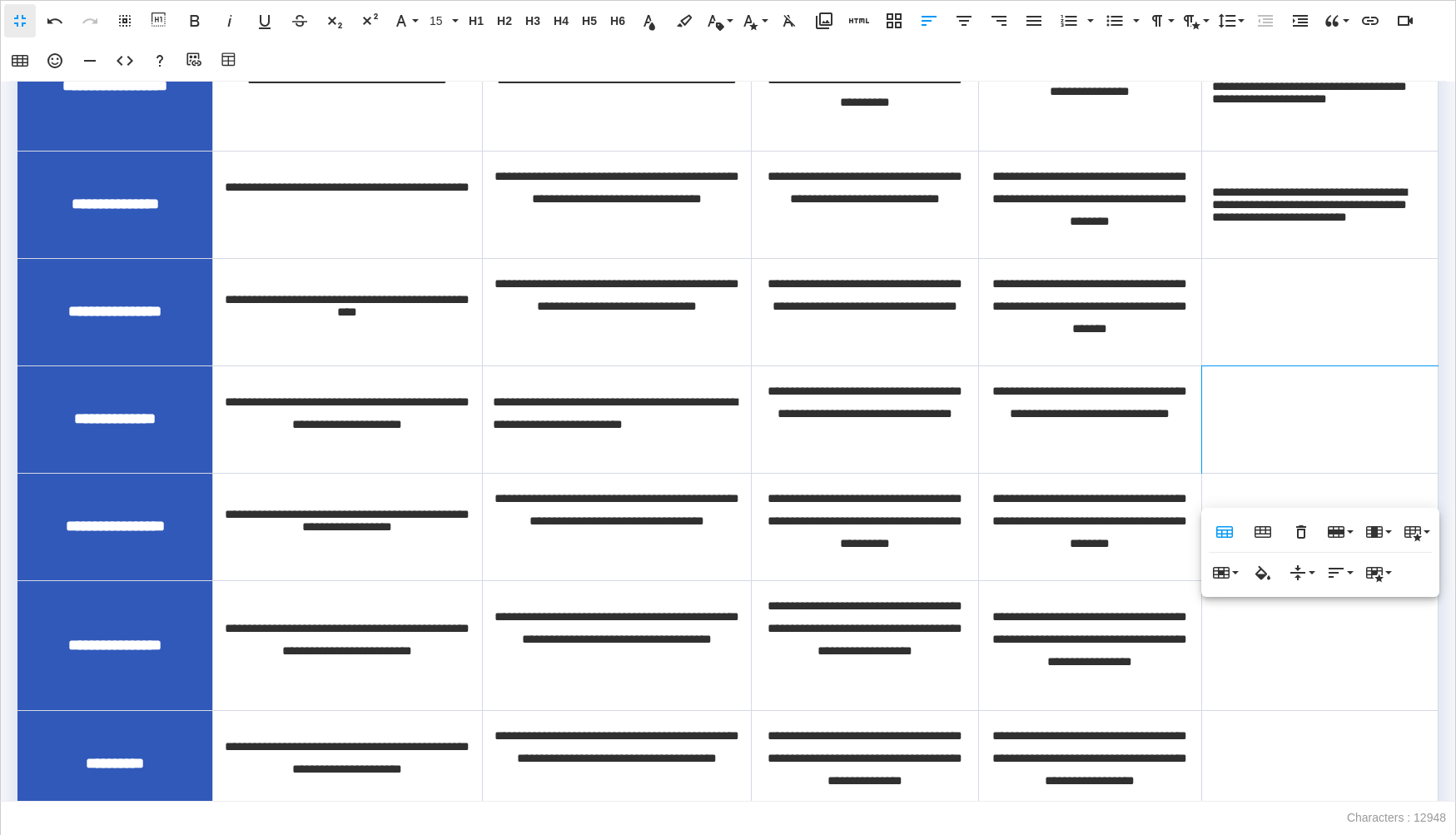
click at [1232, 364] on td at bounding box center [1320, 311] width 236 height 107
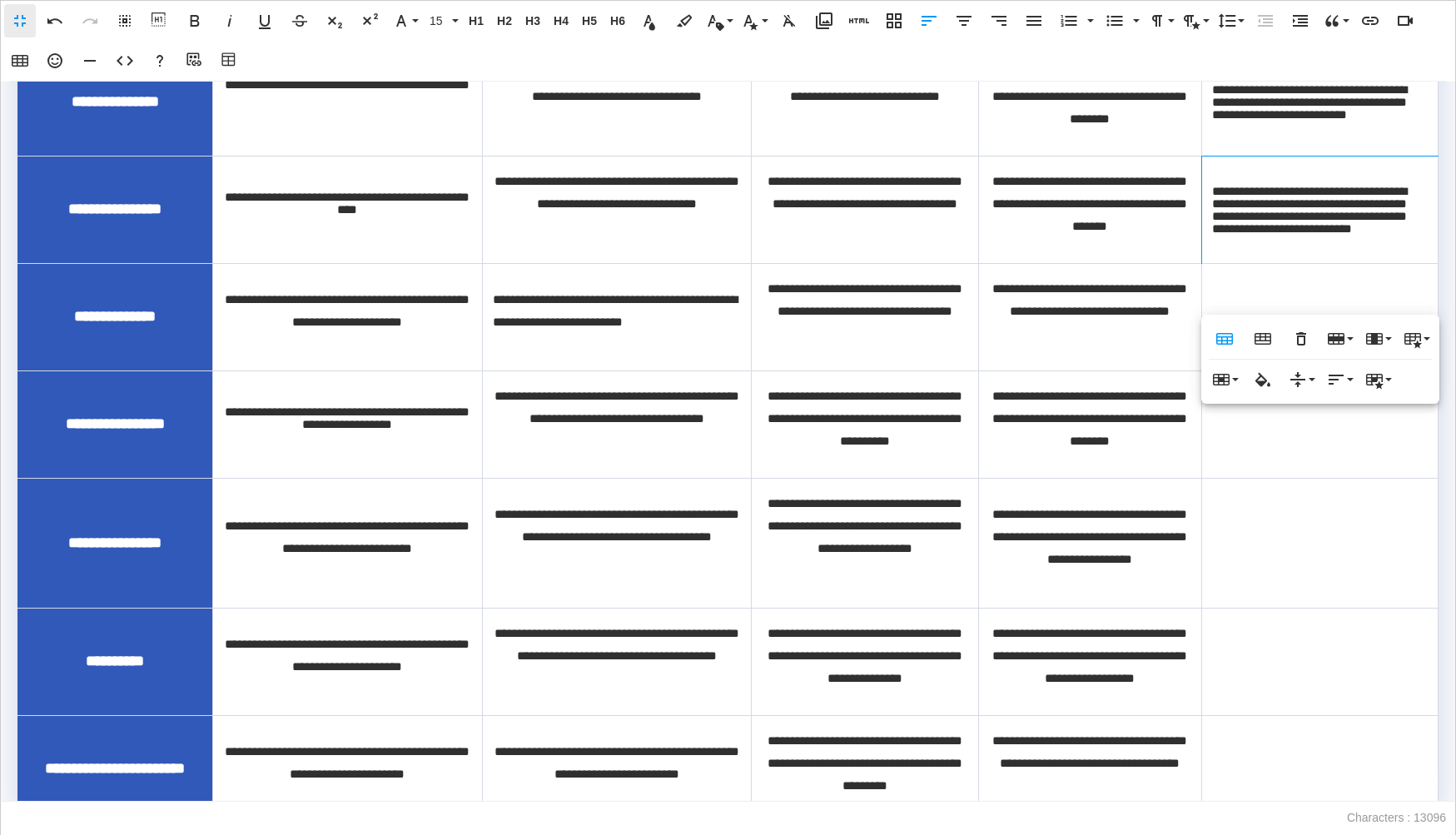
scroll to position [1457, 0]
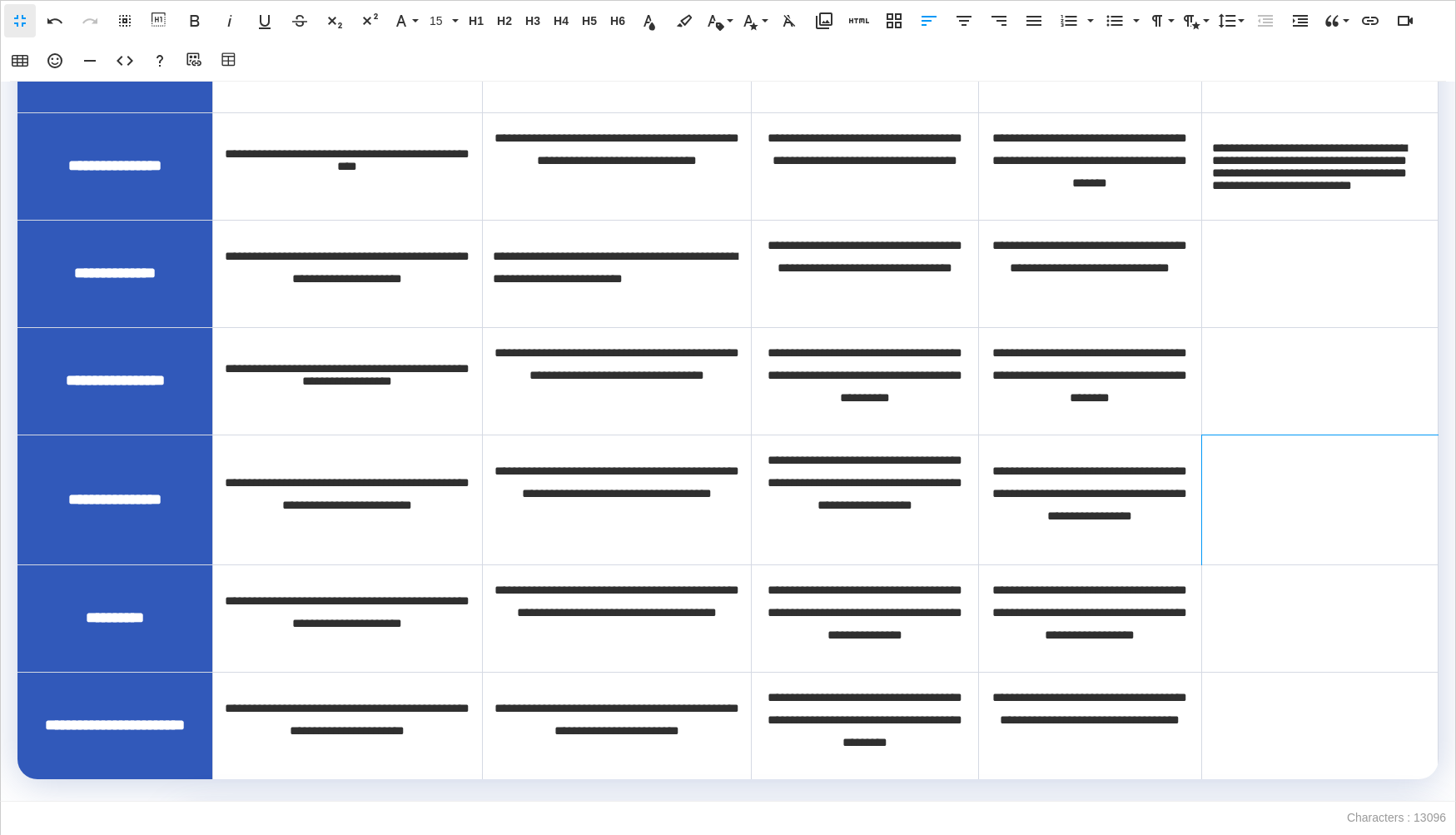
click at [1251, 518] on td at bounding box center [1320, 500] width 236 height 130
click at [1231, 327] on td at bounding box center [1320, 273] width 236 height 107
click at [1232, 320] on td at bounding box center [1320, 273] width 236 height 107
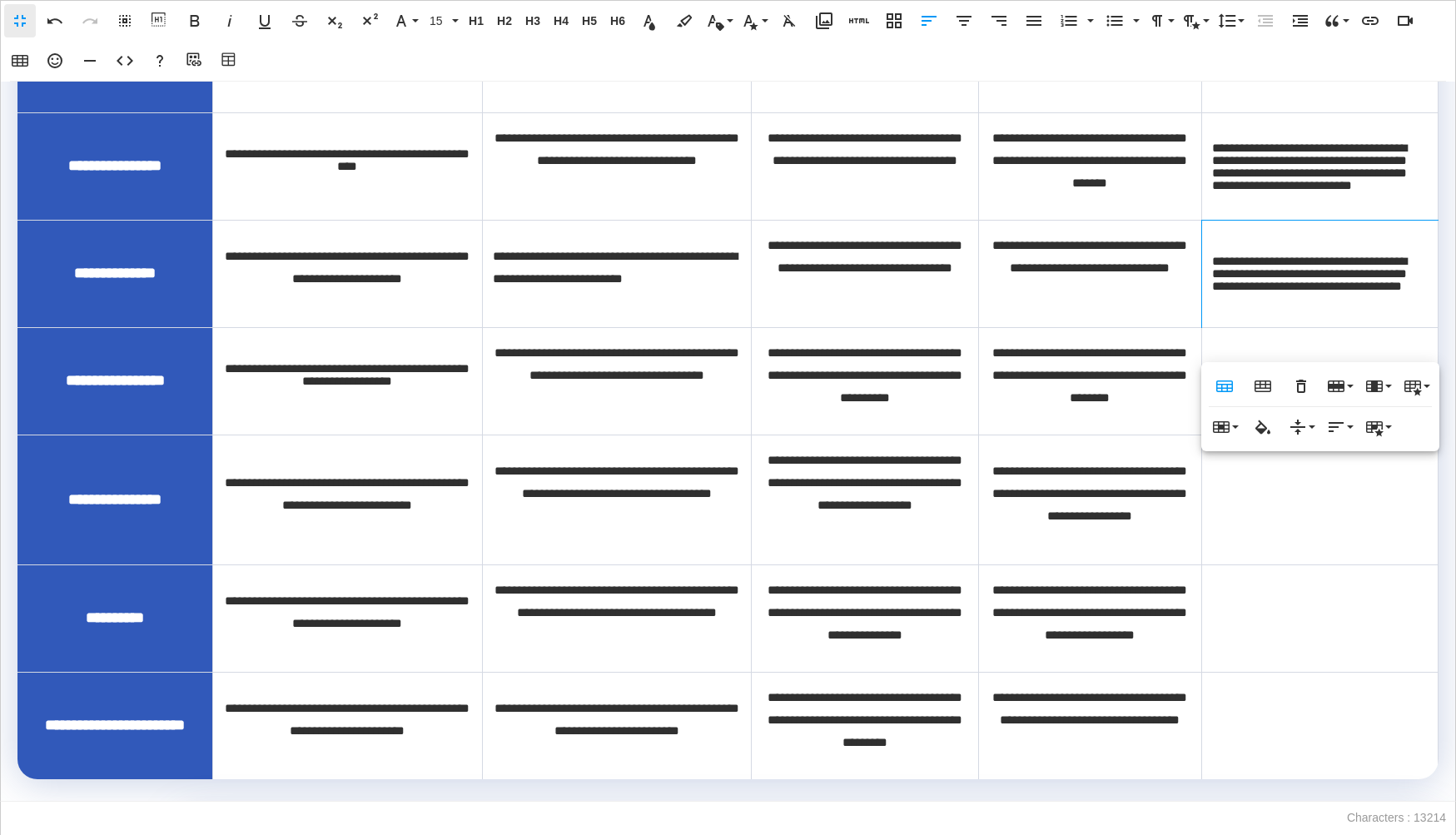
click at [1298, 564] on td at bounding box center [1320, 500] width 236 height 130
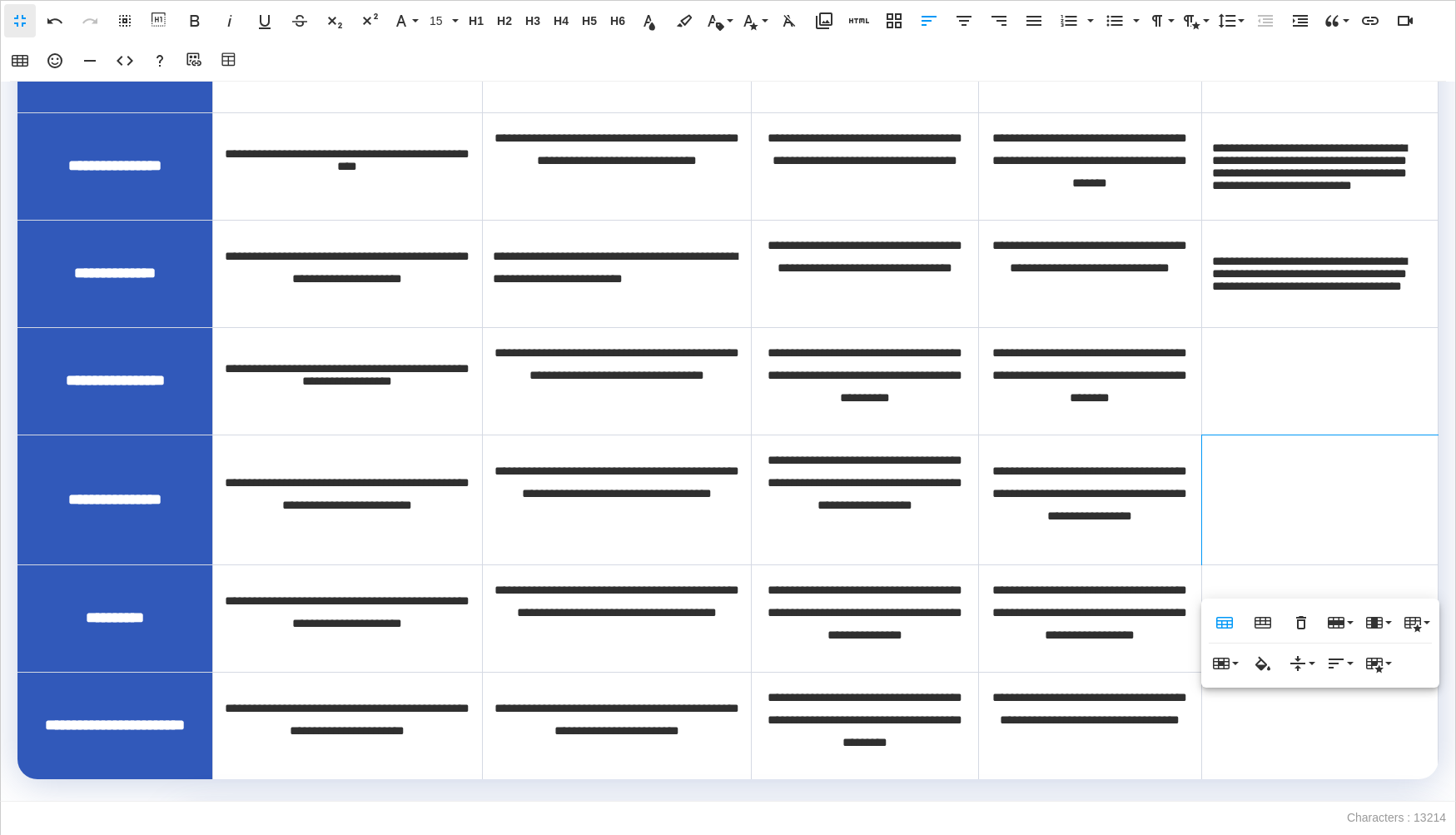
click at [1277, 417] on td at bounding box center [1320, 381] width 236 height 107
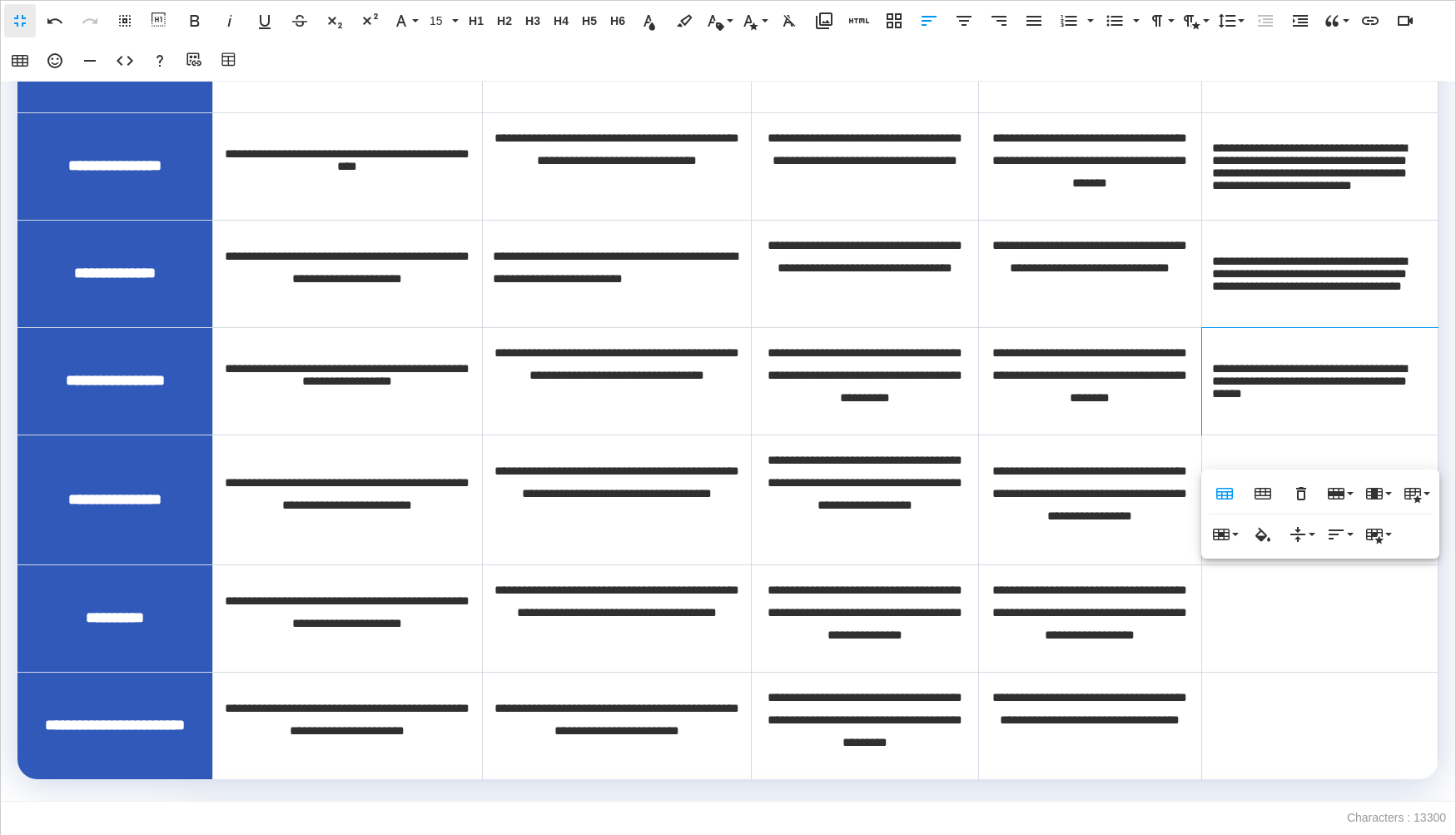
click at [1291, 612] on td at bounding box center [1320, 618] width 236 height 107
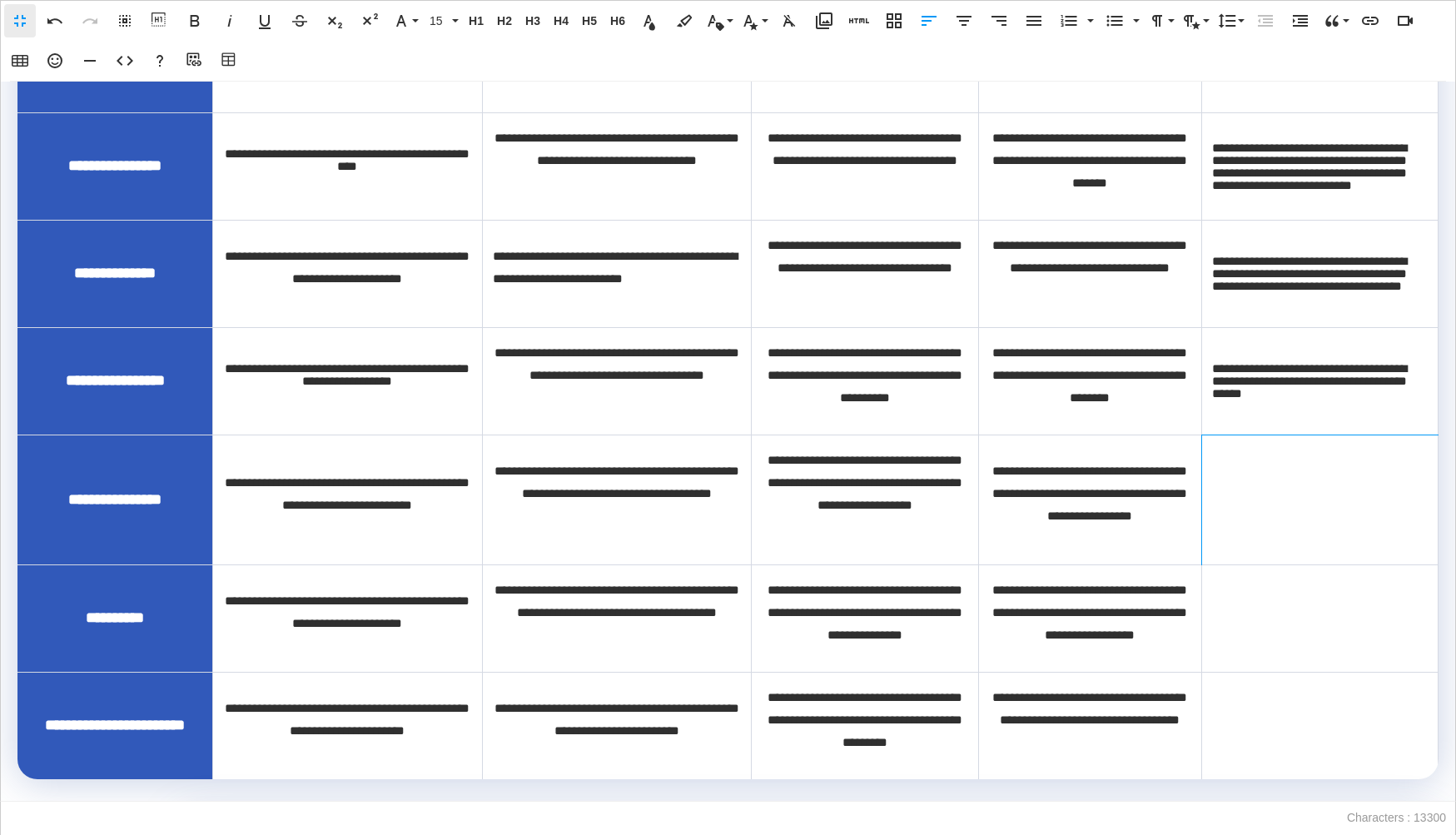
click at [1272, 537] on td at bounding box center [1320, 500] width 236 height 130
click at [1221, 710] on td at bounding box center [1320, 725] width 236 height 107
click at [1221, 664] on td at bounding box center [1320, 618] width 236 height 107
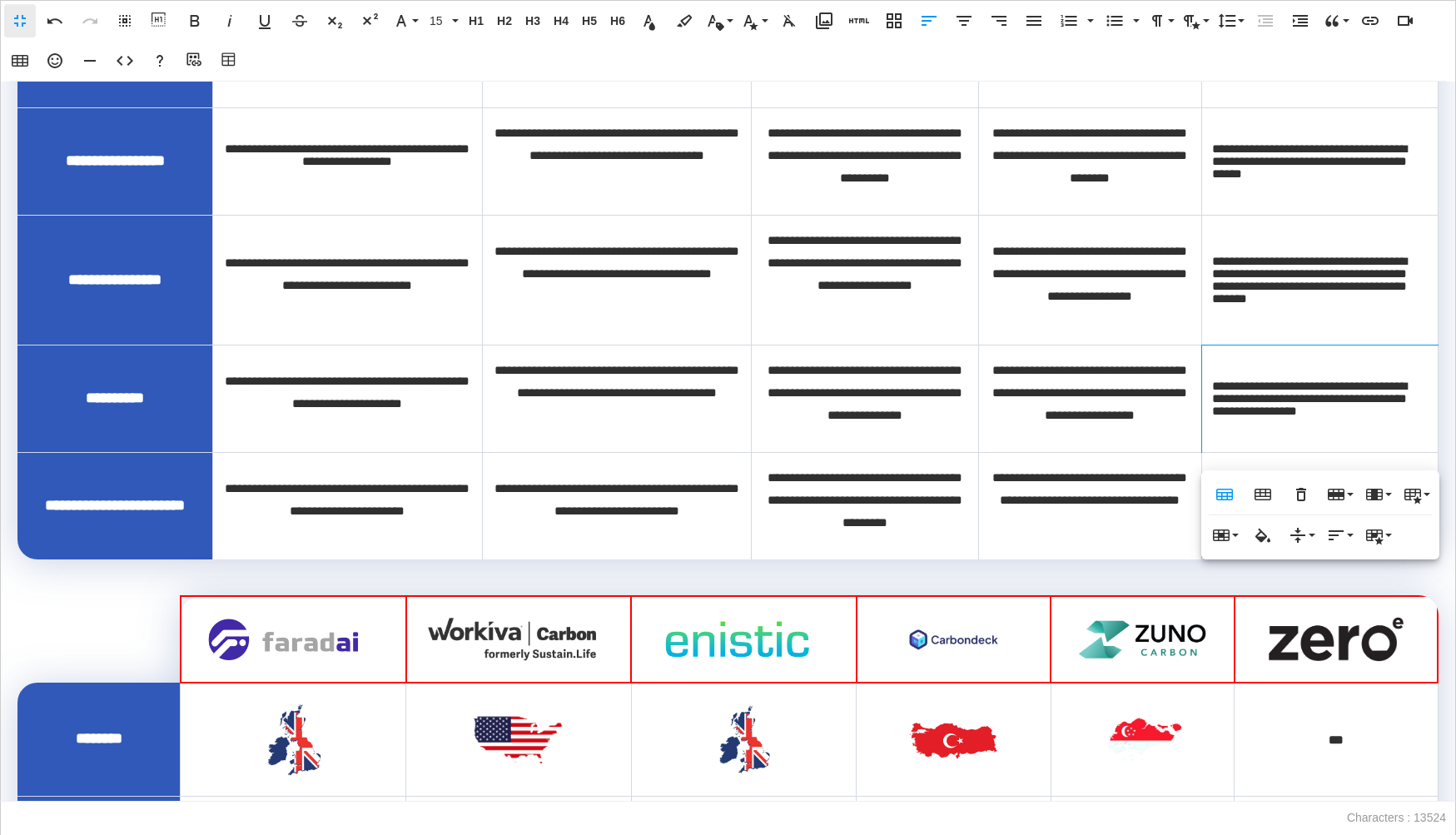
scroll to position [1724, 0]
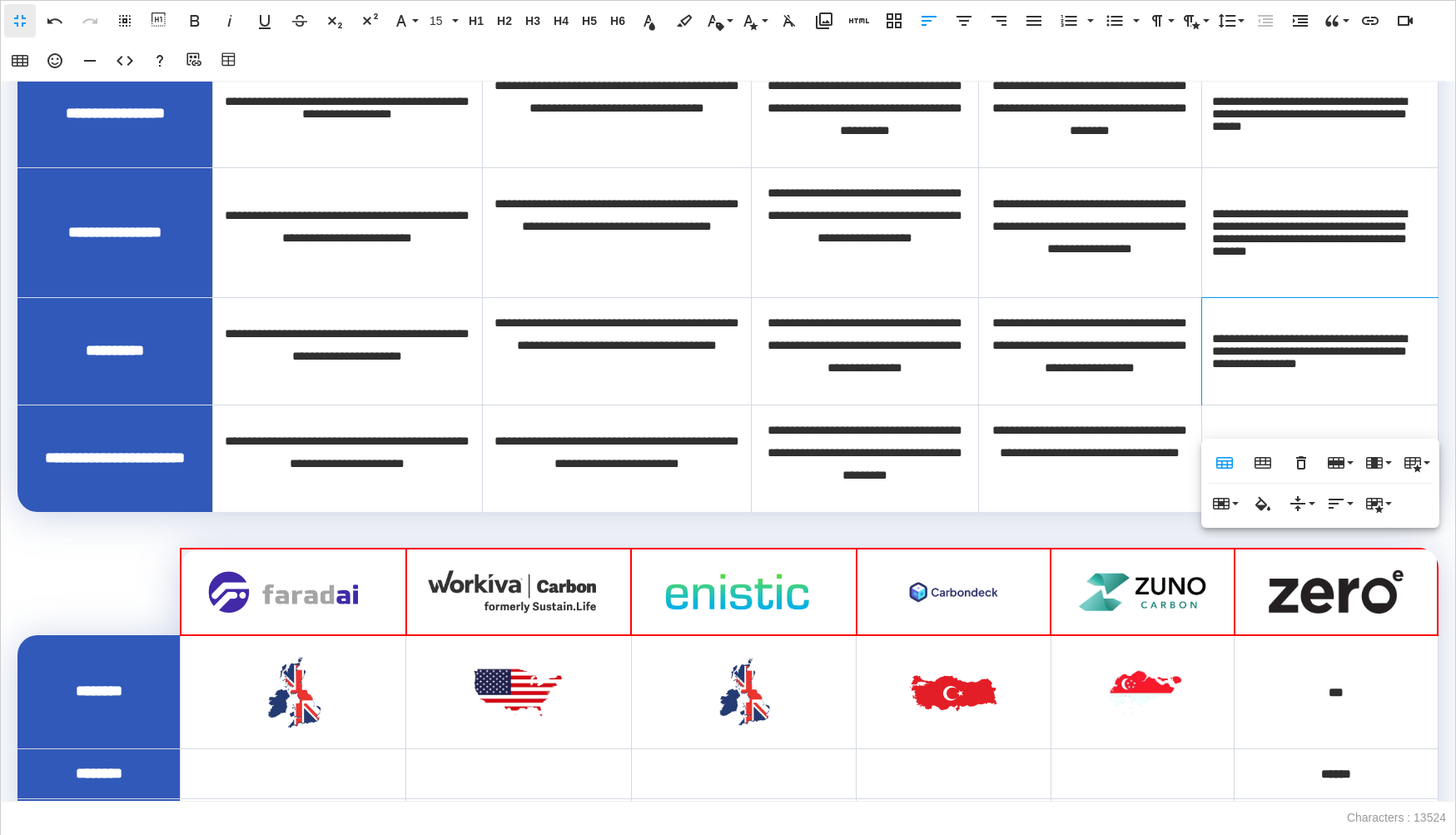
click at [1155, 486] on p "**********" at bounding box center [1090, 452] width 203 height 68
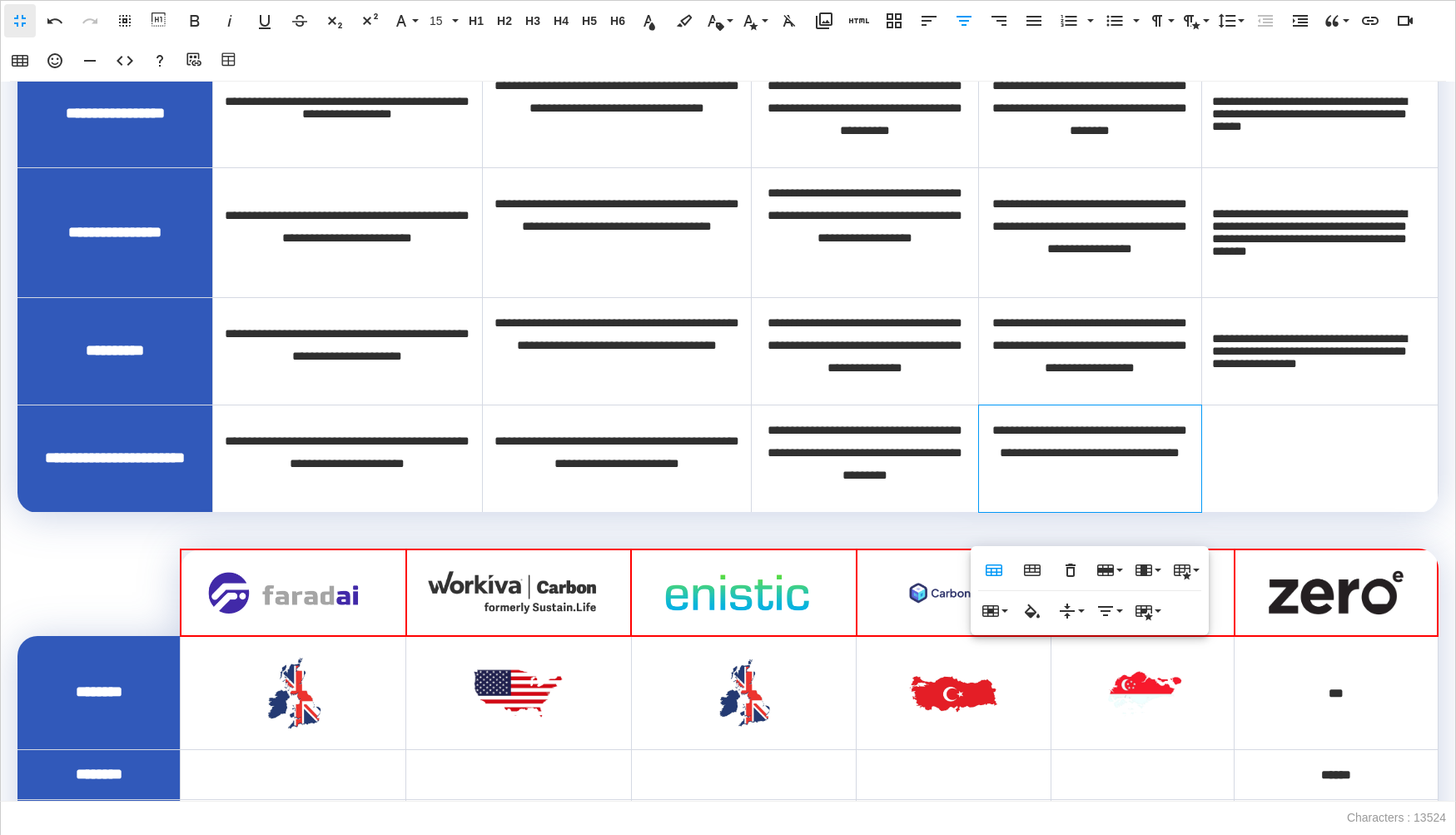
click at [1237, 493] on td at bounding box center [1320, 458] width 236 height 107
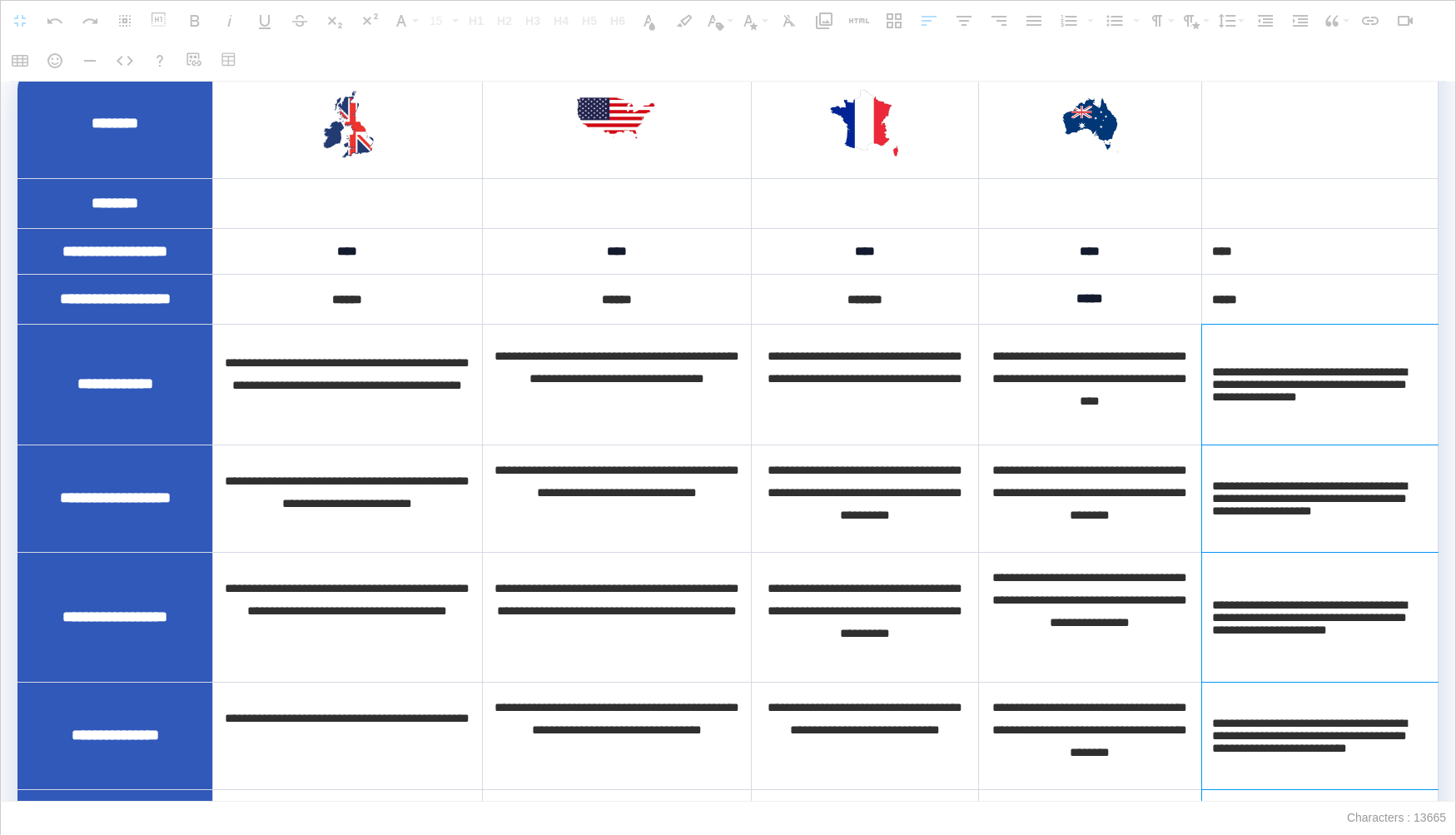
scroll to position [779, 0]
drag, startPoint x: 1346, startPoint y: 497, endPoint x: 1294, endPoint y: 262, distance: 240.7
click at [1294, 262] on tbody "**********" at bounding box center [728, 764] width 1421 height 1387
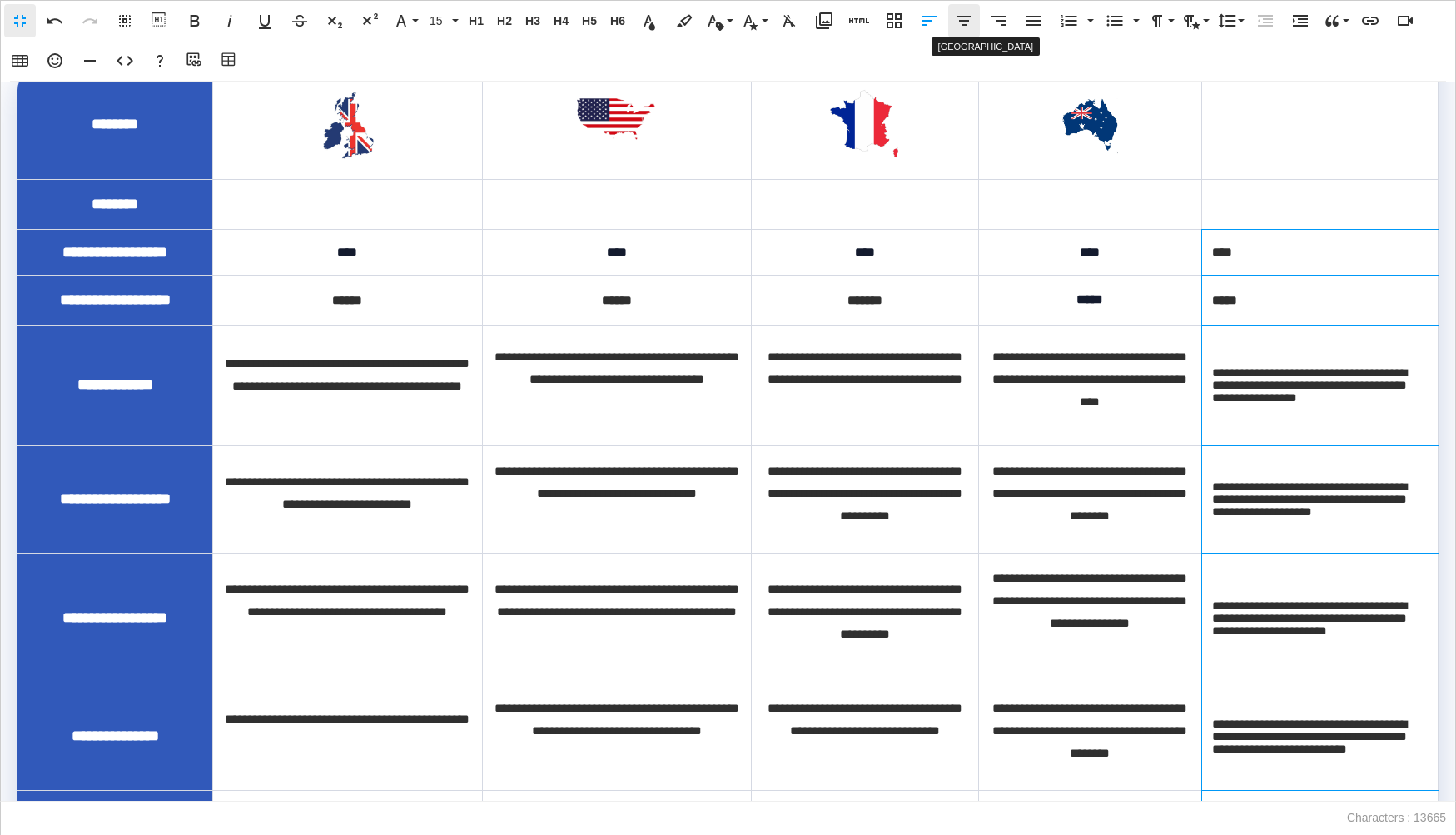
click at [958, 23] on icon "button" at bounding box center [964, 21] width 20 height 20
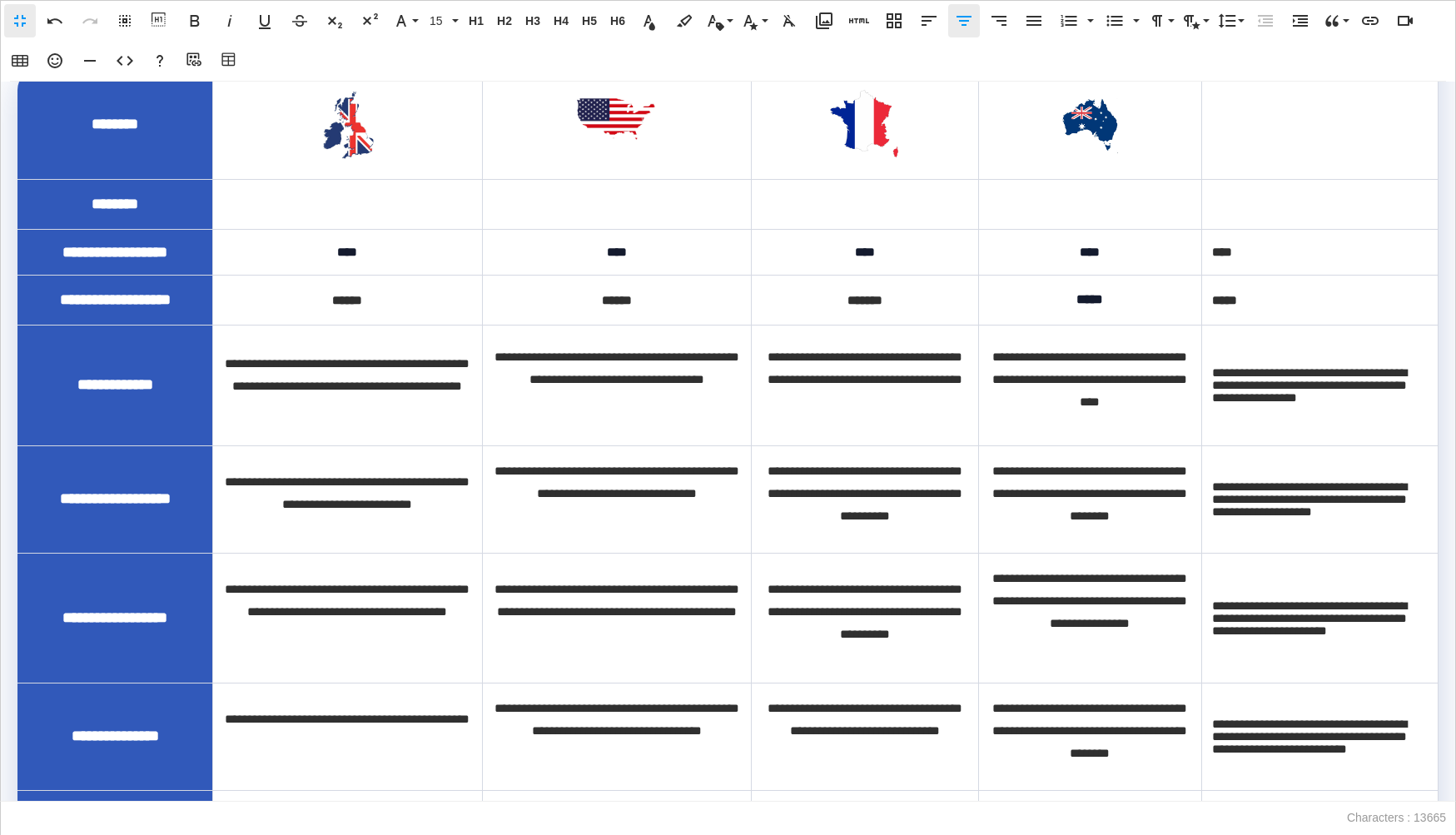
scroll to position [758, 0]
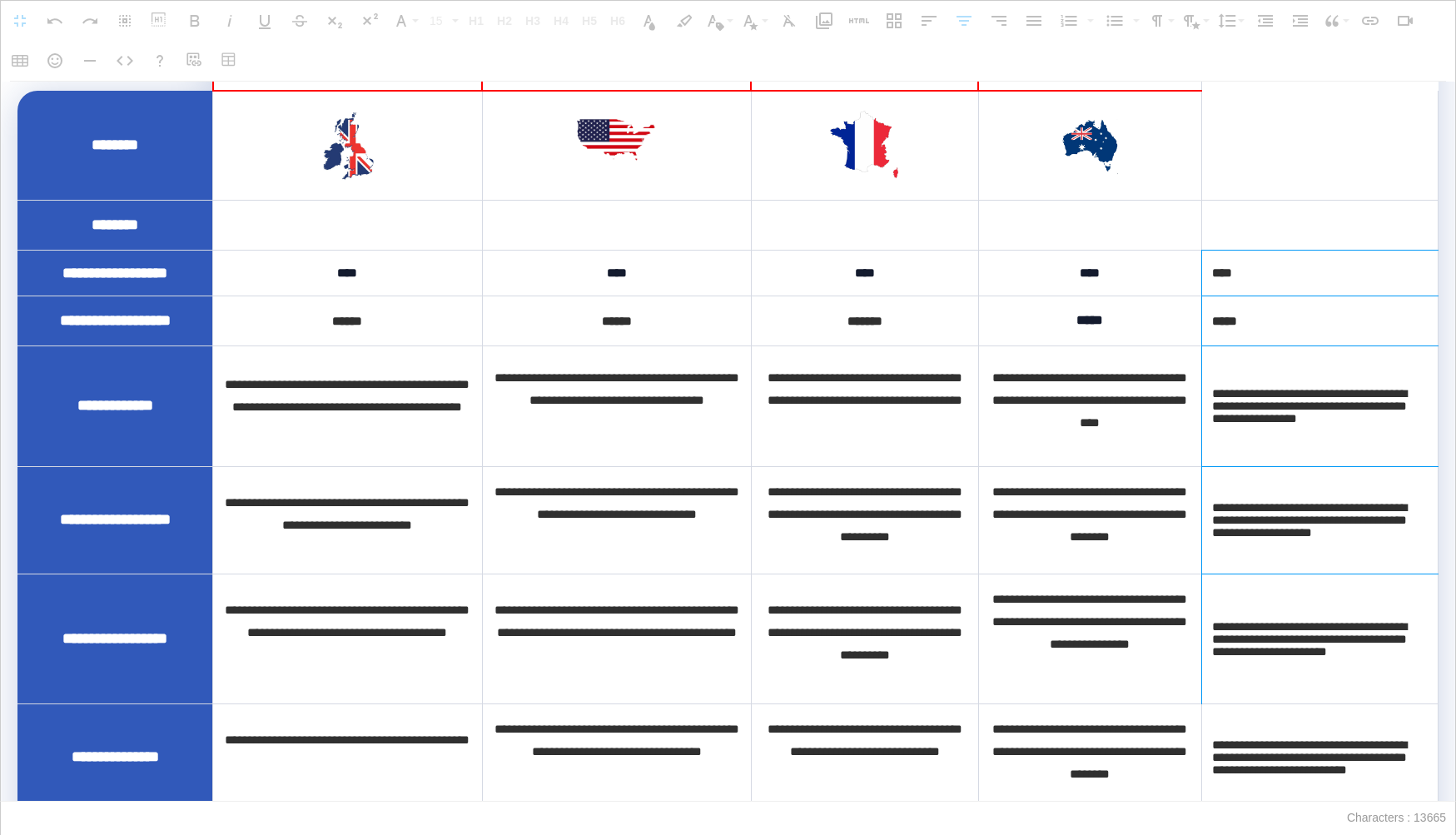
drag, startPoint x: 1305, startPoint y: 307, endPoint x: 1321, endPoint y: 686, distance: 379.3
click at [1321, 686] on tbody "**********" at bounding box center [728, 785] width 1421 height 1387
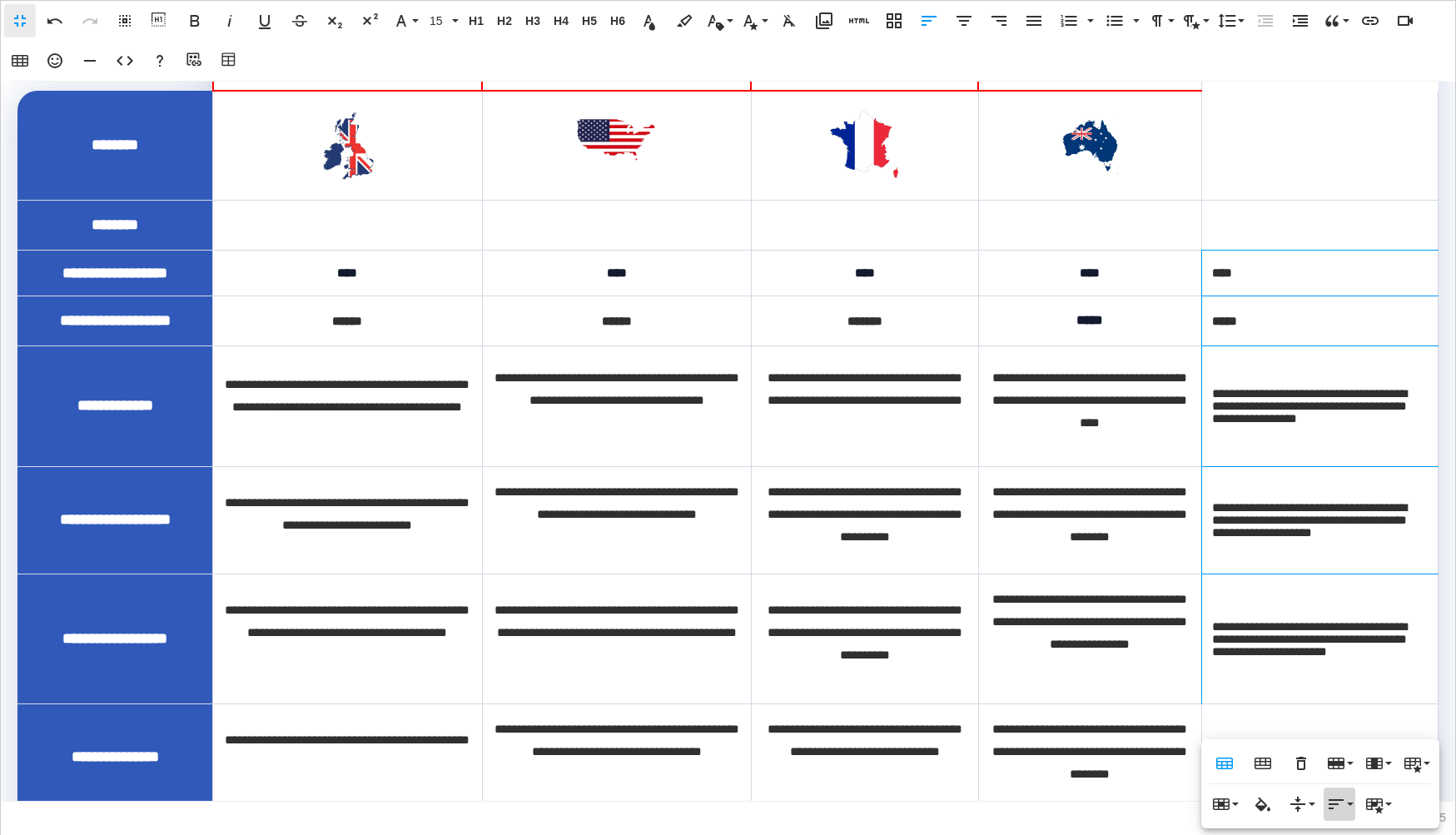
click at [1334, 805] on icon "button" at bounding box center [1336, 804] width 20 height 20
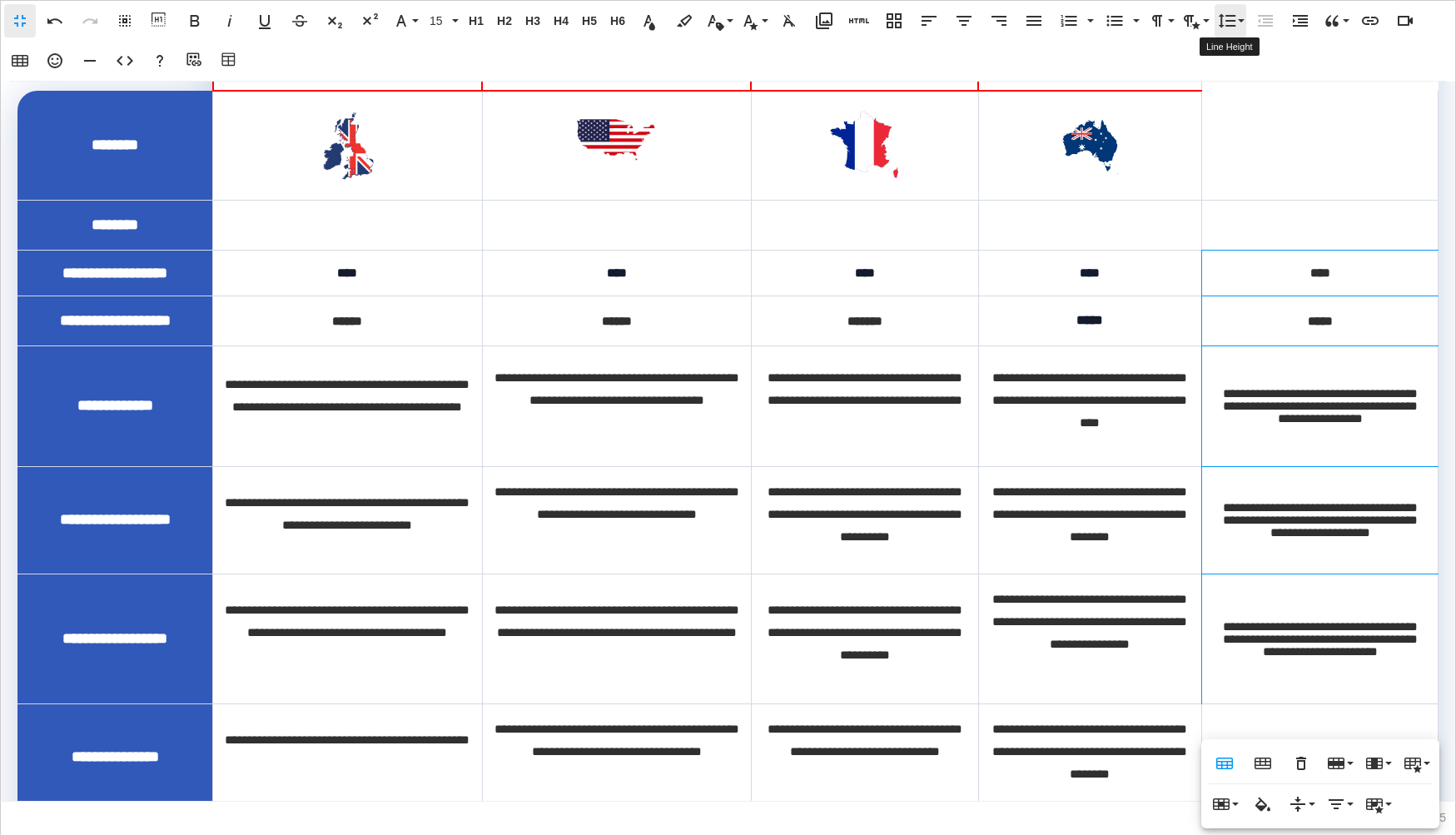
click at [1241, 22] on button "Line Height" at bounding box center [1230, 21] width 32 height 33
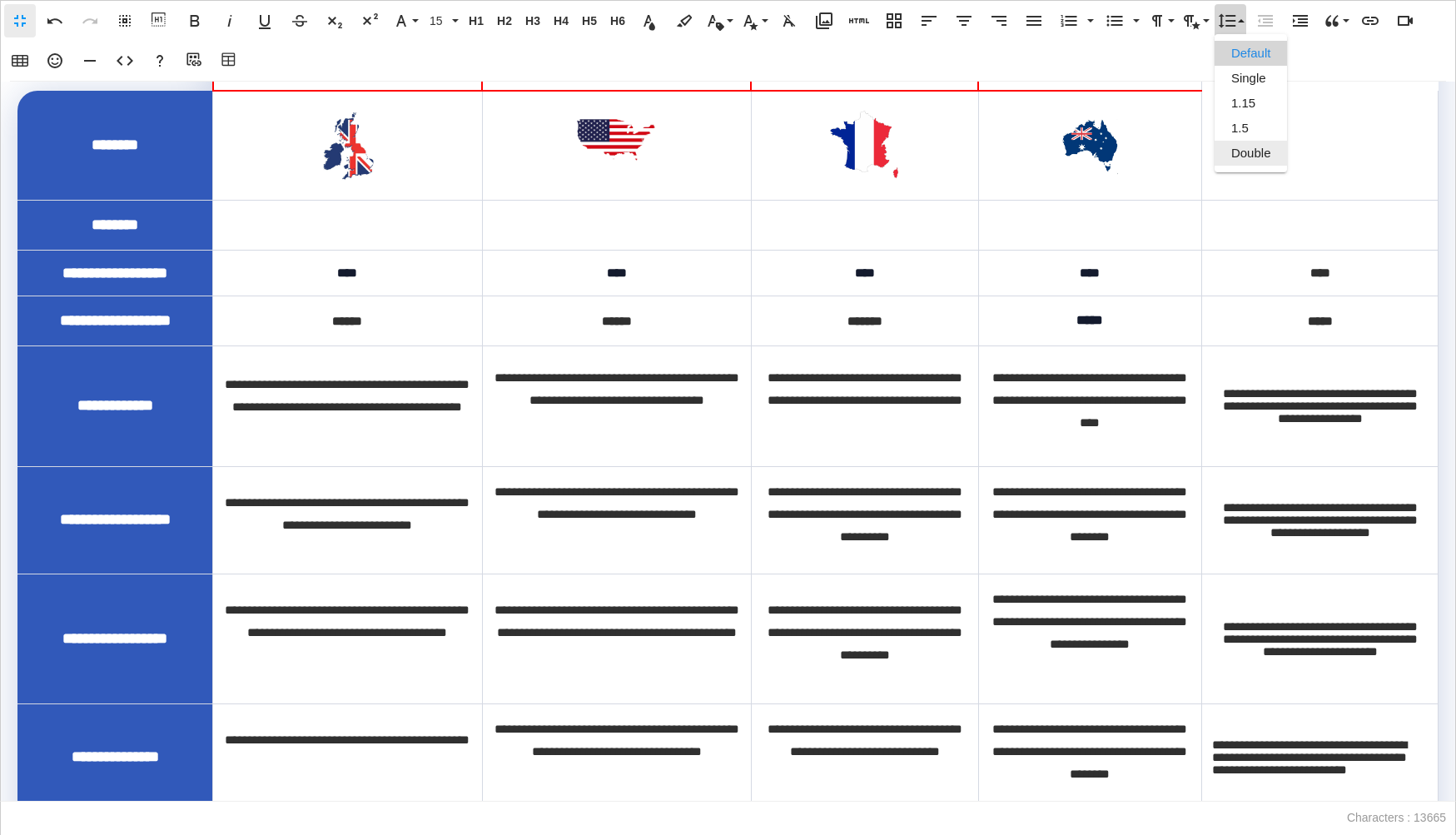
click at [1251, 157] on link "Double" at bounding box center [1250, 153] width 73 height 25
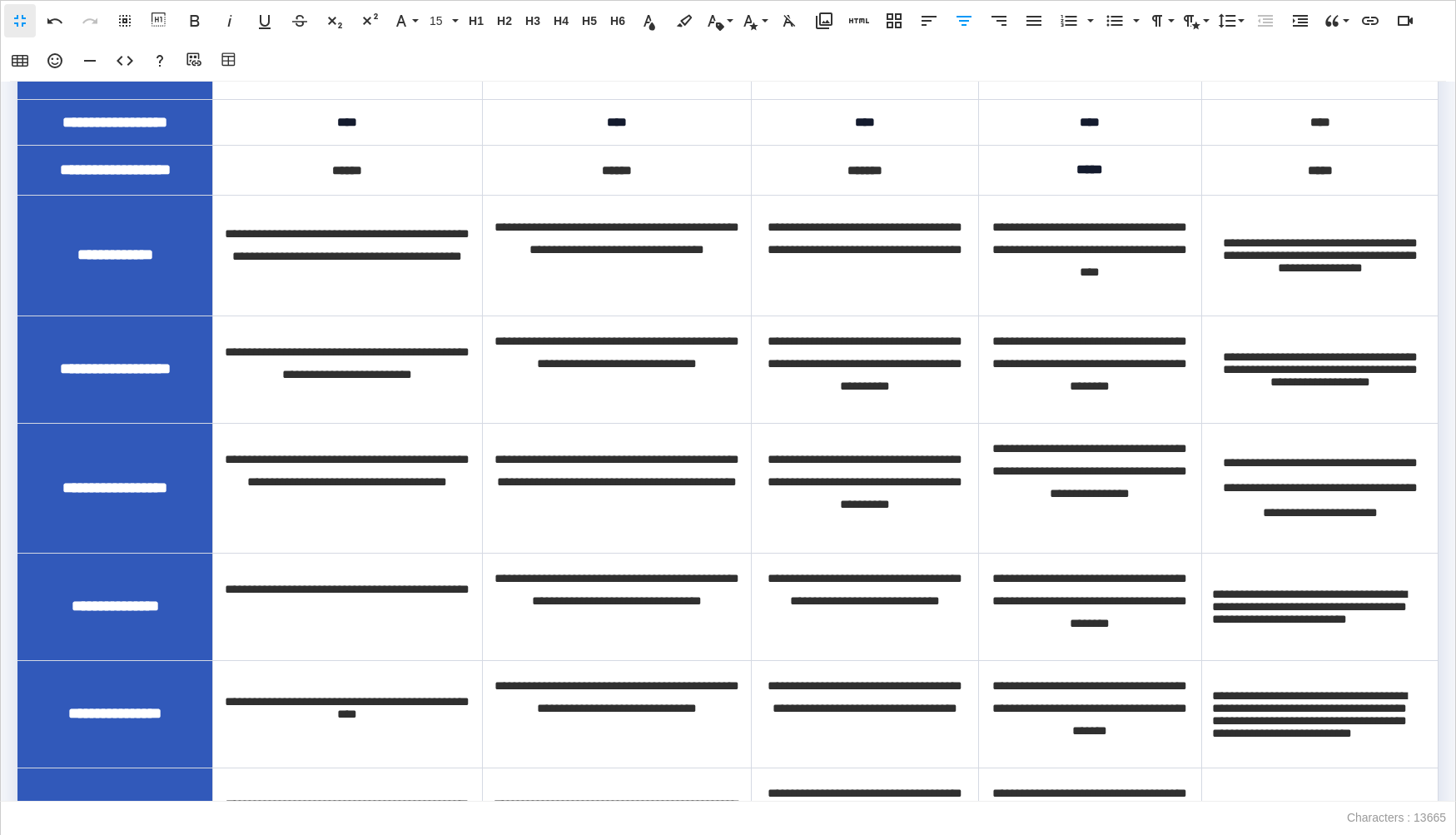
scroll to position [895, 0]
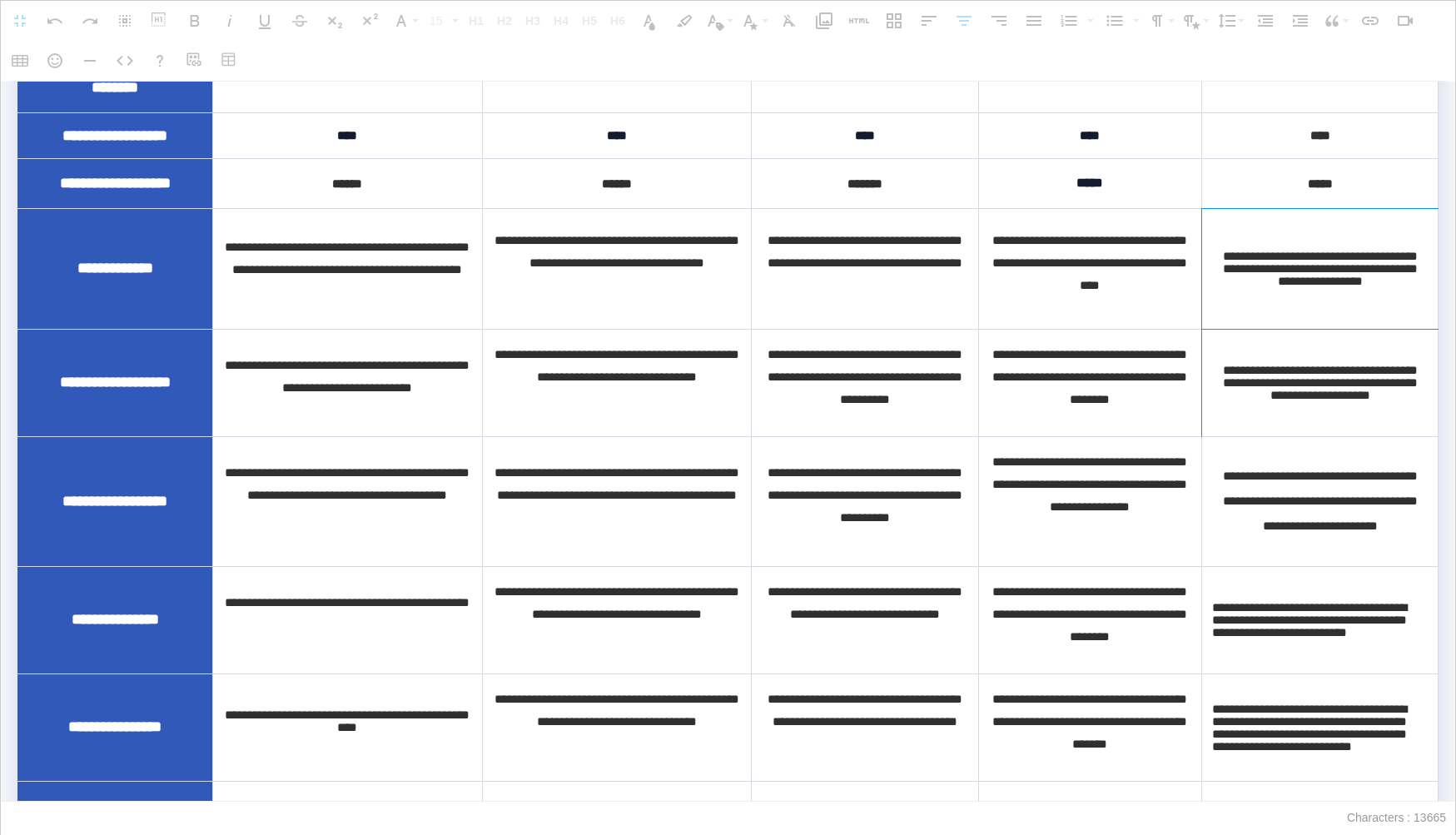
drag, startPoint x: 1409, startPoint y: 420, endPoint x: 1217, endPoint y: 307, distance: 222.8
click at [1217, 307] on tbody "**********" at bounding box center [728, 647] width 1421 height 1387
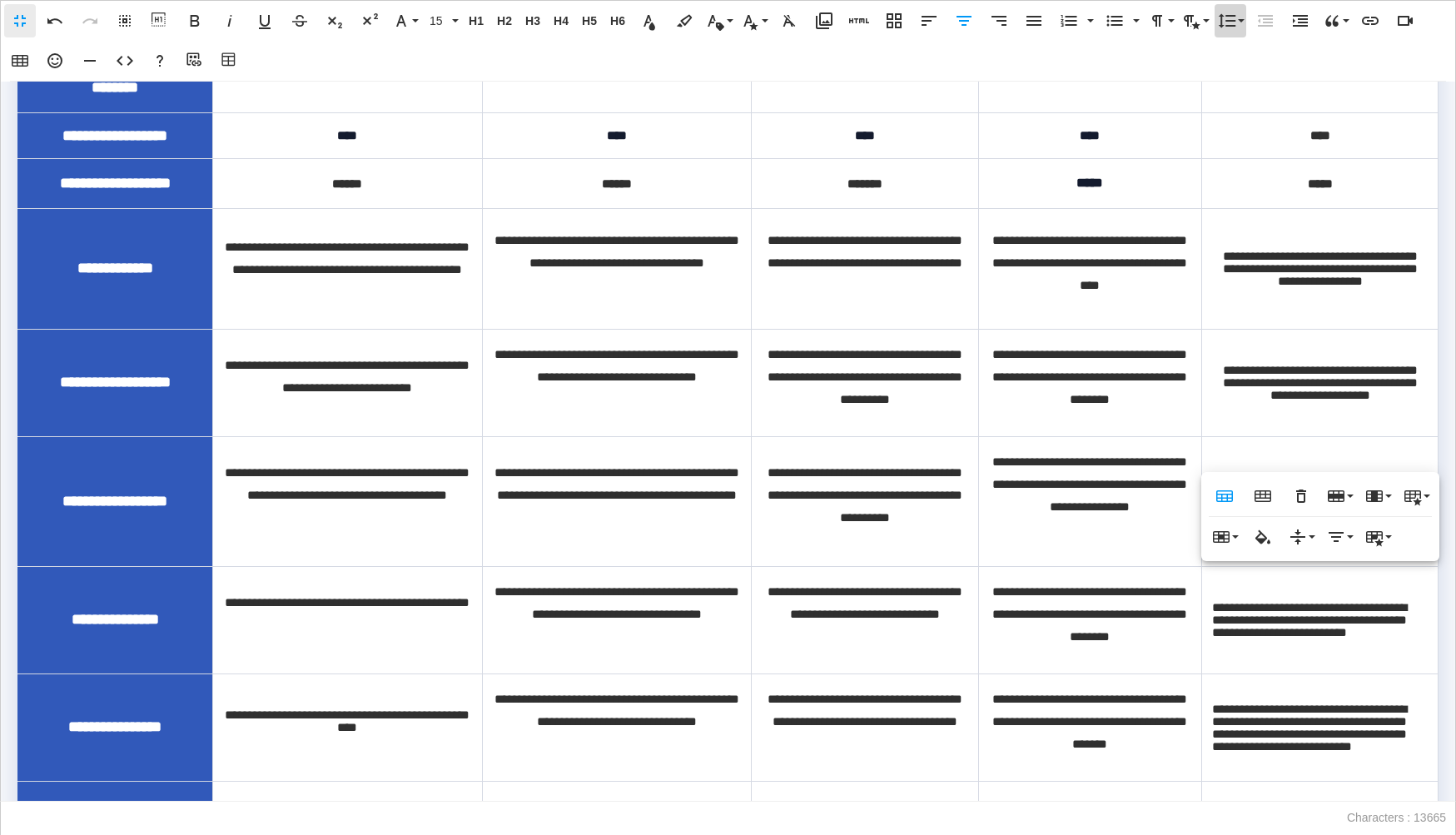
click at [1232, 23] on icon "button" at bounding box center [1227, 21] width 20 height 20
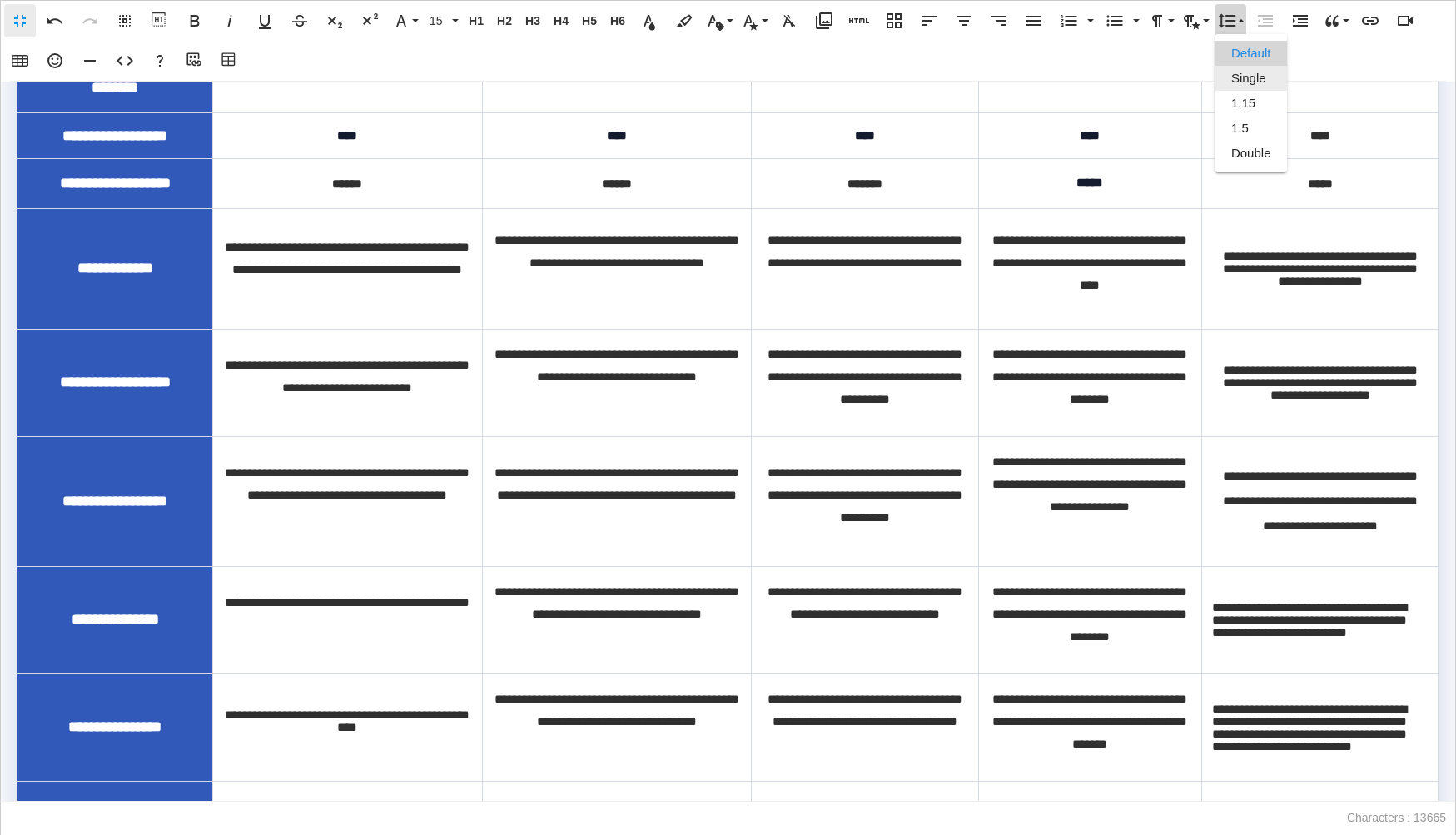
scroll to position [0, 0]
click at [1253, 146] on link "Double" at bounding box center [1250, 153] width 73 height 25
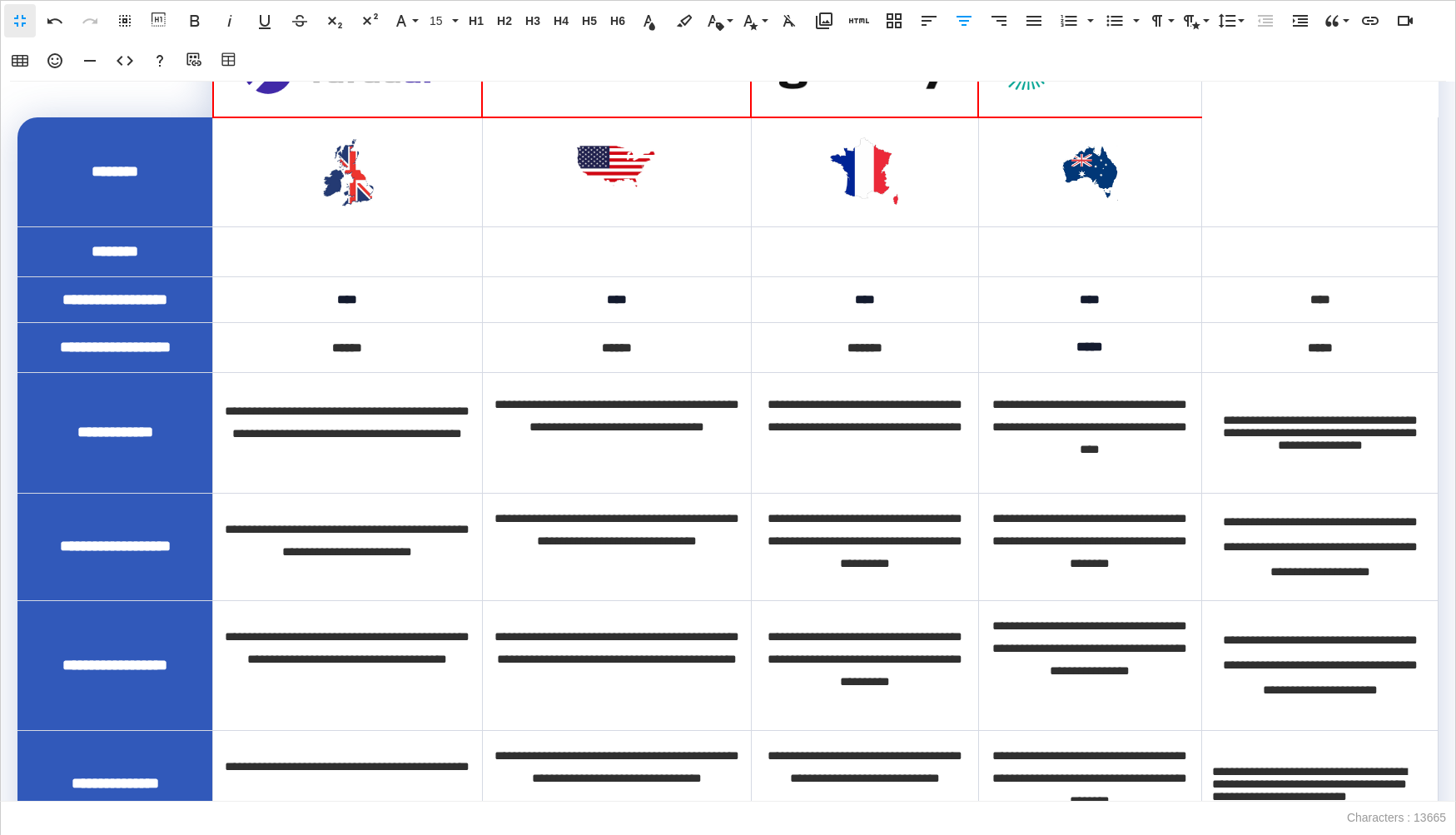
scroll to position [1014, 0]
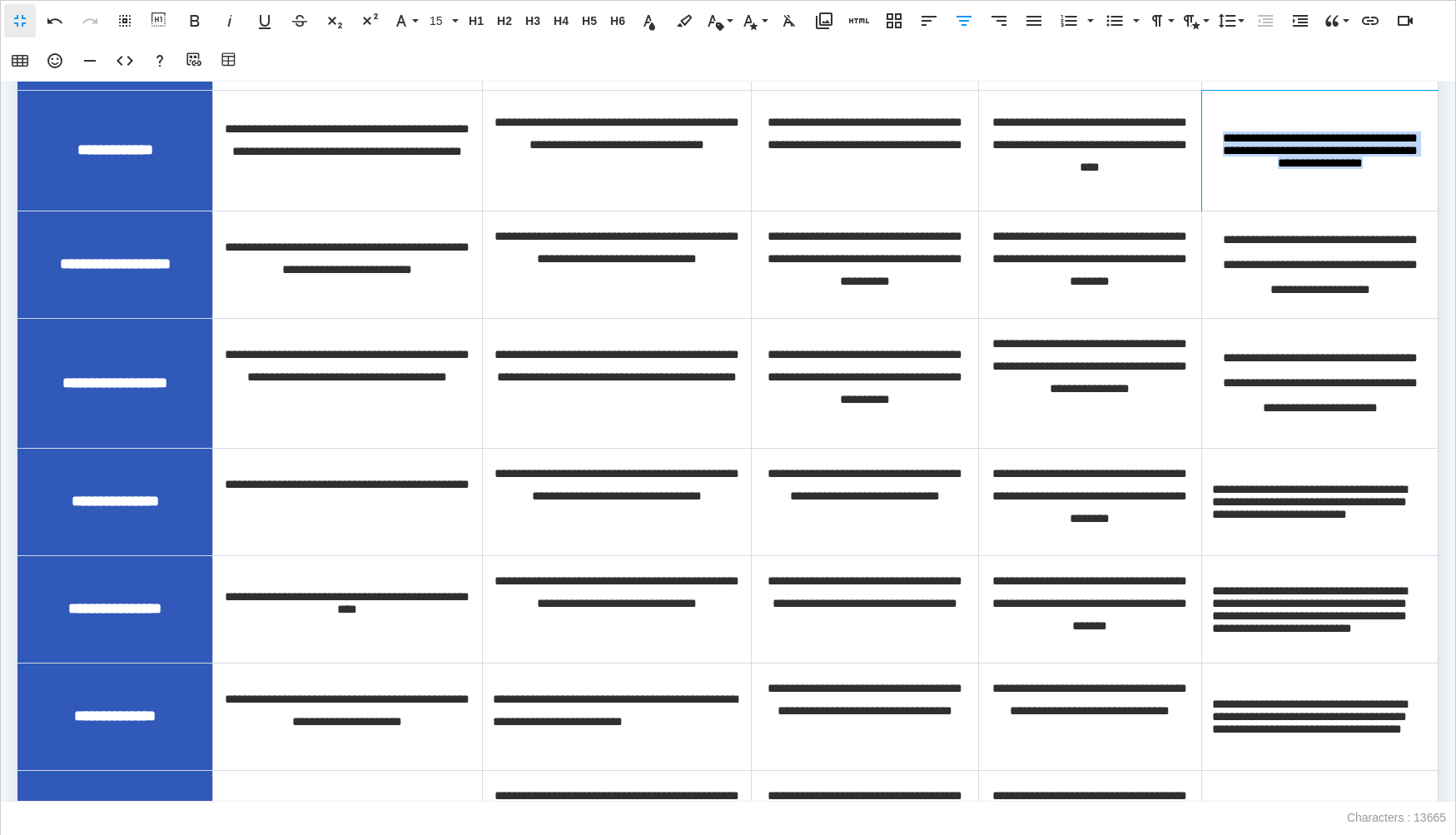
drag, startPoint x: 1212, startPoint y: 169, endPoint x: 1393, endPoint y: 197, distance: 183.2
click at [1393, 197] on td "**********" at bounding box center [1320, 151] width 236 height 121
click at [1234, 22] on icon "button" at bounding box center [1227, 21] width 20 height 20
click at [1255, 153] on link "Double" at bounding box center [1250, 153] width 73 height 25
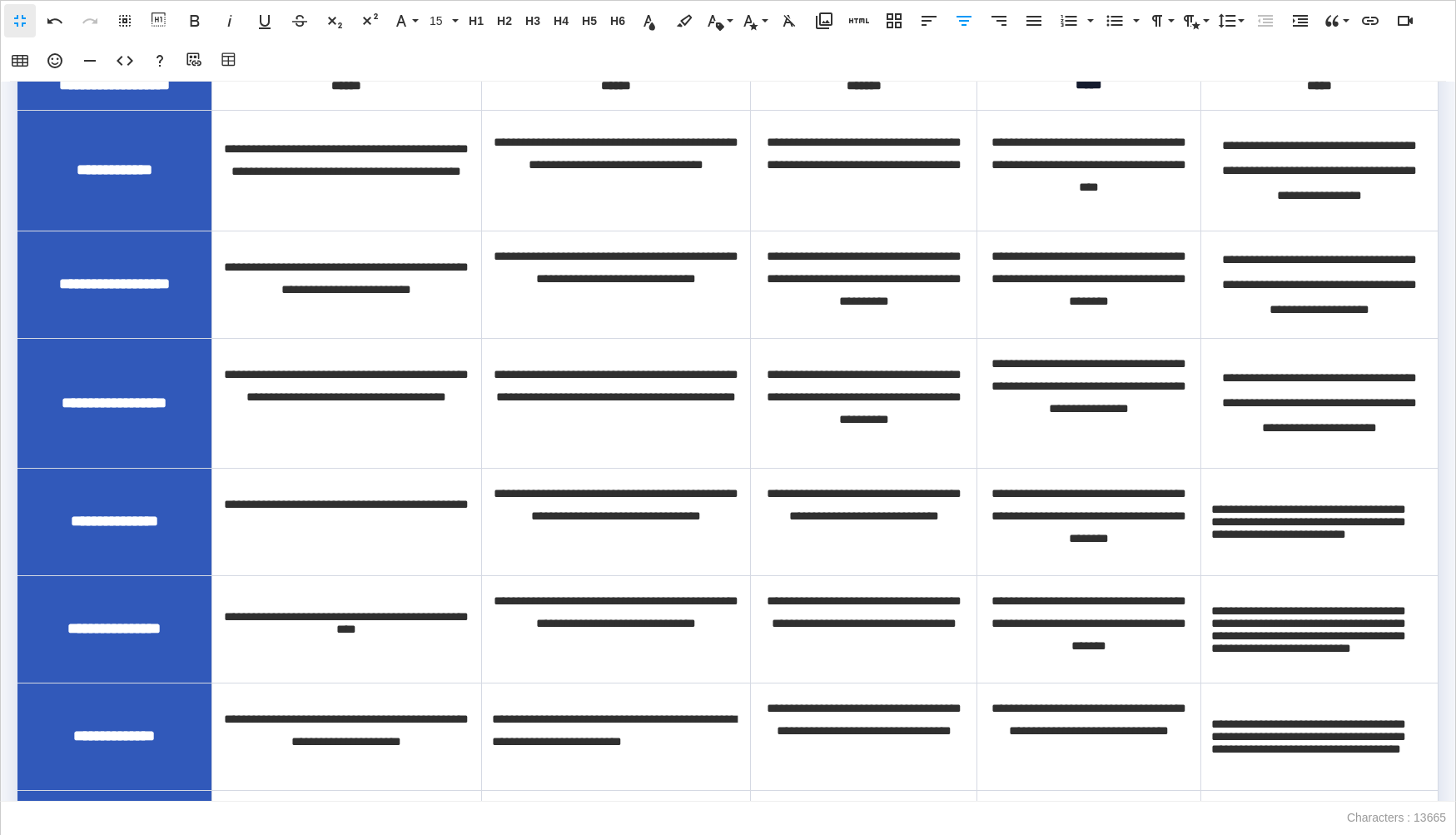
click at [1282, 338] on td "**********" at bounding box center [1319, 284] width 237 height 107
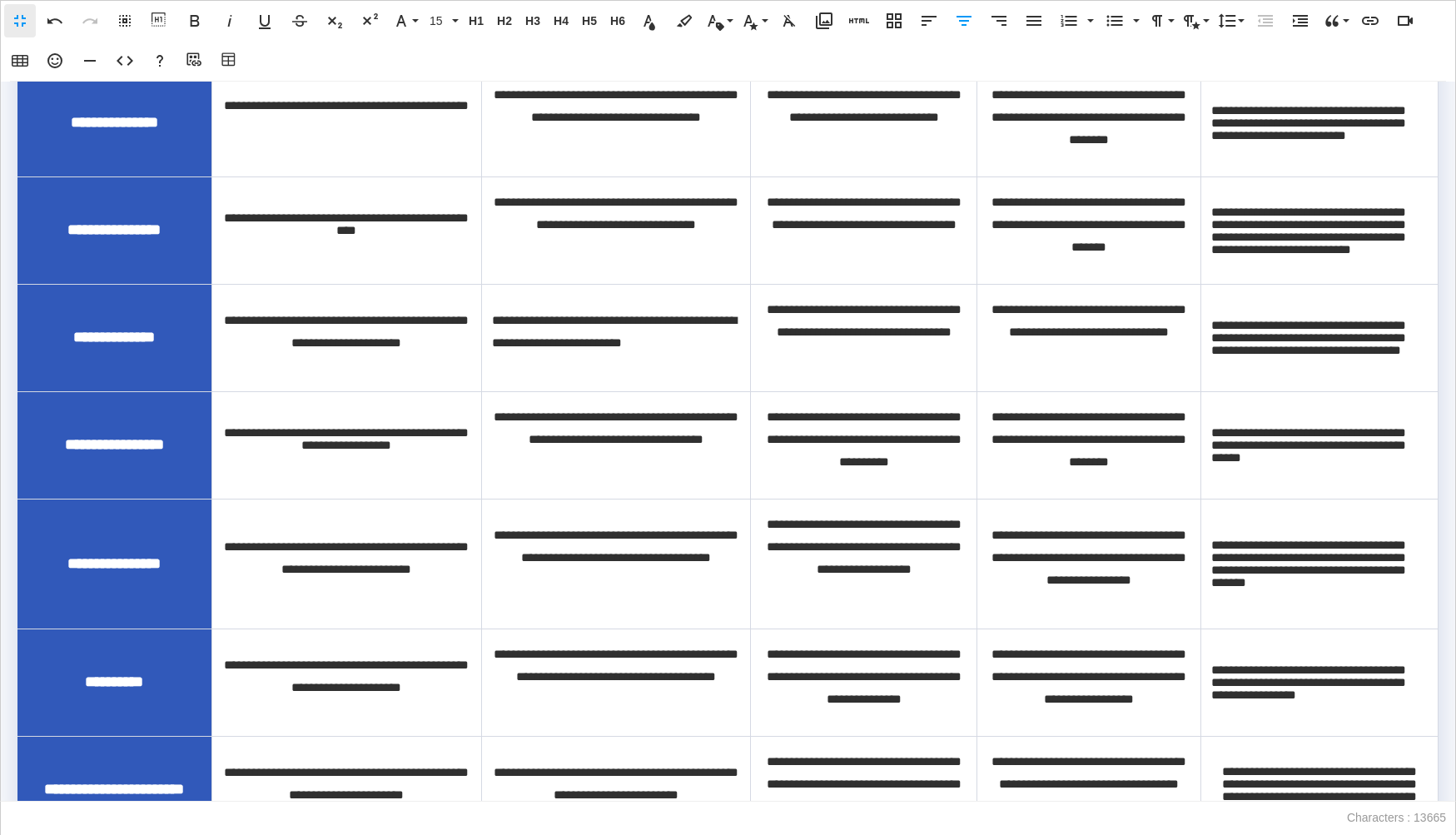
scroll to position [1416, 0]
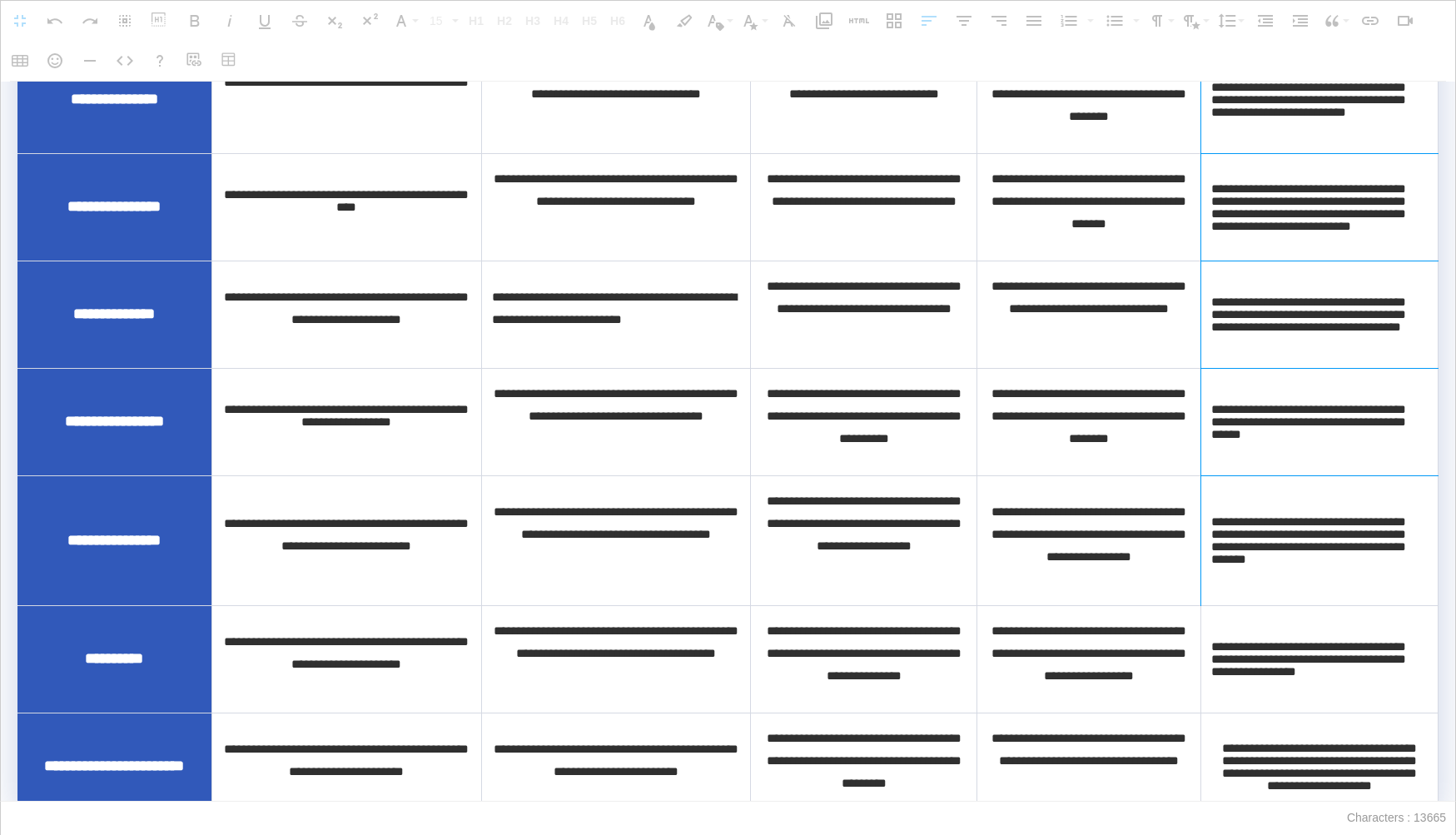
drag, startPoint x: 1266, startPoint y: 153, endPoint x: 1289, endPoint y: 564, distance: 411.6
click at [1289, 564] on tbody "**********" at bounding box center [728, 126] width 1421 height 1387
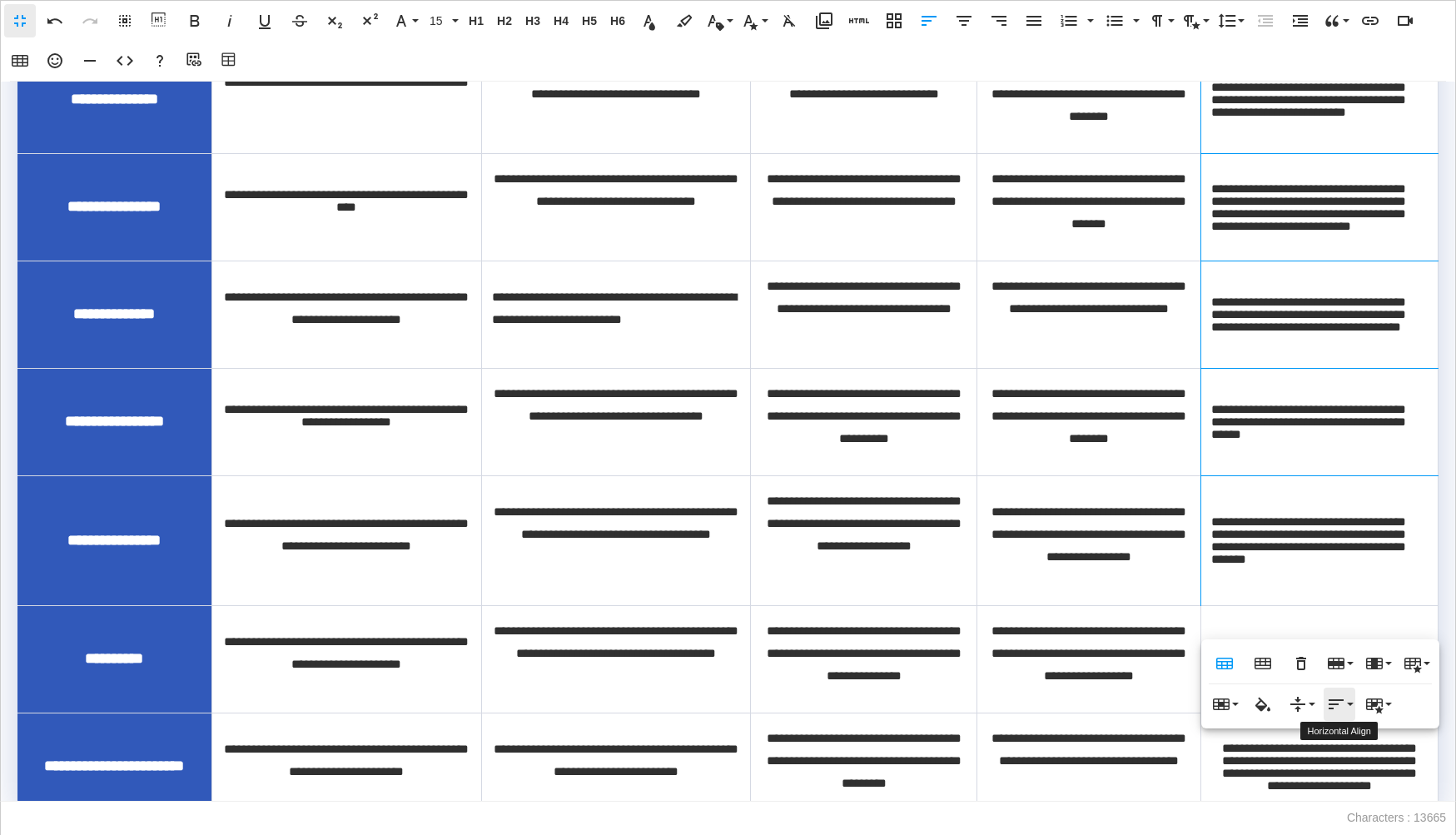
click at [1336, 707] on icon "button" at bounding box center [1336, 704] width 20 height 20
click at [1347, 765] on icon at bounding box center [1352, 762] width 20 height 20
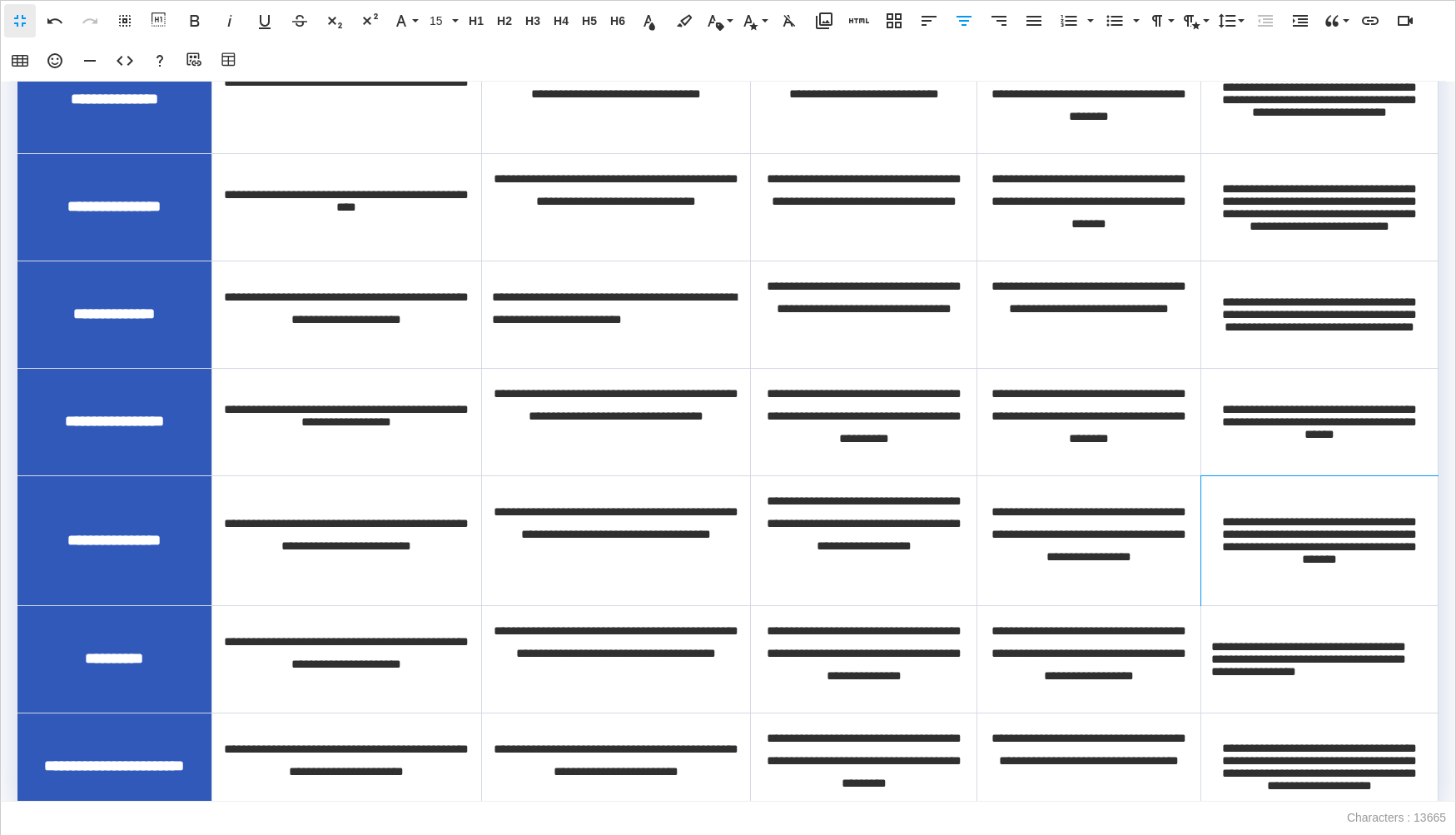
click at [1370, 590] on td "**********" at bounding box center [1319, 540] width 237 height 130
drag, startPoint x: 1370, startPoint y: 590, endPoint x: 1220, endPoint y: 548, distance: 155.8
click at [1220, 548] on td "**********" at bounding box center [1319, 540] width 237 height 130
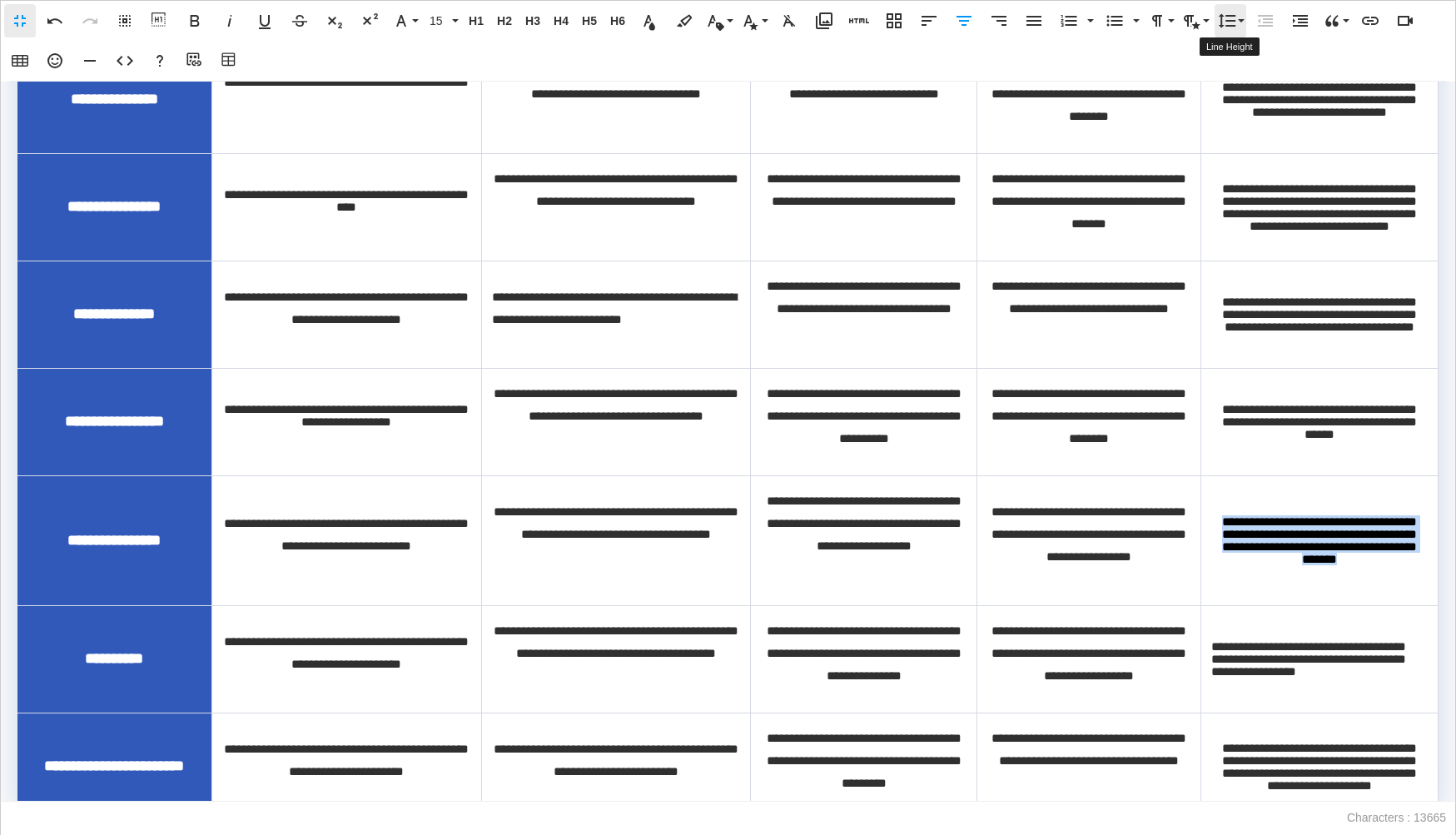
click at [1235, 23] on icon "button" at bounding box center [1227, 21] width 20 height 20
click at [1253, 156] on link "Double" at bounding box center [1250, 153] width 73 height 25
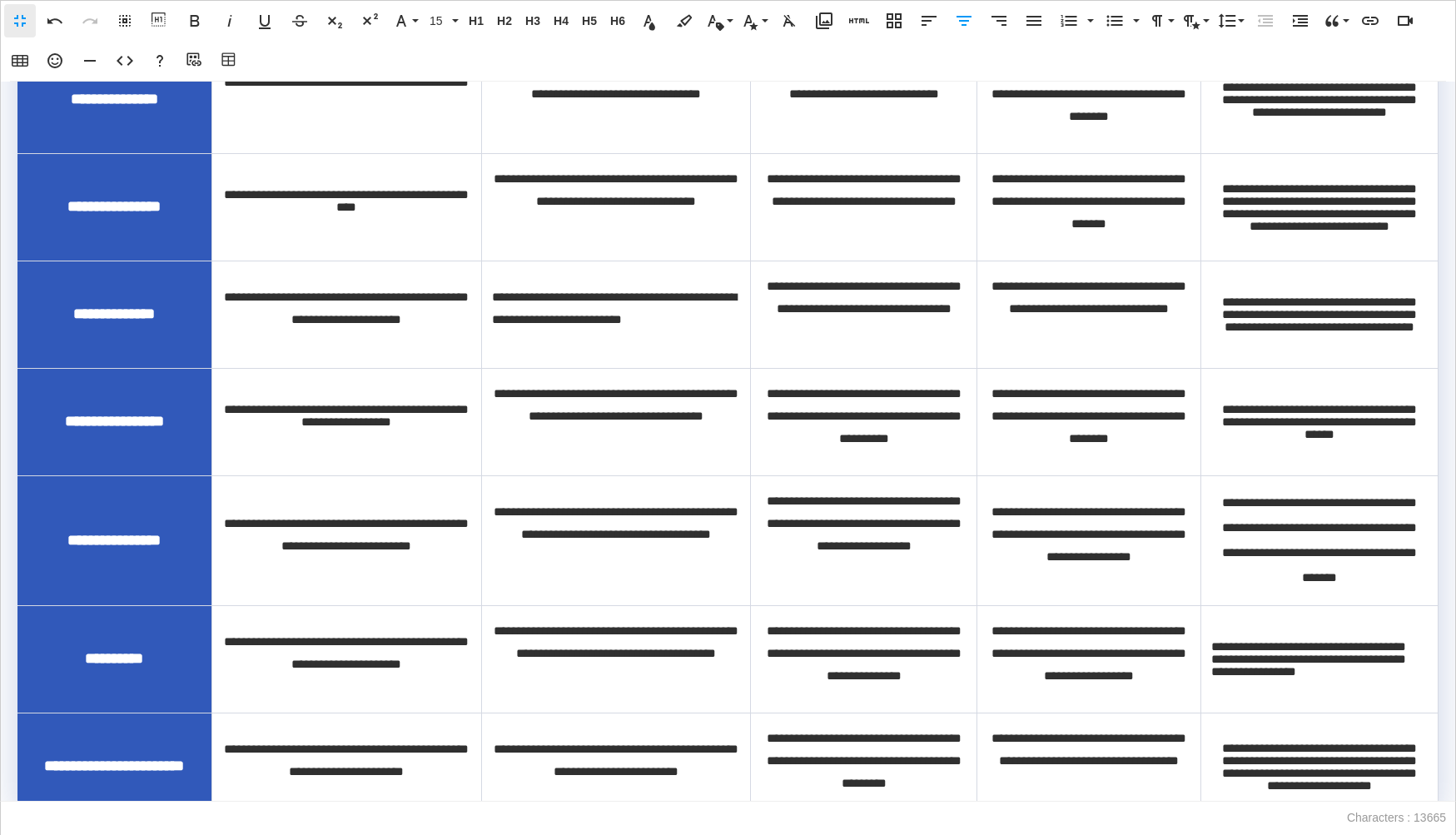
scroll to position [1392, 0]
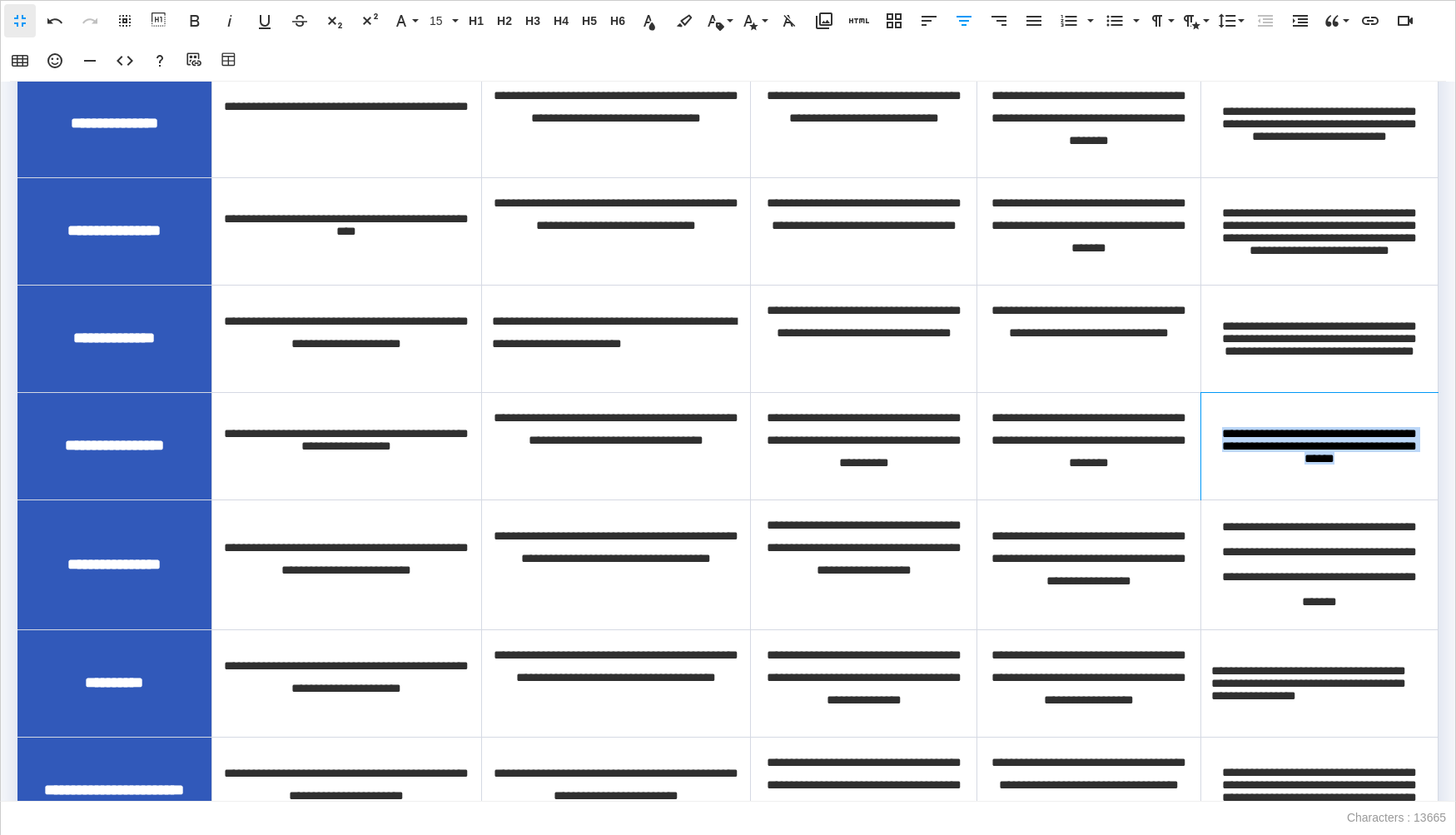
drag, startPoint x: 1397, startPoint y: 491, endPoint x: 1221, endPoint y: 458, distance: 179.1
click at [1221, 458] on td "**********" at bounding box center [1319, 445] width 237 height 107
click at [1239, 19] on button "Line Height" at bounding box center [1230, 21] width 32 height 33
click at [1265, 151] on link "Double" at bounding box center [1250, 153] width 73 height 25
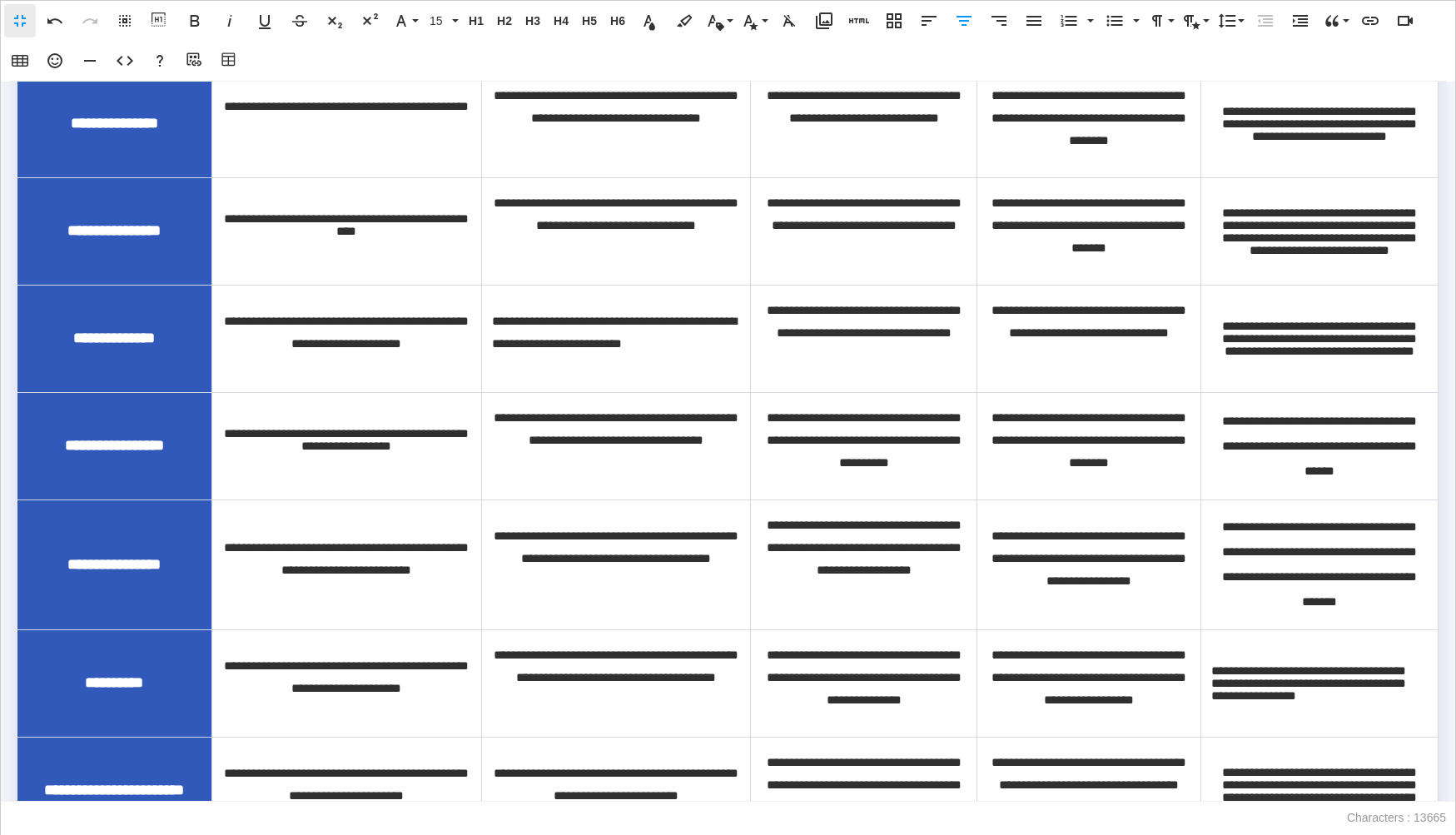
scroll to position [1368, 0]
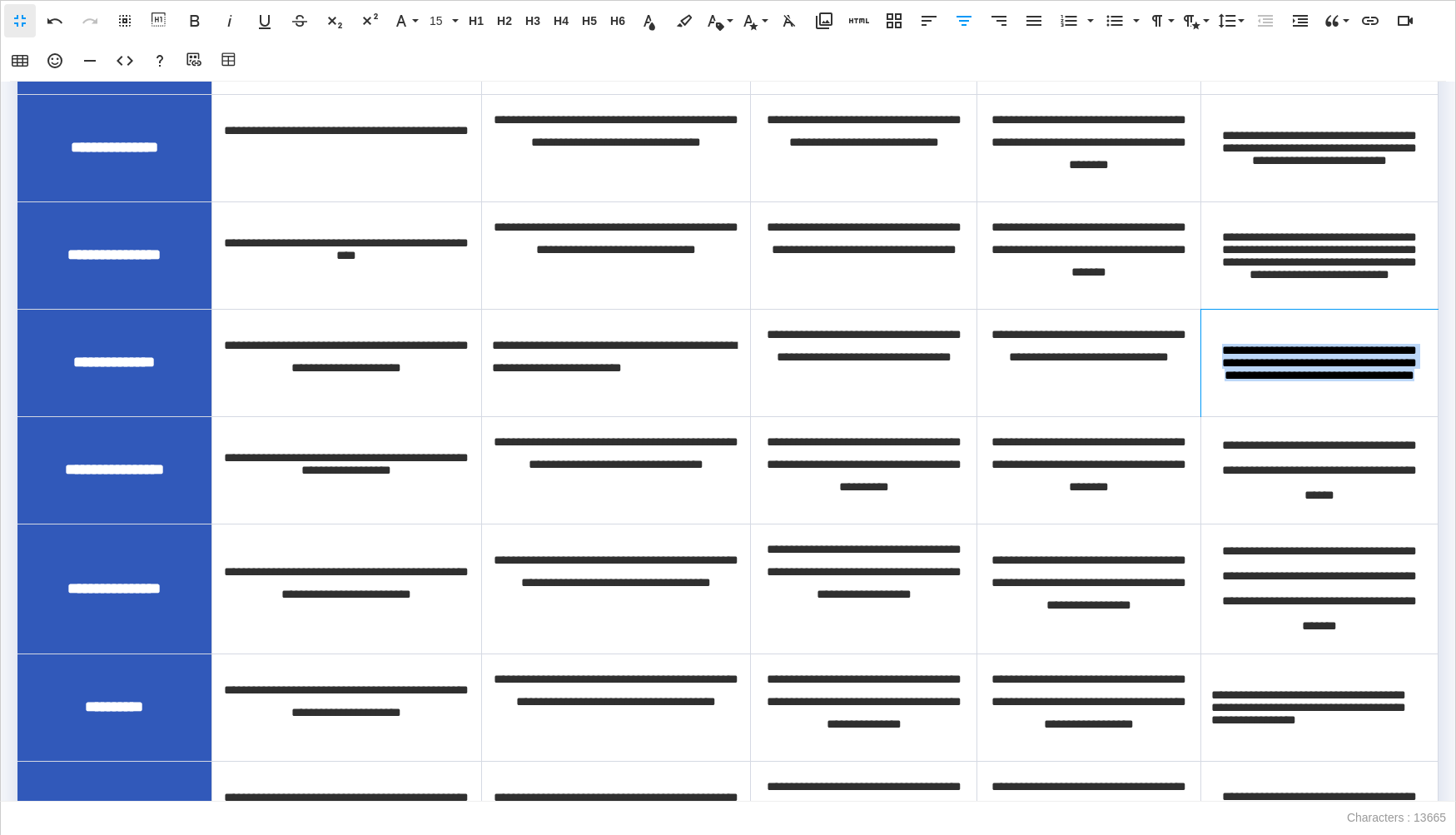
drag, startPoint x: 1369, startPoint y: 407, endPoint x: 1216, endPoint y: 372, distance: 157.0
click at [1216, 372] on td "**********" at bounding box center [1319, 362] width 237 height 107
click at [1231, 20] on icon "button" at bounding box center [1227, 22] width 17 height 14
click at [1251, 165] on ul "Default Single 1.15 1.5 Double" at bounding box center [1250, 103] width 73 height 138
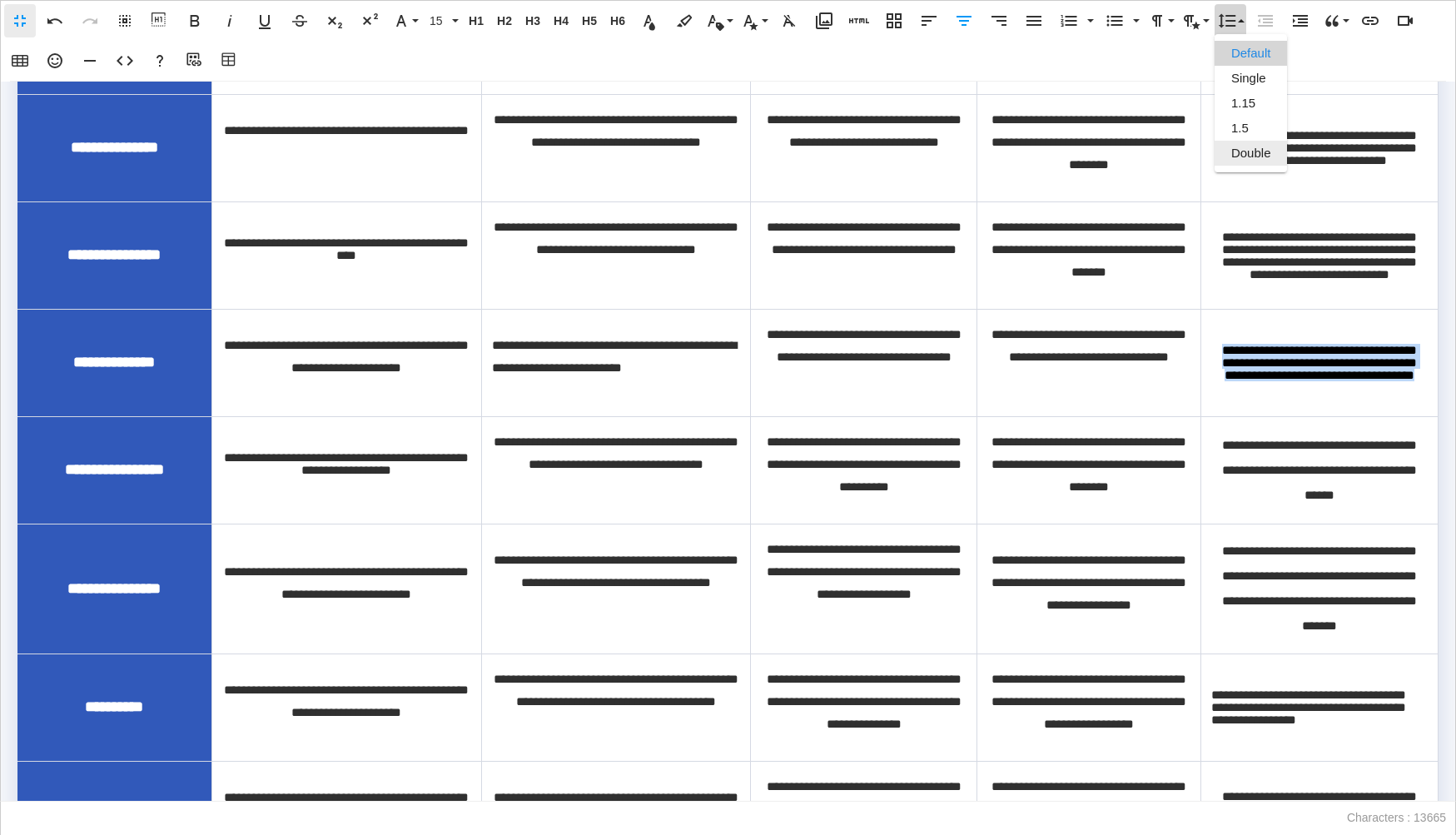
click at [1251, 160] on link "Double" at bounding box center [1250, 153] width 73 height 25
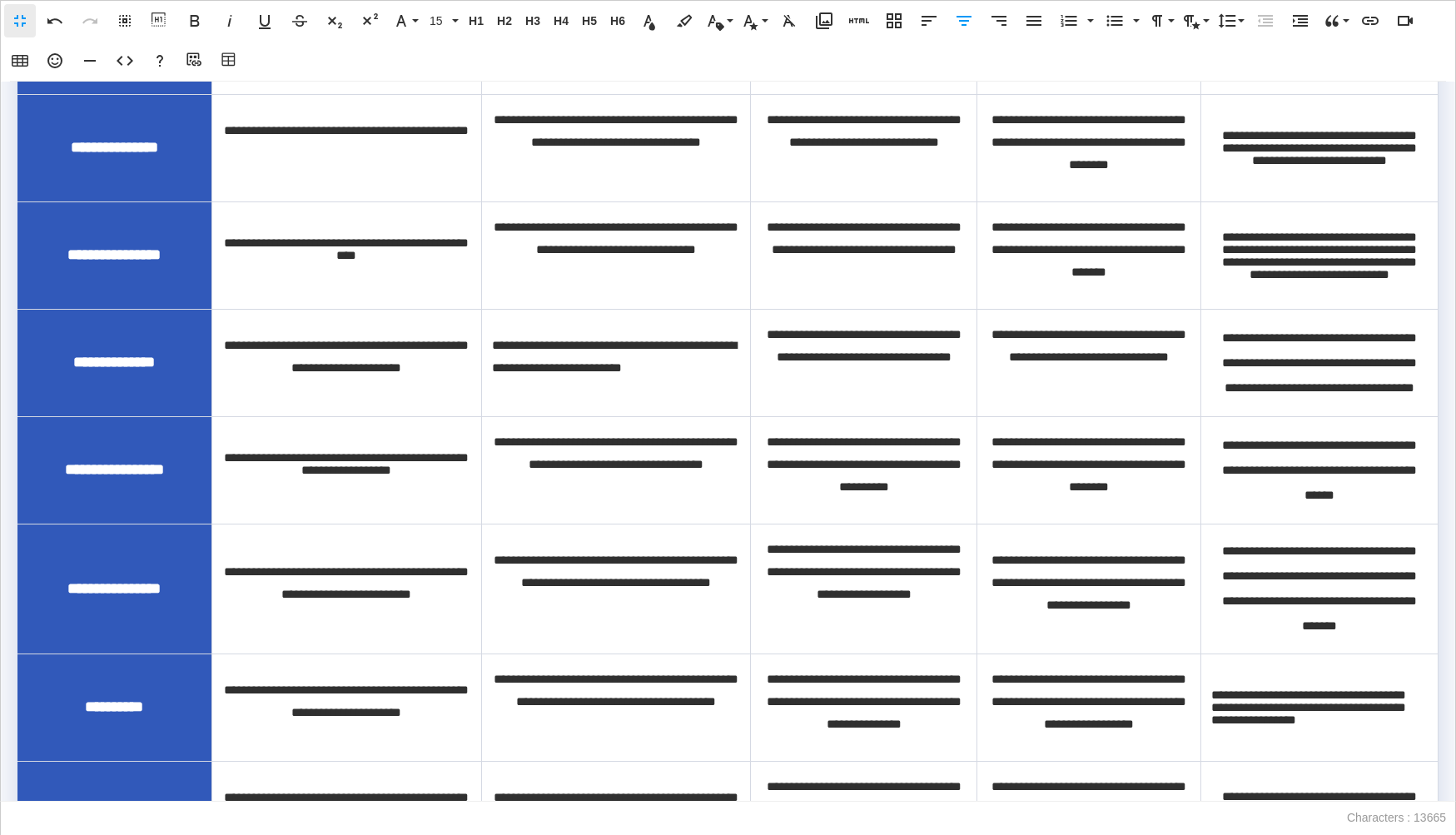
scroll to position [1344, 0]
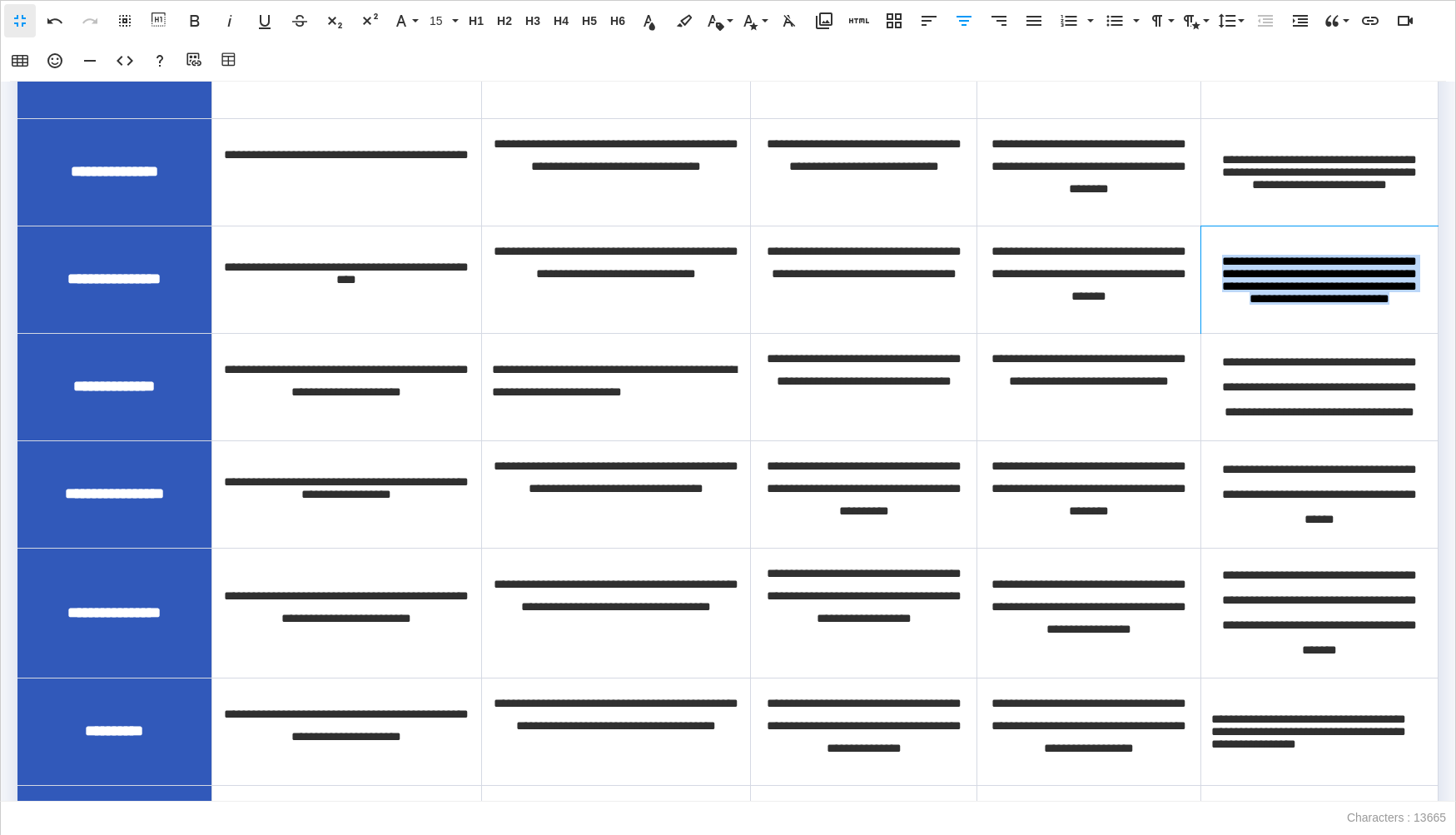
drag, startPoint x: 1361, startPoint y: 331, endPoint x: 1206, endPoint y: 283, distance: 162.3
click at [1206, 283] on td "**********" at bounding box center [1319, 279] width 237 height 107
click at [1232, 19] on icon "button" at bounding box center [1227, 21] width 20 height 20
click at [1254, 150] on link "Double" at bounding box center [1250, 153] width 73 height 25
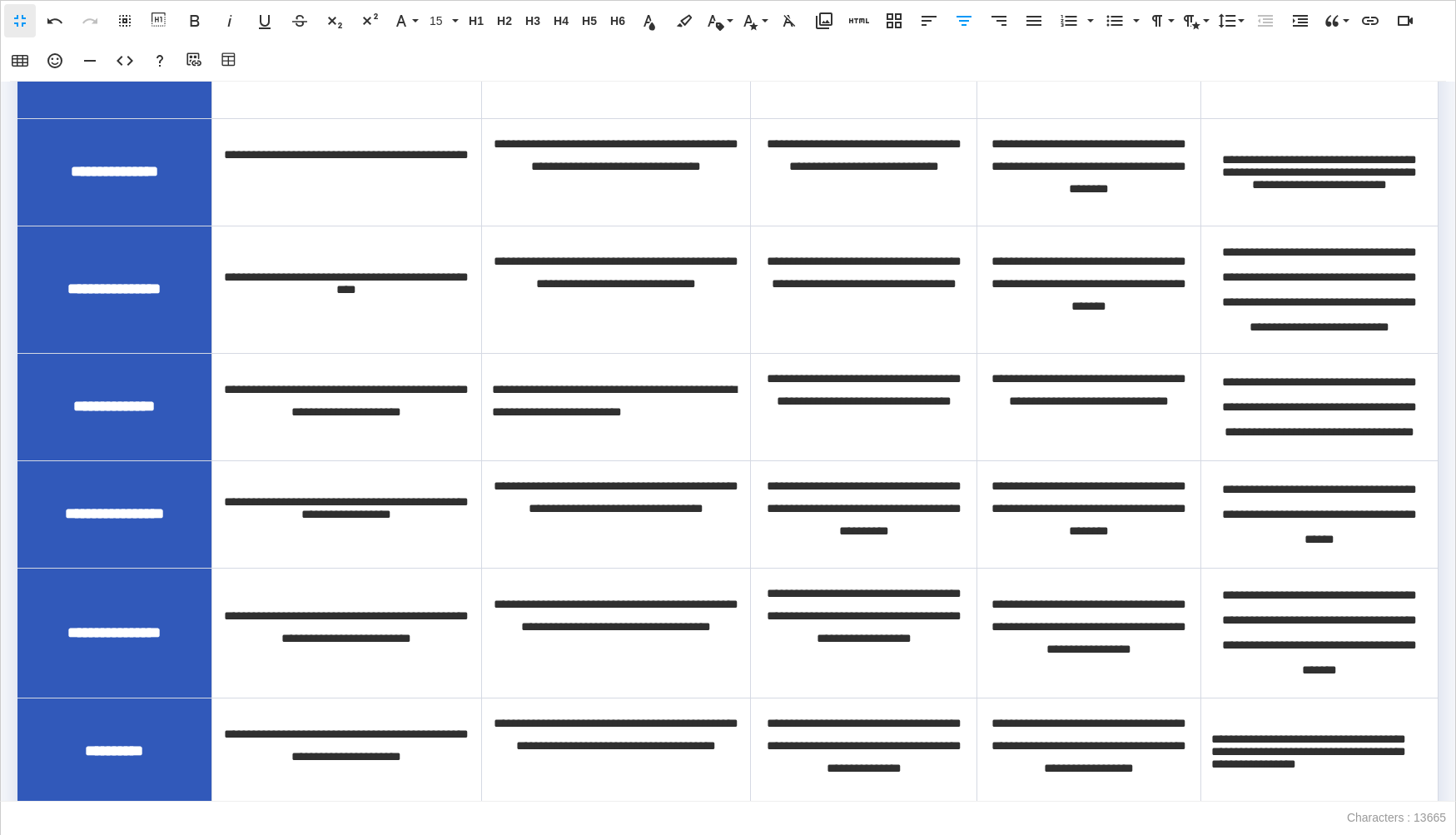
scroll to position [1318, 0]
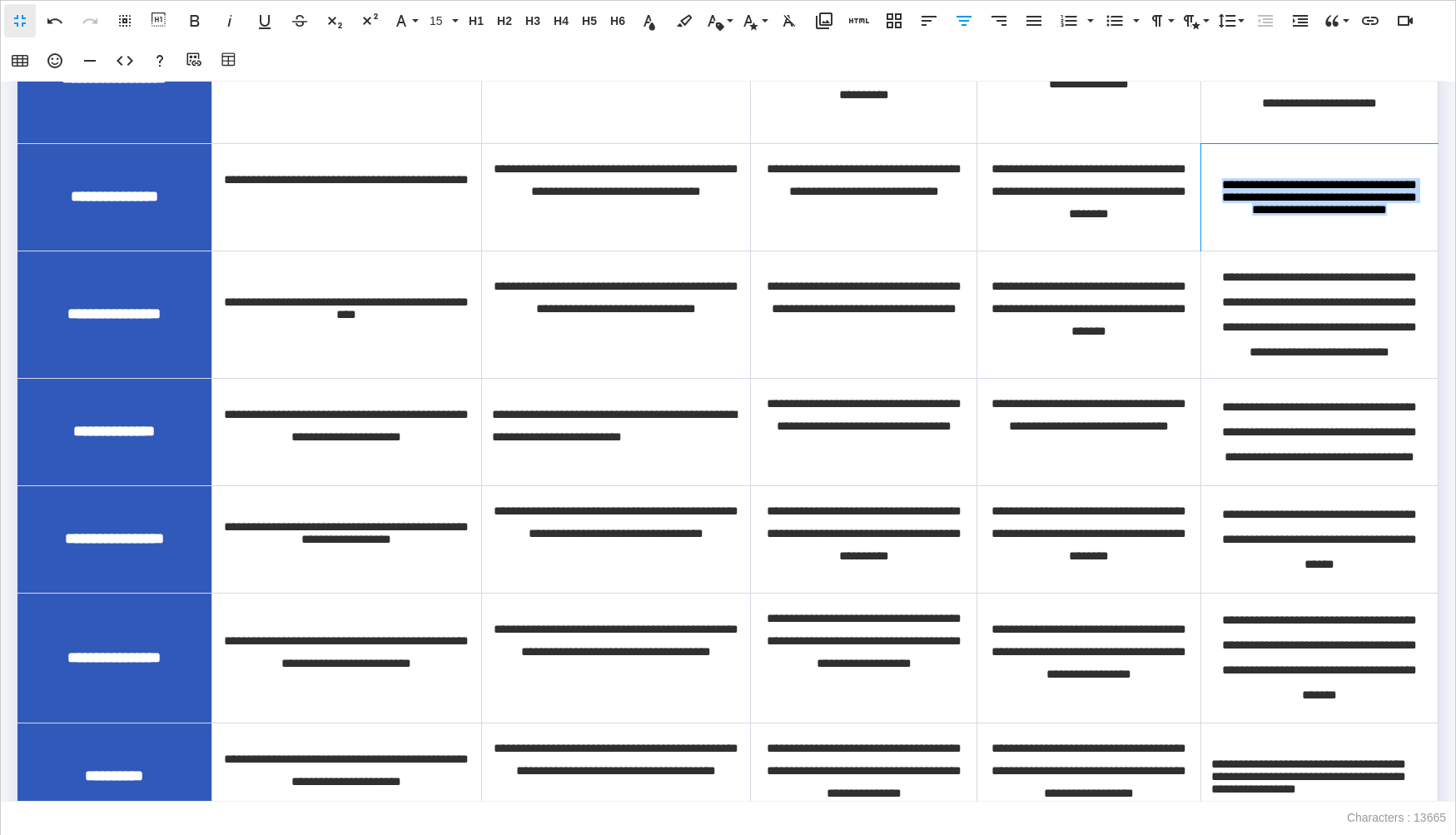
drag, startPoint x: 1374, startPoint y: 243, endPoint x: 1224, endPoint y: 206, distance: 154.5
click at [1224, 206] on td "**********" at bounding box center [1319, 197] width 237 height 107
click at [1233, 14] on icon "button" at bounding box center [1227, 21] width 20 height 20
click at [1276, 141] on link "Double" at bounding box center [1250, 153] width 73 height 25
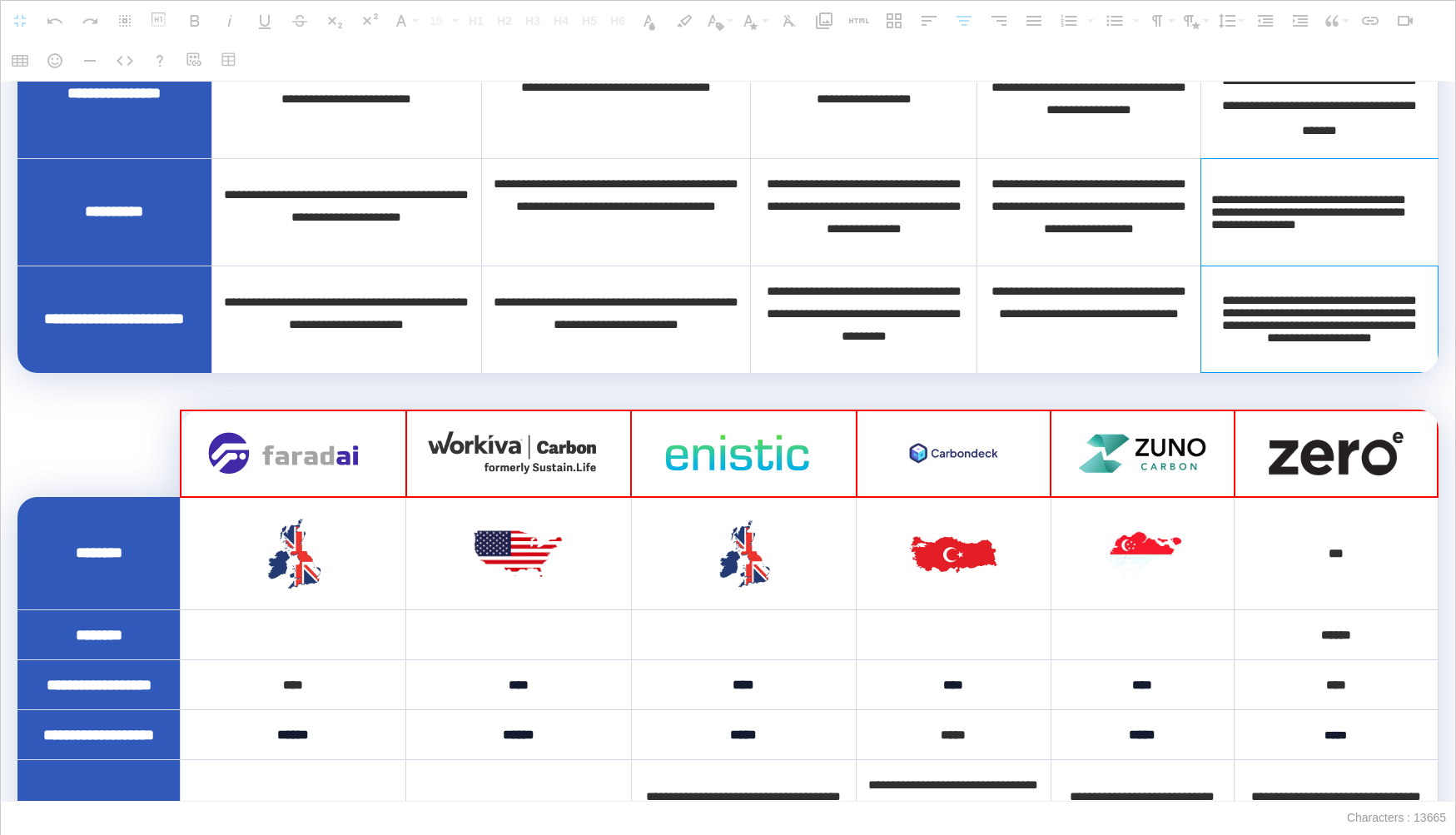
drag, startPoint x: 1330, startPoint y: 298, endPoint x: 1328, endPoint y: 394, distance: 96.0
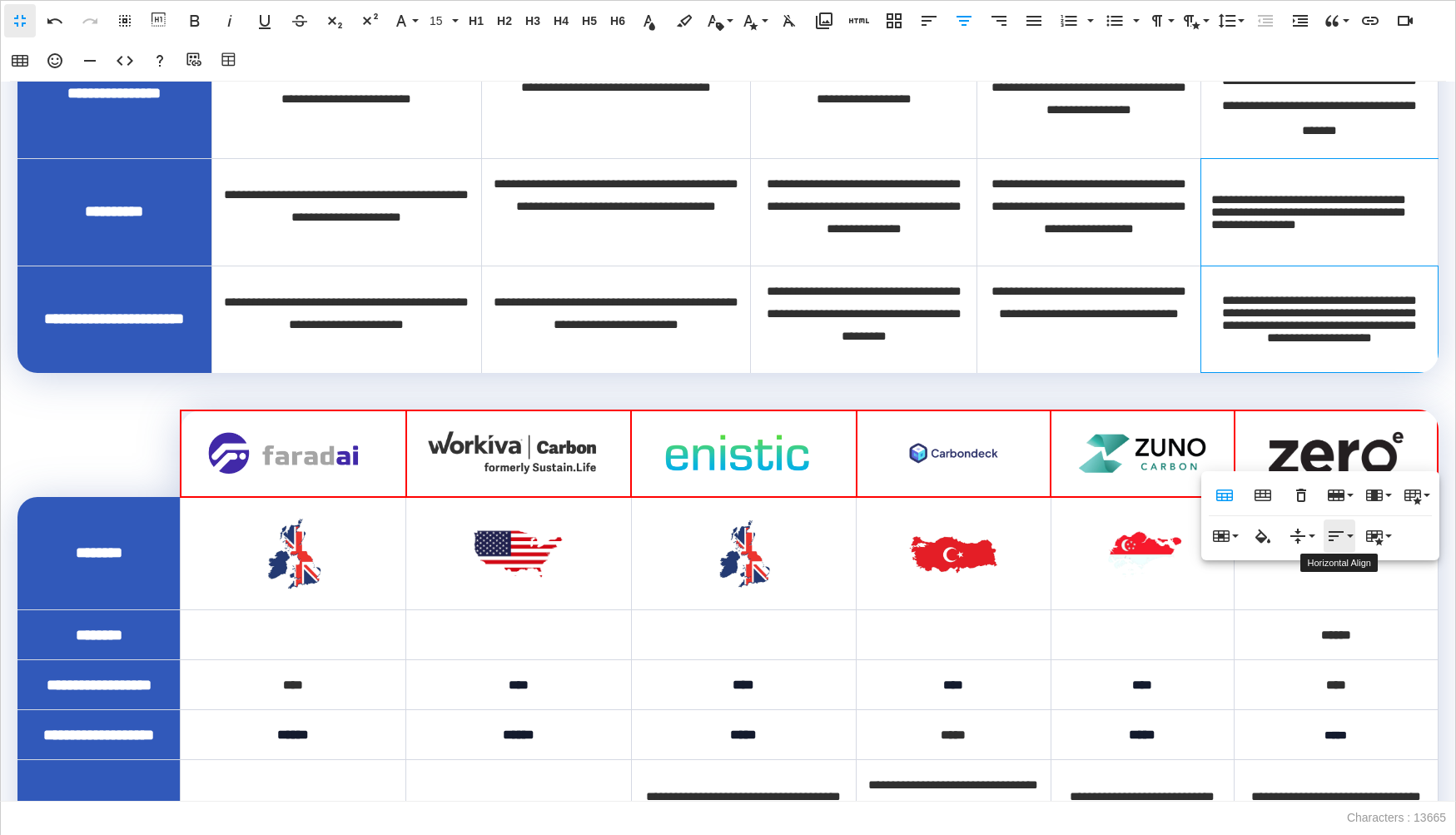
click at [1336, 532] on icon "button" at bounding box center [1336, 536] width 15 height 10
click at [1345, 592] on icon at bounding box center [1352, 593] width 20 height 20
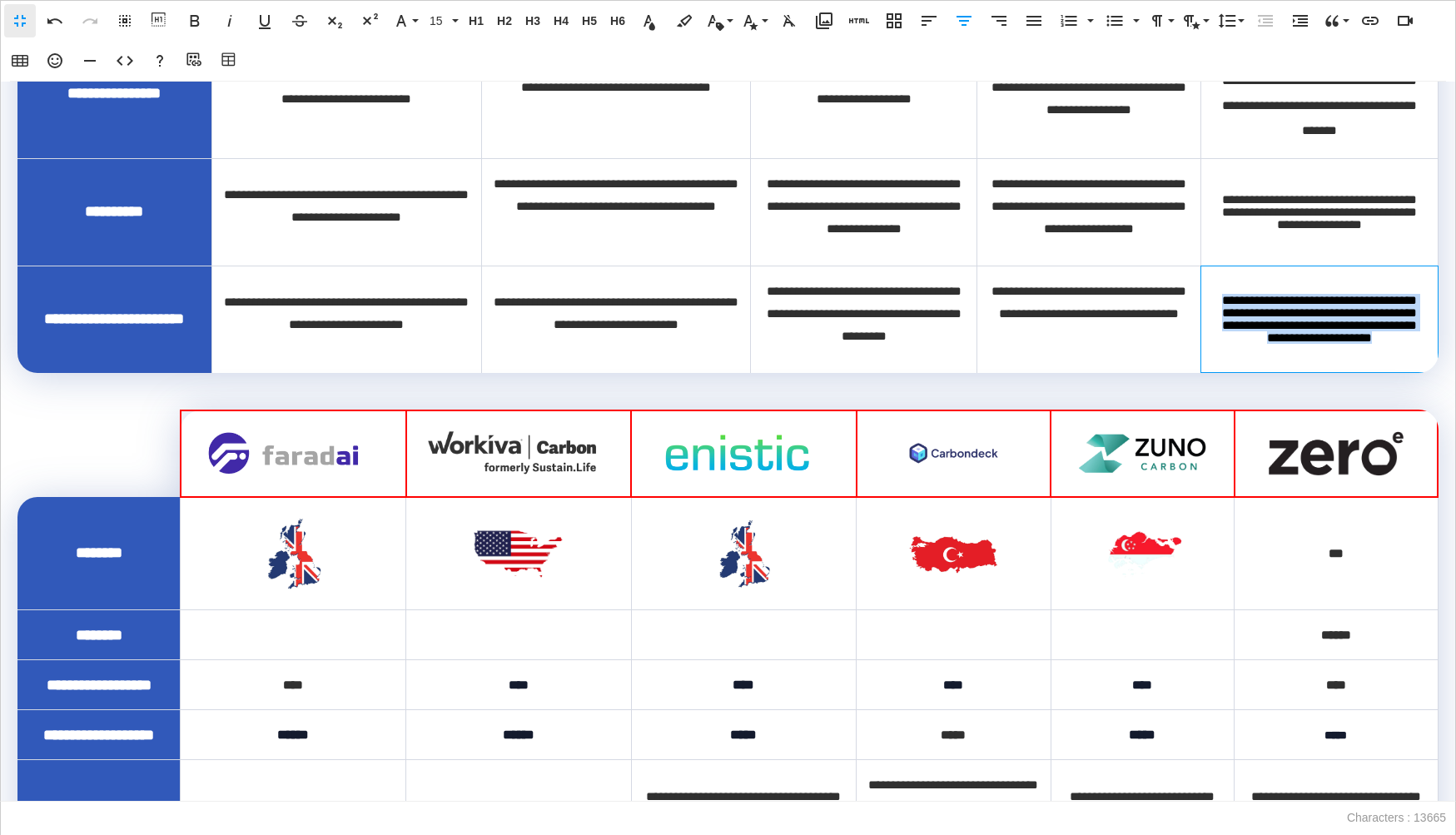
drag, startPoint x: 1376, startPoint y: 441, endPoint x: 1231, endPoint y: 387, distance: 154.7
click at [1231, 373] on td "**********" at bounding box center [1319, 319] width 237 height 107
click at [1232, 23] on icon "button" at bounding box center [1227, 21] width 20 height 20
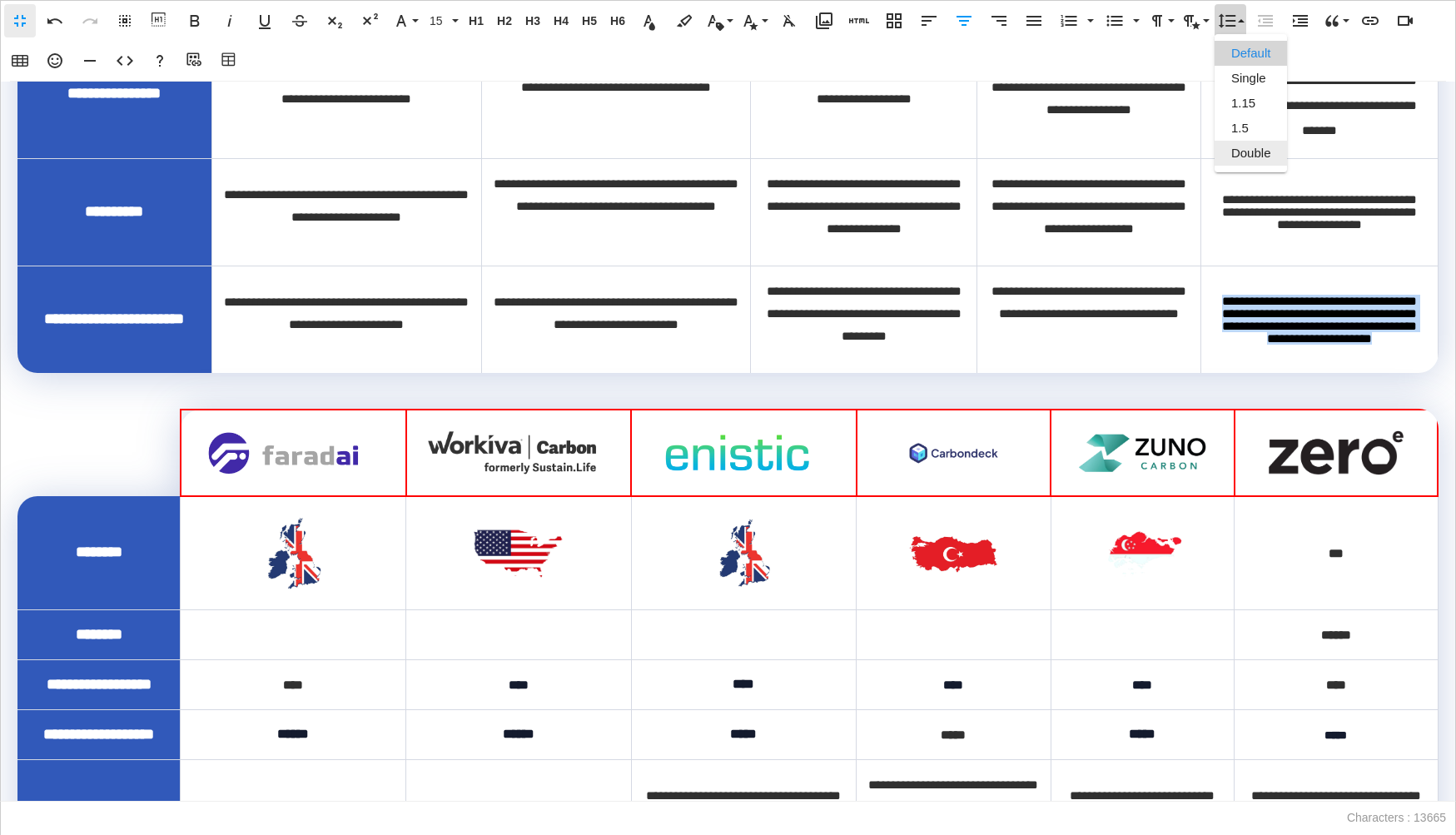
click at [1264, 146] on link "Double" at bounding box center [1250, 153] width 73 height 25
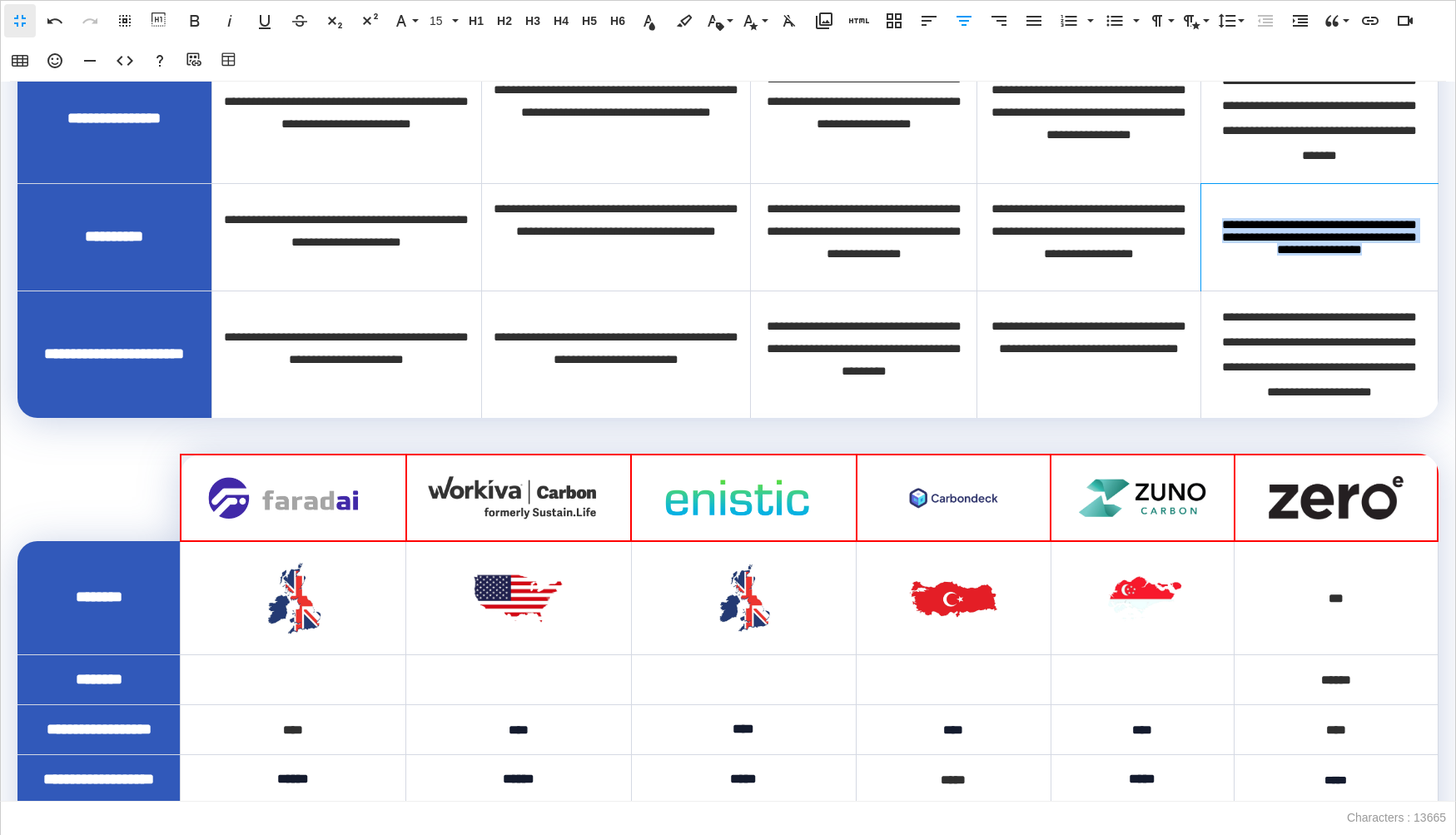
drag, startPoint x: 1413, startPoint y: 342, endPoint x: 1206, endPoint y: 313, distance: 209.0
click at [1206, 290] on td "**********" at bounding box center [1319, 236] width 237 height 107
click at [1232, 23] on icon "button" at bounding box center [1227, 21] width 20 height 20
click at [1250, 155] on link "Double" at bounding box center [1250, 153] width 73 height 25
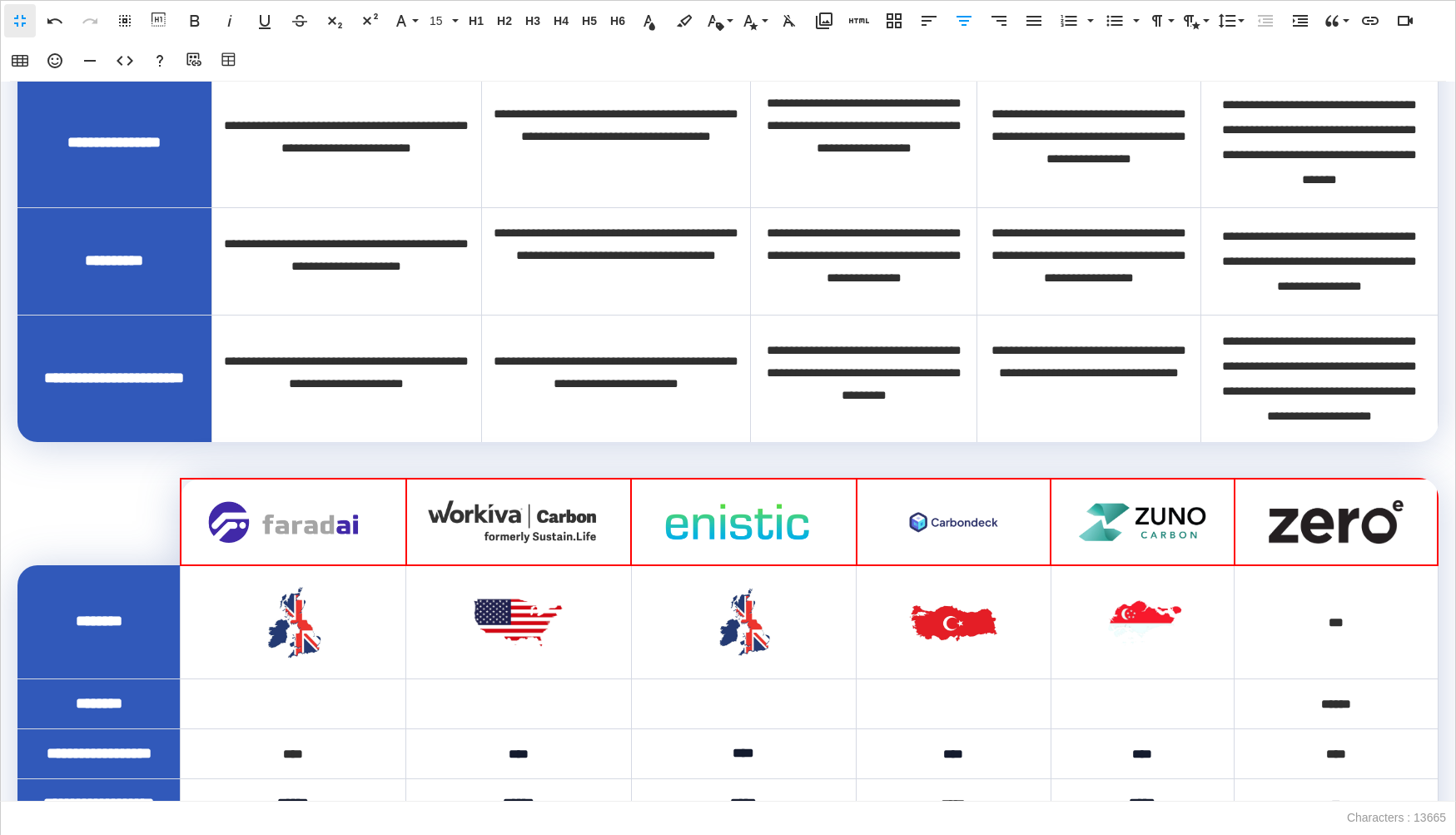
click at [1259, 186] on span "**********" at bounding box center [1319, 142] width 195 height 87
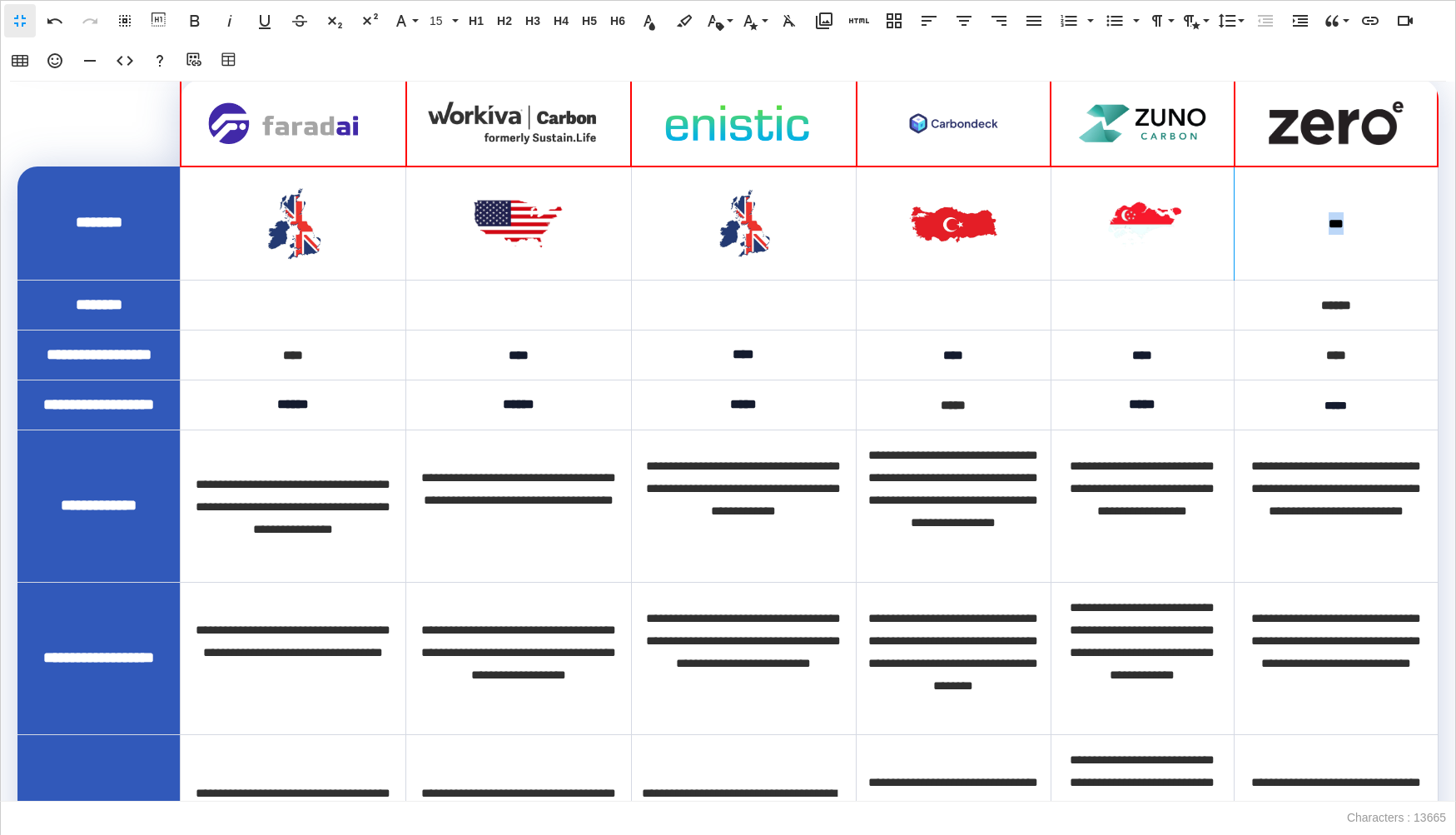
drag, startPoint x: 1356, startPoint y: 334, endPoint x: 1312, endPoint y: 334, distance: 44.0
click at [1312, 234] on div "***" at bounding box center [1335, 223] width 182 height 23
copy strong "***"
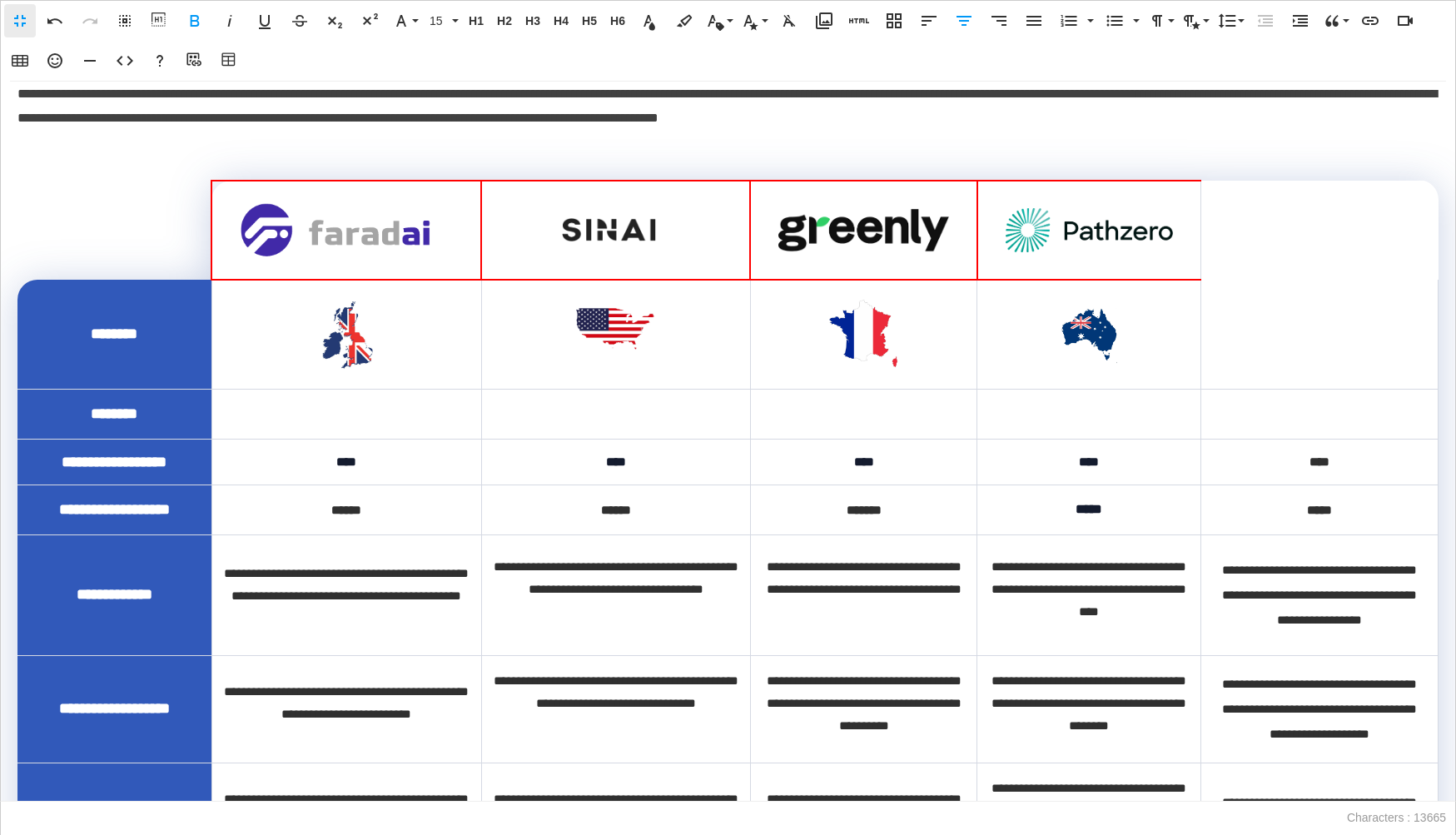
scroll to position [575, 0]
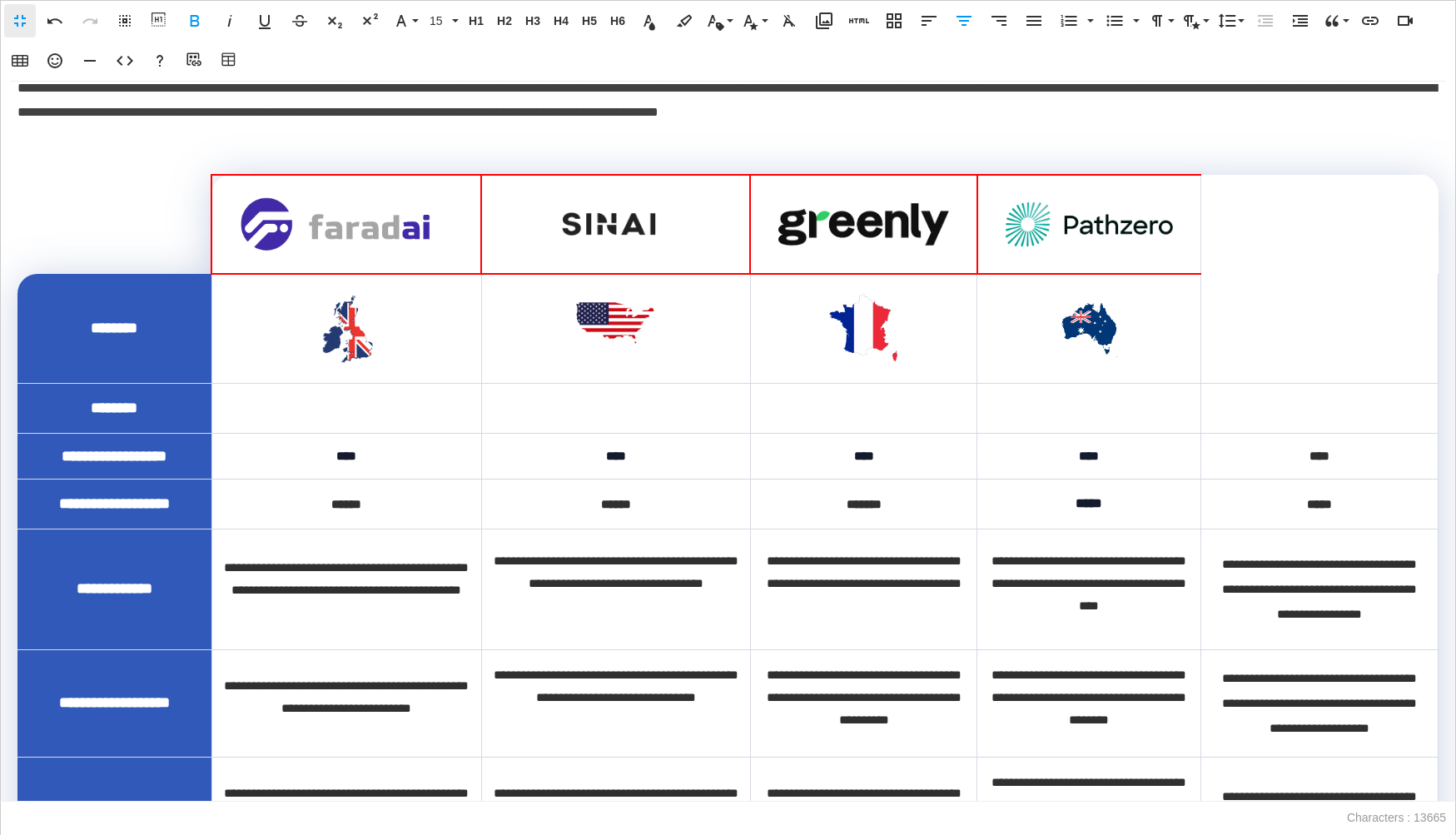
click at [1331, 362] on td at bounding box center [1319, 328] width 237 height 109
click at [1295, 367] on td at bounding box center [1319, 328] width 237 height 109
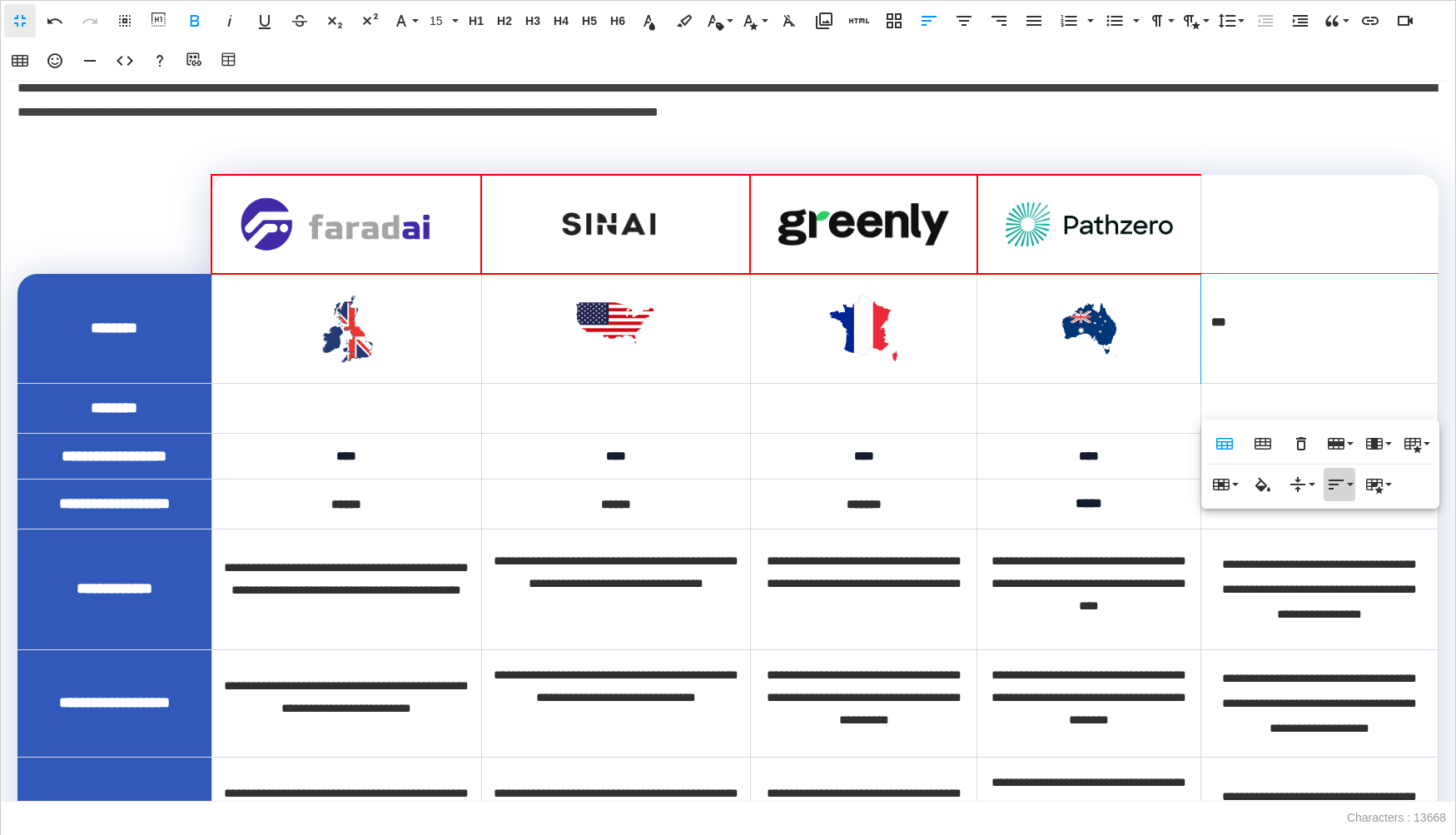
click at [1338, 482] on icon "button" at bounding box center [1336, 484] width 20 height 20
click at [1354, 543] on icon at bounding box center [1352, 542] width 20 height 20
click at [1322, 242] on th at bounding box center [1319, 225] width 237 height 99
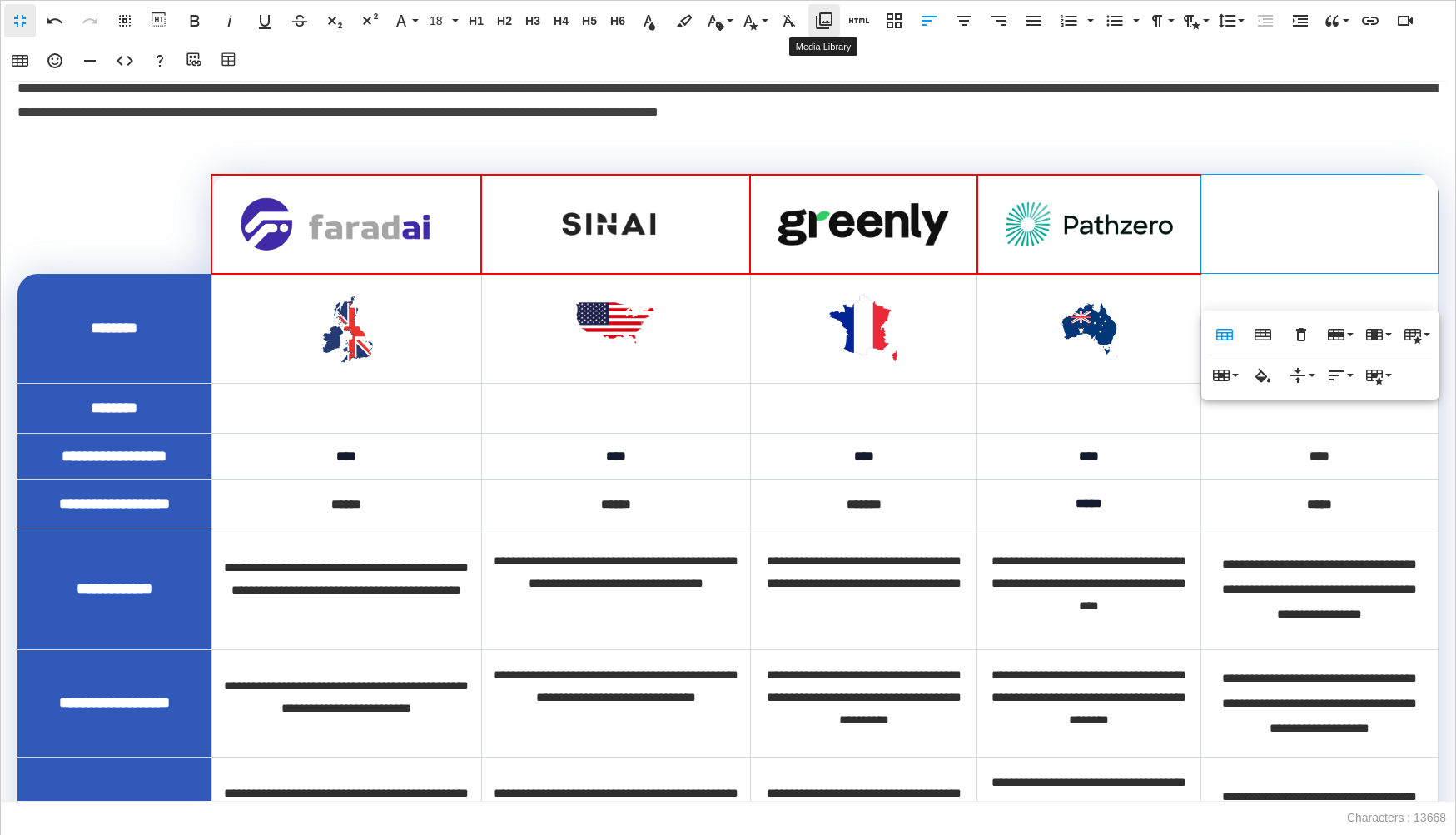
click at [827, 18] on icon "button" at bounding box center [824, 21] width 20 height 20
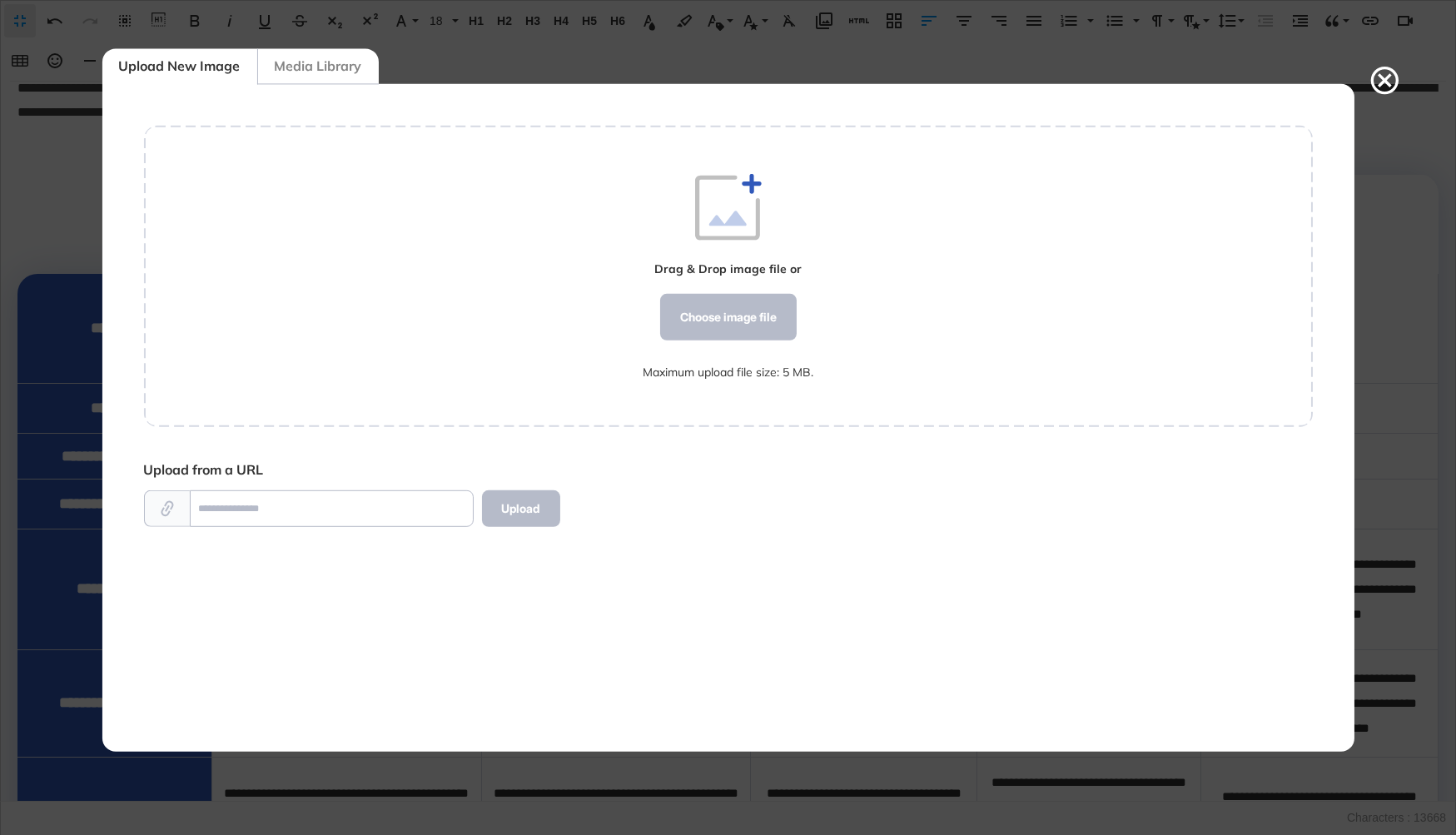
scroll to position [668, 1168]
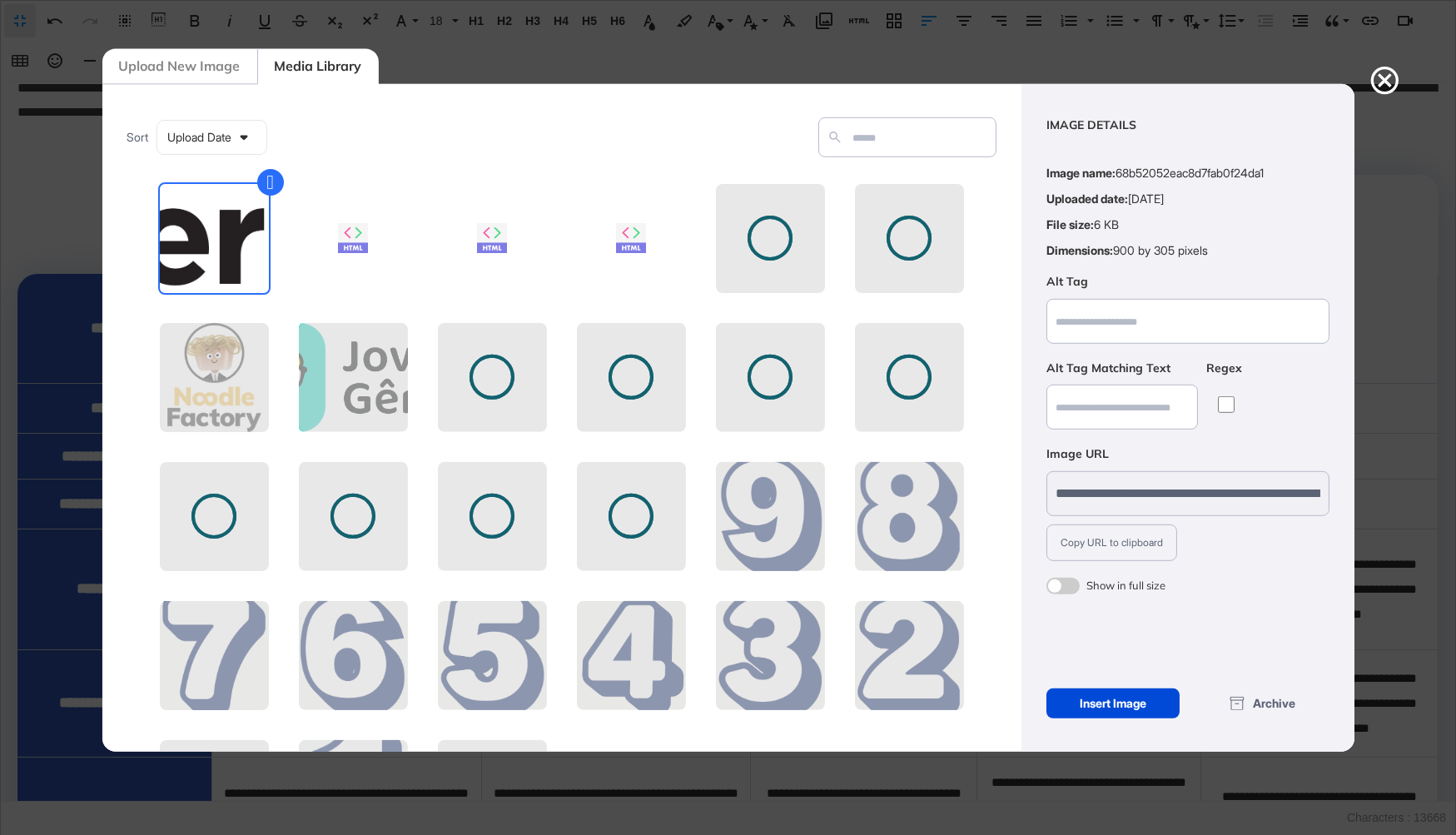
click at [1059, 588] on span at bounding box center [1063, 586] width 33 height 16
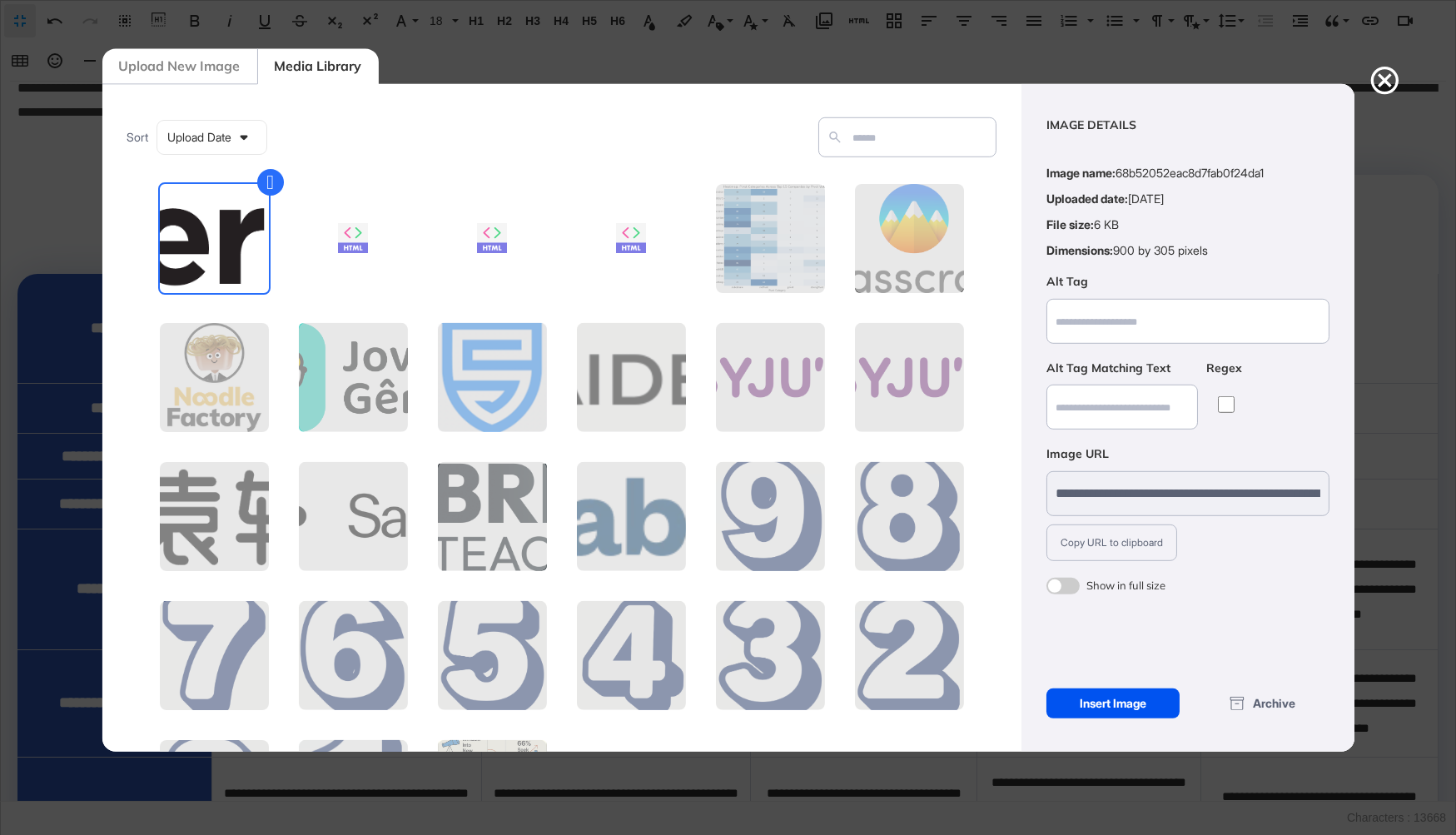
click at [1092, 694] on div "Insert Image" at bounding box center [1113, 703] width 134 height 30
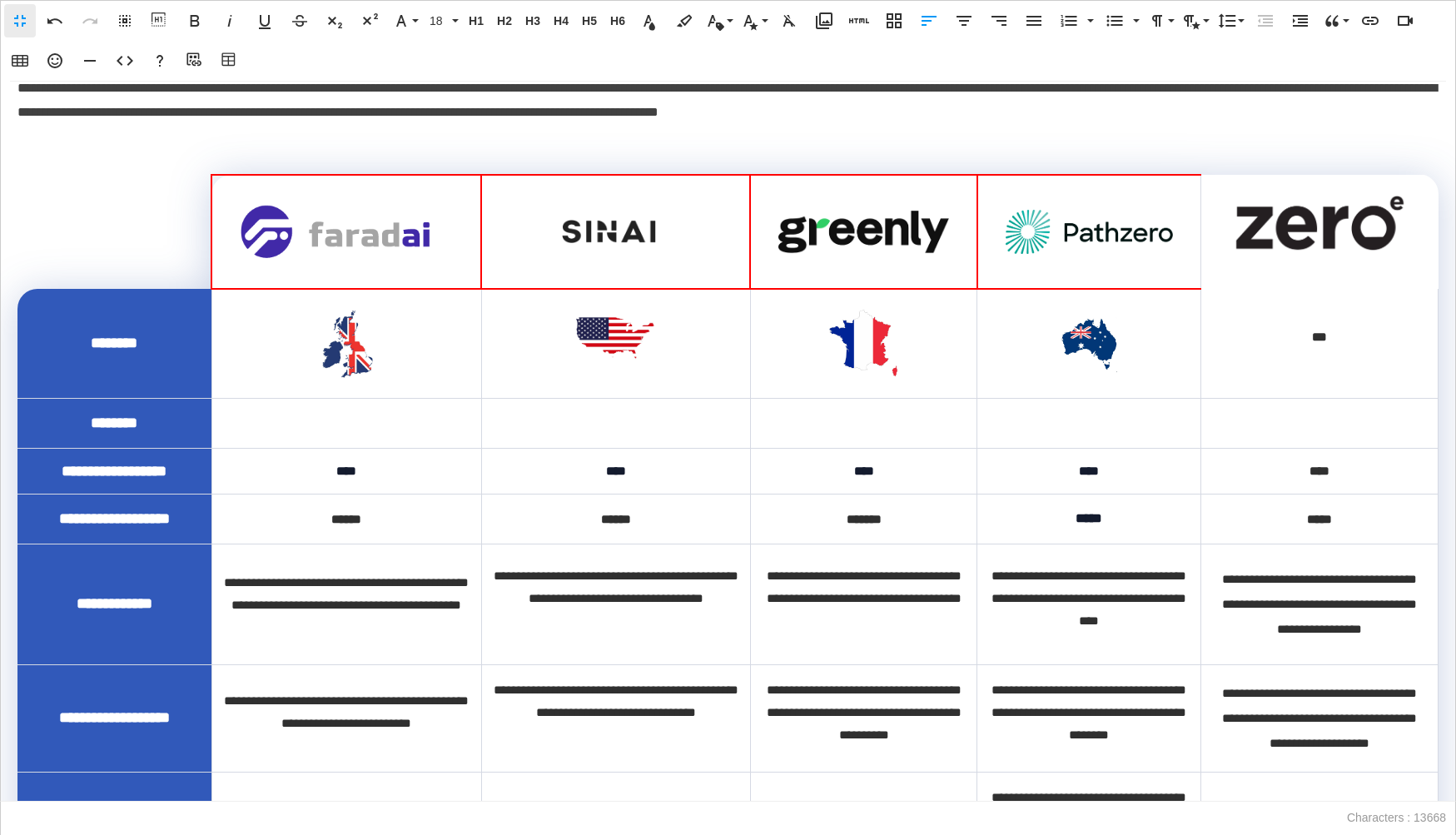
click at [1222, 289] on th at bounding box center [1319, 232] width 237 height 114
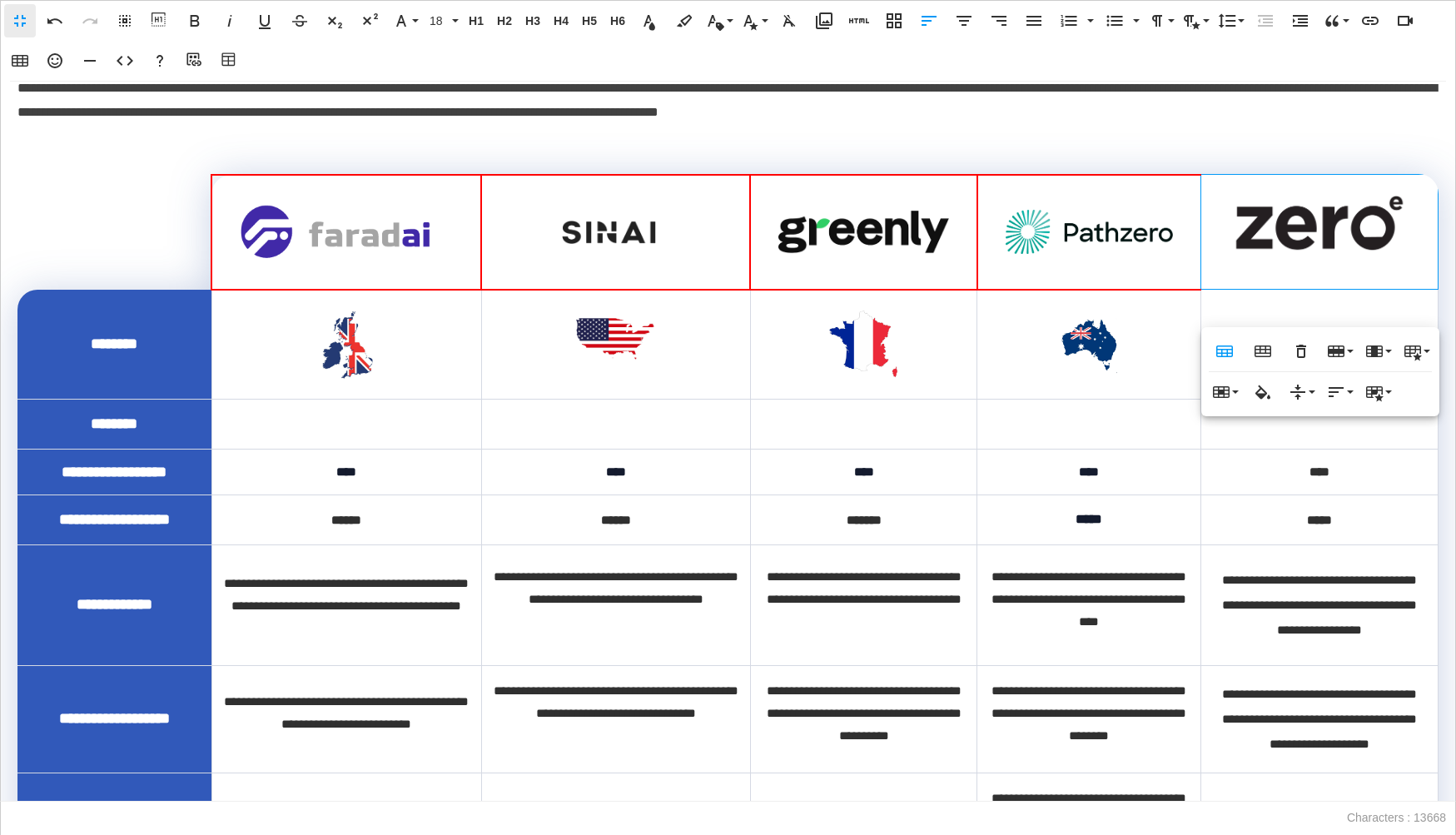
click at [1279, 254] on img at bounding box center [1319, 223] width 183 height 61
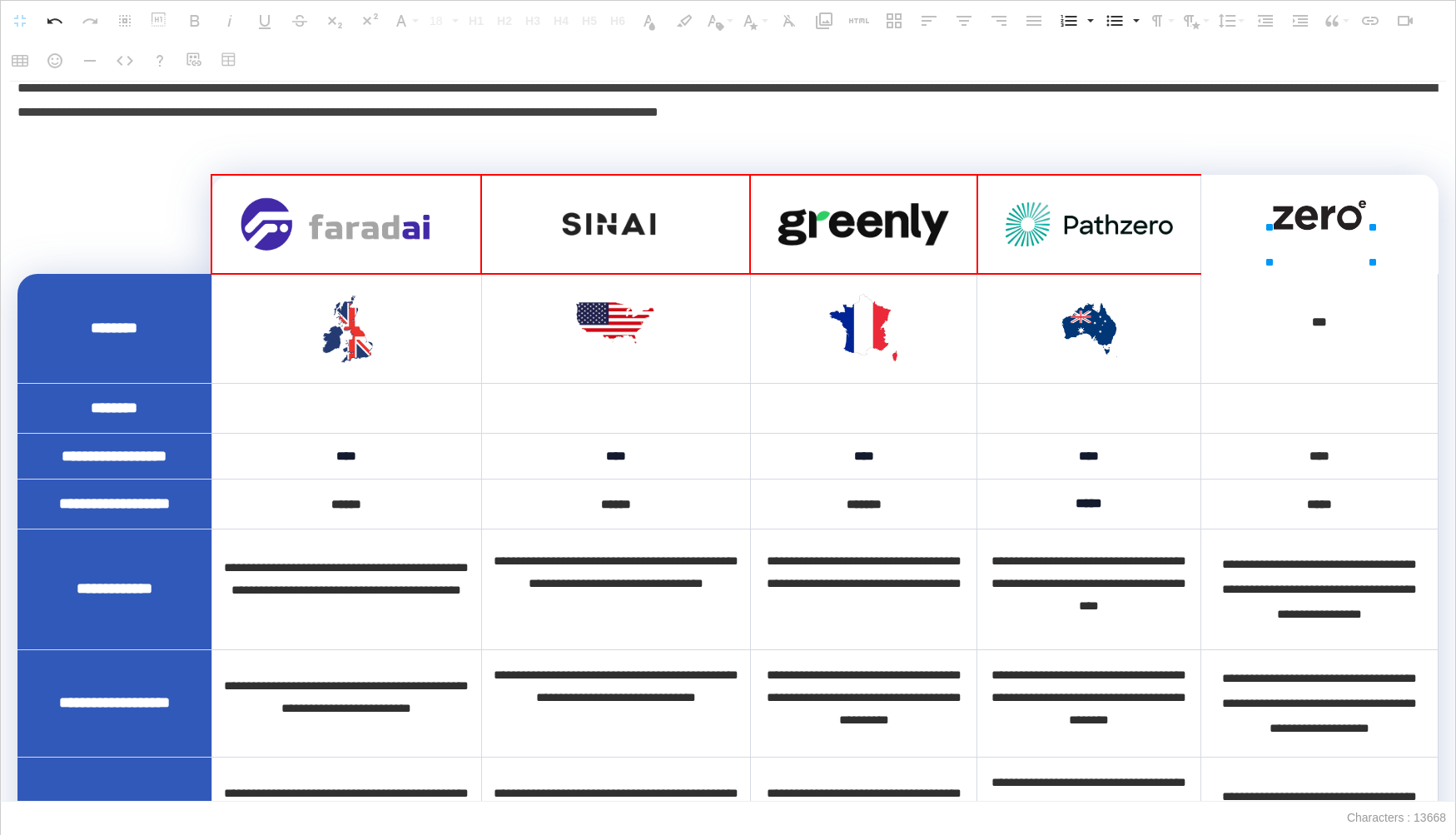
drag, startPoint x: 1409, startPoint y: 223, endPoint x: 1330, endPoint y: 227, distance: 79.1
click at [1244, 300] on icon "button" at bounding box center [1241, 300] width 20 height 20
click at [1292, 300] on button "Style" at bounding box center [1281, 300] width 32 height 33
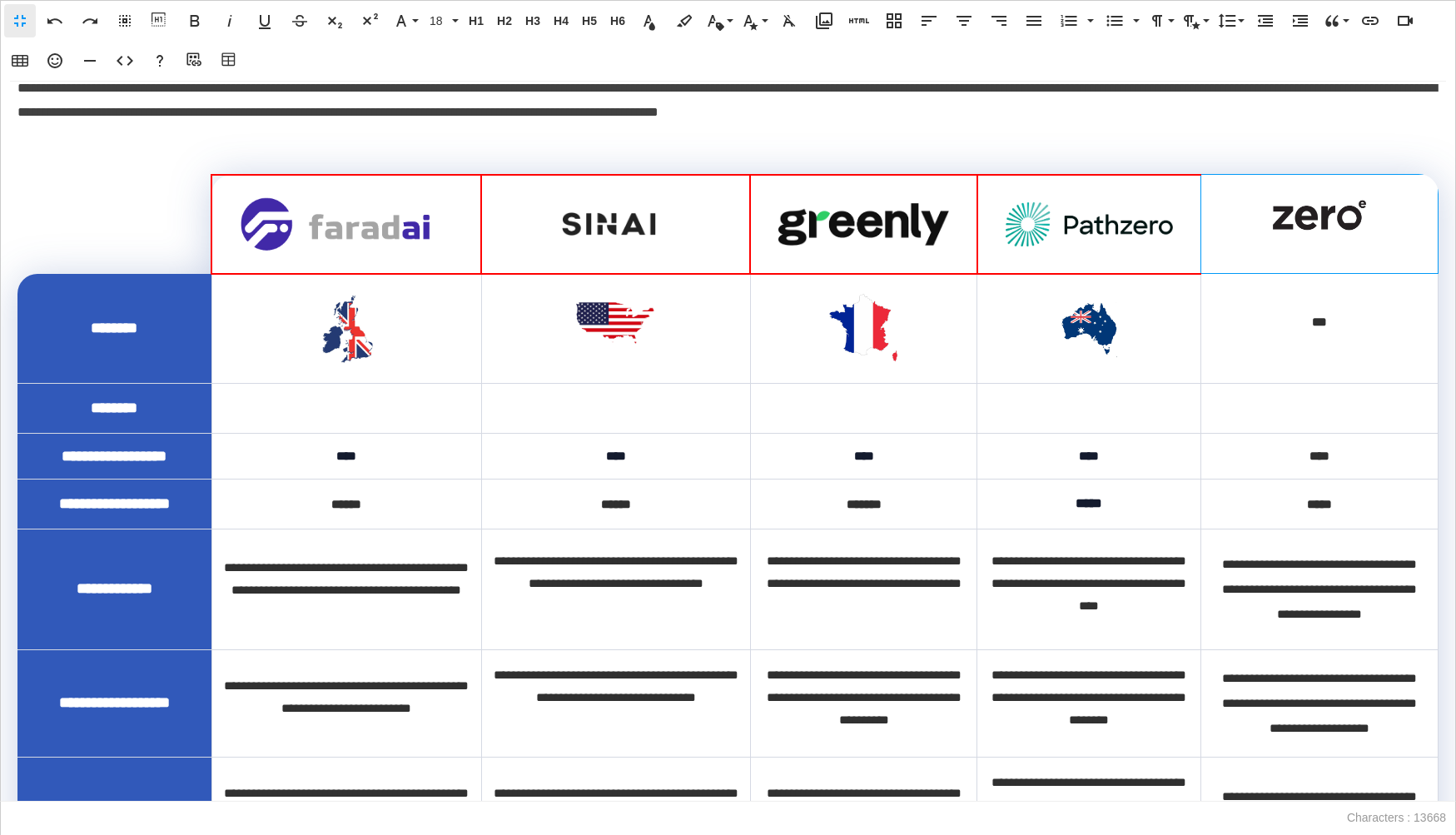
click at [1328, 211] on th at bounding box center [1319, 225] width 237 height 99
click at [1385, 365] on button "Cell Style" at bounding box center [1377, 375] width 32 height 33
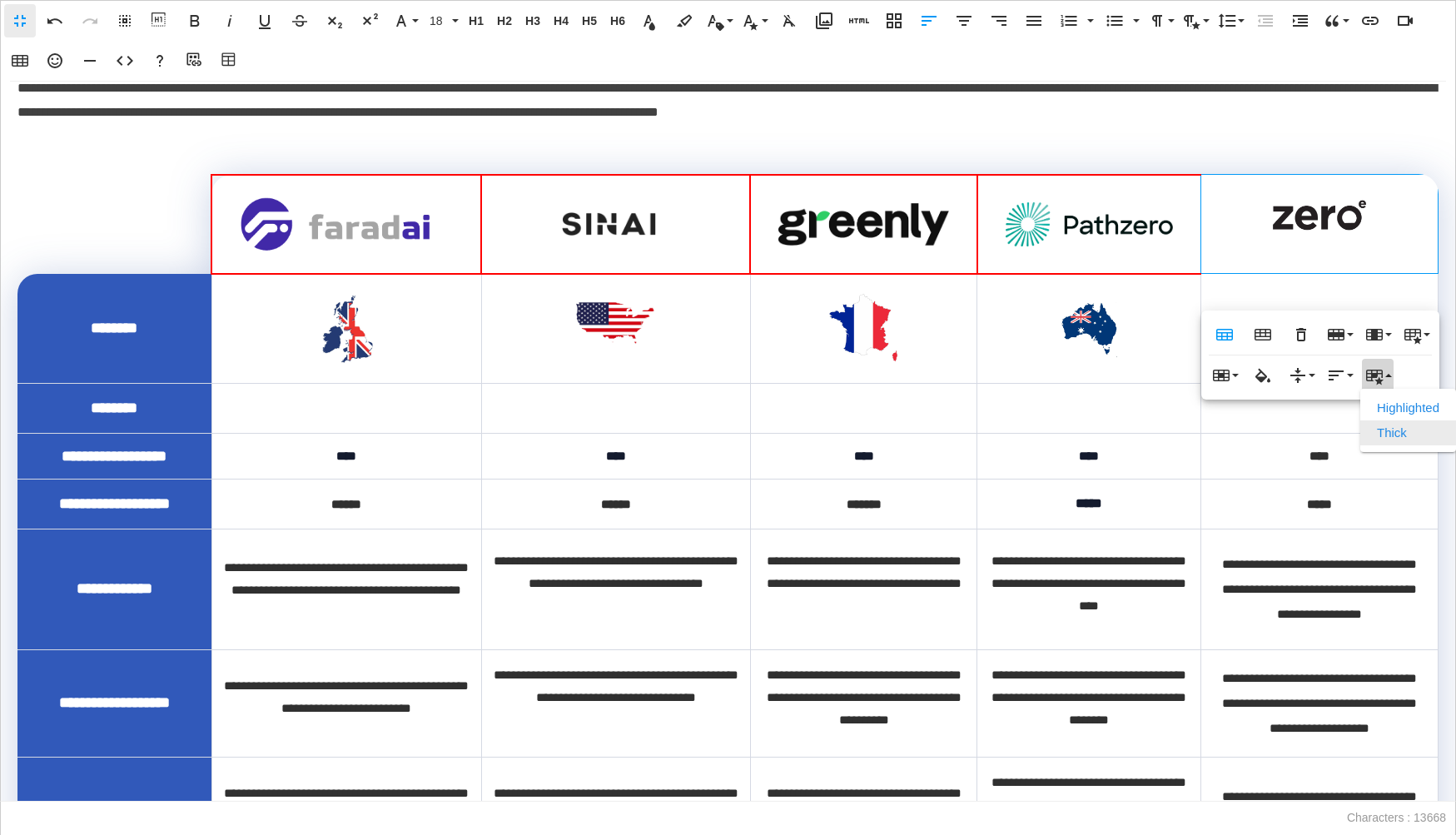
click at [1391, 431] on link "Thick" at bounding box center [1408, 433] width 96 height 25
click at [1347, 461] on td "****" at bounding box center [1318, 455] width 237 height 46
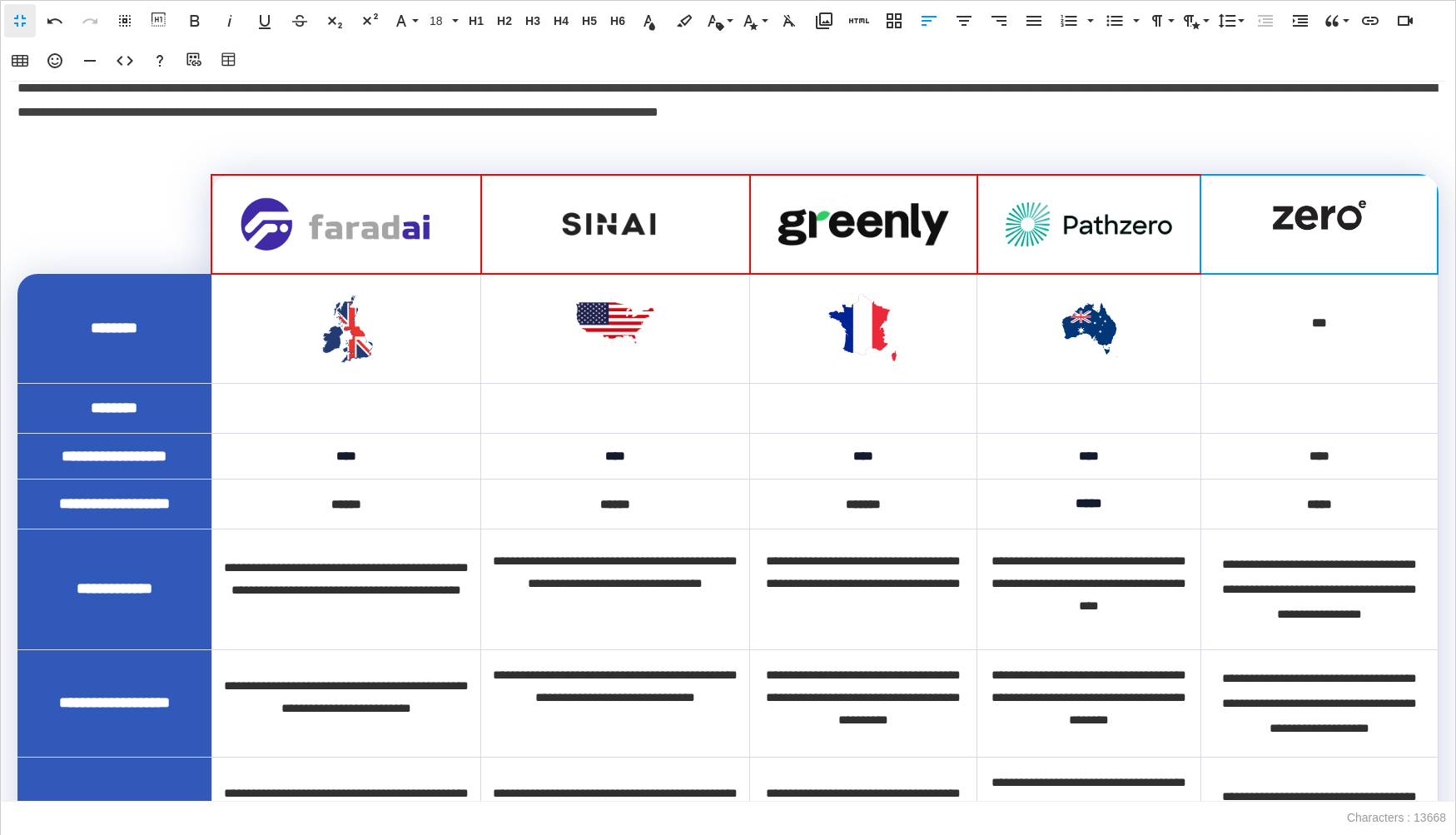
click at [1313, 274] on th at bounding box center [1318, 225] width 237 height 99
click at [1368, 381] on icon "button" at bounding box center [1373, 378] width 17 height 16
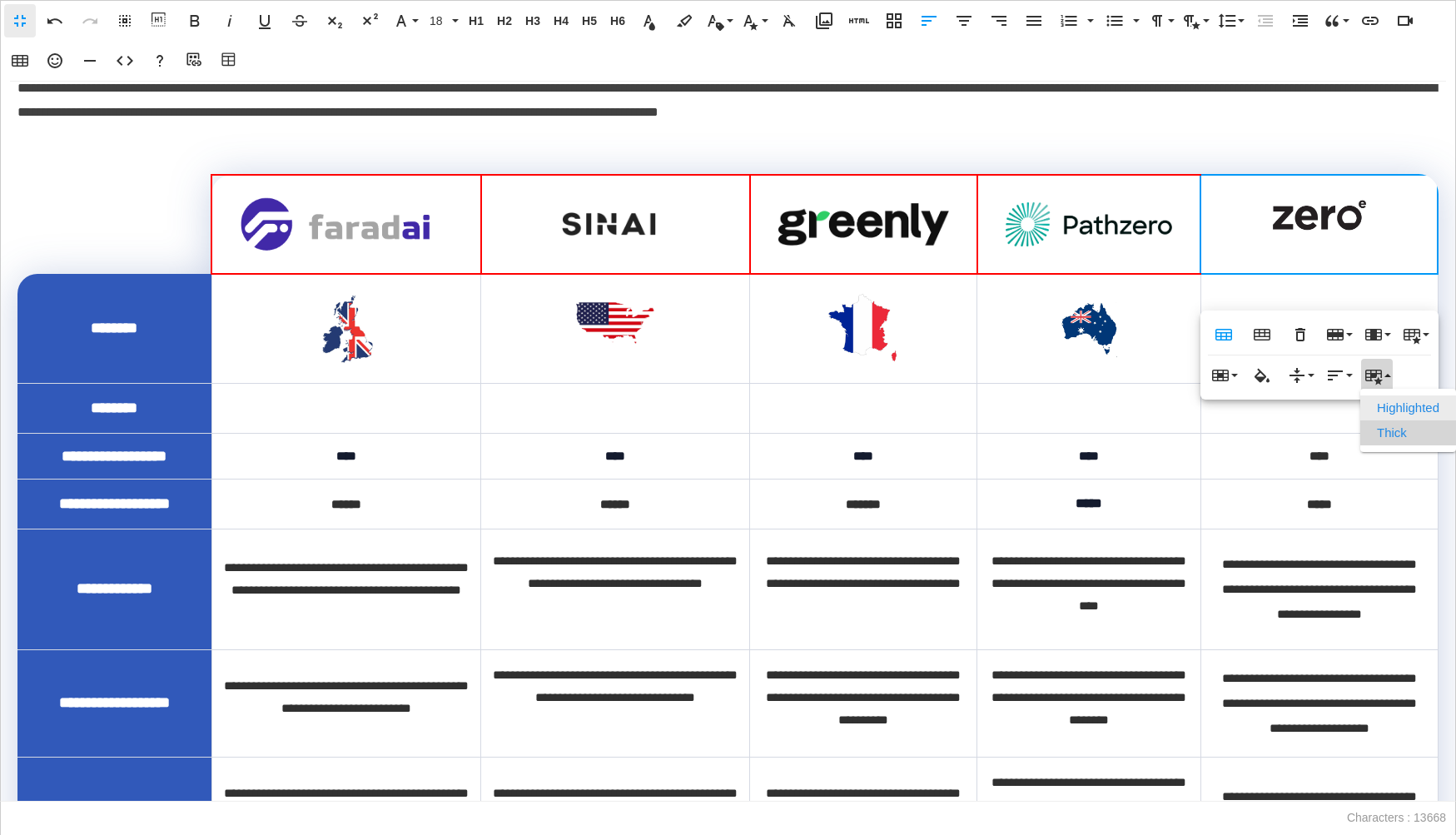
click at [1383, 402] on link "Highlighted" at bounding box center [1408, 408] width 96 height 25
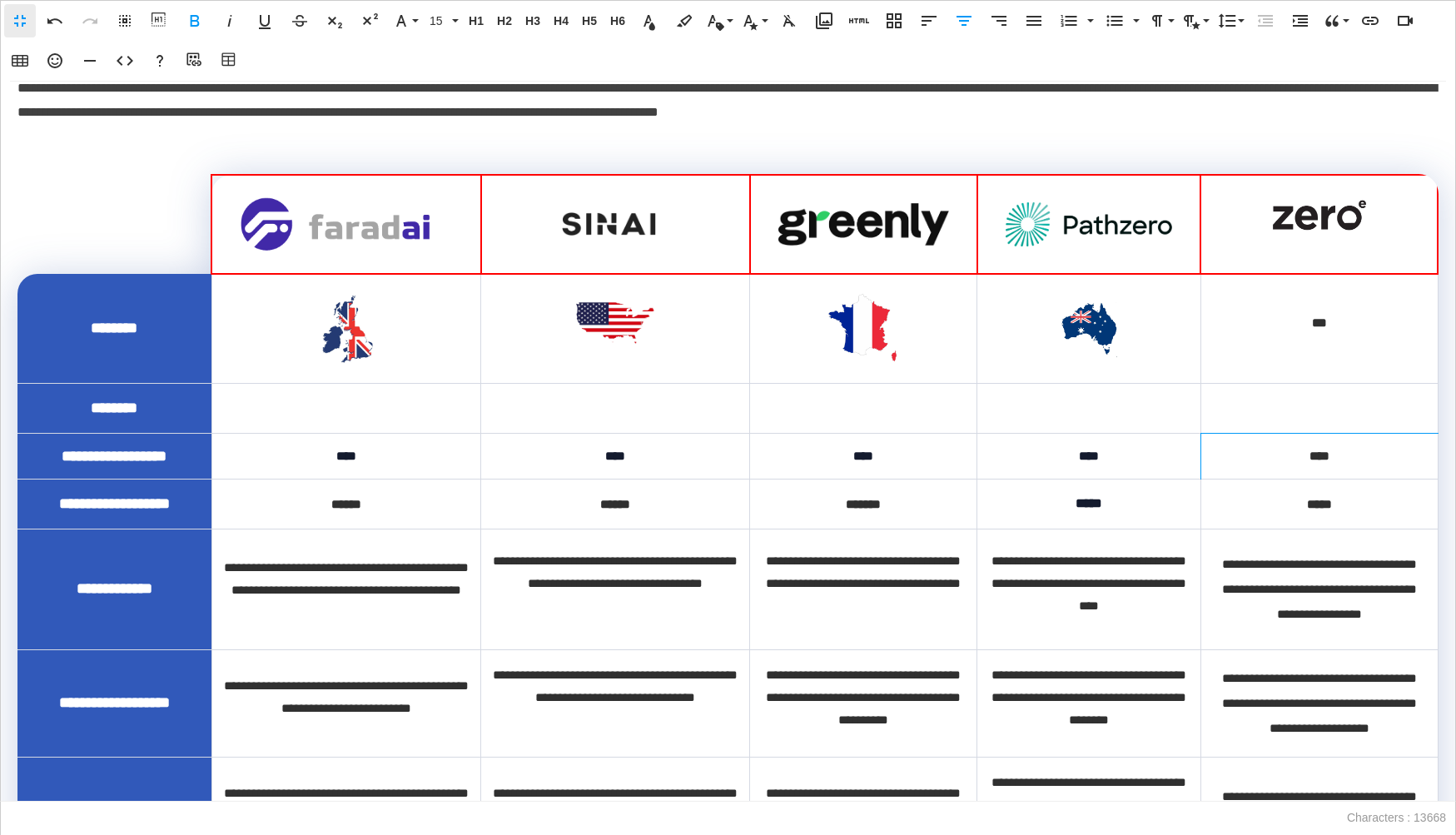
click at [1327, 471] on td "****" at bounding box center [1318, 455] width 237 height 46
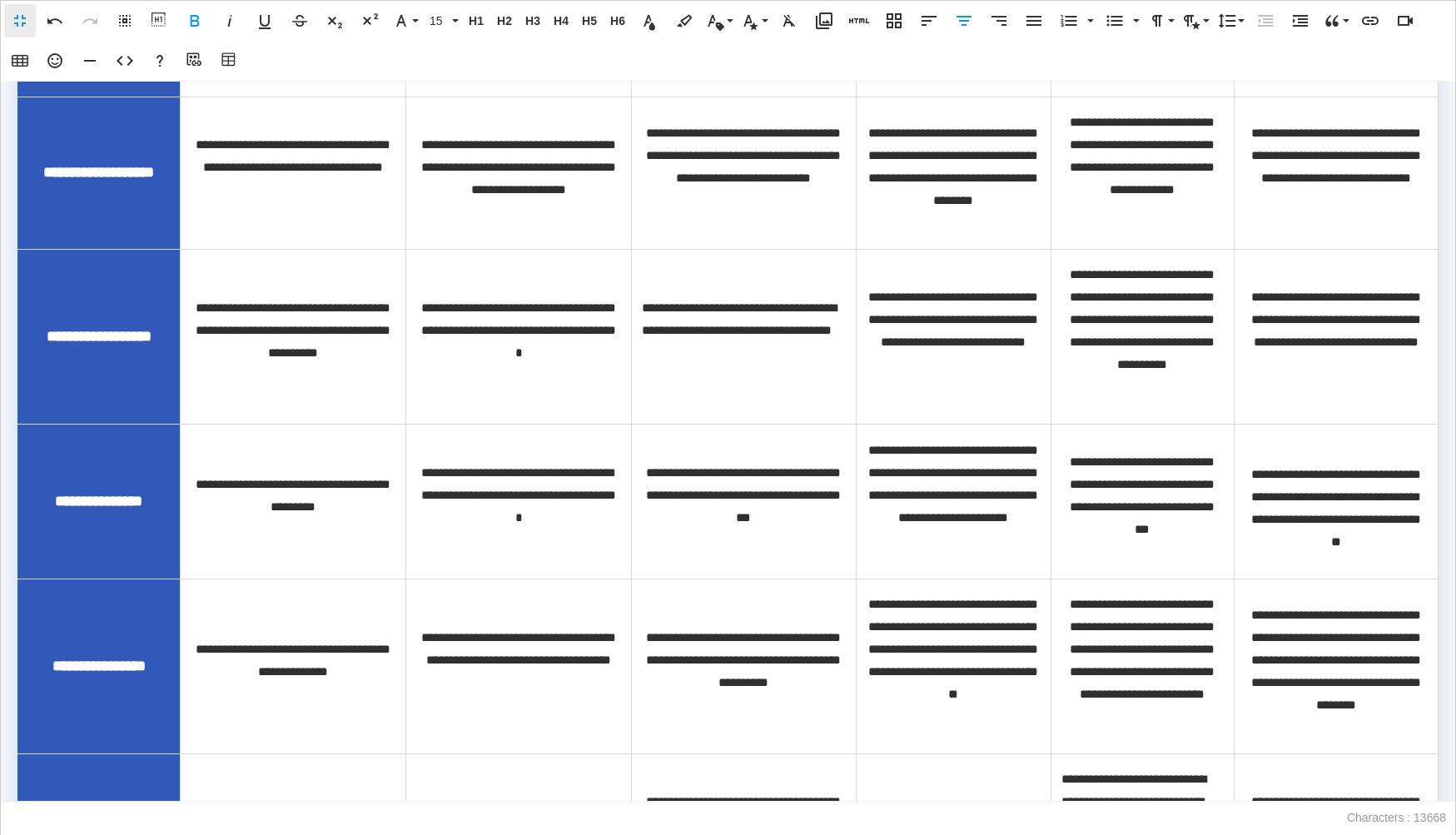
scroll to position [2001, 0]
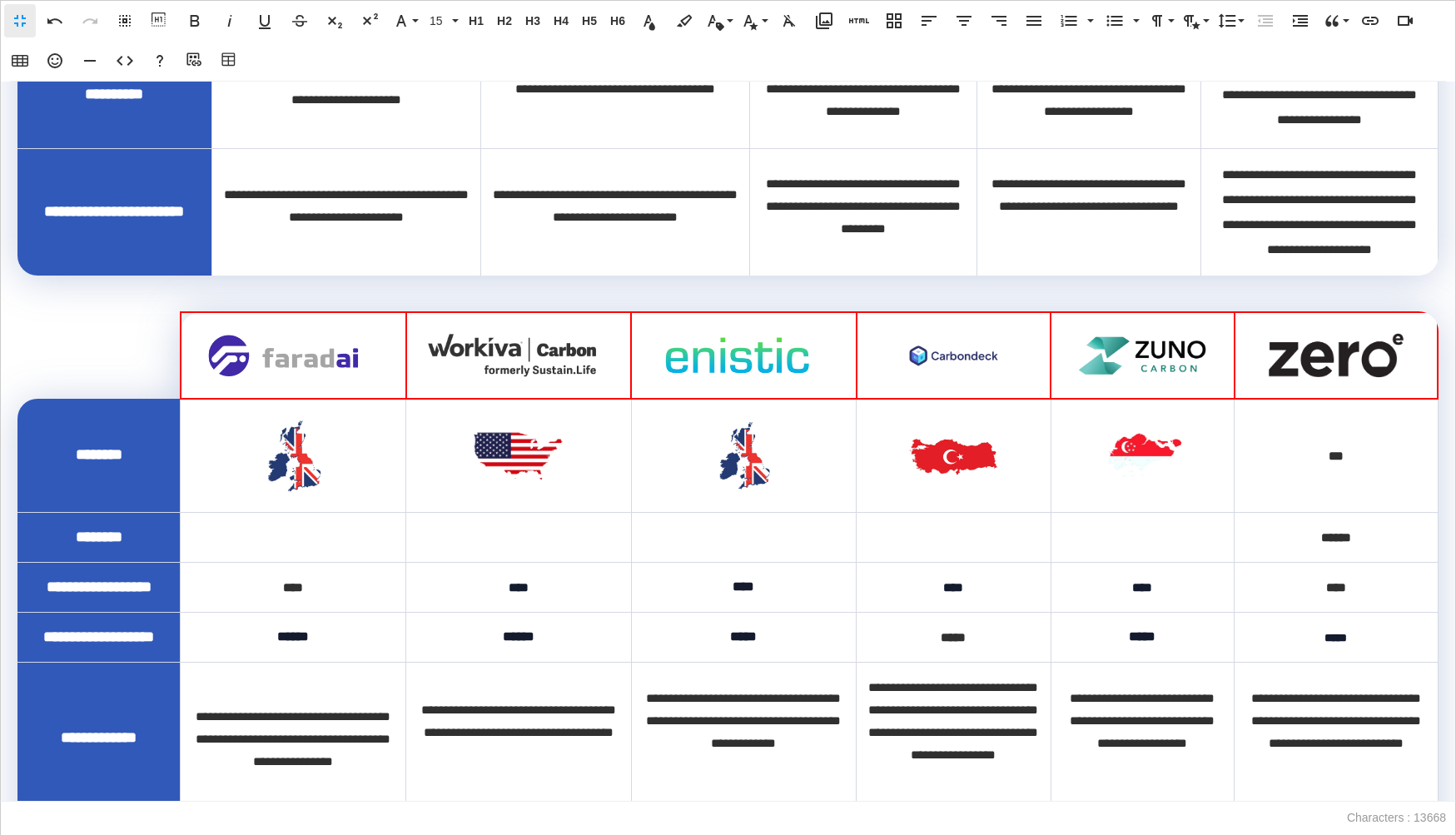
click at [1276, 381] on img at bounding box center [1336, 355] width 148 height 50
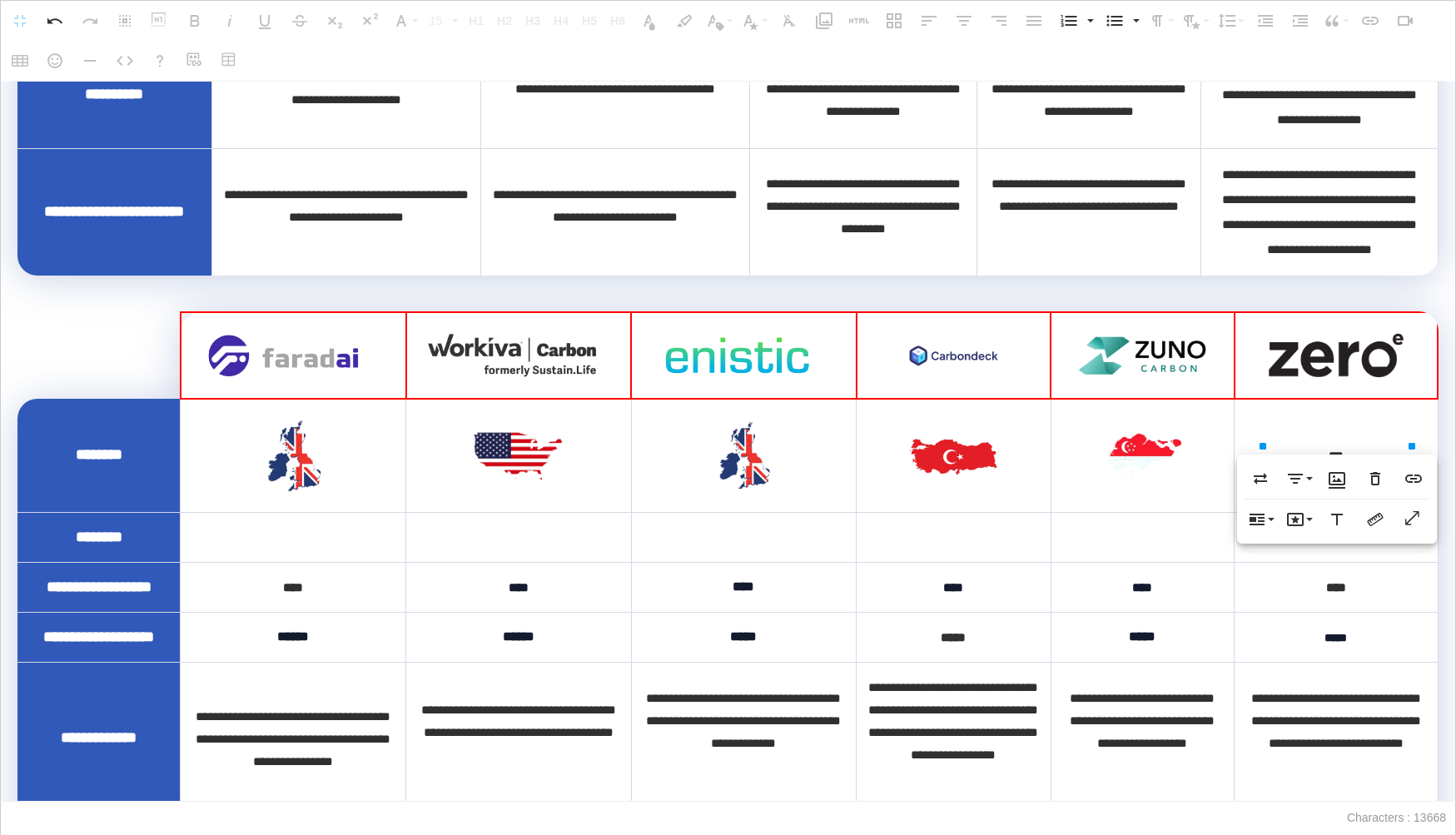
click at [1310, 512] on td "***" at bounding box center [1335, 455] width 203 height 114
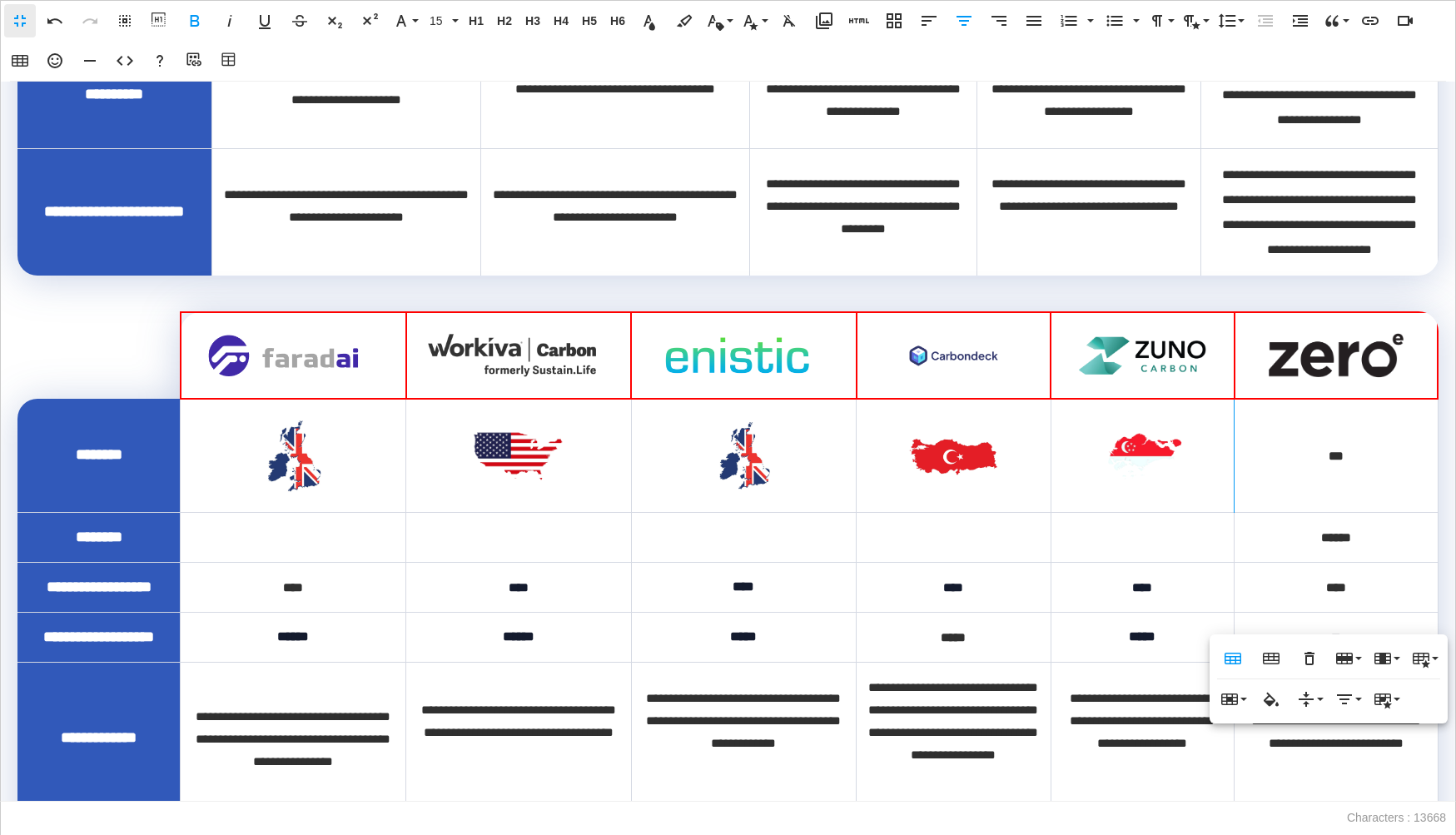
scroll to position [2016, 0]
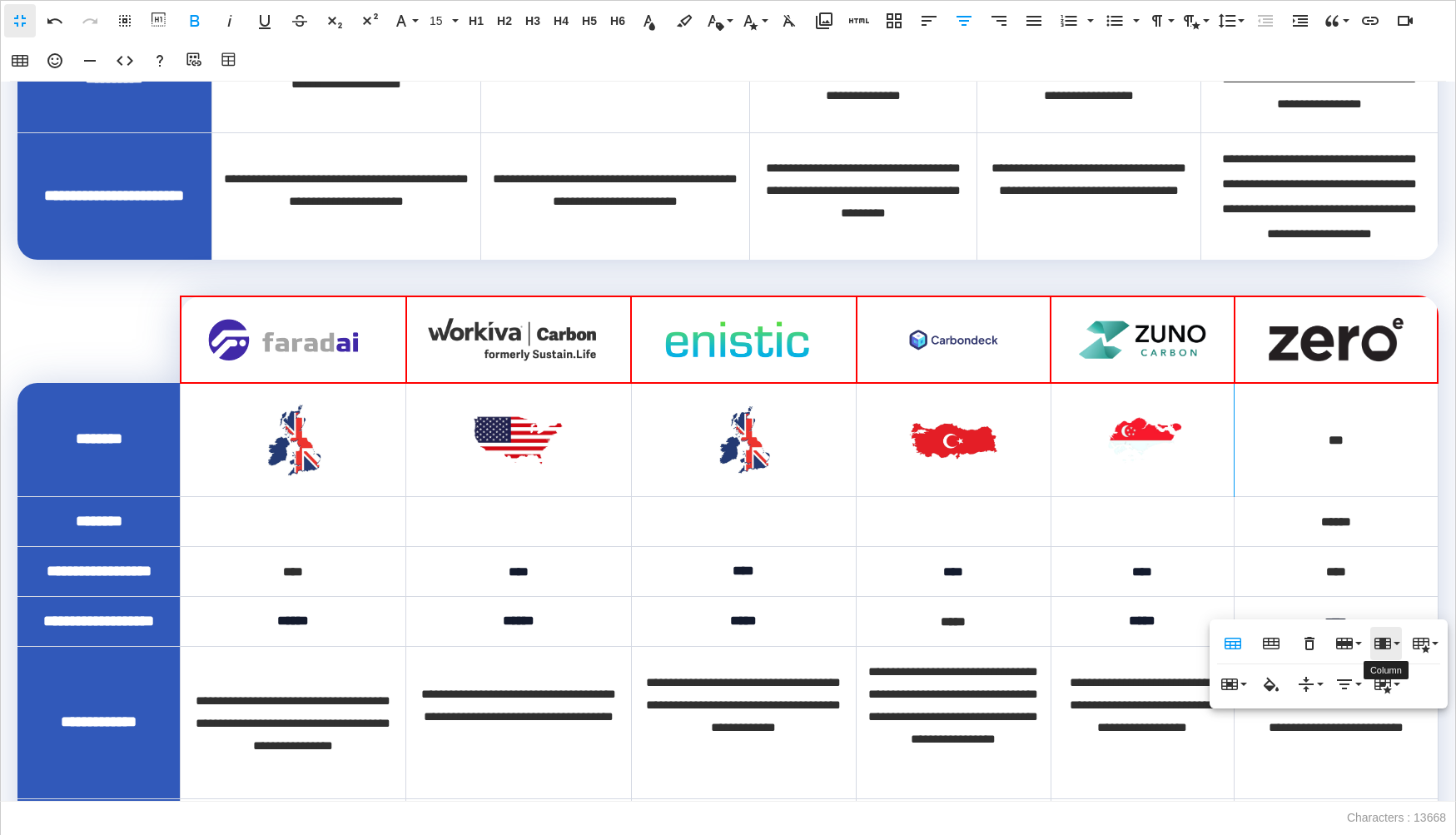
click at [1396, 648] on button "Column" at bounding box center [1386, 643] width 32 height 33
click at [1397, 730] on link "Delete column" at bounding box center [1381, 726] width 147 height 25
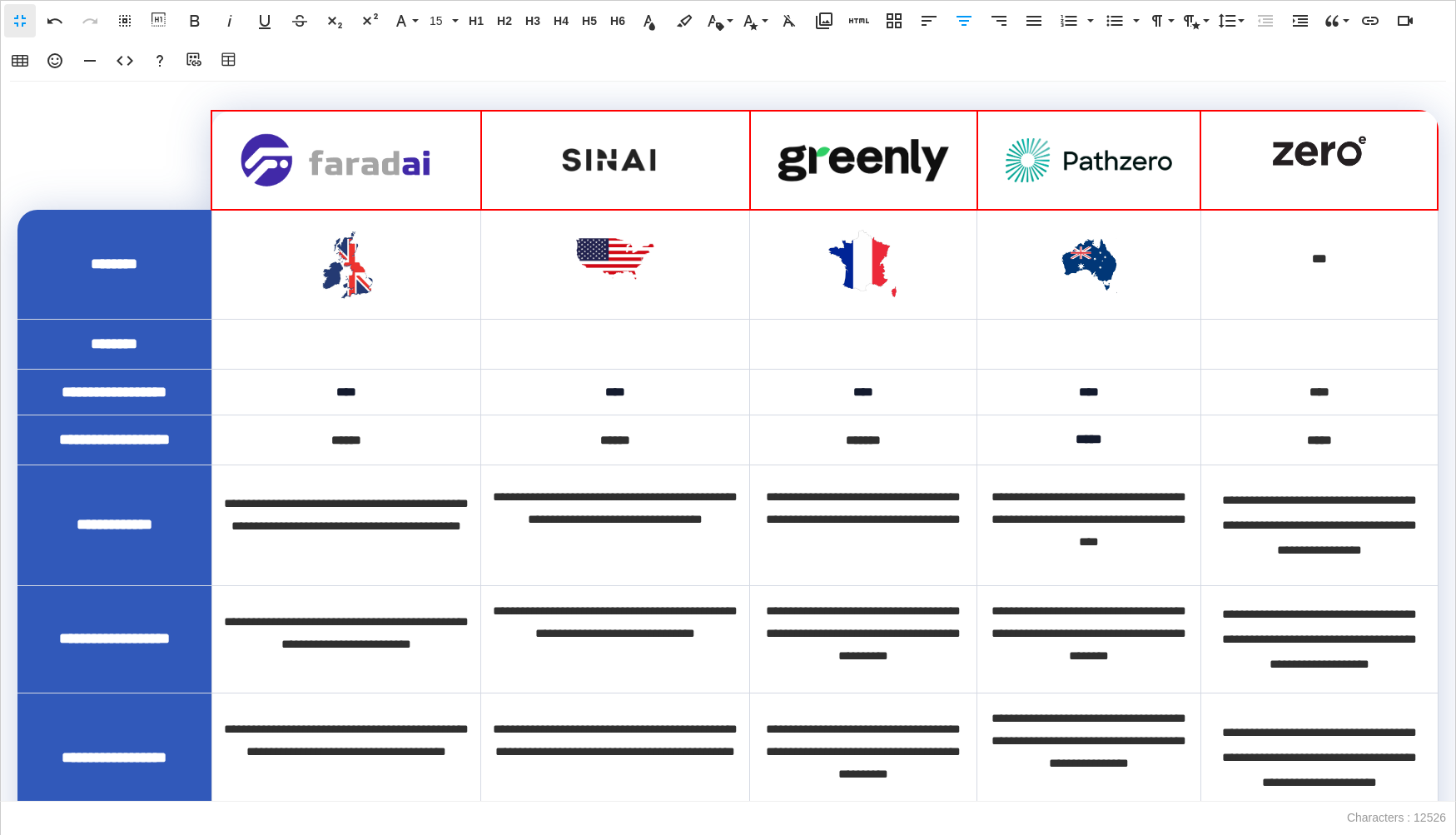
scroll to position [820, 0]
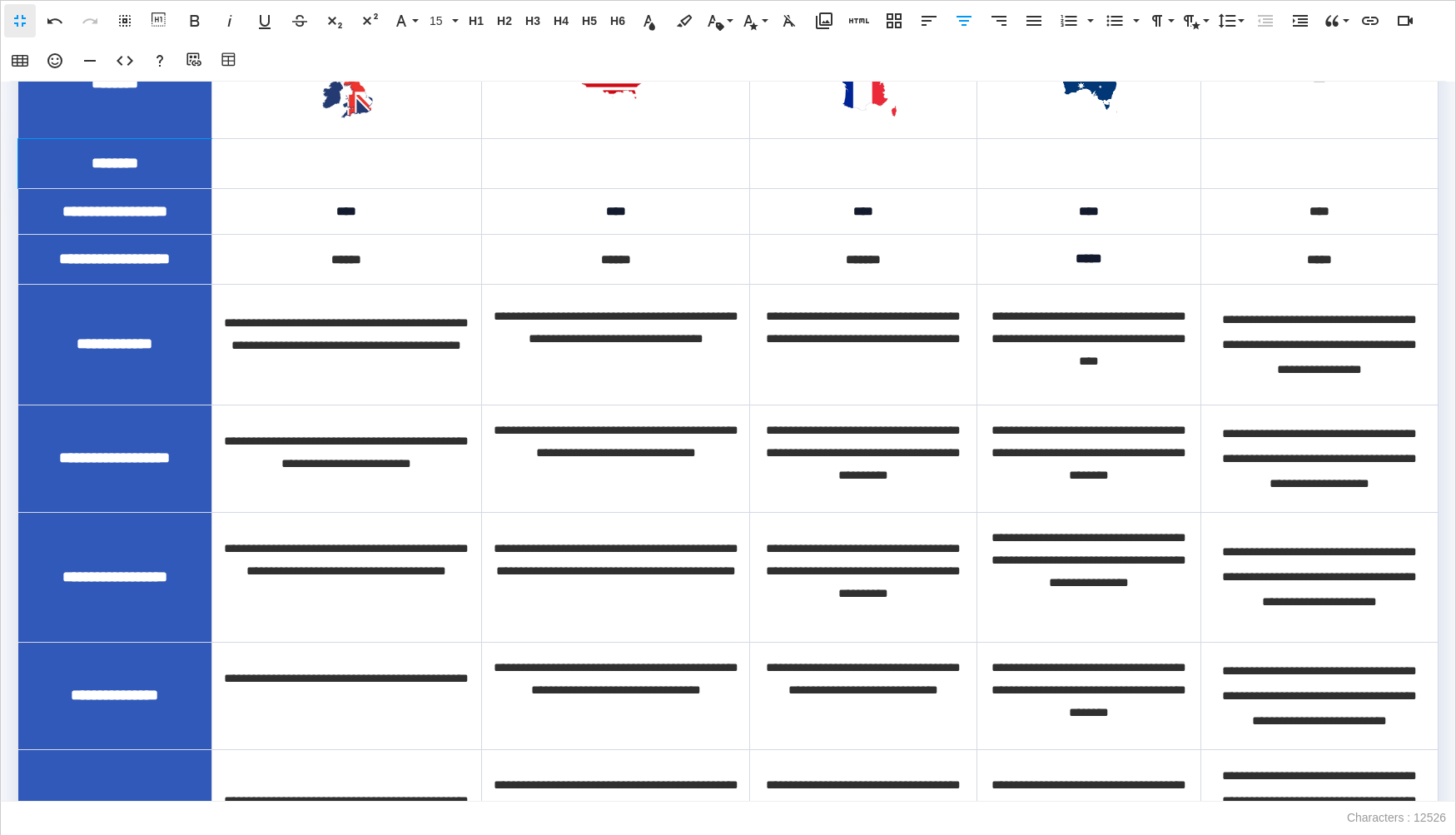
click at [197, 170] on div "********" at bounding box center [114, 163] width 167 height 15
click at [342, 170] on div at bounding box center [347, 163] width 249 height 13
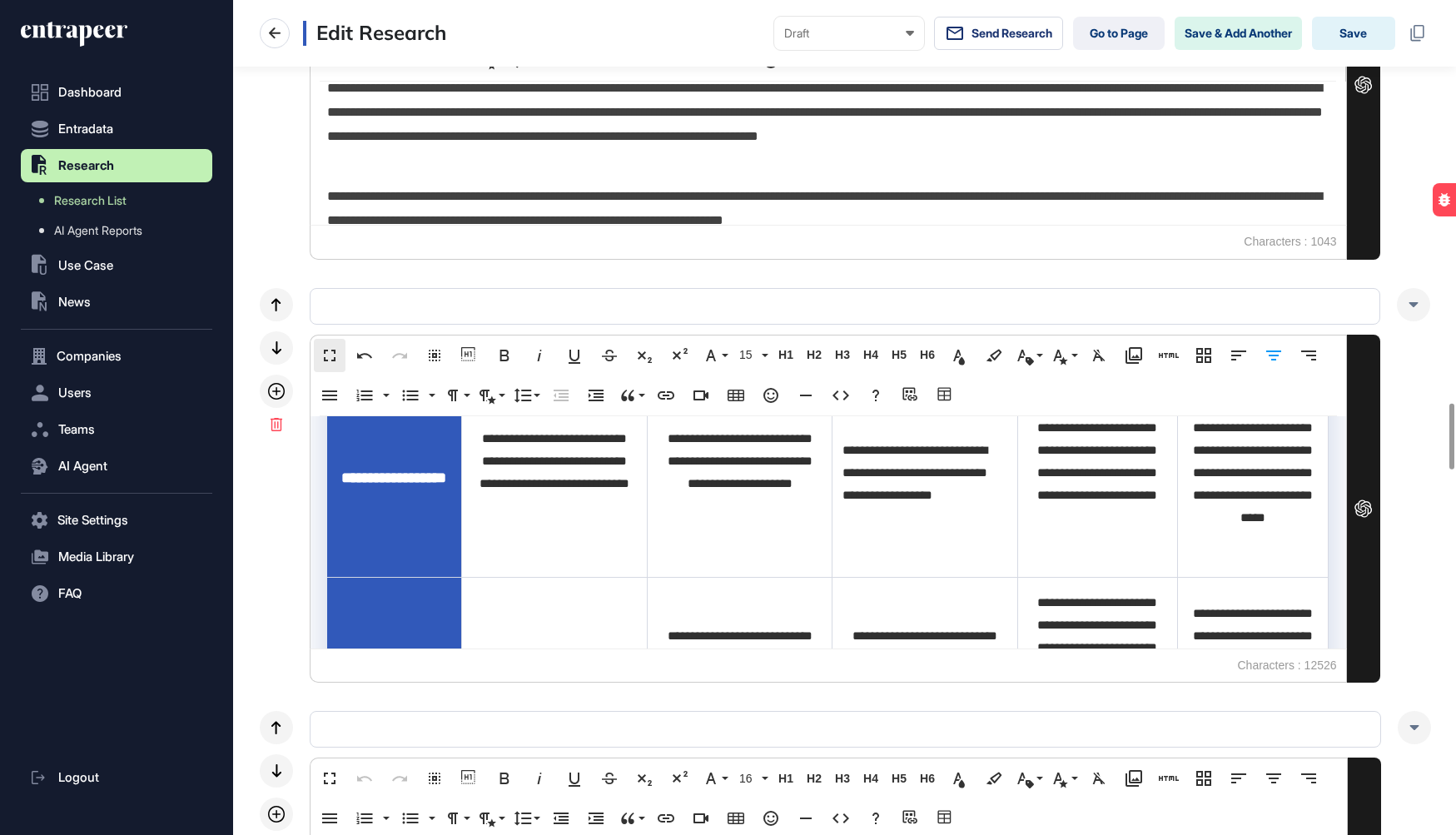
scroll to position [3584, 0]
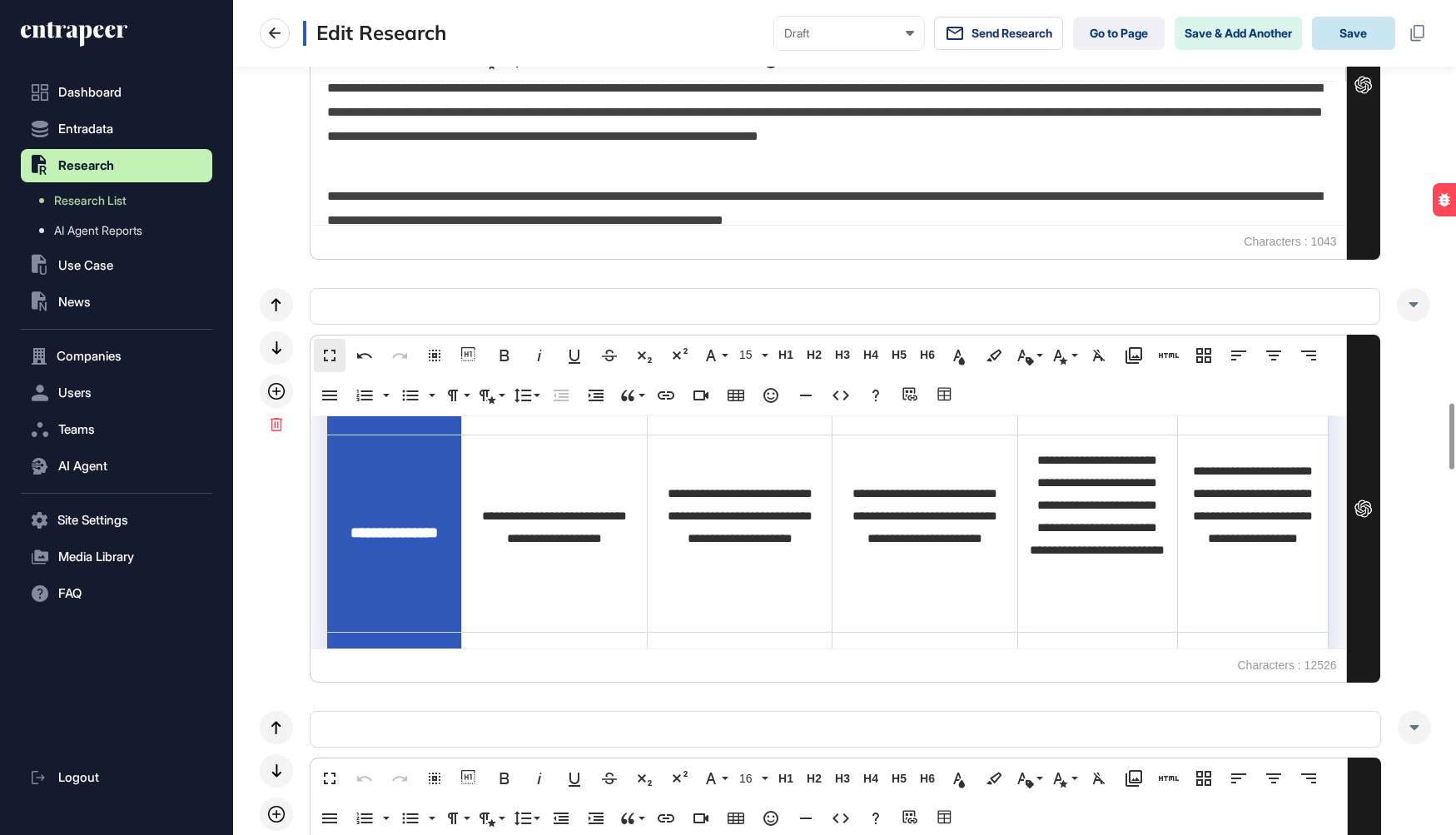
click at [1342, 38] on button "Save" at bounding box center [1353, 32] width 83 height 33
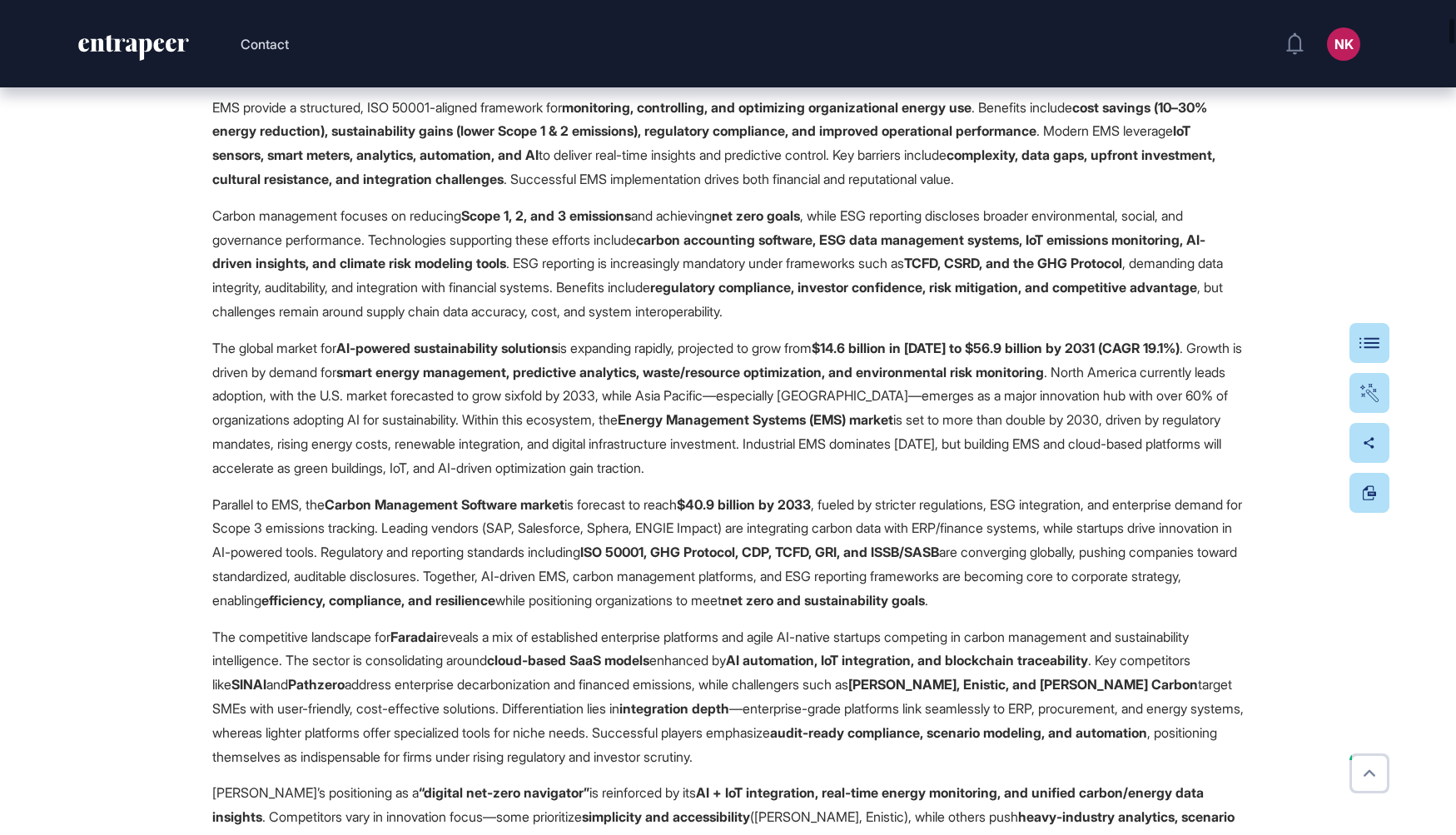
scroll to position [1536, 0]
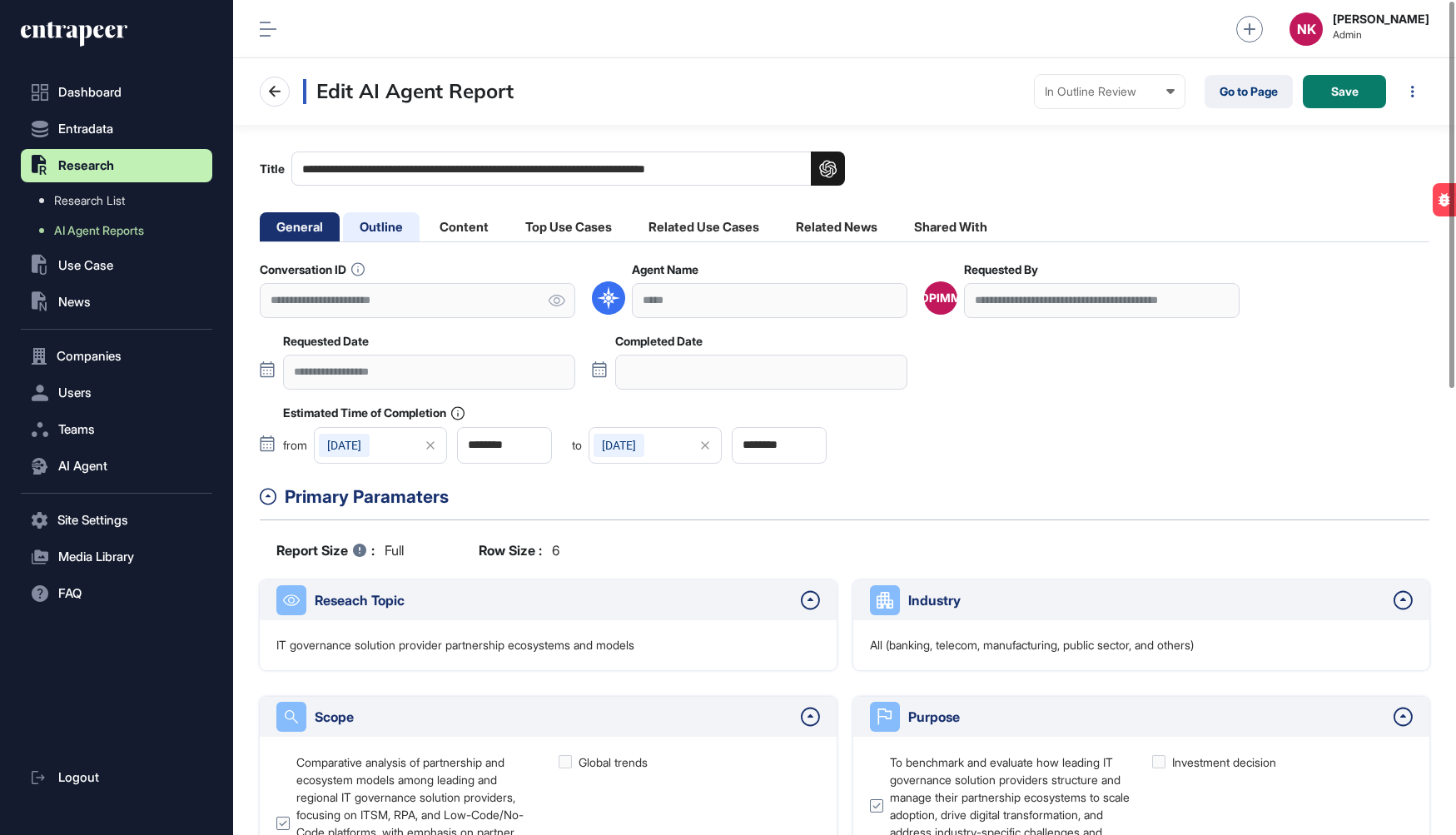
click at [423, 225] on li "Outline" at bounding box center [463, 226] width 82 height 29
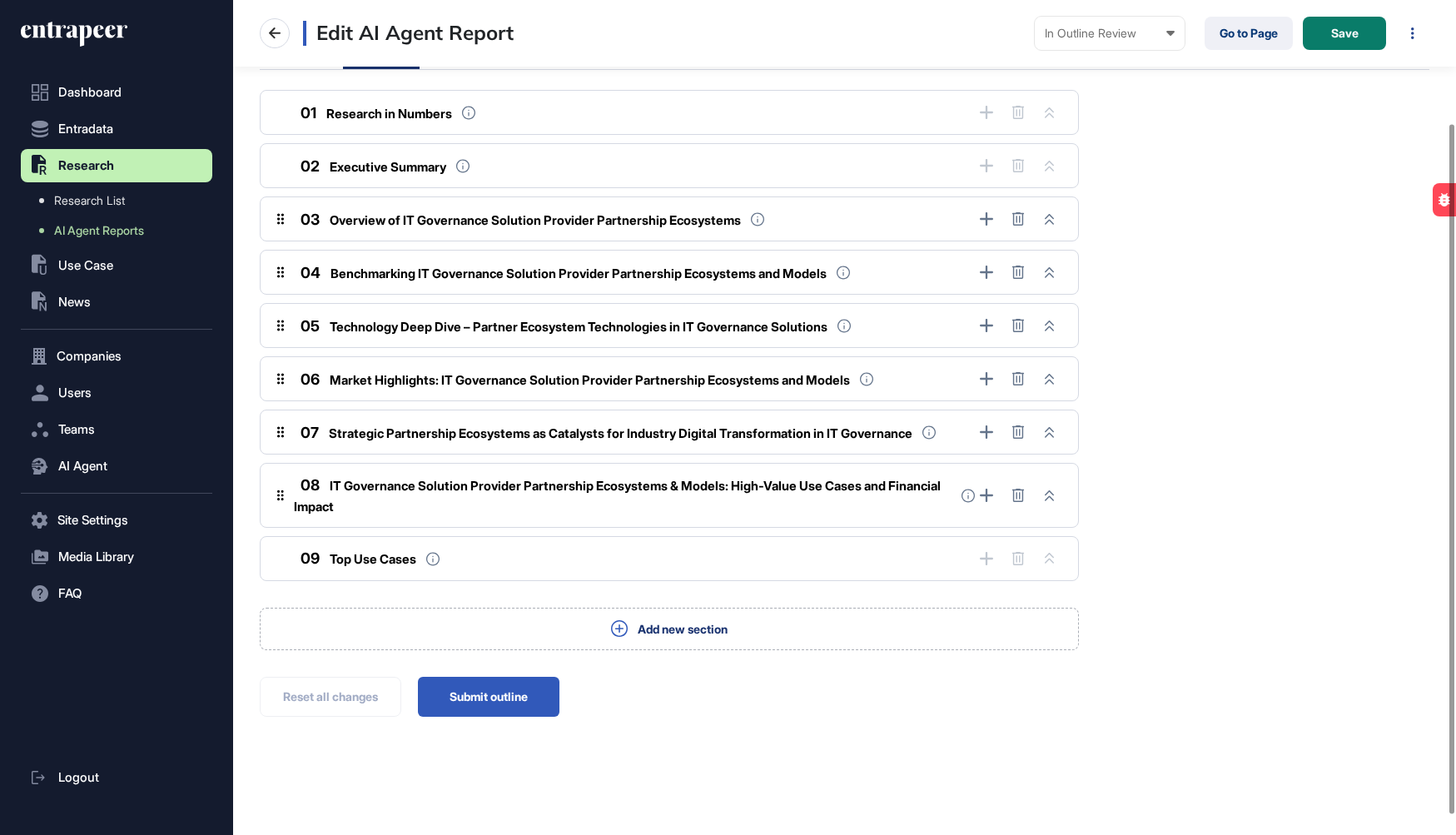
scroll to position [172, 0]
click at [485, 689] on button "Submit outline" at bounding box center [488, 697] width 142 height 40
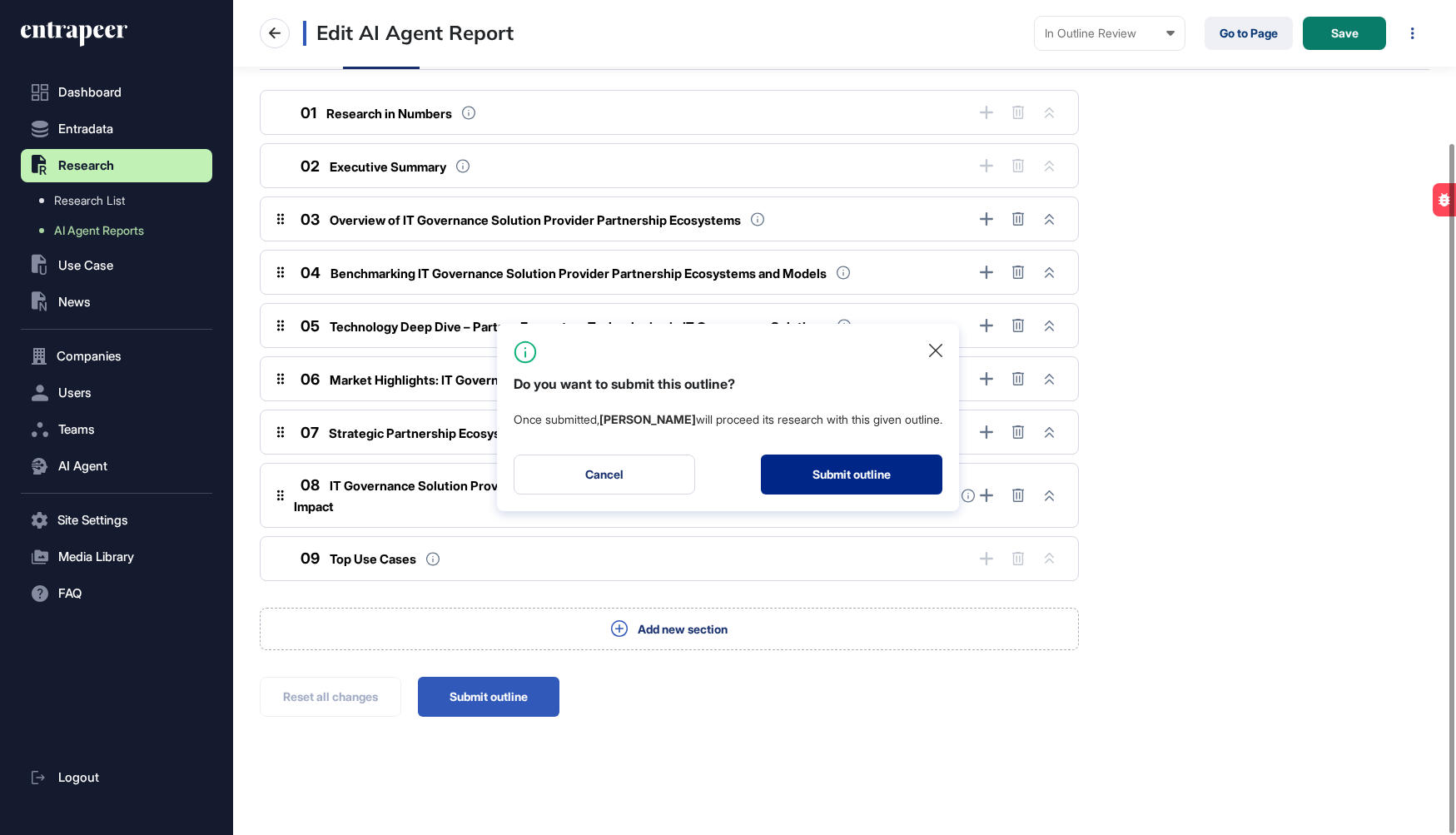
click at [821, 470] on button "Submit outline" at bounding box center [851, 474] width 181 height 40
